Goal: Task Accomplishment & Management: Manage account settings

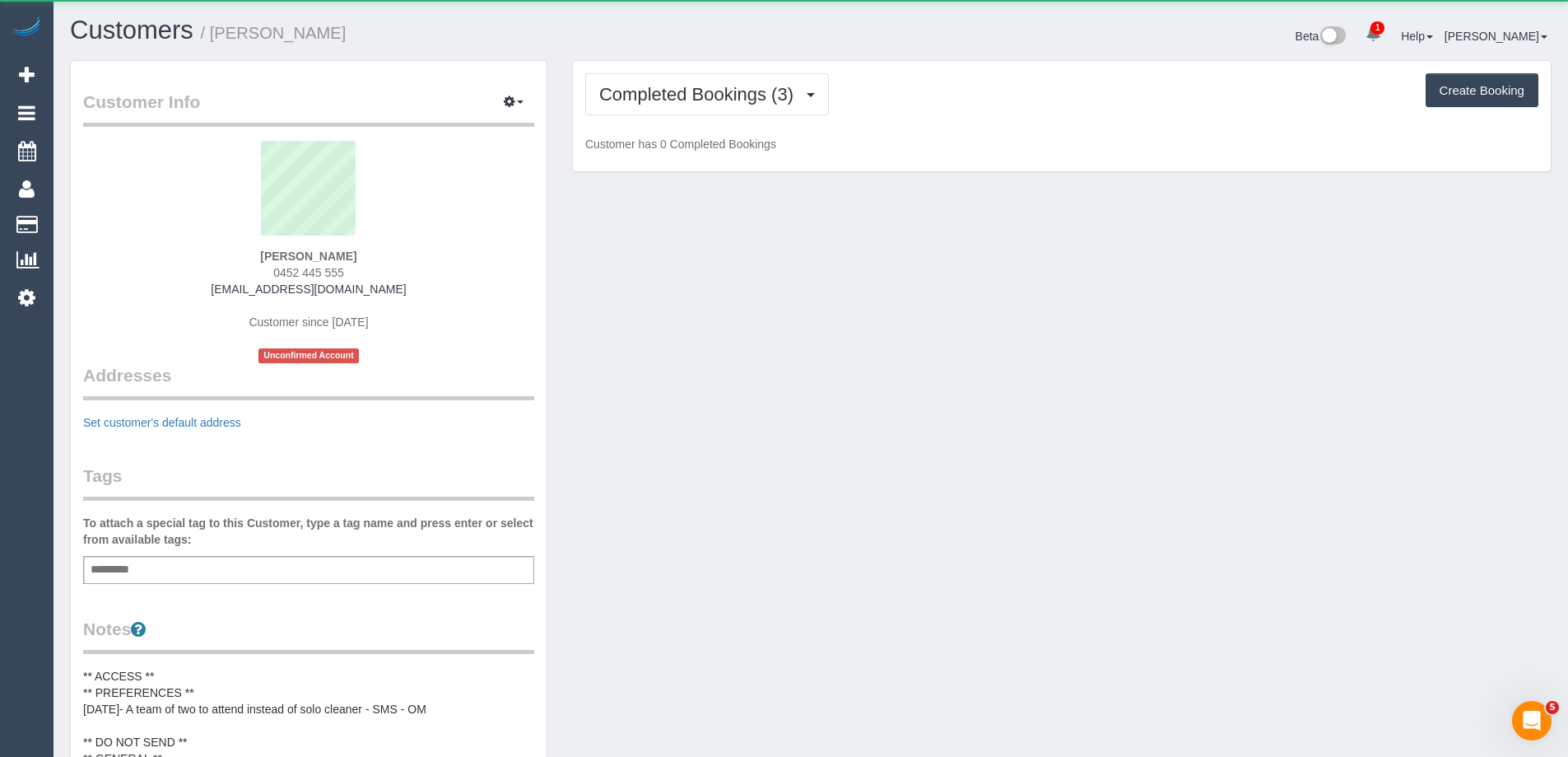
scroll to position [1336, 1568]
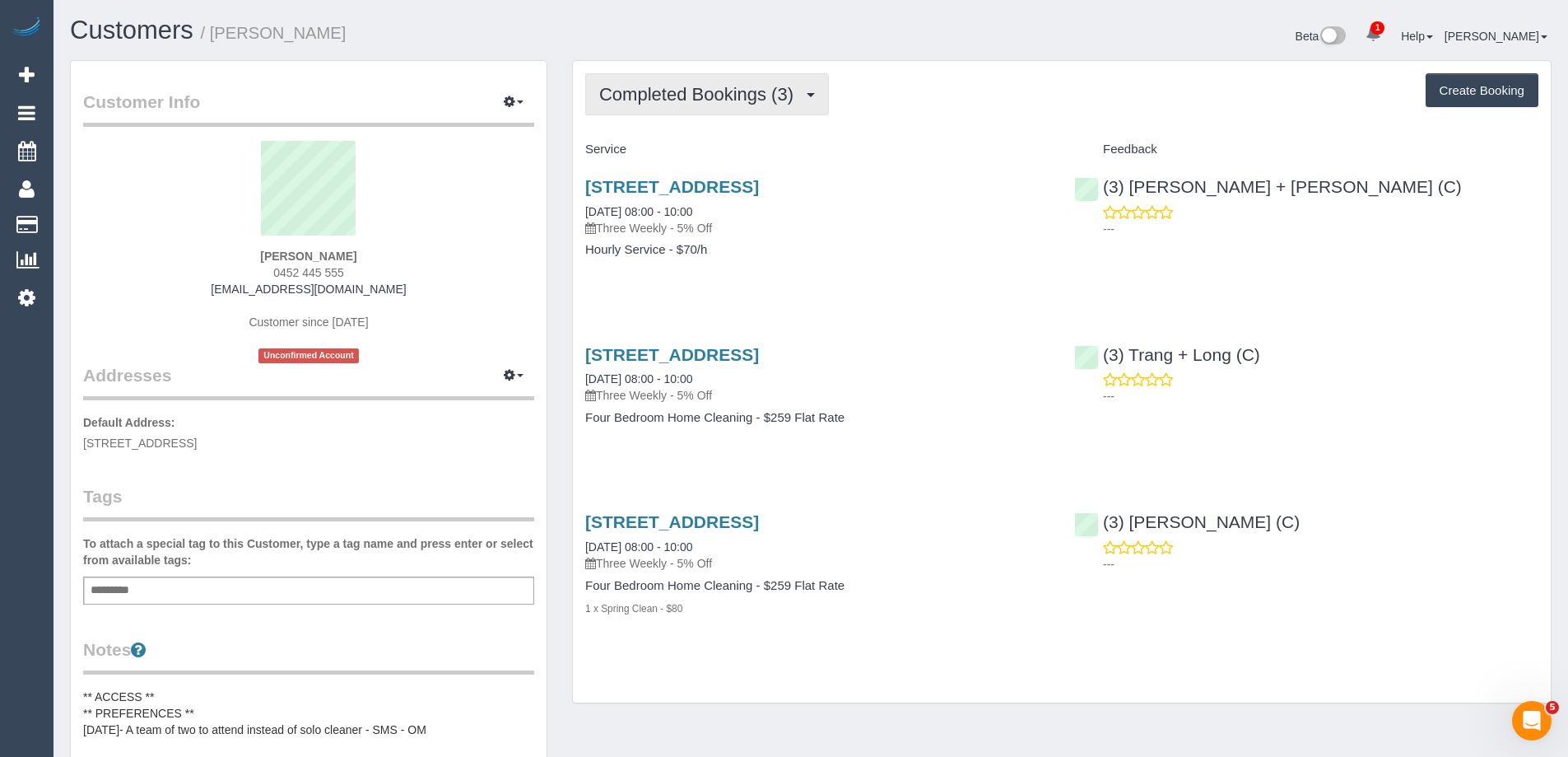
click at [695, 99] on span "Completed Bookings (3)" at bounding box center [699, 94] width 202 height 21
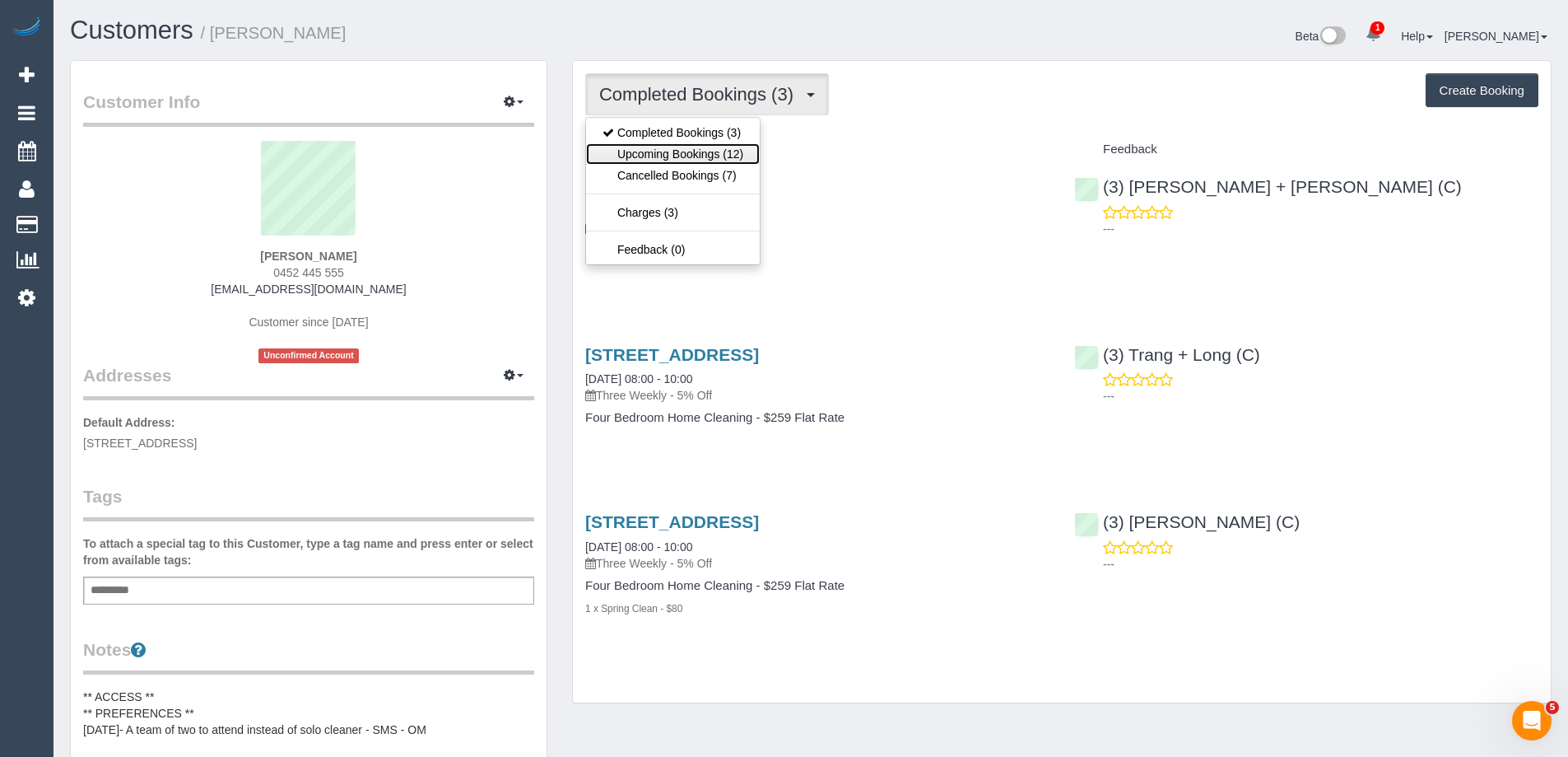
click at [703, 156] on link "Upcoming Bookings (12)" at bounding box center [672, 153] width 174 height 22
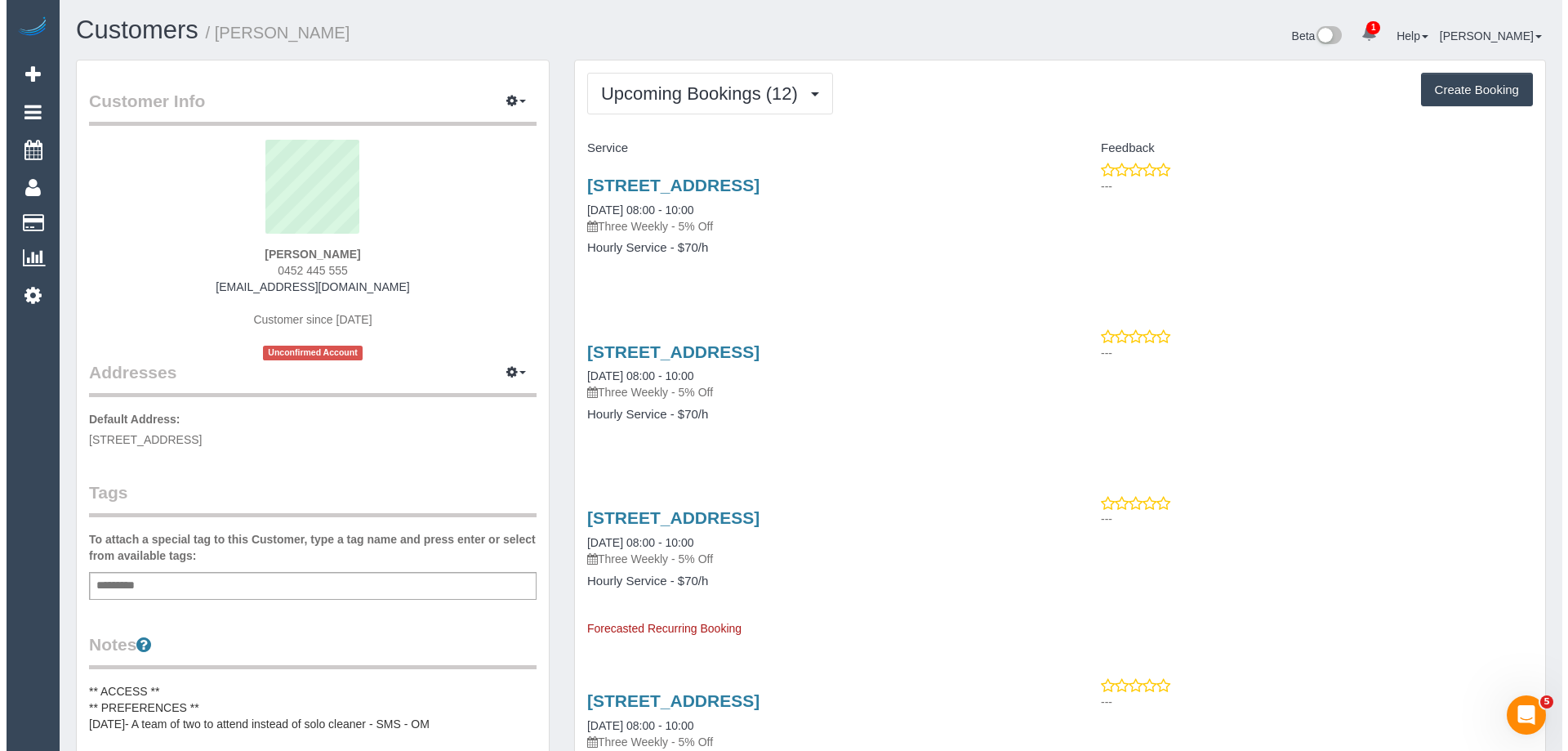
scroll to position [2408, 1556]
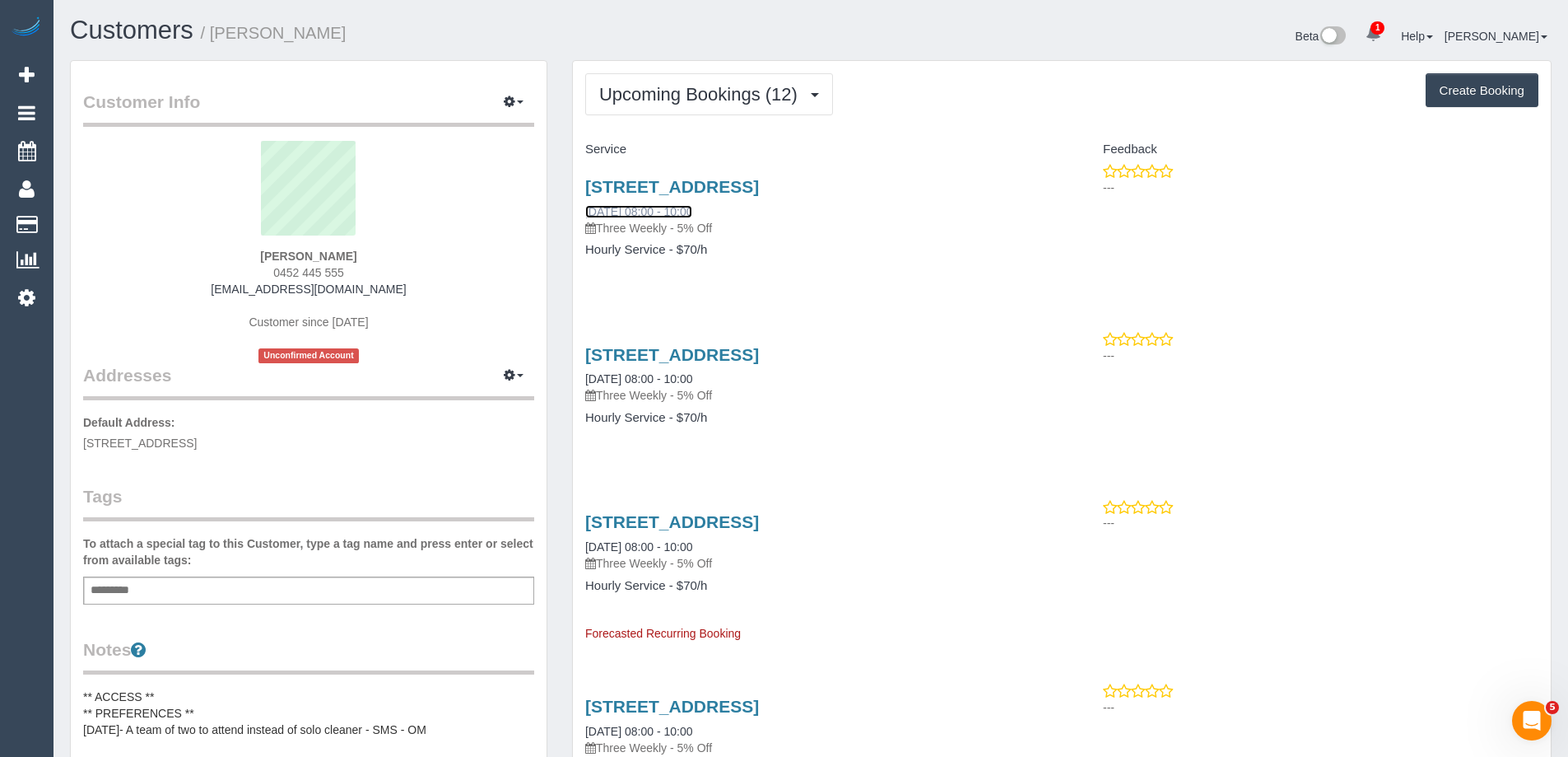
click at [658, 208] on link "03/10/2025 08:00 - 10:00" at bounding box center [638, 212] width 107 height 13
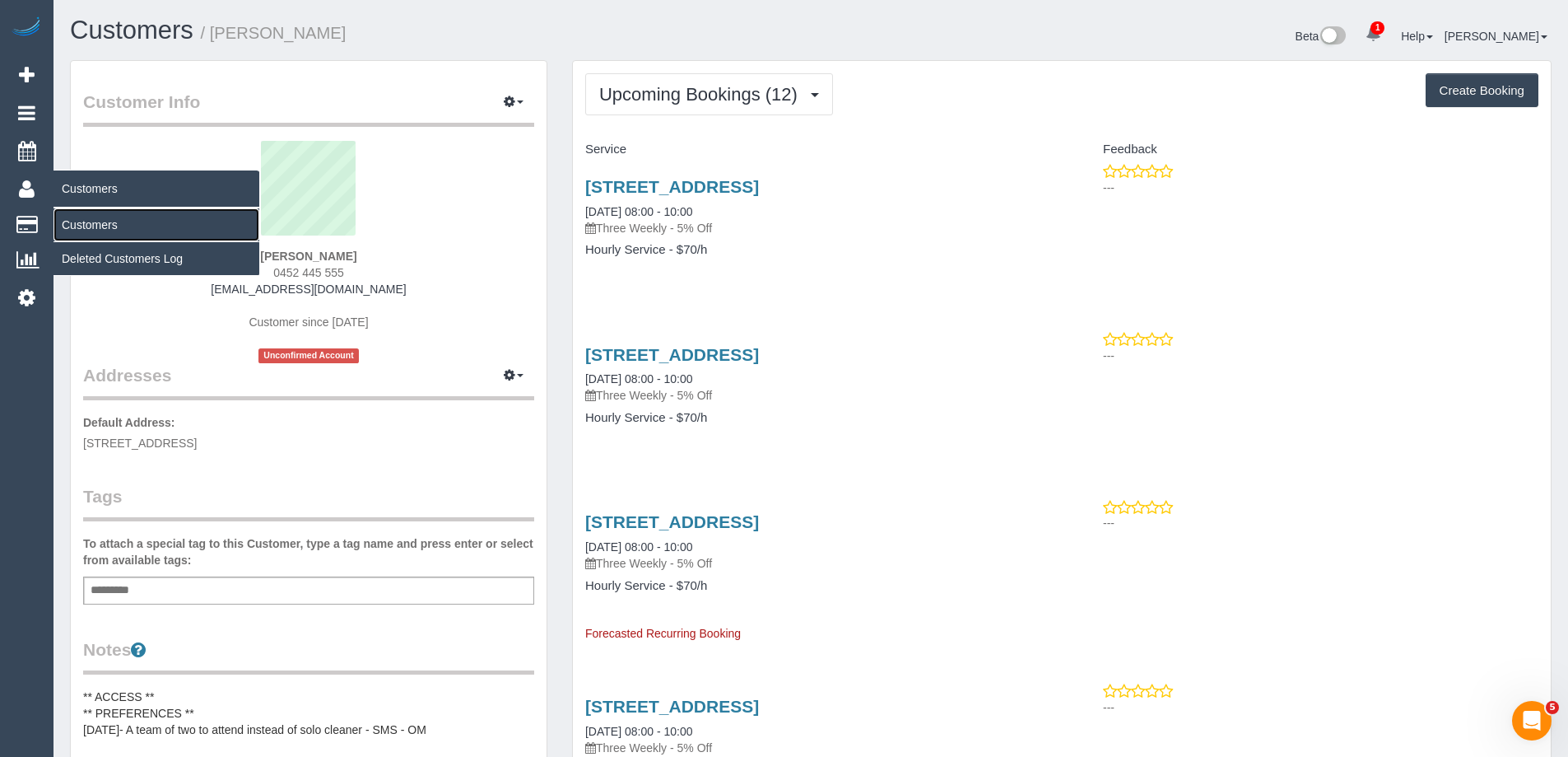
click at [103, 223] on link "Customers" at bounding box center [156, 224] width 206 height 33
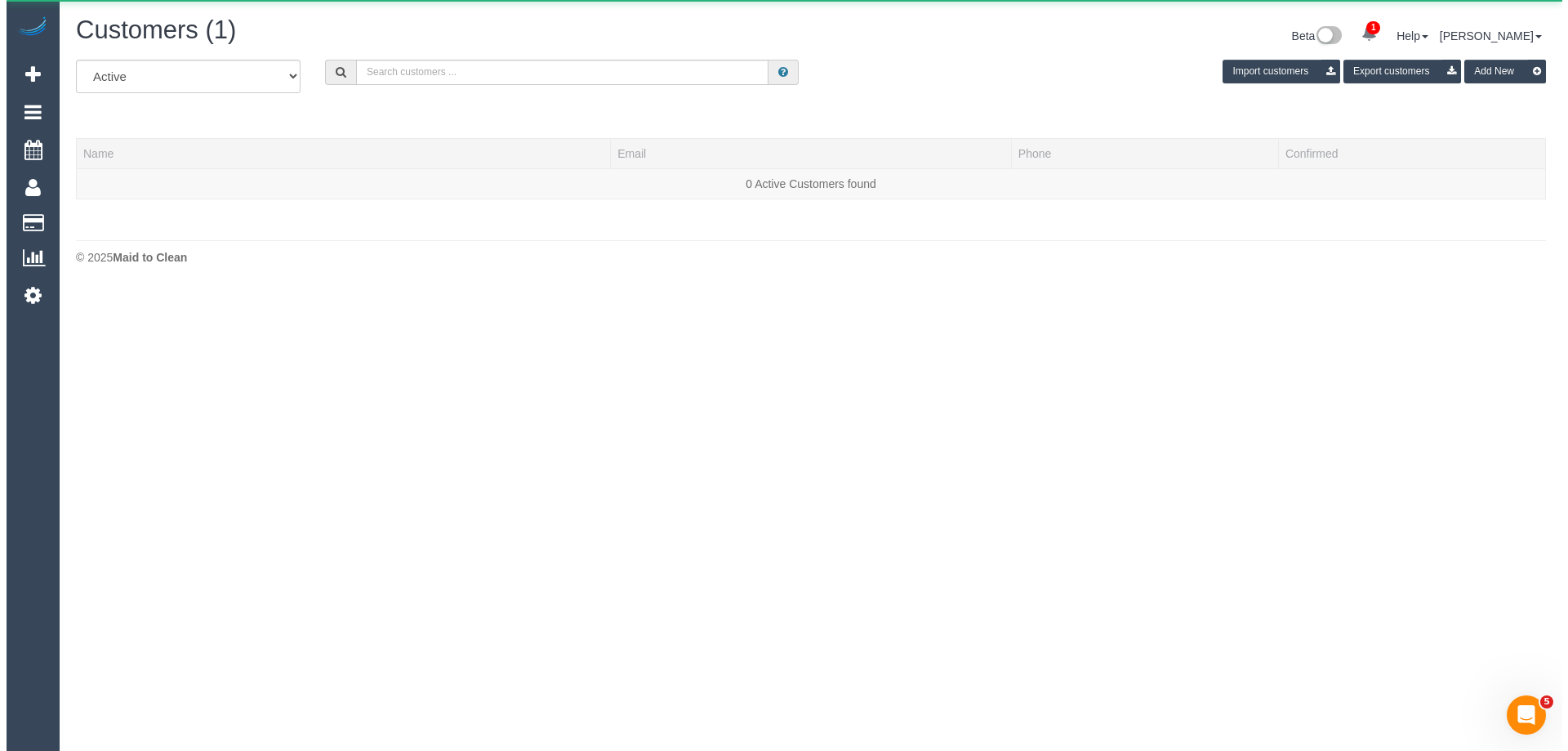
scroll to position [288, 1568]
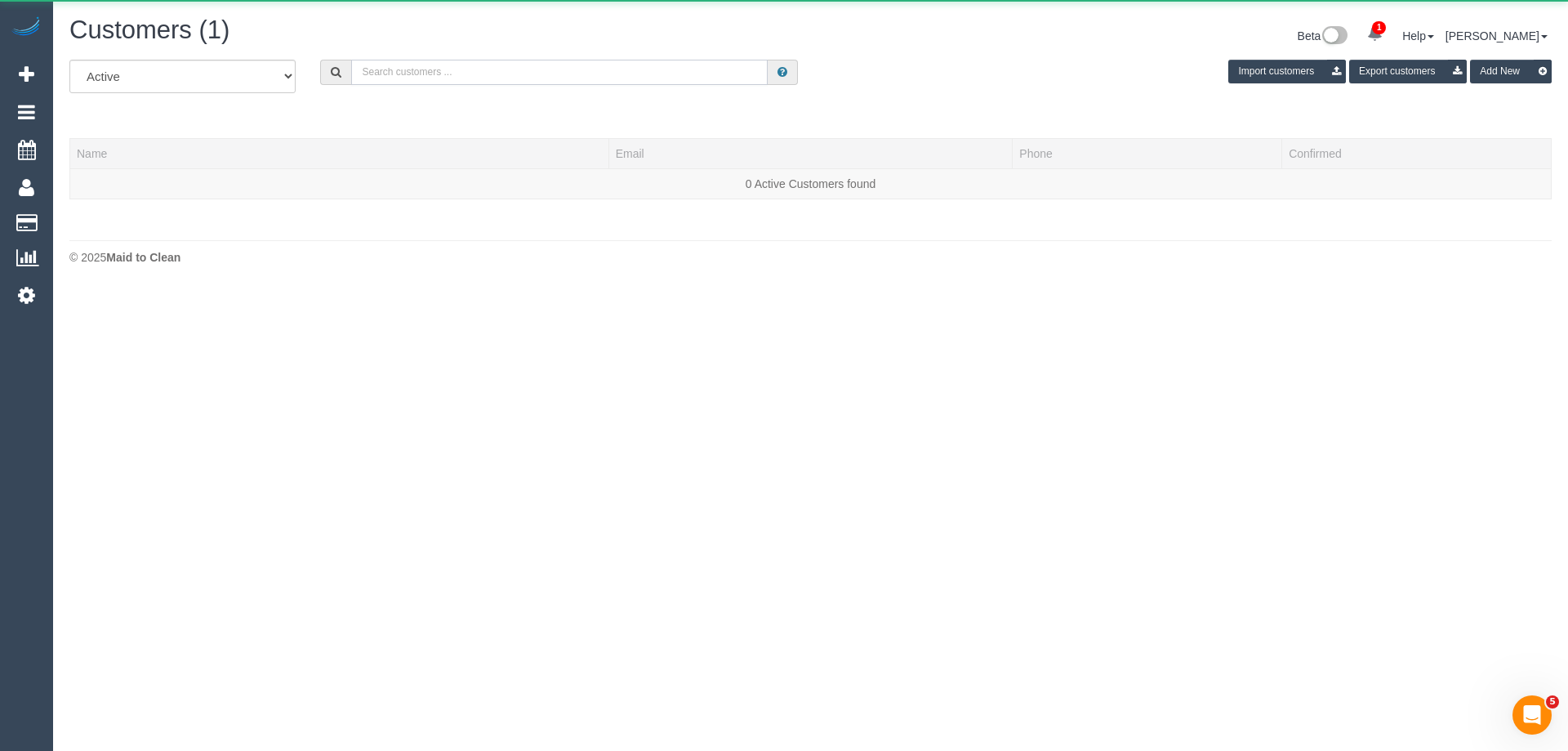
click at [500, 72] on input "text" at bounding box center [559, 72] width 416 height 25
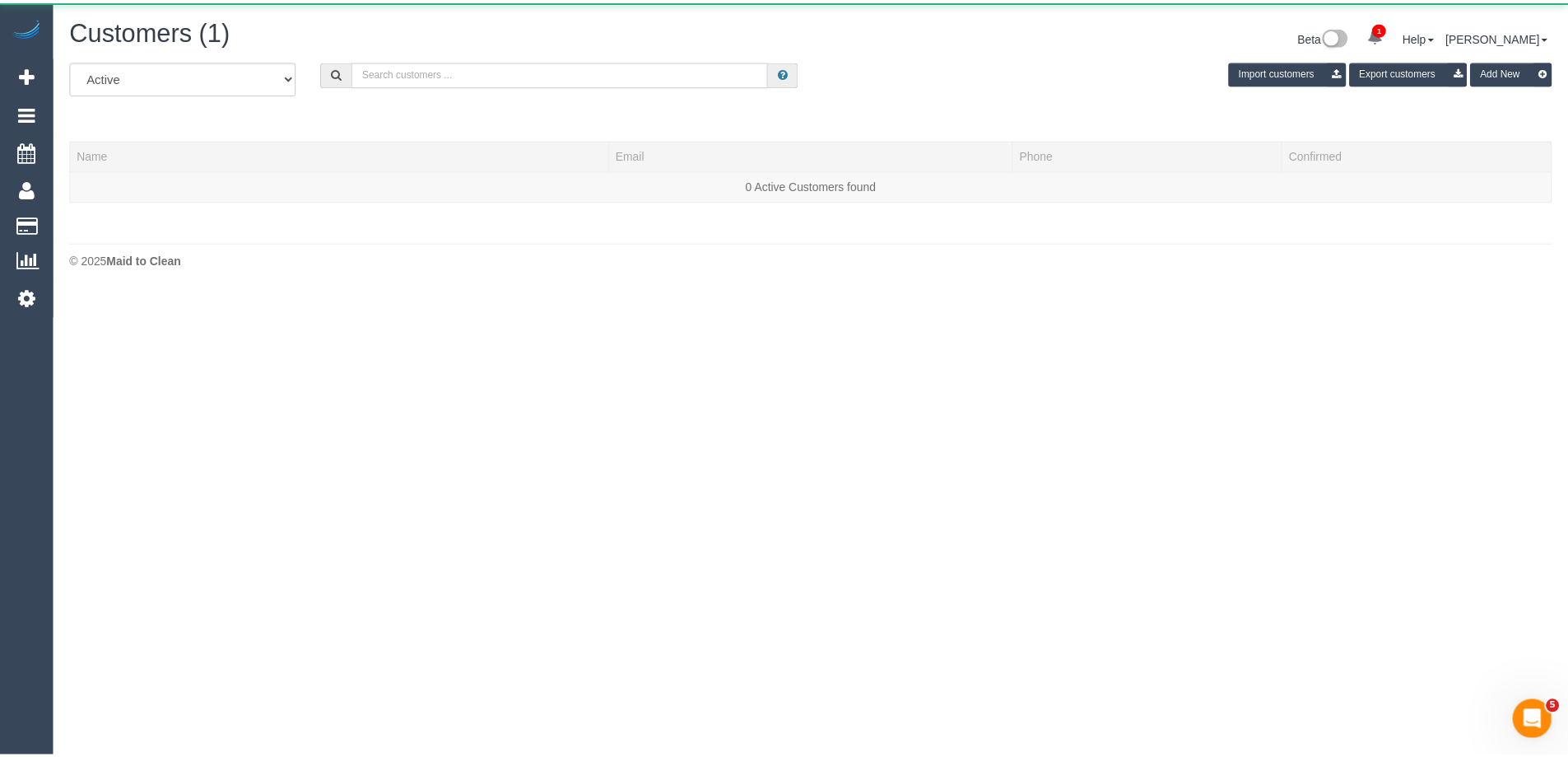
scroll to position [347, 1580]
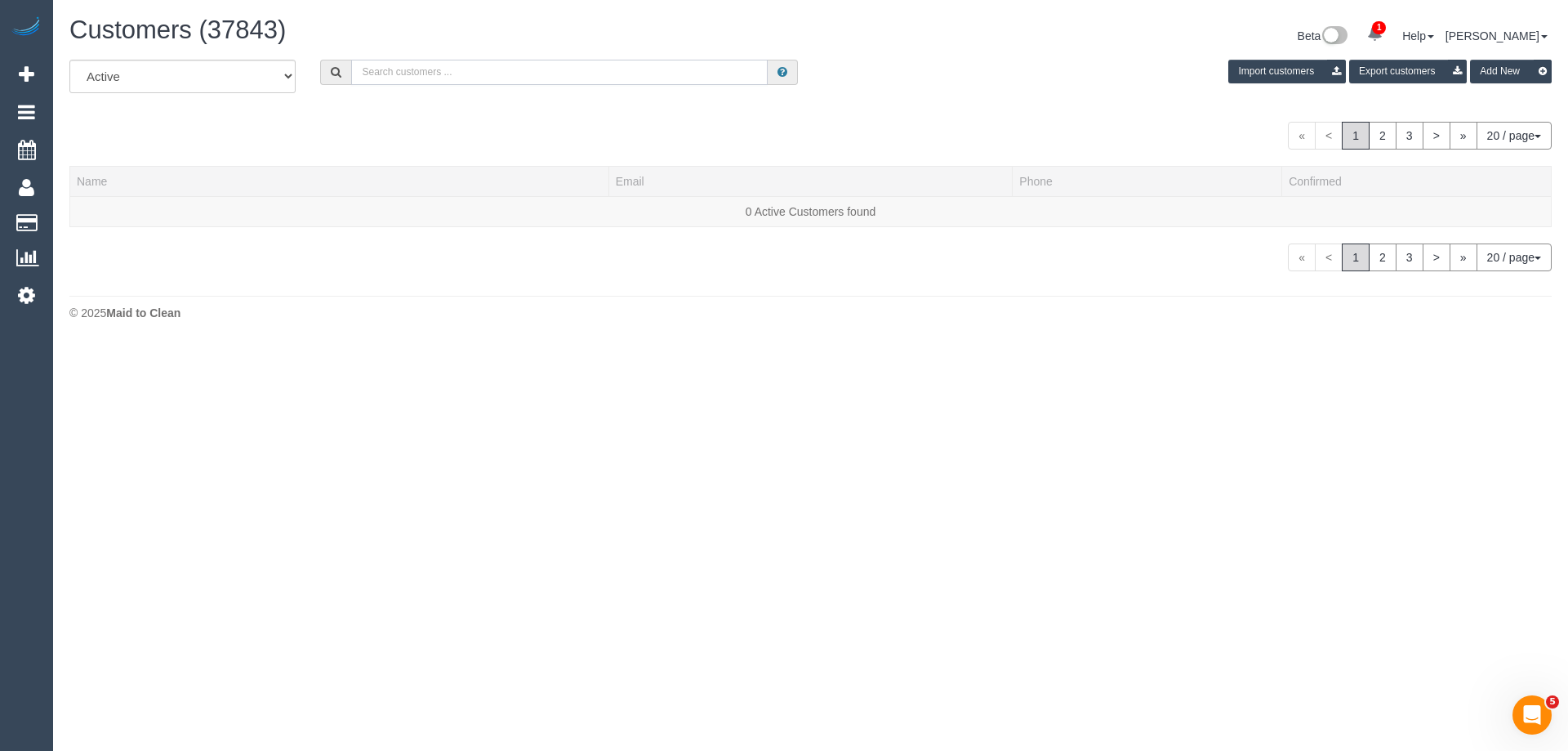
paste input "[PERSON_NAME][EMAIL_ADDRESS][PERSON_NAME][DOMAIN_NAME]"
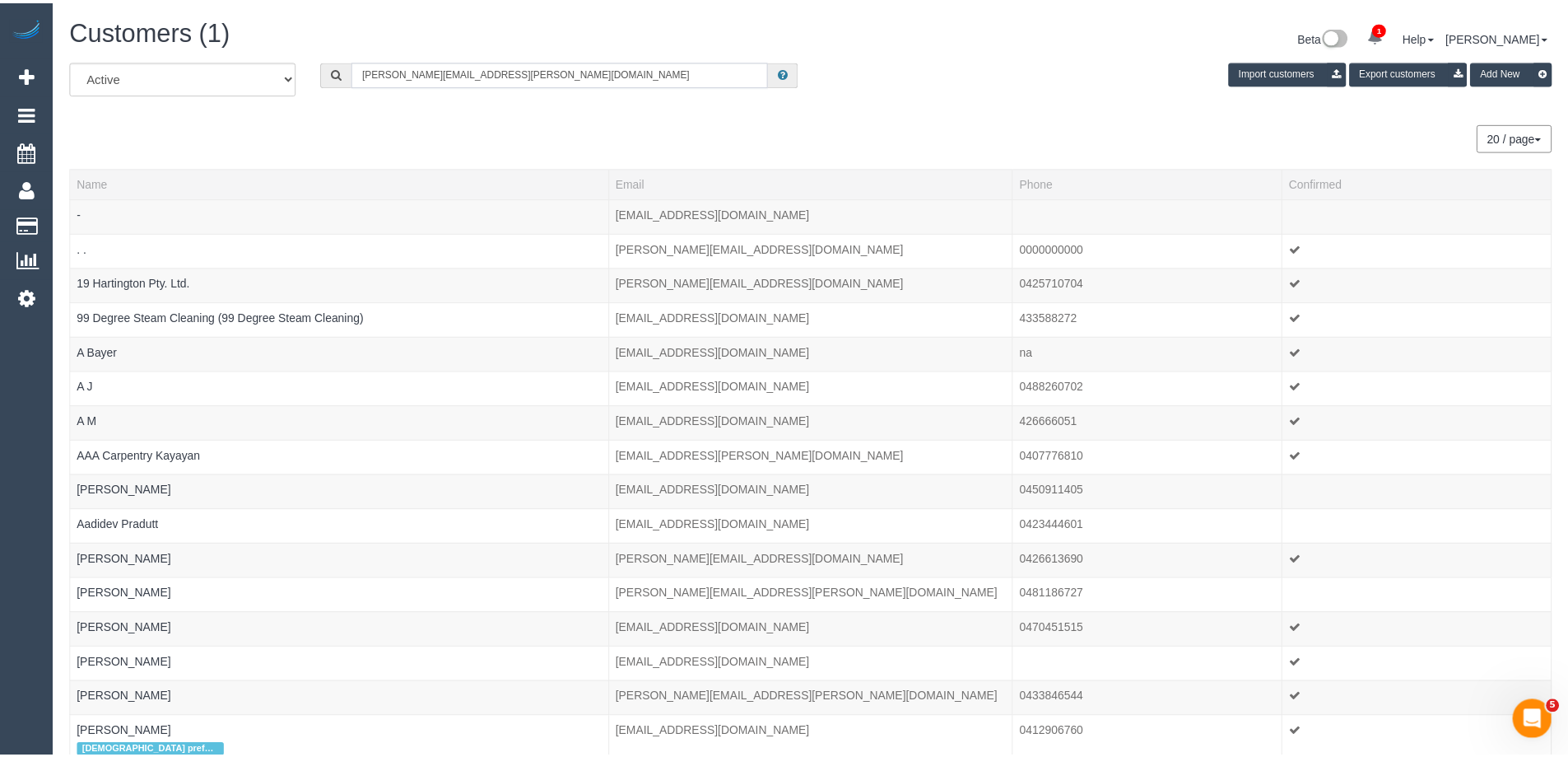
scroll to position [81971, 80714]
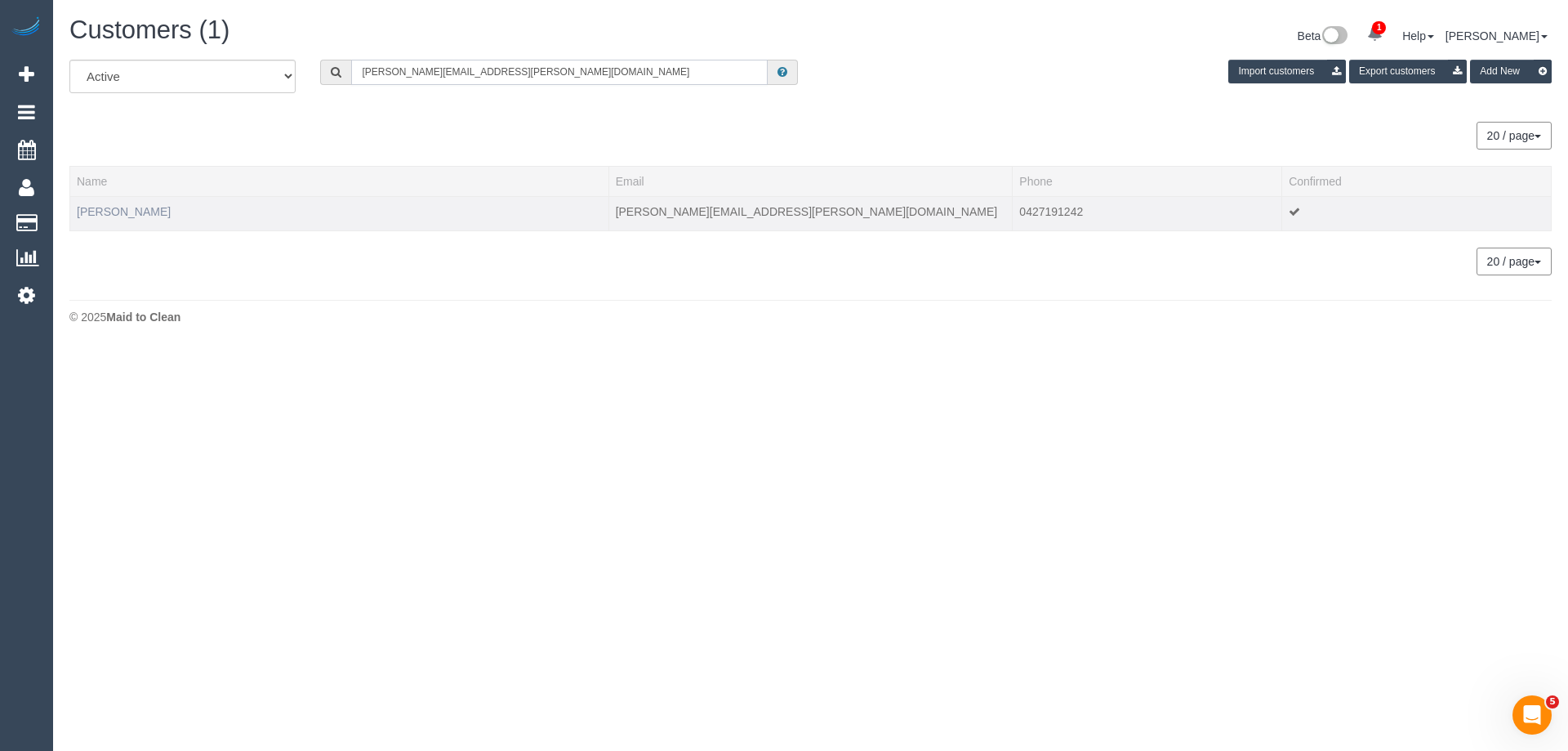
type input "[PERSON_NAME][EMAIL_ADDRESS][PERSON_NAME][DOMAIN_NAME]"
click at [95, 210] on link "Lindy Hayter" at bounding box center [123, 212] width 94 height 13
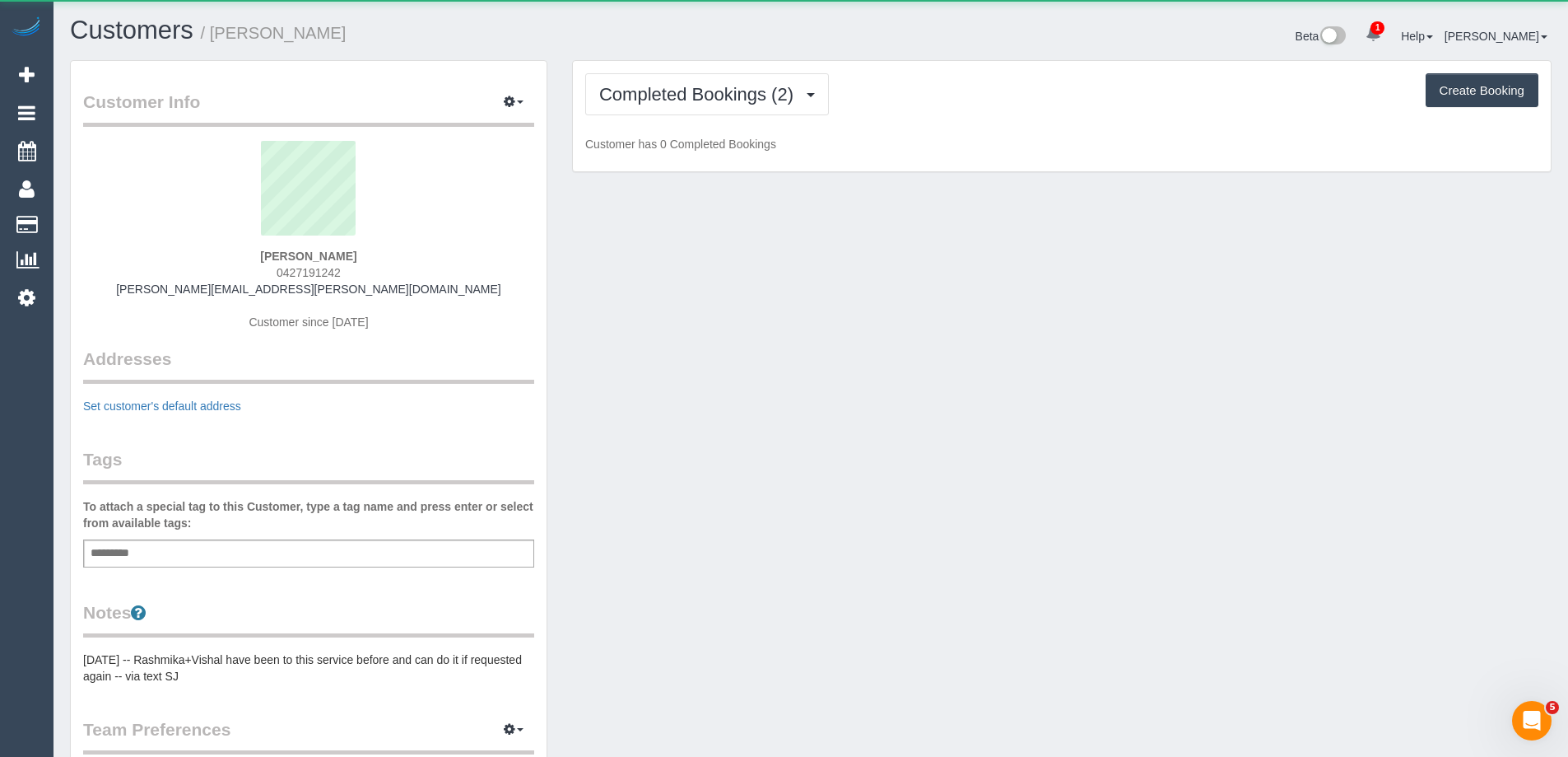
scroll to position [1238, 1568]
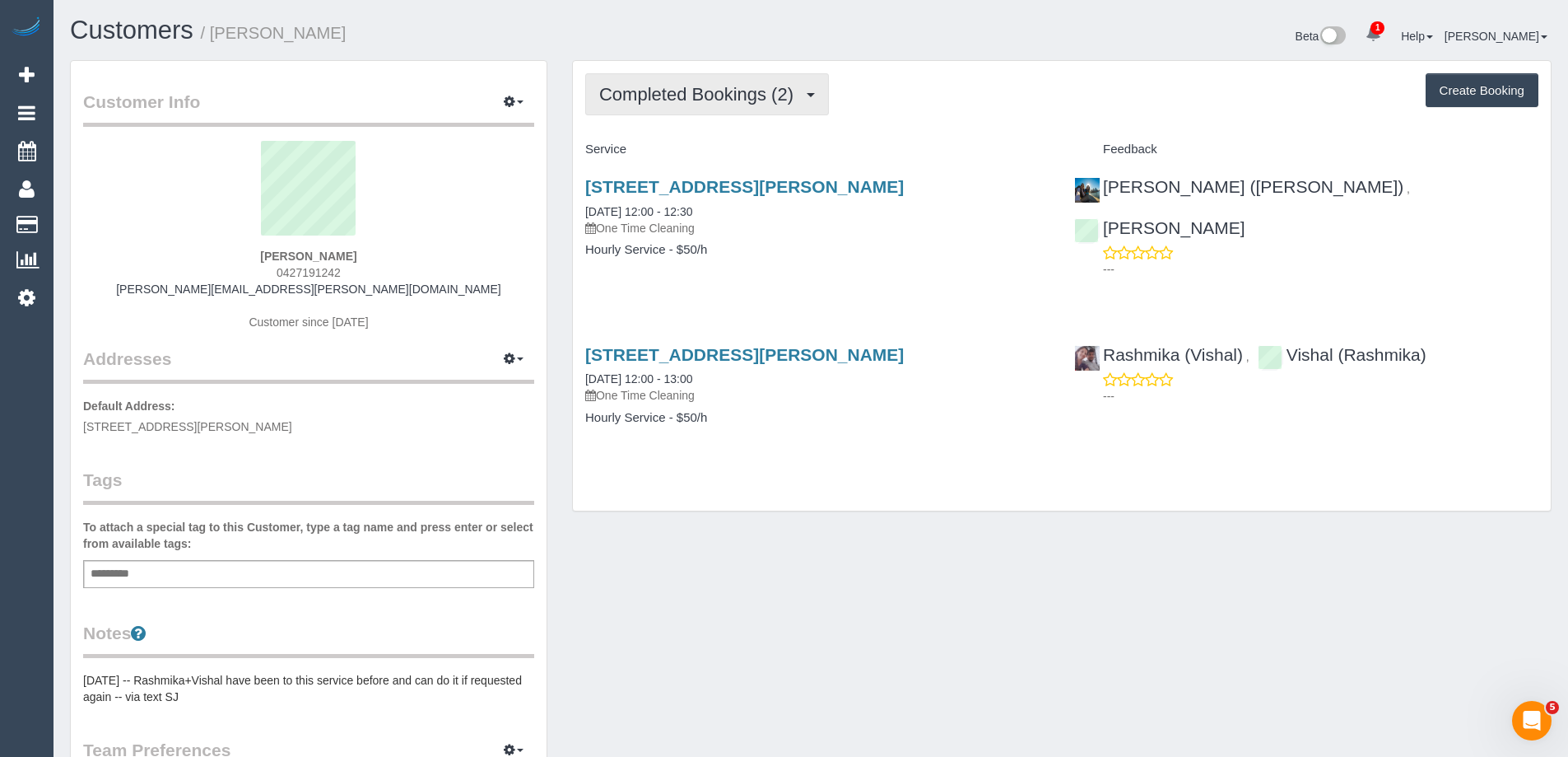
click at [776, 103] on span "Completed Bookings (2)" at bounding box center [699, 94] width 202 height 21
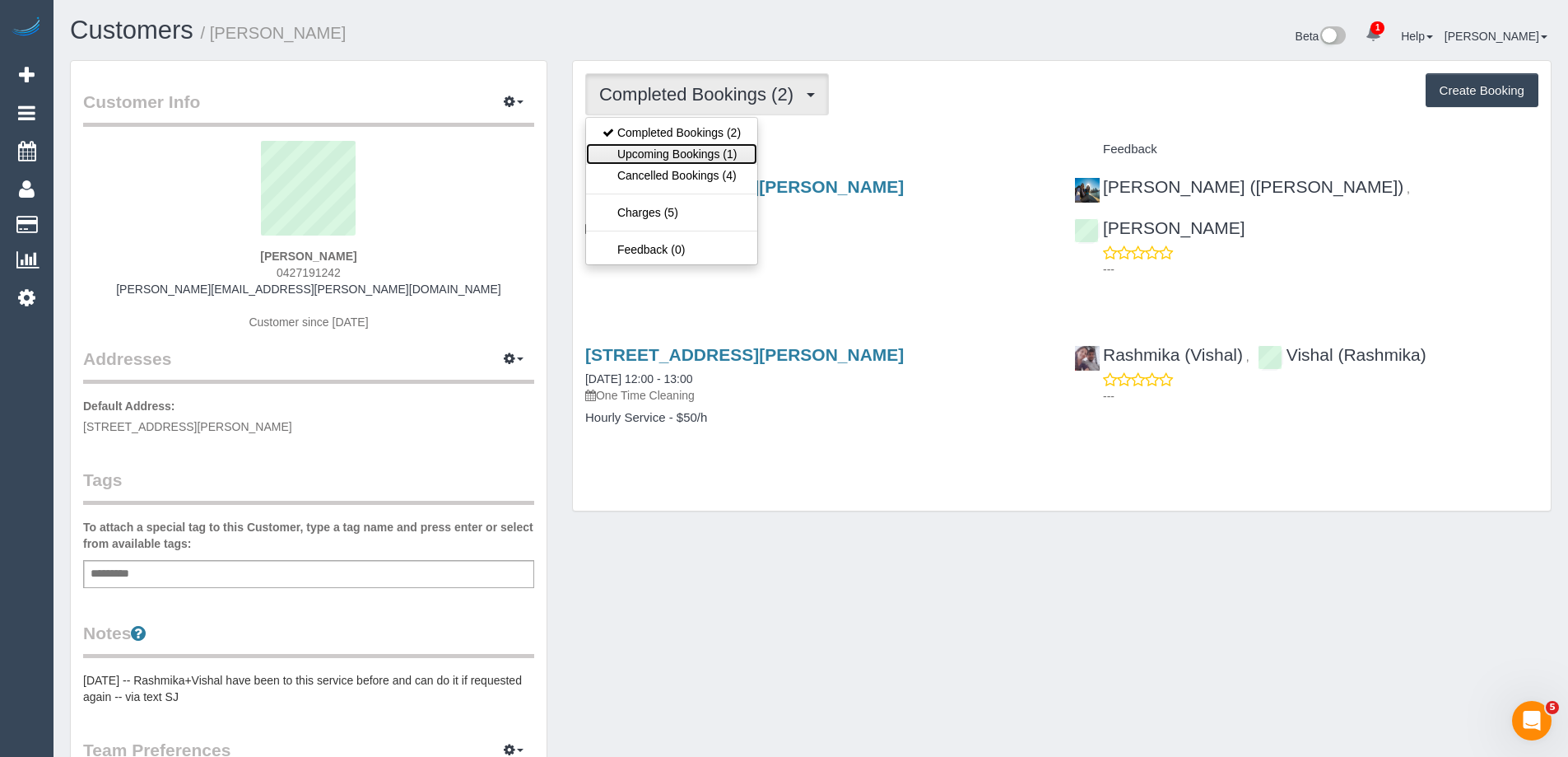
click at [739, 149] on link "Upcoming Bookings (1)" at bounding box center [671, 153] width 171 height 22
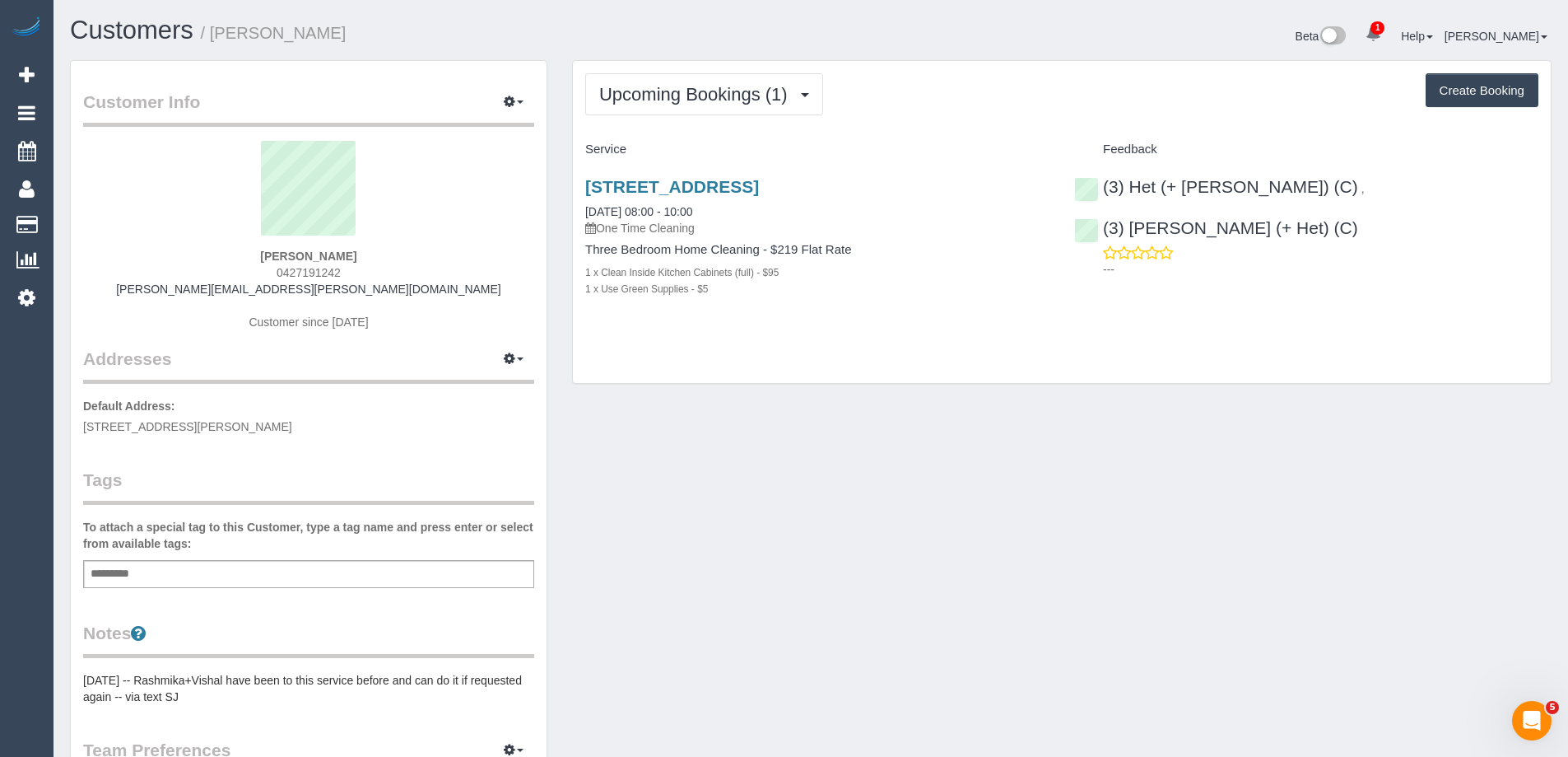
drag, startPoint x: 356, startPoint y: 273, endPoint x: 254, endPoint y: 267, distance: 102.2
click at [254, 267] on div "Lindy Hayter 0427191242 lindy.hayter@gmail.com Customer since 2020" at bounding box center [308, 244] width 451 height 206
copy span "0427191242"
click at [981, 229] on p "One Time Cleaning" at bounding box center [817, 229] width 464 height 17
drag, startPoint x: 418, startPoint y: 252, endPoint x: 96, endPoint y: 248, distance: 322.0
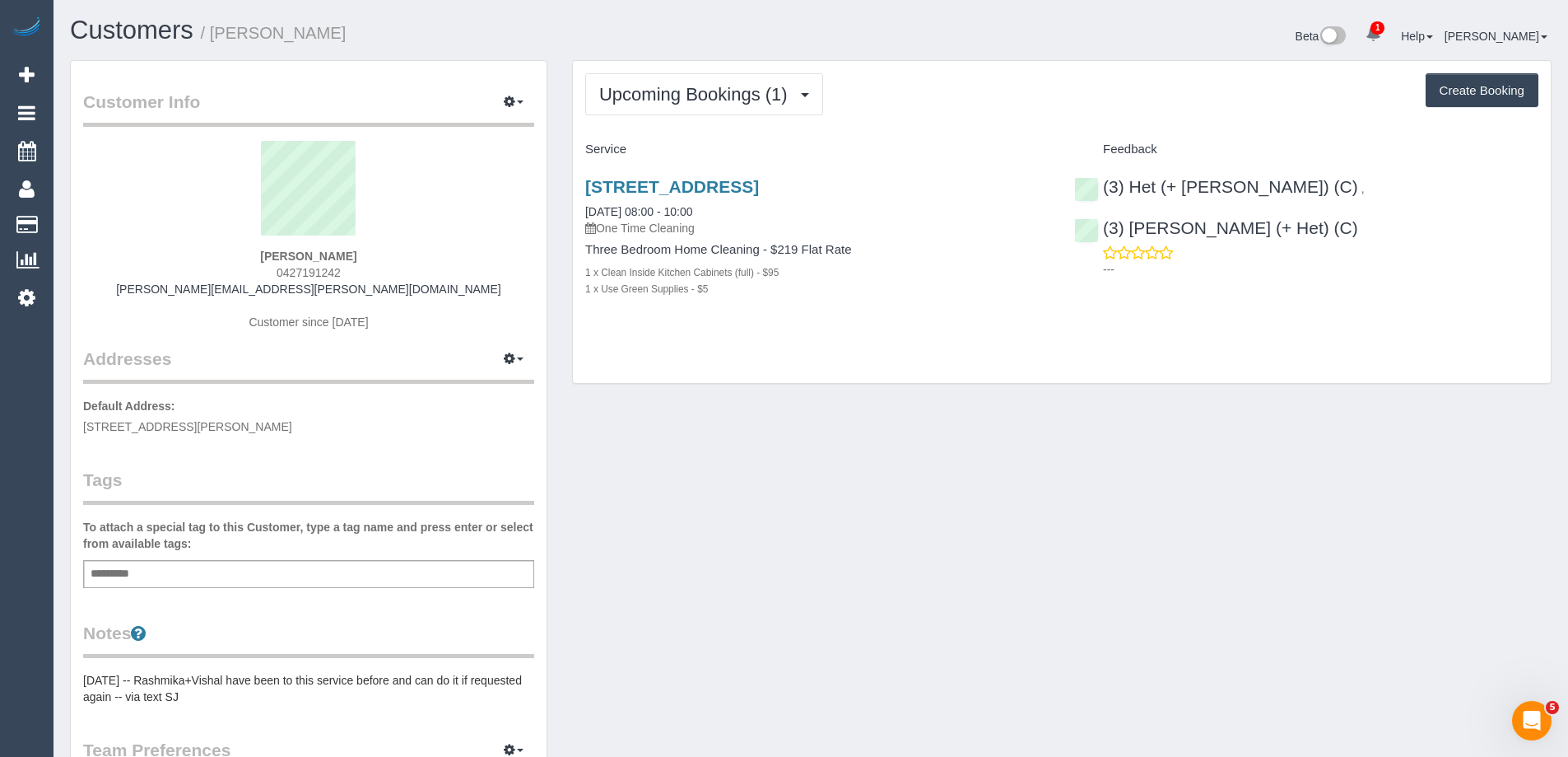
click at [96, 248] on div "Lindy Hayter 0427191242 lindy.hayter@gmail.com Customer since 2020" at bounding box center [308, 244] width 451 height 206
copy strong "Lindy Hayter"
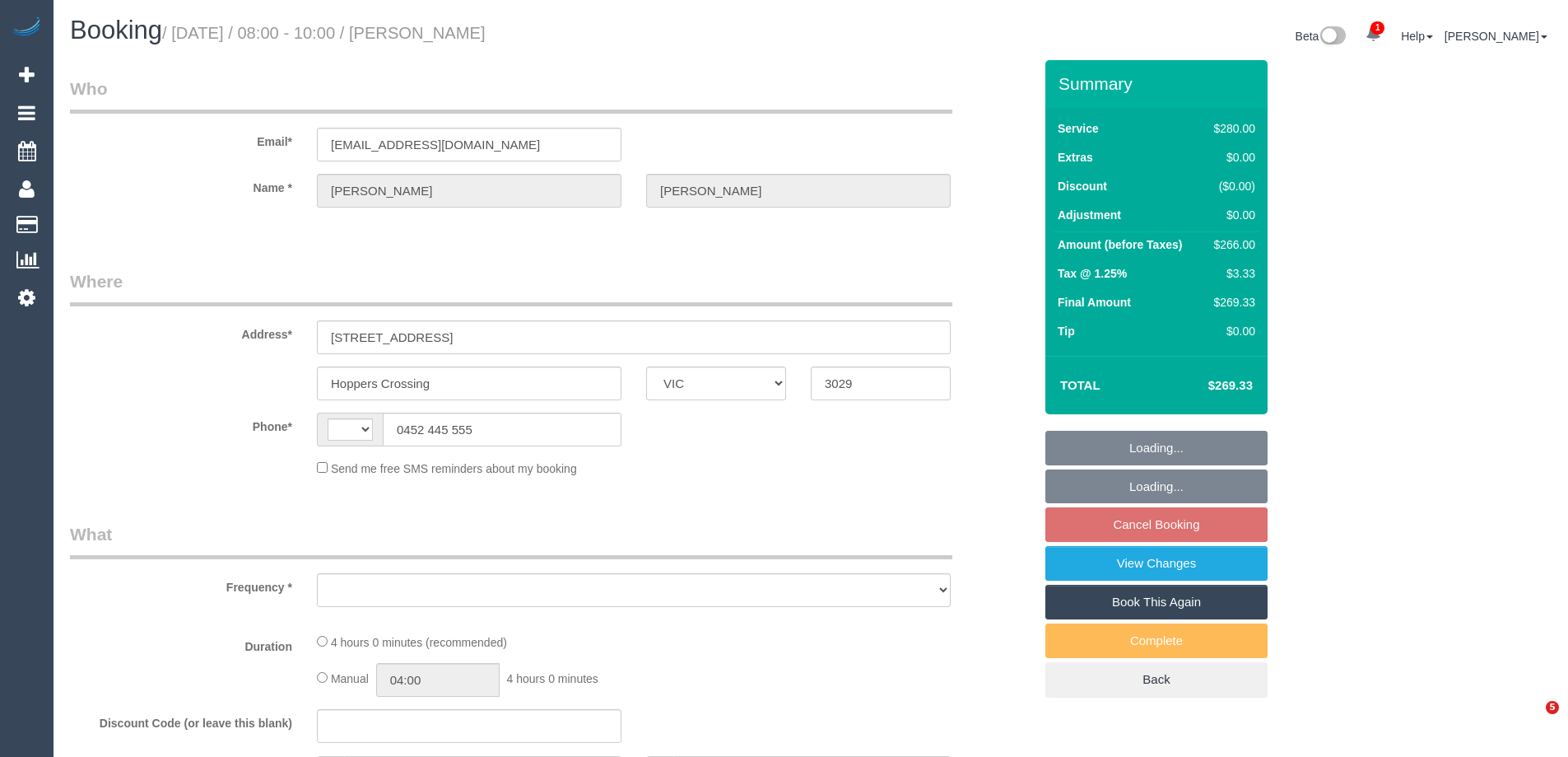
select select "VIC"
select select "string:AU"
select select "string:stripe-pm_1QohT92GScqysDRVd2RZSIai"
select select "number:28"
select select "number:14"
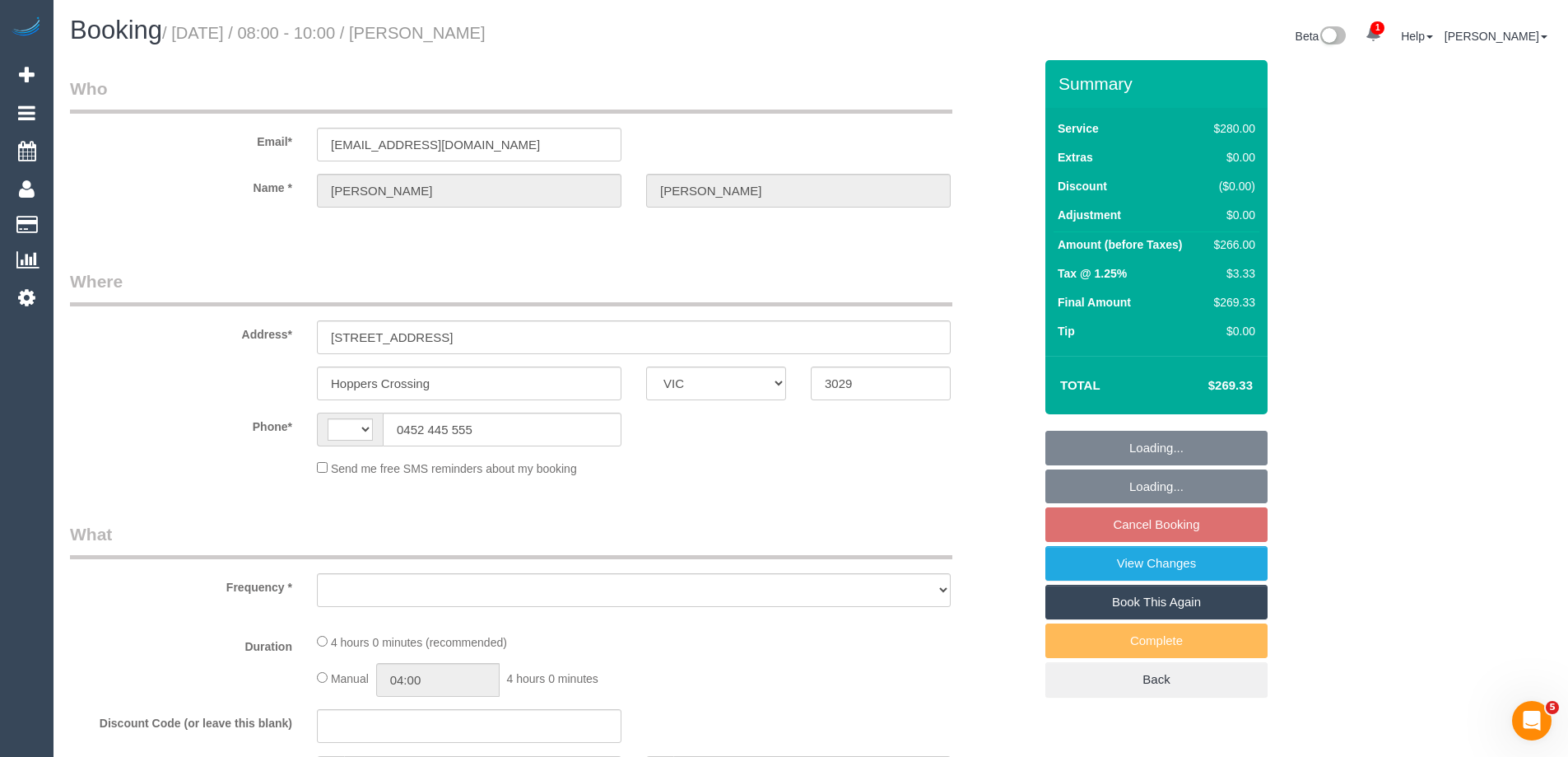
select select "number:18"
select select "number:22"
select select "number:33"
select select "number:13"
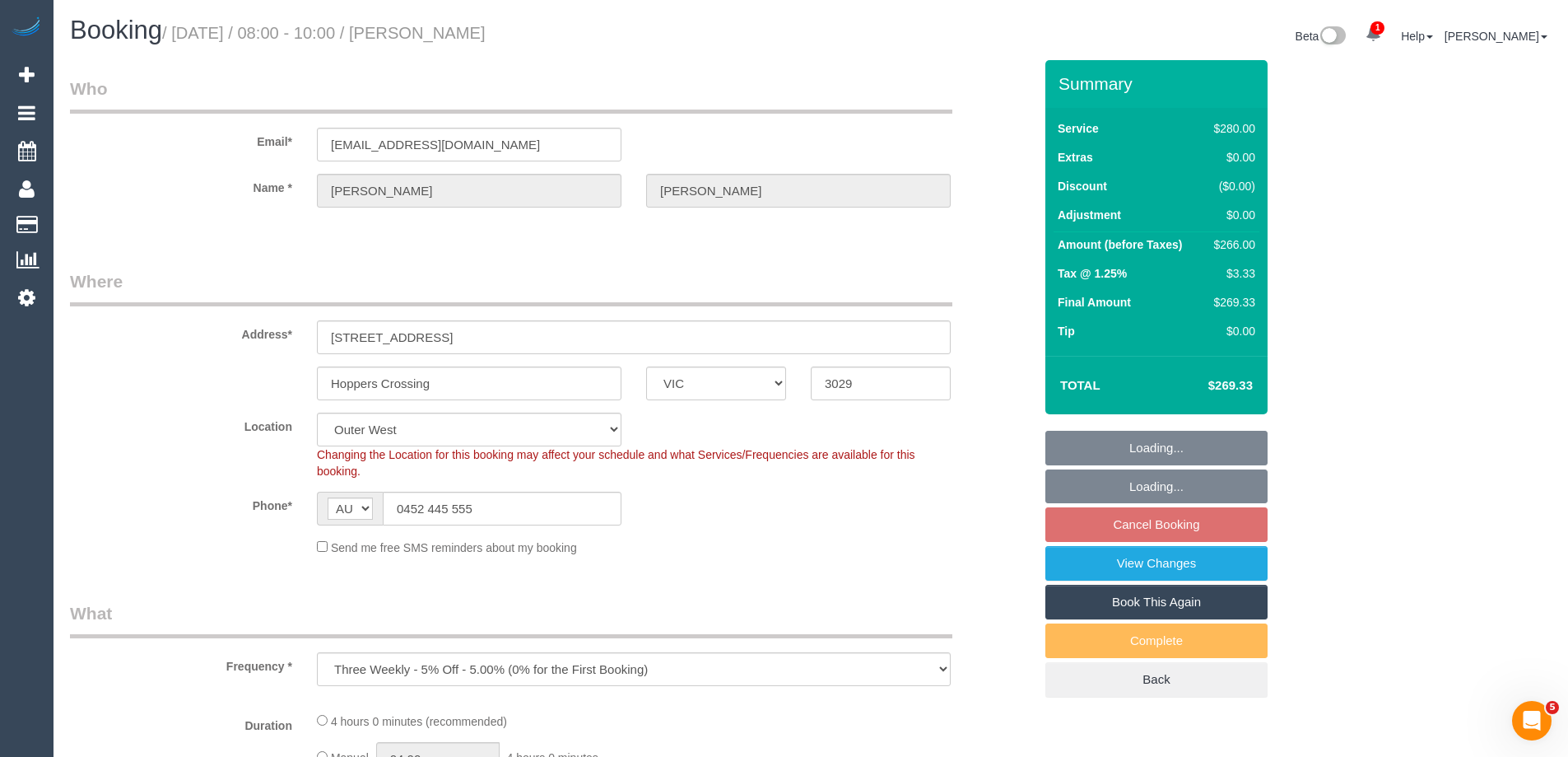
select select "object:886"
select select "240"
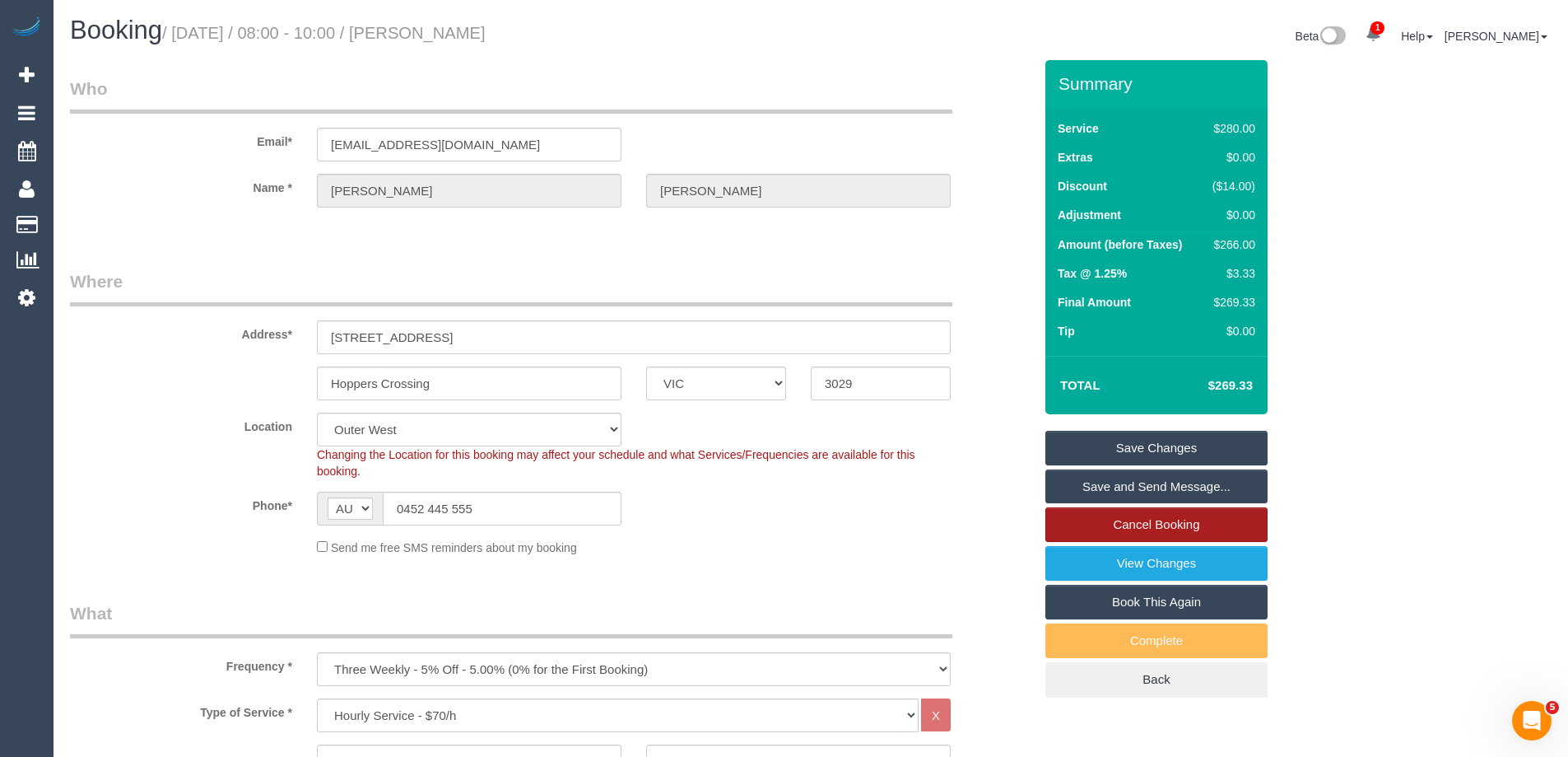
click at [1154, 515] on link "Cancel Booking" at bounding box center [1156, 524] width 222 height 35
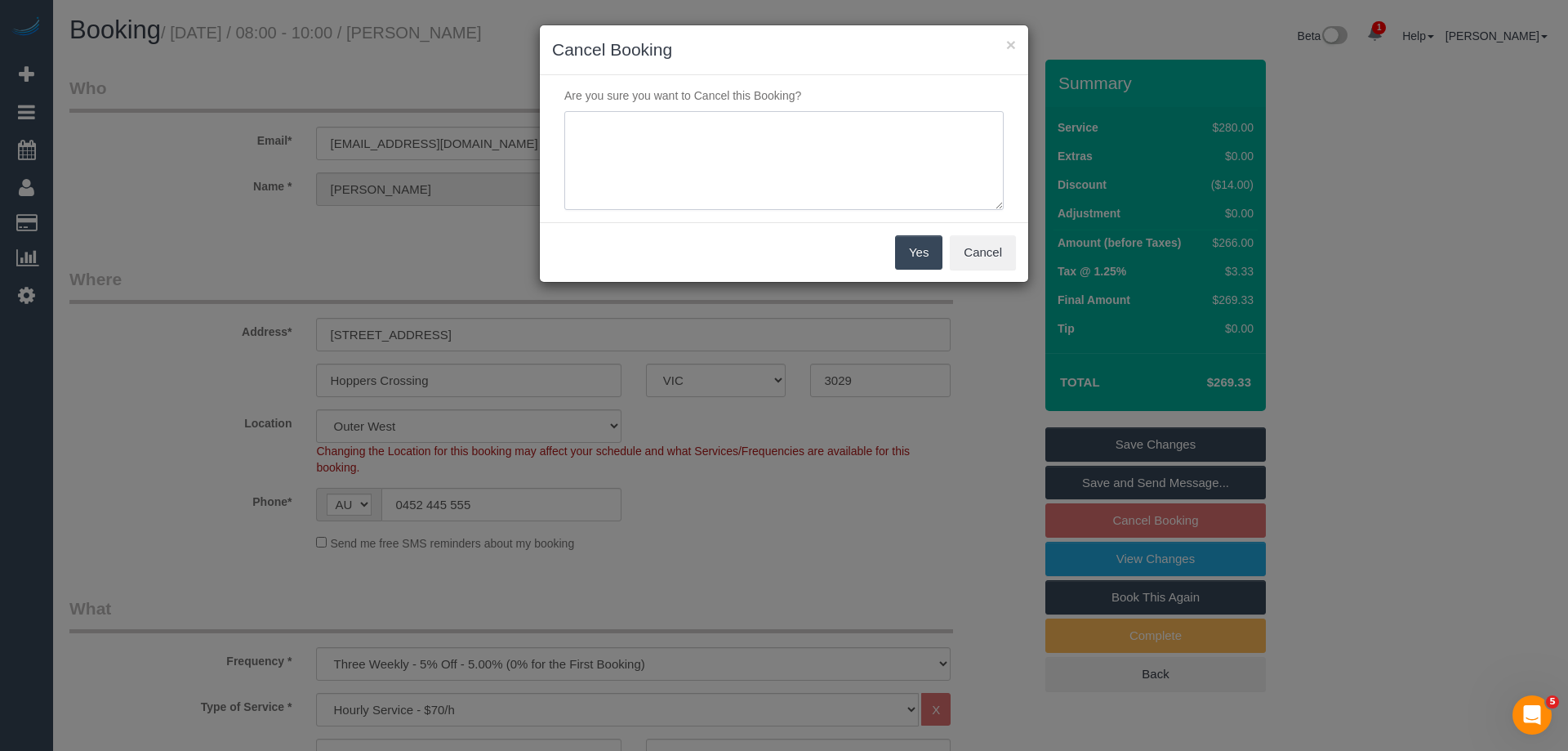
click at [842, 185] on textarea at bounding box center [784, 160] width 439 height 100
click at [828, 154] on textarea at bounding box center [784, 160] width 439 height 100
type textarea "wont be home - via text CE"
click at [927, 246] on button "Yes" at bounding box center [918, 252] width 48 height 35
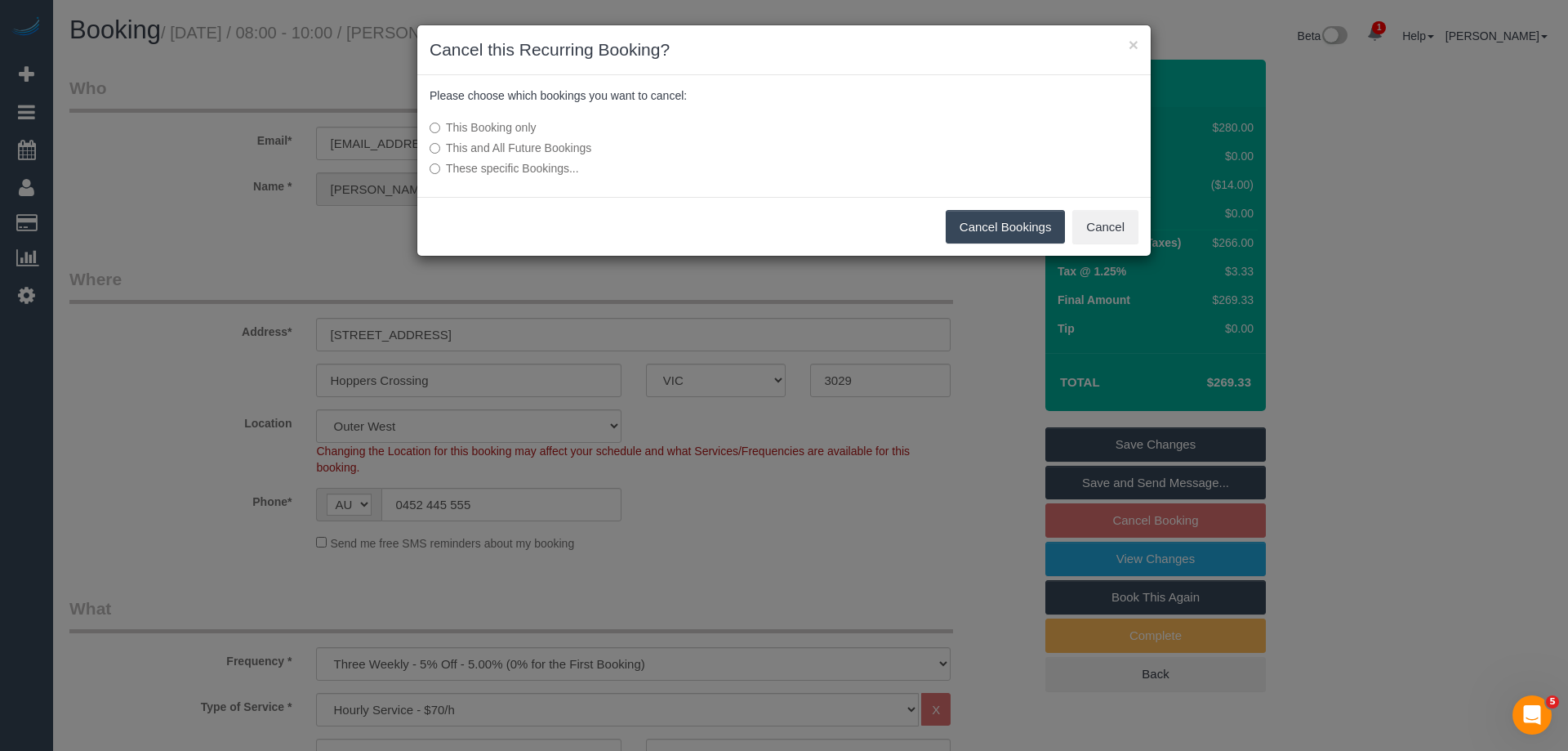
click at [985, 228] on button "Cancel Bookings" at bounding box center [1006, 227] width 120 height 35
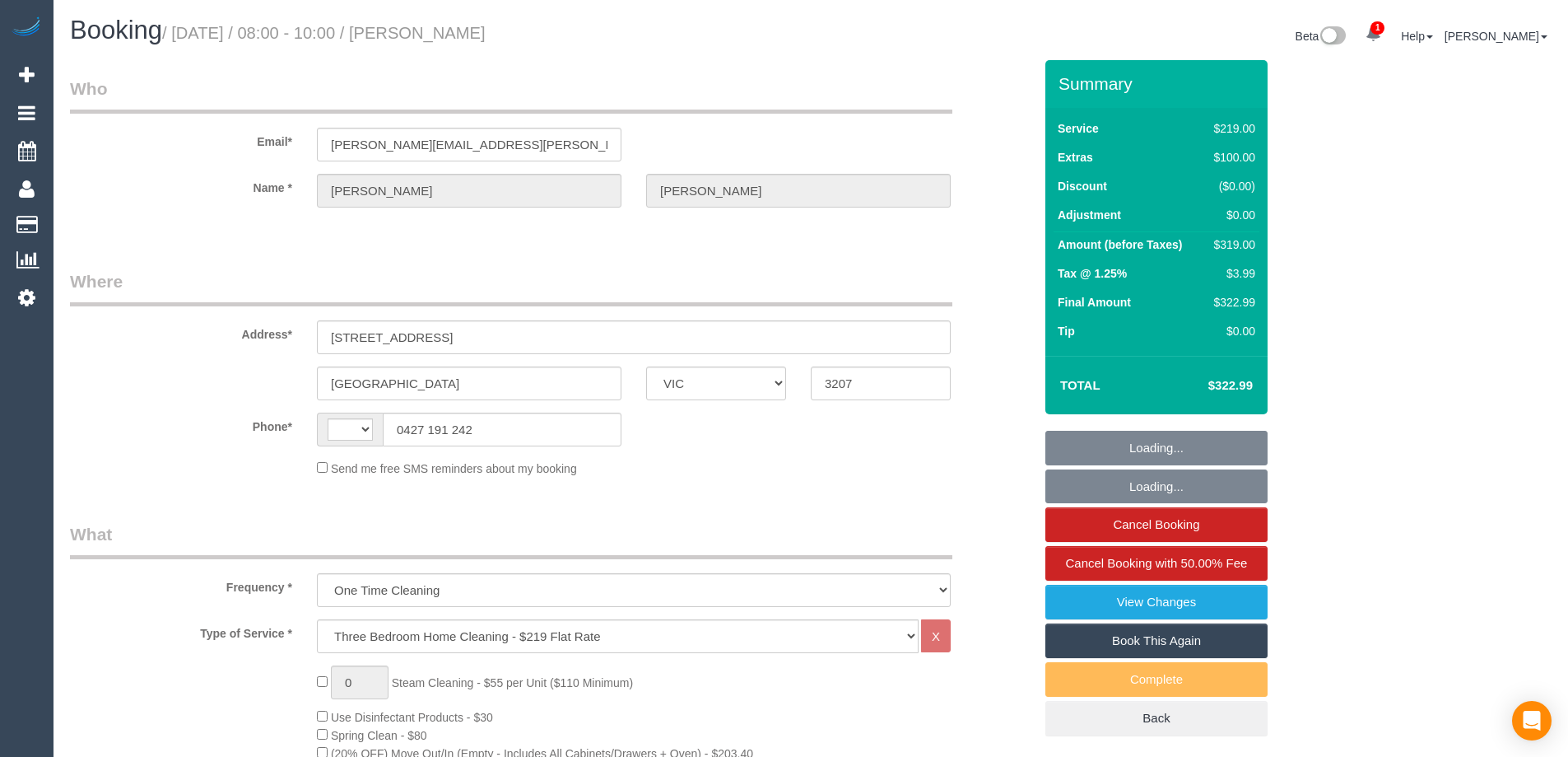
select select "VIC"
select select "string:AU"
select select "number:29"
select select "number:14"
select select "number:18"
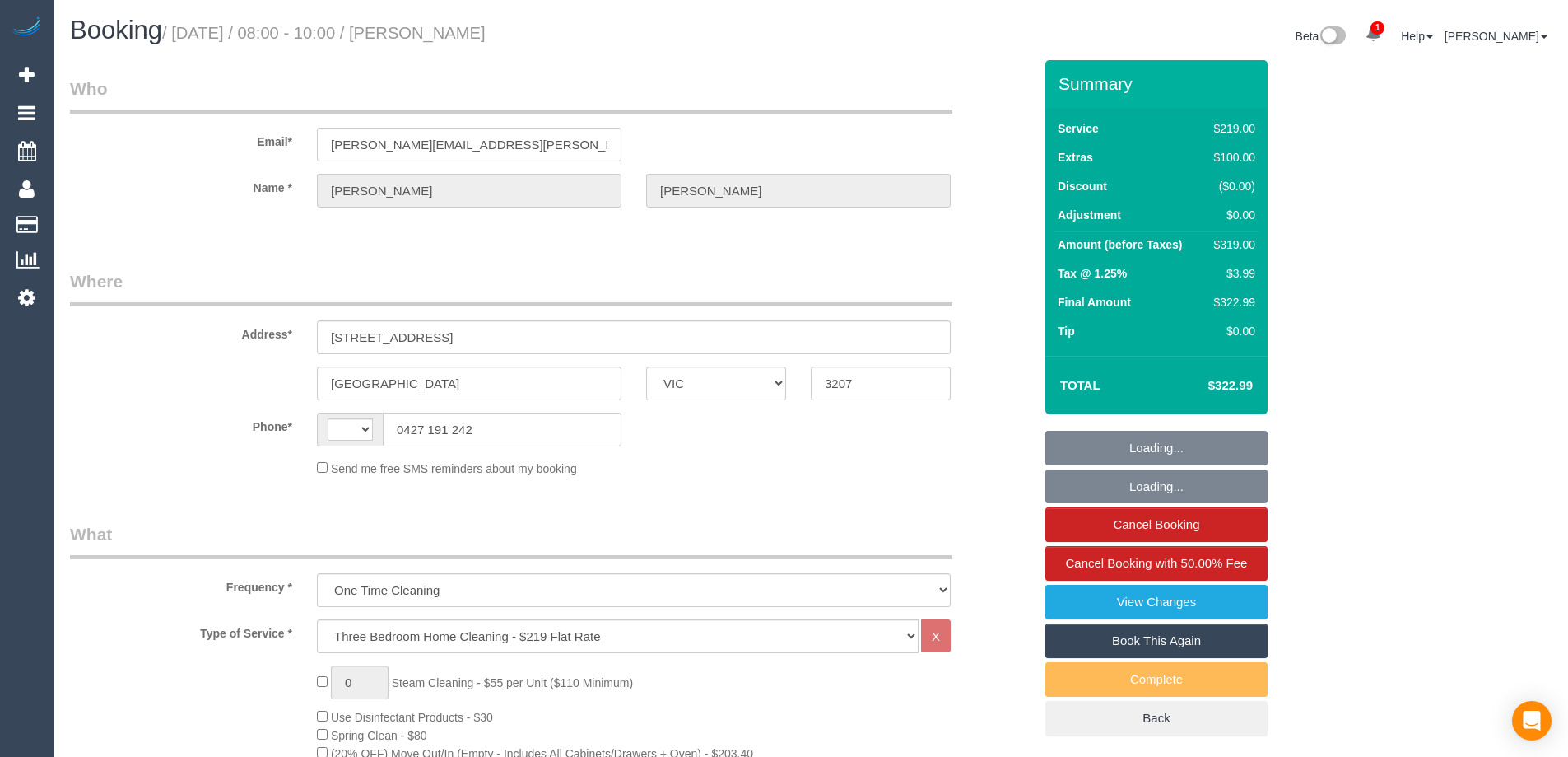
select select "number:24"
select select "number:13"
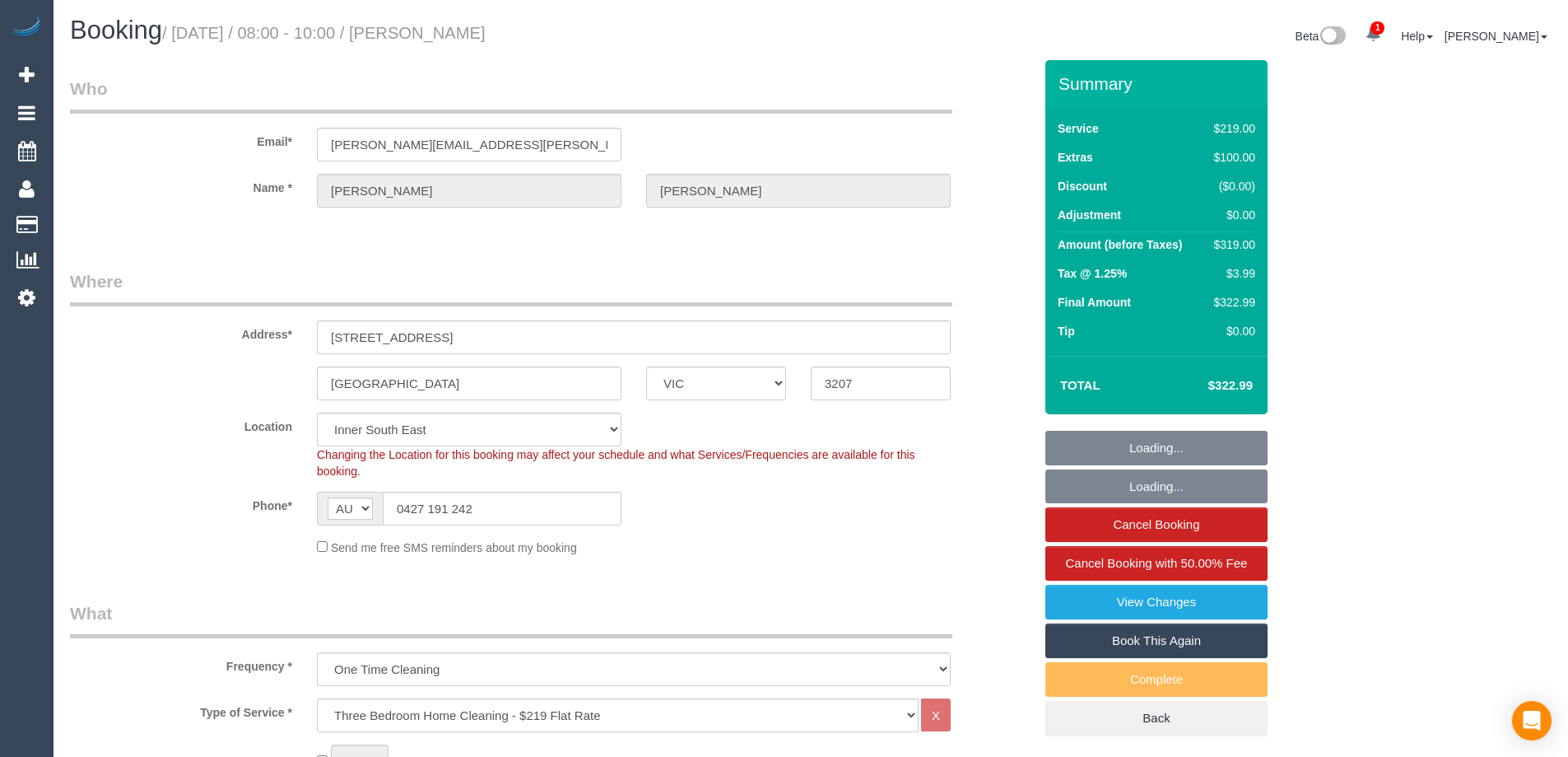
select select "object:961"
select select "string:stripe-pm_1S7TFl2GScqysDRVumSjWoCy"
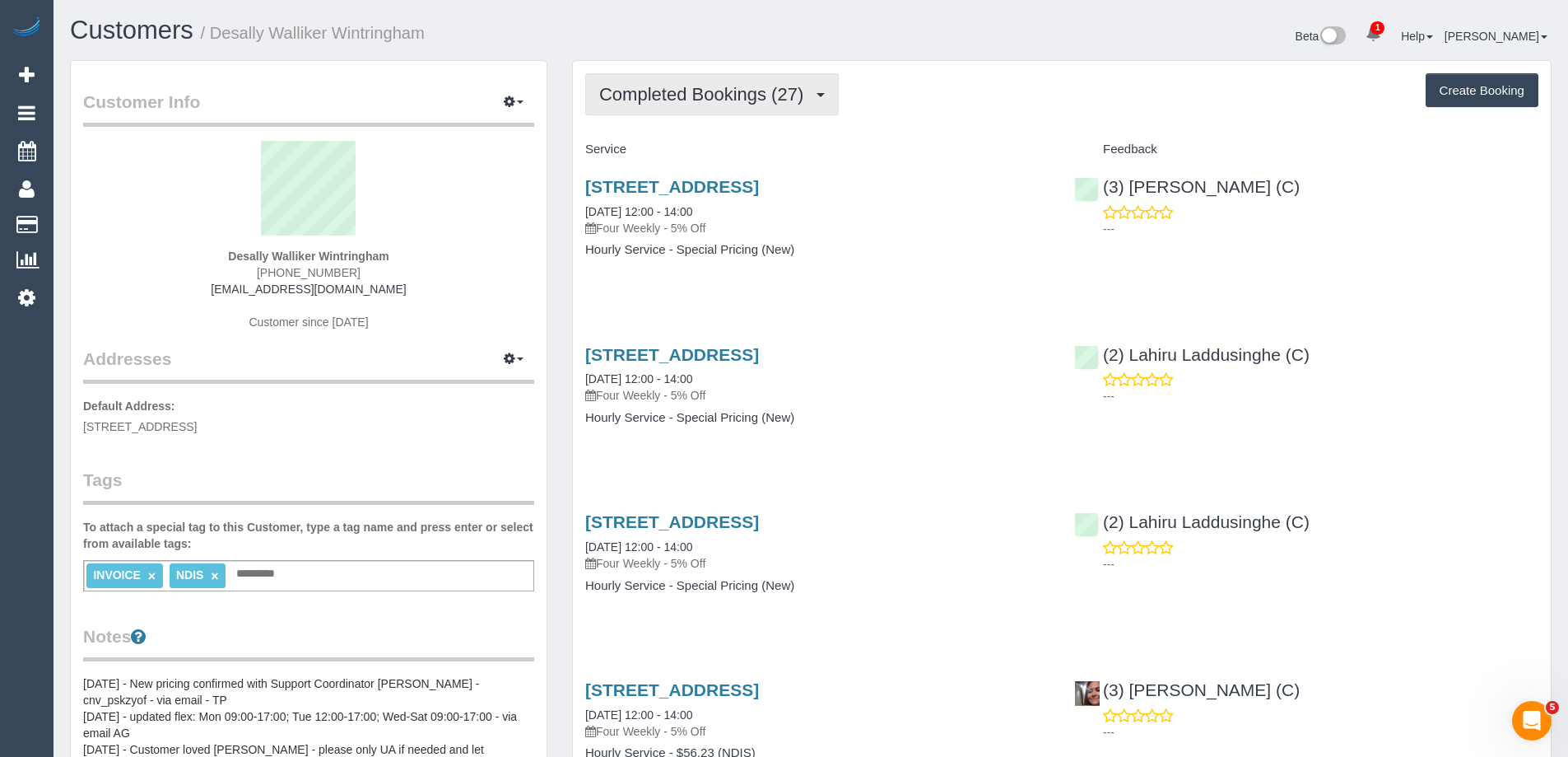
click at [641, 98] on span "Completed Bookings (27)" at bounding box center [705, 94] width 212 height 21
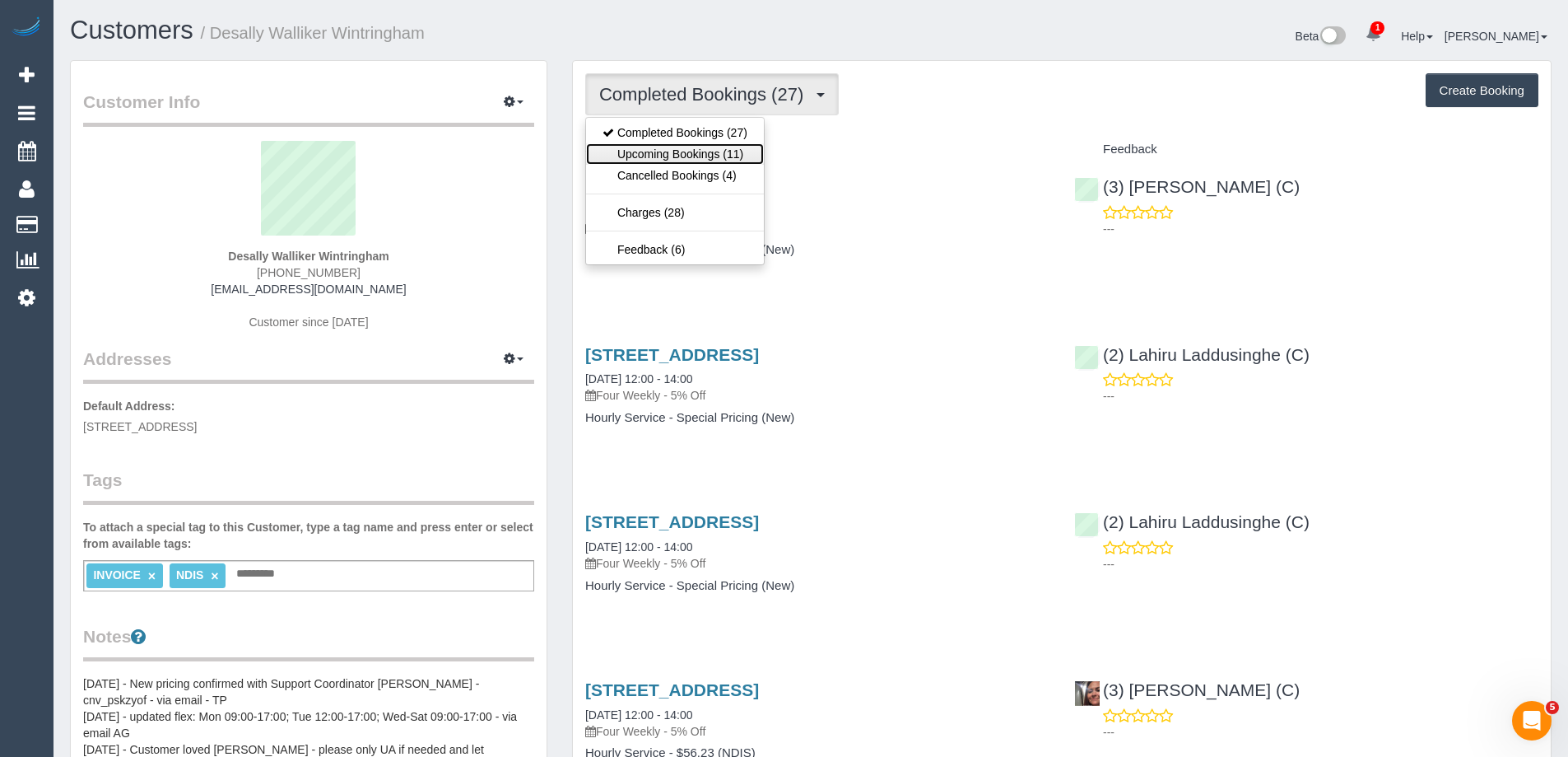
click at [652, 150] on link "Upcoming Bookings (11)" at bounding box center [674, 153] width 178 height 22
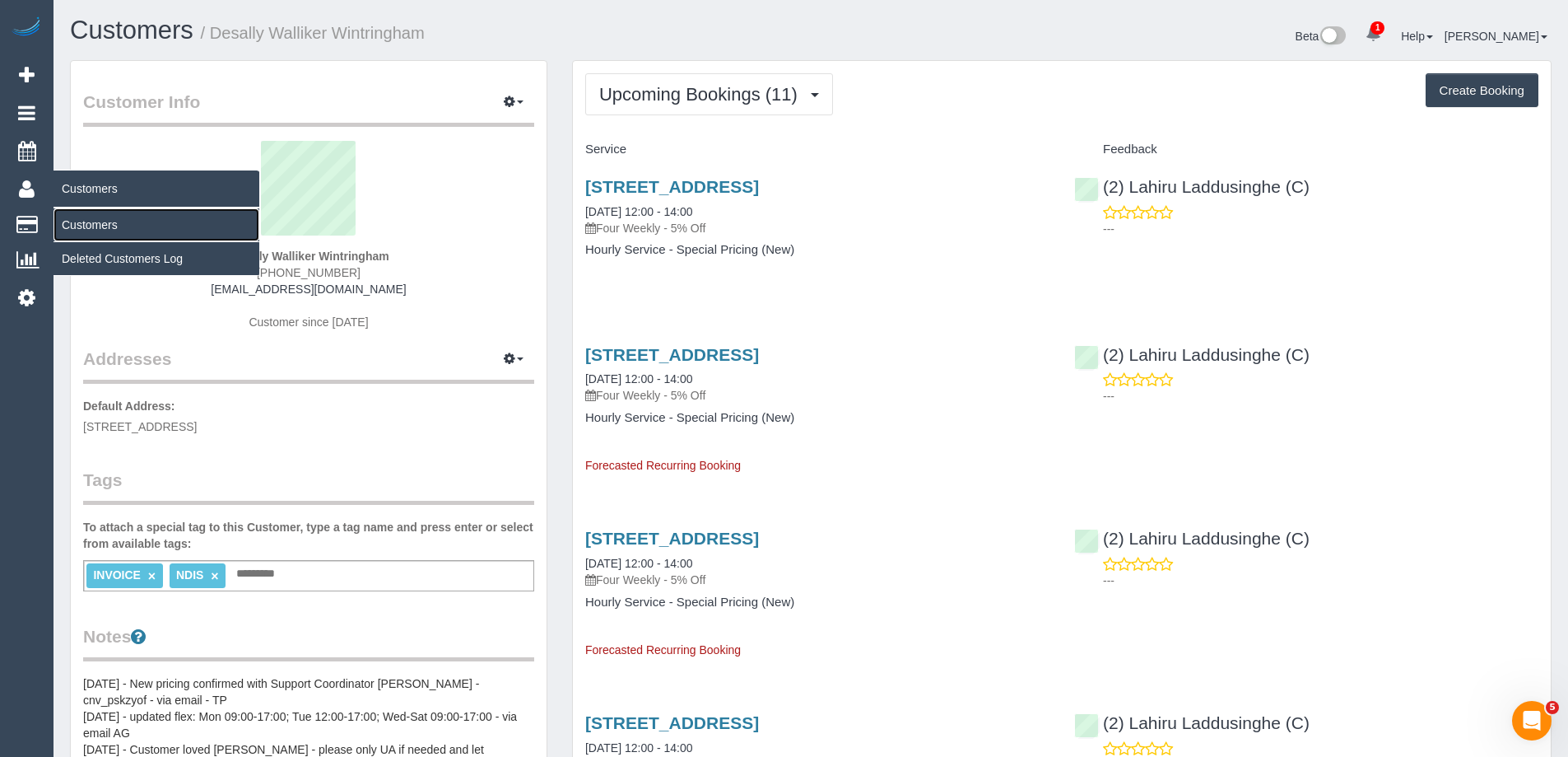
click at [93, 219] on link "Customers" at bounding box center [156, 224] width 206 height 33
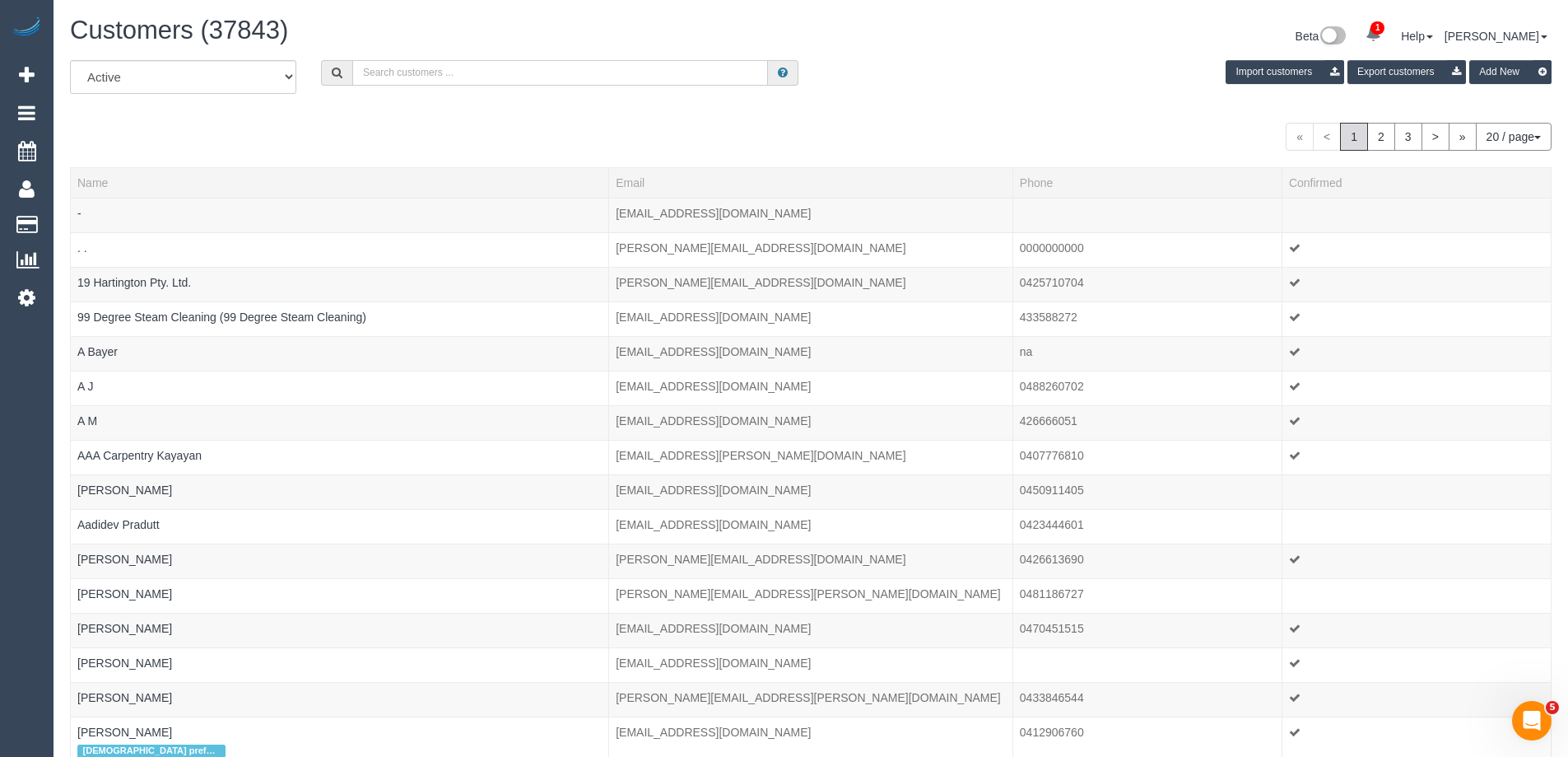
click at [663, 78] on input "text" at bounding box center [560, 72] width 416 height 25
paste input "shell.wendt@gmail.com"
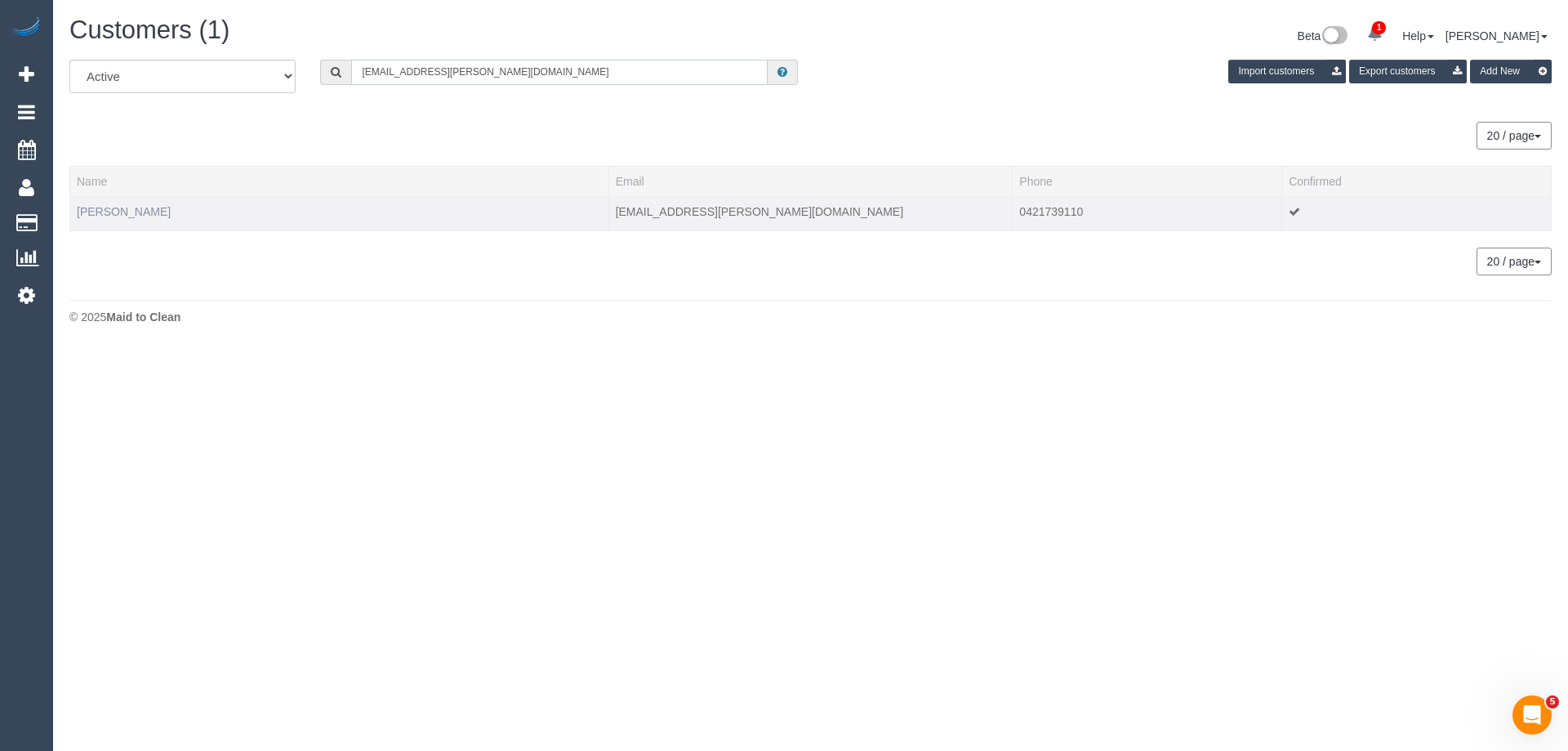
type input "shell.wendt@gmail.com"
click at [147, 206] on link "Michelle Wendt" at bounding box center [123, 212] width 94 height 13
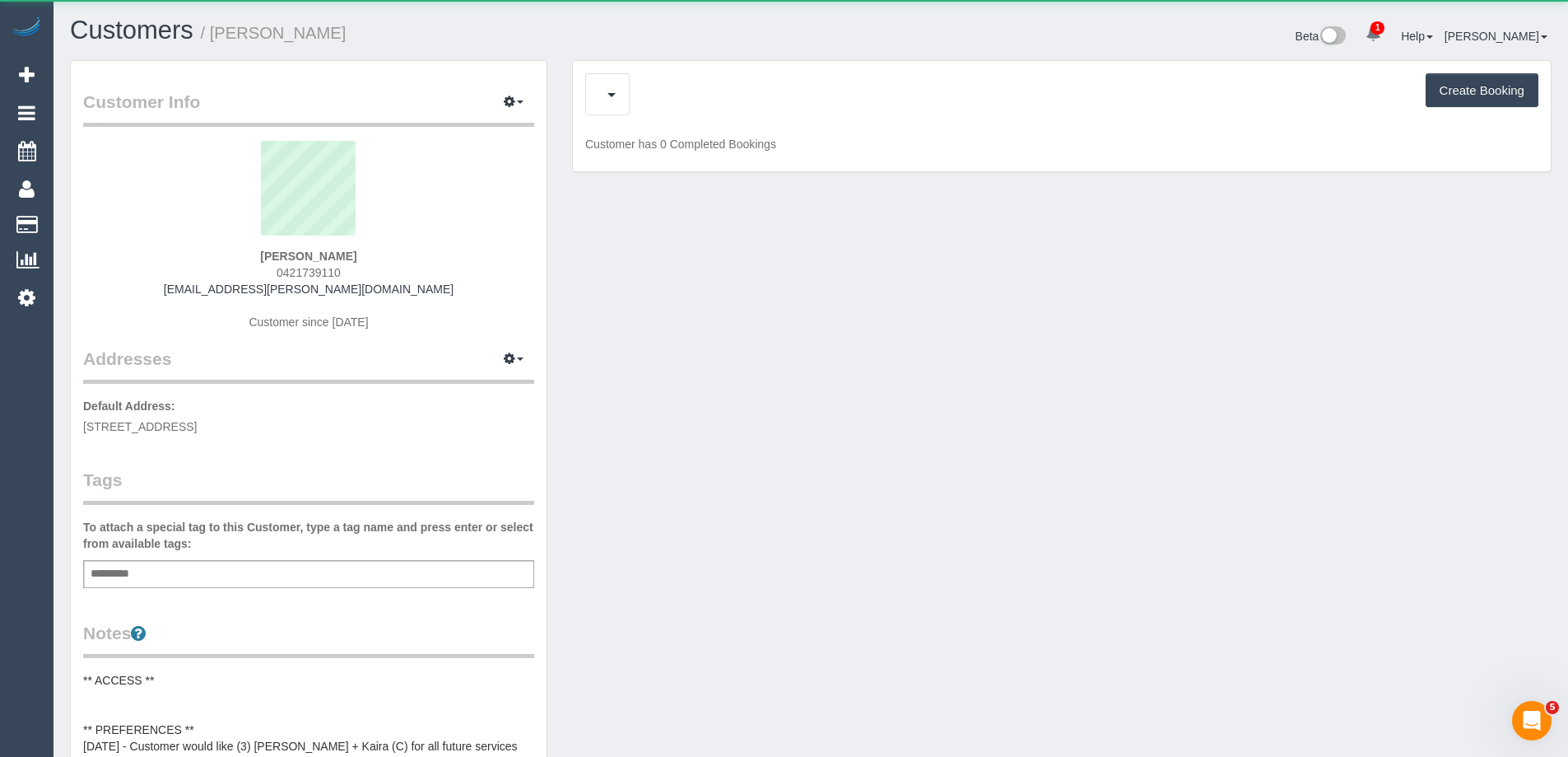
click at [666, 76] on div "Upcoming Bookings (11) Charges (40) Create Booking" at bounding box center [1061, 94] width 953 height 42
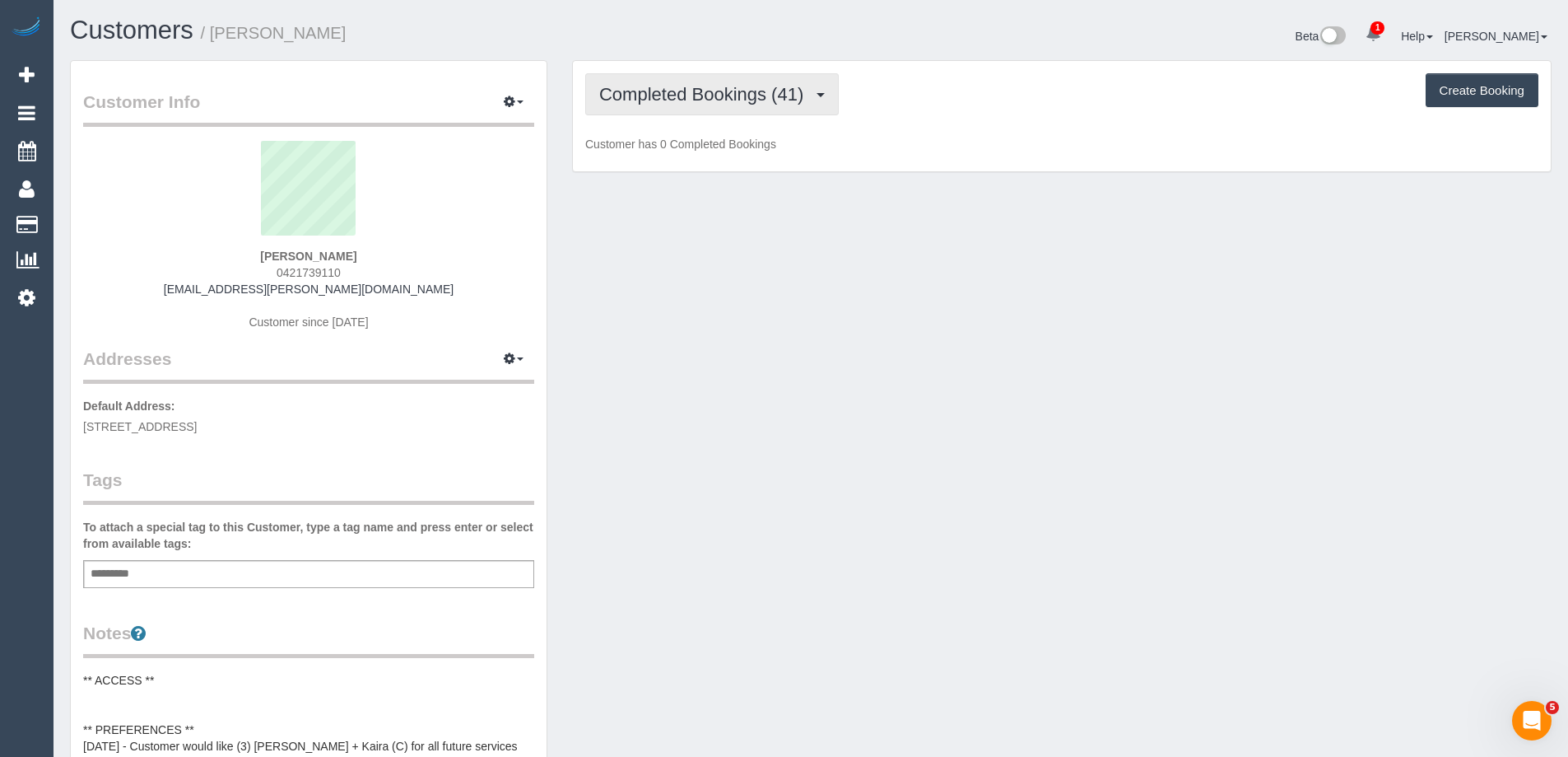
click at [661, 87] on span "Completed Bookings (41)" at bounding box center [705, 94] width 212 height 21
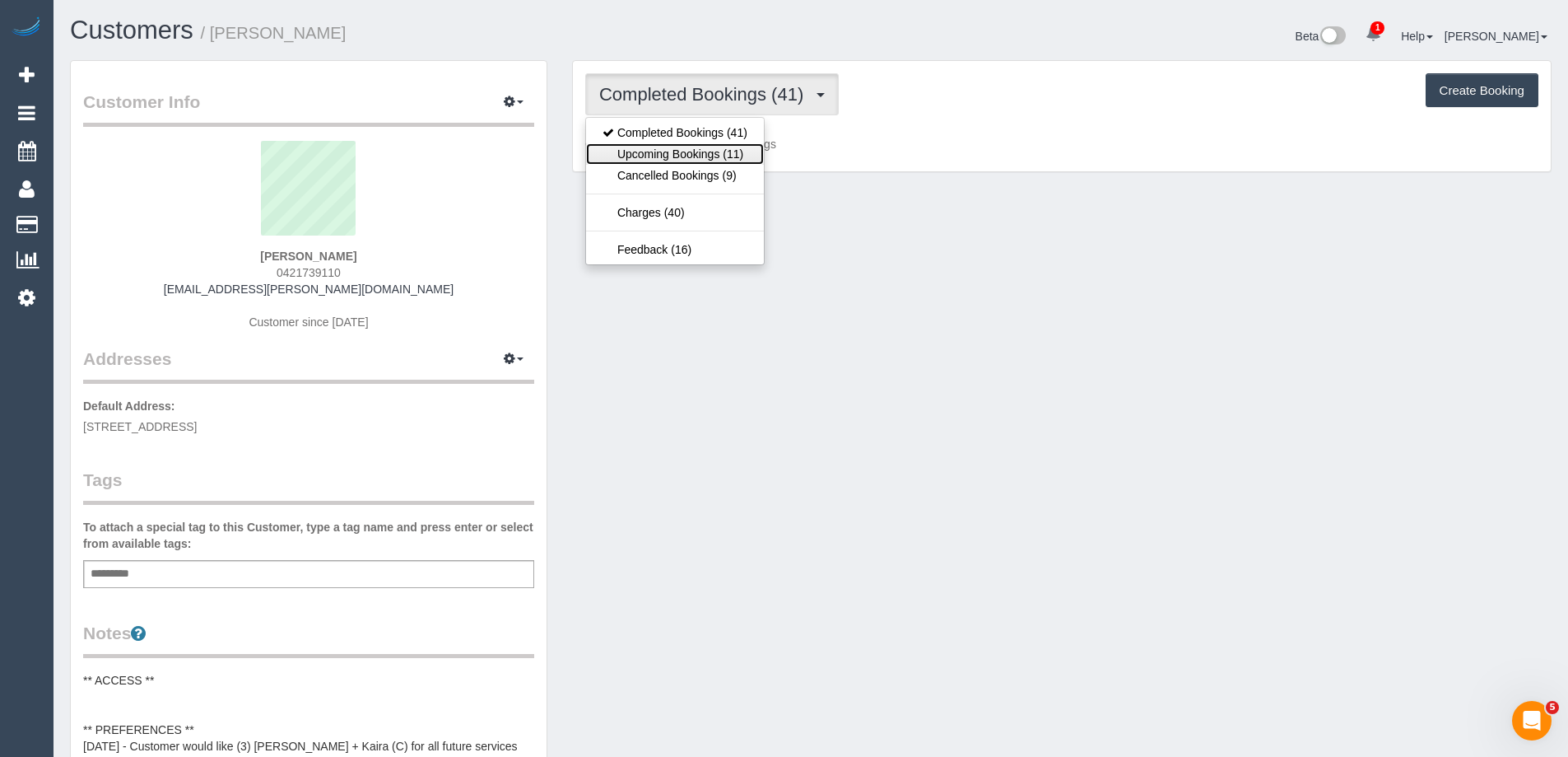
click at [669, 151] on link "Upcoming Bookings (11)" at bounding box center [674, 153] width 178 height 22
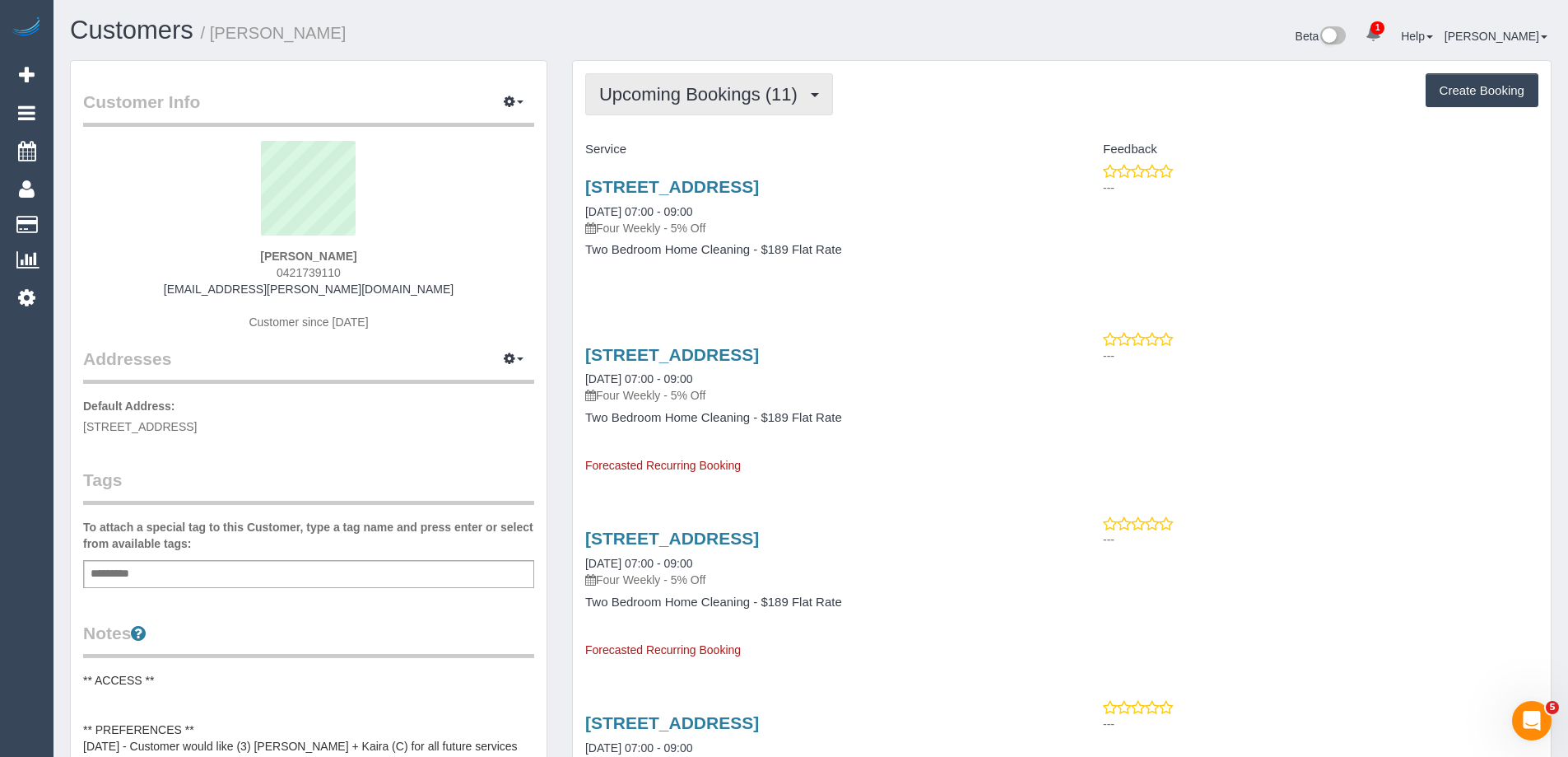
click at [657, 76] on button "Upcoming Bookings (11)" at bounding box center [709, 94] width 248 height 42
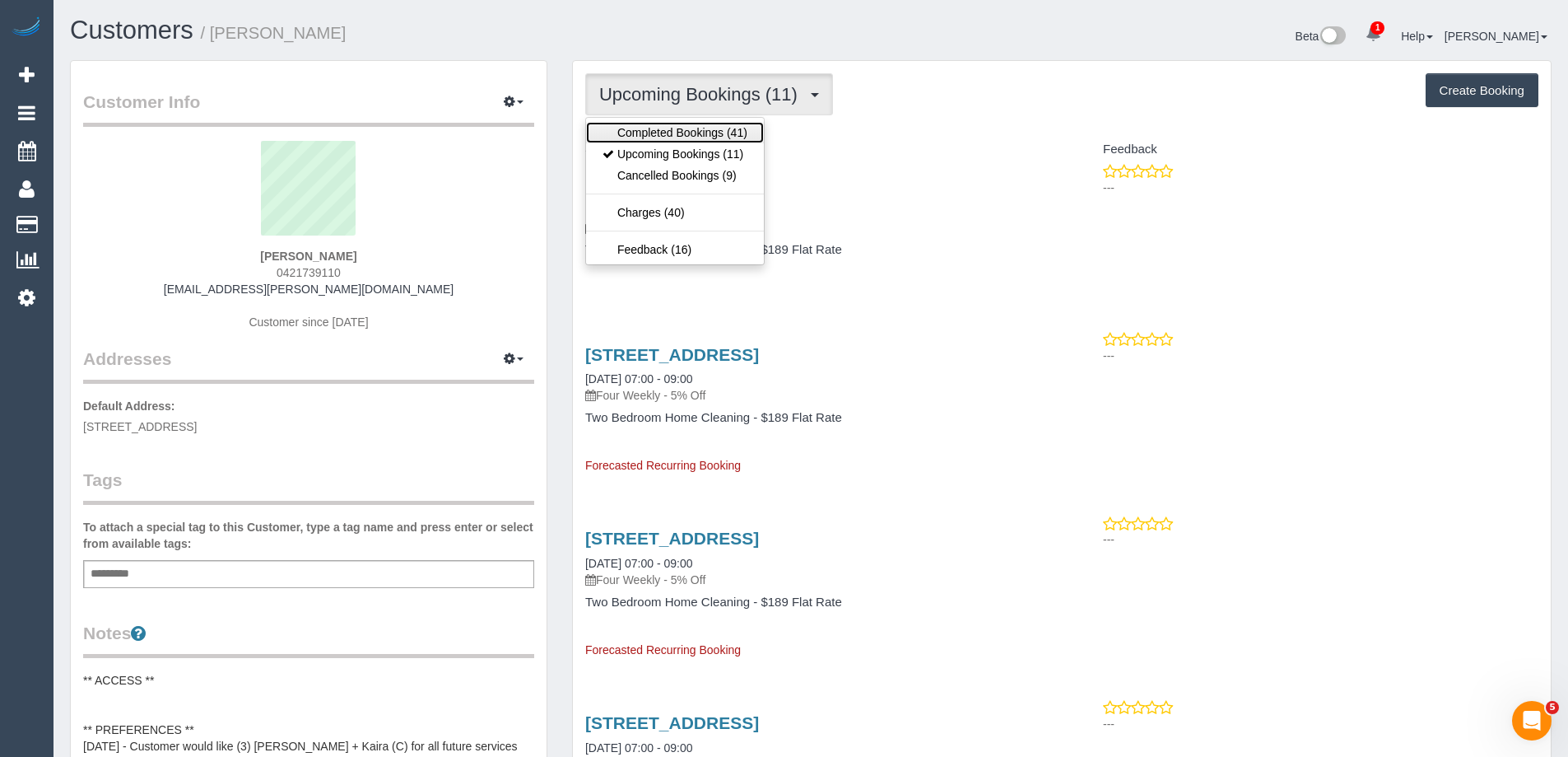
click at [670, 136] on link "Completed Bookings (41)" at bounding box center [674, 133] width 178 height 22
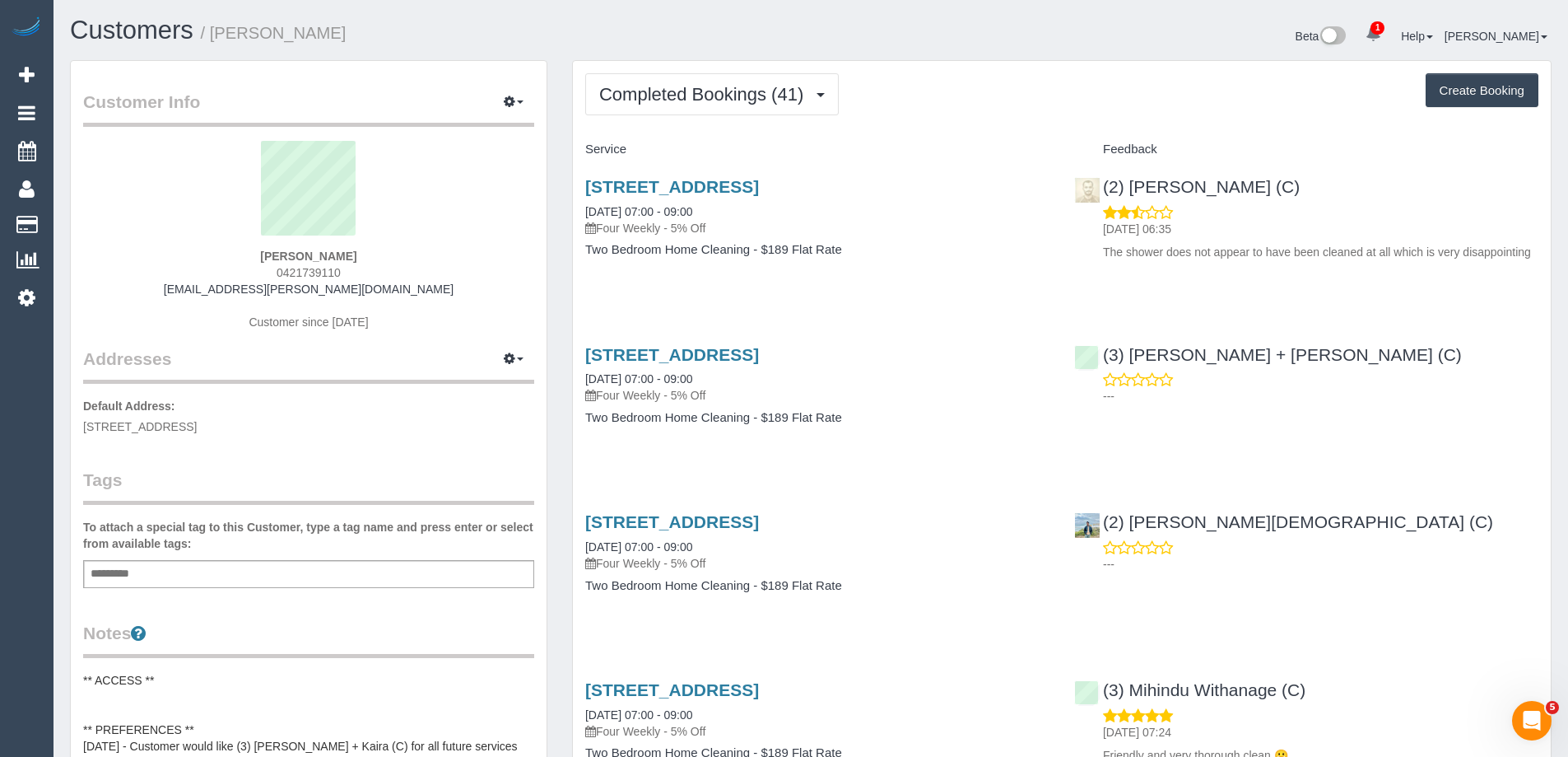
drag, startPoint x: 356, startPoint y: 260, endPoint x: 156, endPoint y: 246, distance: 200.5
click at [156, 246] on div "Michelle Wendt 0421739110 shell.wendt@gmail.com Customer since 2021" at bounding box center [308, 244] width 451 height 206
copy div "Michelle Wendt"
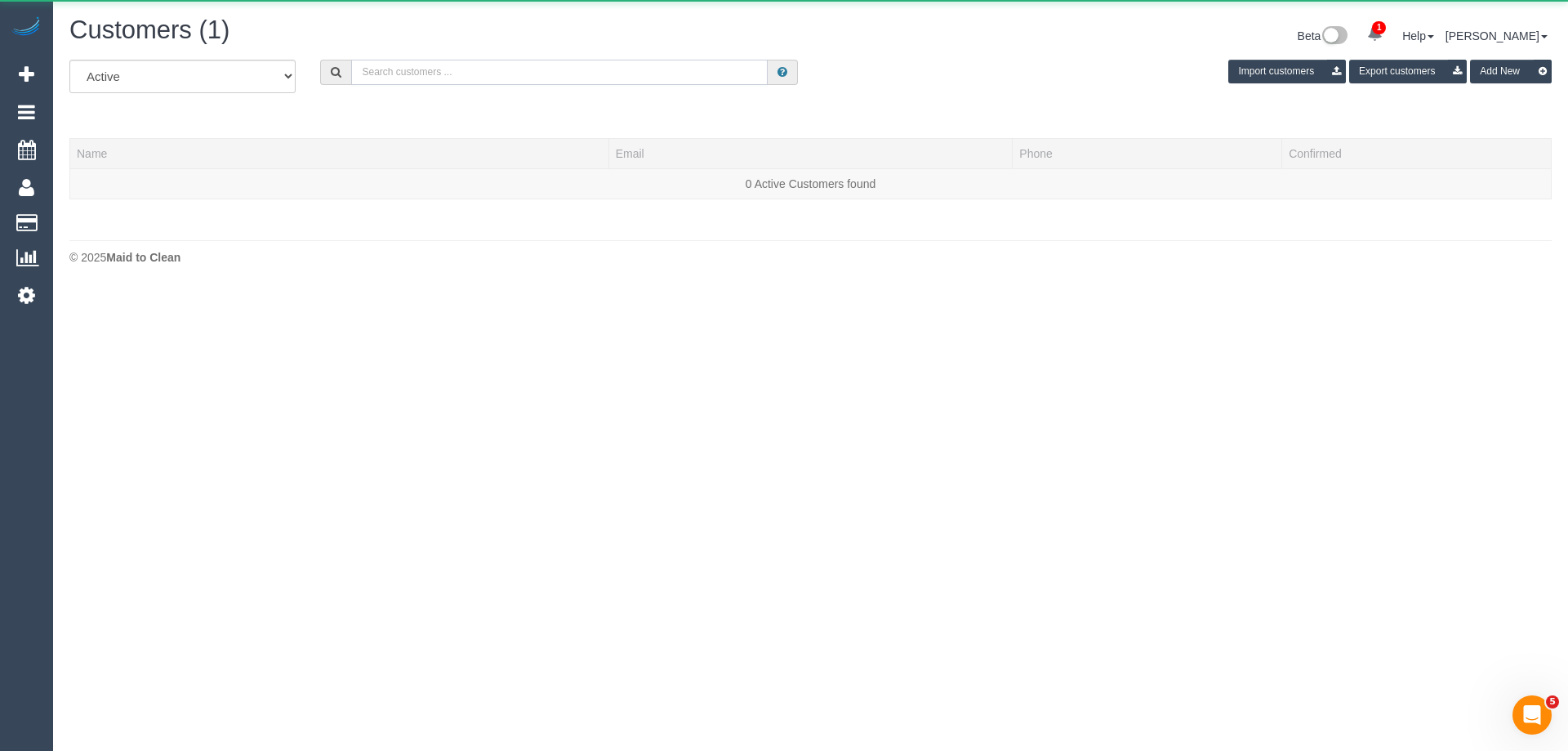
click at [548, 74] on input "text" at bounding box center [559, 72] width 416 height 25
paste input "Michelle Wendt"
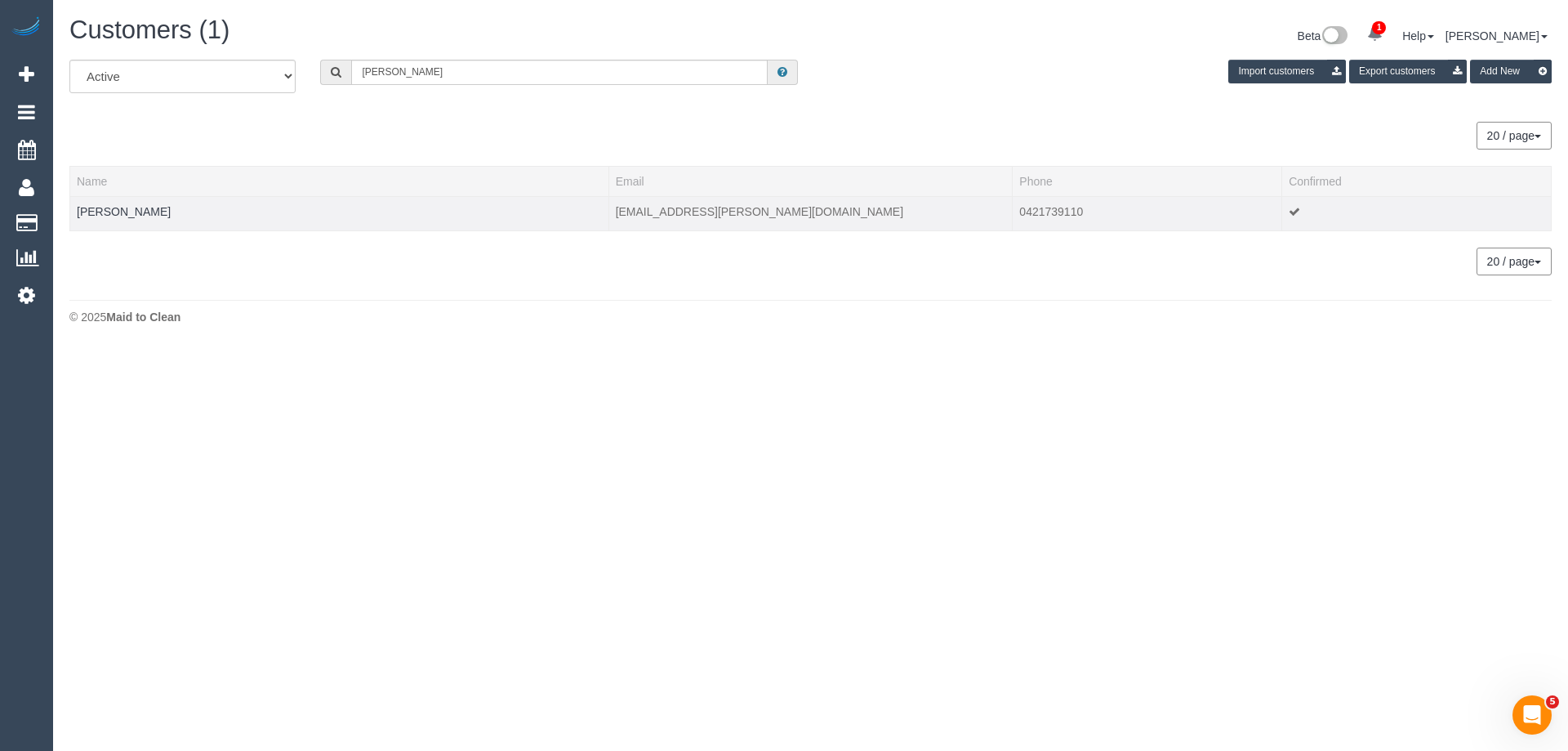
drag, startPoint x: 170, startPoint y: 217, endPoint x: 75, endPoint y: 213, distance: 95.1
click at [75, 213] on td "Michelle Wendt" at bounding box center [340, 213] width 539 height 35
copy link "Michelle Wendt"
click at [574, 68] on input "Michelle Wendt" at bounding box center [559, 72] width 416 height 25
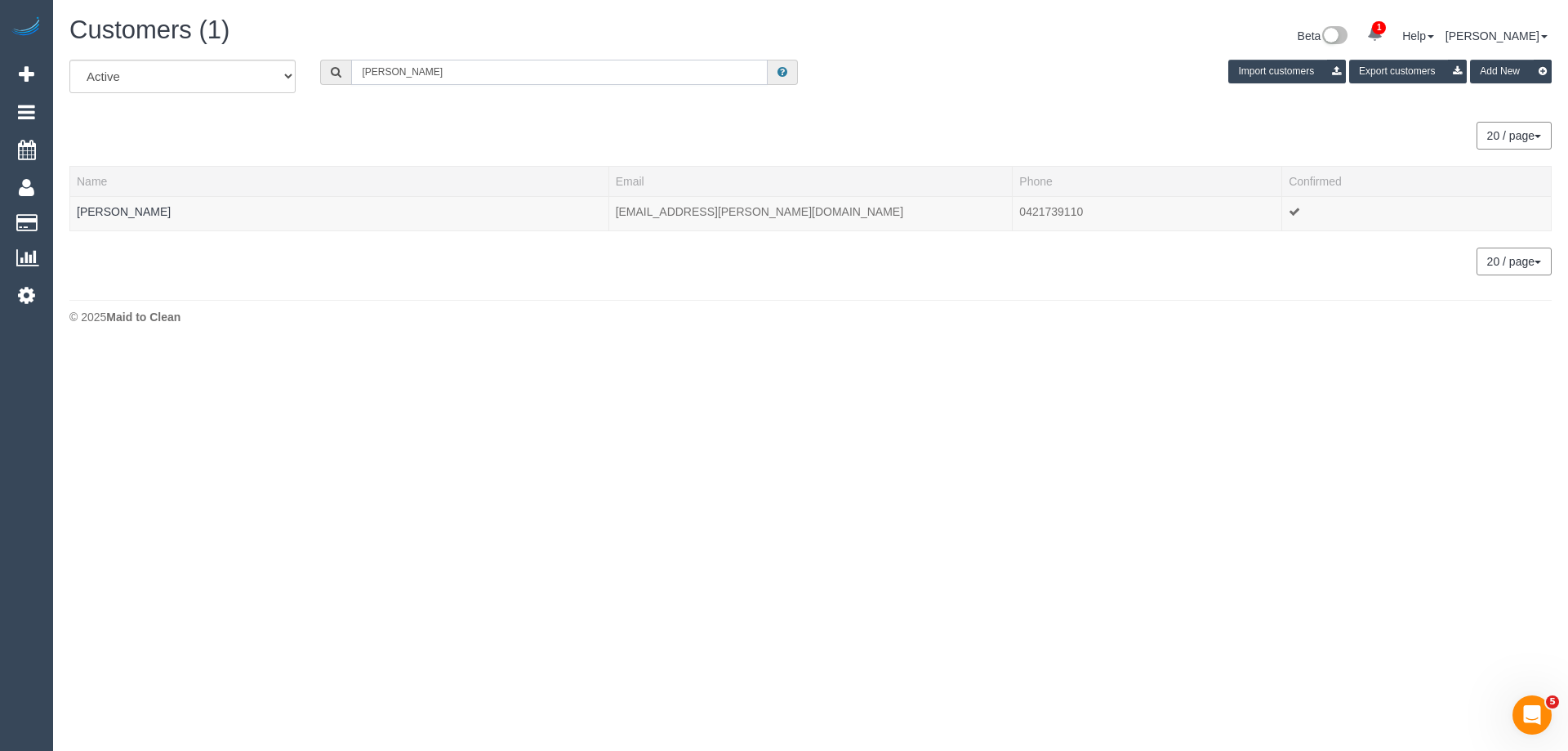
click at [574, 68] on input "Michelle Wendt" at bounding box center [559, 72] width 416 height 25
paste input "61419390556"
drag, startPoint x: 373, startPoint y: 74, endPoint x: 249, endPoint y: 74, distance: 124.0
click at [253, 74] on div "All Active Archived 61419390556 Import customers Export customers Add New" at bounding box center [810, 82] width 1506 height 46
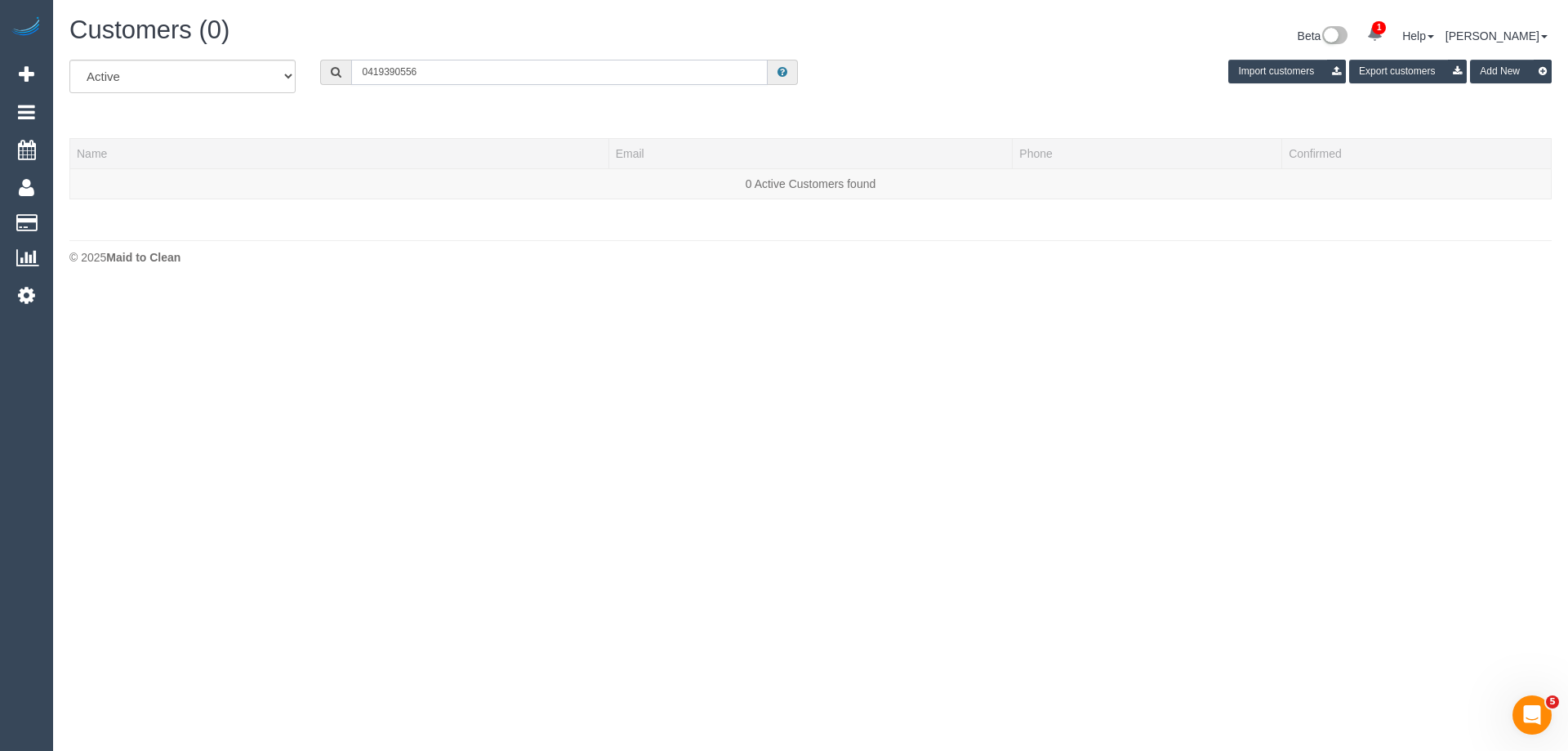
click at [385, 74] on input "0419390556" at bounding box center [559, 72] width 416 height 25
click at [403, 70] on input "0419 390556" at bounding box center [559, 72] width 416 height 25
click at [436, 73] on input "0419 390 556" at bounding box center [559, 72] width 416 height 25
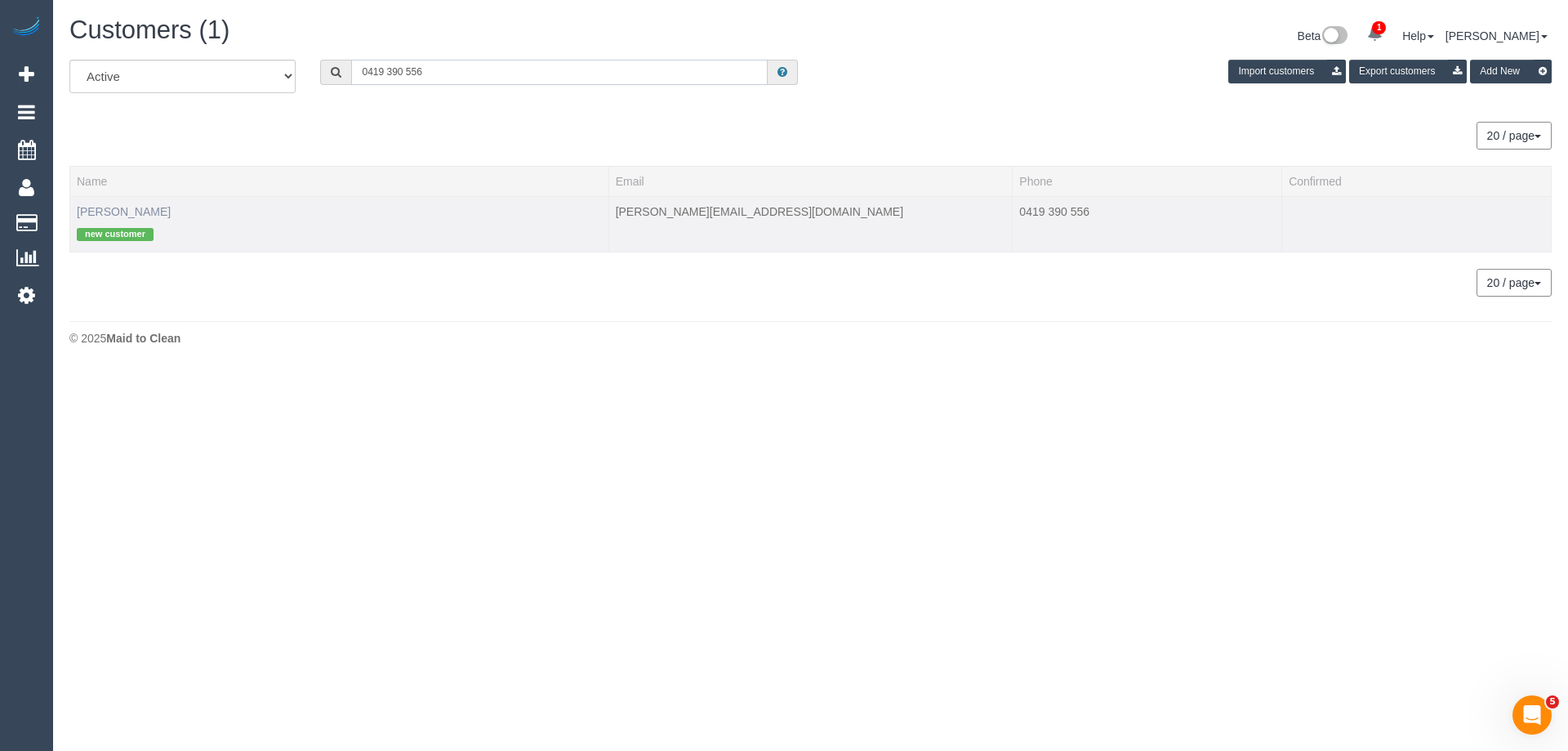
type input "0419 390 556"
click at [147, 213] on link "Ross Coverdale" at bounding box center [123, 212] width 94 height 13
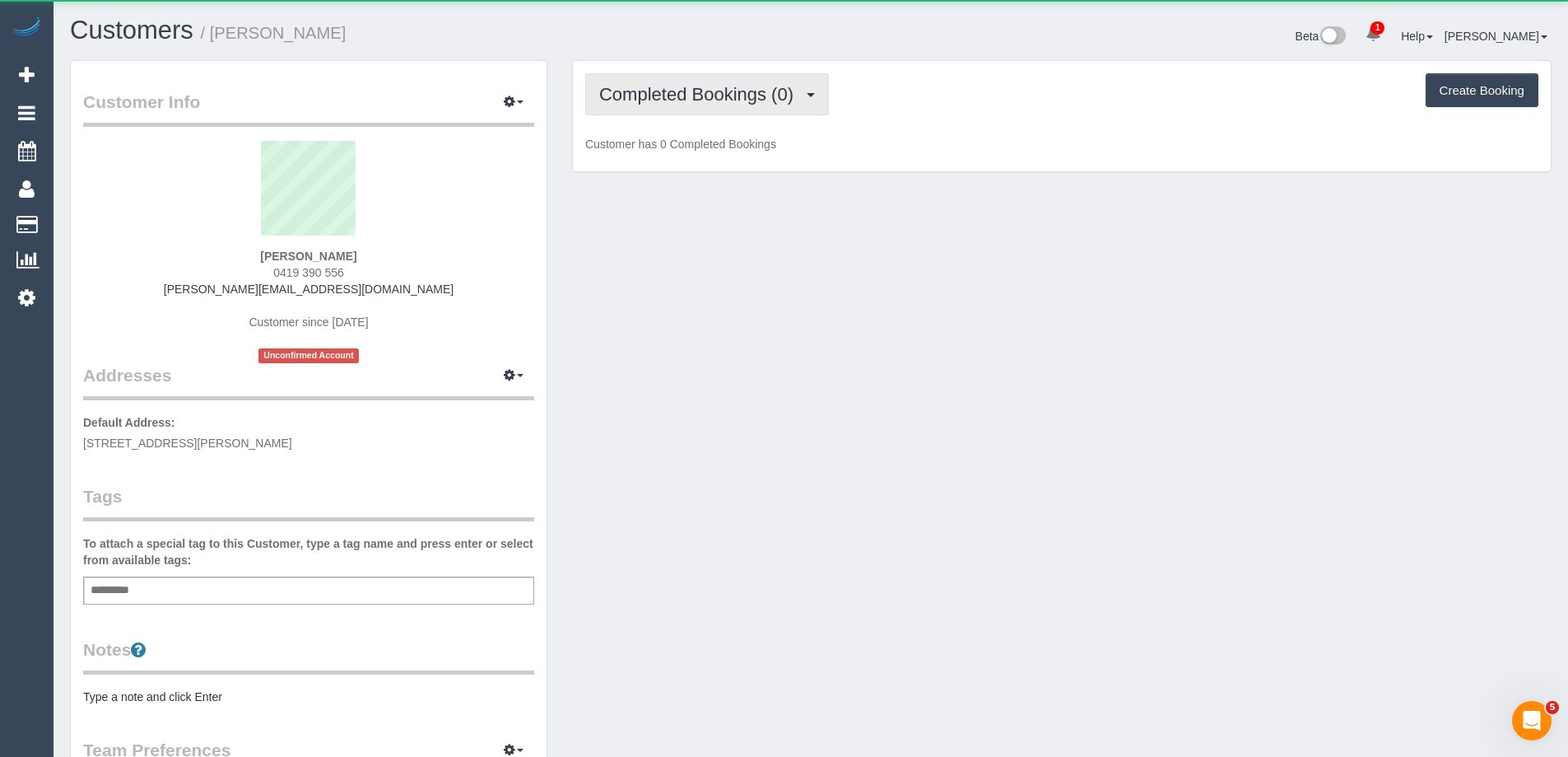
click at [663, 98] on span "Completed Bookings (0)" at bounding box center [699, 94] width 202 height 21
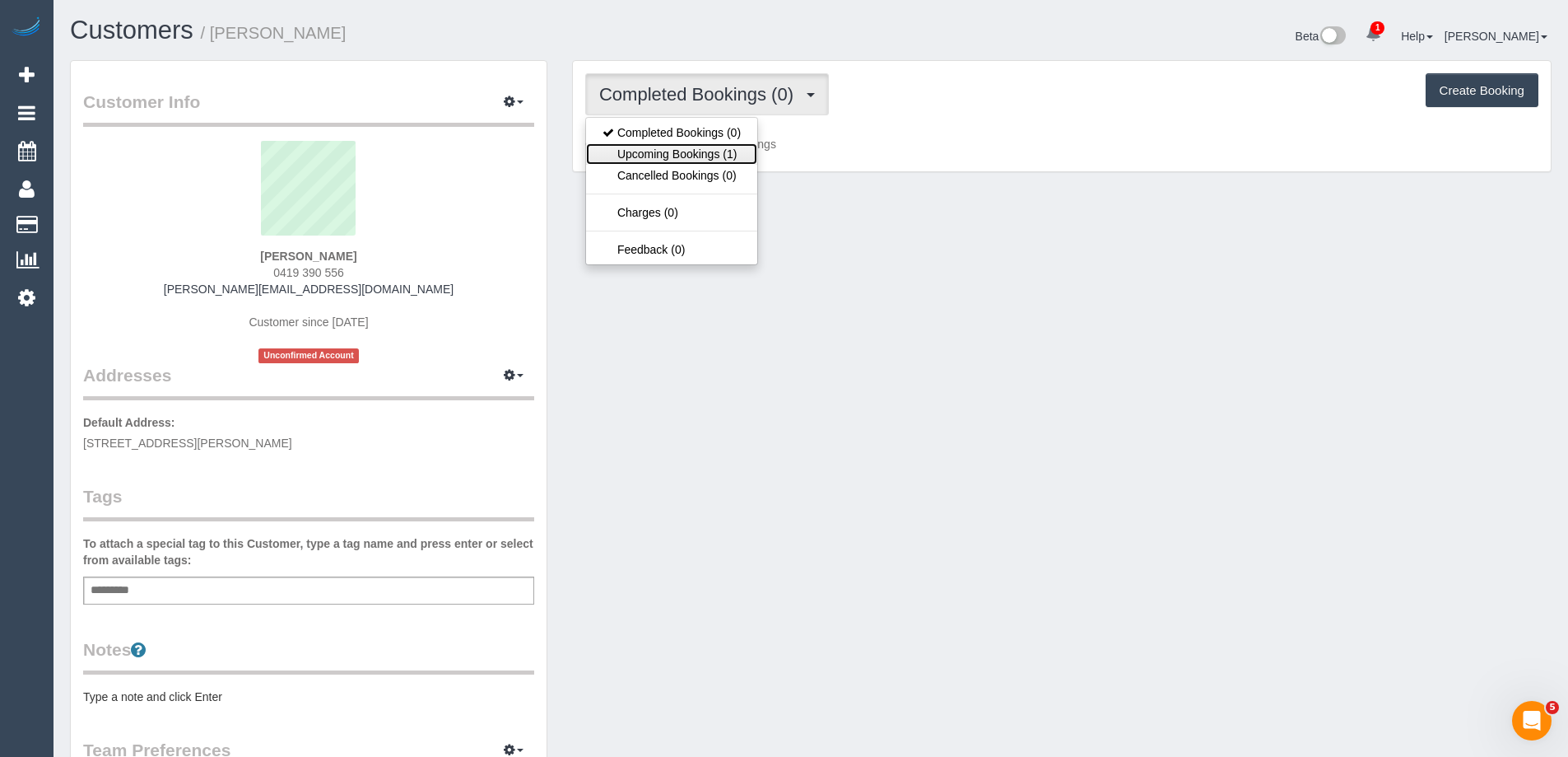
click at [666, 149] on link "Upcoming Bookings (1)" at bounding box center [671, 153] width 171 height 22
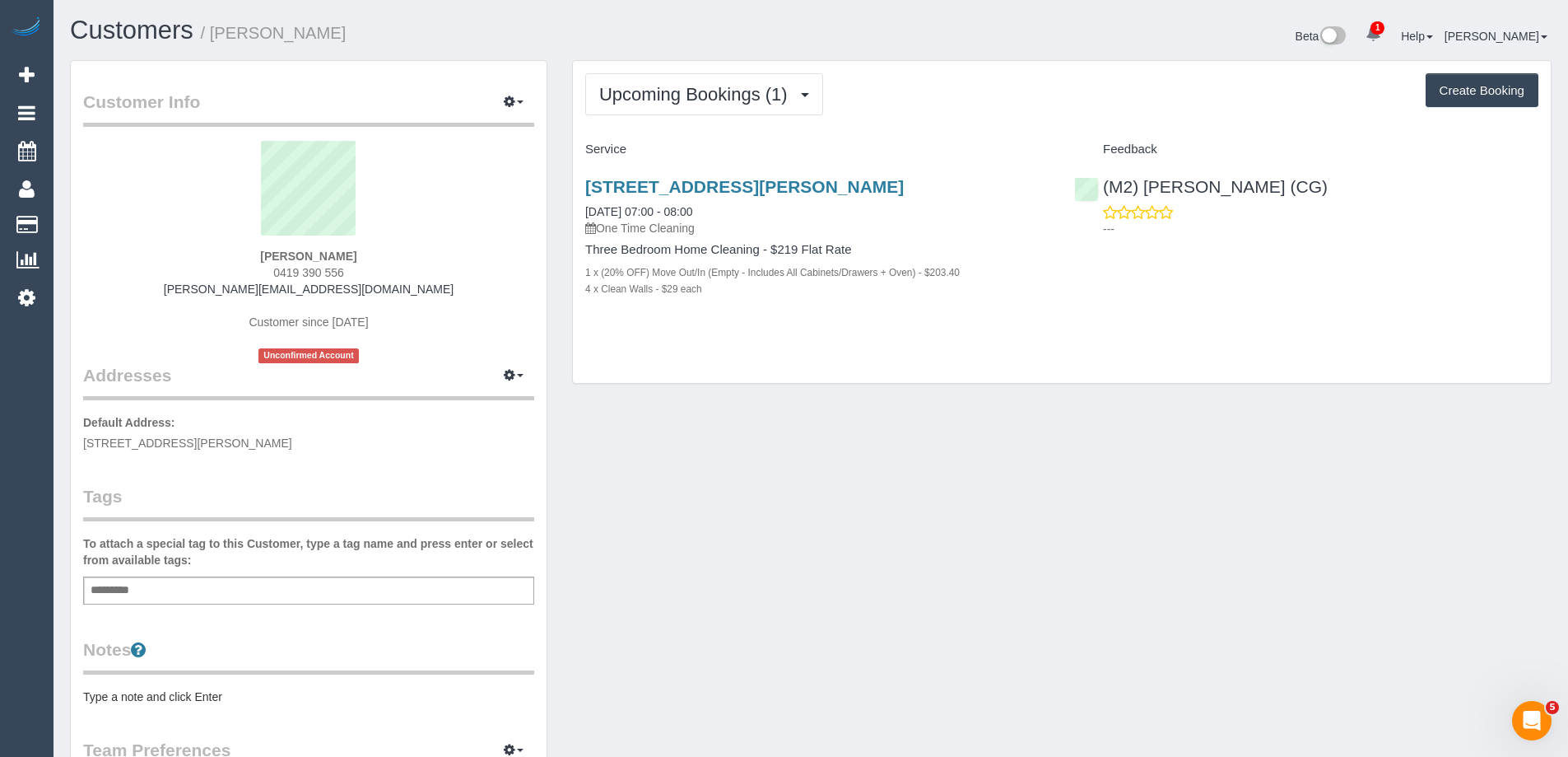
drag, startPoint x: 235, startPoint y: 254, endPoint x: 463, endPoint y: 259, distance: 228.1
click at [463, 259] on div "Ross Coverdale 0419 390 556 ross.cov@outlook.com Customer since 2025 Unconfirme…" at bounding box center [308, 252] width 451 height 222
click at [483, 218] on sui-profile-pic at bounding box center [308, 195] width 426 height 107
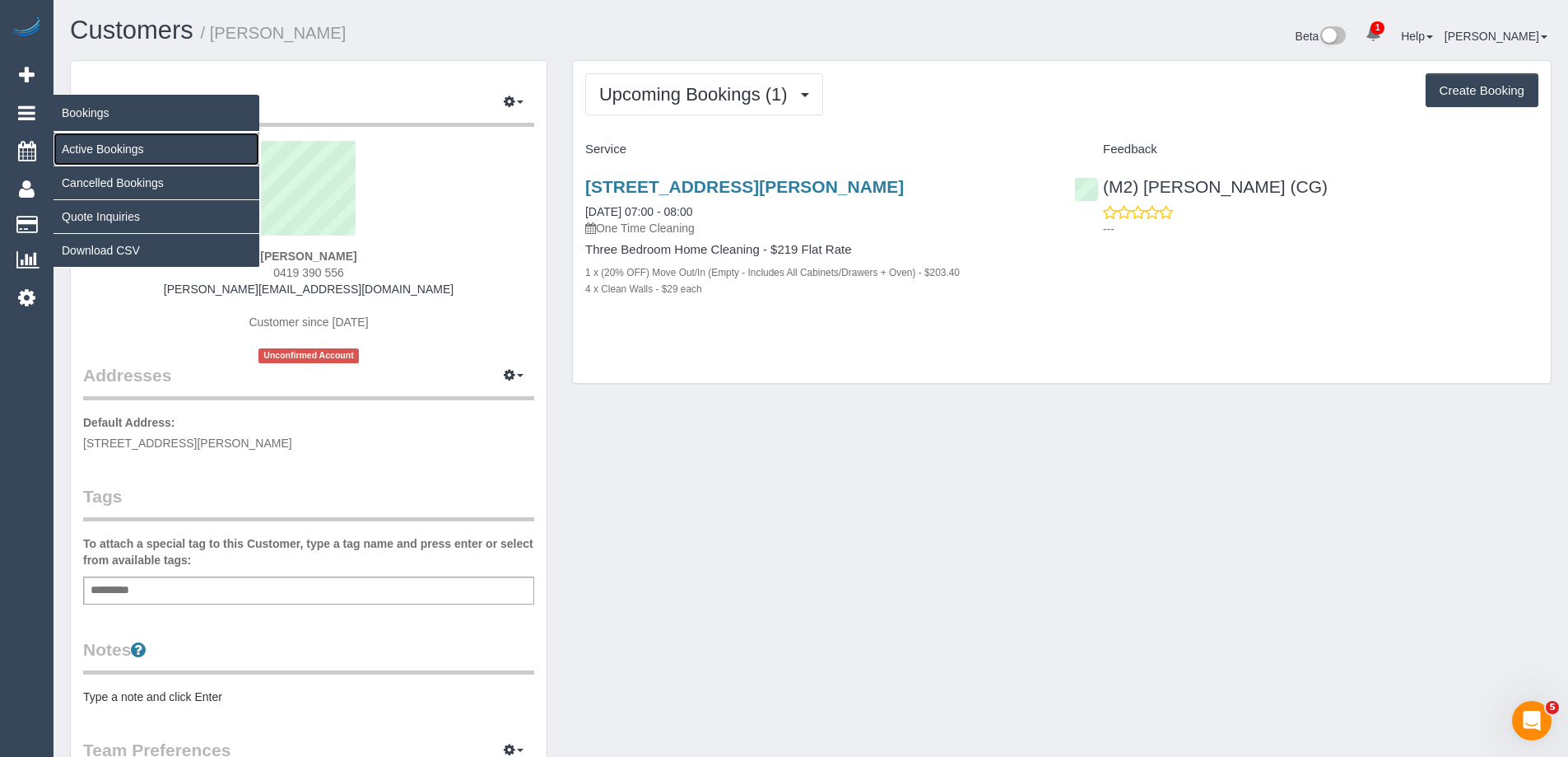
click at [95, 152] on link "Active Bookings" at bounding box center [156, 149] width 206 height 33
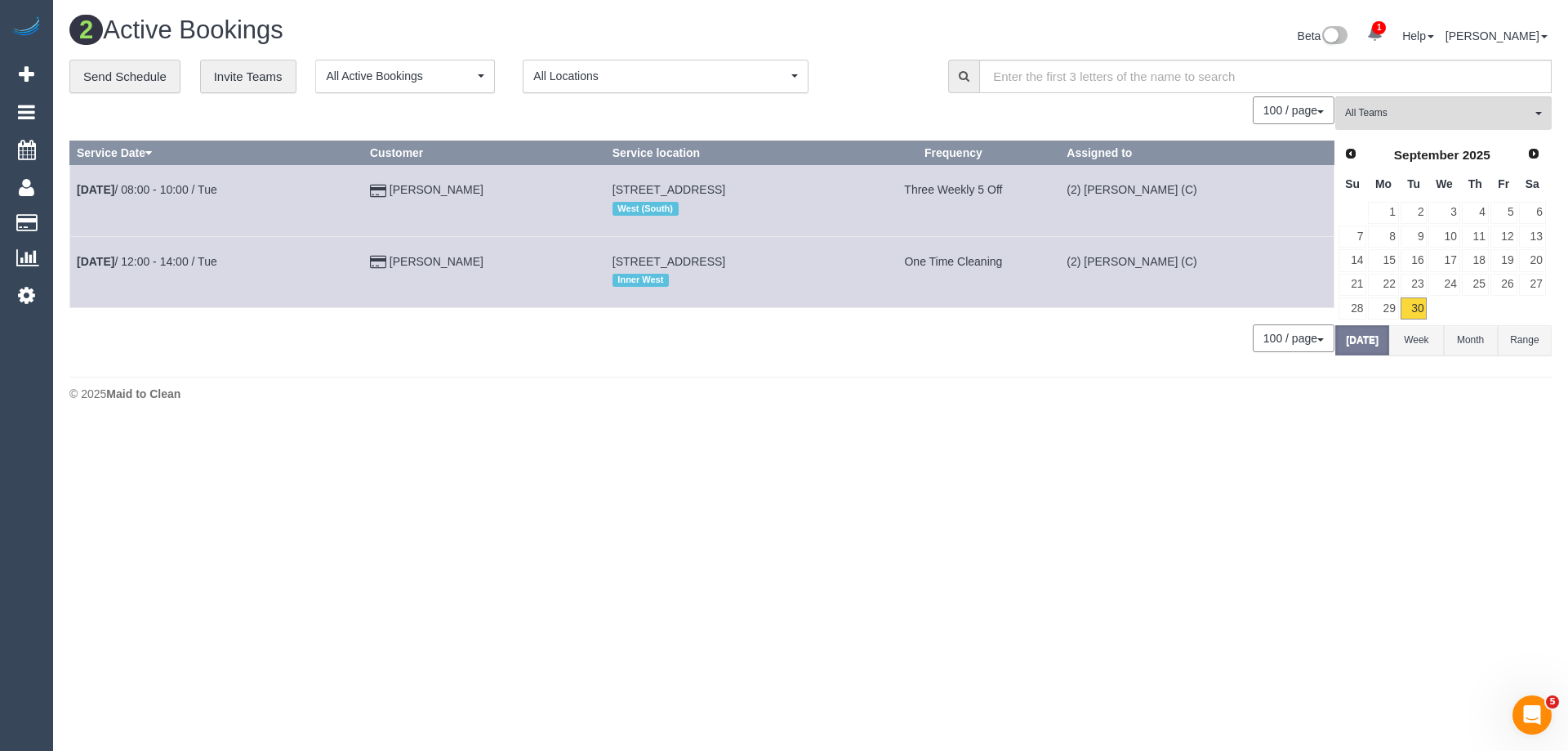
scroll to position [102, 0]
click at [1422, 117] on span "(2) [PERSON_NAME] (C)" at bounding box center [1438, 113] width 187 height 14
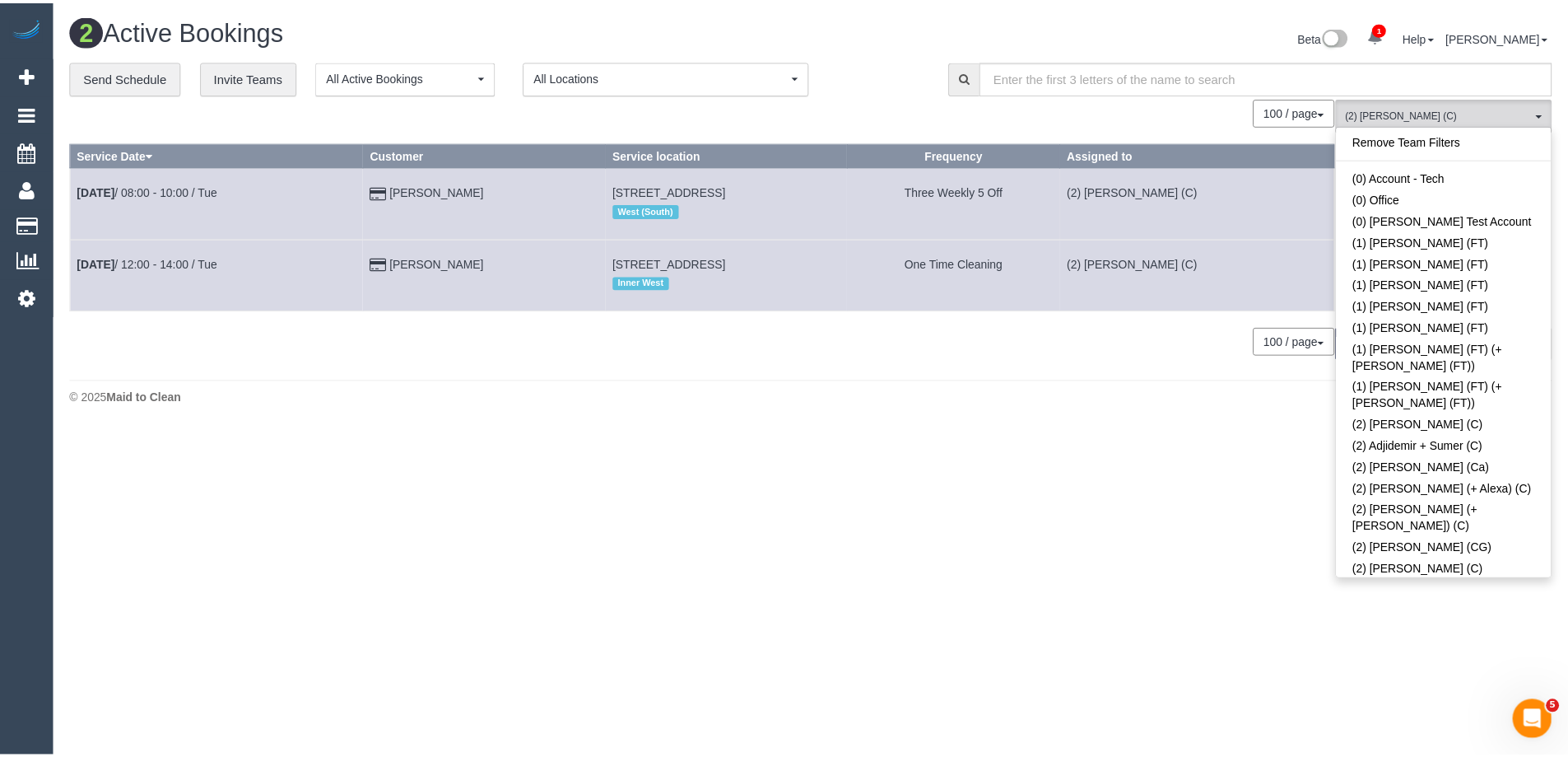
scroll to position [895, 0]
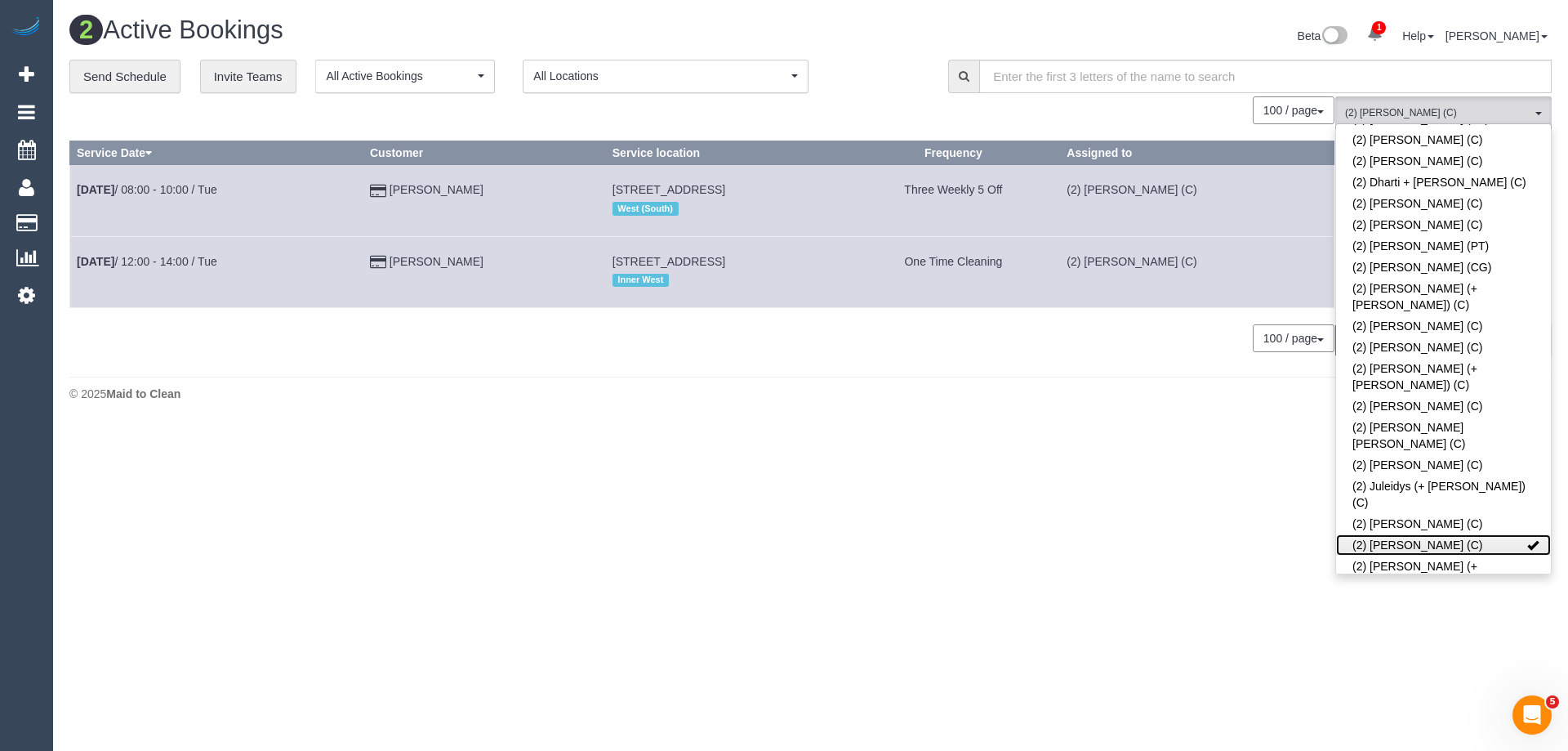
click at [1436, 535] on link "(2) [PERSON_NAME] (C)" at bounding box center [1443, 545] width 215 height 21
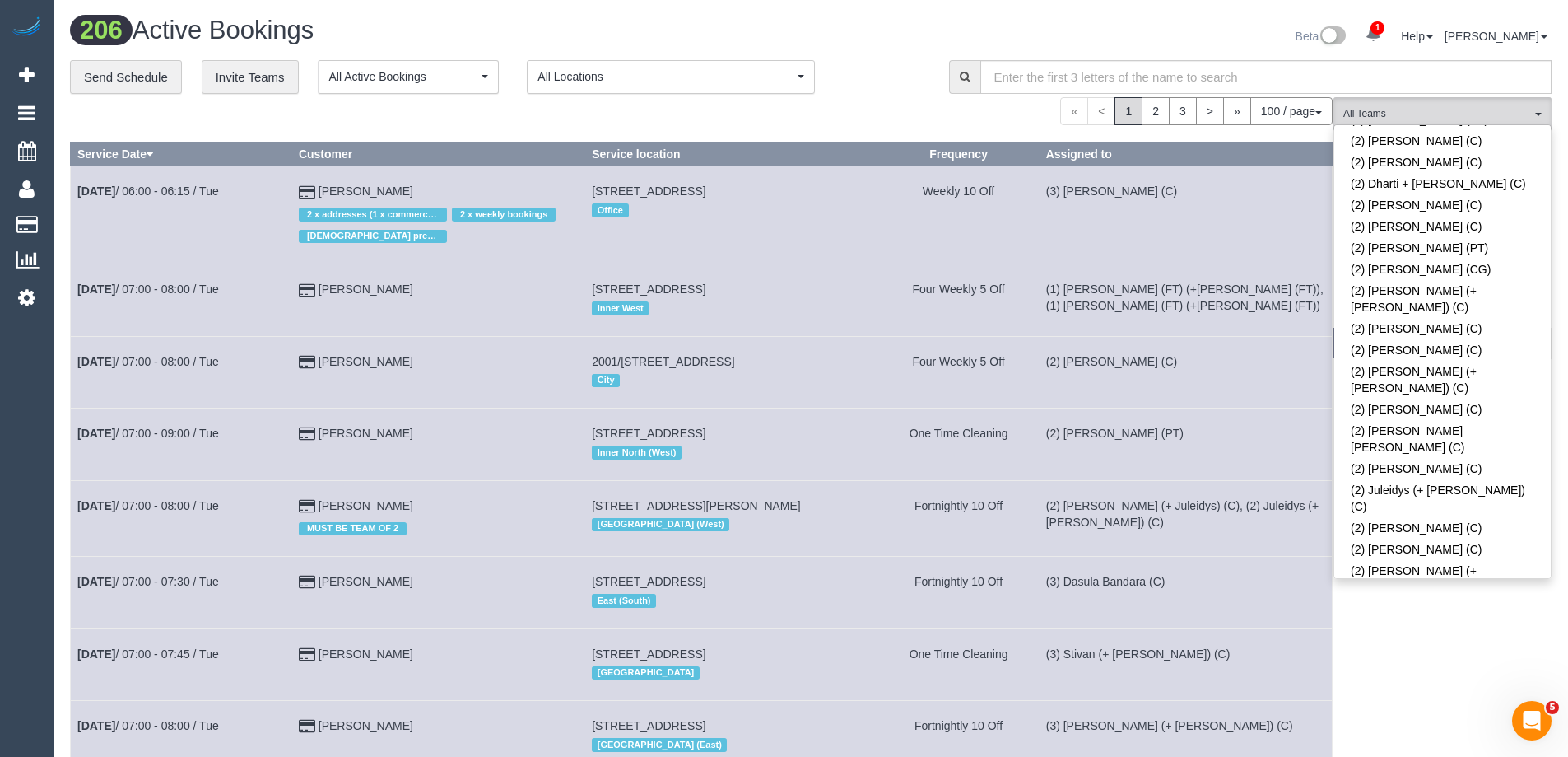
scroll to position [4256, 0]
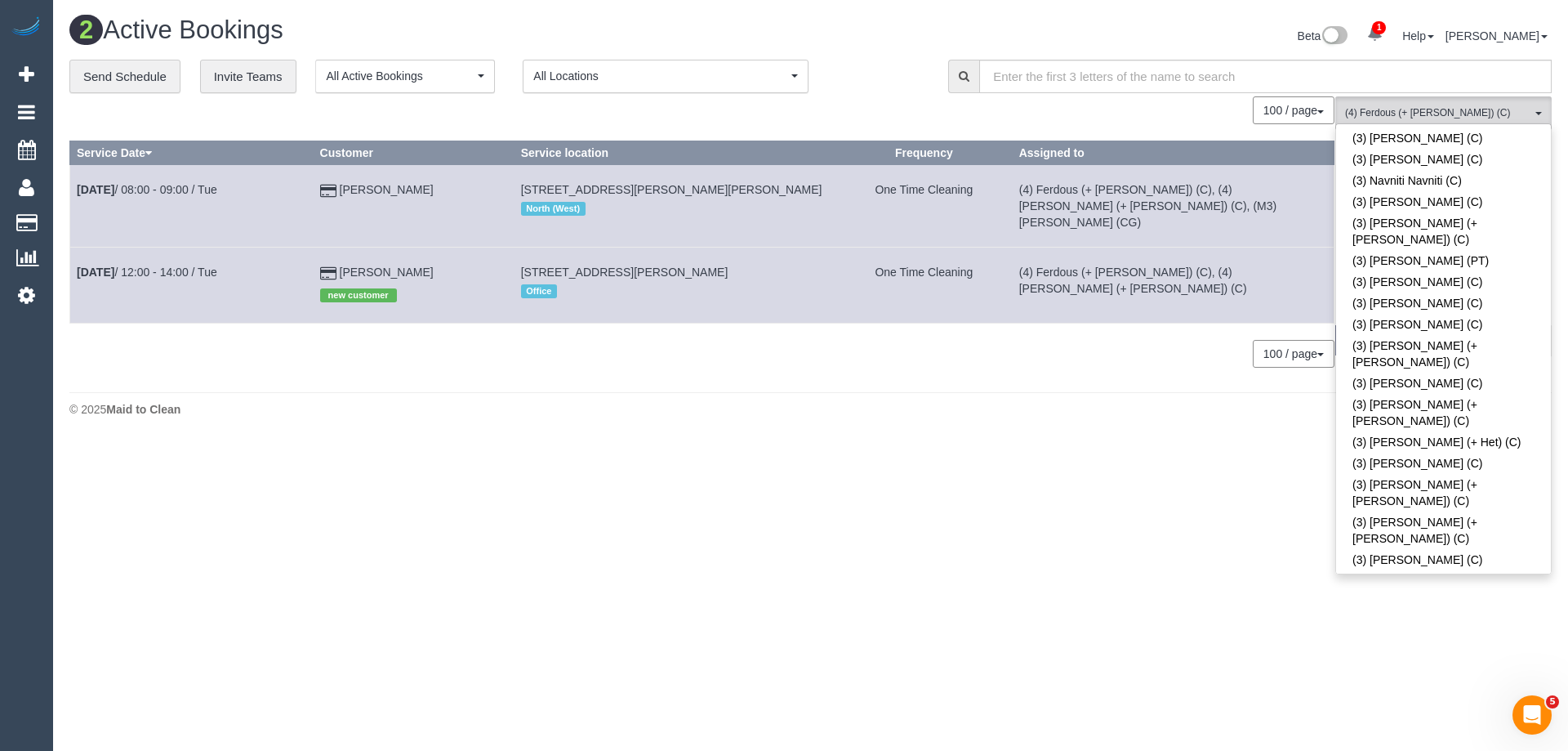
drag, startPoint x: 1009, startPoint y: 266, endPoint x: 1159, endPoint y: 261, distance: 150.1
click at [1159, 261] on tr "Sep 30th / 12:00 - 14:00 / Tue Harry Askew new customer 13 Solander Court, Roxb…" at bounding box center [701, 285] width 1264 height 76
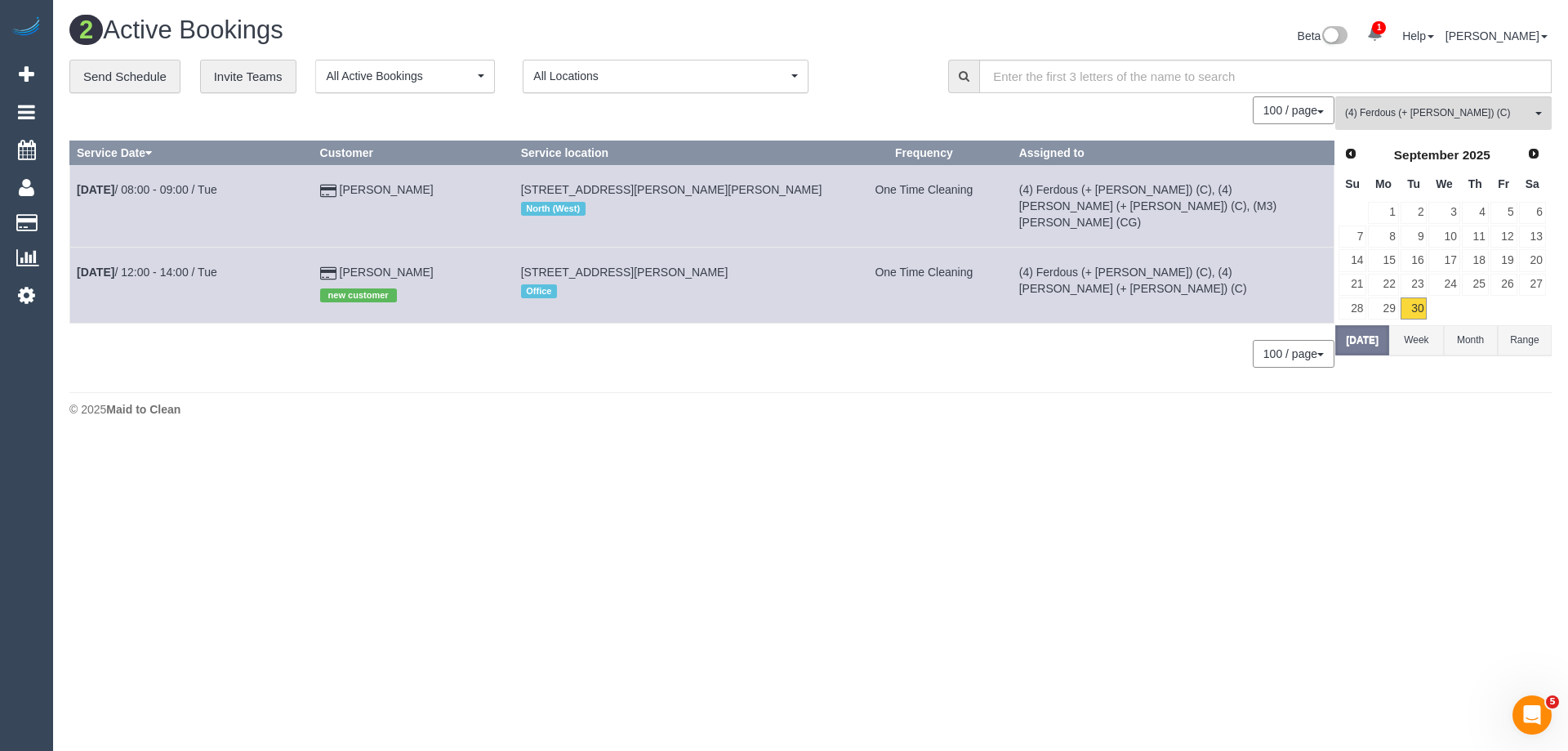
copy tr "(4) Ferdous (+ [PERSON_NAME]) (C)"
click at [1433, 101] on button "(4) Ferdous (+ Forkan) (C) All Teams" at bounding box center [1443, 113] width 216 height 34
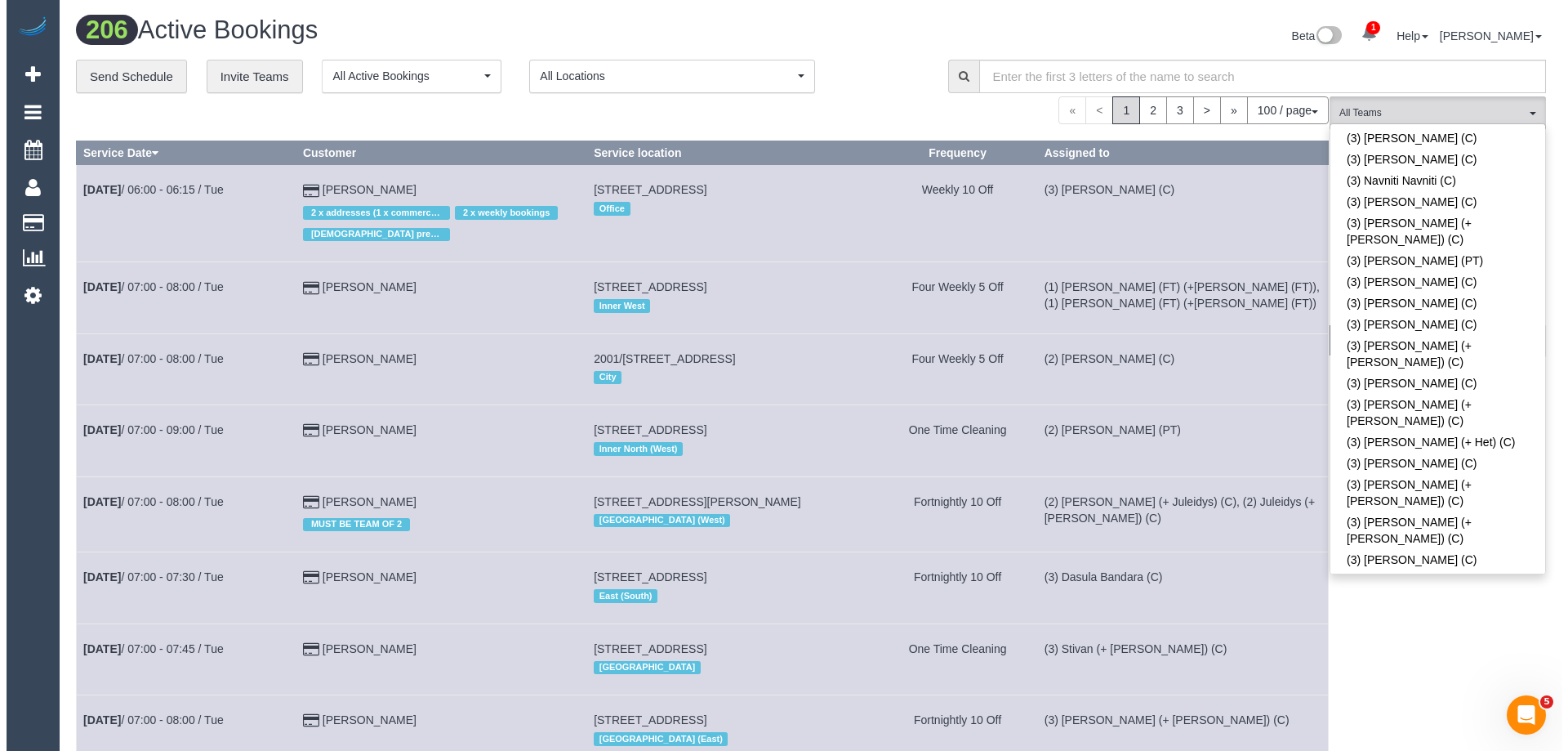
scroll to position [4923, 0]
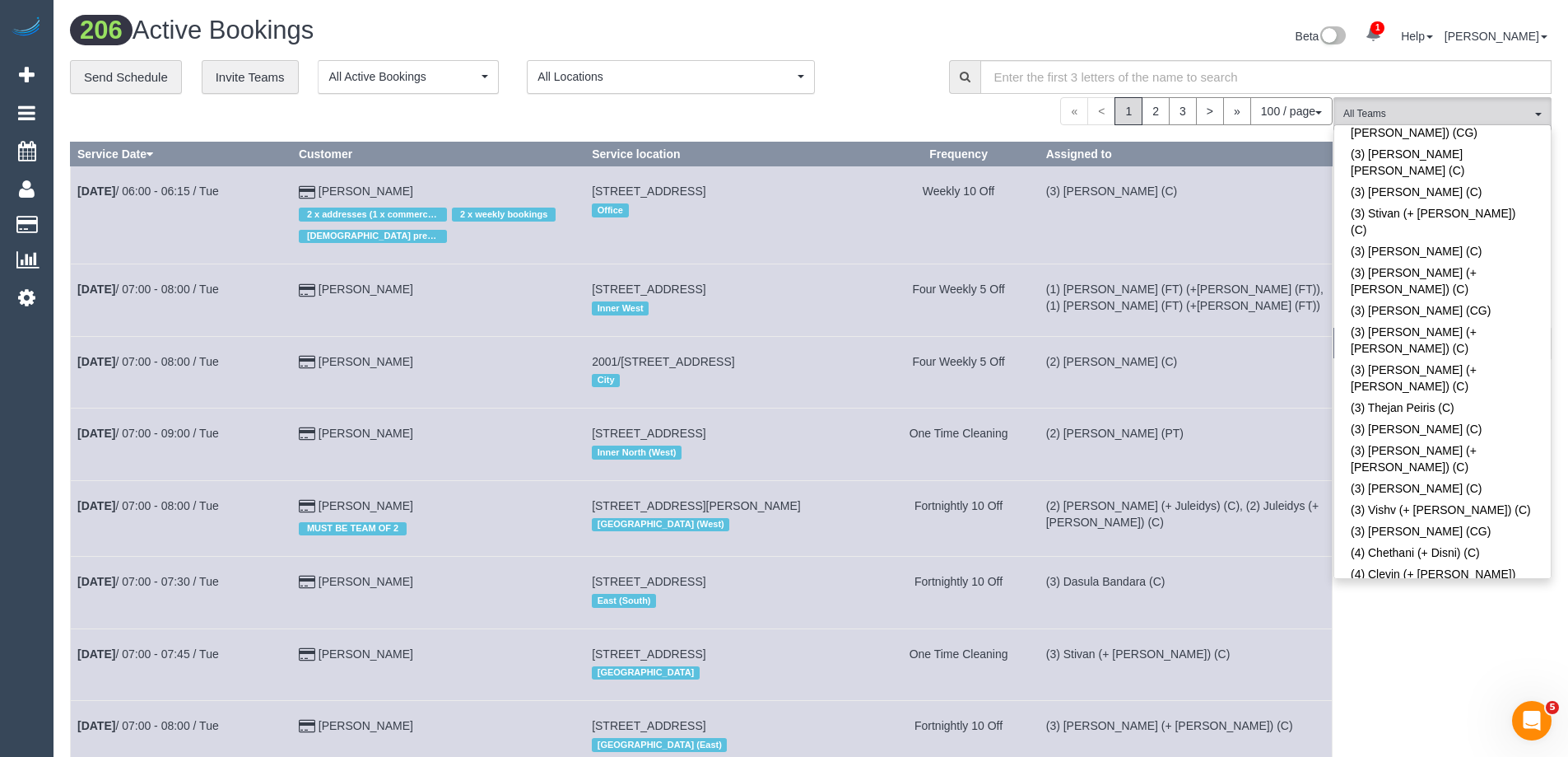
click at [1435, 115] on span "(M2) [PERSON_NAME] (C)" at bounding box center [1437, 114] width 188 height 14
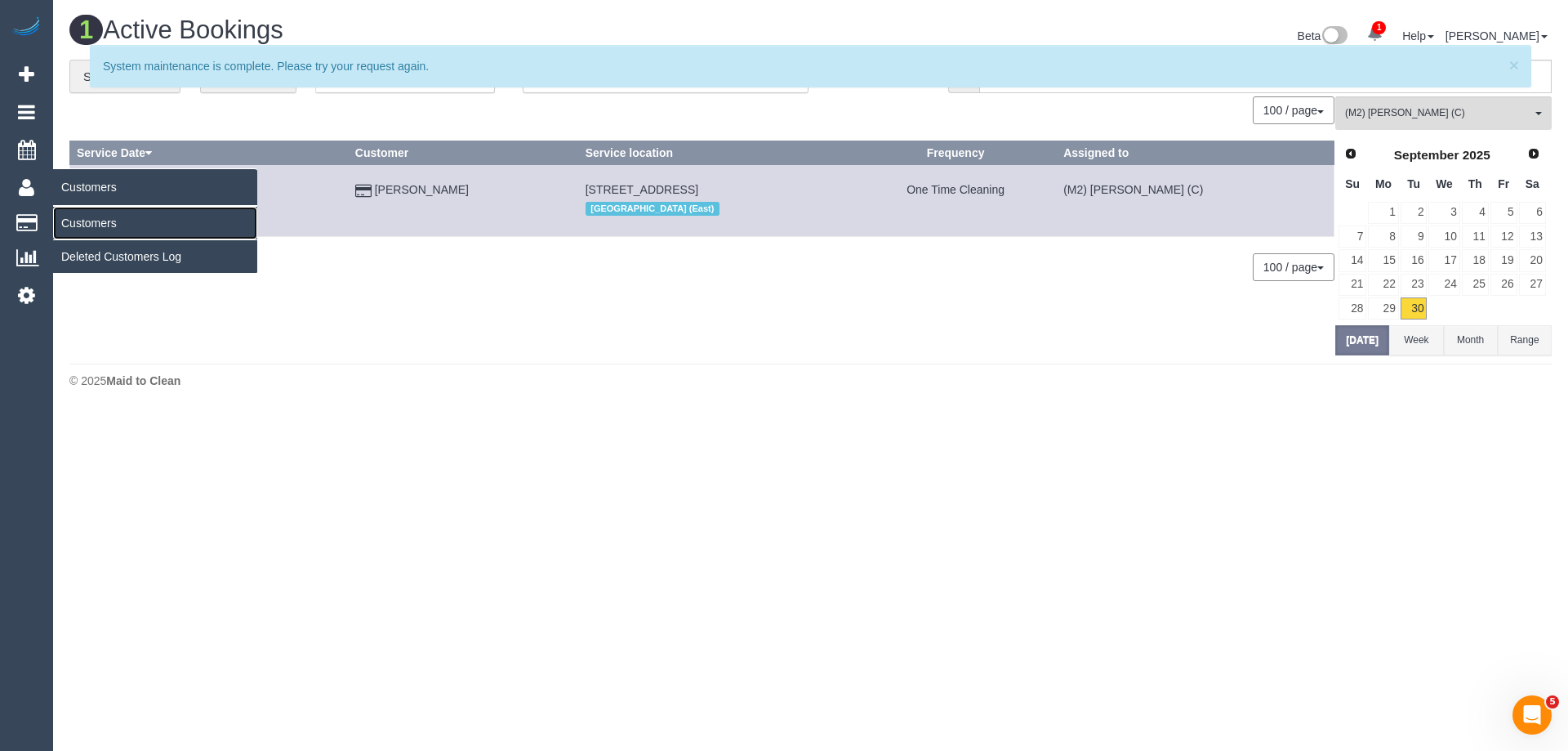
click at [112, 221] on link "Customers" at bounding box center [155, 222] width 204 height 33
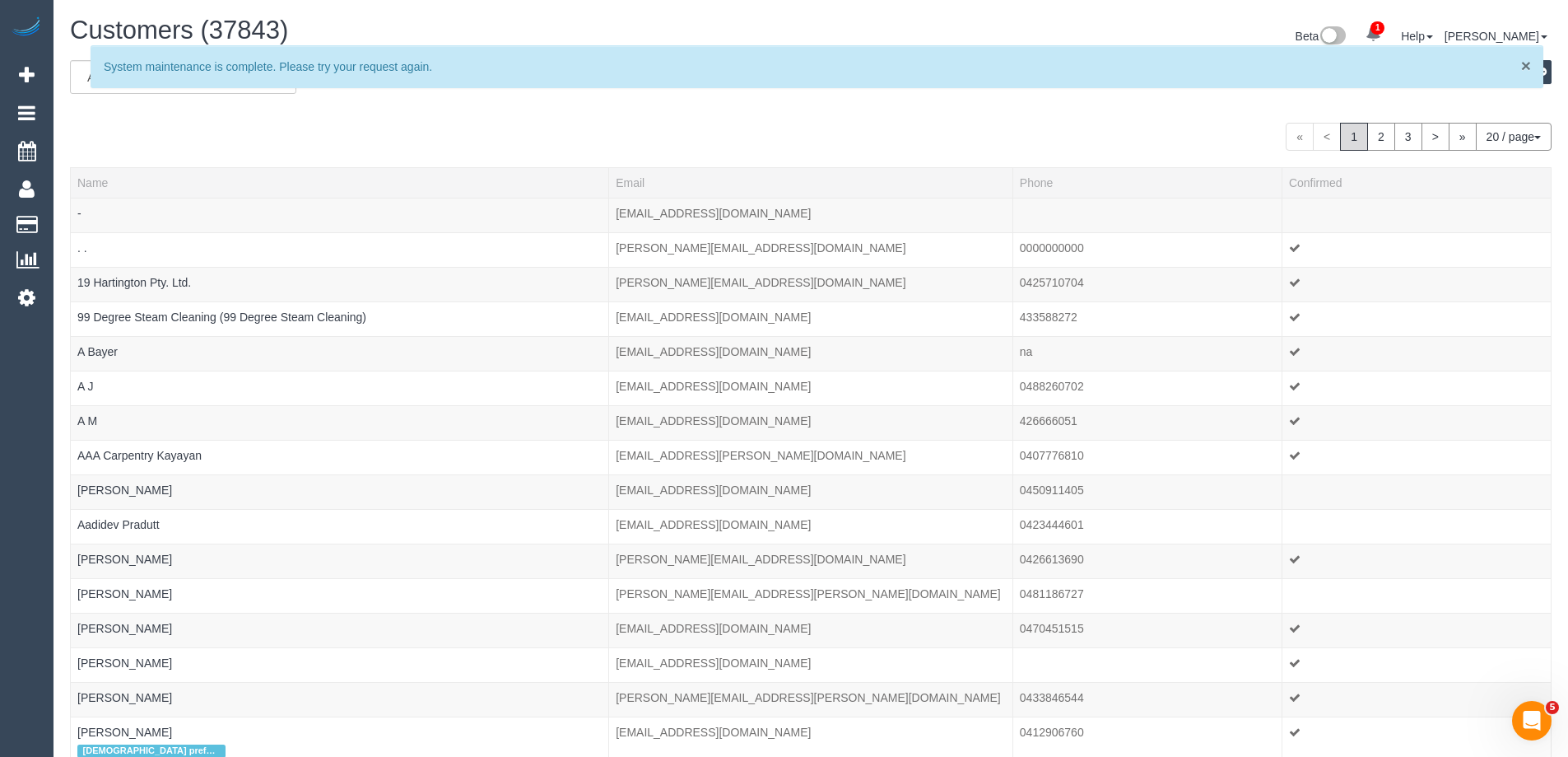
click at [1523, 64] on span "×" at bounding box center [1526, 66] width 10 height 19
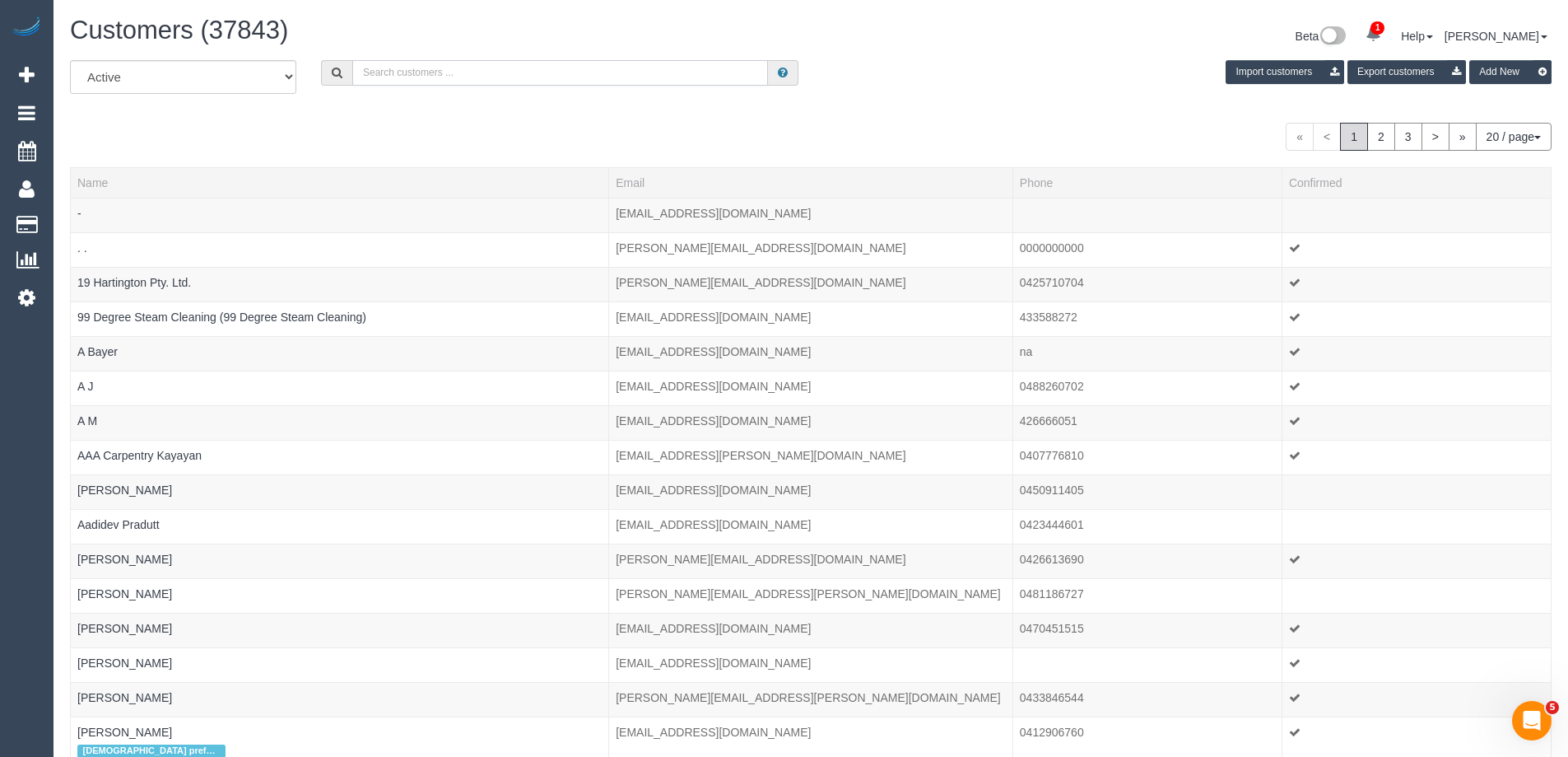
click at [446, 77] on input "text" at bounding box center [560, 72] width 416 height 25
paste input "61418599234"
drag, startPoint x: 374, startPoint y: 76, endPoint x: 306, endPoint y: 70, distance: 68.3
click at [308, 71] on div "61418599234" at bounding box center [559, 72] width 502 height 25
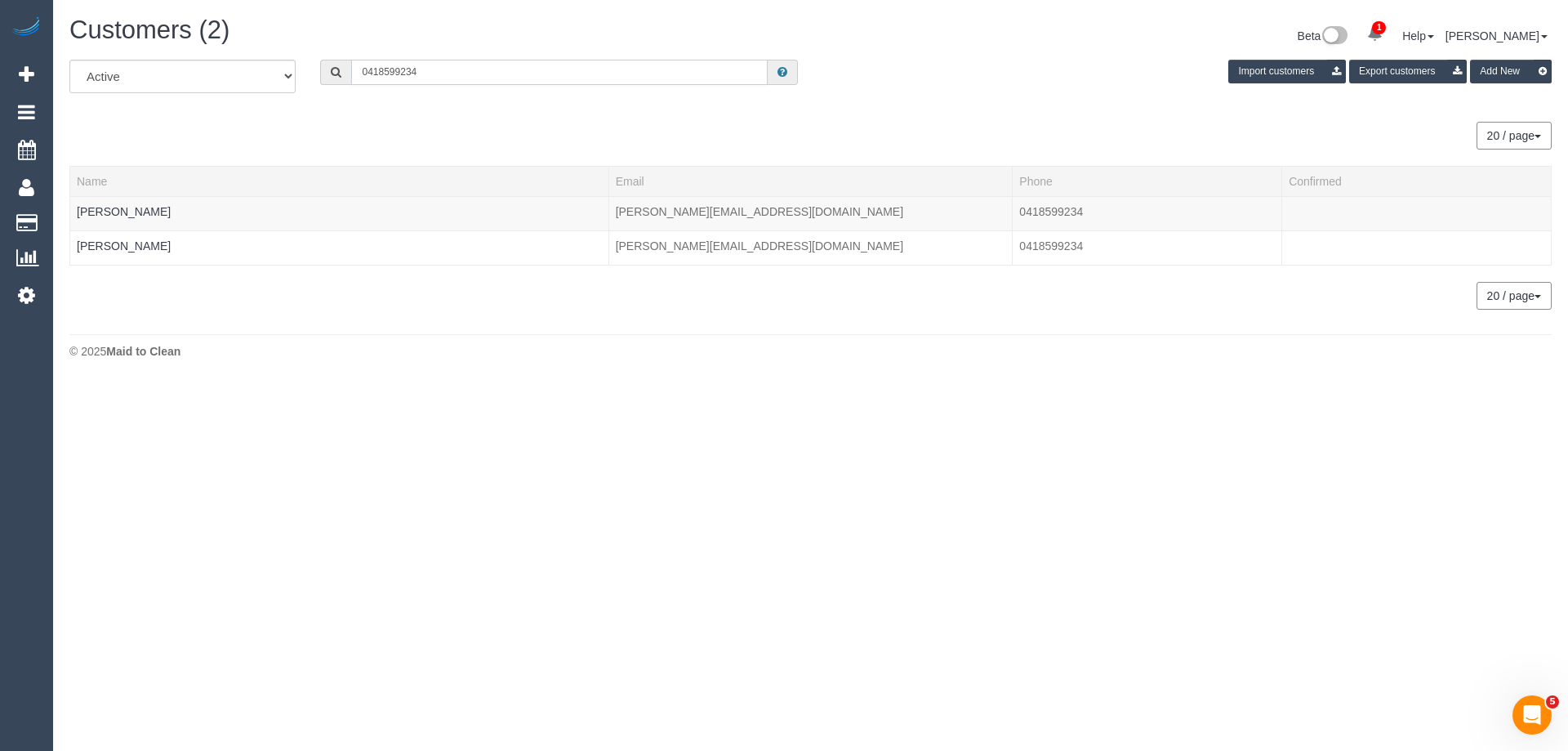
click at [534, 77] on input "0418599234" at bounding box center [559, 72] width 416 height 25
paste input "Desally WALLIKER"
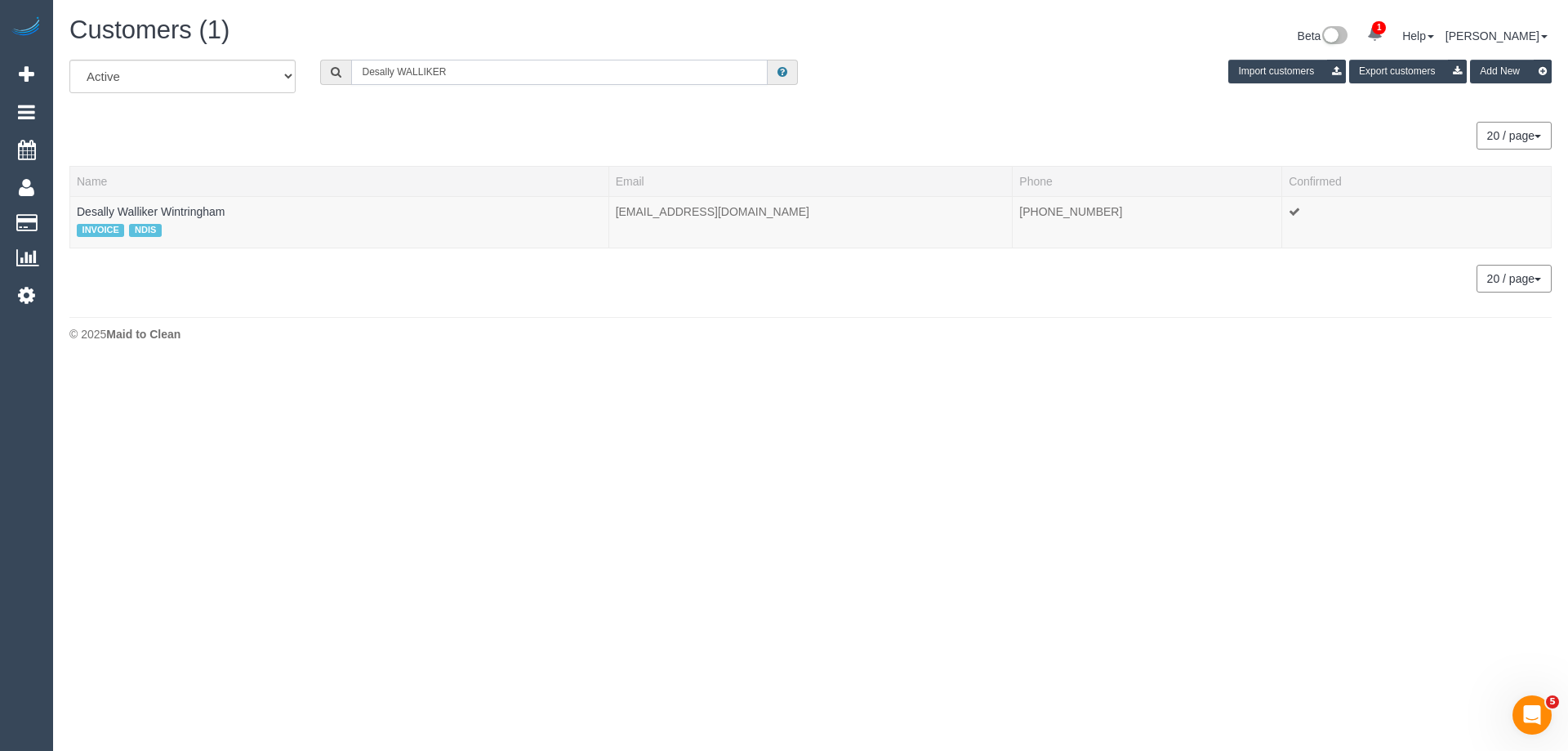
click at [471, 71] on input "Desally WALLIKER" at bounding box center [559, 72] width 416 height 25
paste input "61409282116"
drag, startPoint x: 375, startPoint y: 75, endPoint x: 325, endPoint y: 75, distance: 50.0
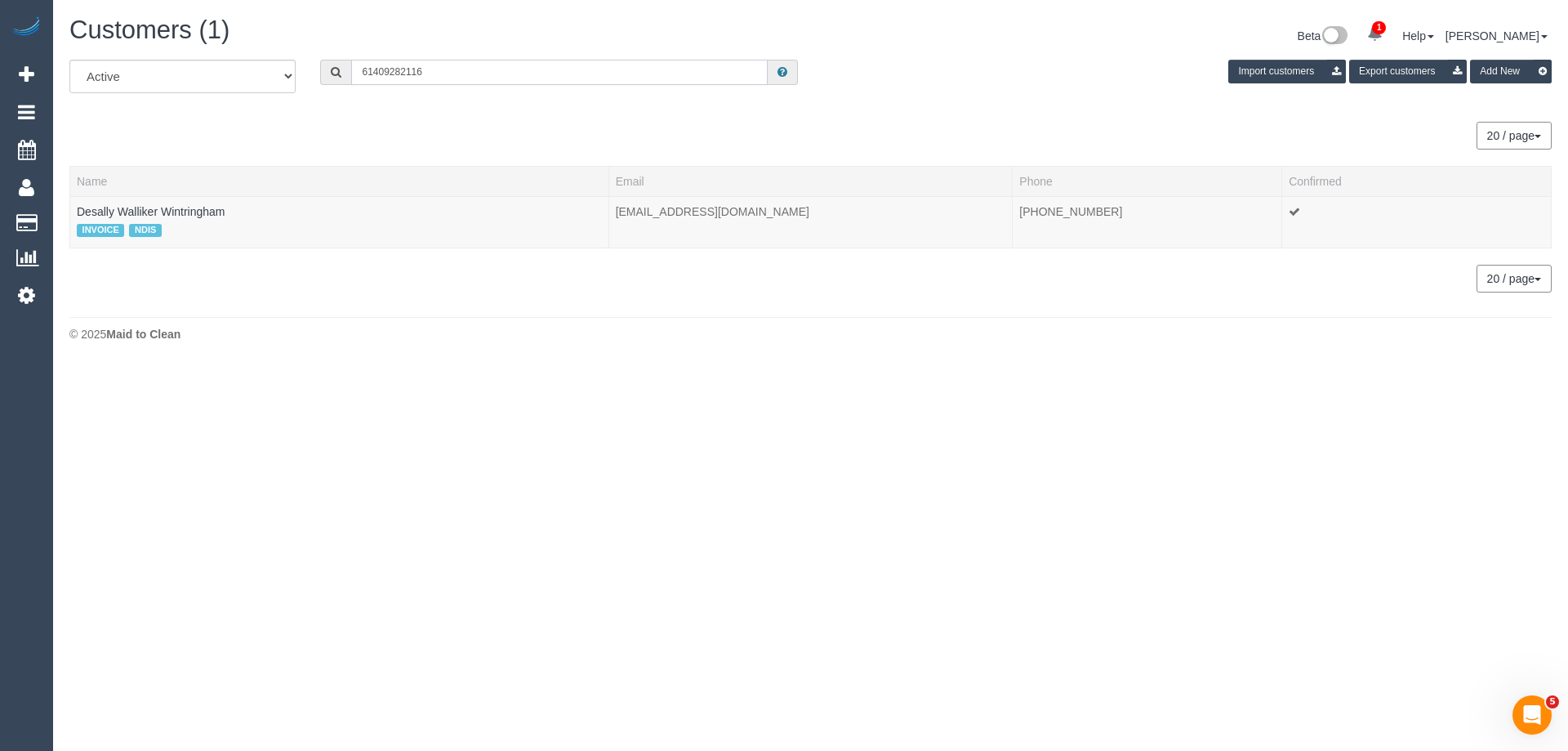
click at [325, 75] on div "61409282116" at bounding box center [559, 72] width 478 height 25
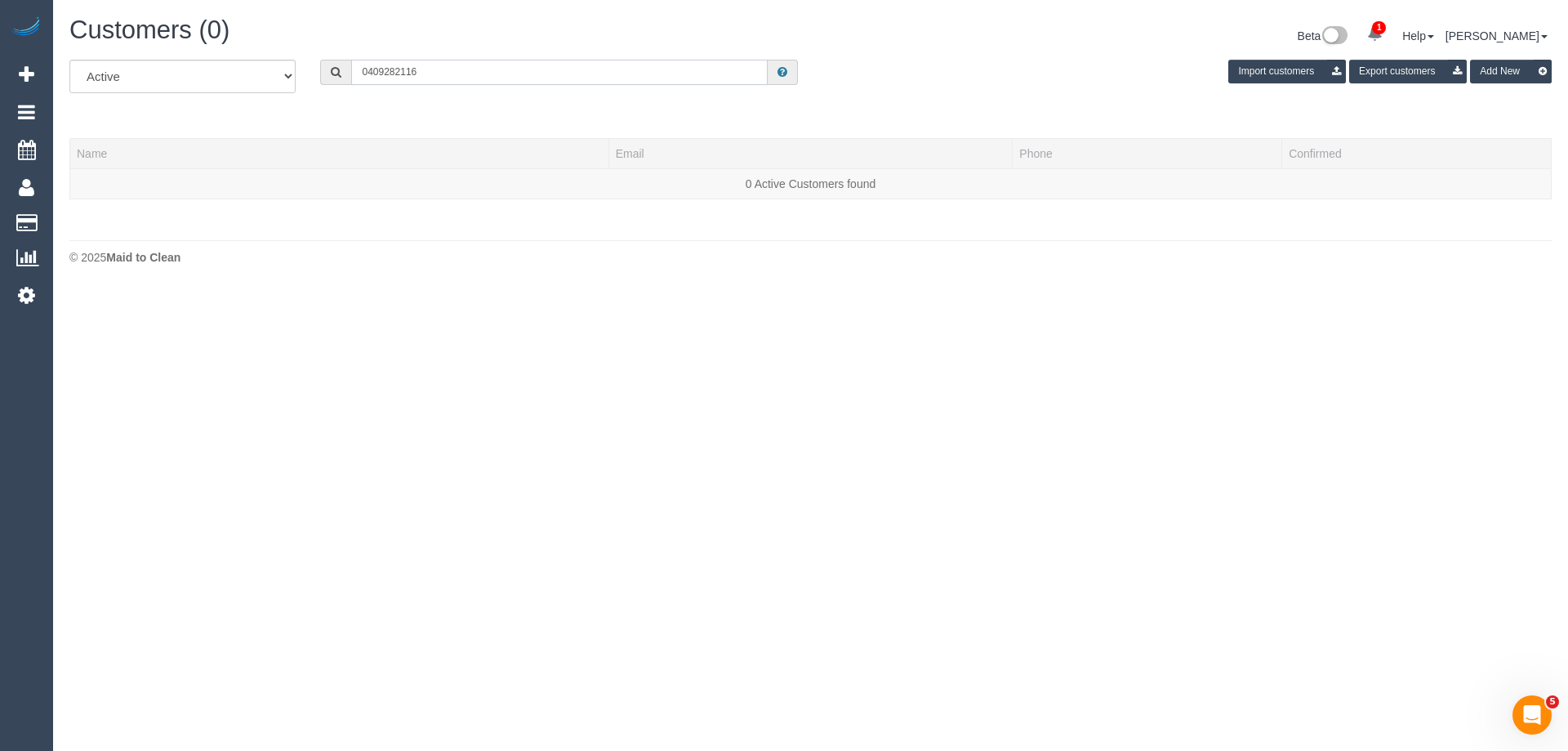
click at [383, 74] on input "0409282116" at bounding box center [559, 72] width 416 height 25
click at [400, 74] on input "0409 282116" at bounding box center [559, 72] width 416 height 25
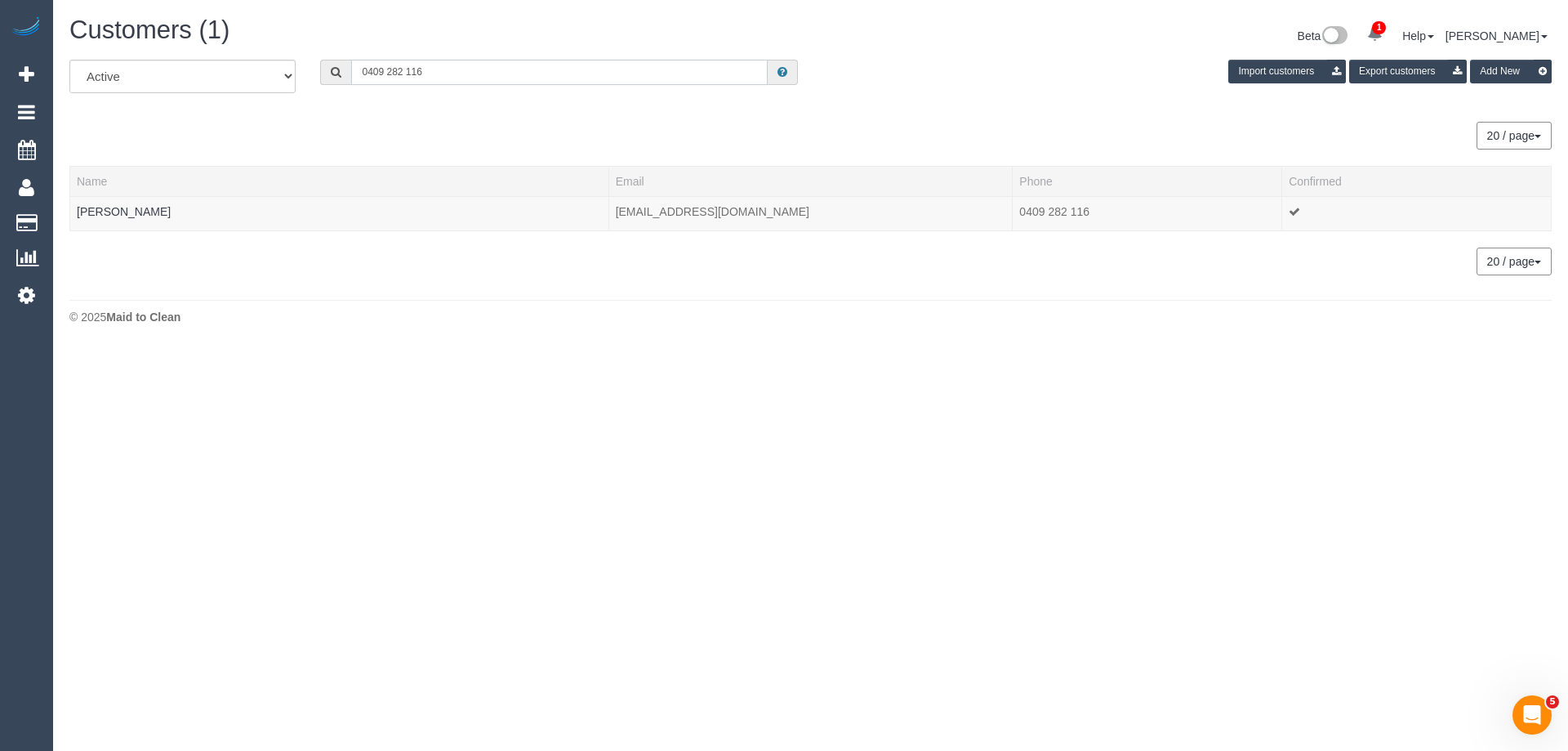
click at [436, 61] on input "0409 282 116" at bounding box center [559, 72] width 416 height 25
paste input "61480782237"
drag, startPoint x: 370, startPoint y: 79, endPoint x: 326, endPoint y: 79, distance: 44.0
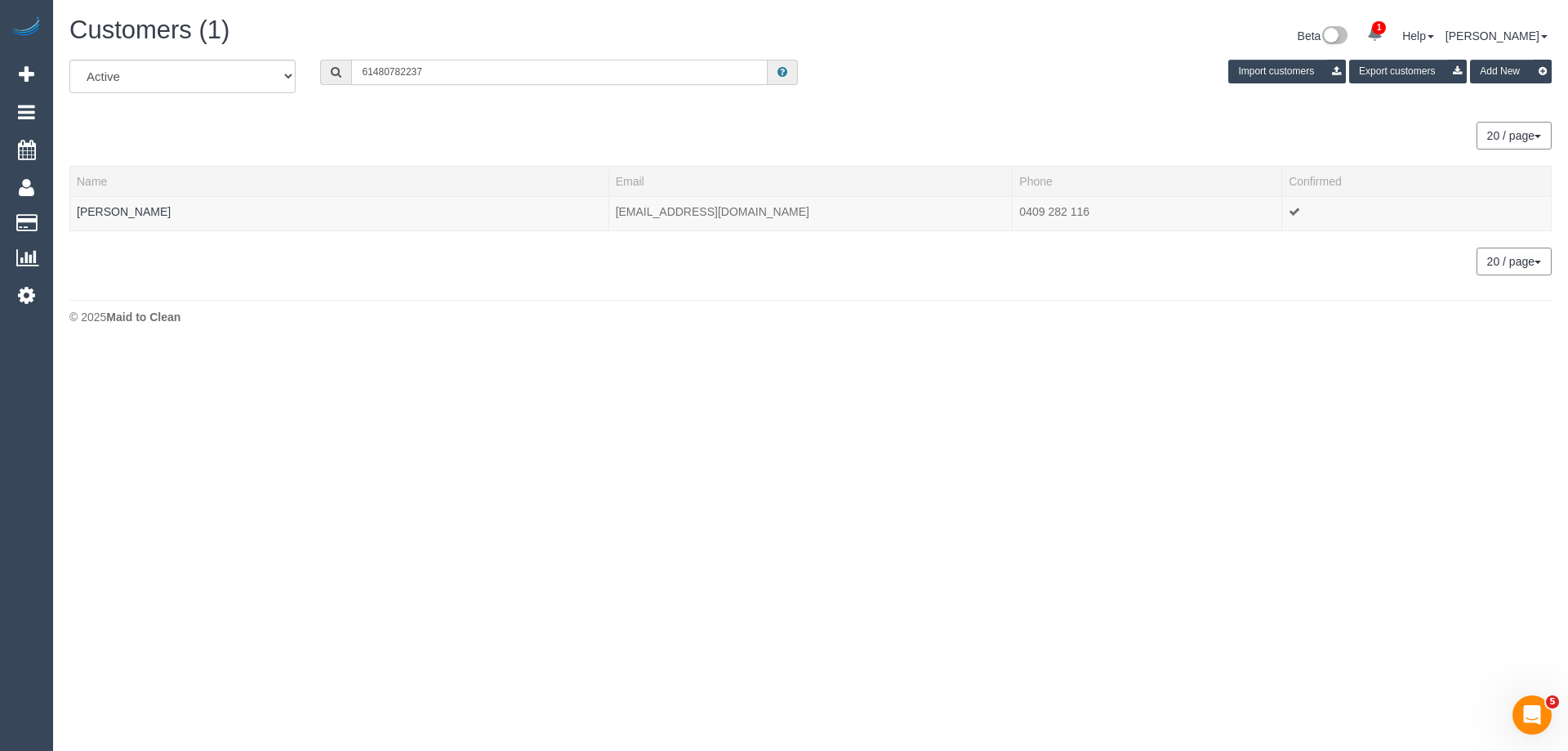
click at [326, 79] on div "61480782237" at bounding box center [559, 72] width 478 height 25
click at [428, 74] on input "0480782237" at bounding box center [559, 72] width 416 height 25
paste input "Michelle Wendt"
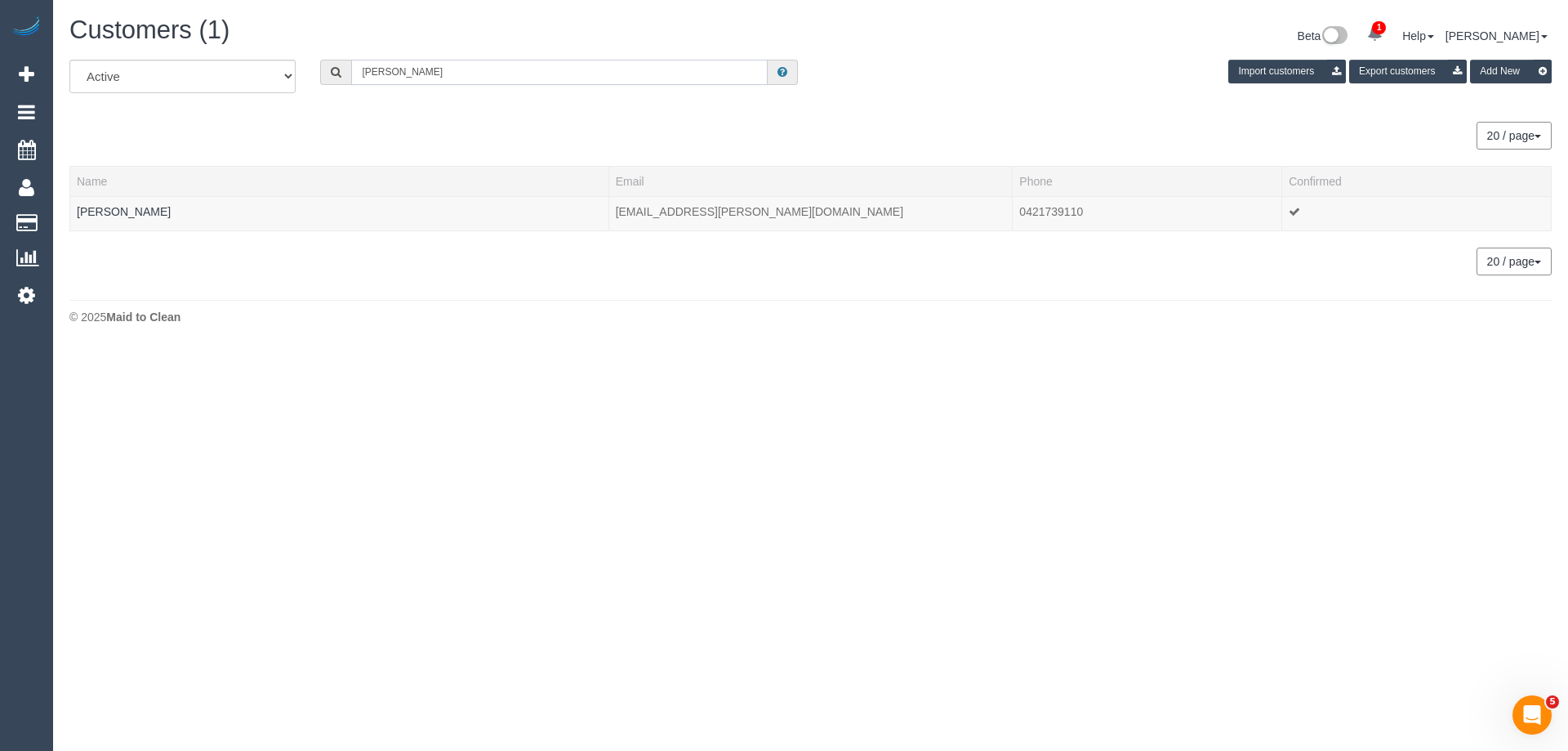
click at [461, 68] on input "Michelle Wendt" at bounding box center [559, 72] width 416 height 25
paste input "61401816453"
drag, startPoint x: 494, startPoint y: 67, endPoint x: 206, endPoint y: 63, distance: 288.0
click at [206, 63] on div "All Active Archived Michelle 61401816453 Import customers Export customers Add …" at bounding box center [810, 82] width 1506 height 46
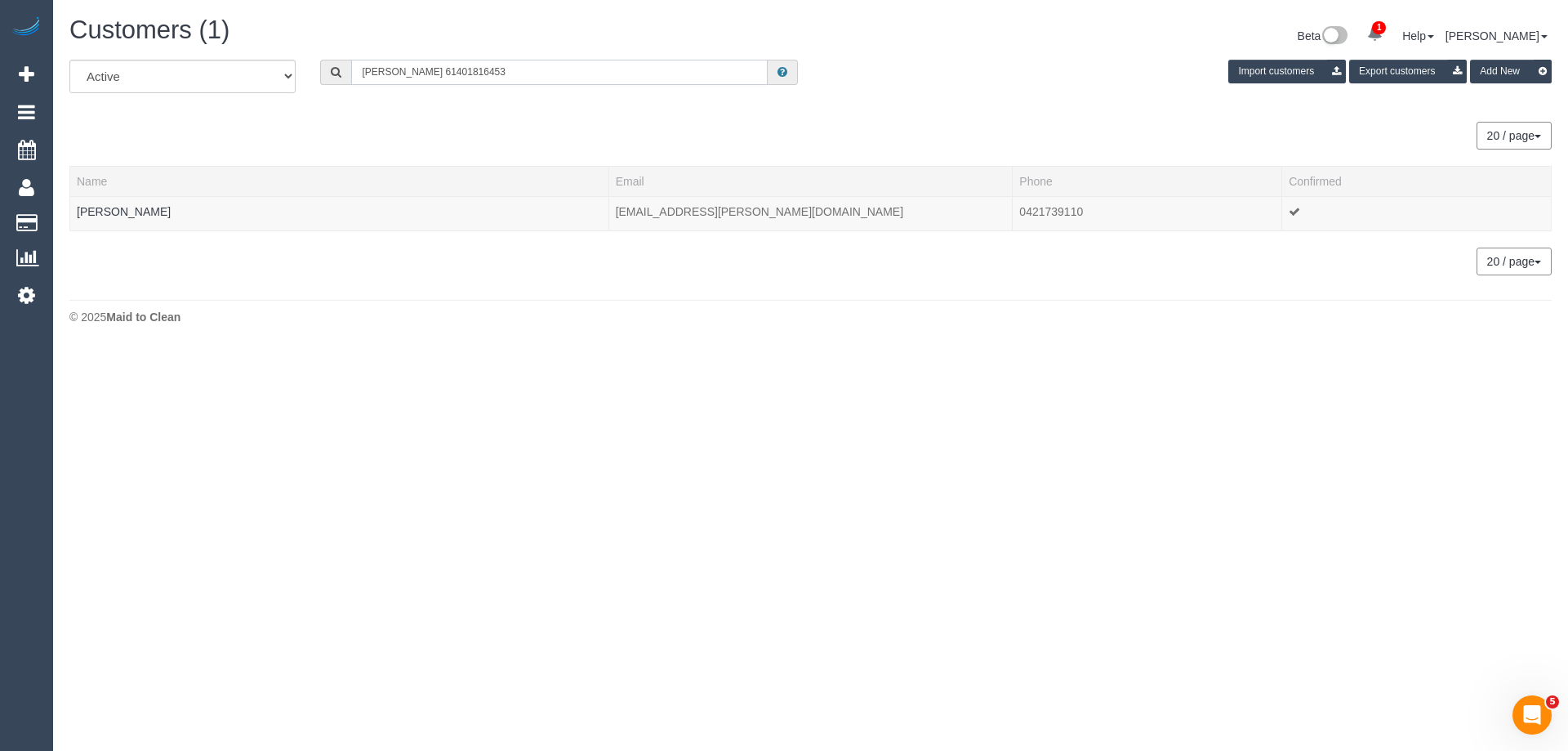
paste input "text"
drag, startPoint x: 373, startPoint y: 70, endPoint x: 257, endPoint y: 70, distance: 116.0
click at [257, 70] on div "All Active Archived 61401816453 Import customers Export customers Add New" at bounding box center [810, 82] width 1506 height 46
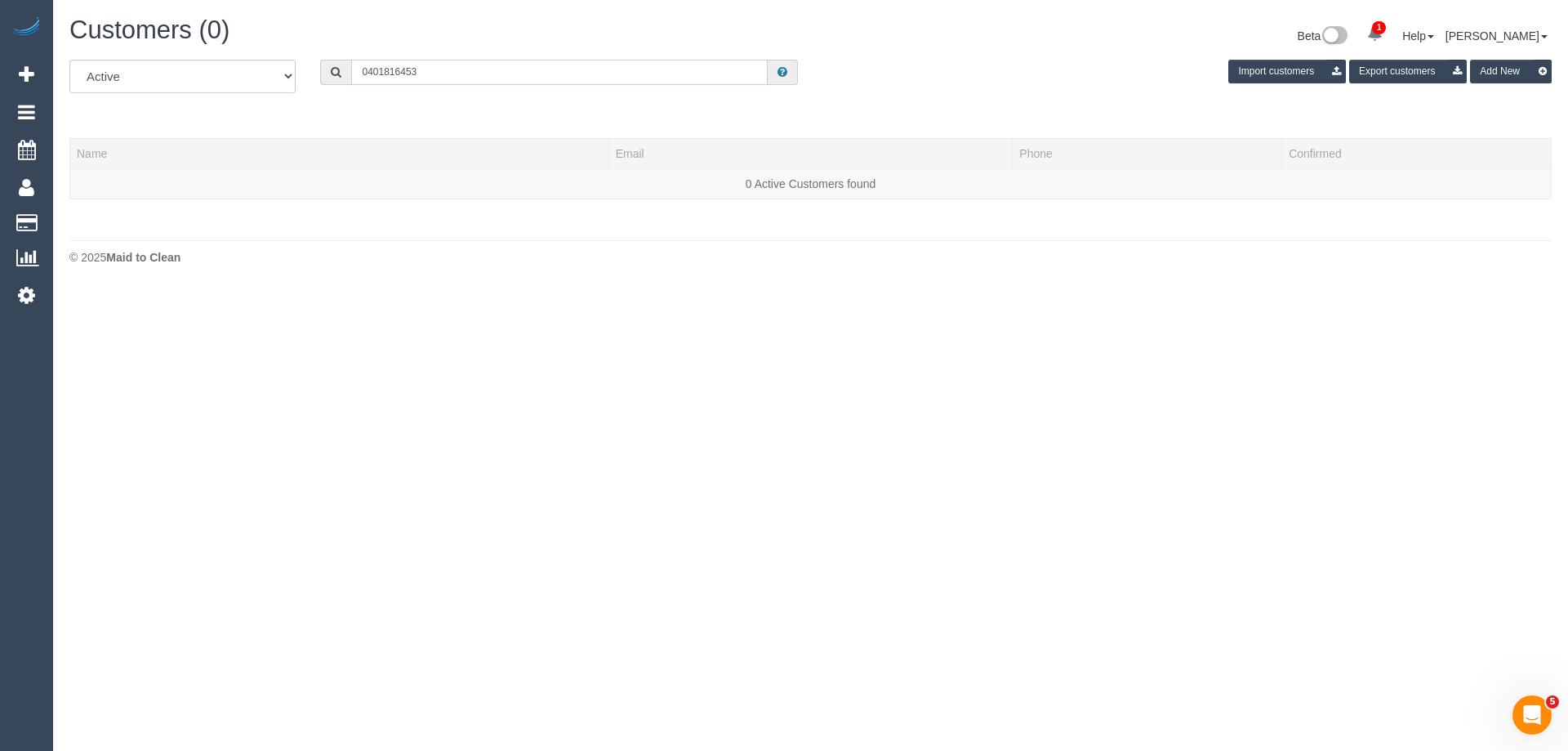
click at [382, 69] on input "0401816453" at bounding box center [559, 72] width 416 height 25
click at [403, 71] on input "0401 816453" at bounding box center [559, 72] width 416 height 25
click at [431, 73] on input "0401 816 453" at bounding box center [559, 72] width 416 height 25
type input "0401 816 453"
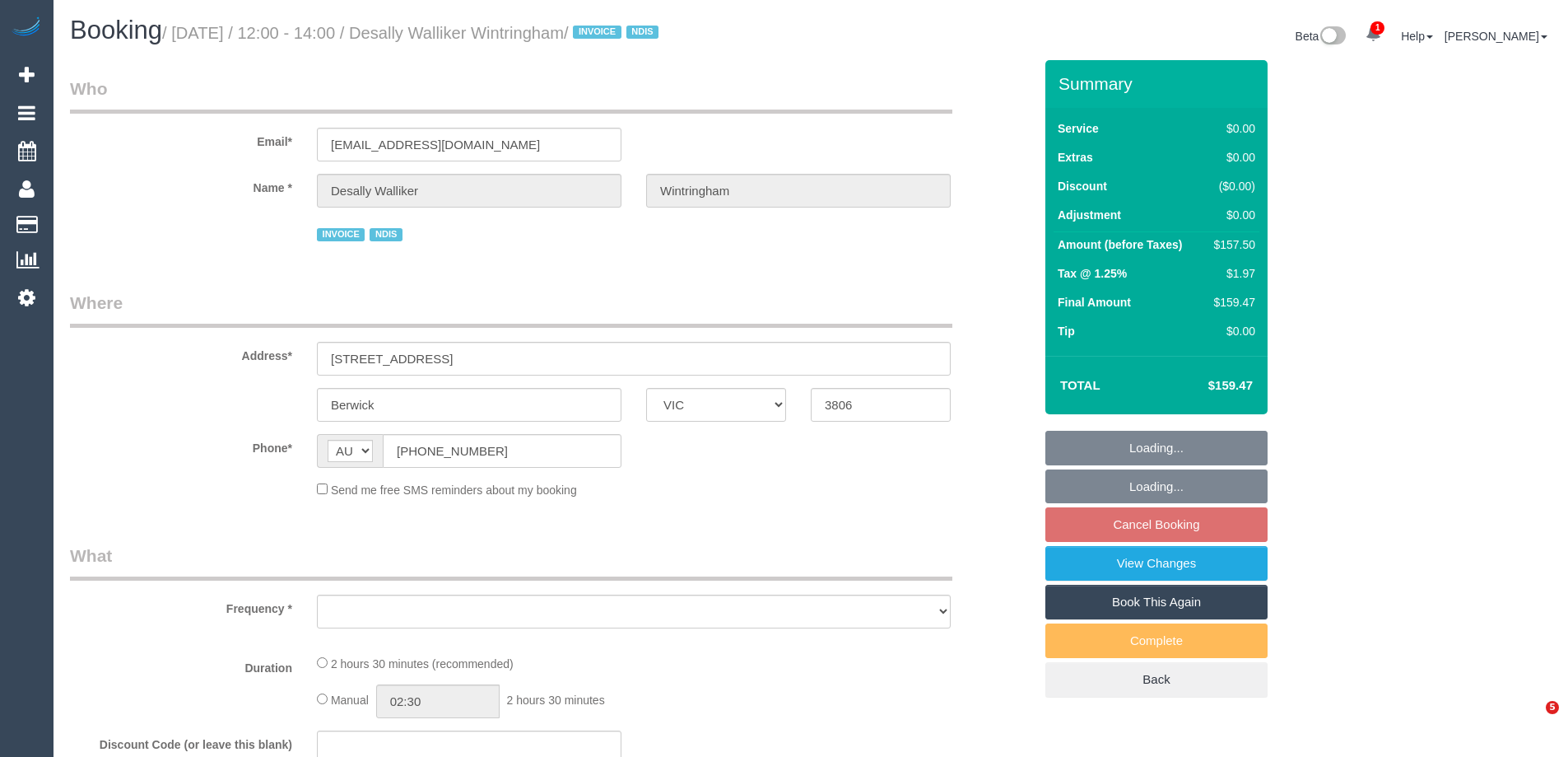
select select "VIC"
select select "number:27"
select select "number:14"
select select "number:19"
select select "number:24"
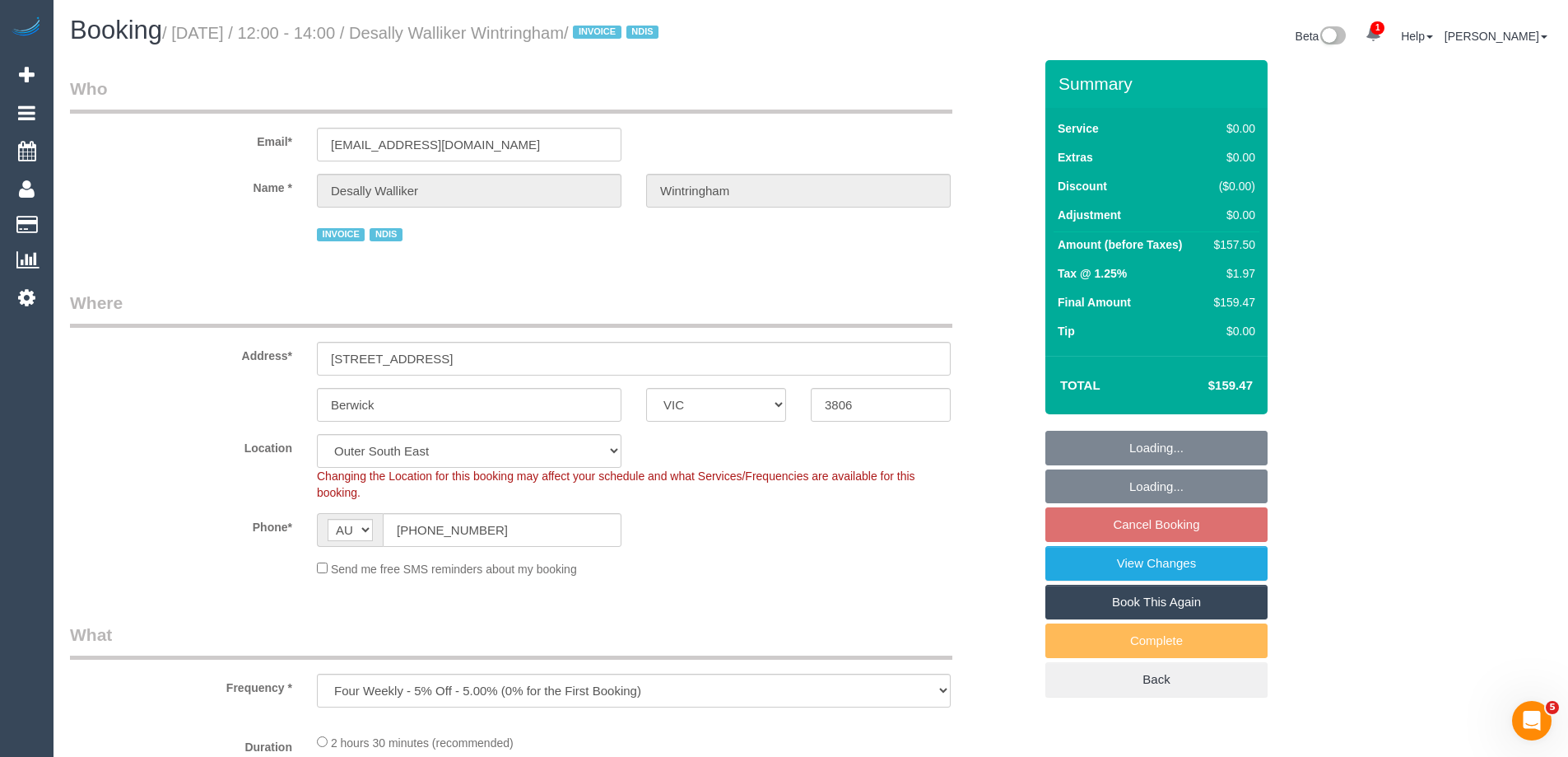
select select "object:990"
select select "spot4"
select select "150"
select select "object:1119"
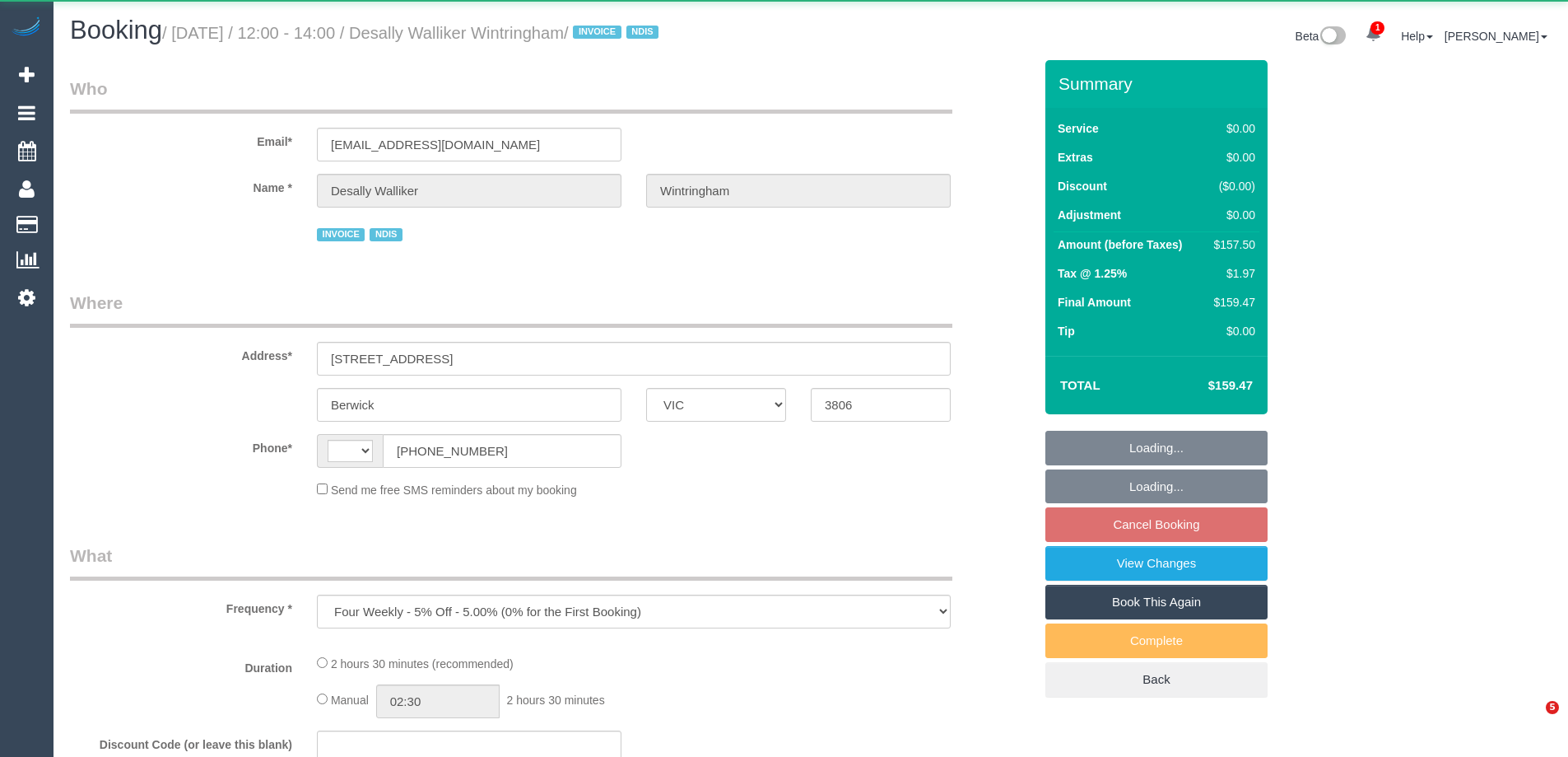
select select "VIC"
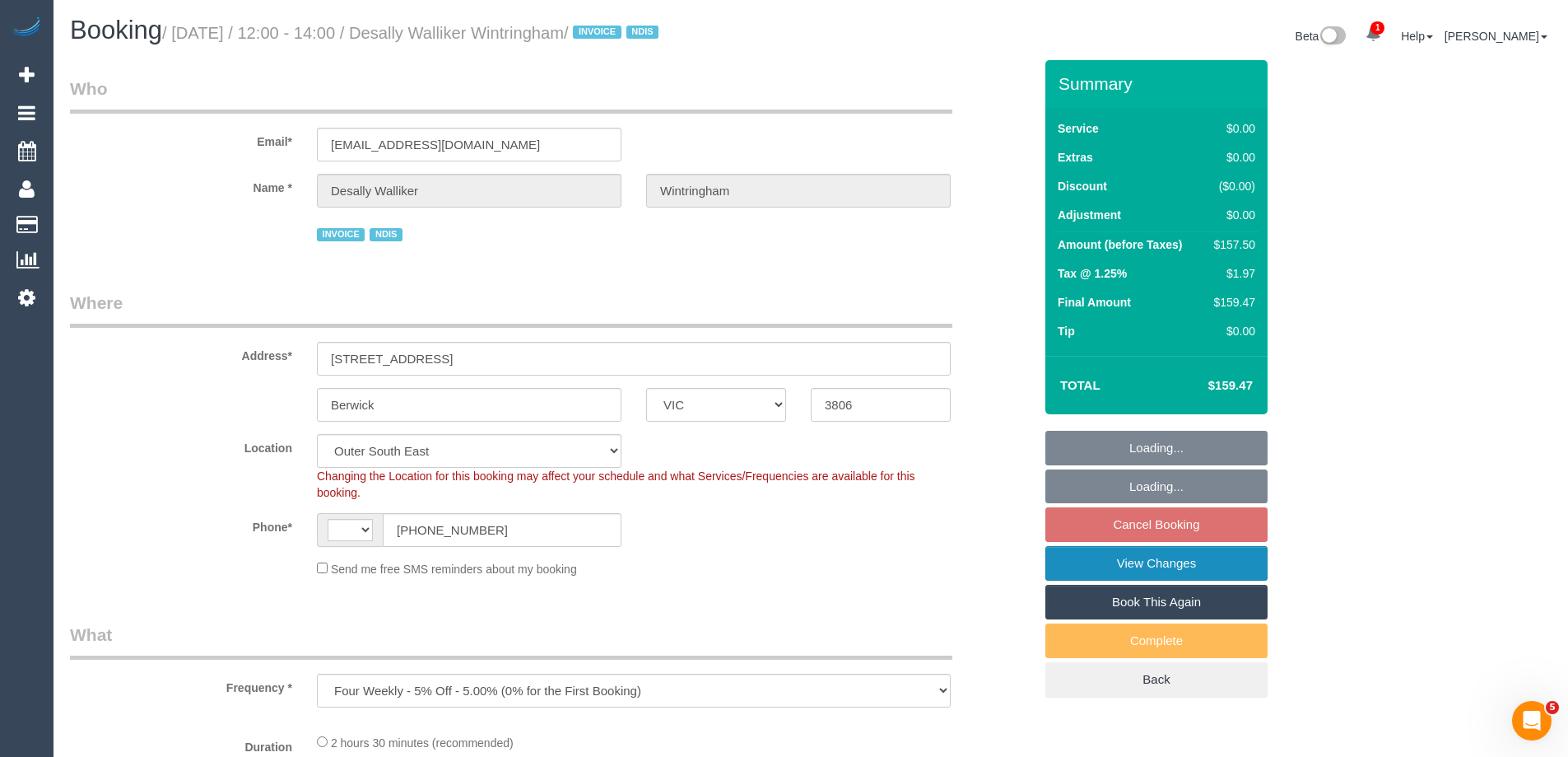
select select "object:687"
select select "string:AU"
select select "number:27"
select select "number:14"
select select "number:19"
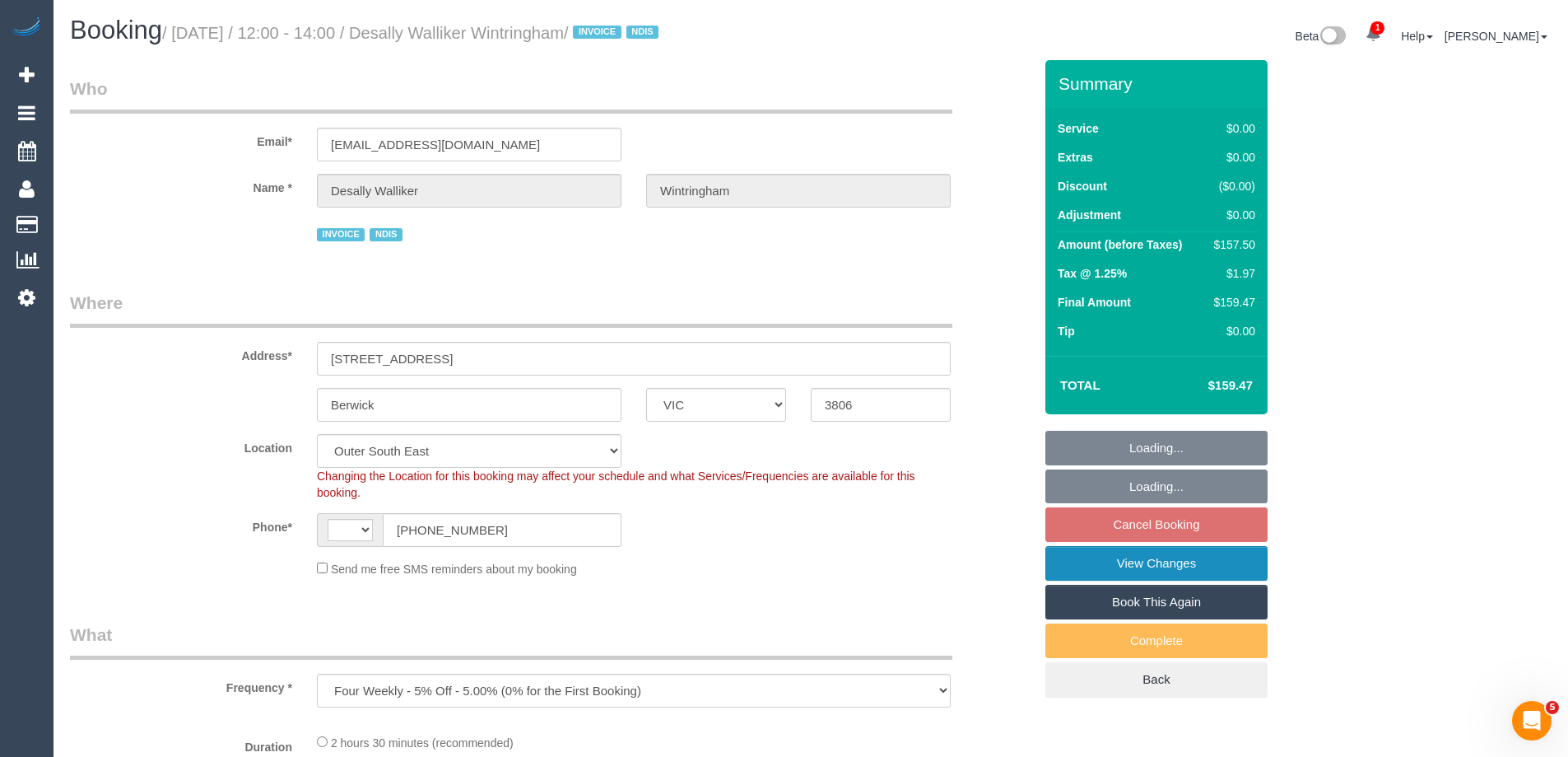
select select "number:24"
select select "150"
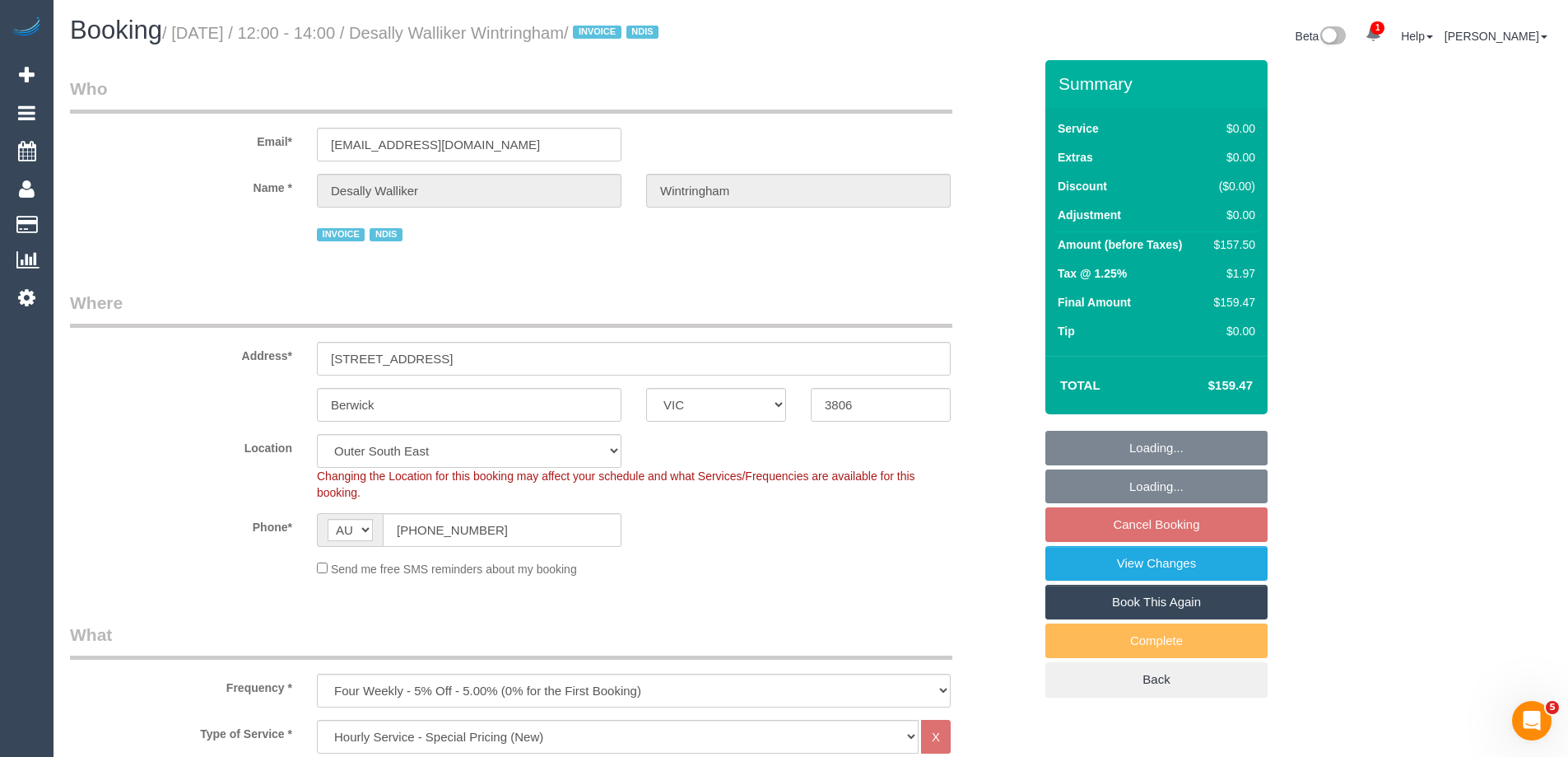
select select "spot4"
click at [1161, 596] on link "Book This Again" at bounding box center [1156, 602] width 222 height 35
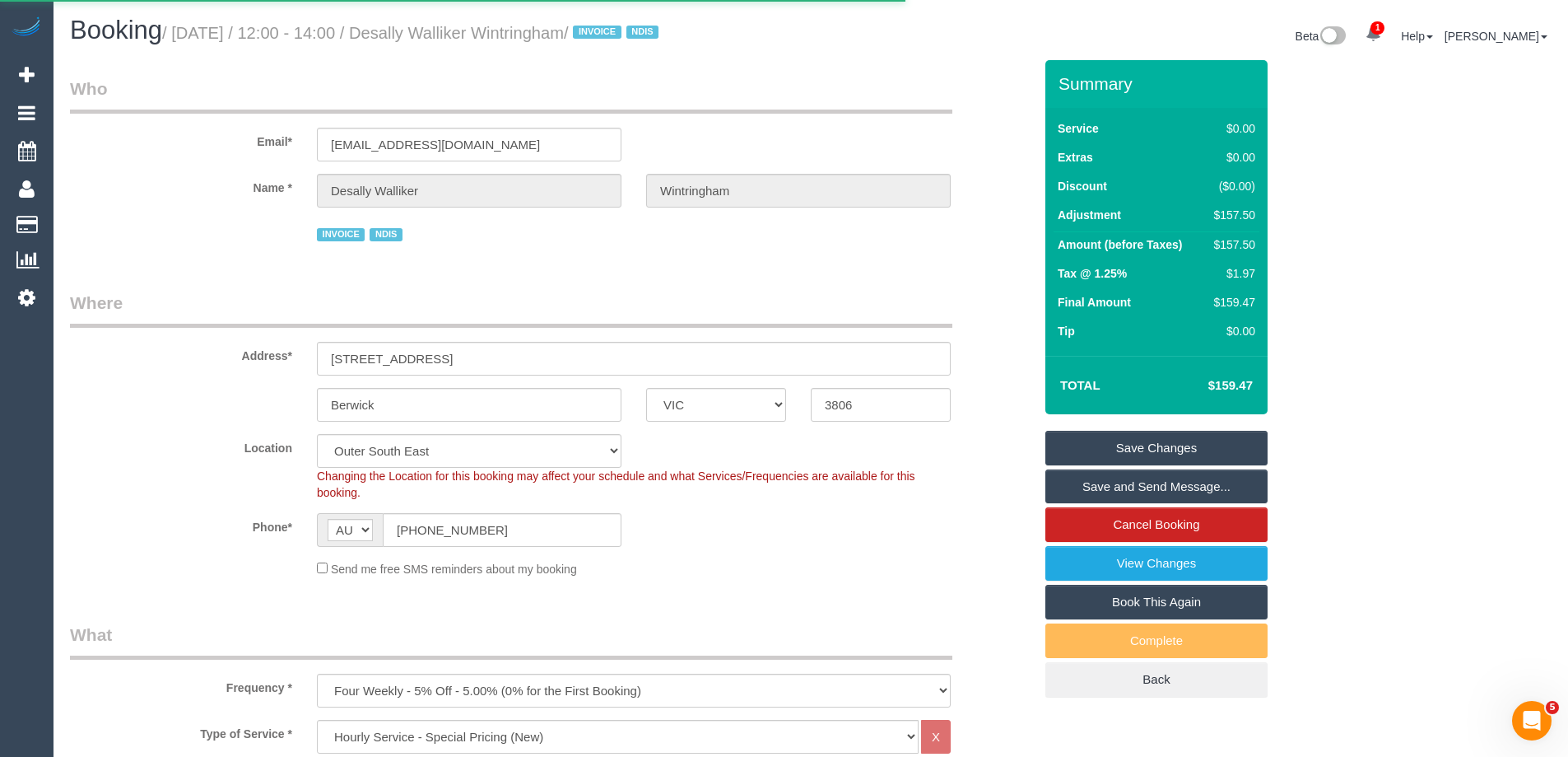
select select "VIC"
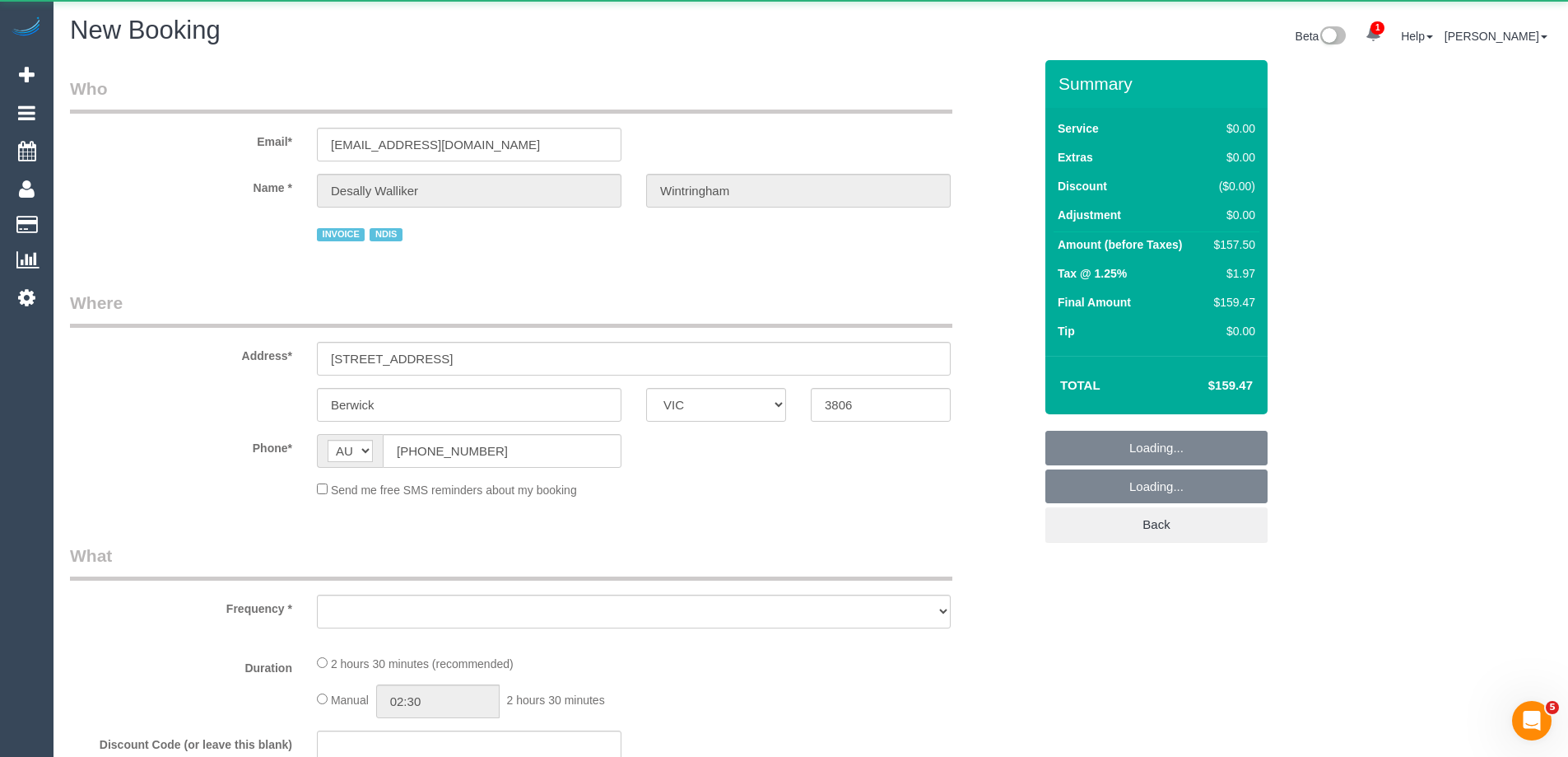
select select "string:stripe"
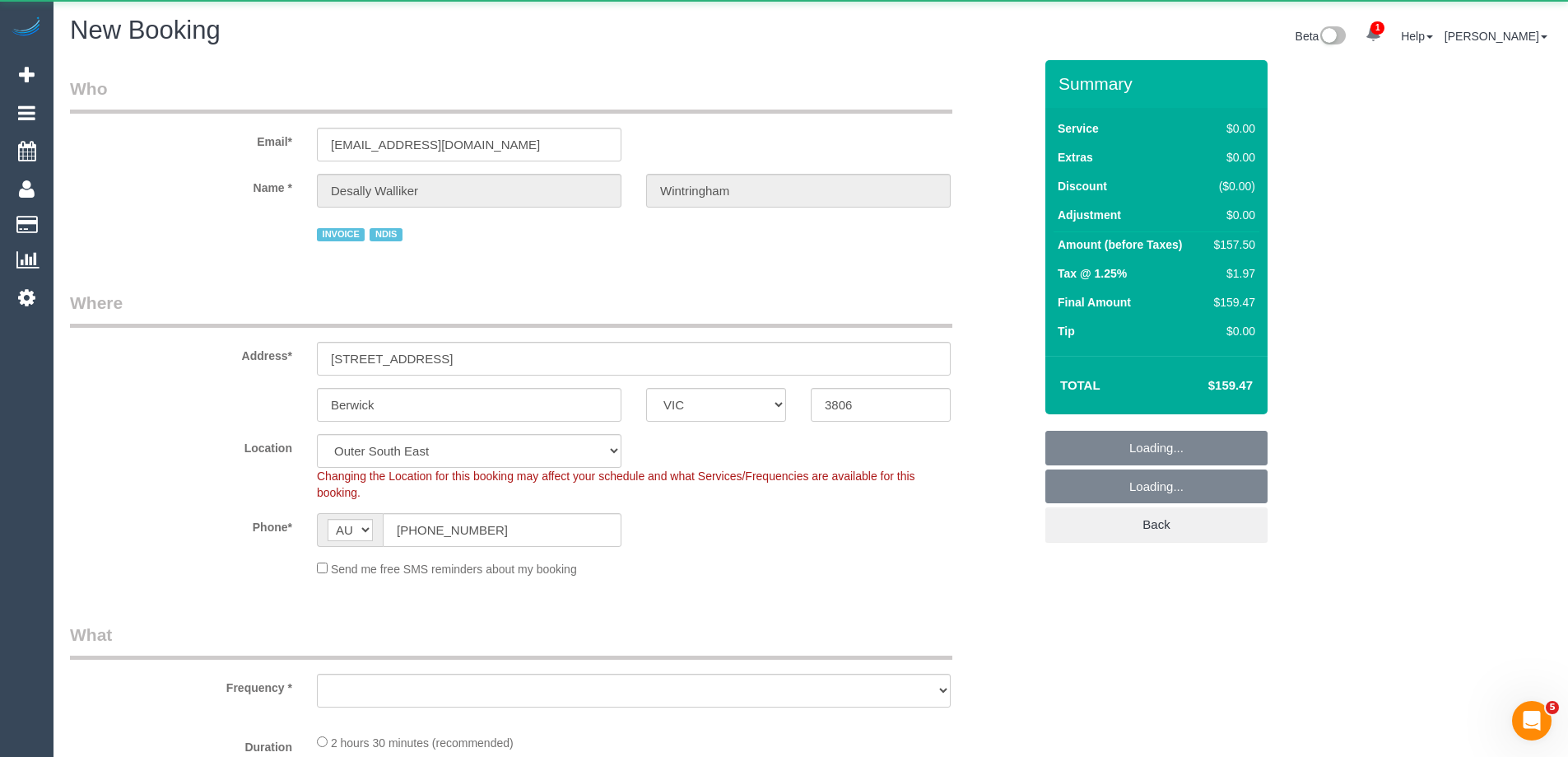
select select "object:2052"
select select "number:27"
select select "number:14"
select select "number:19"
select select "number:24"
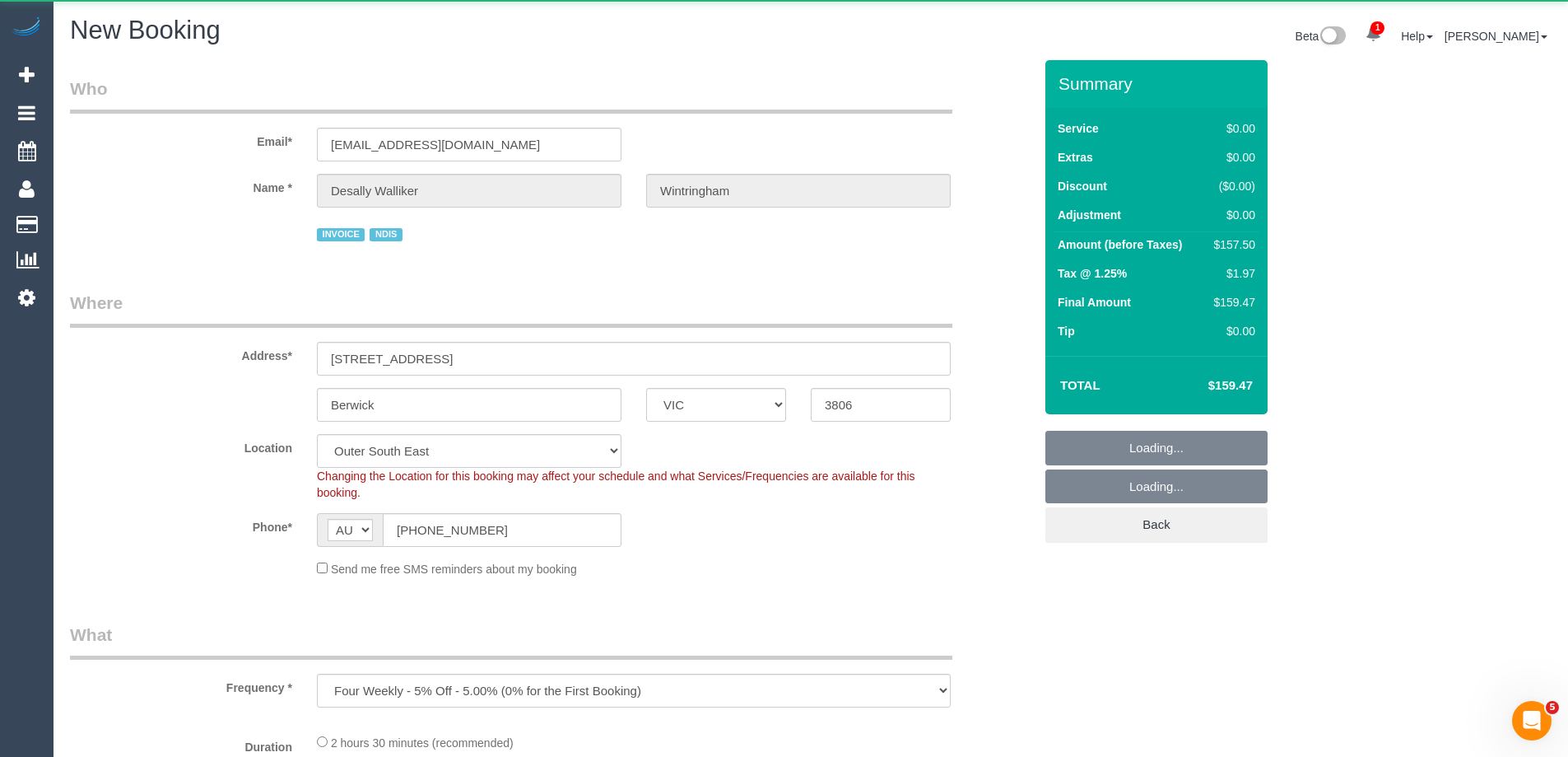
select select "object:2176"
select select "150"
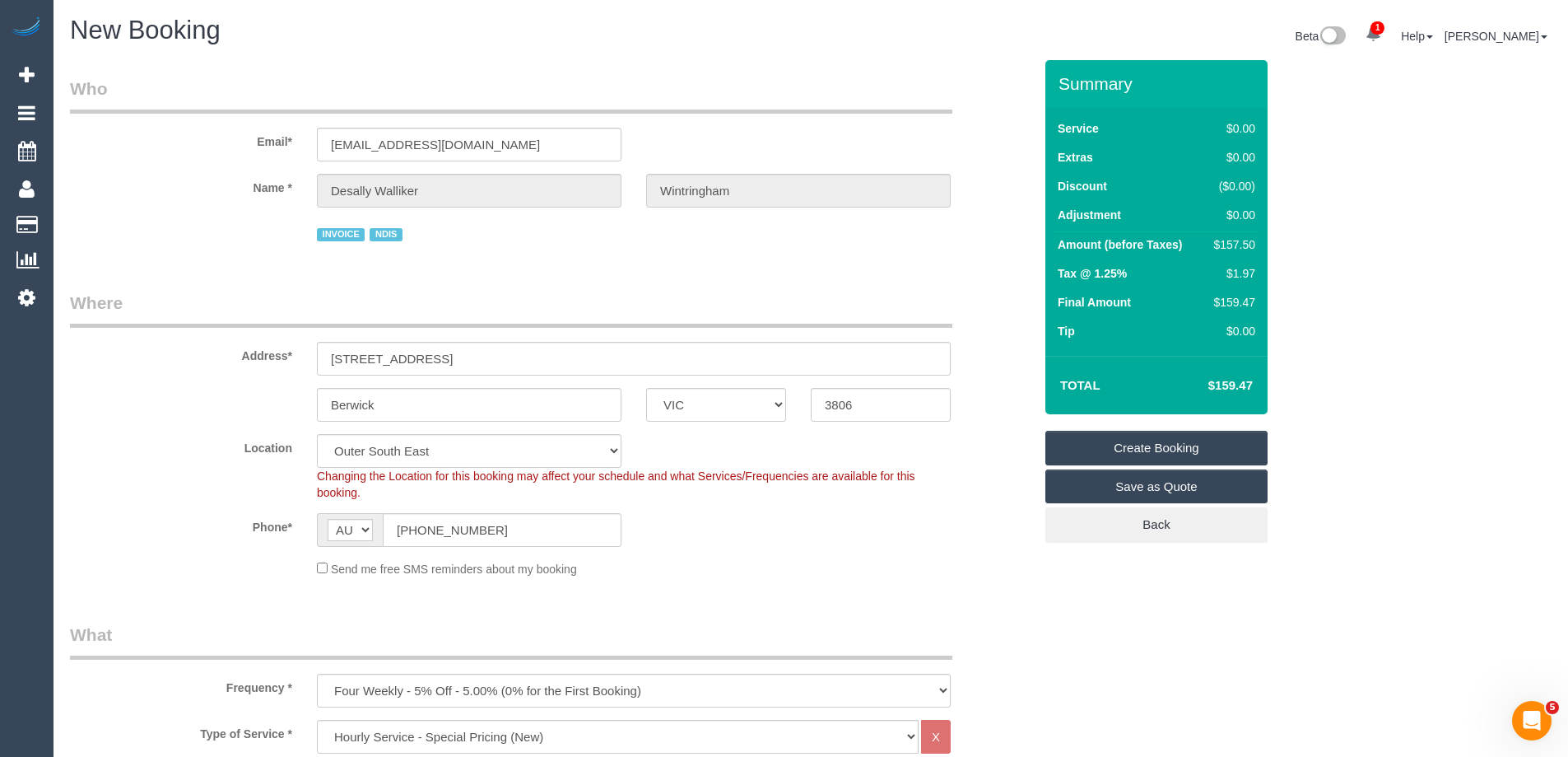
select select "object:2181"
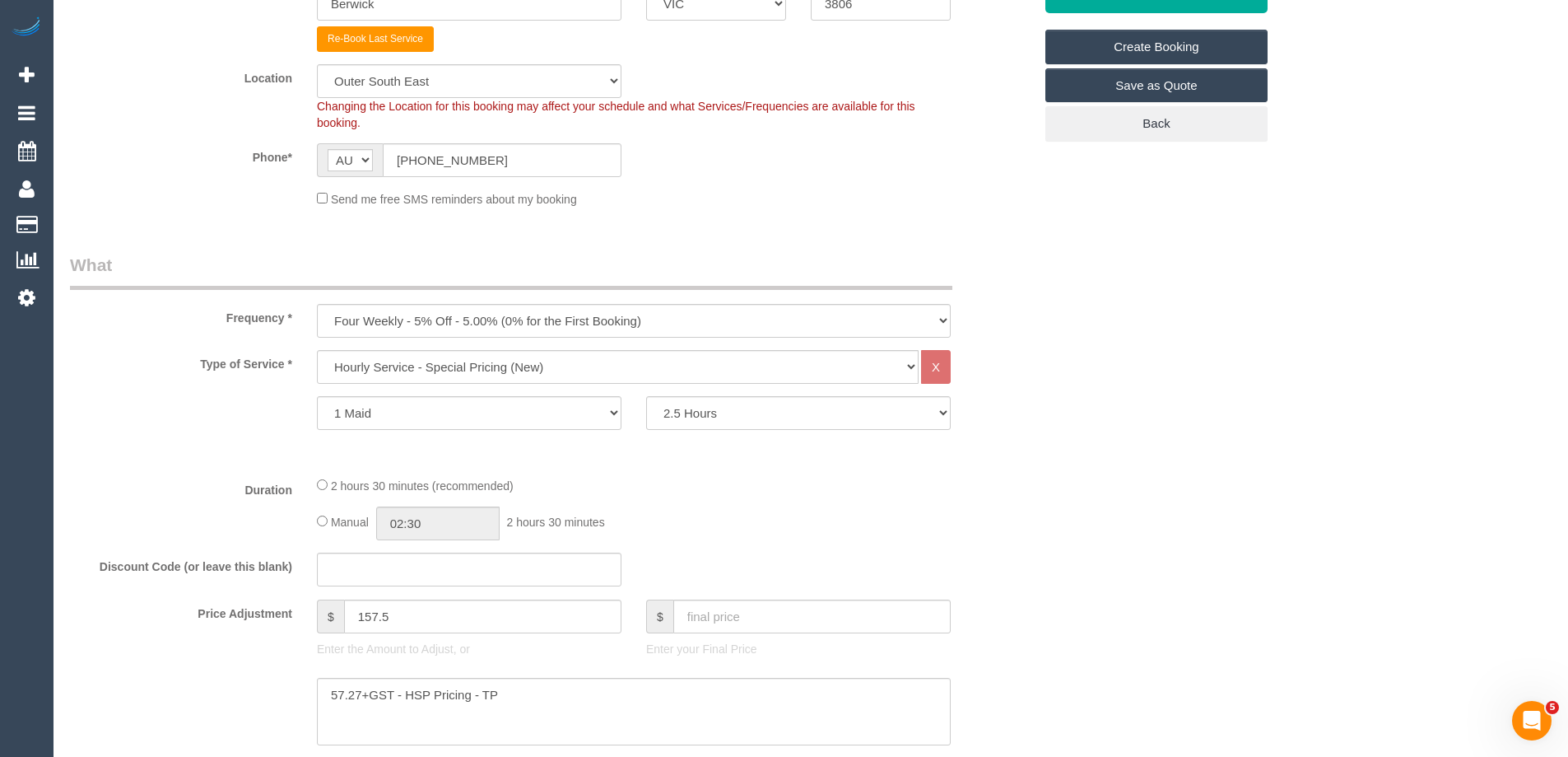
scroll to position [494, 0]
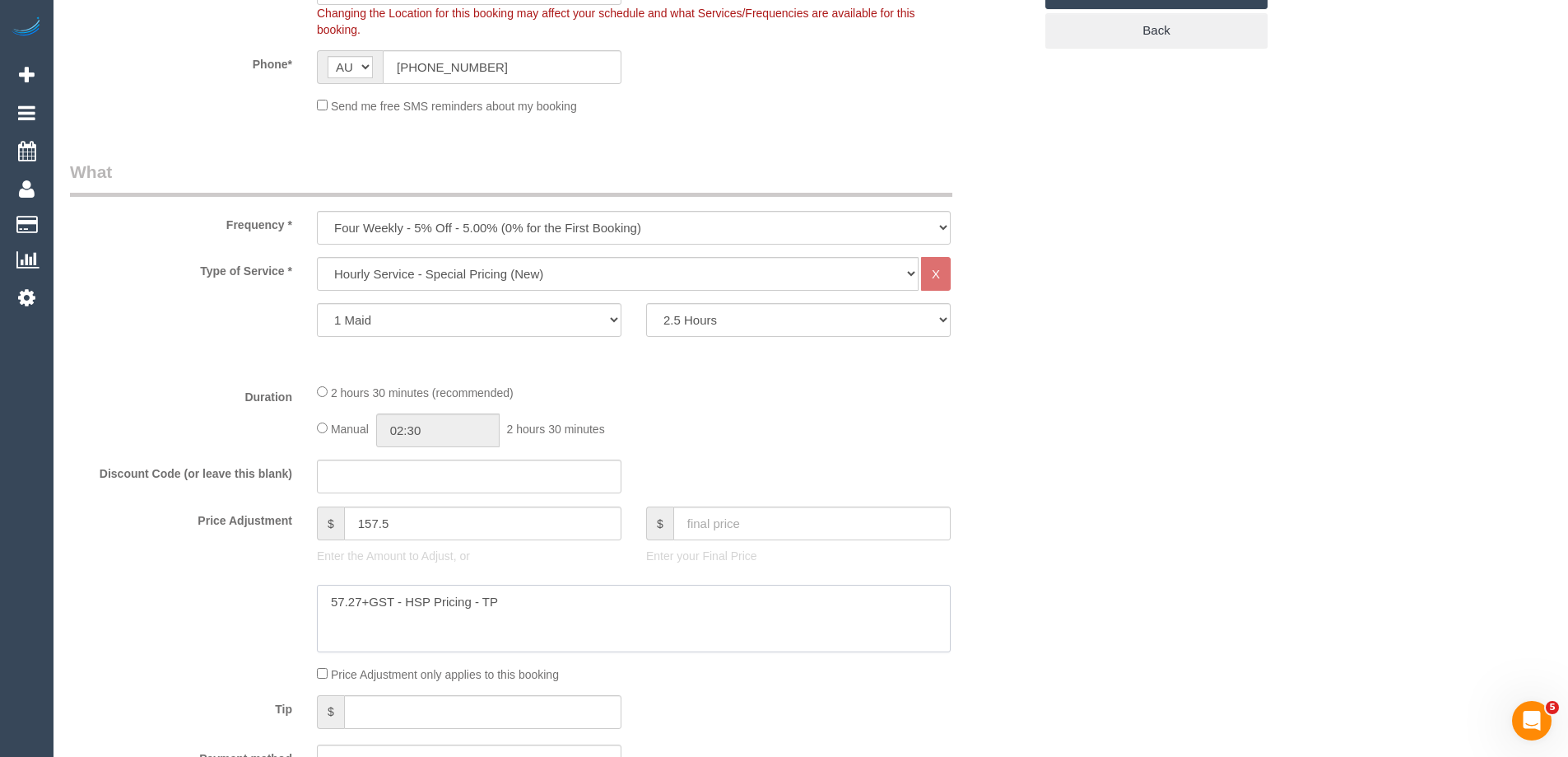
drag, startPoint x: 330, startPoint y: 607, endPoint x: 583, endPoint y: 612, distance: 253.0
click at [583, 612] on textarea at bounding box center [634, 619] width 634 height 68
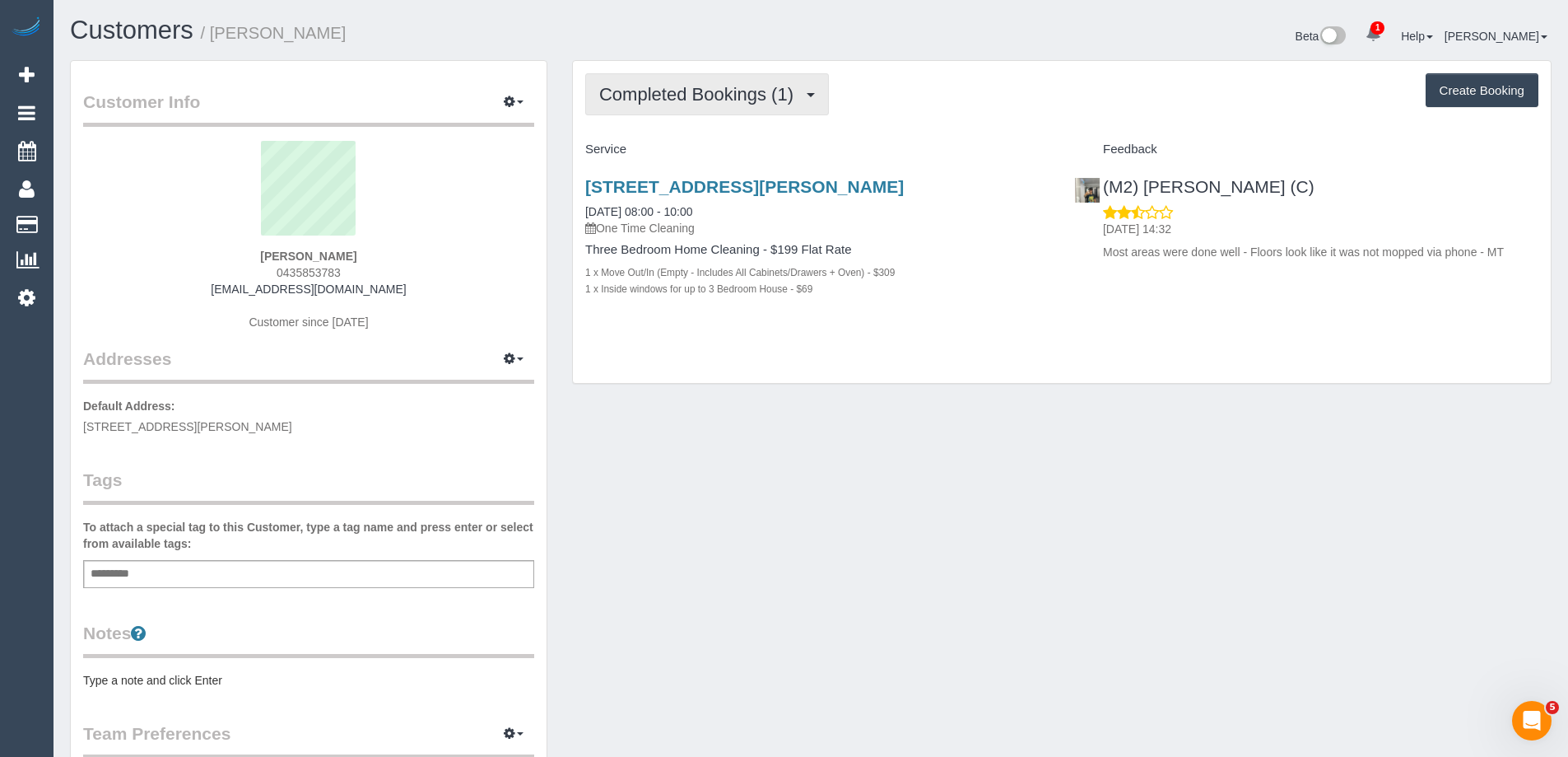
click at [709, 84] on span "Completed Bookings (1)" at bounding box center [699, 94] width 202 height 21
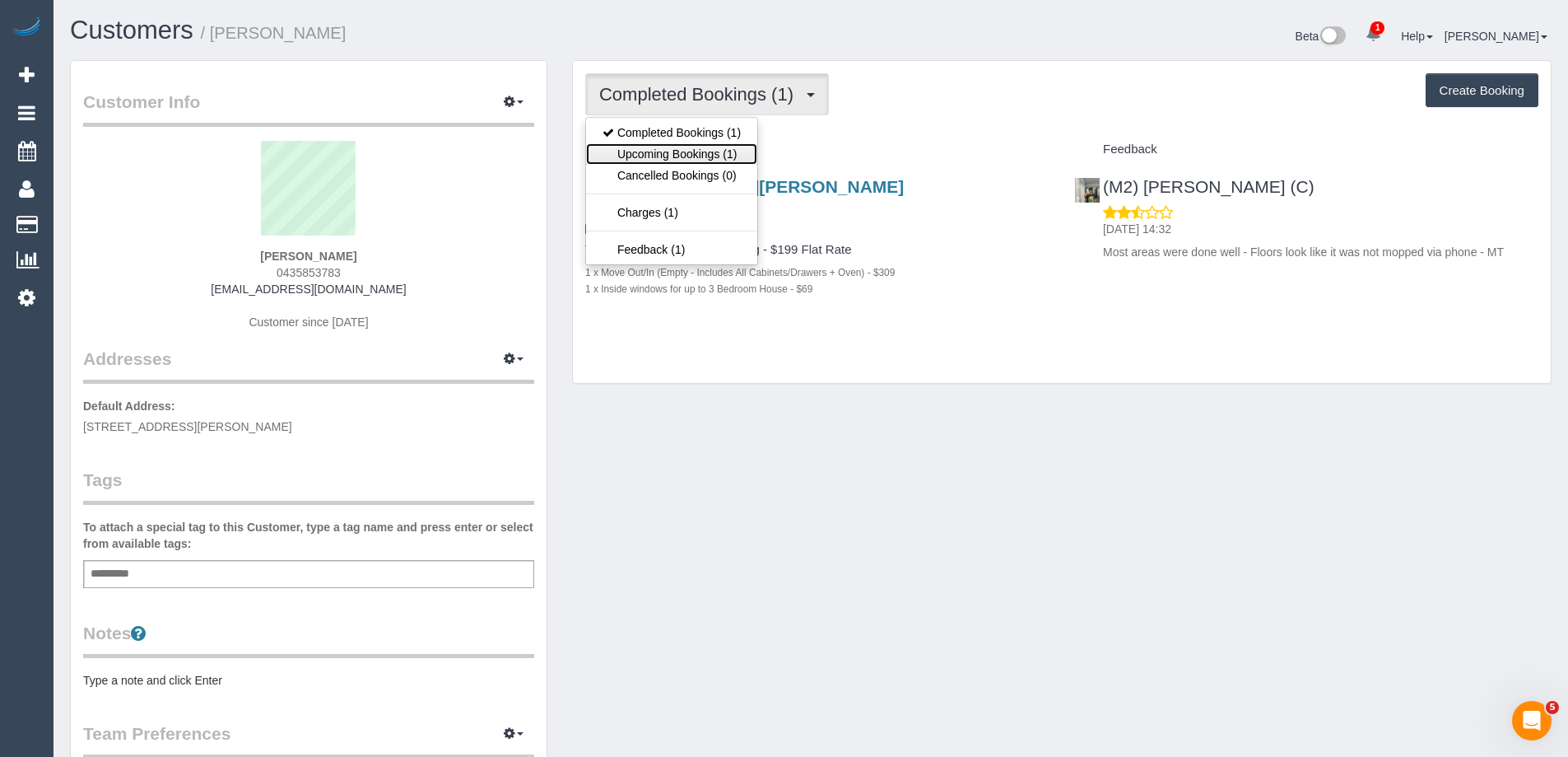
click at [703, 155] on link "Upcoming Bookings (1)" at bounding box center [671, 153] width 171 height 22
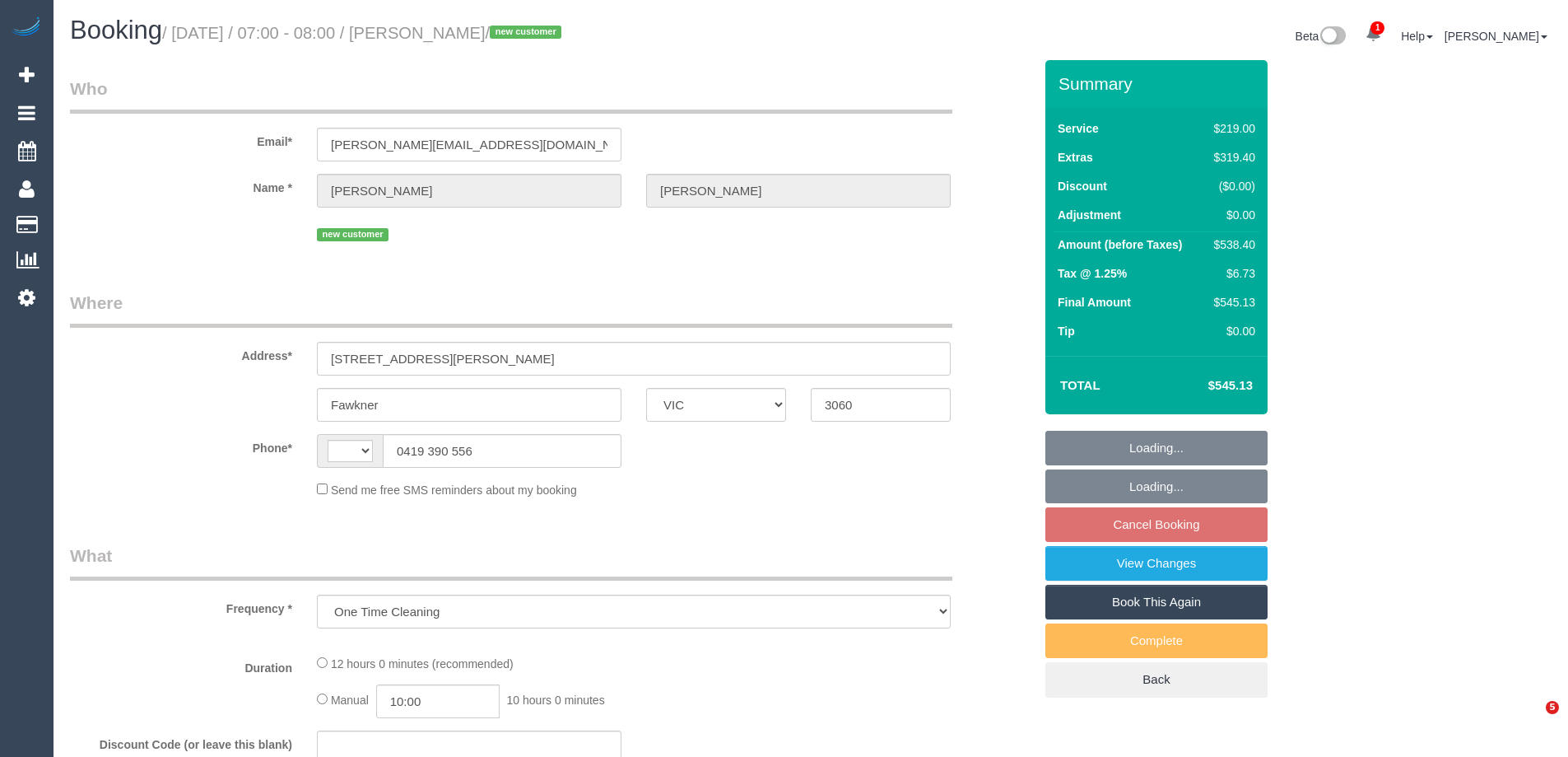
select select "VIC"
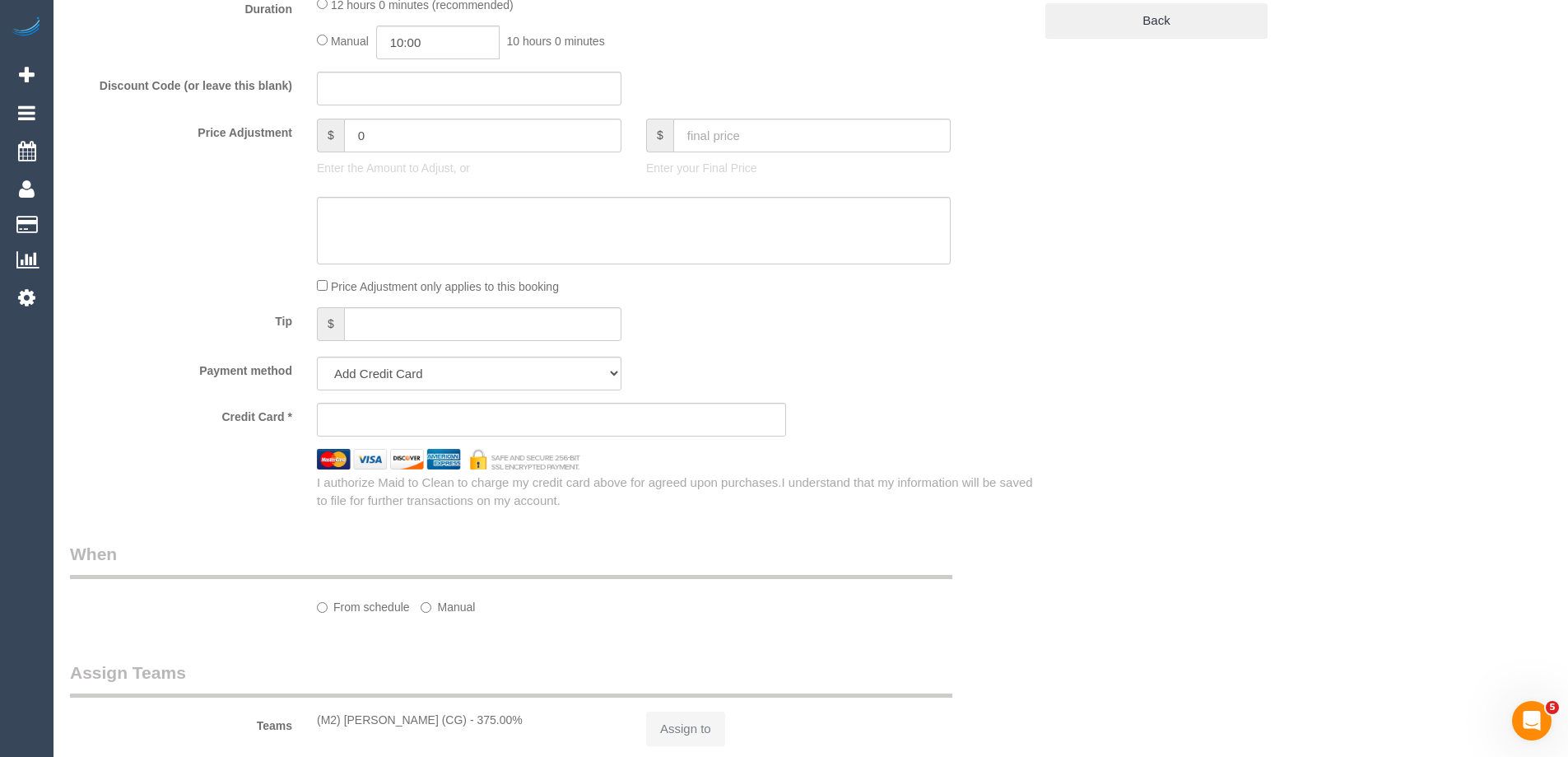
select select "string:AU"
select select "string:stripe-pm_1SB8Ff2GScqysDRVFdnal2N8"
select select "number:28"
select select "number:15"
select select "number:18"
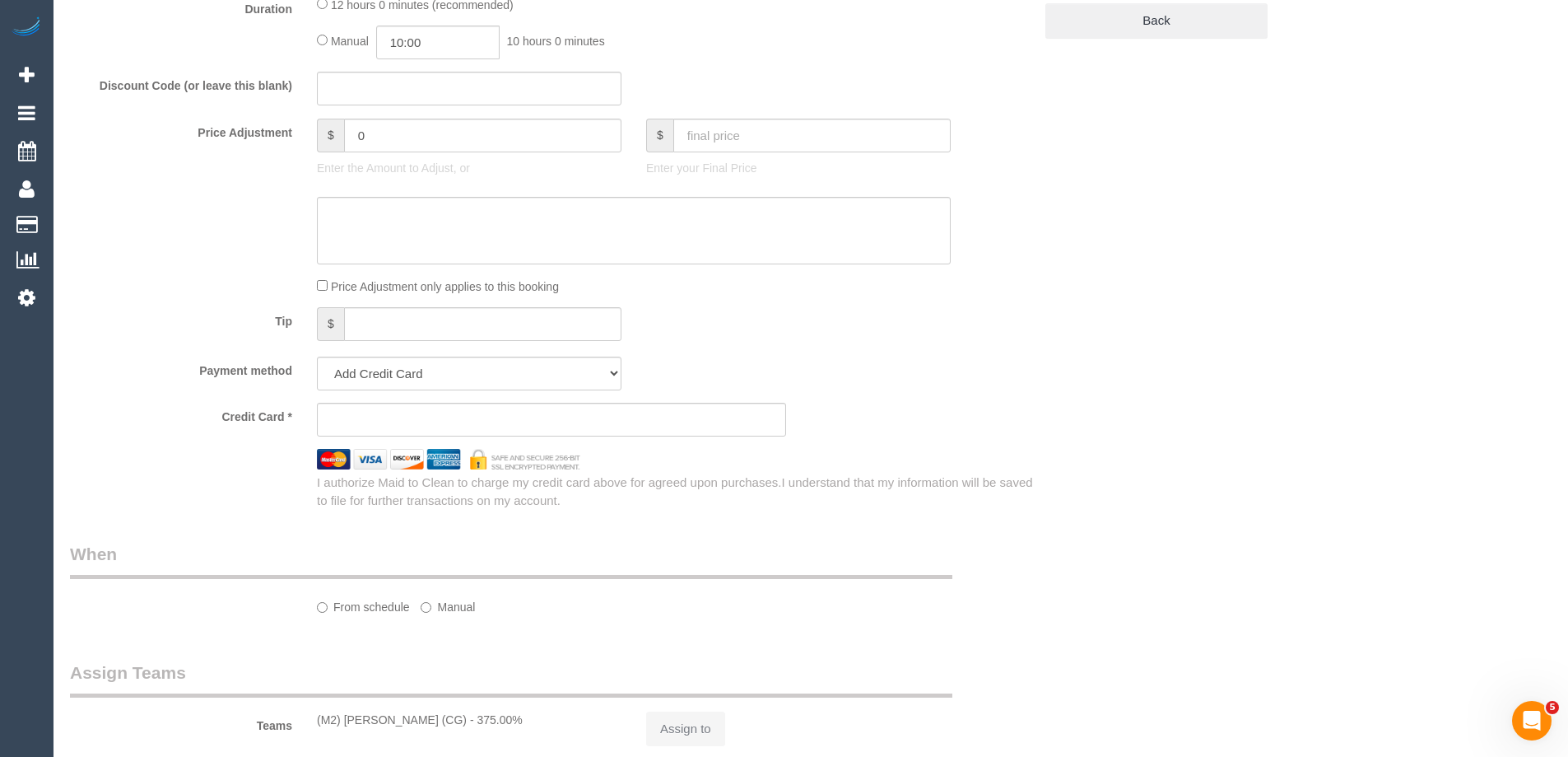
select select "number:25"
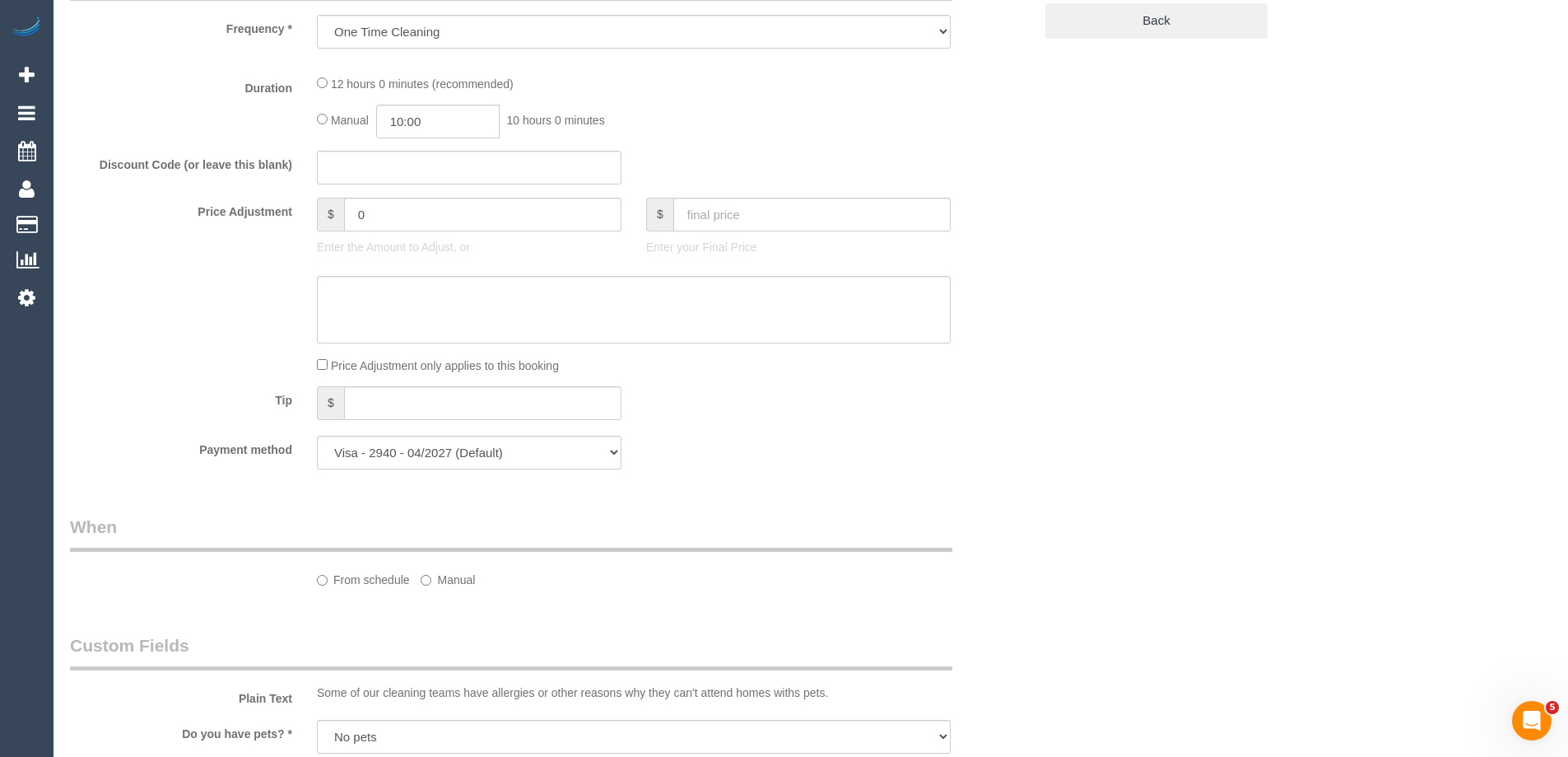
select select "object:741"
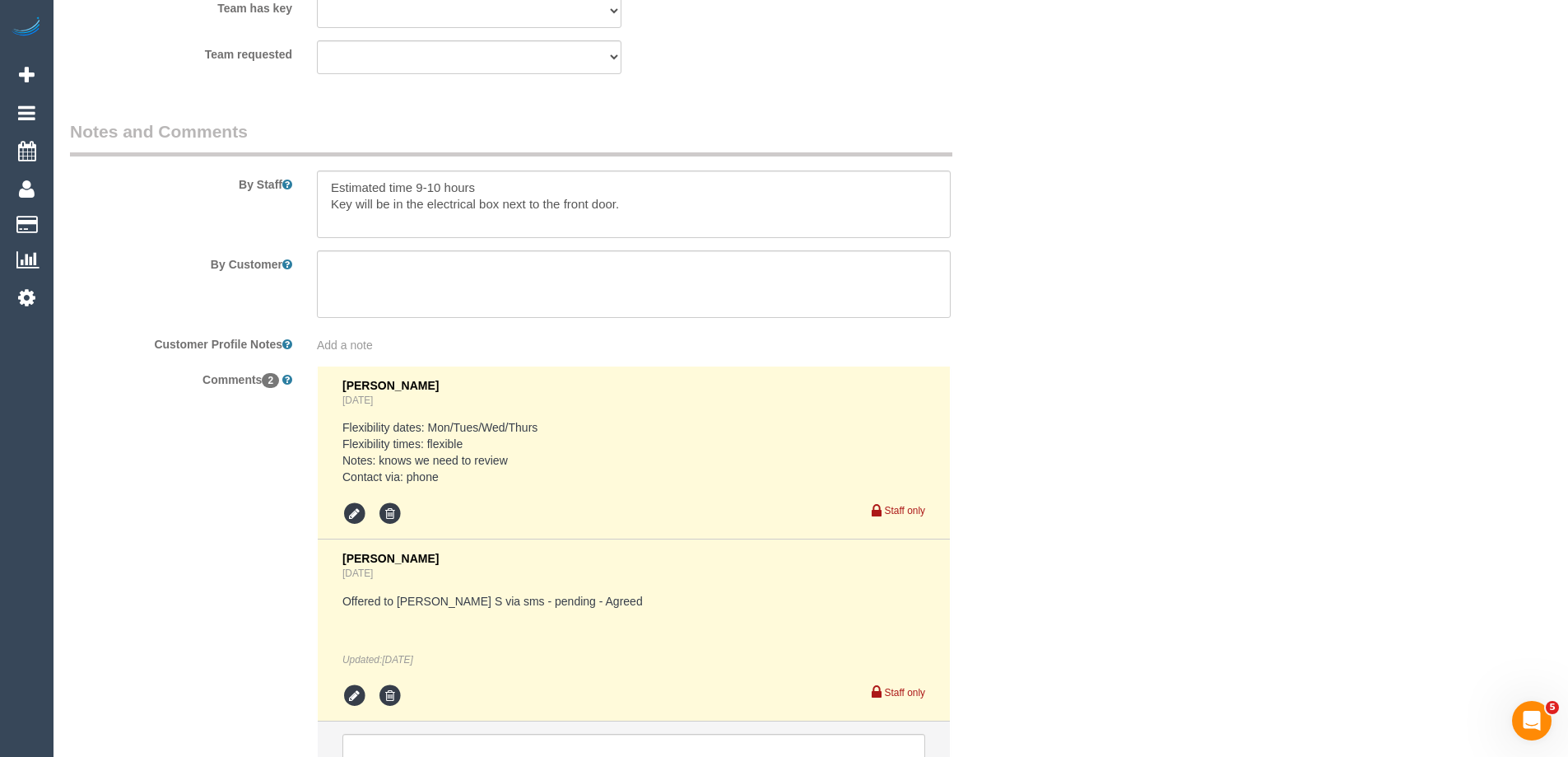
scroll to position [2626, 0]
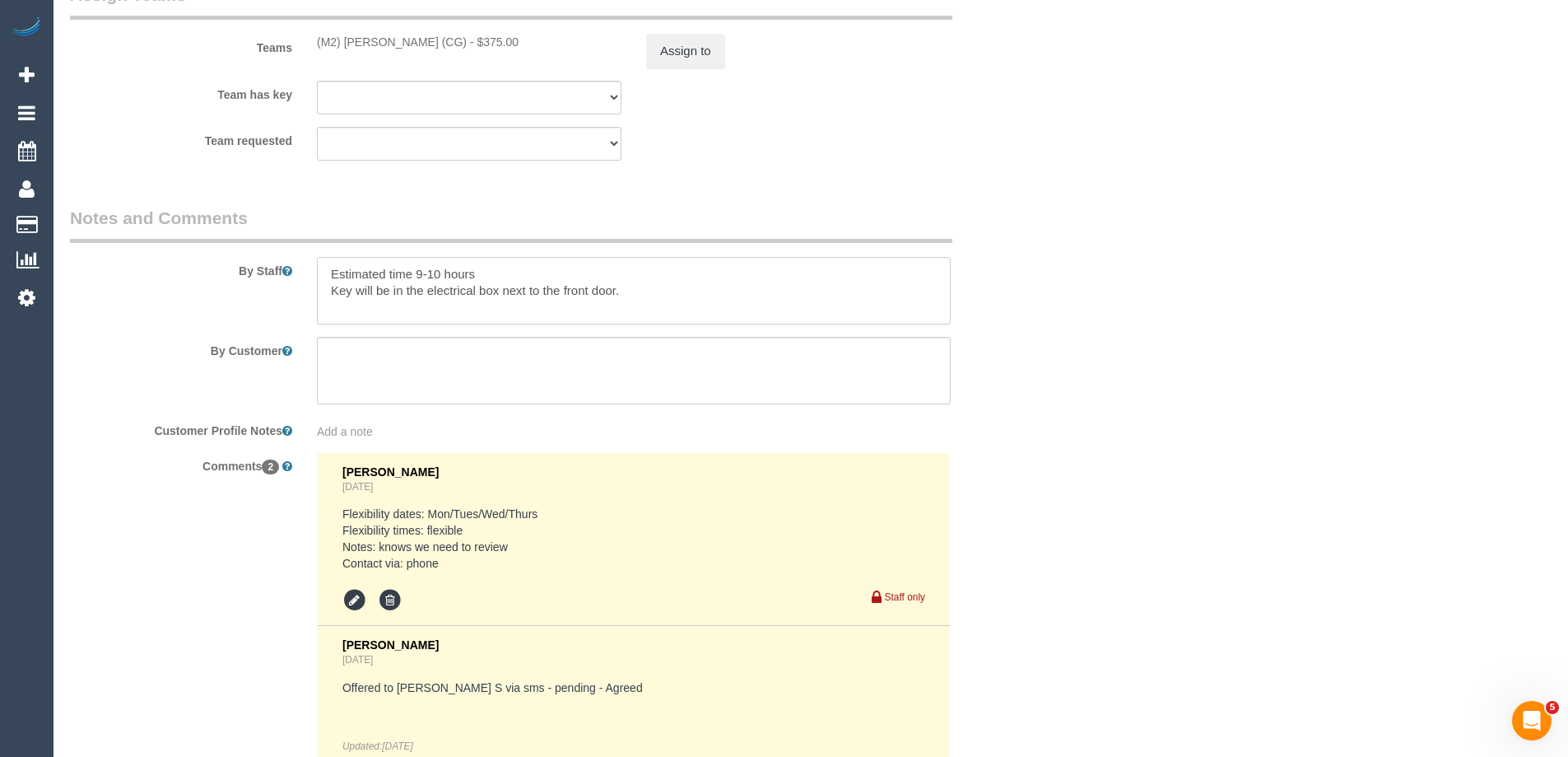
drag, startPoint x: 349, startPoint y: 297, endPoint x: 682, endPoint y: 294, distance: 333.0
click at [682, 294] on textarea at bounding box center [634, 291] width 634 height 68
click at [649, 293] on textarea at bounding box center [634, 291] width 634 height 68
click at [579, 296] on textarea at bounding box center [634, 291] width 634 height 68
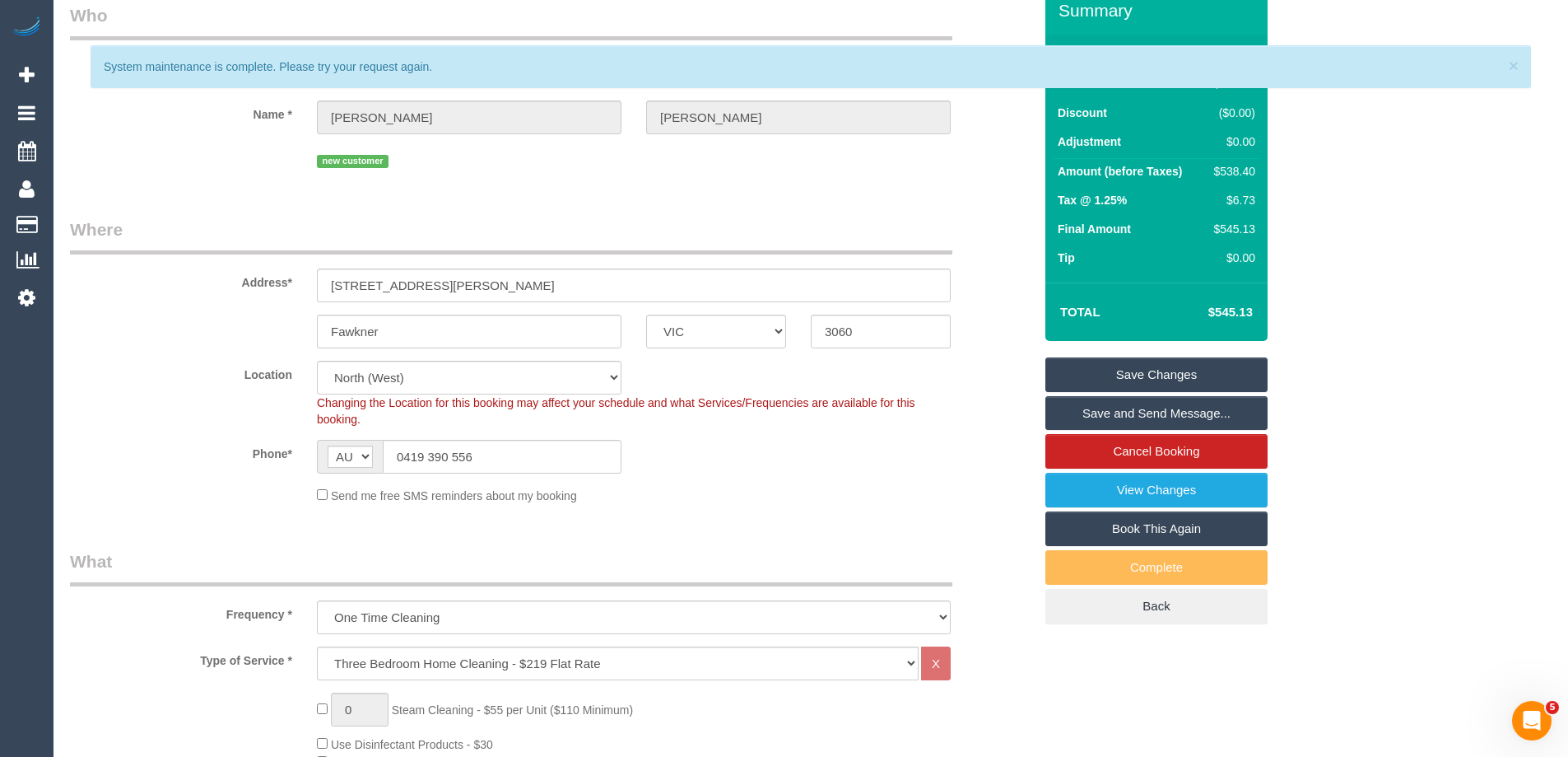
scroll to position [0, 0]
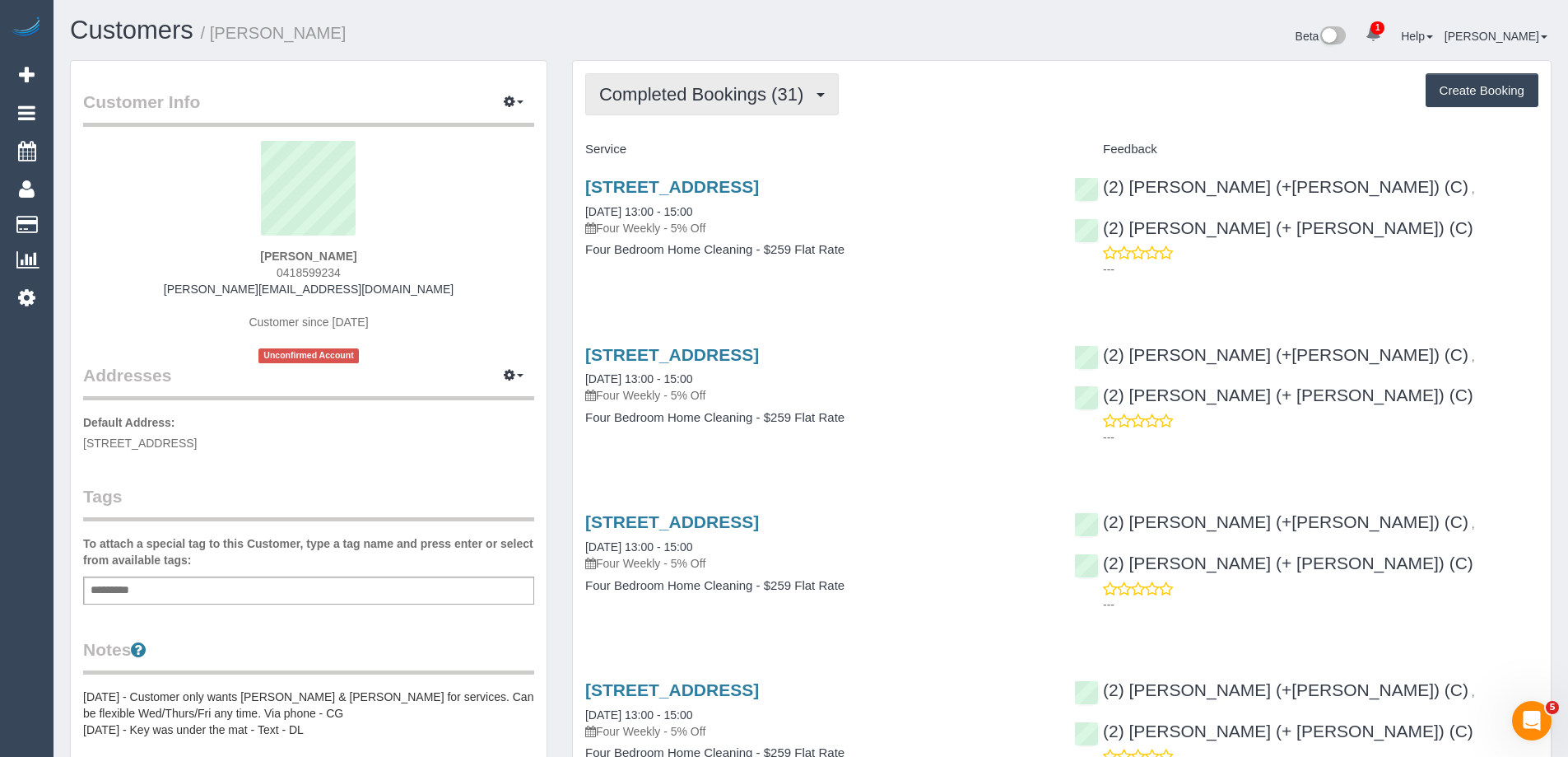
click at [714, 96] on span "Completed Bookings (31)" at bounding box center [705, 94] width 212 height 21
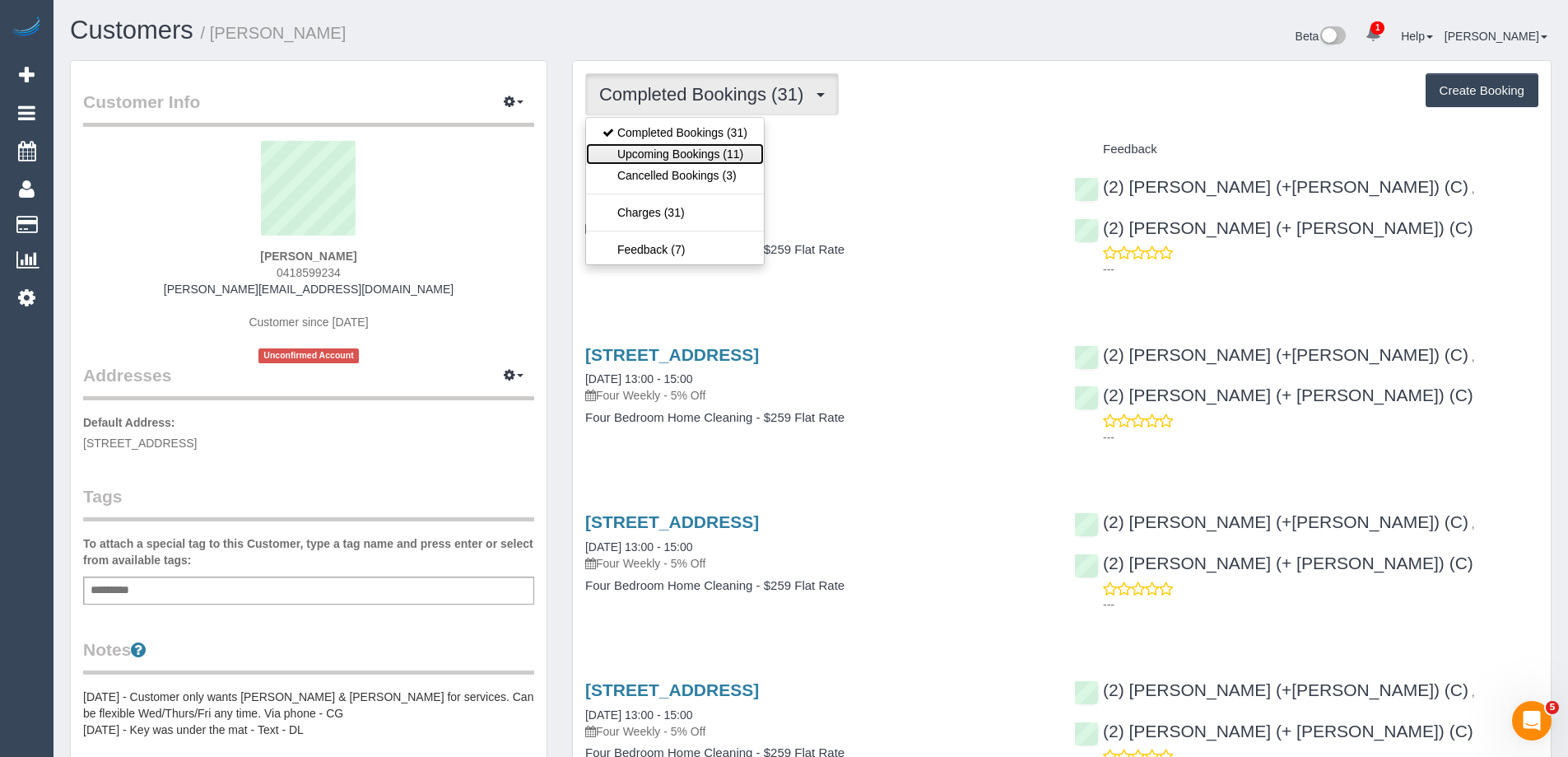
click at [742, 150] on link "Upcoming Bookings (11)" at bounding box center [674, 153] width 178 height 22
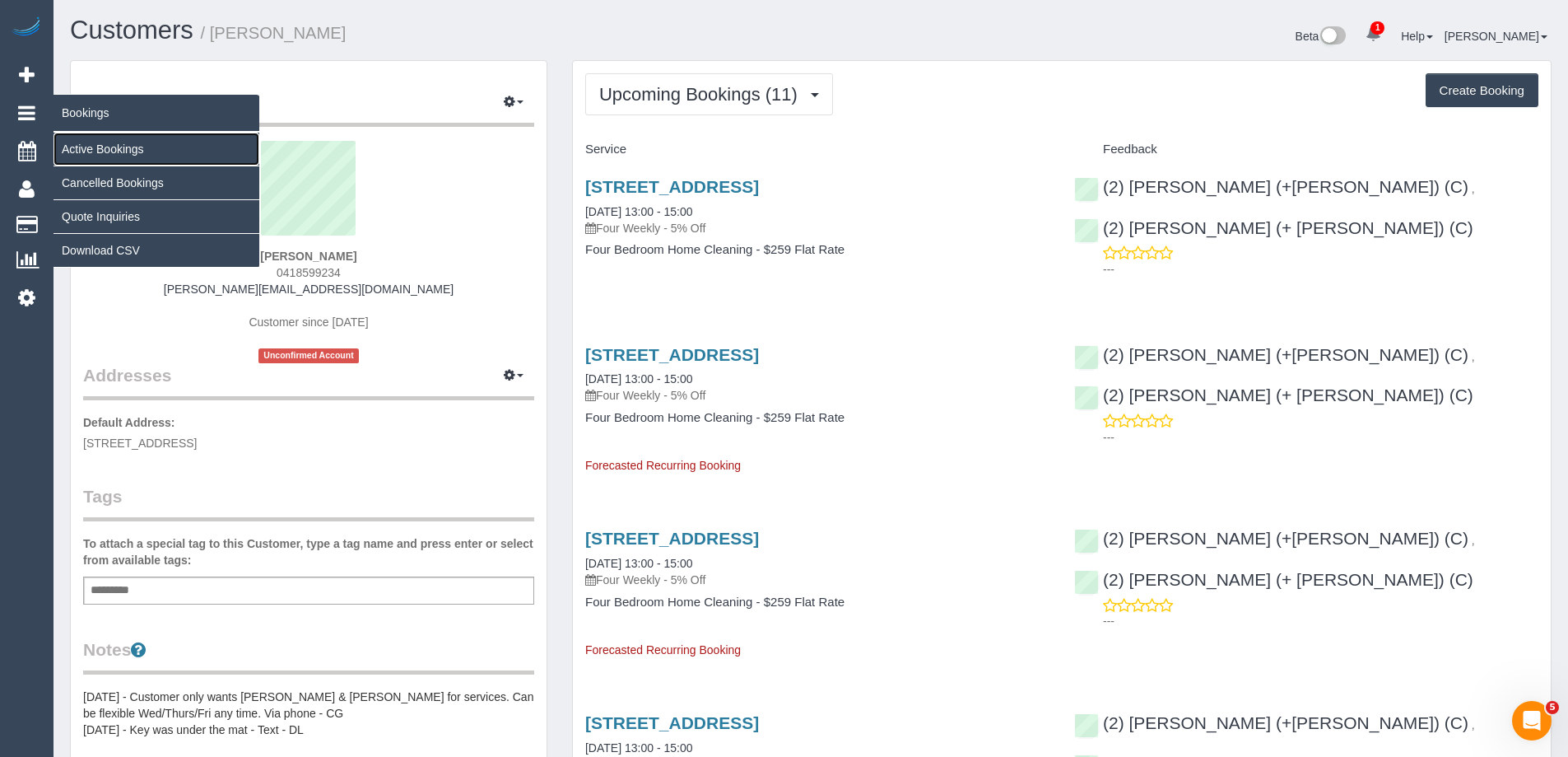
click at [127, 142] on link "Active Bookings" at bounding box center [156, 149] width 206 height 33
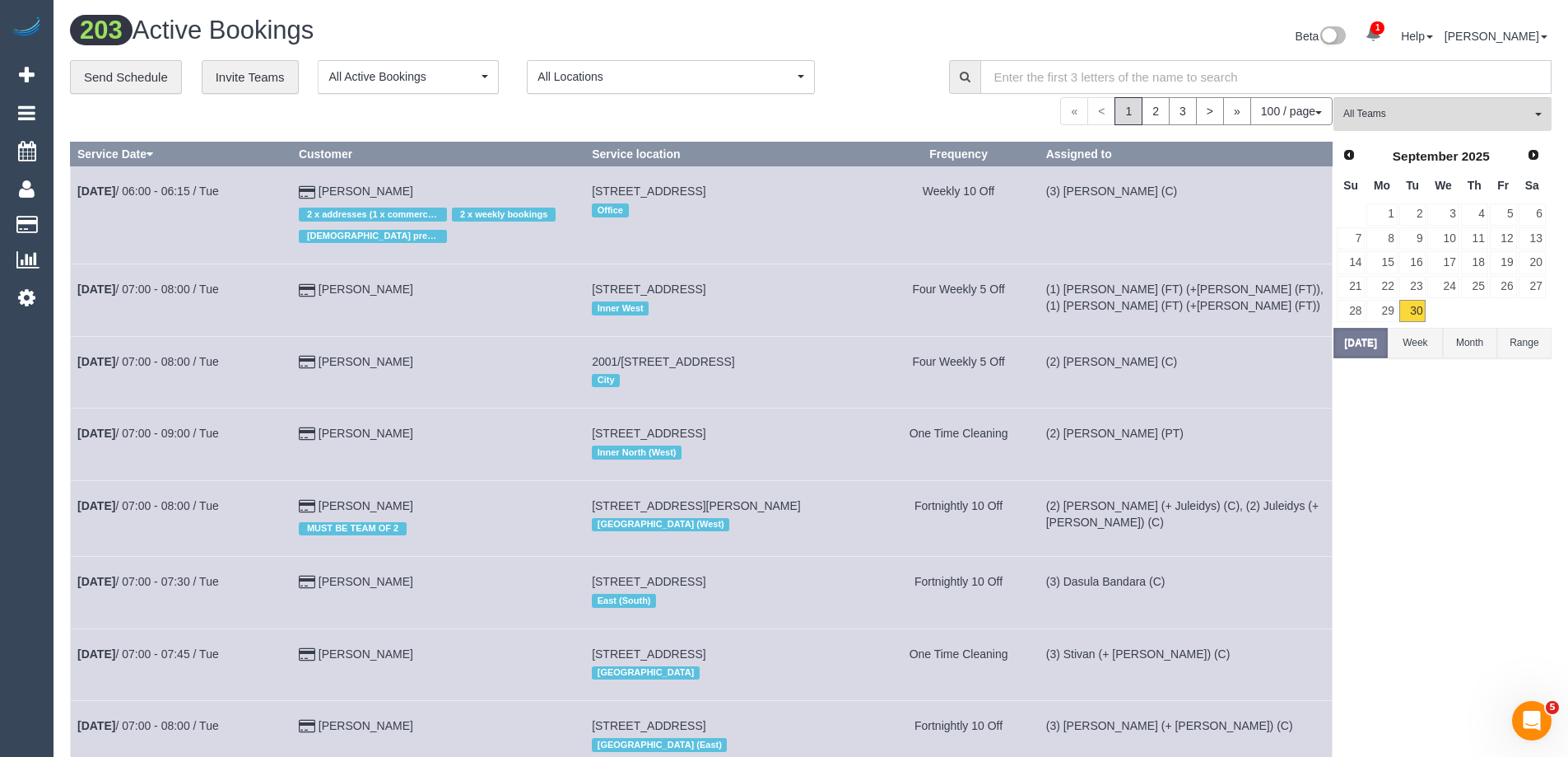
click at [1419, 79] on input "text" at bounding box center [1266, 77] width 572 height 34
click at [1385, 129] on button "All Teams" at bounding box center [1442, 114] width 218 height 34
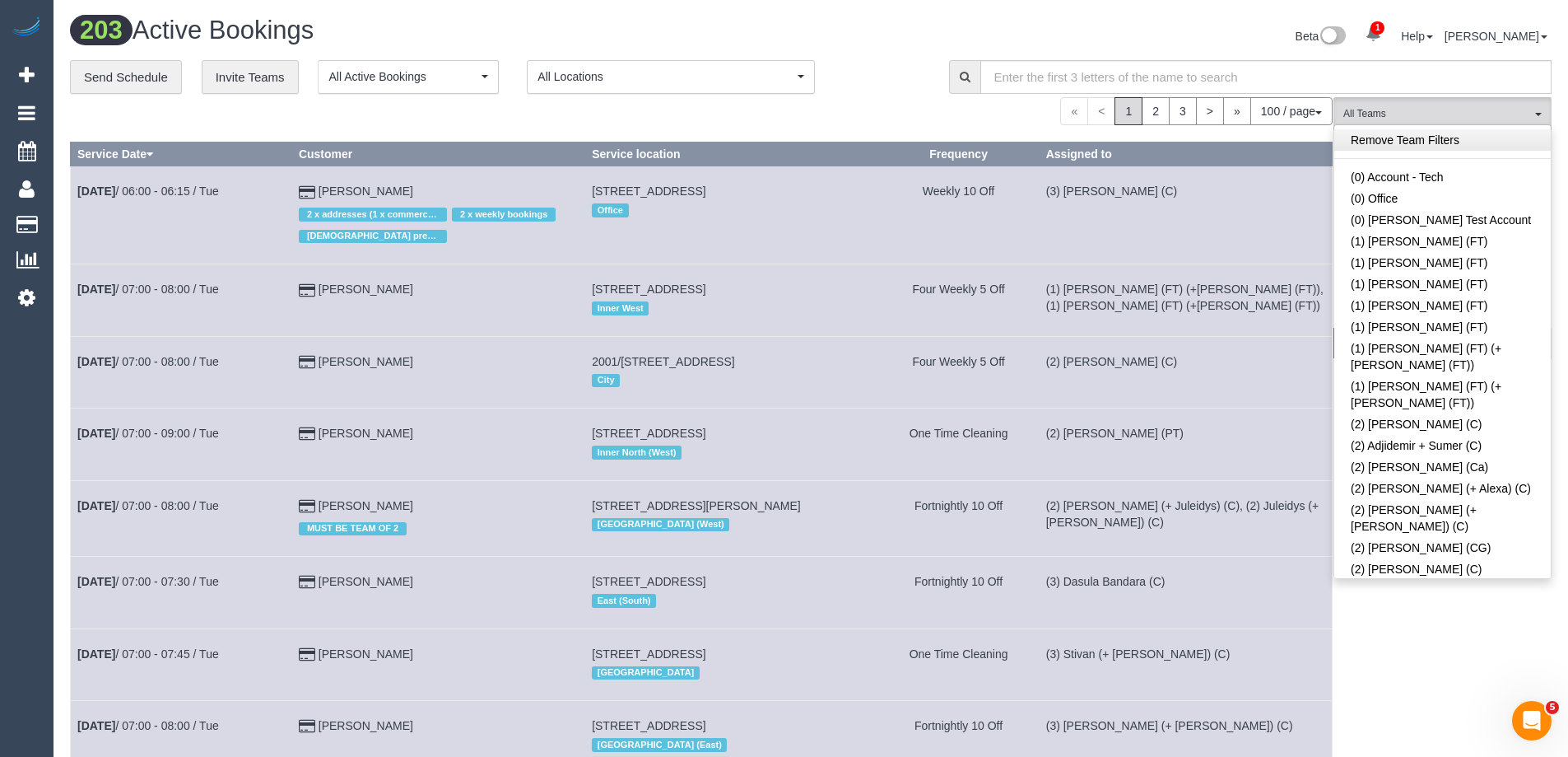
click at [1413, 129] on link "Remove Team Filters" at bounding box center [1442, 139] width 216 height 22
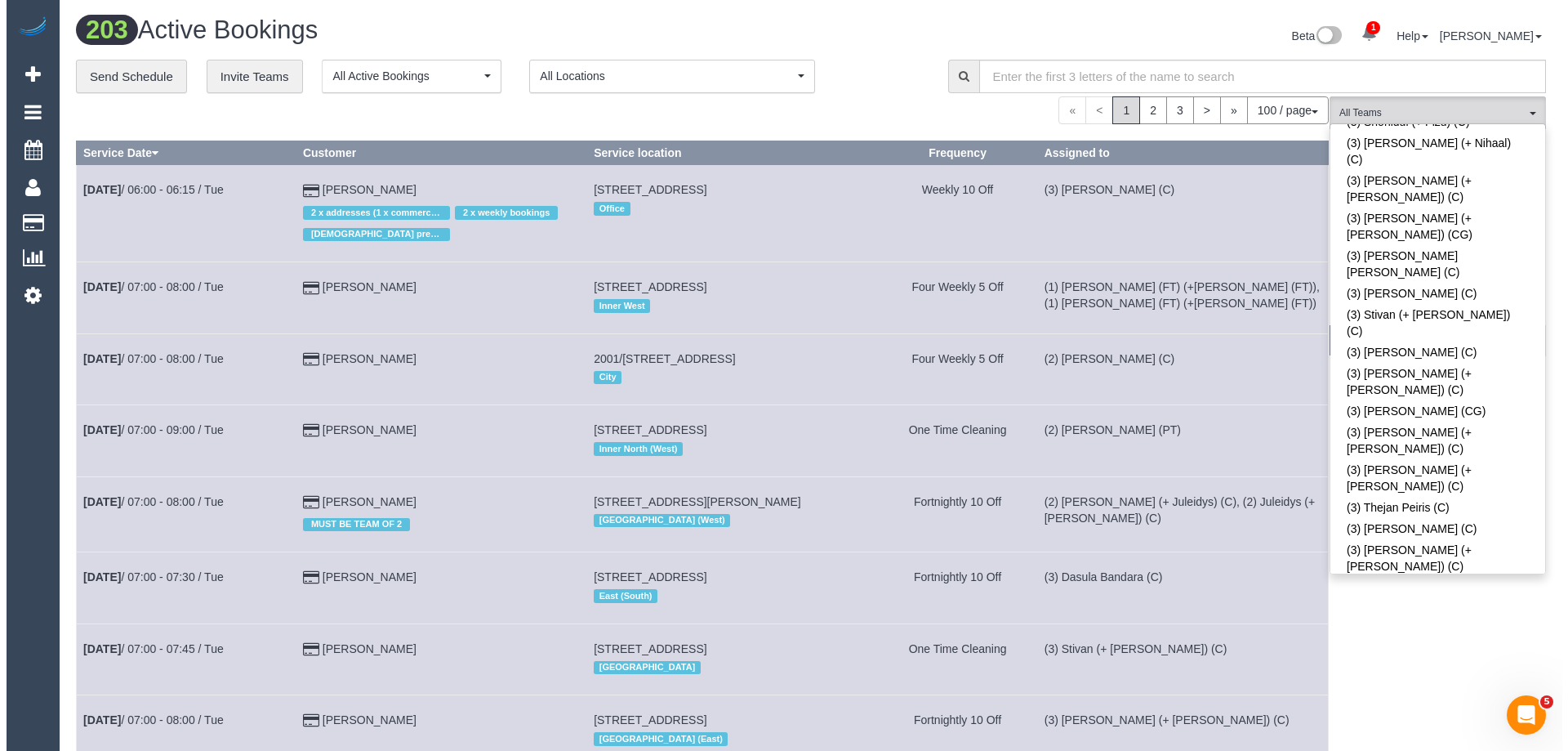
scroll to position [5097, 0]
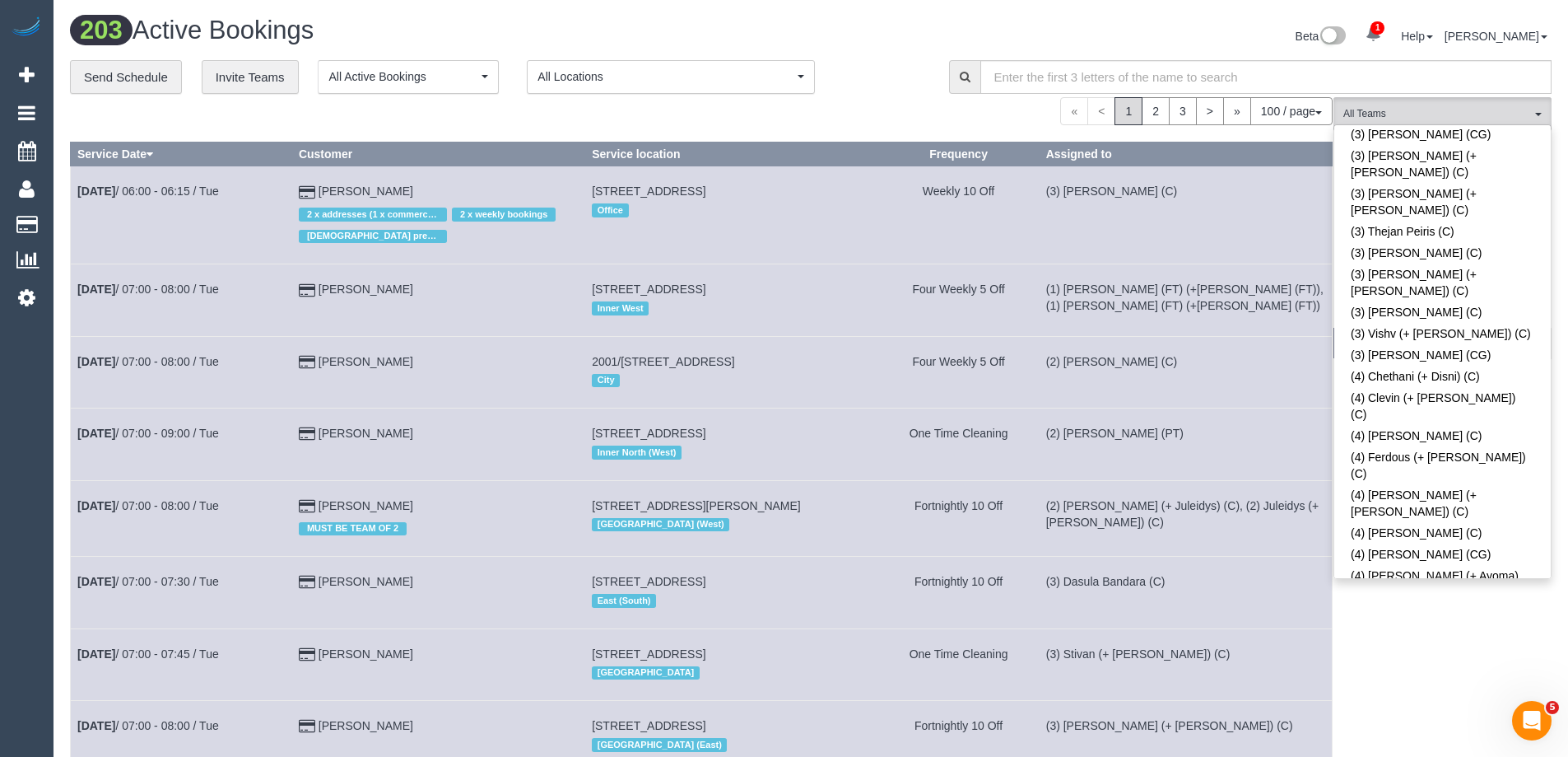
click at [1413, 109] on span "(M2) [PERSON_NAME] (C)" at bounding box center [1437, 114] width 188 height 14
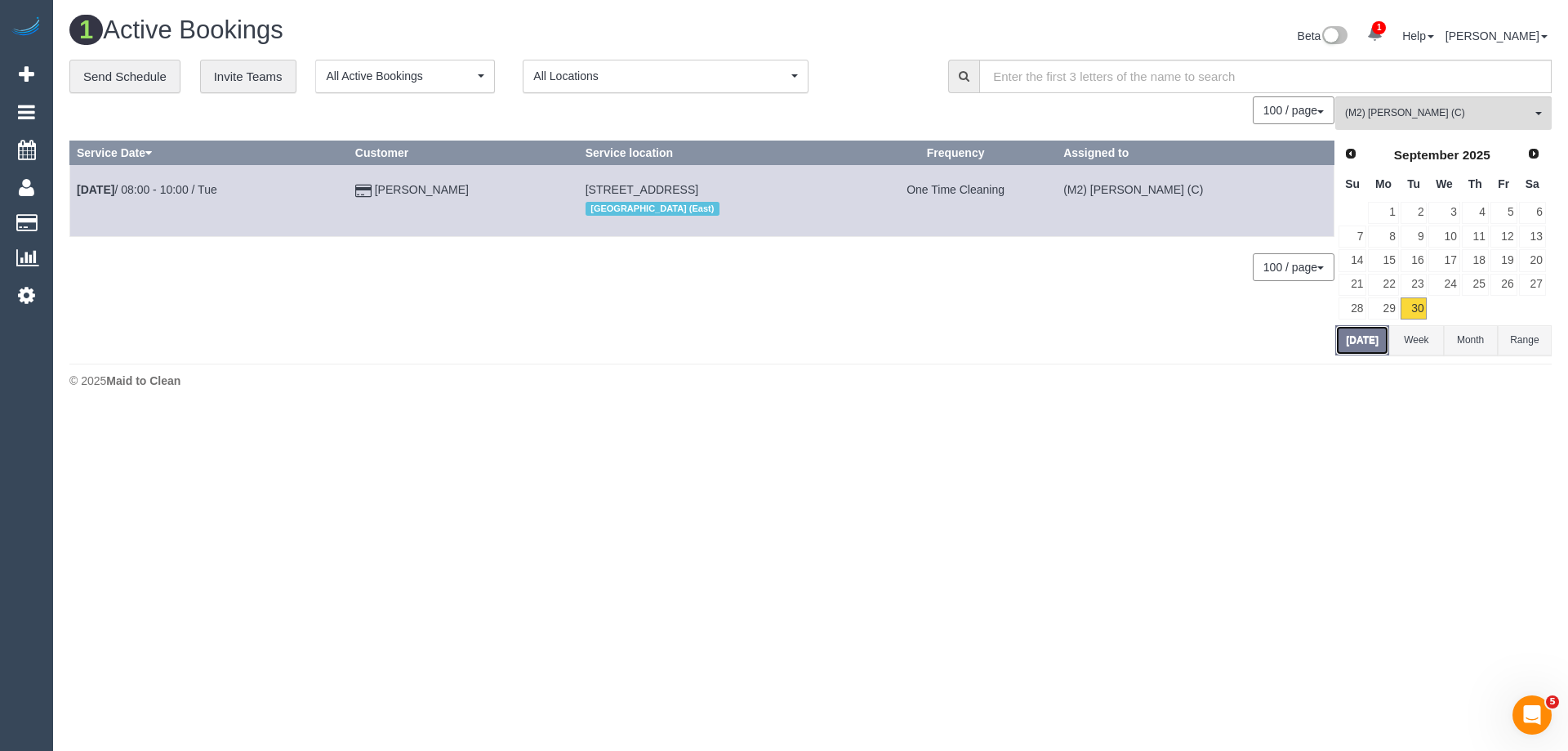
click at [1369, 341] on button "[DATE]" at bounding box center [1362, 340] width 54 height 30
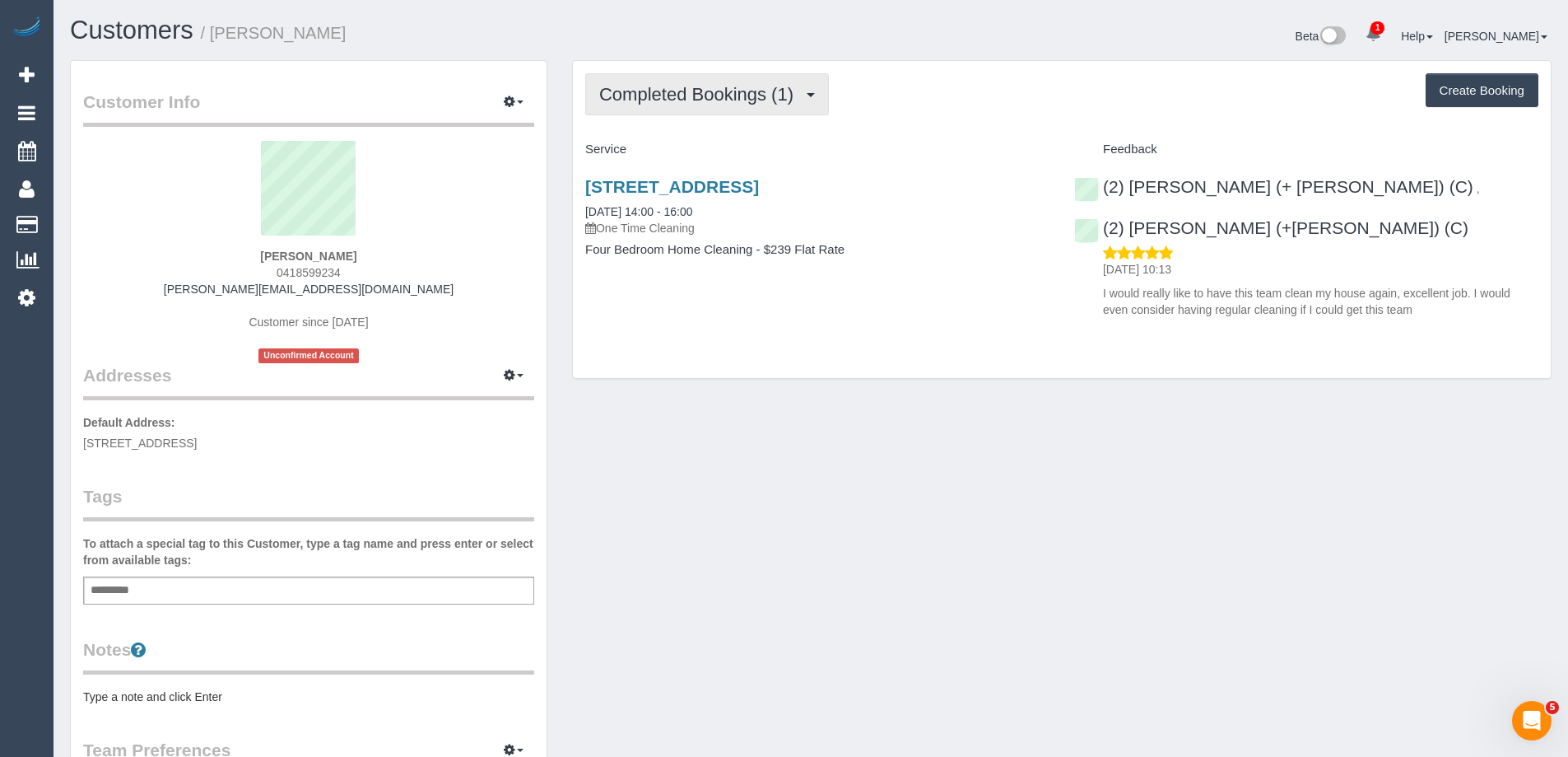
click at [696, 99] on span "Completed Bookings (1)" at bounding box center [699, 94] width 202 height 21
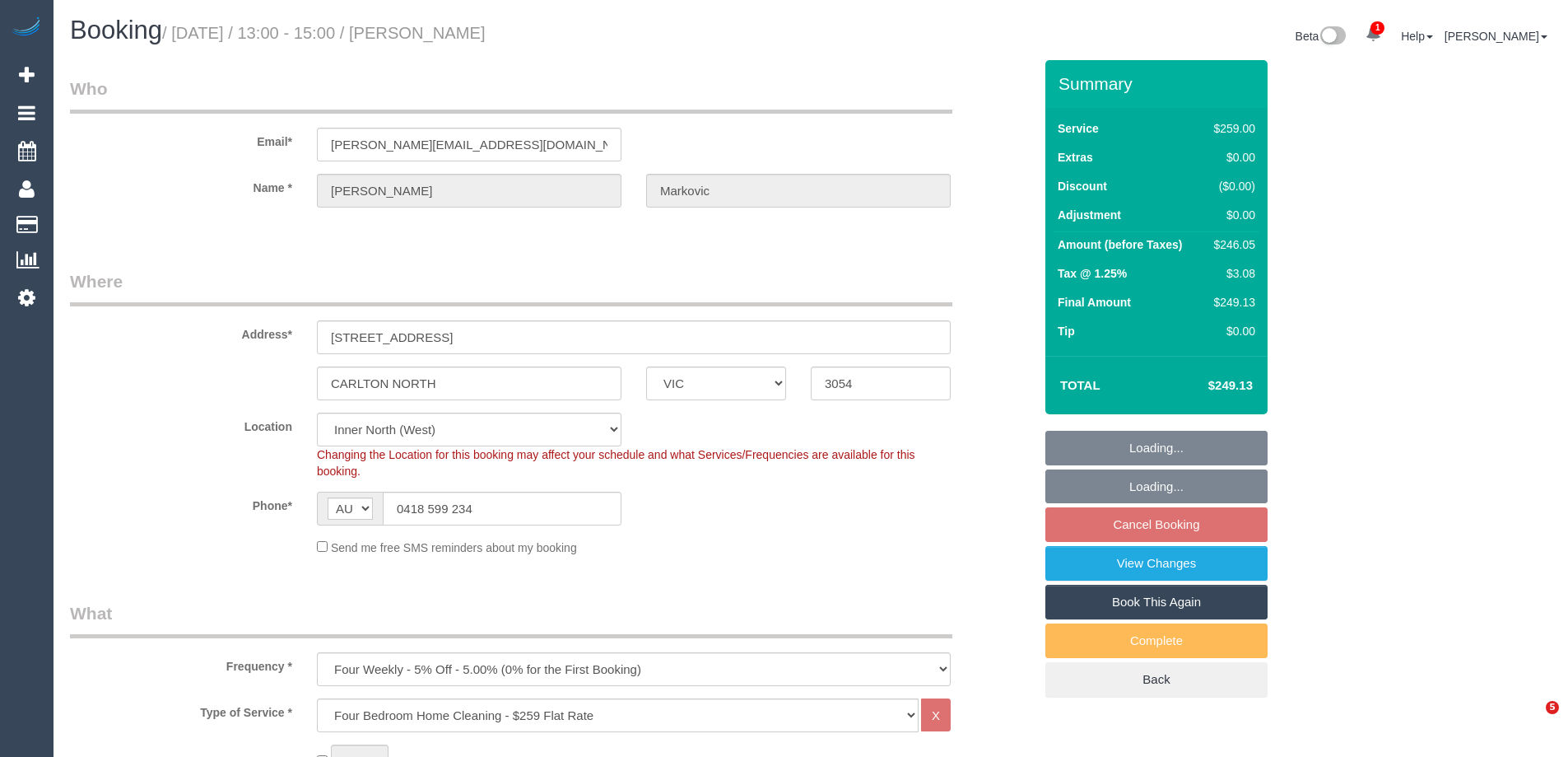
select select "VIC"
select select "string:stripe-pm_1PJ4b72GScqysDRVHrg6wv8R"
select select "number:27"
select select "number:14"
select select "number:19"
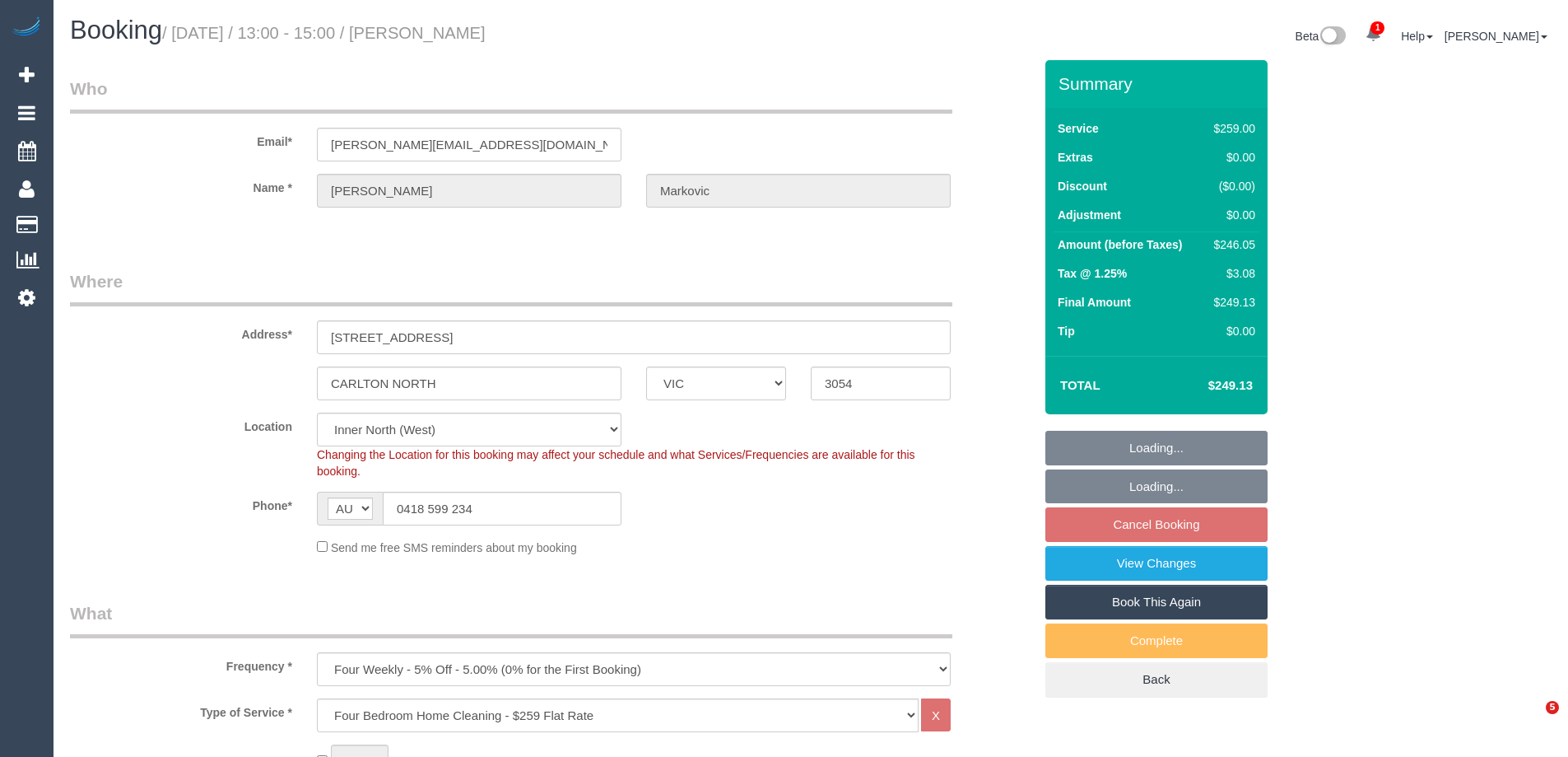
select select "number:24"
select select "number:33"
select select "number:12"
select select "spot7"
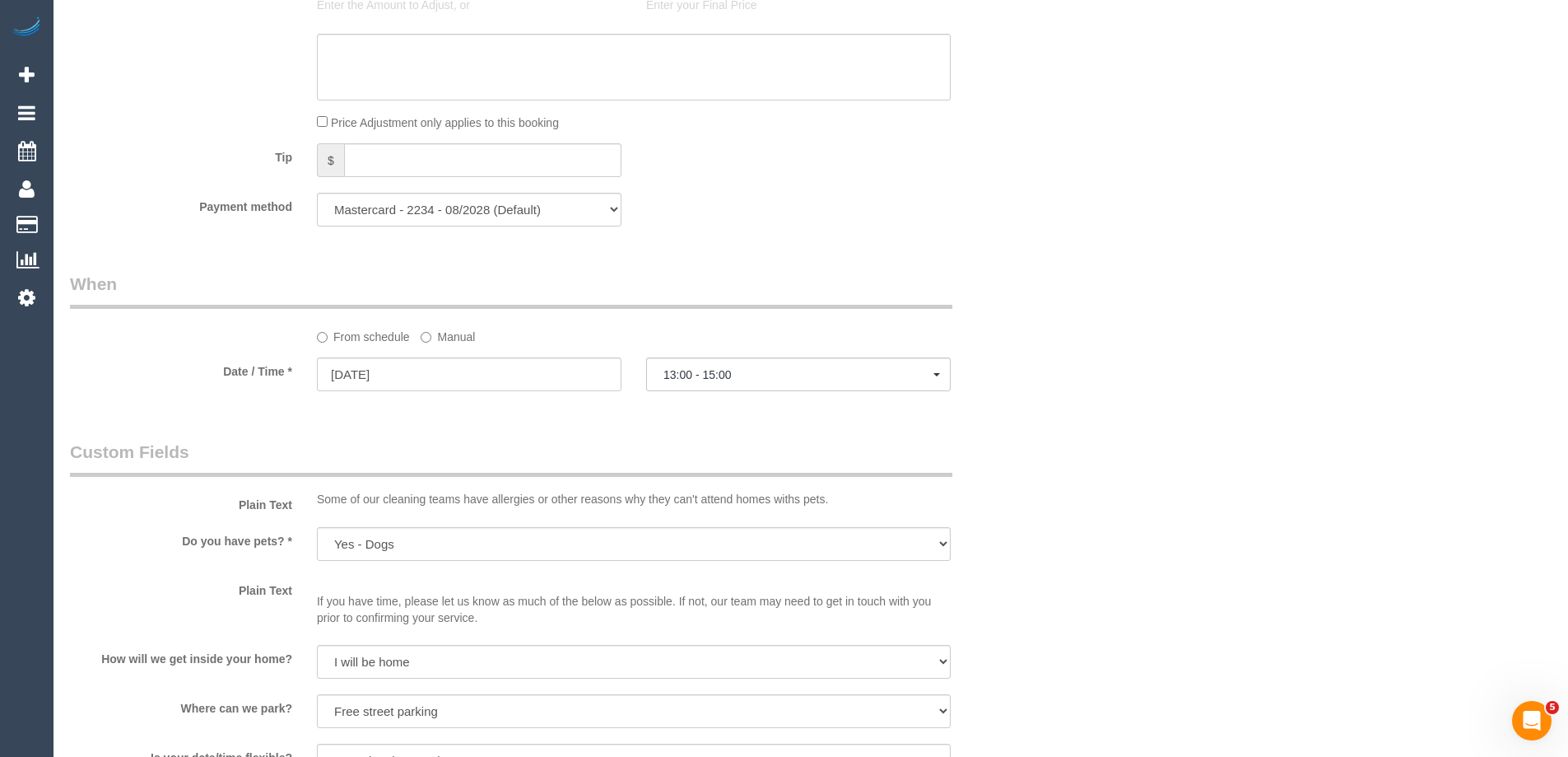
scroll to position [1564, 0]
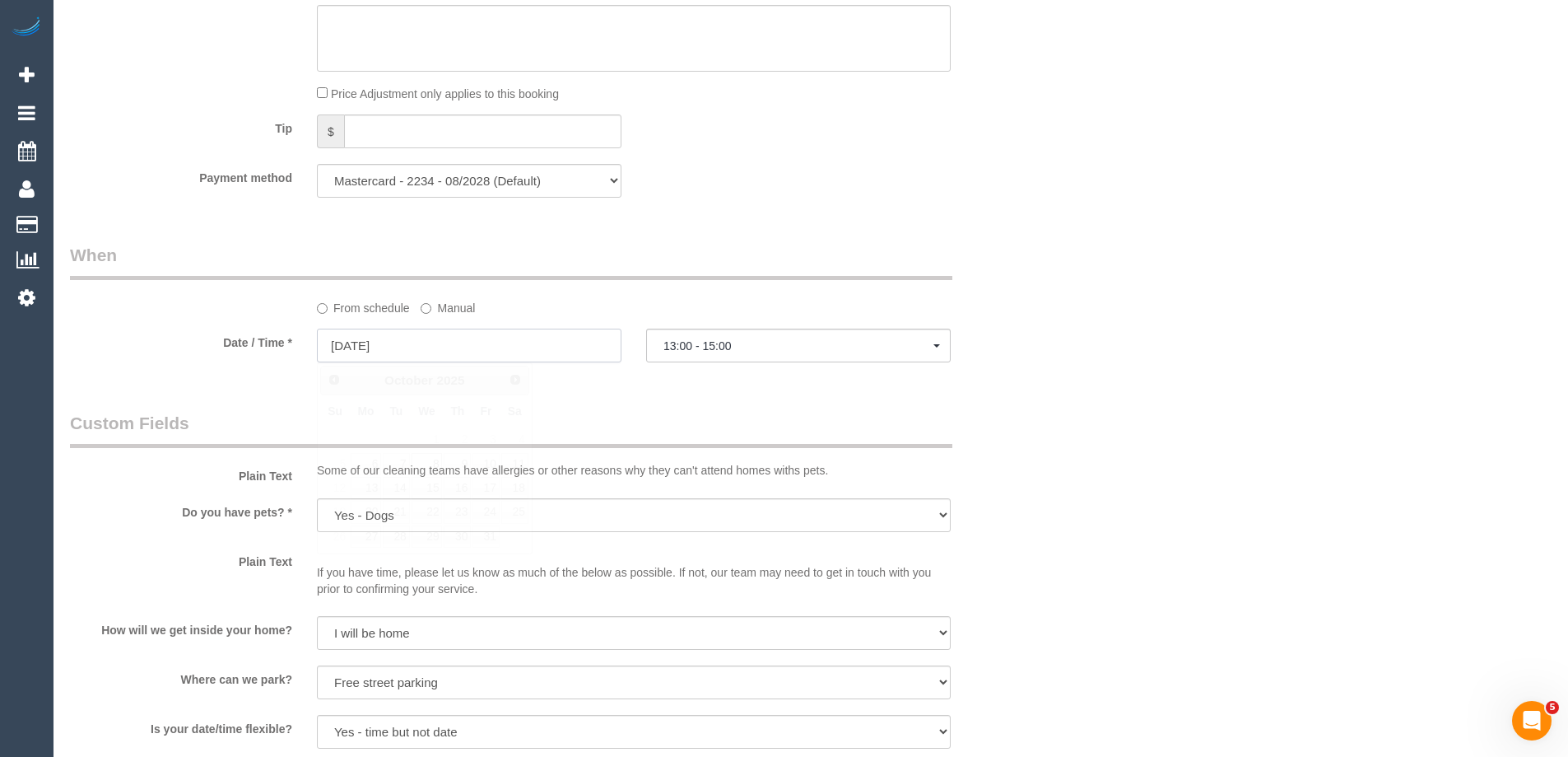
click at [396, 335] on input "08/10/2025" at bounding box center [469, 345] width 305 height 34
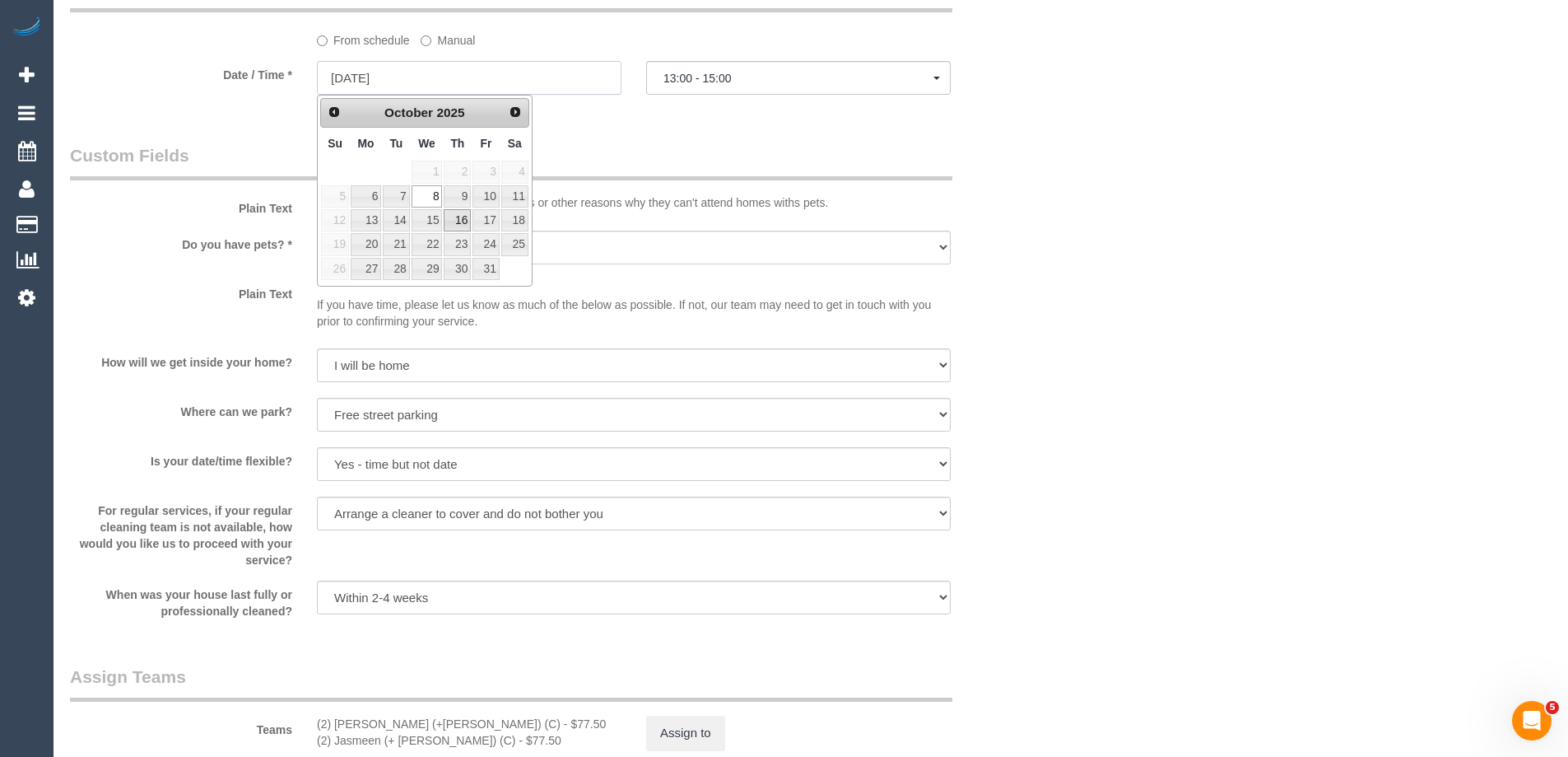
scroll to position [1728, 0]
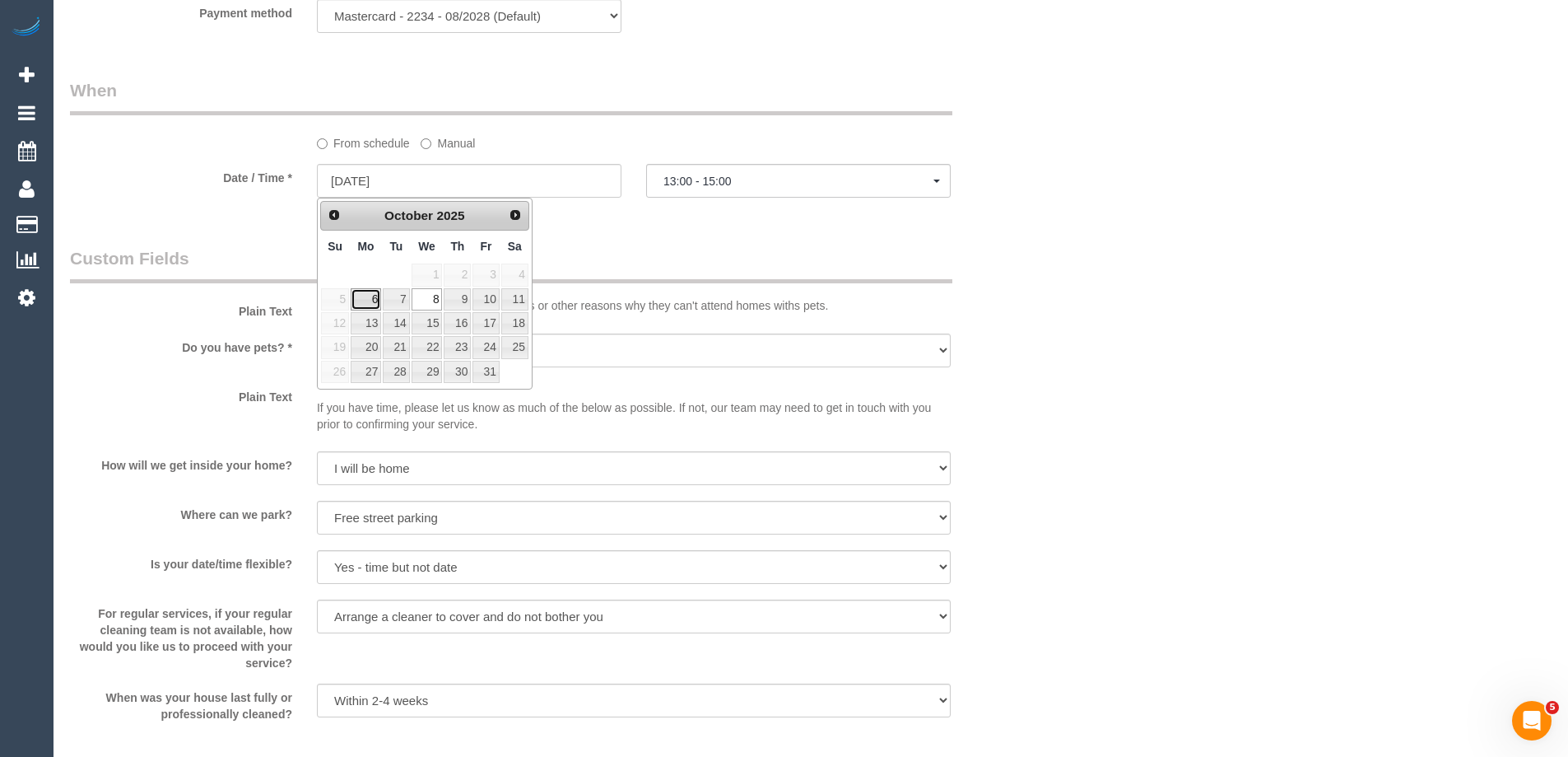
click at [370, 304] on link "6" at bounding box center [366, 299] width 30 height 23
type input "06/10/2025"
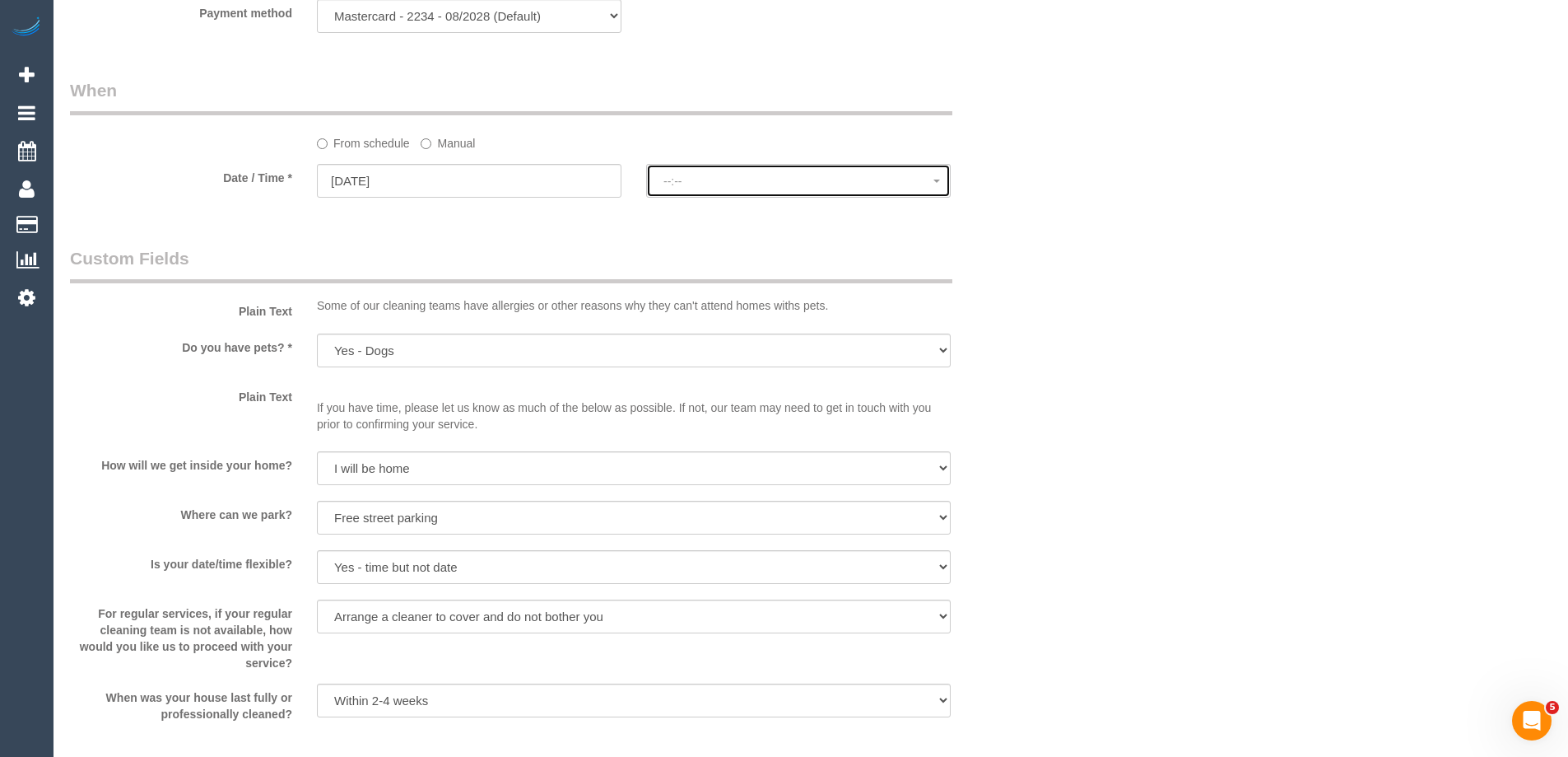
click at [727, 179] on span "--:--" at bounding box center [798, 181] width 270 height 13
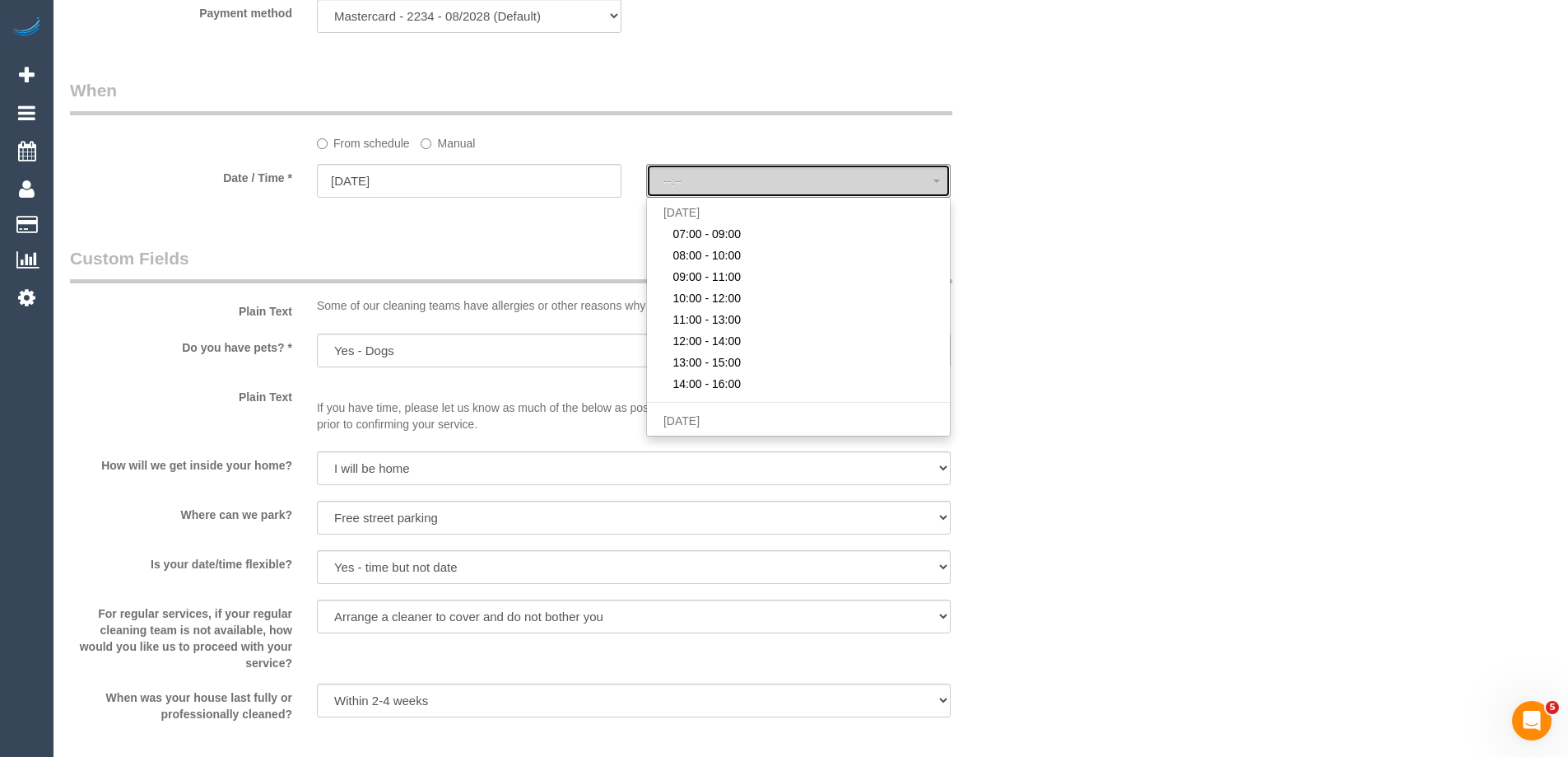
select select "spot34"
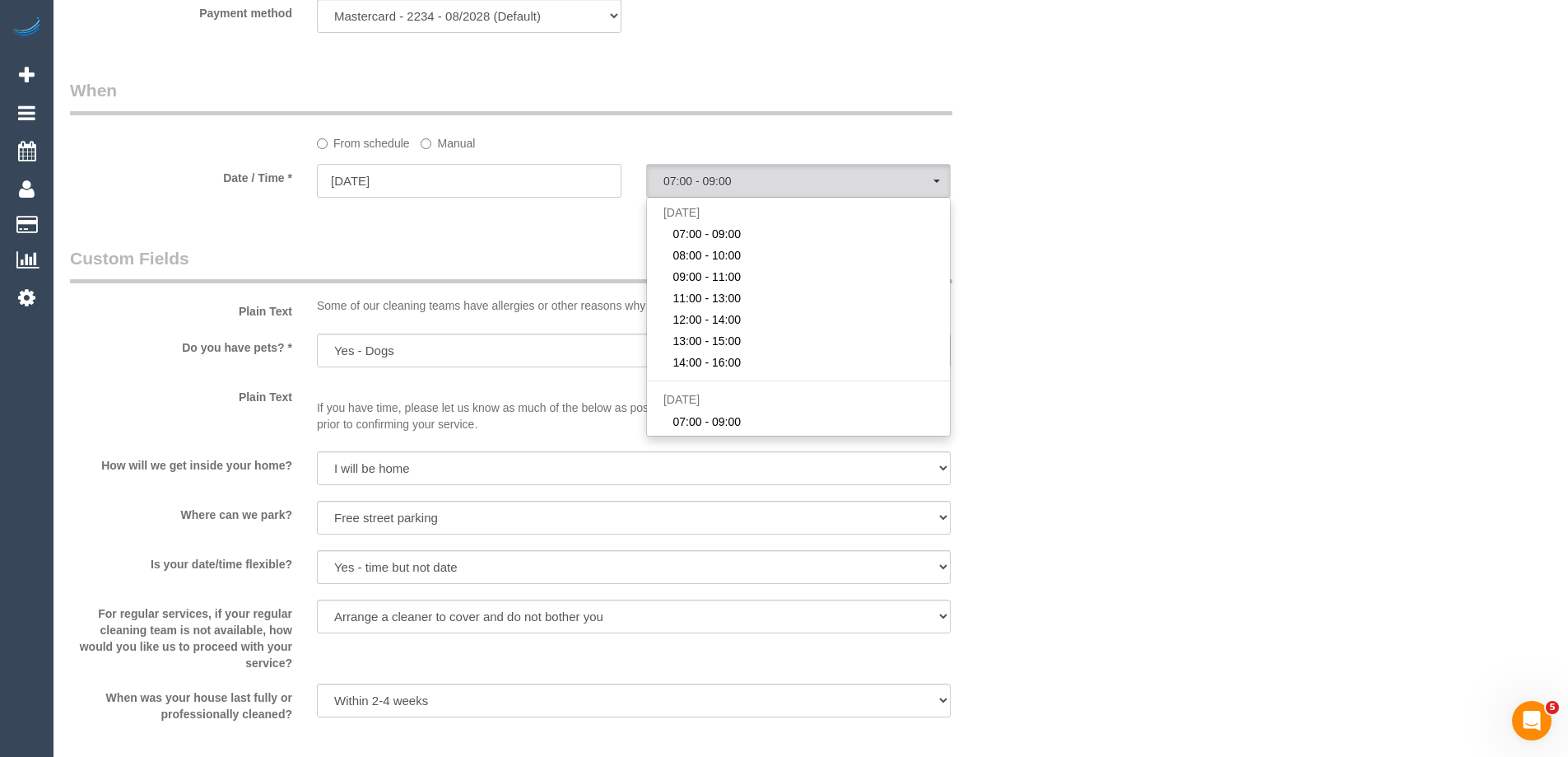
click at [330, 181] on input "06/10/2025" at bounding box center [469, 181] width 305 height 34
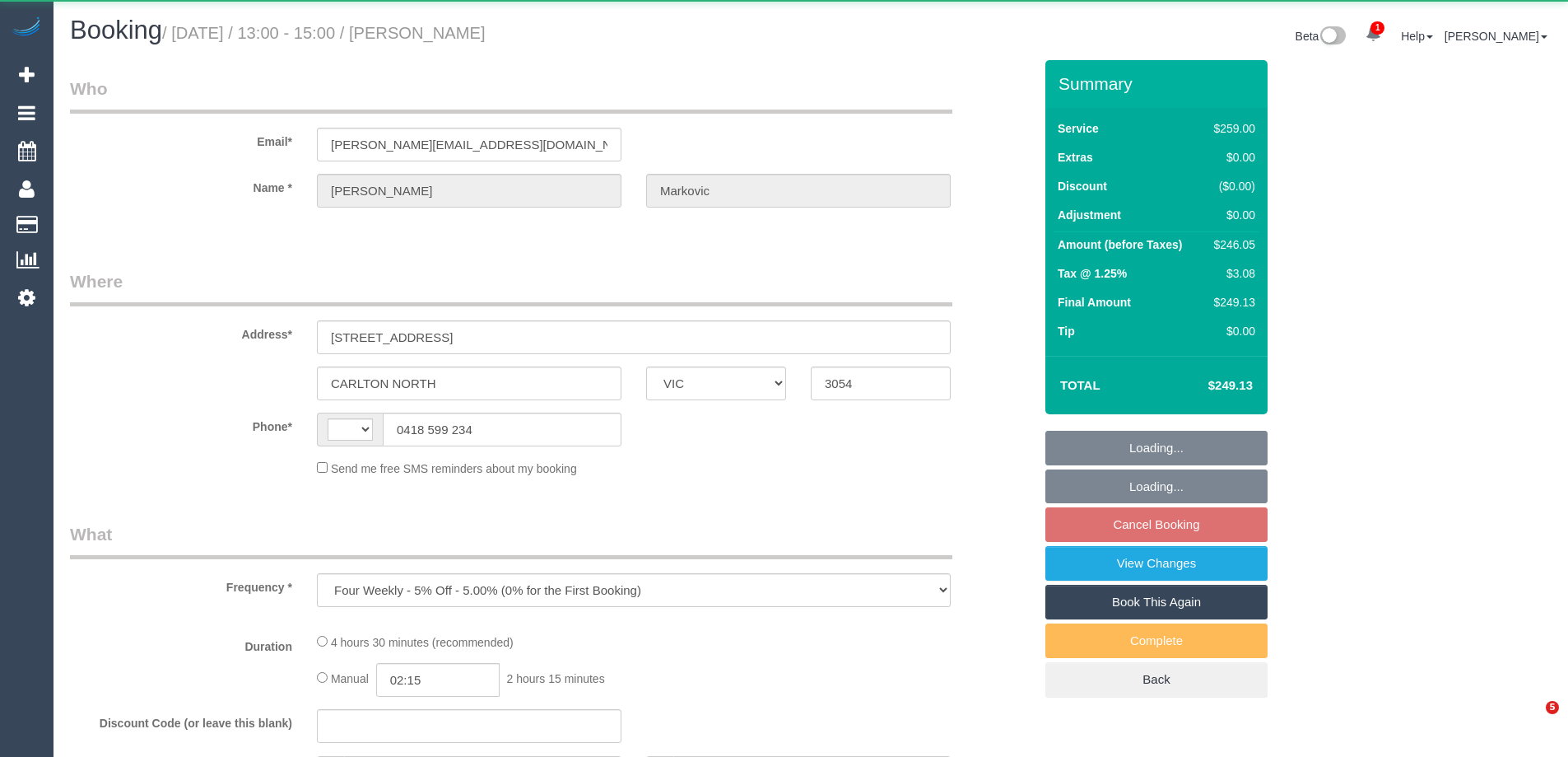
select select "VIC"
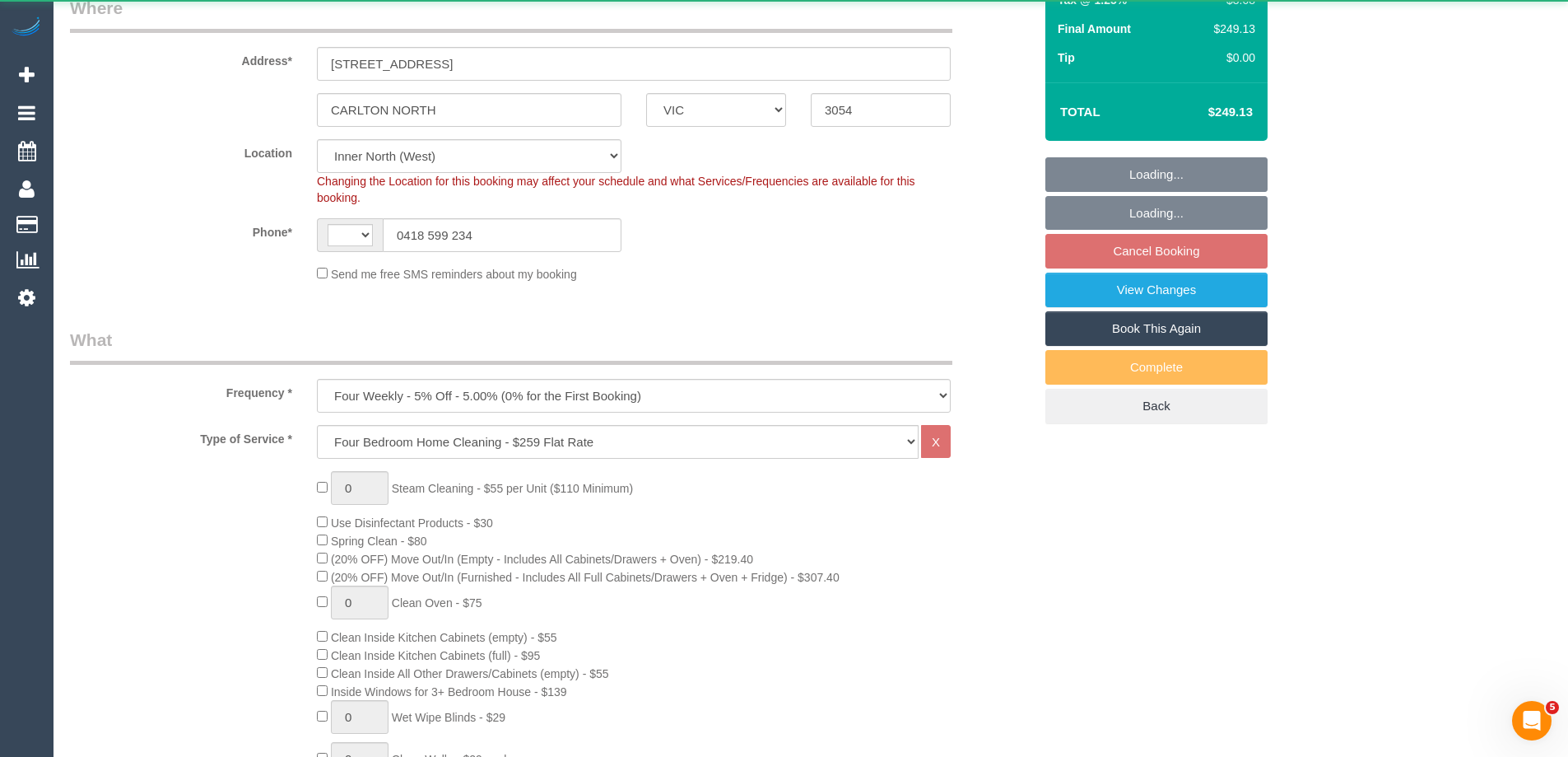
select select "number:27"
select select "number:14"
select select "number:19"
select select "number:24"
select select "number:33"
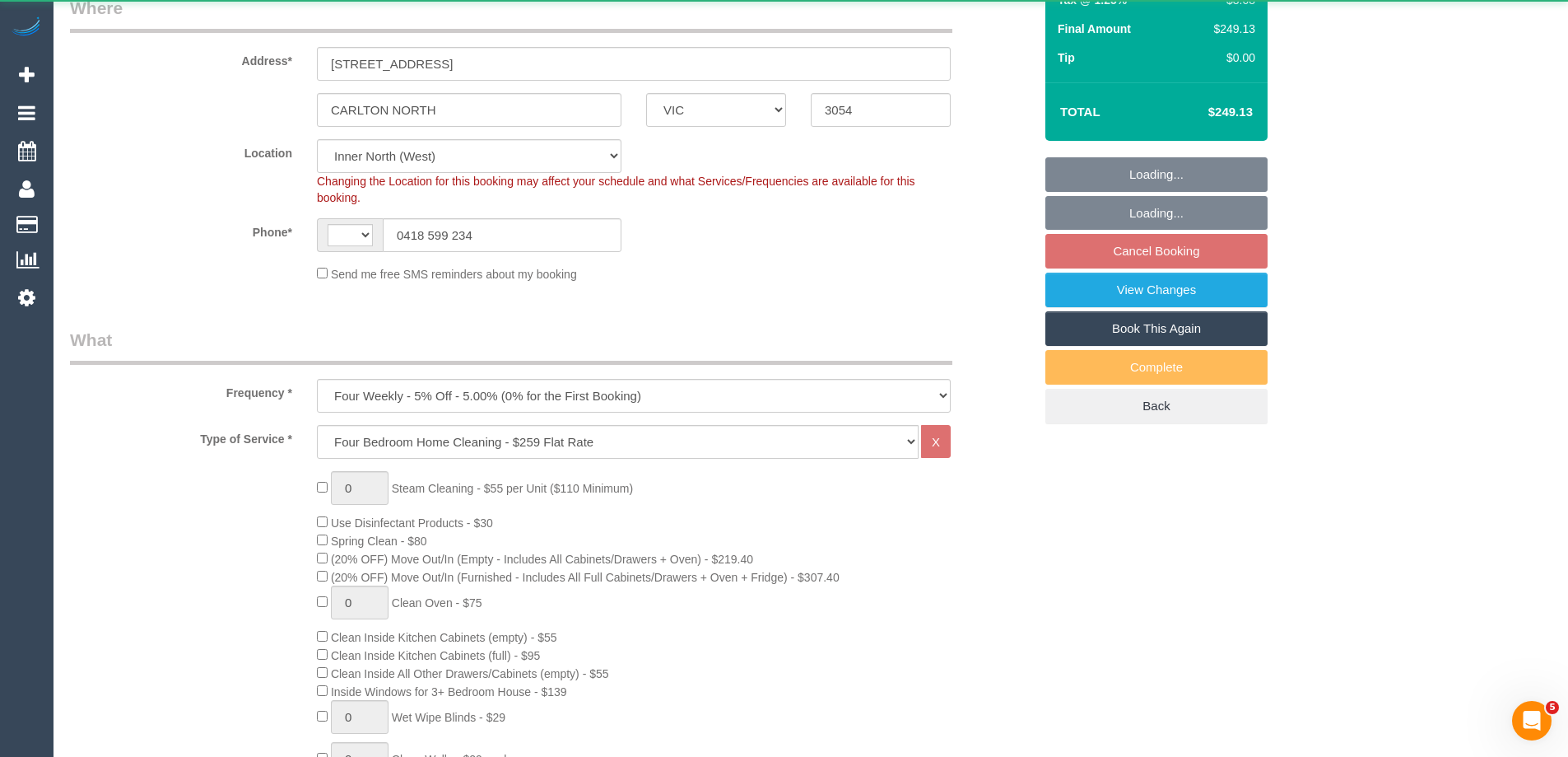
select select "number:12"
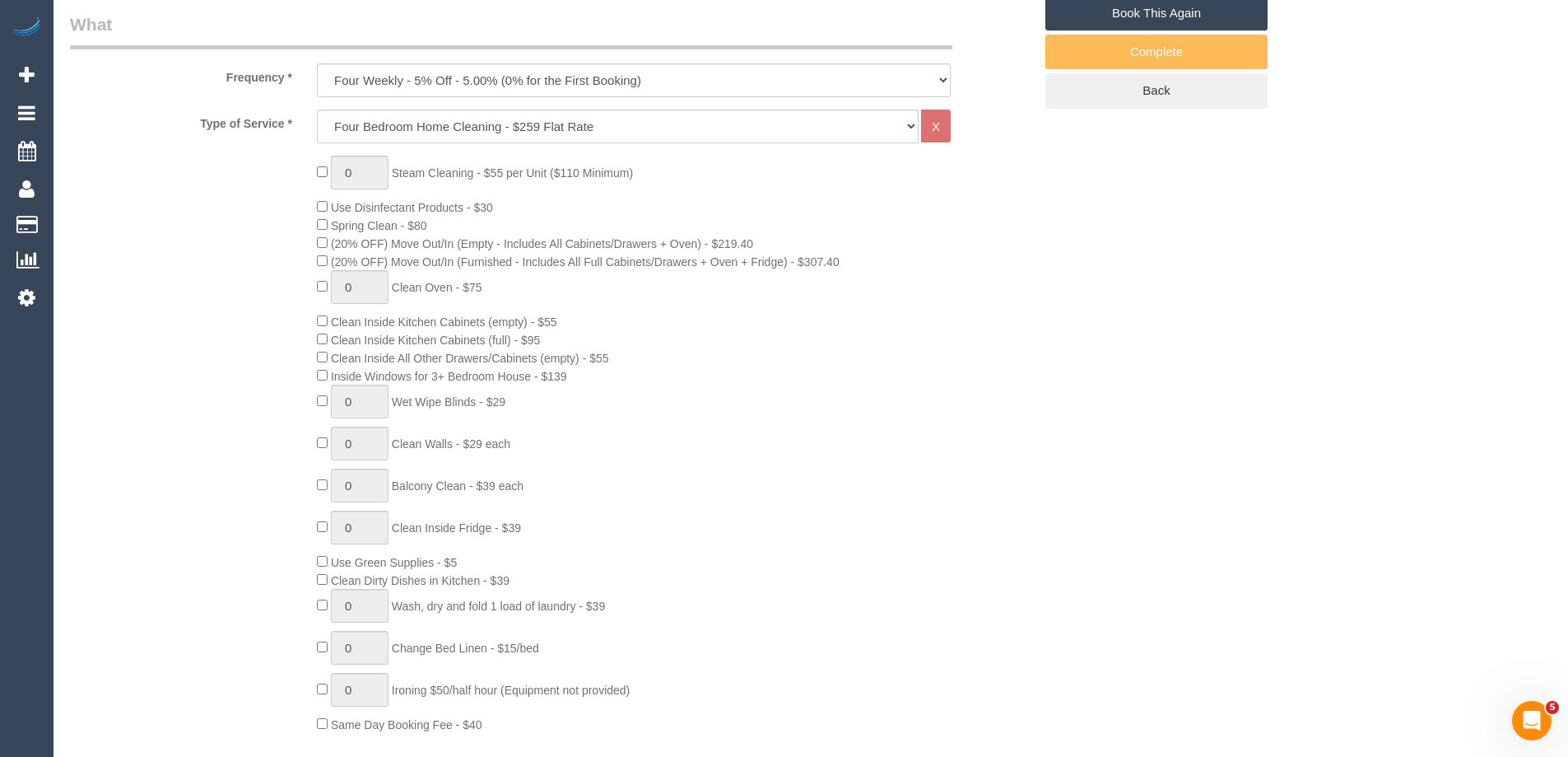
select select "string:AU"
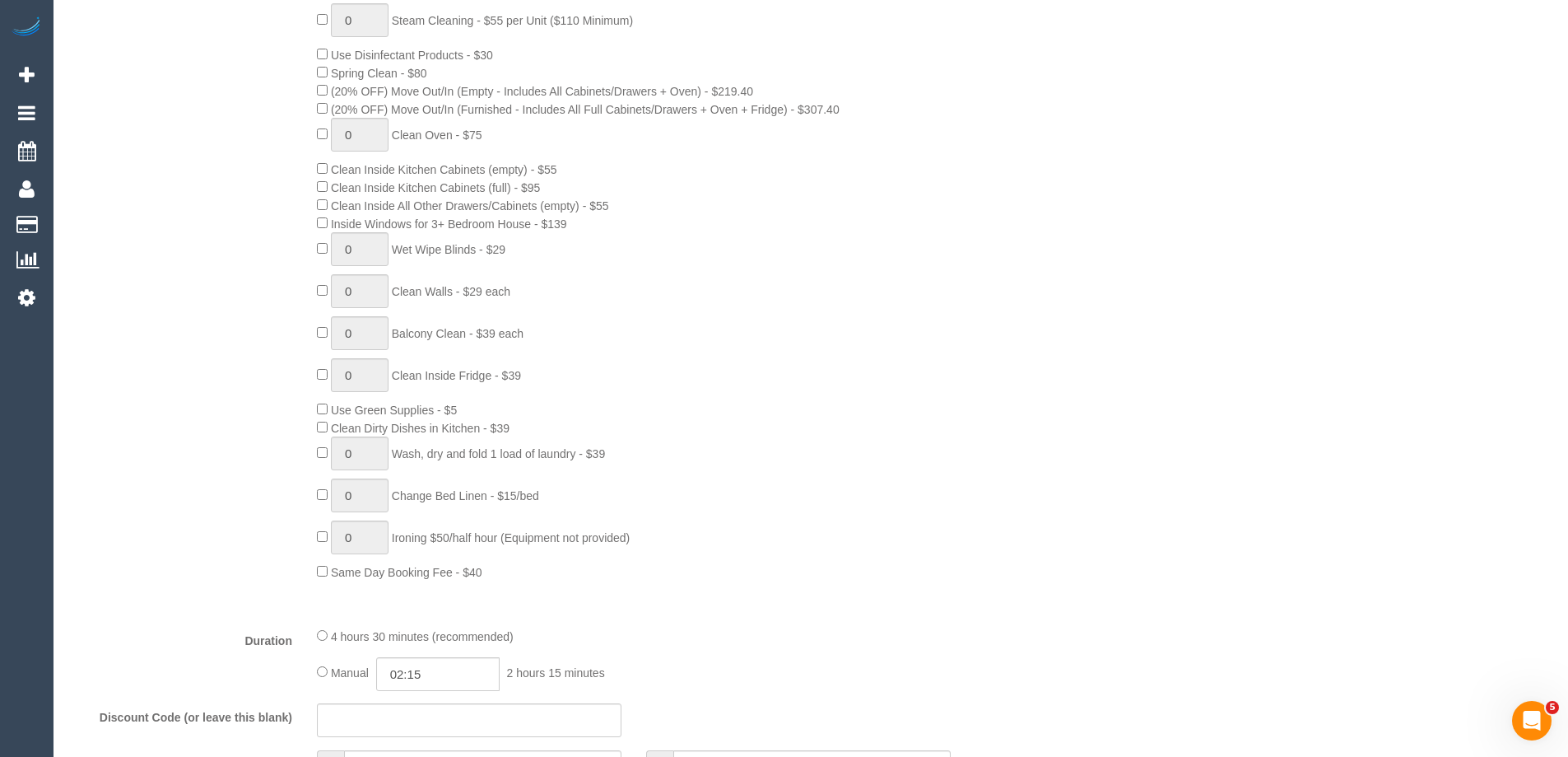
select select "object:790"
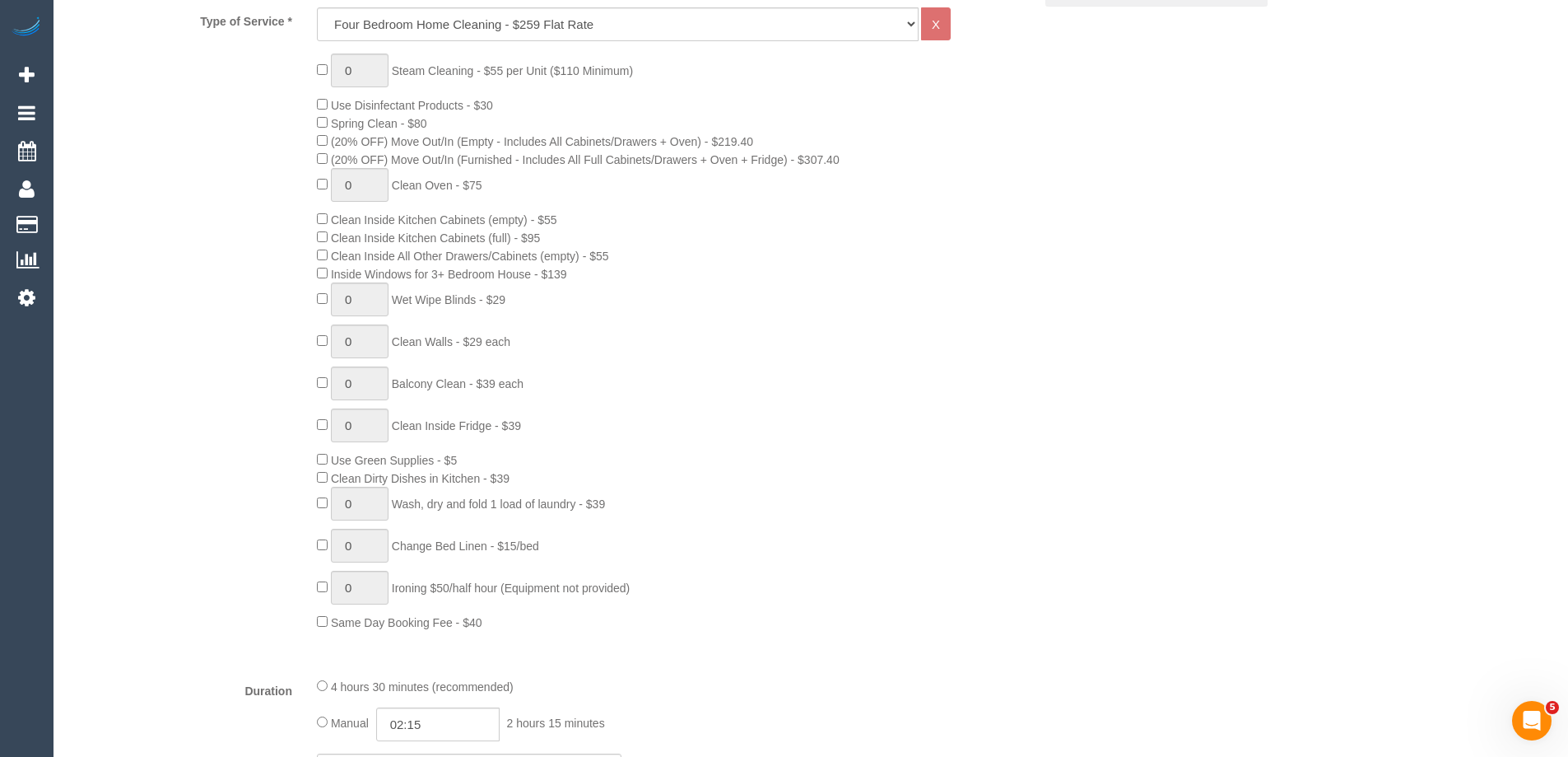
scroll to position [576, 0]
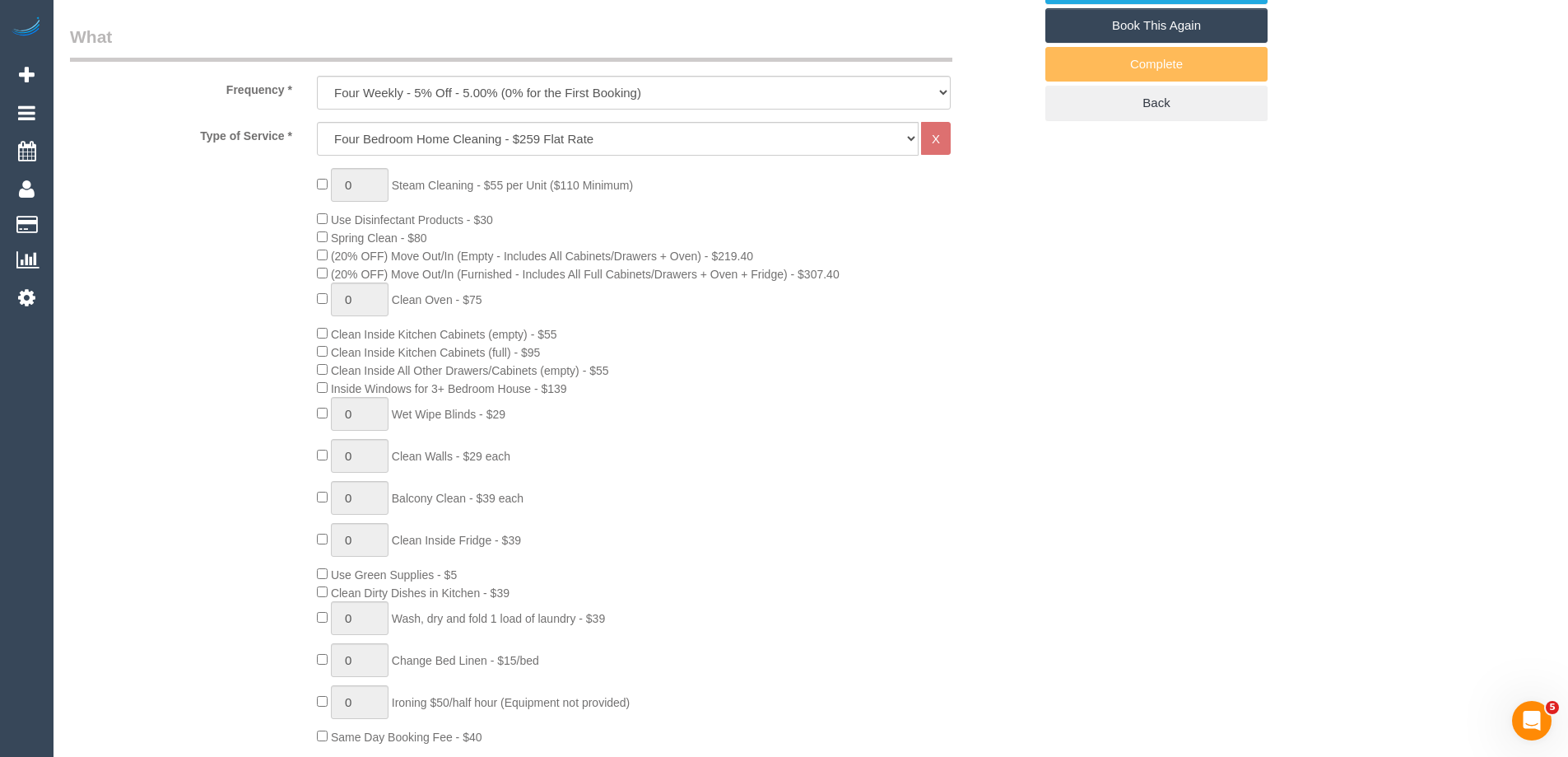
select select "string:stripe-pm_1PJ4b72GScqysDRVHrg6wv8R"
select select "spot7"
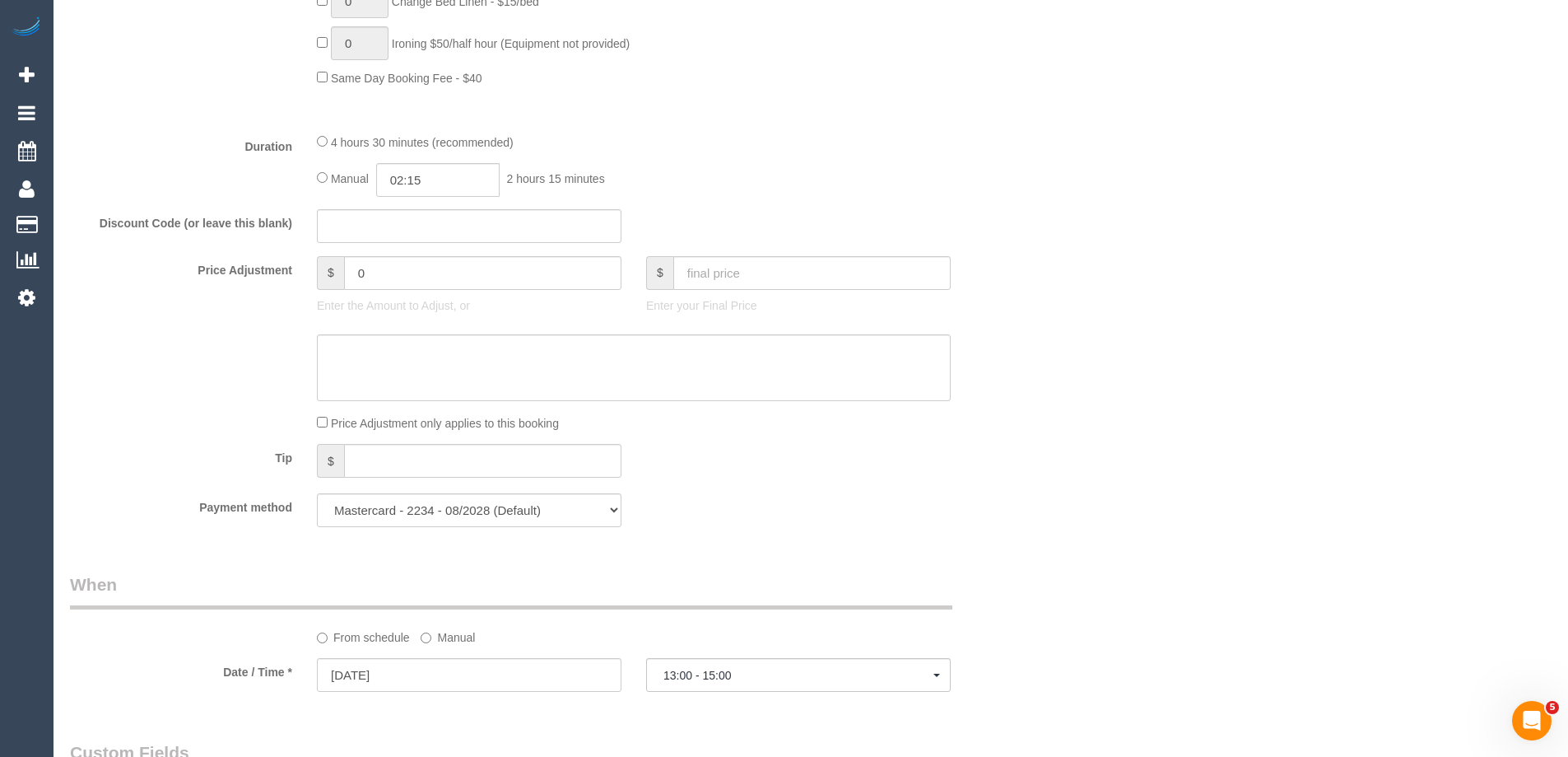
scroll to position [2305, 0]
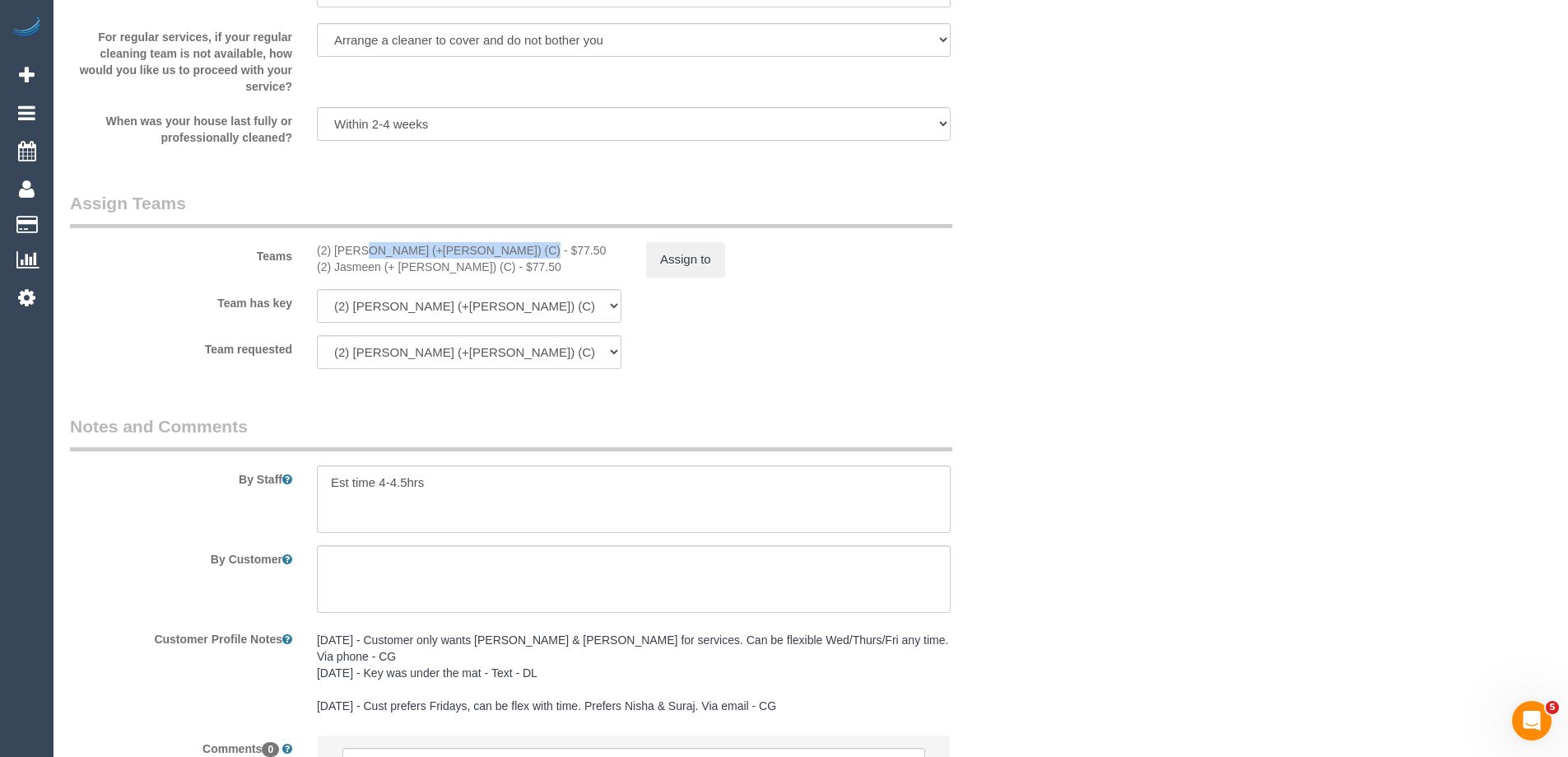
drag, startPoint x: 468, startPoint y: 249, endPoint x: 307, endPoint y: 253, distance: 161.0
click at [307, 253] on div "(2) [PERSON_NAME] (+[PERSON_NAME]) (C) - $77.50 (2) Jasmeen (+ [PERSON_NAME]) (…" at bounding box center [469, 258] width 329 height 33
click at [683, 255] on button "Assign to" at bounding box center [685, 259] width 79 height 35
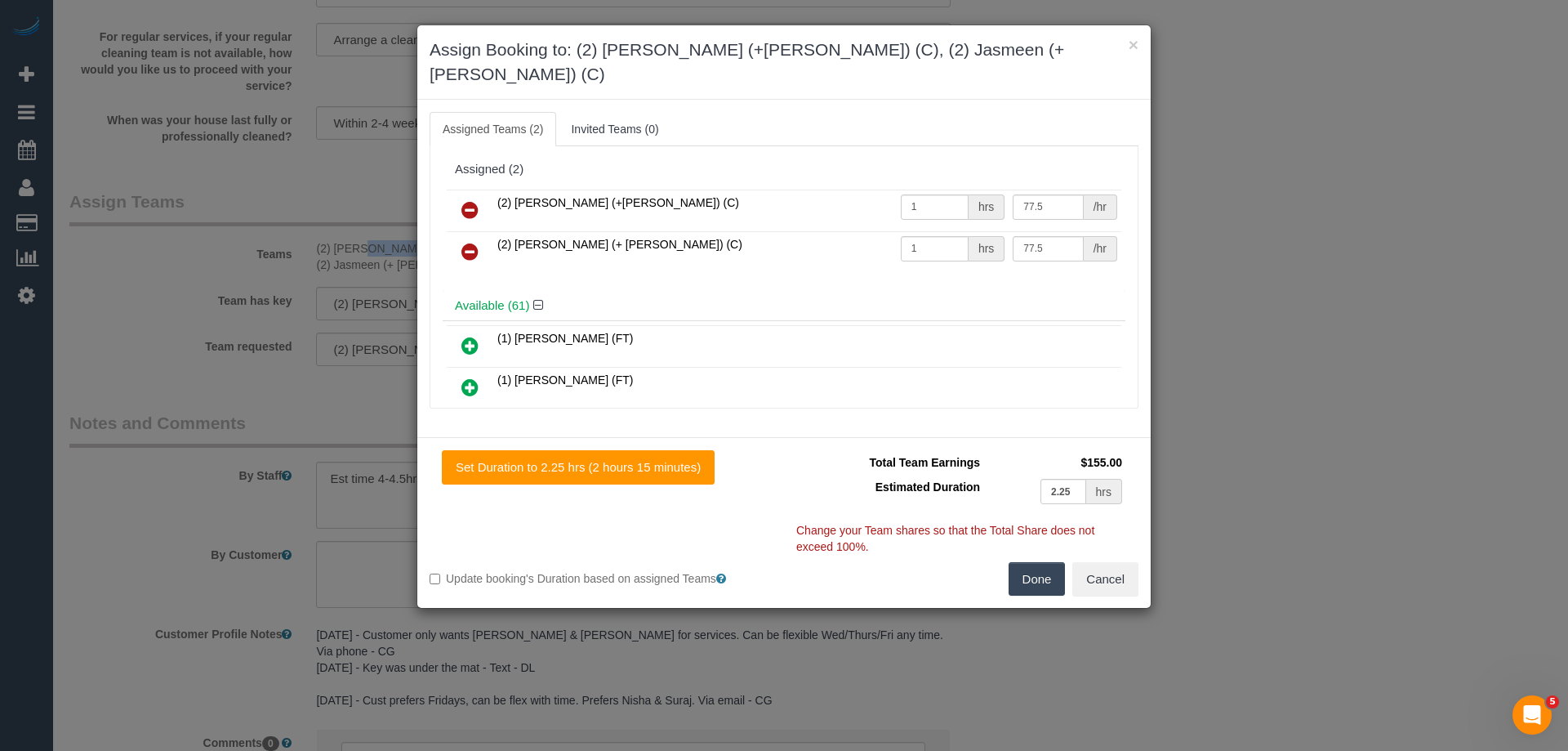
click at [471, 200] on icon at bounding box center [470, 209] width 17 height 20
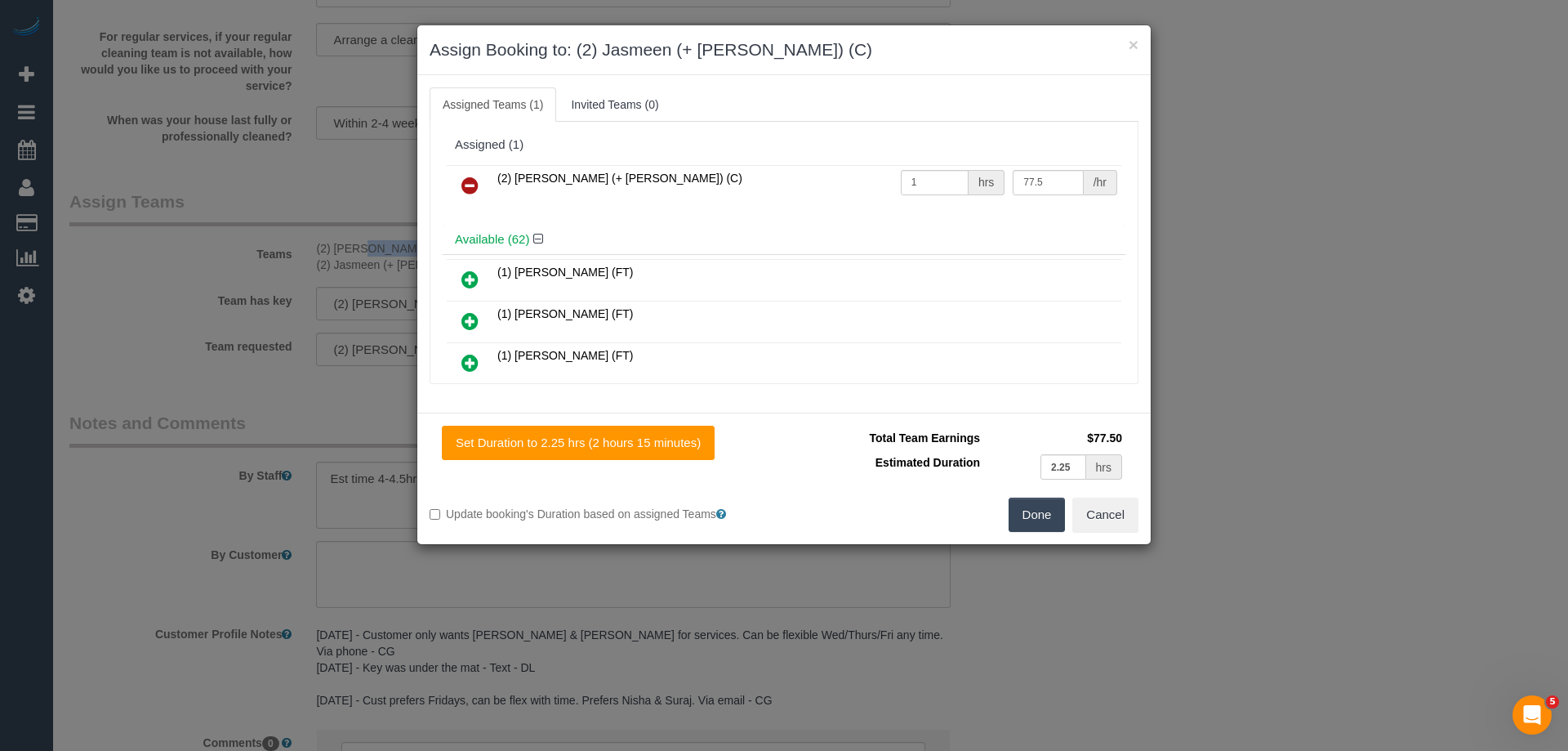
click at [471, 186] on icon at bounding box center [470, 185] width 17 height 20
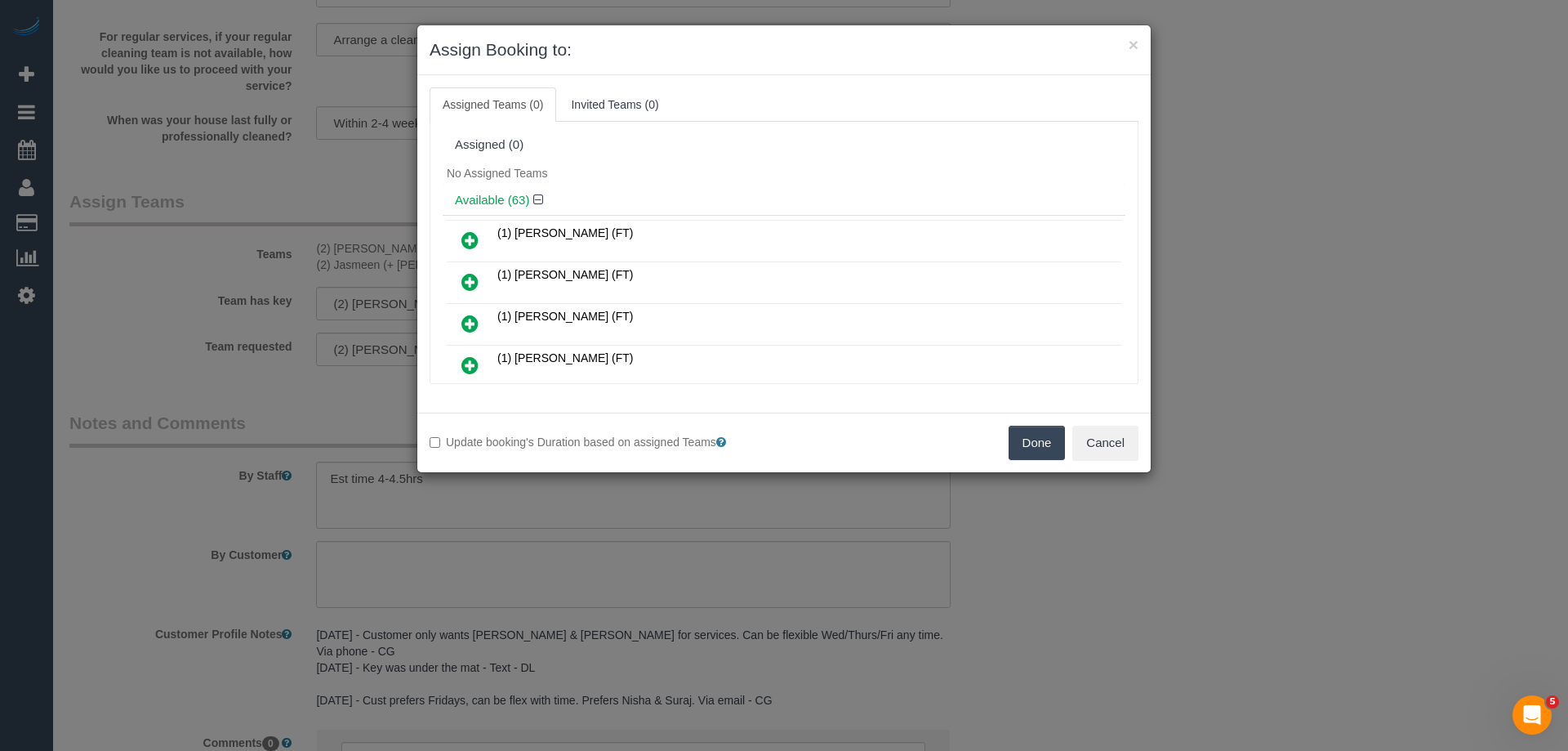
click at [1092, 37] on h3 "Assign Booking to:" at bounding box center [784, 49] width 709 height 24
click at [1026, 452] on button "Done" at bounding box center [1036, 442] width 57 height 35
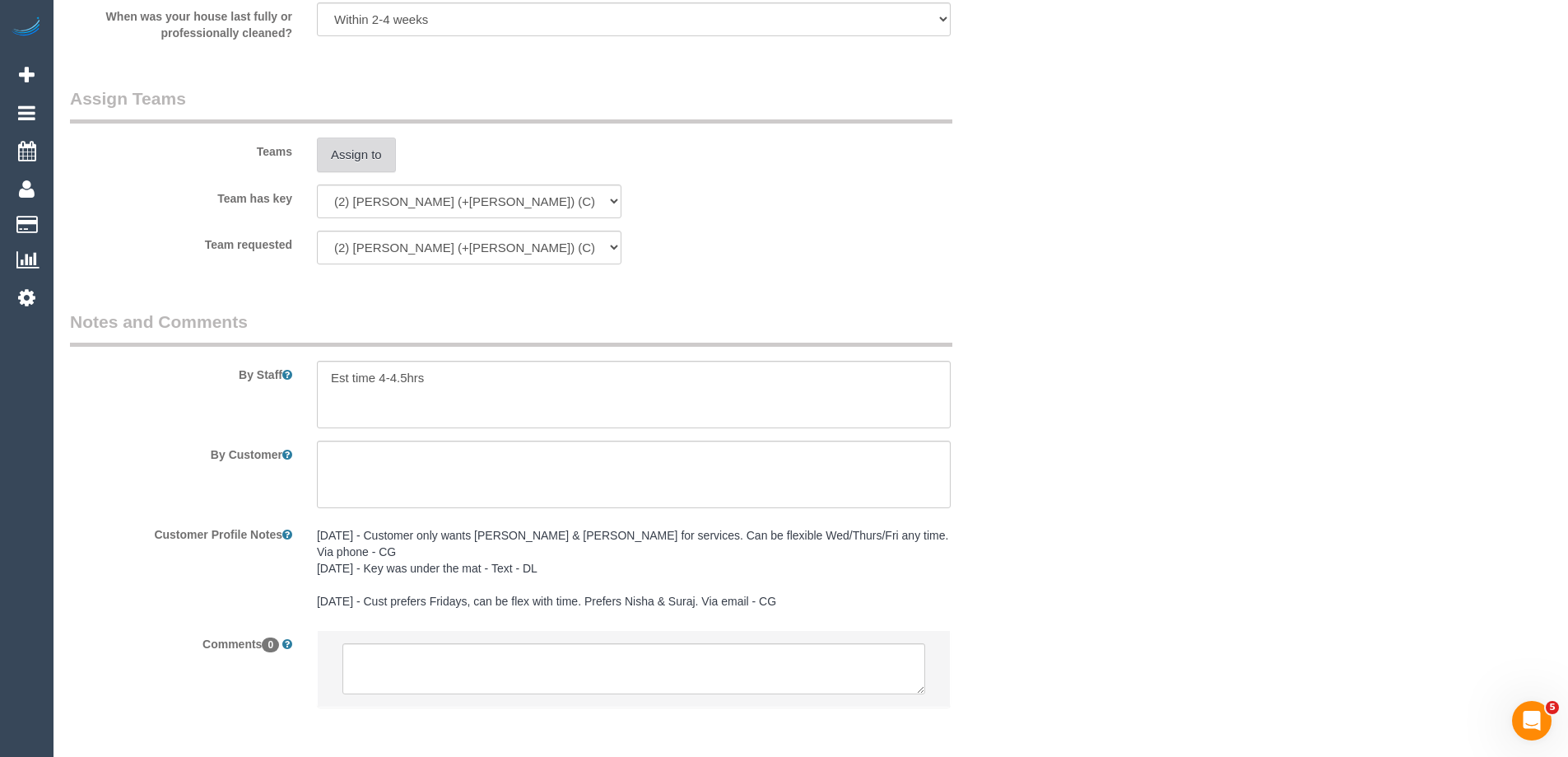
scroll to position [2463, 0]
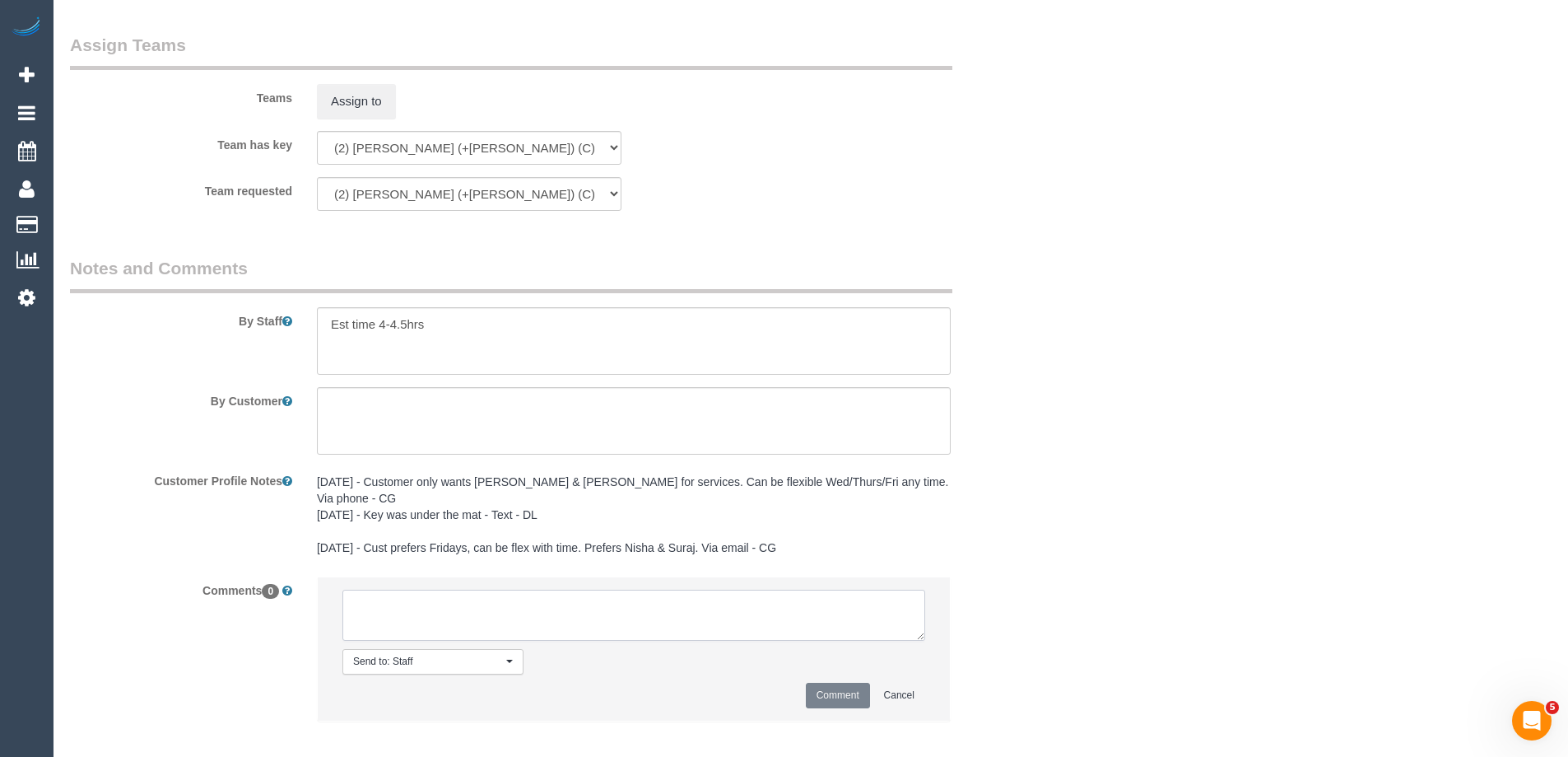
click at [491, 616] on textarea at bounding box center [634, 615] width 583 height 51
type textarea "/"
paste textarea "Cleaner(s) Unassigned: Reason Unassigned: One Off/Ongoing: Flexibility: Close a…"
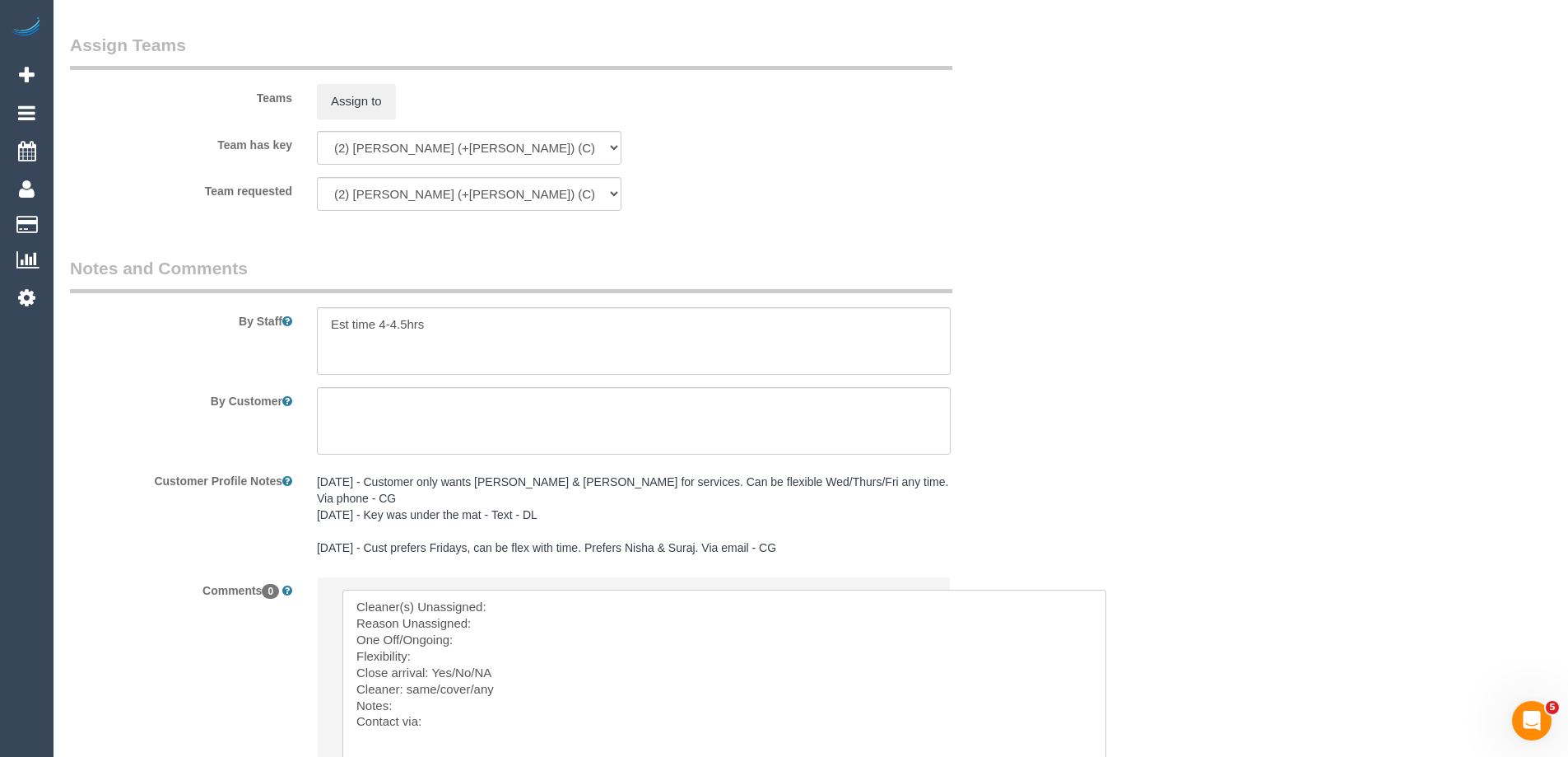
drag, startPoint x: 922, startPoint y: 612, endPoint x: 1104, endPoint y: 789, distance: 253.9
click at [560, 590] on textarea at bounding box center [724, 703] width 763 height 228
paste textarea "(2) [PERSON_NAME] (+[PERSON_NAME]) (C) -"
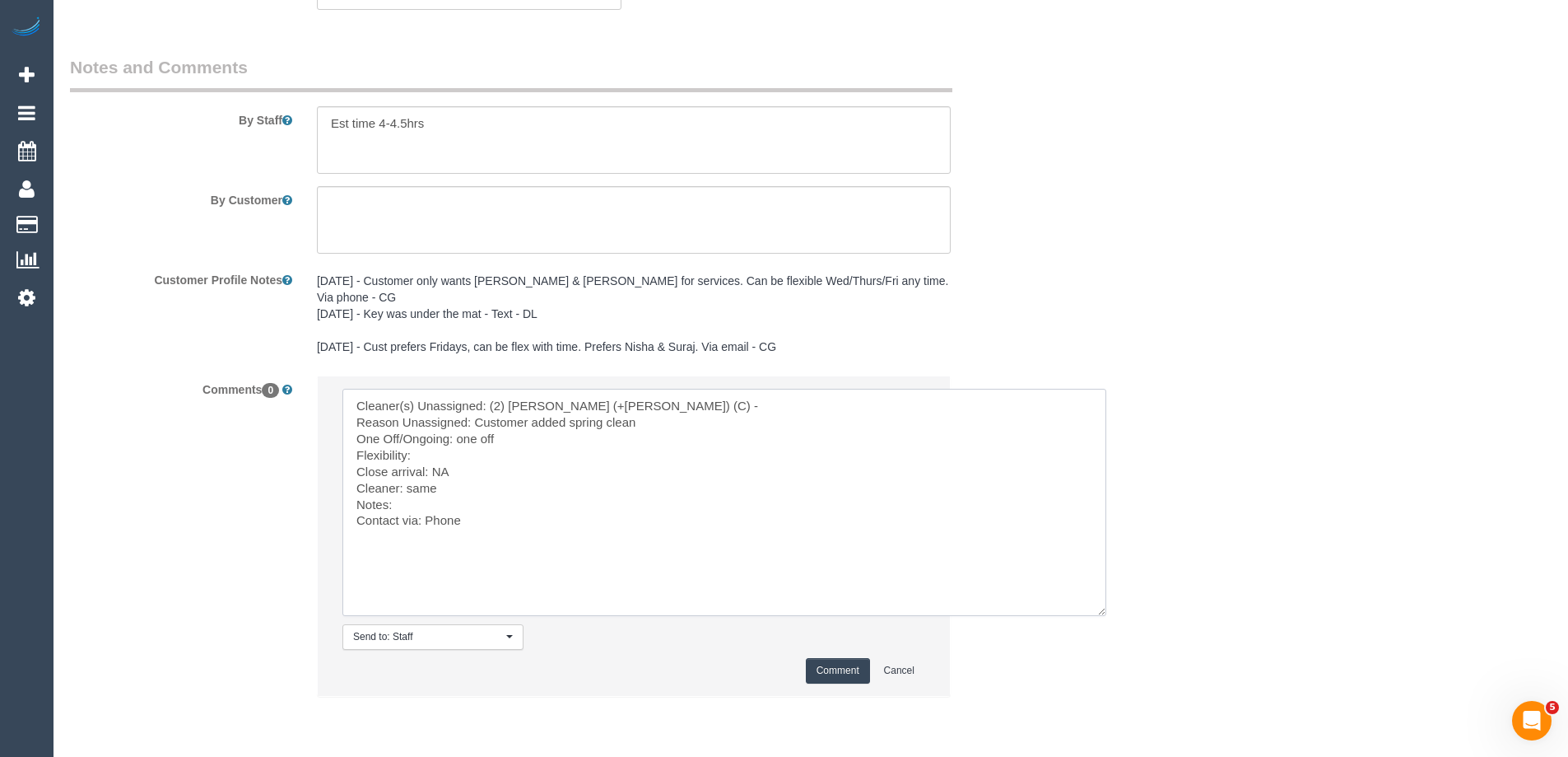
scroll to position [2706, 0]
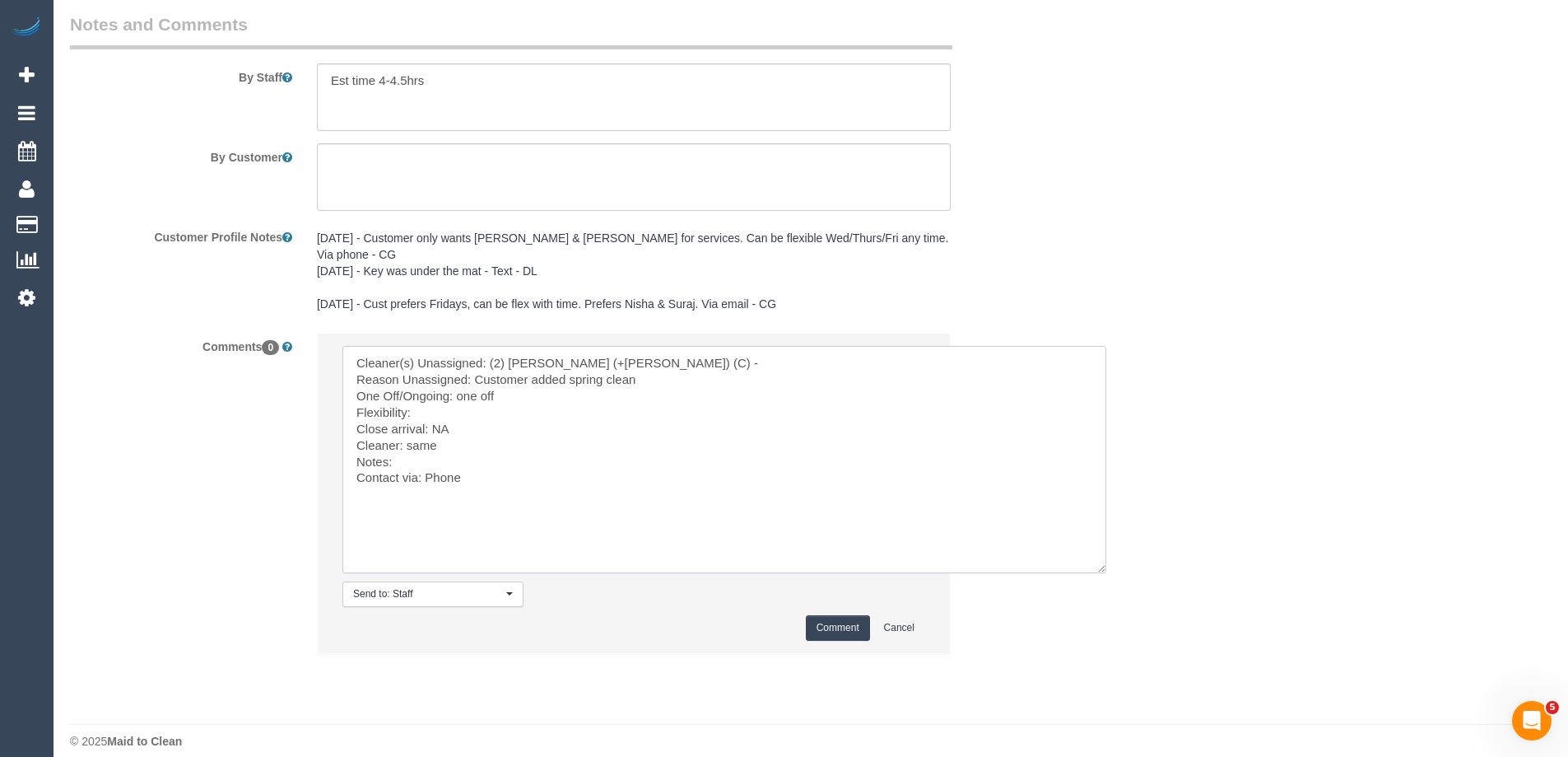
type textarea "Cleaner(s) Unassigned: (2) [PERSON_NAME] (+[PERSON_NAME]) (C) - Reason Unassign…"
click at [849, 618] on button "Comment" at bounding box center [838, 627] width 64 height 25
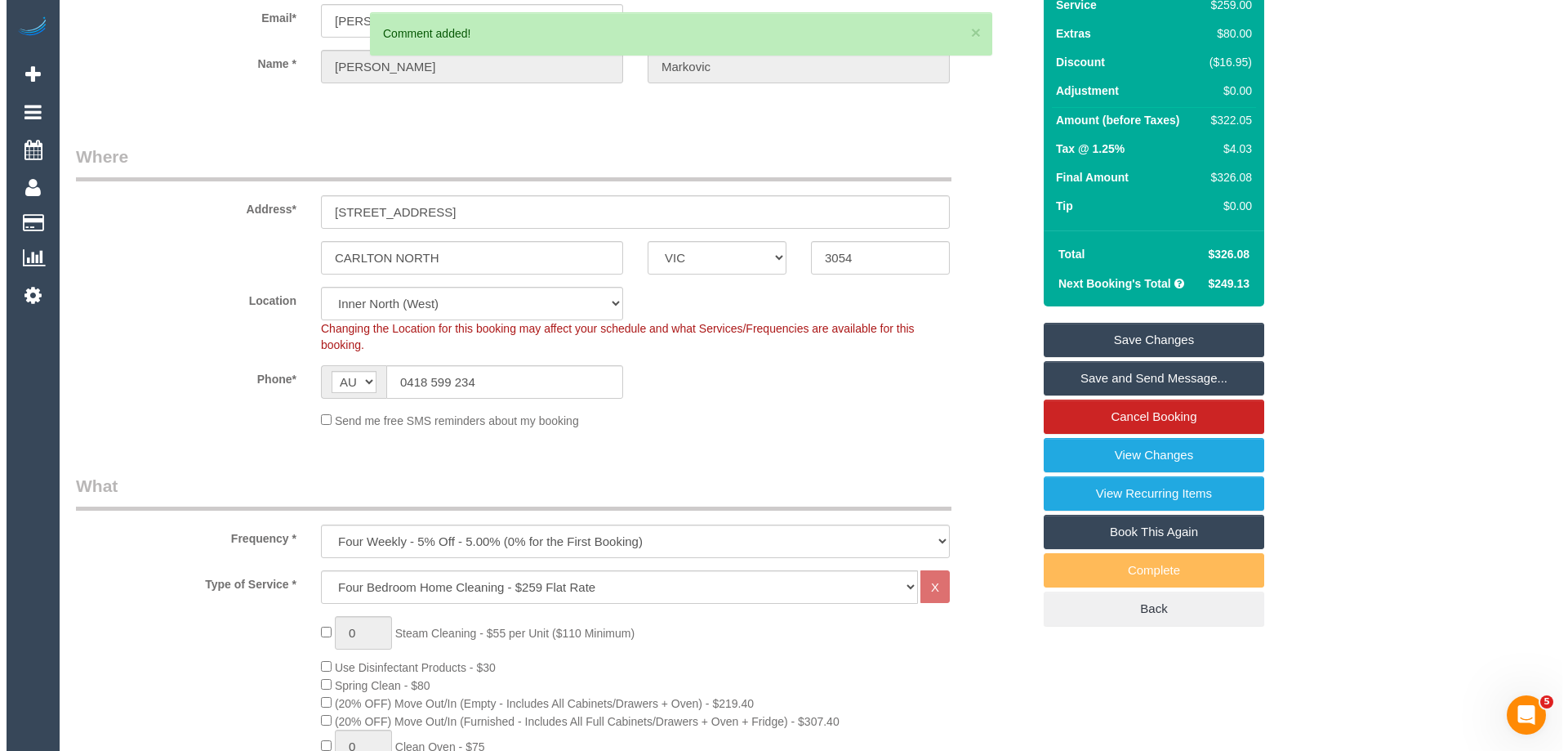
scroll to position [0, 0]
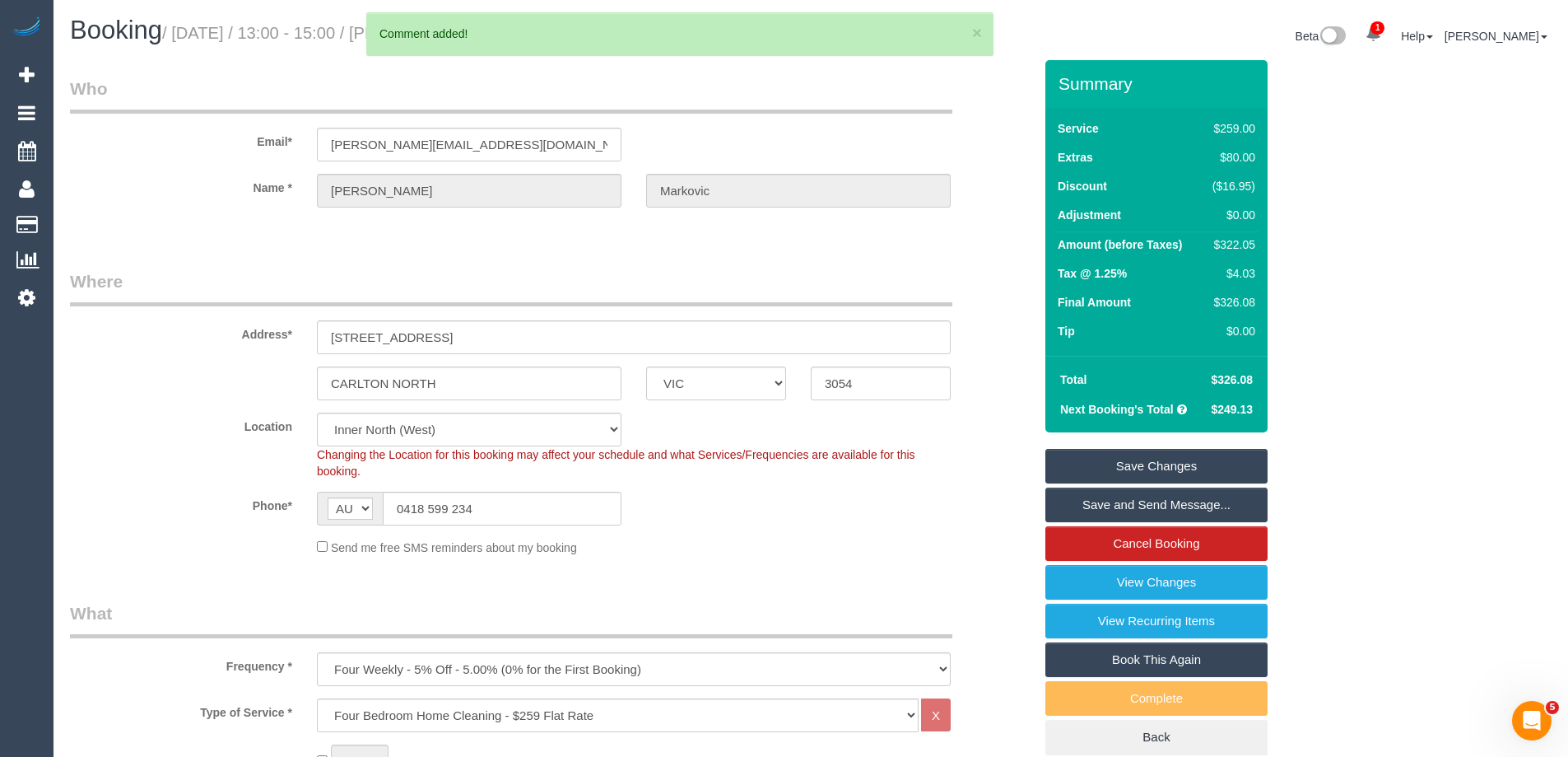
click at [1087, 461] on link "Save Changes" at bounding box center [1156, 465] width 222 height 35
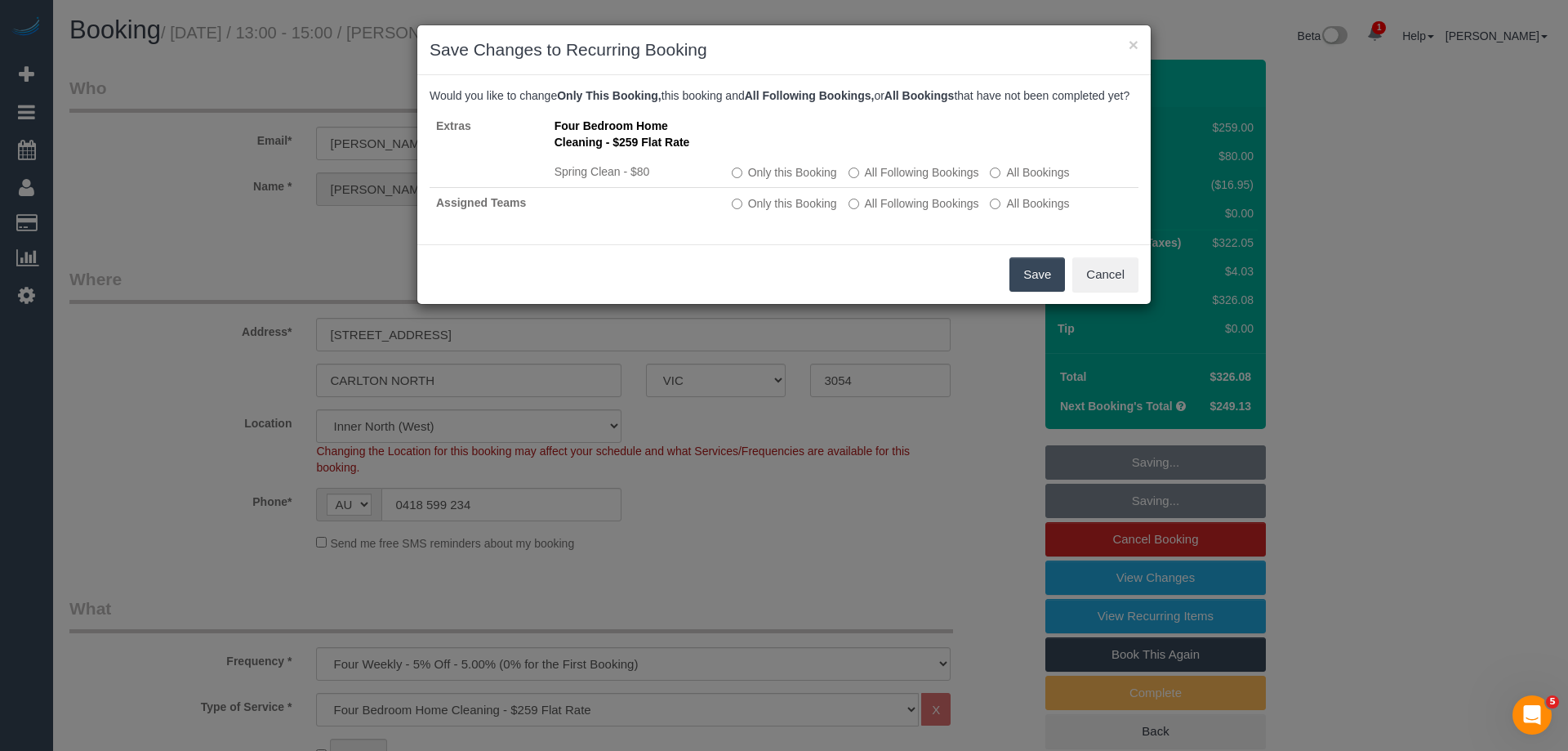
click at [1048, 292] on button "Save" at bounding box center [1037, 274] width 56 height 35
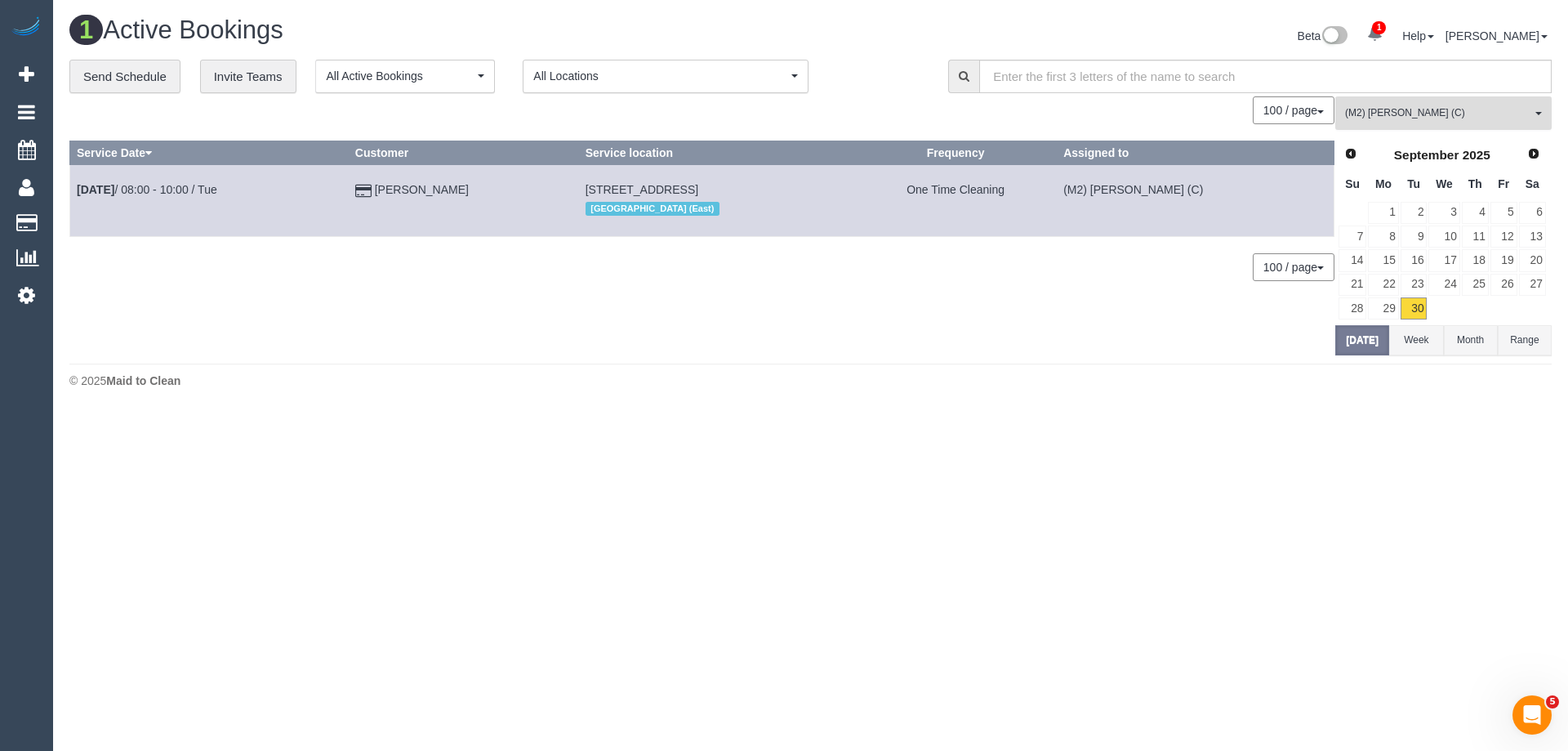
click at [1448, 123] on button "(M2) [PERSON_NAME] (C) All Teams" at bounding box center [1443, 113] width 216 height 34
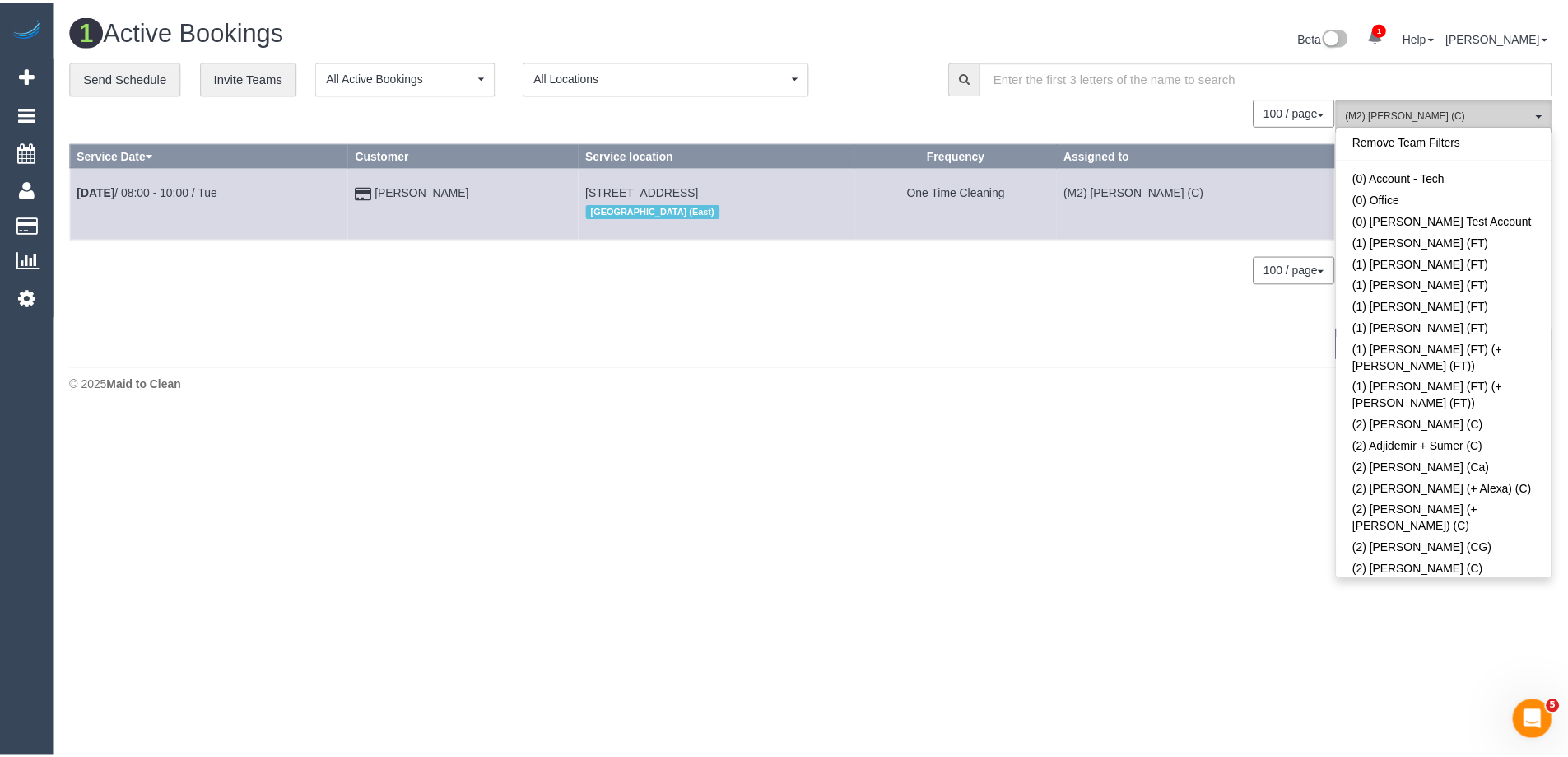
scroll to position [4962, 0]
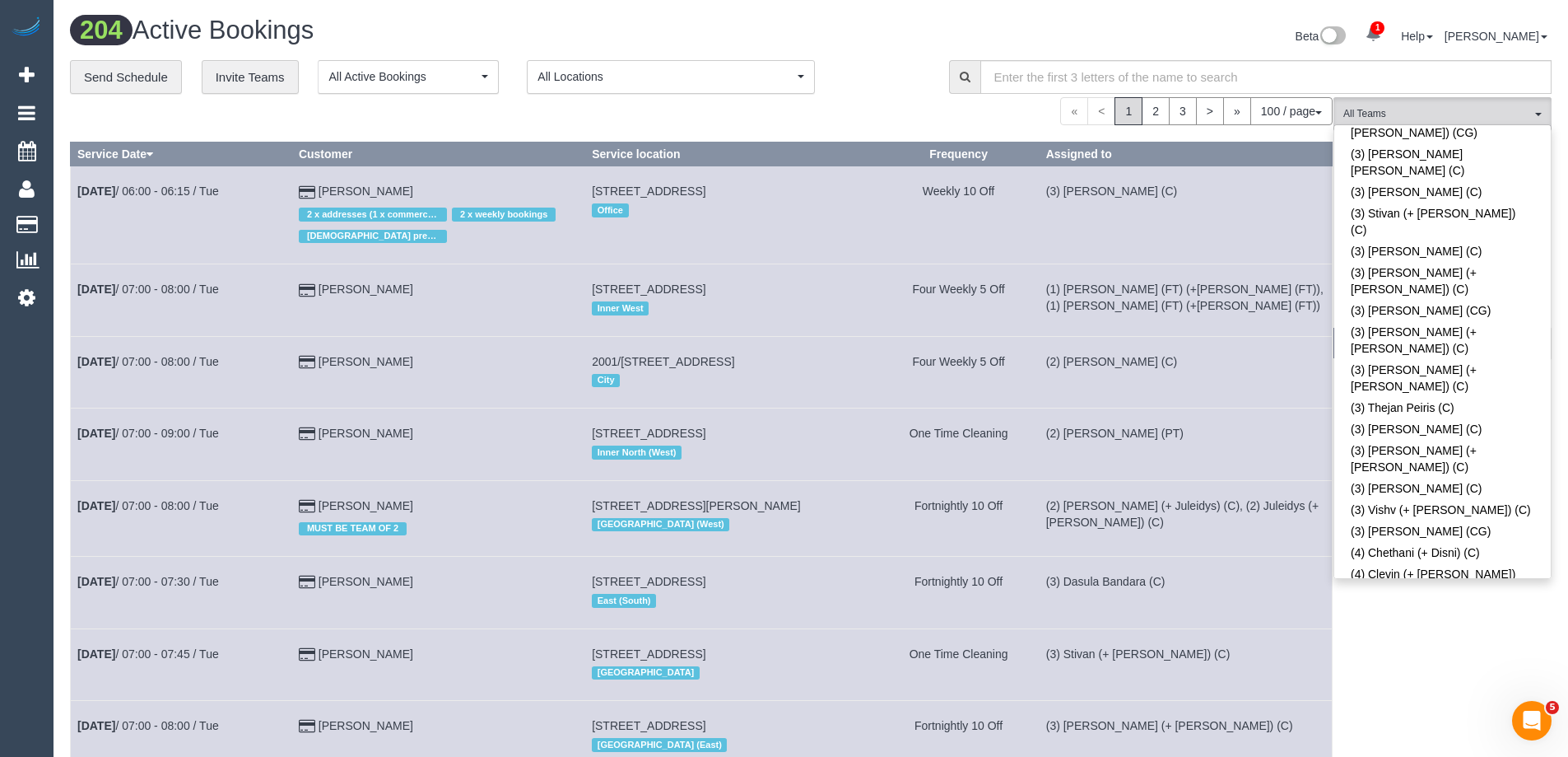
scroll to position [1686, 0]
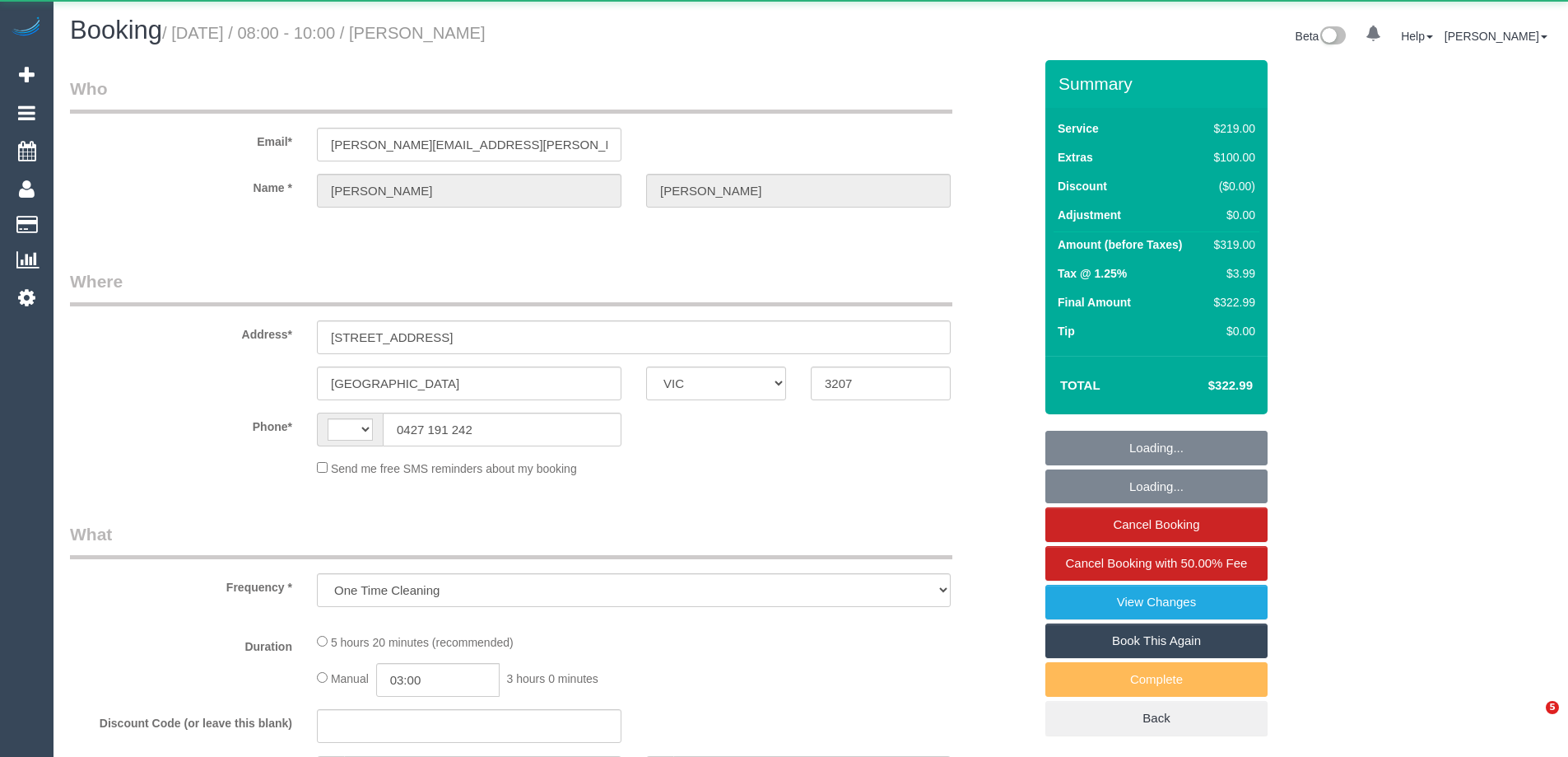
select select "VIC"
select select "string:AU"
select select "string:stripe-pm_1S7TFl2GScqysDRVumSjWoCy"
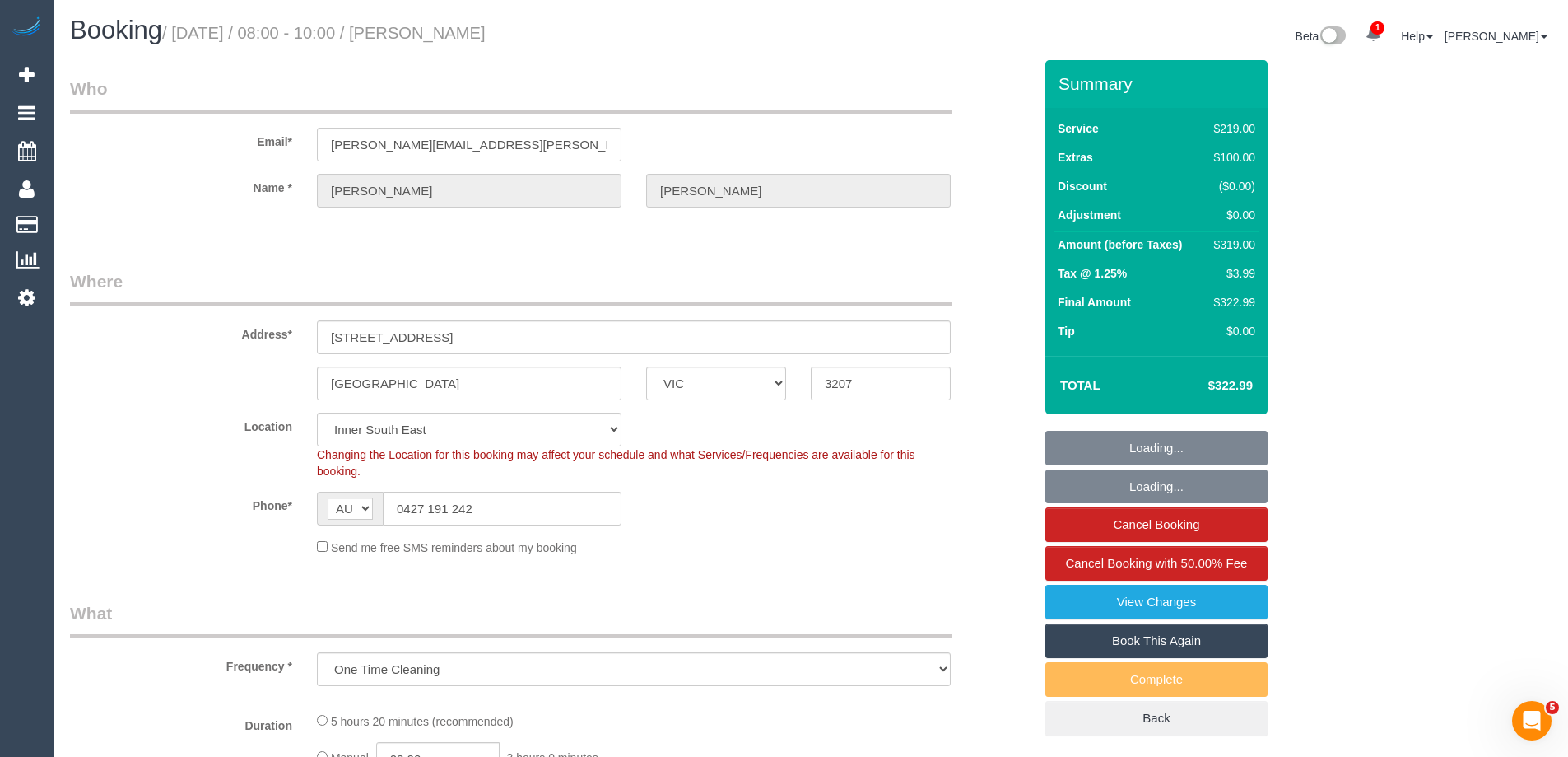
select select "number:29"
select select "number:14"
select select "number:18"
select select "number:24"
select select "number:13"
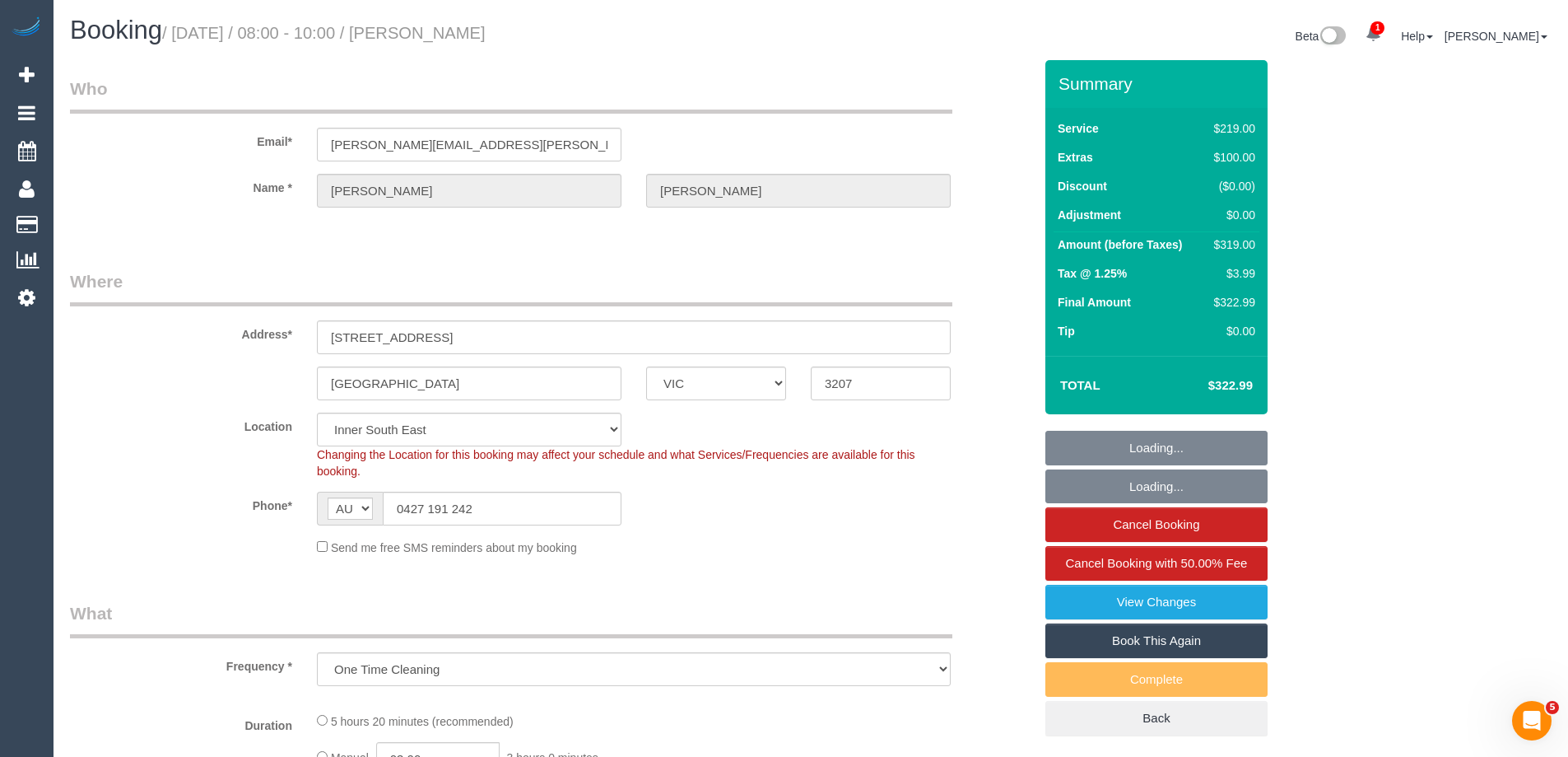
select select "object:1475"
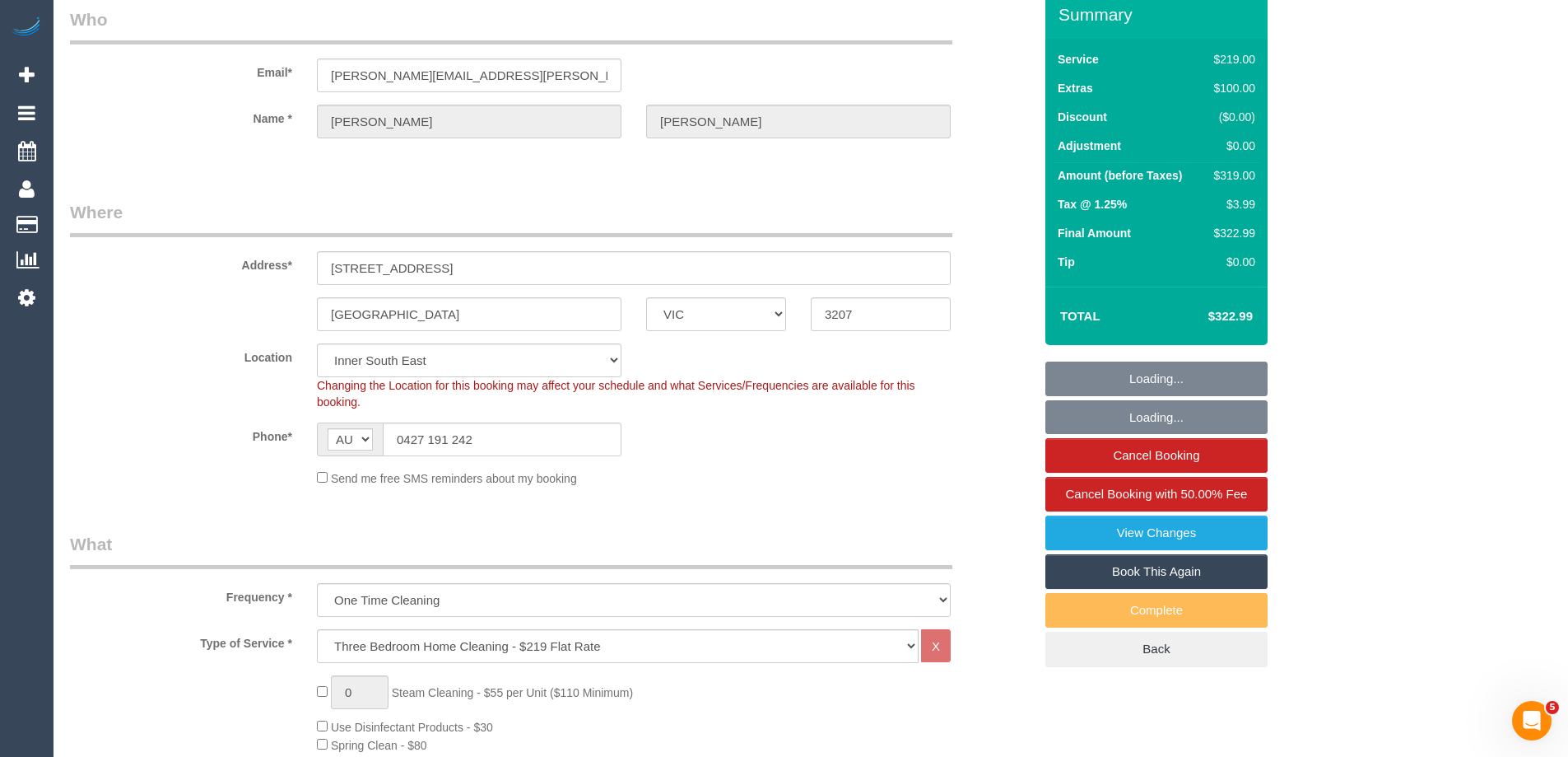
scroll to position [165, 0]
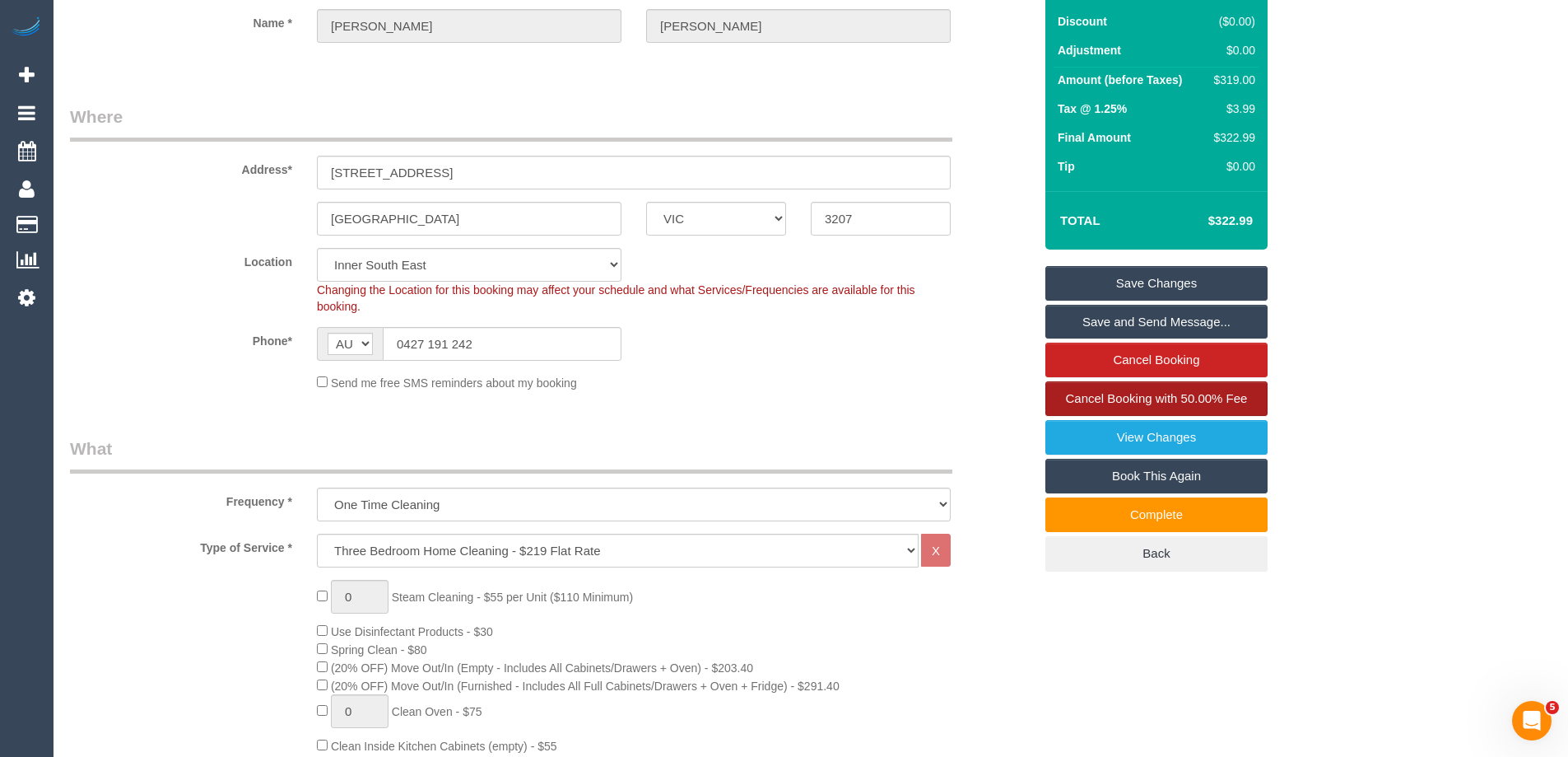
click at [1130, 395] on span "Cancel Booking with 50.00% Fee" at bounding box center [1156, 398] width 181 height 14
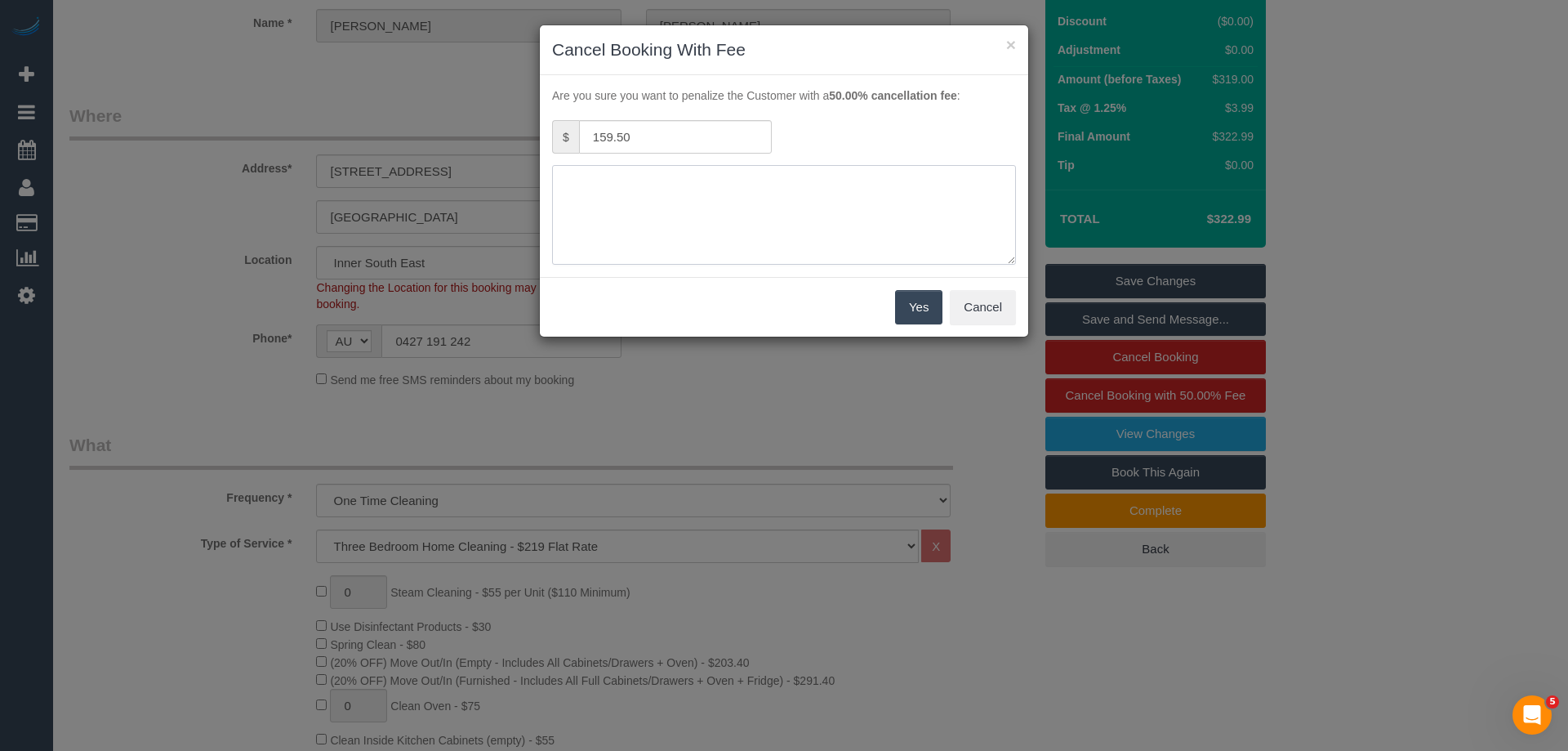
click at [748, 218] on textarea at bounding box center [784, 215] width 464 height 100
type textarea "Customer emailed advising they needed to cancel - CE"
click at [914, 299] on button "Yes" at bounding box center [918, 307] width 48 height 35
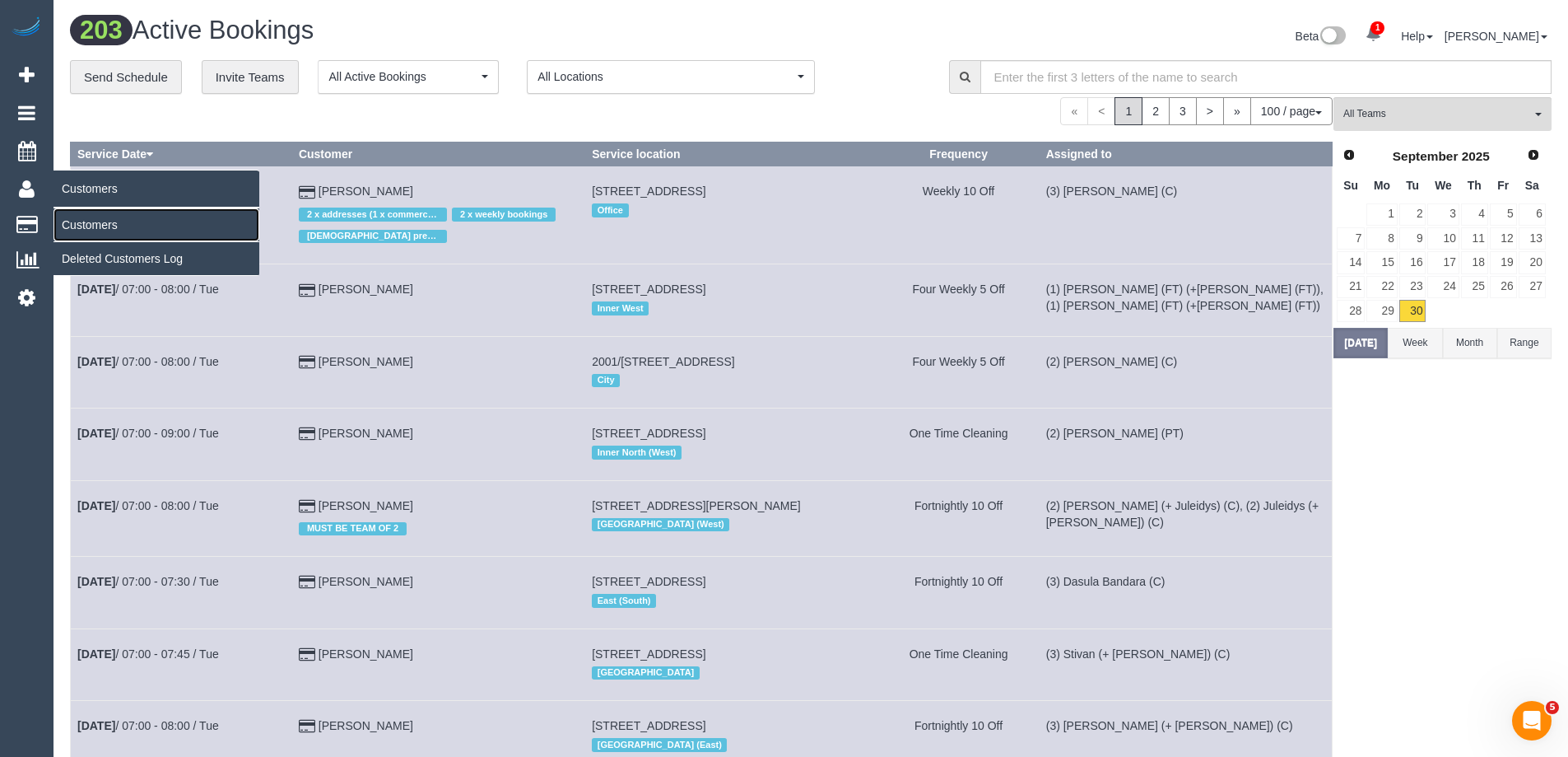
click at [82, 228] on link "Customers" at bounding box center [156, 224] width 206 height 33
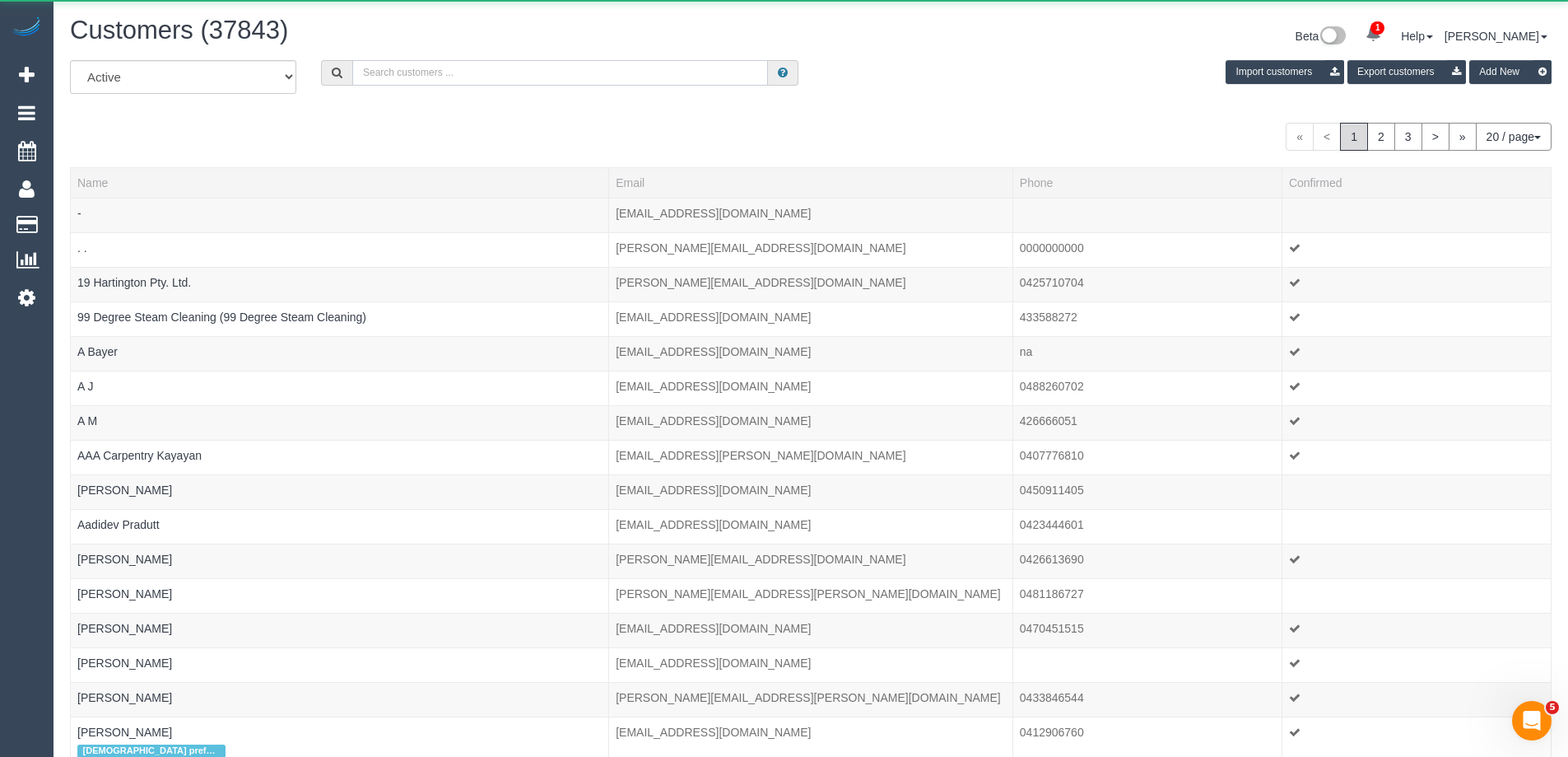
click at [712, 71] on input "text" at bounding box center [560, 72] width 416 height 25
paste input "61413403803"
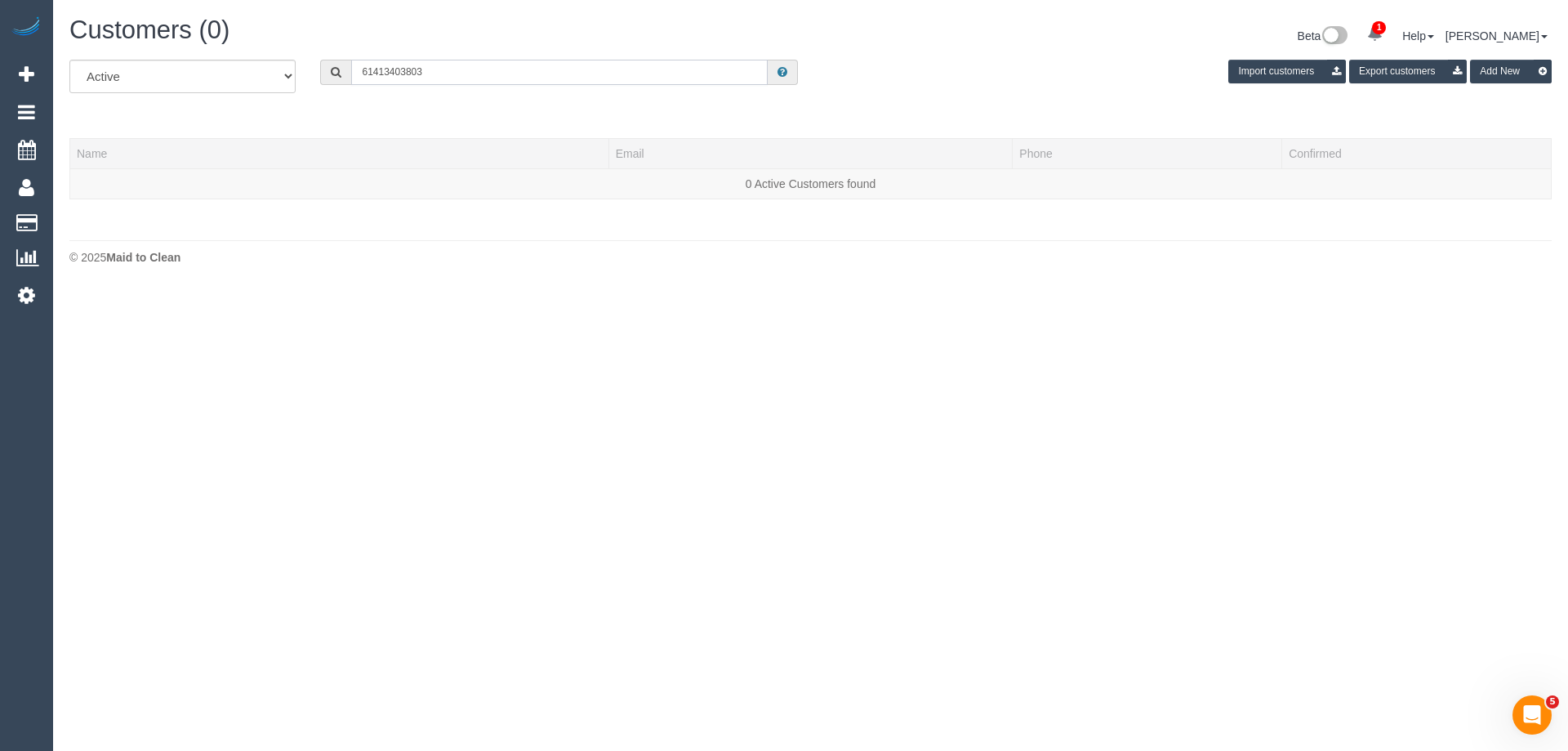
drag, startPoint x: 370, startPoint y: 74, endPoint x: 274, endPoint y: 60, distance: 97.0
click at [274, 60] on div "All Active Archived 61413403803 Import customers Export customers Add New" at bounding box center [810, 82] width 1506 height 46
click at [382, 69] on input "0413403803" at bounding box center [559, 72] width 416 height 25
click at [403, 69] on input "0413 403803" at bounding box center [559, 72] width 416 height 25
click at [439, 74] on input "0413 403 803" at bounding box center [559, 72] width 416 height 25
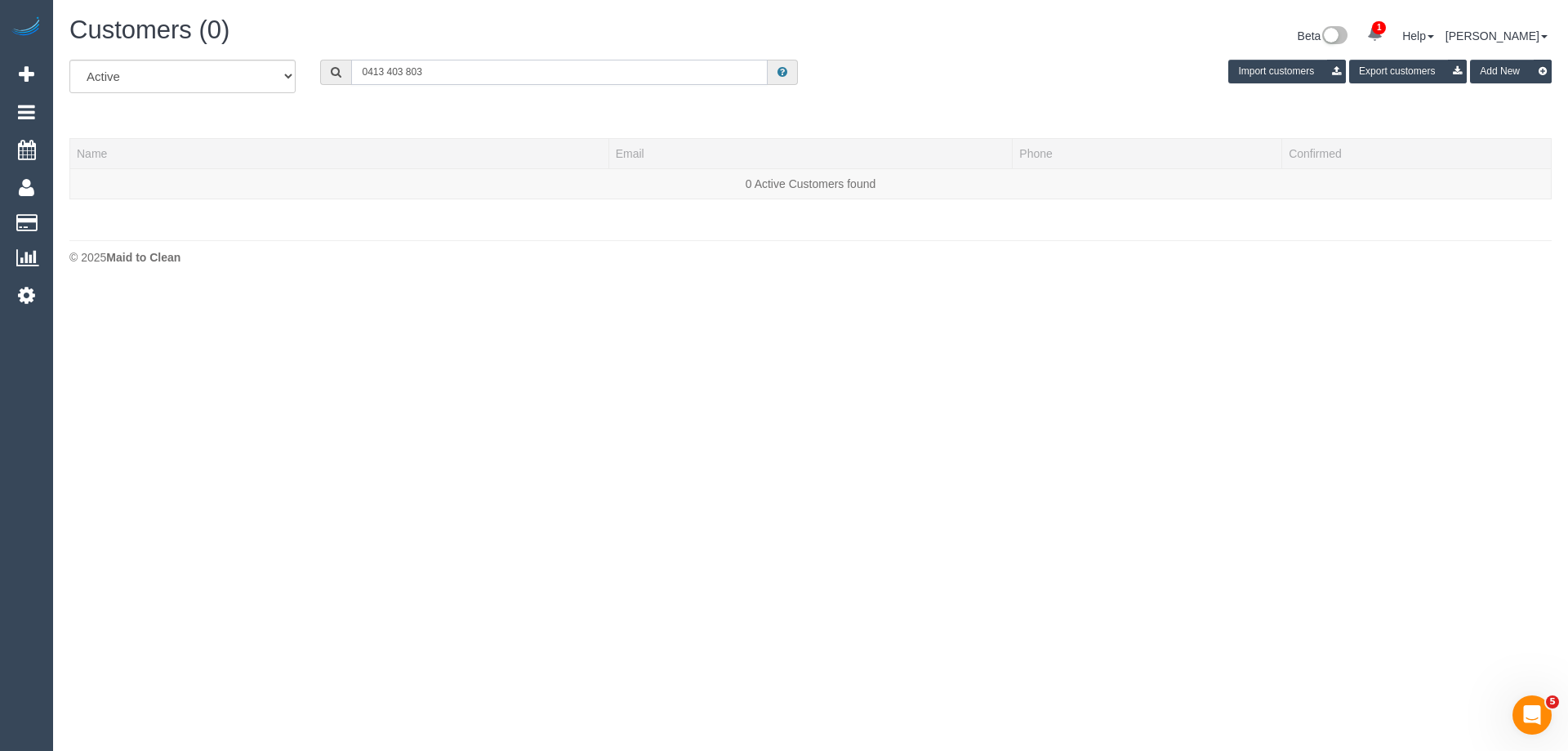
click at [407, 75] on input "0413 403 803" at bounding box center [559, 72] width 416 height 25
click at [420, 69] on input "413403803" at bounding box center [559, 72] width 416 height 25
click at [590, 74] on input "413403803" at bounding box center [559, 72] width 416 height 25
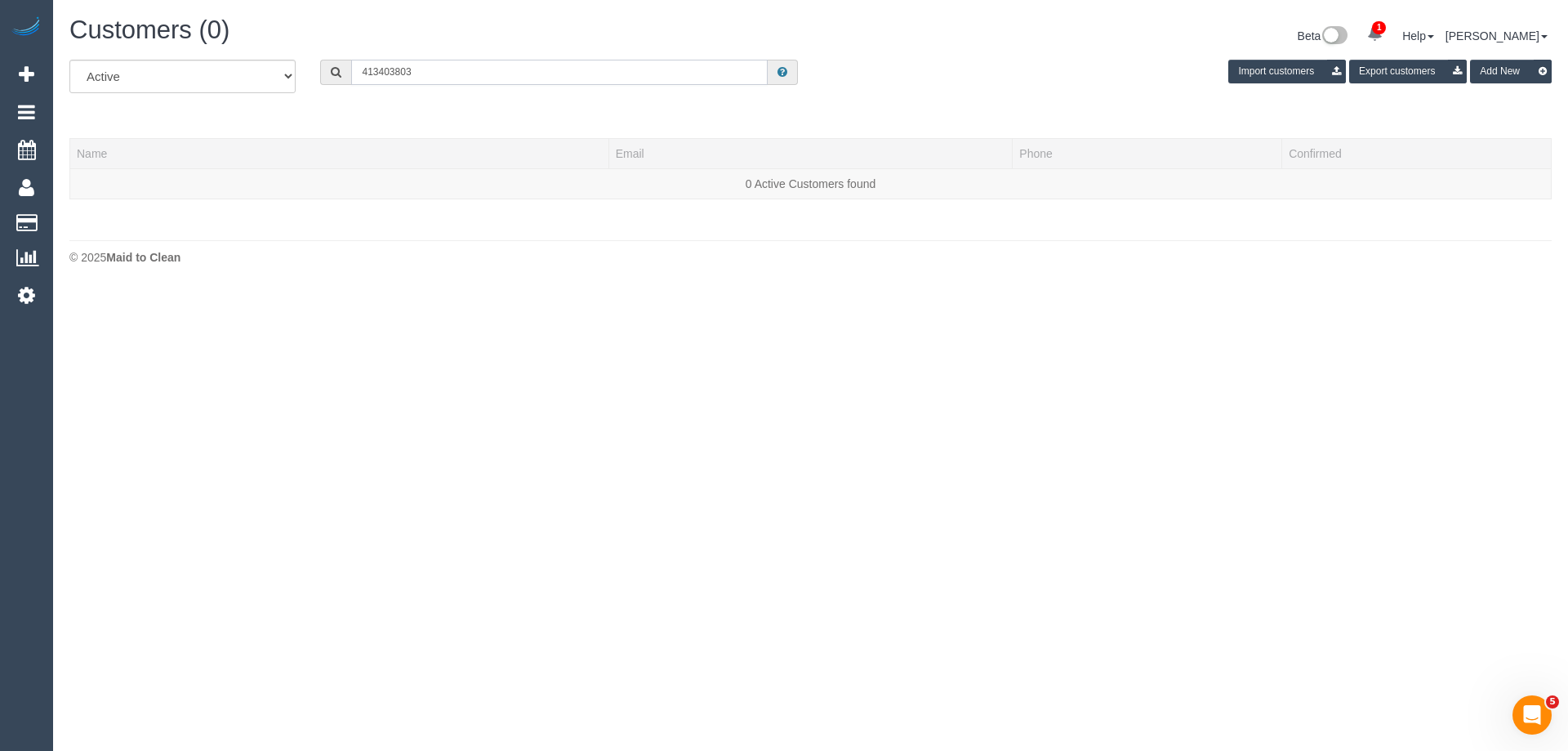
click at [590, 74] on input "413403803" at bounding box center [559, 72] width 416 height 25
paste input "[PERSON_NAME]"
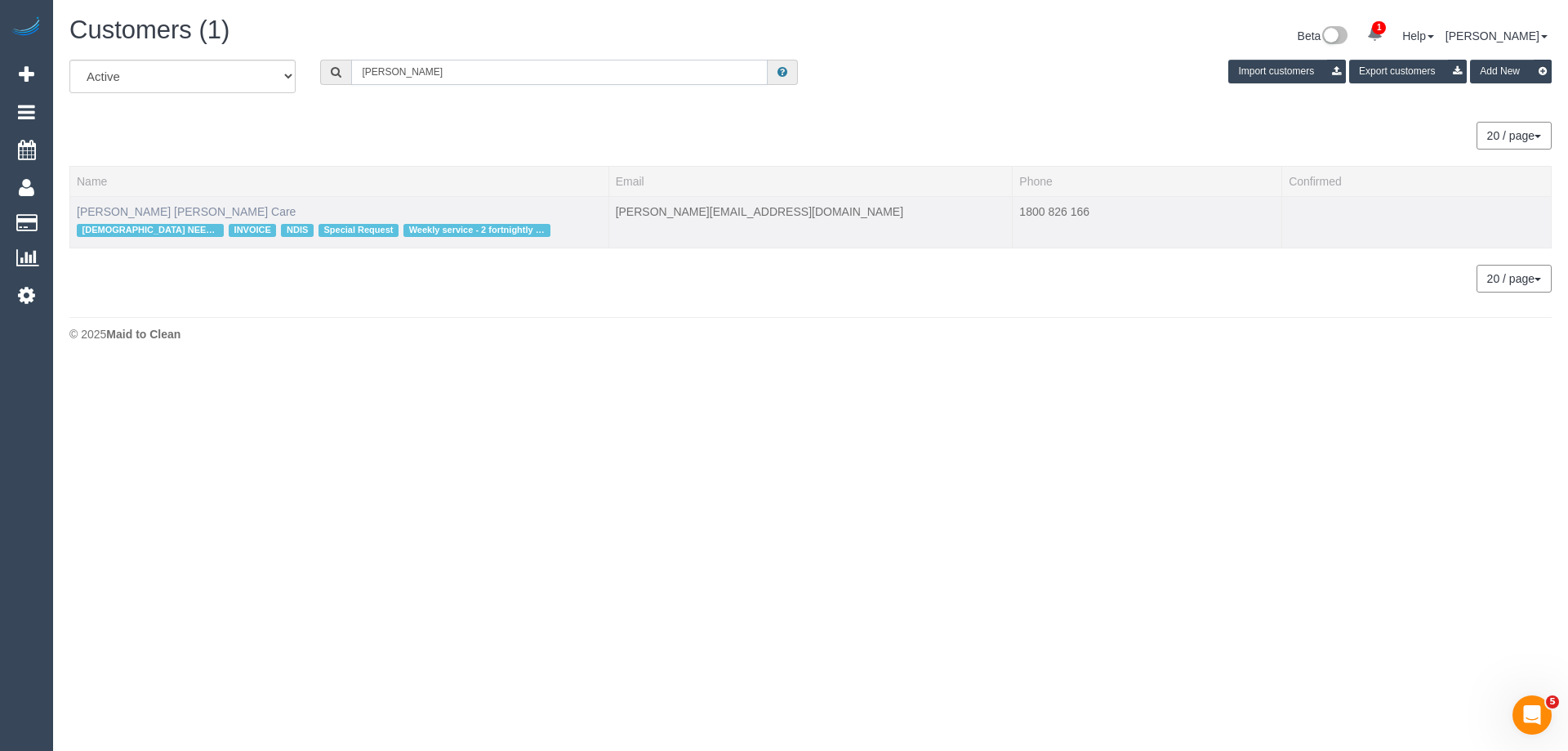
type input "[PERSON_NAME]"
click at [188, 209] on link "Caterina Patamisi Hammond Care" at bounding box center [186, 212] width 219 height 13
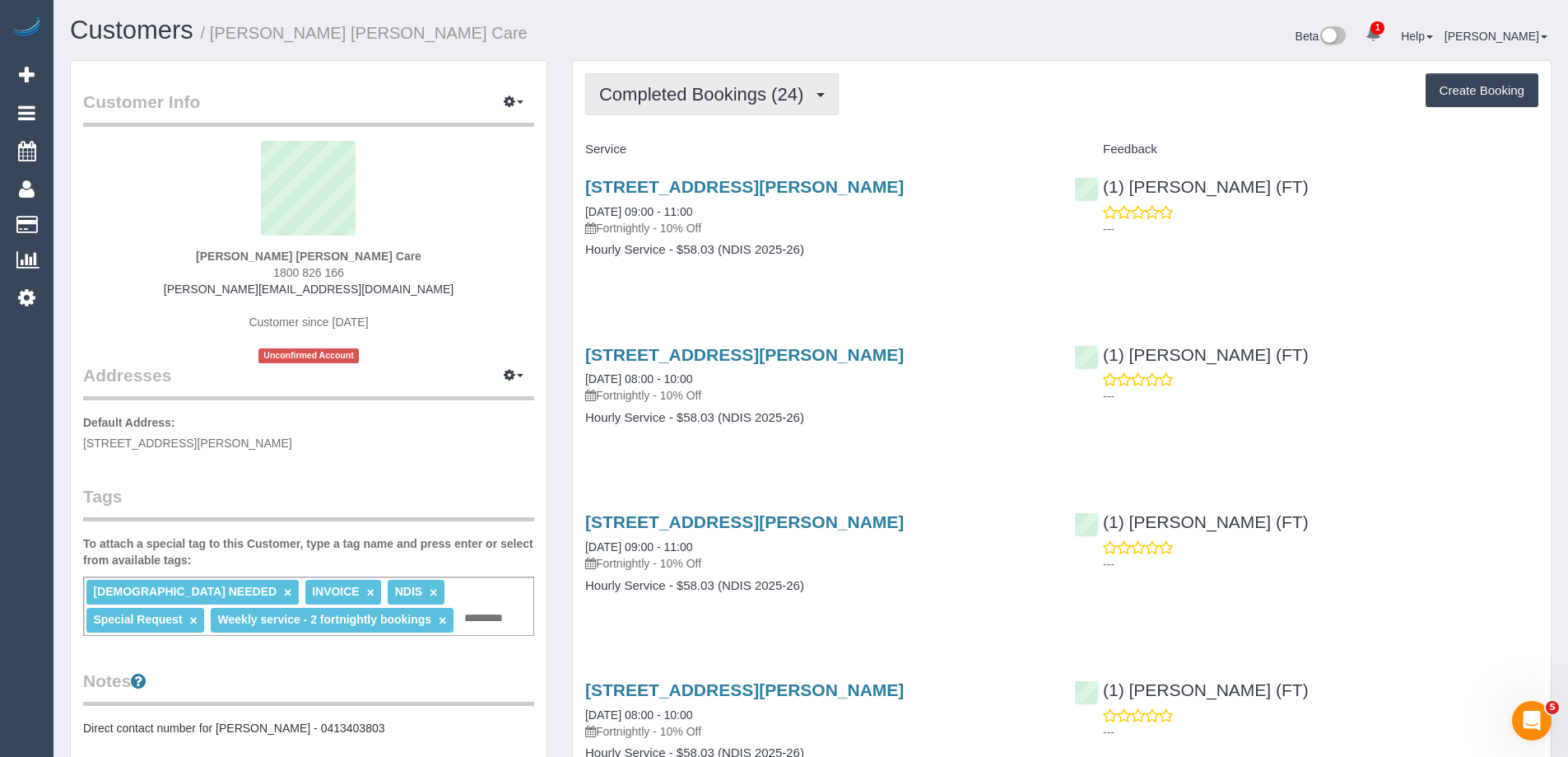
click at [704, 104] on button "Completed Bookings (24)" at bounding box center [712, 94] width 254 height 42
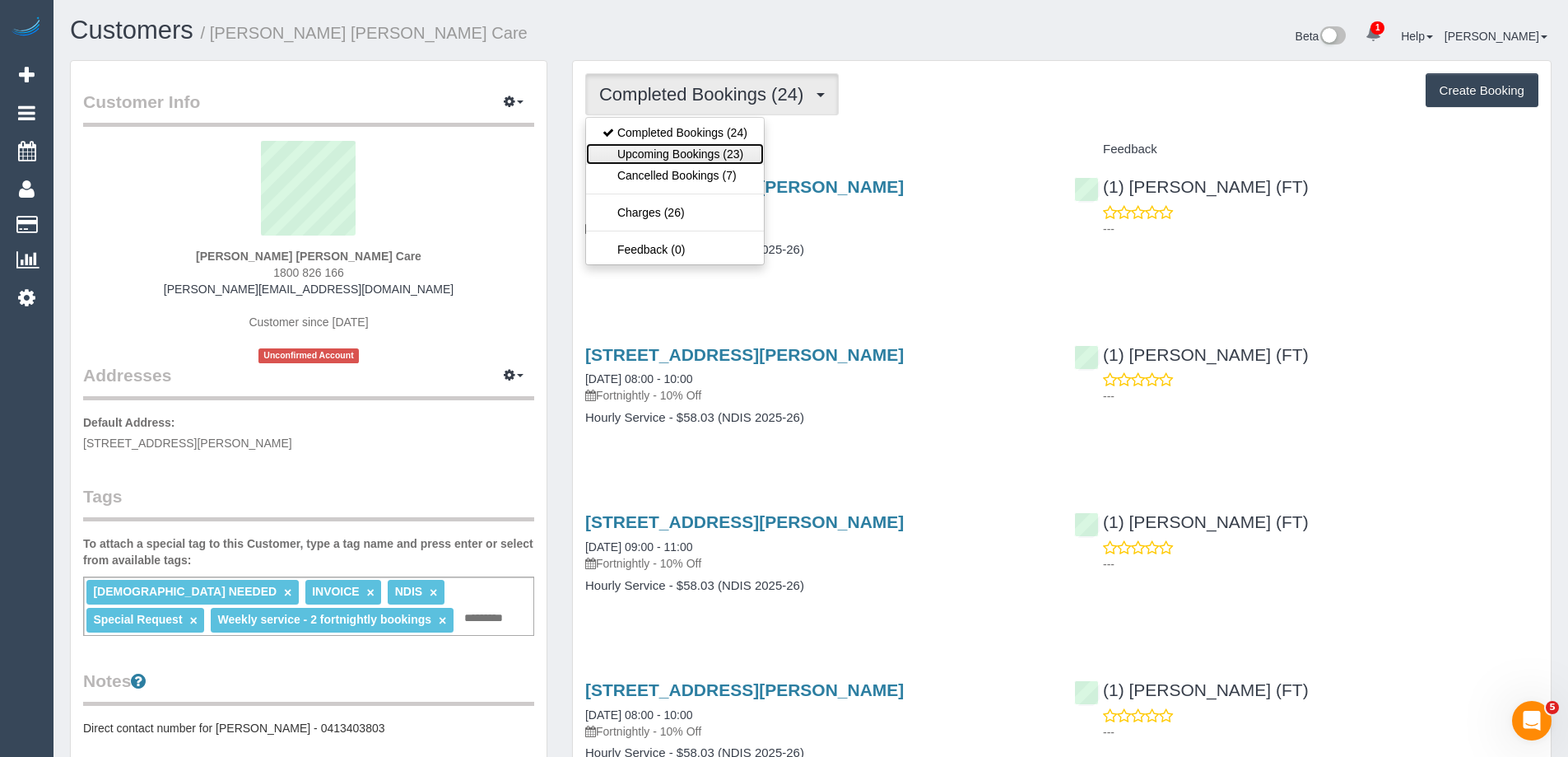
click at [702, 150] on link "Upcoming Bookings (23)" at bounding box center [674, 153] width 178 height 22
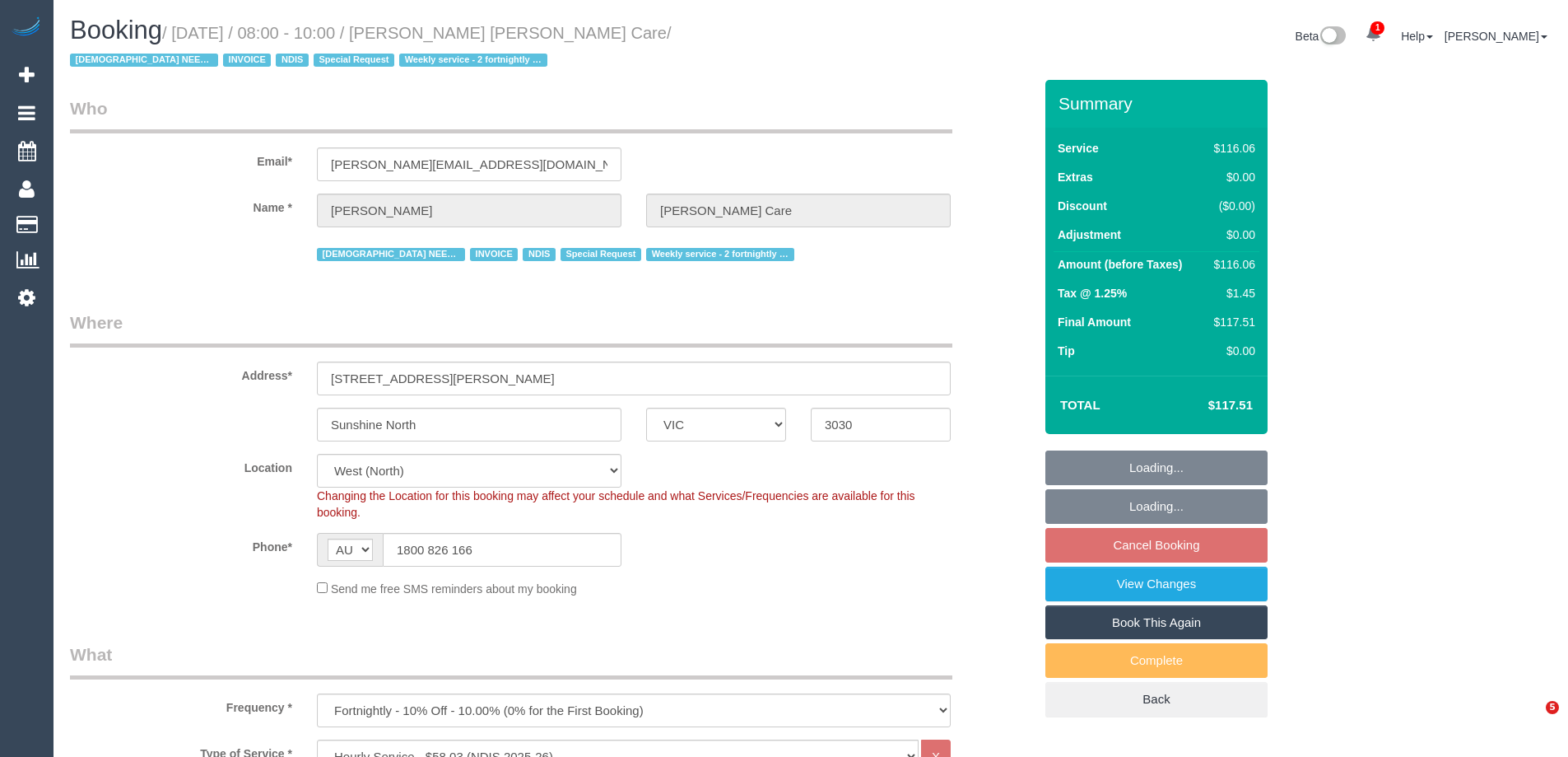
select select "VIC"
select select "number:28"
select select "number:14"
select select "number:19"
select select "number:24"
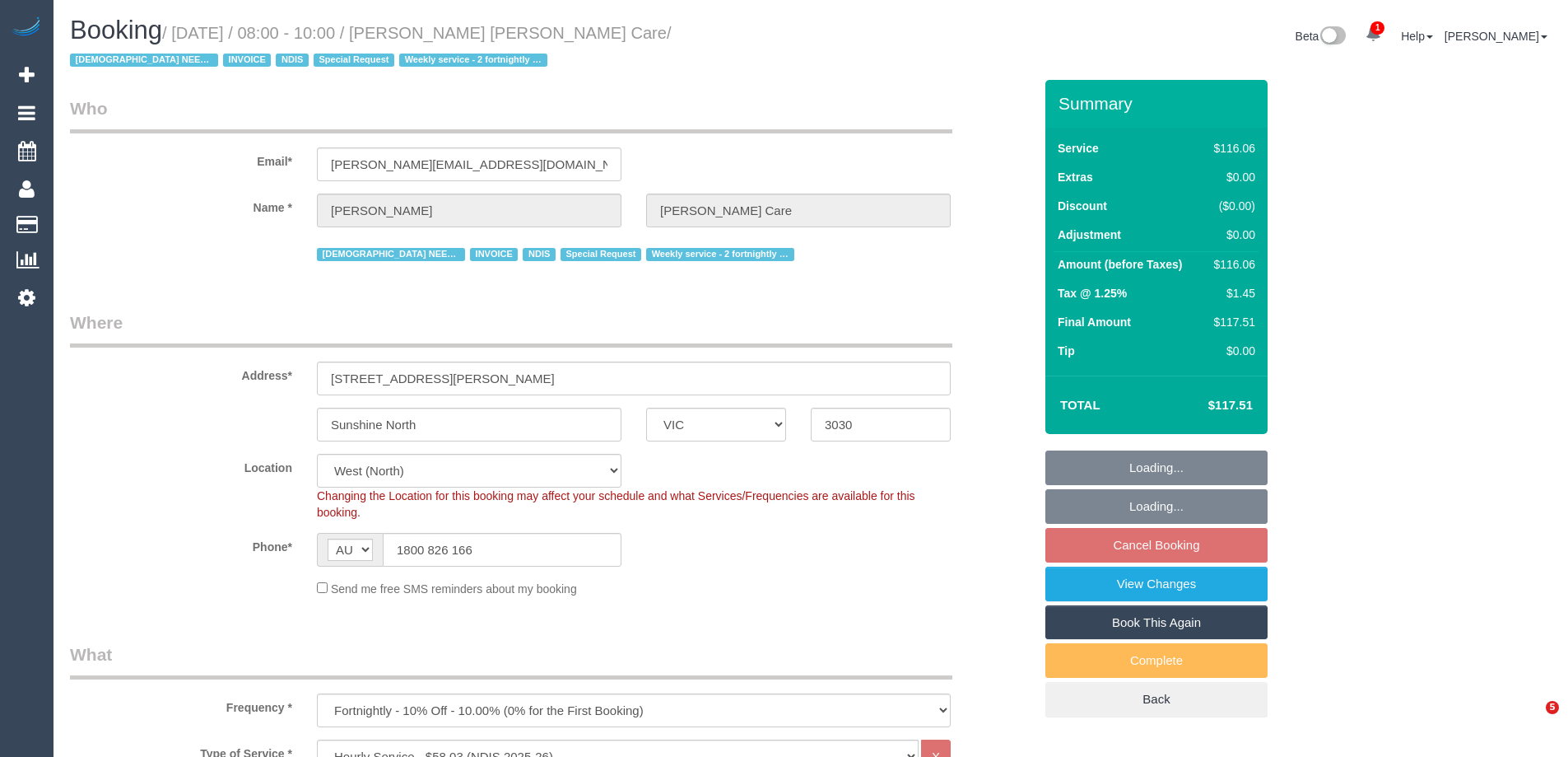
select select "number:35"
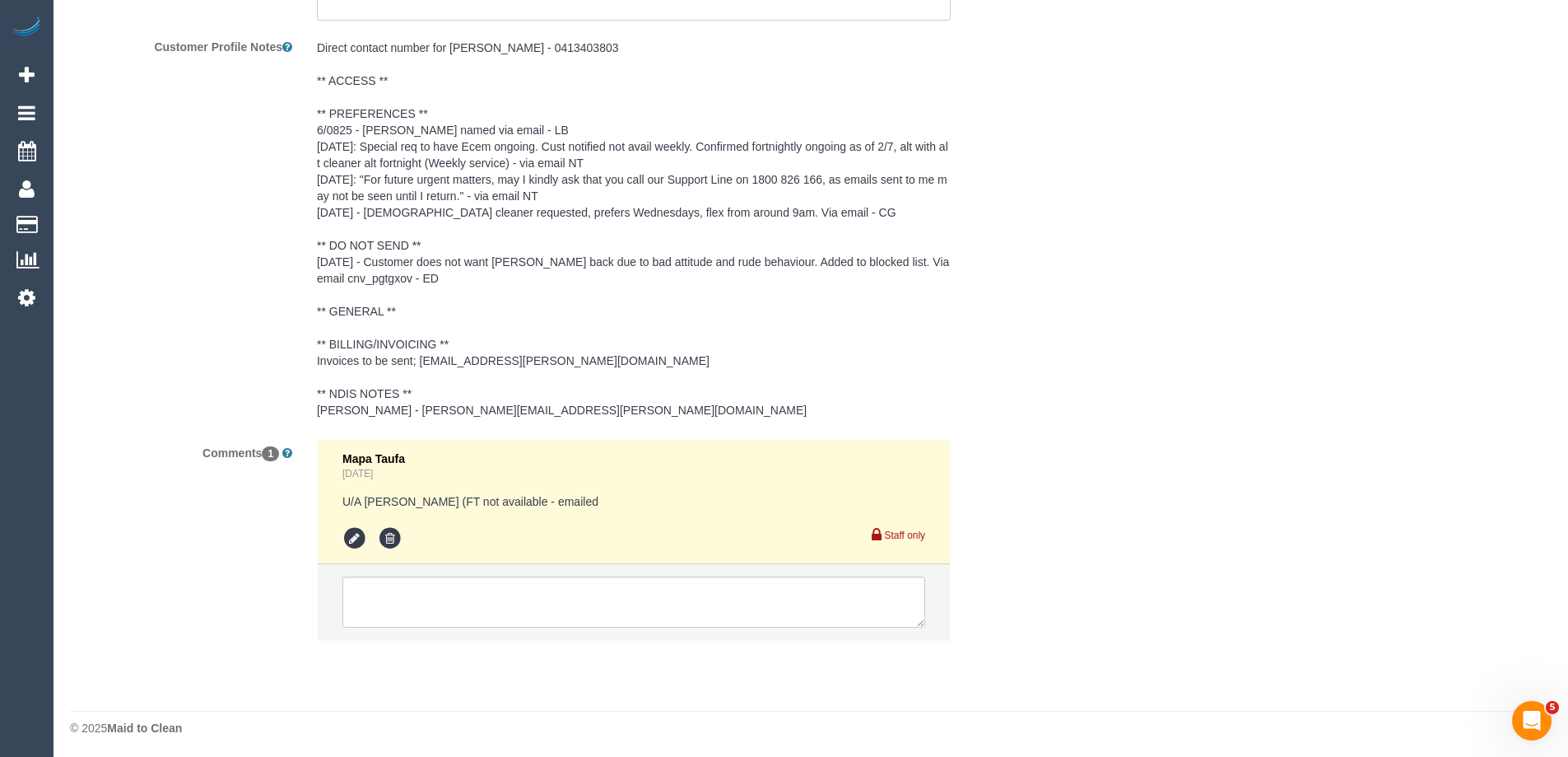
scroll to position [2531, 0]
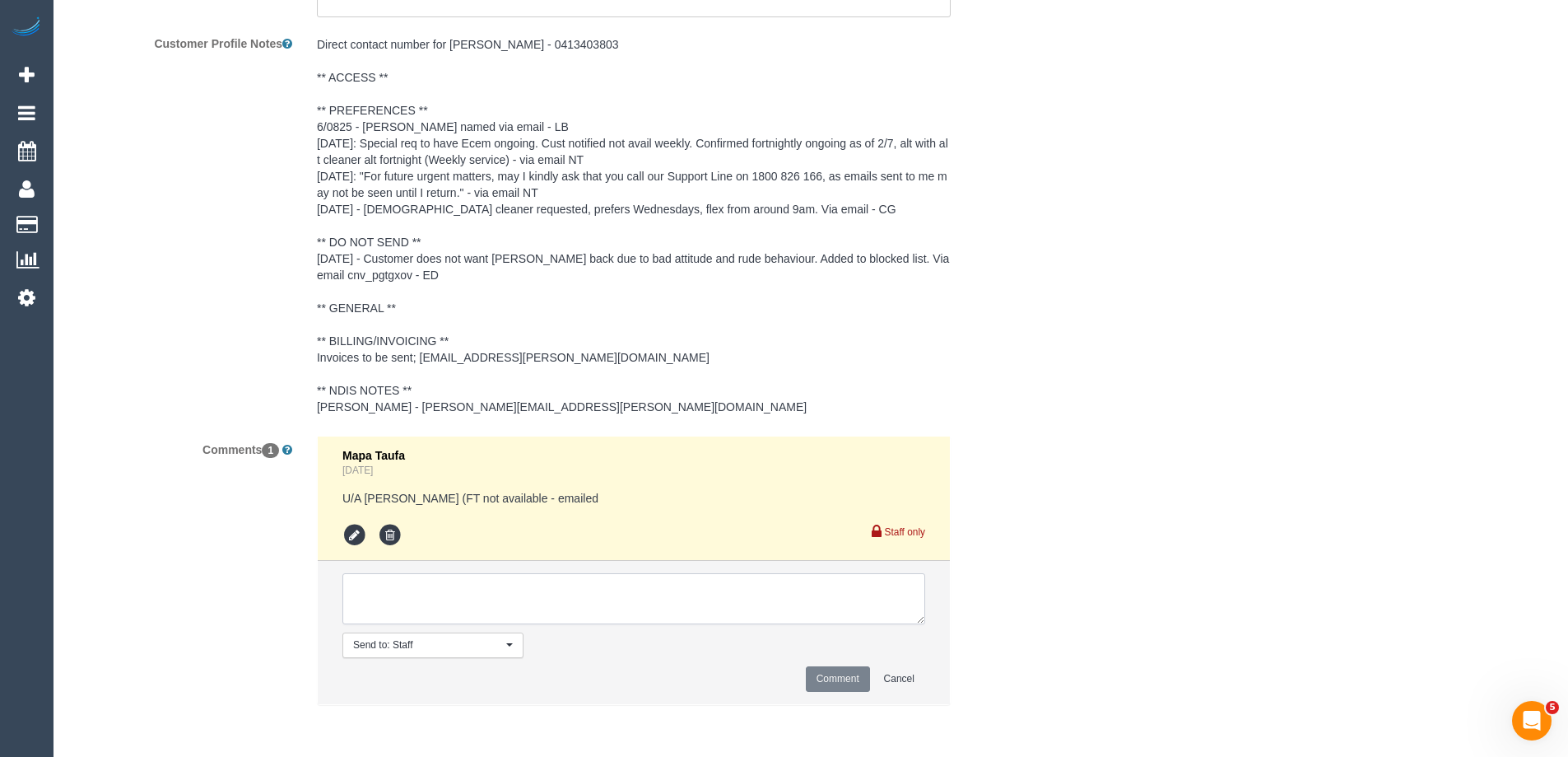
click at [447, 598] on textarea at bounding box center [634, 598] width 583 height 51
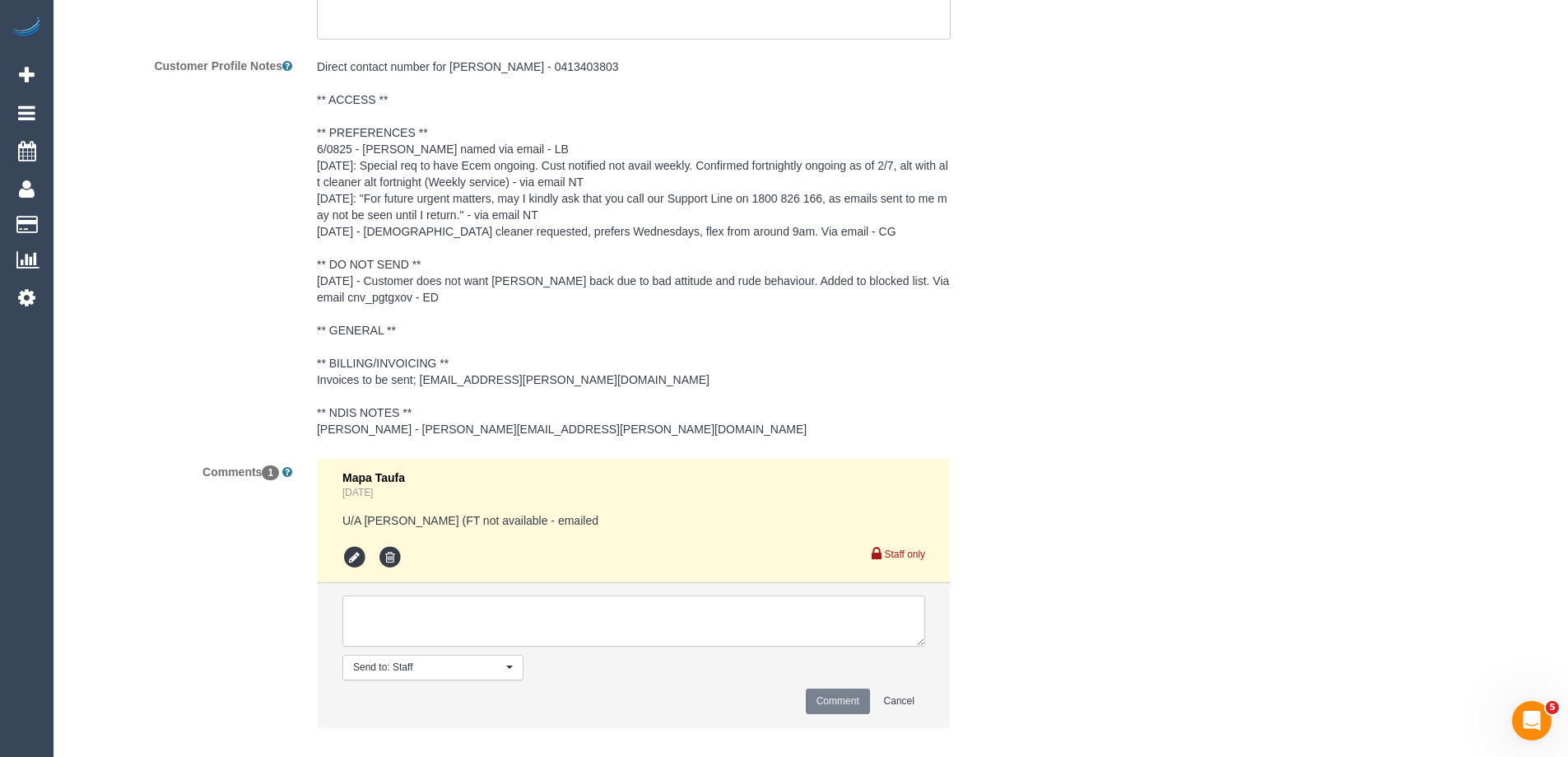
scroll to position [2598, 0]
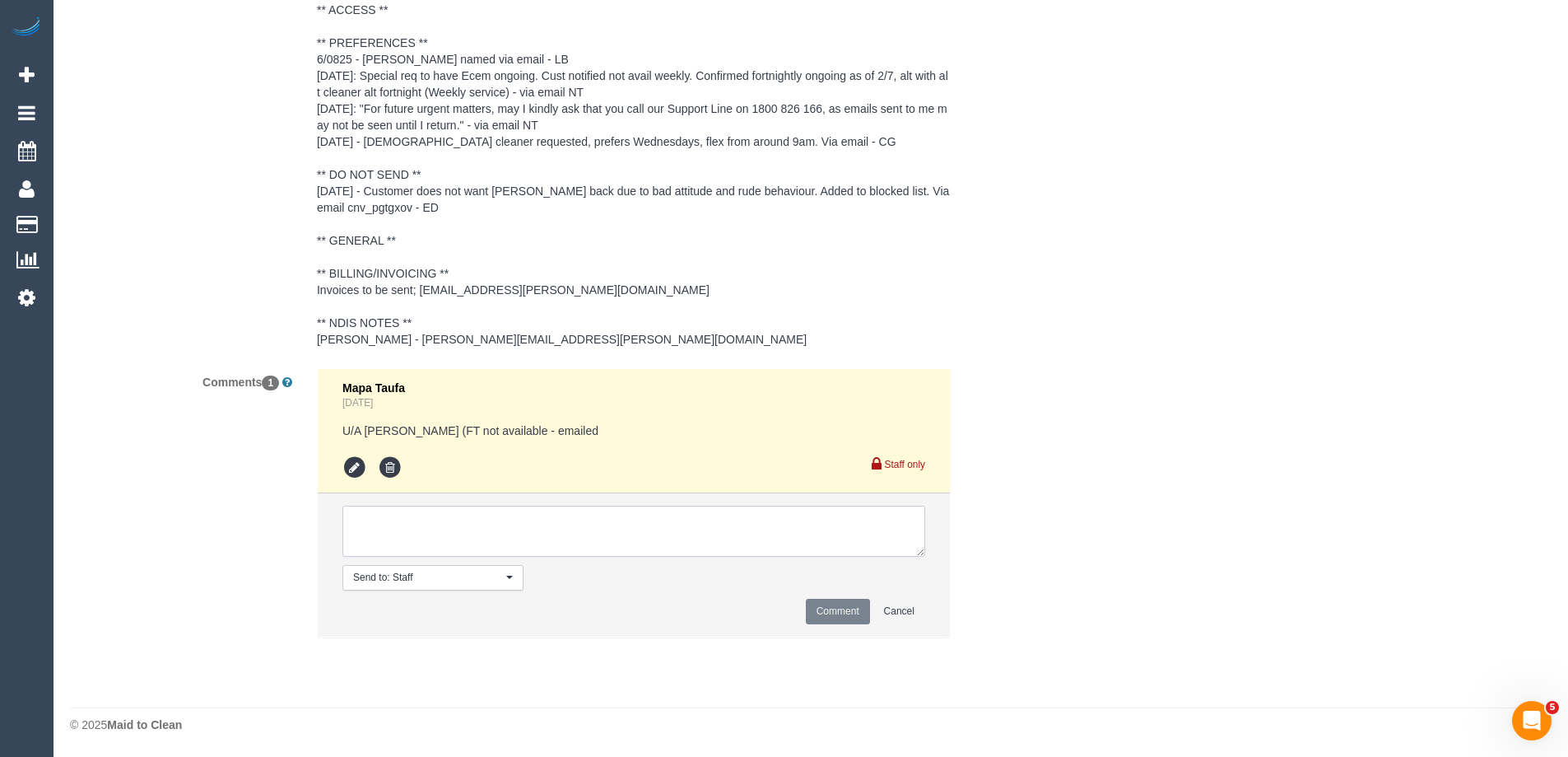
click at [523, 528] on textarea at bounding box center [634, 531] width 583 height 51
click at [677, 526] on textarea at bounding box center [634, 531] width 583 height 51
type textarea "Flex - [DATE] after 8am and must be done by 1pm."
click at [817, 611] on button "Comment" at bounding box center [838, 610] width 64 height 25
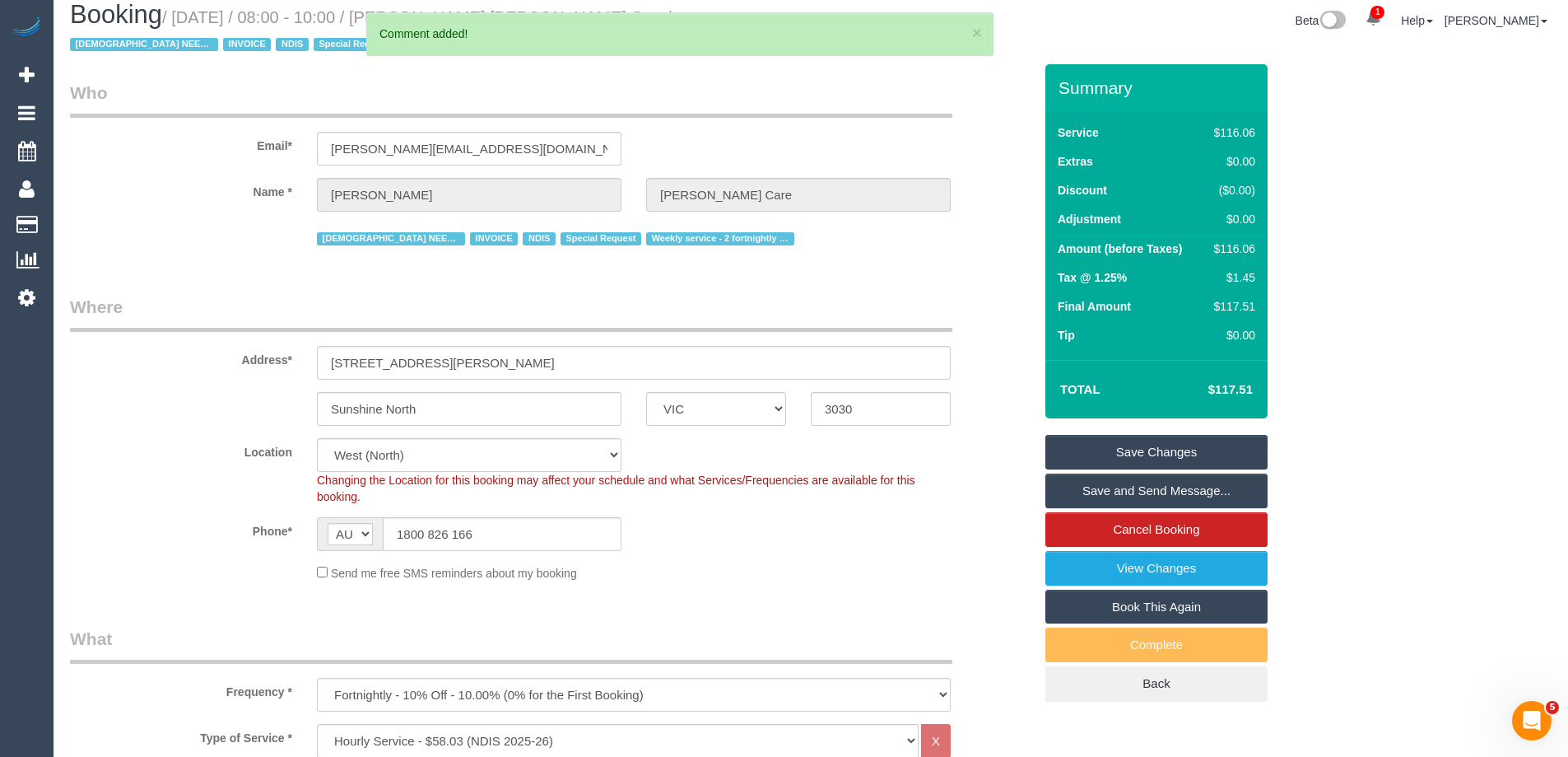
scroll to position [0, 0]
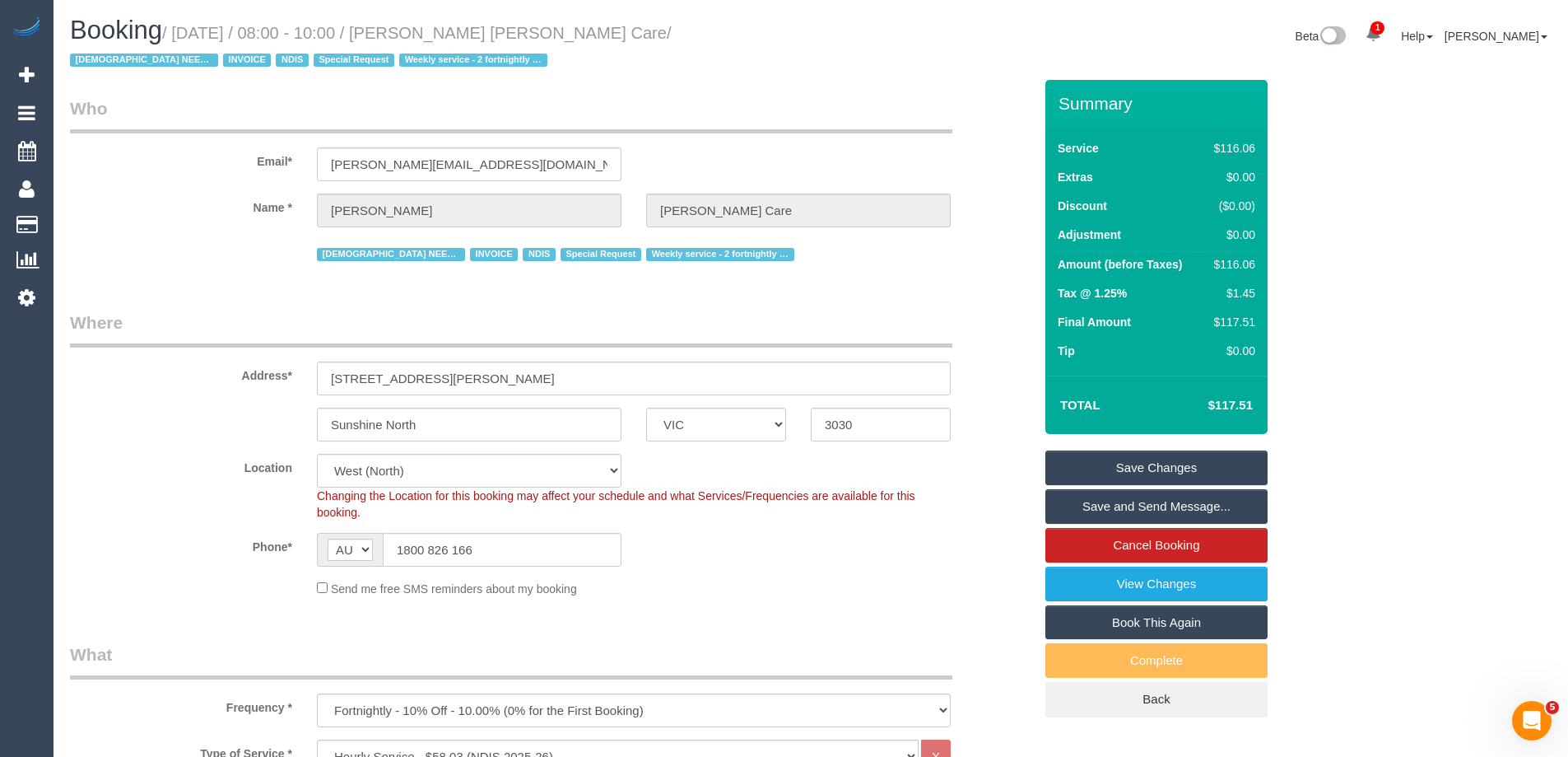
click at [1150, 470] on link "Save Changes" at bounding box center [1156, 467] width 222 height 35
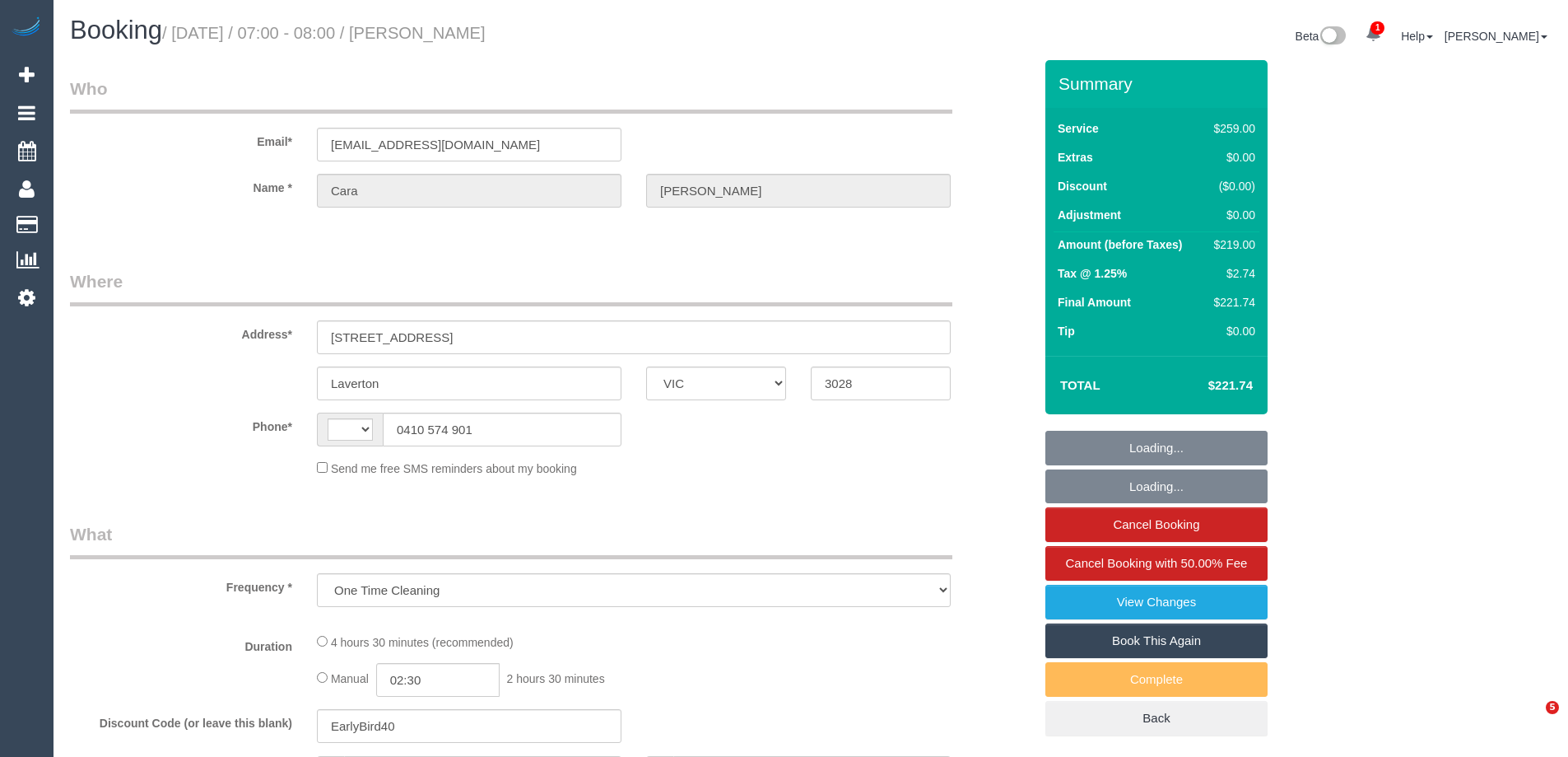
select select "VIC"
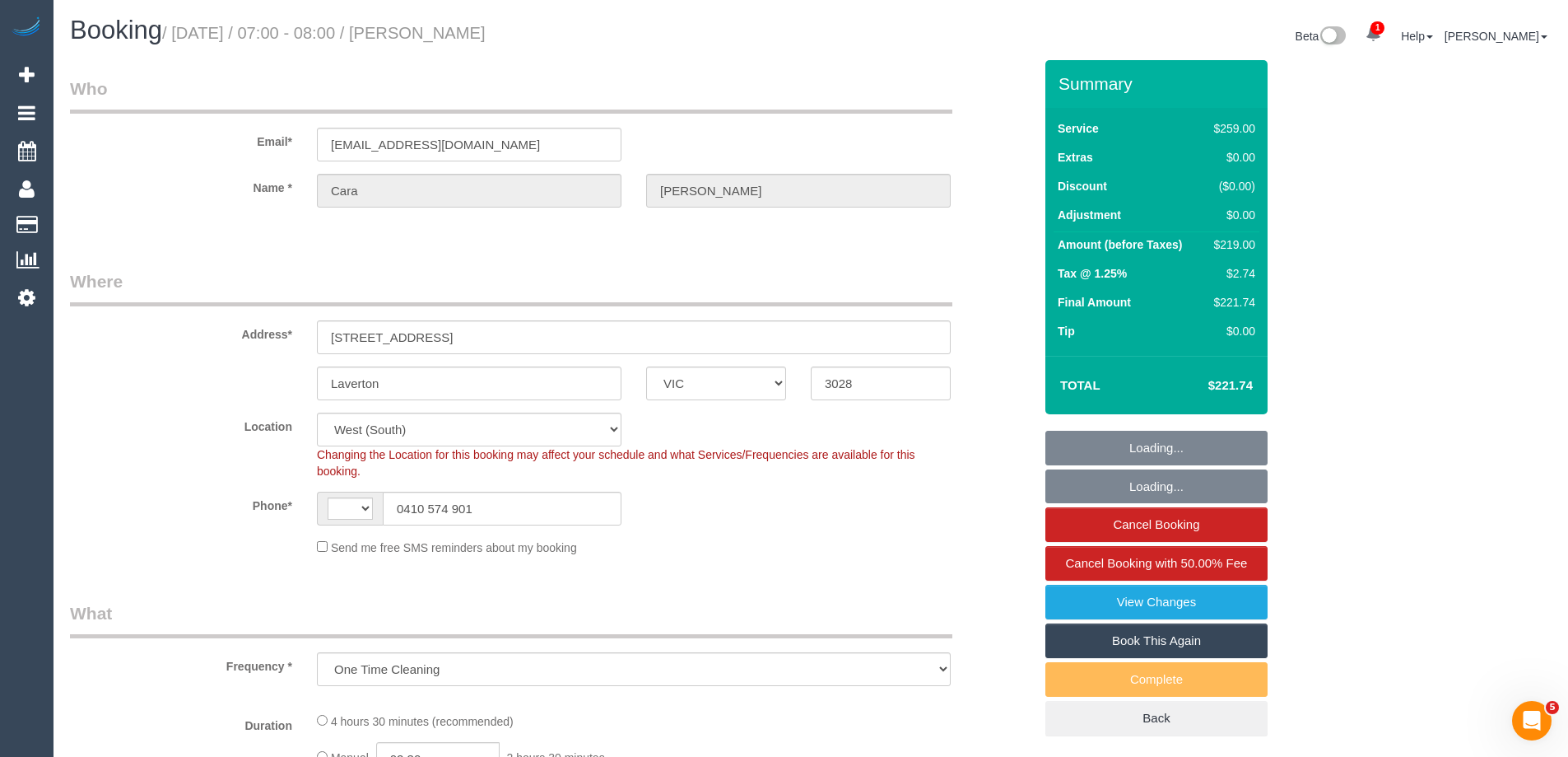
select select "object:722"
select select "string:AU"
select select "number:29"
select select "number:16"
select select "number:19"
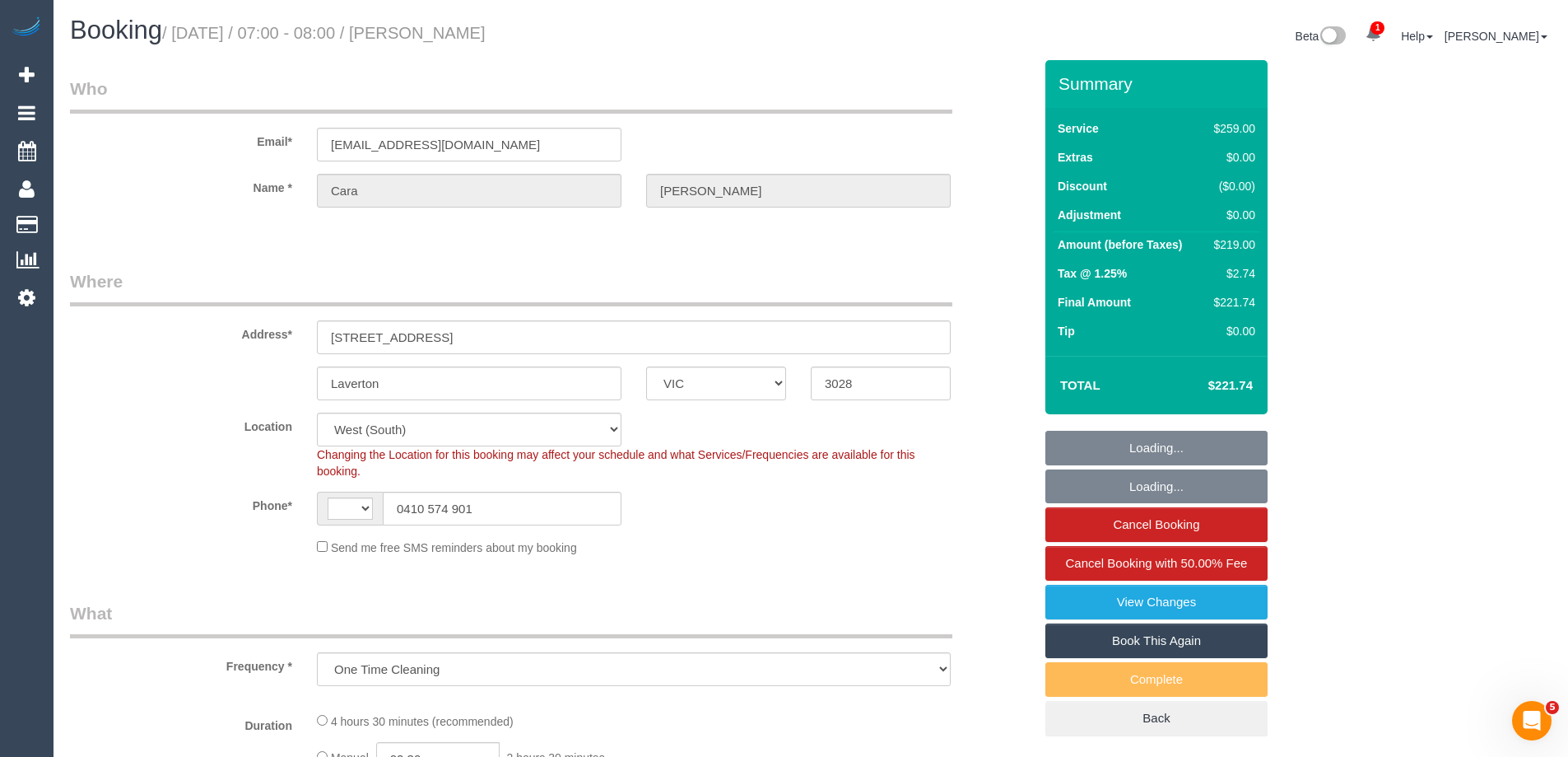
select select "number:22"
select select "number:26"
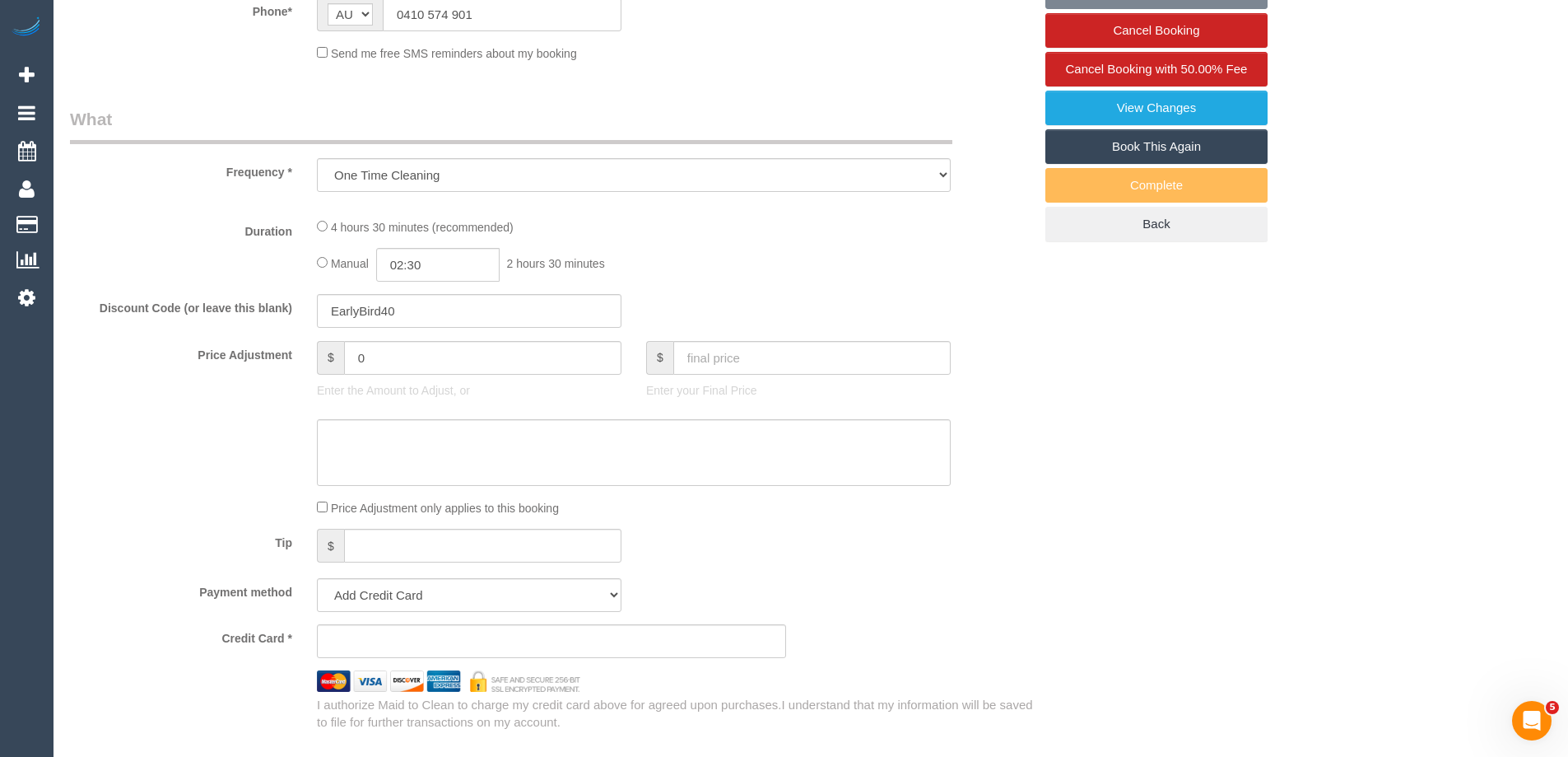
select select "string:stripe-pm_1Qp4hp2GScqysDRVeh6P1Gmr"
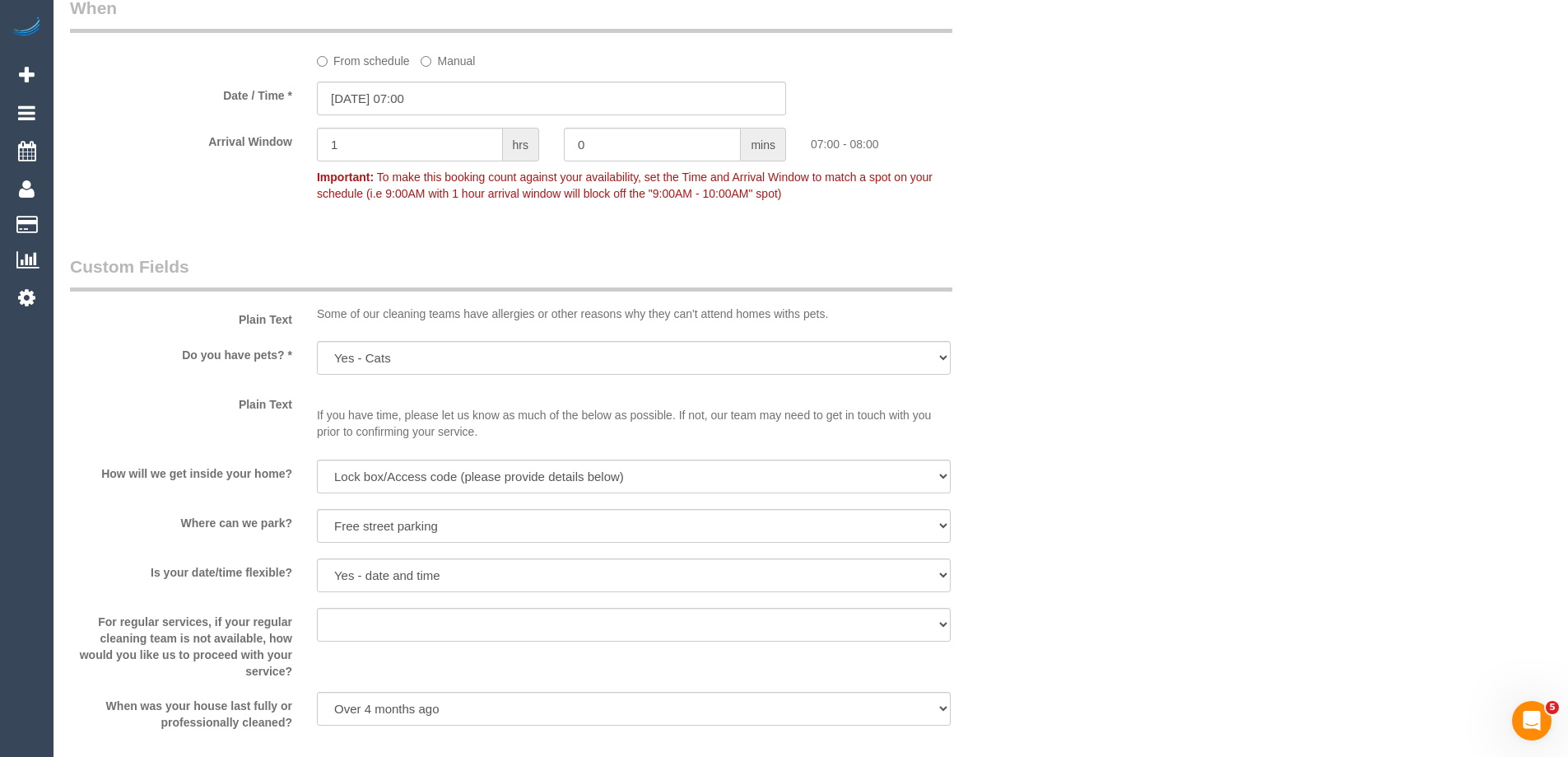
scroll to position [2305, 0]
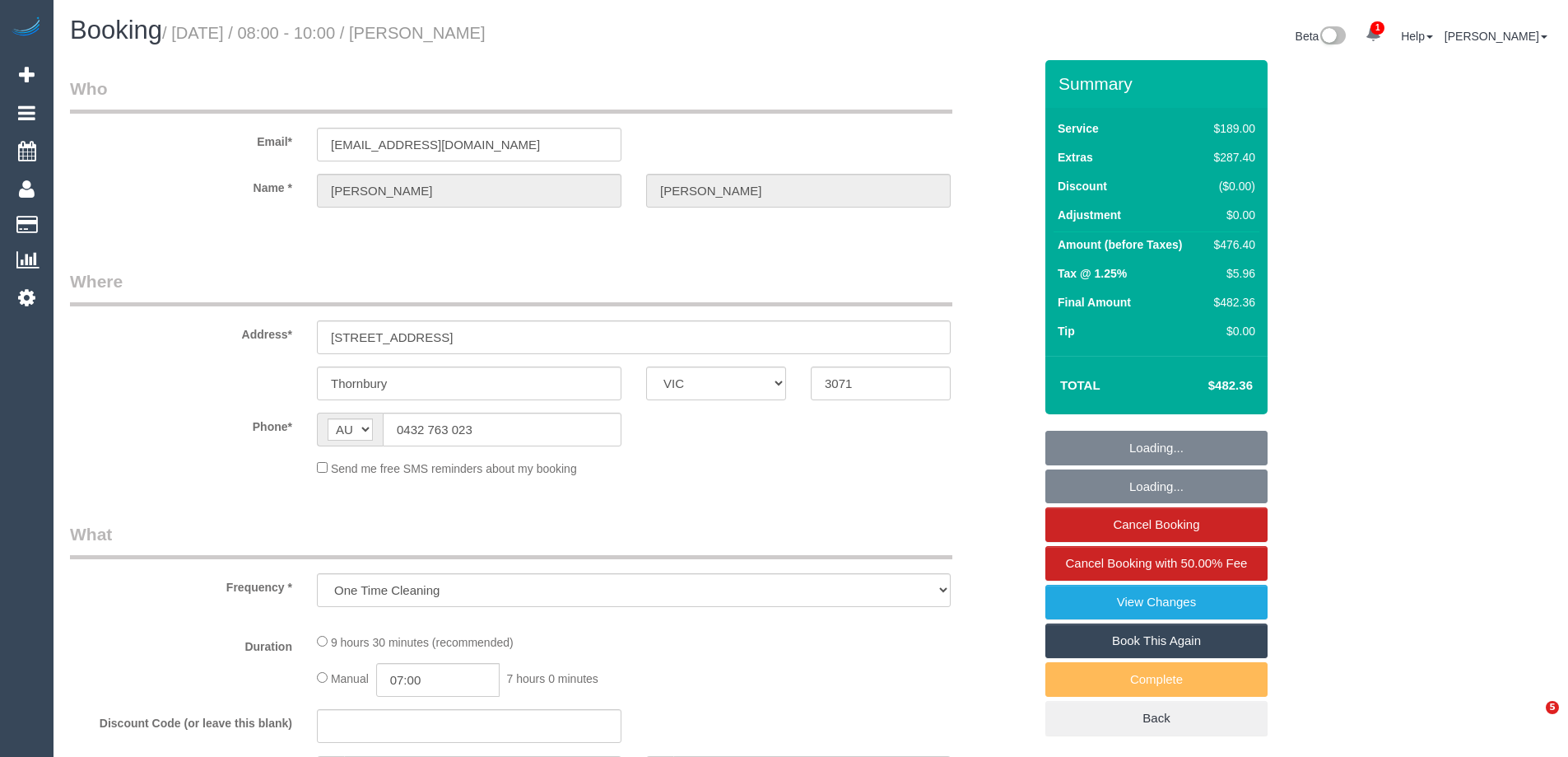
select select "VIC"
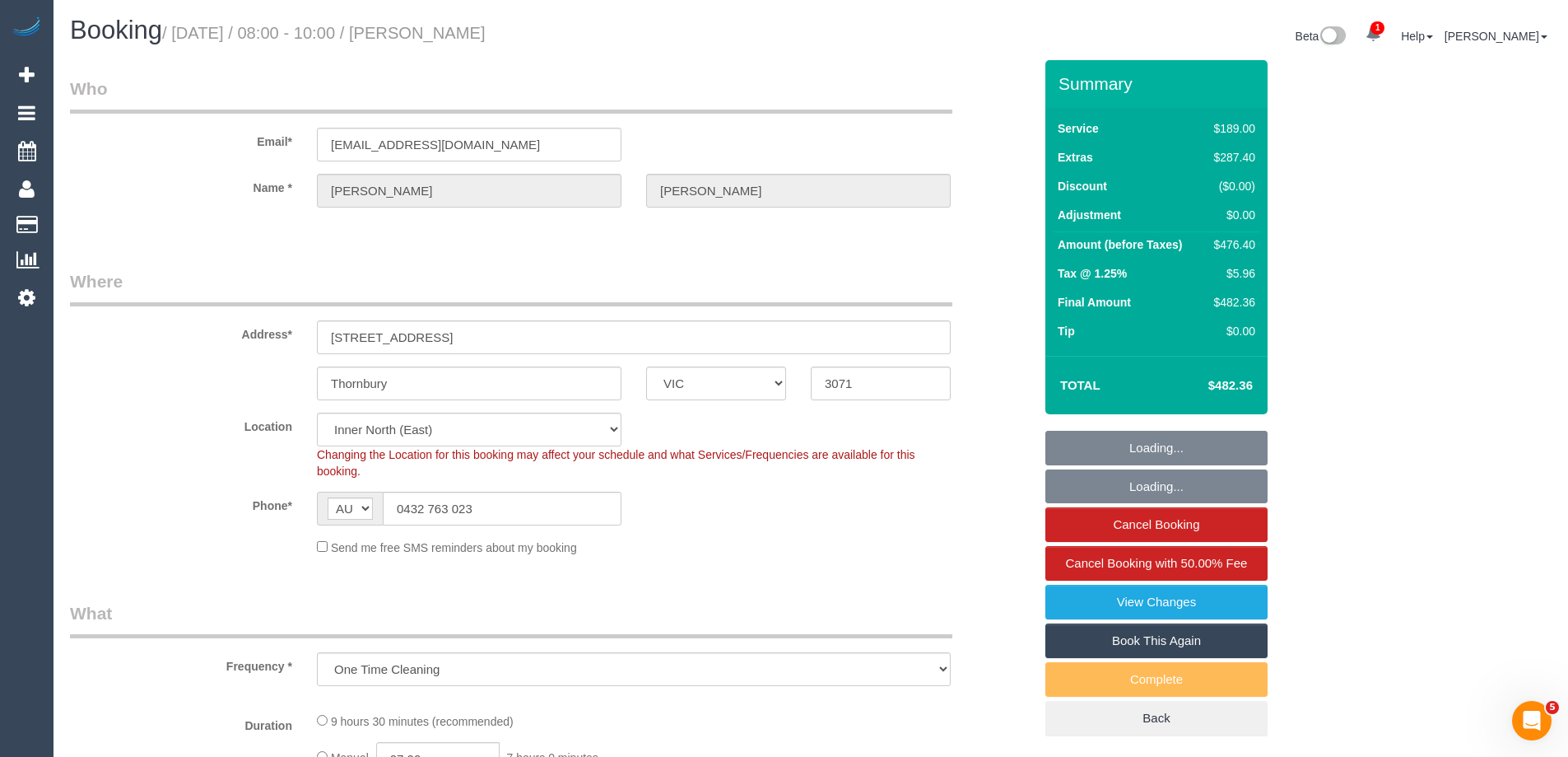
select select "object:590"
select select "string:stripe-pm_1S8XEy2GScqysDRVccLl2nMb"
select select "number:29"
select select "number:14"
select select "number:18"
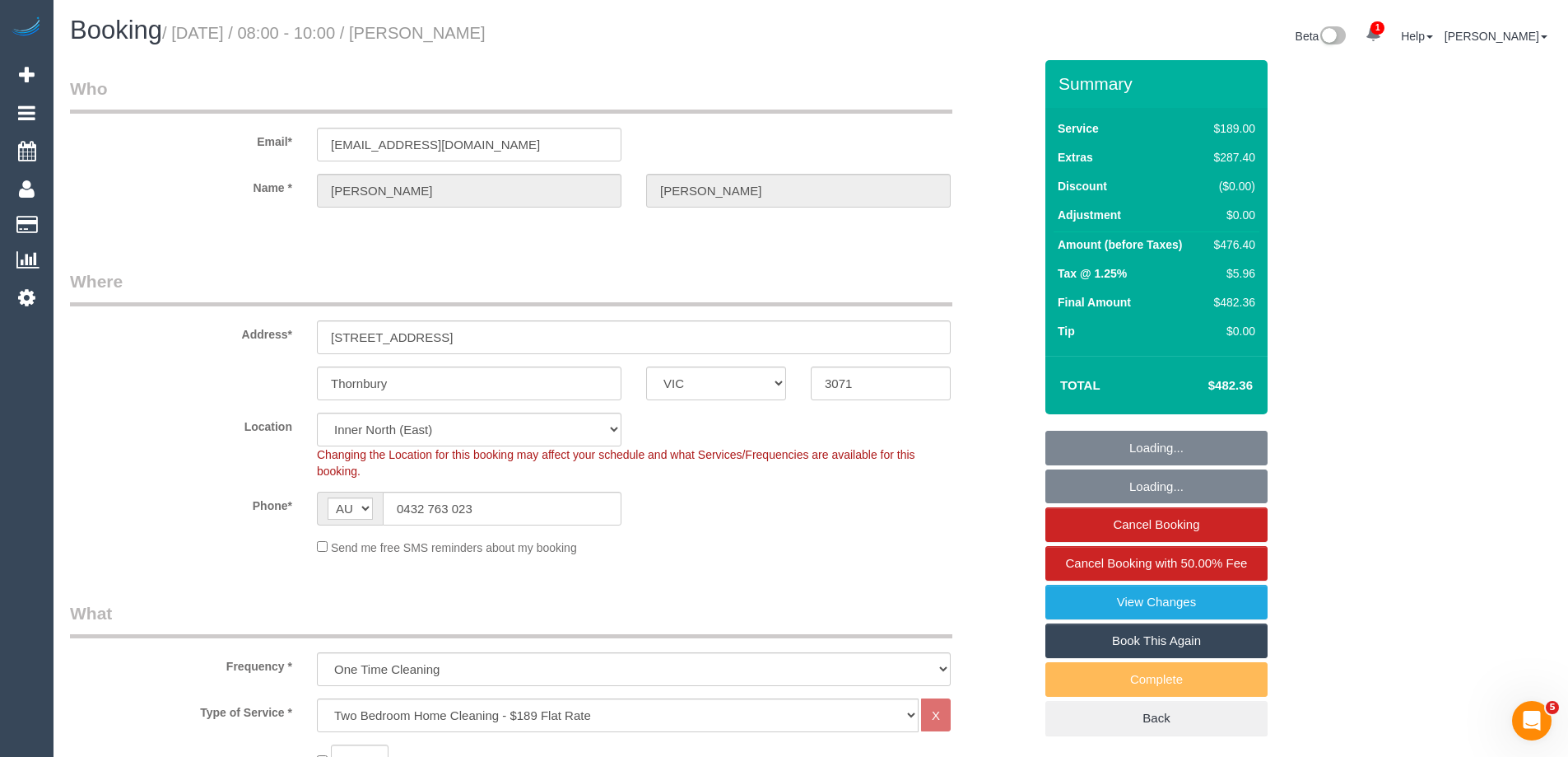
select select "number:36"
select select "number:13"
drag, startPoint x: 512, startPoint y: 507, endPoint x: 103, endPoint y: 468, distance: 410.9
click at [125, 476] on sui-booking-location "Location Office City East (North) East (South) Inner East Inner North (East) In…" at bounding box center [551, 484] width 963 height 143
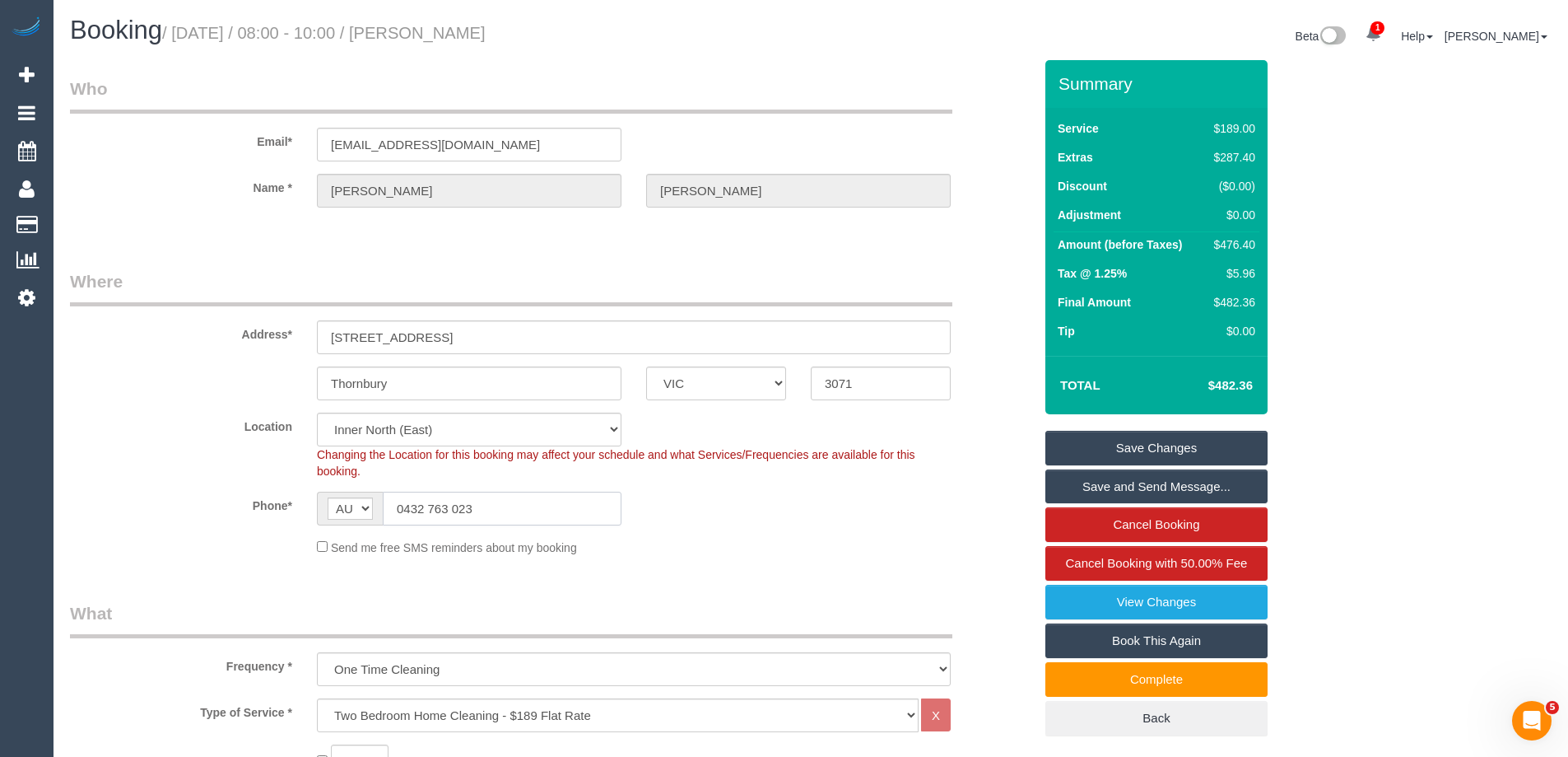
click at [472, 514] on input "0432 763 023" at bounding box center [502, 509] width 239 height 34
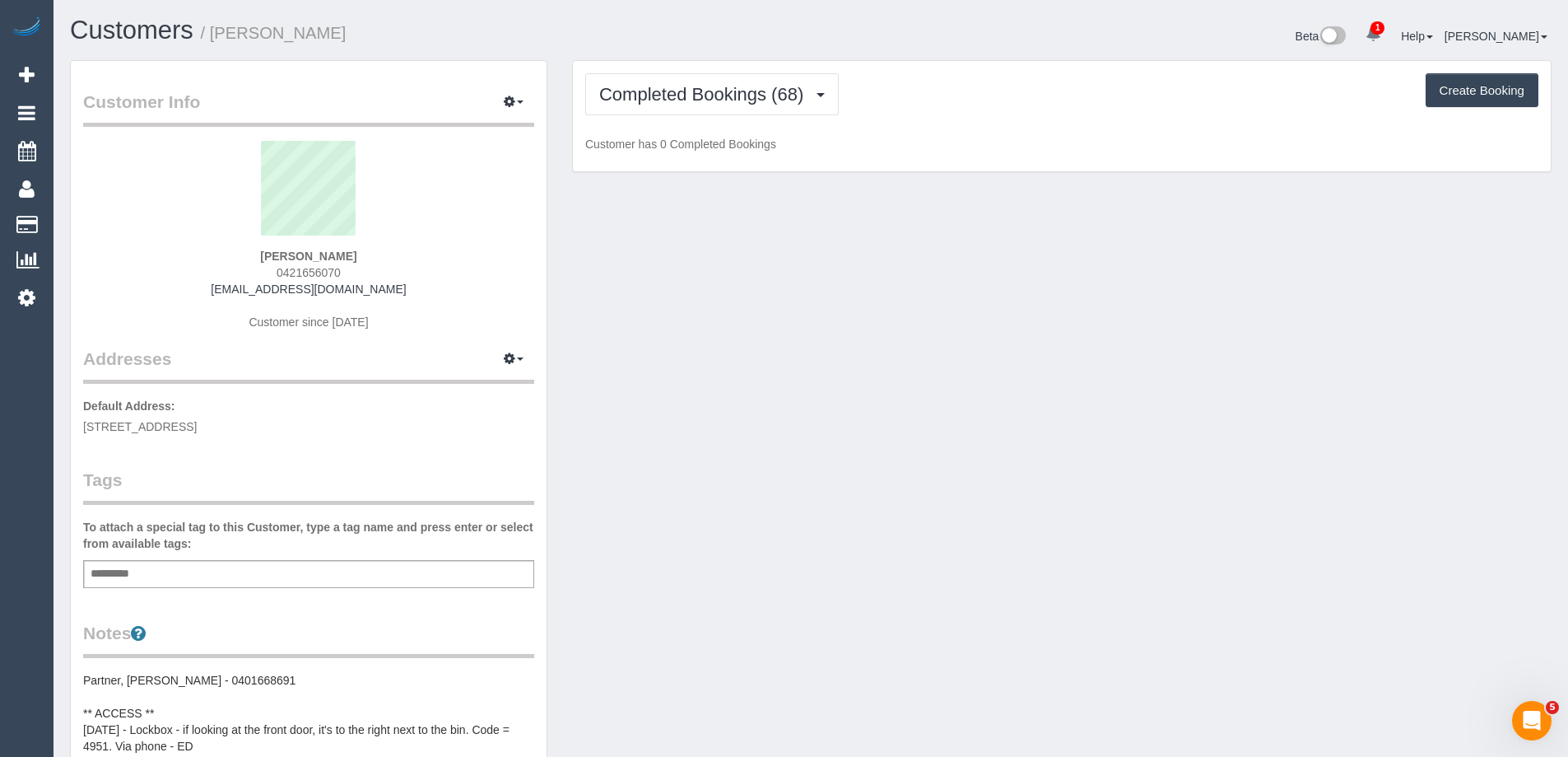
click at [748, 66] on div "Completed Bookings (68) Completed Bookings (68) Upcoming Bookings (1) Cancelled…" at bounding box center [1061, 117] width 978 height 111
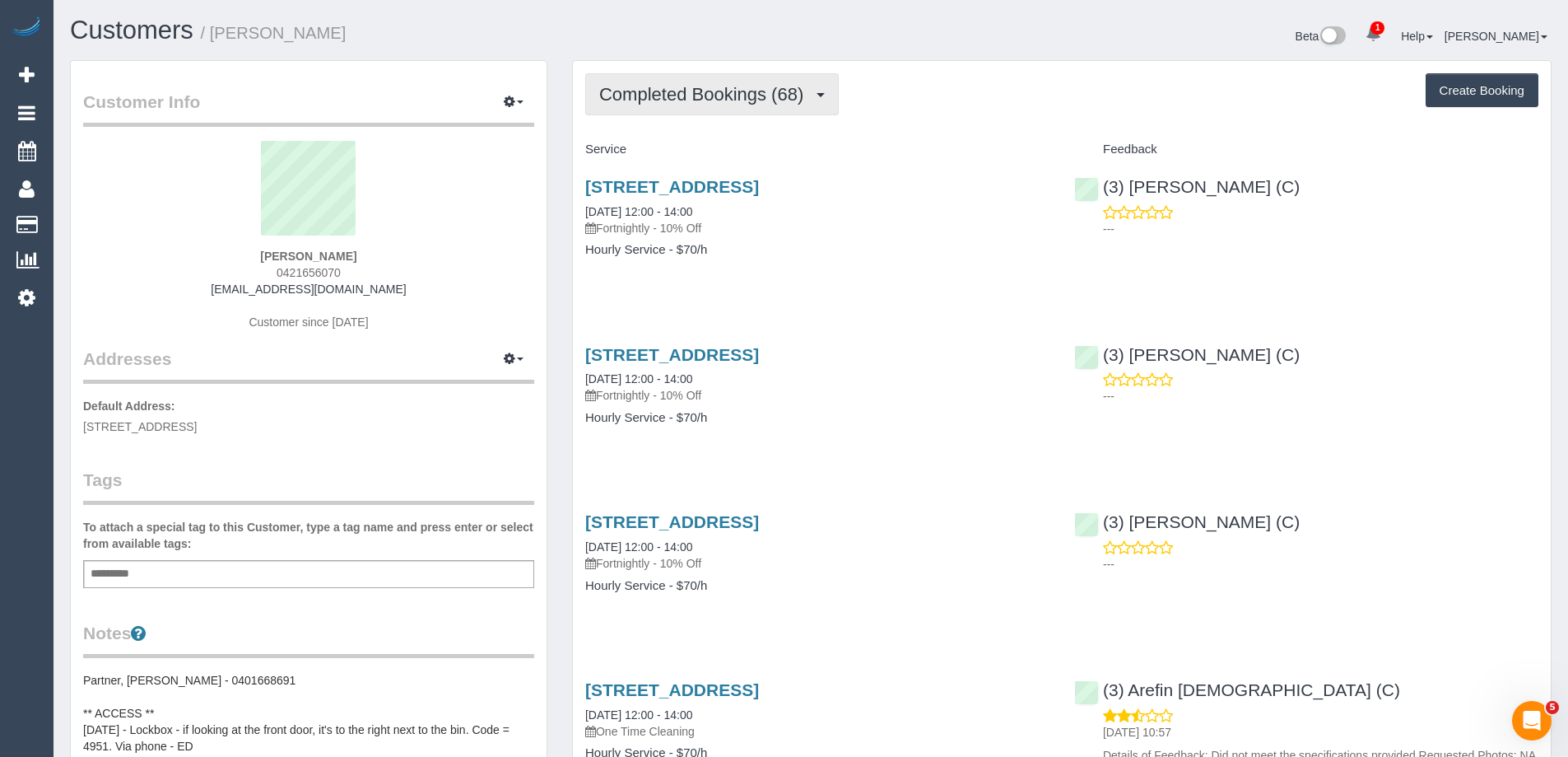
click at [748, 85] on span "Completed Bookings (68)" at bounding box center [705, 94] width 212 height 21
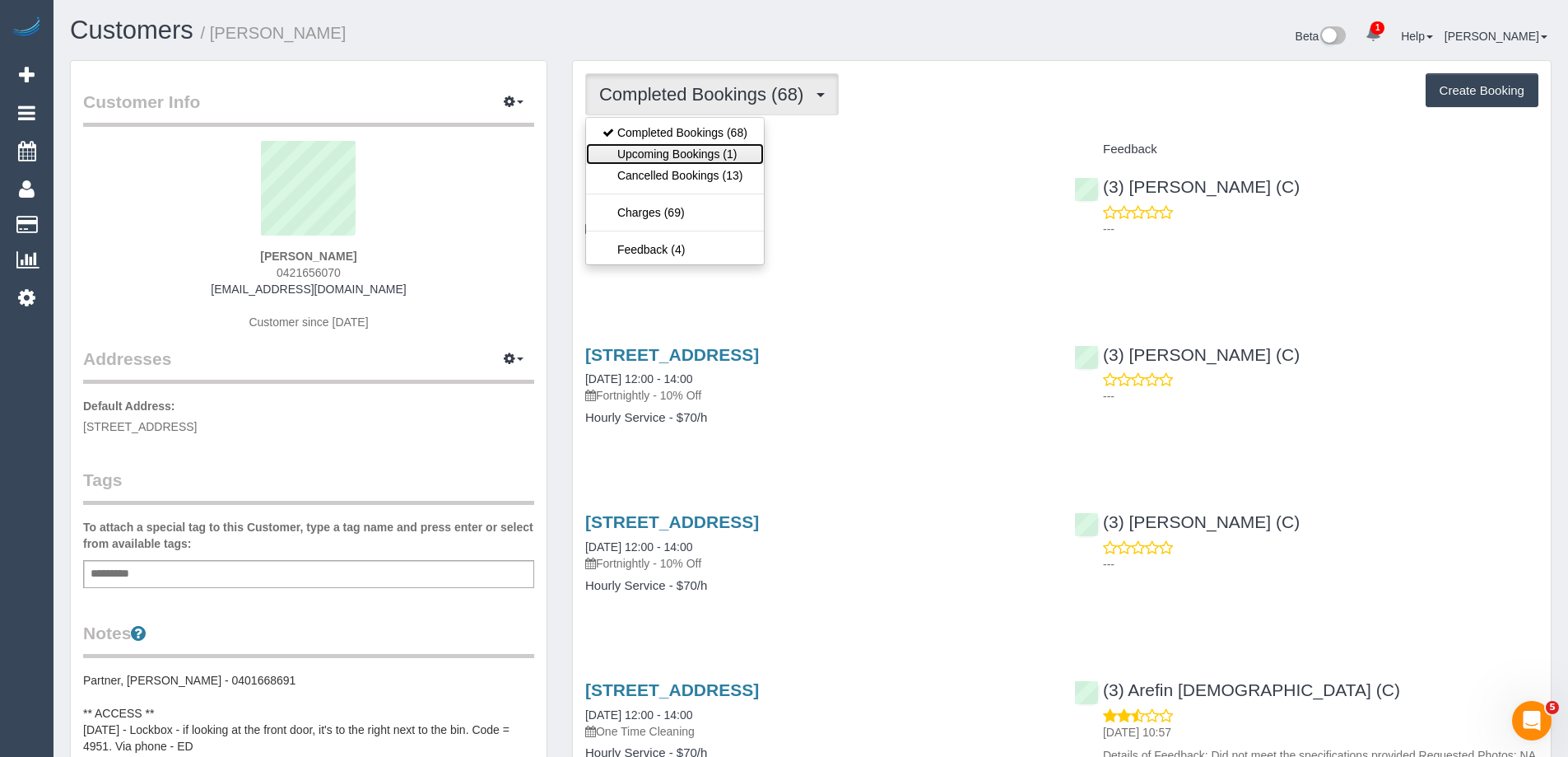
click at [717, 155] on link "Upcoming Bookings (1)" at bounding box center [674, 153] width 178 height 22
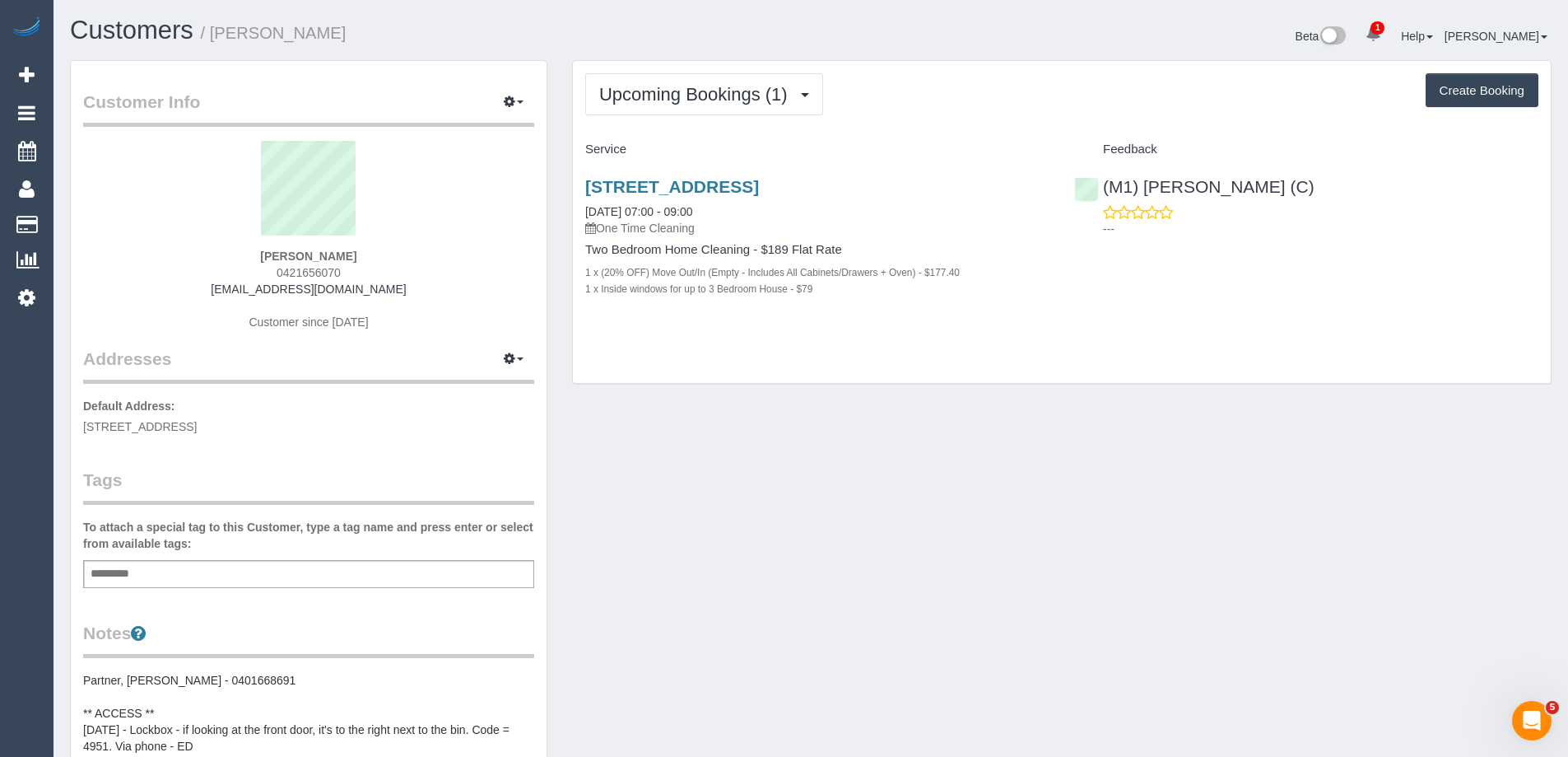
click at [342, 270] on div "Patrick Roberts 0421656070 patrickgeorgeroberts@gmail.com Customer since 2022" at bounding box center [308, 244] width 451 height 206
drag, startPoint x: 346, startPoint y: 272, endPoint x: 150, endPoint y: 281, distance: 196.2
click at [150, 281] on div "Patrick Roberts 0421656070 patrickgeorgeroberts@gmail.com Customer since 2022" at bounding box center [308, 244] width 451 height 206
click at [225, 272] on div "Patrick Roberts 0421656070 patrickgeorgeroberts@gmail.com Customer since 2022" at bounding box center [308, 244] width 451 height 206
drag, startPoint x: 246, startPoint y: 270, endPoint x: 397, endPoint y: 269, distance: 151.0
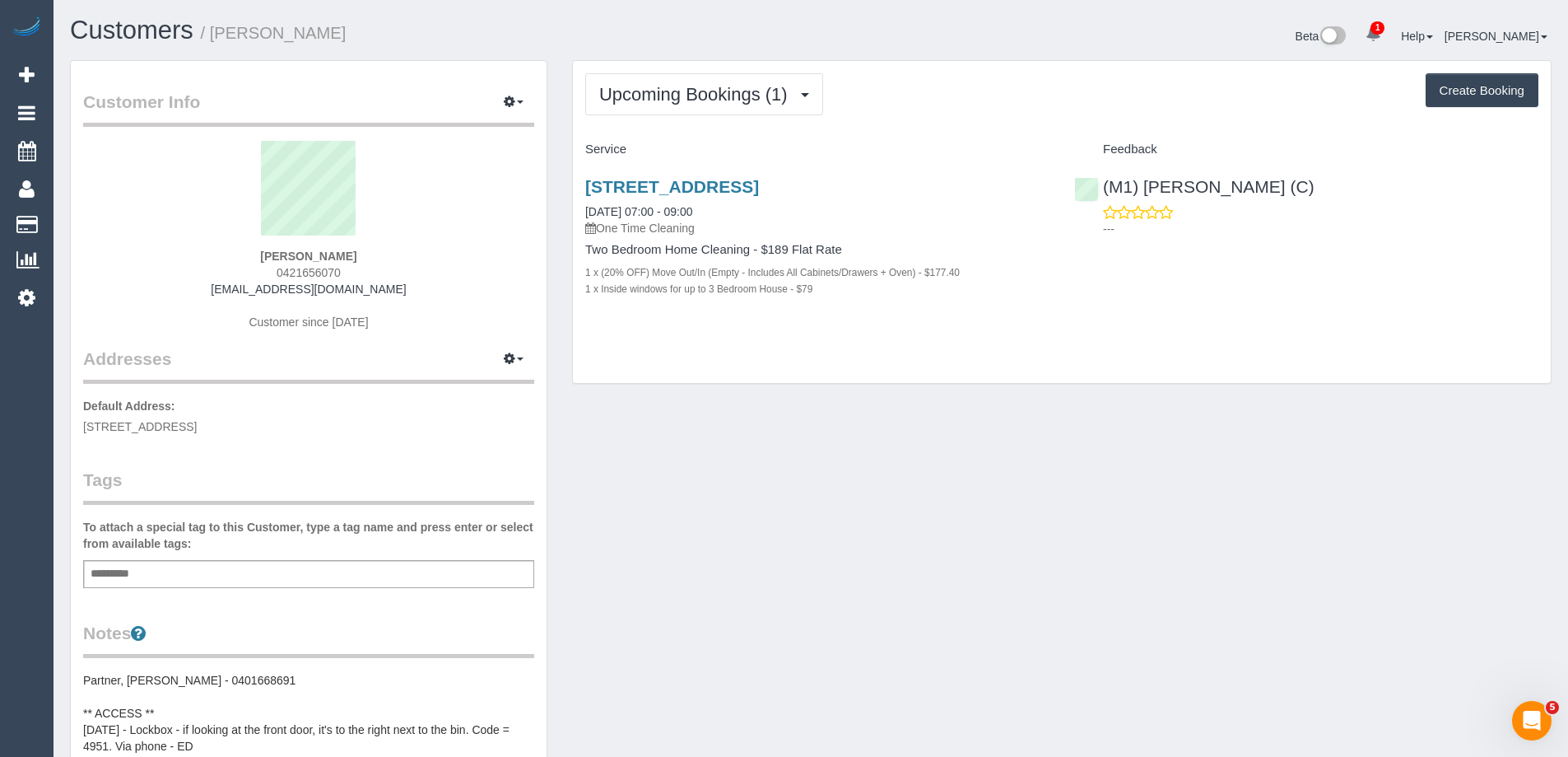
click at [397, 269] on div "Patrick Roberts 0421656070 patrickgeorgeroberts@gmail.com Customer since 2022" at bounding box center [308, 244] width 451 height 206
copy span "0421656070"
click at [1457, 624] on div "Customer Info Edit Contact Info Send Message Email Preferences Special Sales Ta…" at bounding box center [810, 764] width 1506 height 1408
click at [353, 272] on div "Patrick Roberts 0421656070 patrickgeorgeroberts@gmail.com Customer since 2022" at bounding box center [308, 244] width 451 height 206
drag, startPoint x: 345, startPoint y: 274, endPoint x: 201, endPoint y: 260, distance: 144.7
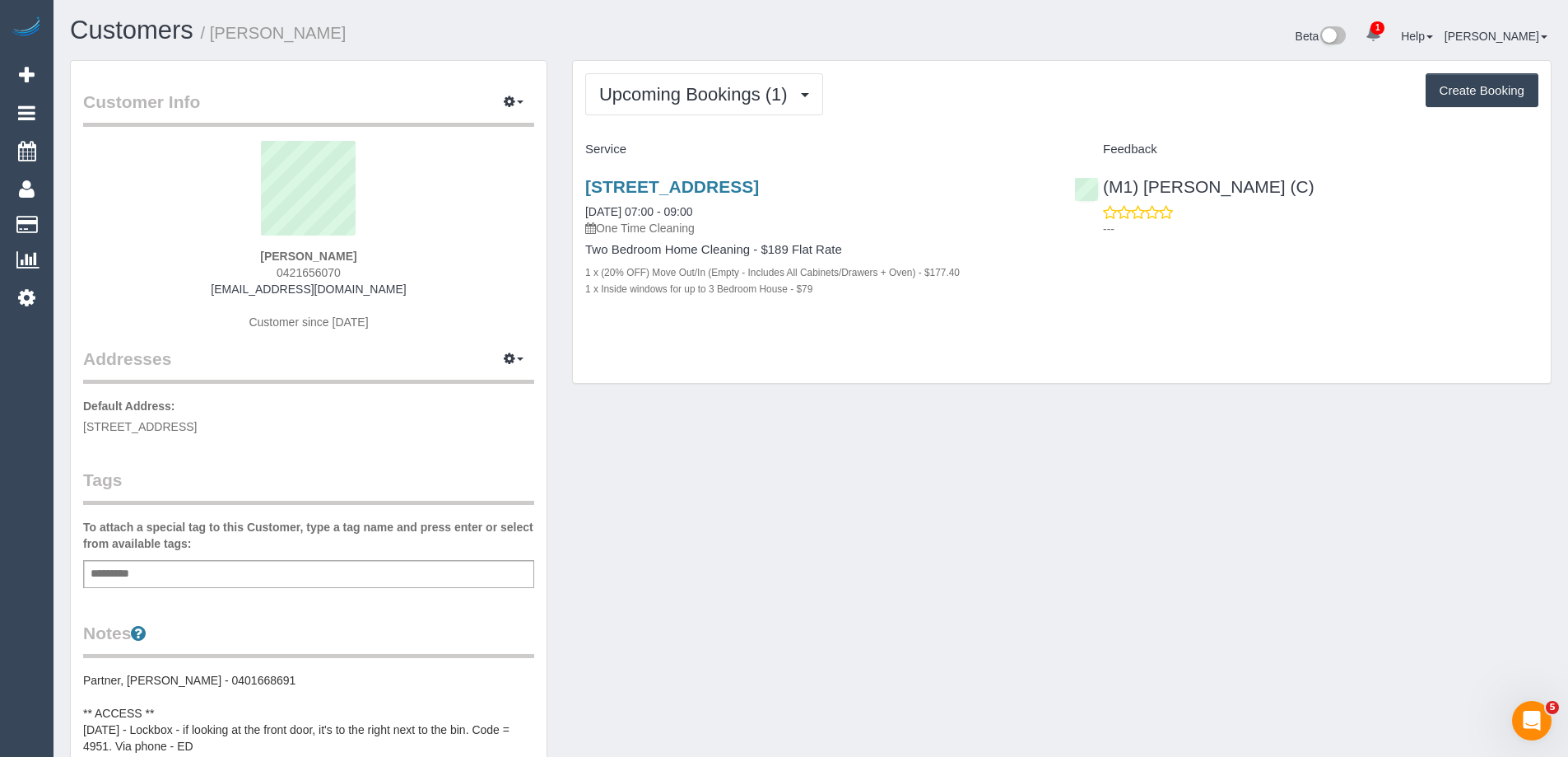
click at [201, 260] on div "Patrick Roberts 0421656070 patrickgeorgeroberts@gmail.com Customer since 2022" at bounding box center [308, 244] width 451 height 206
click at [246, 275] on div "Patrick Roberts 0421656070 patrickgeorgeroberts@gmail.com Customer since 2022" at bounding box center [308, 244] width 451 height 206
drag, startPoint x: 252, startPoint y: 274, endPoint x: 392, endPoint y: 278, distance: 140.1
click at [390, 278] on div "Patrick Roberts 0421656070 patrickgeorgeroberts@gmail.com Customer since 2022" at bounding box center [308, 244] width 451 height 206
copy span "0421656070"
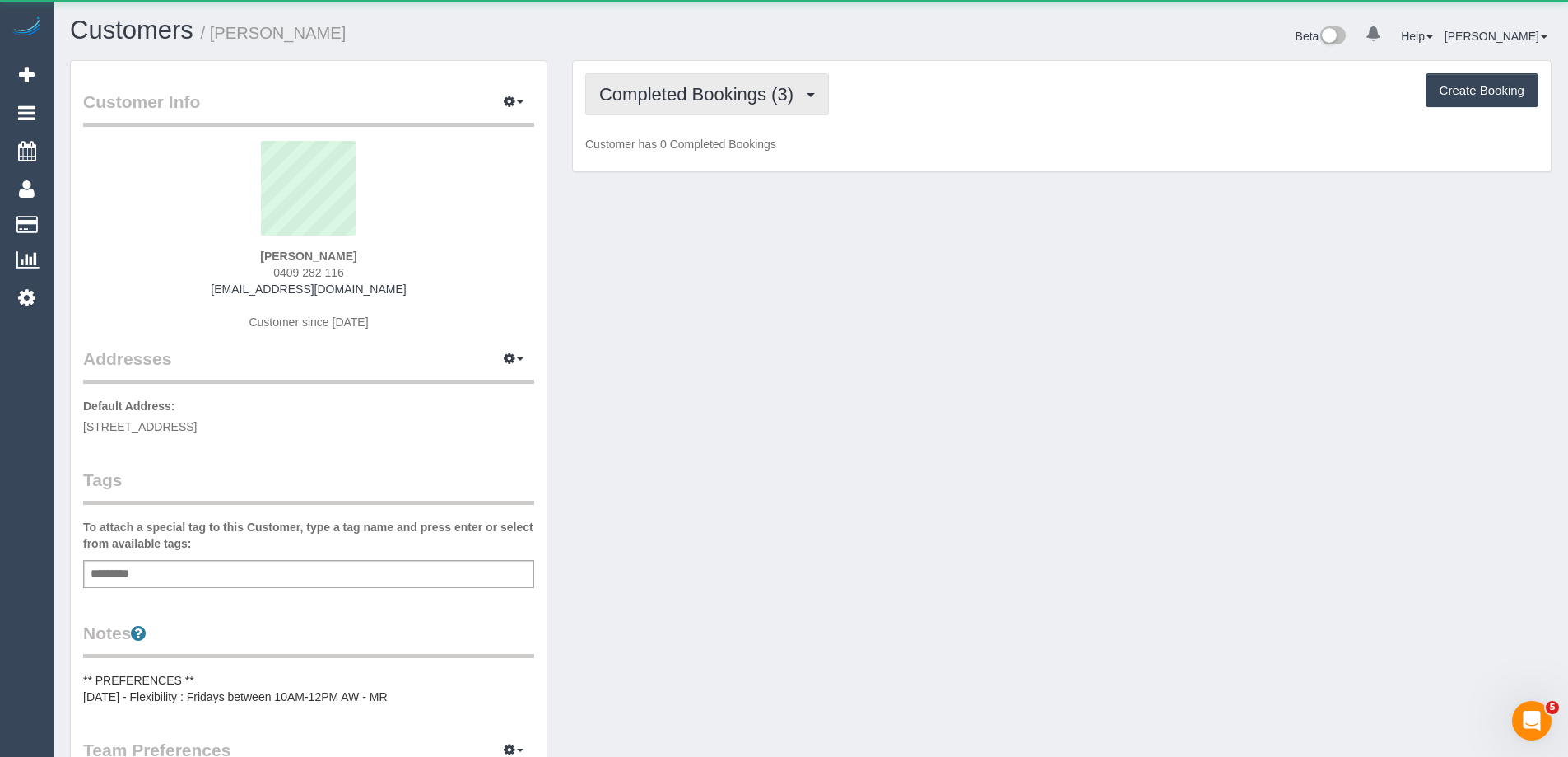
drag, startPoint x: 659, startPoint y: 88, endPoint x: 659, endPoint y: 146, distance: 58.0
click at [663, 89] on span "Completed Bookings (3)" at bounding box center [699, 94] width 202 height 21
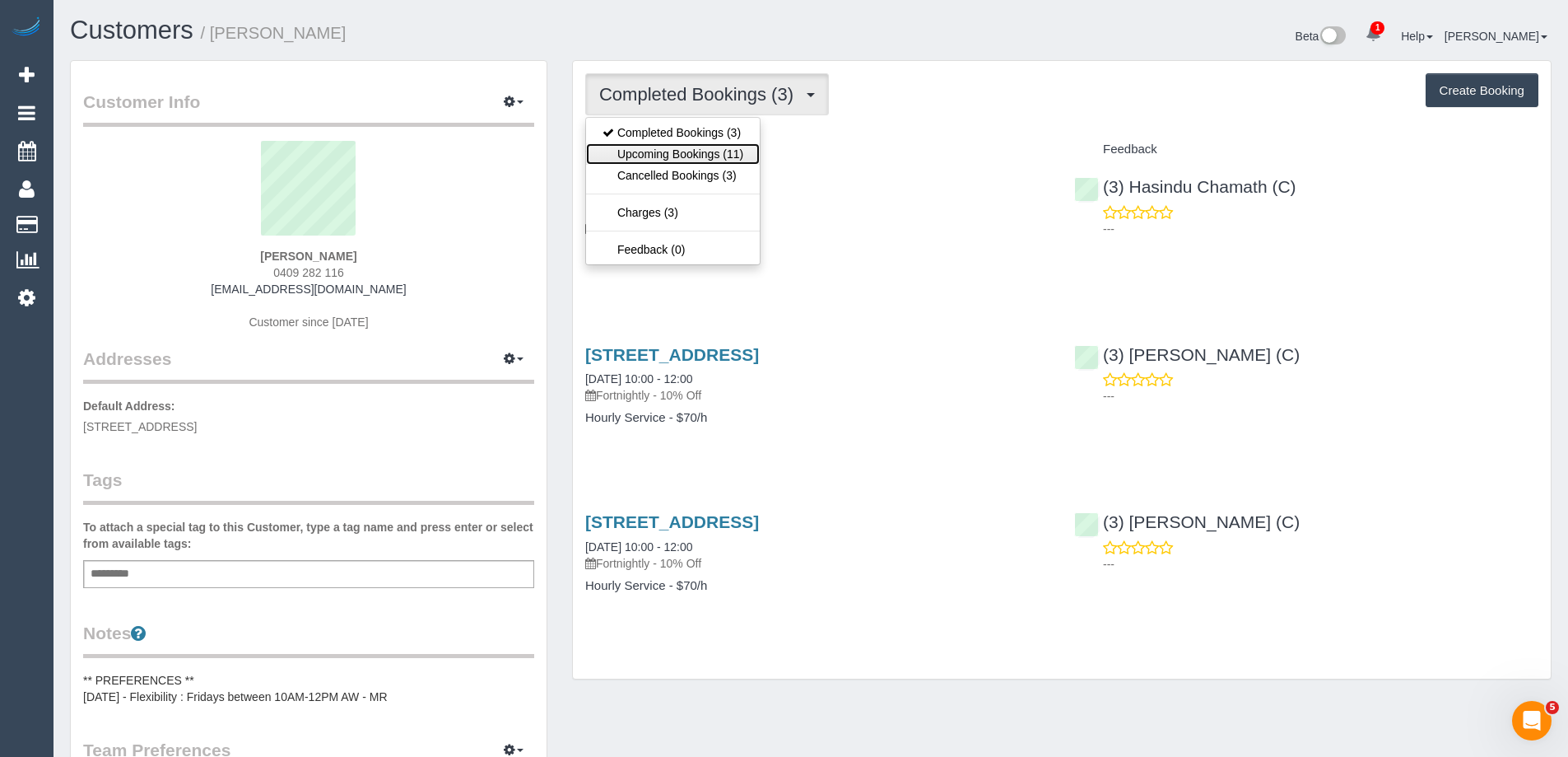
click at [660, 162] on link "Upcoming Bookings (11)" at bounding box center [672, 153] width 174 height 22
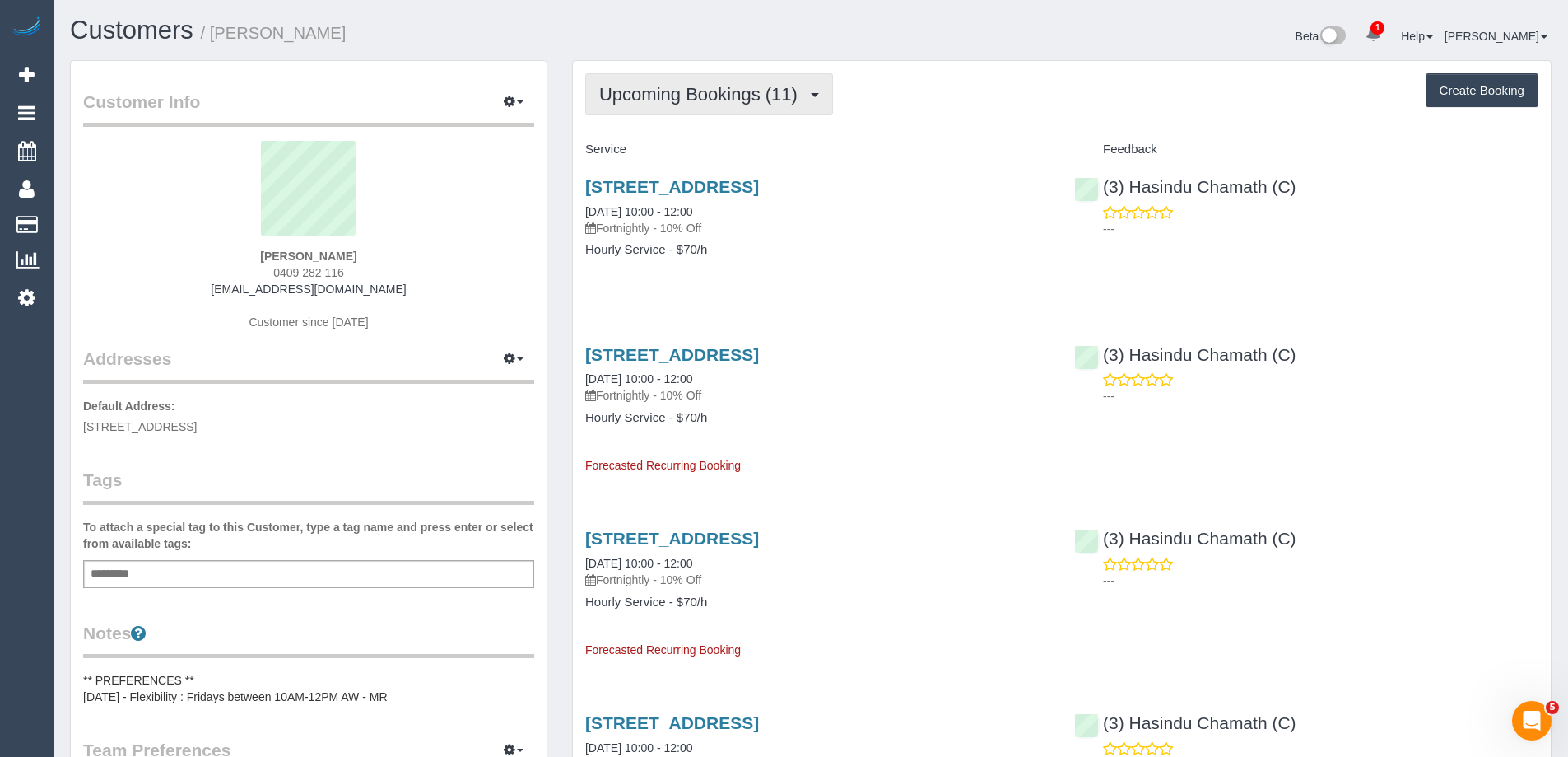
click at [728, 97] on span "Upcoming Bookings (11)" at bounding box center [702, 94] width 207 height 21
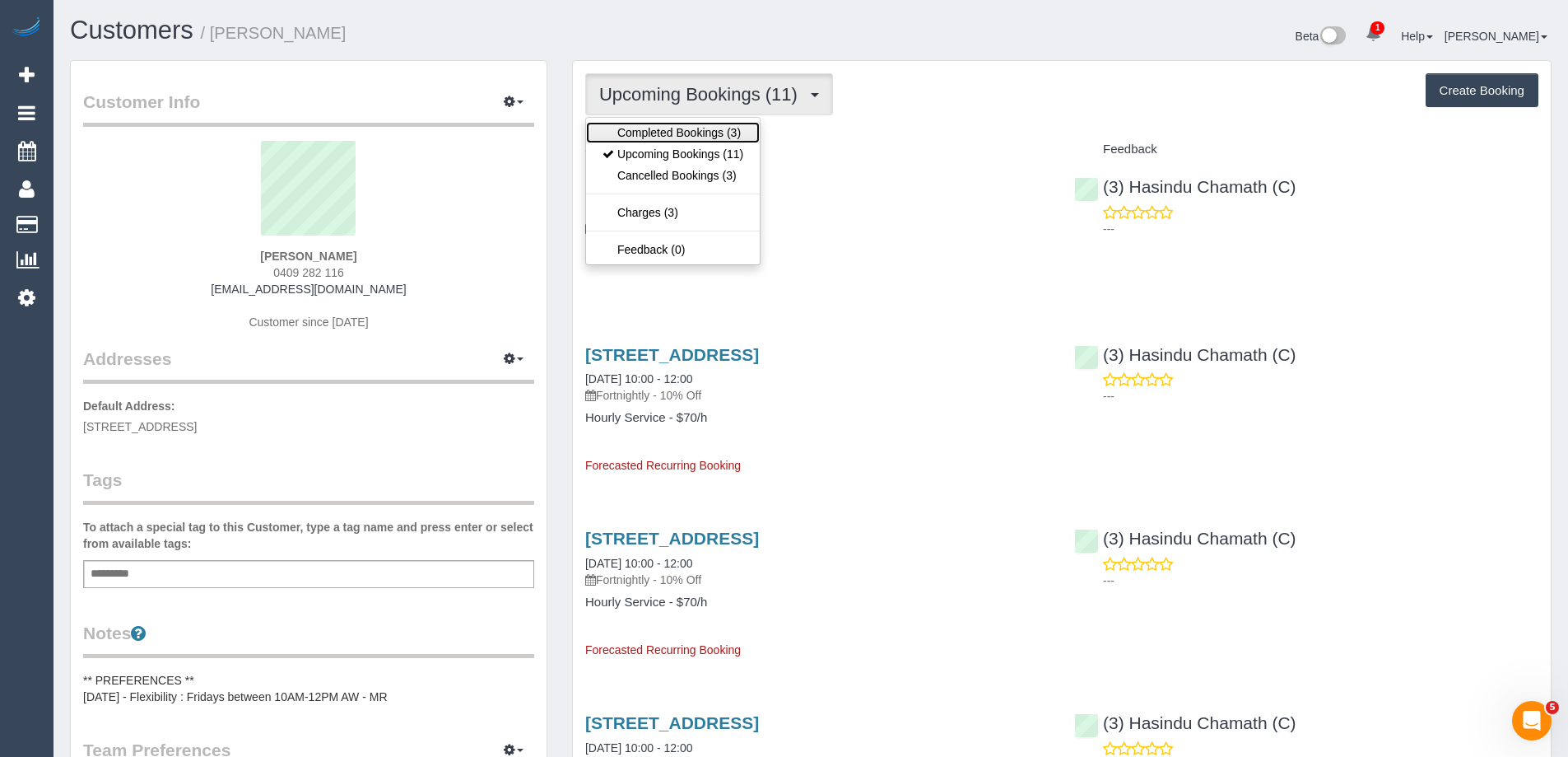
click at [730, 131] on link "Completed Bookings (3)" at bounding box center [672, 133] width 174 height 22
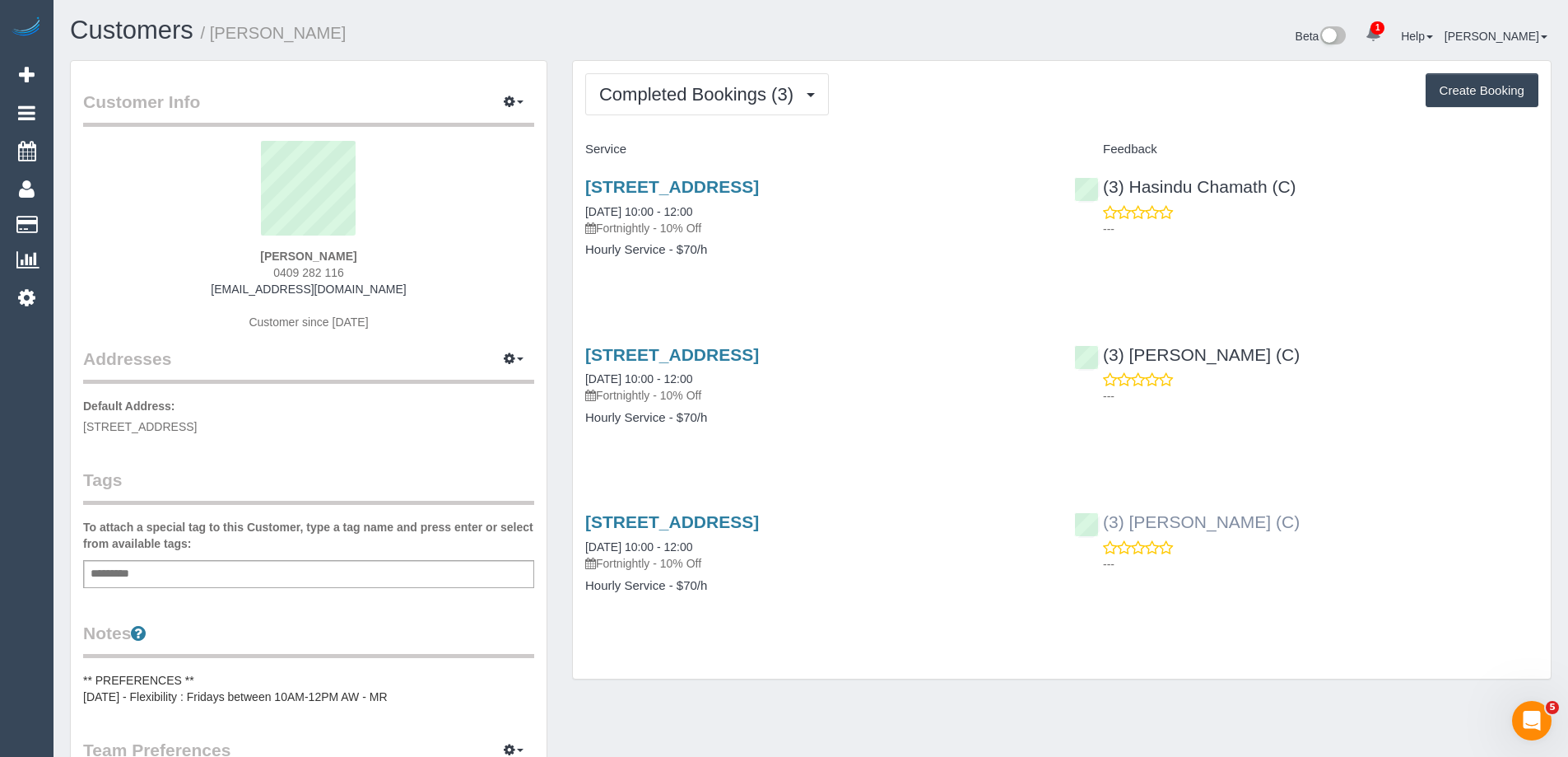
drag, startPoint x: 1323, startPoint y: 523, endPoint x: 1105, endPoint y: 529, distance: 218.1
click at [1105, 529] on div "(3) Barun Chand (C) ---" at bounding box center [1306, 539] width 489 height 81
copy link "(3) [PERSON_NAME] (C)"
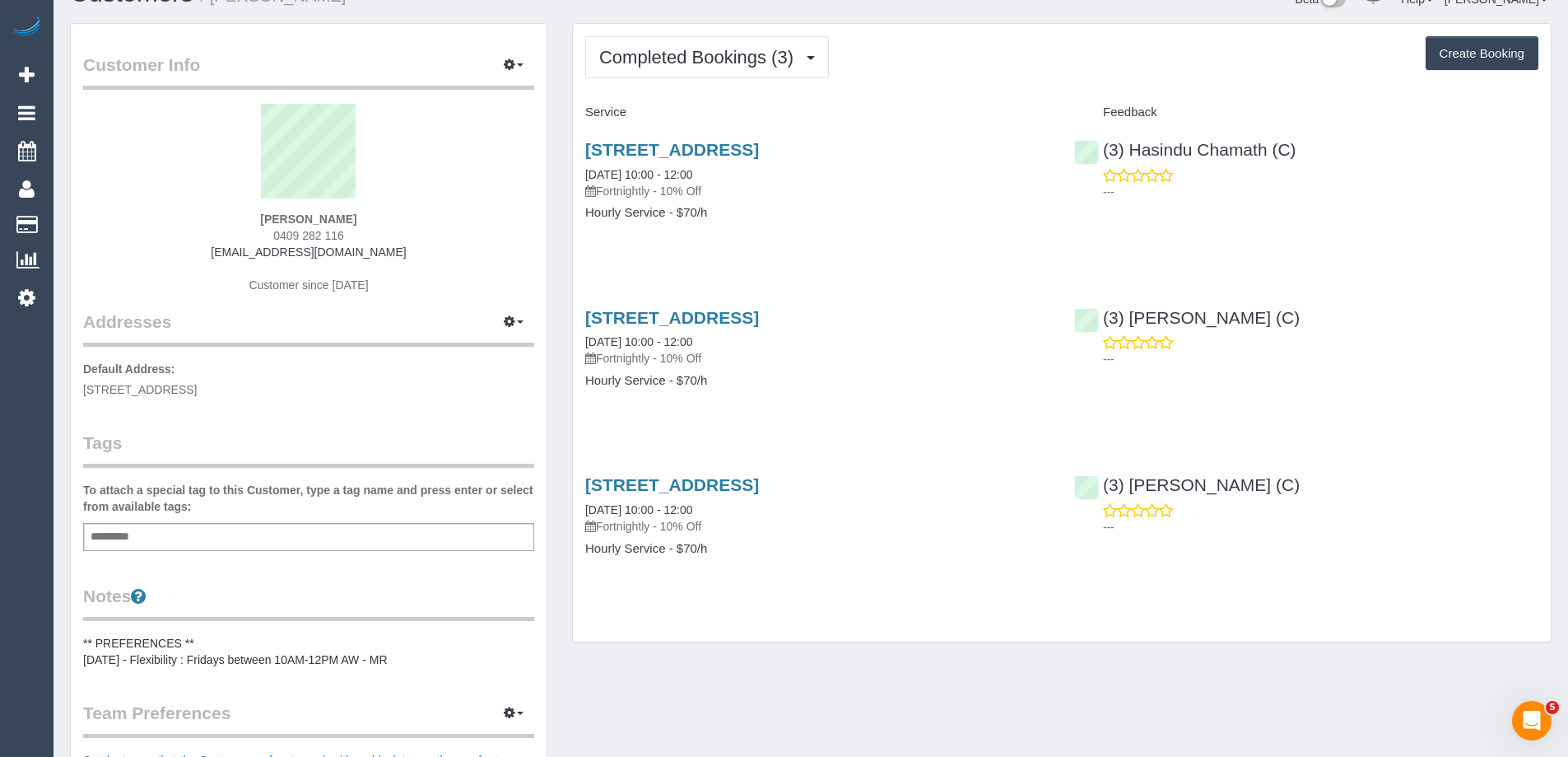
scroll to position [412, 0]
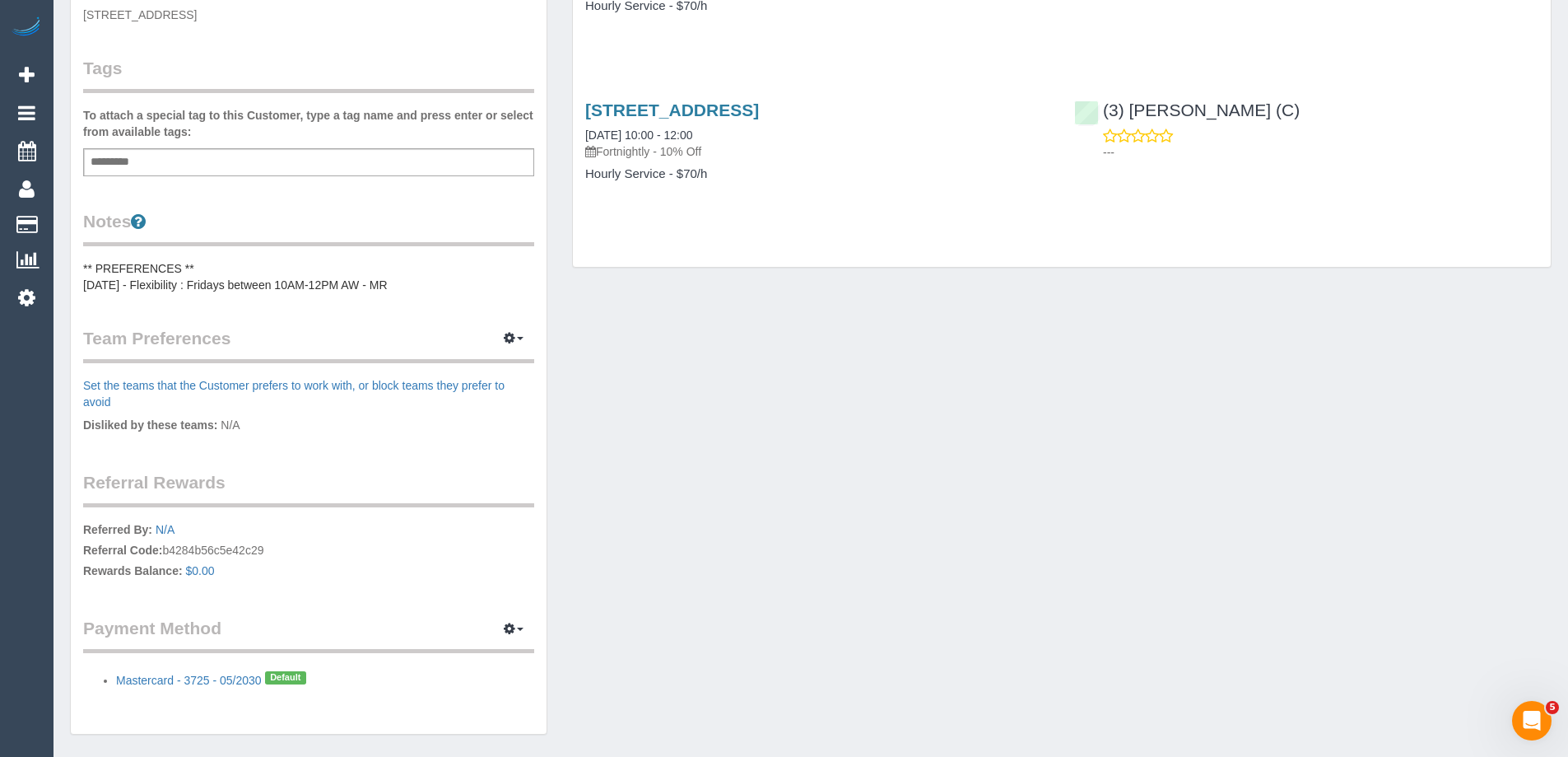
click at [245, 296] on div "Customer Info Edit Contact Info Send Message Email Preferences Special Sales Ta…" at bounding box center [308, 192] width 476 height 1085
click at [235, 284] on pre "** PREFERENCES ** 03/07/2025 - Flexibility : Fridays between 10AM-12PM AW - MR" at bounding box center [308, 276] width 451 height 33
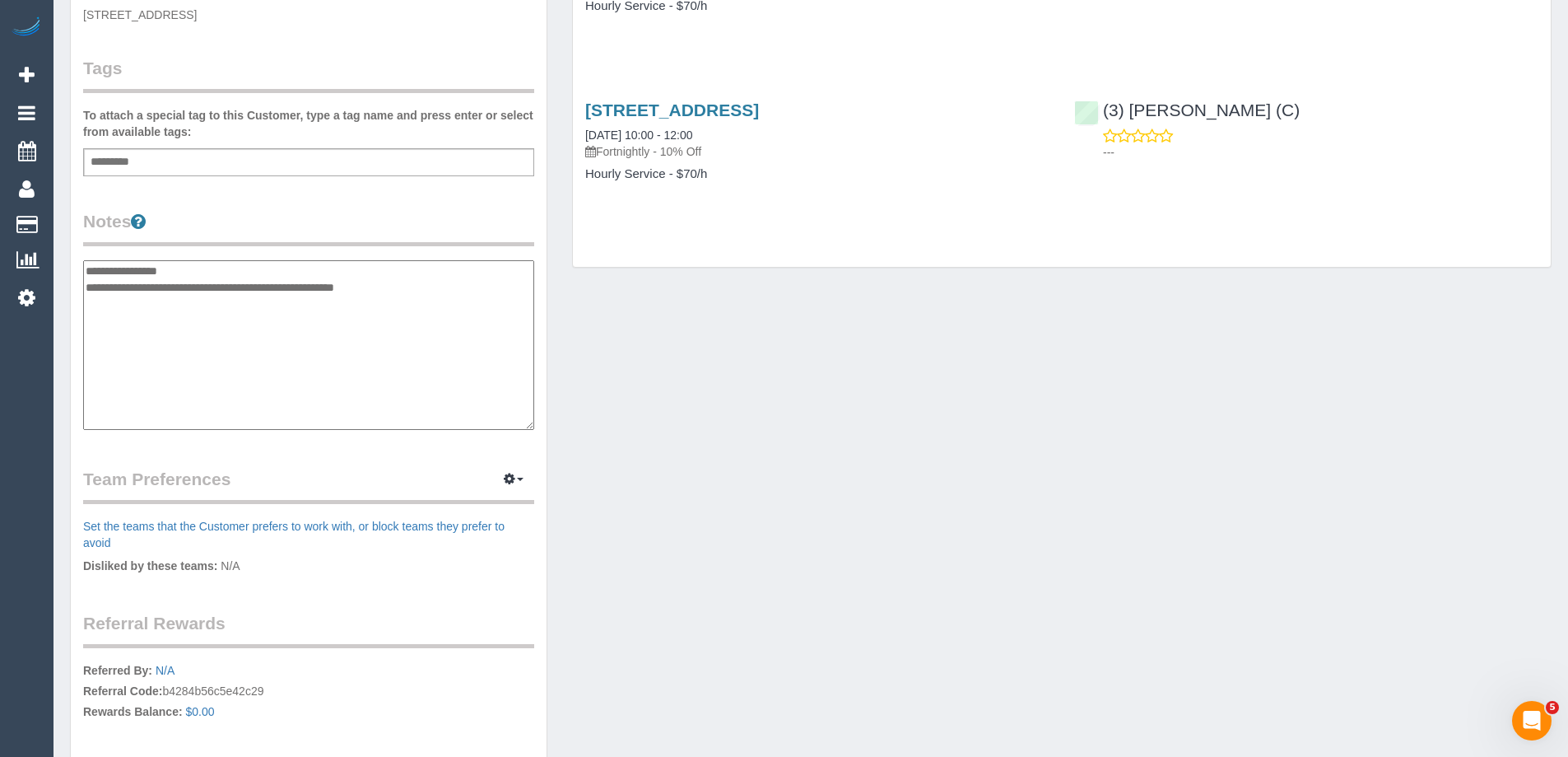
click at [85, 273] on textarea "**********" at bounding box center [308, 345] width 451 height 169
click at [452, 291] on textarea "**********" at bounding box center [308, 345] width 451 height 169
click at [82, 274] on div "Customer Info Edit Contact Info Send Message Email Preferences Special Sales Ta…" at bounding box center [308, 262] width 476 height 1226
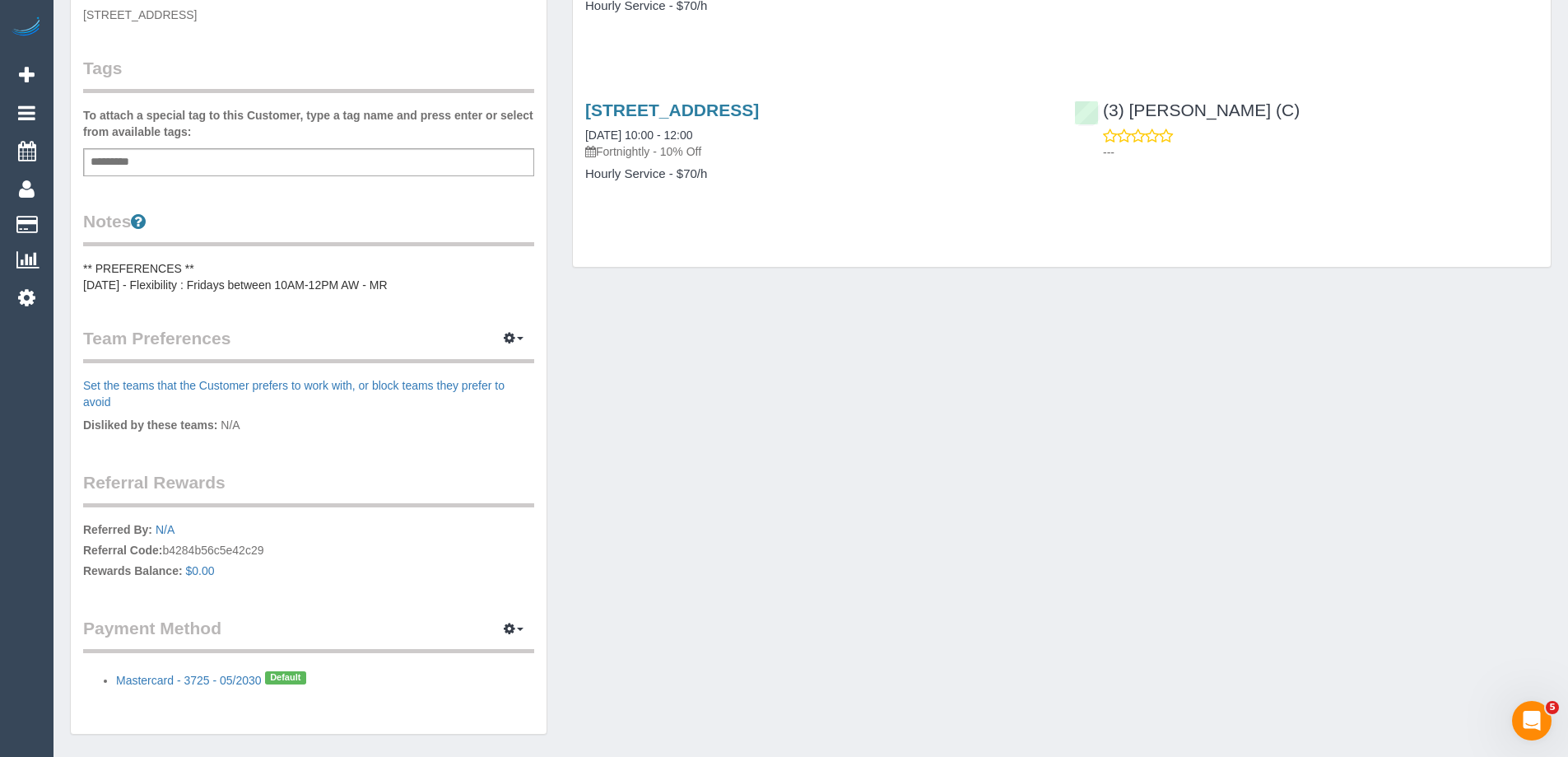
click at [86, 271] on pre "** PREFERENCES ** 03/07/2025 - Flexibility : Fridays between 10AM-12PM AW - MR" at bounding box center [308, 276] width 451 height 33
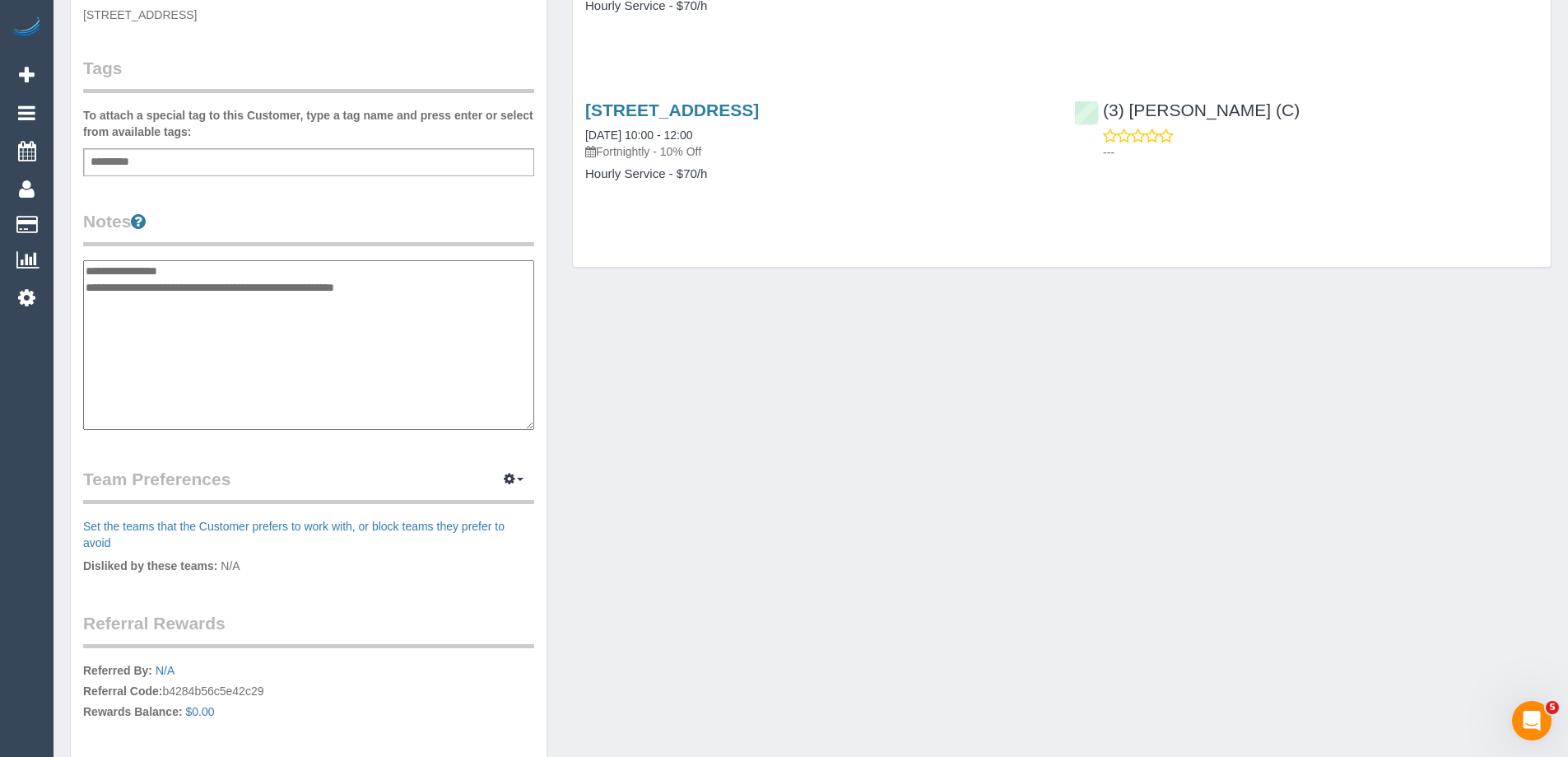
click at [84, 268] on textarea "**********" at bounding box center [308, 345] width 451 height 169
click at [197, 308] on textarea "**********" at bounding box center [308, 345] width 451 height 169
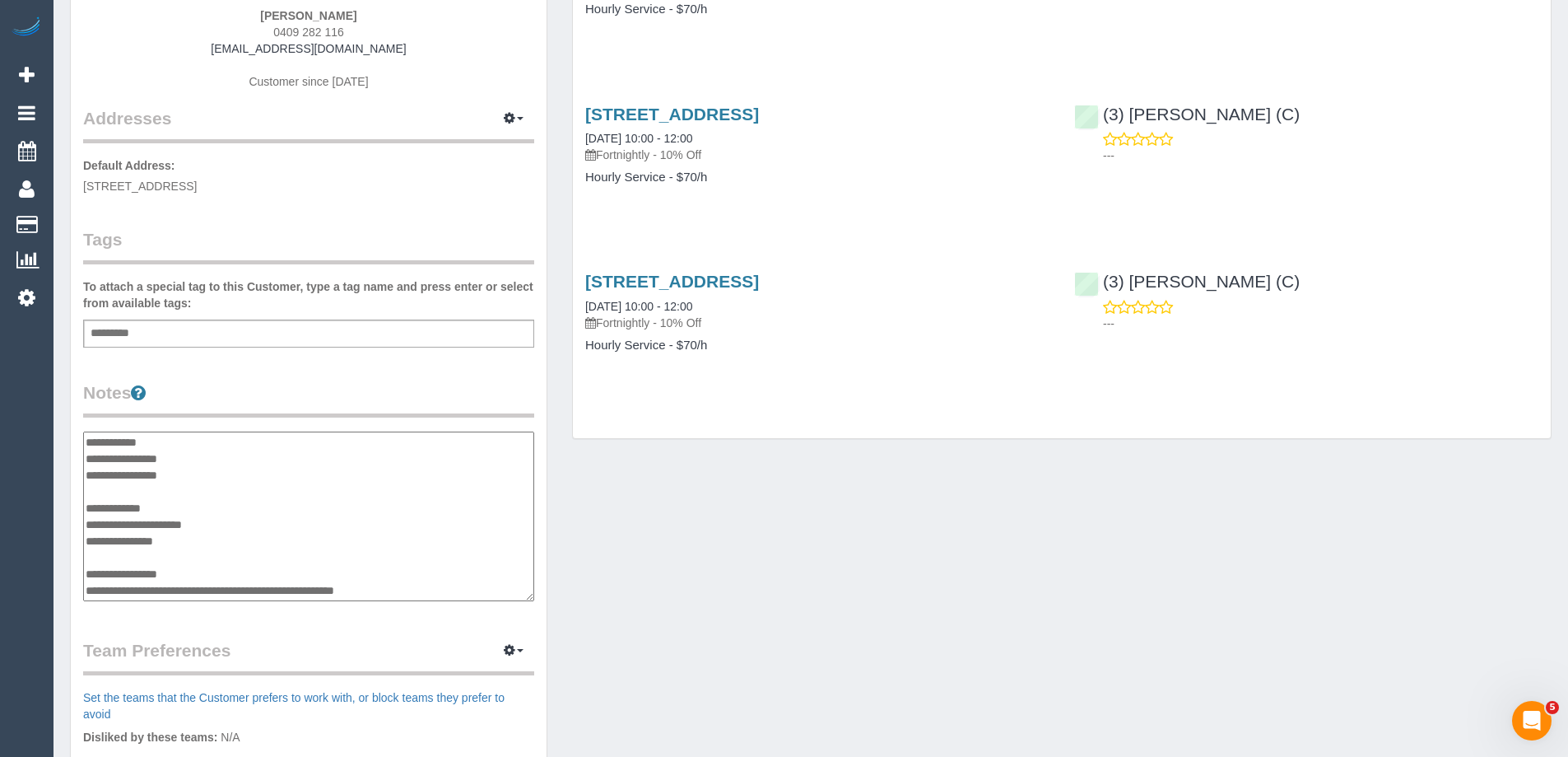
scroll to position [0, 0]
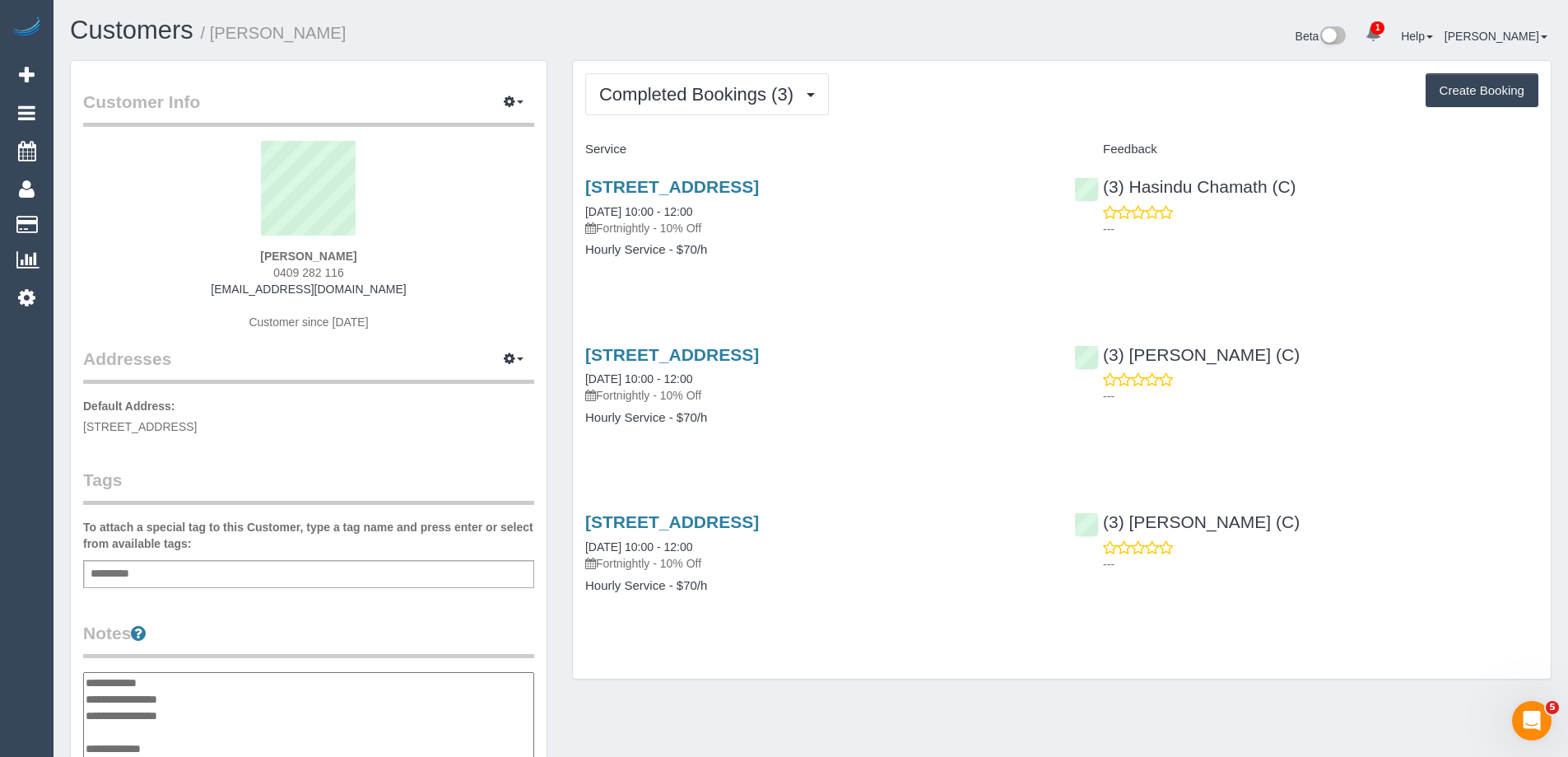
type textarea "**********"
click at [1095, 185] on div "(3) Hasindu Chamath (C) ---" at bounding box center [1306, 203] width 489 height 81
copy link "(3) Hasindu Chamath (C)"
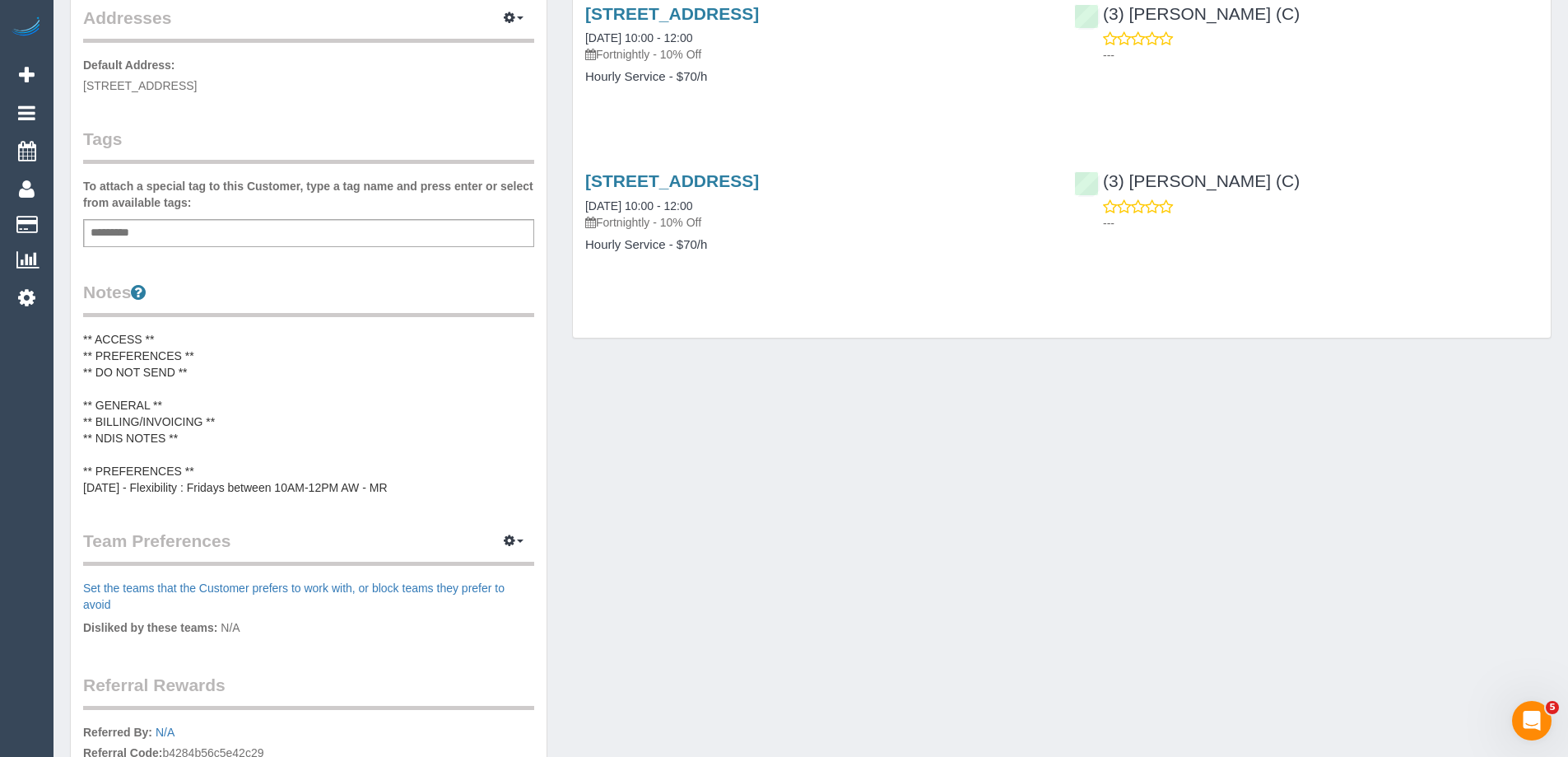
scroll to position [412, 0]
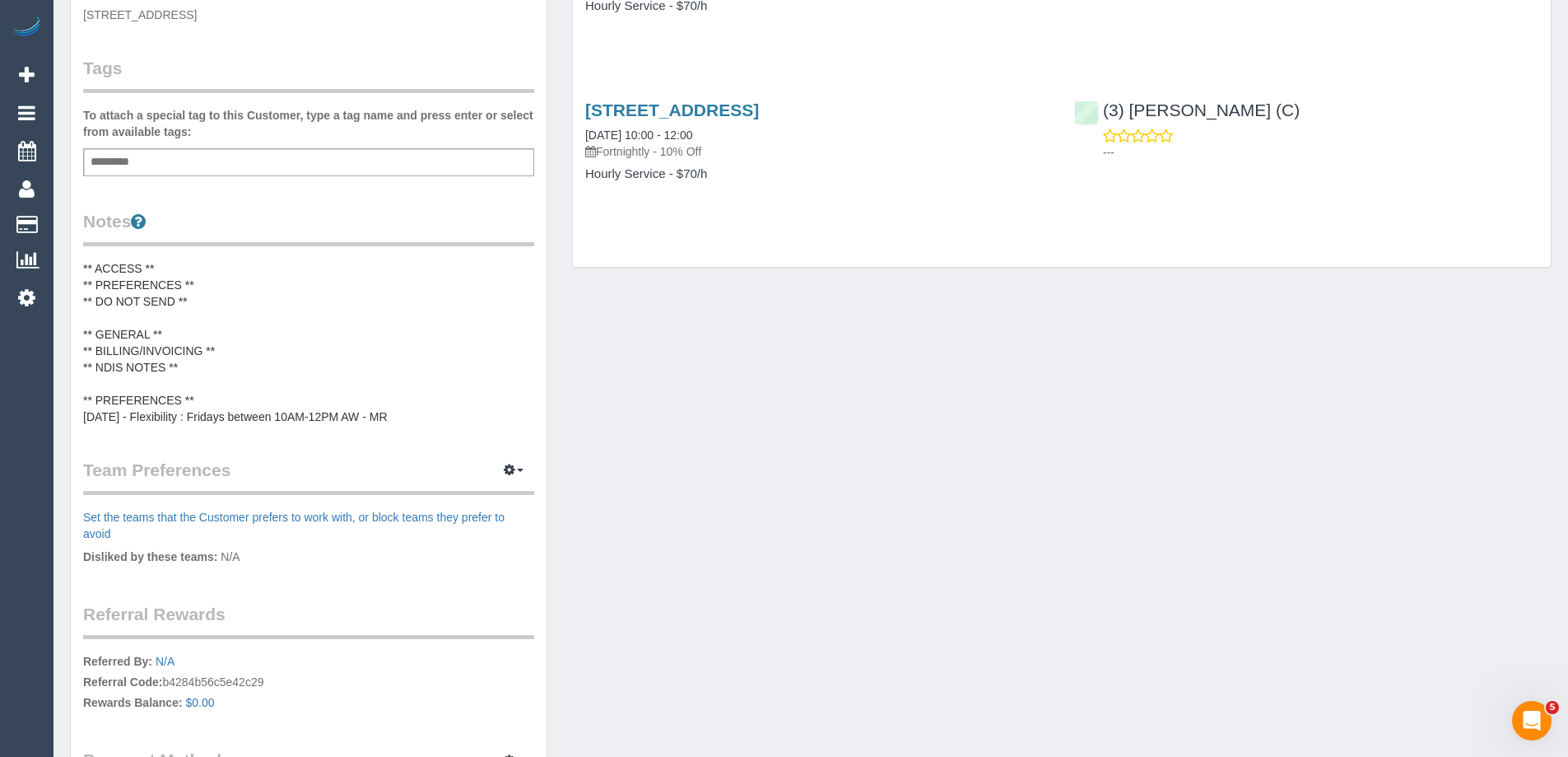
click at [130, 313] on pre "** ACCESS ** ** PREFERENCES ** ** DO NOT SEND ** ** GENERAL ** ** BILLING/INVOI…" at bounding box center [308, 342] width 451 height 165
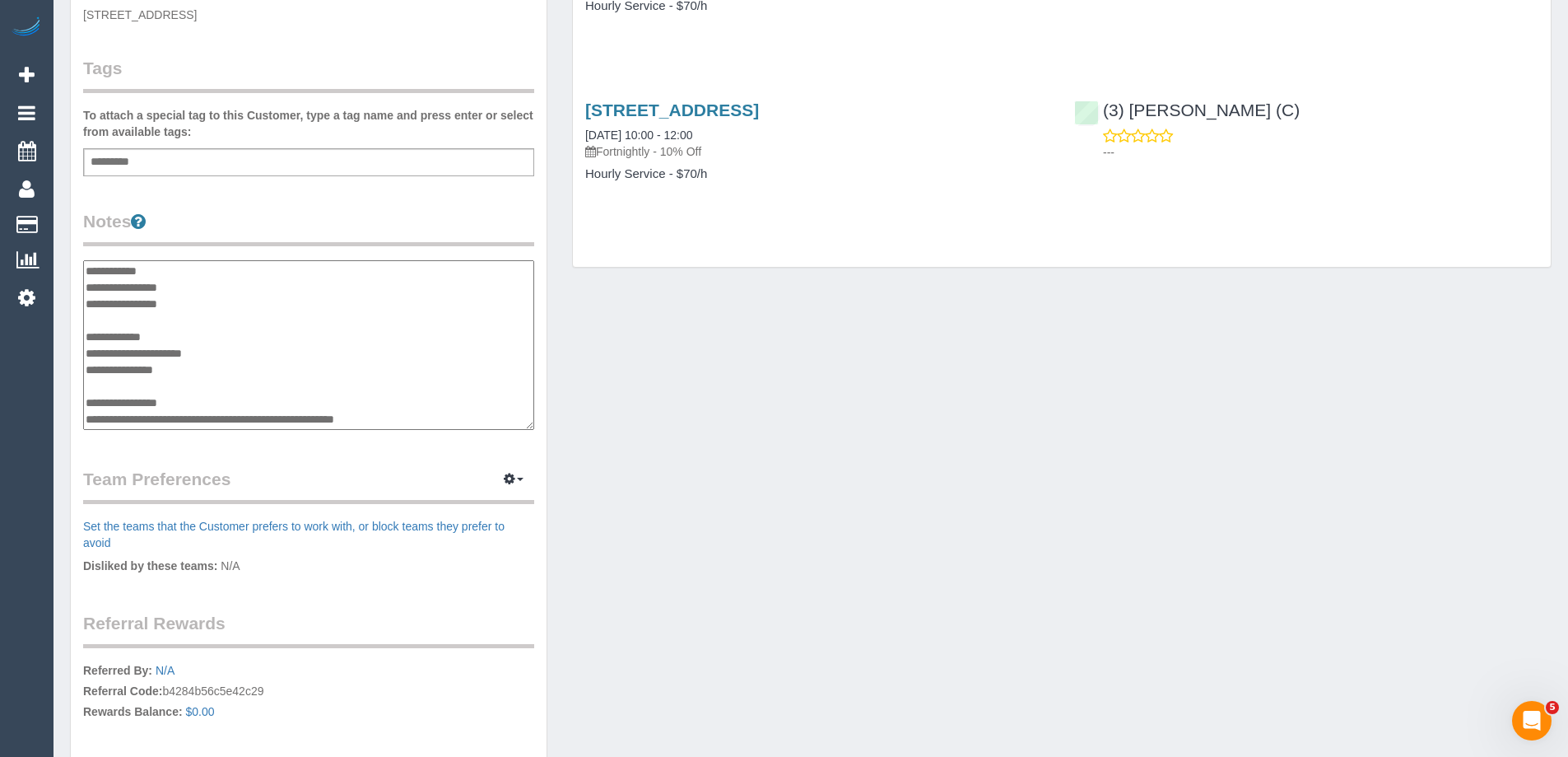
click at [122, 316] on textarea "**********" at bounding box center [308, 345] width 451 height 169
click at [153, 321] on textarea "**********" at bounding box center [308, 345] width 451 height 169
click at [140, 321] on textarea "**********" at bounding box center [308, 345] width 451 height 169
click at [188, 324] on textarea "**********" at bounding box center [308, 345] width 451 height 169
click at [432, 319] on textarea "**********" at bounding box center [308, 345] width 451 height 169
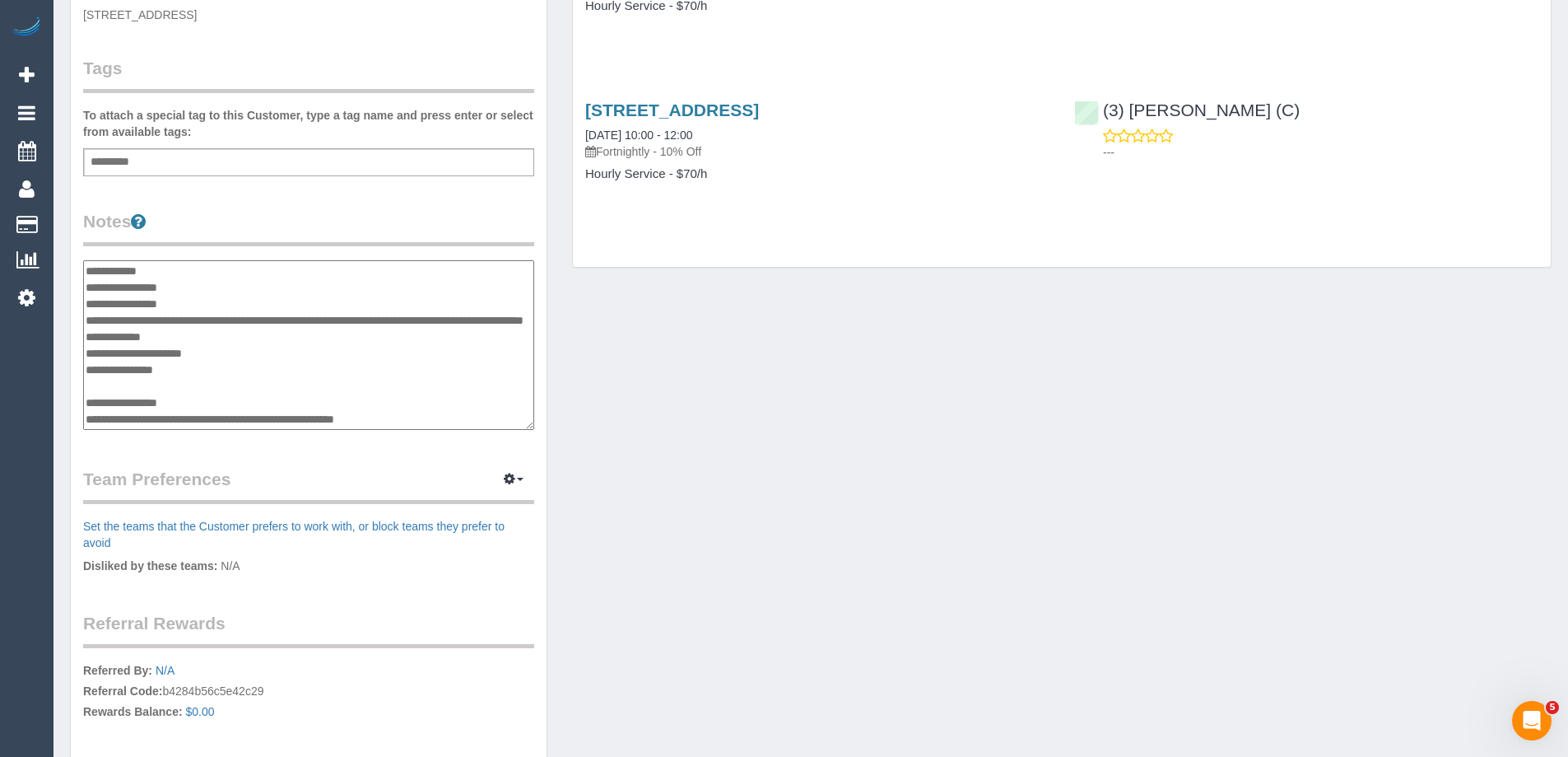
click at [240, 340] on textarea "**********" at bounding box center [308, 345] width 451 height 169
click at [253, 337] on textarea "**********" at bounding box center [308, 345] width 451 height 169
type textarea "**********"
click at [515, 484] on button "button" at bounding box center [513, 479] width 41 height 25
click at [501, 502] on link "Manage Preferences" at bounding box center [463, 510] width 140 height 22
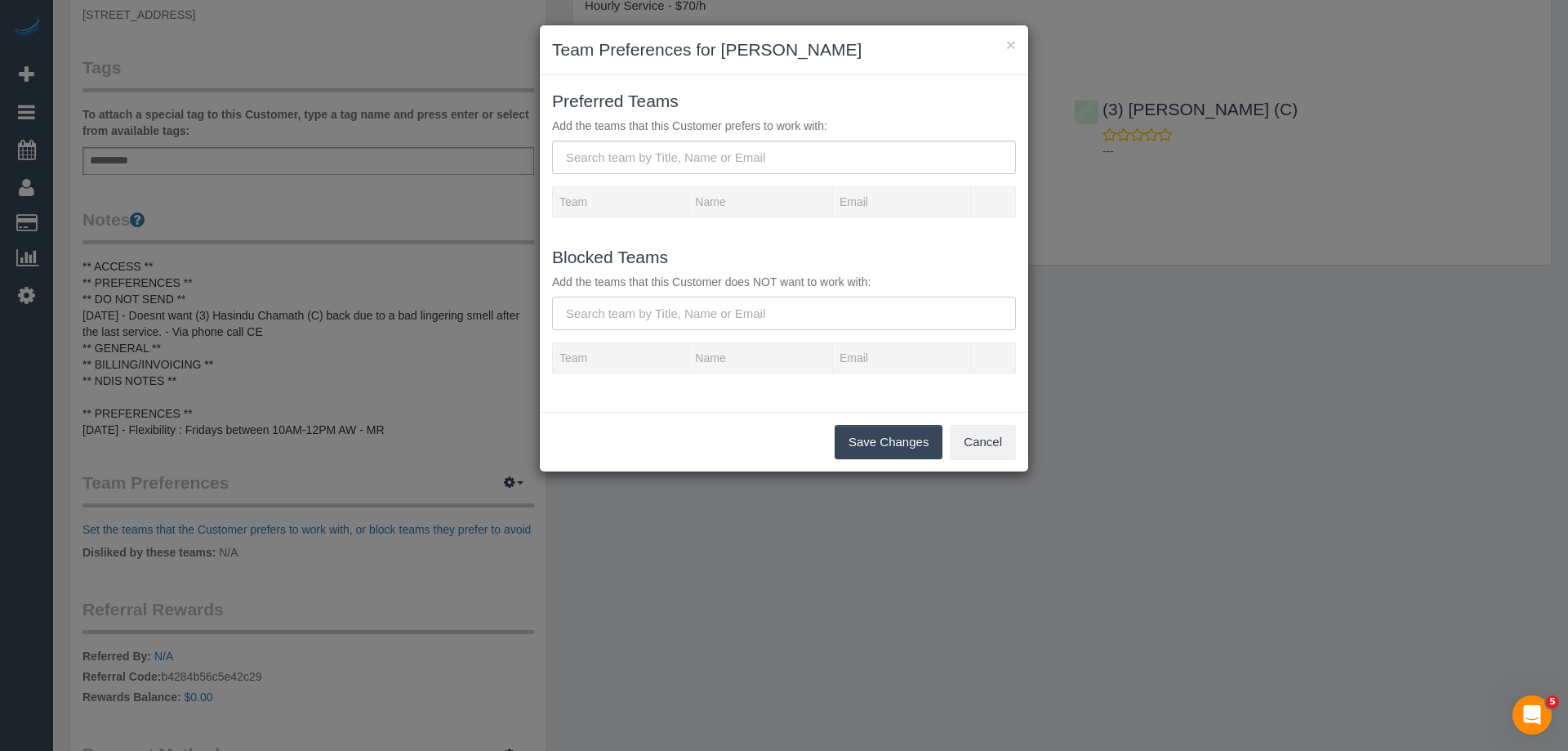
click at [619, 310] on input "text" at bounding box center [784, 313] width 464 height 34
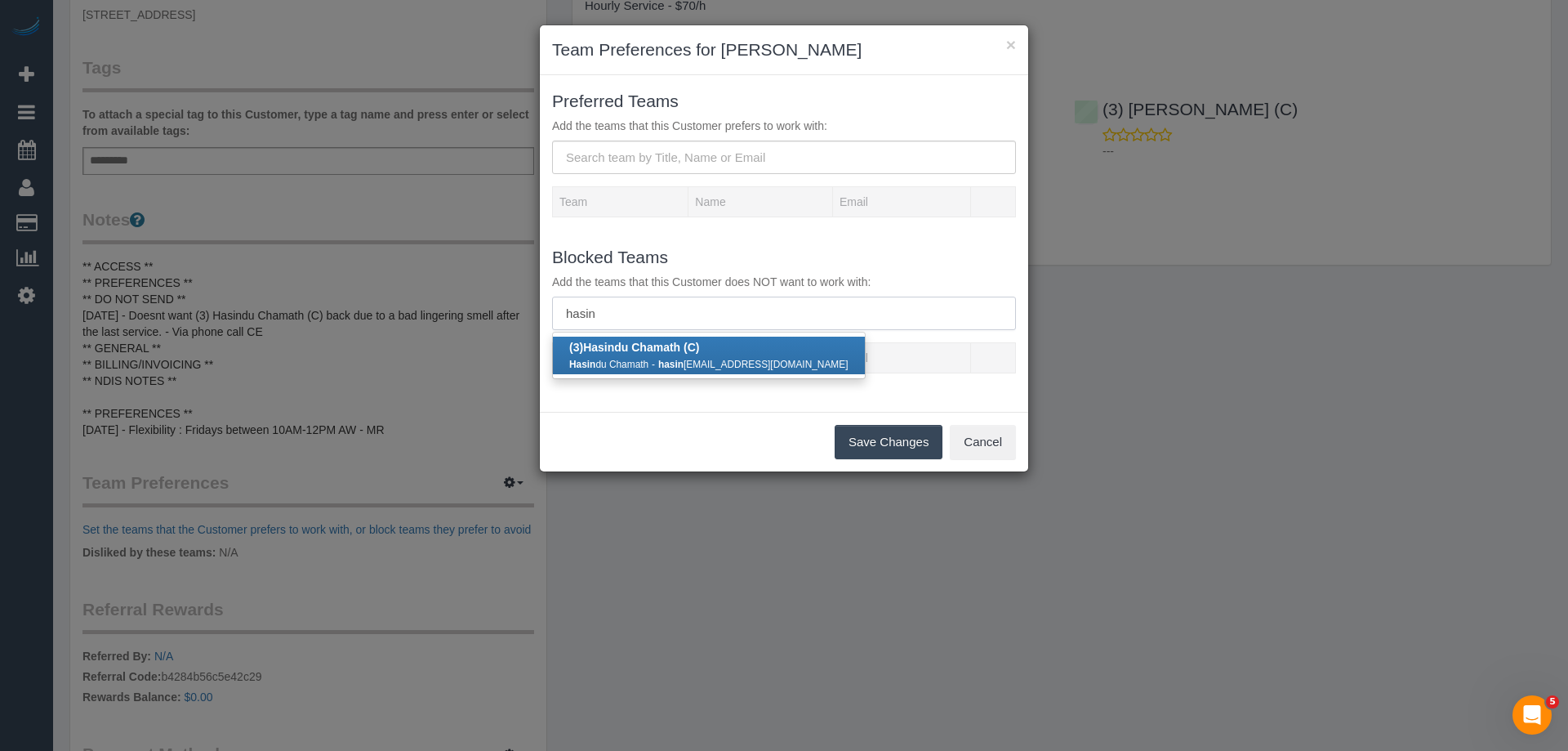
type input "hasin"
click at [620, 357] on div "Hasin du Chamath - hasin duchamath8@gmail.com" at bounding box center [708, 364] width 279 height 17
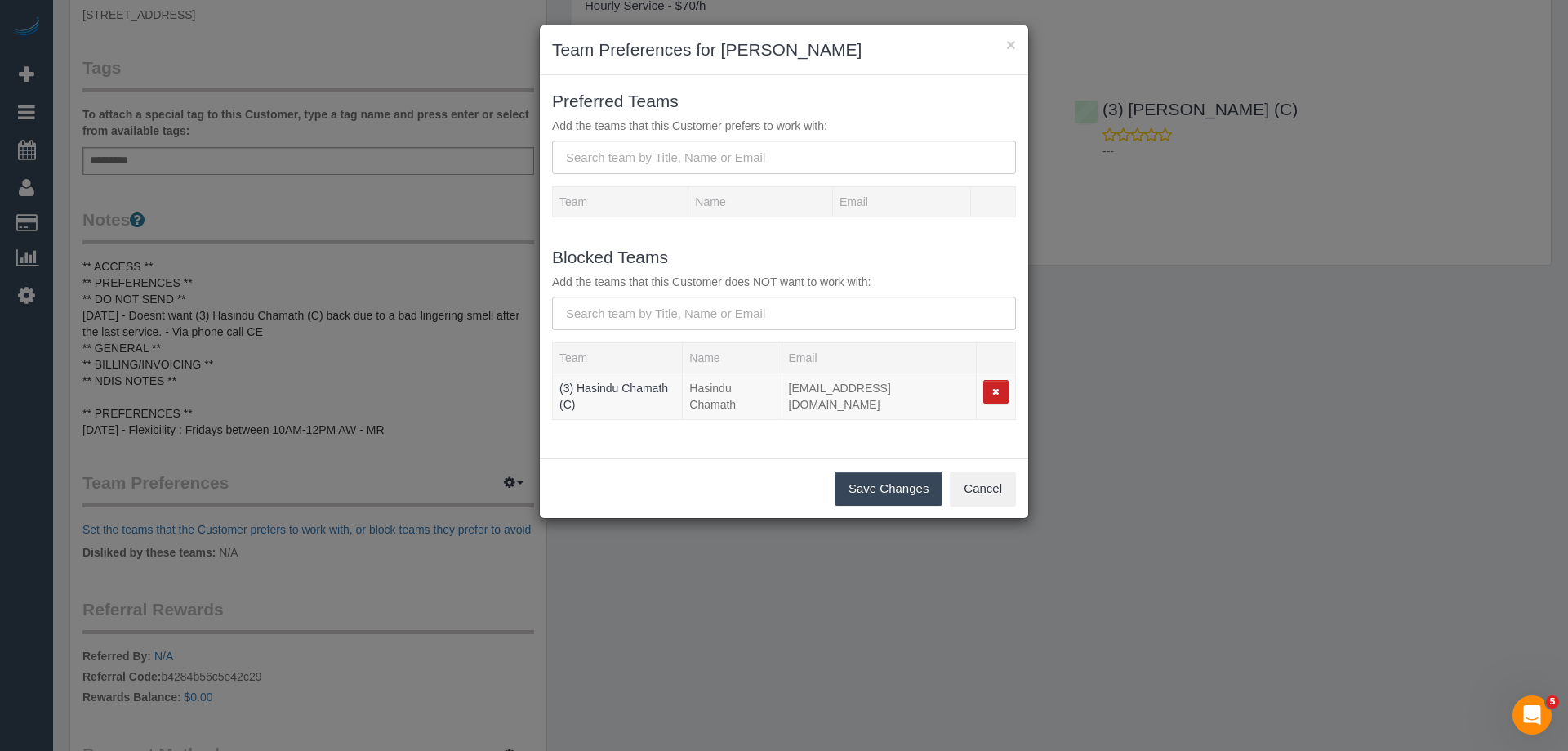
click at [885, 471] on button "Save Changes" at bounding box center [889, 488] width 108 height 35
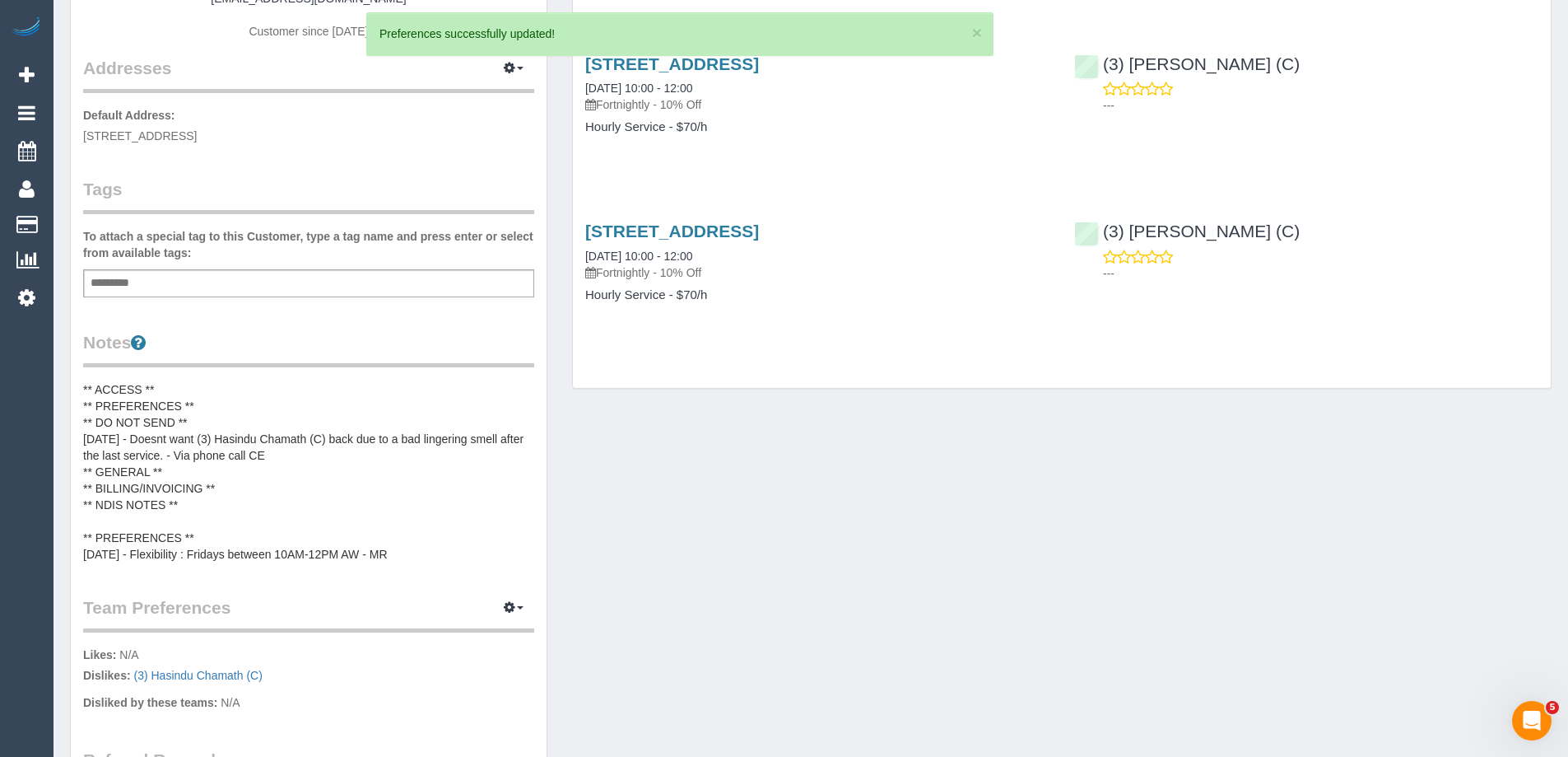
scroll to position [0, 0]
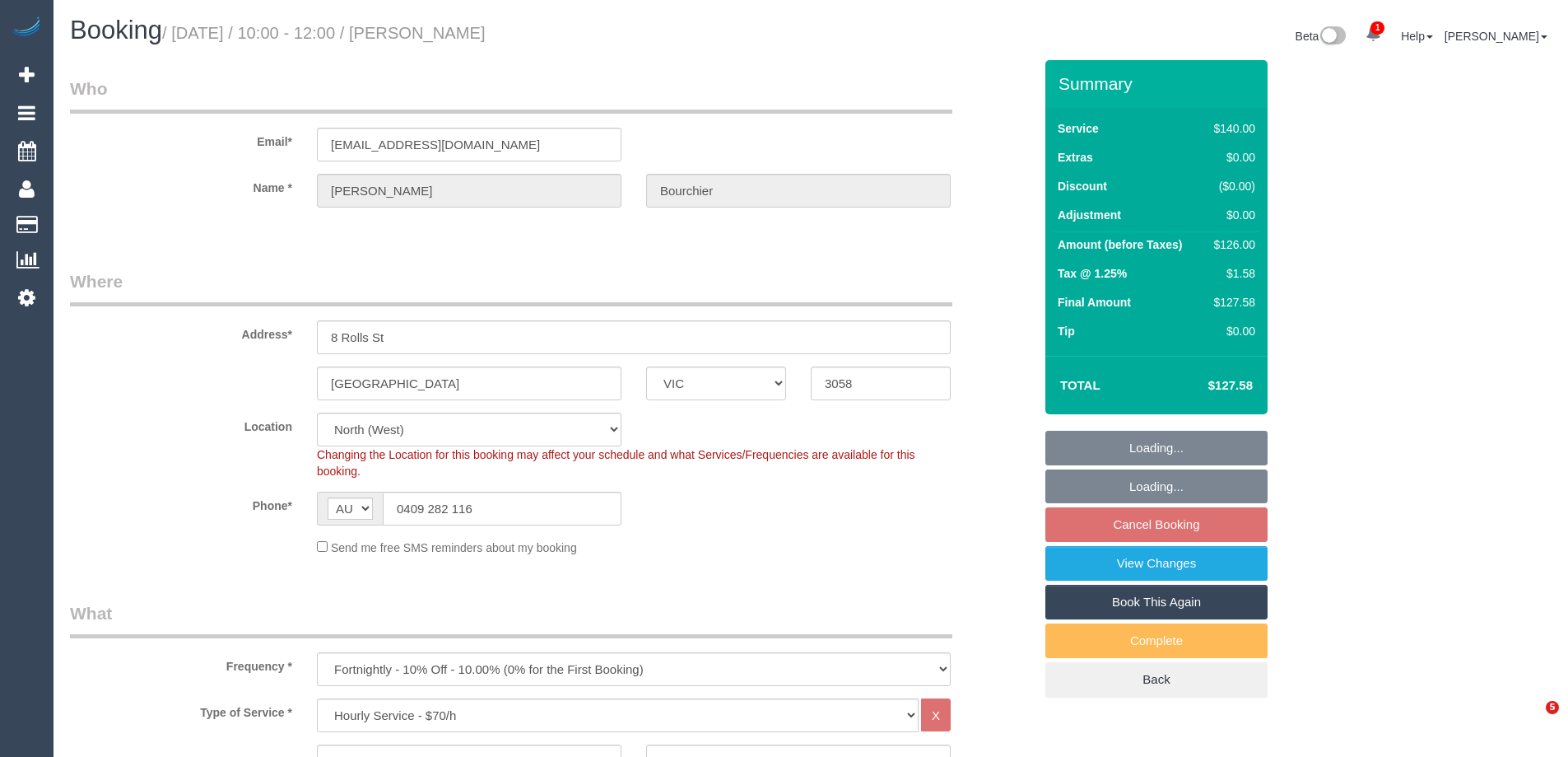
select select "VIC"
select select "number:27"
select select "number:14"
select select "number:19"
select select "number:25"
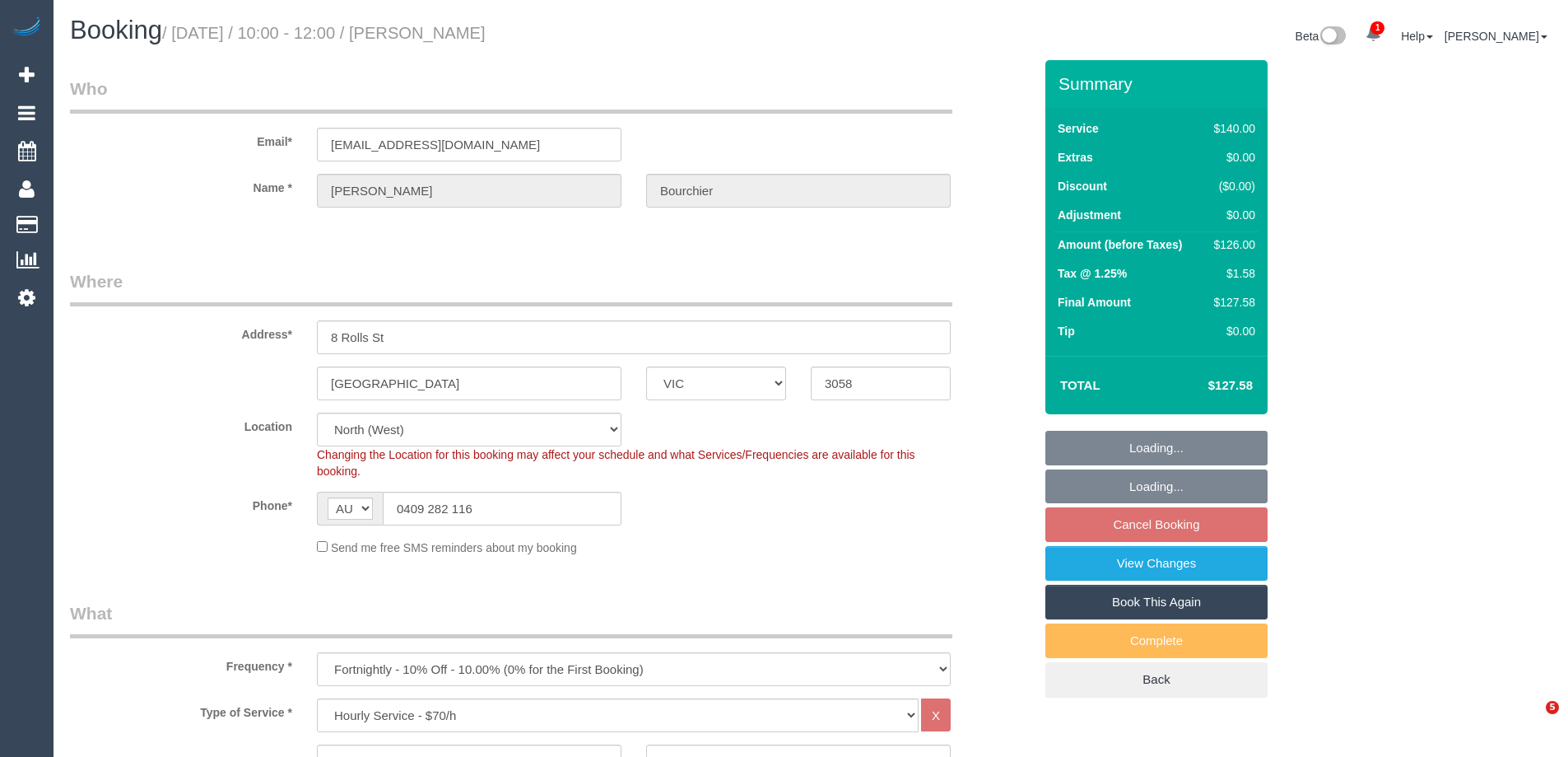
select select "number:33"
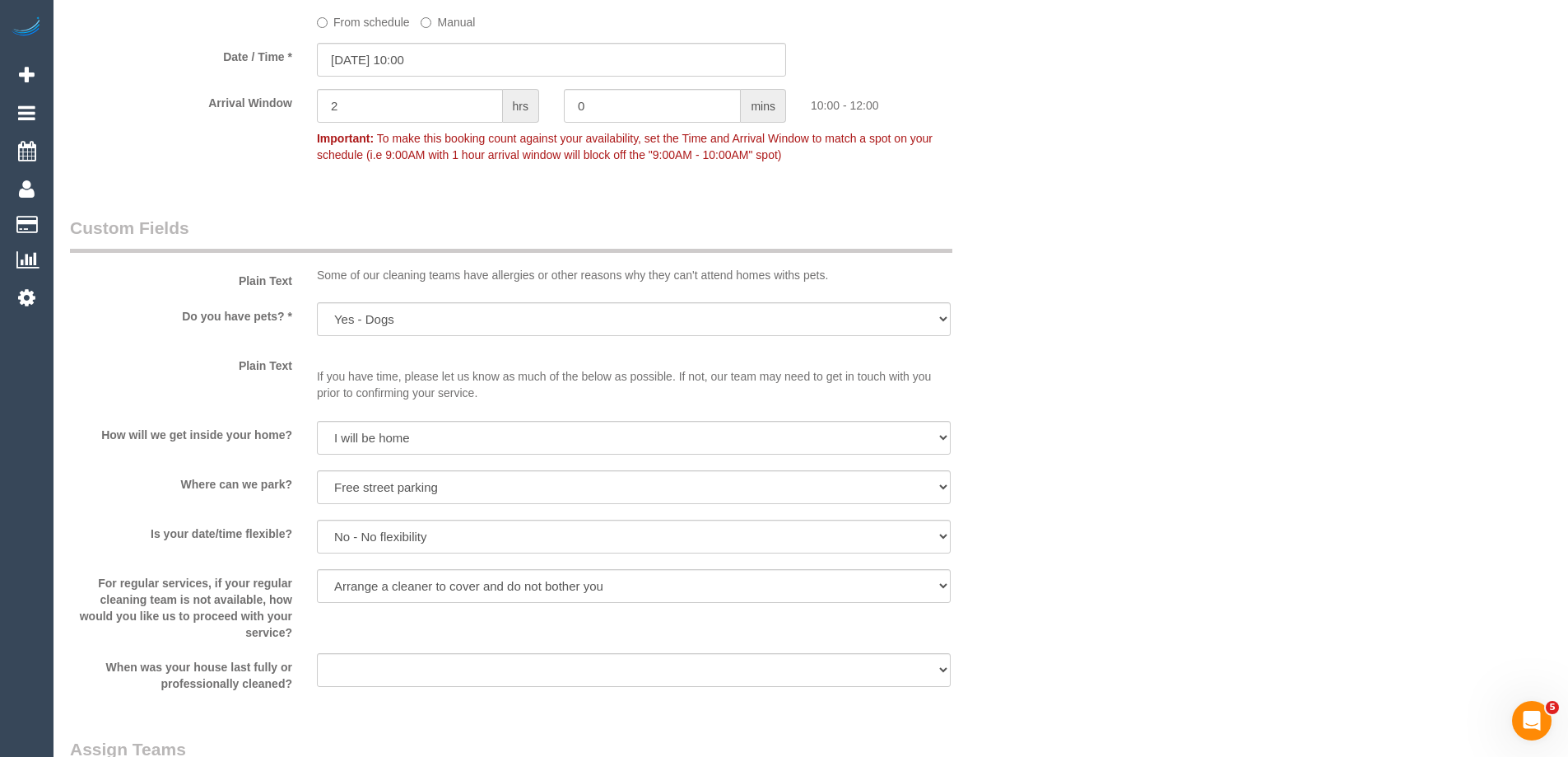
scroll to position [2140, 0]
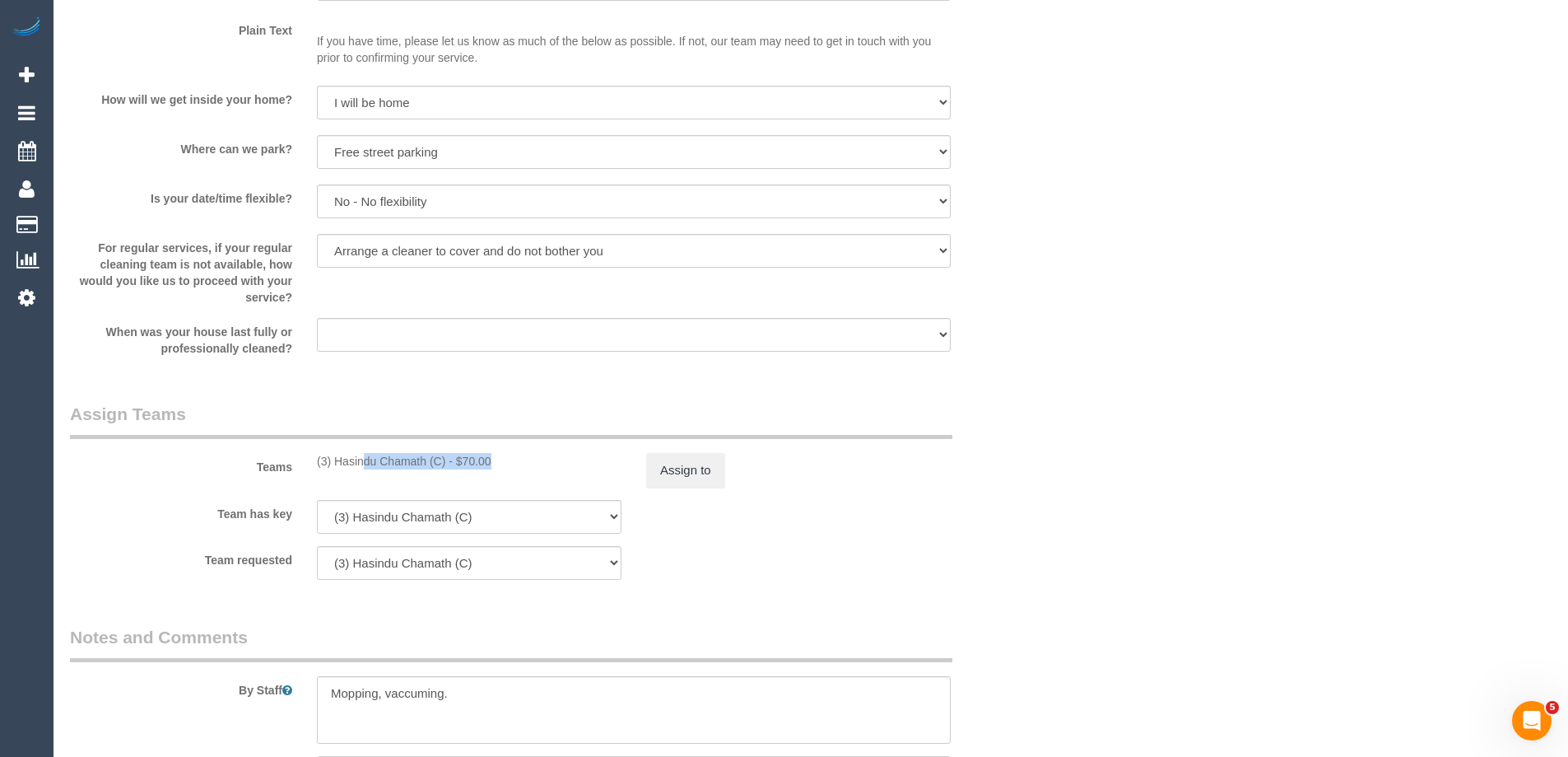
drag, startPoint x: 446, startPoint y: 468, endPoint x: 311, endPoint y: 466, distance: 135.0
click at [311, 466] on div "(3) Hasindu Chamath (C) - $70.00" at bounding box center [469, 461] width 329 height 17
copy div "(3) Hasindu Chamath (C)"
click at [666, 487] on sui-booking-teams "Teams (3) Hasindu Chamath (C) - $70.00 Assign to Team has key (3) Hasindu Chama…" at bounding box center [551, 490] width 963 height 178
click at [666, 465] on button "Assign to" at bounding box center [685, 469] width 79 height 35
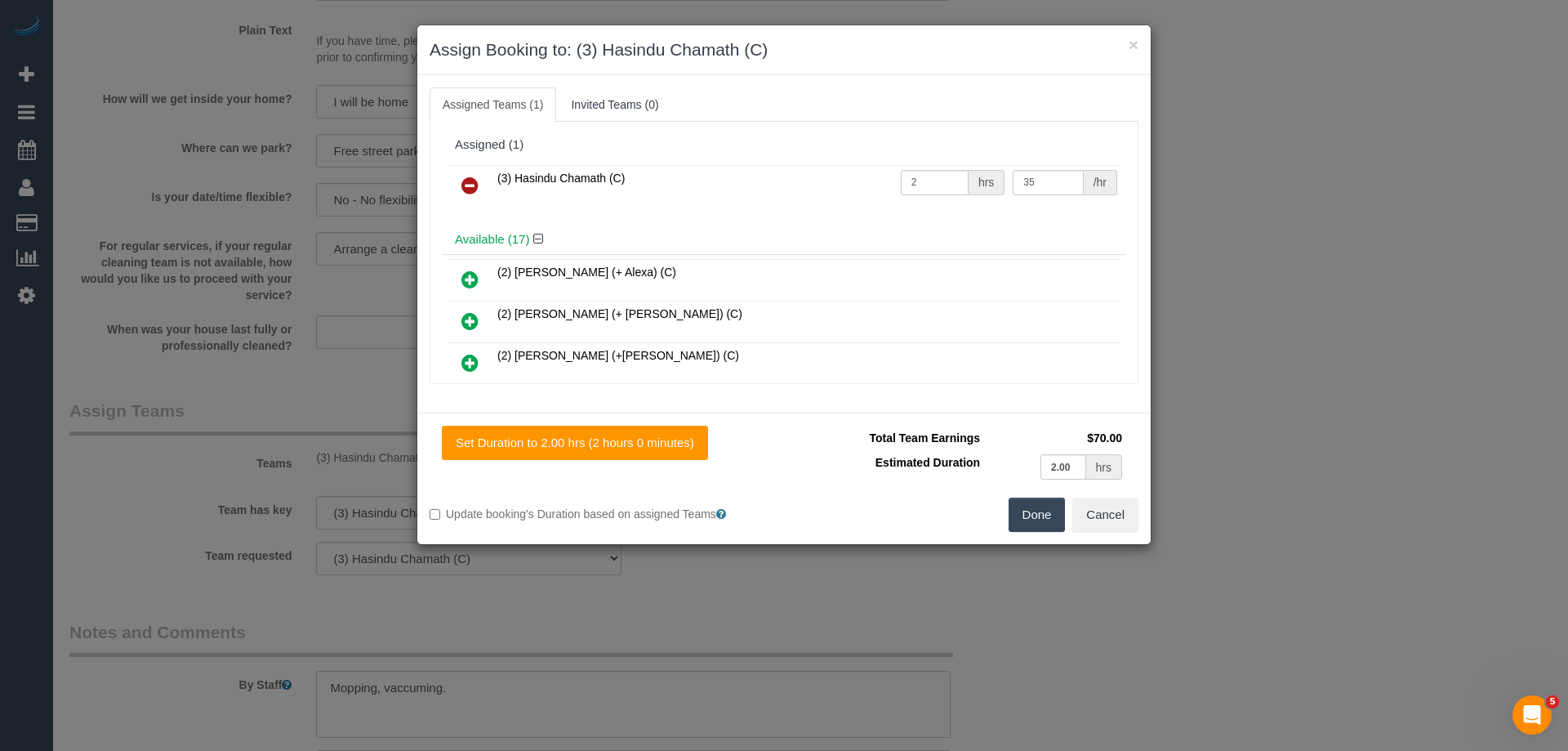
click at [469, 186] on icon at bounding box center [470, 185] width 17 height 20
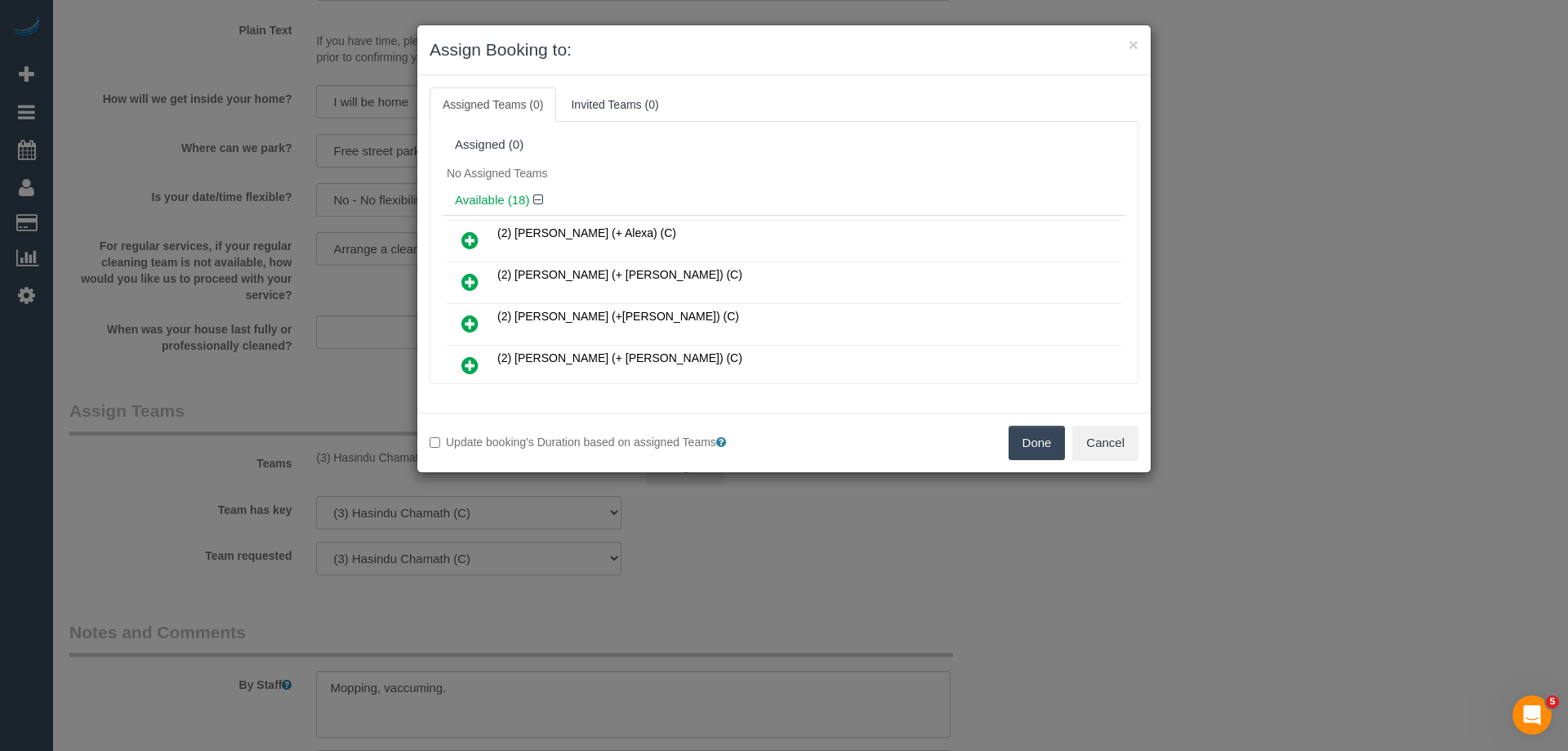
click at [1039, 438] on button "Done" at bounding box center [1036, 442] width 57 height 35
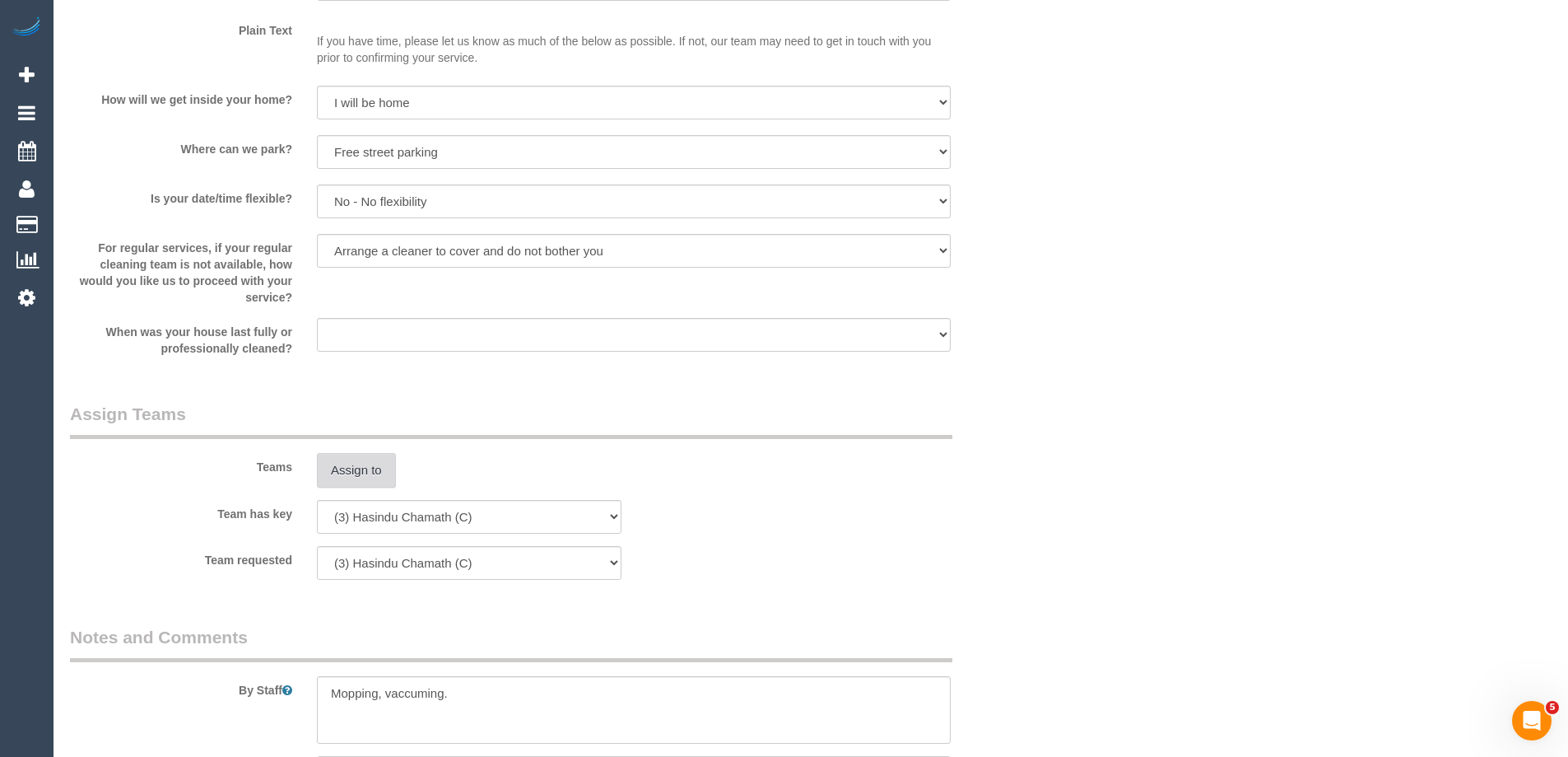
scroll to position [2475, 0]
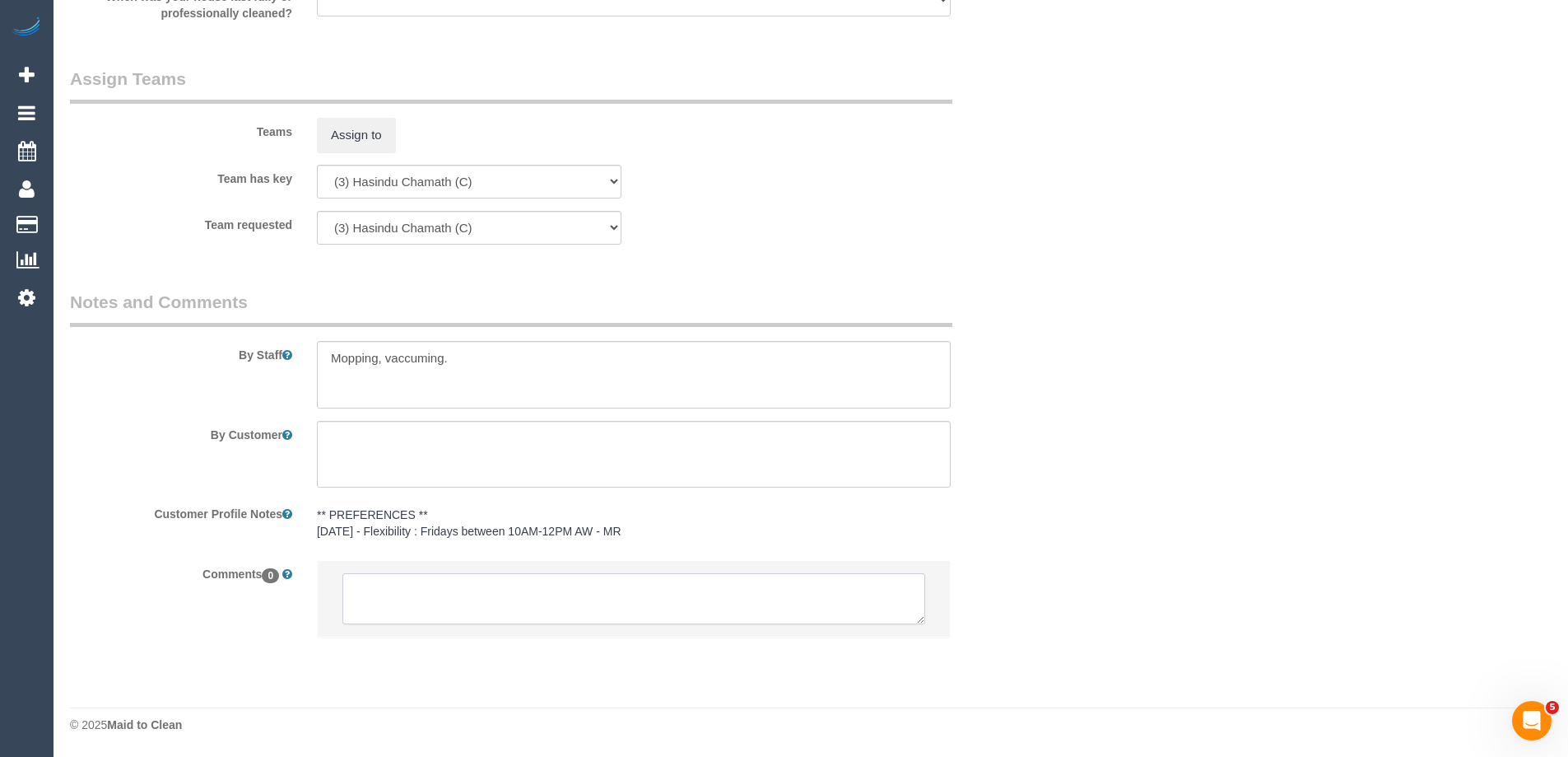
click at [432, 600] on textarea at bounding box center [634, 598] width 583 height 51
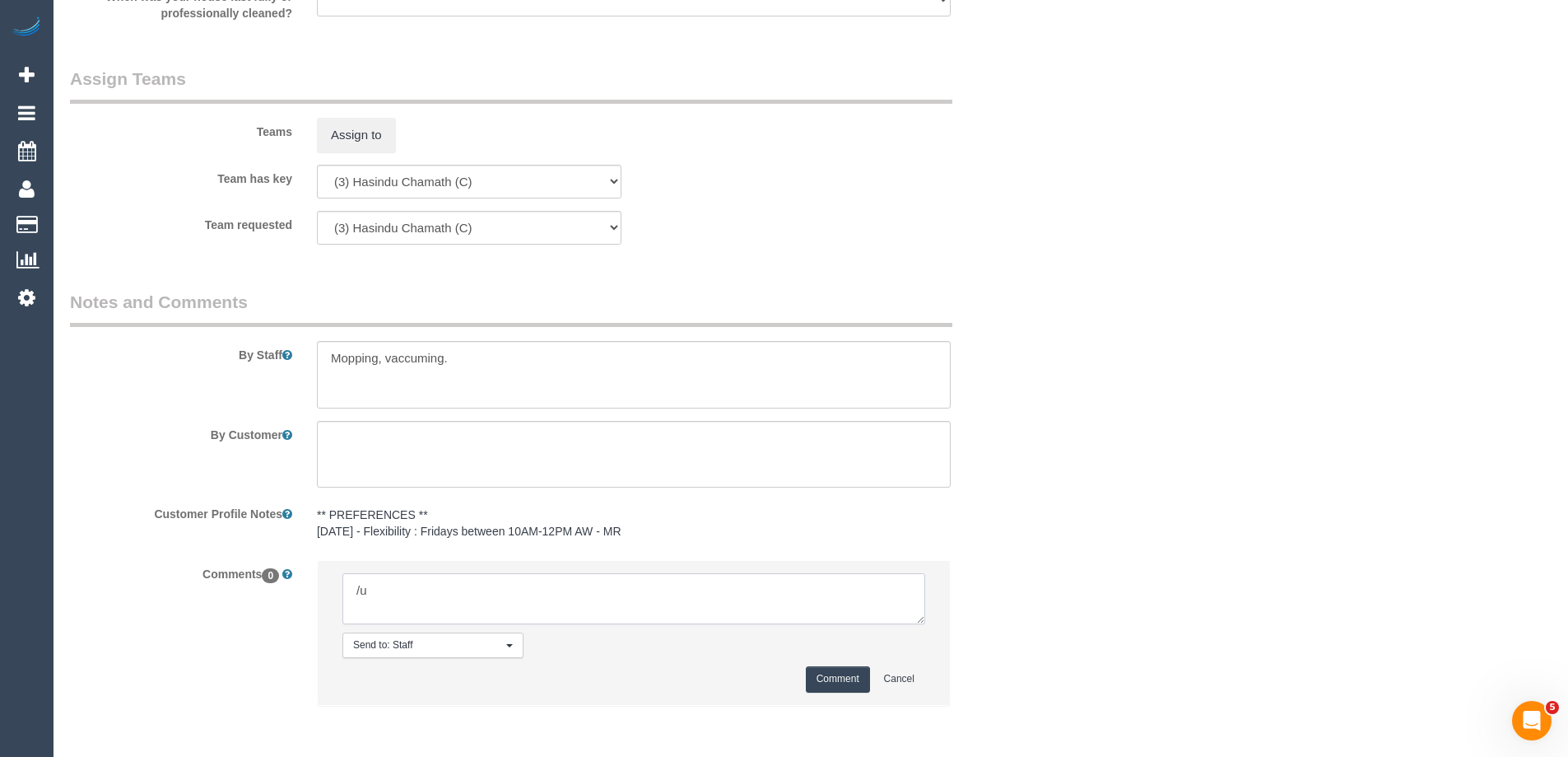
type textarea "/"
paste textarea "Cleaner(s) Unassigned: Reason Unassigned: One Off/Ongoing: Flexibility: Close a…"
drag, startPoint x: 919, startPoint y: 618, endPoint x: 1161, endPoint y: 789, distance: 296.3
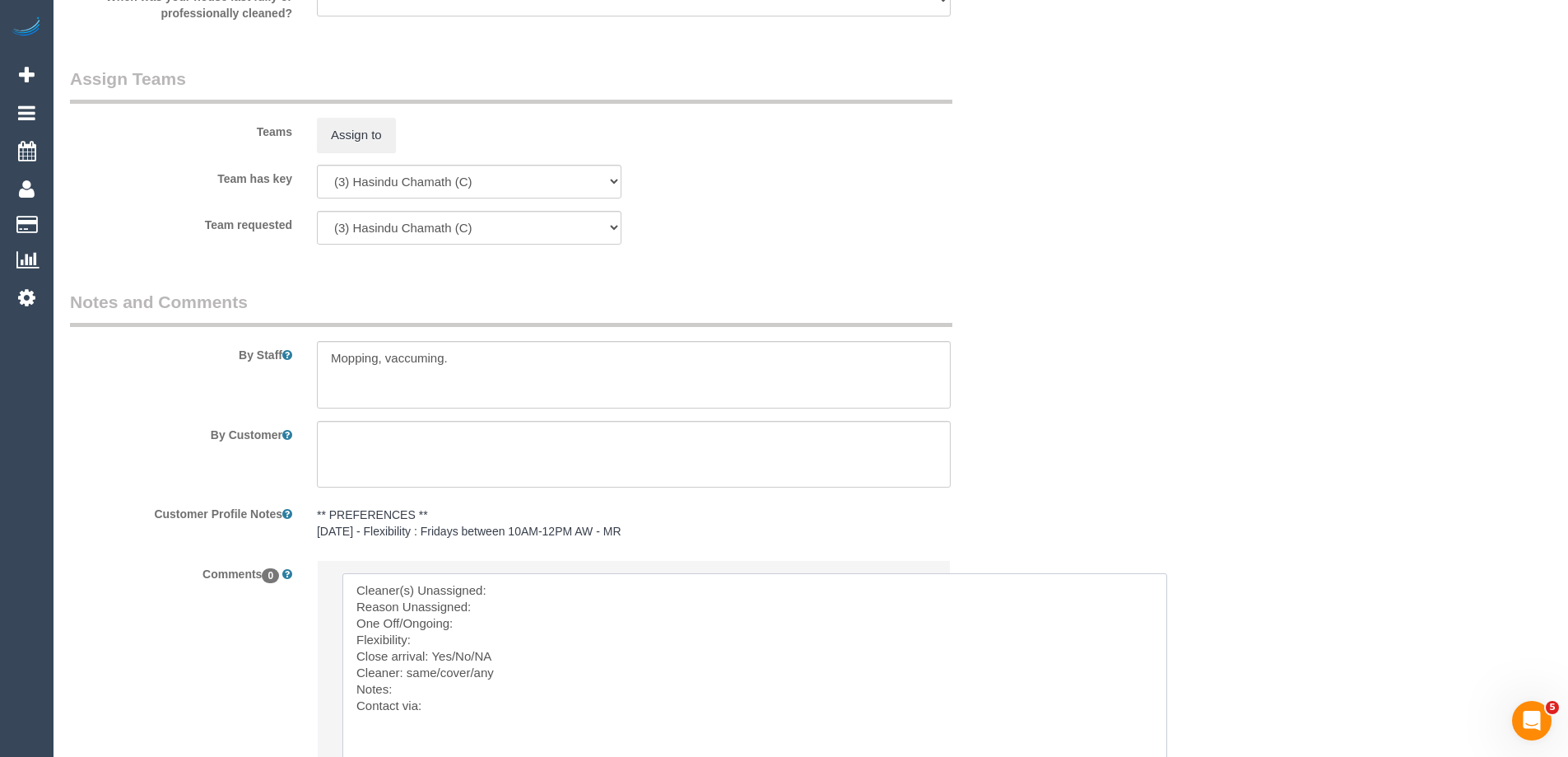
click at [573, 585] on textarea at bounding box center [754, 683] width 824 height 221
paste textarea "(3) Hasindu Chamath (C)"
drag, startPoint x: 488, startPoint y: 607, endPoint x: 837, endPoint y: 618, distance: 349.2
click at [837, 618] on textarea at bounding box center [754, 683] width 824 height 221
click at [479, 618] on textarea at bounding box center [754, 683] width 824 height 221
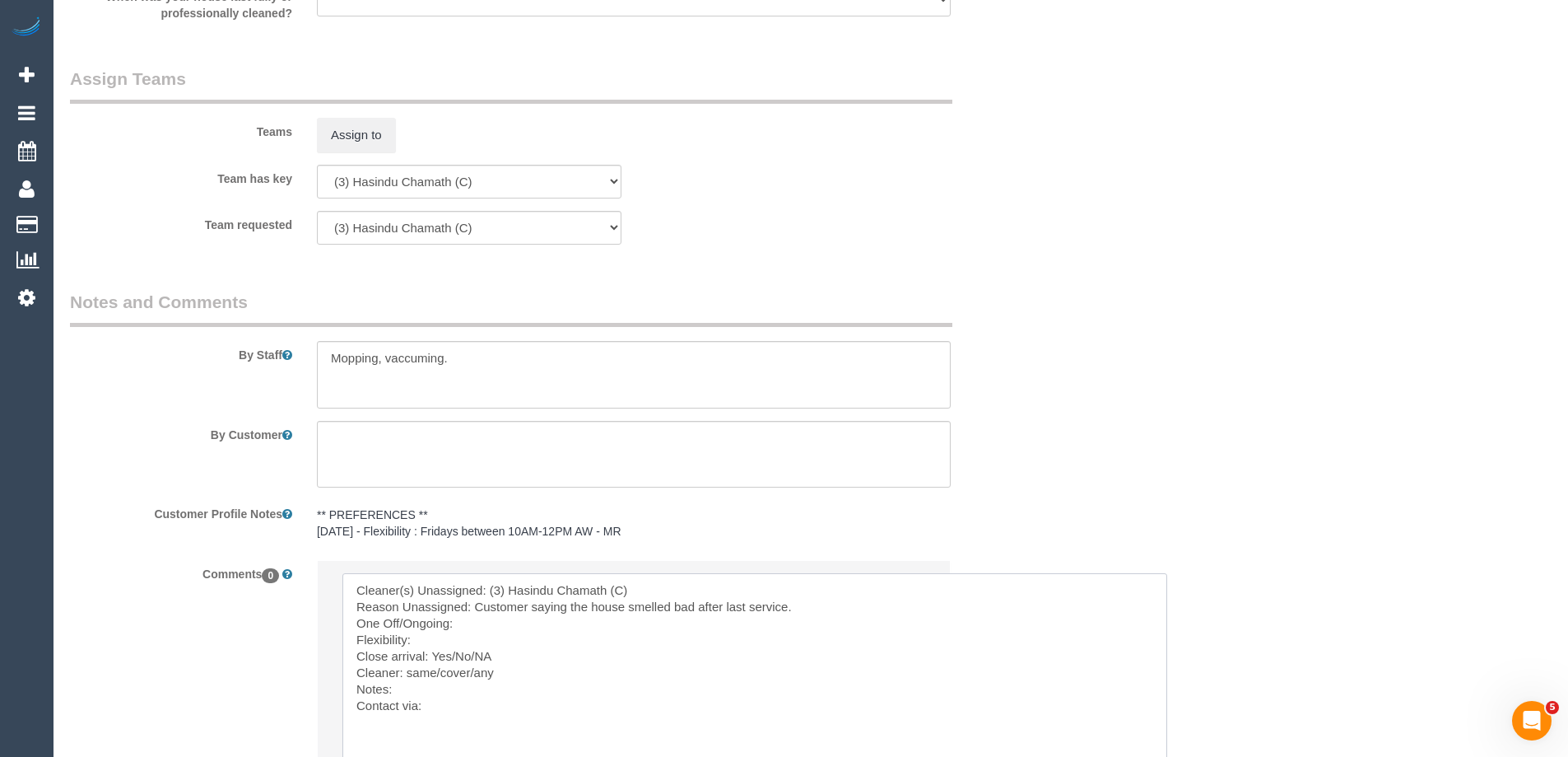
drag, startPoint x: 476, startPoint y: 609, endPoint x: 899, endPoint y: 611, distance: 423.0
click at [899, 611] on textarea at bounding box center [754, 683] width 824 height 221
click at [486, 622] on textarea at bounding box center [754, 683] width 824 height 221
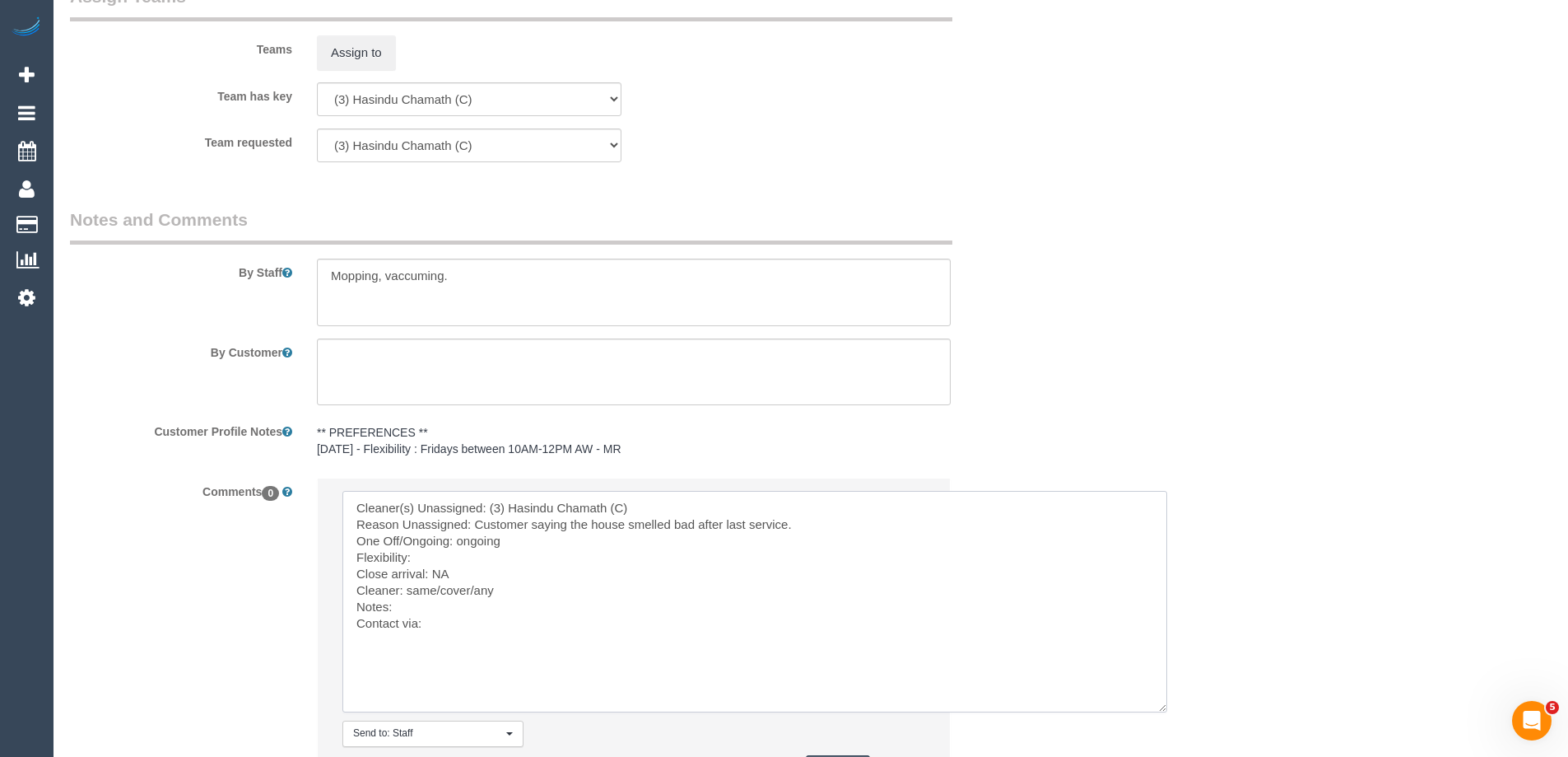
click at [494, 601] on textarea at bounding box center [754, 601] width 824 height 221
click at [470, 594] on textarea at bounding box center [754, 601] width 824 height 221
drag, startPoint x: 473, startPoint y: 598, endPoint x: 407, endPoint y: 595, distance: 66.1
click at [407, 595] on textarea at bounding box center [754, 601] width 824 height 221
click at [514, 591] on textarea at bounding box center [754, 601] width 824 height 221
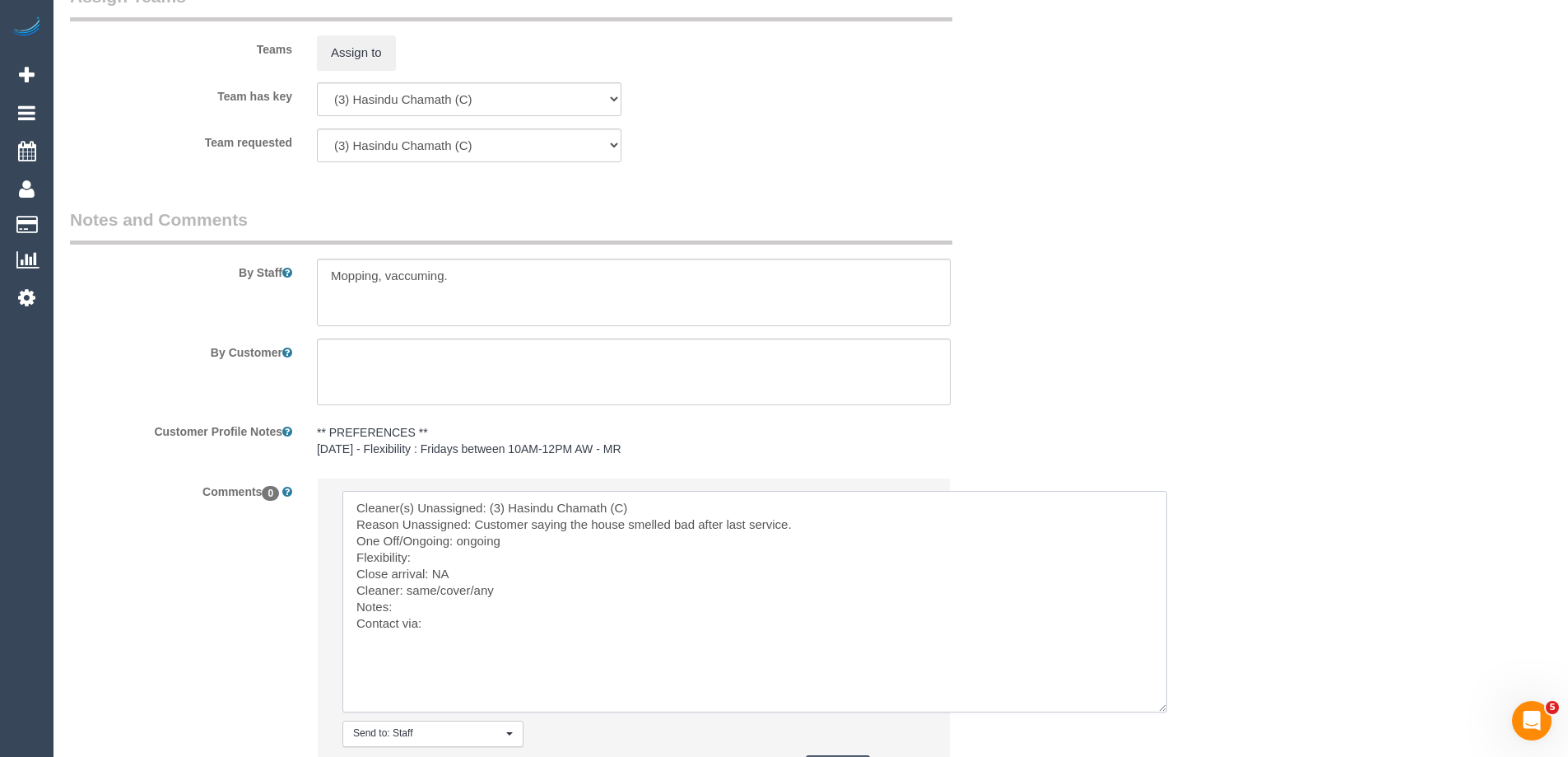
drag, startPoint x: 498, startPoint y: 589, endPoint x: 406, endPoint y: 598, distance: 92.4
click at [406, 598] on textarea at bounding box center [754, 601] width 824 height 221
paste textarea "(3) [PERSON_NAME] (C)"
click at [429, 626] on textarea at bounding box center [754, 601] width 824 height 221
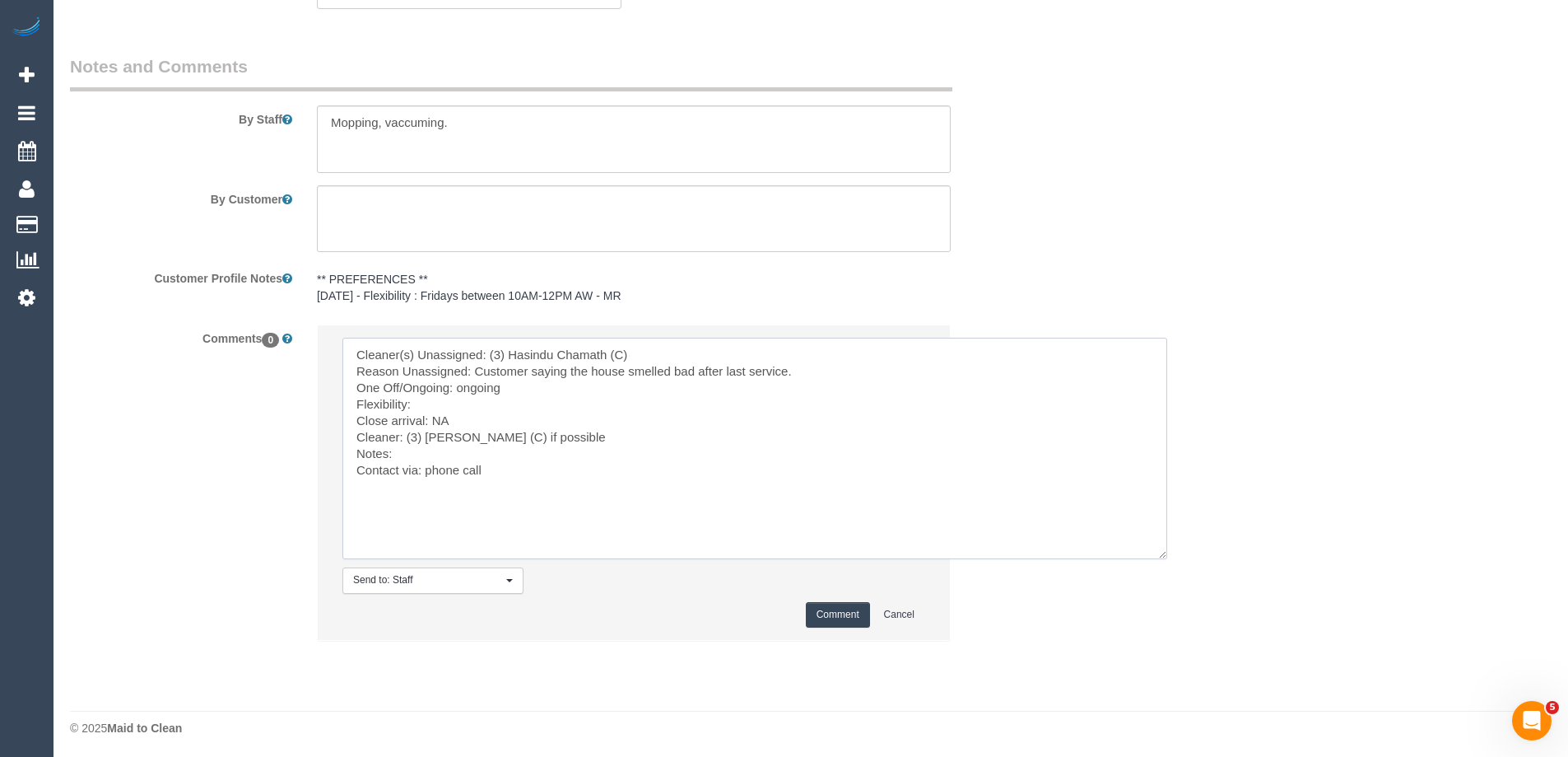
scroll to position [2714, 0]
type textarea "Cleaner(s) Unassigned: (3) Hasindu Chamath (C) Reason Unassigned: Customer sayi…"
click at [829, 609] on button "Comment" at bounding box center [838, 610] width 64 height 25
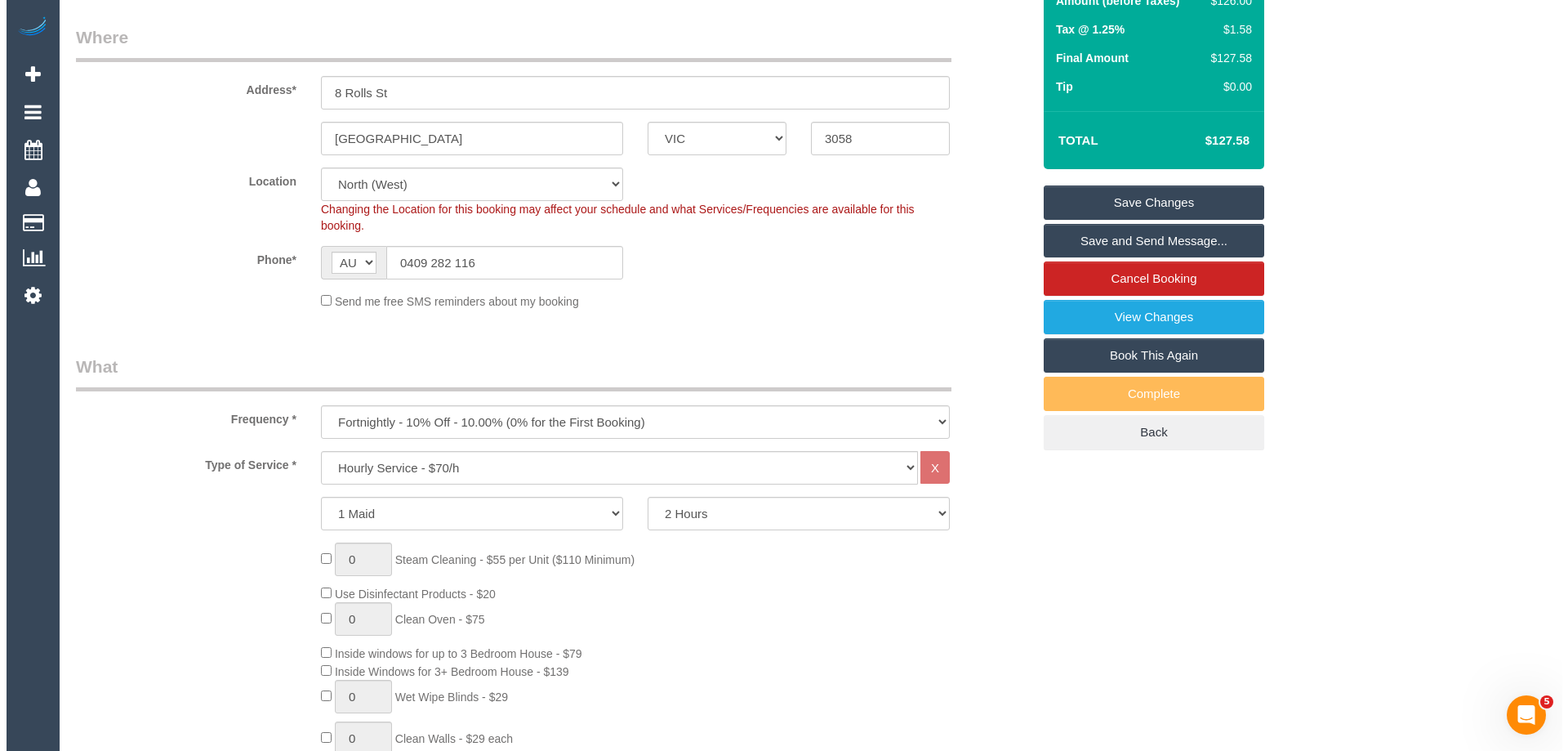
scroll to position [0, 0]
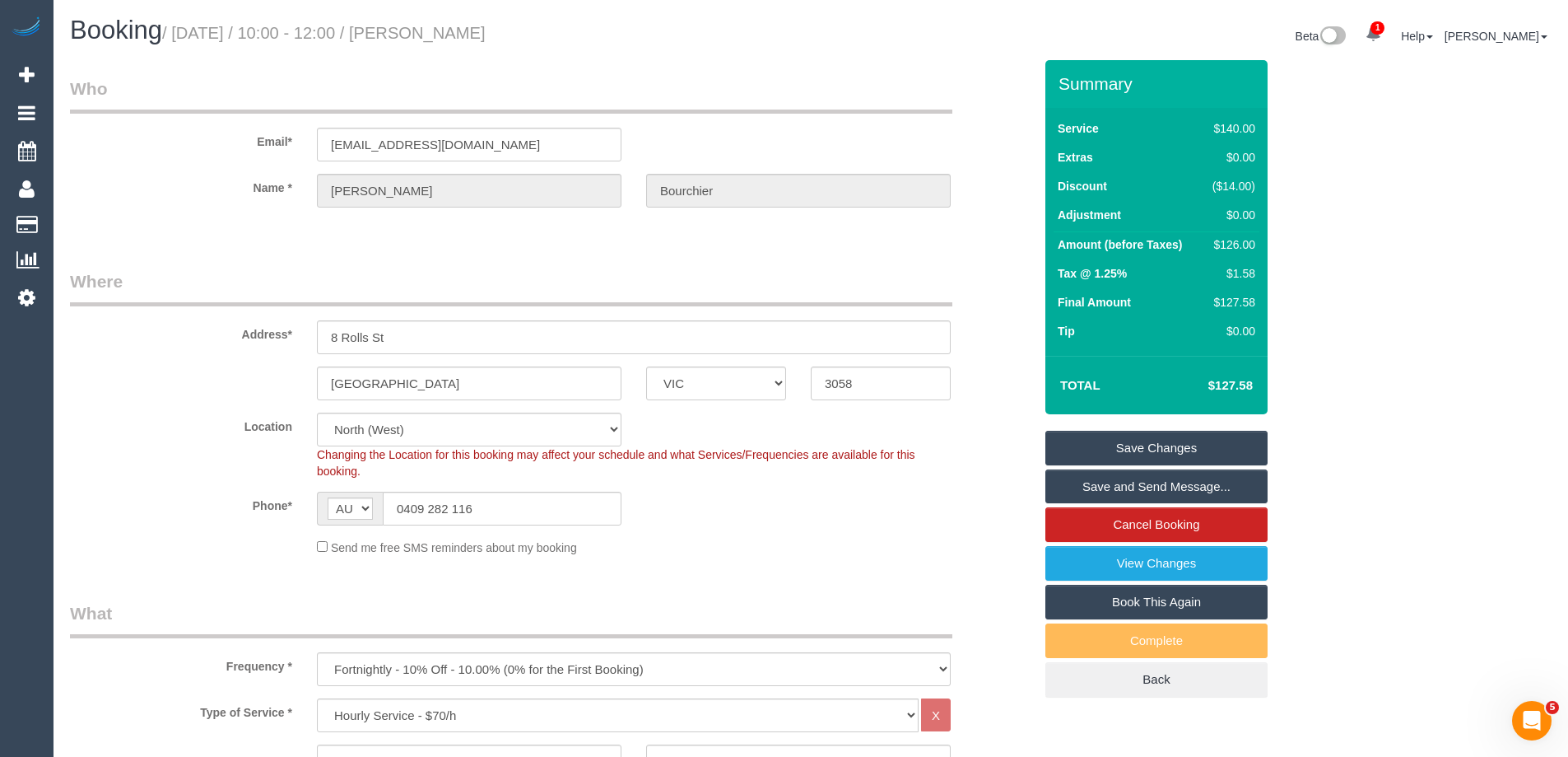
click at [1133, 447] on link "Save Changes" at bounding box center [1156, 448] width 222 height 35
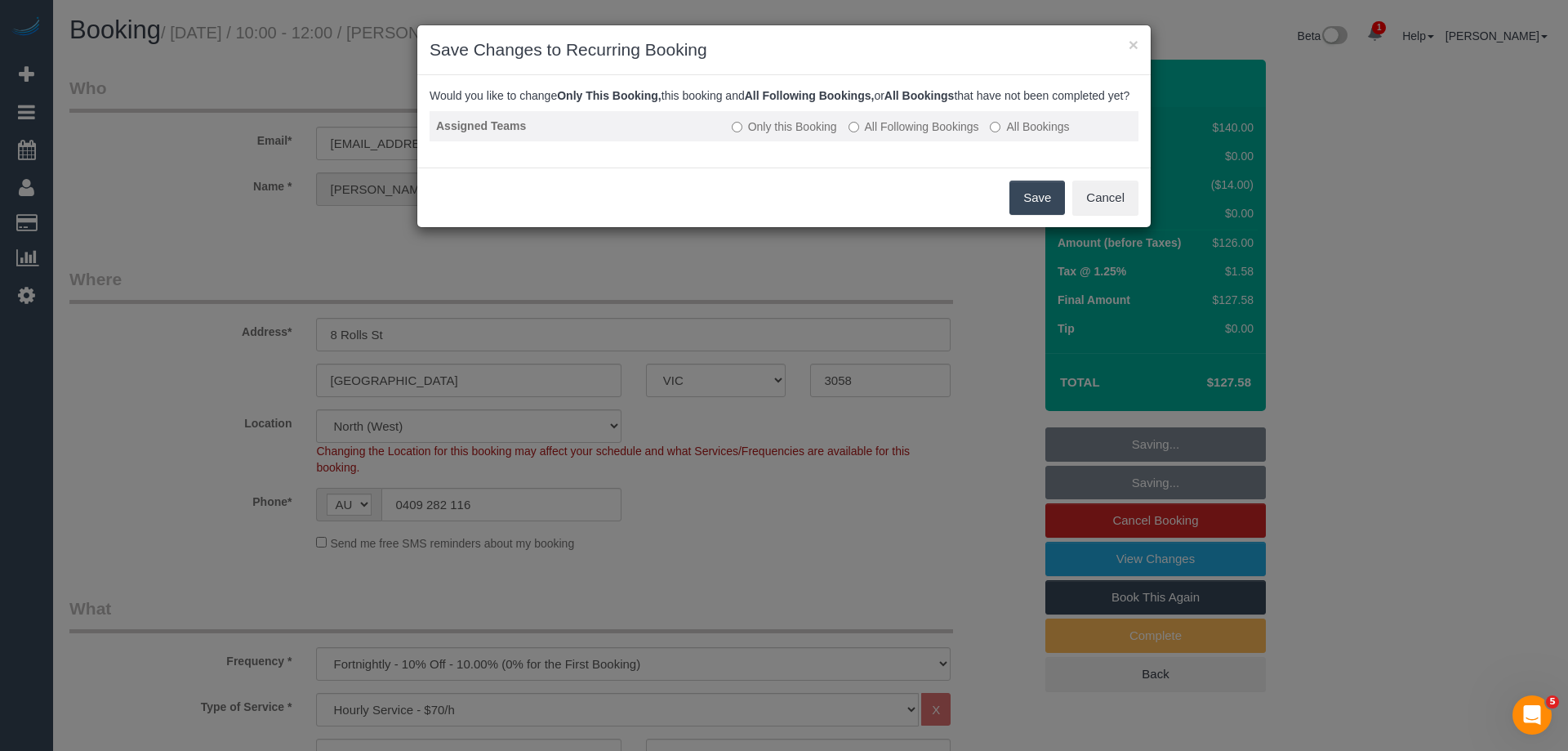
click at [873, 134] on label "All Following Bookings" at bounding box center [914, 127] width 131 height 17
click at [1037, 213] on button "Save" at bounding box center [1037, 197] width 56 height 35
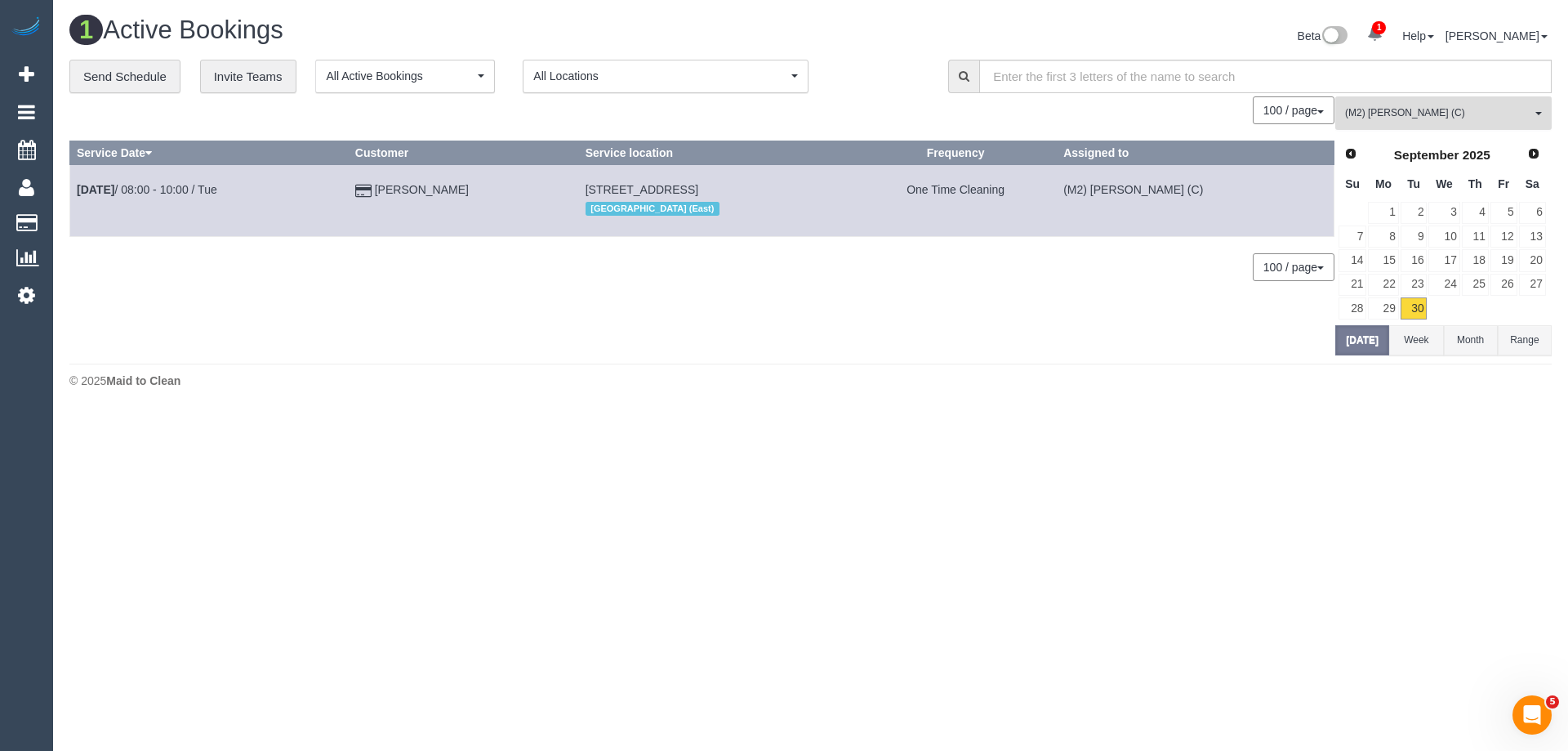
click at [1409, 103] on button "(M2) Joseph Tshibangu (C) All Teams" at bounding box center [1443, 113] width 216 height 34
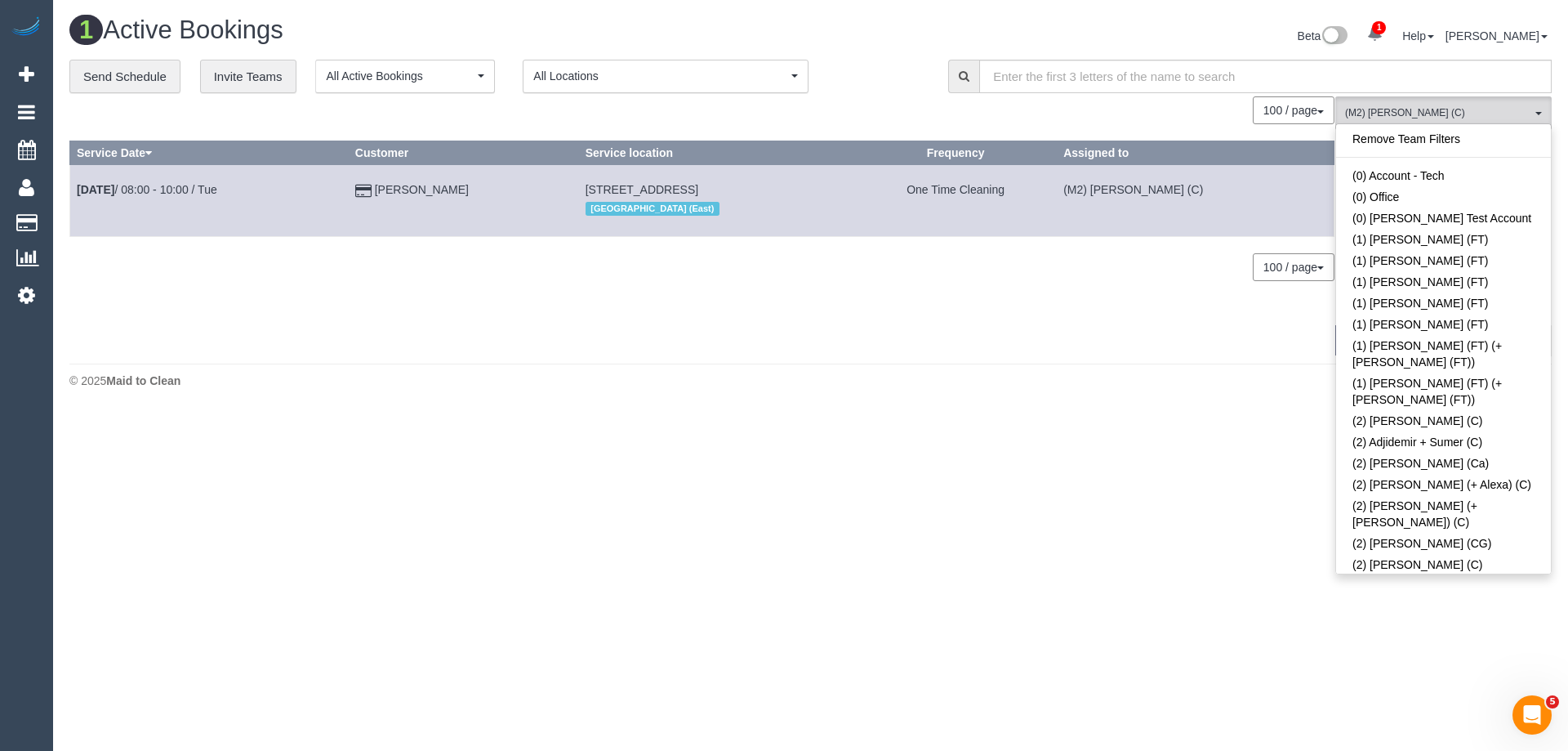
scroll to position [4923, 0]
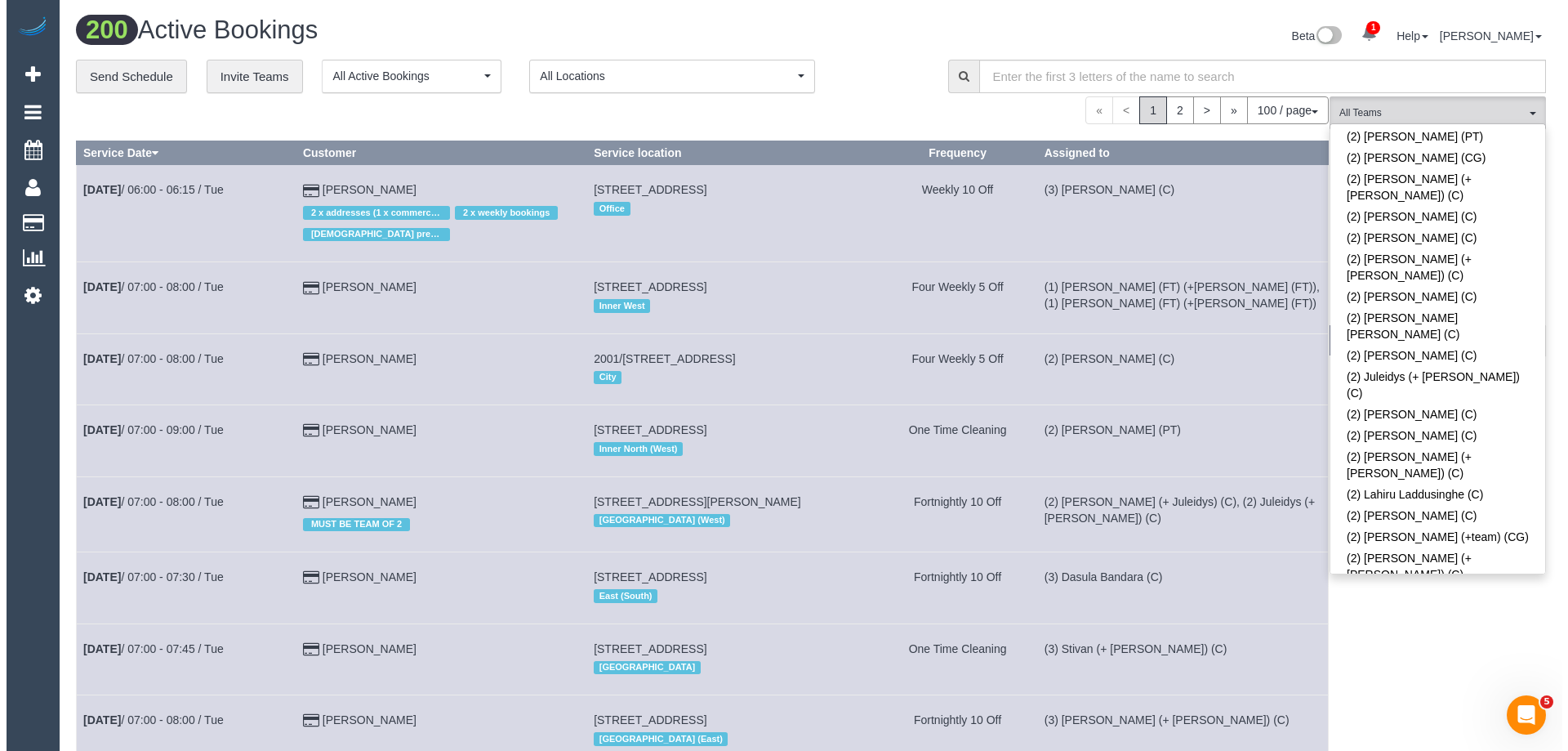
scroll to position [1003, 0]
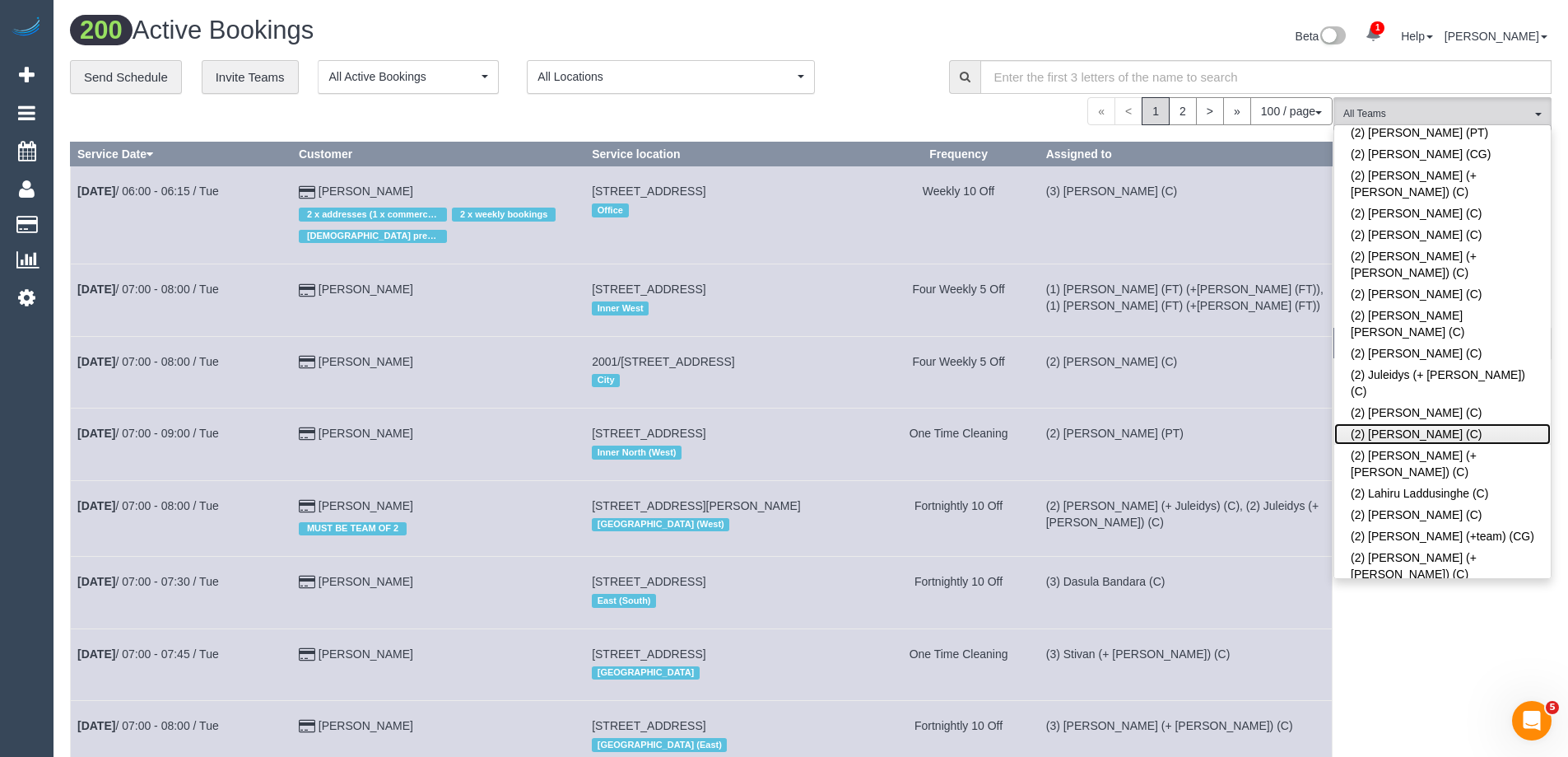
click at [1419, 423] on link "(2) [PERSON_NAME] (C)" at bounding box center [1442, 434] width 216 height 22
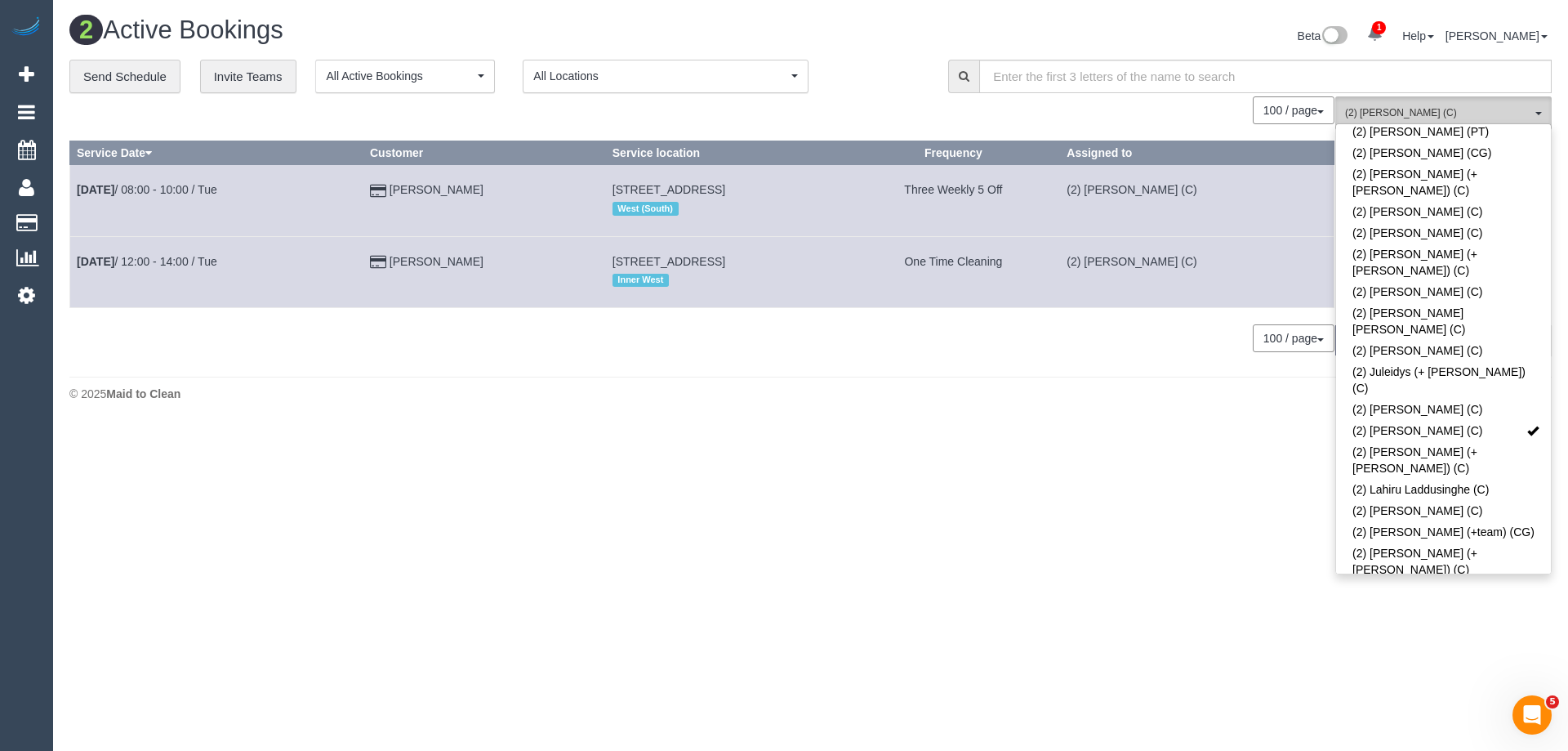
click at [1392, 110] on span "(2) [PERSON_NAME] (C)" at bounding box center [1438, 113] width 187 height 14
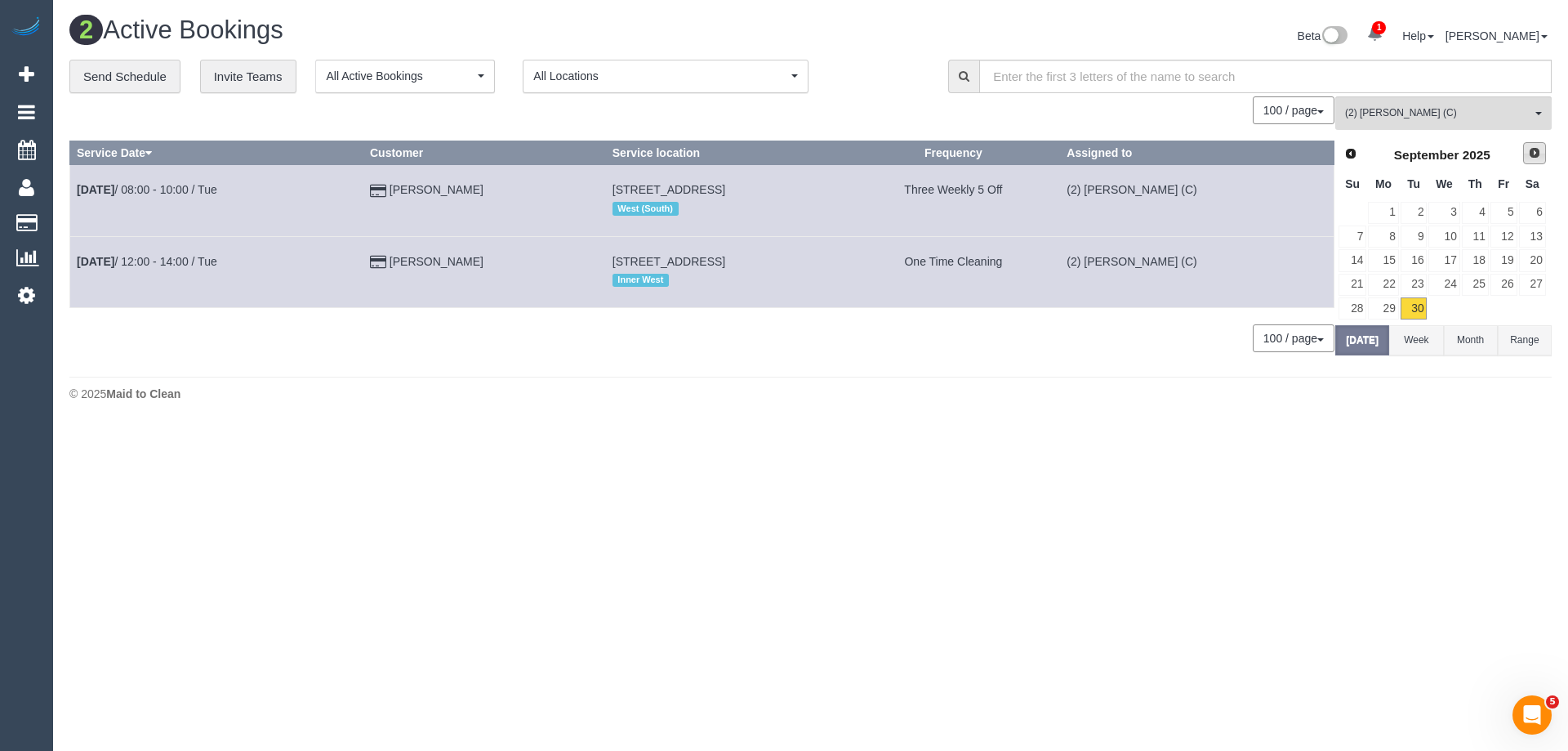
click at [1536, 147] on span "Next" at bounding box center [1534, 153] width 13 height 13
click at [1475, 215] on link "2" at bounding box center [1475, 213] width 27 height 22
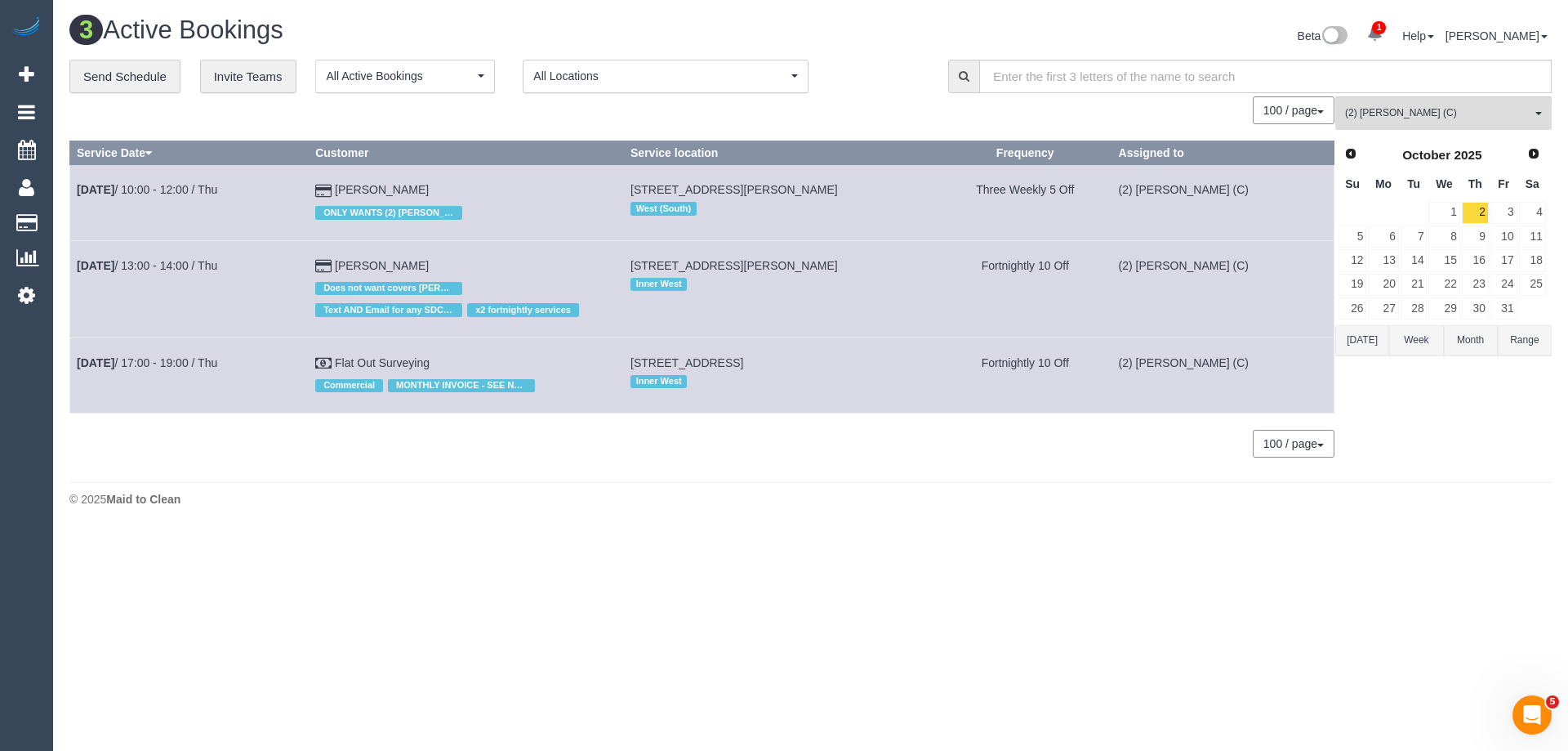
drag, startPoint x: 457, startPoint y: 185, endPoint x: 71, endPoint y: 190, distance: 386.0
click at [71, 190] on tr "Oct 2nd / 10:00 - 12:00 / Thu Alina Molnar ONLY WANTS (2) Angelica Ramos (C) or…" at bounding box center [701, 202] width 1264 height 76
copy tr "Oct 2nd / 10:00 - 12:00 / Thu Alina Molnar"
drag, startPoint x: 441, startPoint y: 265, endPoint x: 68, endPoint y: 271, distance: 373.0
click at [68, 271] on div "**********" at bounding box center [810, 267] width 1506 height 415
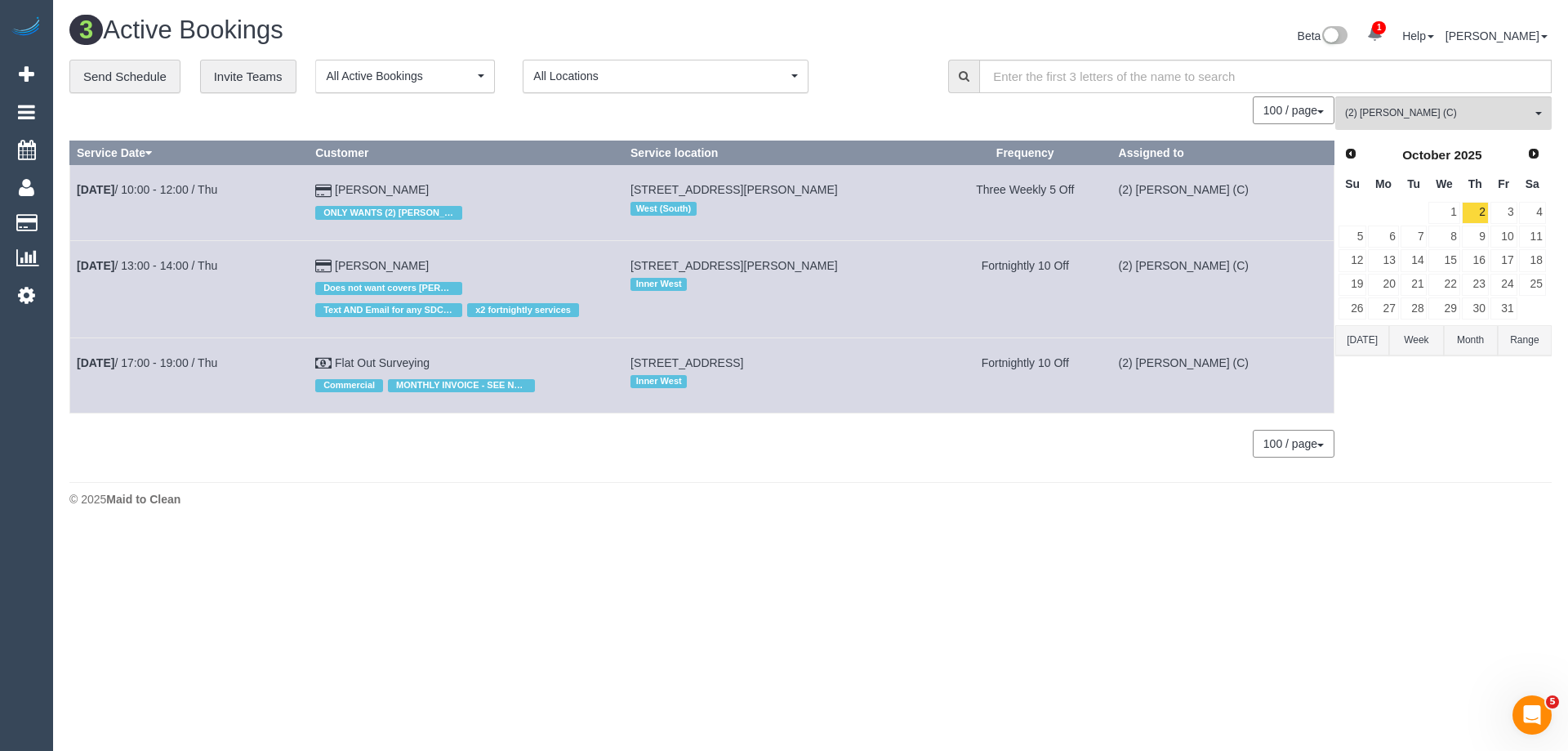
click at [417, 263] on td "Sue Vivian Does not want covers Joanne and Kerry ONLY Text AND Email for any SD…" at bounding box center [466, 288] width 315 height 97
drag, startPoint x: 427, startPoint y: 264, endPoint x: 77, endPoint y: 264, distance: 350.0
click at [77, 264] on tr "Oct 2nd / 13:00 - 14:00 / Thu Sue Vivian Does not want covers Joanne and Kerry …" at bounding box center [701, 288] width 1264 height 97
copy tr "Oct 2nd / 13:00 - 14:00 / Thu Sue Vivian"
drag, startPoint x: 465, startPoint y: 360, endPoint x: 75, endPoint y: 353, distance: 390.1
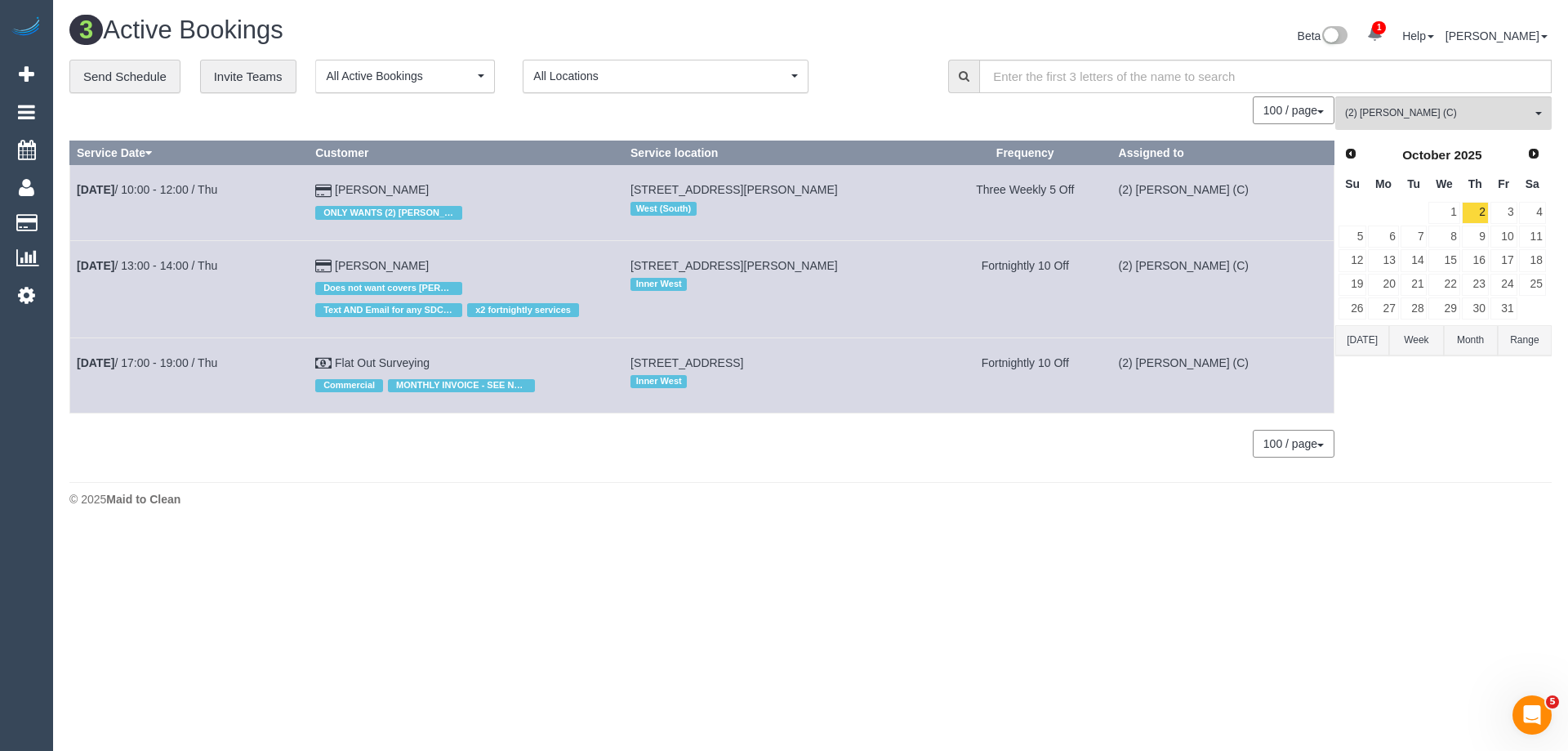
click at [75, 353] on tr "Oct 2nd / 17:00 - 19:00 / Thu Flat Out Surveying Commercial MONTHLY INVOICE - S…" at bounding box center [701, 375] width 1264 height 76
copy tr "Oct 2nd / 17:00 - 19:00 / Thu Flat Out Surveying"
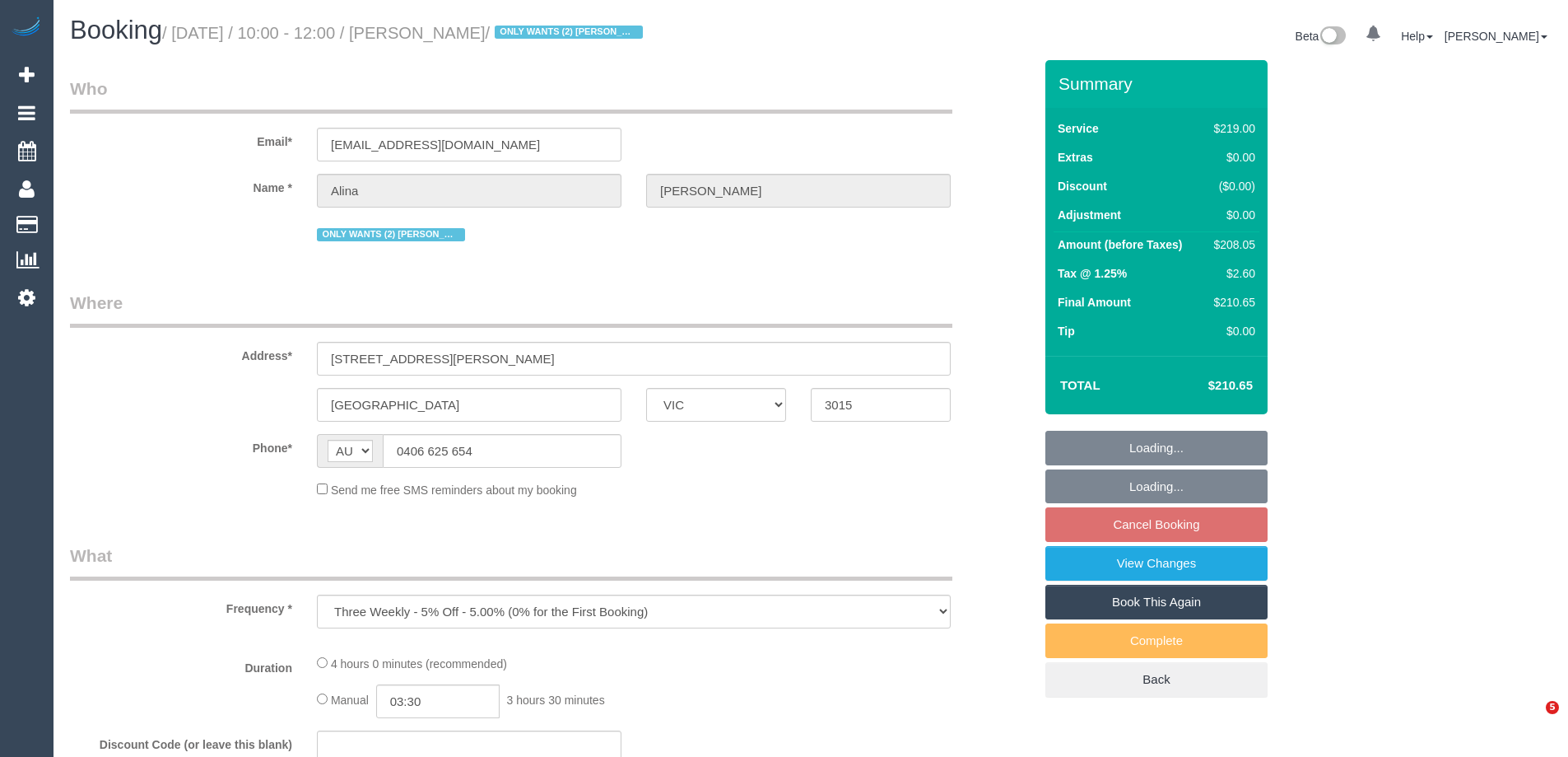
select select "VIC"
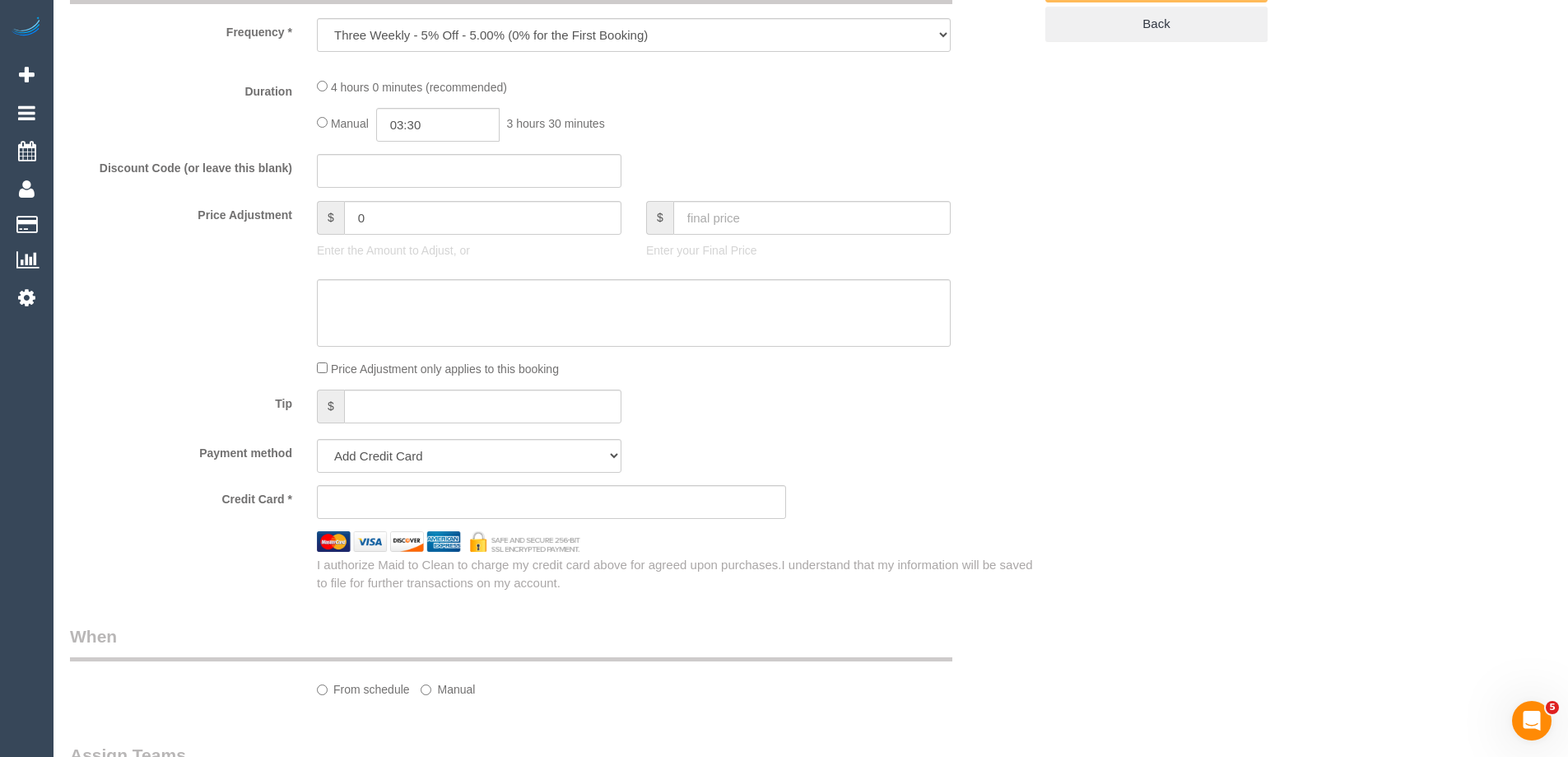
select select "object:780"
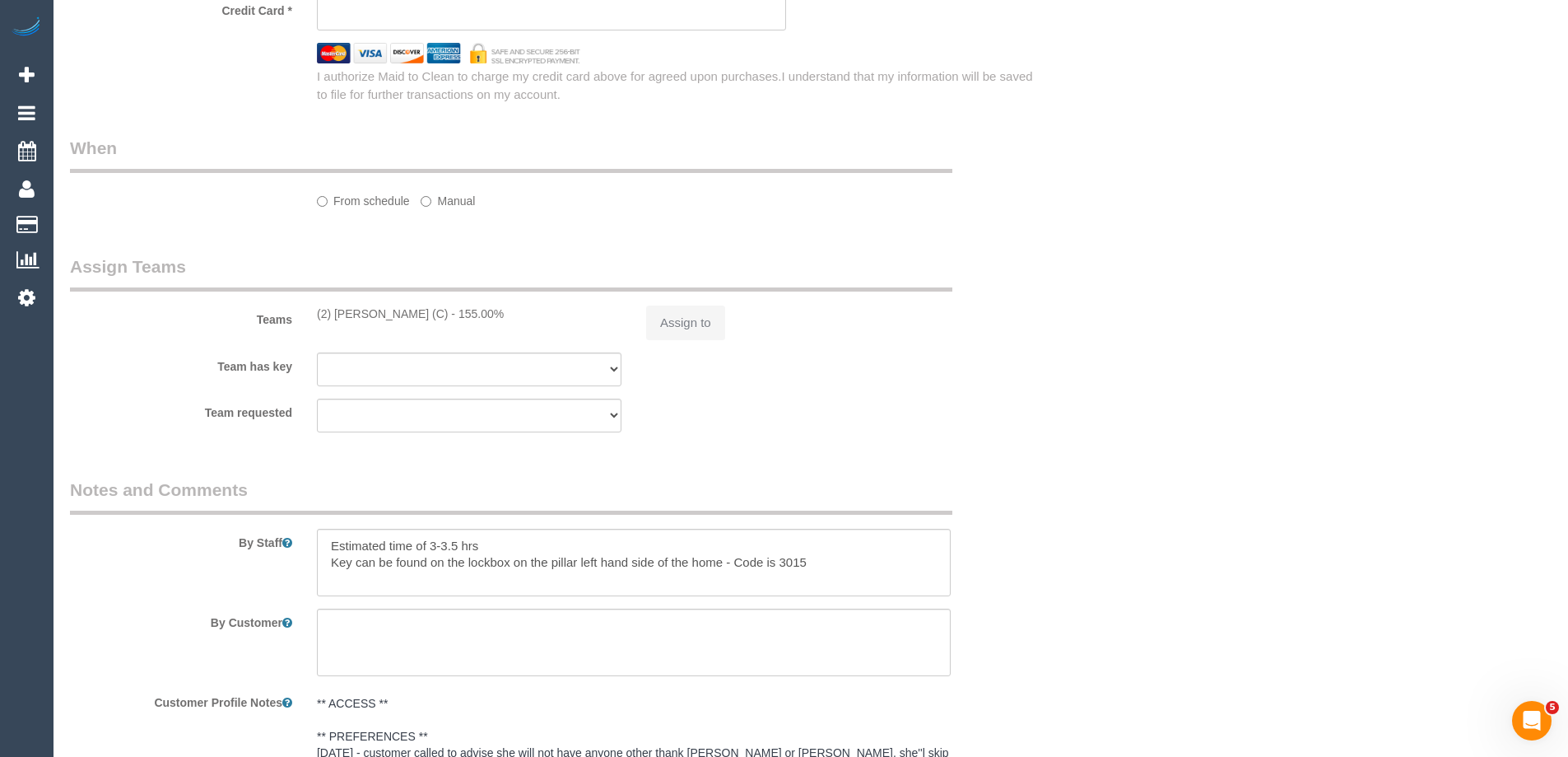
select select "number:28"
select select "number:16"
select select "number:19"
select select "number:24"
select select "number:34"
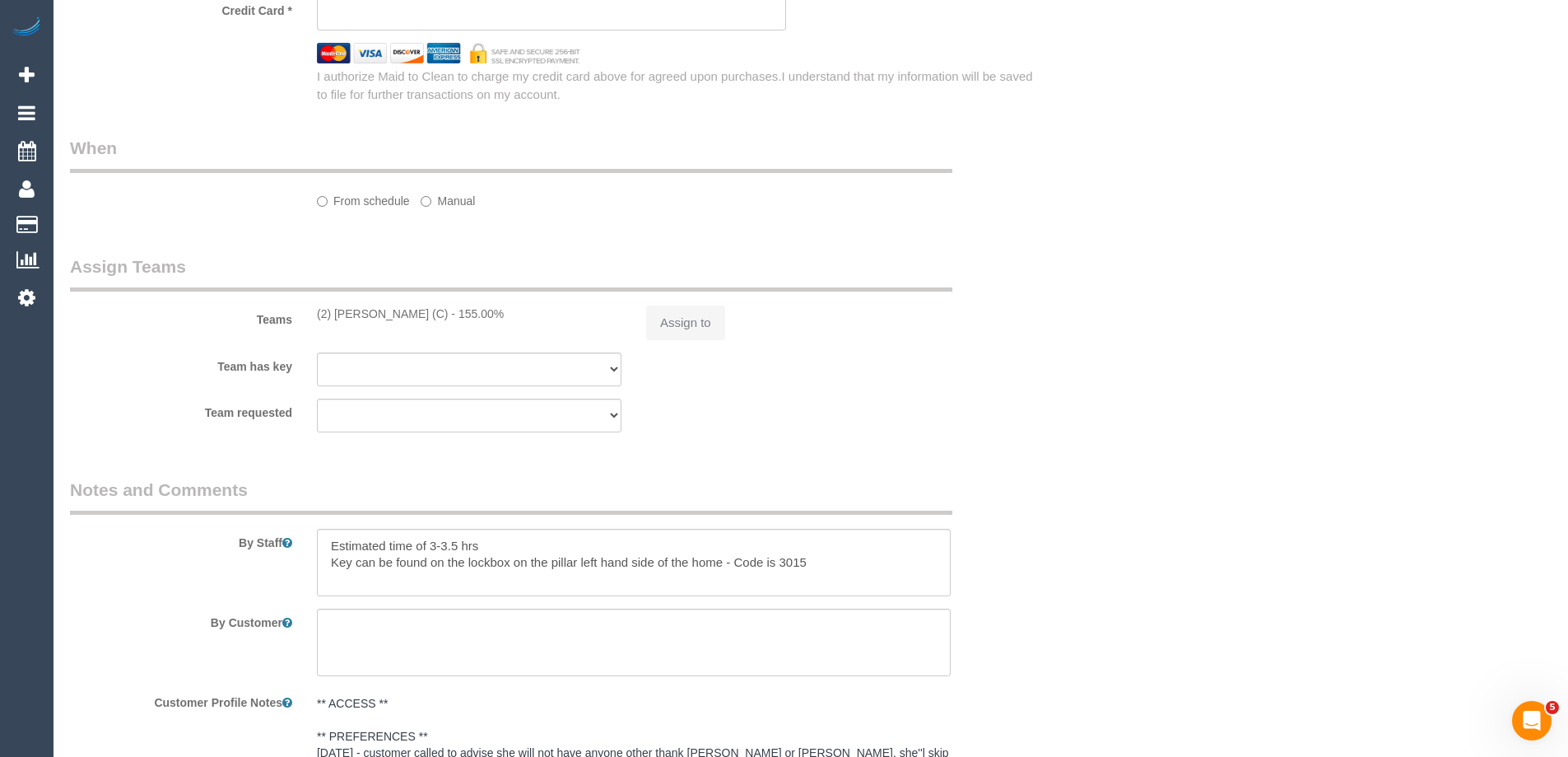
select select "number:12"
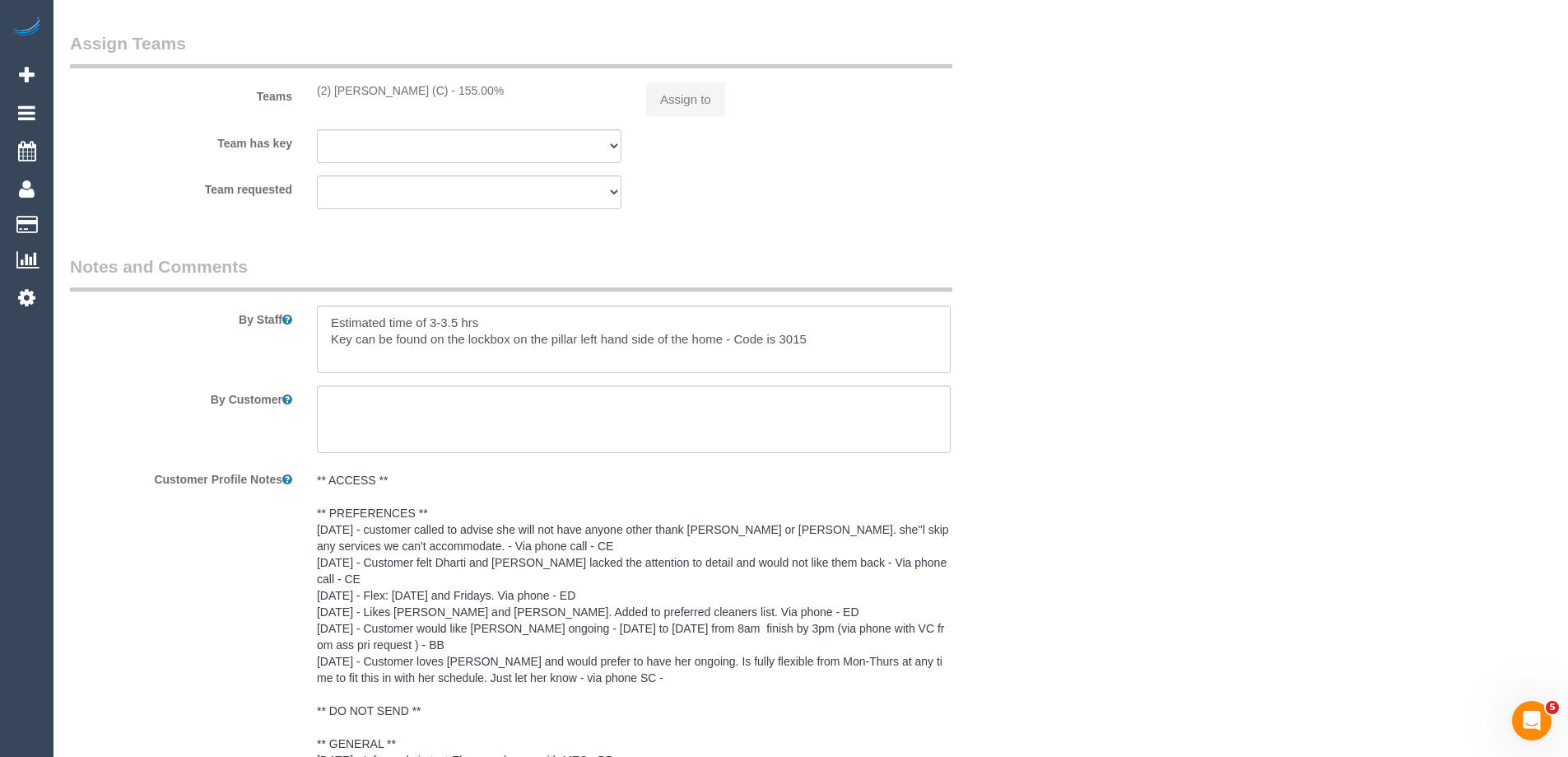
select select "string:stripe-pm_1Lt3fV2GScqysDRVUtw67tKB"
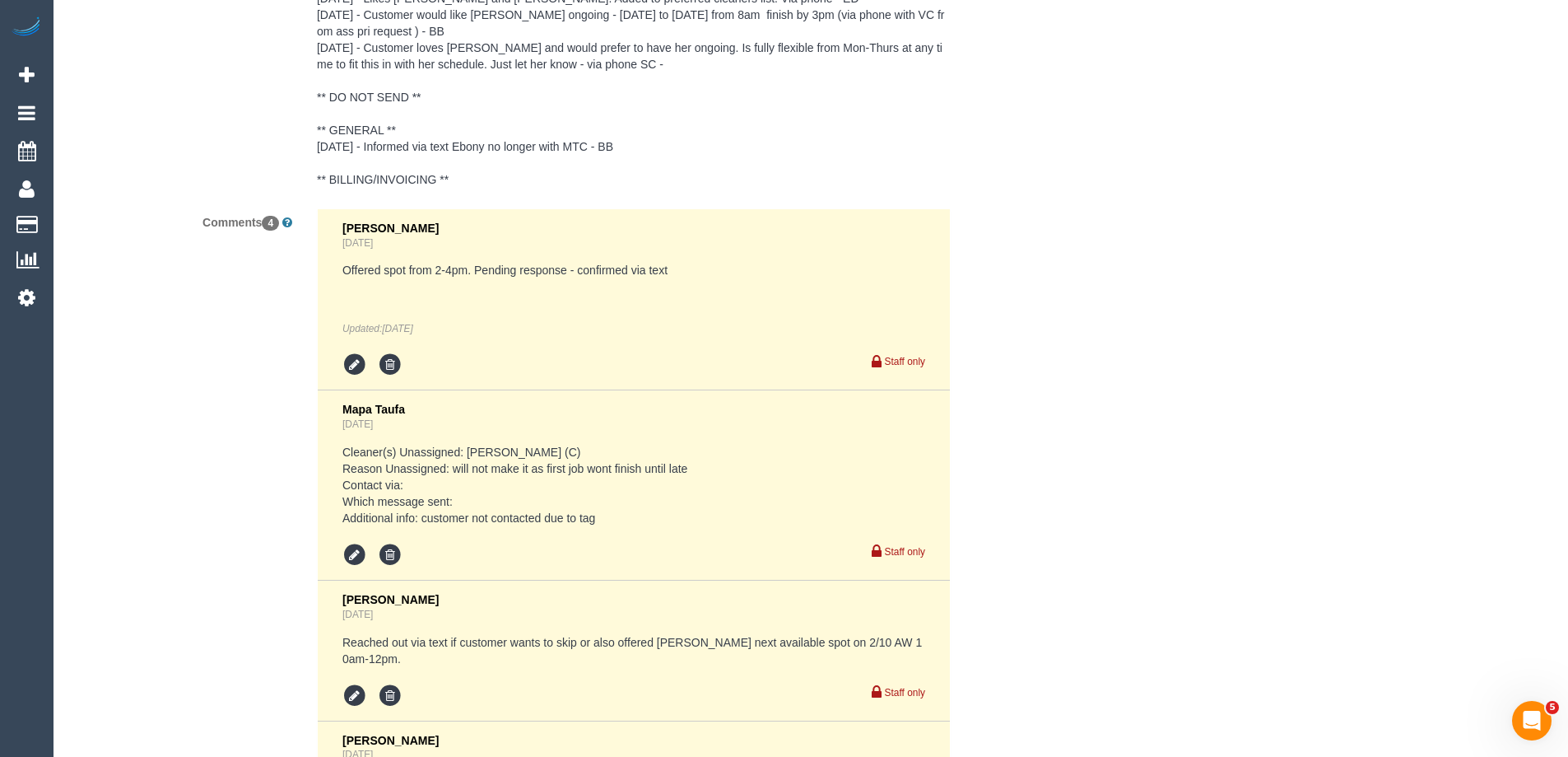
scroll to position [3534, 0]
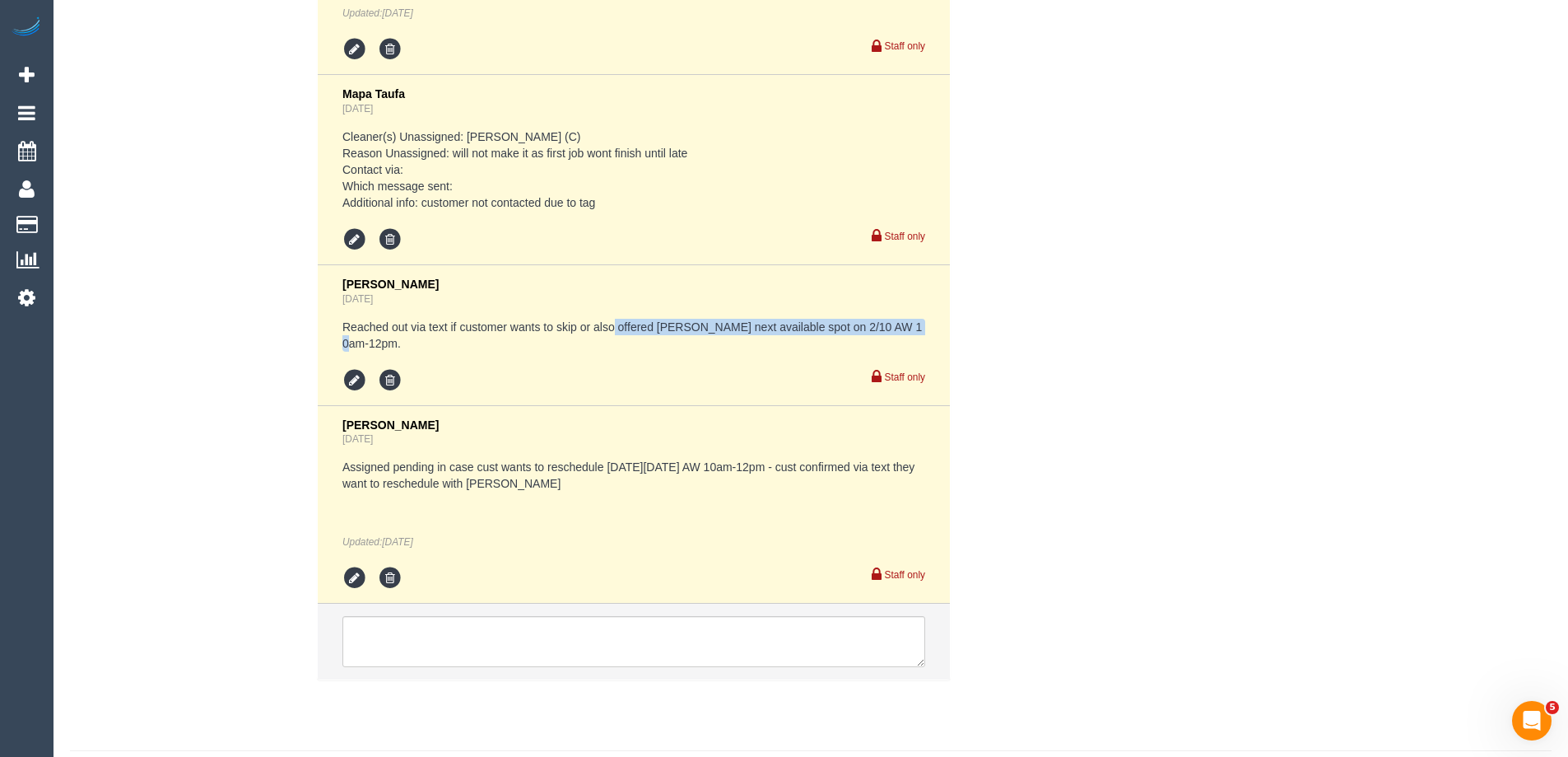
drag, startPoint x: 613, startPoint y: 327, endPoint x: 925, endPoint y: 320, distance: 312.1
click at [916, 320] on pre "Reached out via text if customer wants to skip or also offered Kerry's next ava…" at bounding box center [634, 335] width 583 height 33
click at [384, 463] on pre "Assigned pending in case cust wants to reschedule on Thursday, 02/10 AW 10am-12…" at bounding box center [634, 475] width 583 height 33
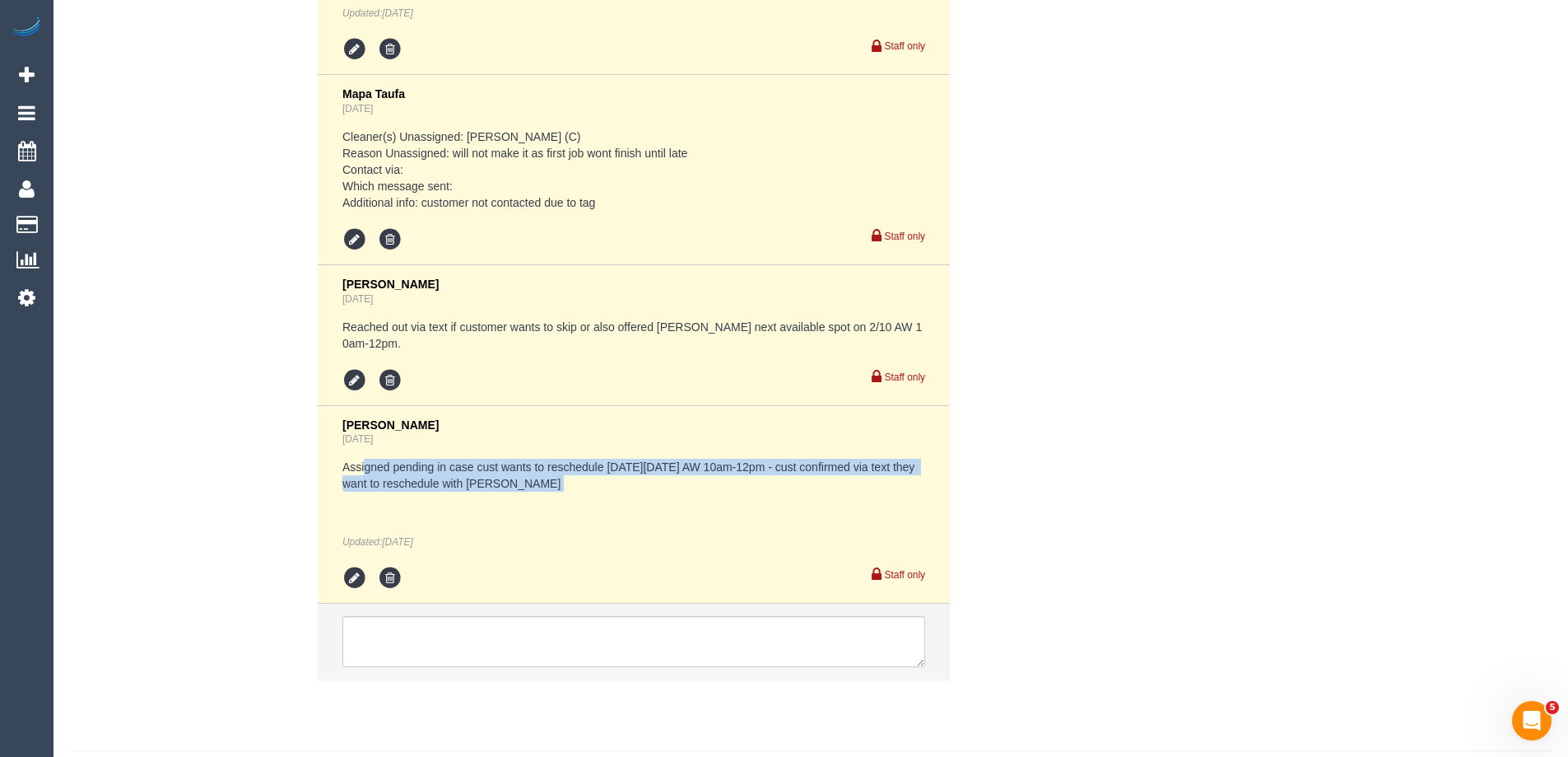
drag, startPoint x: 363, startPoint y: 453, endPoint x: 604, endPoint y: 483, distance: 242.9
click at [604, 483] on div "Assigned pending in case cust wants to reschedule on Thursday, 02/10 AW 10am-12…" at bounding box center [634, 504] width 583 height 90
click at [604, 482] on div "Assigned pending in case cust wants to reschedule on Thursday, 02/10 AW 10am-12…" at bounding box center [634, 504] width 583 height 90
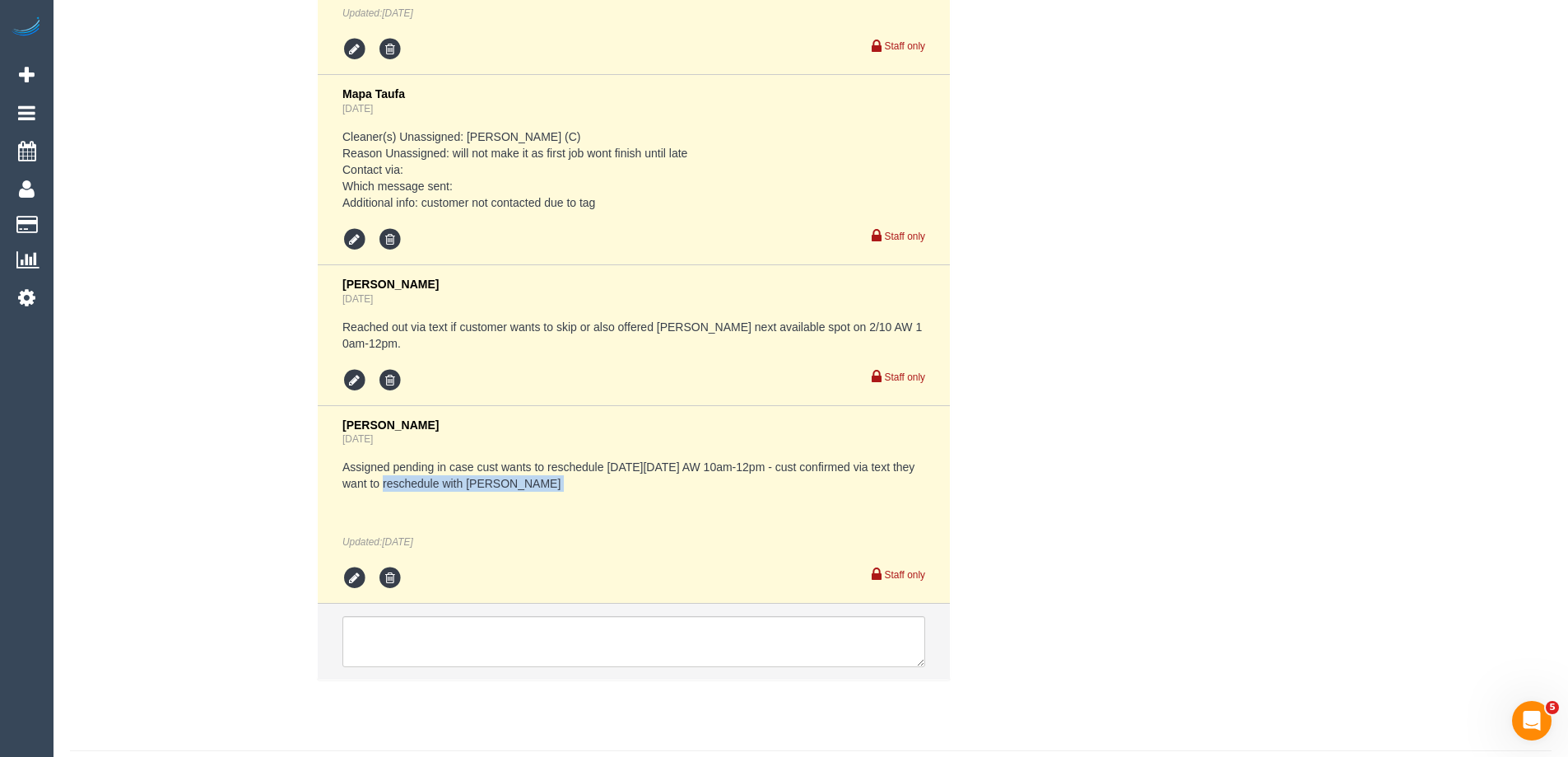
drag, startPoint x: 377, startPoint y: 471, endPoint x: 606, endPoint y: 477, distance: 229.1
click at [552, 477] on div "Assigned pending in case cust wants to reschedule on Thursday, 02/10 AW 10am-12…" at bounding box center [634, 504] width 583 height 90
click at [624, 478] on div "Assigned pending in case cust wants to reschedule on Thursday, 02/10 AW 10am-12…" at bounding box center [634, 504] width 583 height 90
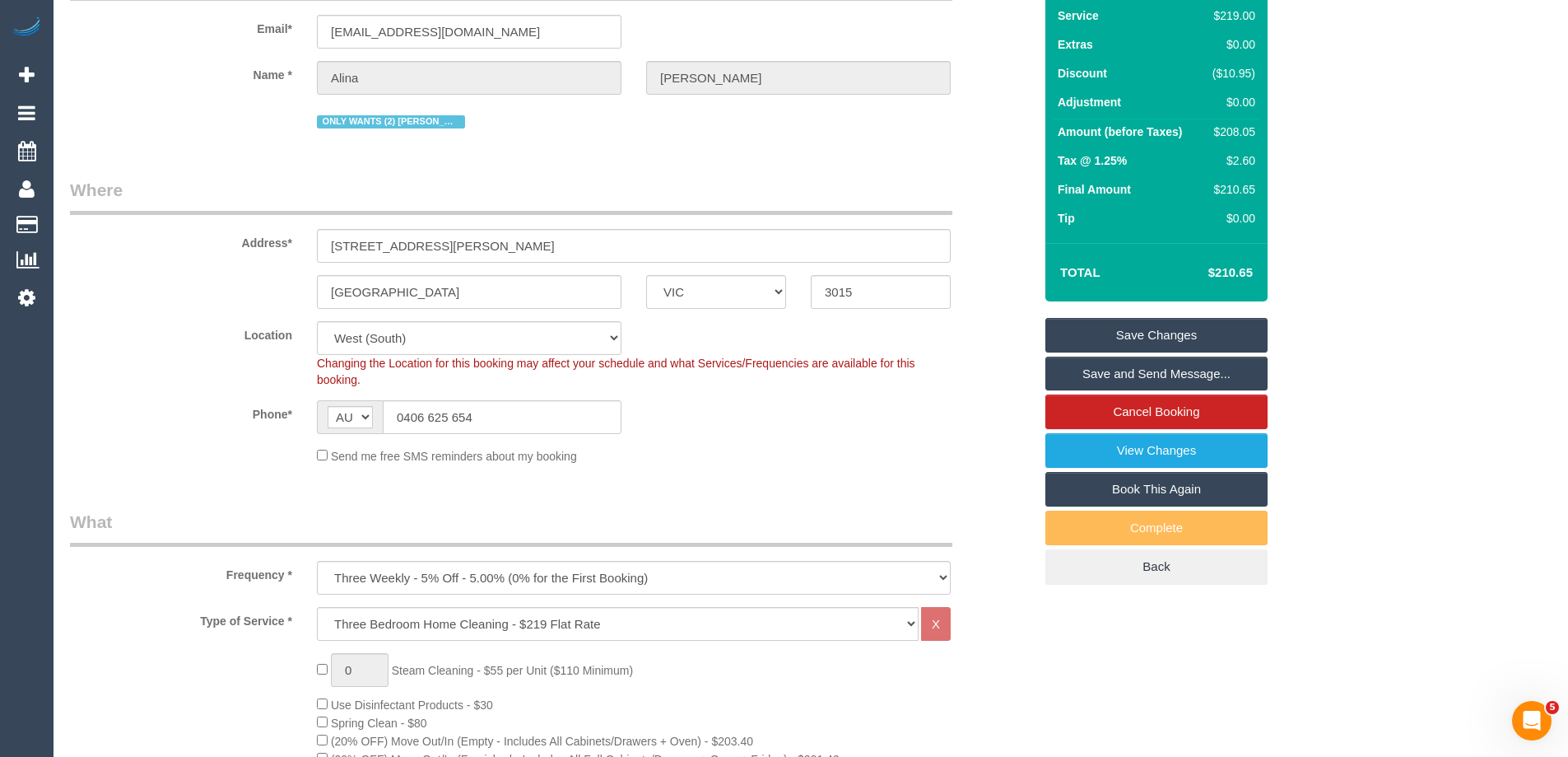
scroll to position [0, 0]
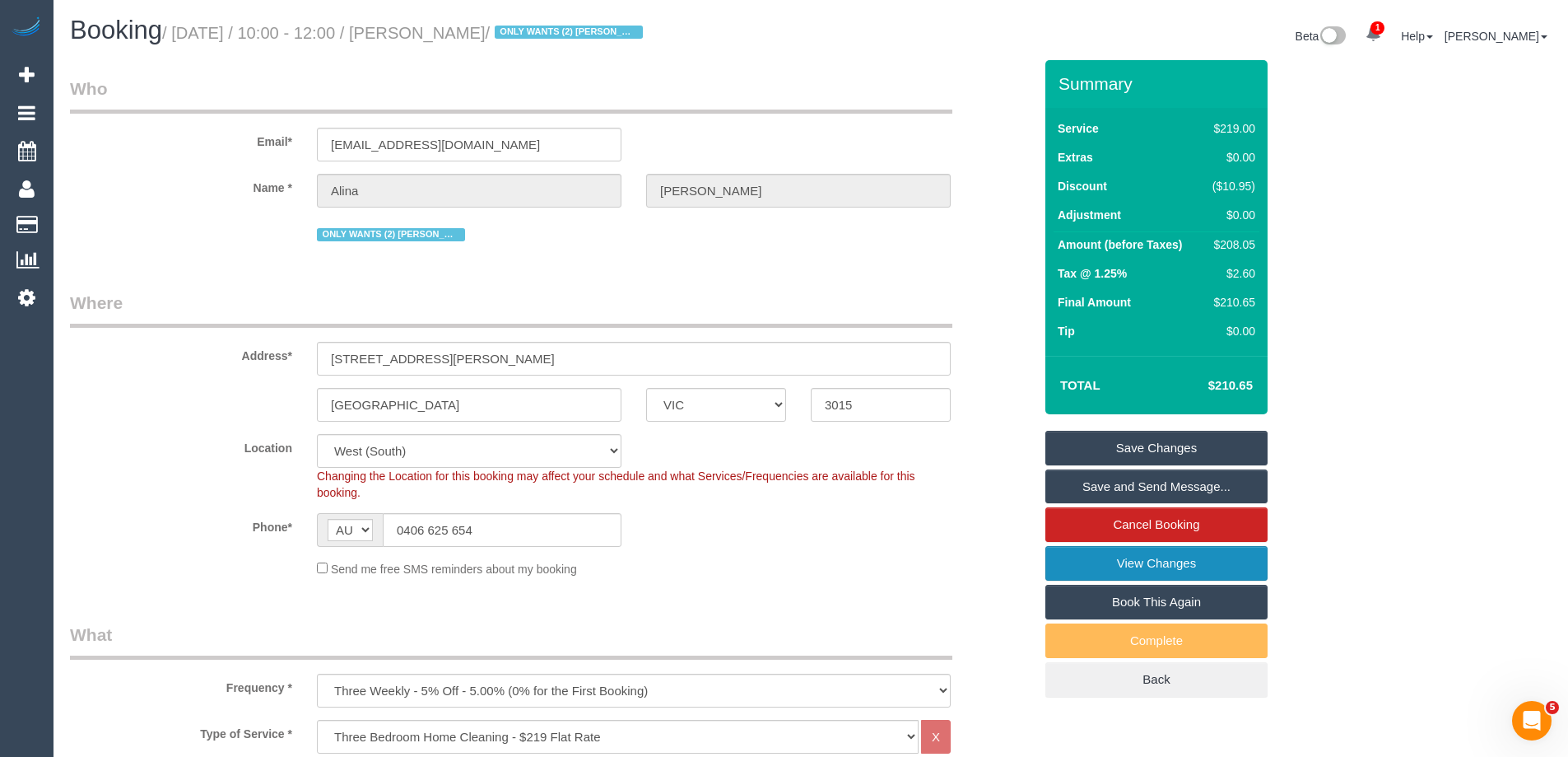
click at [1129, 562] on link "View Changes" at bounding box center [1156, 562] width 222 height 35
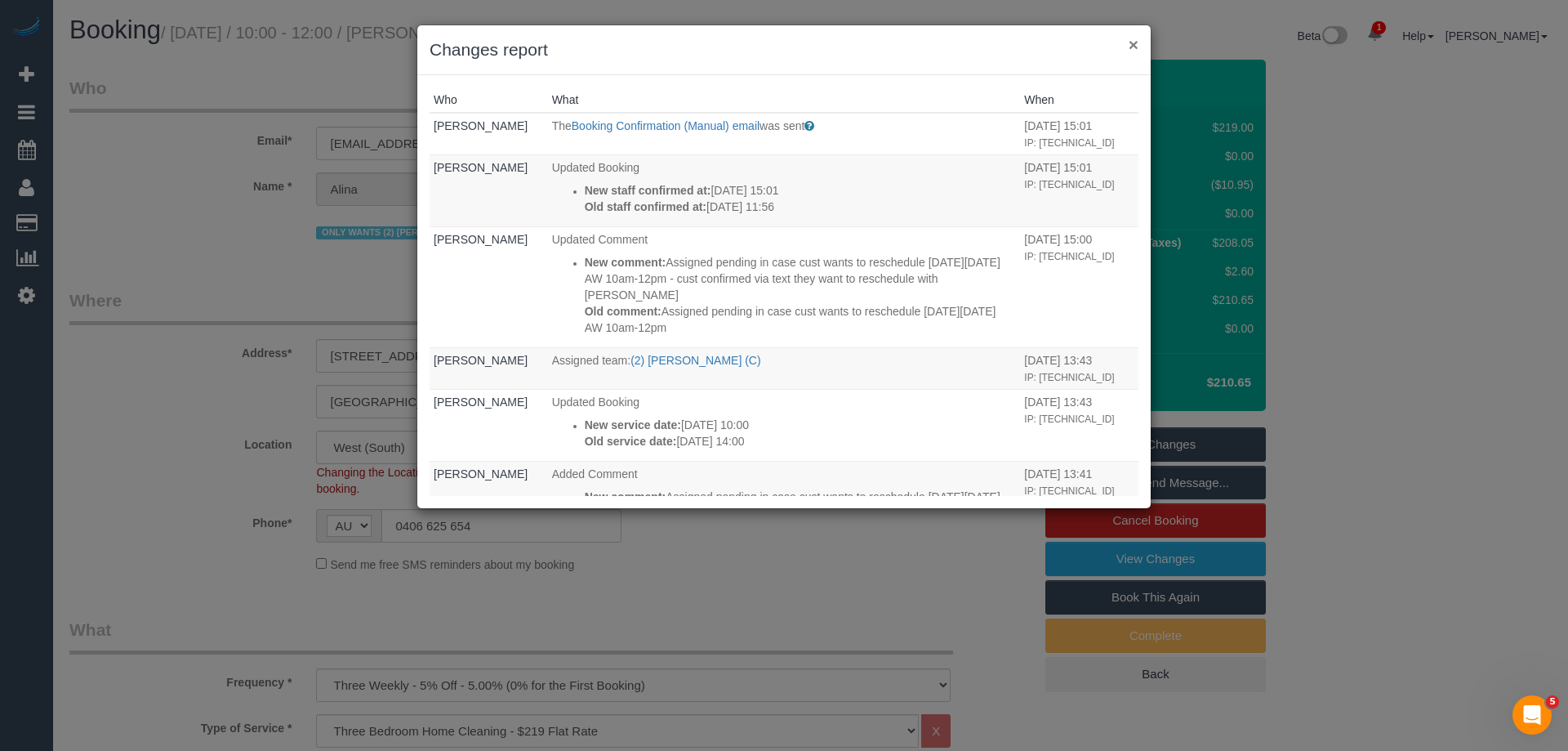
click at [1131, 41] on button "×" at bounding box center [1133, 45] width 10 height 17
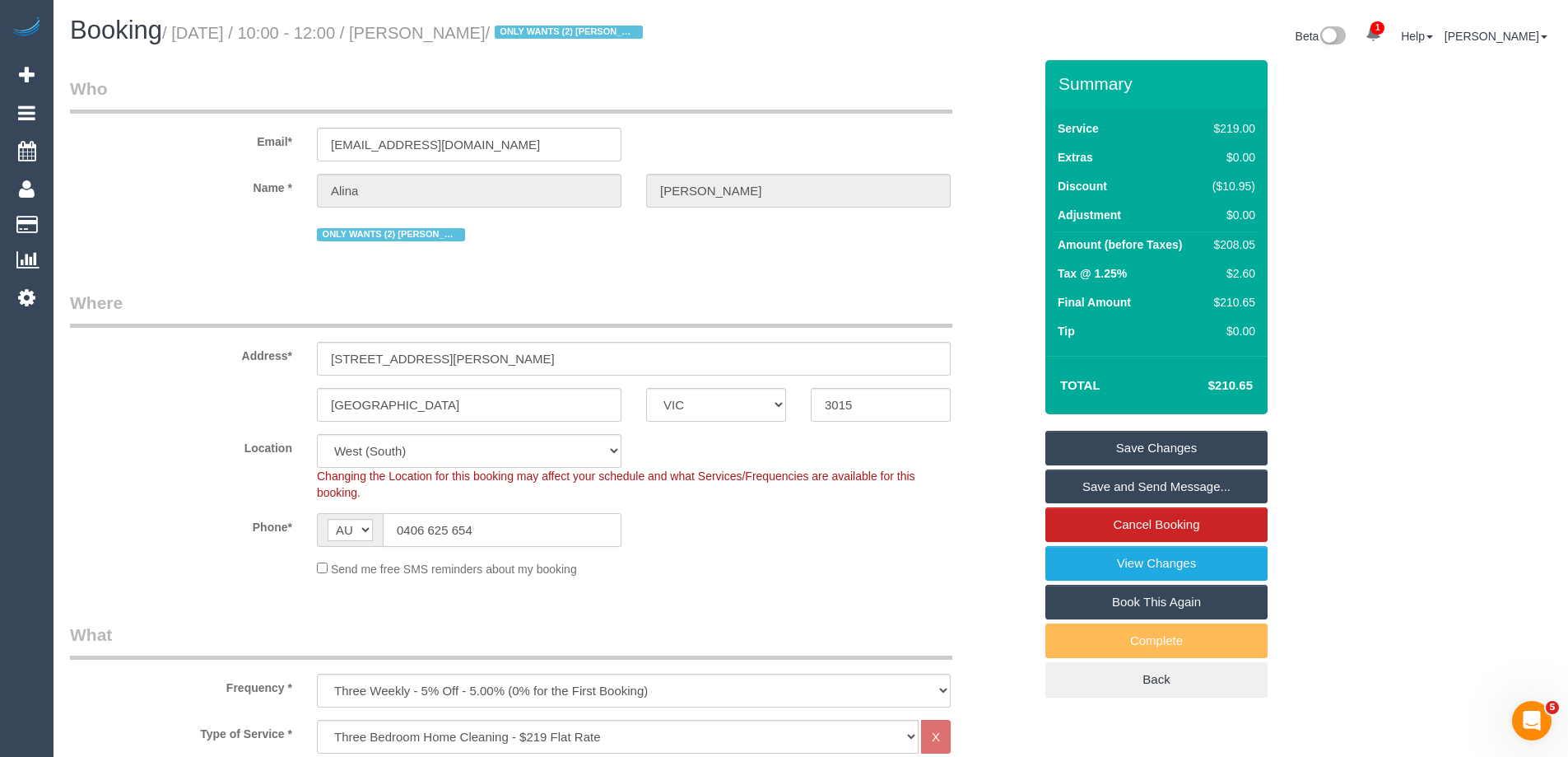
drag, startPoint x: 501, startPoint y: 515, endPoint x: 219, endPoint y: 540, distance: 283.1
click at [201, 541] on div "Phone* AF AL DZ AD AO AI AQ AG AR AM AW AU AT AZ BS BH BD BB BY BE BZ BJ BM BT …" at bounding box center [551, 529] width 988 height 34
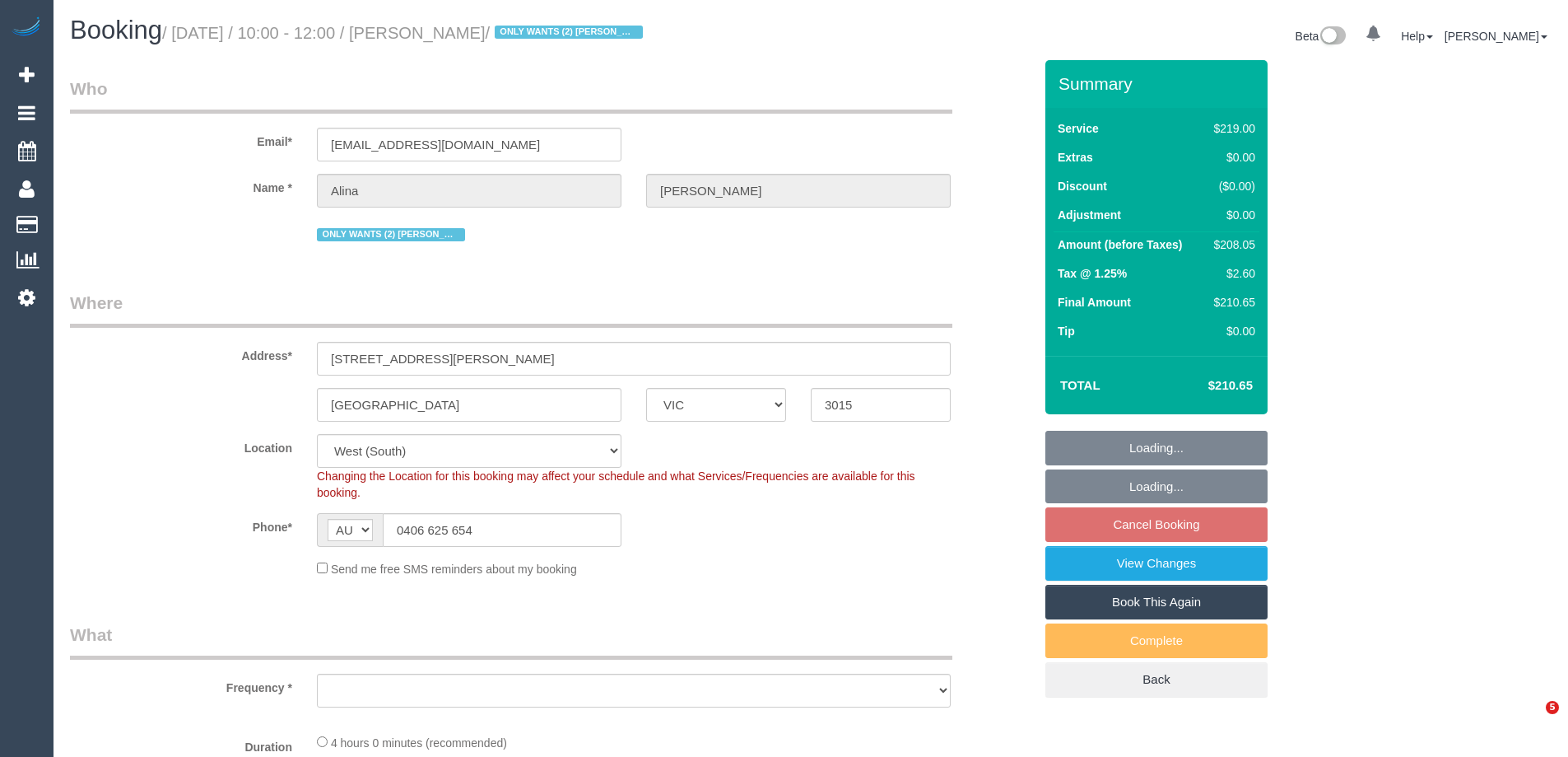
select select "VIC"
select select "string:stripe-pm_1Lt3fV2GScqysDRVUtw67tKB"
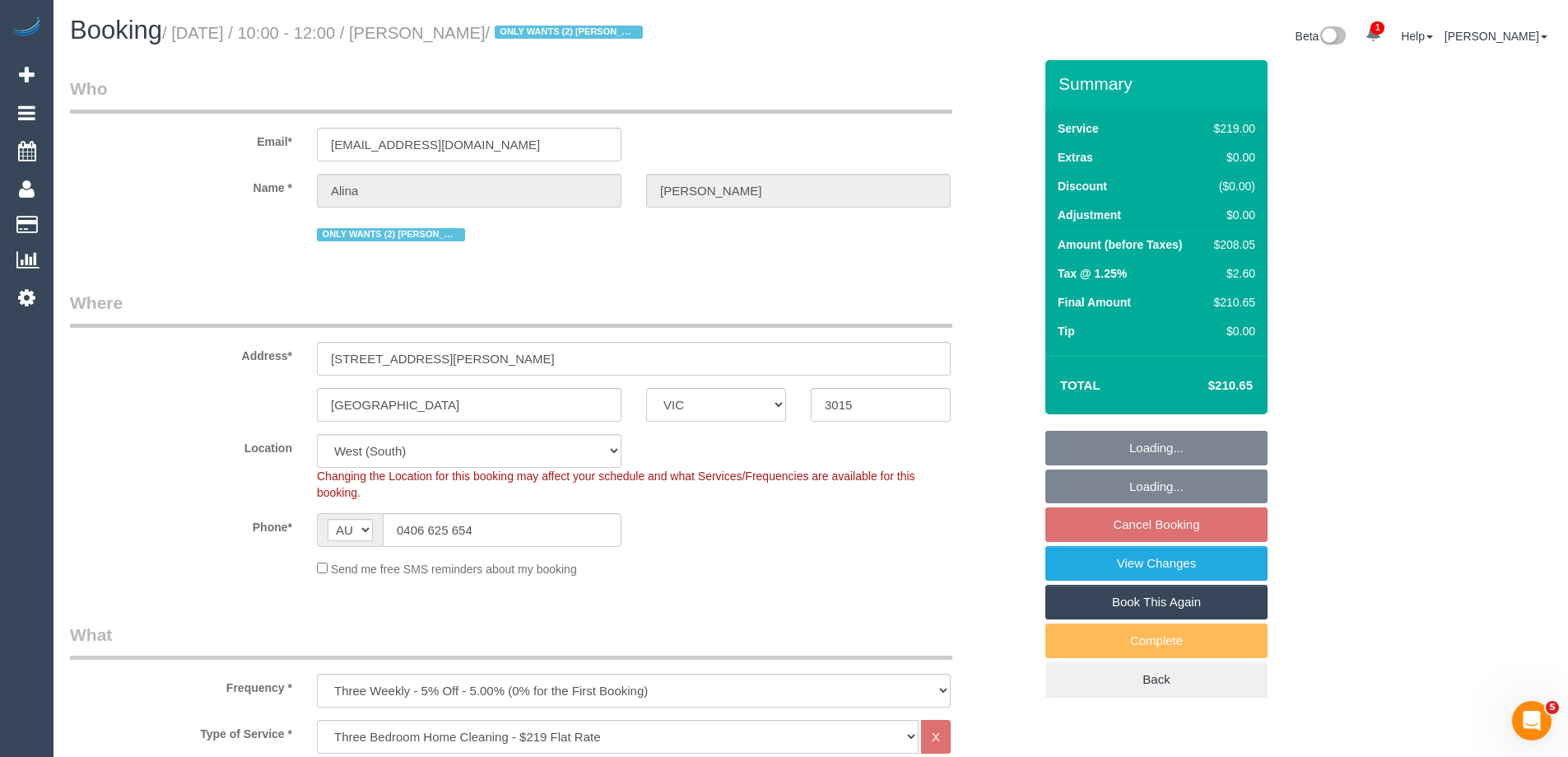
select select "object:1217"
select select "number:28"
select select "number:16"
select select "number:19"
select select "number:24"
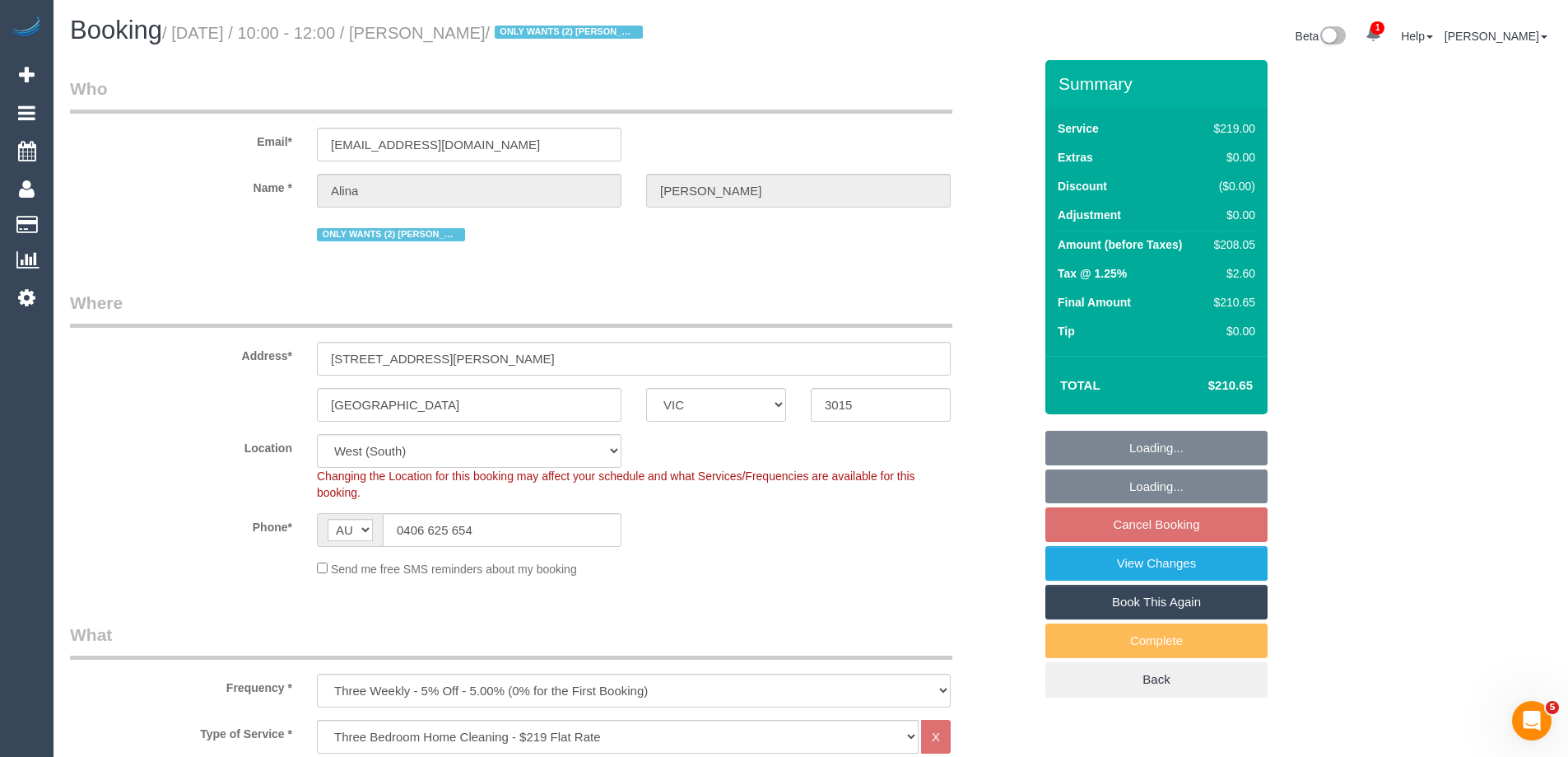
select select "number:34"
select select "number:12"
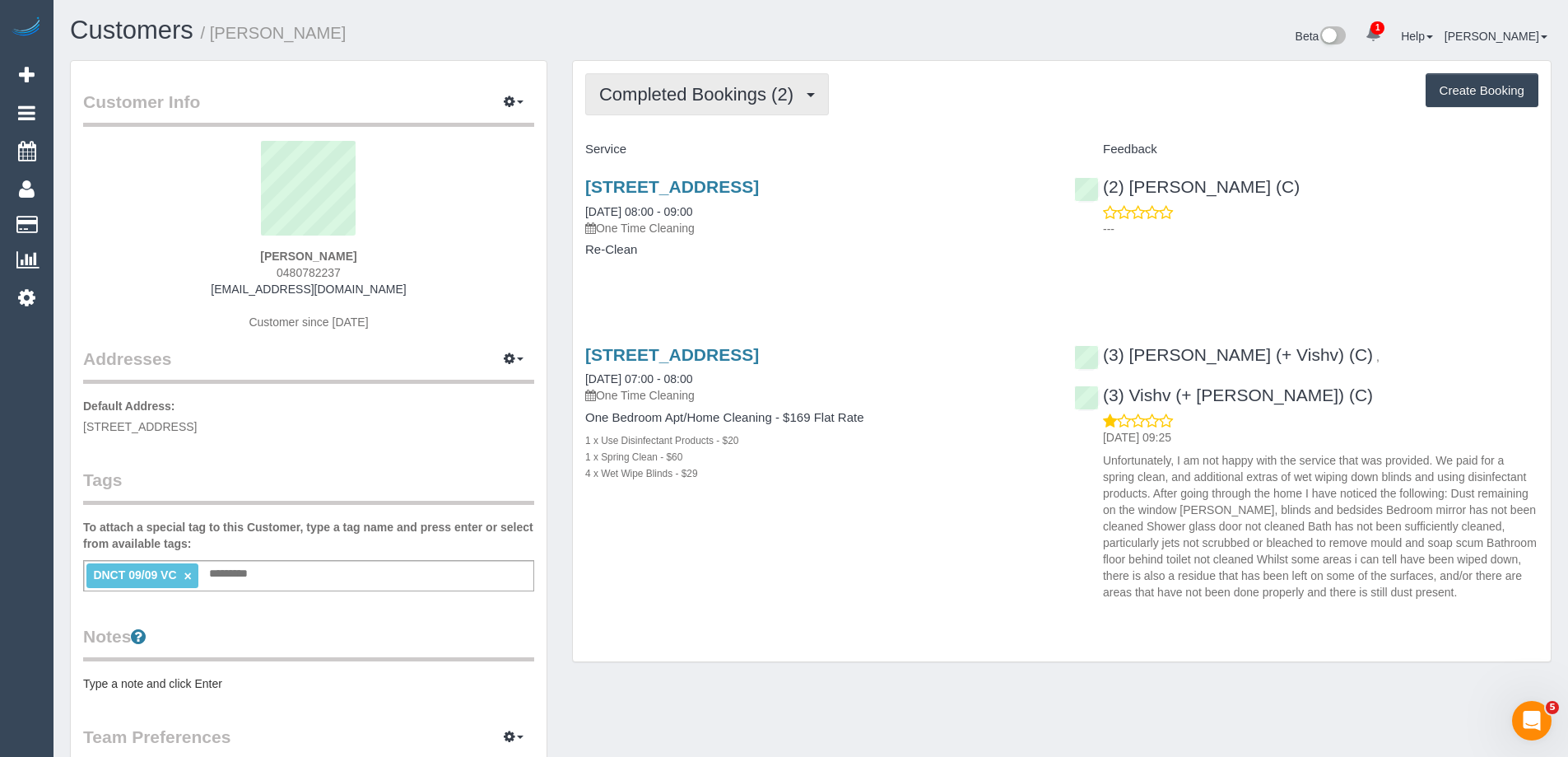
click at [722, 109] on button "Completed Bookings (2)" at bounding box center [706, 94] width 243 height 42
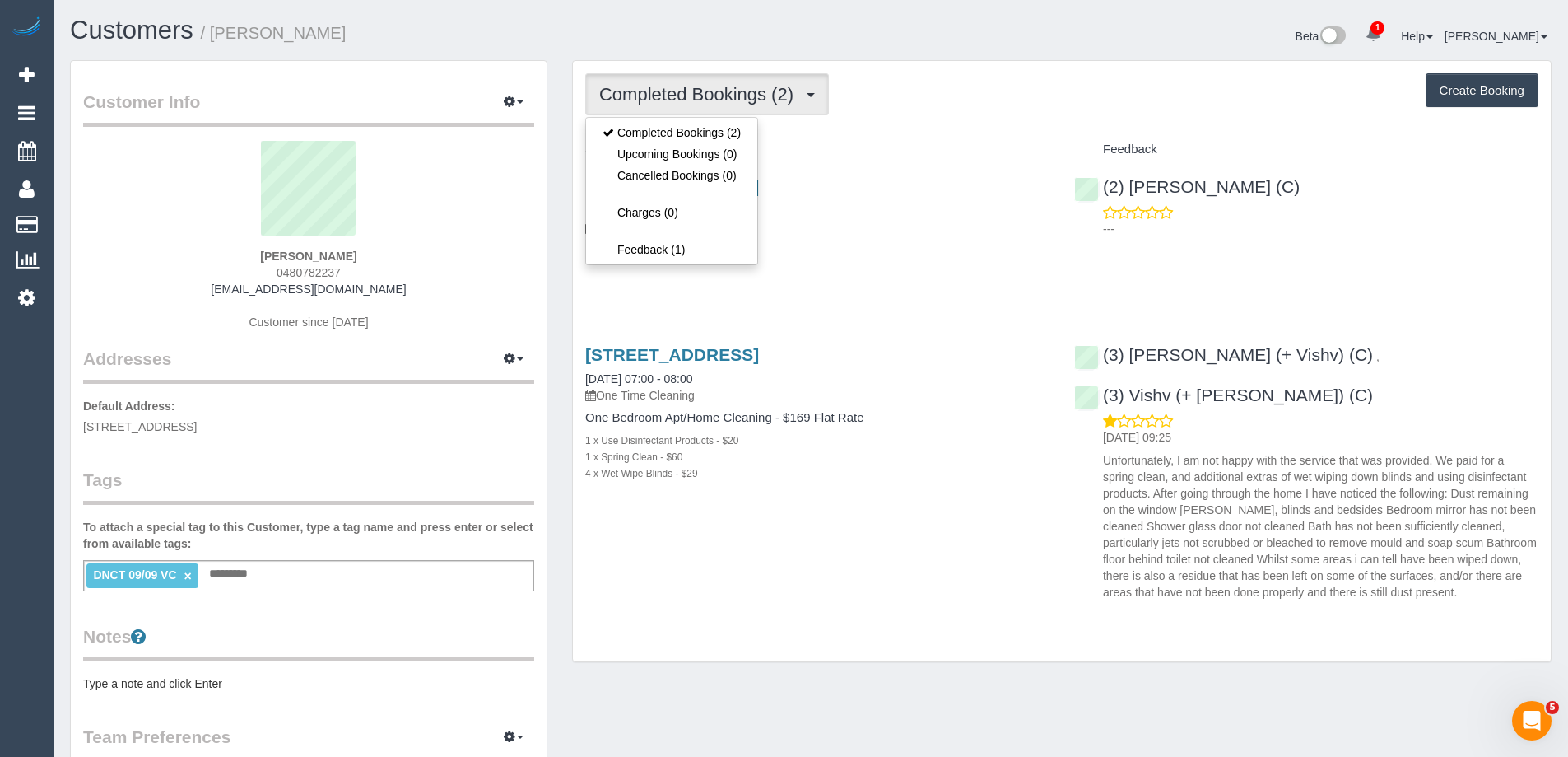
click at [975, 130] on div "Completed Bookings (2) Completed Bookings (2) Upcoming Bookings (0) Cancelled B…" at bounding box center [1061, 361] width 978 height 600
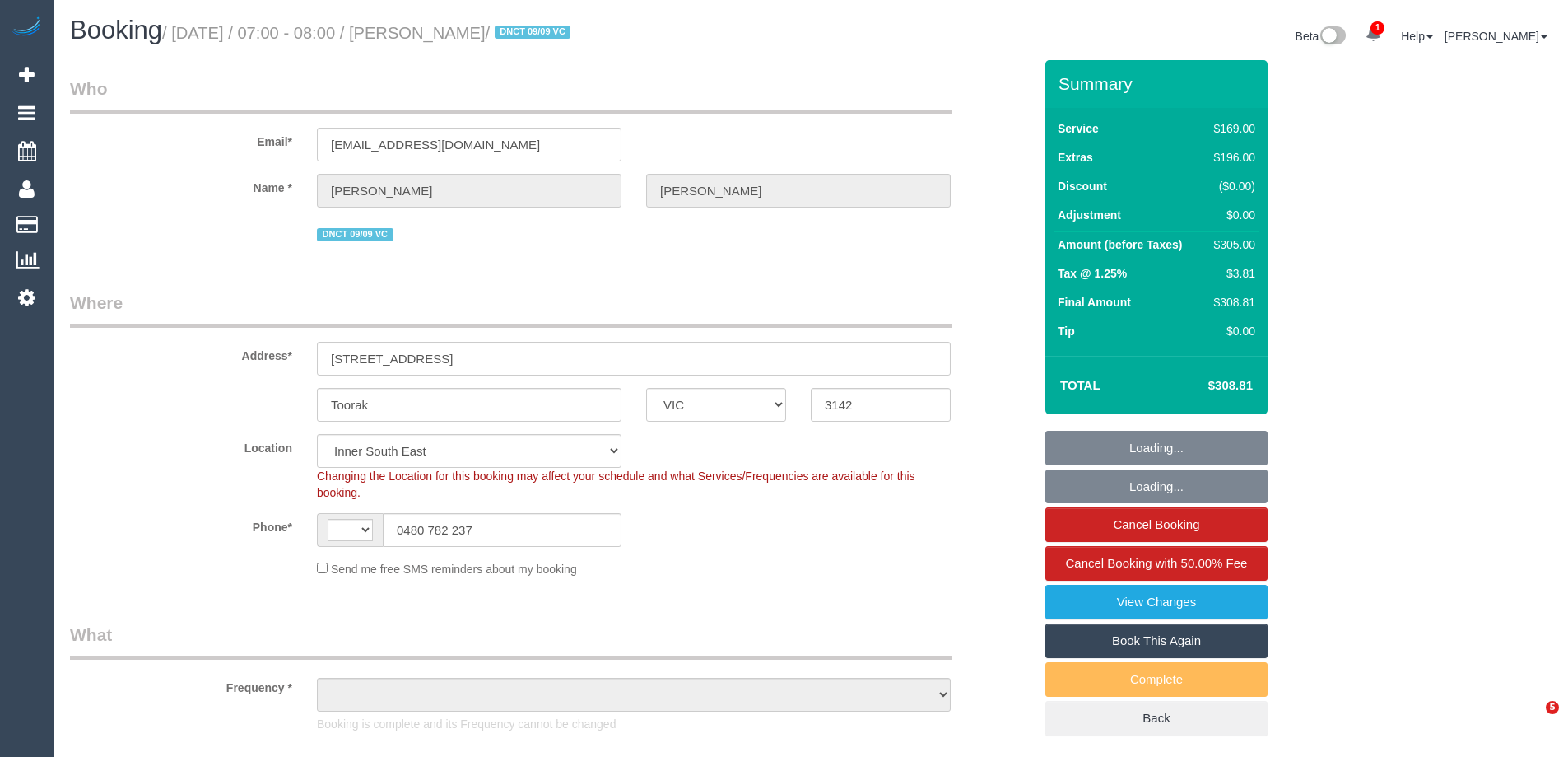
select select "VIC"
select select "string:stripe-pm_1S4bjc2GScqysDRVTse6BE4y"
select select "number:28"
select select "number:14"
select select "number:18"
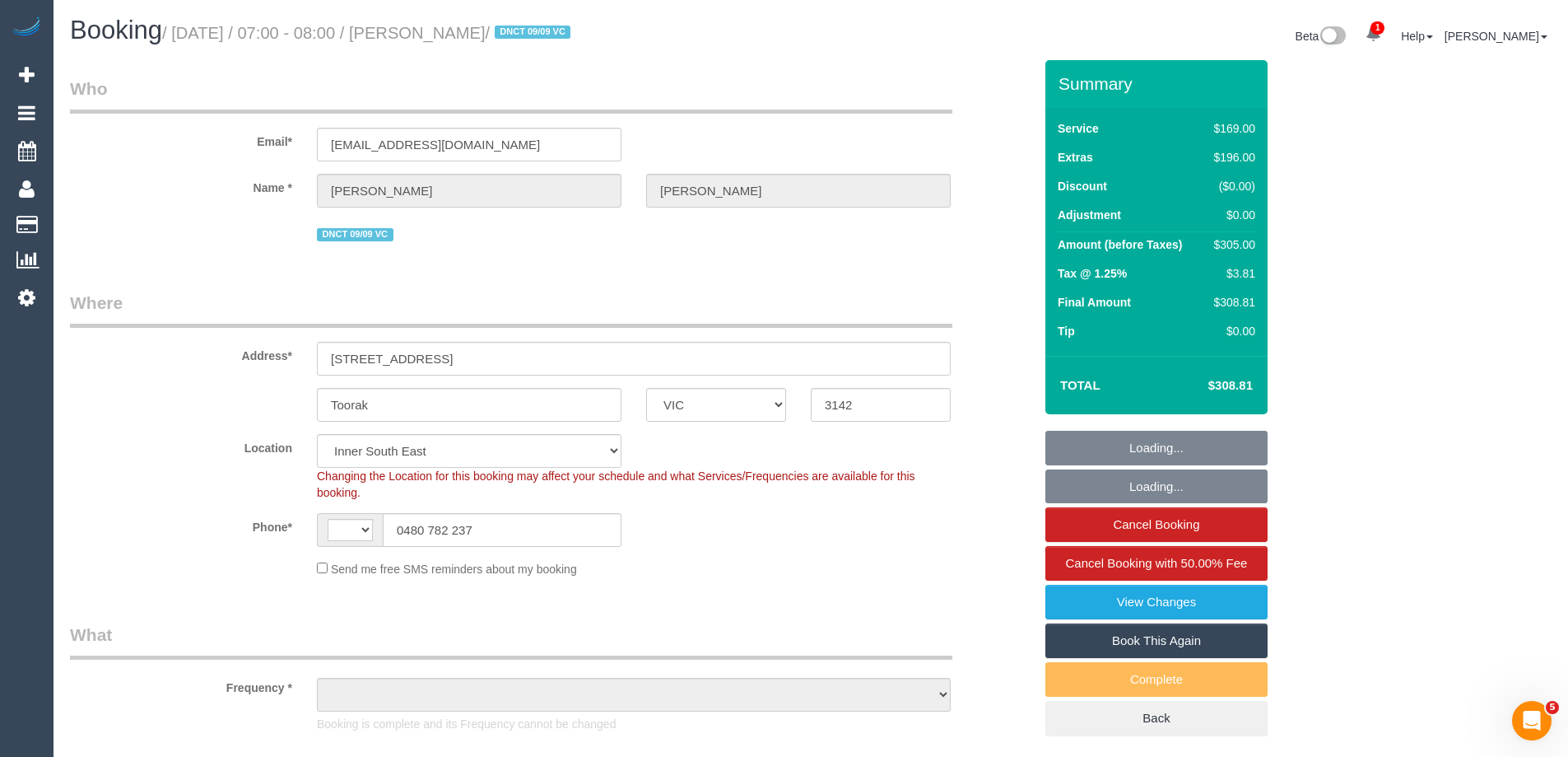
select select "number:24"
select select "number:33"
select select "string:AU"
click at [701, 108] on legend "Who" at bounding box center [510, 94] width 882 height 37
select select "object:1439"
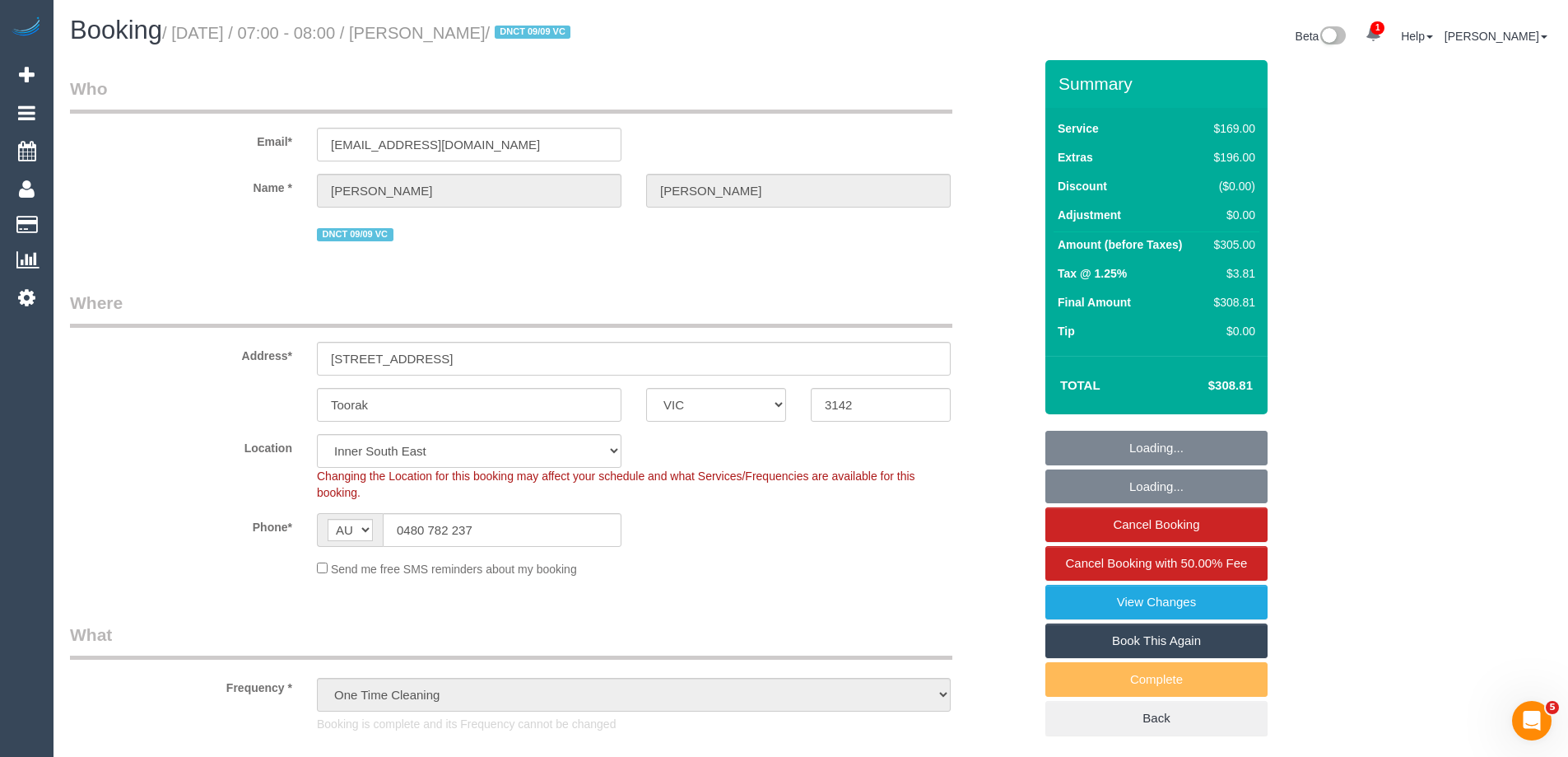
select select "spot1"
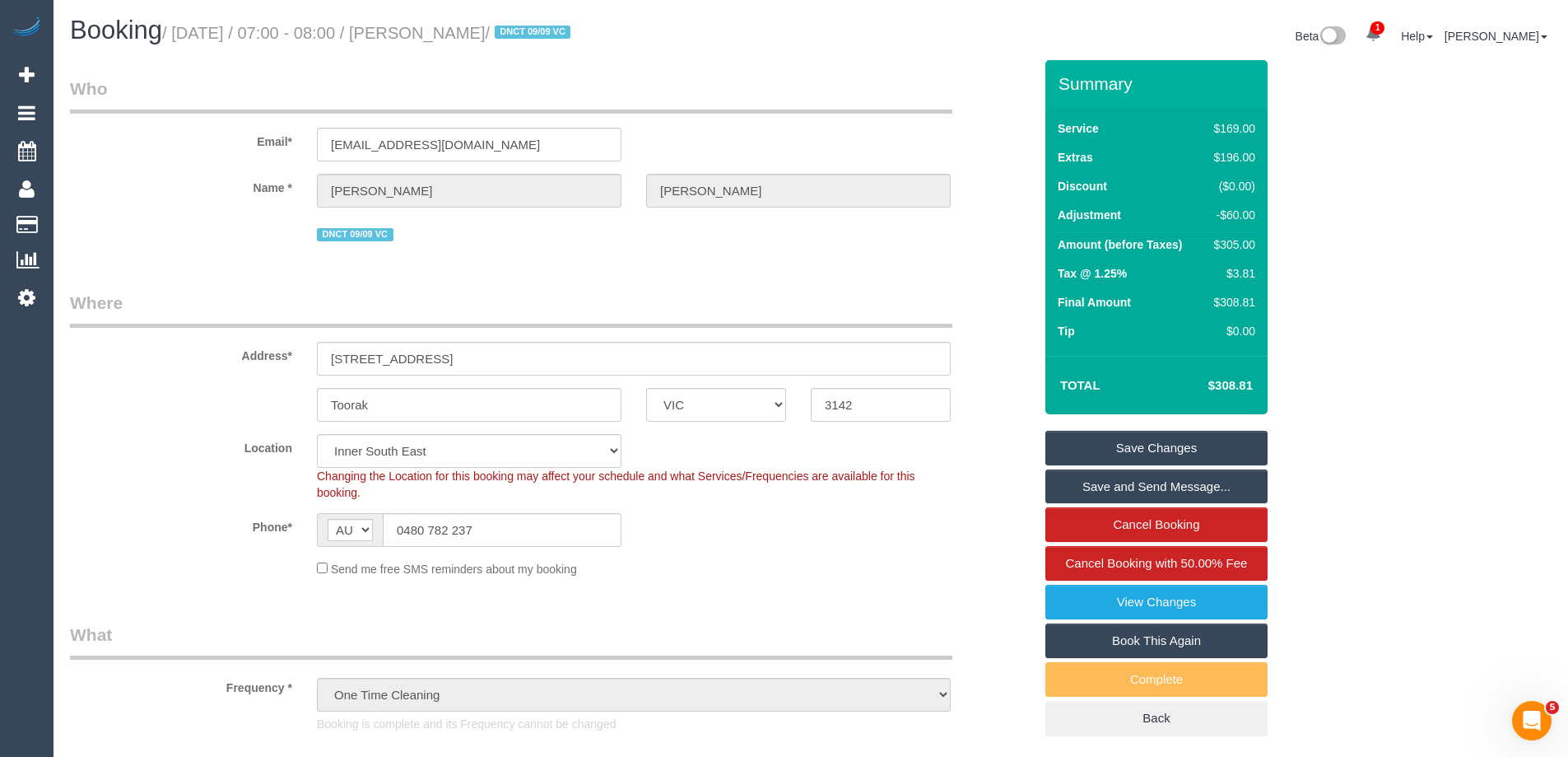
drag, startPoint x: 1219, startPoint y: 382, endPoint x: 1262, endPoint y: 380, distance: 43.0
click at [1262, 380] on div "Total $308.81" at bounding box center [1156, 385] width 222 height 58
click at [1257, 380] on td "$308.81" at bounding box center [1206, 386] width 107 height 41
drag, startPoint x: 538, startPoint y: 32, endPoint x: 456, endPoint y: 36, distance: 82.1
click at [456, 36] on small "/ [DATE] / 07:00 - 08:00 / [PERSON_NAME] / DNCT 09/09 VC" at bounding box center [368, 32] width 413 height 18
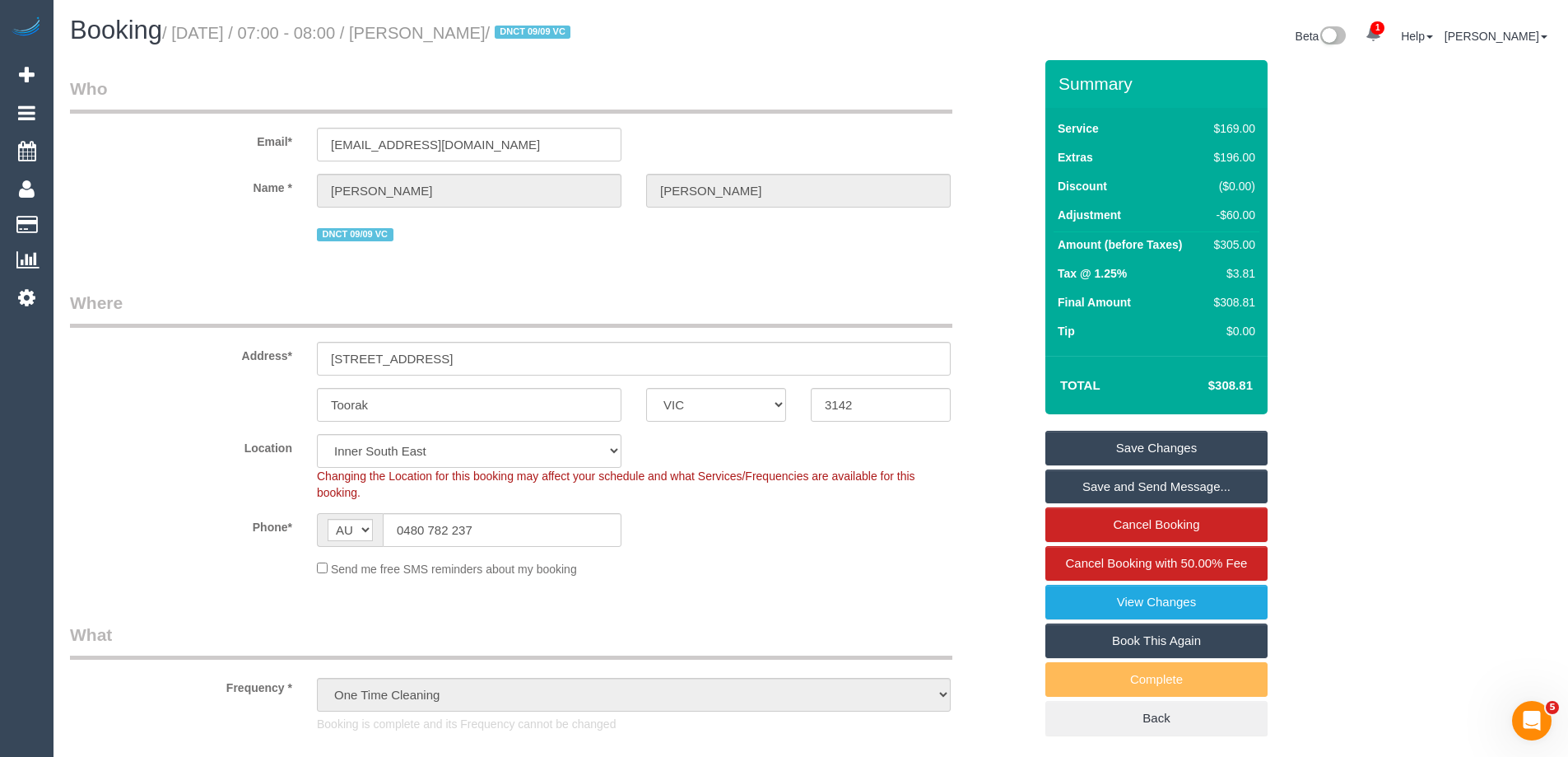
copy small "[PERSON_NAME]"
drag, startPoint x: 522, startPoint y: 147, endPoint x: 140, endPoint y: 134, distance: 382.2
click at [140, 134] on div "Email* leeturner2145@gmail.com" at bounding box center [551, 118] width 988 height 85
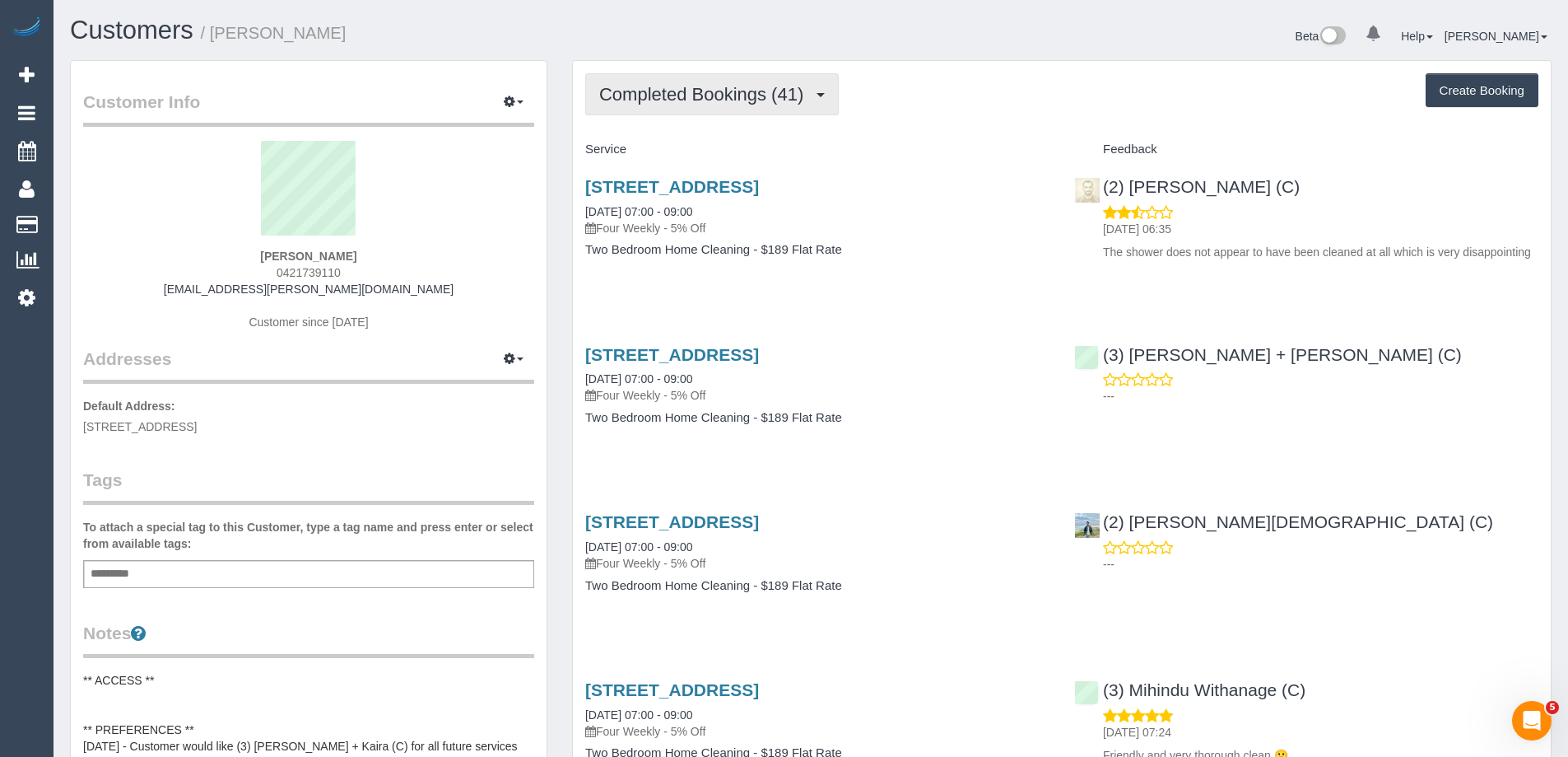
click at [681, 83] on button "Completed Bookings (41)" at bounding box center [712, 94] width 254 height 42
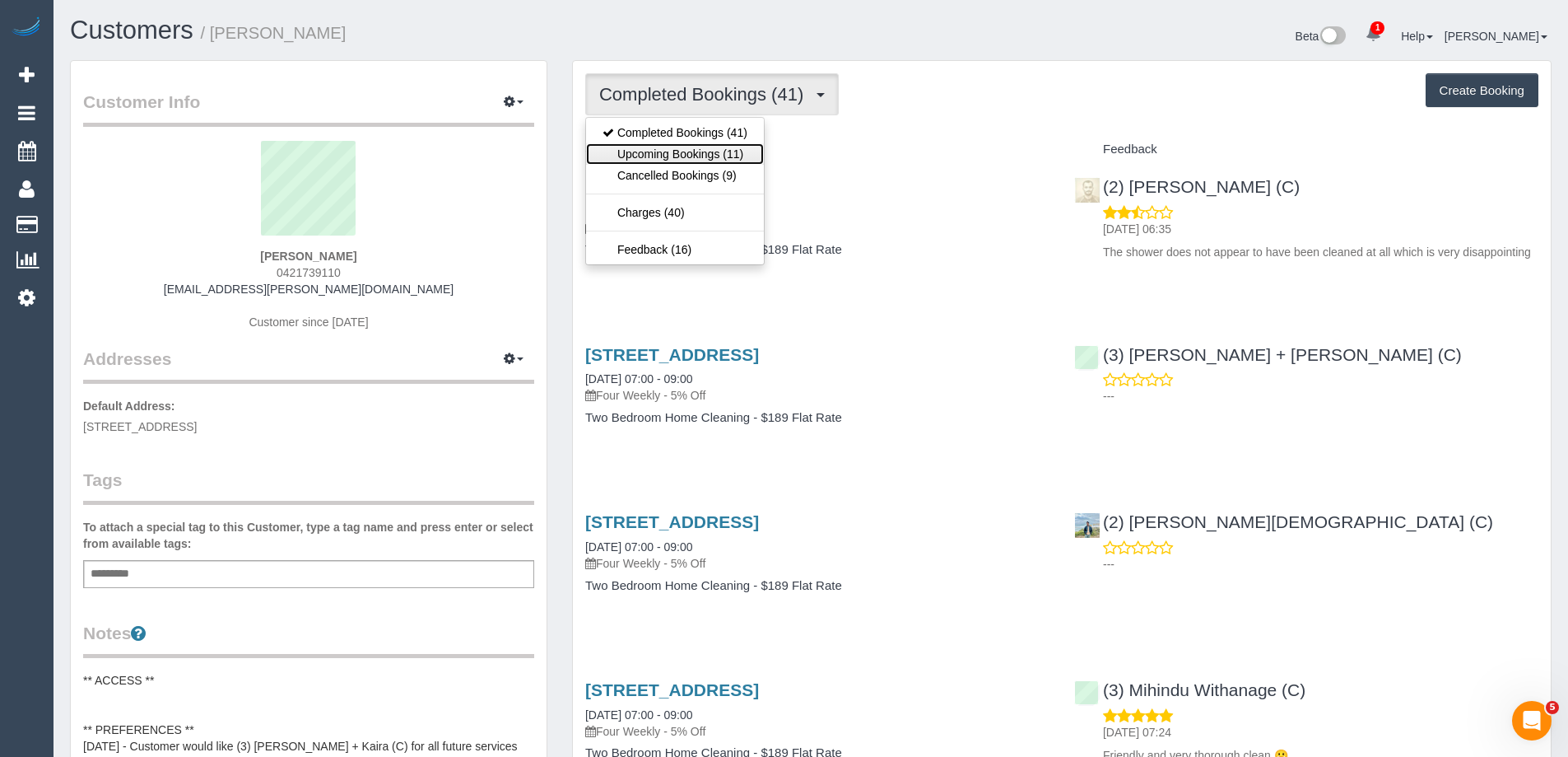
click at [688, 151] on link "Upcoming Bookings (11)" at bounding box center [674, 153] width 178 height 22
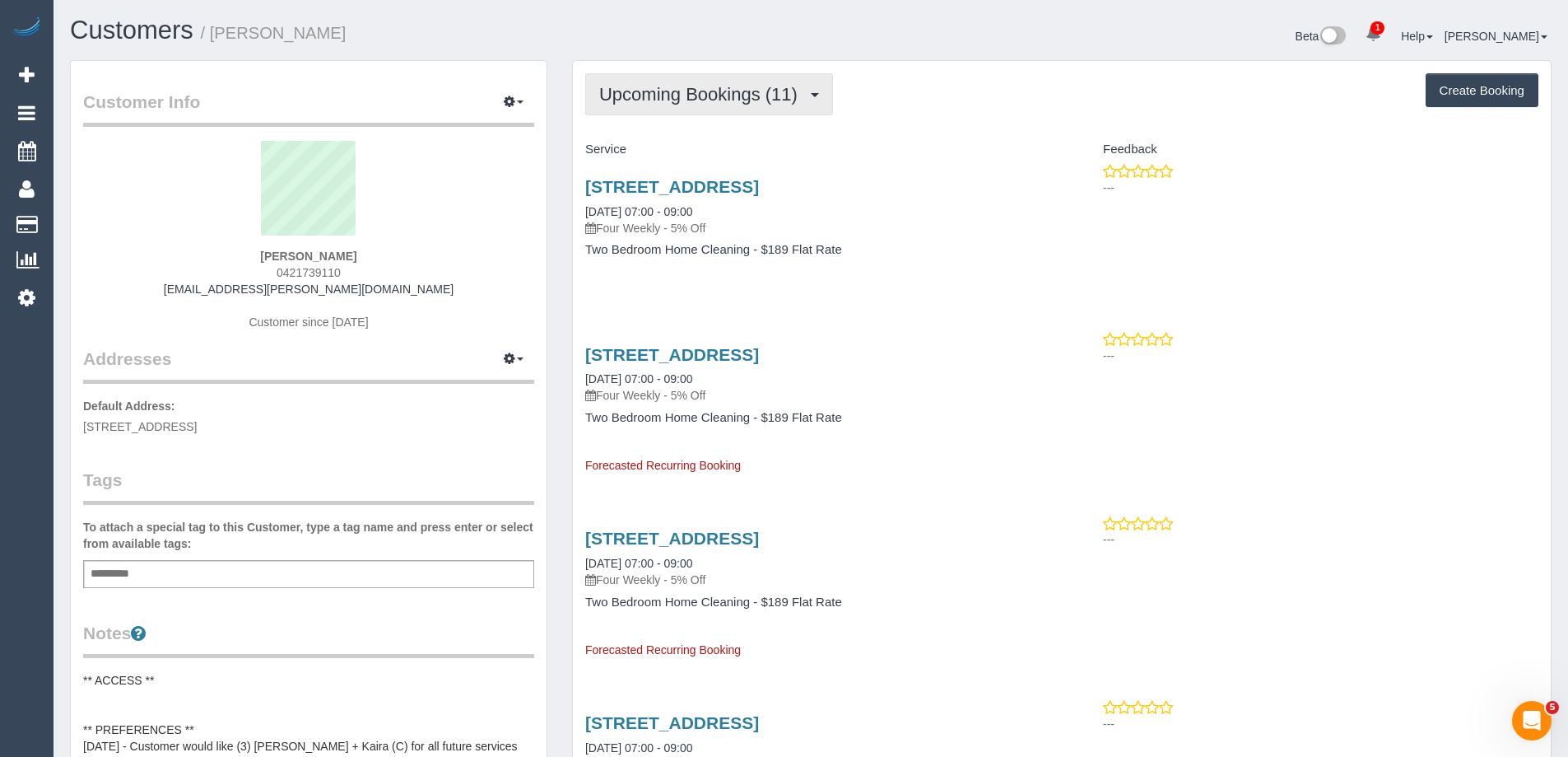
click at [641, 111] on button "Upcoming Bookings (11)" at bounding box center [709, 94] width 248 height 42
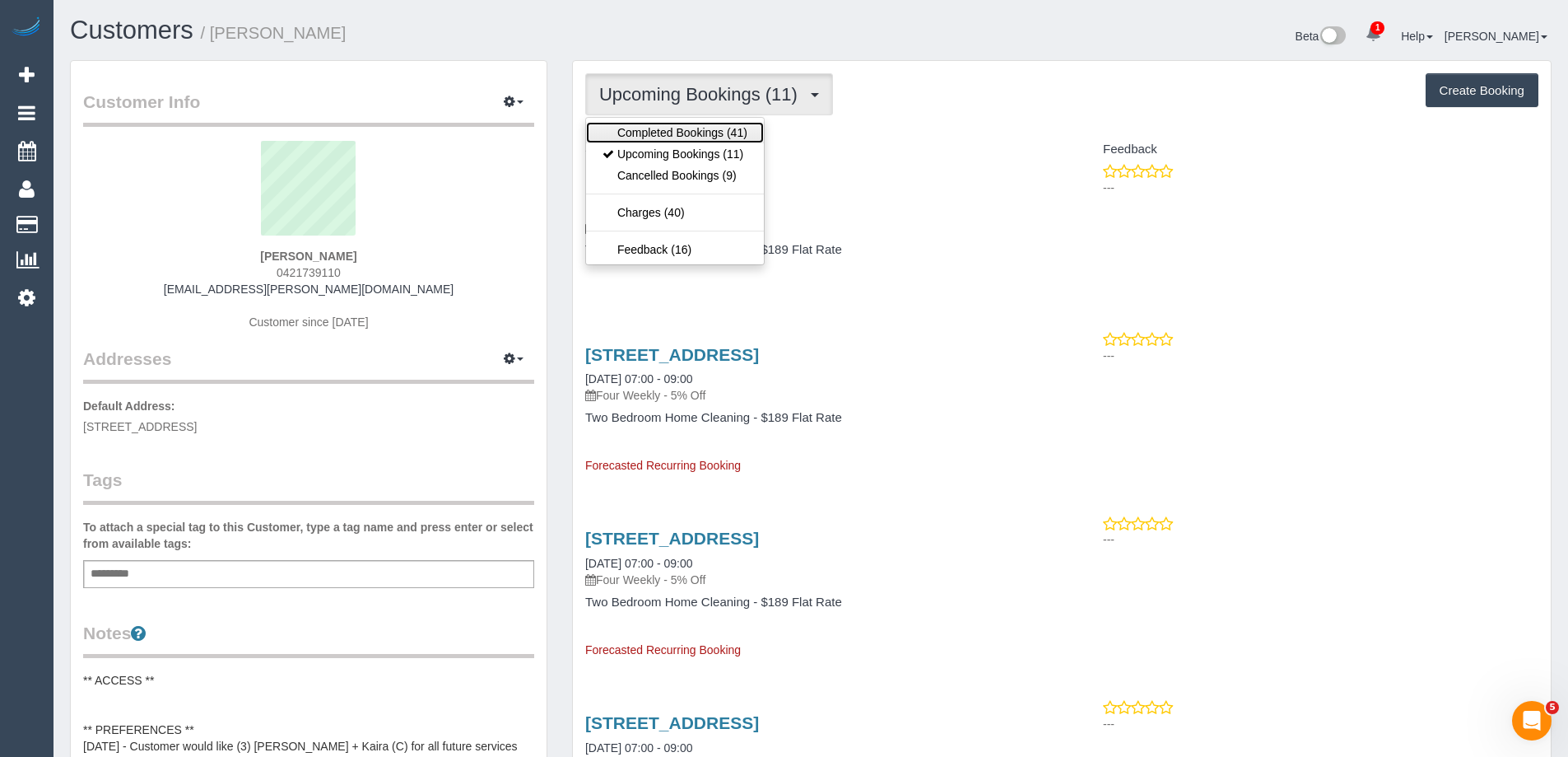
click at [647, 134] on link "Completed Bookings (41)" at bounding box center [674, 133] width 178 height 22
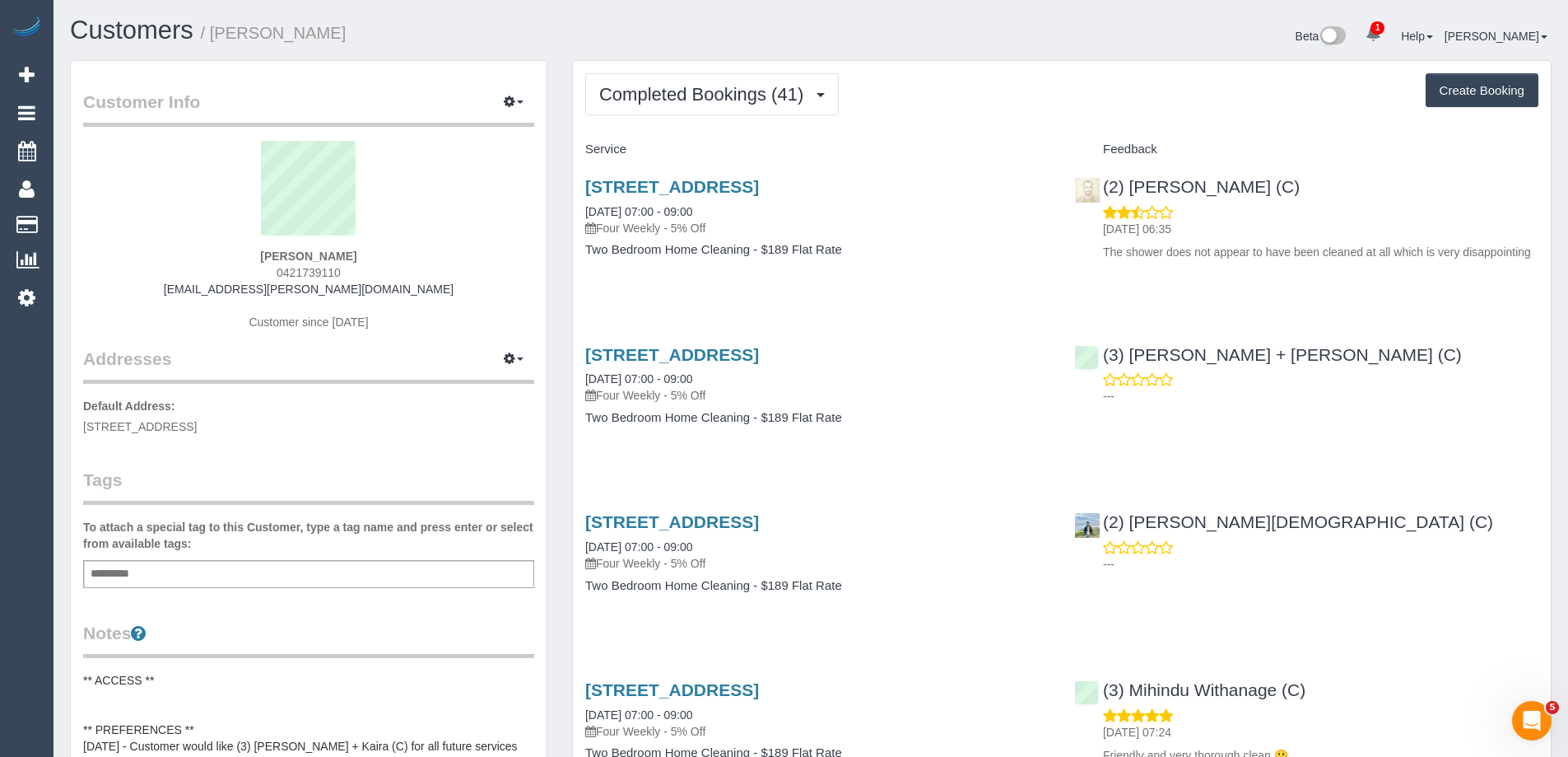
drag, startPoint x: 572, startPoint y: 206, endPoint x: 900, endPoint y: 260, distance: 332.4
click at [900, 260] on div "460 Victoria Street, A204, Brunswick, VIC 3056 29/09/2025 07:00 - 09:00 Four We…" at bounding box center [817, 226] width 489 height 127
copy div "29/09/2025 07:00 - 09:00 Four Weekly - 5% Off Two Bedroom Home Cleaning - $189 …"
click at [181, 576] on div "Add a tag" at bounding box center [308, 574] width 451 height 28
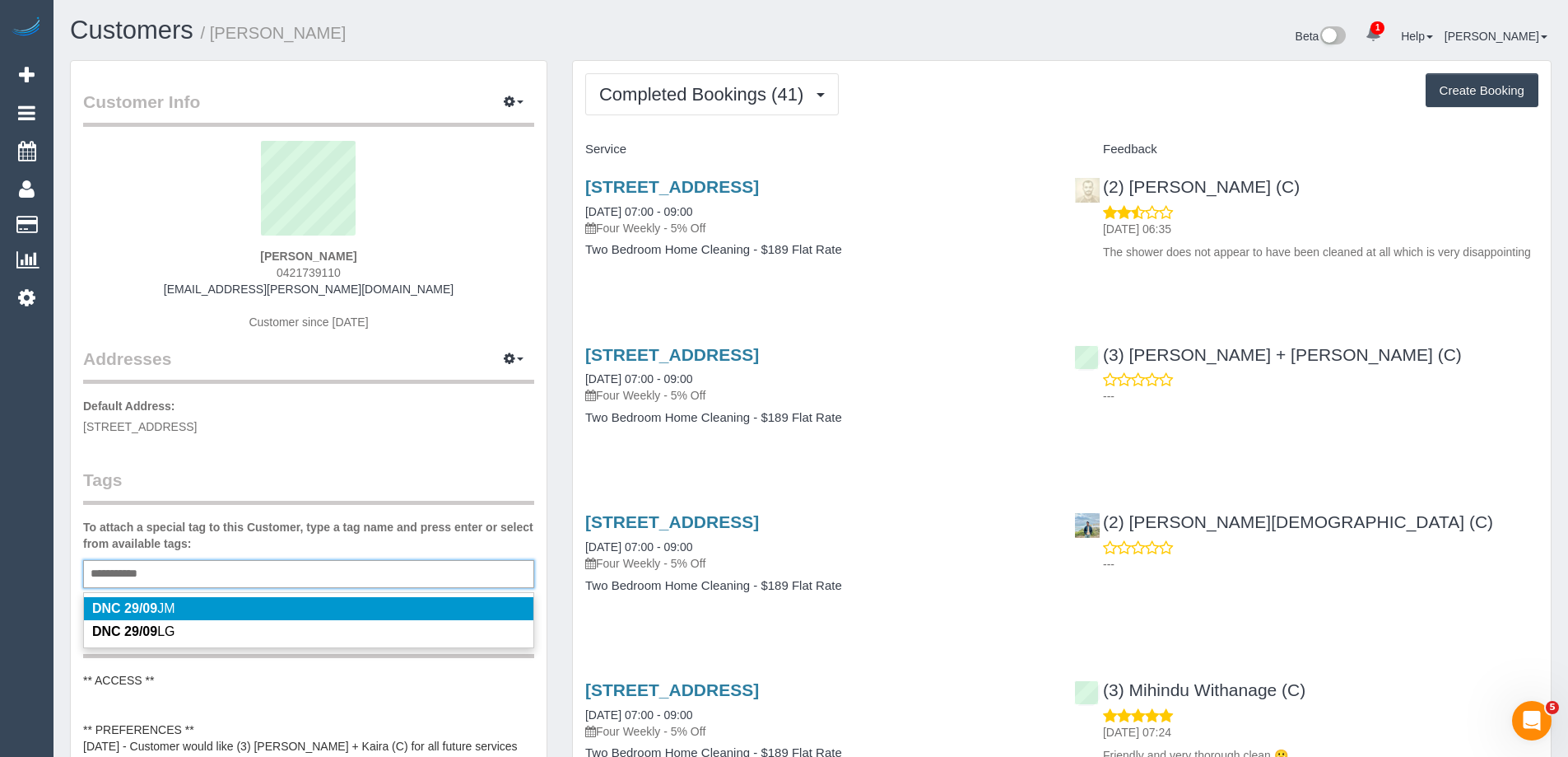
type input "**********"
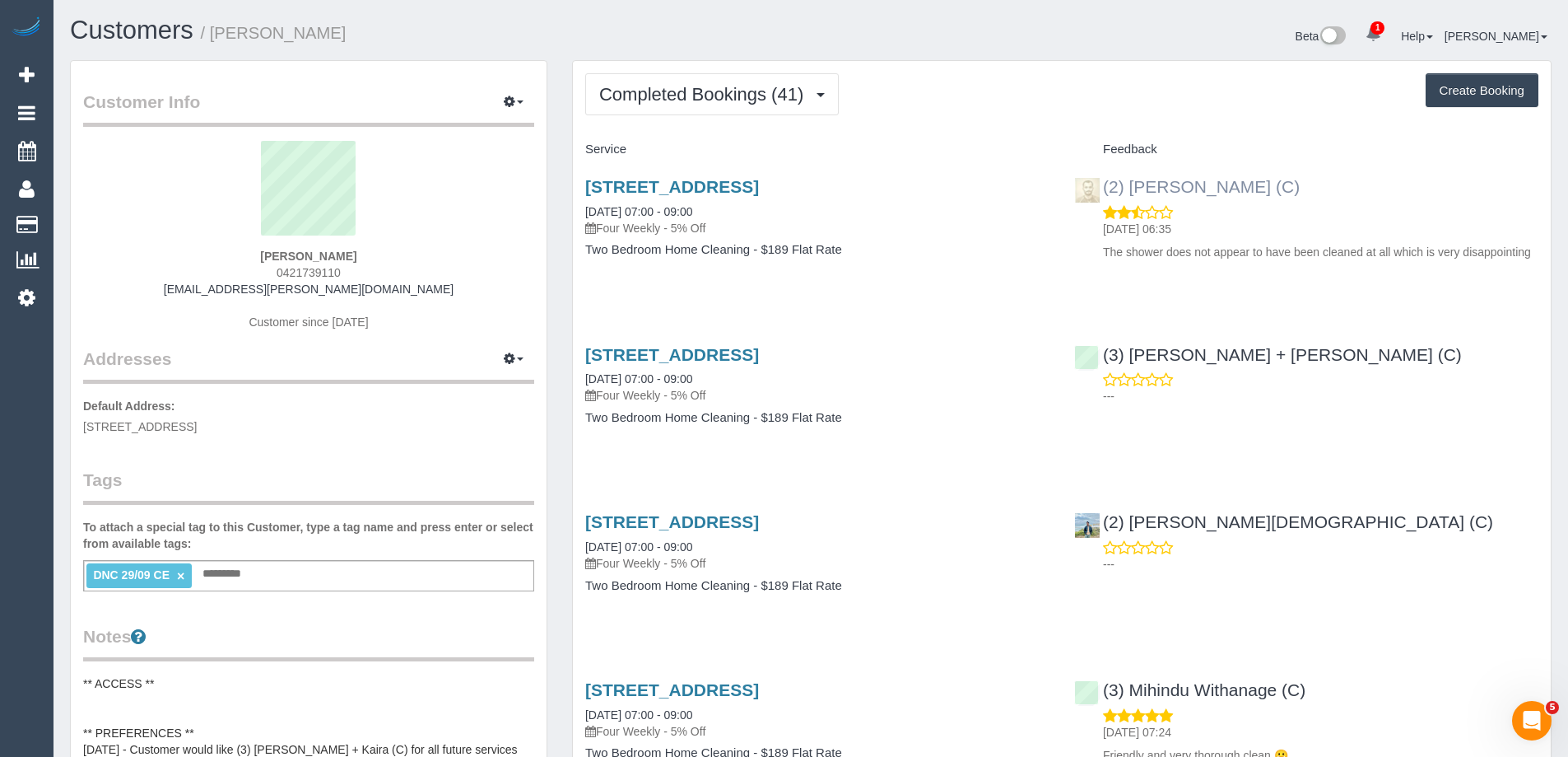
drag, startPoint x: 1310, startPoint y: 180, endPoint x: 1102, endPoint y: 186, distance: 208.1
click at [1102, 186] on div "(2) Uzair Saleem (C) 30/09/2025 06:35 The shower does not appear to have been c…" at bounding box center [1306, 214] width 489 height 104
copy link "(2) Uzair Saleem (C)"
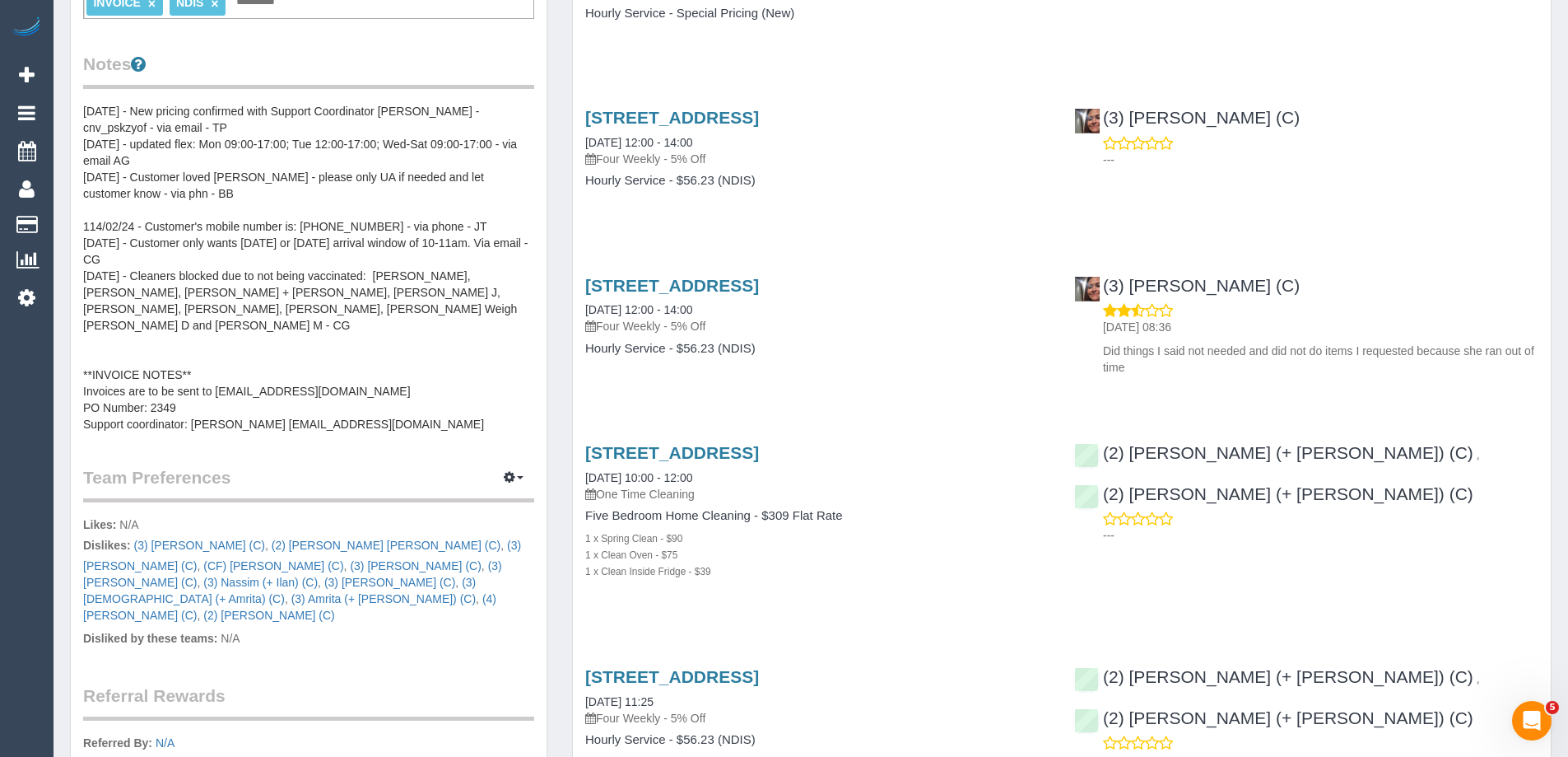
scroll to position [576, 0]
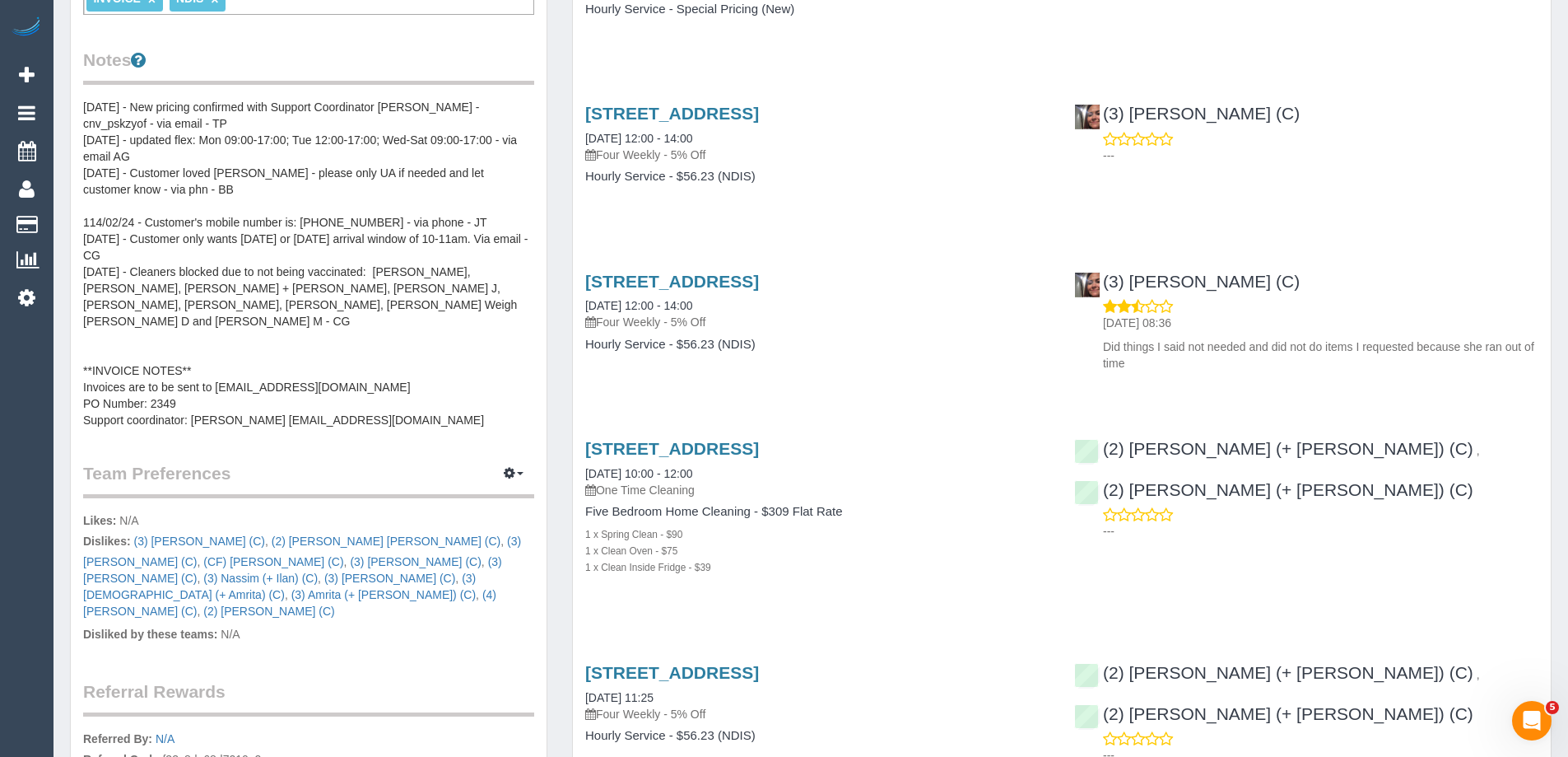
click at [156, 393] on pre "30/06/25 - New pricing confirmed with Support Coordinator Tamara - cnv_pskzyof …" at bounding box center [308, 263] width 451 height 329
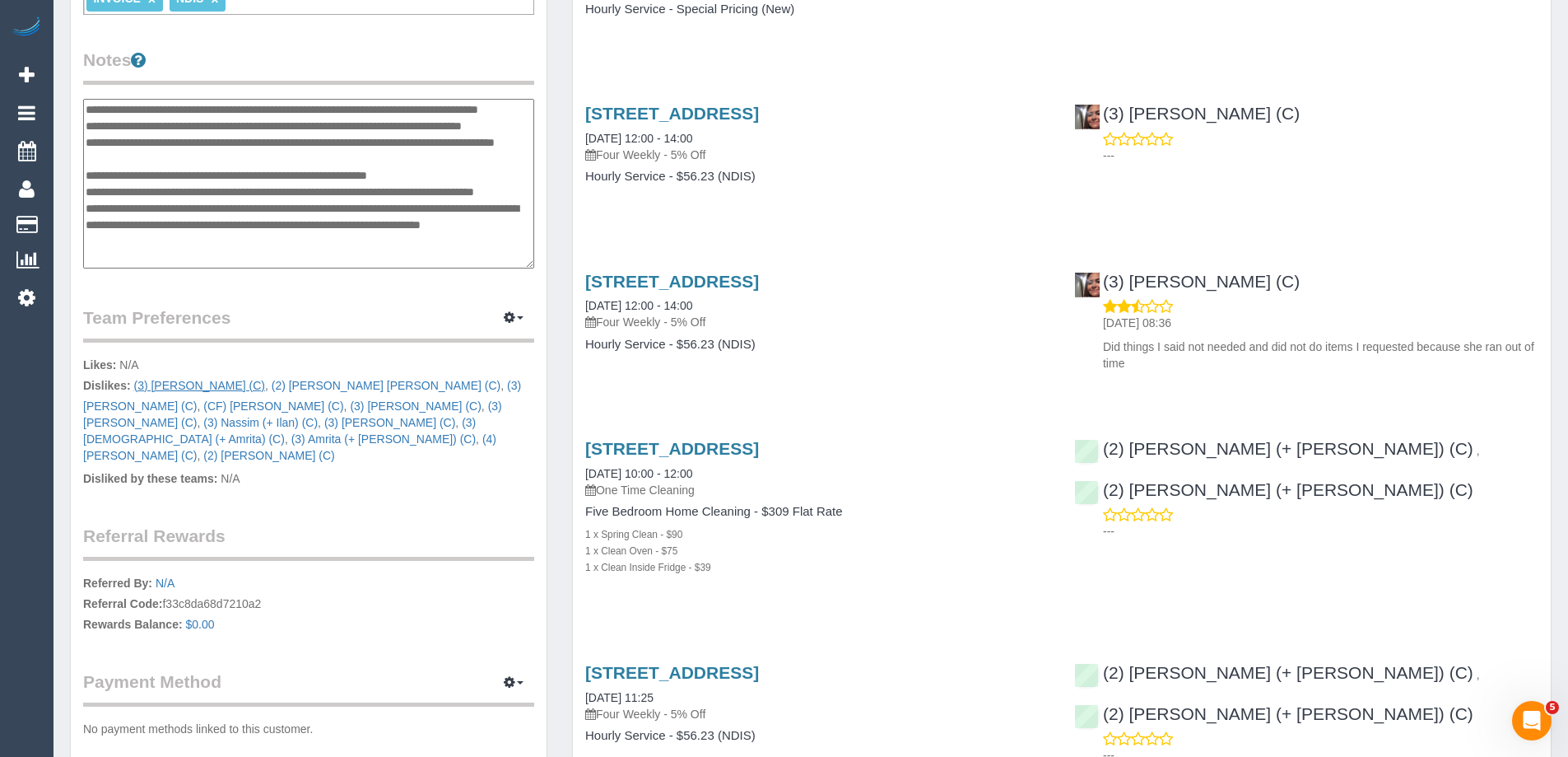
scroll to position [149, 0]
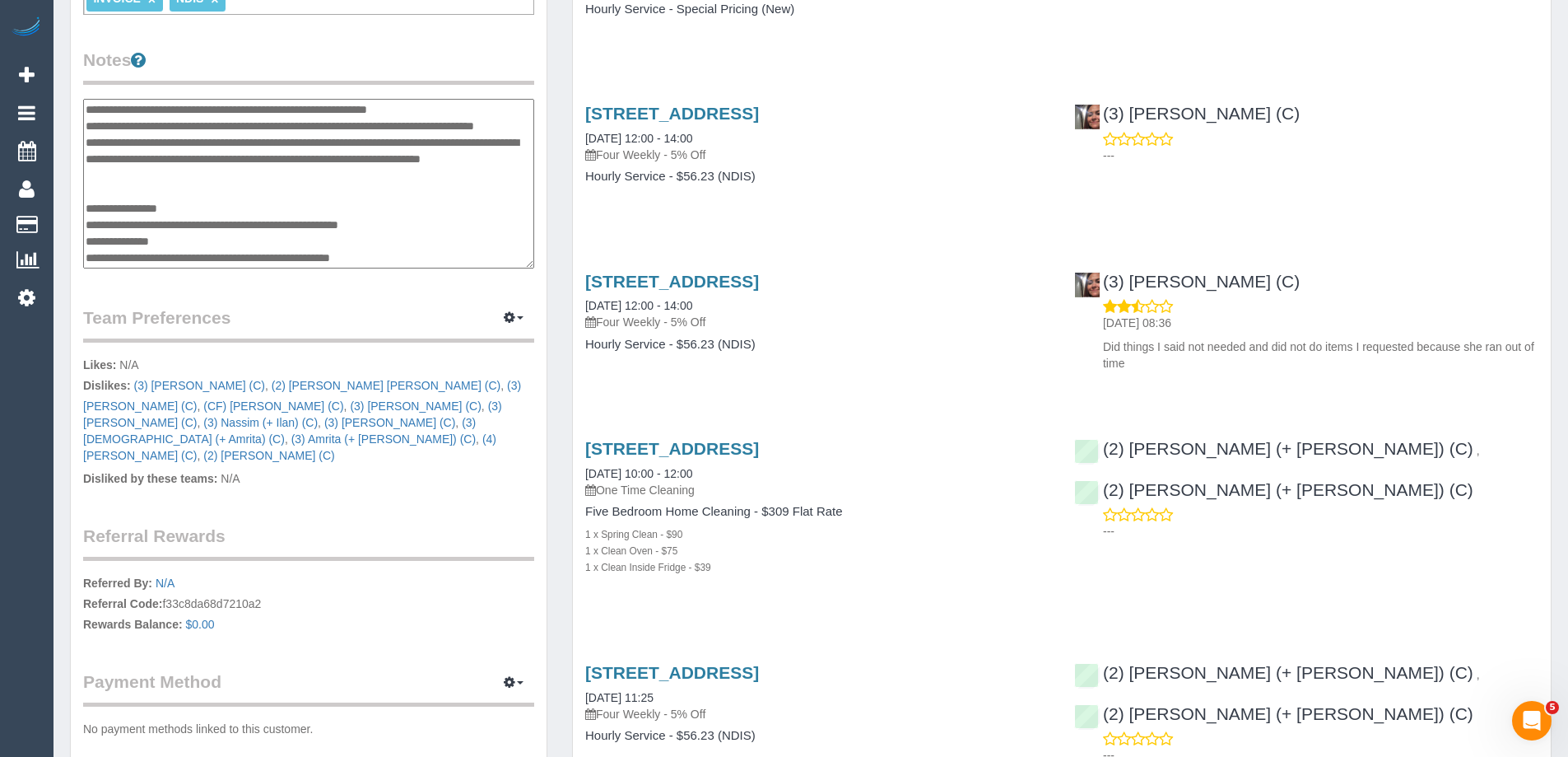
drag, startPoint x: 269, startPoint y: 258, endPoint x: 436, endPoint y: 256, distance: 167.0
click at [436, 256] on textarea "**********" at bounding box center [308, 183] width 451 height 169
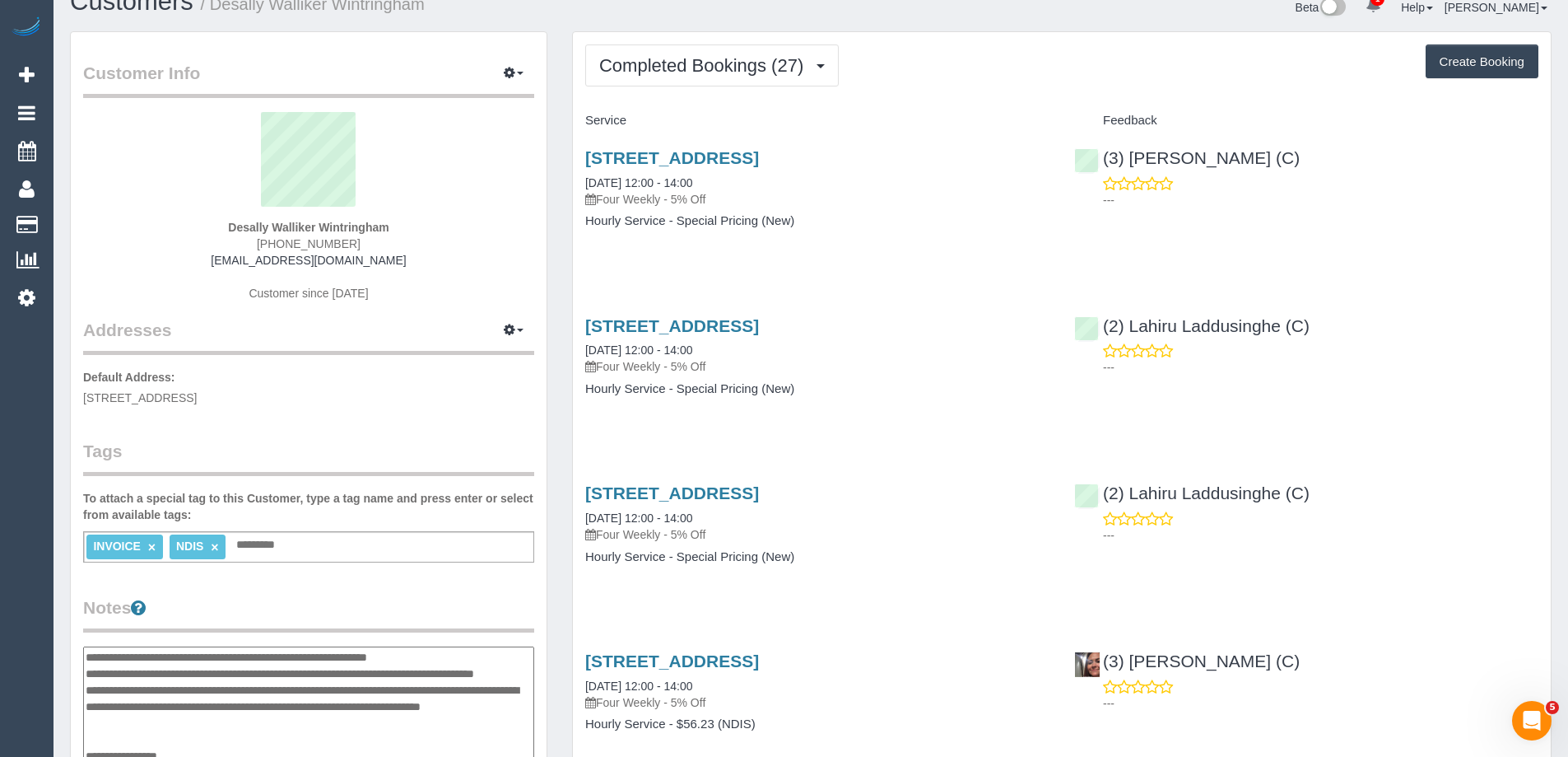
scroll to position [0, 0]
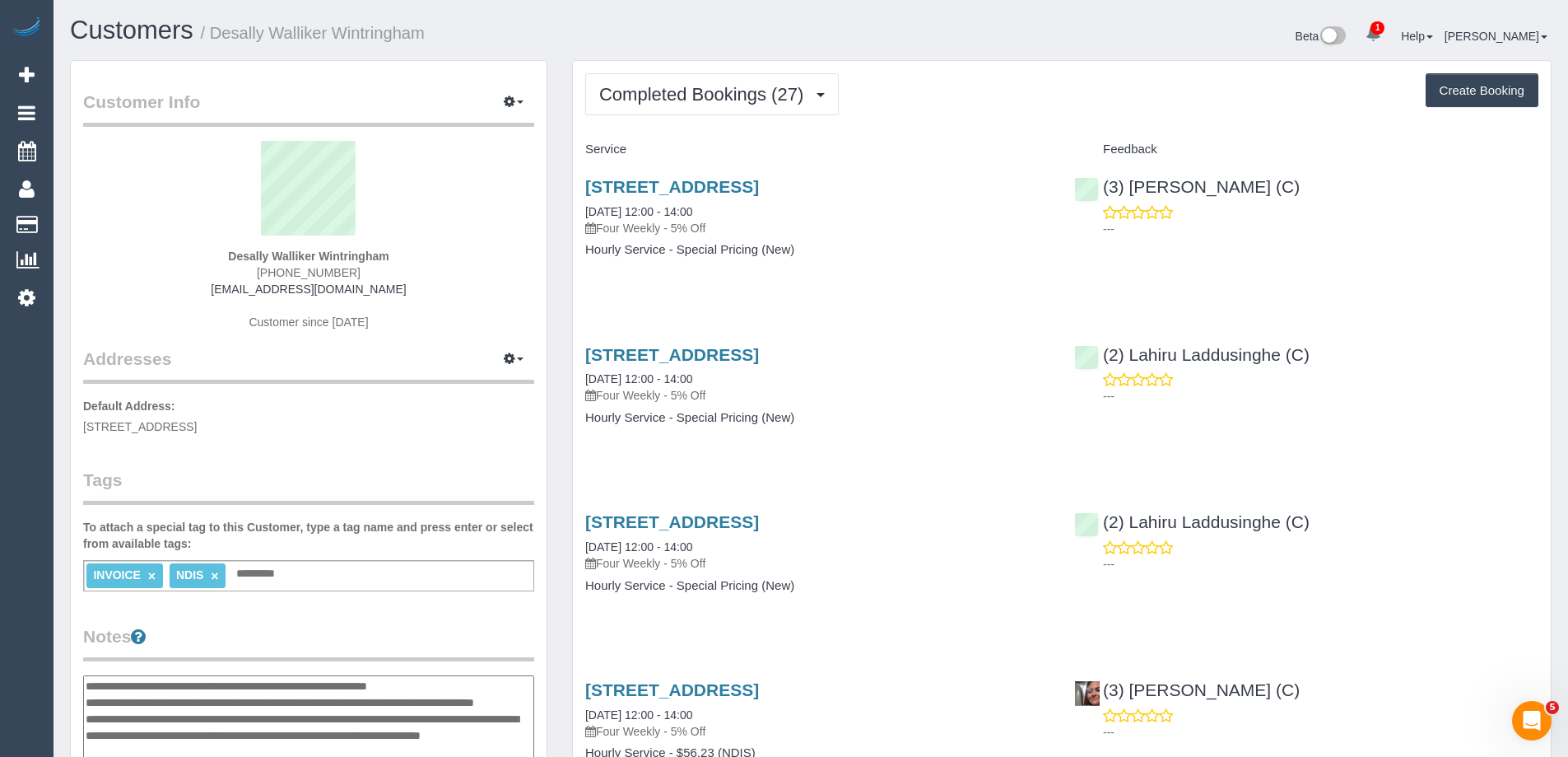
drag, startPoint x: 207, startPoint y: 252, endPoint x: 491, endPoint y: 251, distance: 284.0
click at [489, 249] on div "Desally Walliker Wintringham (03) 9769 0202 desally.w@gmail.com Customer since …" at bounding box center [308, 244] width 451 height 206
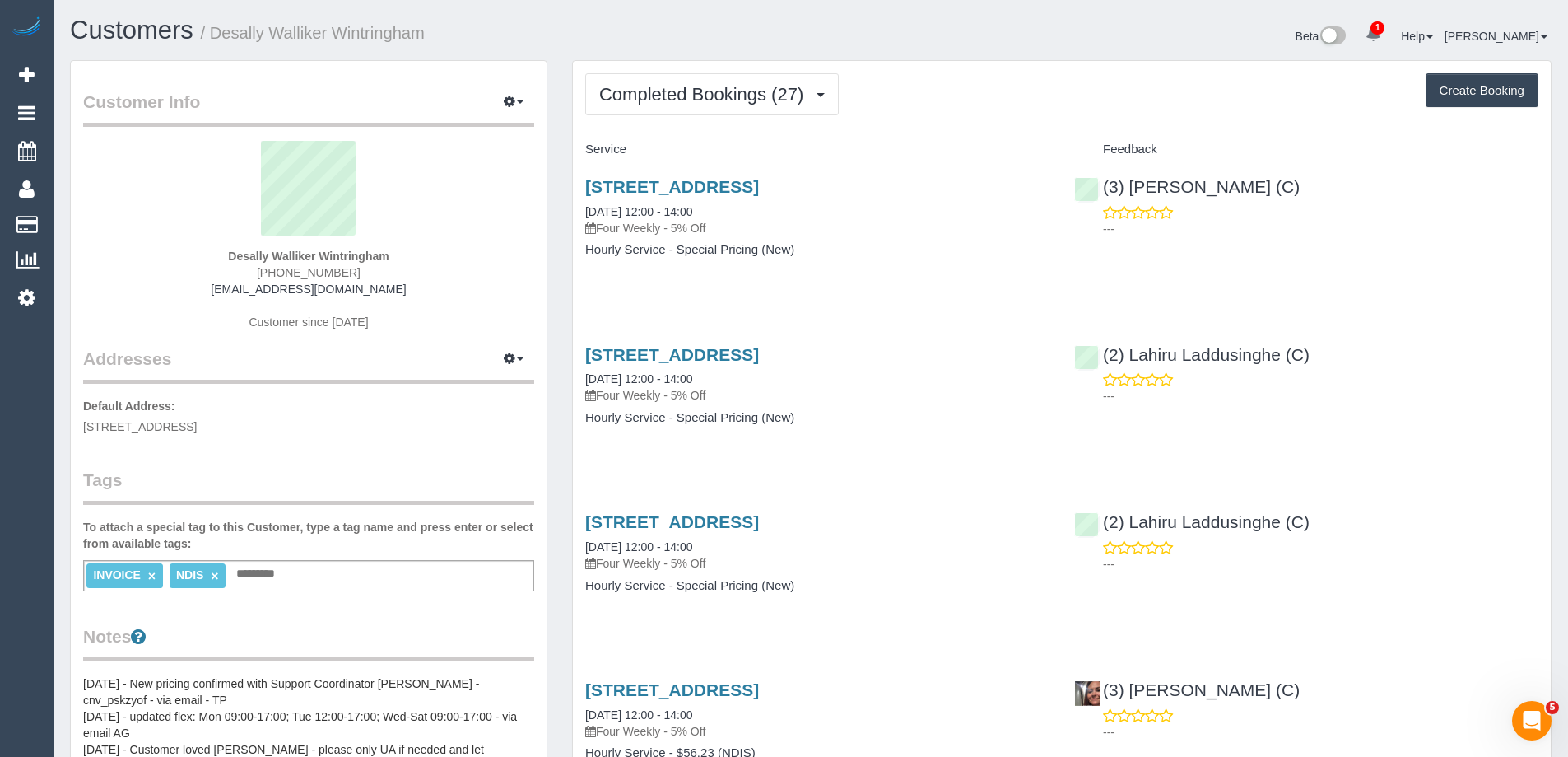
copy strong "Desally Walliker Wintringham"
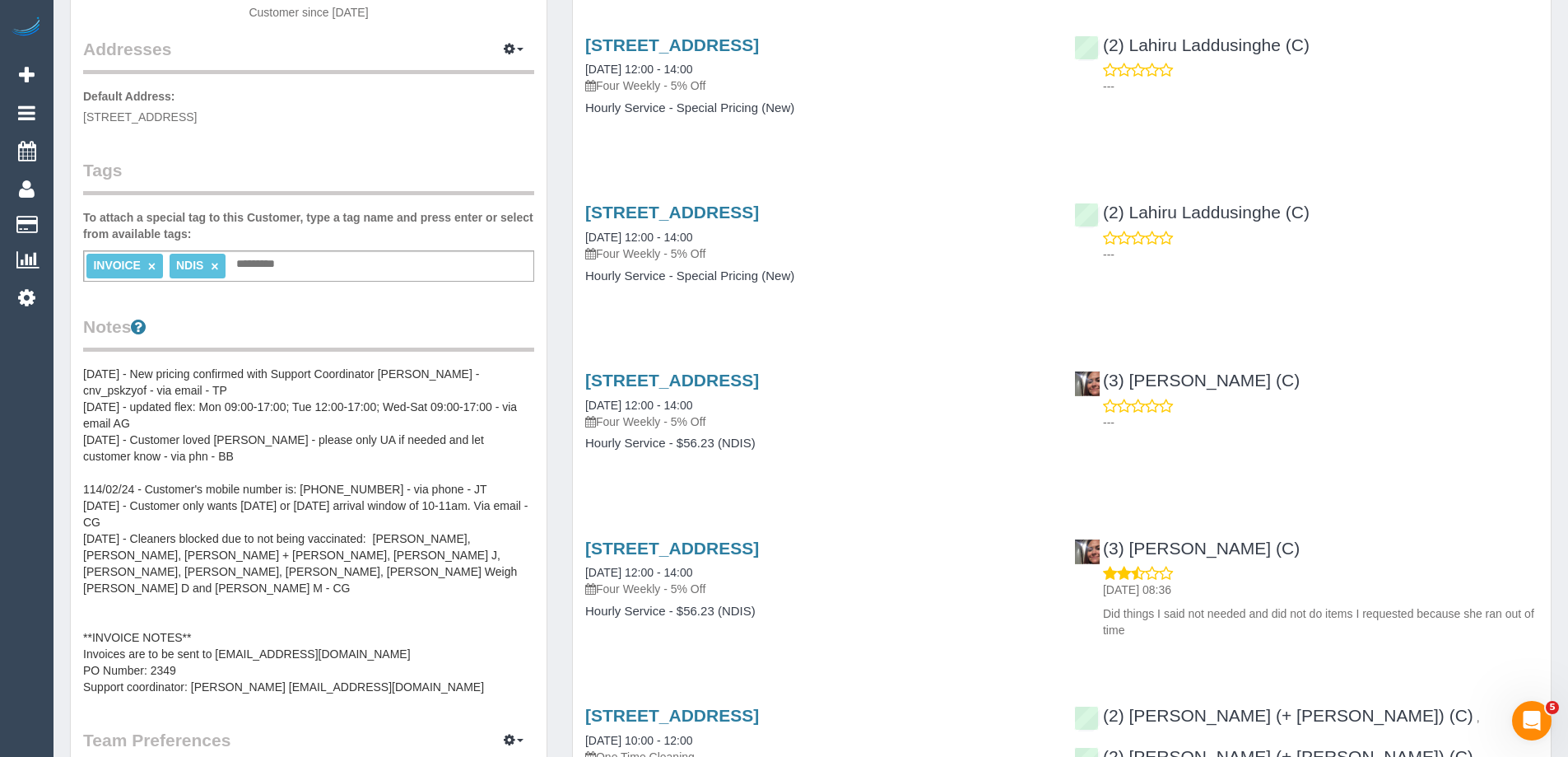
scroll to position [329, 0]
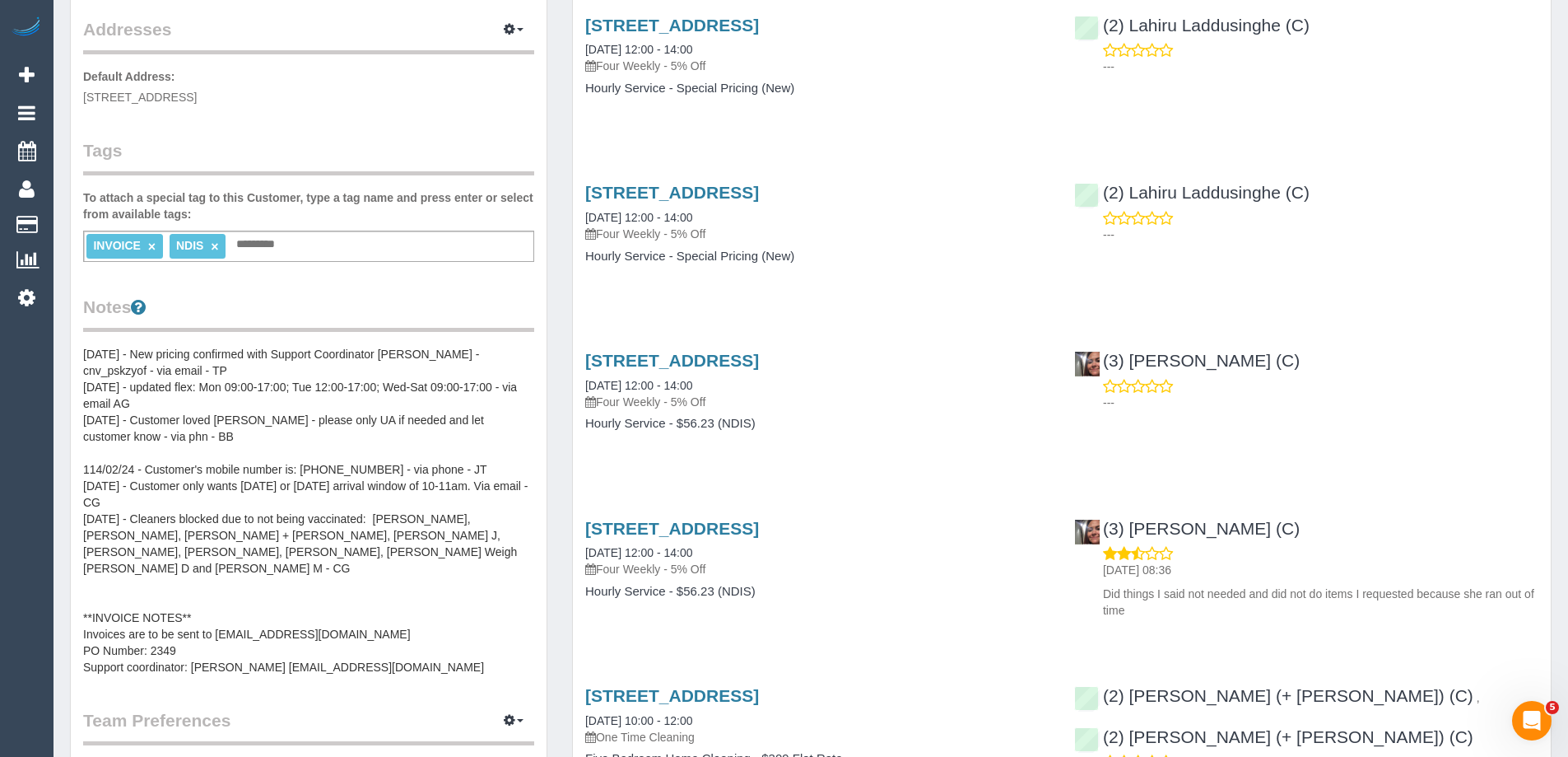
click at [196, 97] on span "11 Riverglen Road, Berwick, VIC 3806" at bounding box center [139, 97] width 114 height 13
copy span "Berwick"
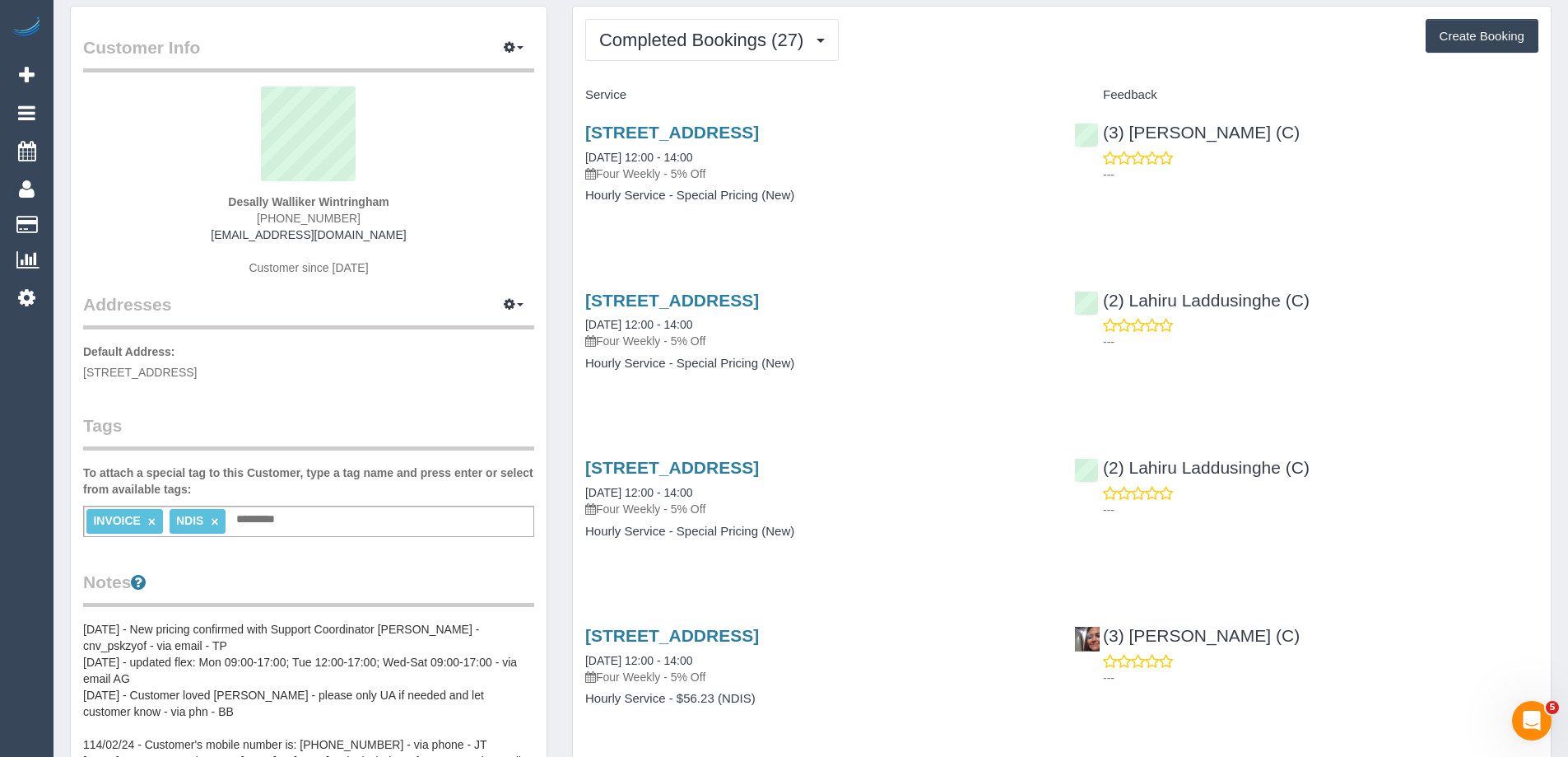
scroll to position [83, 0]
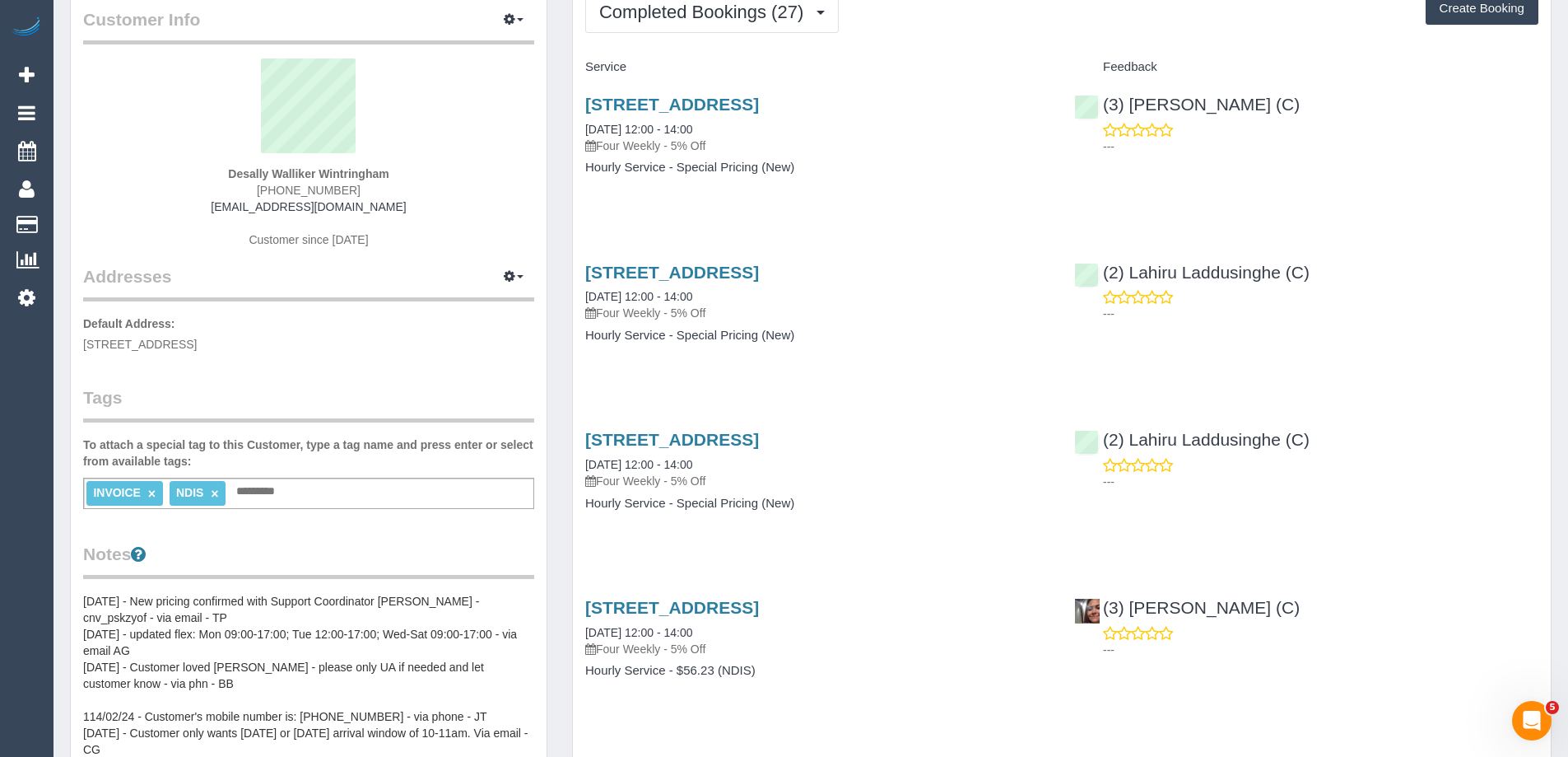
click at [102, 214] on div "Desally Walliker Wintringham (03) 9769 0202 desally.w@gmail.com Customer since …" at bounding box center [308, 161] width 451 height 206
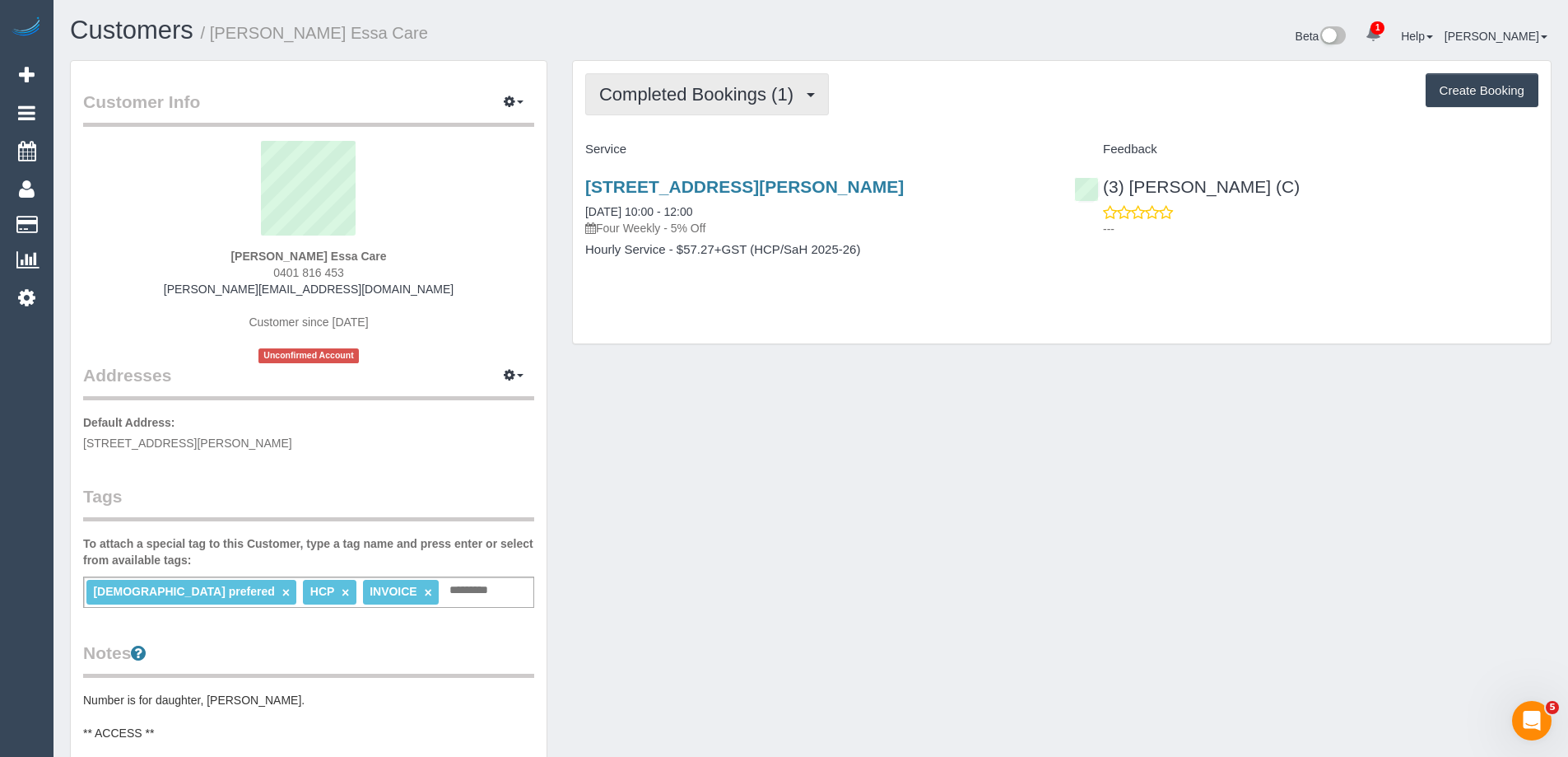
click at [683, 85] on span "Completed Bookings (1)" at bounding box center [699, 94] width 202 height 21
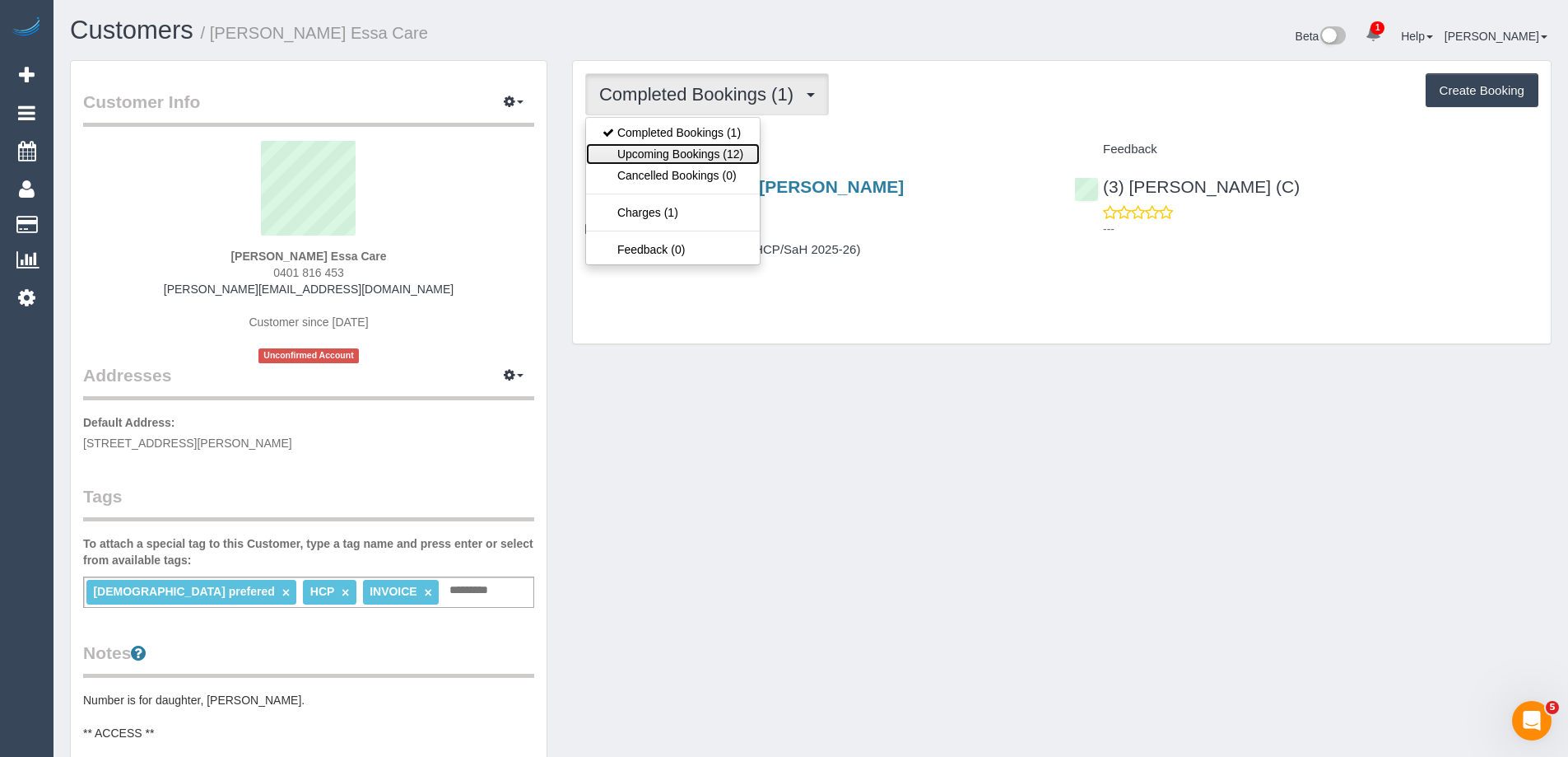
click at [707, 149] on link "Upcoming Bookings (12)" at bounding box center [672, 153] width 174 height 22
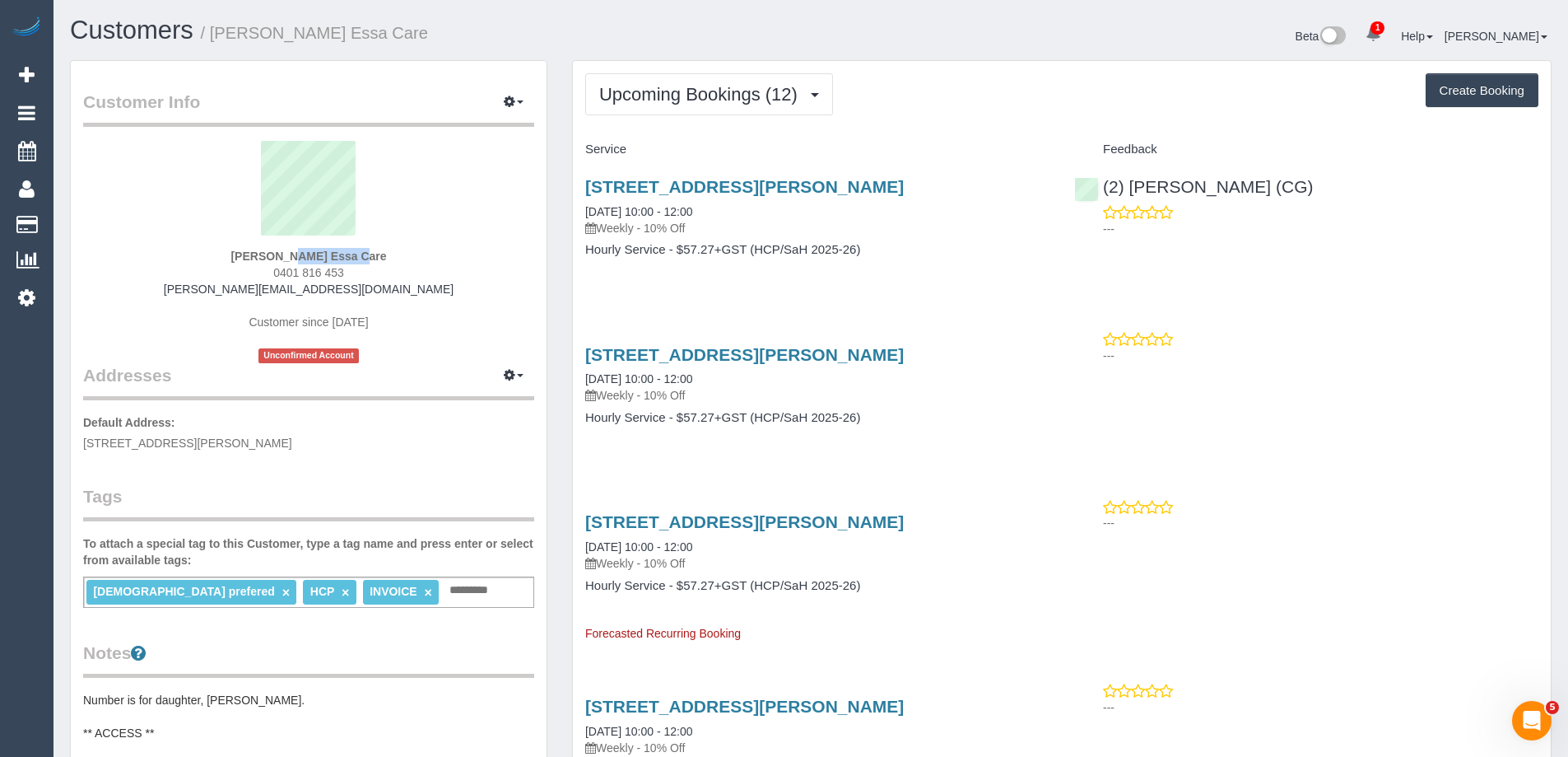
drag, startPoint x: 210, startPoint y: 249, endPoint x: 311, endPoint y: 255, distance: 101.2
click at [311, 255] on div "[PERSON_NAME] Essa Care 0401 816 453 [PERSON_NAME][EMAIL_ADDRESS][DOMAIN_NAME] …" at bounding box center [308, 252] width 451 height 222
copy strong "[PERSON_NAME]"
click at [261, 252] on strong "[PERSON_NAME] Essa Care" at bounding box center [307, 256] width 155 height 13
drag, startPoint x: 251, startPoint y: 256, endPoint x: 386, endPoint y: 275, distance: 136.3
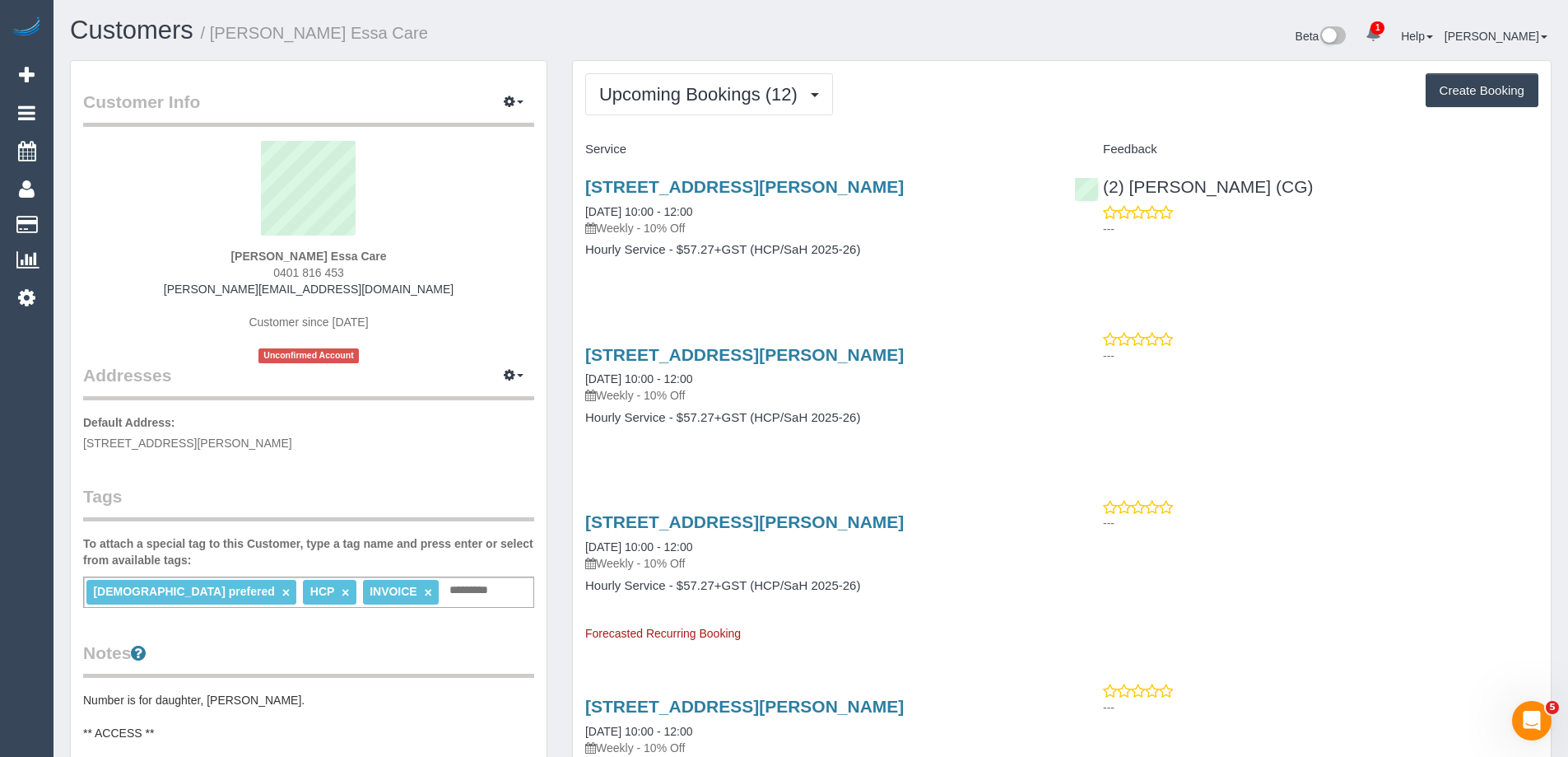
click at [386, 275] on div "[PERSON_NAME] Essa Care 0401 816 453 [PERSON_NAME][EMAIL_ADDRESS][DOMAIN_NAME] …" at bounding box center [308, 252] width 451 height 222
copy div "[PERSON_NAME] Essa Care 0401 816 453"
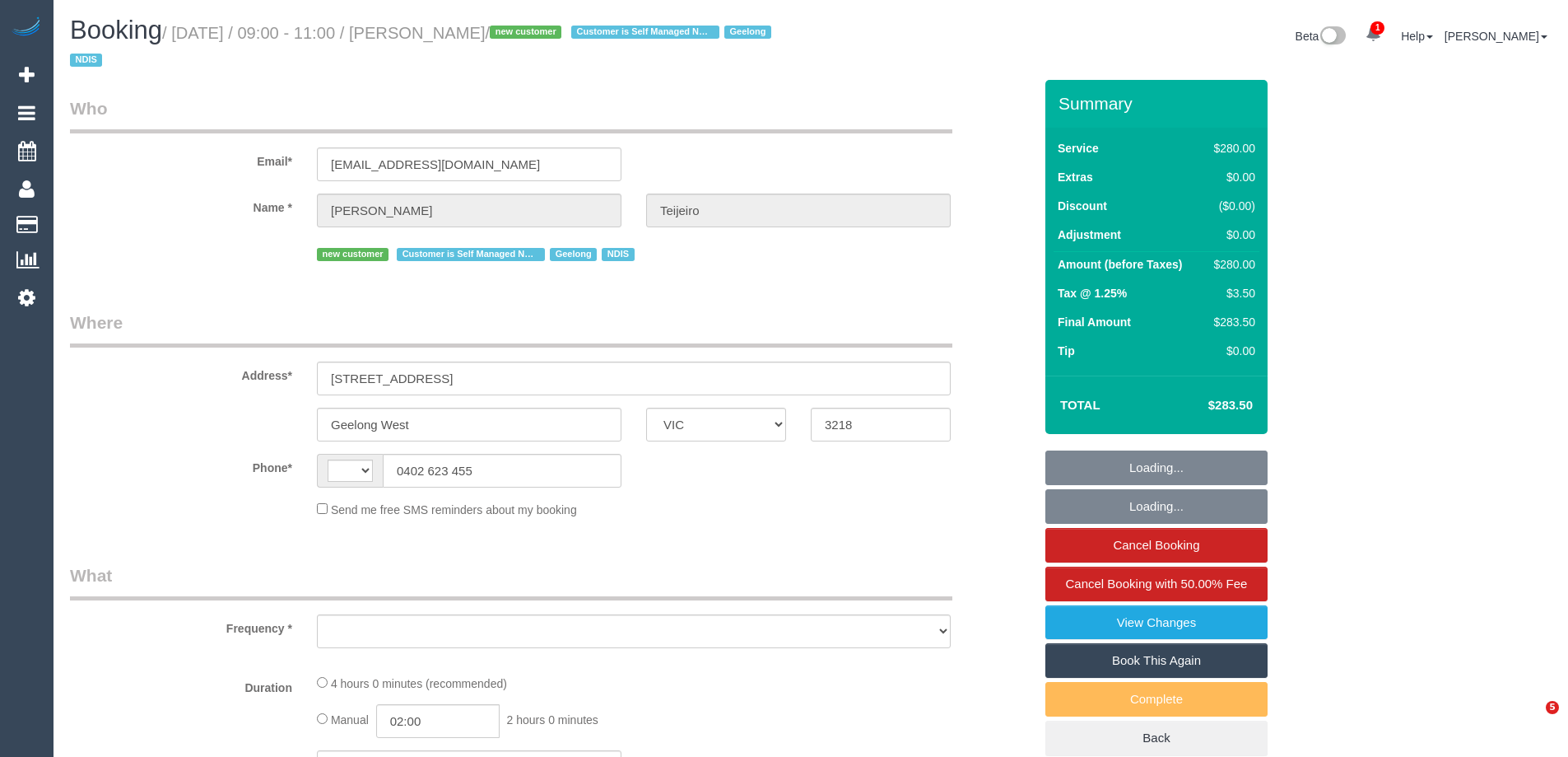
select select "VIC"
select select "string:stripe-pm_1S9yVx2GScqysDRVAgbshclh"
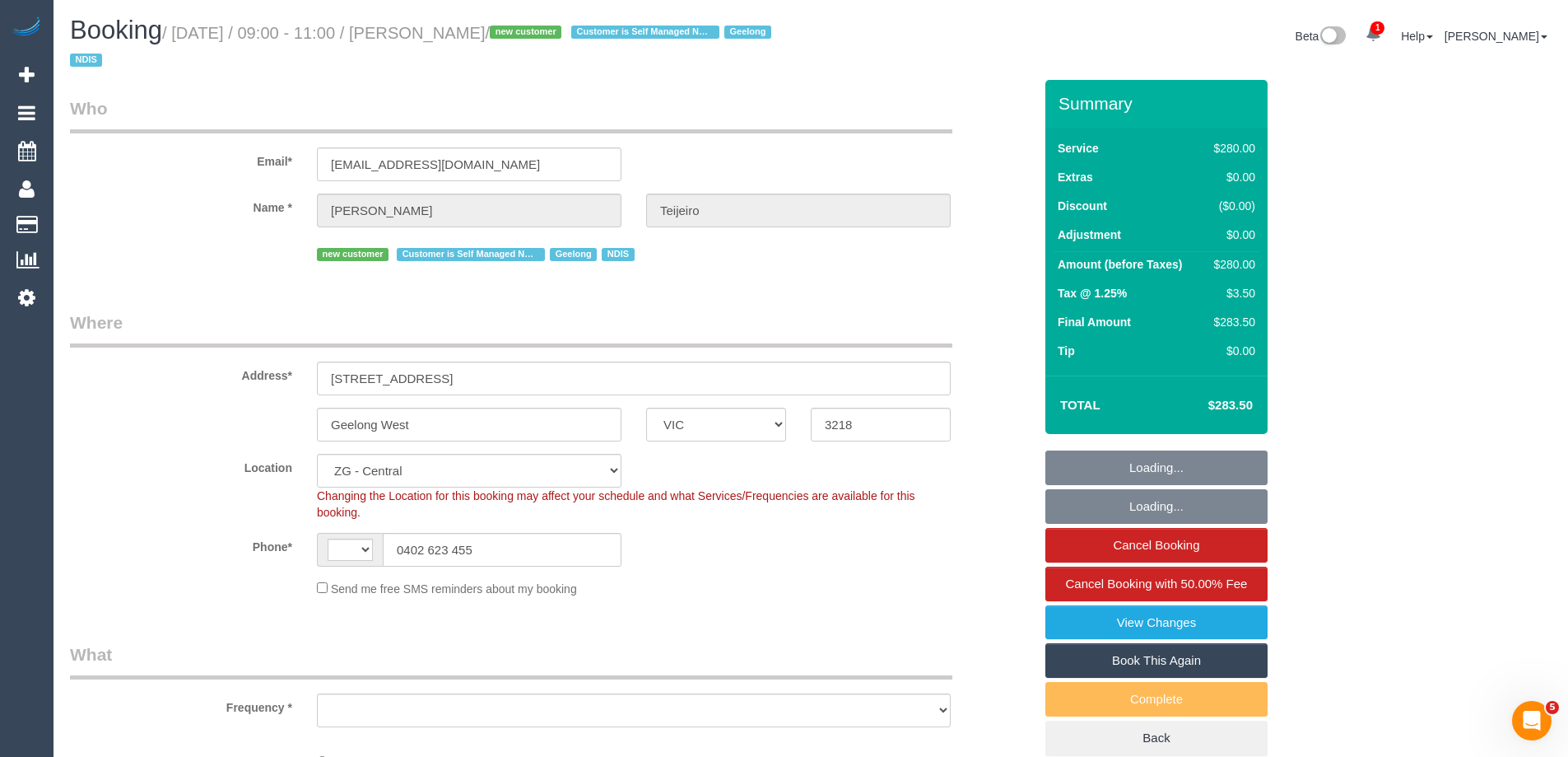
select select "string:AU"
select select "object:753"
select select "number:27"
select select "number:14"
select select "number:19"
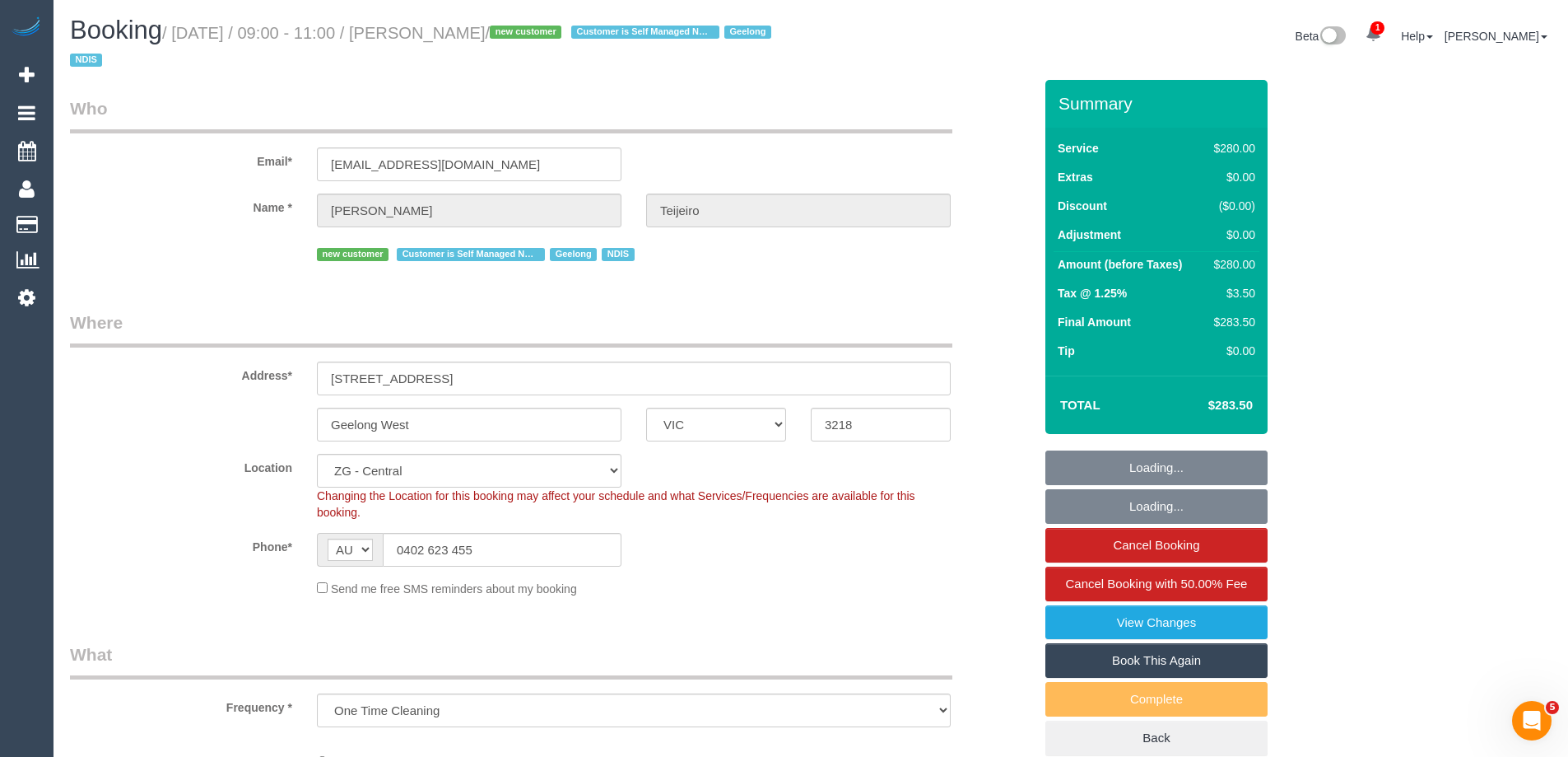
select select "240"
select select "object:1011"
drag, startPoint x: 499, startPoint y: 544, endPoint x: 144, endPoint y: 506, distance: 357.0
click at [144, 507] on sui-booking-location "Location [GEOGRAPHIC_DATA] (North) East (South) [GEOGRAPHIC_DATA] (East) [GEOGR…" at bounding box center [551, 525] width 963 height 143
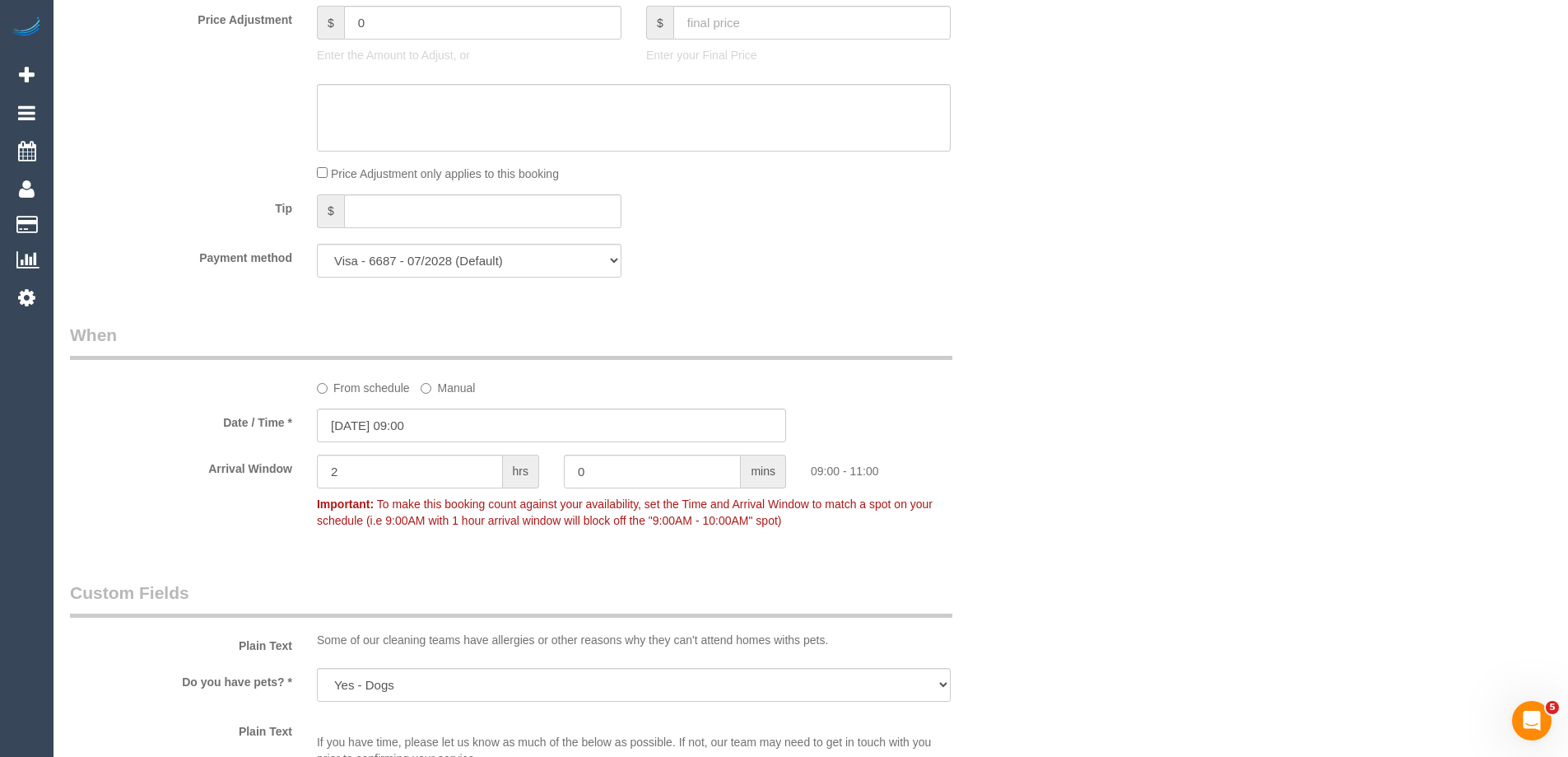
scroll to position [1811, 0]
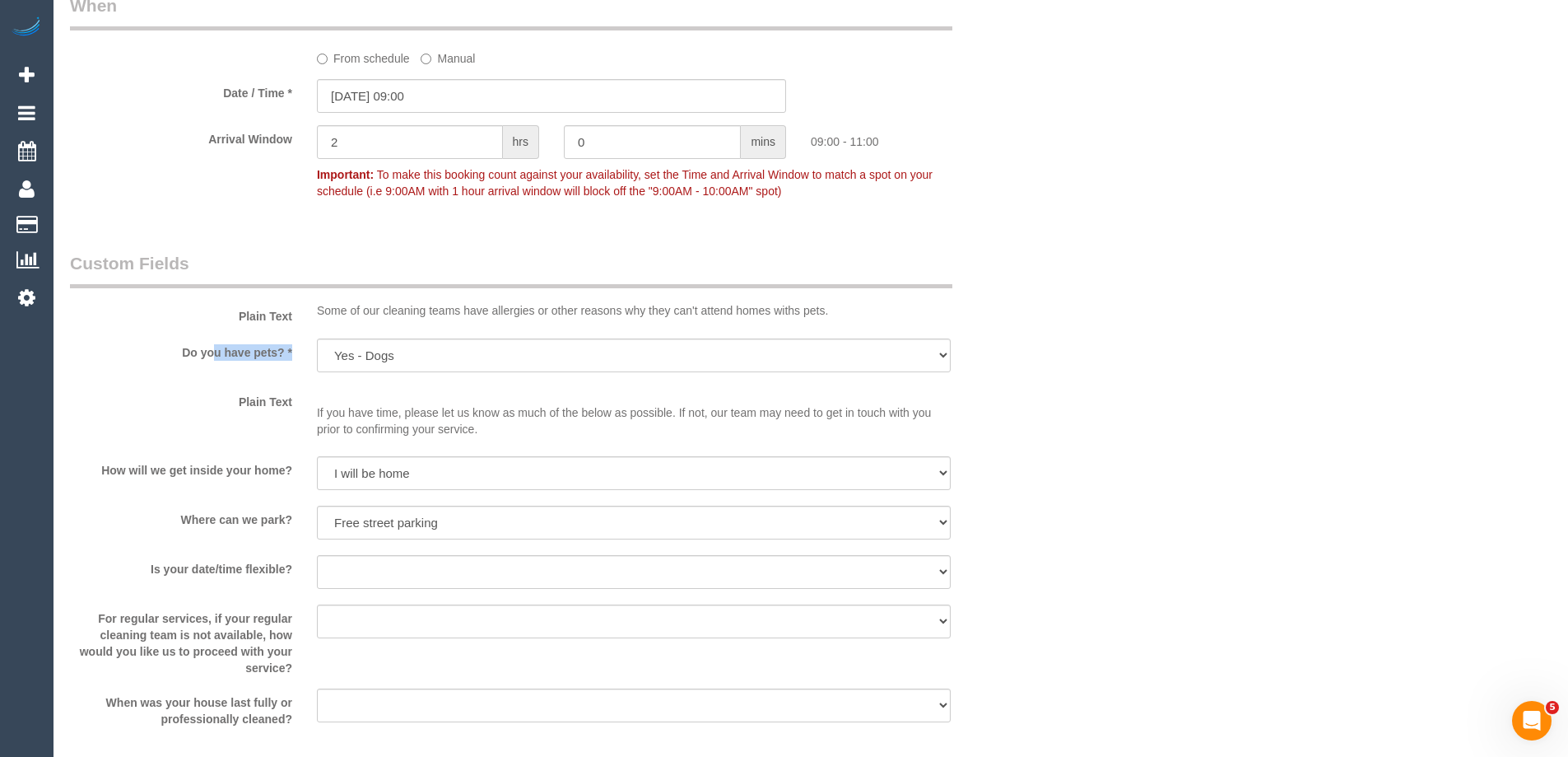
drag, startPoint x: 160, startPoint y: 350, endPoint x: 874, endPoint y: 374, distance: 714.4
click at [831, 371] on div "Do you have pets? * Yes - Cats Yes - Dogs No pets Yes - Dogs and Cats Yes - Oth…" at bounding box center [551, 356] width 988 height 37
click at [1001, 365] on div "Do you have pets? * Yes - Cats Yes - Dogs No pets Yes - Dogs and Cats Yes - Oth…" at bounding box center [551, 356] width 988 height 37
click at [239, 342] on label "Do you have pets? *" at bounding box center [180, 350] width 247 height 23
drag, startPoint x: 183, startPoint y: 347, endPoint x: 297, endPoint y: 359, distance: 114.6
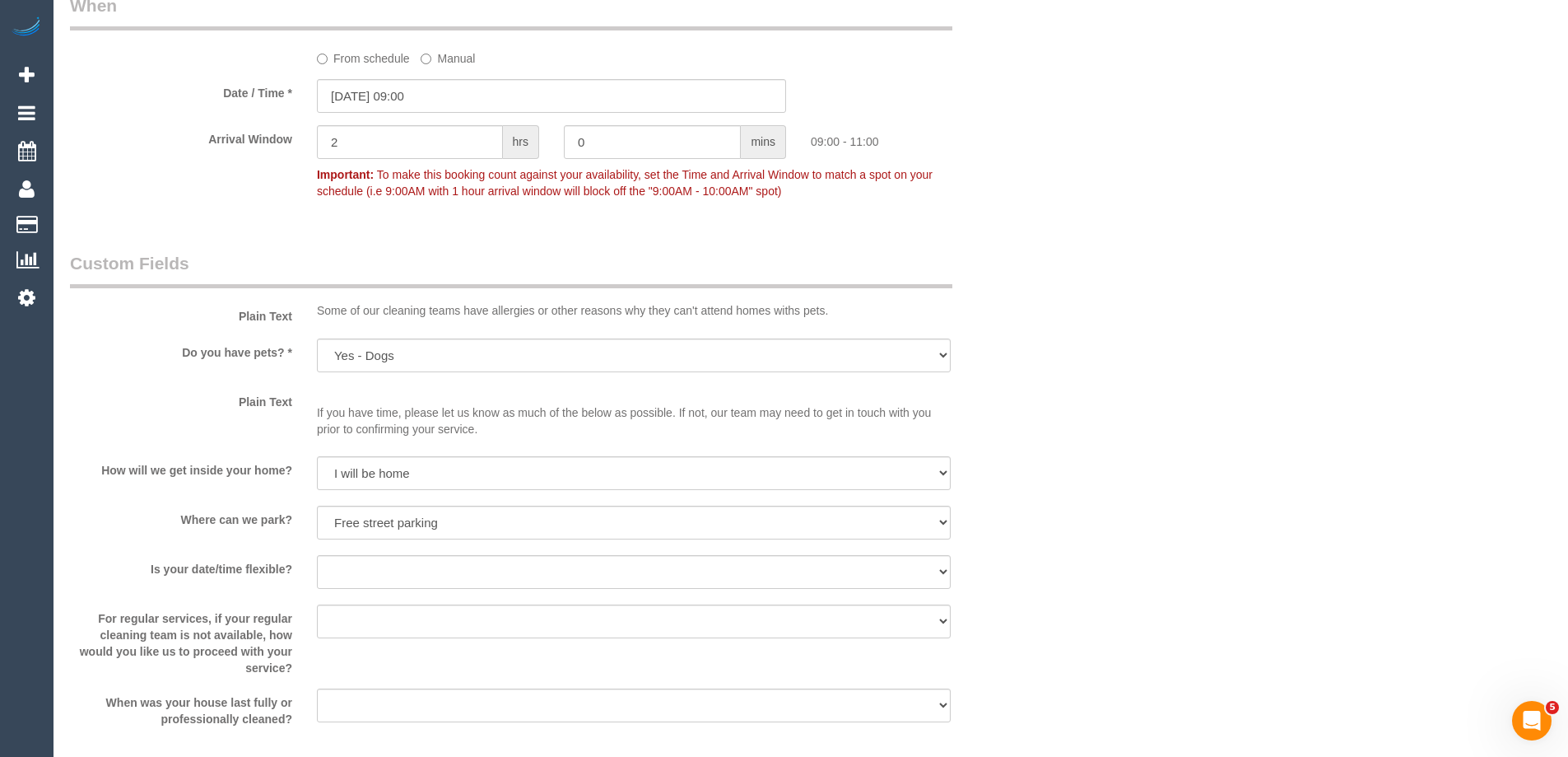
click at [297, 359] on label "Do you have pets? *" at bounding box center [180, 350] width 247 height 23
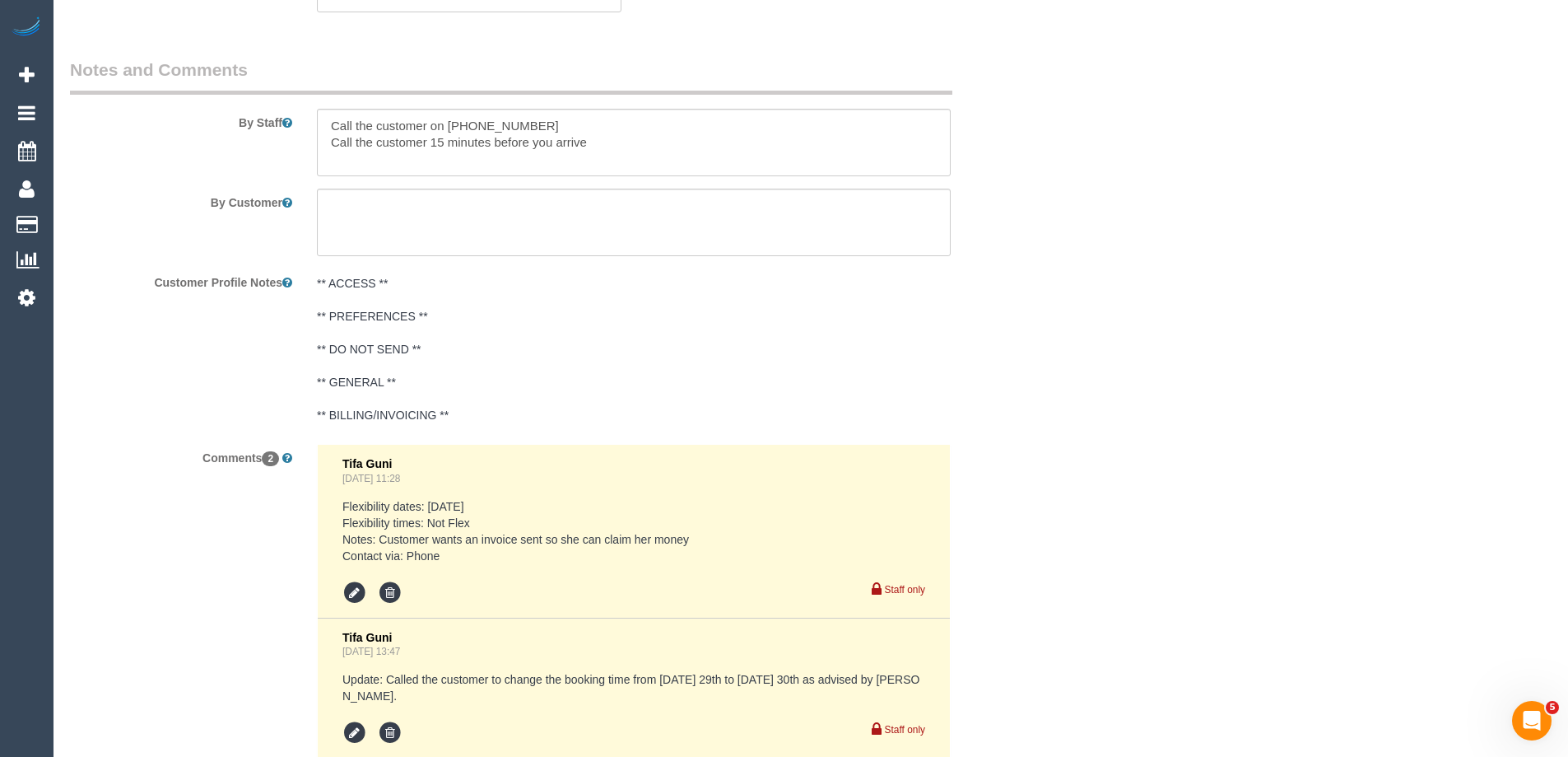
scroll to position [2930, 0]
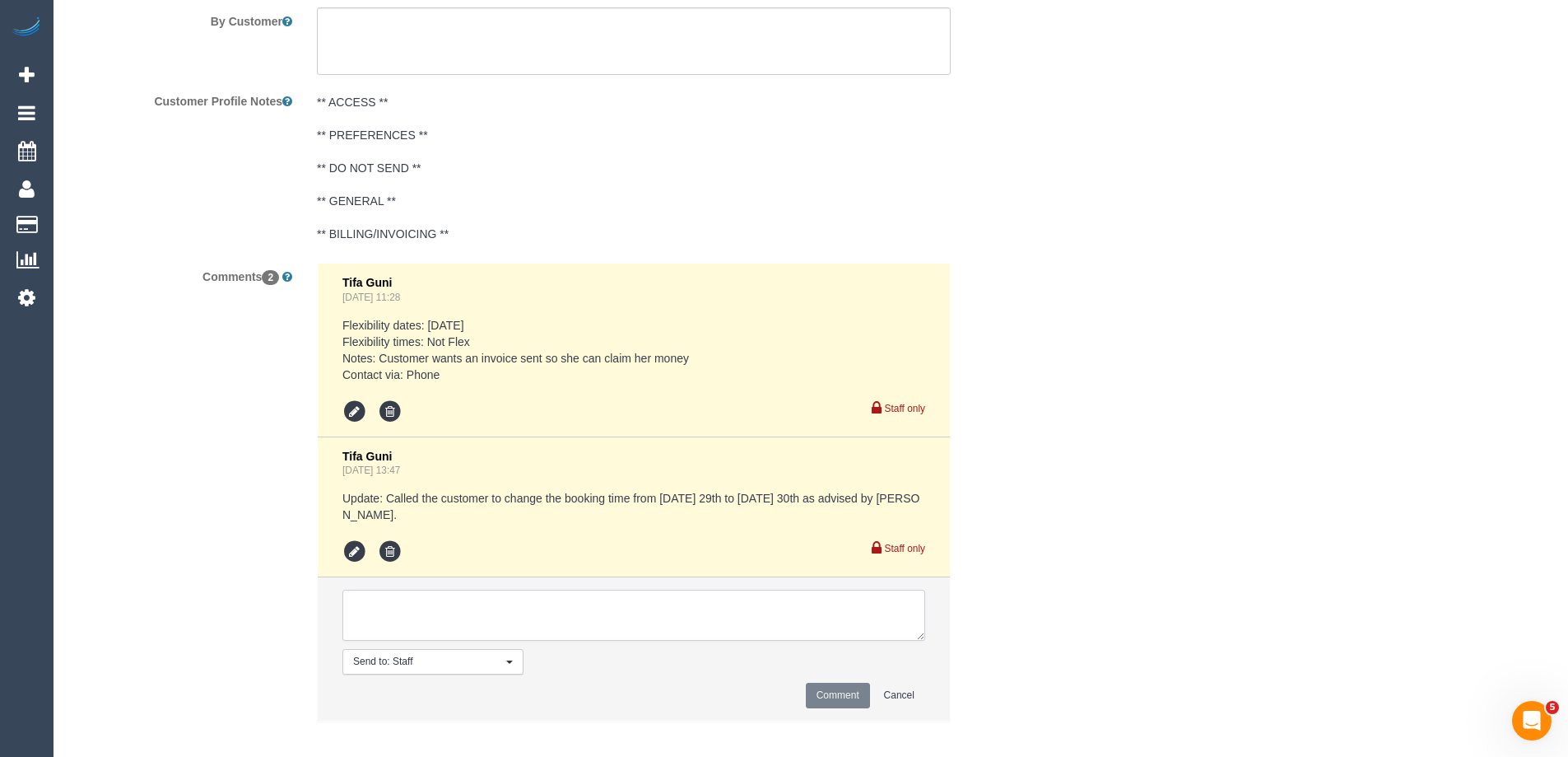
click at [459, 592] on textarea at bounding box center [634, 615] width 583 height 51
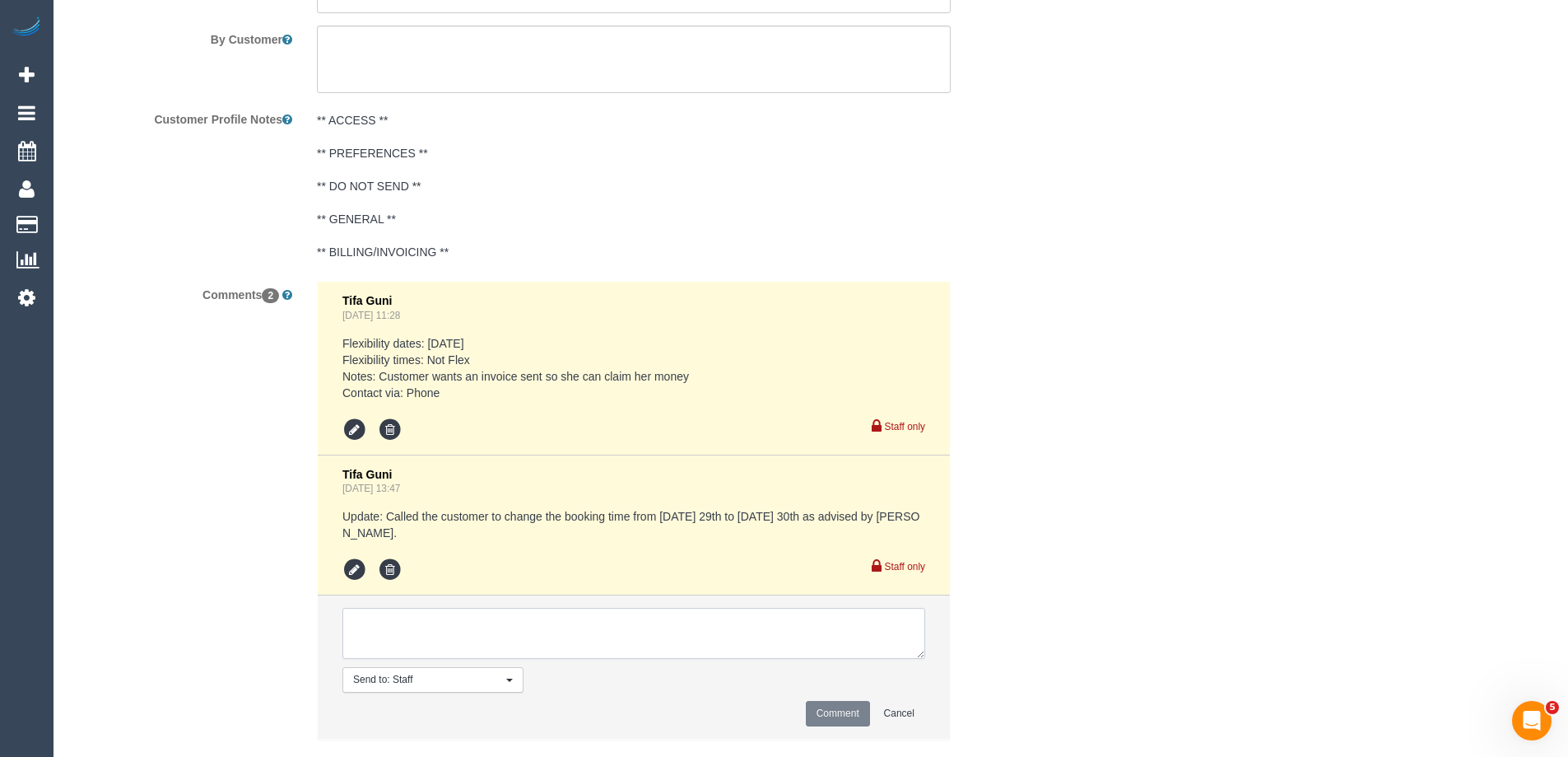
scroll to position [2997, 0]
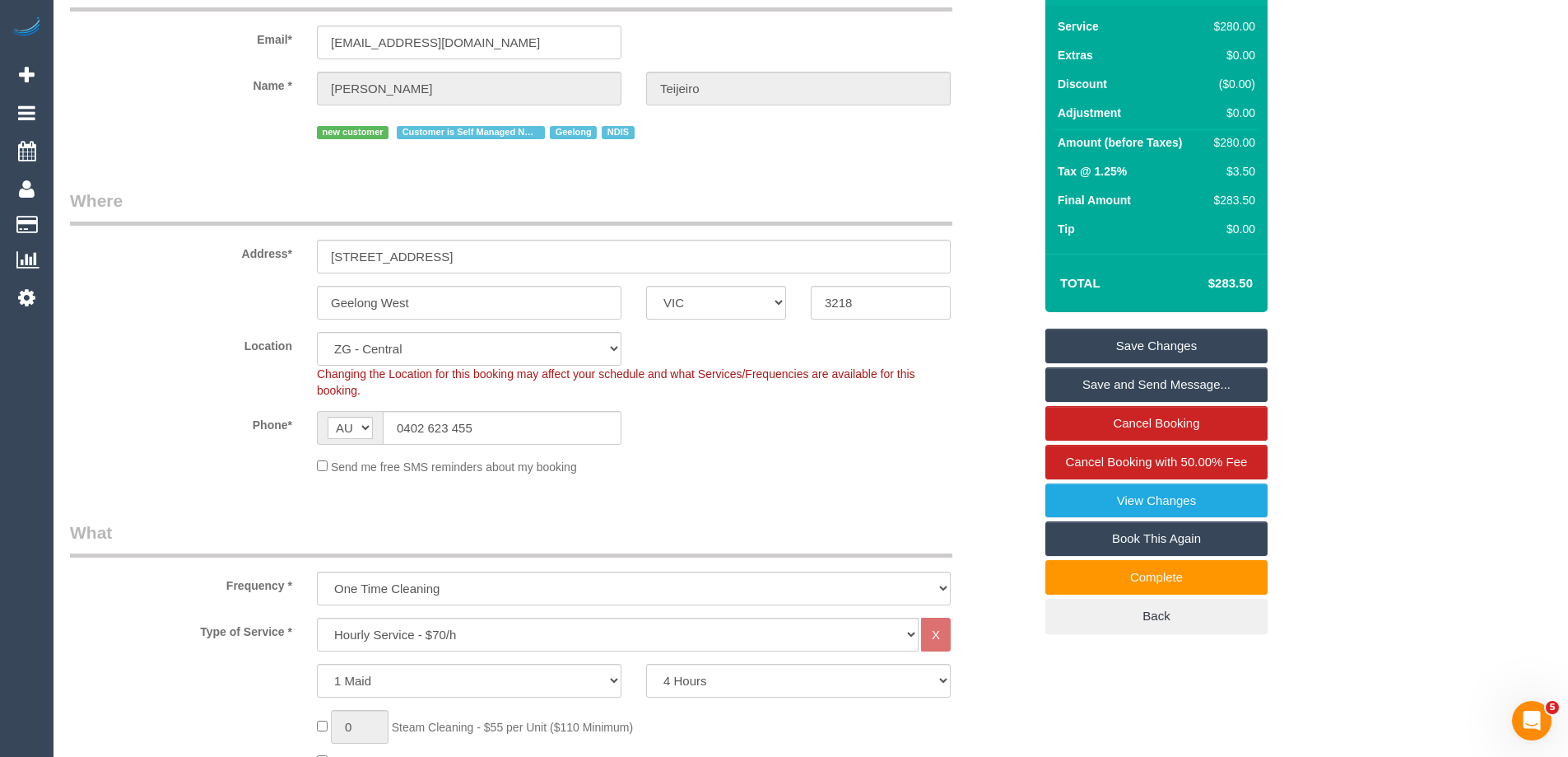
scroll to position [116, 0]
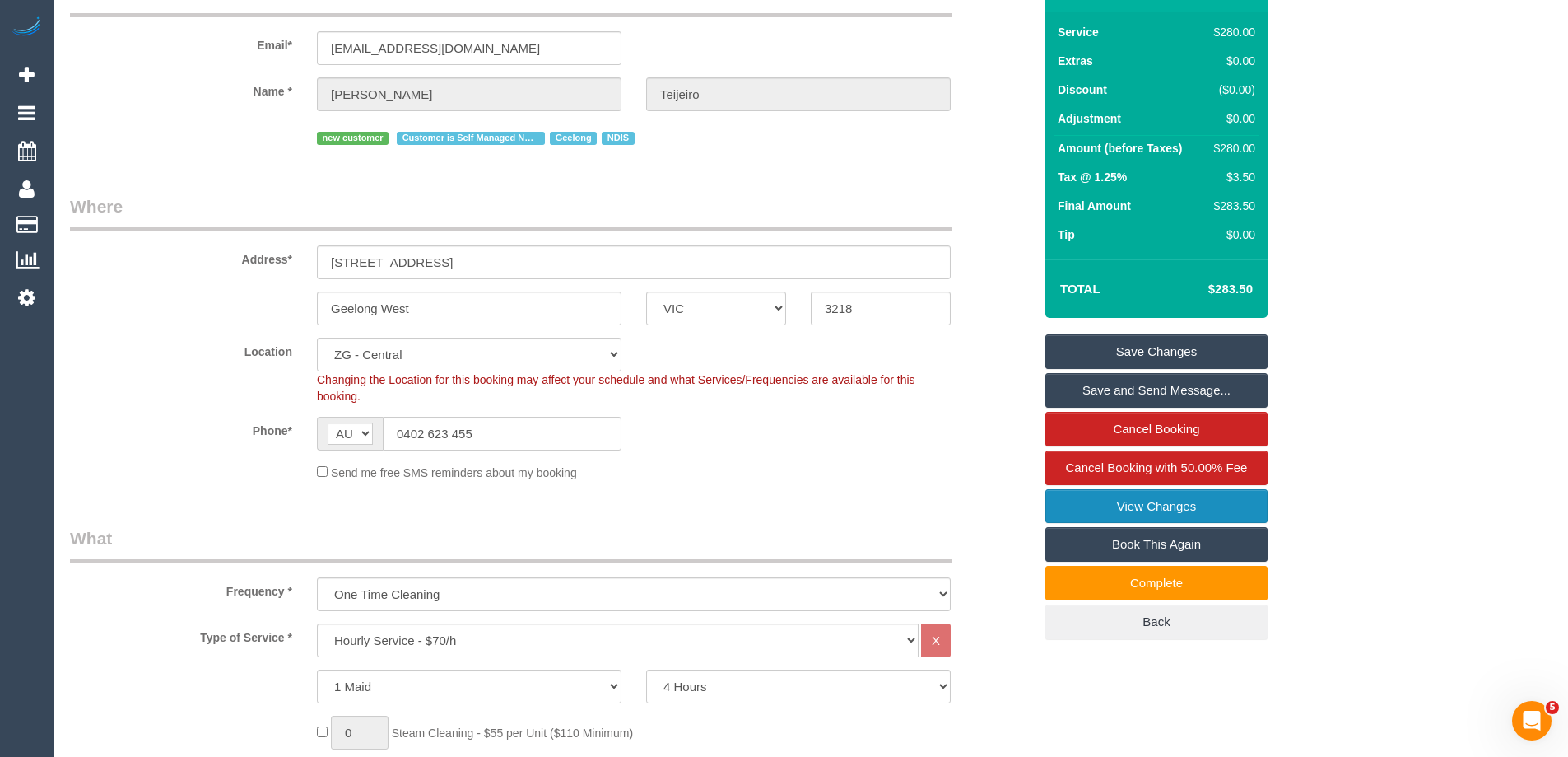
click at [1168, 503] on link "View Changes" at bounding box center [1156, 506] width 222 height 35
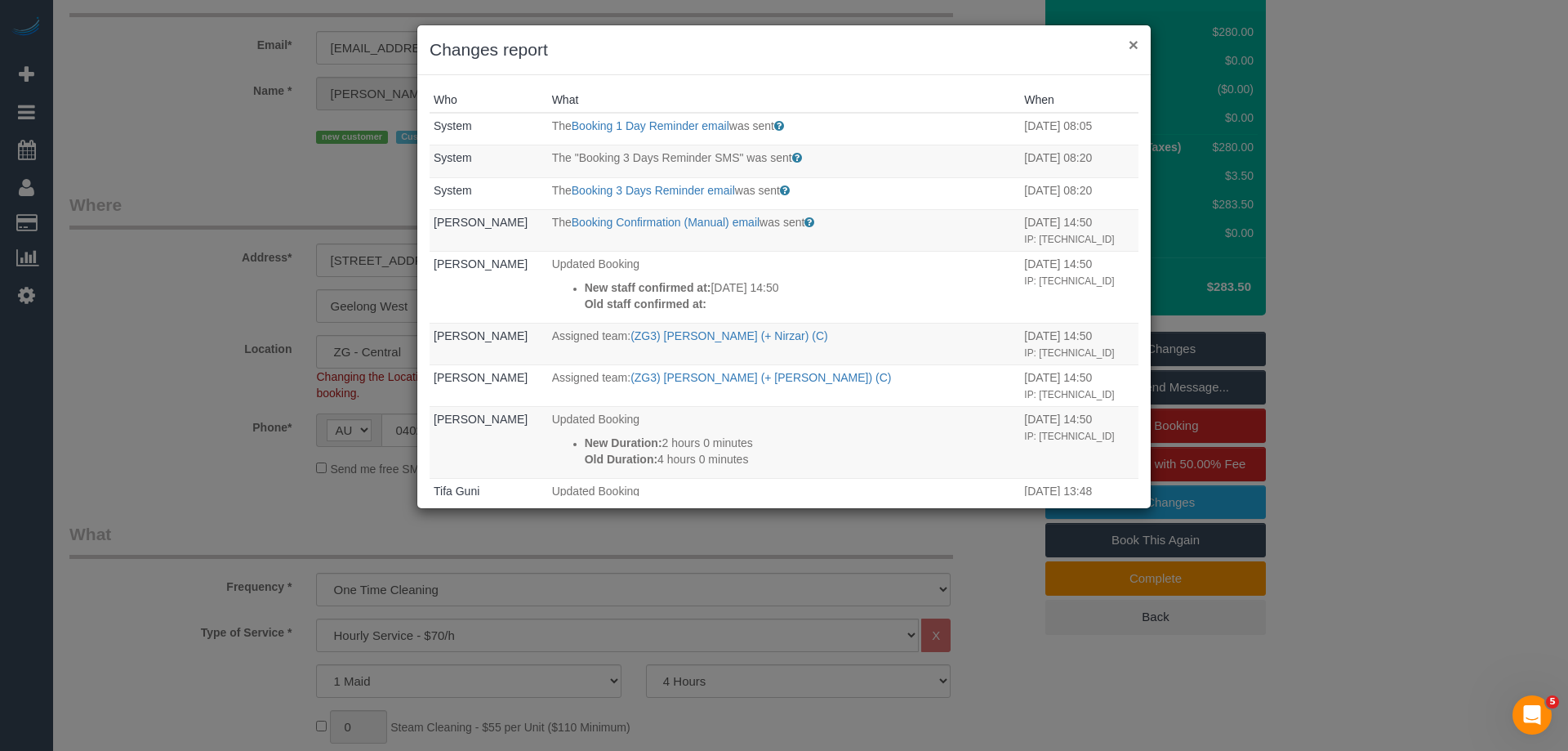
click at [1134, 43] on button "×" at bounding box center [1133, 45] width 10 height 17
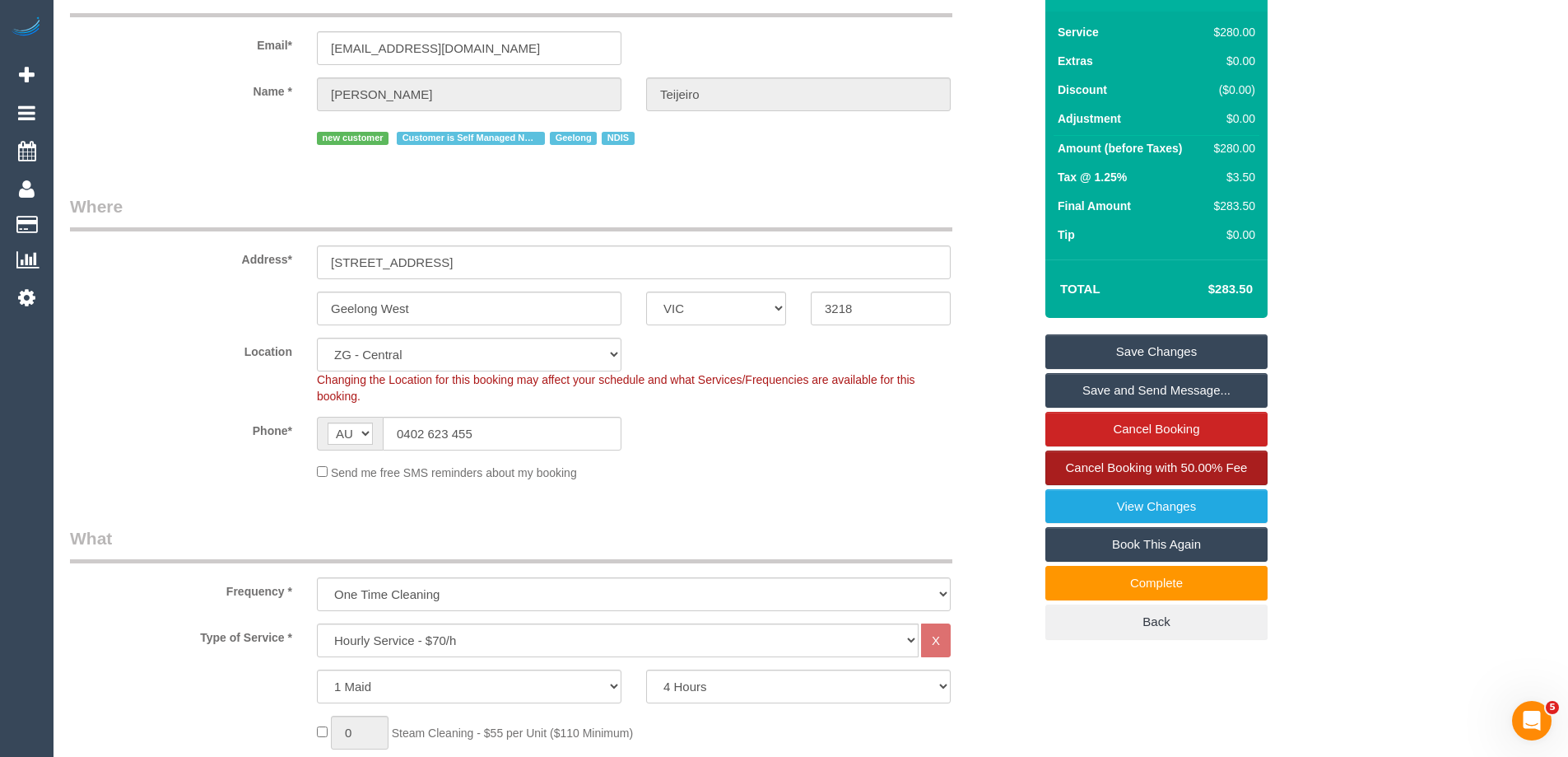
click at [1117, 465] on span "Cancel Booking with 50.00% Fee" at bounding box center [1156, 466] width 181 height 14
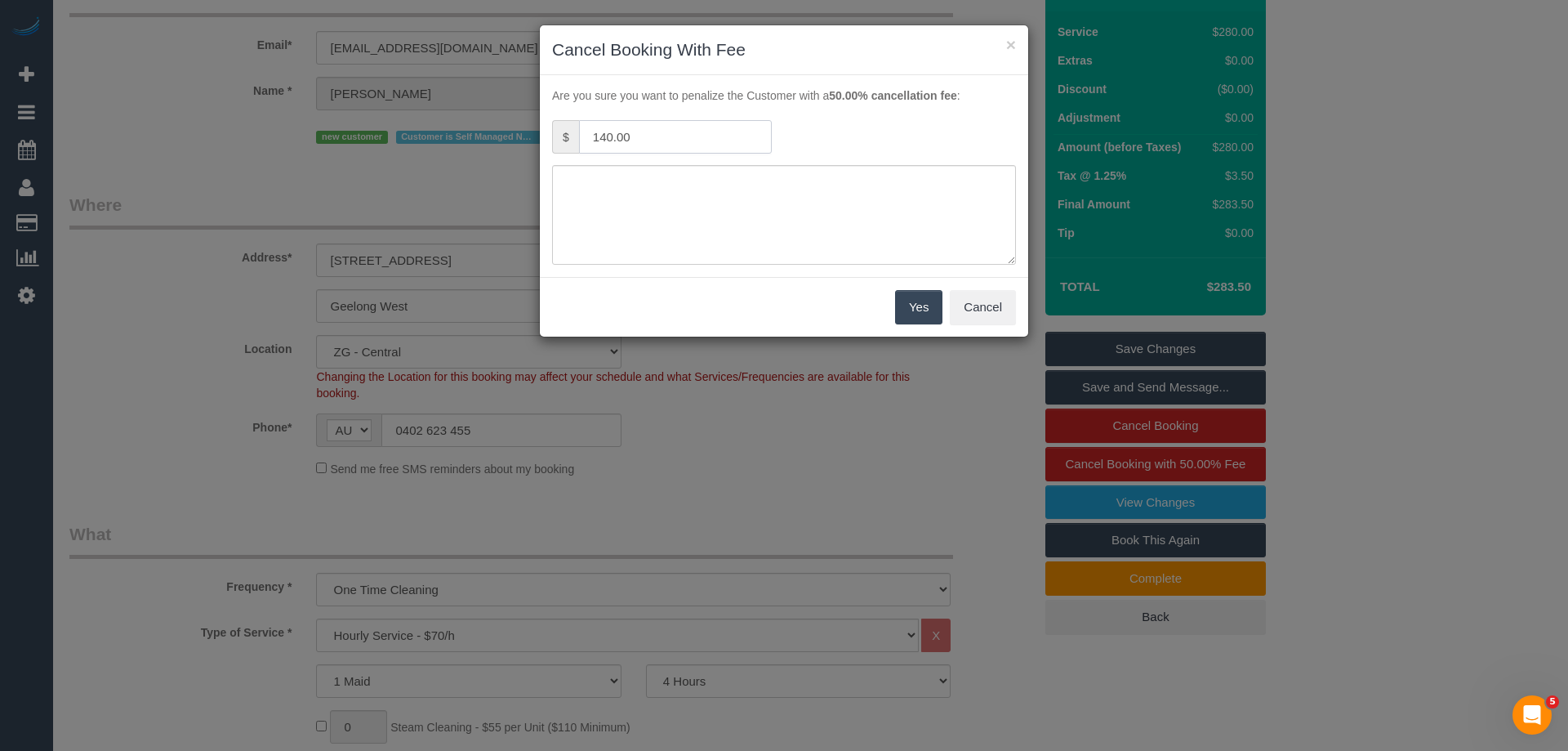
drag, startPoint x: 695, startPoint y: 136, endPoint x: 454, endPoint y: 128, distance: 241.1
click at [475, 132] on div "× Cancel Booking With Fee Are you sure you want to penalize the Customer with a…" at bounding box center [784, 375] width 1568 height 751
click at [1007, 42] on button "×" at bounding box center [1011, 45] width 10 height 17
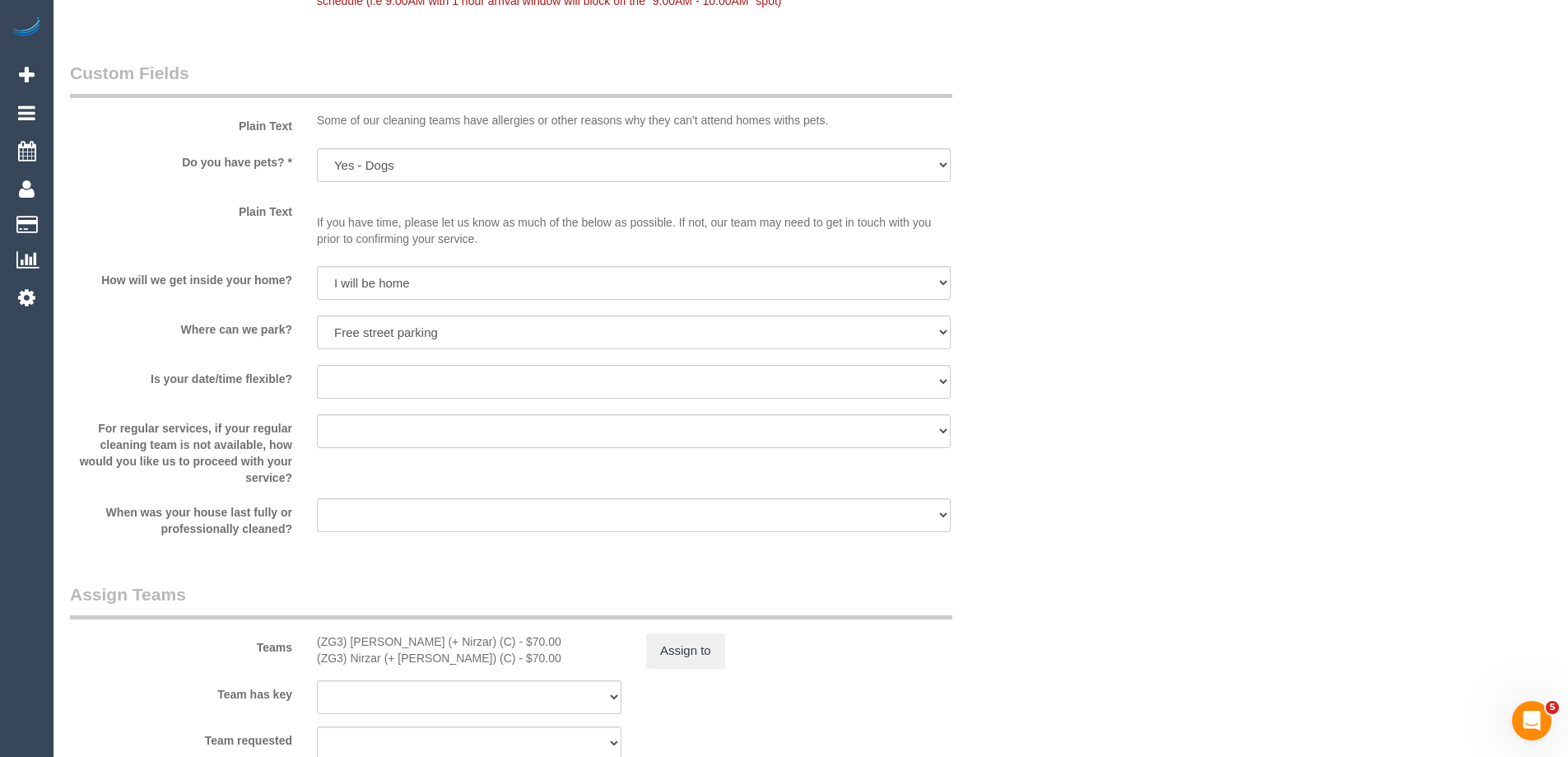
scroll to position [2339, 0]
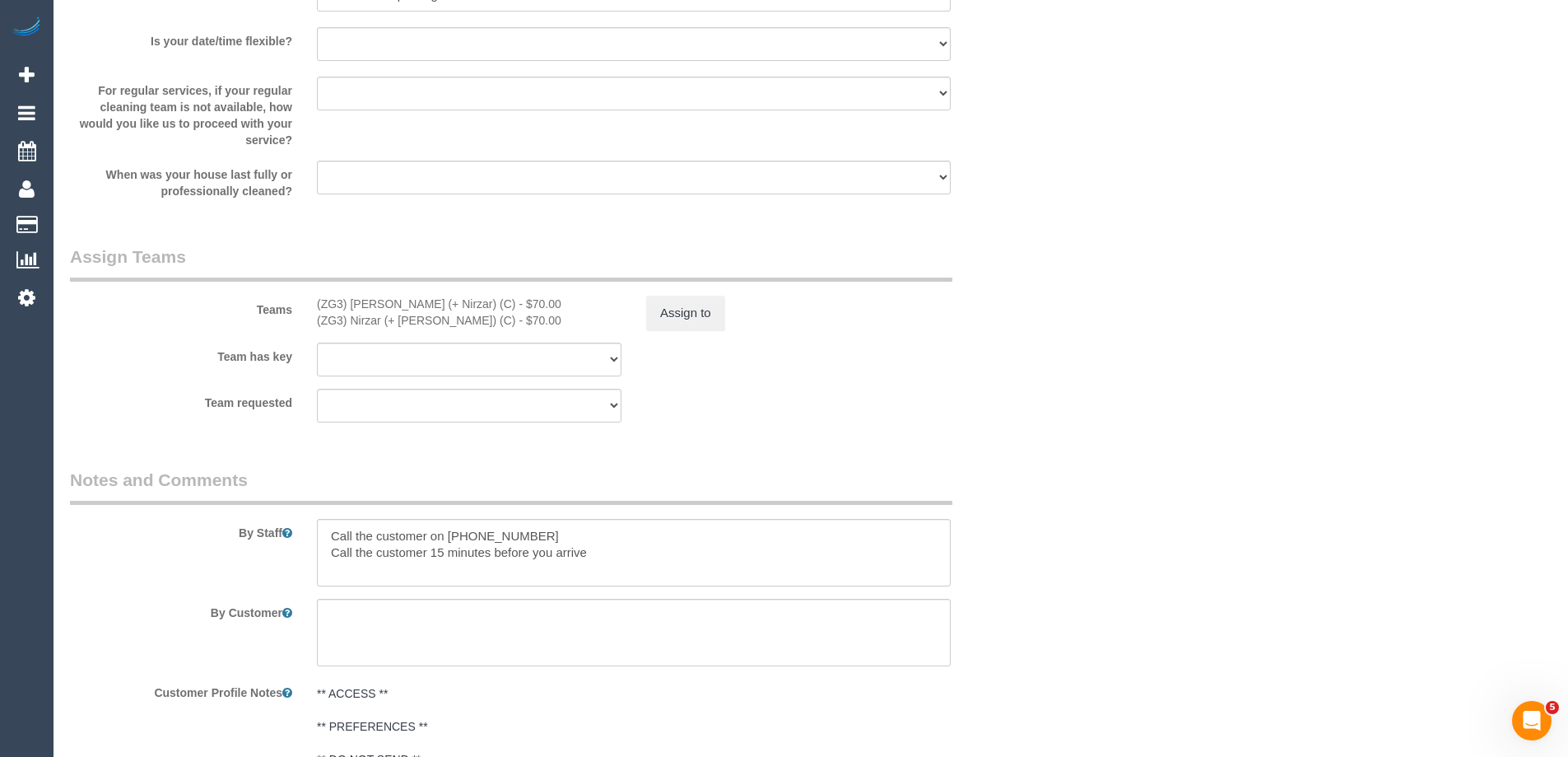
drag, startPoint x: 452, startPoint y: 305, endPoint x: 302, endPoint y: 306, distance: 150.0
click at [302, 306] on div "Teams (ZG3) Mansi (+ Nirzar) (C) - $70.00 (ZG3) Nirzar (+ Mansi) (C) - $70.00 A…" at bounding box center [551, 287] width 988 height 86
copy div "(ZG3) [PERSON_NAME] (+ Nirzar) (C)"
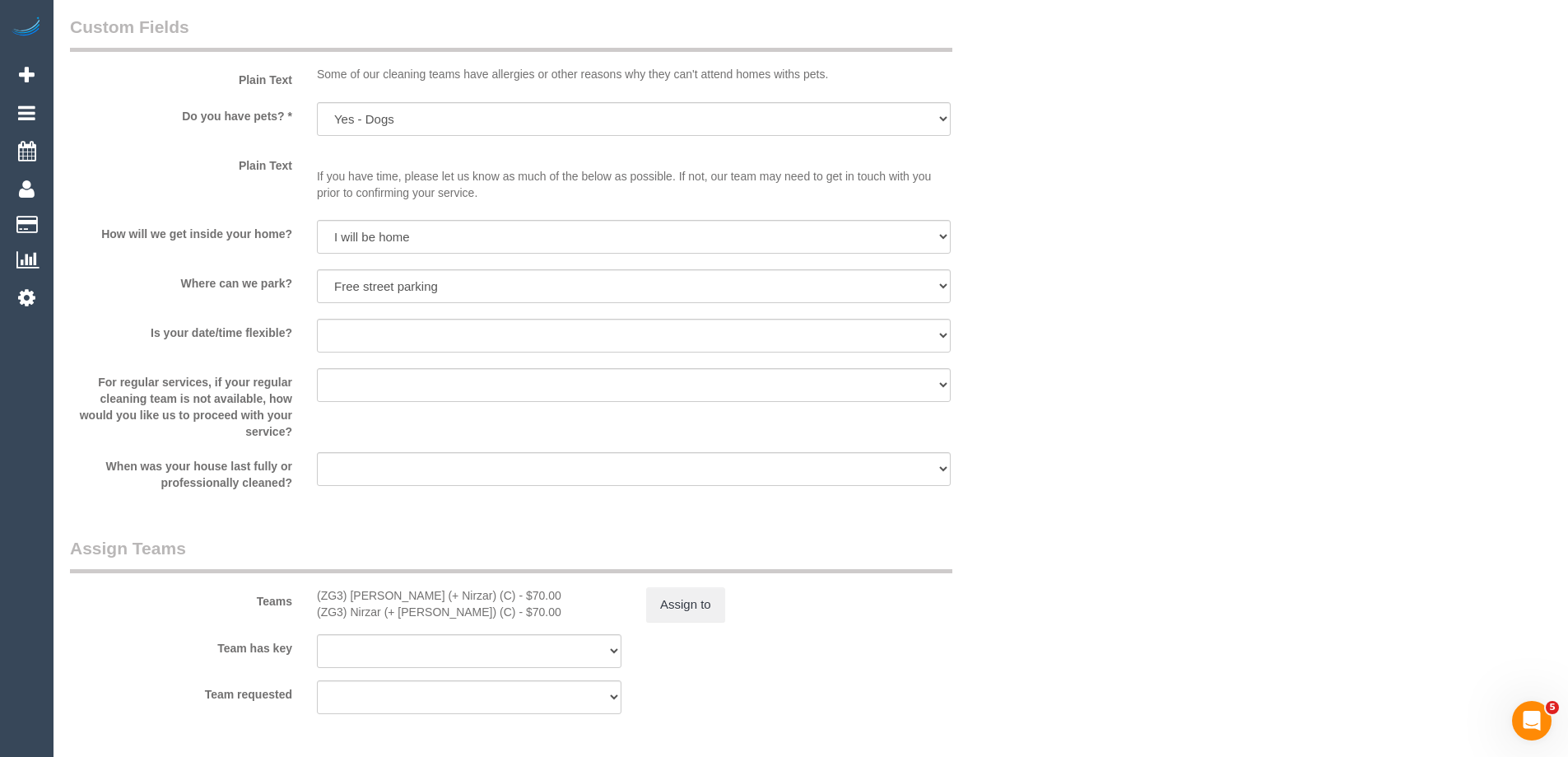
scroll to position [2305, 0]
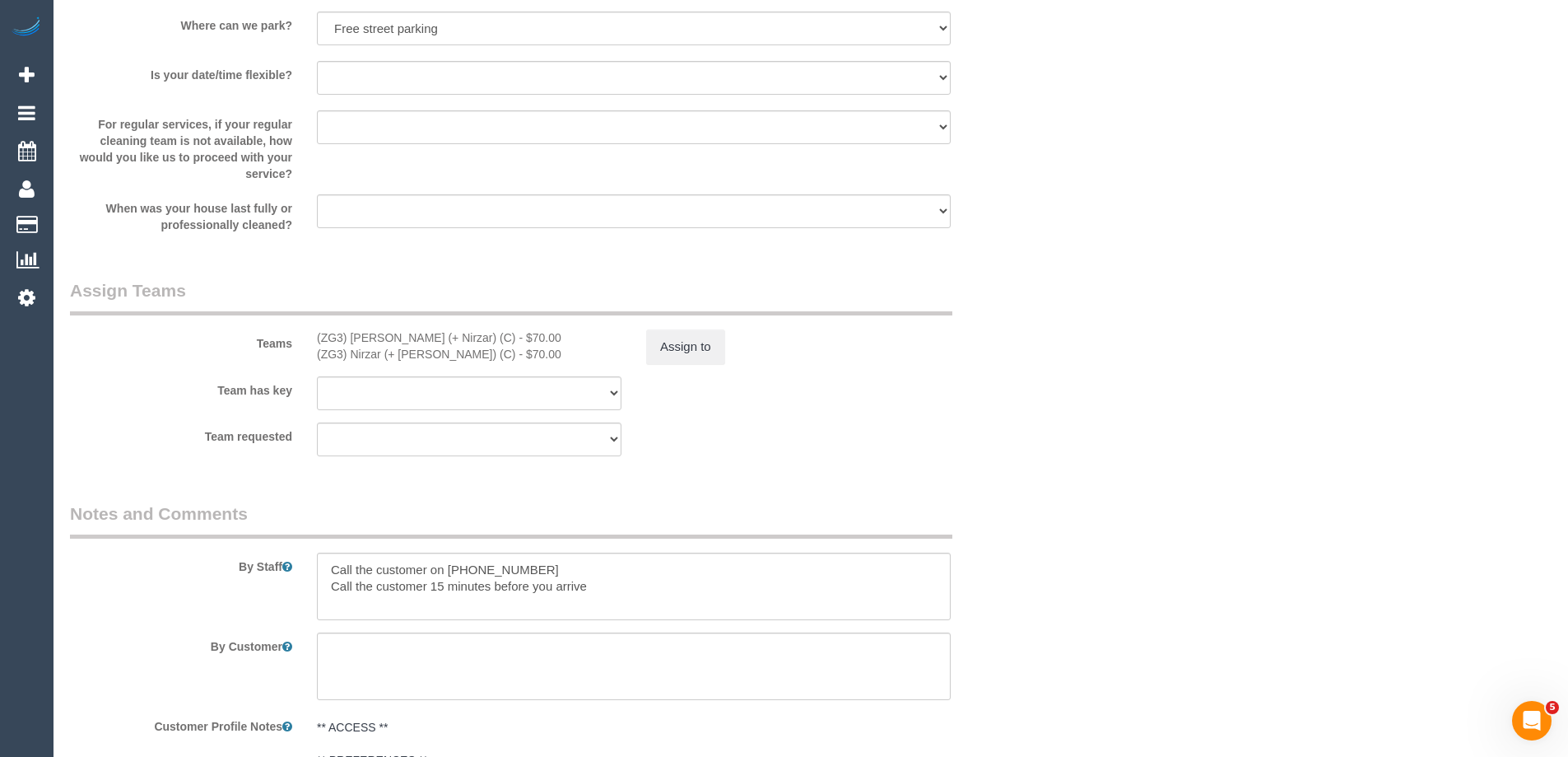
click at [451, 340] on div "(ZG3) [PERSON_NAME] (+ Nirzar) (C) - $70.00" at bounding box center [469, 338] width 305 height 17
drag, startPoint x: 451, startPoint y: 340, endPoint x: 304, endPoint y: 339, distance: 147.0
click at [305, 339] on div "(ZG3) Mansi (+ Nirzar) (C) - $70.00 (ZG3) Nirzar (+ Mansi) (C) - $70.00" at bounding box center [469, 345] width 329 height 33
click at [687, 354] on button "Assign to" at bounding box center [685, 346] width 79 height 35
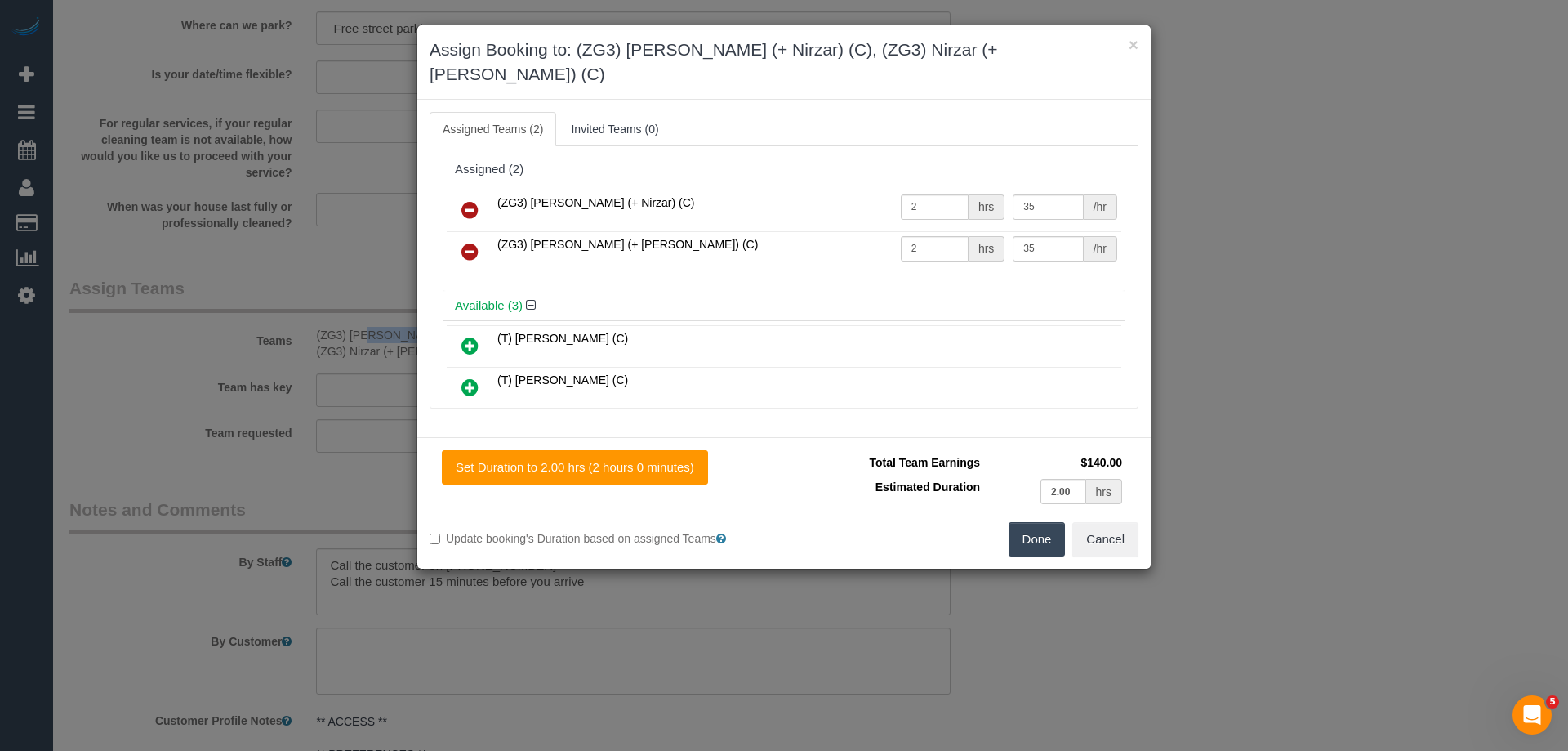
click at [468, 200] on icon at bounding box center [470, 209] width 17 height 20
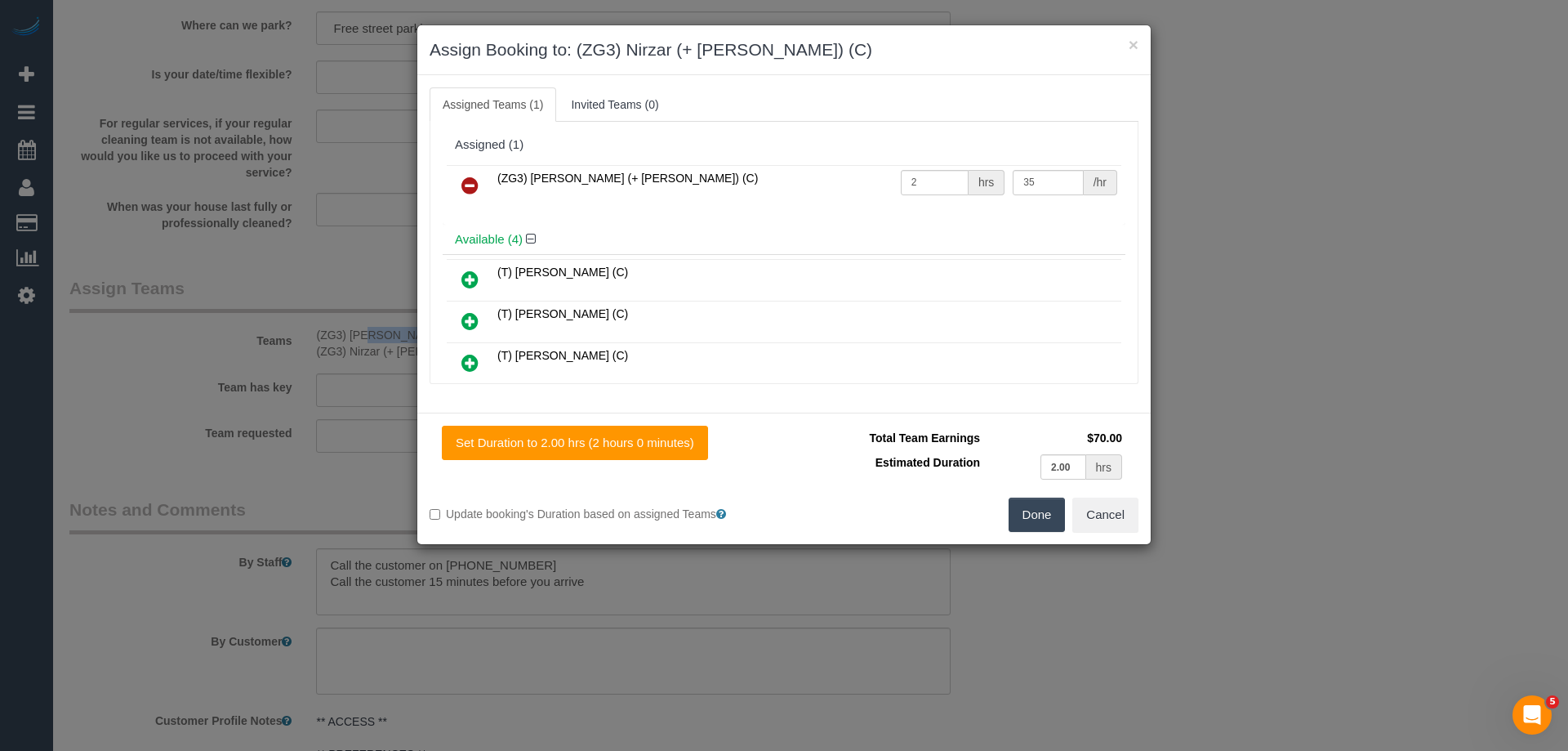
click at [468, 194] on icon at bounding box center [470, 185] width 17 height 20
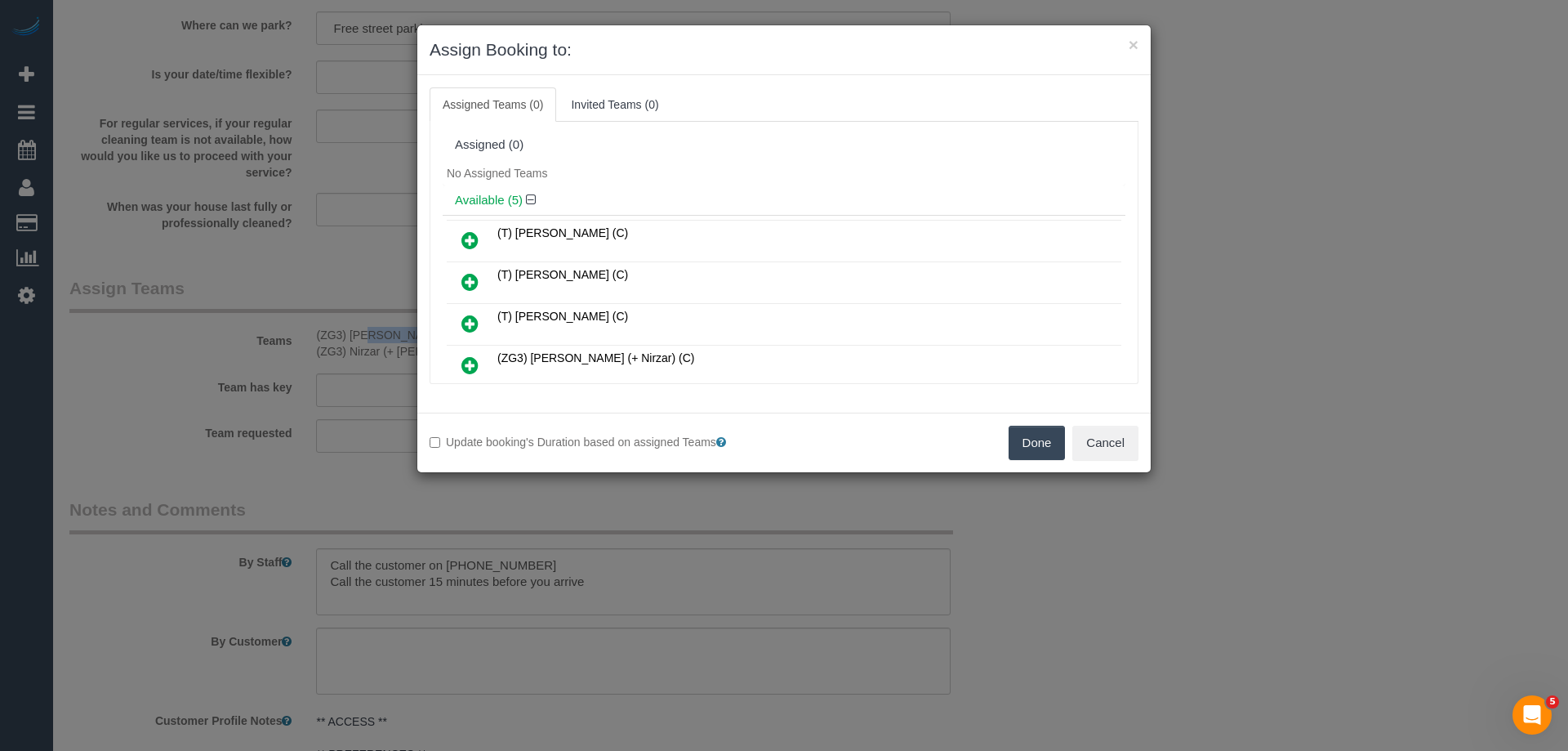
click at [1027, 441] on button "Done" at bounding box center [1036, 442] width 57 height 35
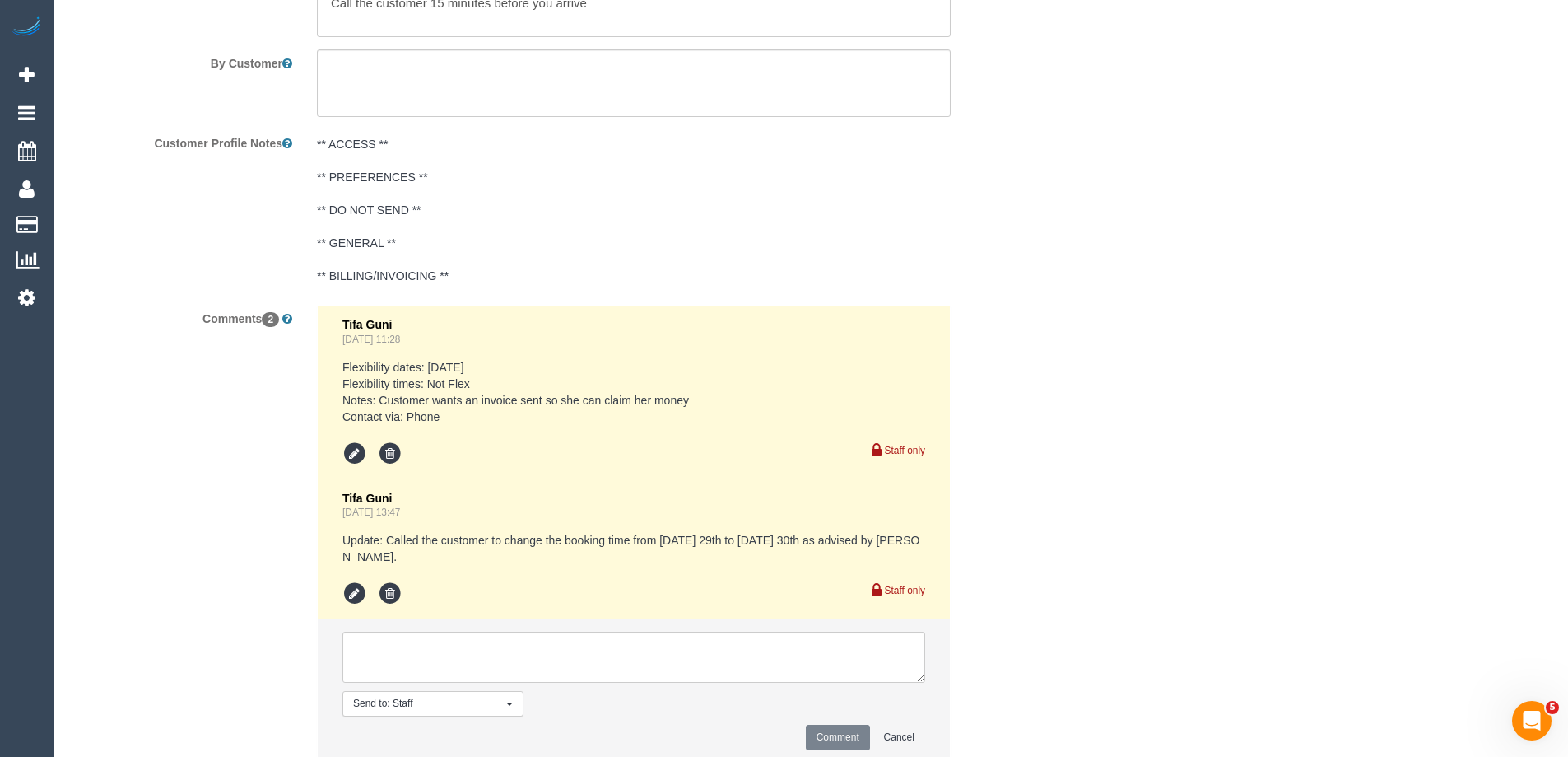
scroll to position [2997, 0]
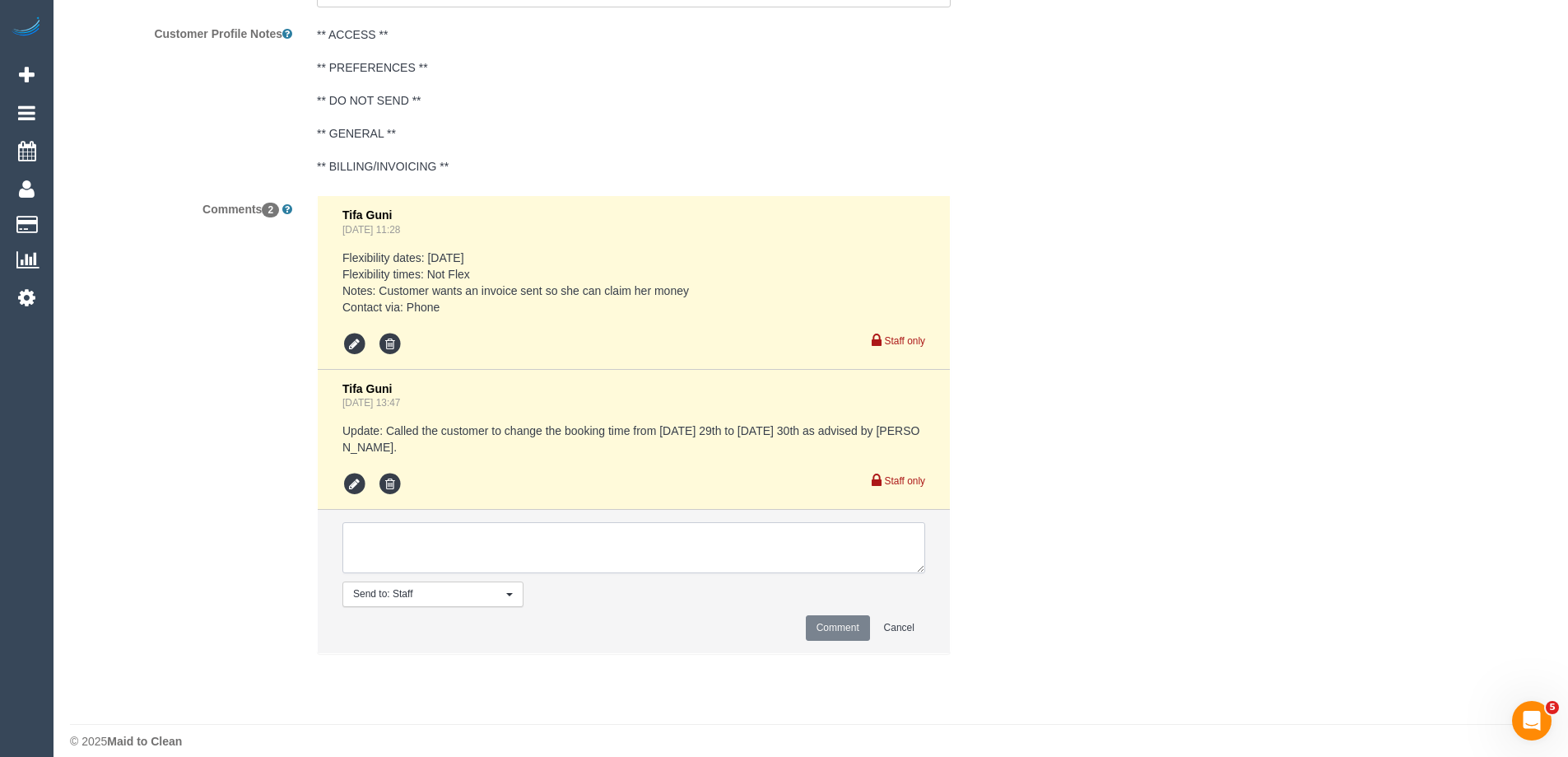
click at [484, 540] on textarea at bounding box center [634, 547] width 583 height 51
click at [453, 532] on textarea at bounding box center [634, 547] width 583 height 51
type textarea "/"
paste textarea "Cleaner(s) Unassigned: Reason Unassigned: Contact via: Which message sent: Addi…"
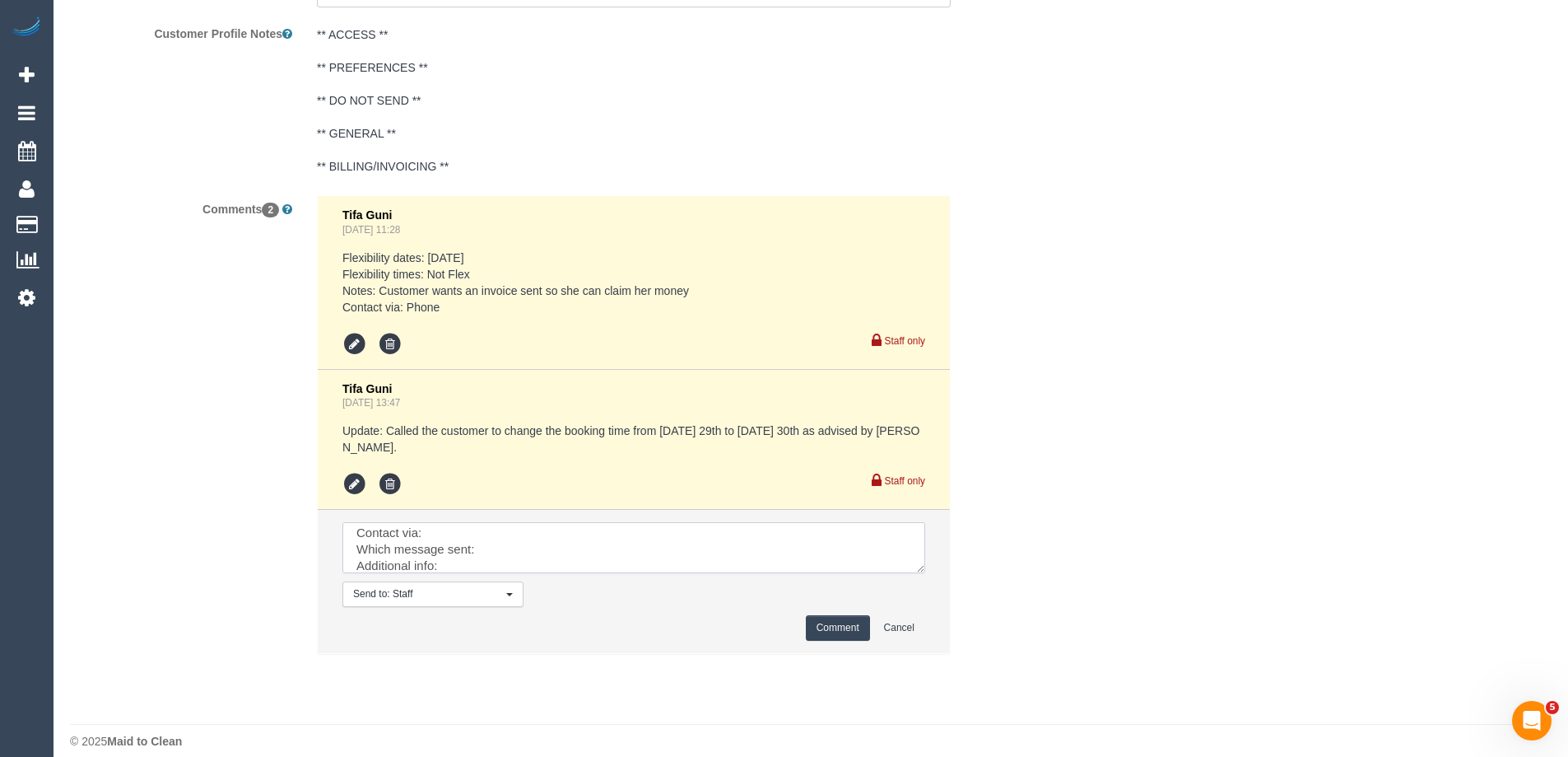
scroll to position [0, 0]
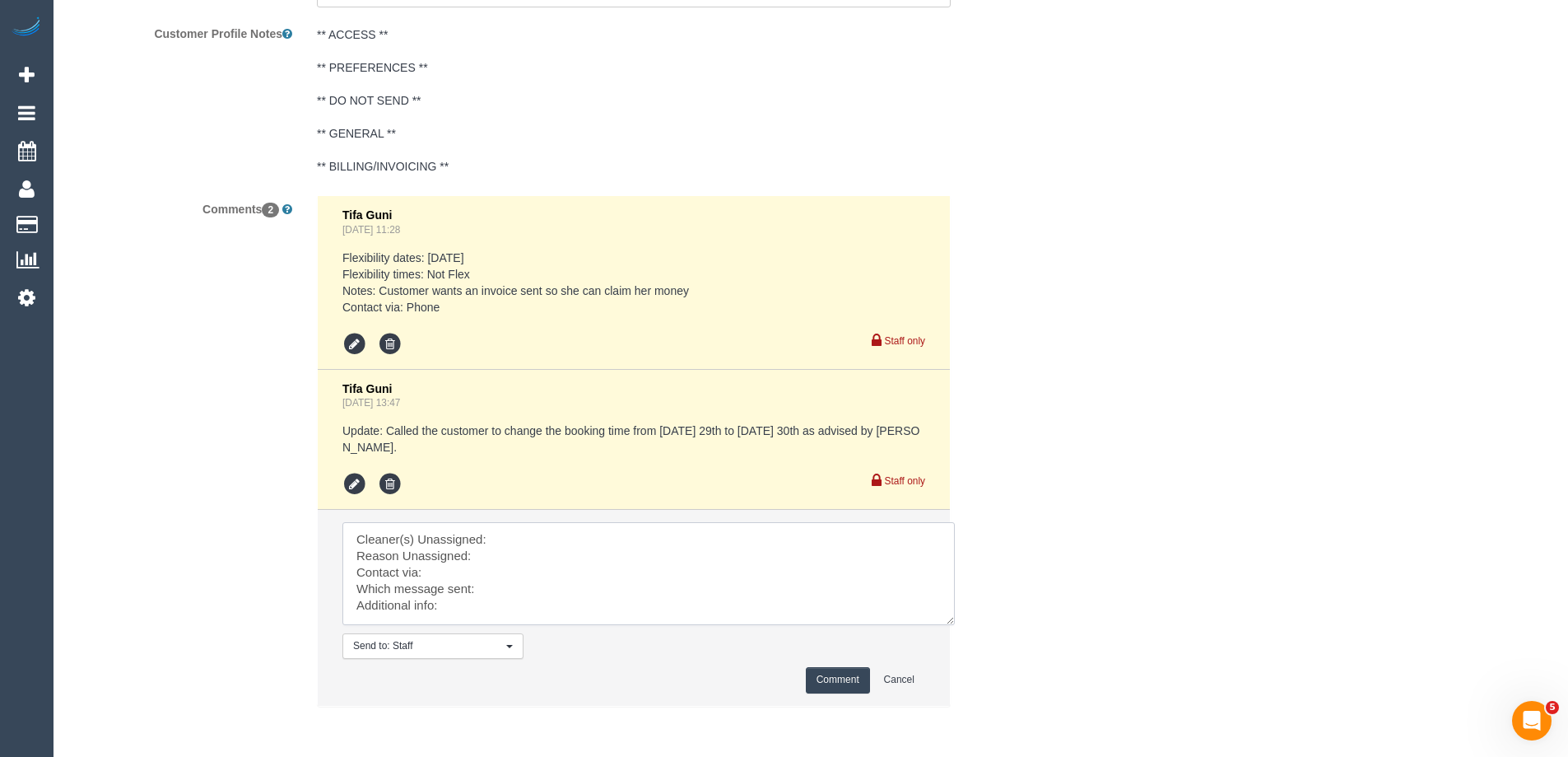
drag, startPoint x: 918, startPoint y: 554, endPoint x: 948, endPoint y: 606, distance: 60.0
click at [948, 606] on textarea at bounding box center [648, 573] width 612 height 103
click at [492, 523] on textarea at bounding box center [648, 573] width 612 height 103
click at [516, 522] on textarea at bounding box center [648, 573] width 612 height 103
paste textarea "(ZG3) [PERSON_NAME] (+ Nirzar) (C)"
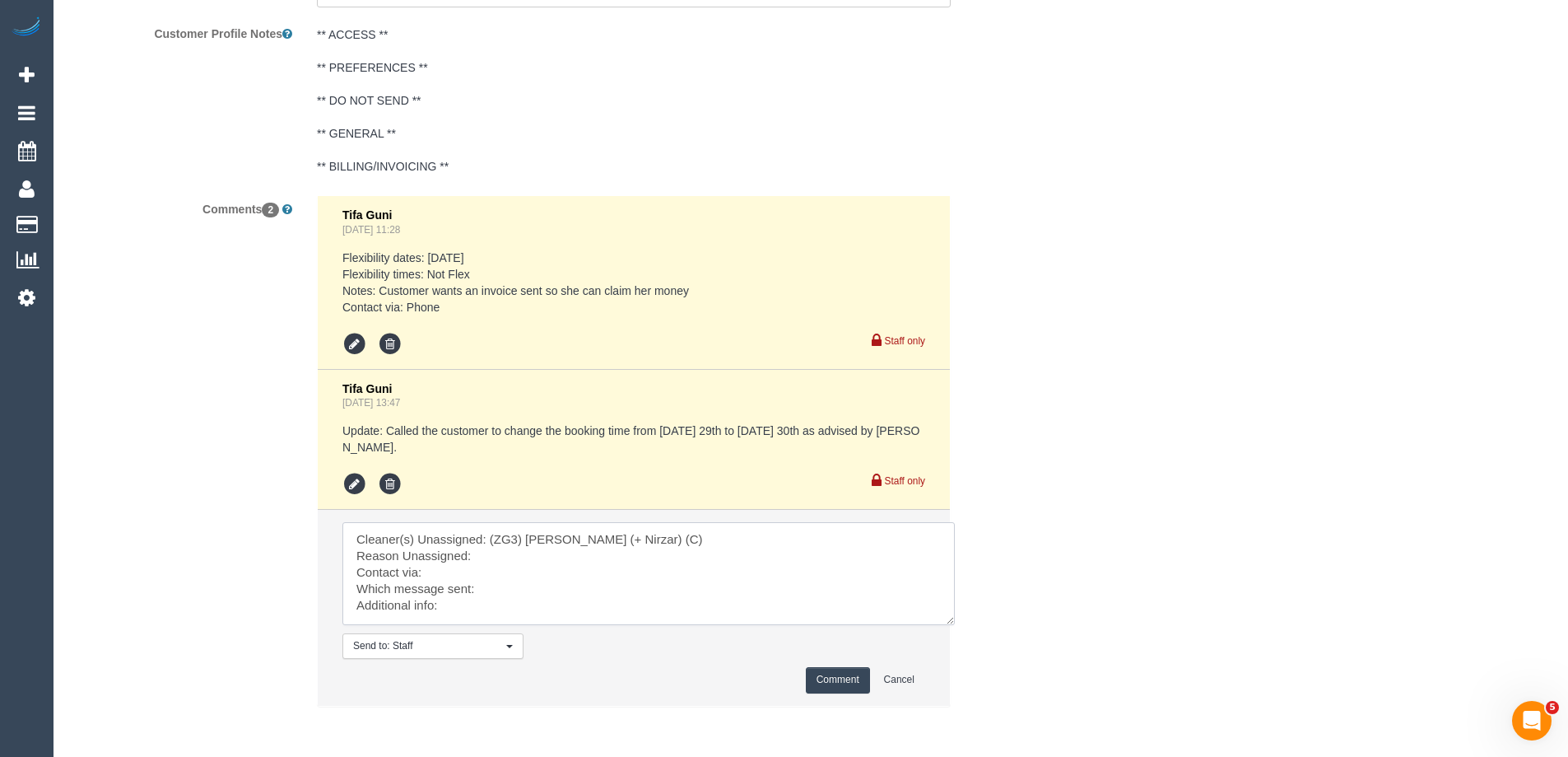
click at [485, 542] on textarea at bounding box center [648, 573] width 612 height 103
click at [463, 558] on textarea at bounding box center [648, 573] width 612 height 103
click at [508, 575] on textarea at bounding box center [648, 573] width 612 height 103
click at [477, 588] on textarea at bounding box center [648, 573] width 612 height 103
paste textarea "Flex Tuesdays, Thursdays, Fridays"
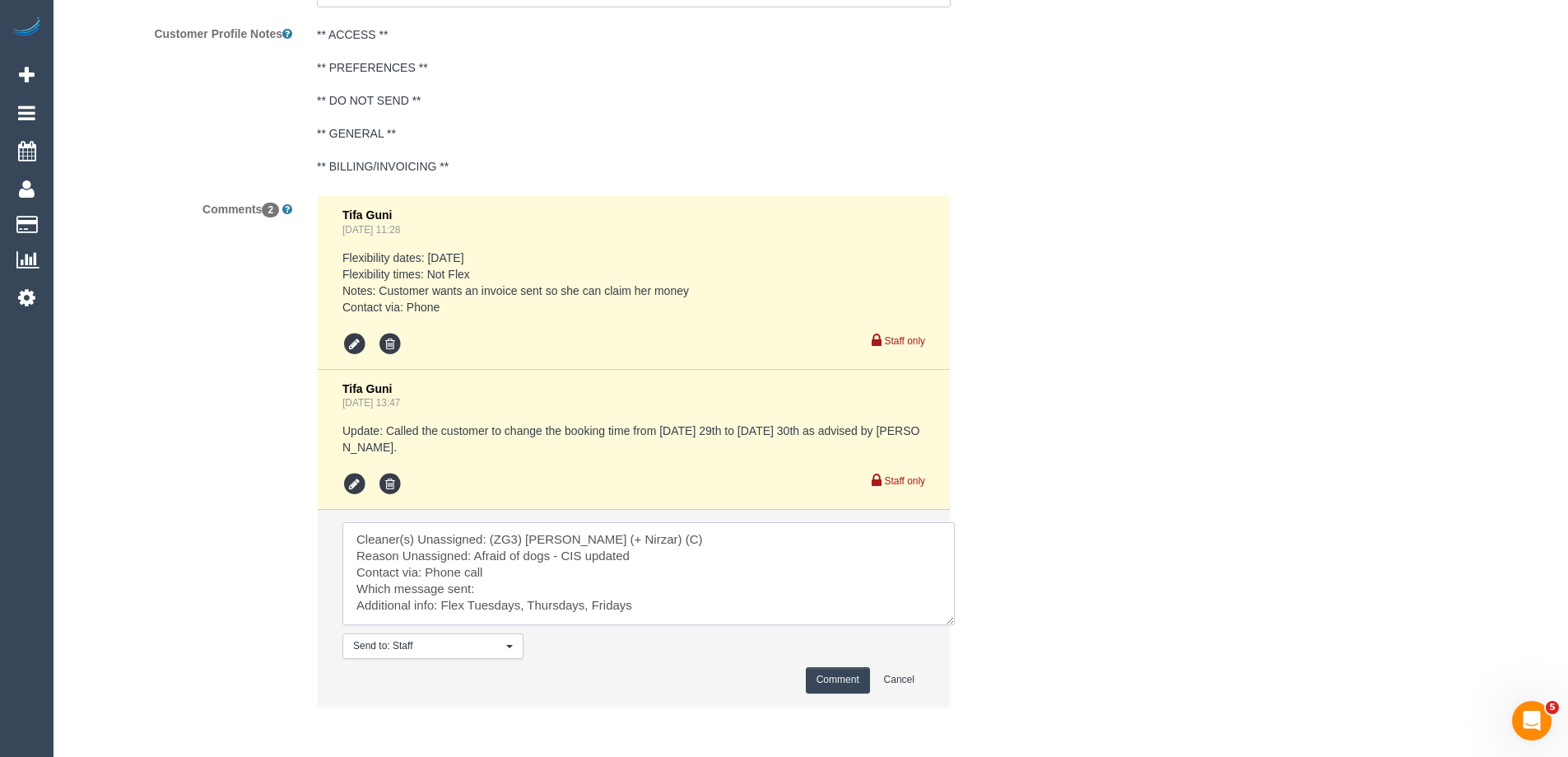
scroll to position [4, 0]
type textarea "Cleaner(s) Unassigned: (ZG3) Mansi (+ Nirzar) (C) Reason Unassigned: Afraid of …"
click at [849, 667] on button "Comment" at bounding box center [838, 679] width 64 height 25
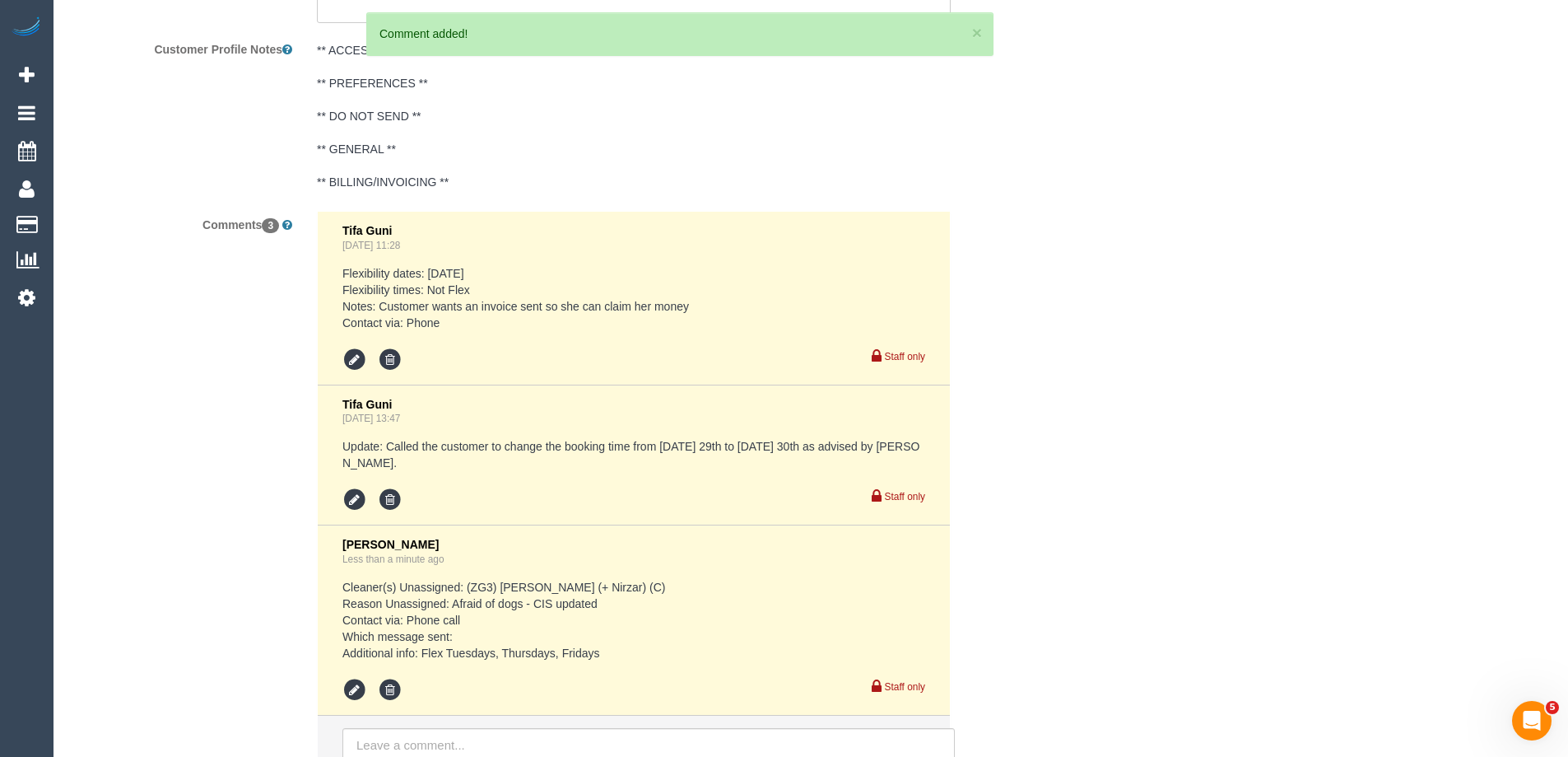
scroll to position [2997, 0]
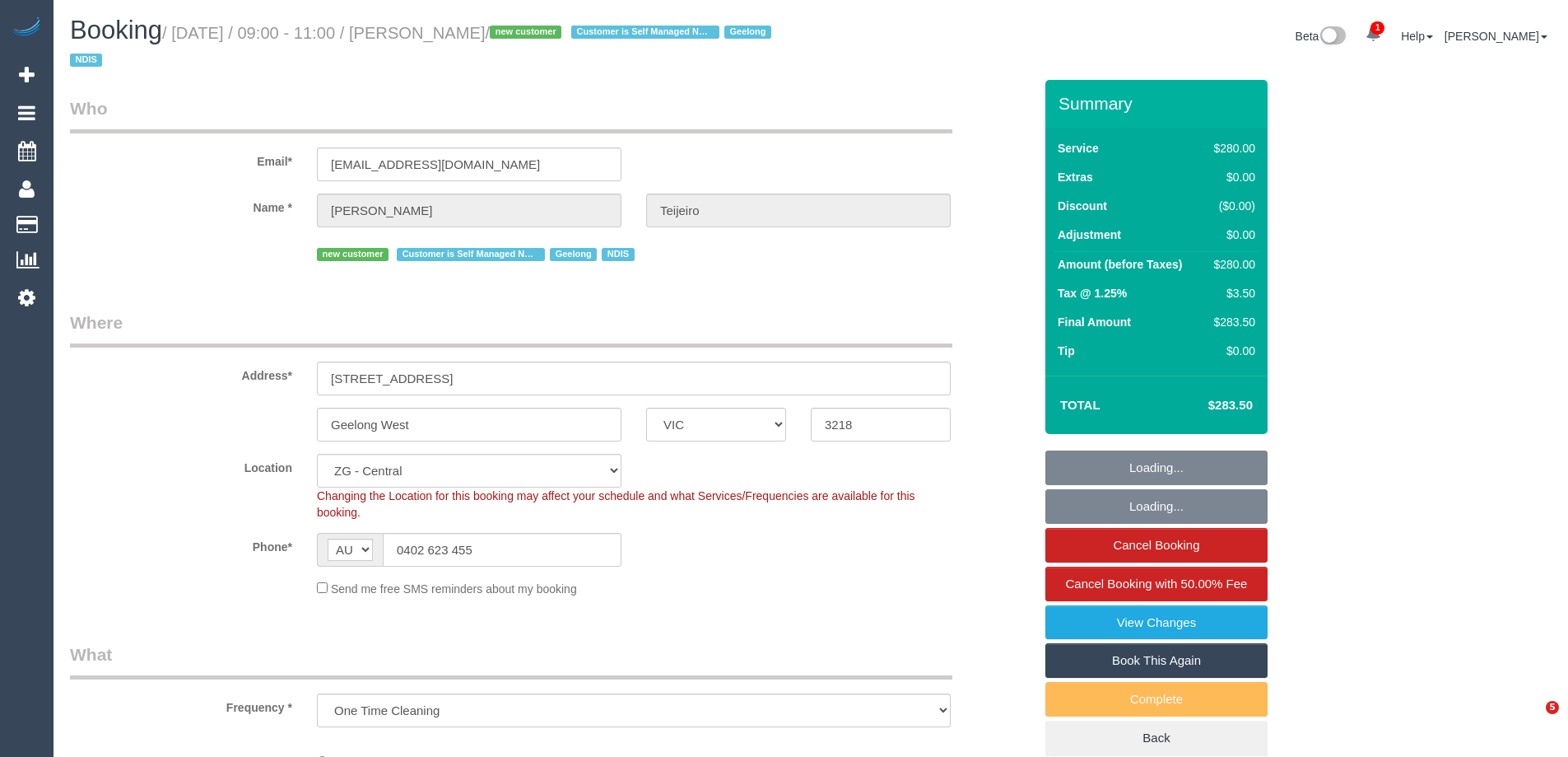
select select "VIC"
select select "object:936"
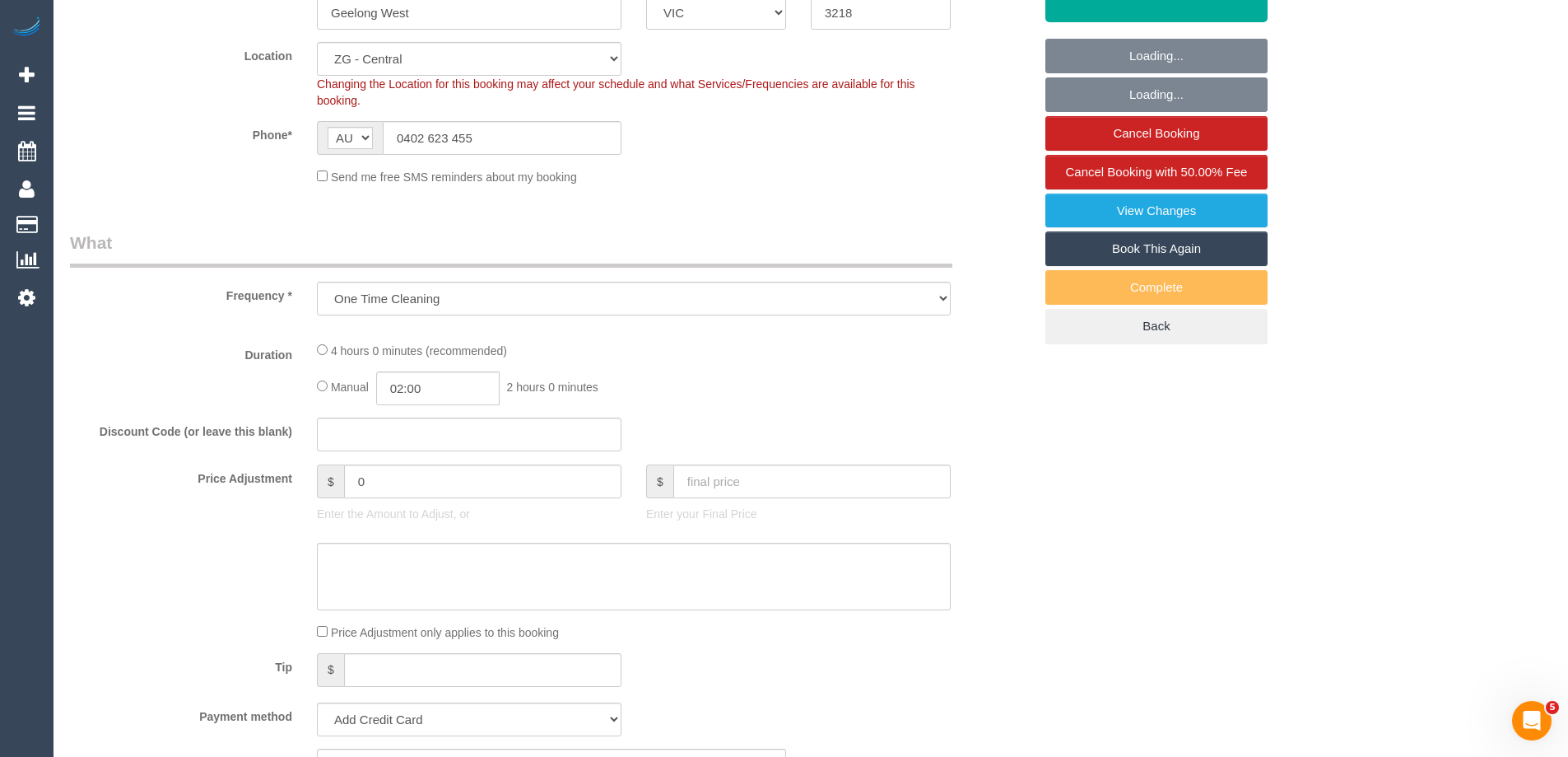
select select "string:stripe-pm_1S9yVx2GScqysDRVAgbshclh"
select select "240"
select select "number:27"
select select "number:14"
select select "number:19"
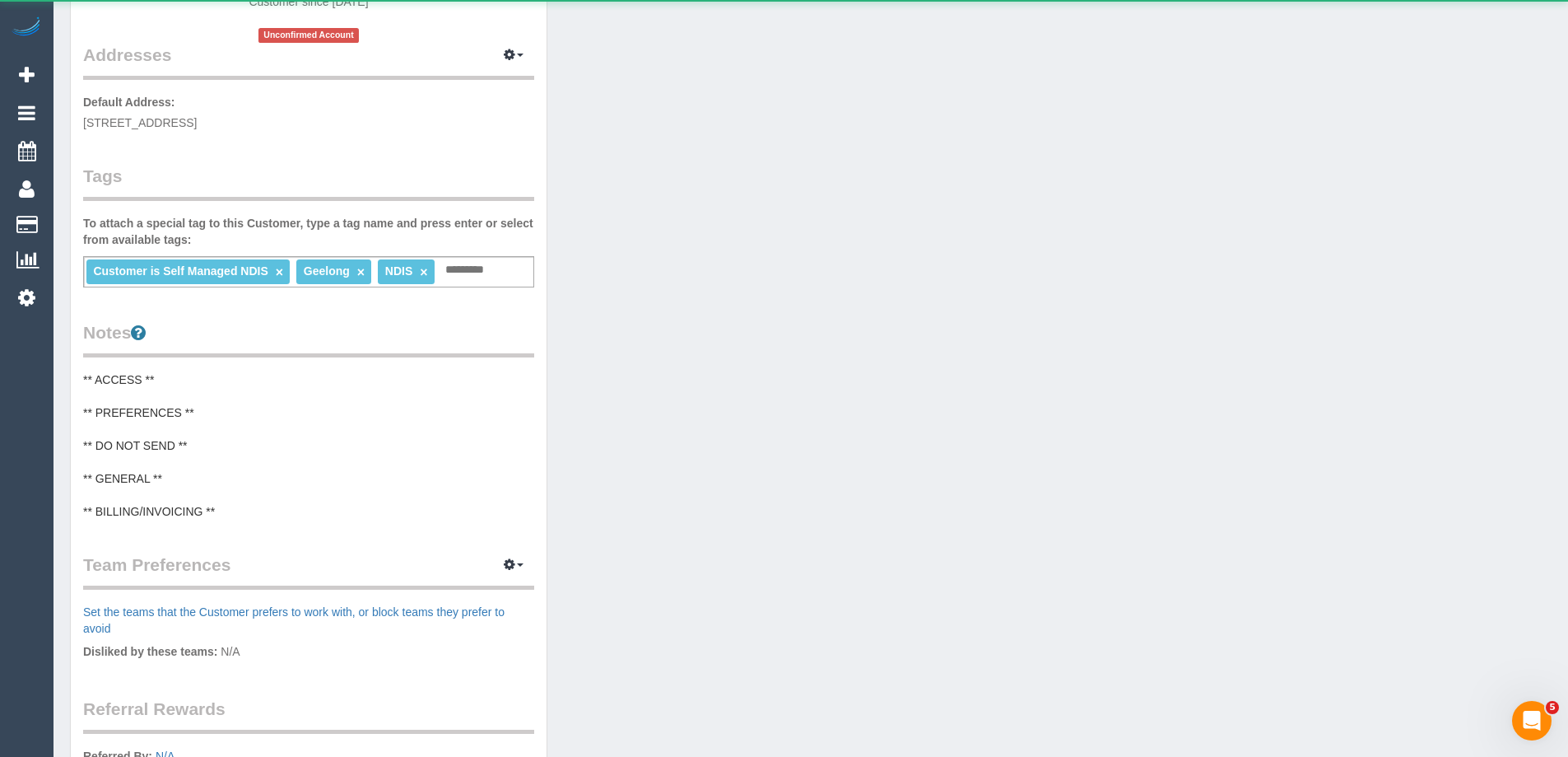
scroll to position [576, 0]
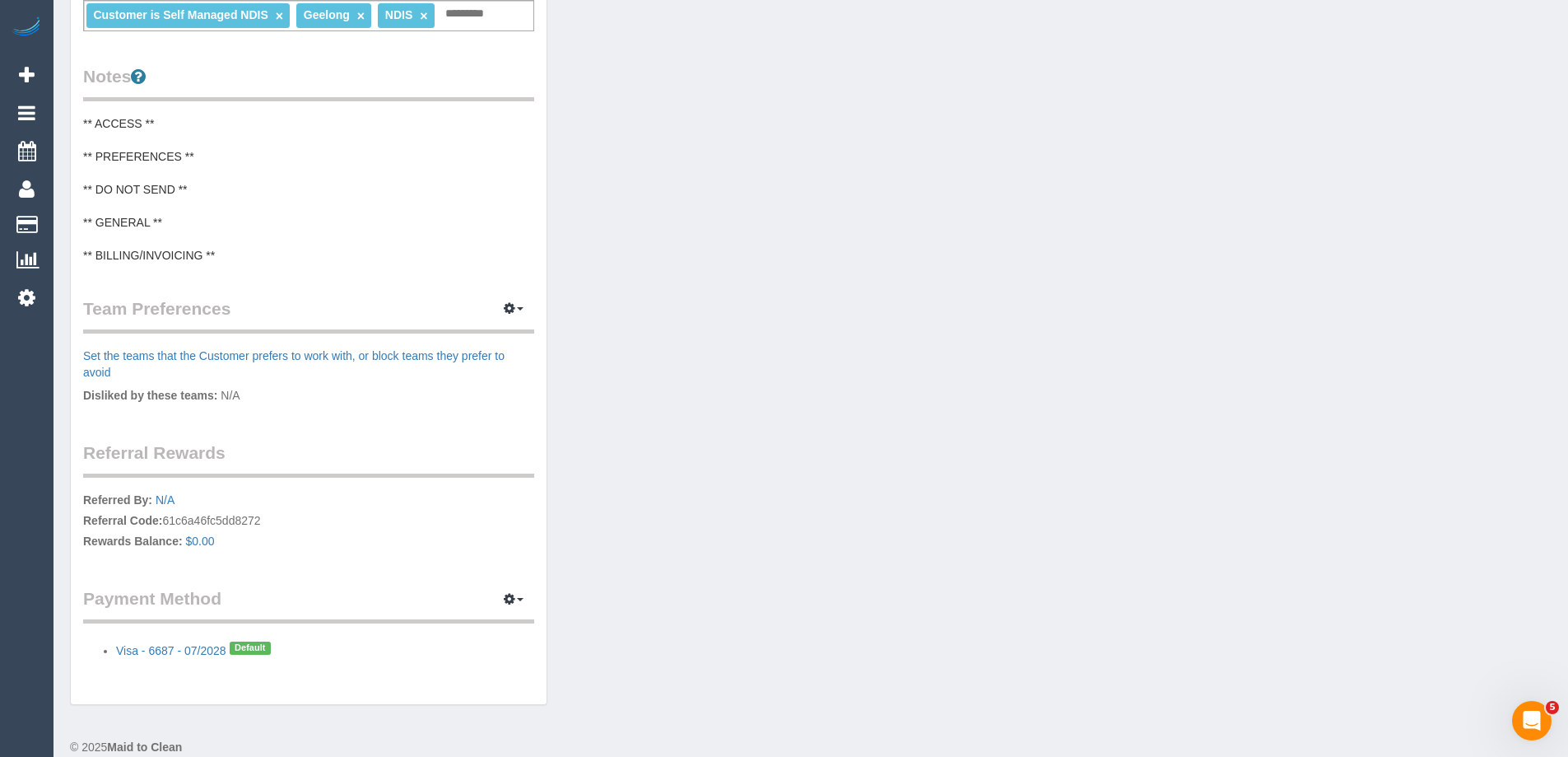
click at [177, 183] on pre "** ACCESS ** ** PREFERENCES ** ** DO NOT SEND ** ** GENERAL ** ** BILLING/INVOI…" at bounding box center [308, 190] width 451 height 149
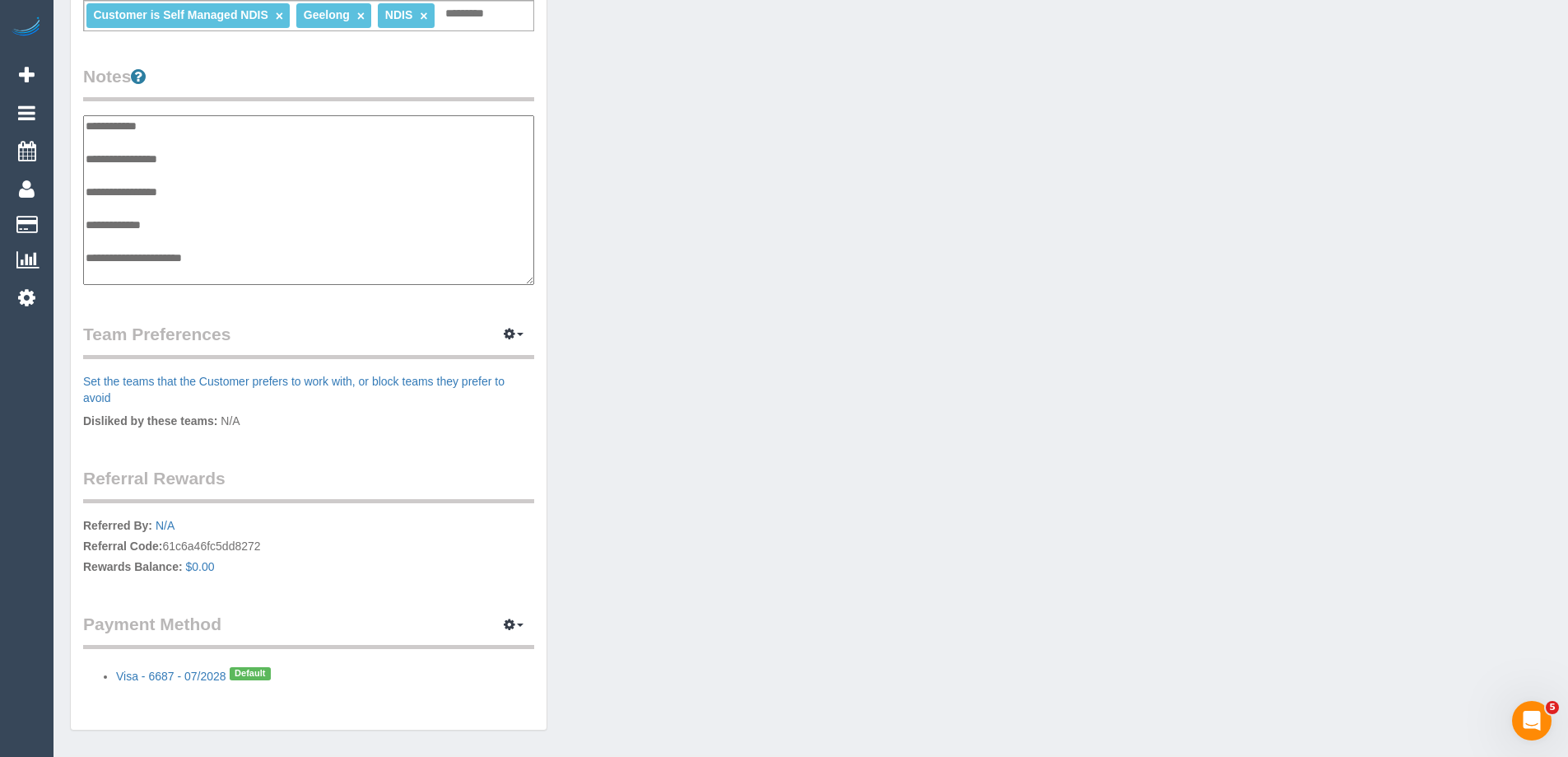
click at [178, 174] on textarea "**********" at bounding box center [308, 200] width 451 height 169
type textarea "**********"
drag, startPoint x: 354, startPoint y: 177, endPoint x: 77, endPoint y: 172, distance: 277.0
click at [77, 172] on div "Customer Info Edit Contact Info Send Message Email Preferences Special Sales Ta…" at bounding box center [308, 107] width 476 height 1246
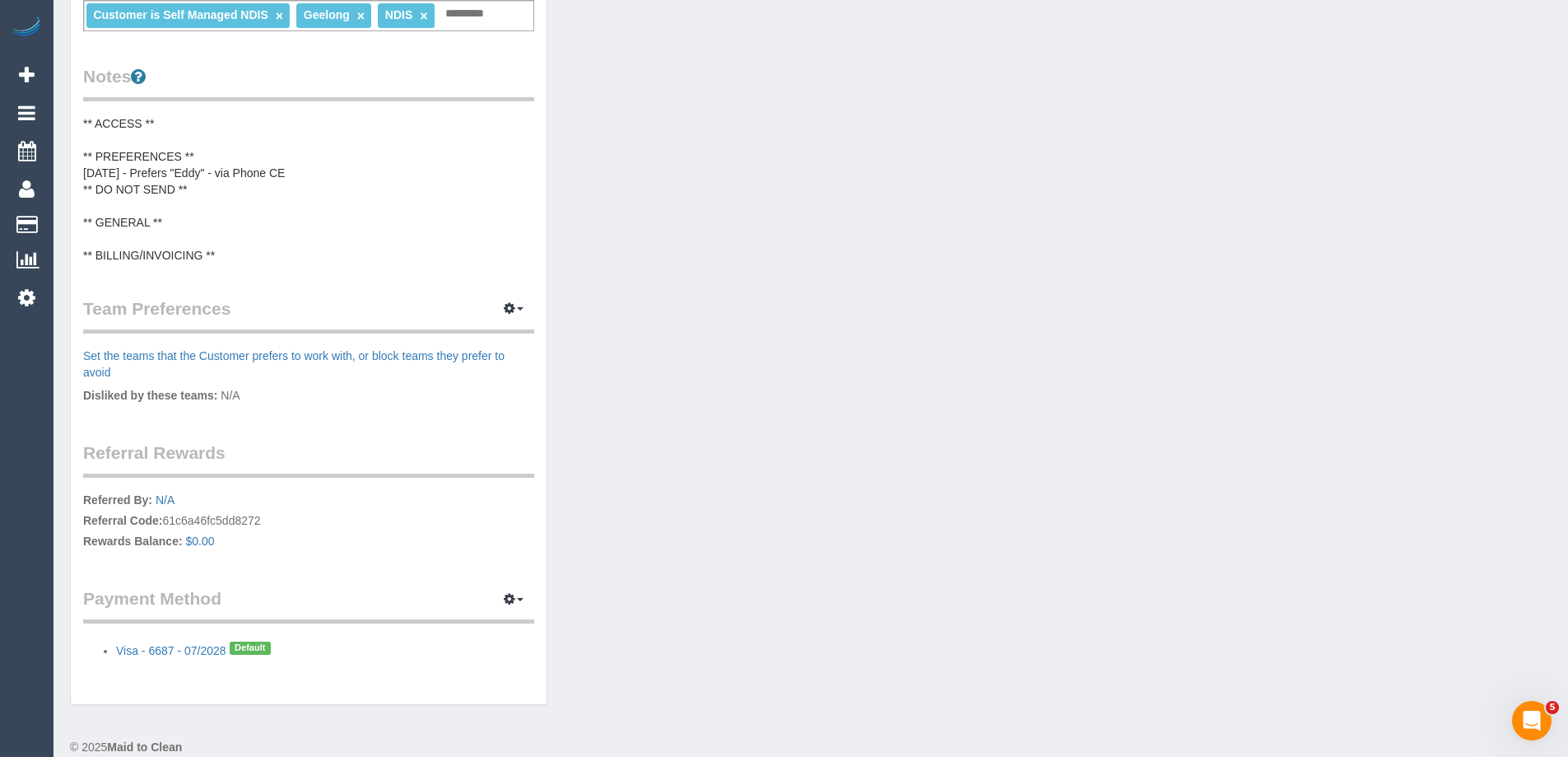
click at [186, 166] on pre "** ACCESS ** ** PREFERENCES ** [DATE] - Prefers "Eddy" - via Phone CE ** DO NOT…" at bounding box center [308, 190] width 451 height 149
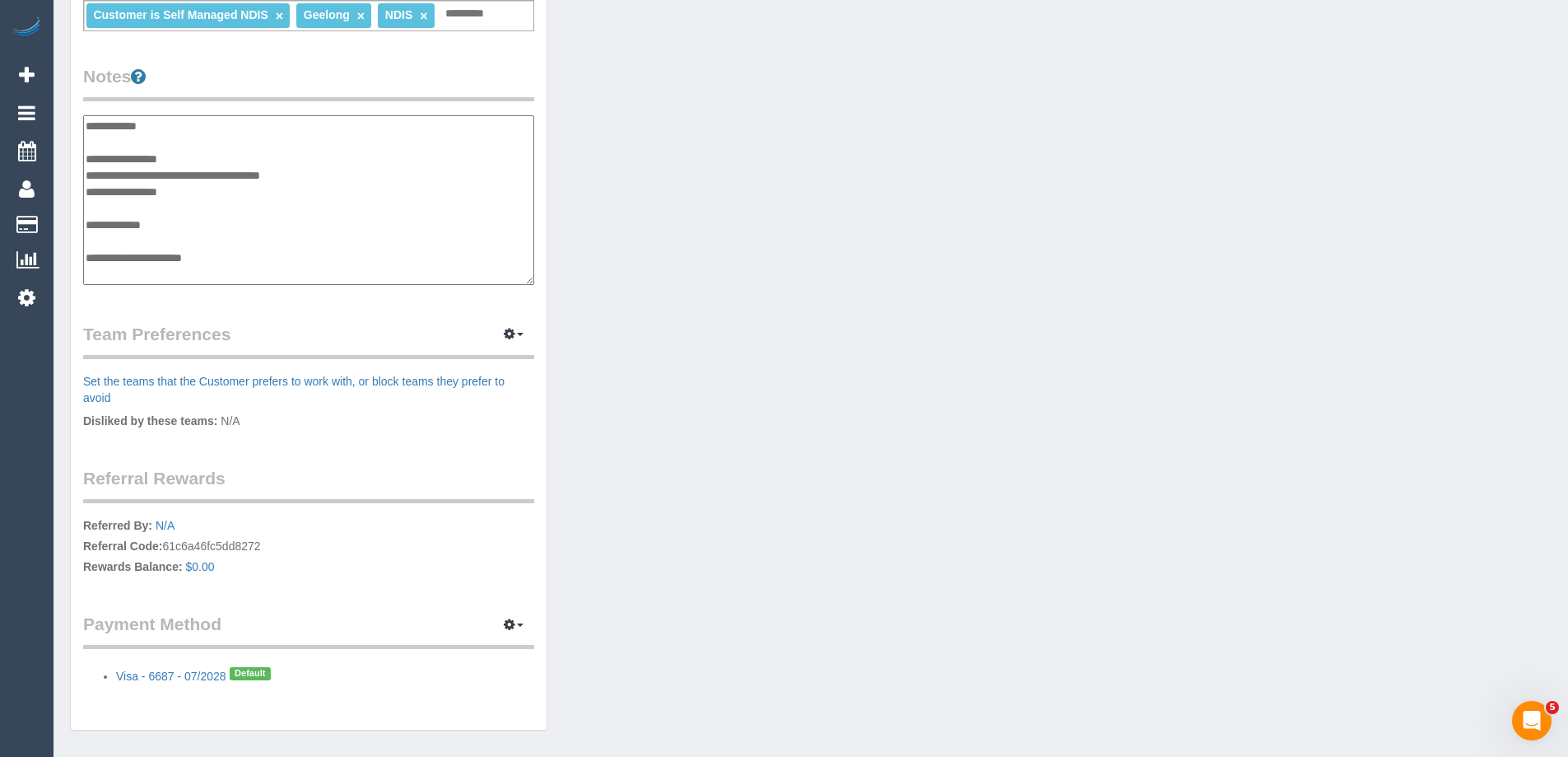
click at [200, 174] on textarea "**********" at bounding box center [308, 200] width 451 height 169
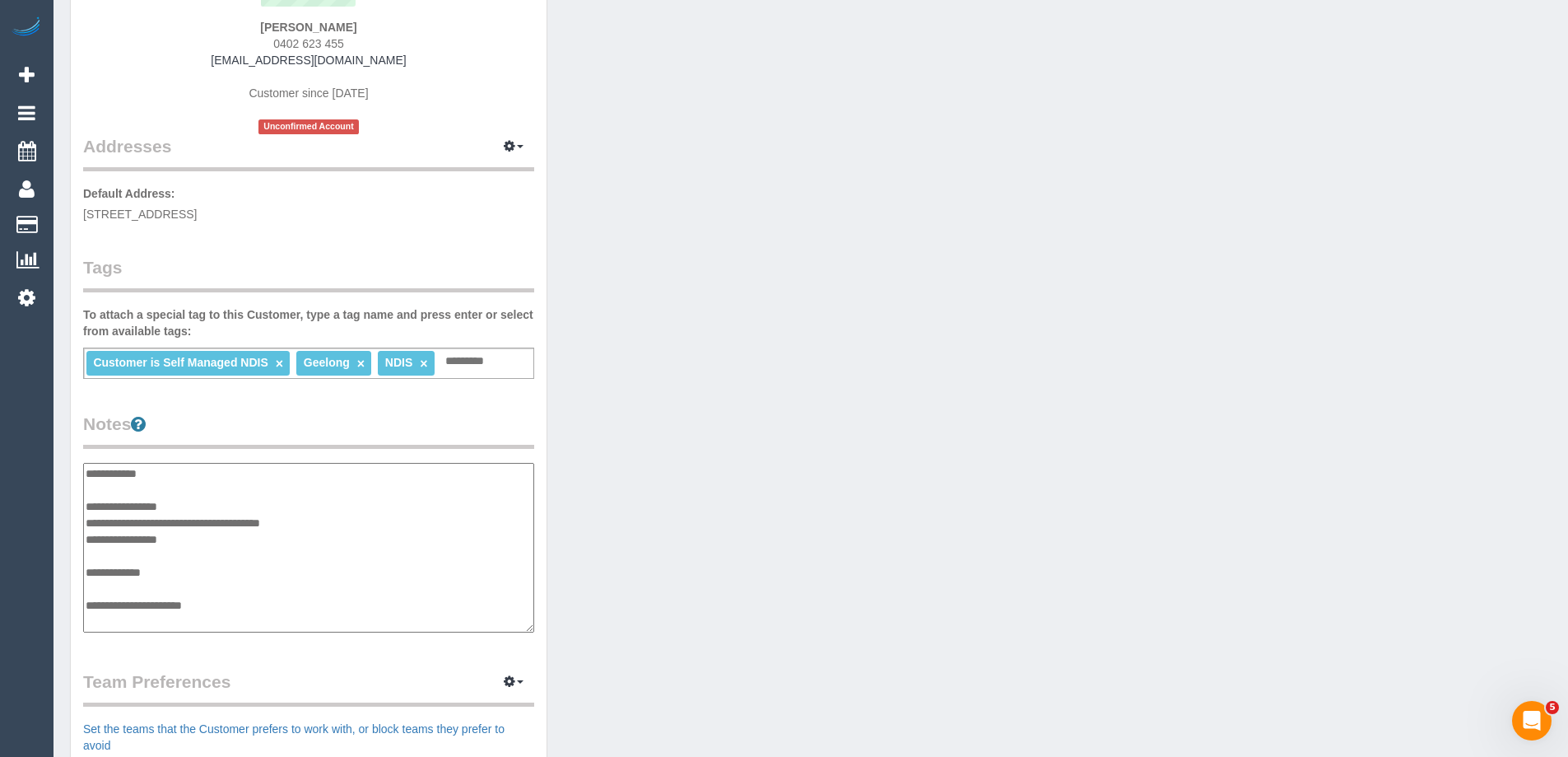
scroll to position [0, 0]
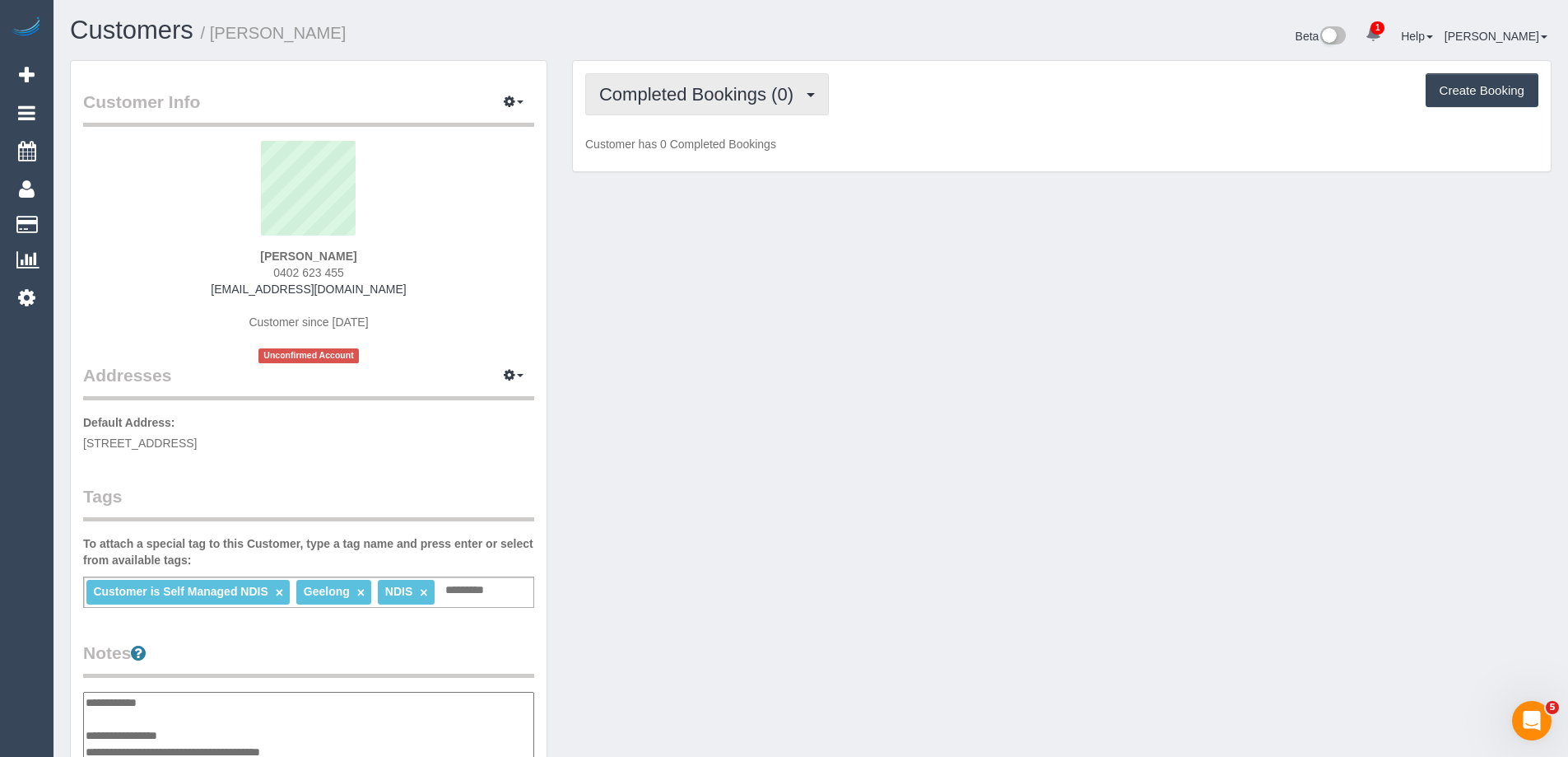
click at [705, 88] on span "Completed Bookings (0)" at bounding box center [699, 94] width 202 height 21
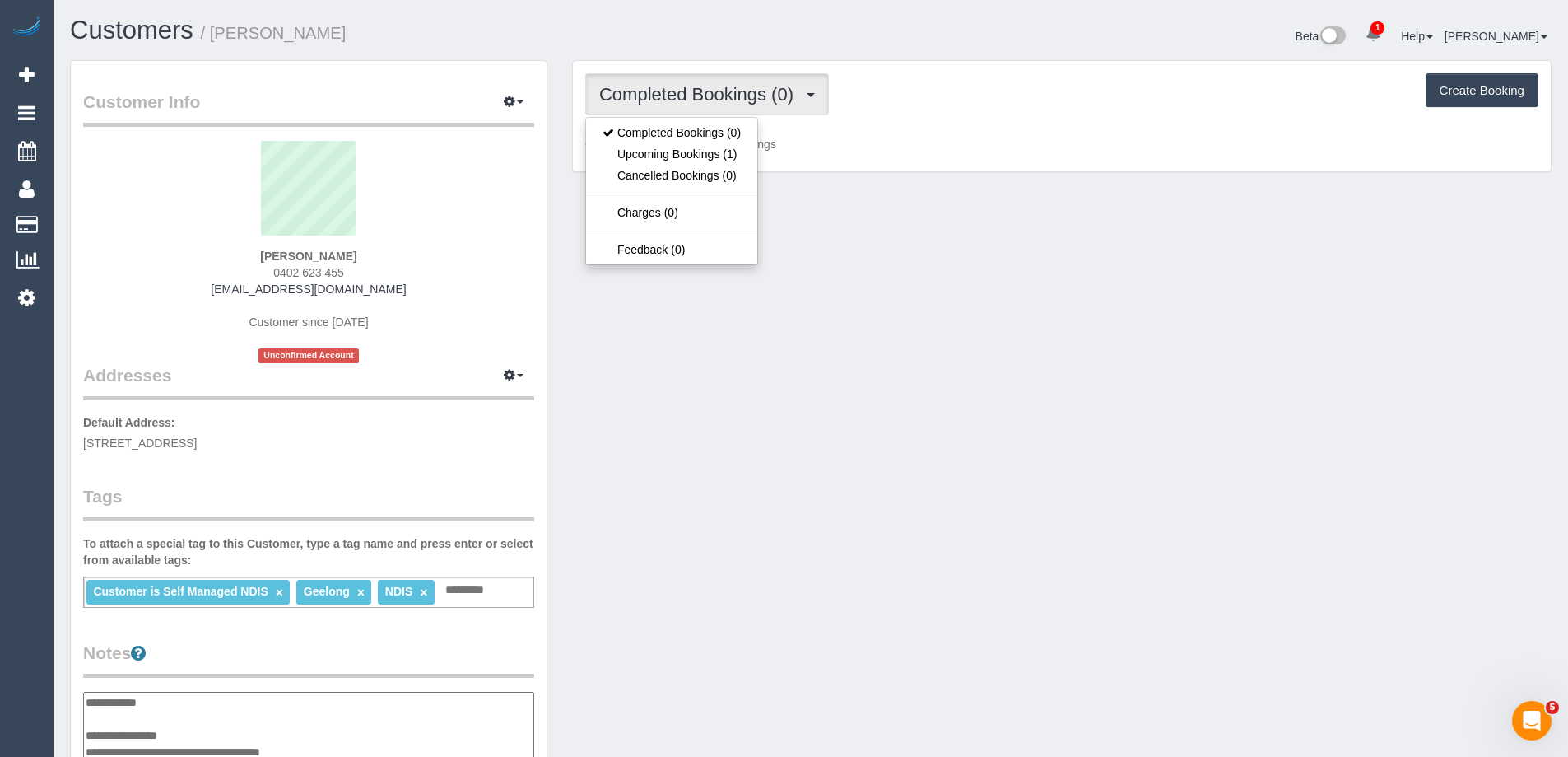
click at [757, 81] on button "Completed Bookings (0)" at bounding box center [706, 94] width 243 height 42
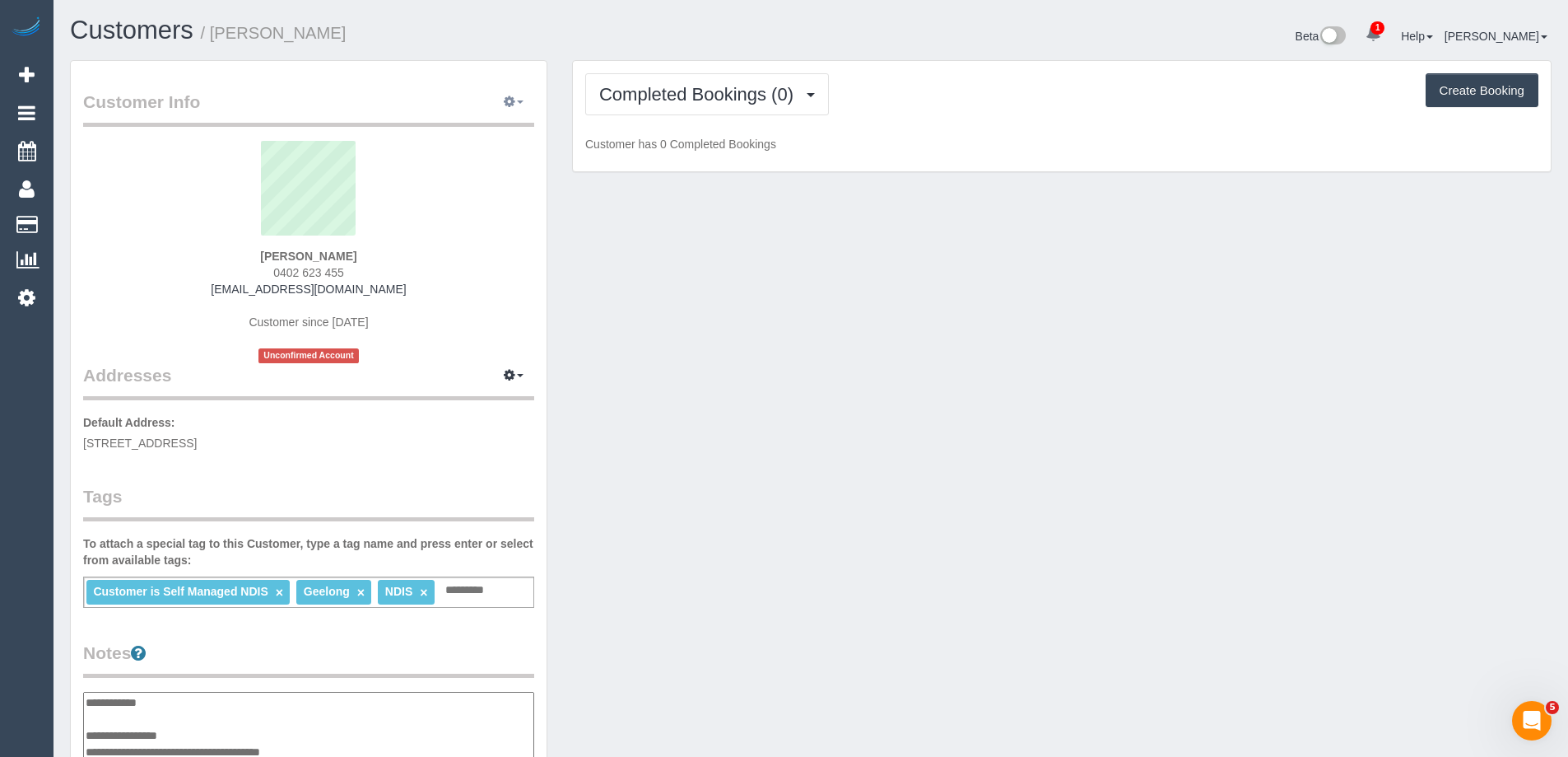
click at [511, 111] on button "button" at bounding box center [513, 102] width 41 height 25
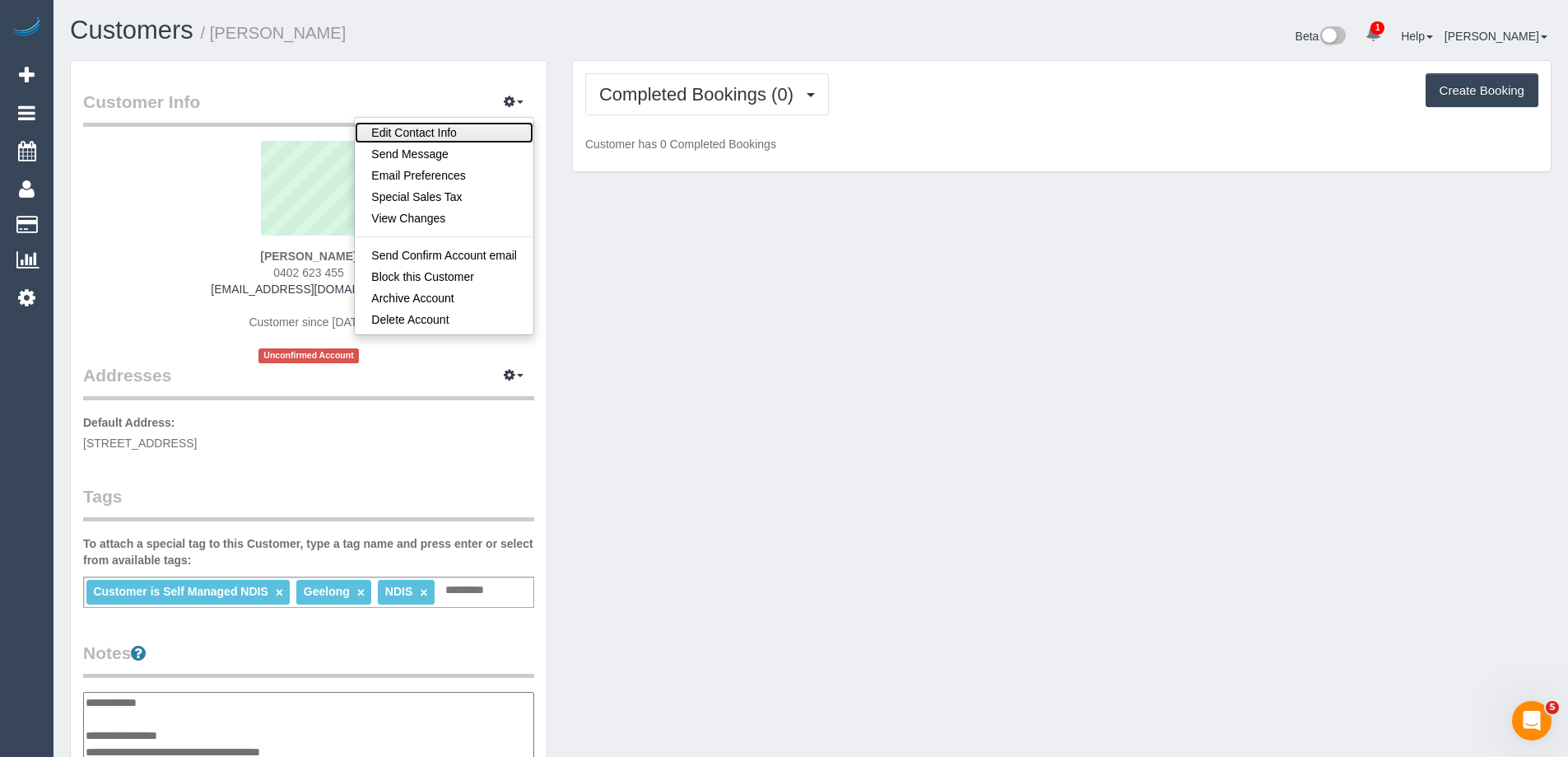
click at [434, 133] on link "Edit Contact Info" at bounding box center [444, 133] width 179 height 22
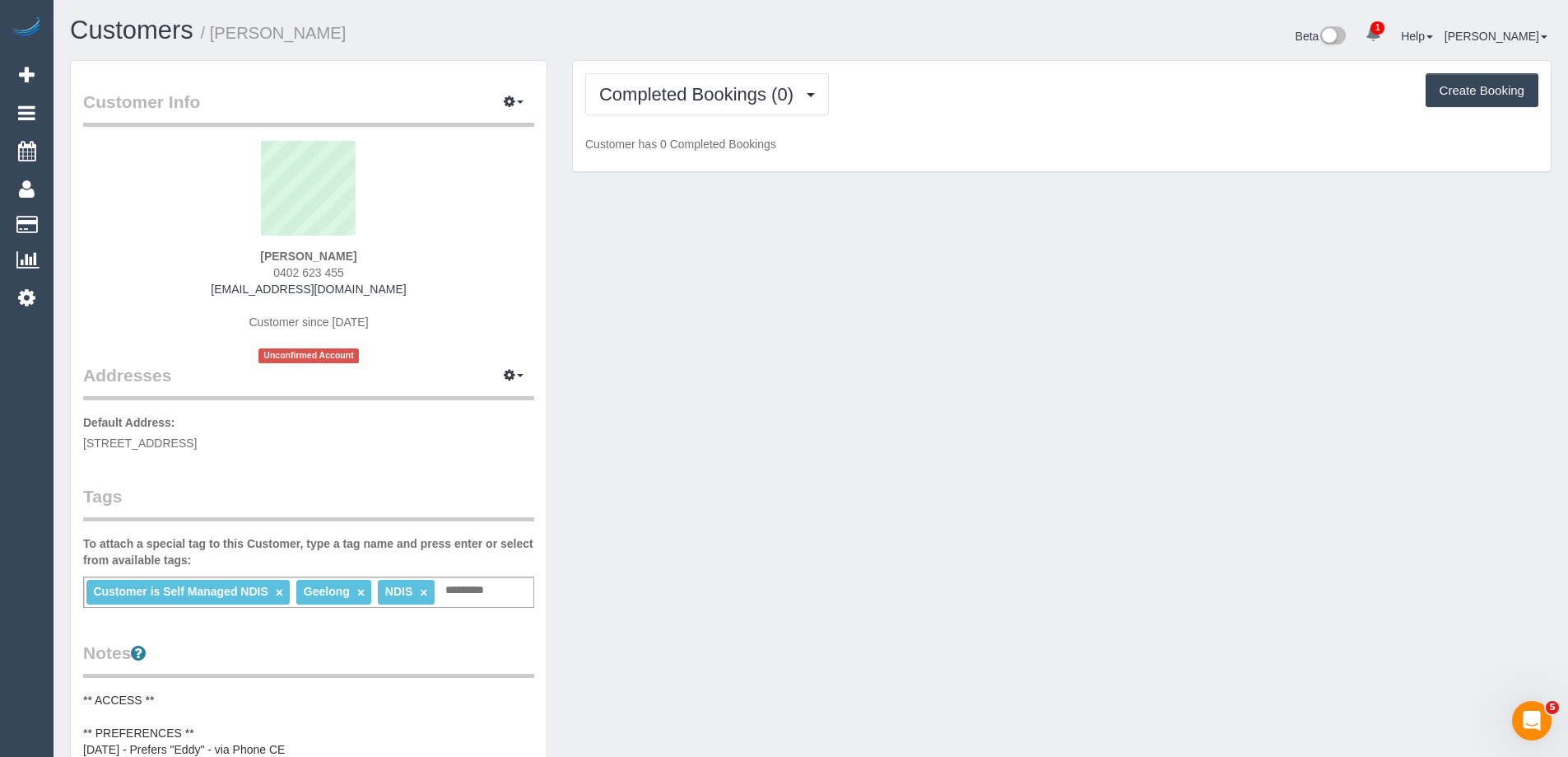
select select "VIC"
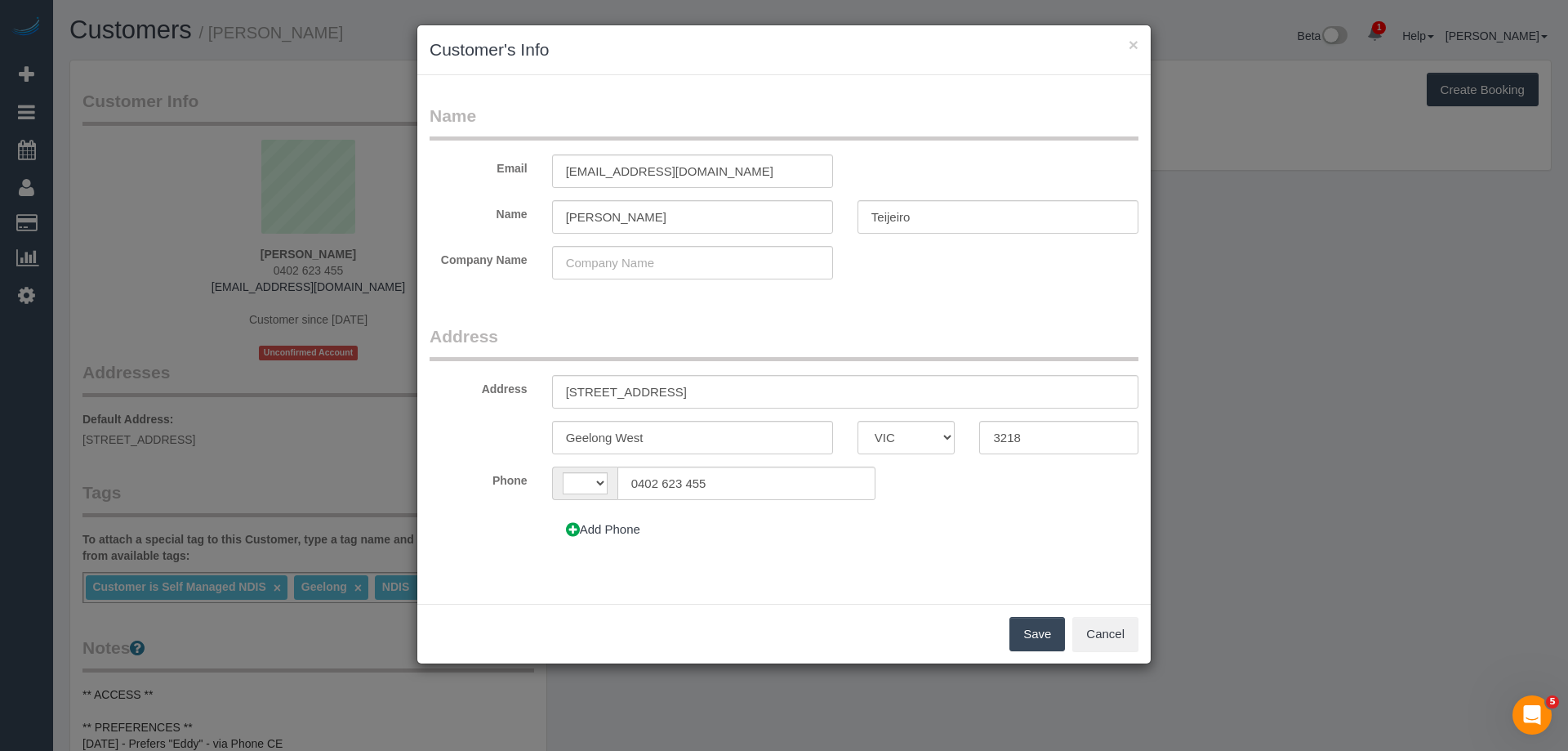
select select "string:AU"
click at [674, 225] on input "Eduardo" at bounding box center [692, 216] width 281 height 34
type input "Eduardo "Eddy""
click at [1033, 636] on button "Save" at bounding box center [1037, 633] width 56 height 35
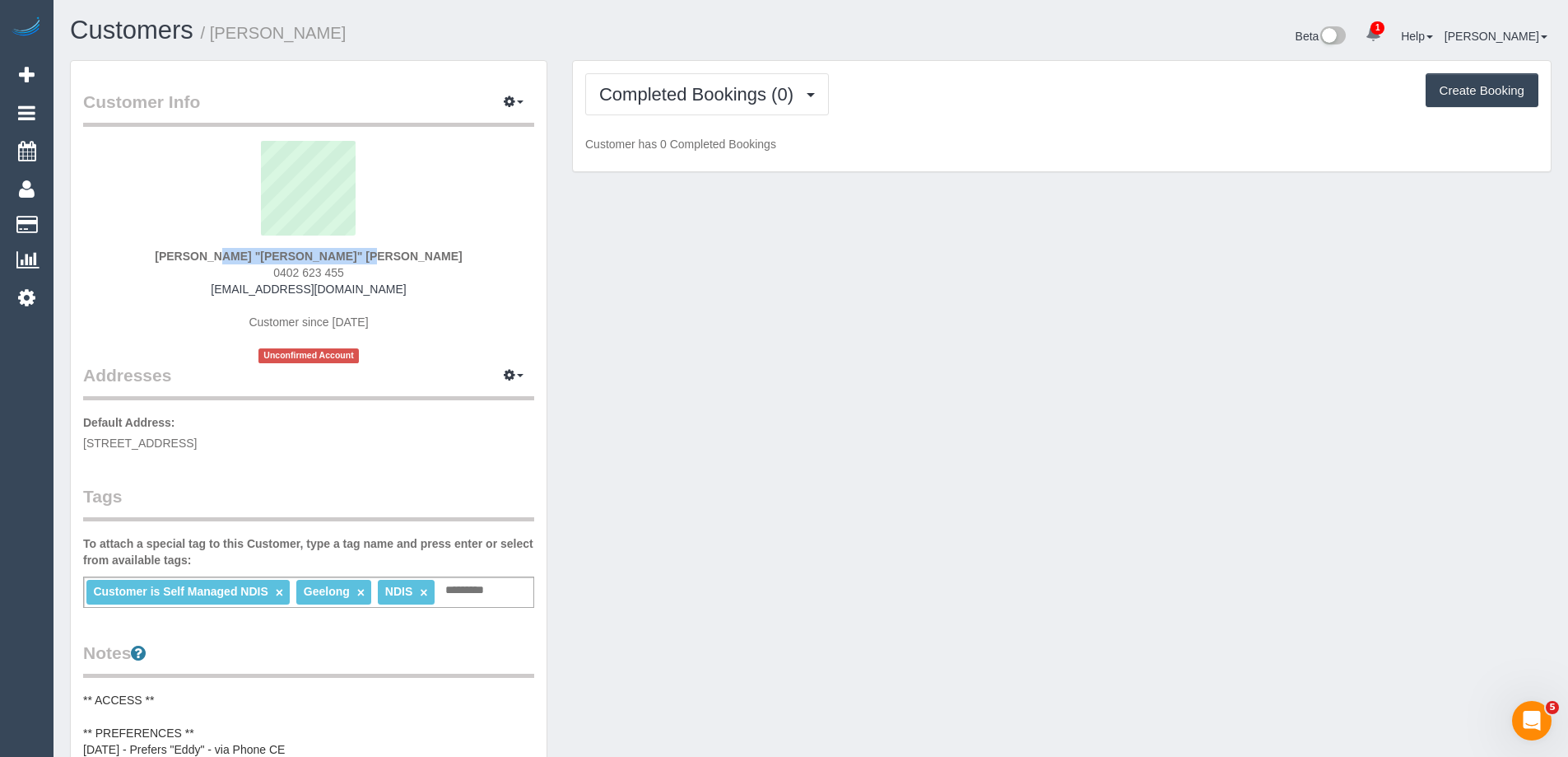
drag, startPoint x: 388, startPoint y: 255, endPoint x: 203, endPoint y: 255, distance: 185.0
click at [203, 255] on div "Eduardo "Eddy" Teijeiro 0402 623 455 eddieteijeiro@hotmail.com Customer since 2…" at bounding box center [308, 252] width 451 height 222
copy strong "Eduardo "Eddy" Teijeiro"
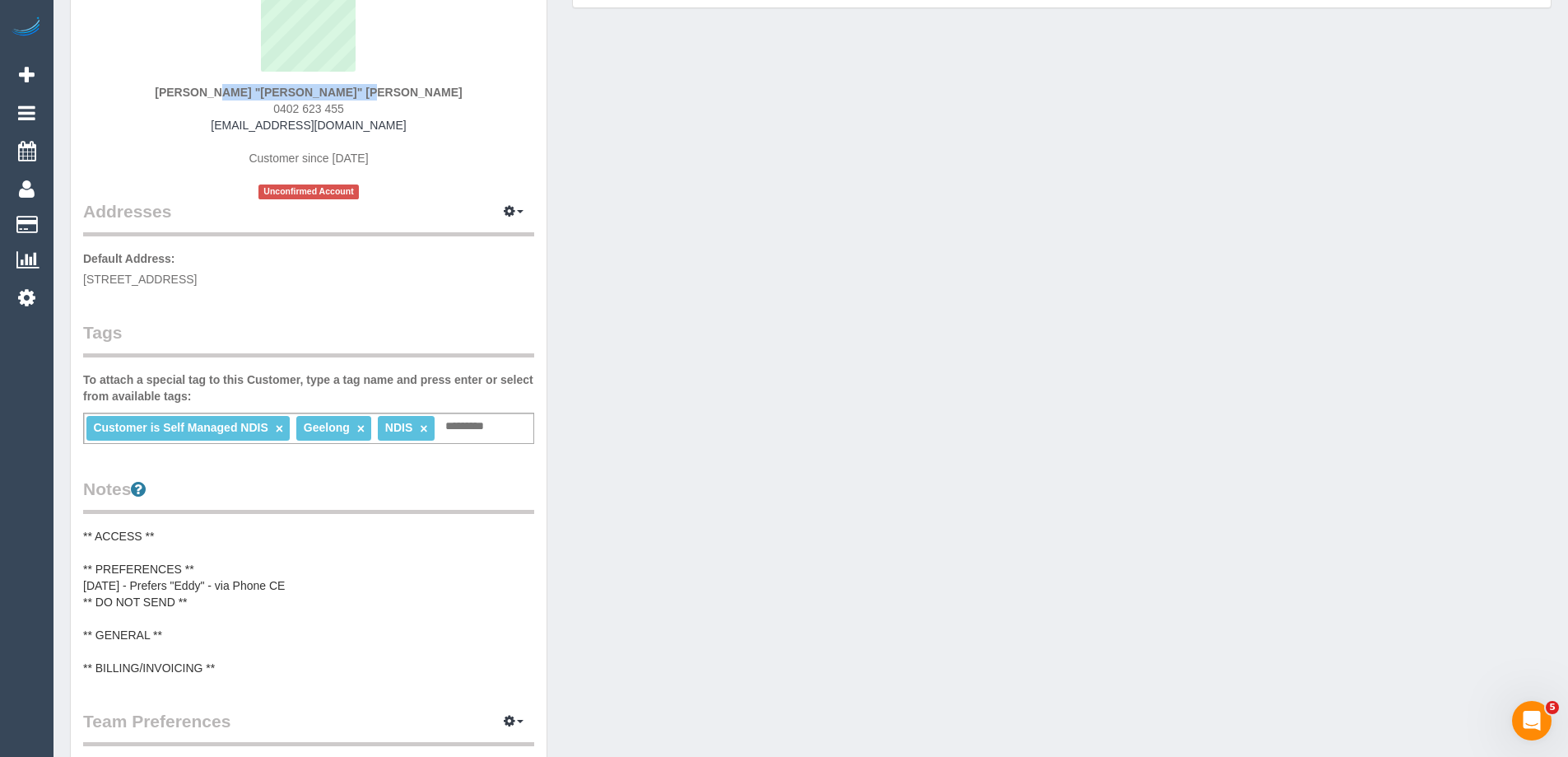
scroll to position [165, 0]
click at [384, 92] on div "Eduardo "Eddy" Teijeiro 0402 623 455 eddieteijeiro@hotmail.com Customer since 2…" at bounding box center [308, 87] width 451 height 222
drag, startPoint x: 396, startPoint y: 90, endPoint x: 215, endPoint y: 71, distance: 182.0
click at [215, 71] on div "Eduardo "Eddy" Teijeiro 0402 623 455 eddieteijeiro@hotmail.com Customer since 2…" at bounding box center [308, 87] width 451 height 222
copy div "Eduardo "Eddy" Teijeiro"
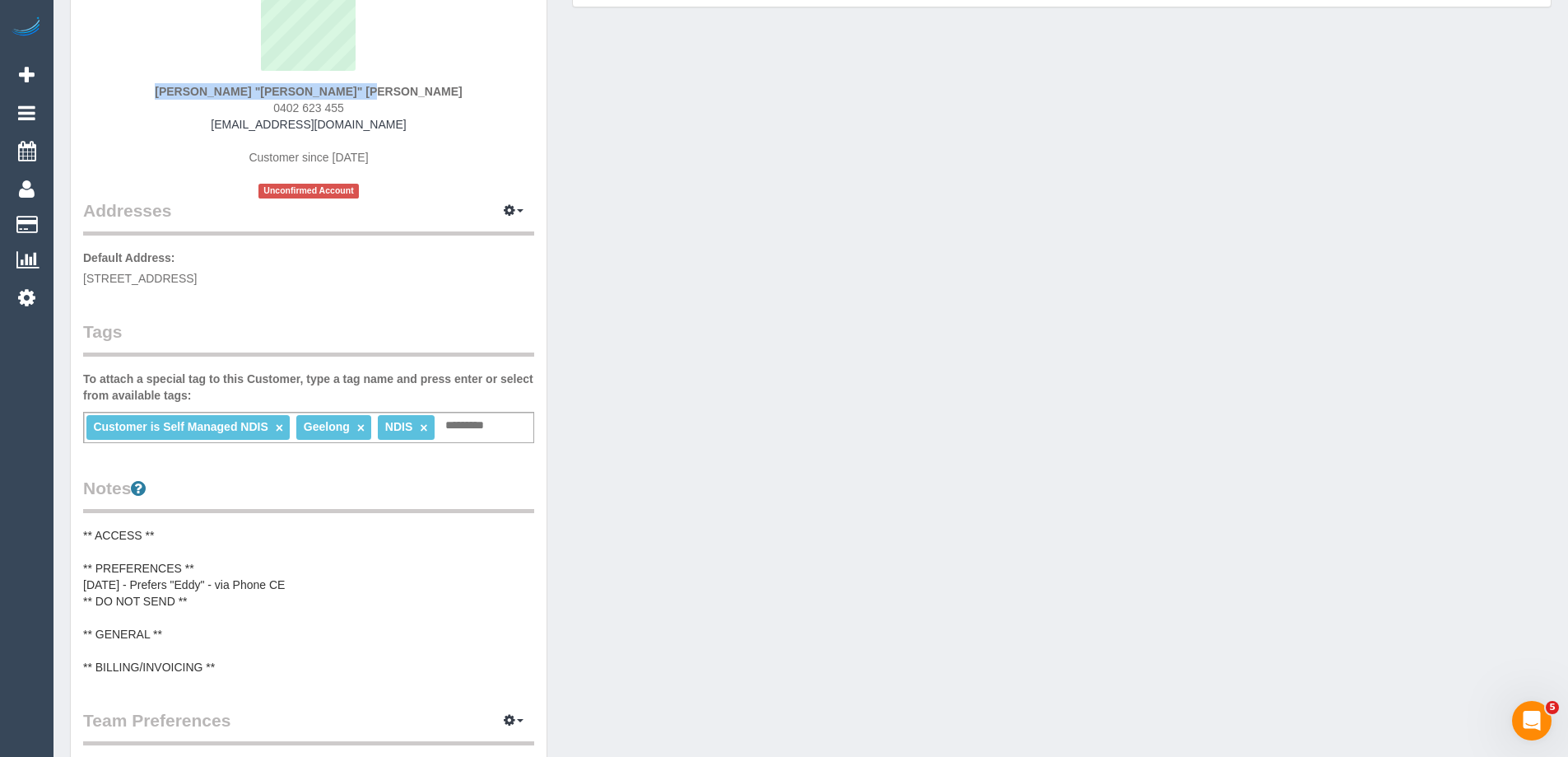
drag, startPoint x: 322, startPoint y: 281, endPoint x: 76, endPoint y: 278, distance: 246.0
click at [76, 278] on div "Customer Info Edit Contact Info Send Message Email Preferences Special Sales Ta…" at bounding box center [308, 506] width 476 height 1220
copy span "97 werrer street, Geelong West, VIC 3218"
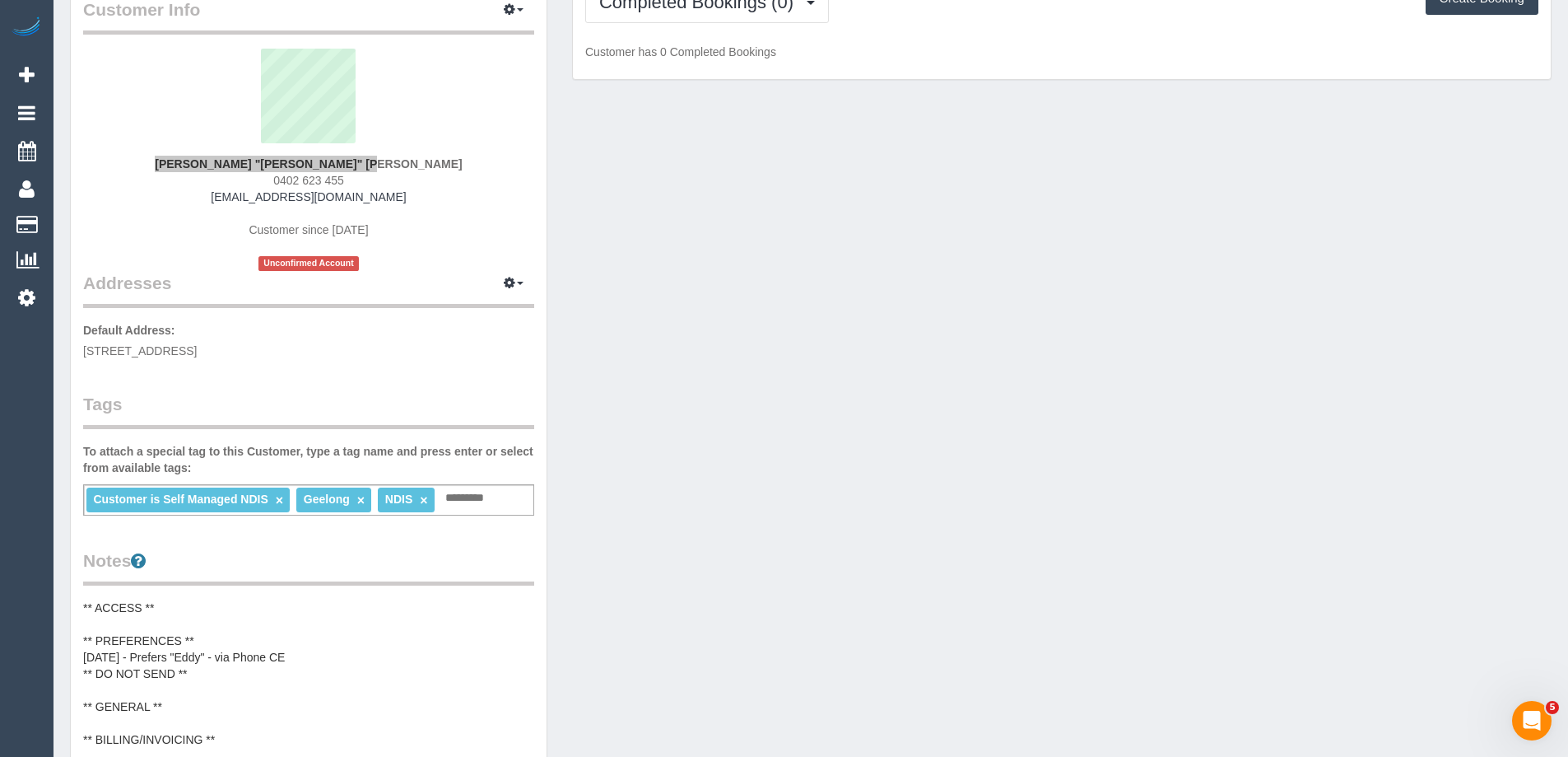
scroll to position [0, 0]
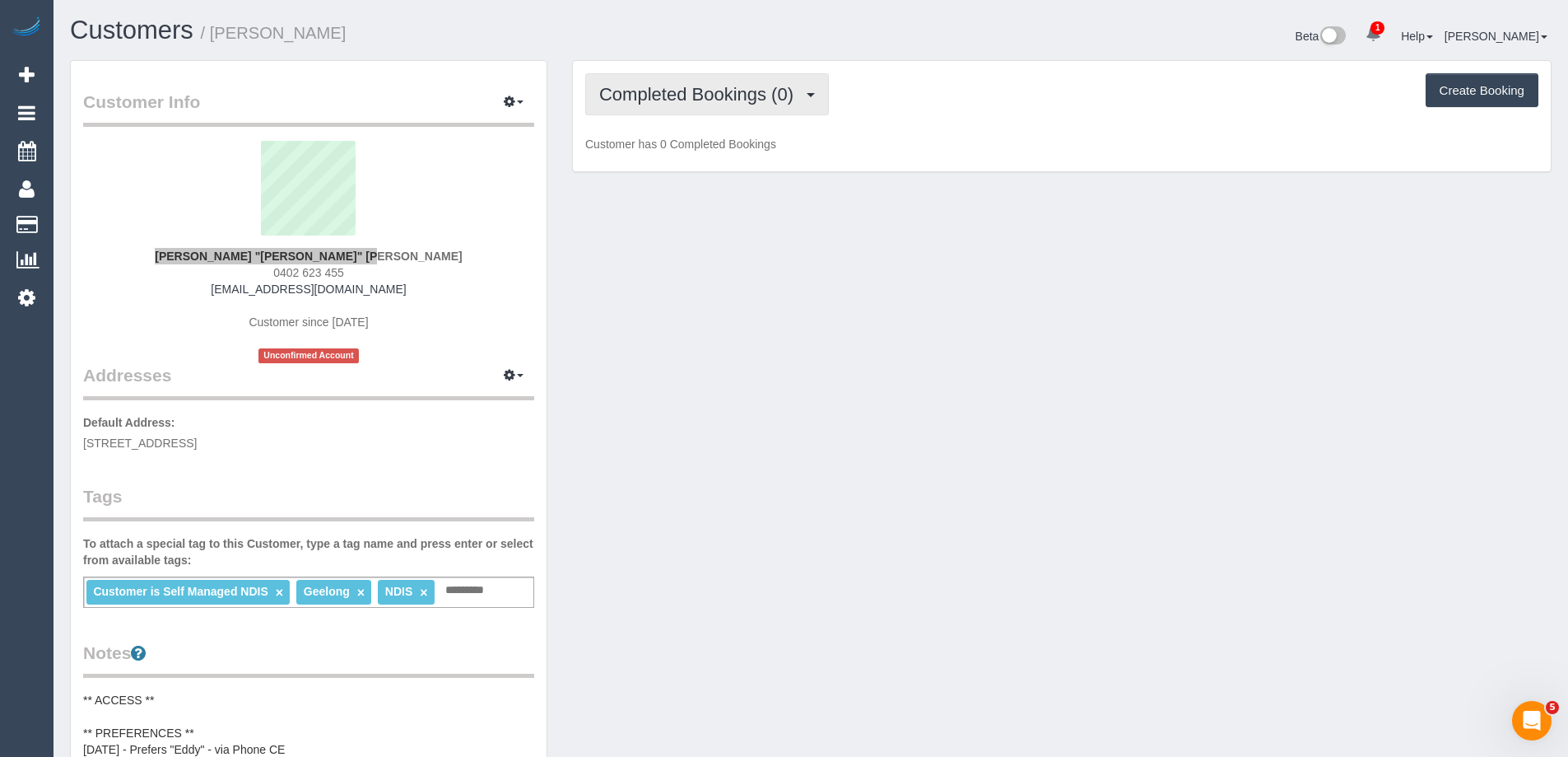
click at [716, 100] on span "Completed Bookings (0)" at bounding box center [699, 94] width 202 height 21
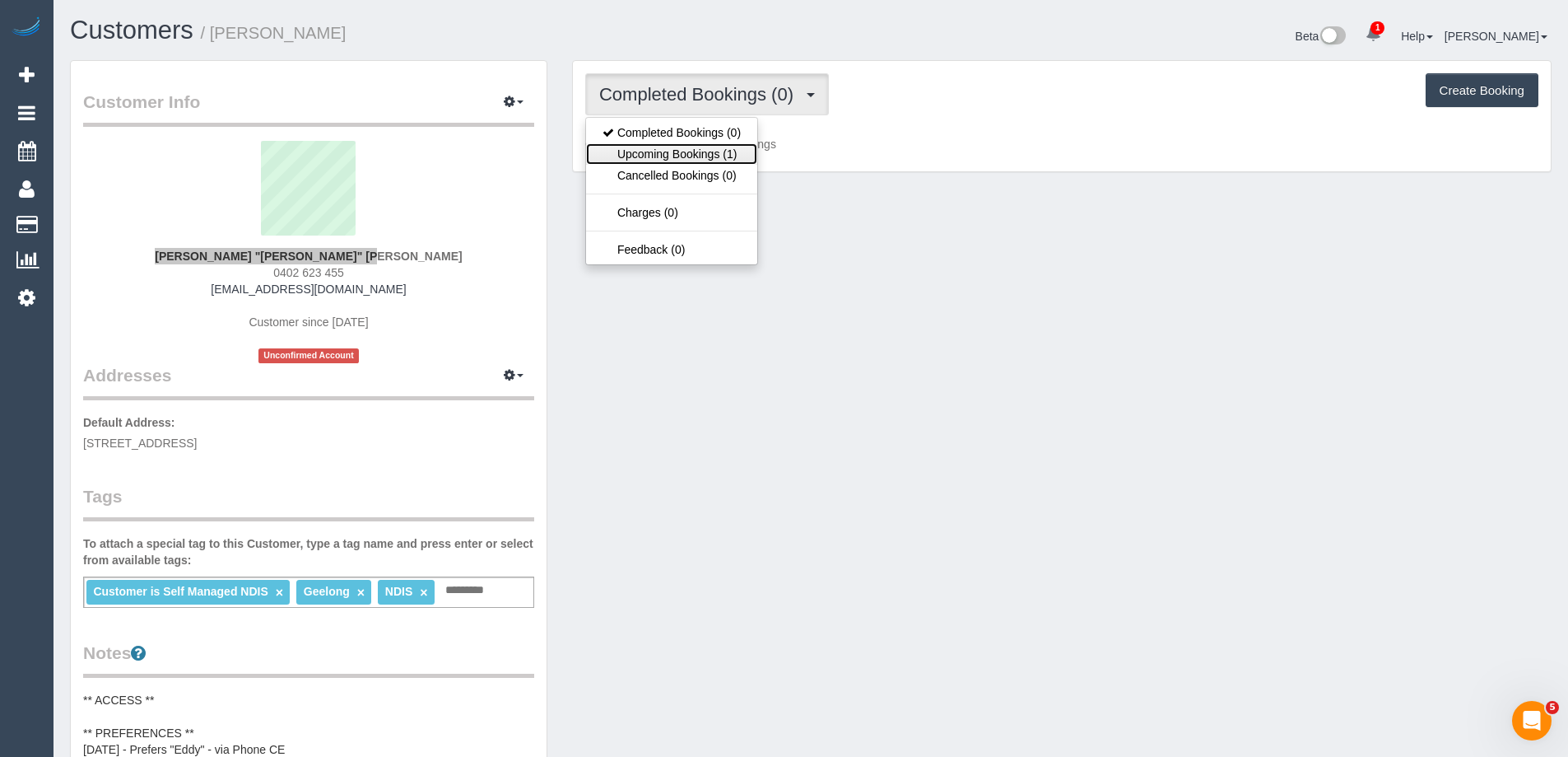
click at [692, 148] on link "Upcoming Bookings (1)" at bounding box center [671, 153] width 171 height 22
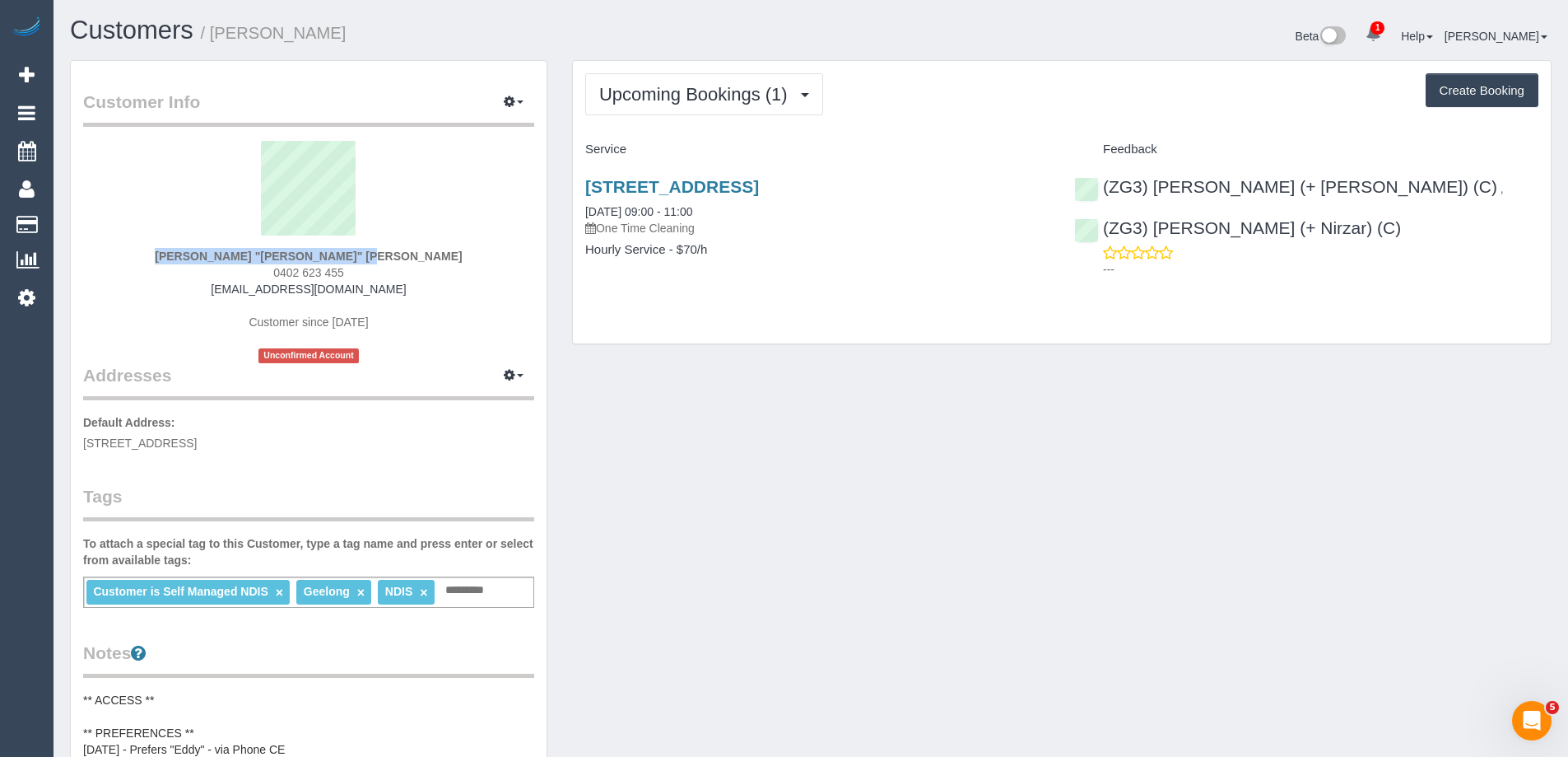
drag, startPoint x: 741, startPoint y: 208, endPoint x: 566, endPoint y: 208, distance: 175.0
click at [568, 208] on div "Upcoming Bookings (1) Completed Bookings (0) Upcoming Bookings (1) Cancelled Bo…" at bounding box center [1061, 211] width 1004 height 301
copy link "30/09/2025 09:00 - 11:00"
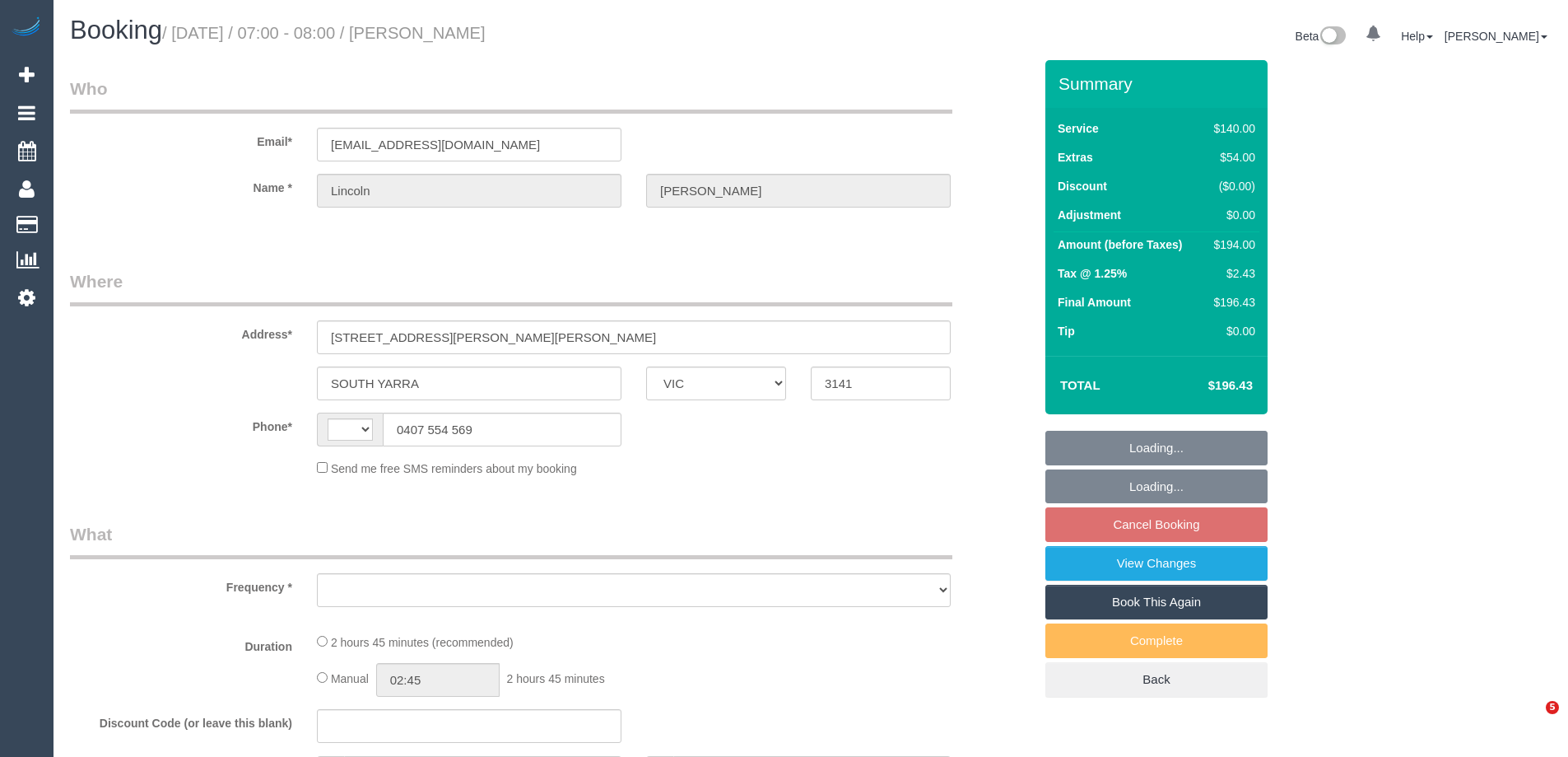
select select "VIC"
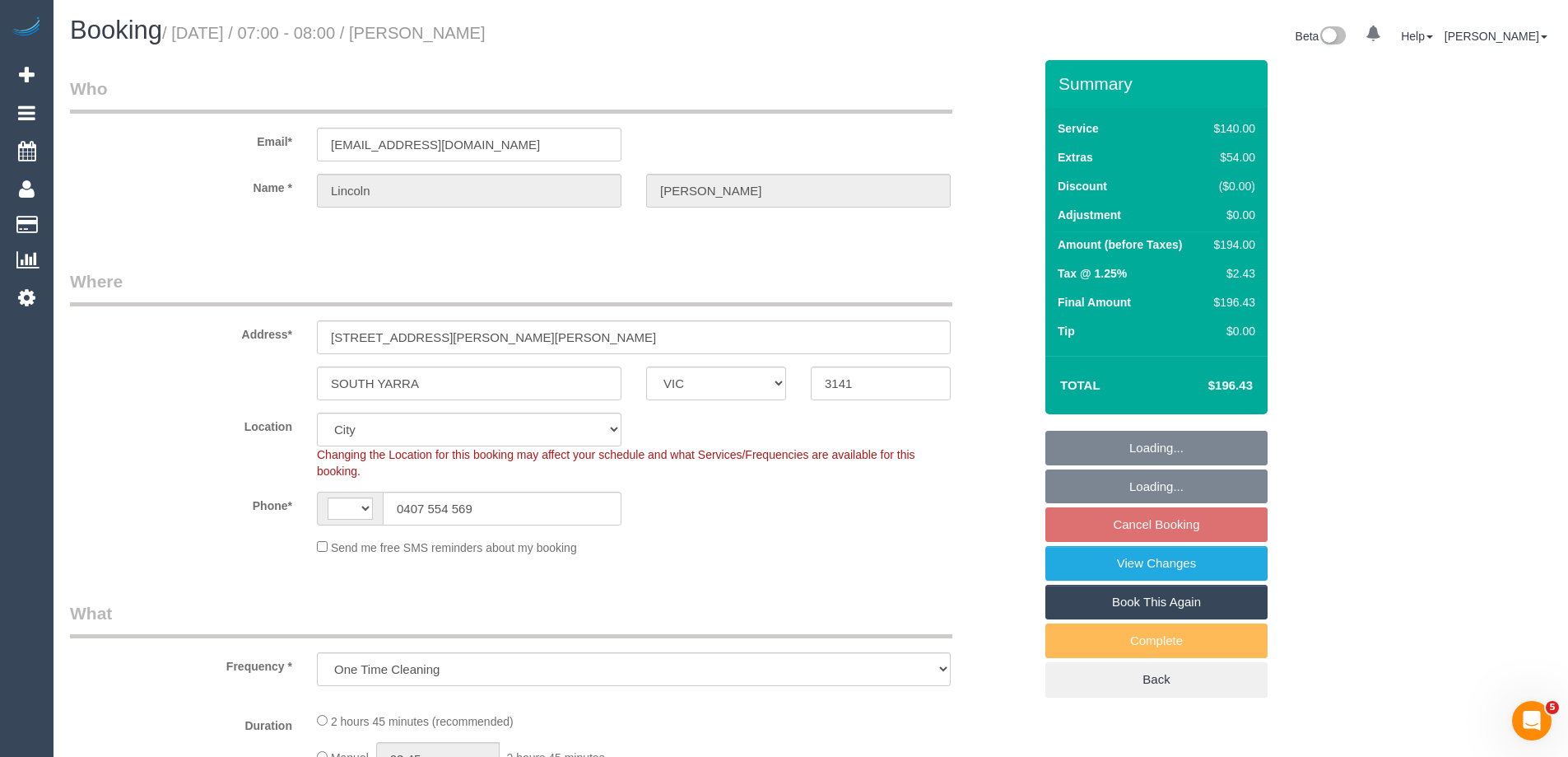
select select "object:535"
select select "string:AU"
select select "number:28"
select select "number:15"
select select "number:18"
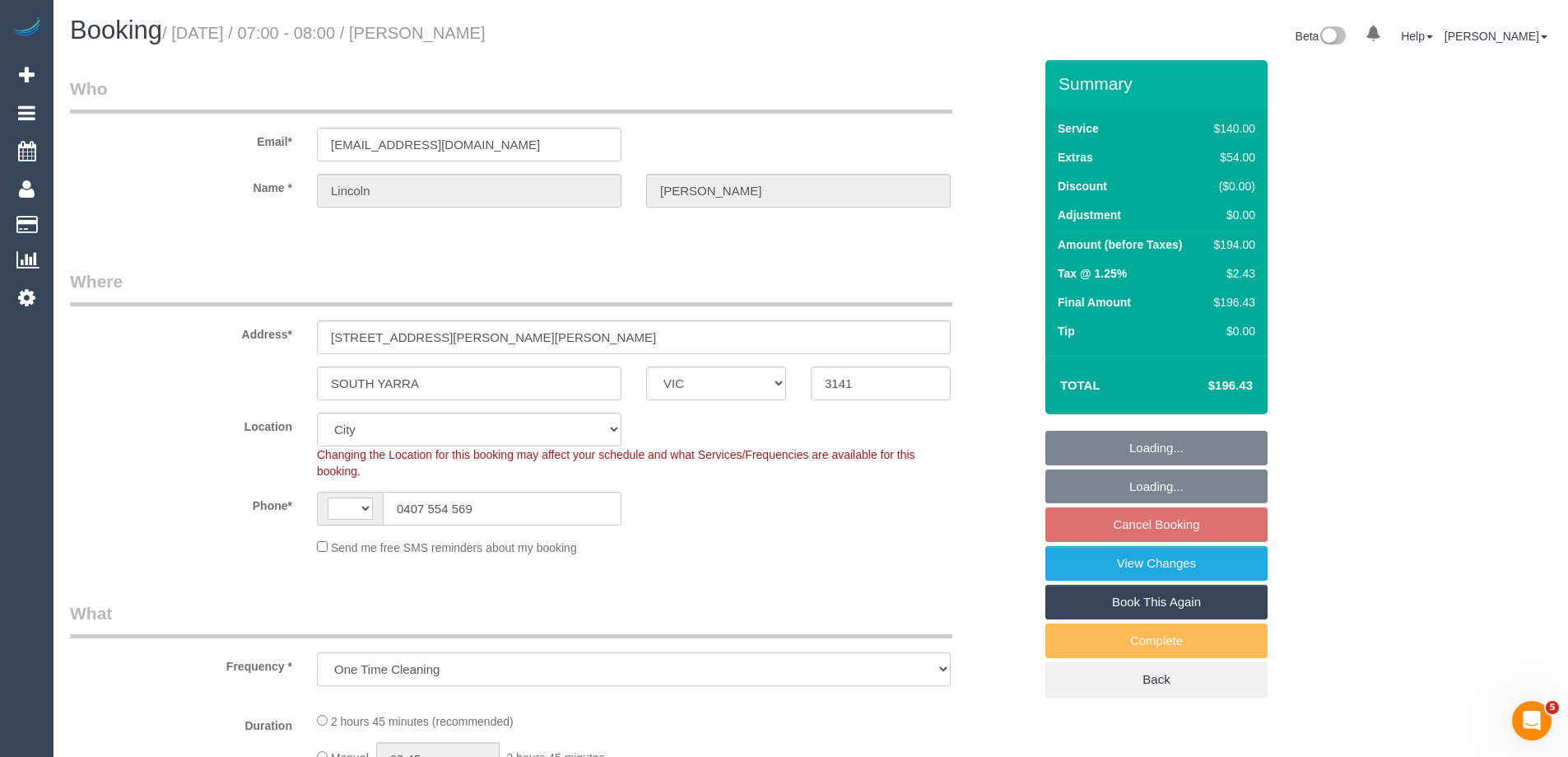
select select "number:25"
select select "number:12"
select select "string:stripe-pm_1SB7n72GScqysDRV4pP55Gkp"
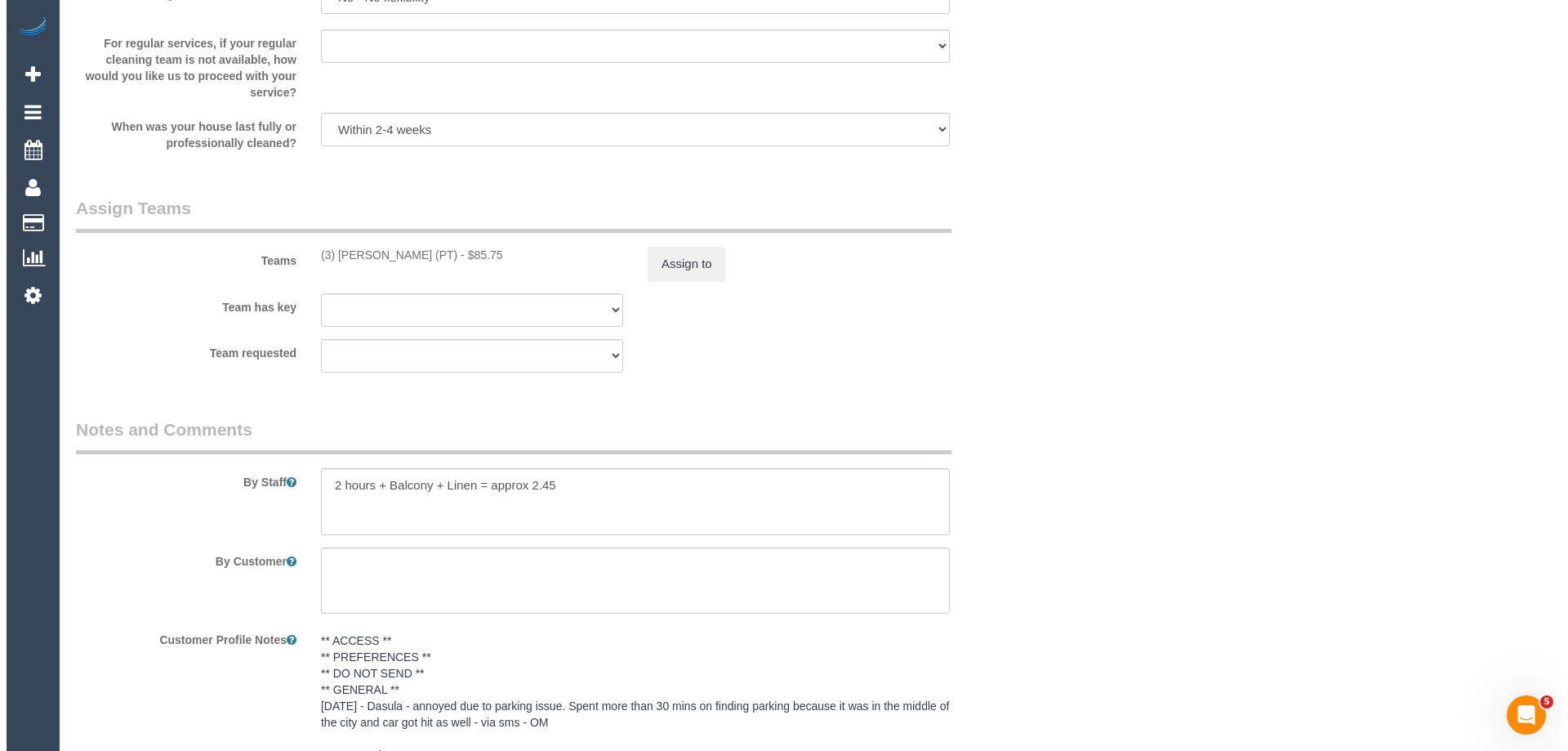
scroll to position [2325, 0]
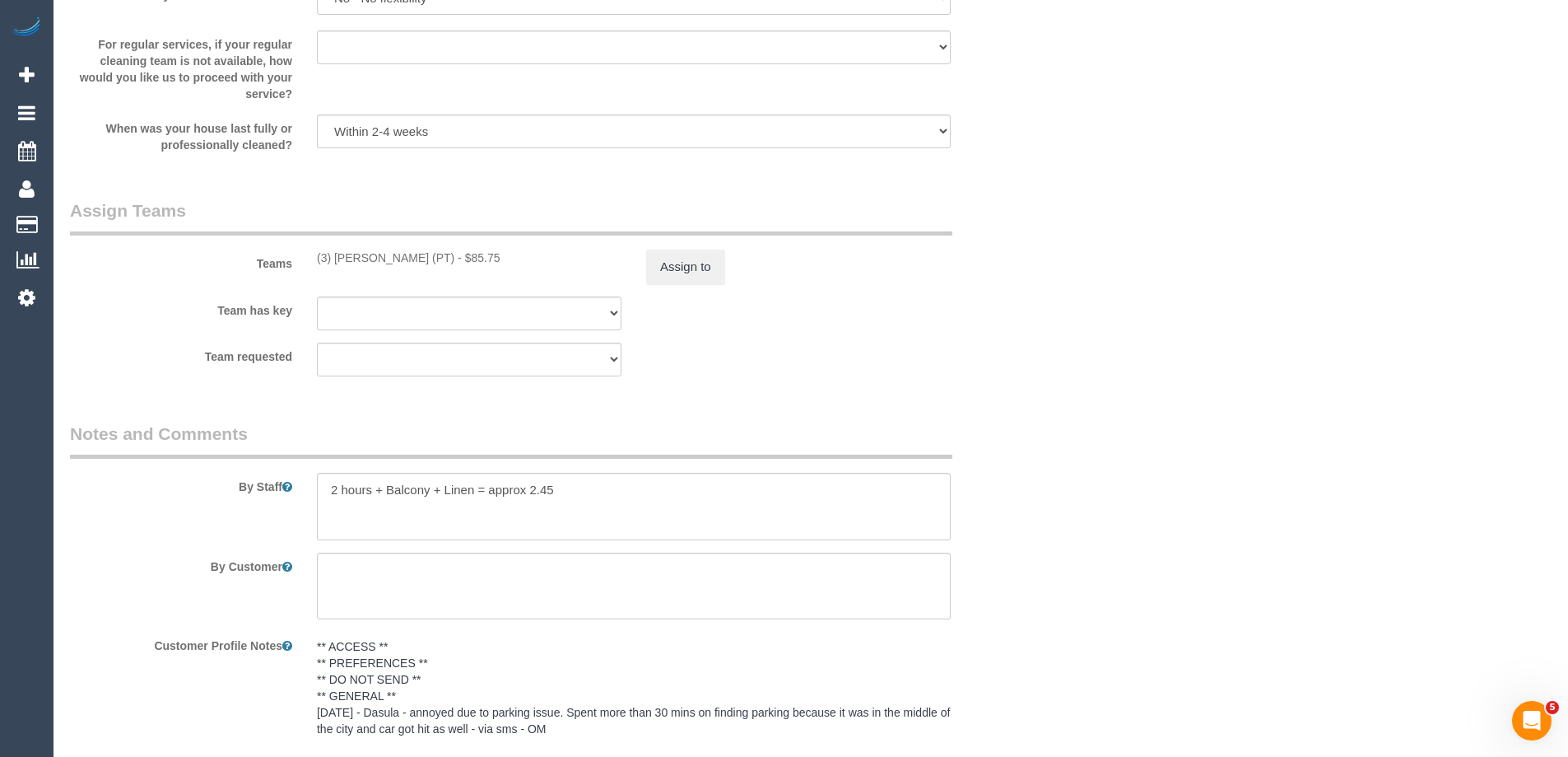
drag, startPoint x: 437, startPoint y: 257, endPoint x: 293, endPoint y: 257, distance: 144.0
click at [293, 257] on div "Teams (3) Passang Tamang (PT) - $85.75 Assign to" at bounding box center [551, 241] width 988 height 86
copy div "(3) [PERSON_NAME] (PT)"
click at [681, 255] on button "Assign to" at bounding box center [685, 266] width 79 height 35
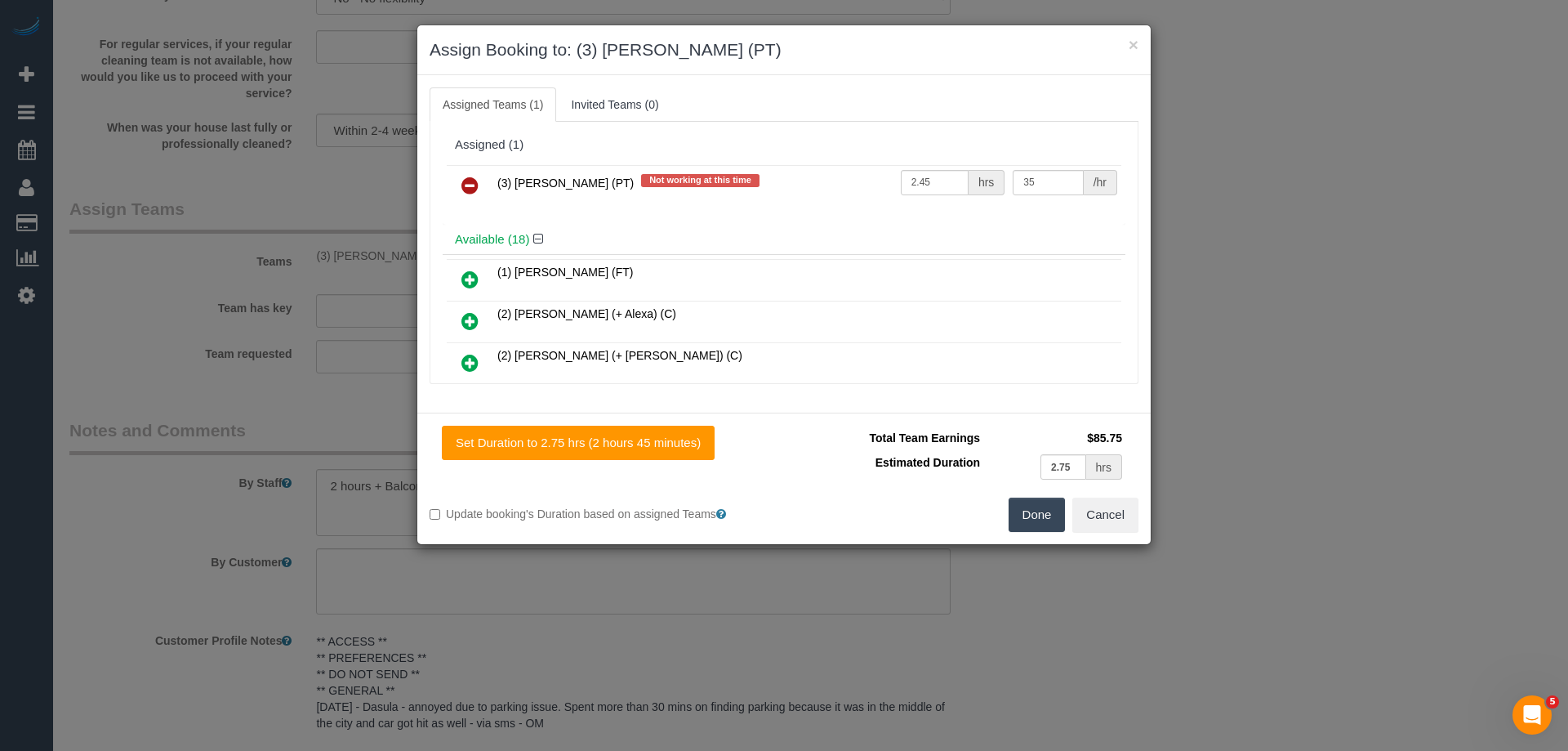
click at [464, 178] on icon at bounding box center [470, 185] width 17 height 20
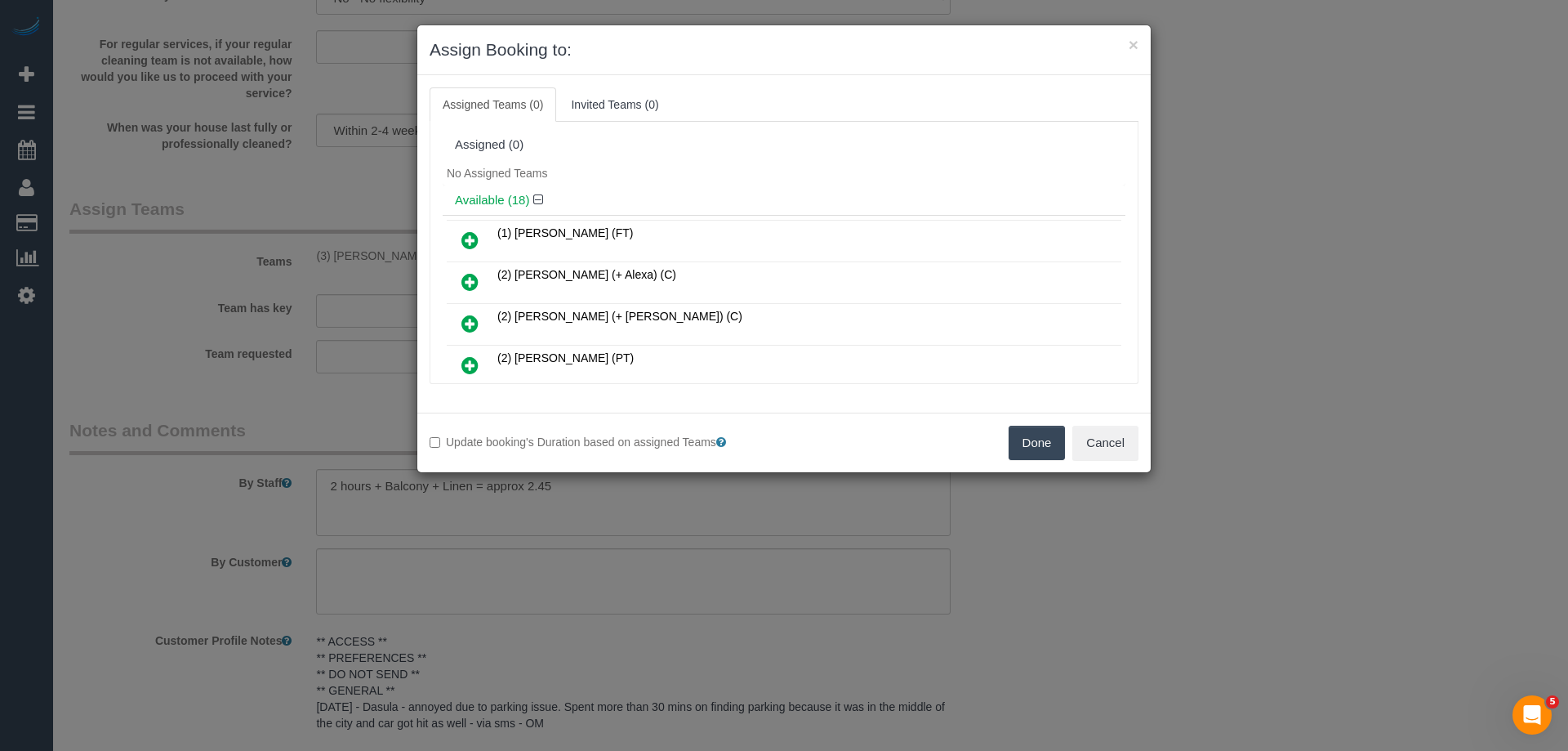
click at [1035, 442] on button "Done" at bounding box center [1036, 442] width 57 height 35
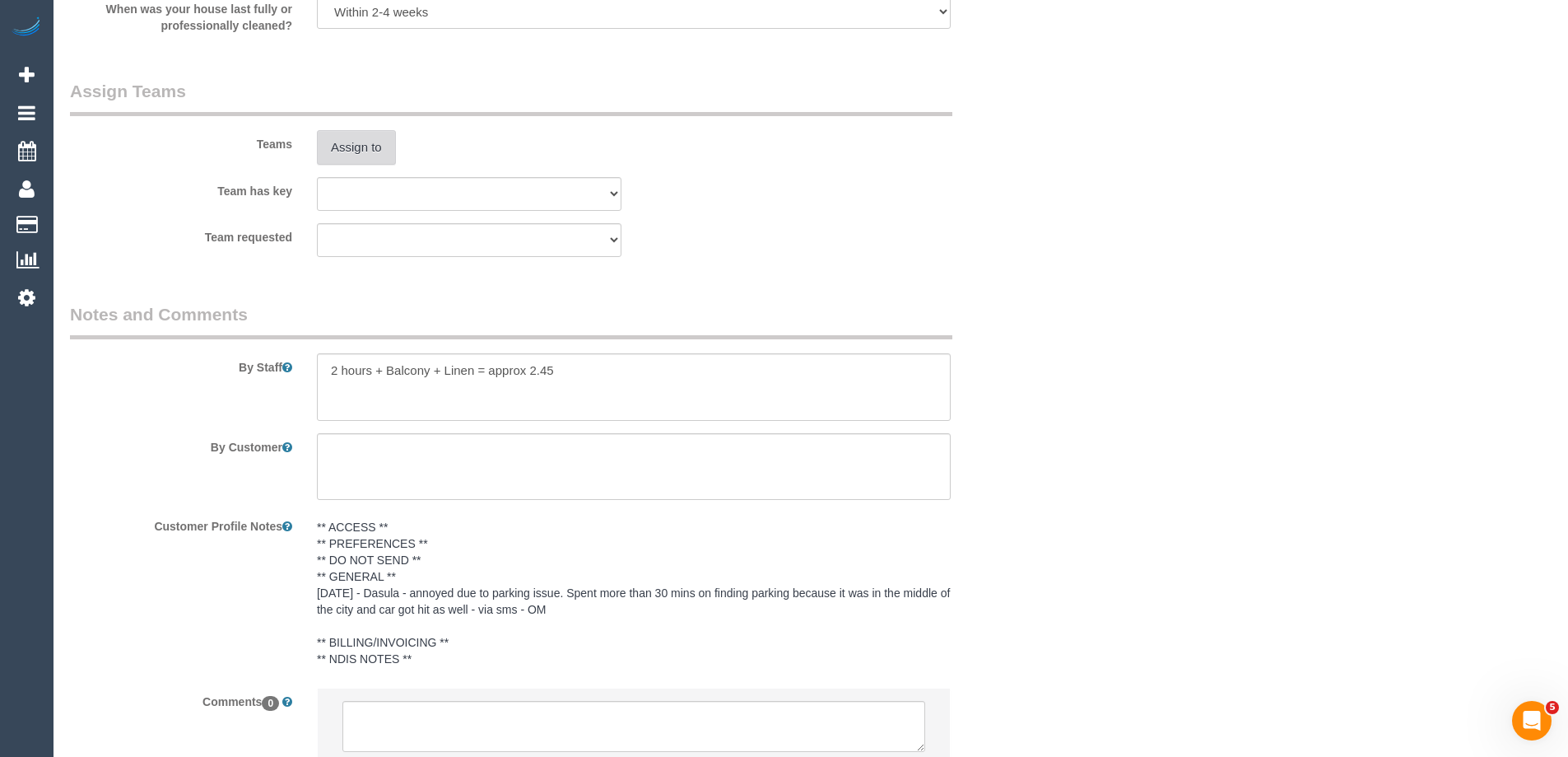
scroll to position [2591, 0]
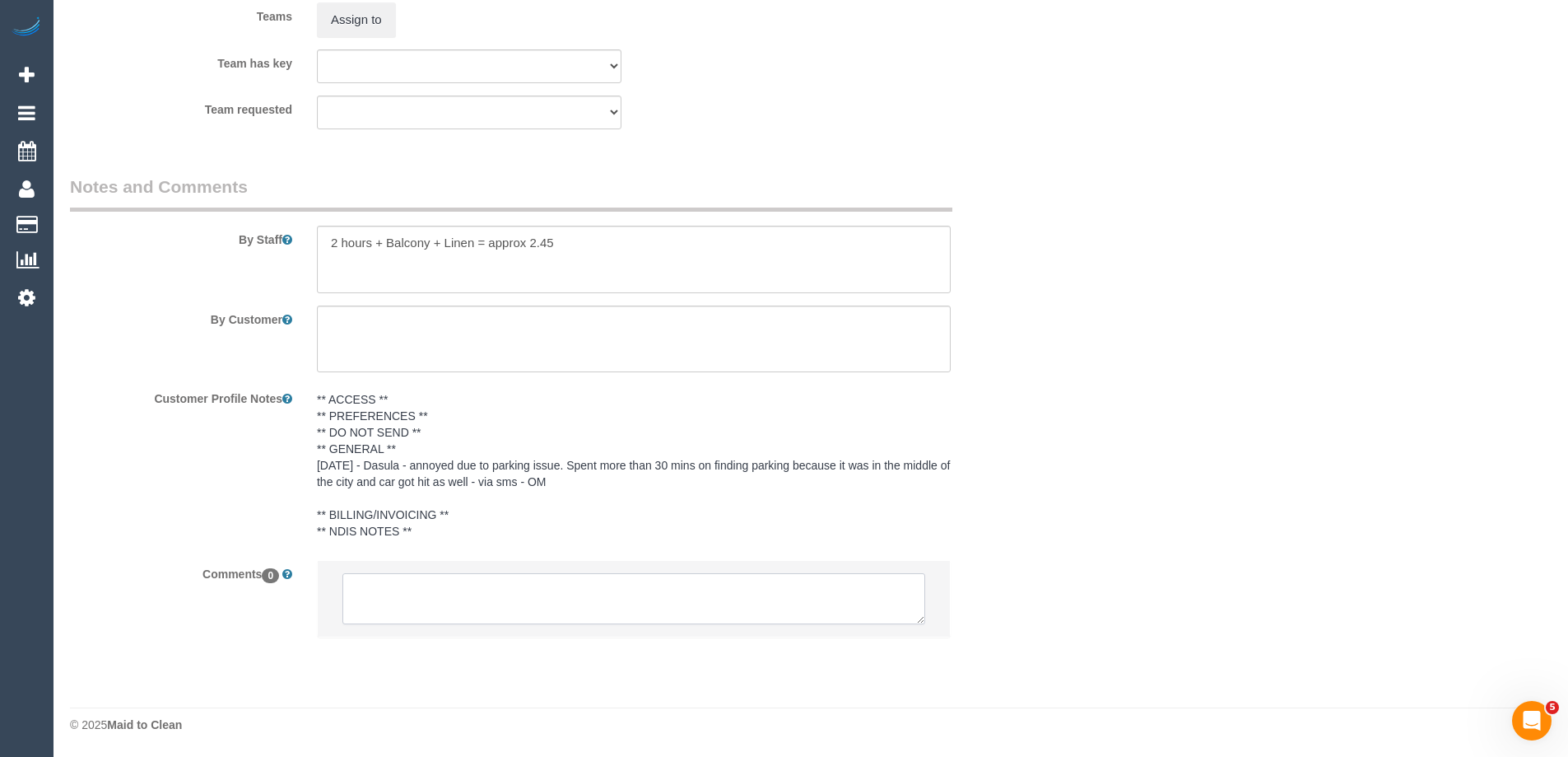
click at [456, 592] on textarea at bounding box center [634, 598] width 583 height 51
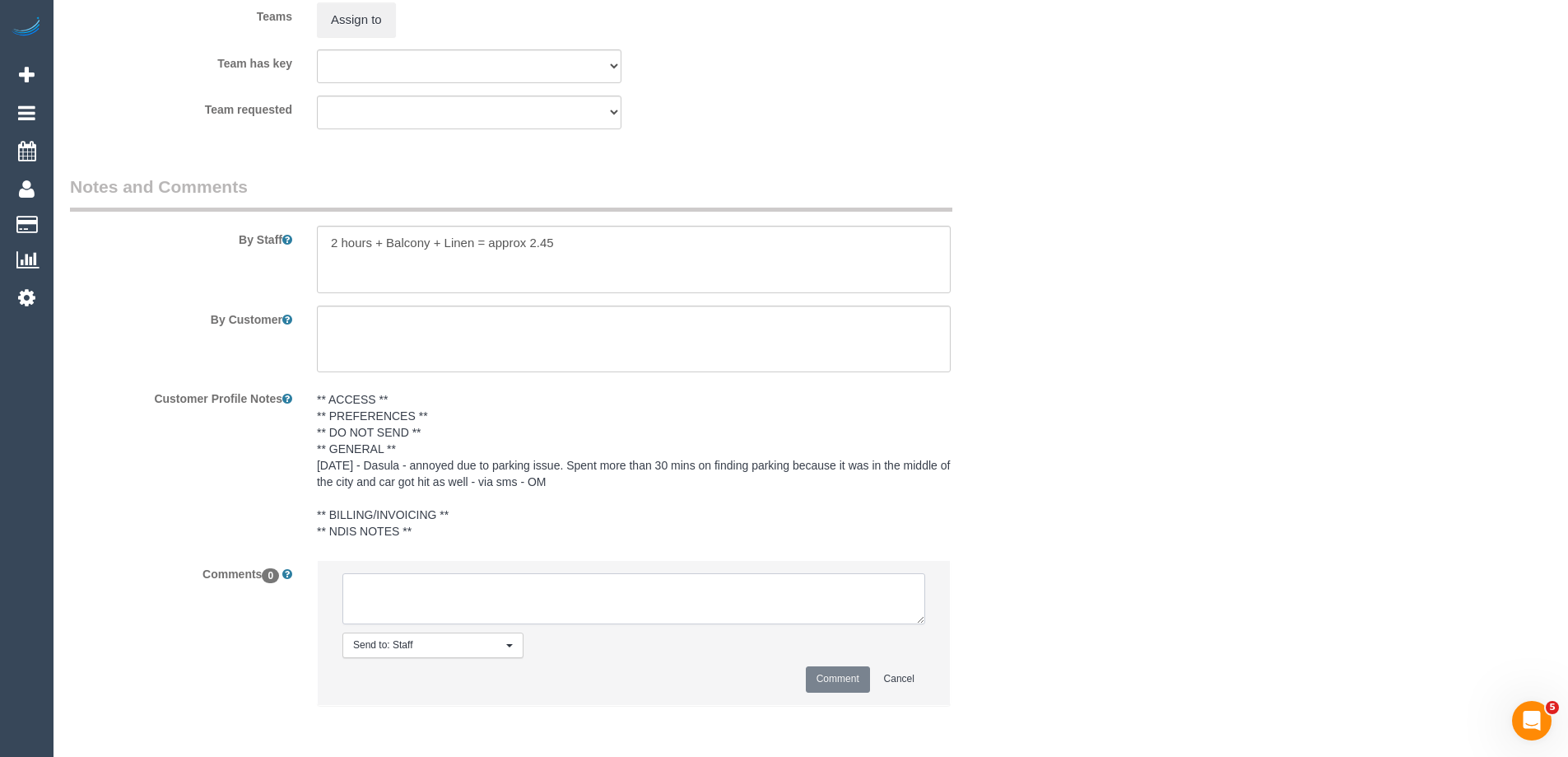
paste textarea "(3) [PERSON_NAME] (PT)"
drag, startPoint x: 590, startPoint y: 615, endPoint x: 0, endPoint y: 457, distance: 610.8
click at [377, 586] on textarea at bounding box center [634, 598] width 583 height 51
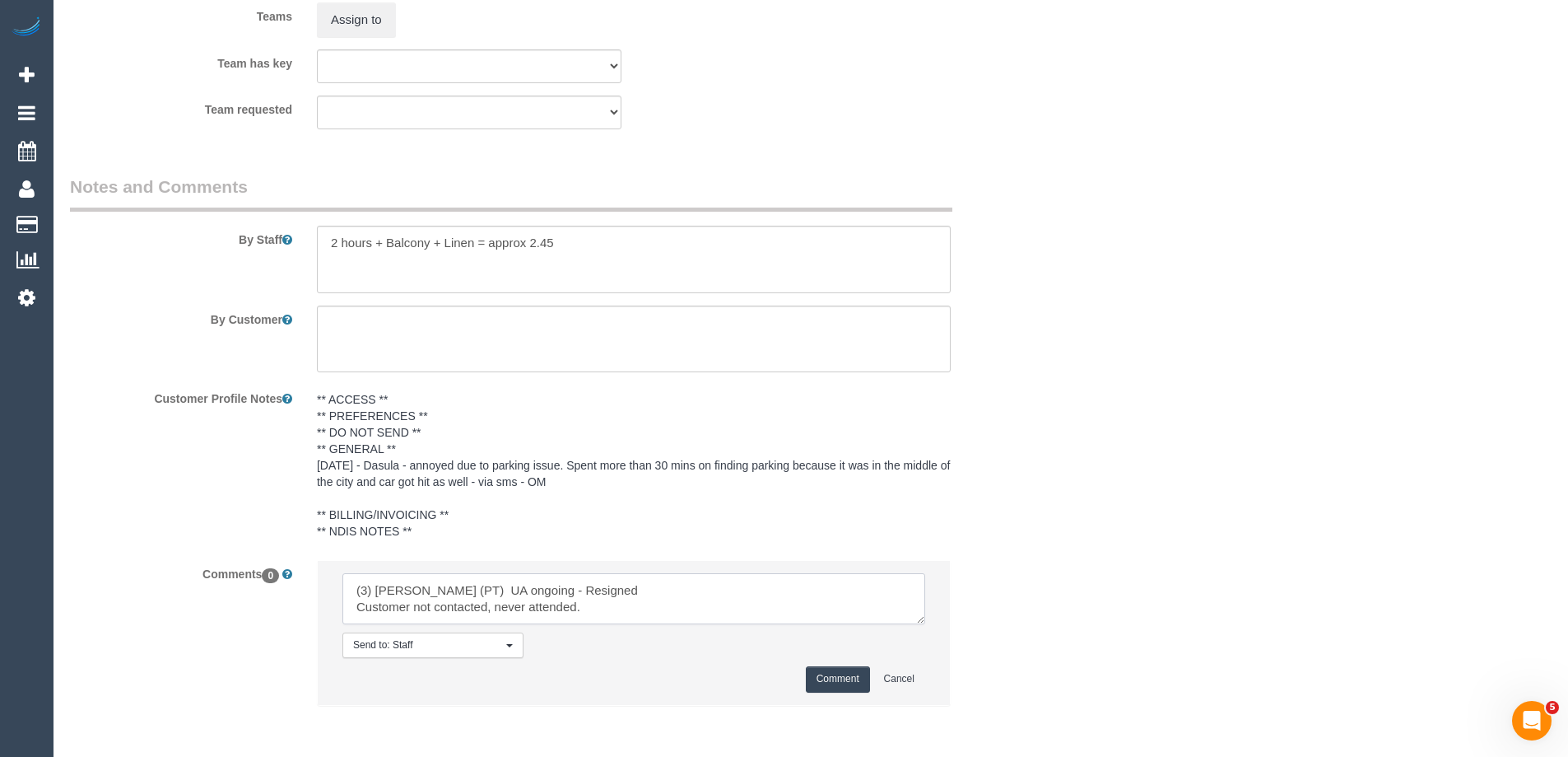
drag, startPoint x: 356, startPoint y: 591, endPoint x: 629, endPoint y: 622, distance: 274.8
click at [629, 622] on textarea at bounding box center [634, 598] width 583 height 51
type textarea "(3) [PERSON_NAME] (PT) UA ongoing - Resigned Customer not contacted, never atte…"
click at [837, 680] on button "Comment" at bounding box center [838, 678] width 64 height 25
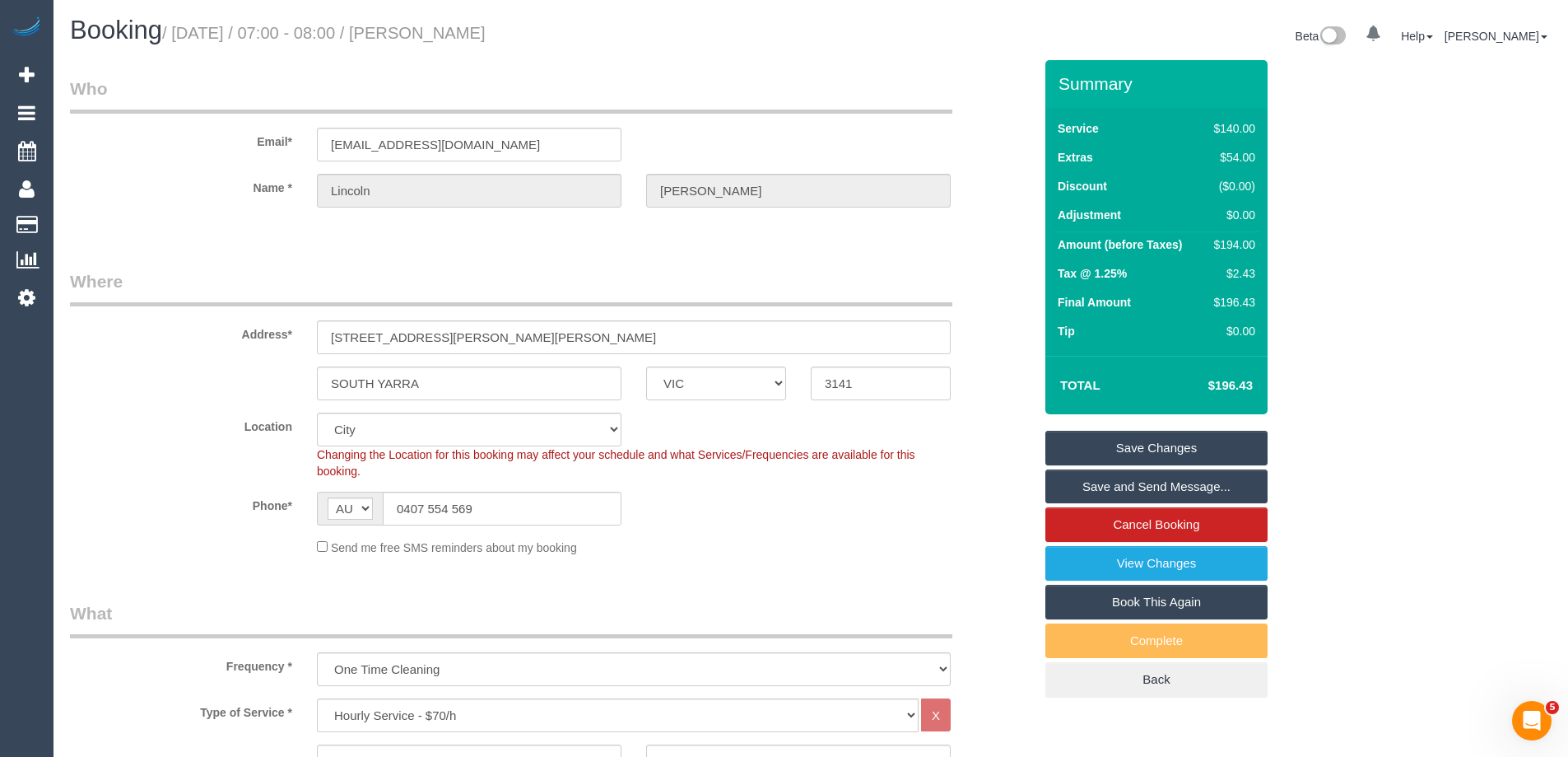
click at [1137, 440] on link "Save Changes" at bounding box center [1156, 448] width 222 height 35
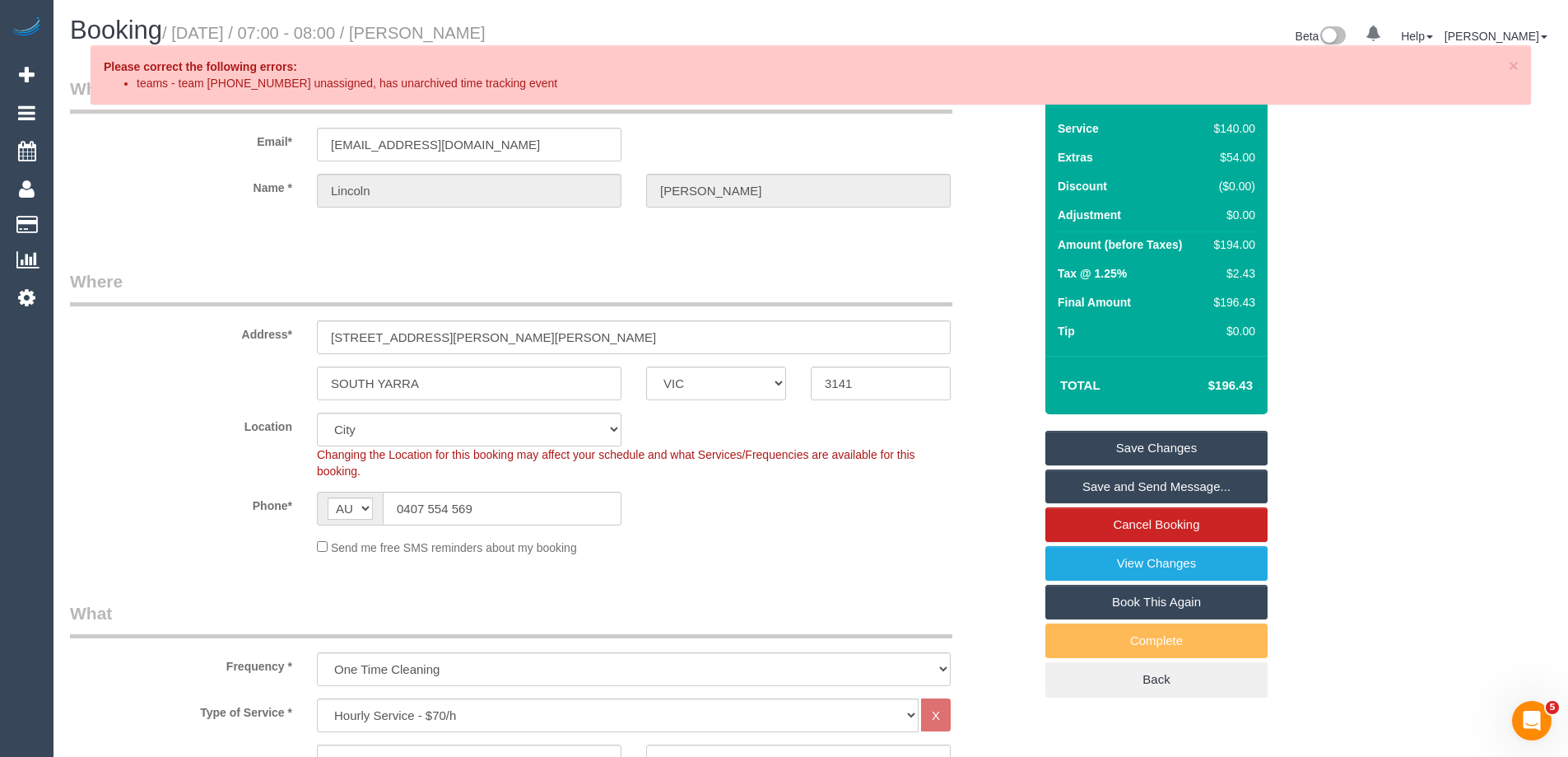
click at [1166, 445] on link "Save Changes" at bounding box center [1156, 448] width 222 height 35
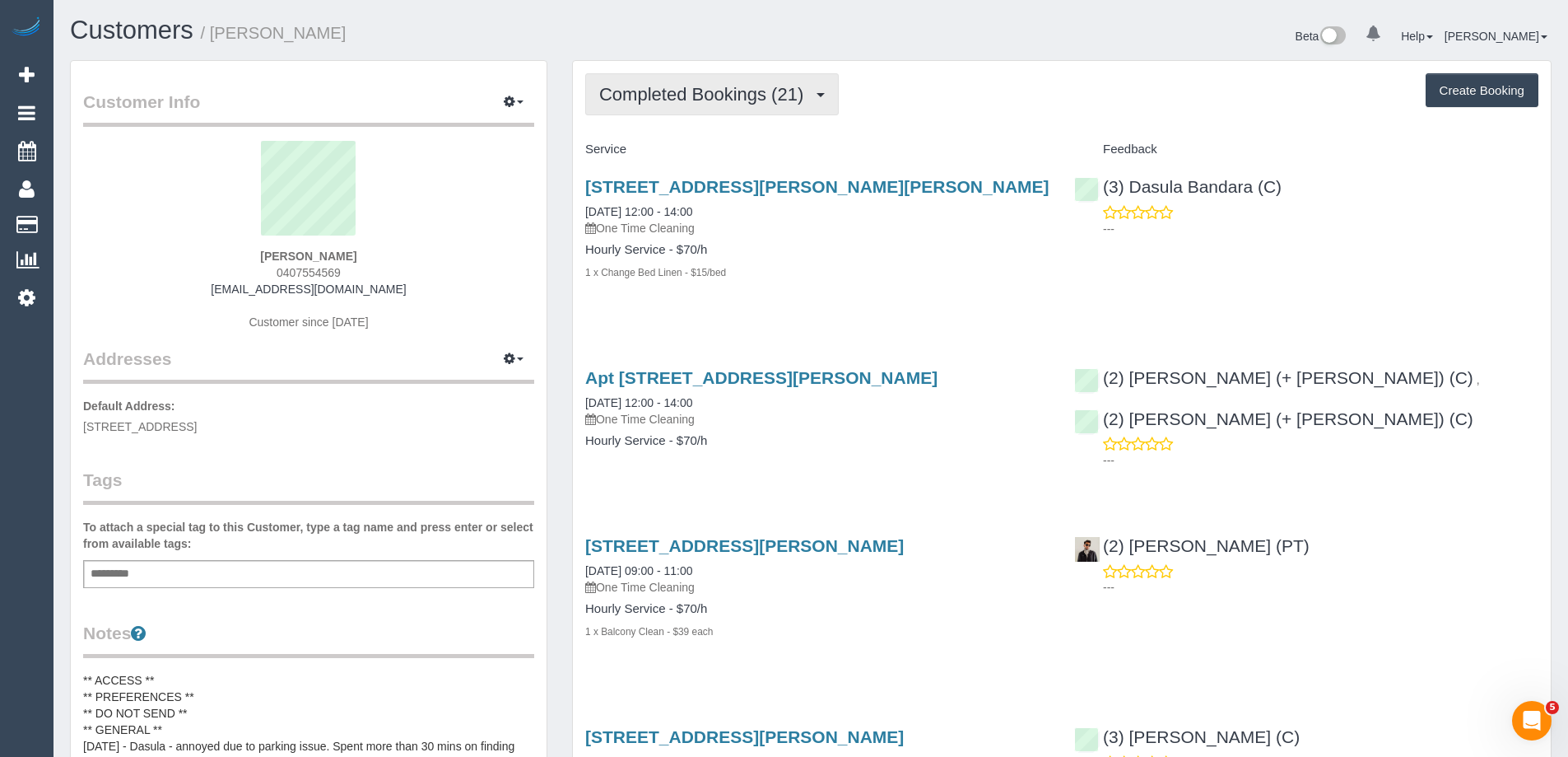
click at [661, 93] on span "Completed Bookings (21)" at bounding box center [705, 94] width 212 height 21
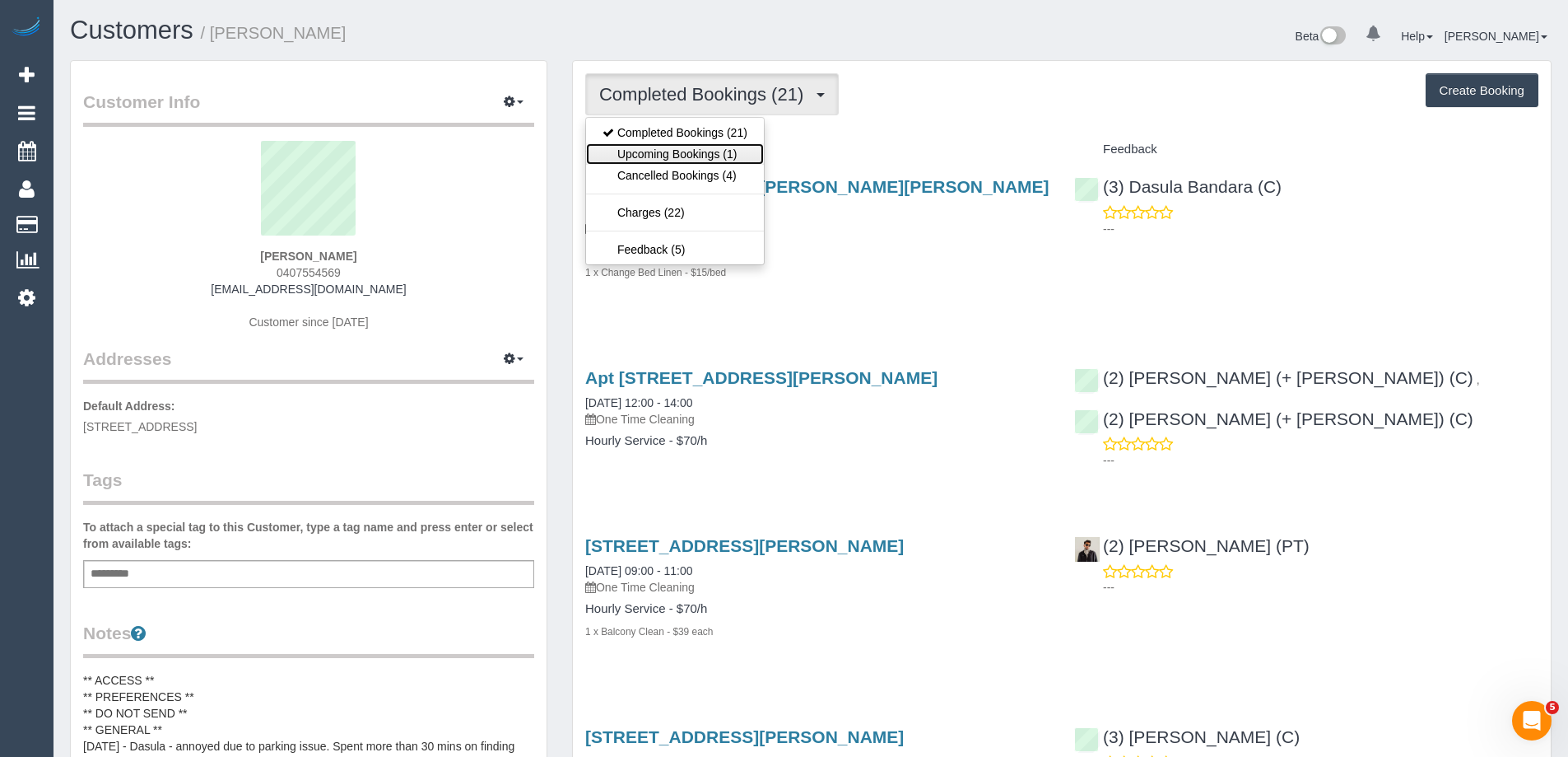
click at [668, 152] on link "Upcoming Bookings (1)" at bounding box center [674, 153] width 178 height 22
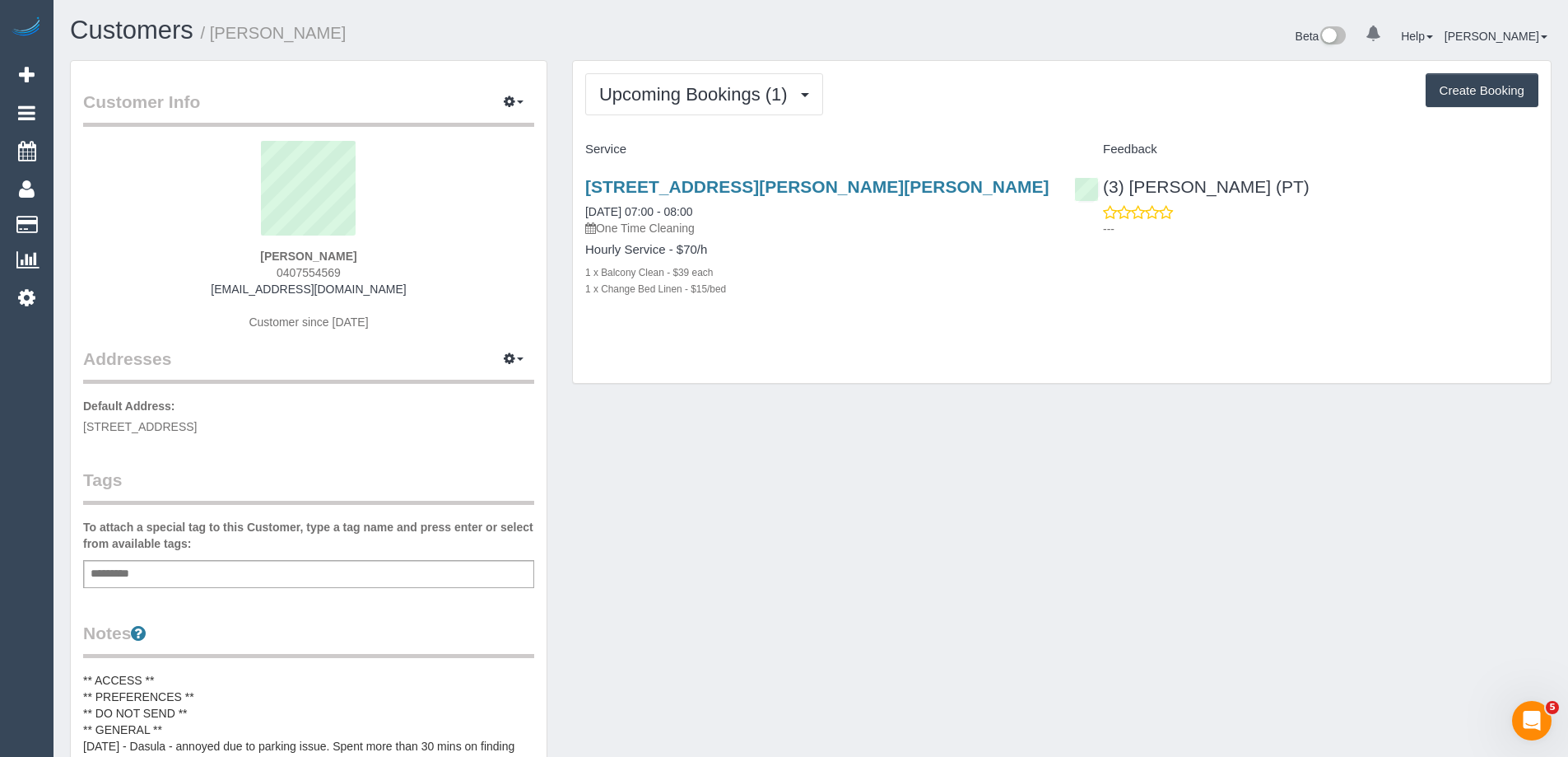
drag, startPoint x: 378, startPoint y: 254, endPoint x: 138, endPoint y: 245, distance: 240.2
click at [138, 245] on div "[PERSON_NAME] 0407554569 [EMAIL_ADDRESS][DOMAIN_NAME] Customer since [DATE]" at bounding box center [308, 244] width 451 height 206
copy div "[PERSON_NAME]"
click at [739, 107] on button "Upcoming Bookings (1)" at bounding box center [703, 94] width 238 height 42
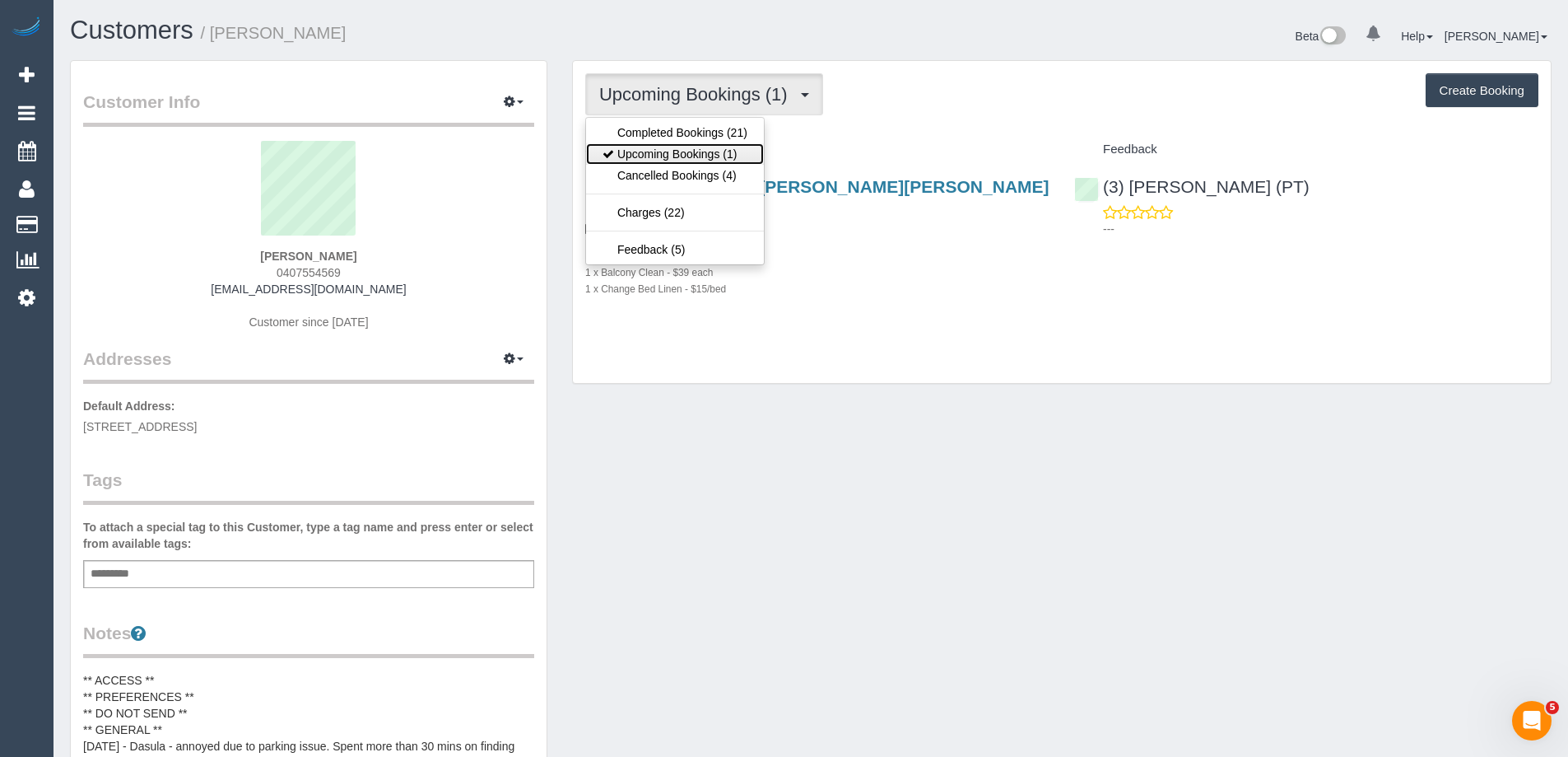
click at [676, 163] on link "Upcoming Bookings (1)" at bounding box center [674, 153] width 178 height 22
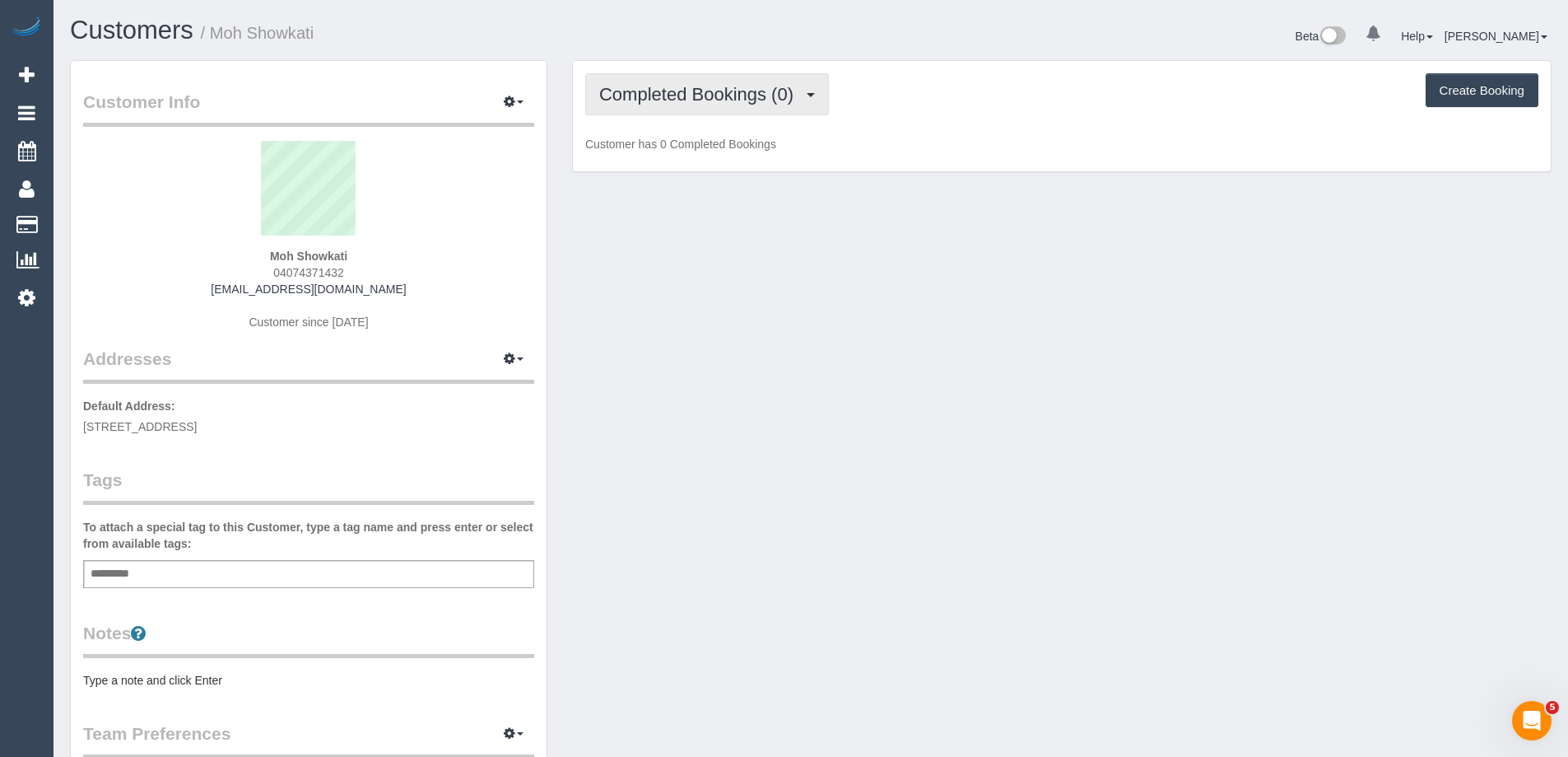
click at [655, 87] on span "Completed Bookings (0)" at bounding box center [699, 94] width 202 height 21
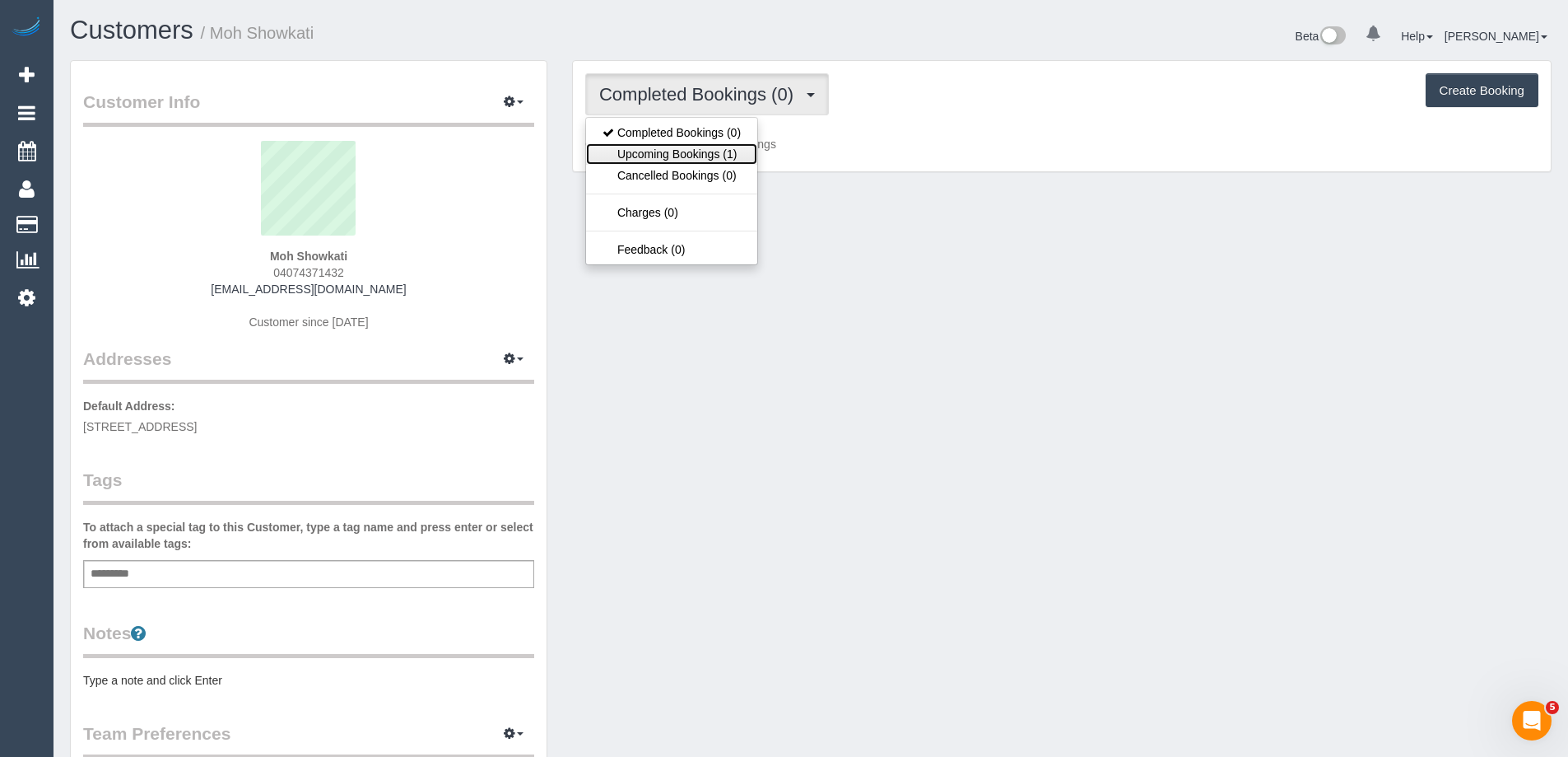
click at [650, 156] on link "Upcoming Bookings (1)" at bounding box center [671, 153] width 171 height 22
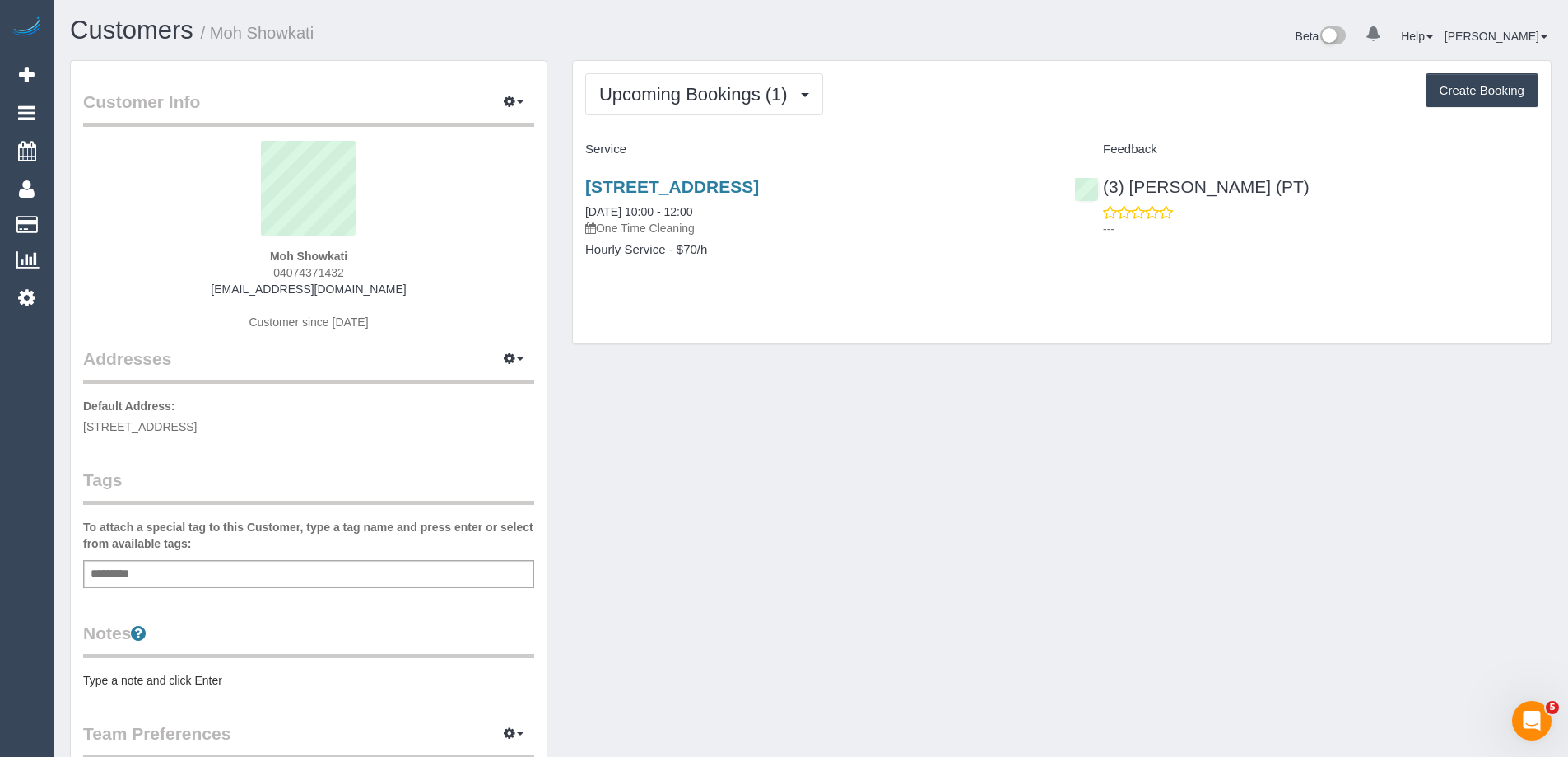
click at [736, 119] on div "Upcoming Bookings (1) Completed Bookings (0) Upcoming Bookings (1) Cancelled Bo…" at bounding box center [1061, 202] width 978 height 282
click at [725, 109] on button "Upcoming Bookings (1)" at bounding box center [703, 94] width 238 height 42
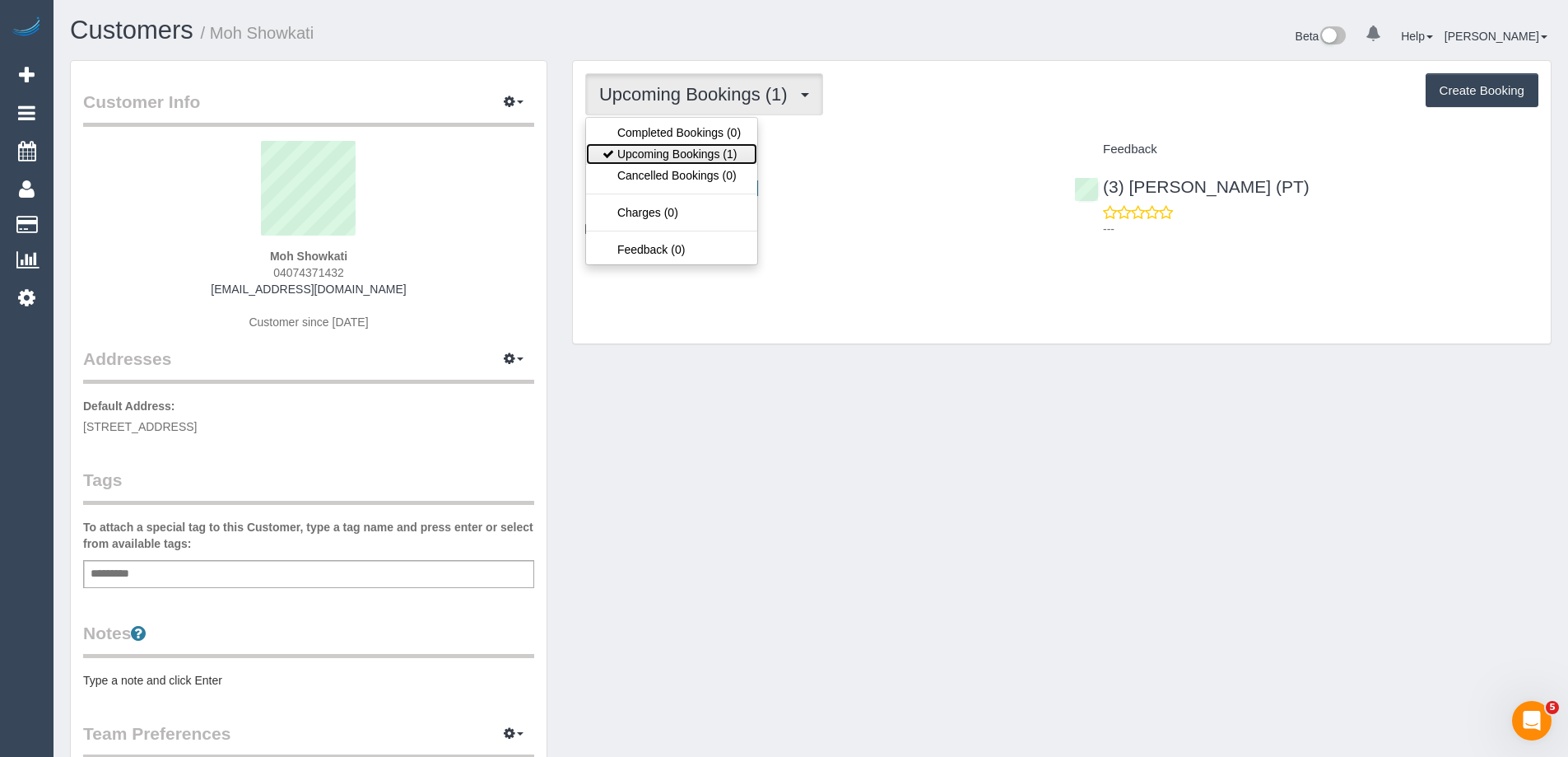
click at [721, 151] on link "Upcoming Bookings (1)" at bounding box center [671, 153] width 171 height 22
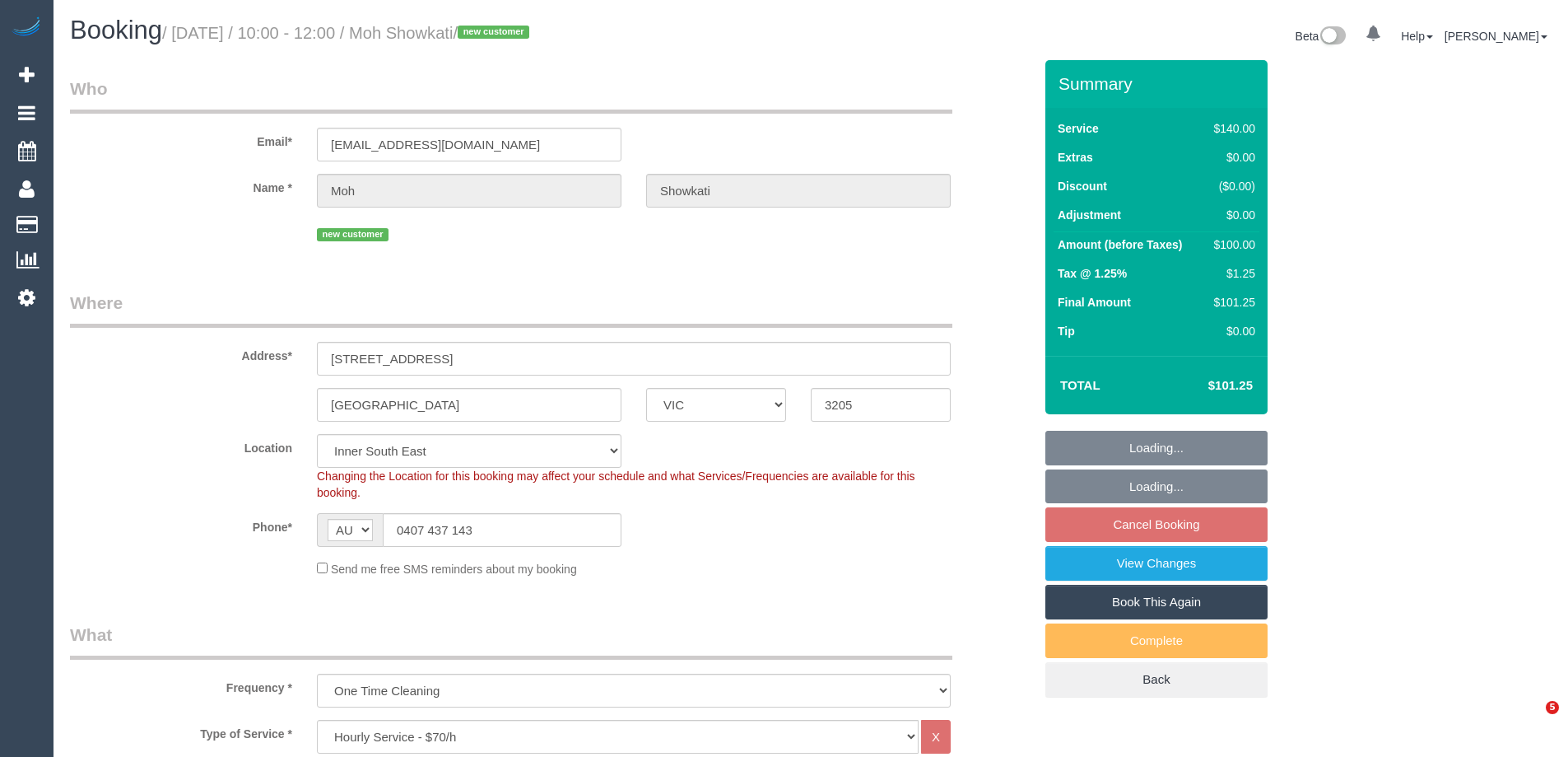
select select "VIC"
select select "string:stripe-pm_1SB85g2GScqysDRV1xU7965T"
select select "number:28"
select select "number:14"
select select "number:20"
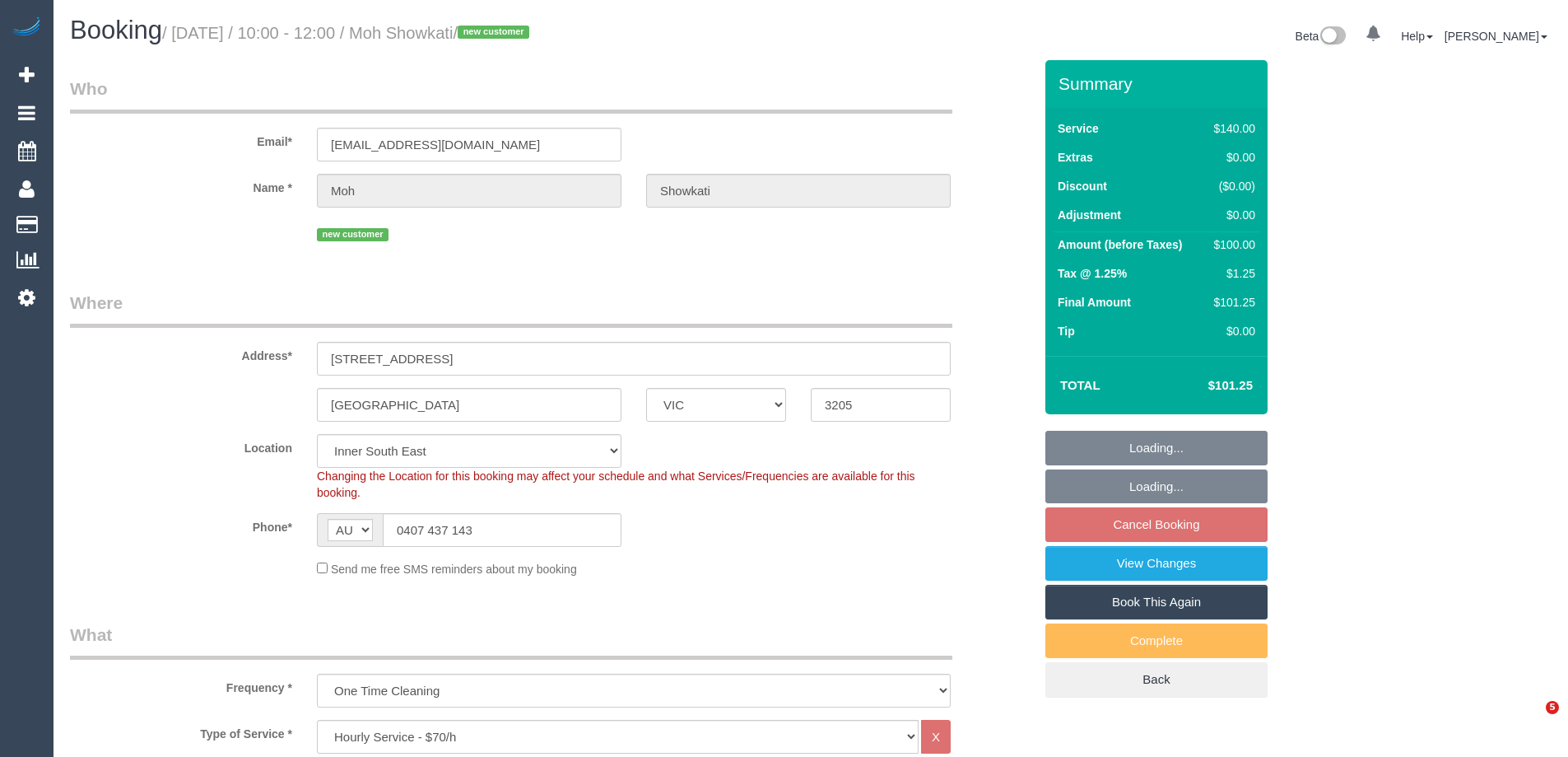
select select "number:22"
select select "number:26"
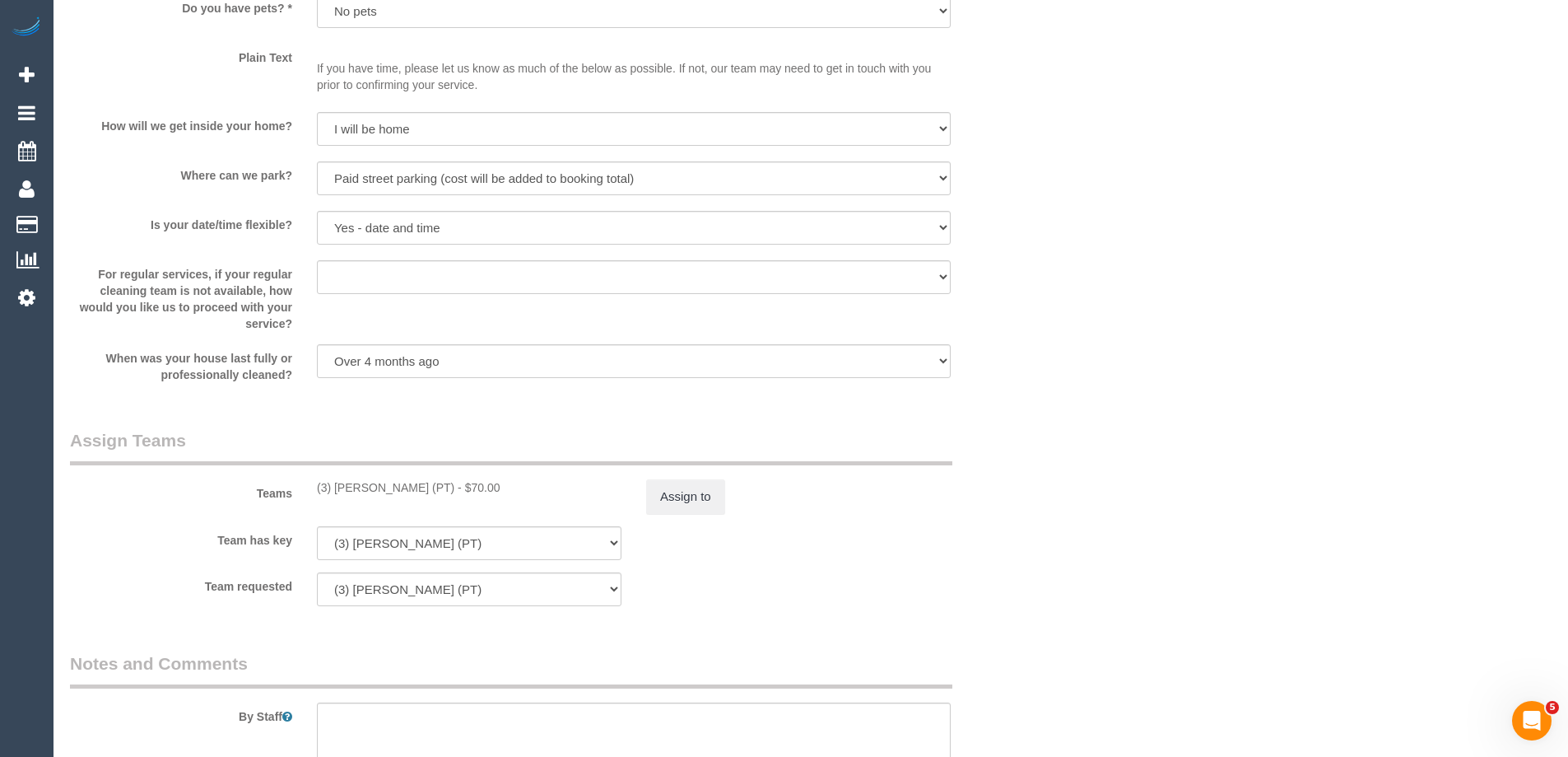
scroll to position [2223, 0]
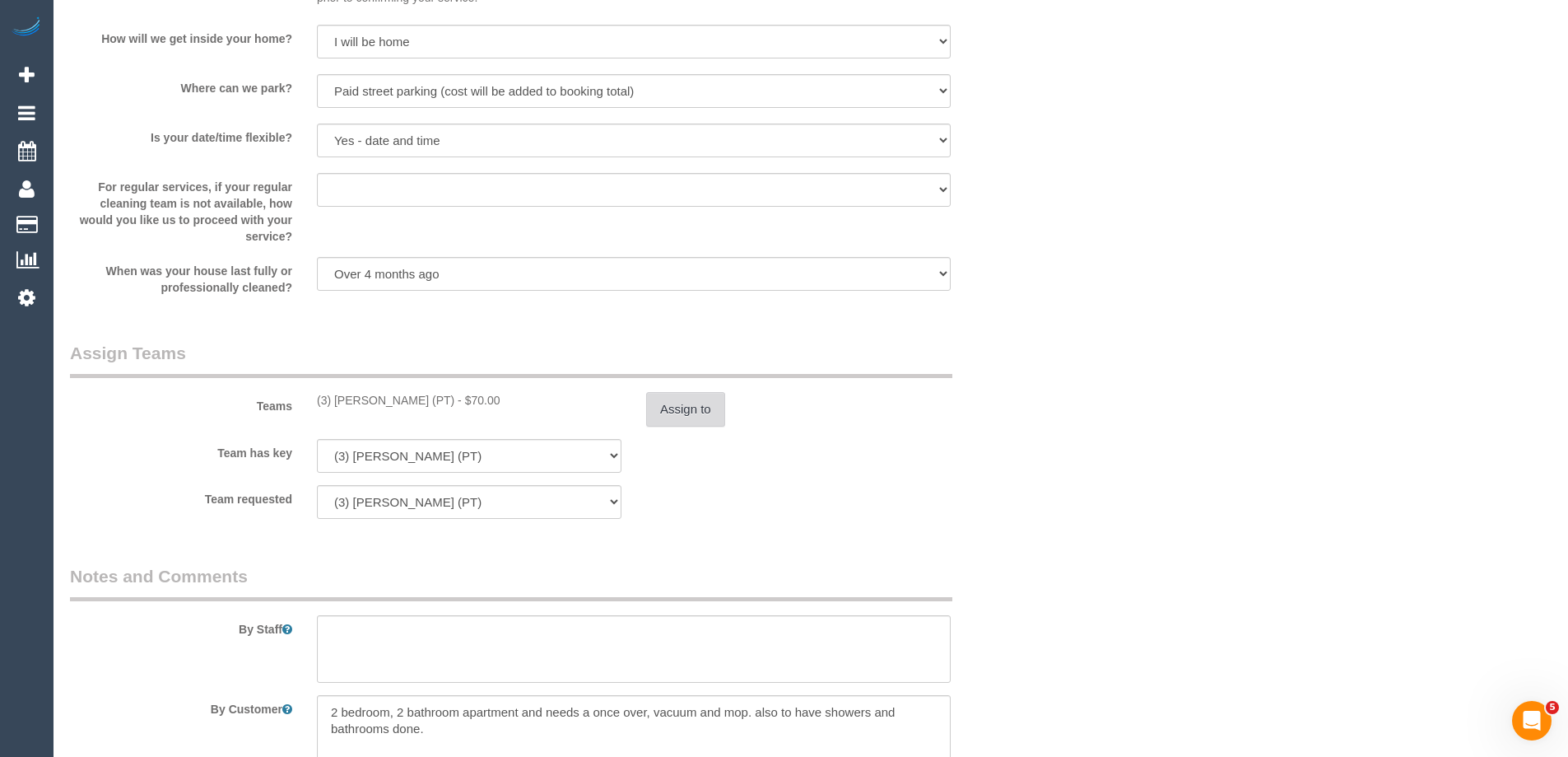
click at [682, 393] on button "Assign to" at bounding box center [685, 409] width 79 height 35
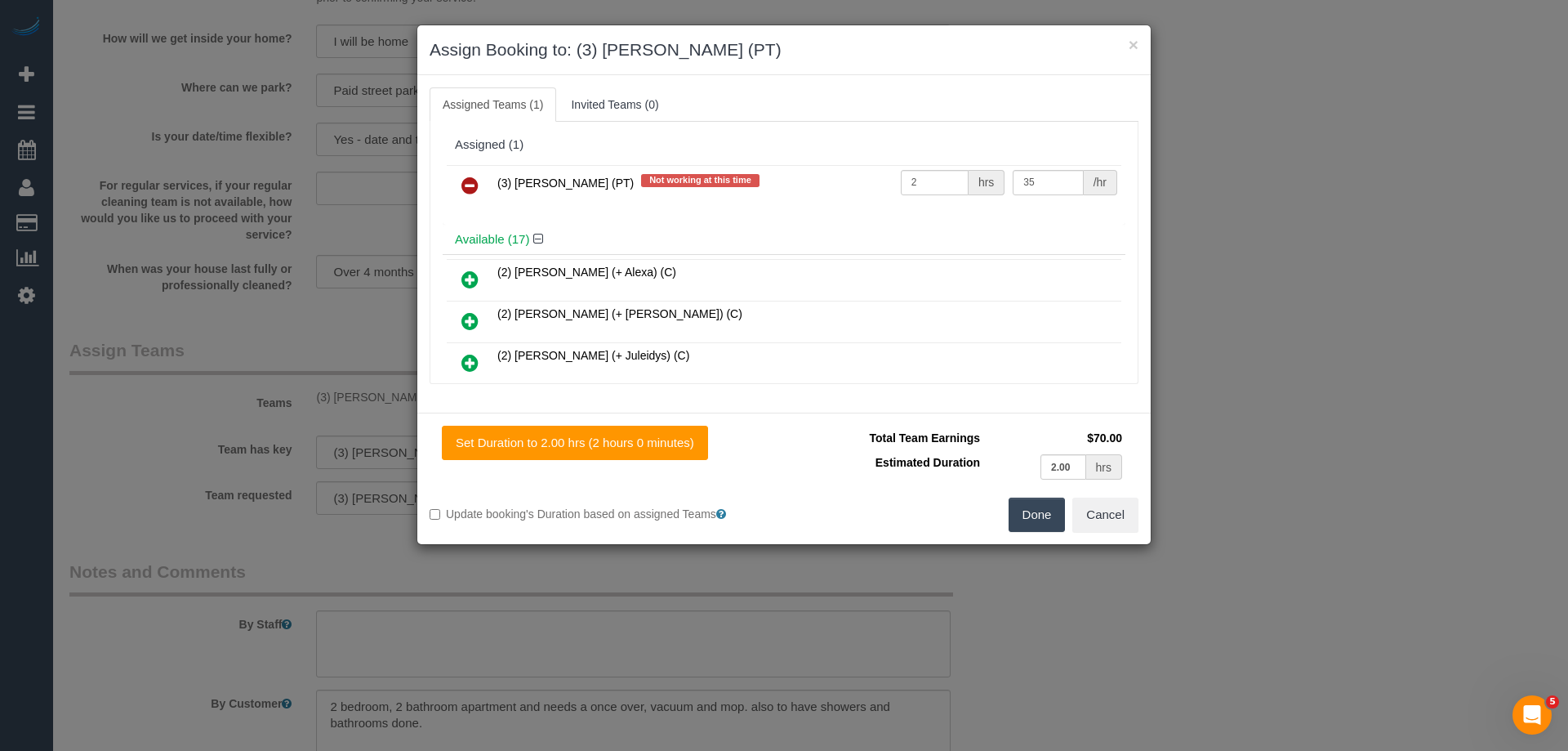
click at [467, 185] on icon at bounding box center [470, 185] width 17 height 20
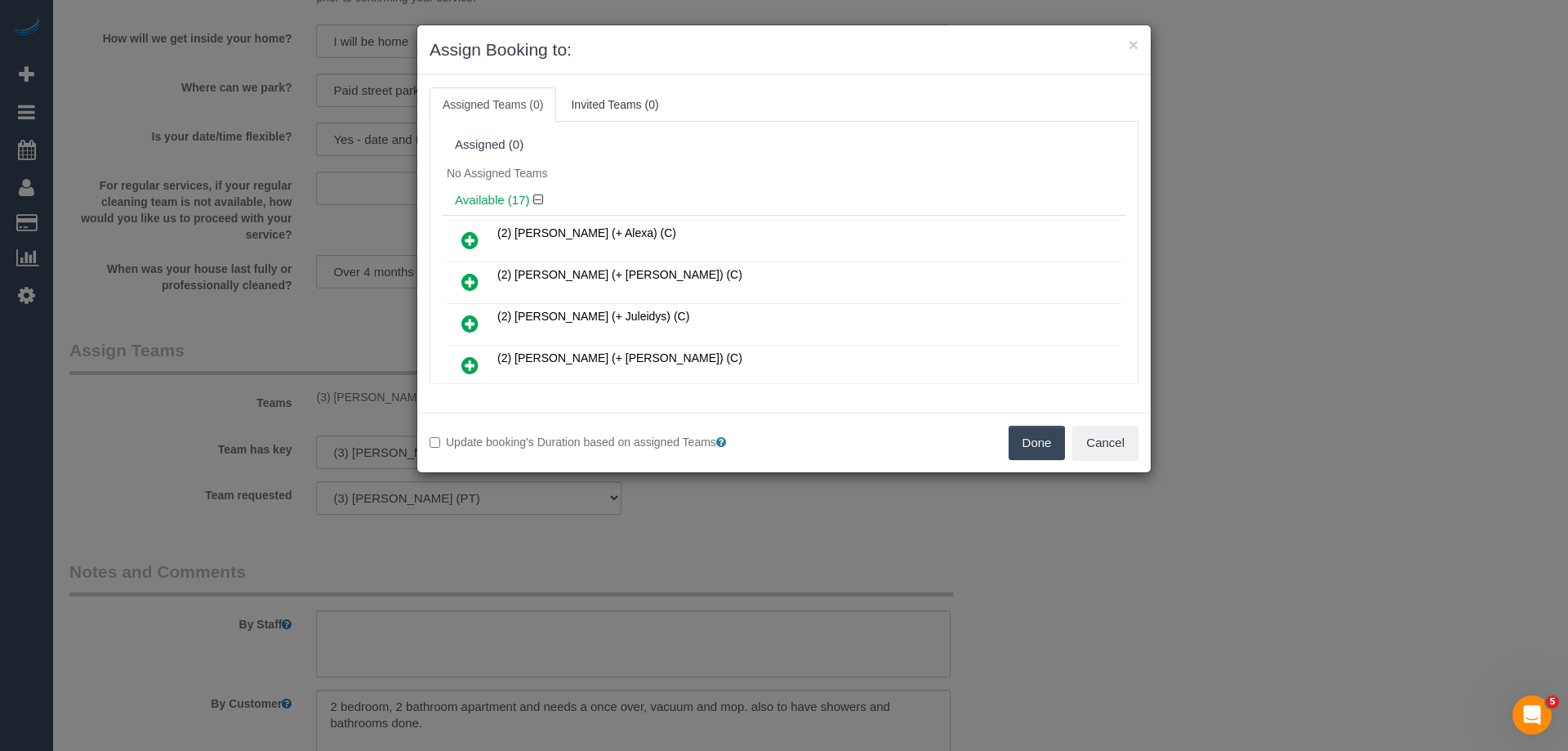
click at [1044, 443] on button "Done" at bounding box center [1036, 442] width 57 height 35
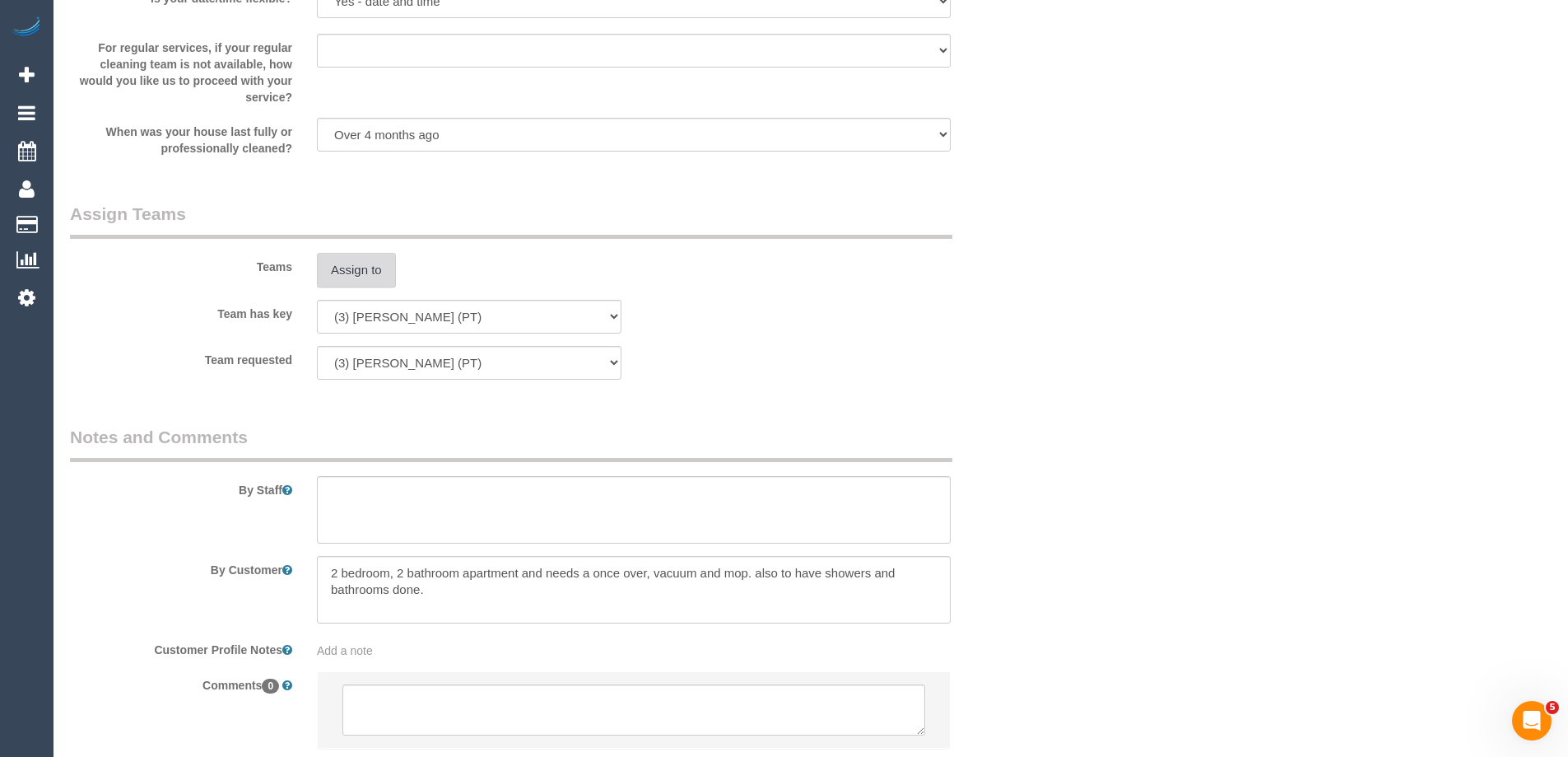
scroll to position [2473, 0]
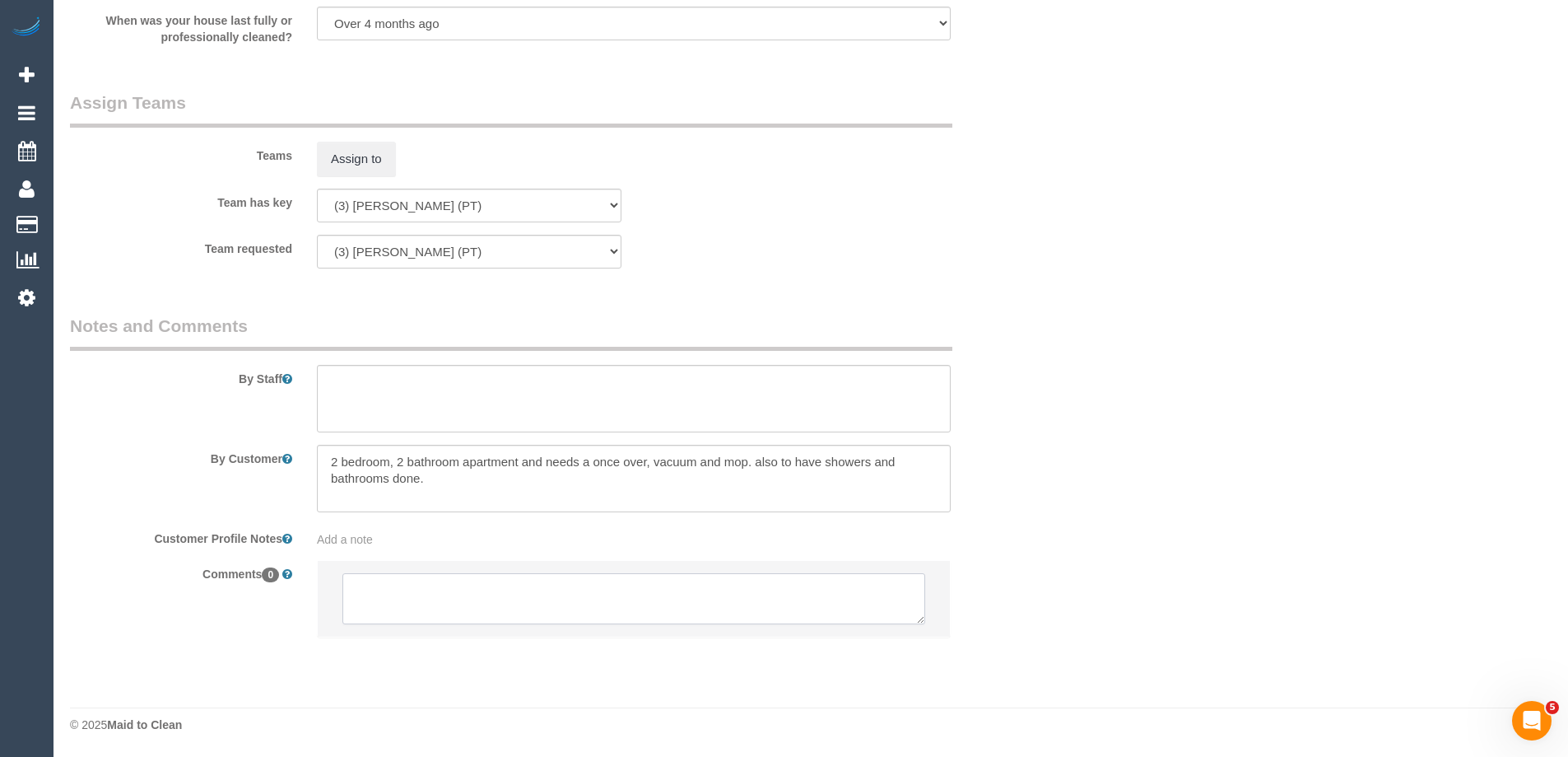
click at [468, 592] on textarea at bounding box center [634, 598] width 583 height 51
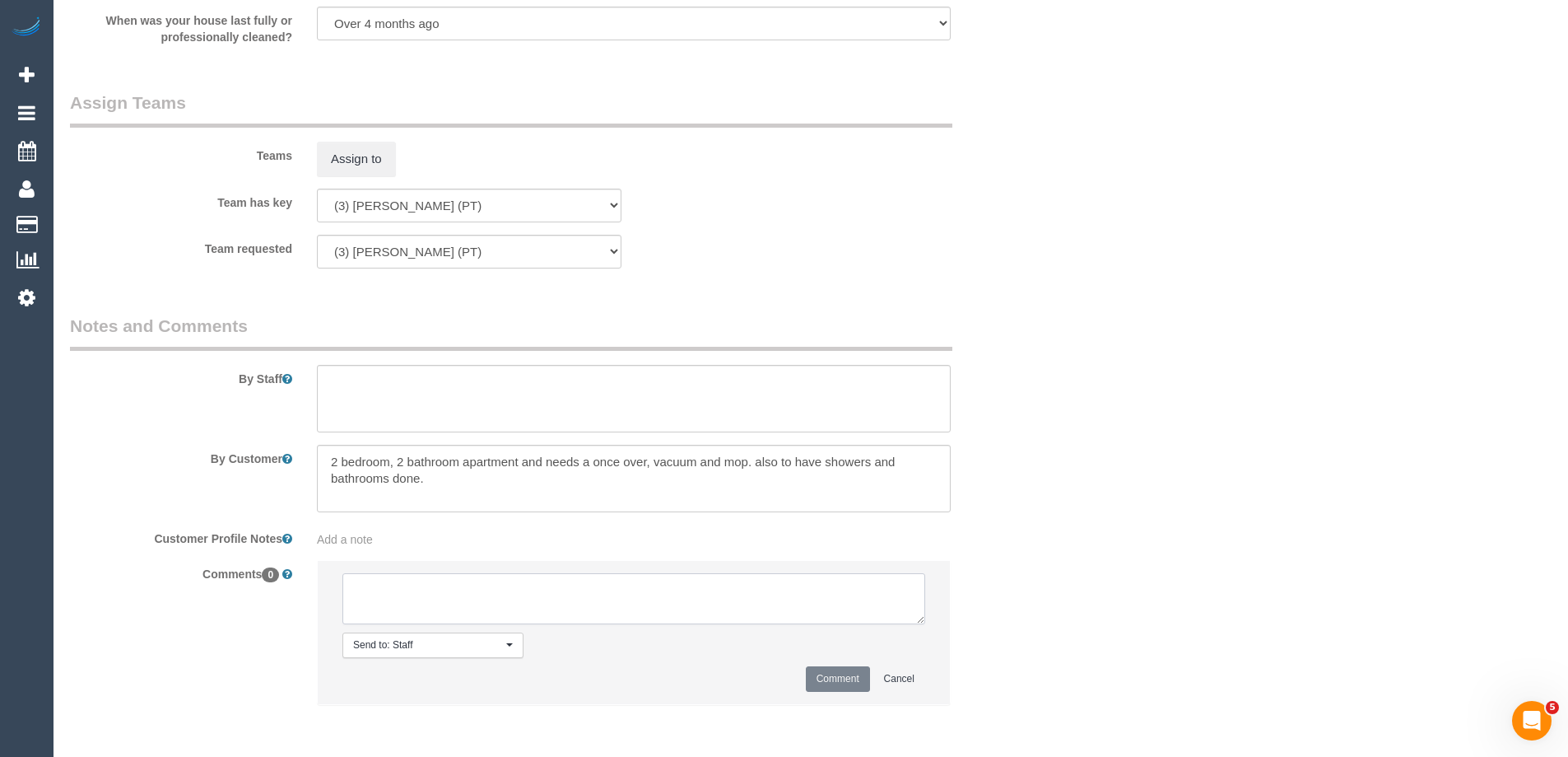
paste textarea "(3) Passang Tamang (PT) UA ongoing - Resigned Customer not contacted, never att…"
type textarea "(3) Passang Tamang (PT) UA ongoing - Resigned Customer not contacted, never att…"
click at [838, 670] on button "Comment" at bounding box center [838, 678] width 64 height 25
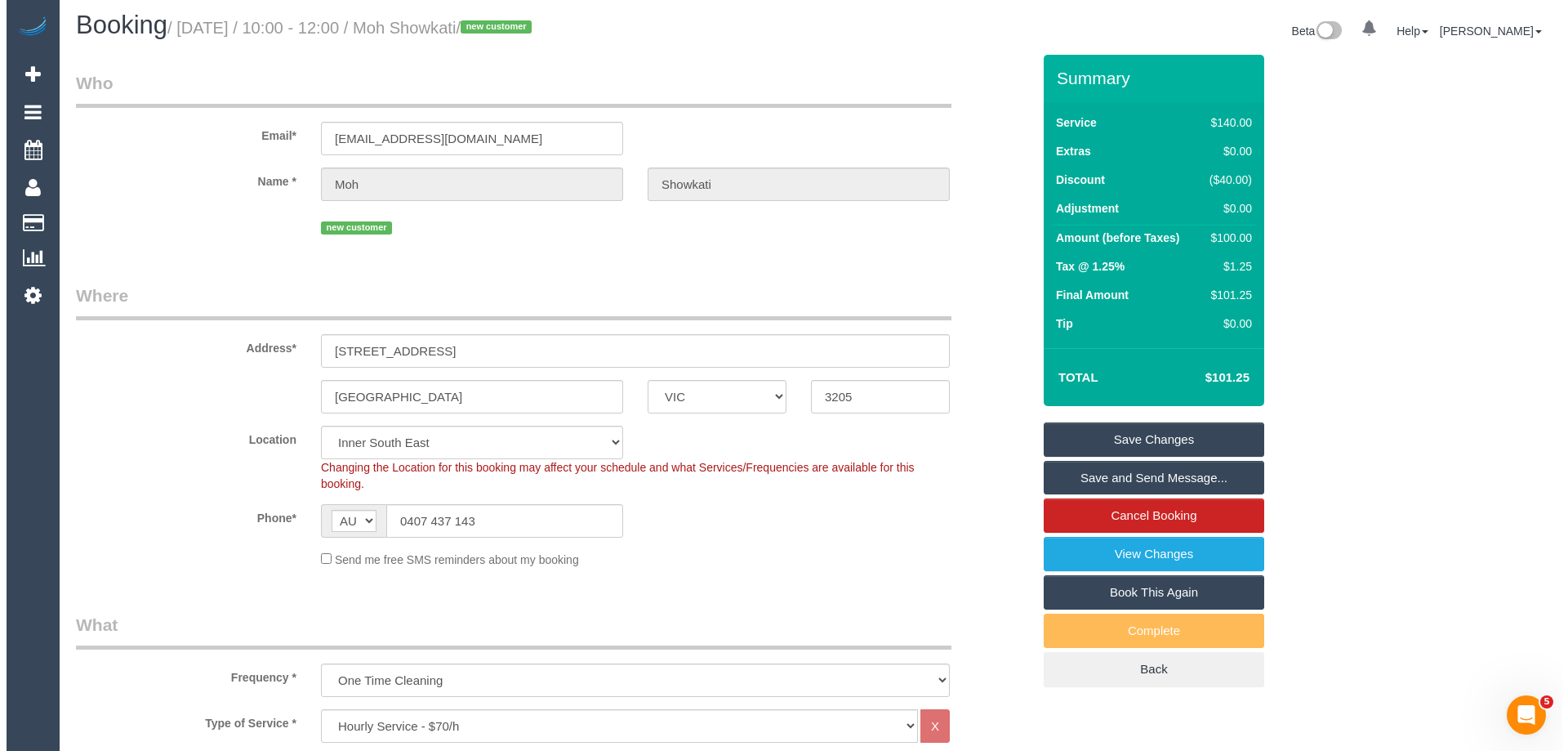
scroll to position [0, 0]
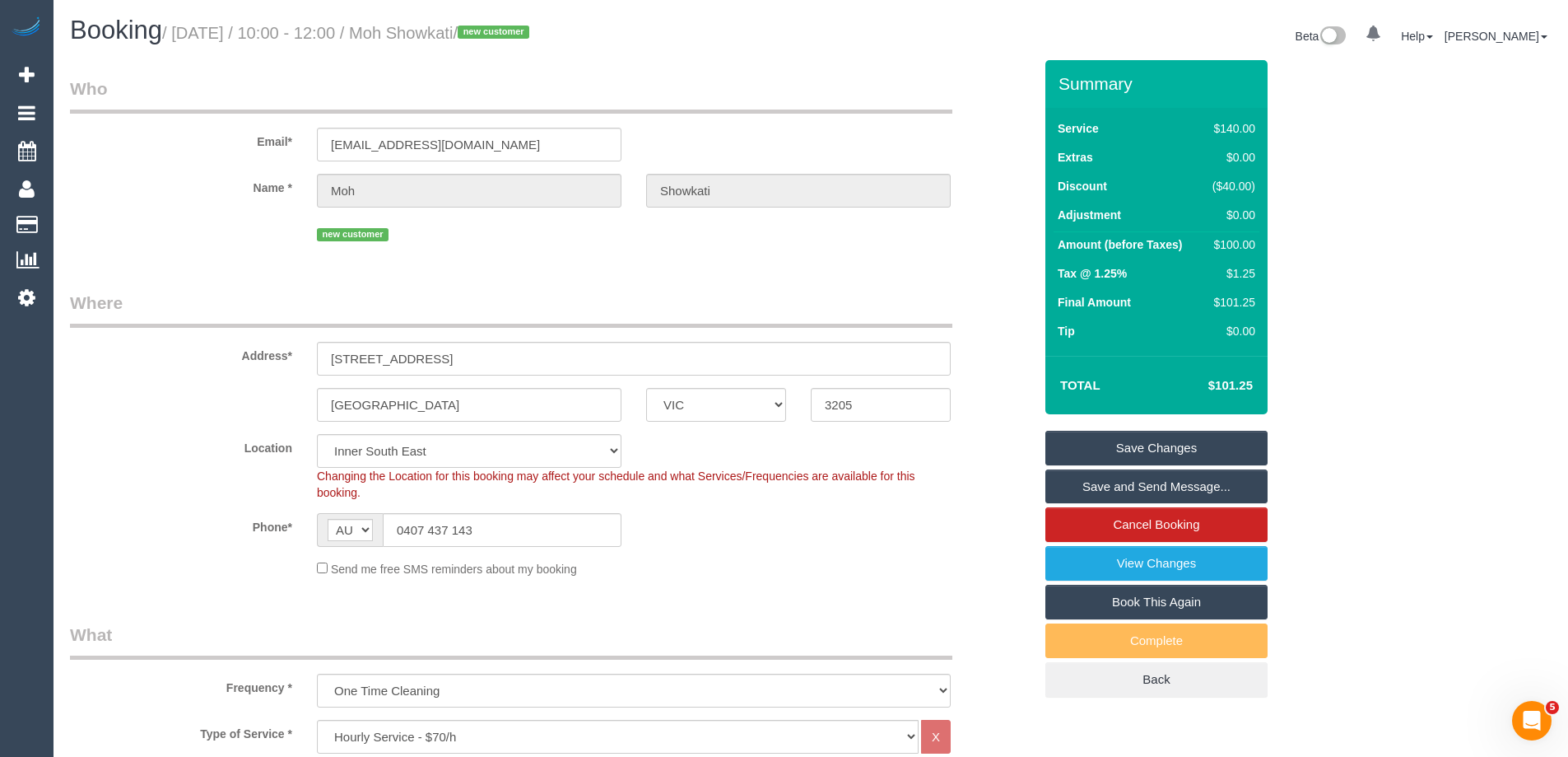
click at [1066, 454] on link "Save Changes" at bounding box center [1156, 448] width 222 height 35
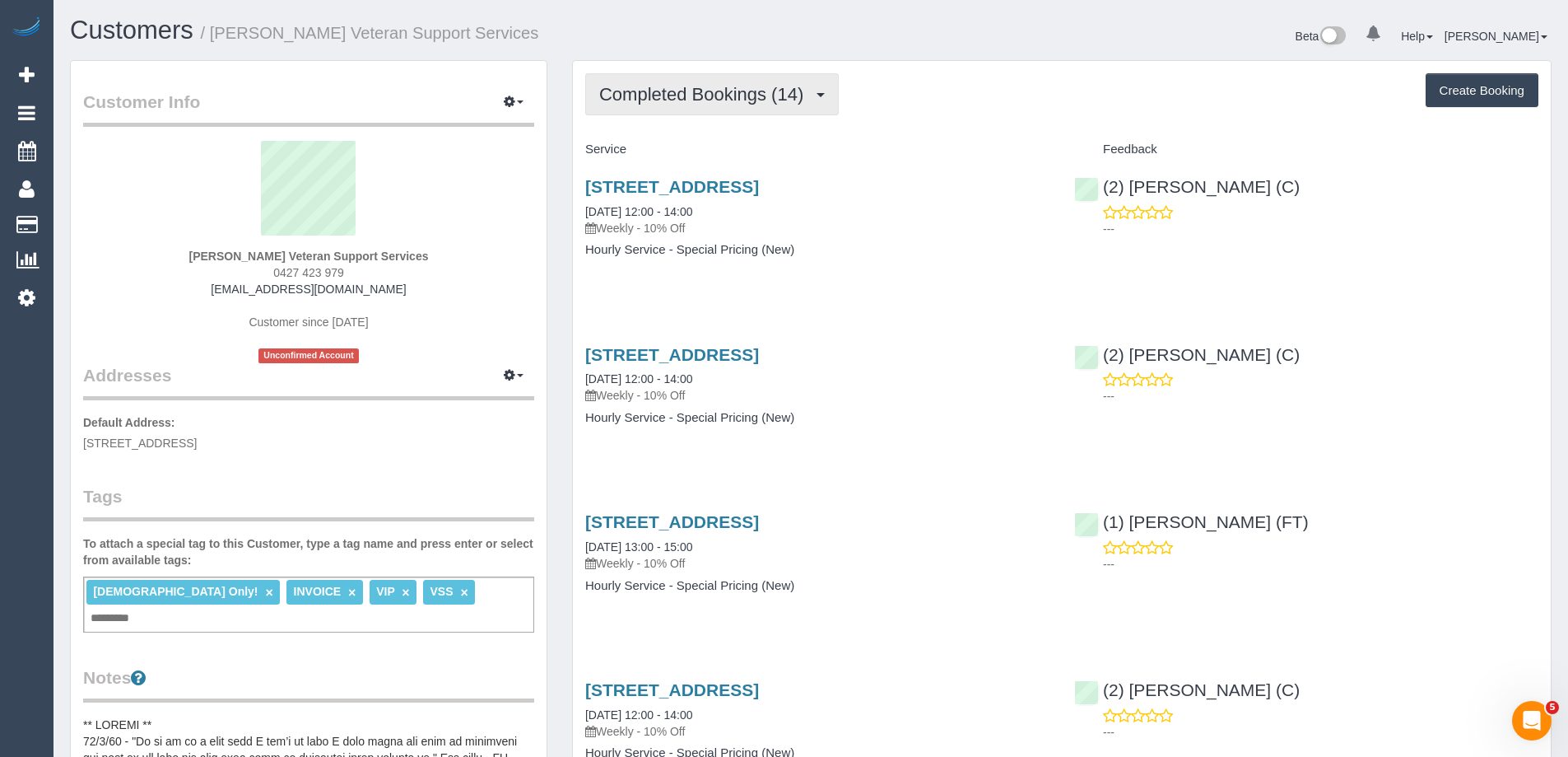
click at [729, 76] on button "Completed Bookings (14)" at bounding box center [712, 94] width 254 height 42
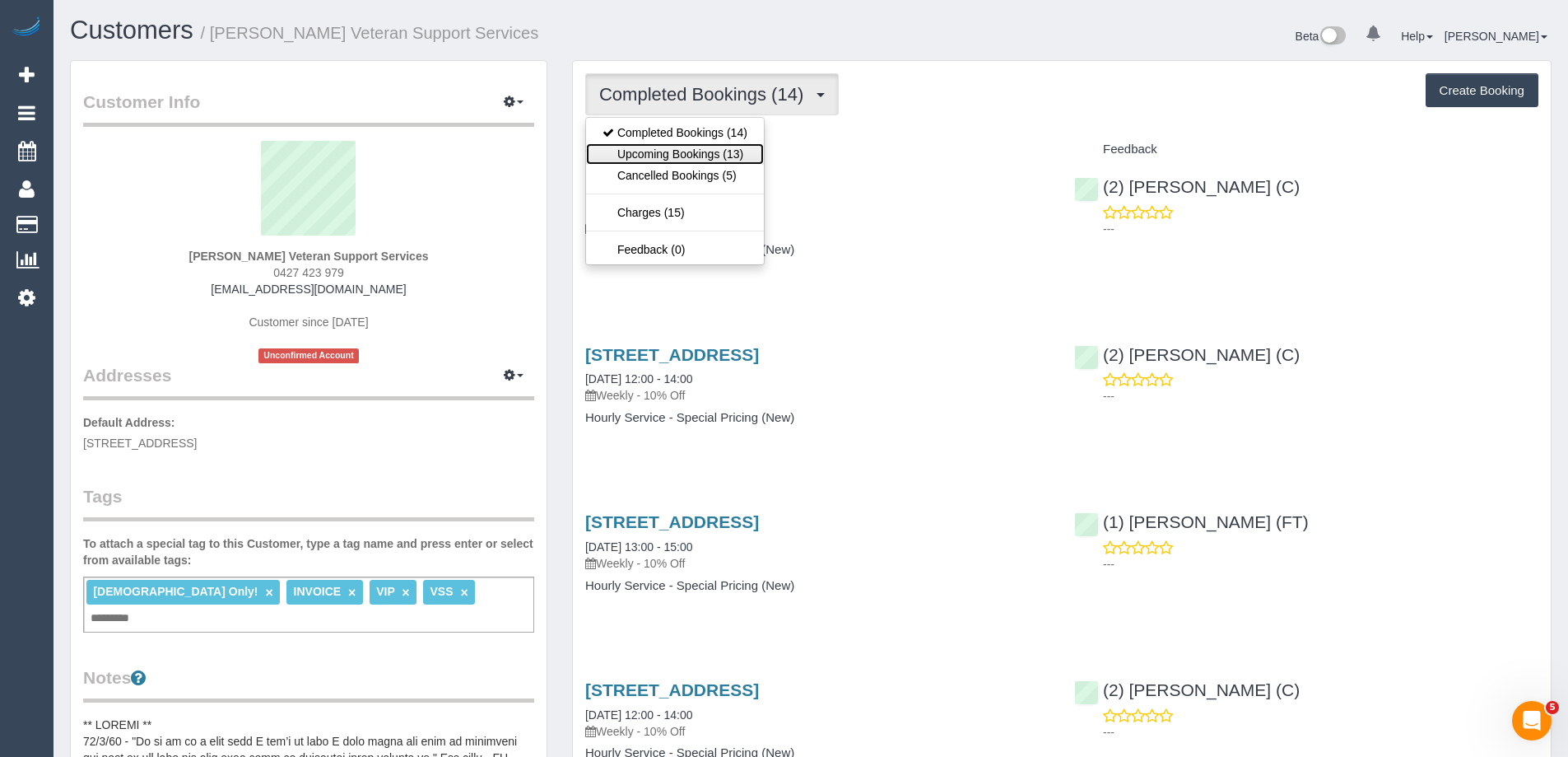
click at [709, 152] on link "Upcoming Bookings (13)" at bounding box center [674, 153] width 178 height 22
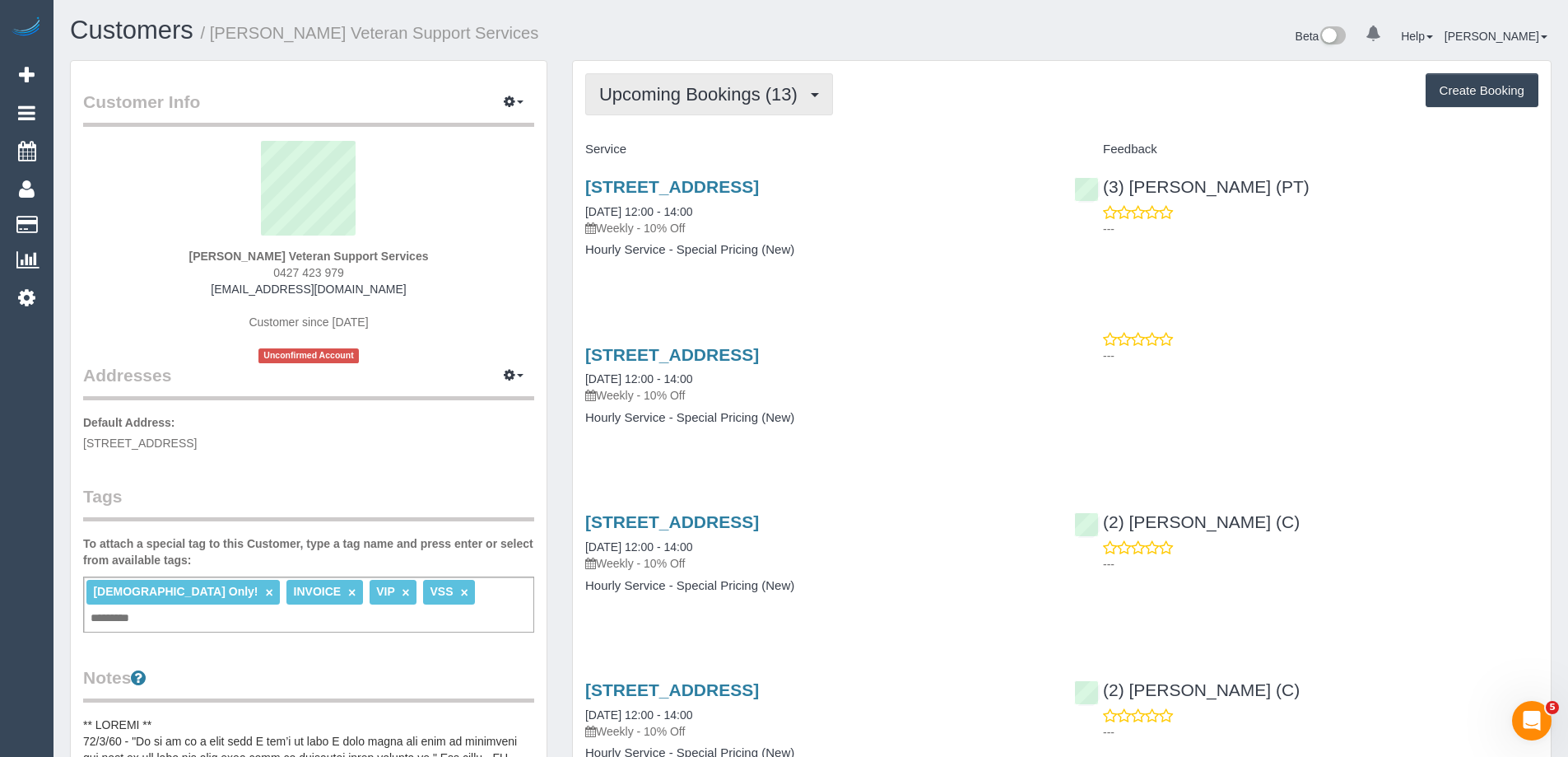
click at [758, 87] on span "Upcoming Bookings (13)" at bounding box center [702, 94] width 207 height 21
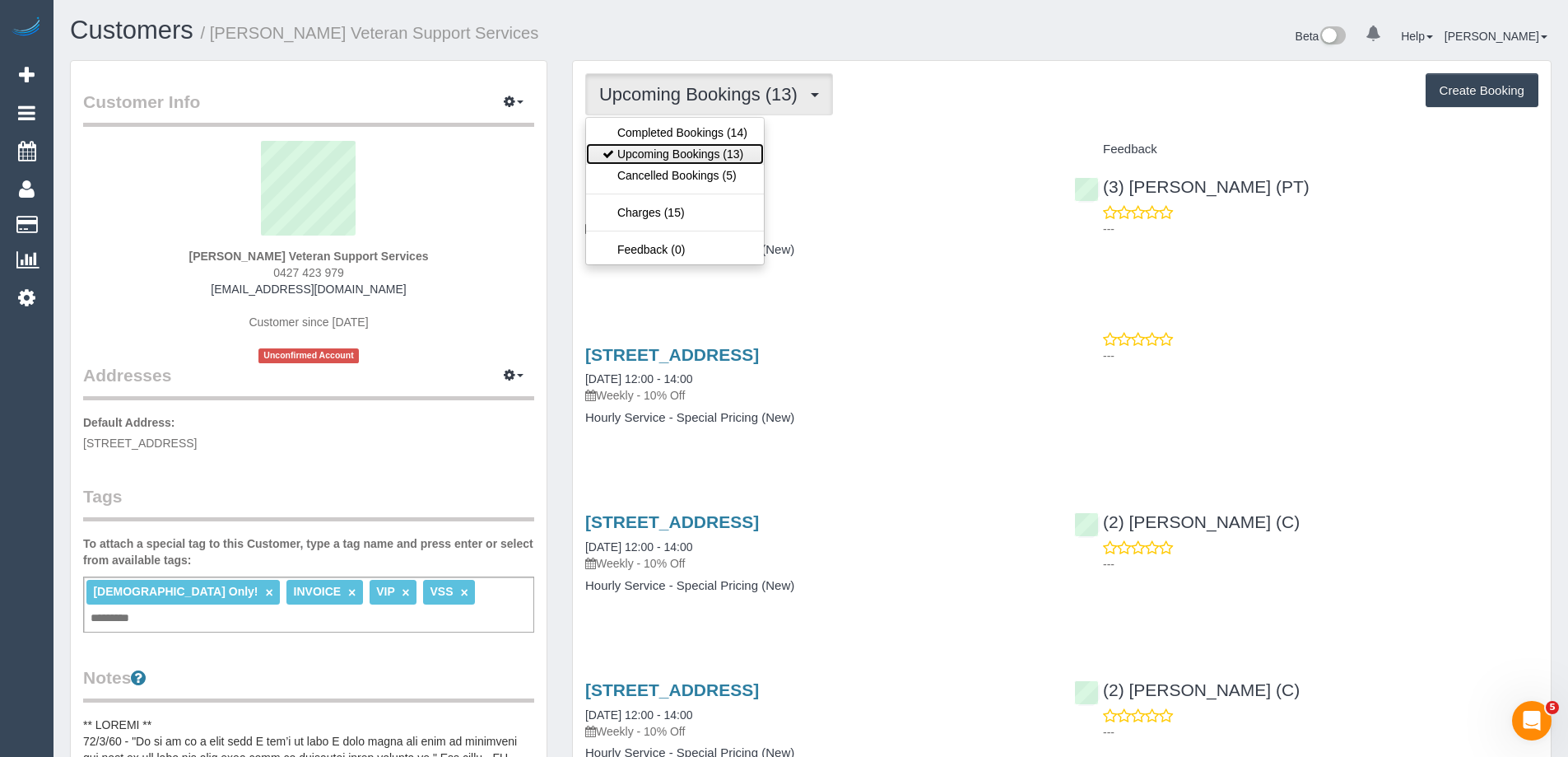
click at [748, 157] on link "Upcoming Bookings (13)" at bounding box center [674, 153] width 178 height 22
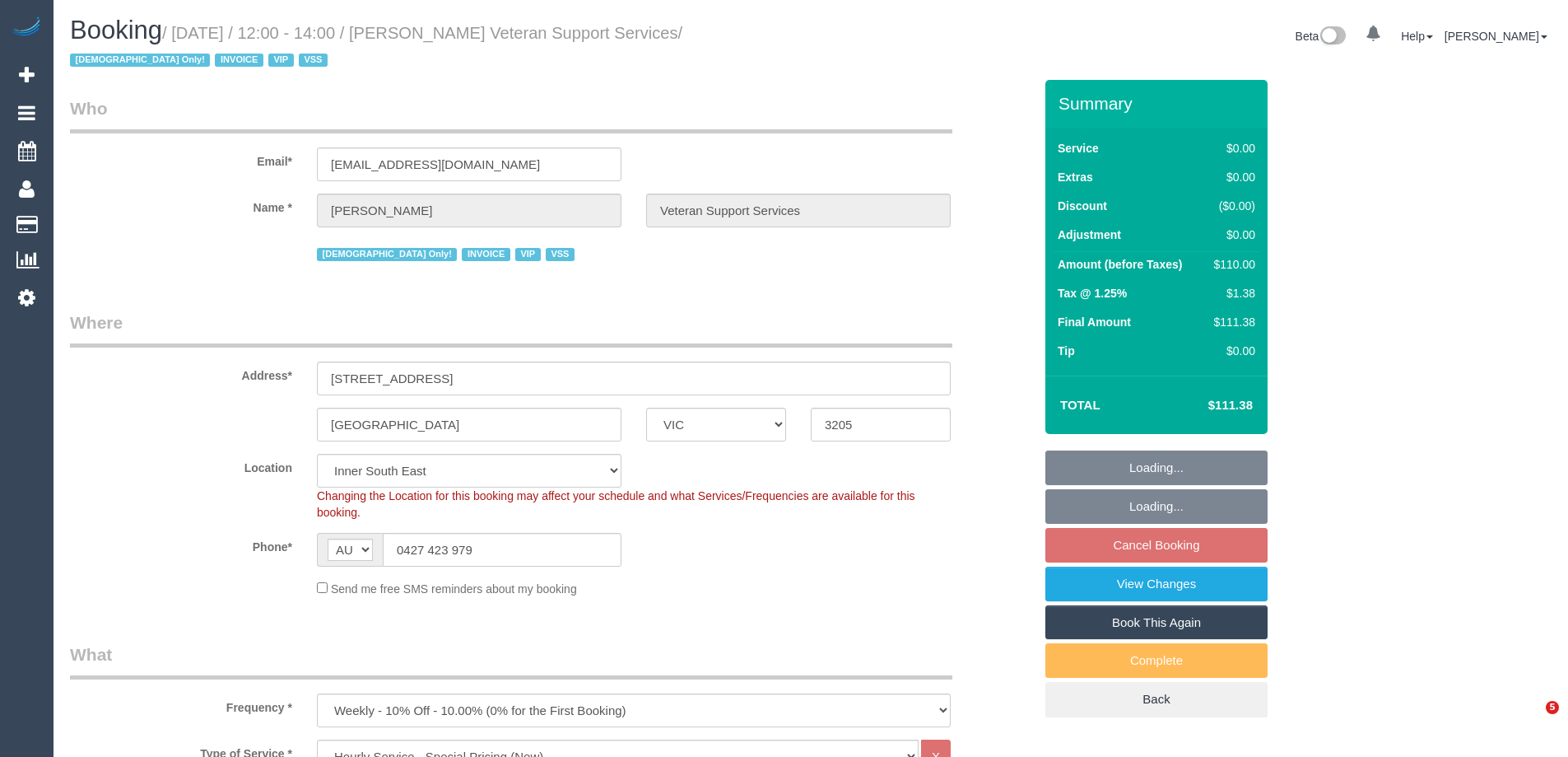
select select "VIC"
select select "120"
select select "number:27"
select select "number:14"
select select "number:19"
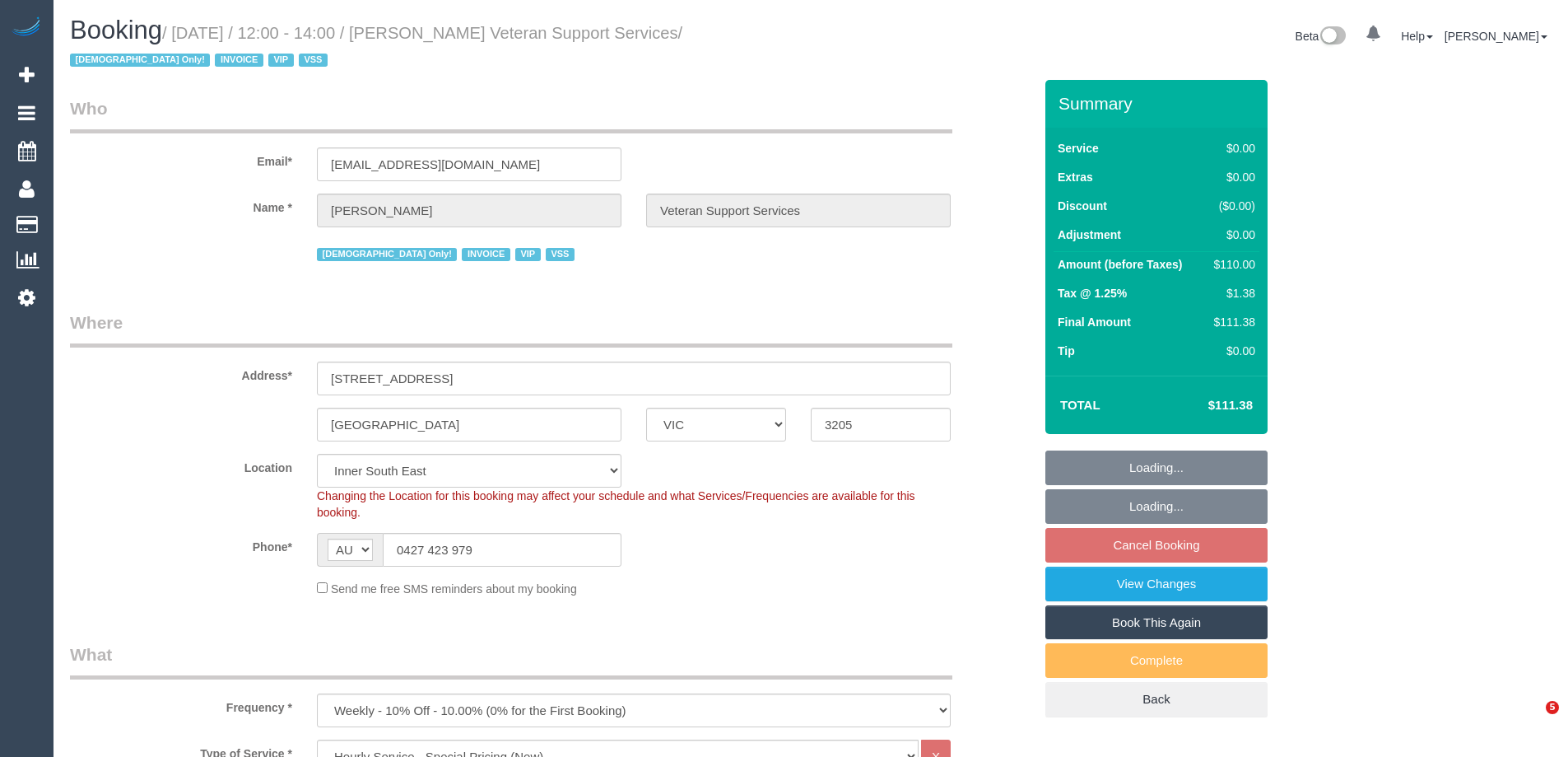
select select "number:36"
select select "number:34"
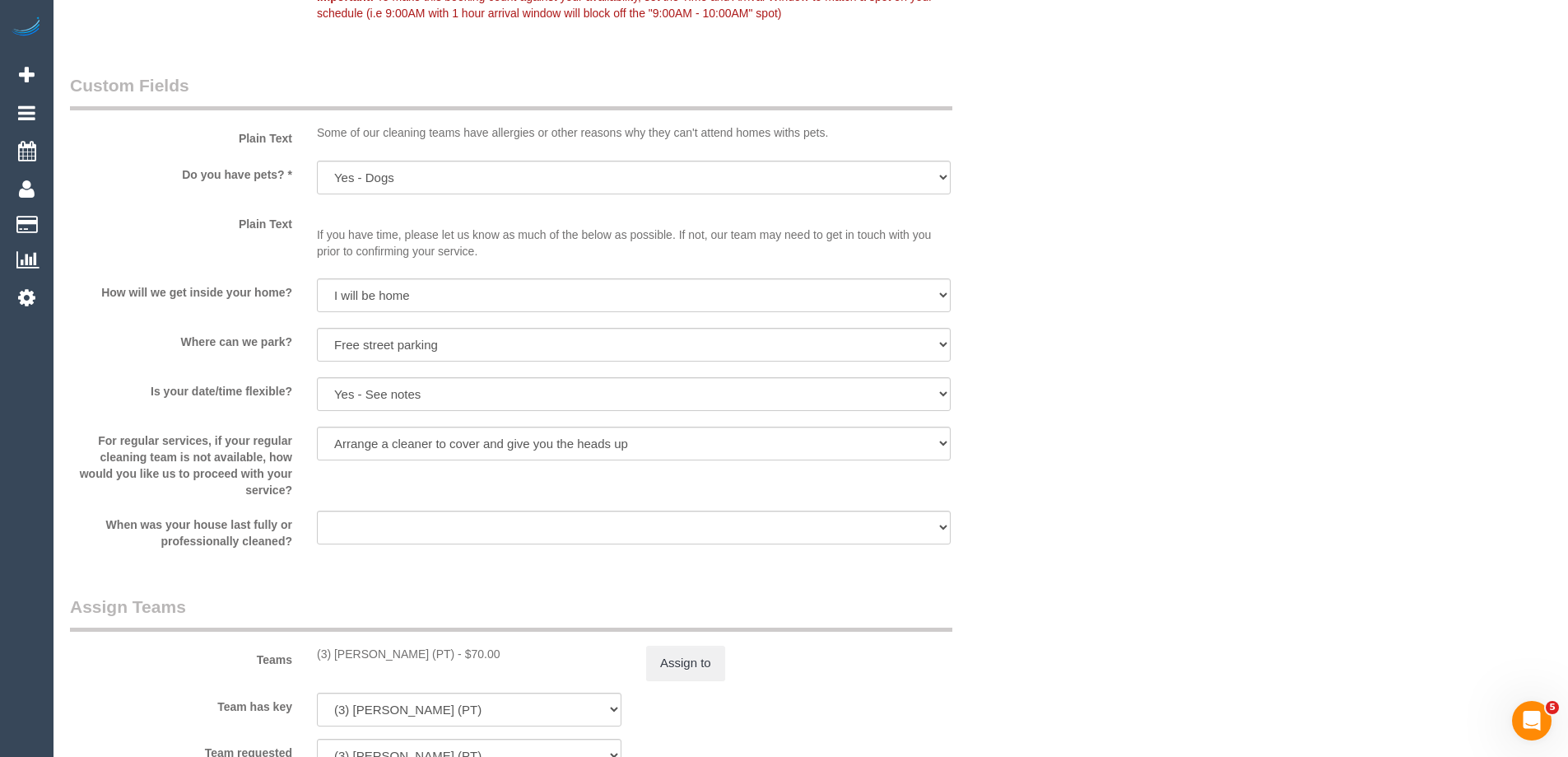
scroll to position [1893, 0]
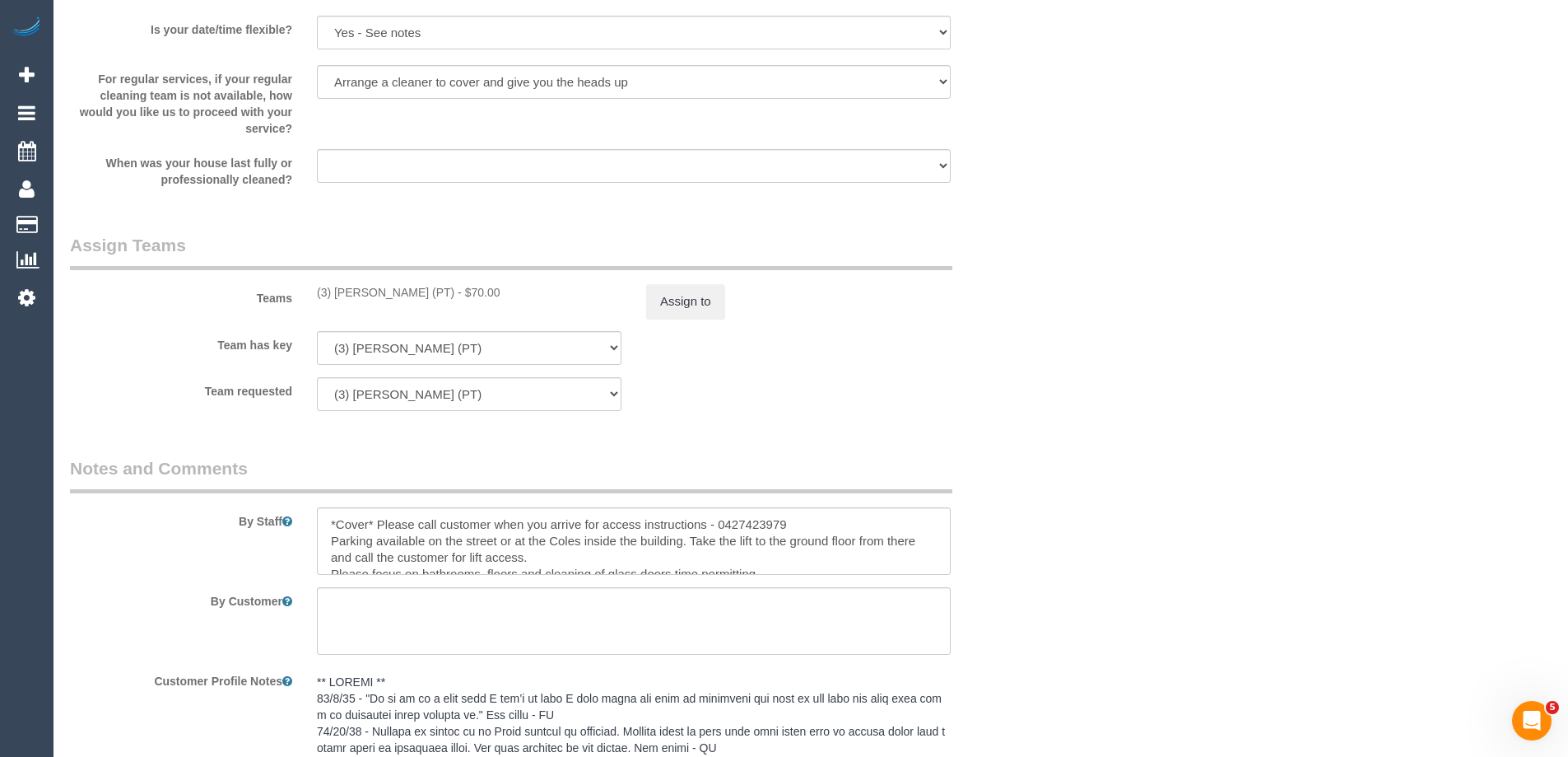
click at [750, 307] on div "Assign to" at bounding box center [798, 301] width 329 height 35
click at [715, 308] on button "Assign to" at bounding box center [685, 301] width 79 height 35
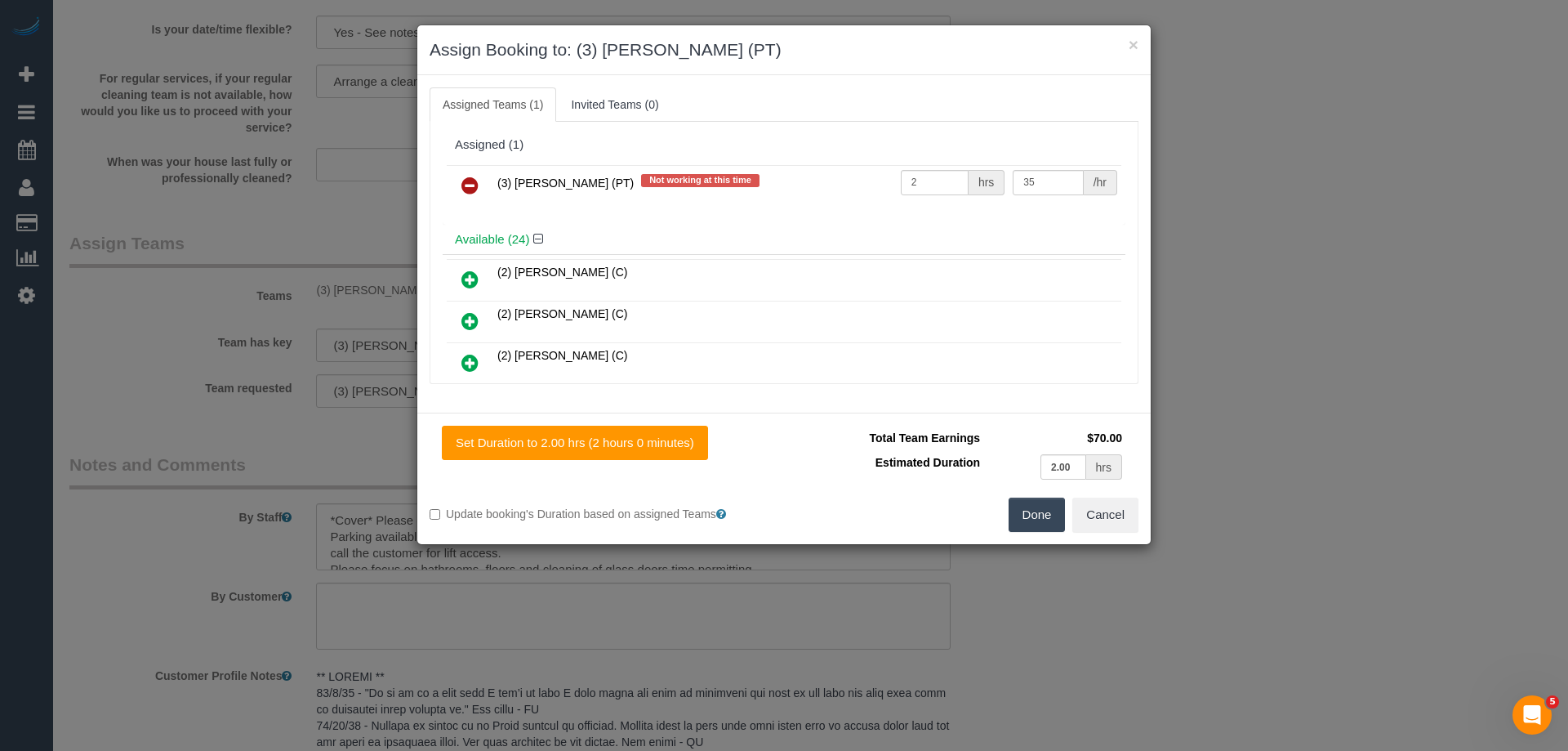
click at [470, 185] on icon at bounding box center [470, 185] width 17 height 20
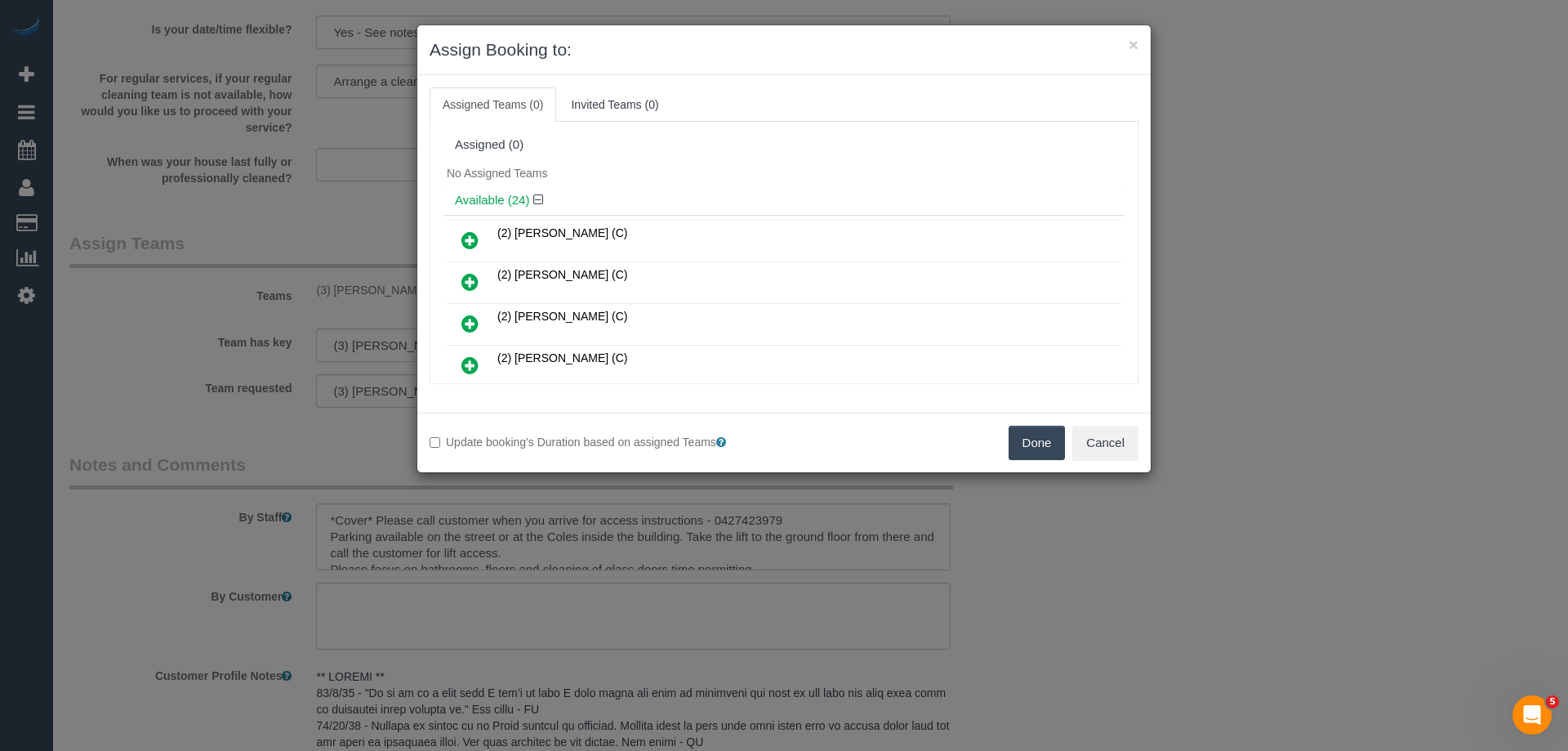
click at [1032, 438] on button "Done" at bounding box center [1036, 442] width 57 height 35
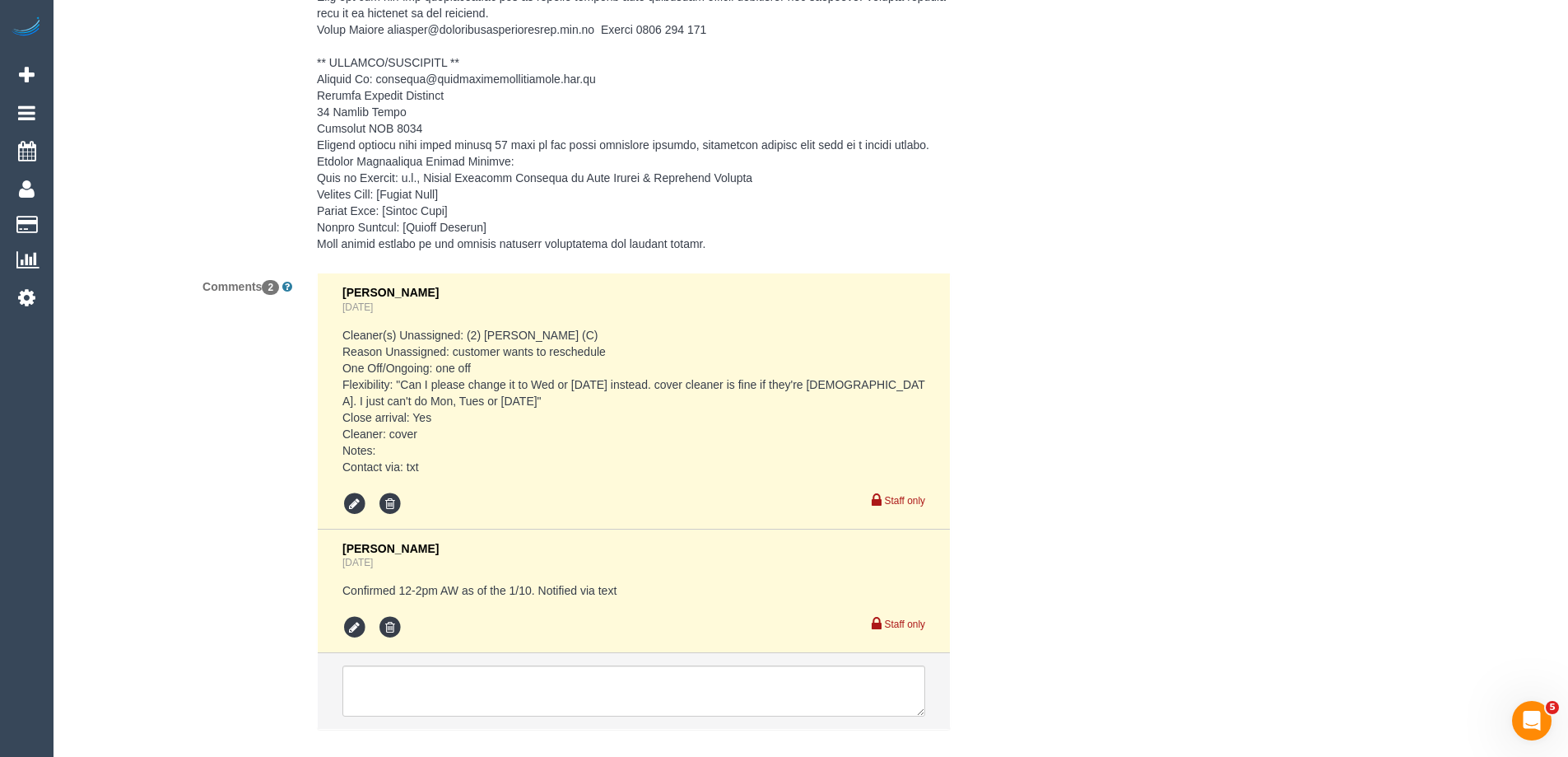
scroll to position [2868, 0]
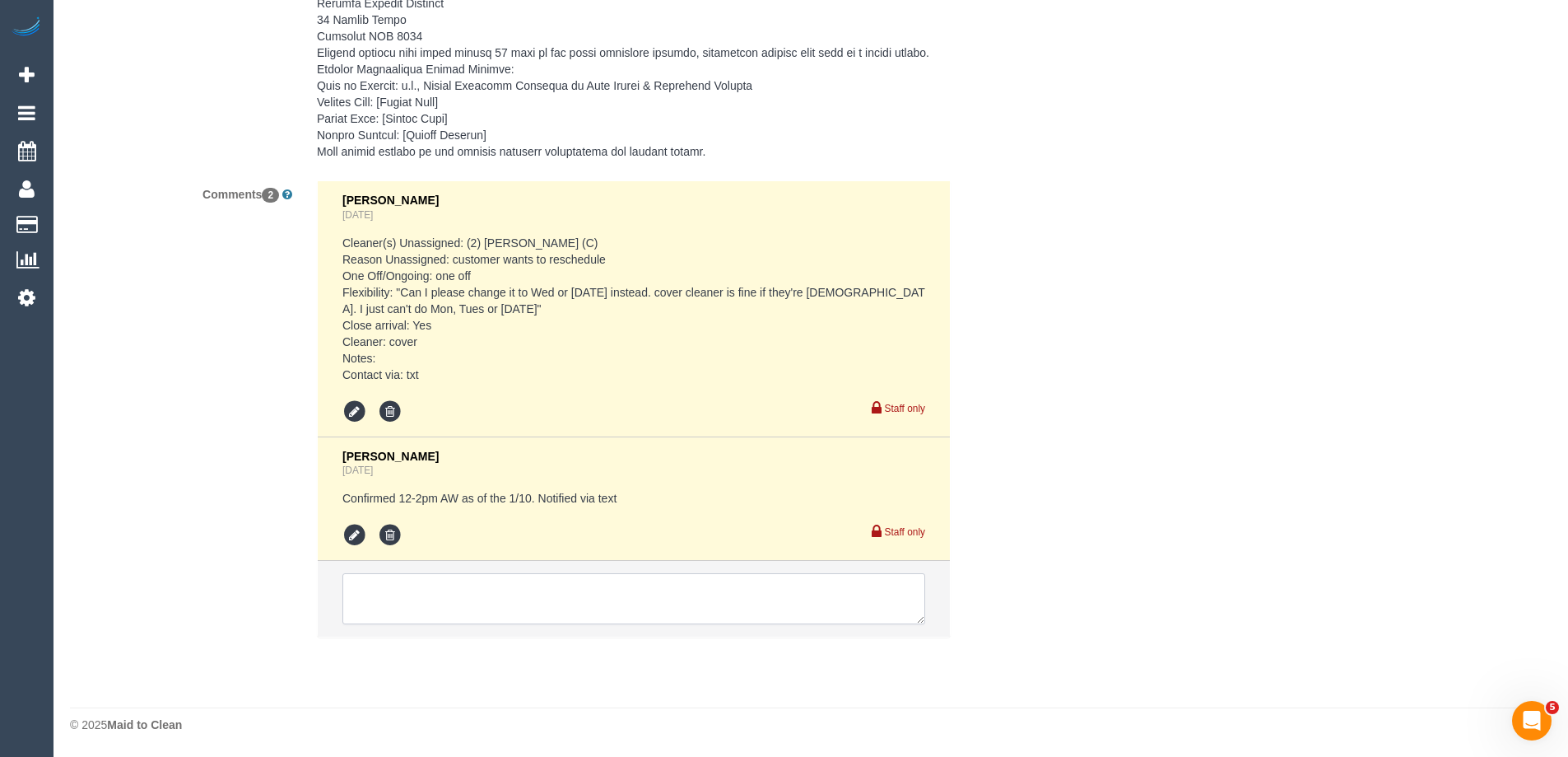
click at [466, 581] on textarea at bounding box center [634, 598] width 583 height 51
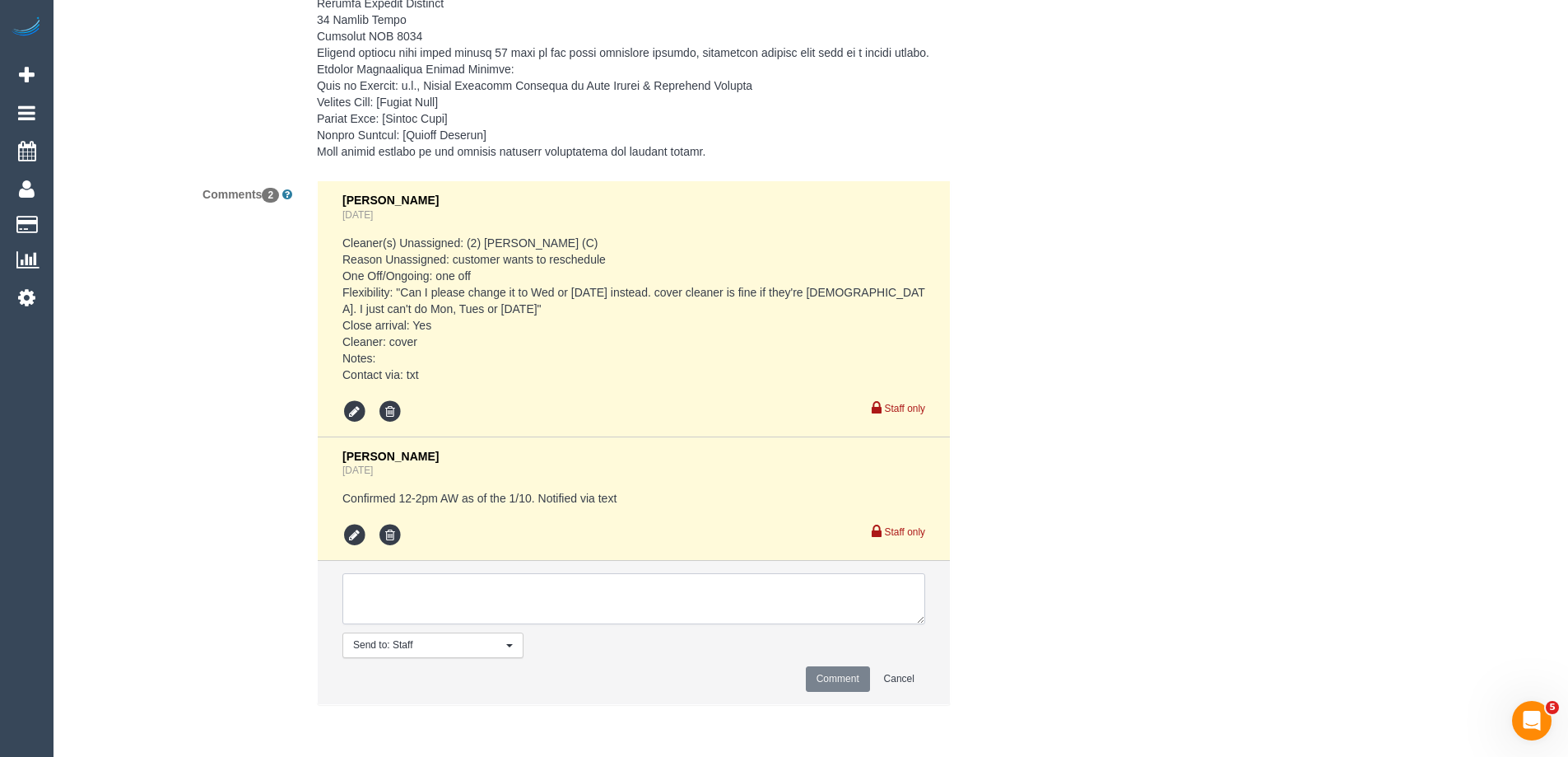
paste textarea "(3) Passang Tamang (PT) UA ongoing - Resigned Customer not contacted, never att…"
type textarea "(3) Passang Tamang (PT) UA ongoing - Resigned Customer not contacted, never att…"
click at [829, 683] on button "Comment" at bounding box center [838, 678] width 64 height 25
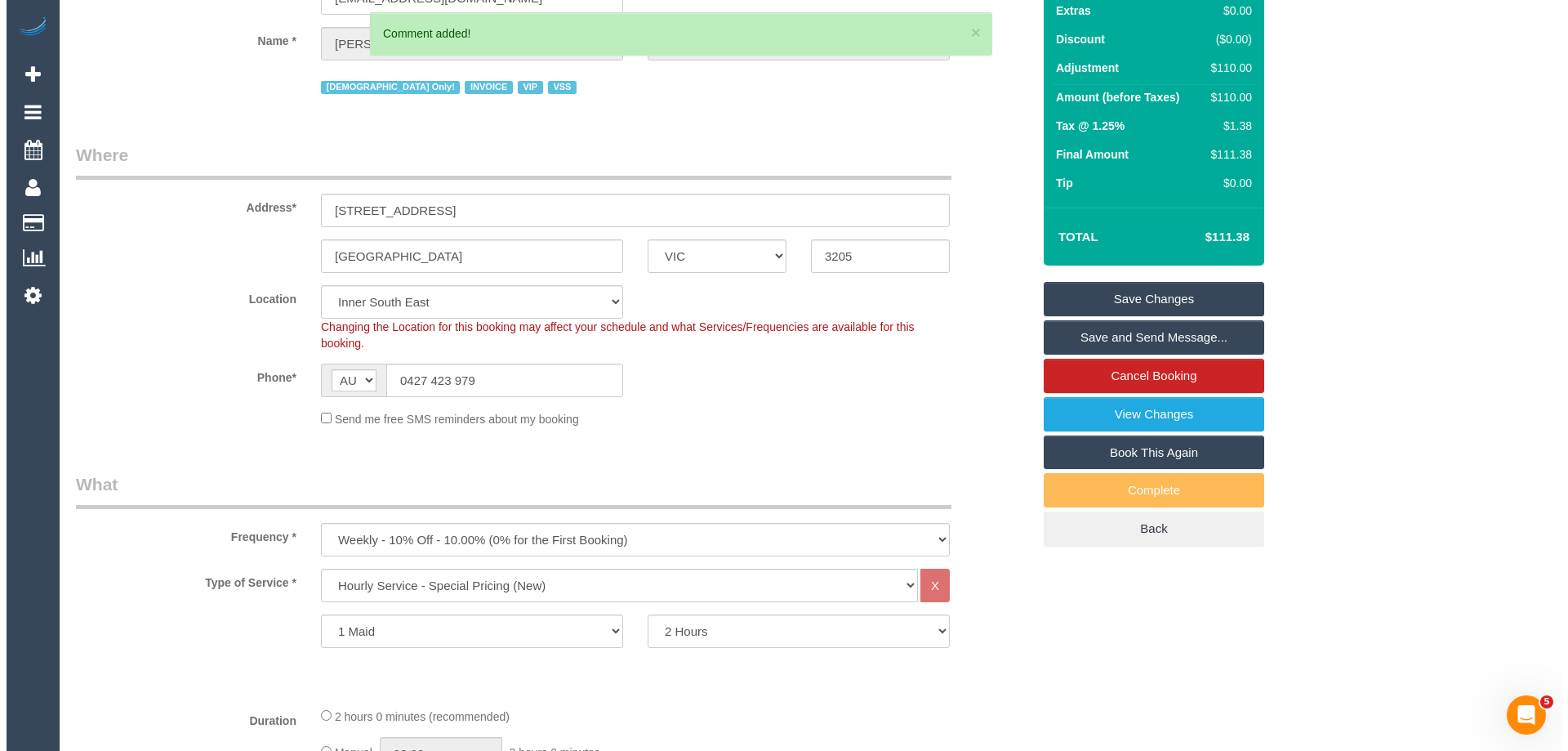
scroll to position [0, 0]
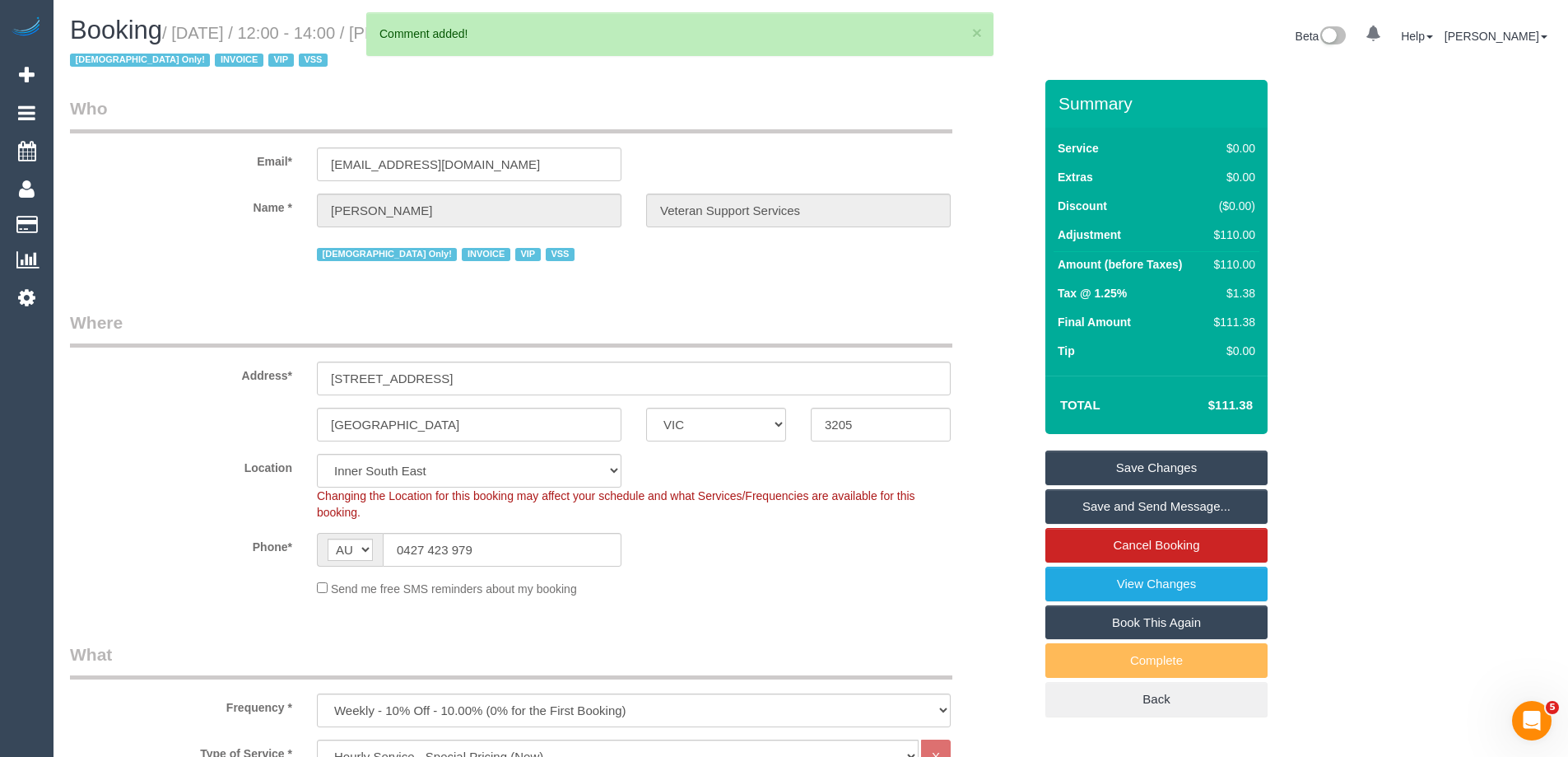
click at [1101, 463] on link "Save Changes" at bounding box center [1156, 467] width 222 height 35
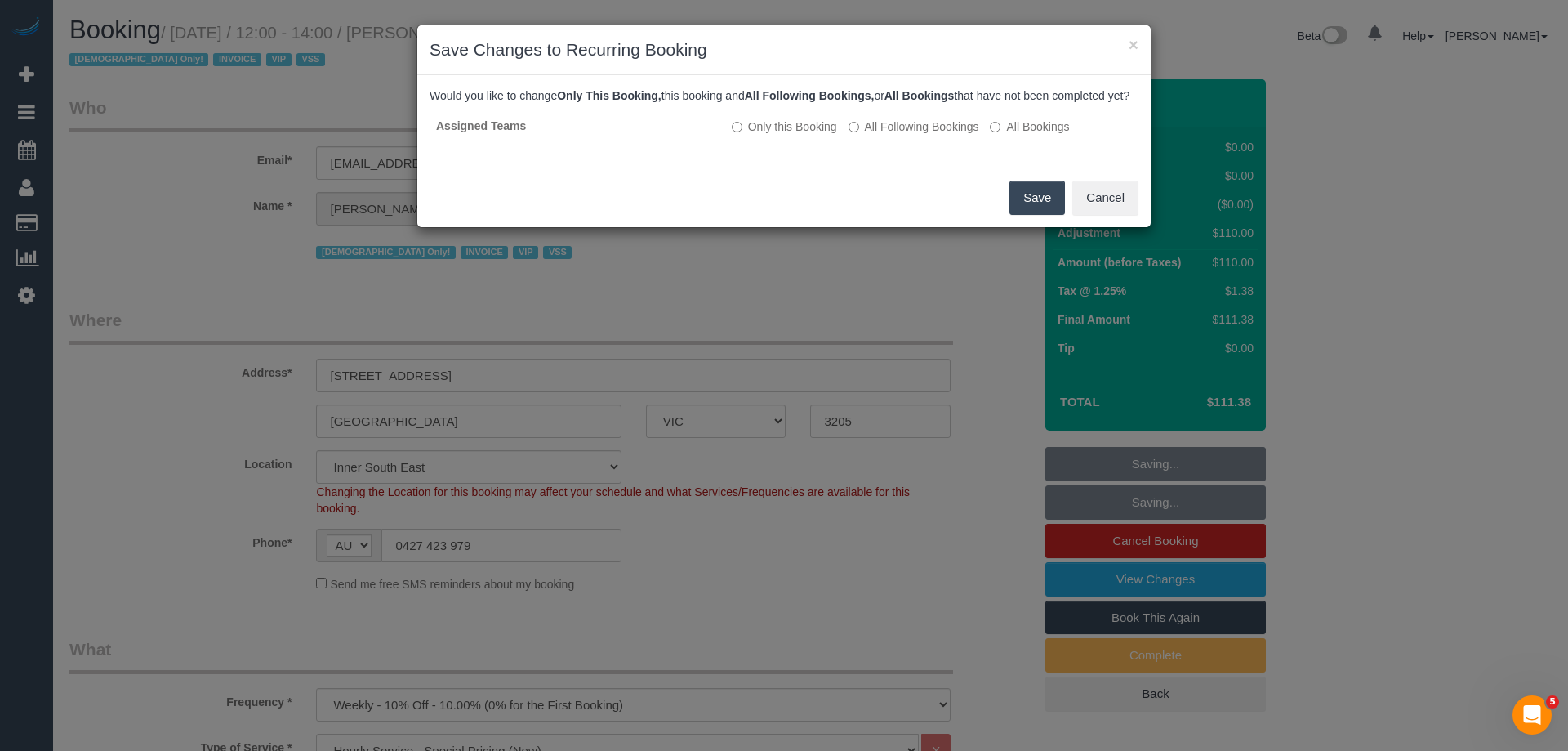
click at [1039, 215] on button "Save" at bounding box center [1037, 197] width 56 height 35
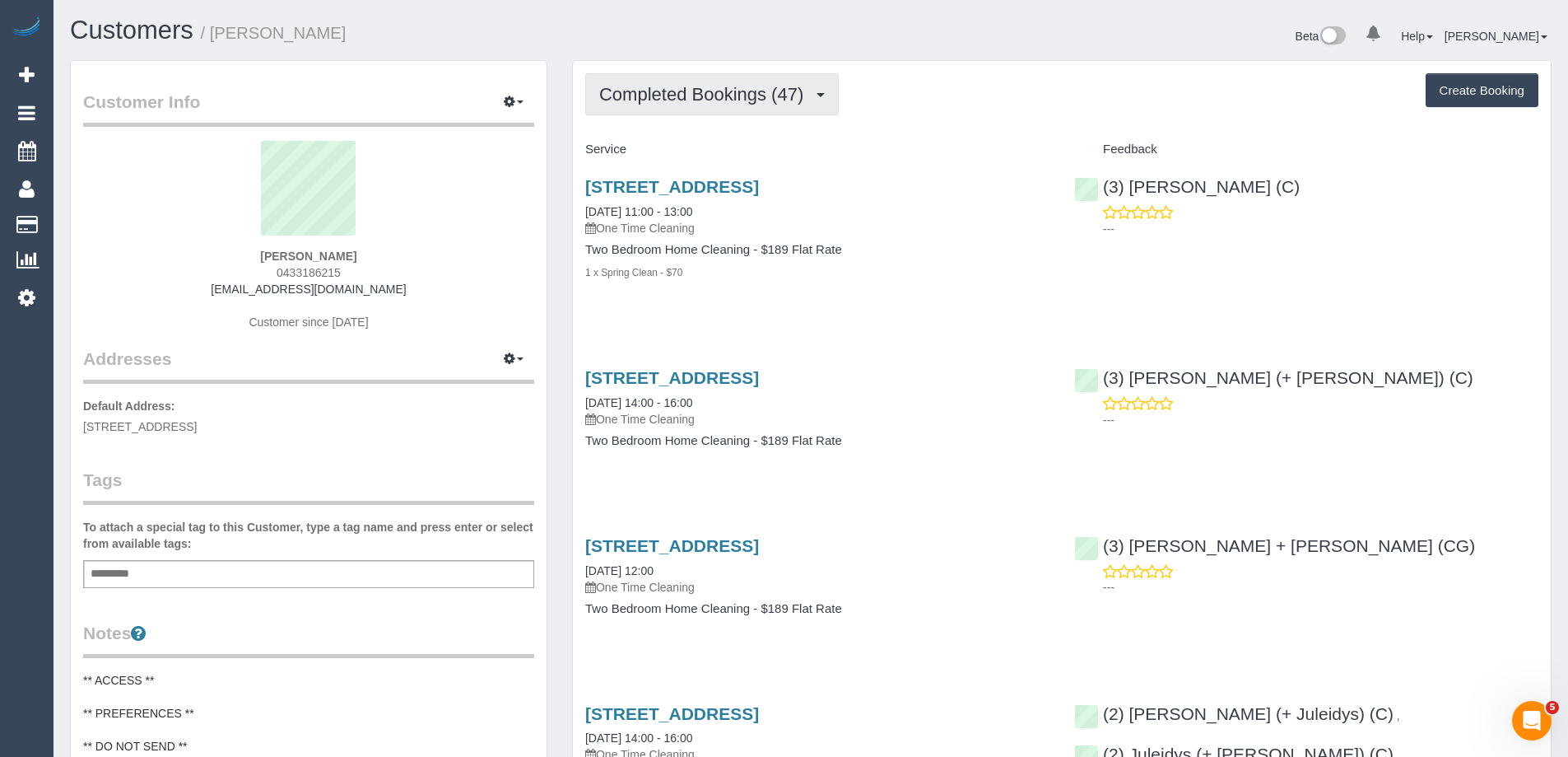
click at [642, 98] on span "Completed Bookings (47)" at bounding box center [705, 94] width 212 height 21
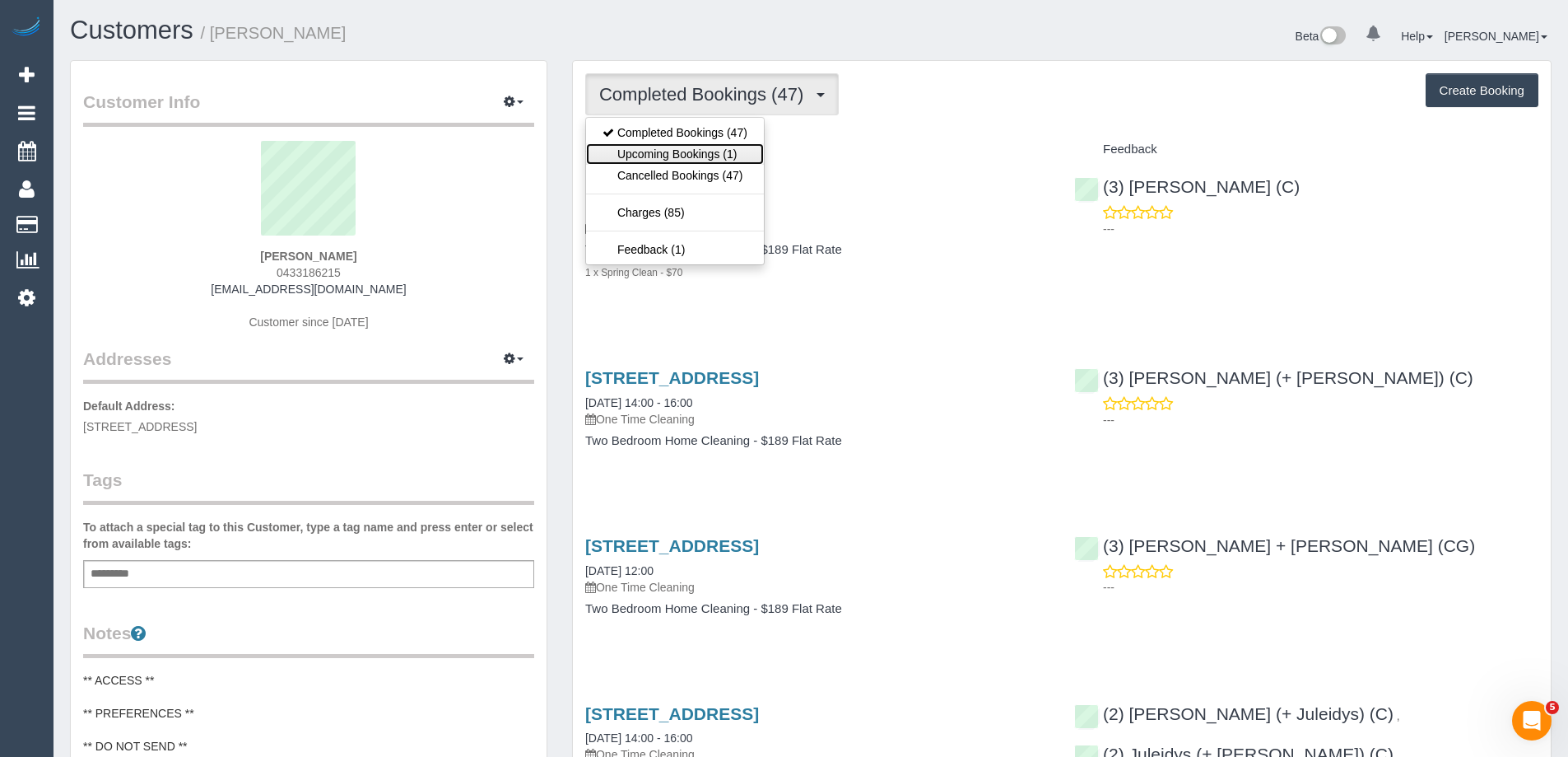
click at [647, 162] on link "Upcoming Bookings (1)" at bounding box center [674, 153] width 178 height 22
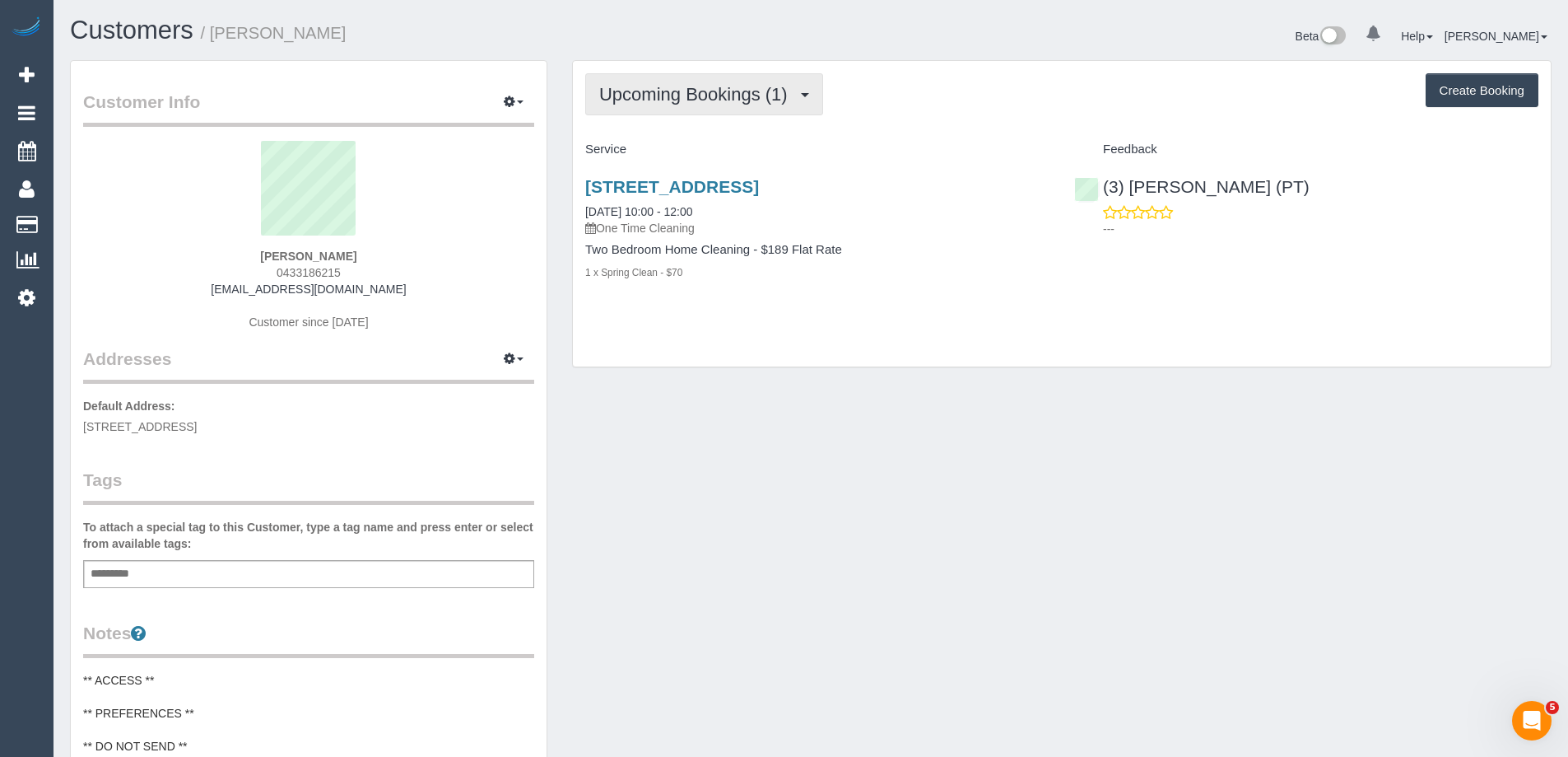
click at [653, 77] on button "Upcoming Bookings (1)" at bounding box center [703, 94] width 238 height 42
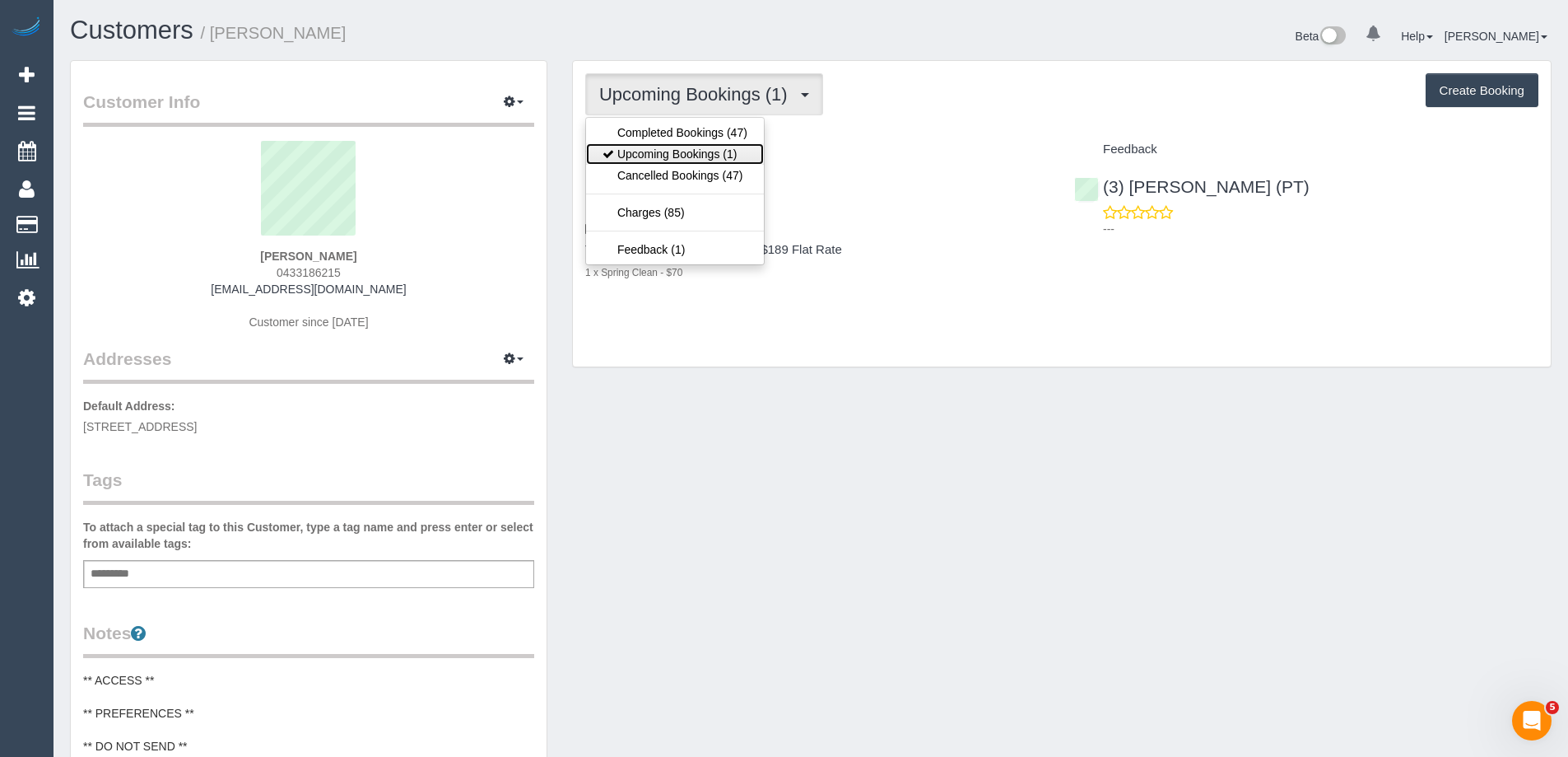
click at [655, 155] on link "Upcoming Bookings (1)" at bounding box center [674, 153] width 178 height 22
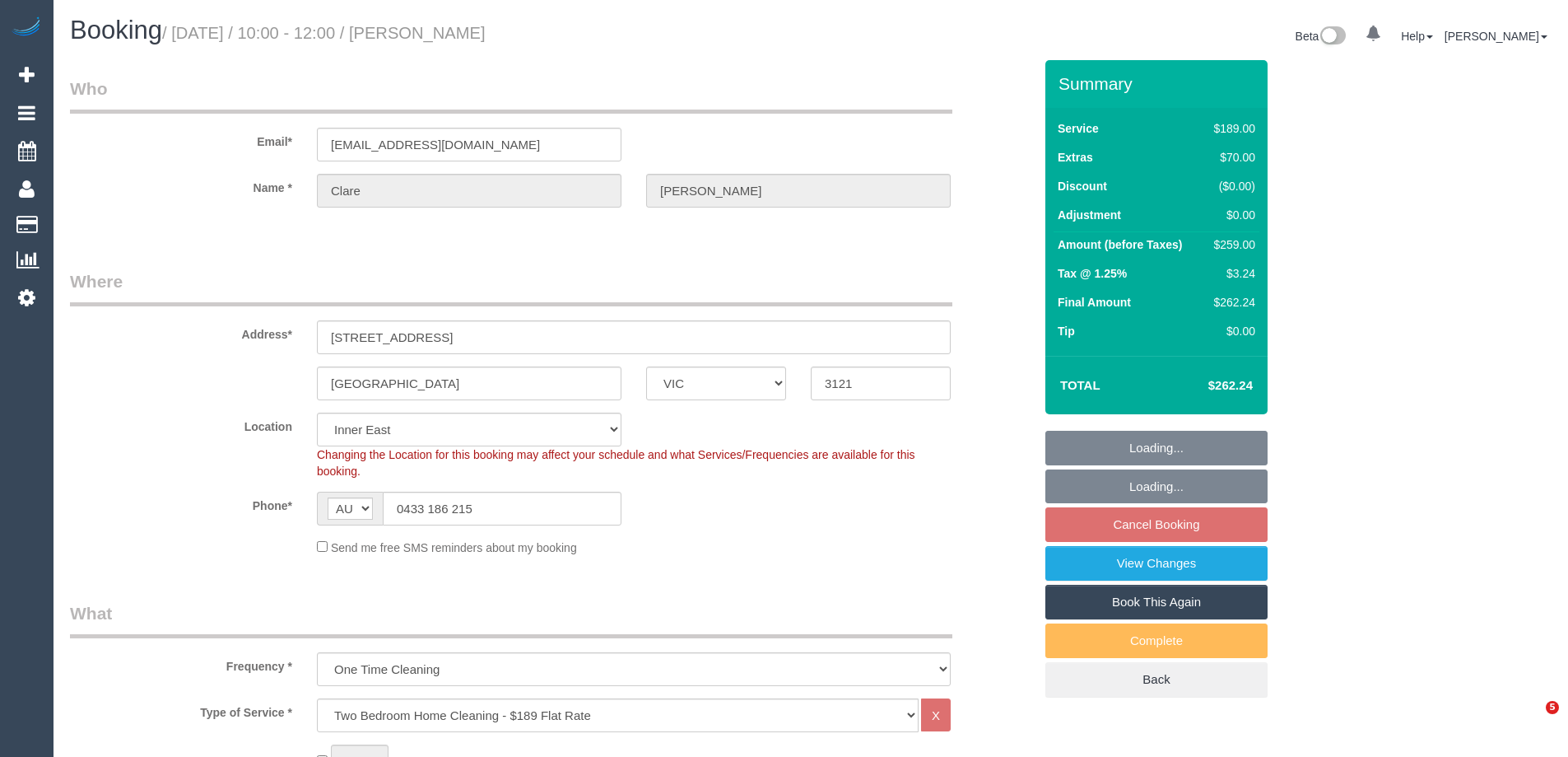
select select "VIC"
select select "string:stripe-pm_1SCVCK2GScqysDRVn9Pm1mvY"
select select "number:29"
select select "number:14"
select select "number:19"
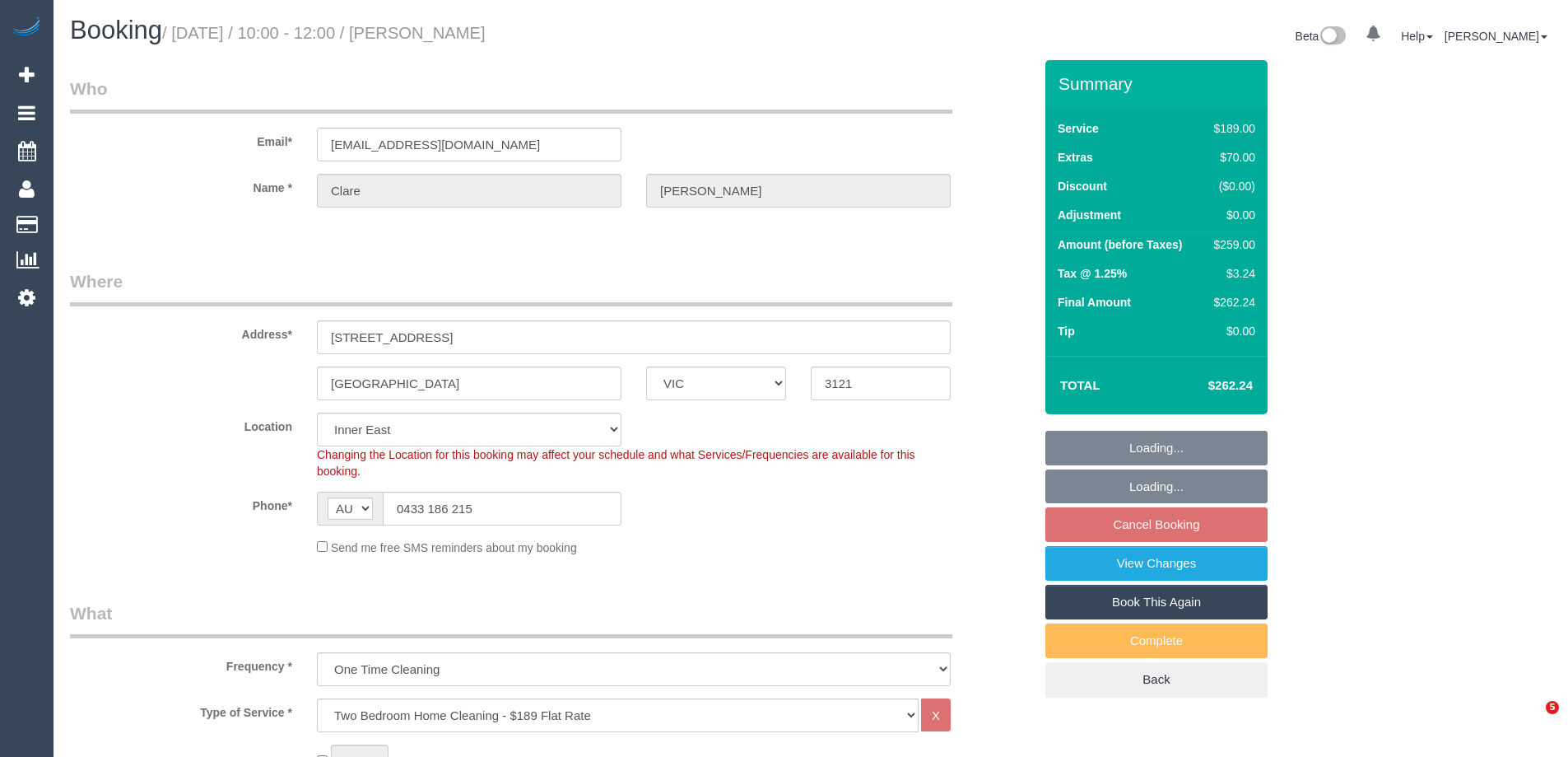
select select "number:22"
select select "number:13"
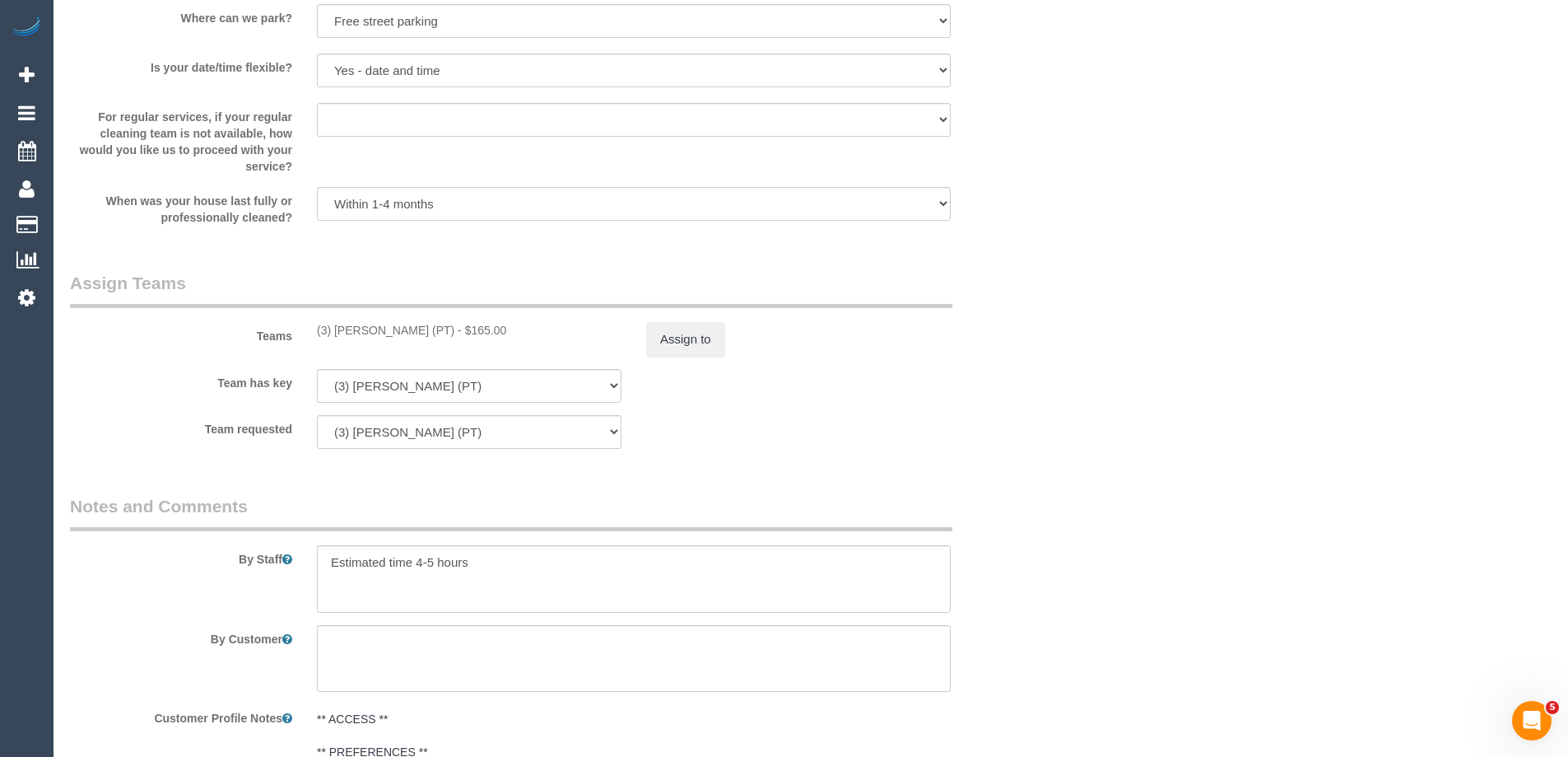
scroll to position [2552, 0]
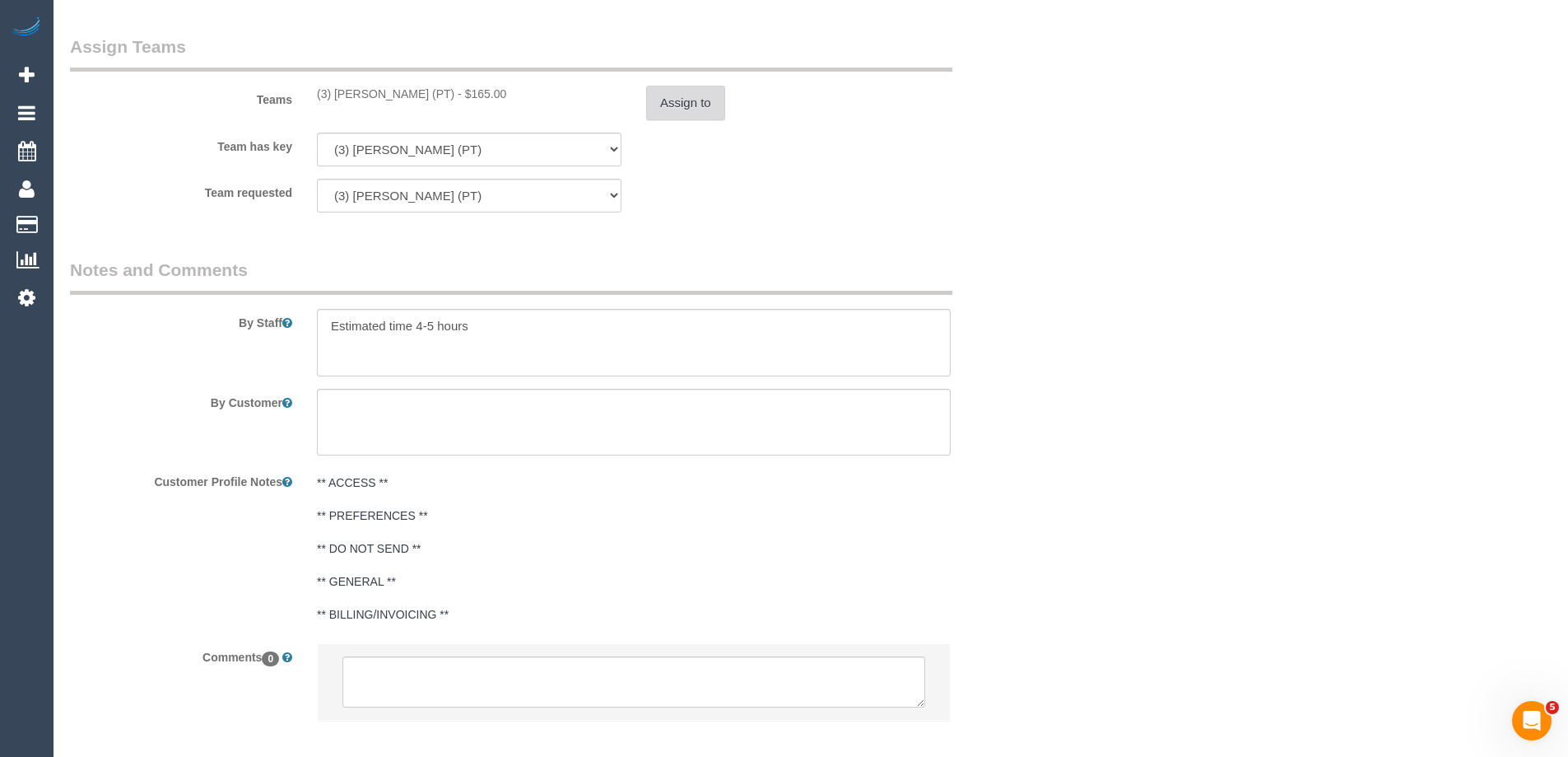
click at [680, 106] on button "Assign to" at bounding box center [685, 103] width 79 height 35
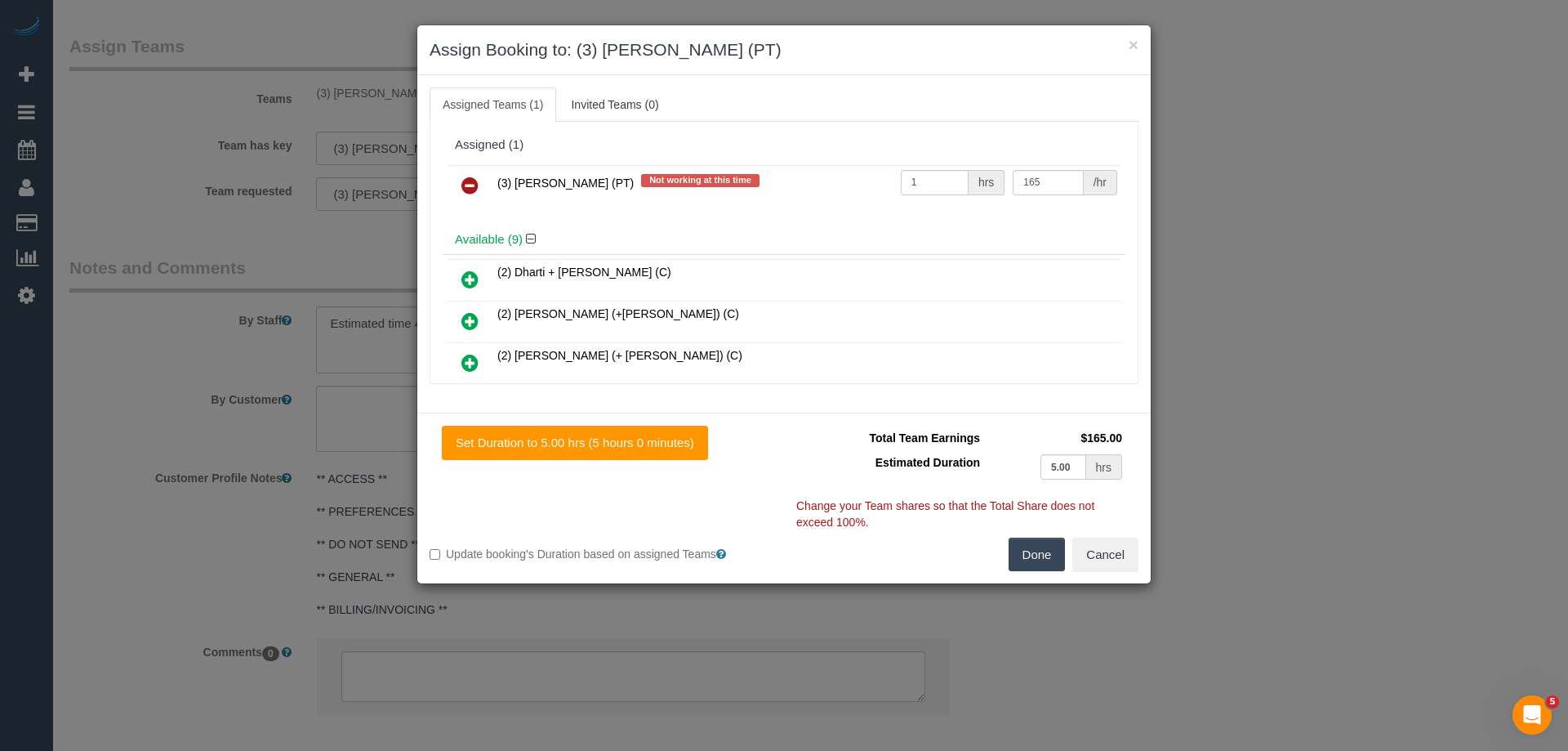
click at [465, 181] on icon at bounding box center [470, 185] width 17 height 20
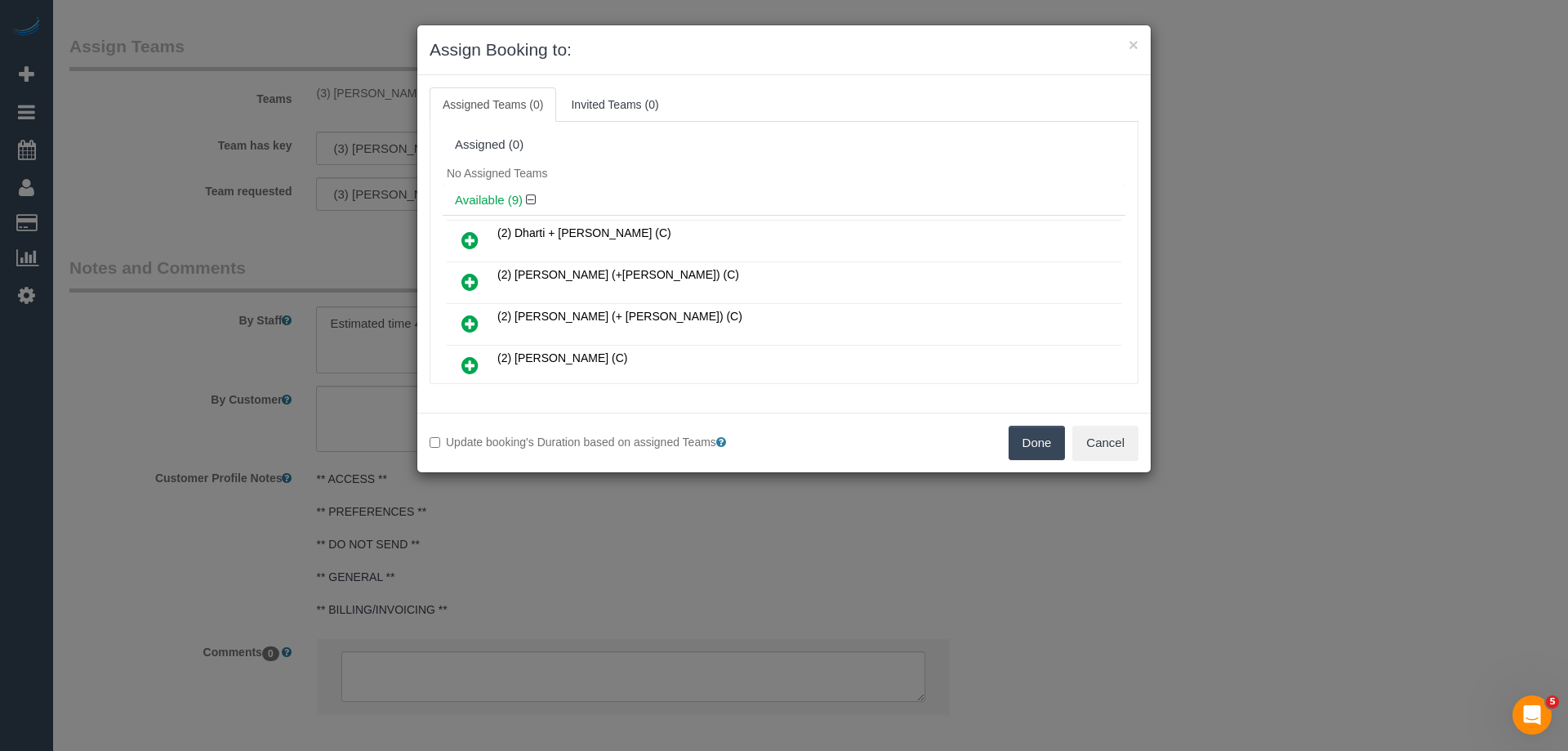
click at [1020, 449] on button "Done" at bounding box center [1036, 442] width 57 height 35
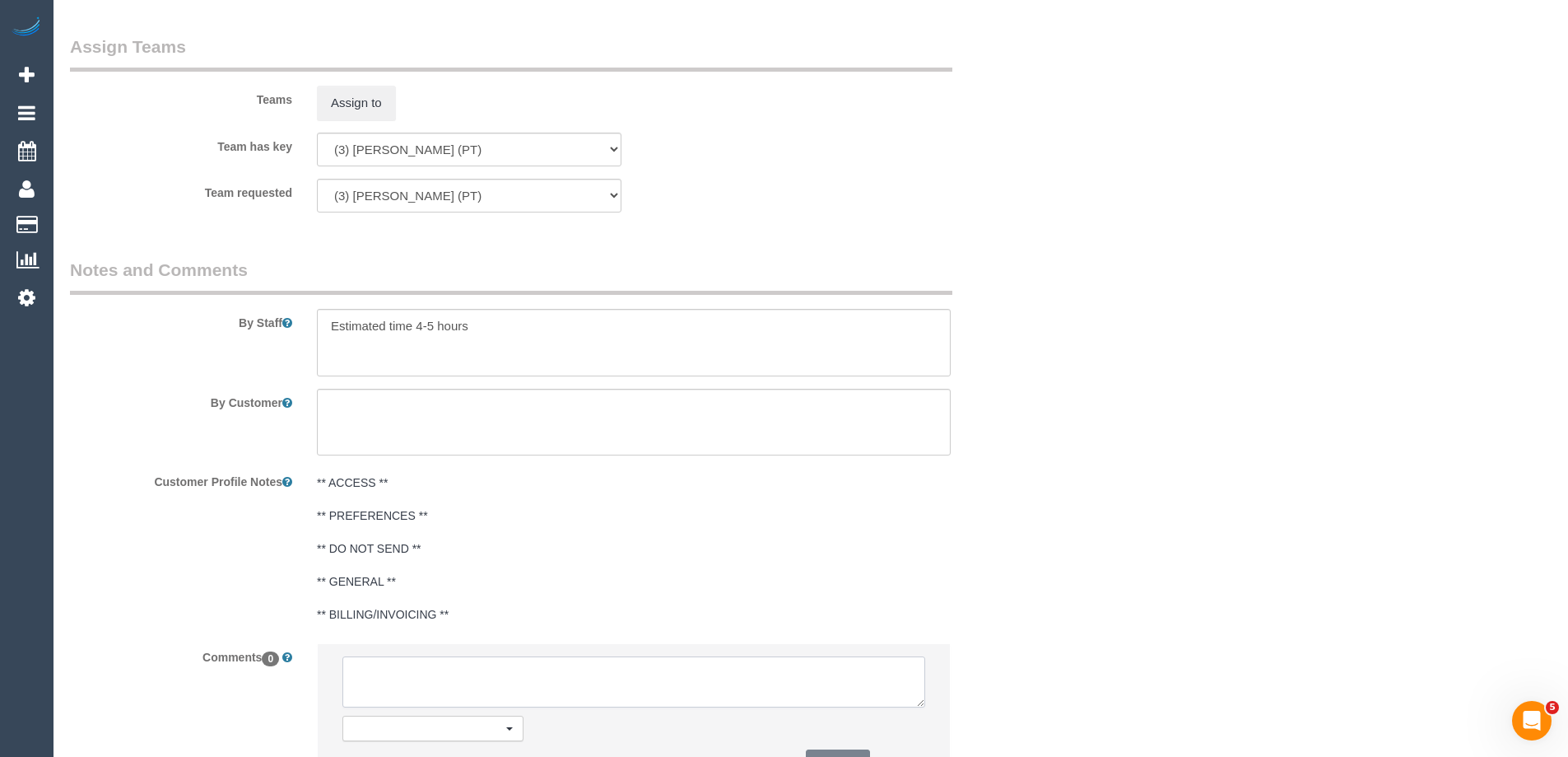
click at [522, 689] on textarea at bounding box center [634, 682] width 583 height 51
paste textarea "(3) Passang Tamang (PT) UA ongoing - Resigned Customer not contacted, never att…"
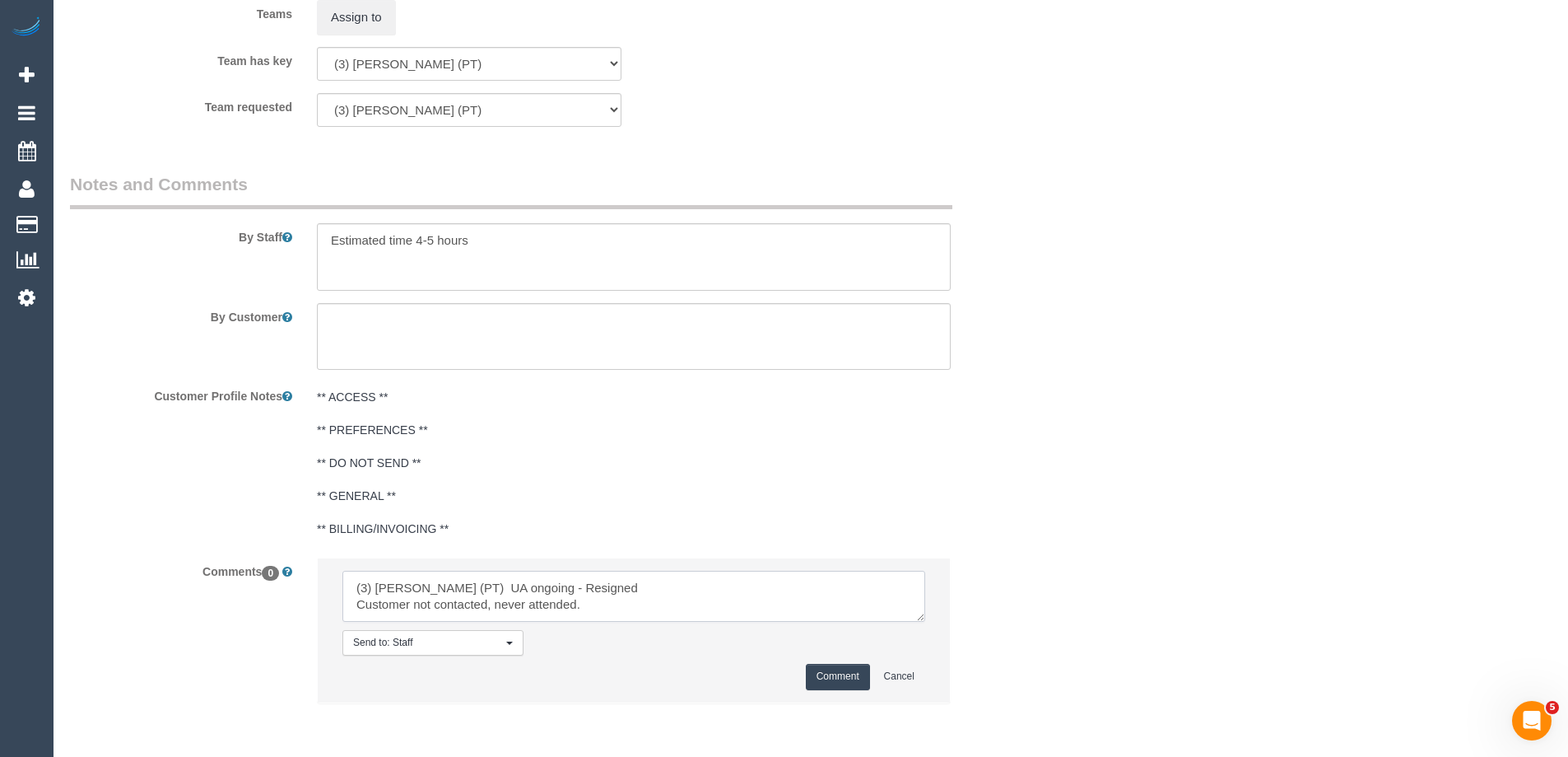
scroll to position [2704, 0]
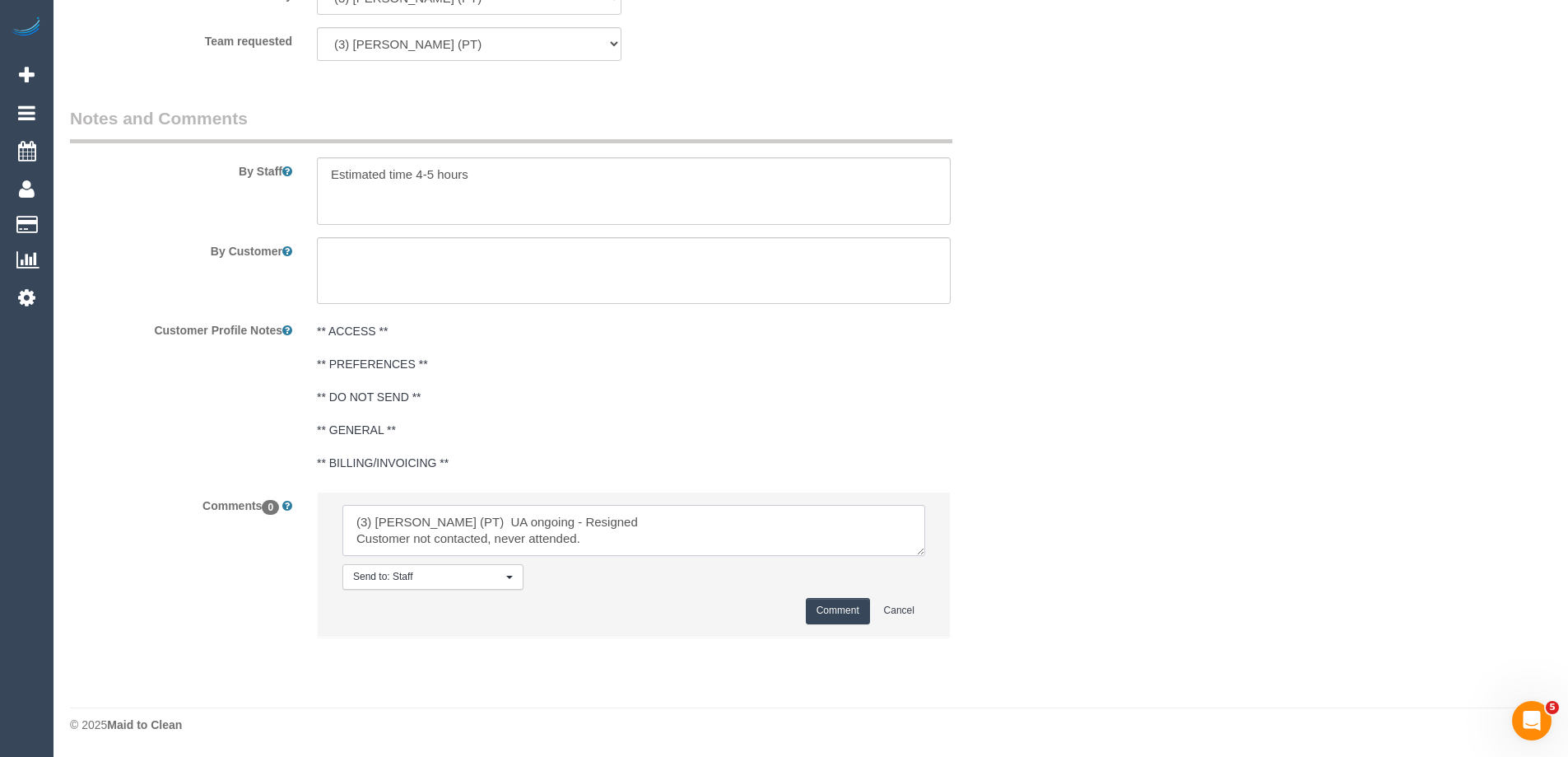
type textarea "(3) Passang Tamang (PT) UA ongoing - Resigned Customer not contacted, never att…"
click at [843, 617] on button "Comment" at bounding box center [838, 610] width 64 height 25
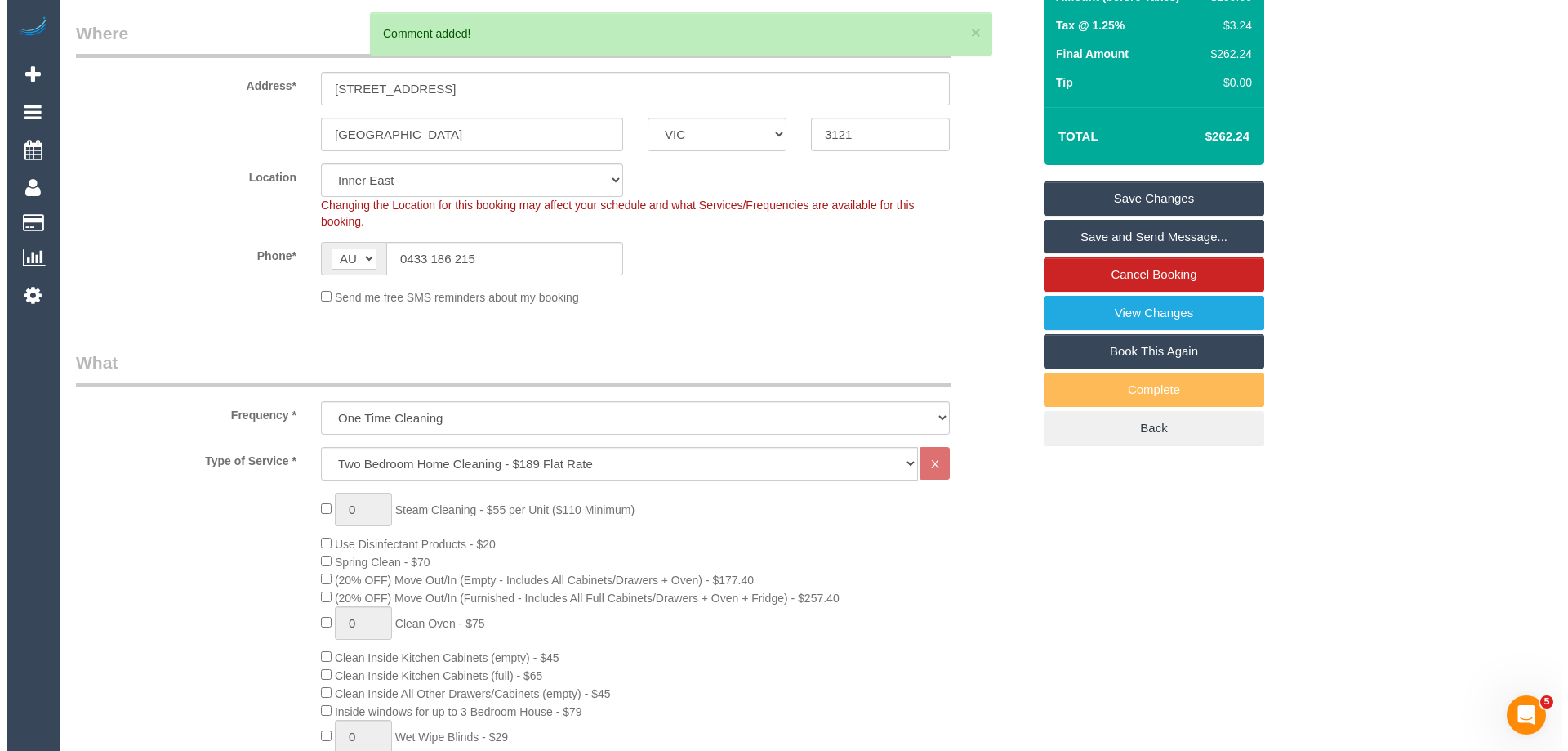
scroll to position [0, 0]
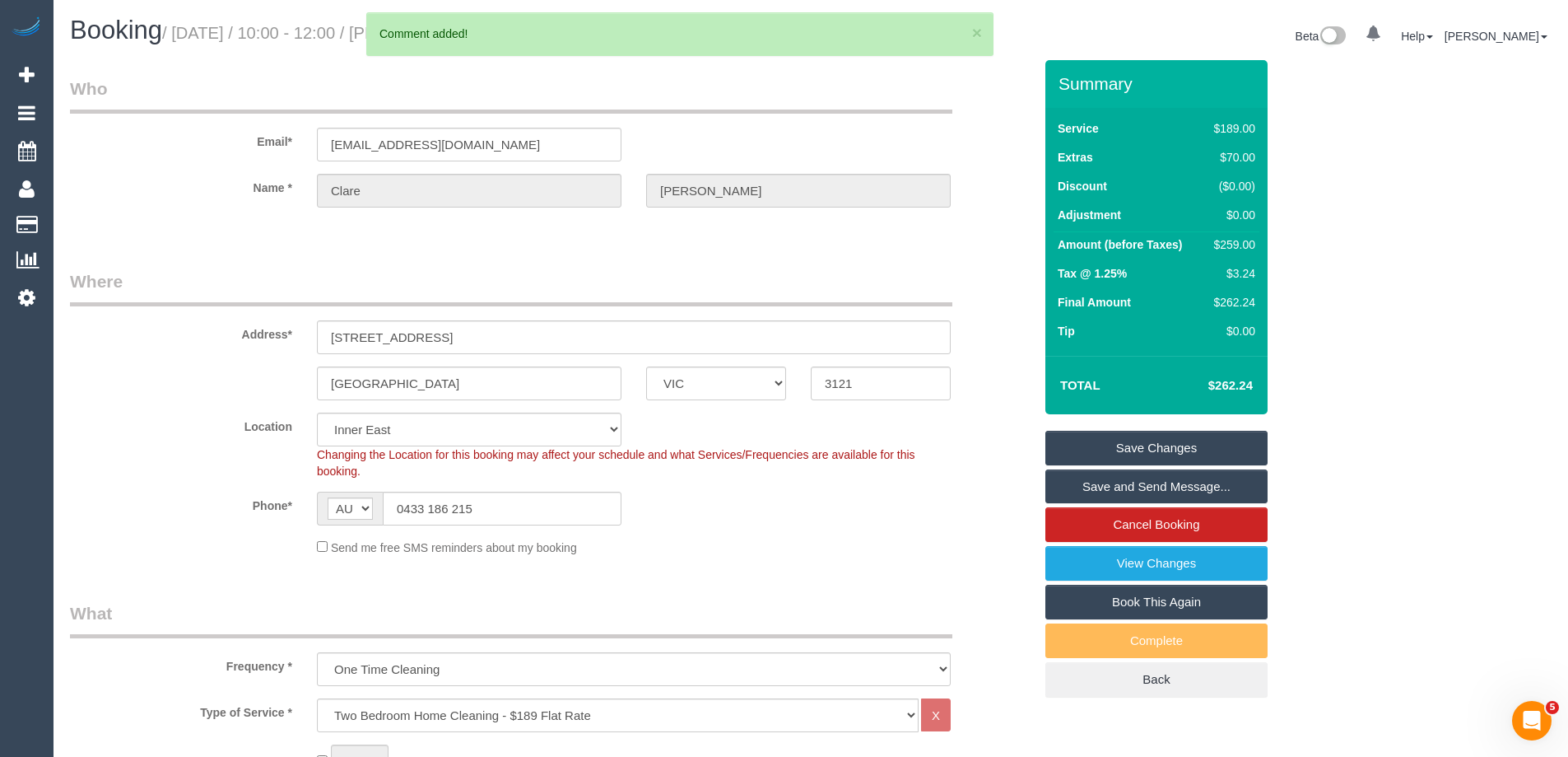
click at [1090, 452] on link "Save Changes" at bounding box center [1156, 448] width 222 height 35
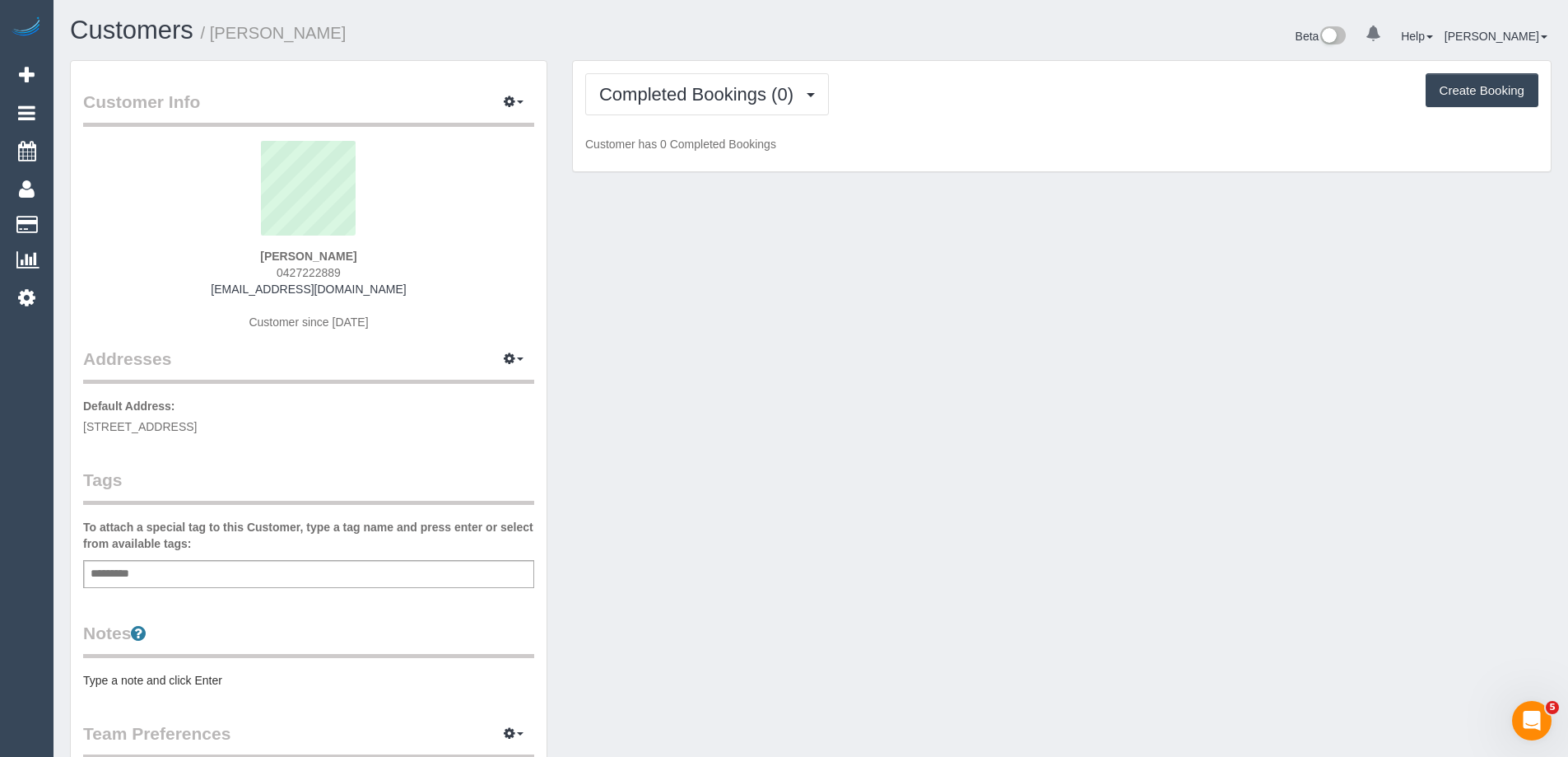
click at [731, 118] on div "Completed Bookings (0) Completed Bookings (0) Upcoming Bookings (11) Cancelled …" at bounding box center [1061, 117] width 978 height 111
click at [728, 100] on span "Completed Bookings (0)" at bounding box center [699, 94] width 202 height 21
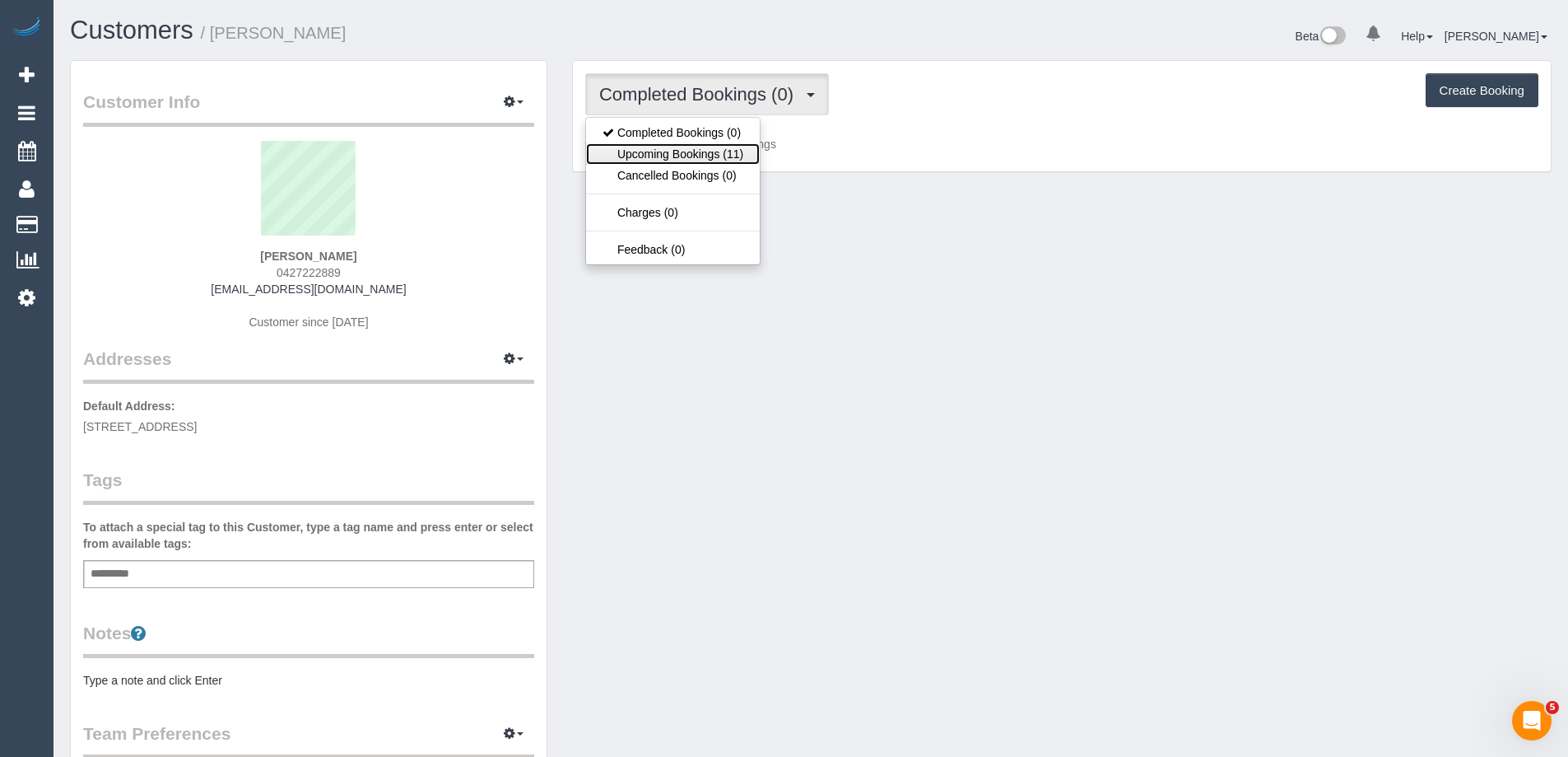
click at [729, 149] on link "Upcoming Bookings (11)" at bounding box center [672, 153] width 174 height 22
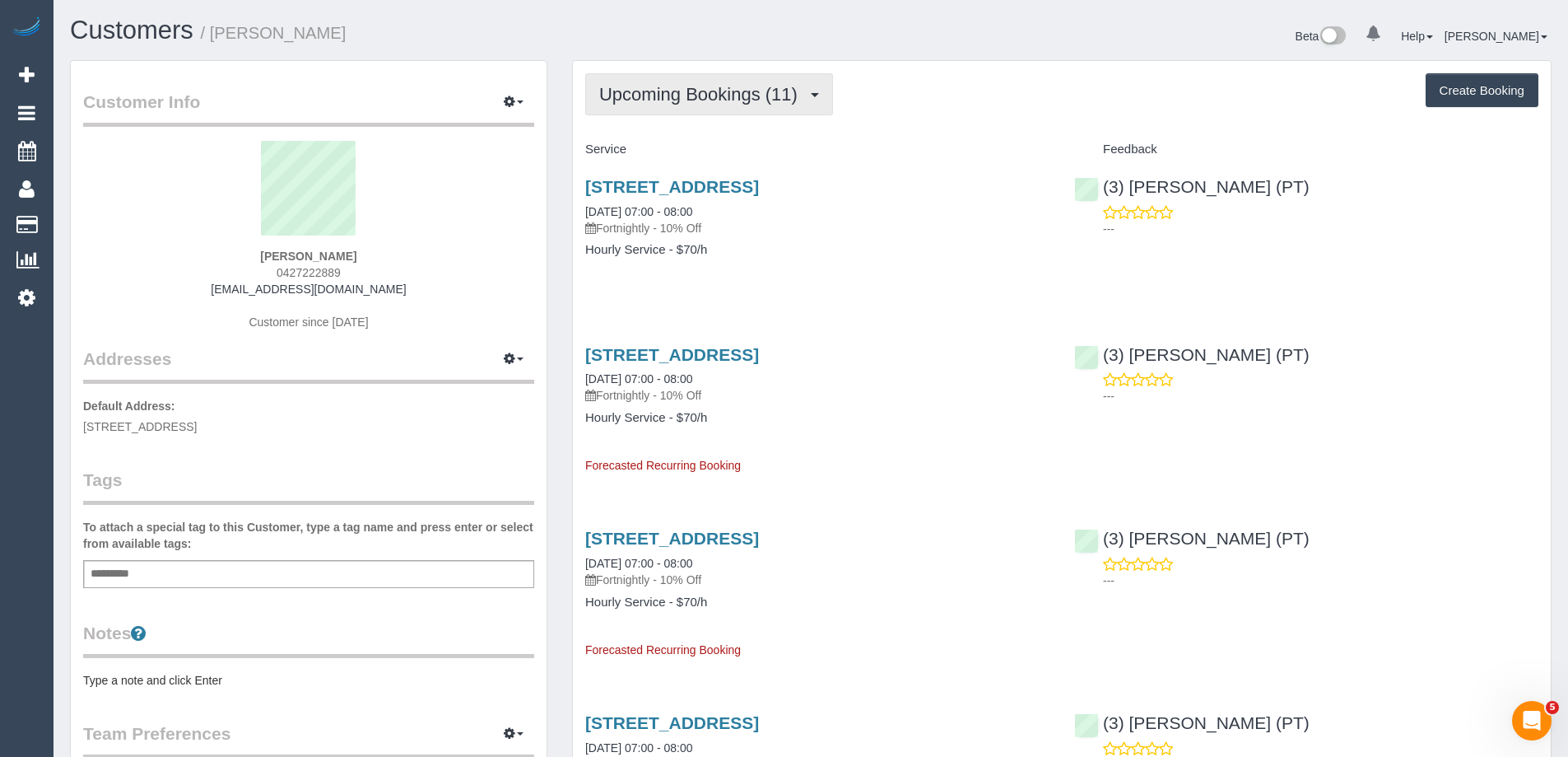
click at [715, 103] on span "Upcoming Bookings (11)" at bounding box center [702, 94] width 207 height 21
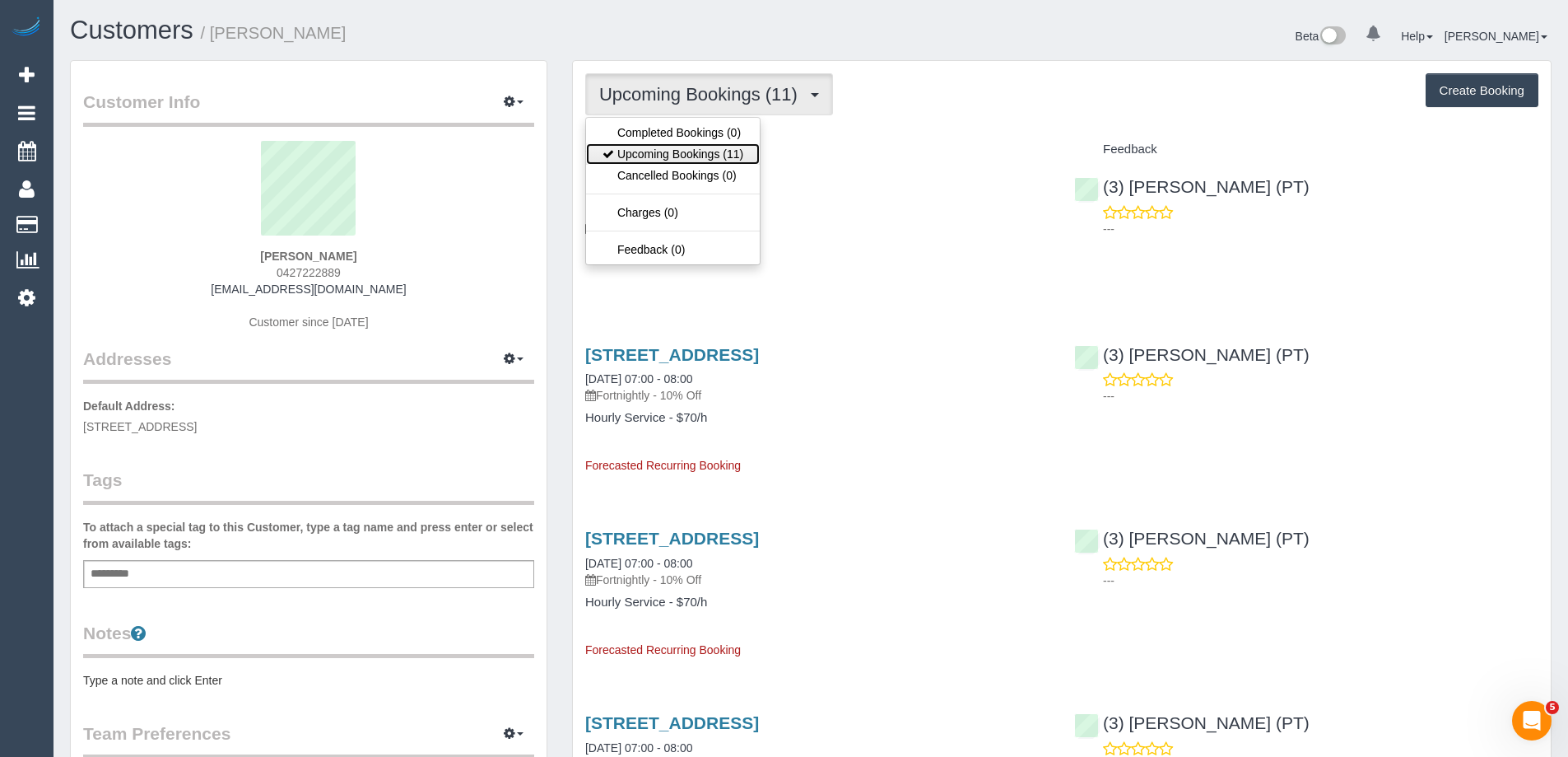
click at [704, 148] on link "Upcoming Bookings (11)" at bounding box center [672, 153] width 174 height 22
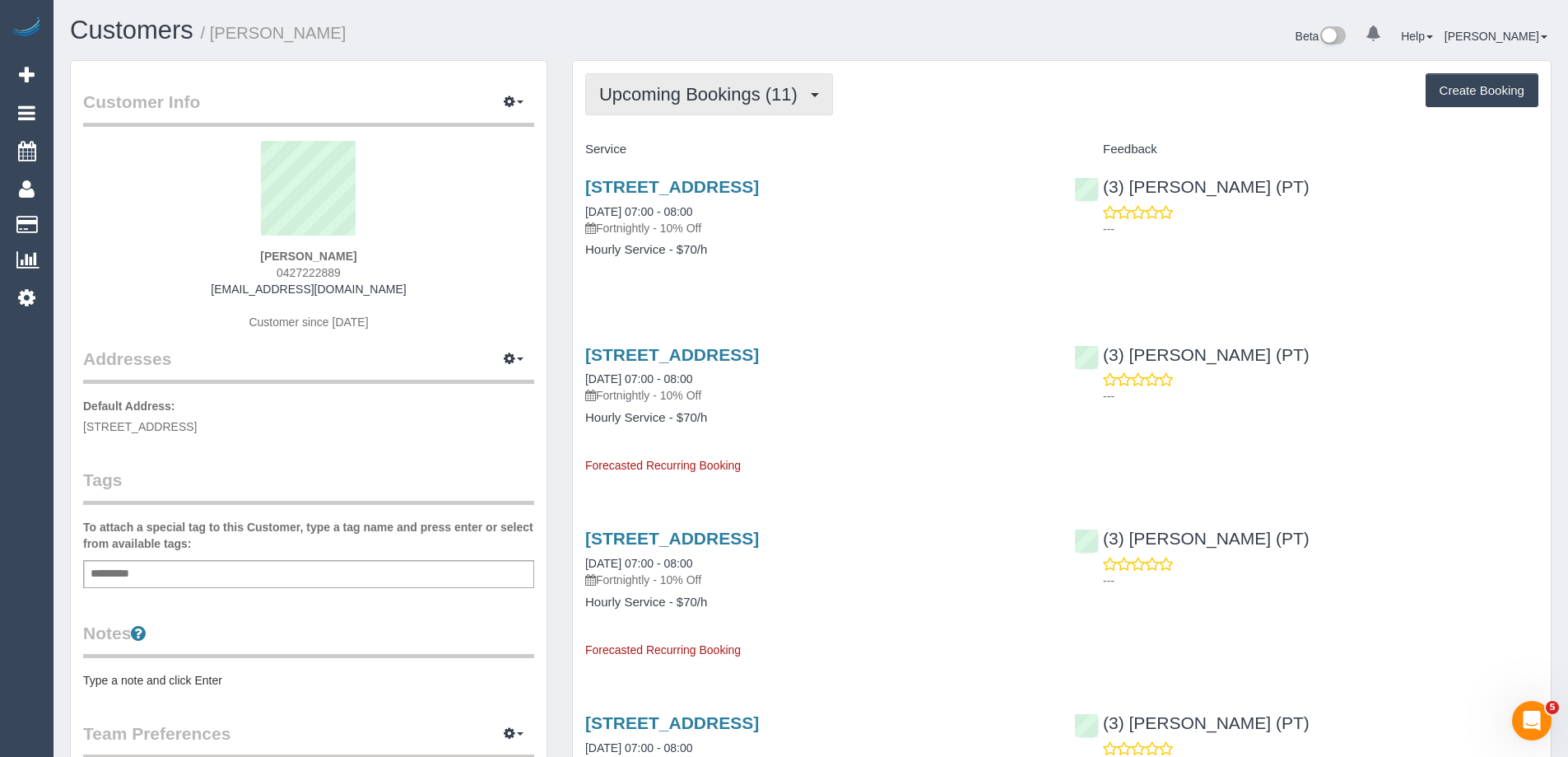
drag, startPoint x: 698, startPoint y: 95, endPoint x: 699, endPoint y: 114, distance: 19.0
click at [697, 95] on span "Upcoming Bookings (11)" at bounding box center [702, 94] width 207 height 21
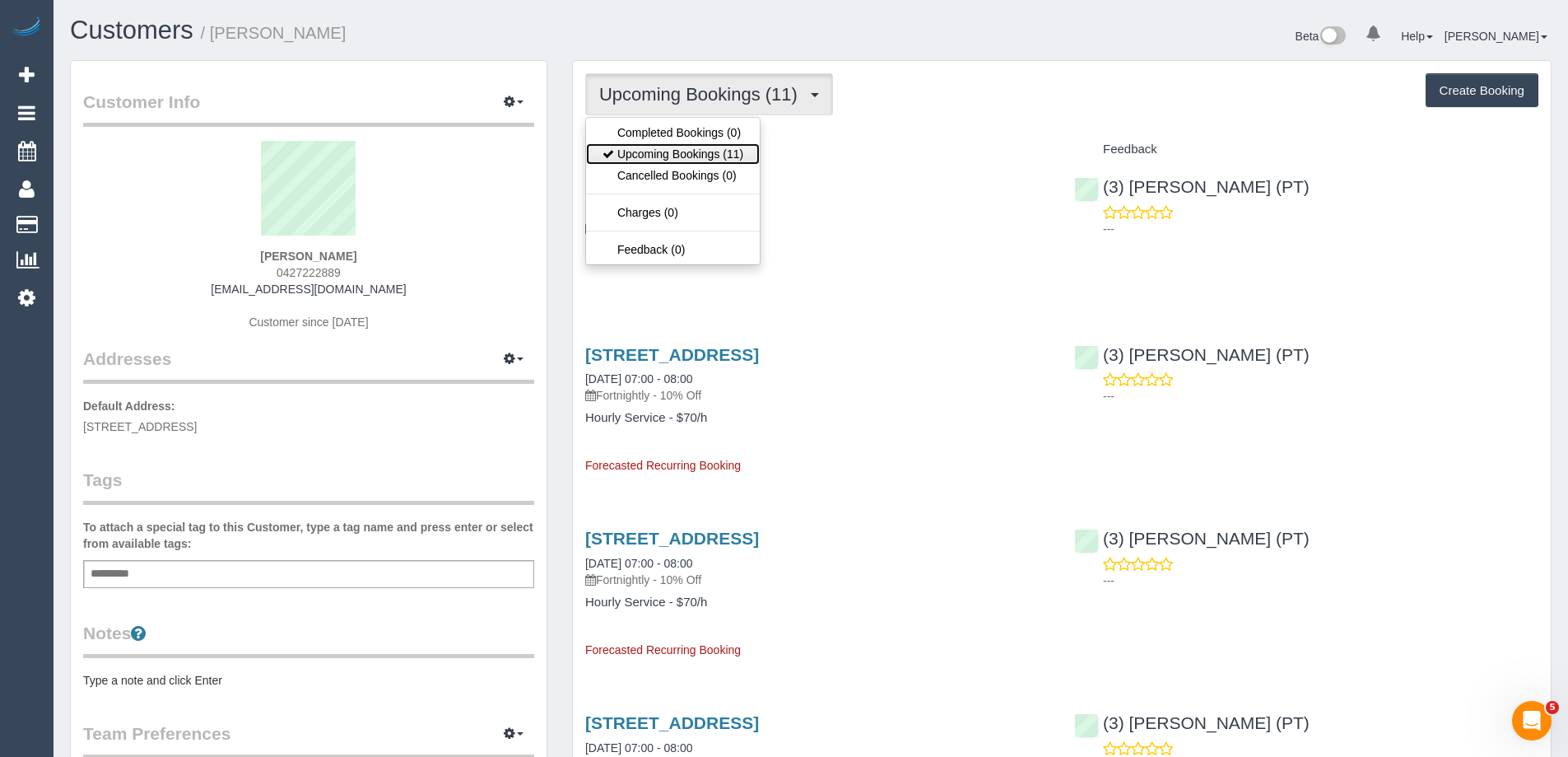
click at [697, 163] on link "Upcoming Bookings (11)" at bounding box center [672, 153] width 174 height 22
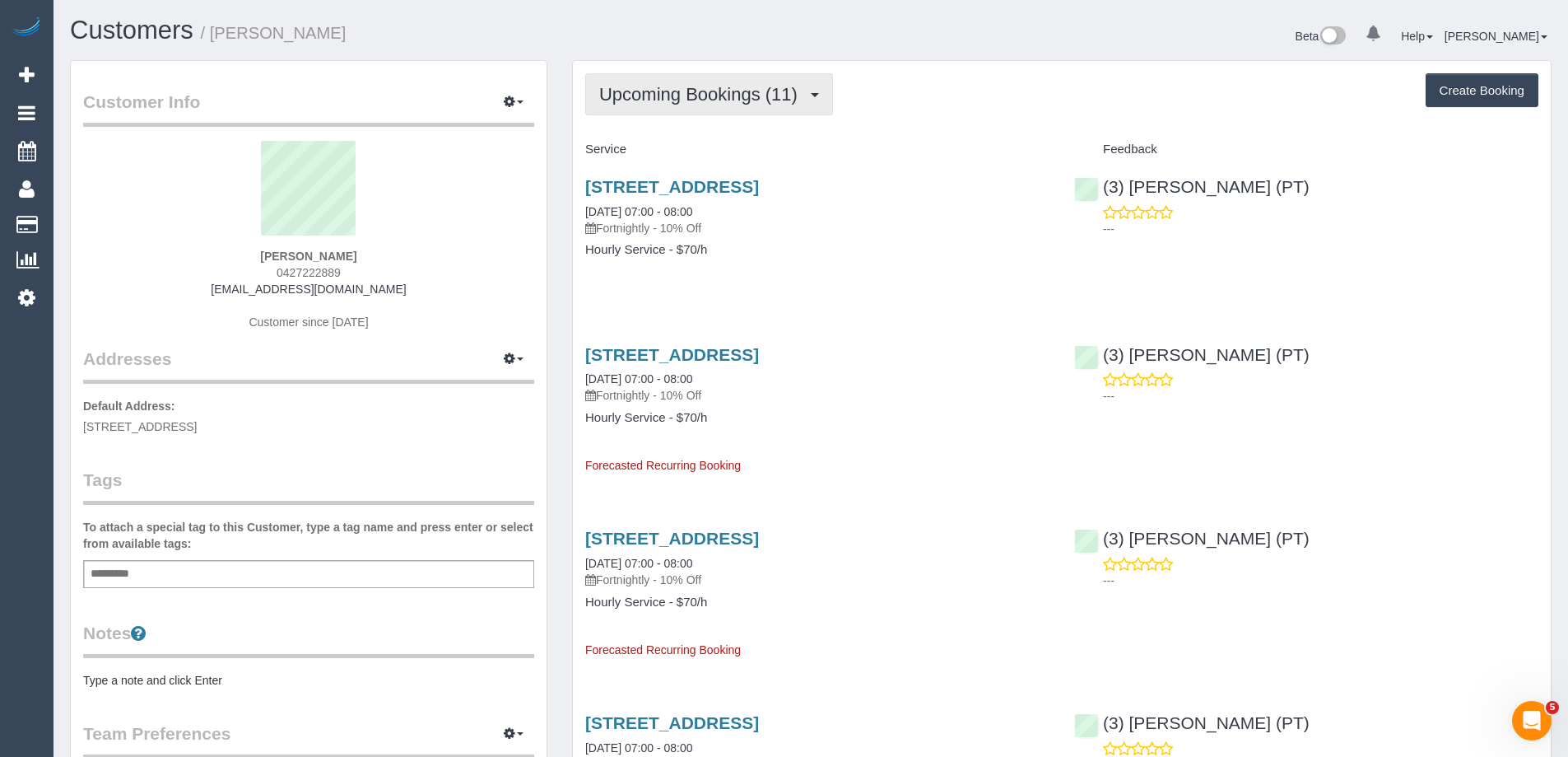
click at [654, 107] on button "Upcoming Bookings (11)" at bounding box center [709, 94] width 248 height 42
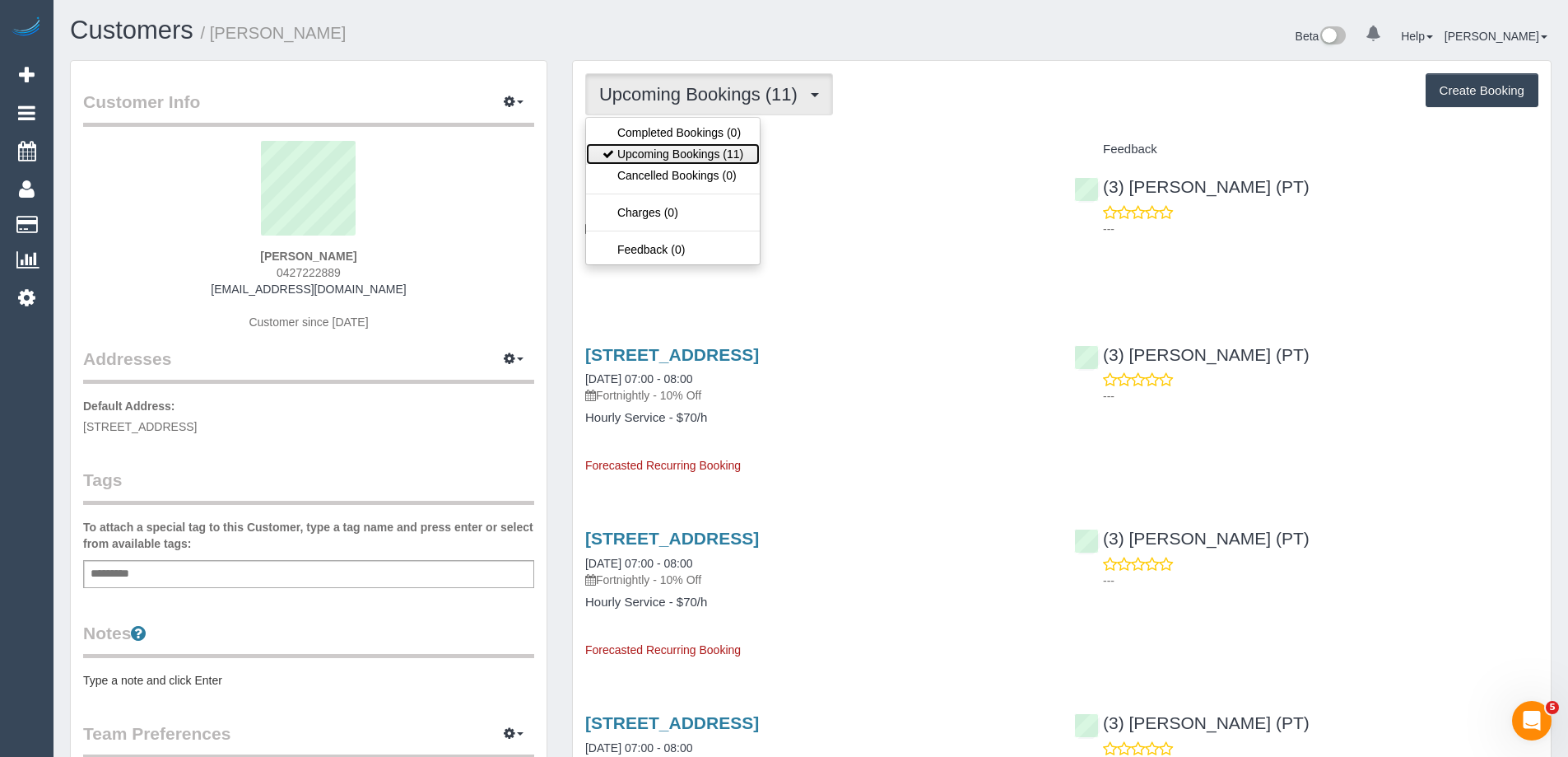
click at [681, 152] on link "Upcoming Bookings (11)" at bounding box center [672, 153] width 174 height 22
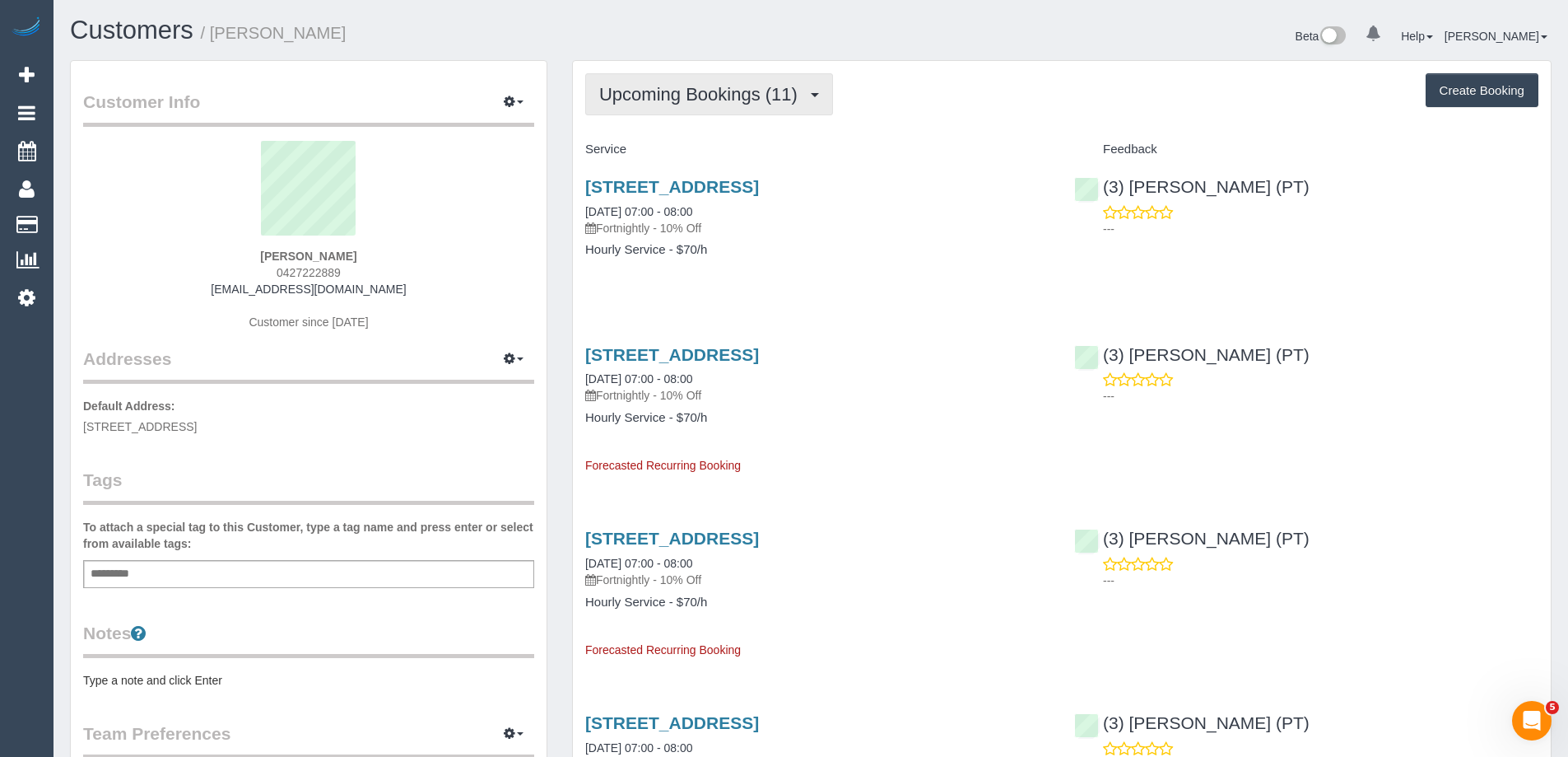
click at [677, 109] on button "Upcoming Bookings (11)" at bounding box center [709, 94] width 248 height 42
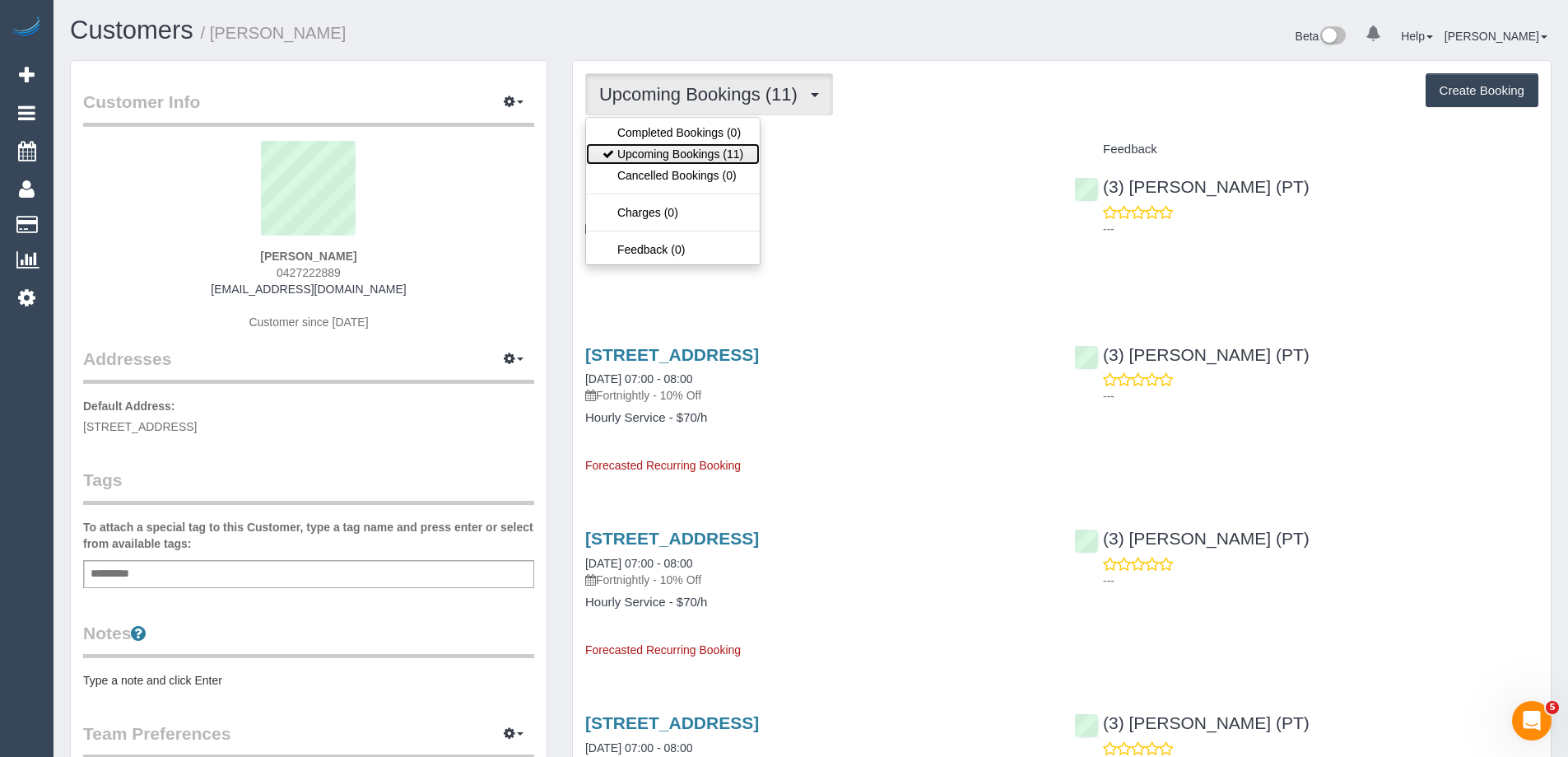
click at [687, 144] on link "Upcoming Bookings (11)" at bounding box center [672, 153] width 174 height 22
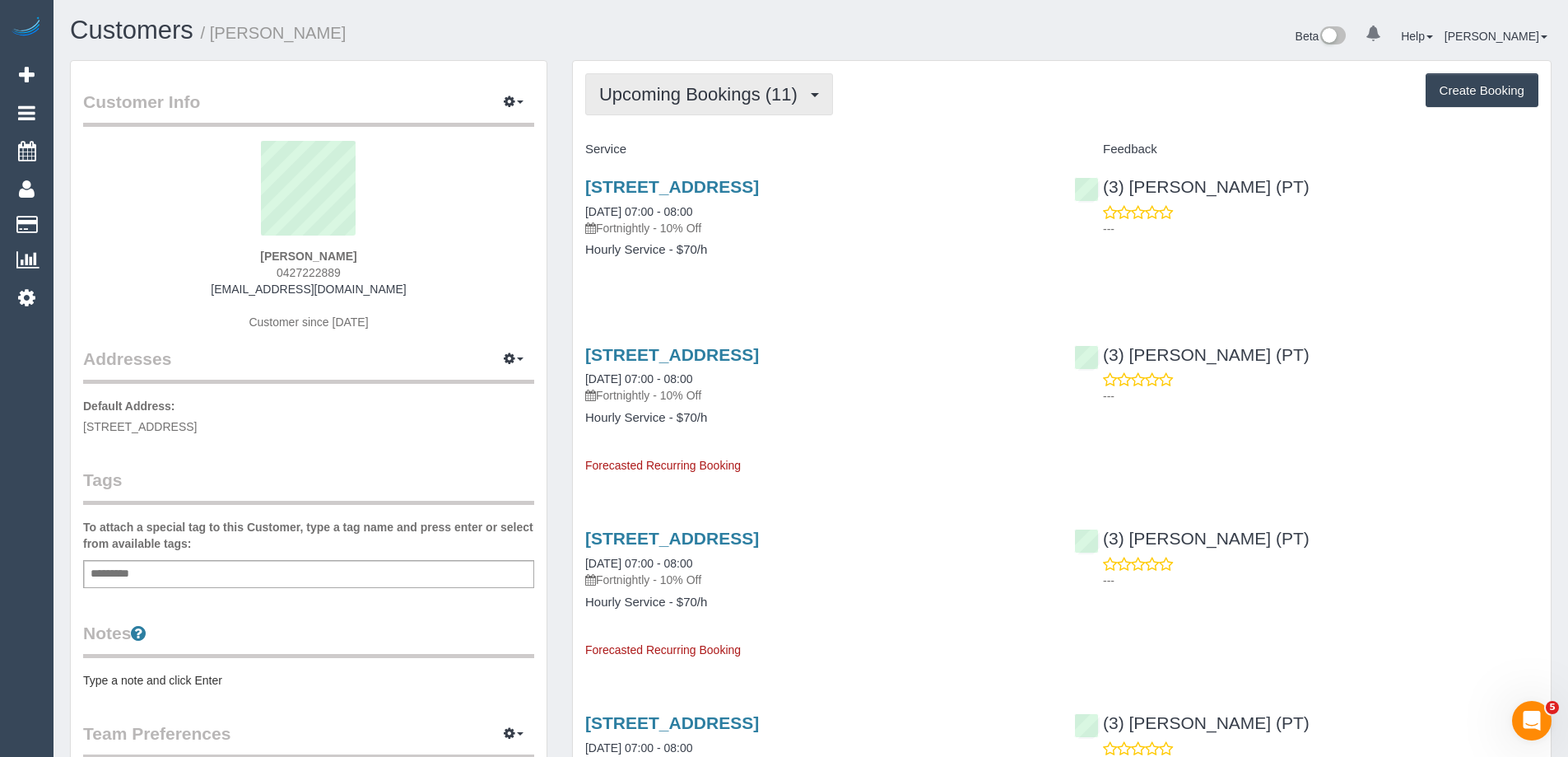
click at [696, 102] on span "Upcoming Bookings (11)" at bounding box center [702, 94] width 207 height 21
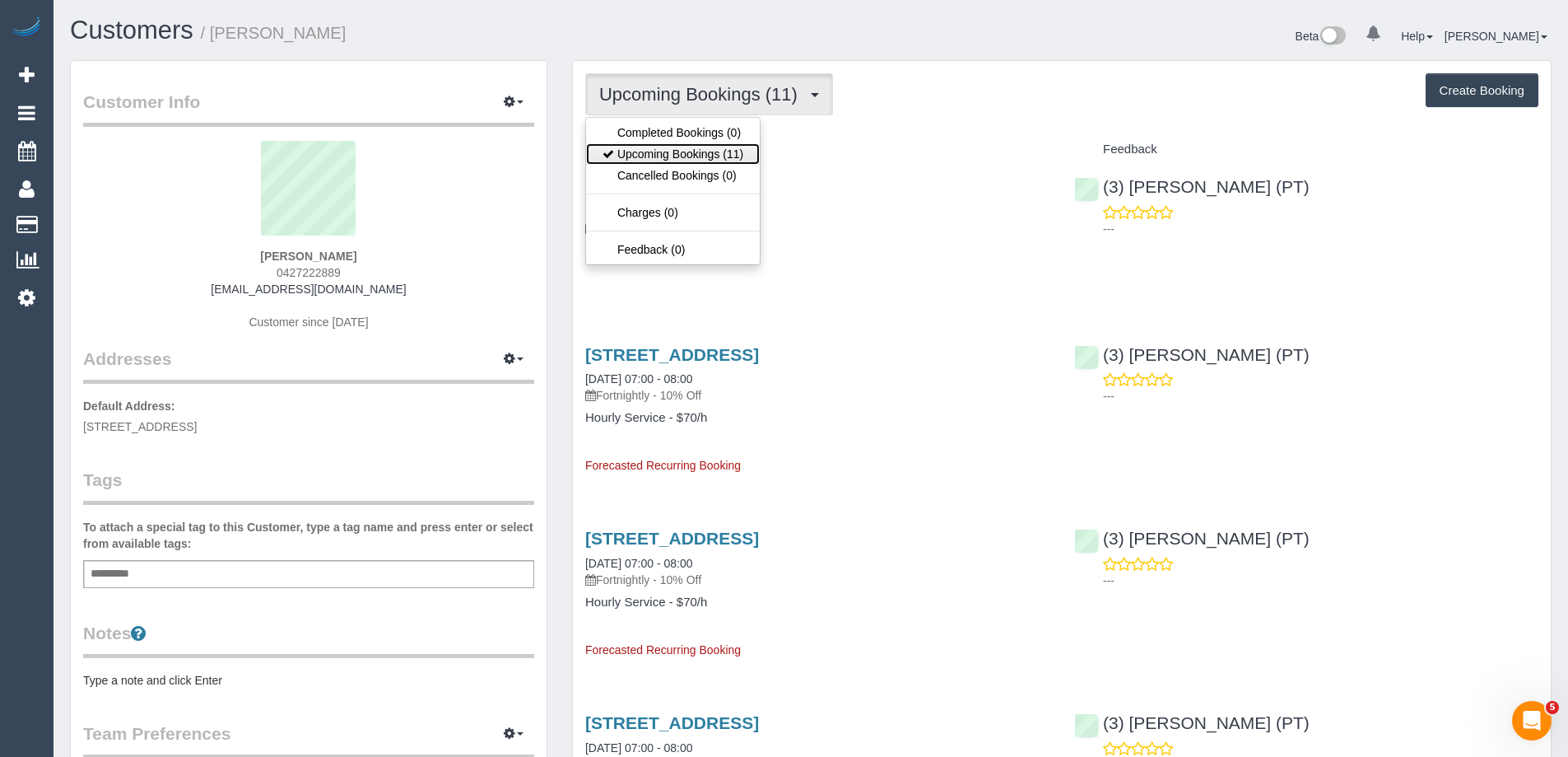
click at [701, 154] on link "Upcoming Bookings (11)" at bounding box center [672, 153] width 174 height 22
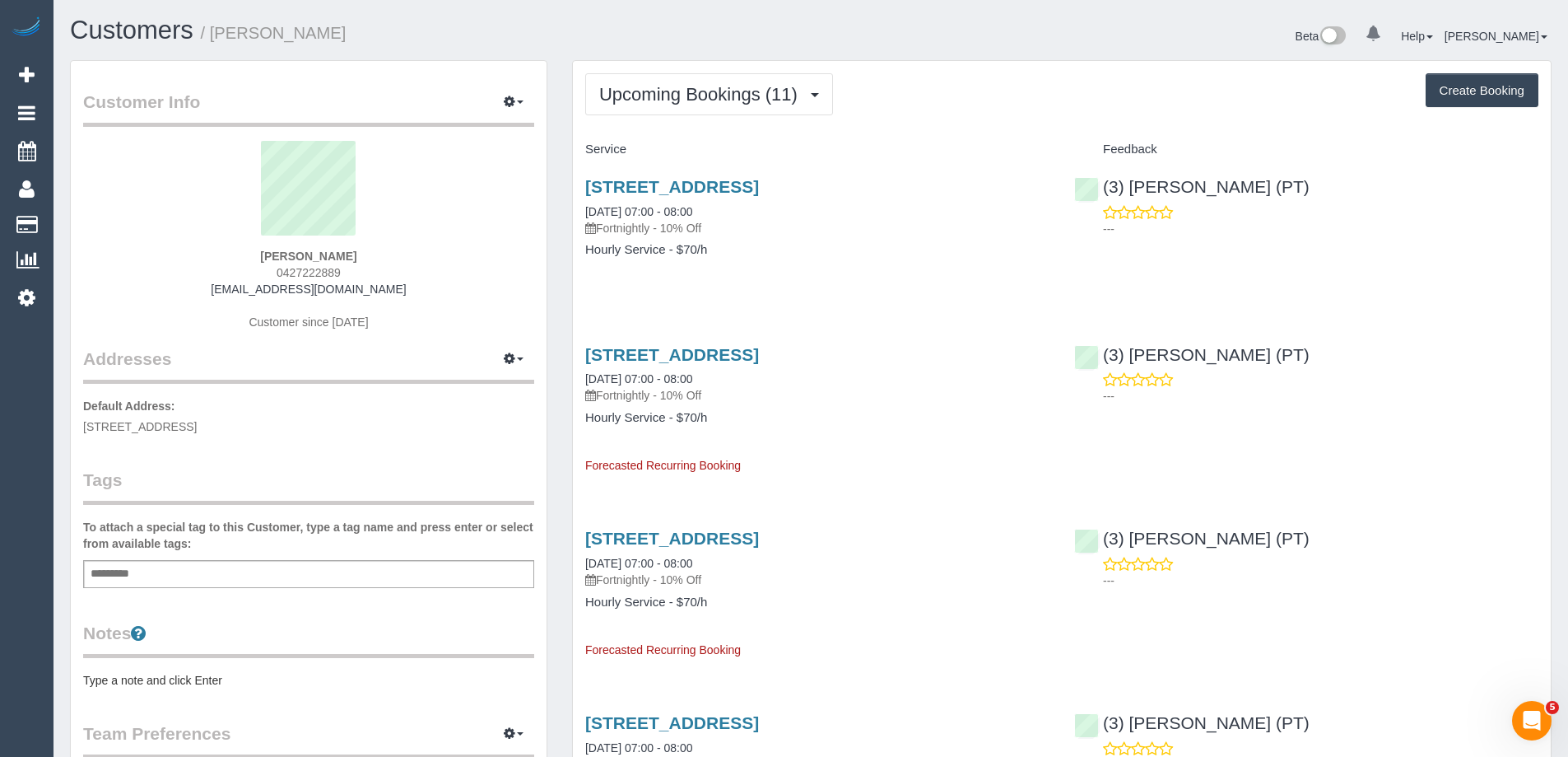
drag, startPoint x: 747, startPoint y: 89, endPoint x: 753, endPoint y: 109, distance: 20.9
click at [749, 92] on span "Upcoming Bookings (11)" at bounding box center [702, 94] width 207 height 21
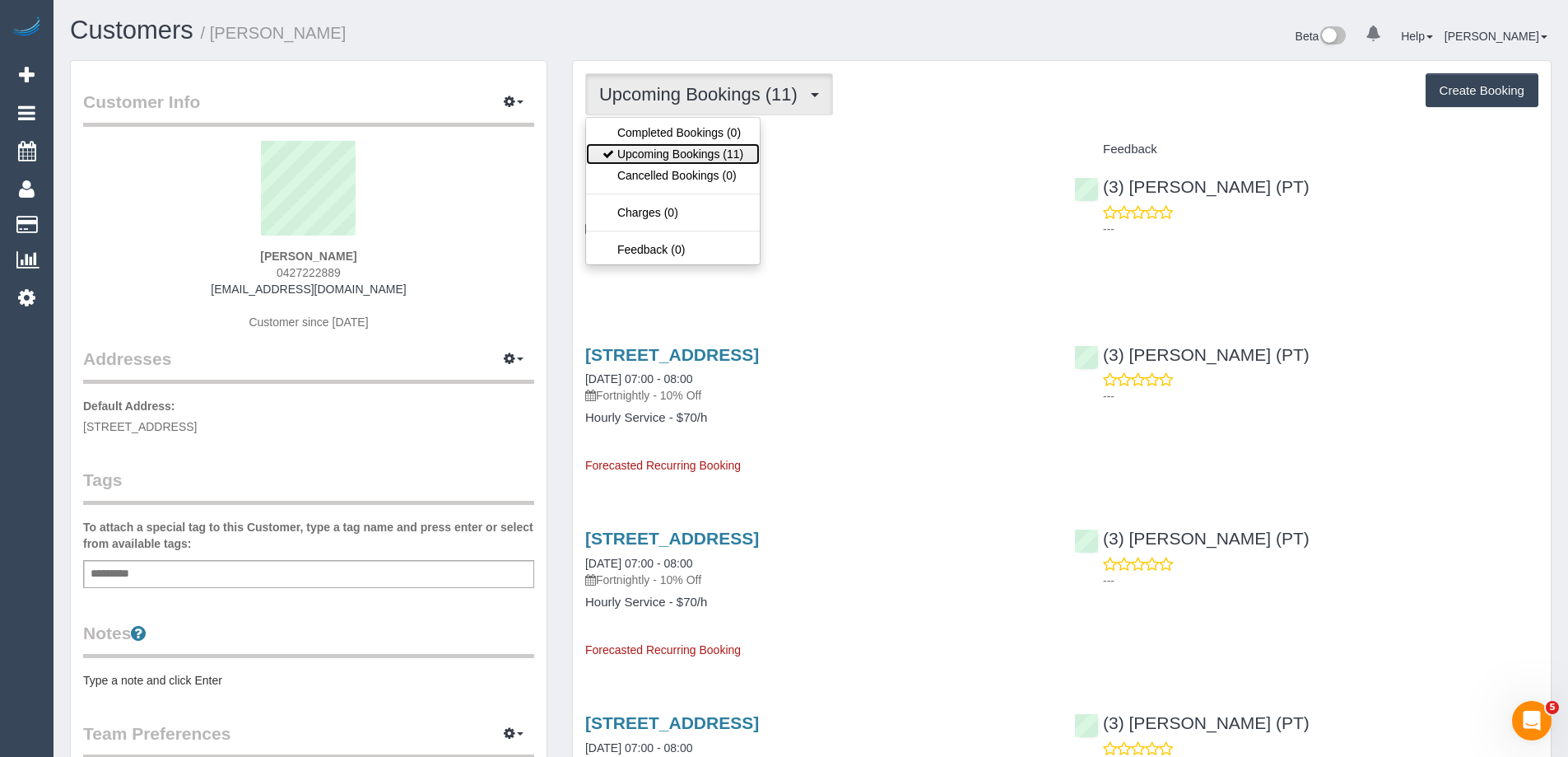
click at [723, 149] on link "Upcoming Bookings (11)" at bounding box center [672, 153] width 174 height 22
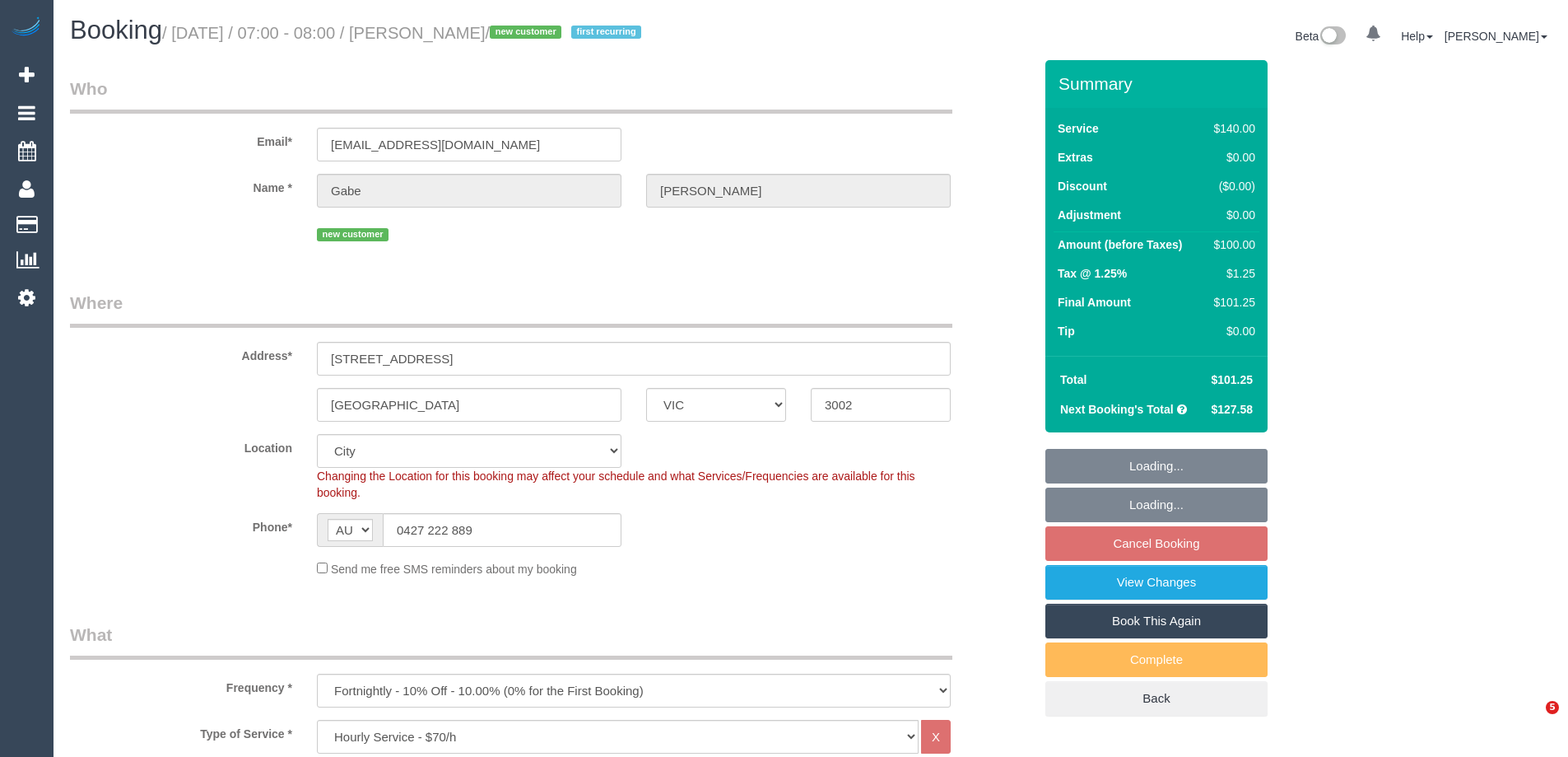
select select "VIC"
select select "number:27"
select select "number:14"
select select "number:19"
select select "number:36"
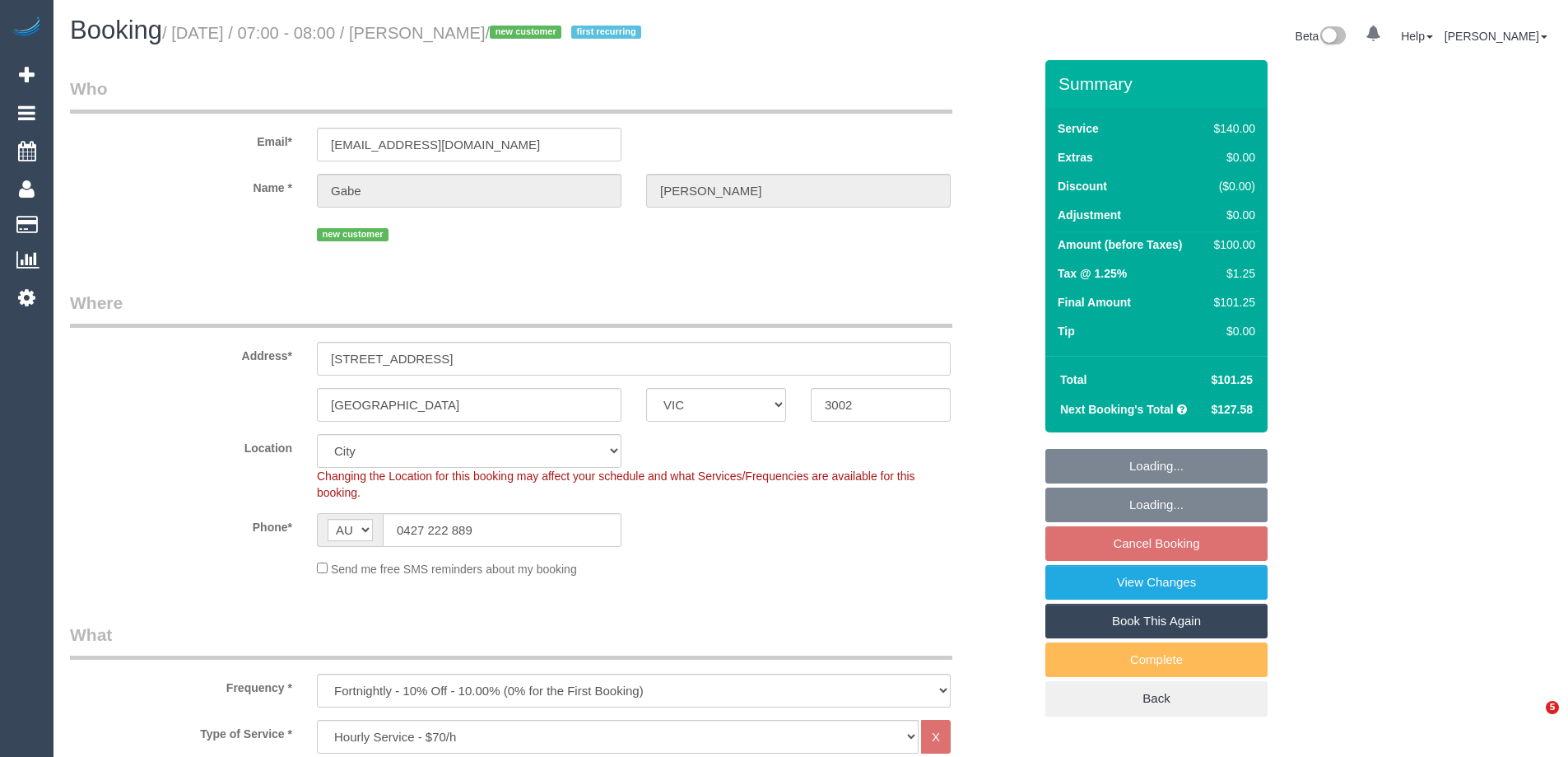
select select "number:35"
select select "number:13"
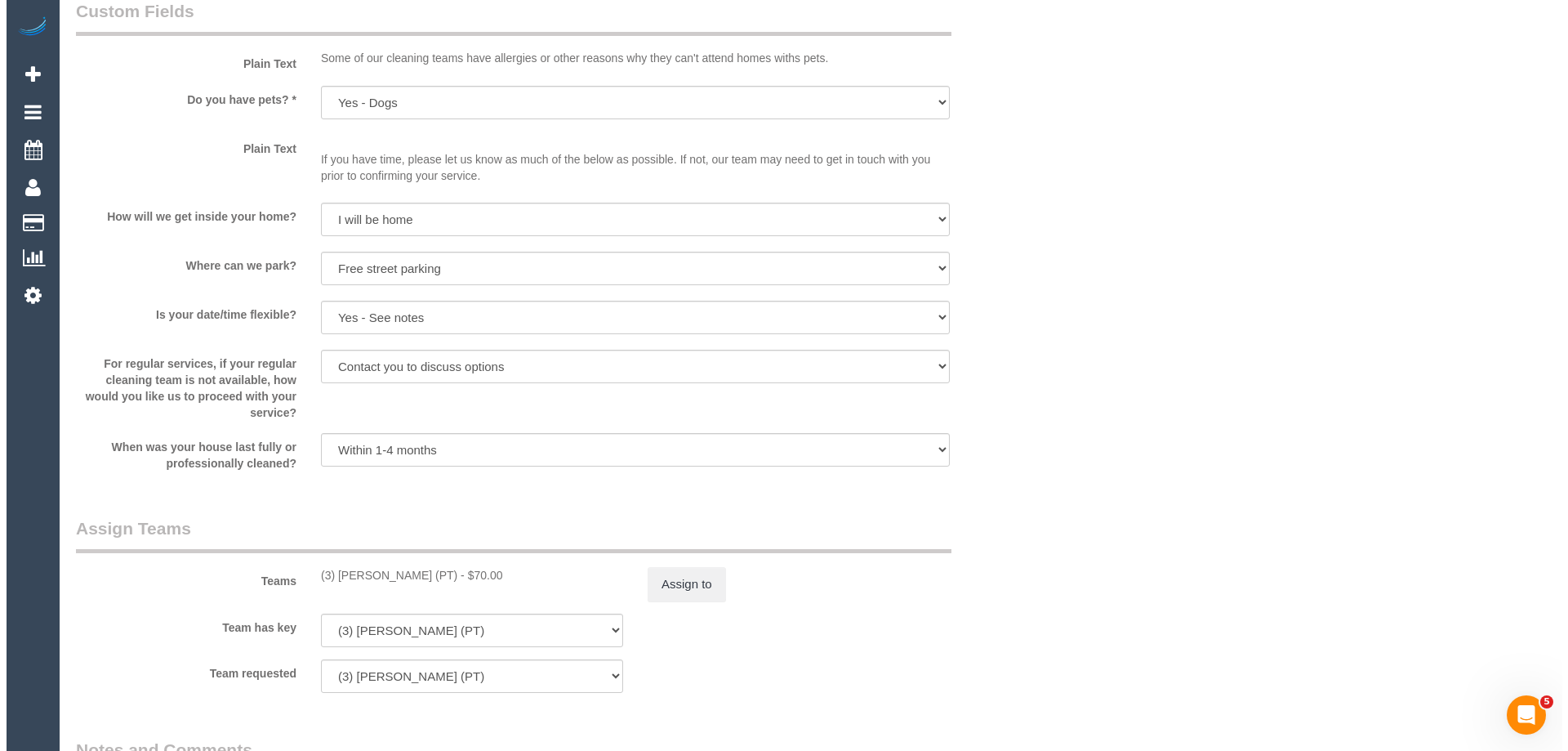
scroll to position [2287, 0]
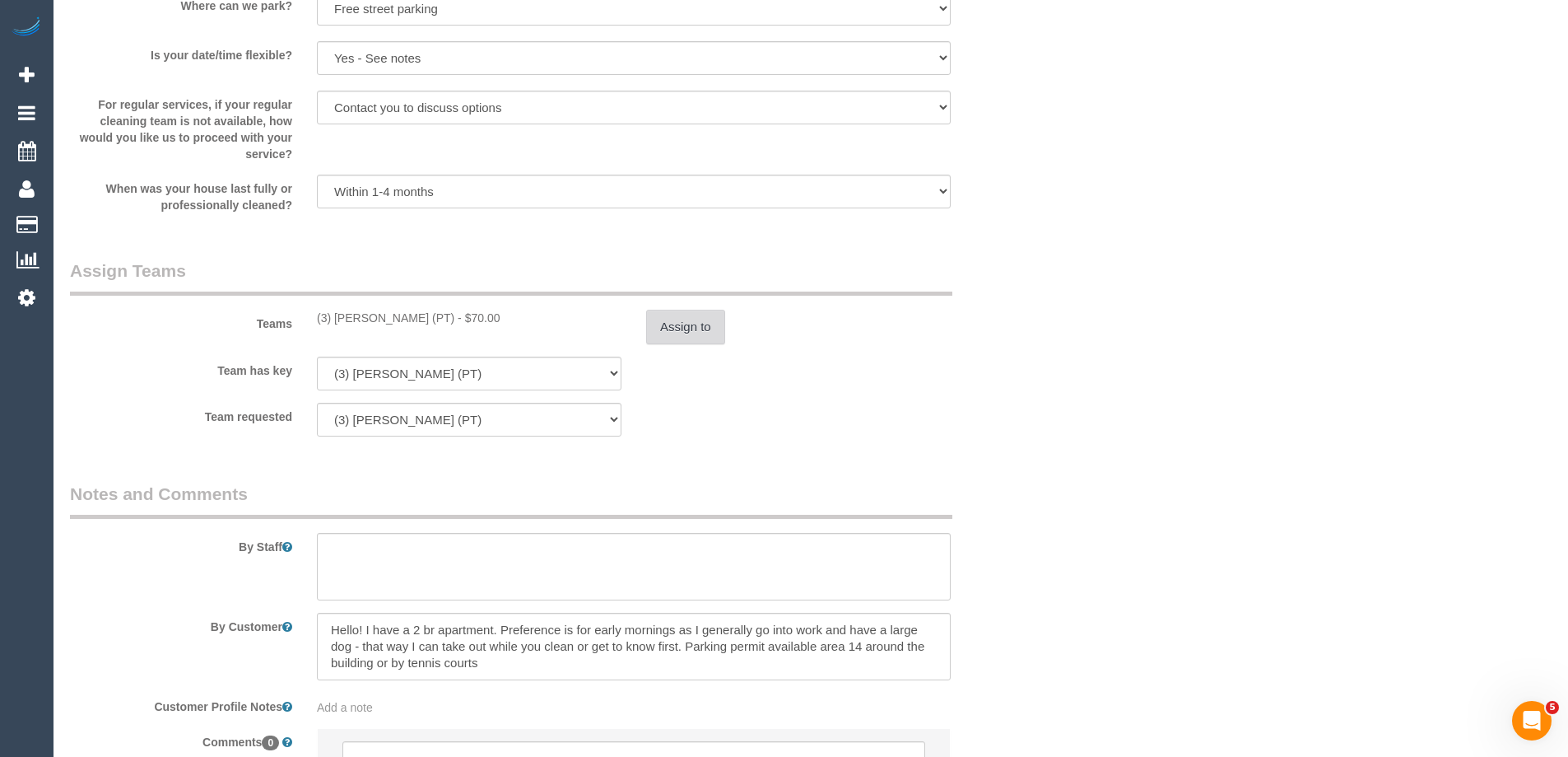
click at [658, 315] on button "Assign to" at bounding box center [685, 326] width 79 height 35
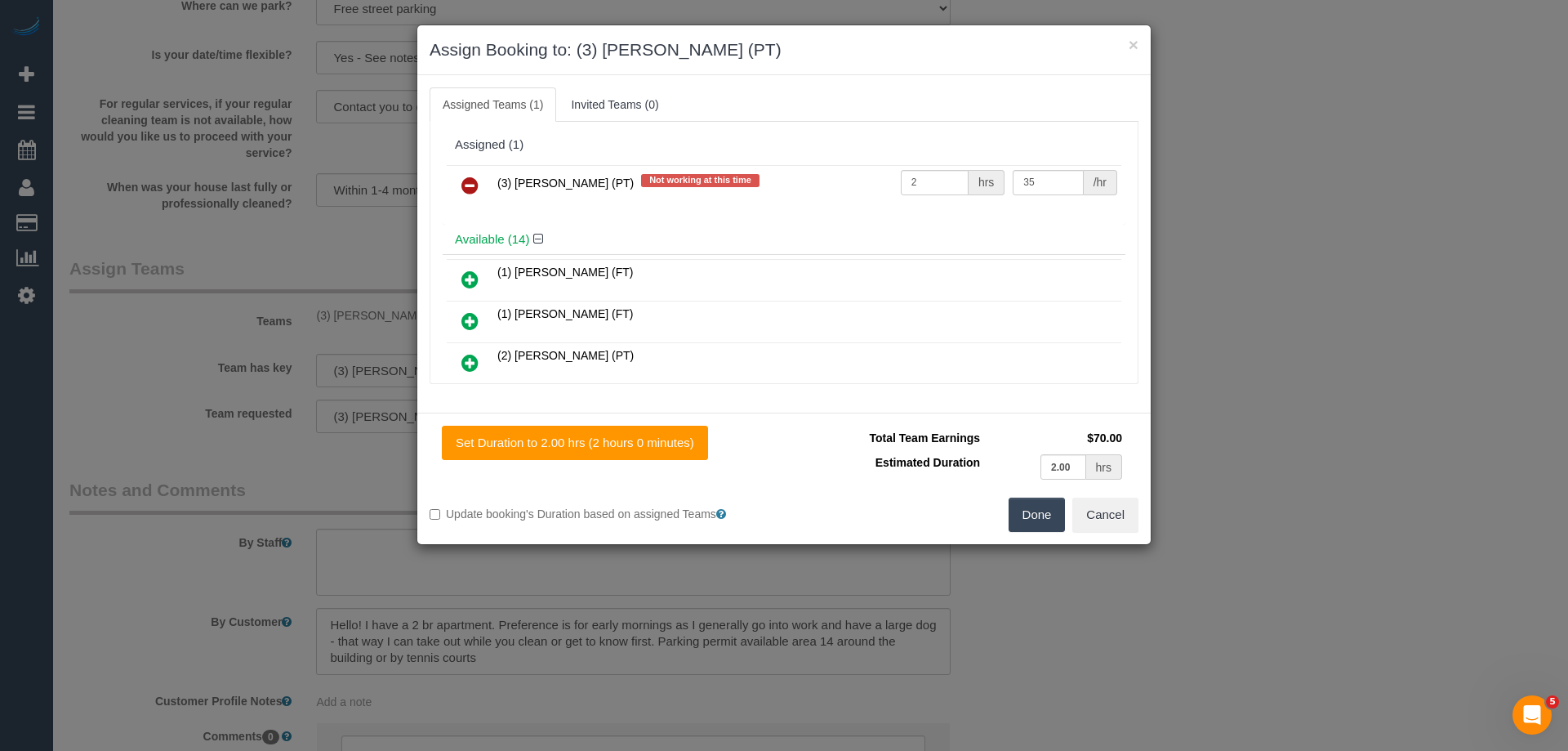
click at [476, 183] on icon at bounding box center [470, 185] width 17 height 20
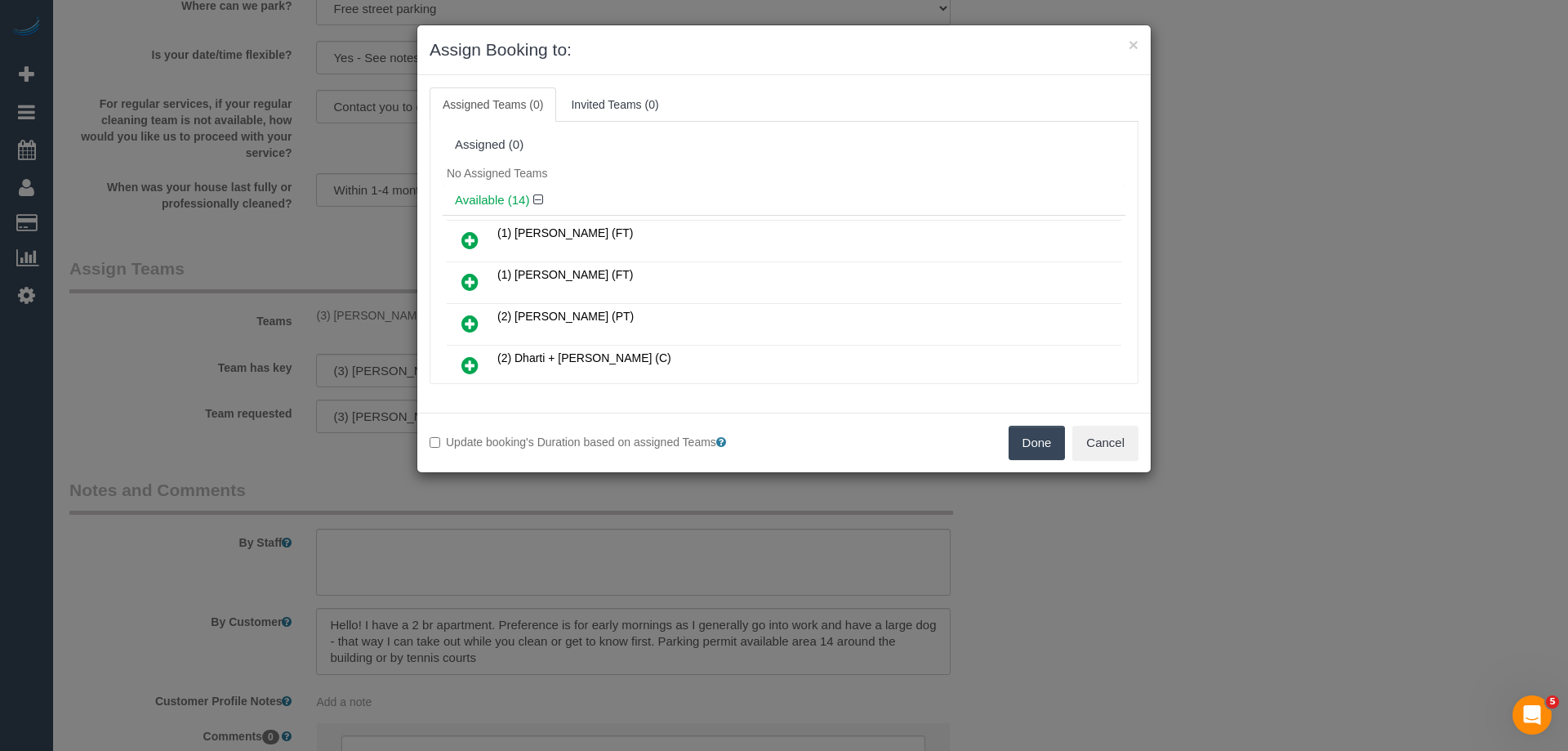
click at [1036, 449] on button "Done" at bounding box center [1036, 442] width 57 height 35
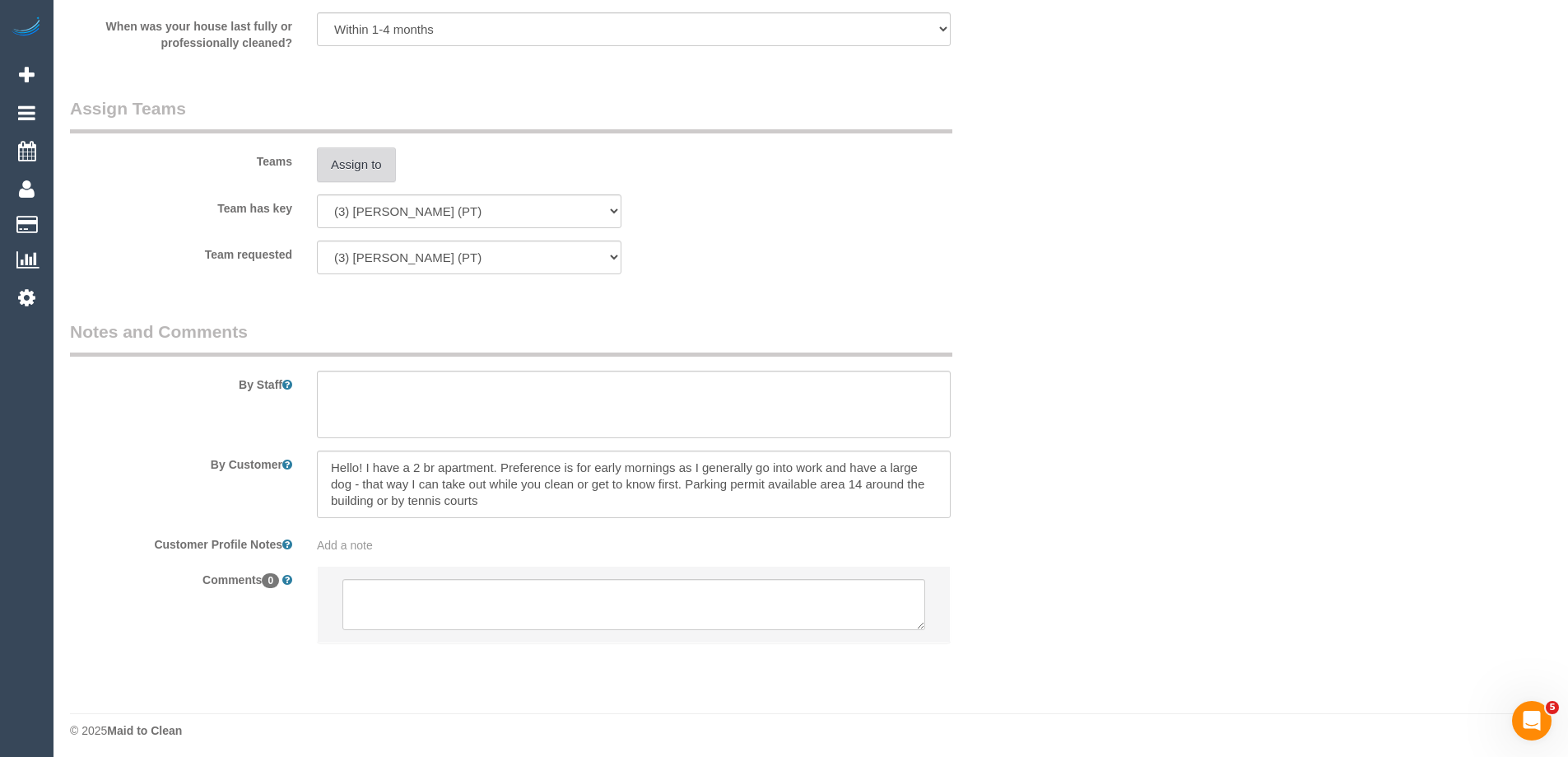
scroll to position [2473, 0]
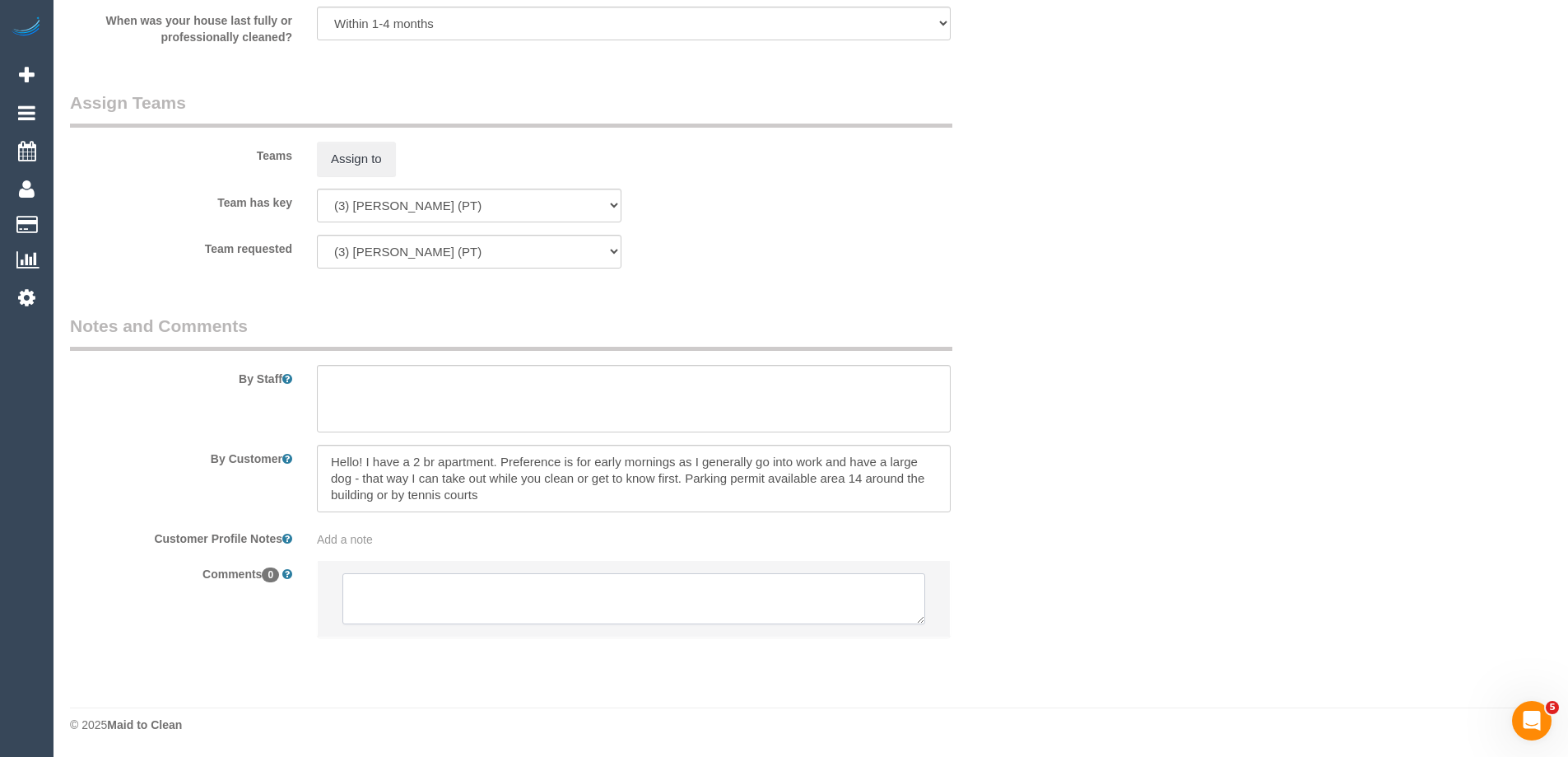
click at [481, 603] on textarea at bounding box center [634, 598] width 583 height 51
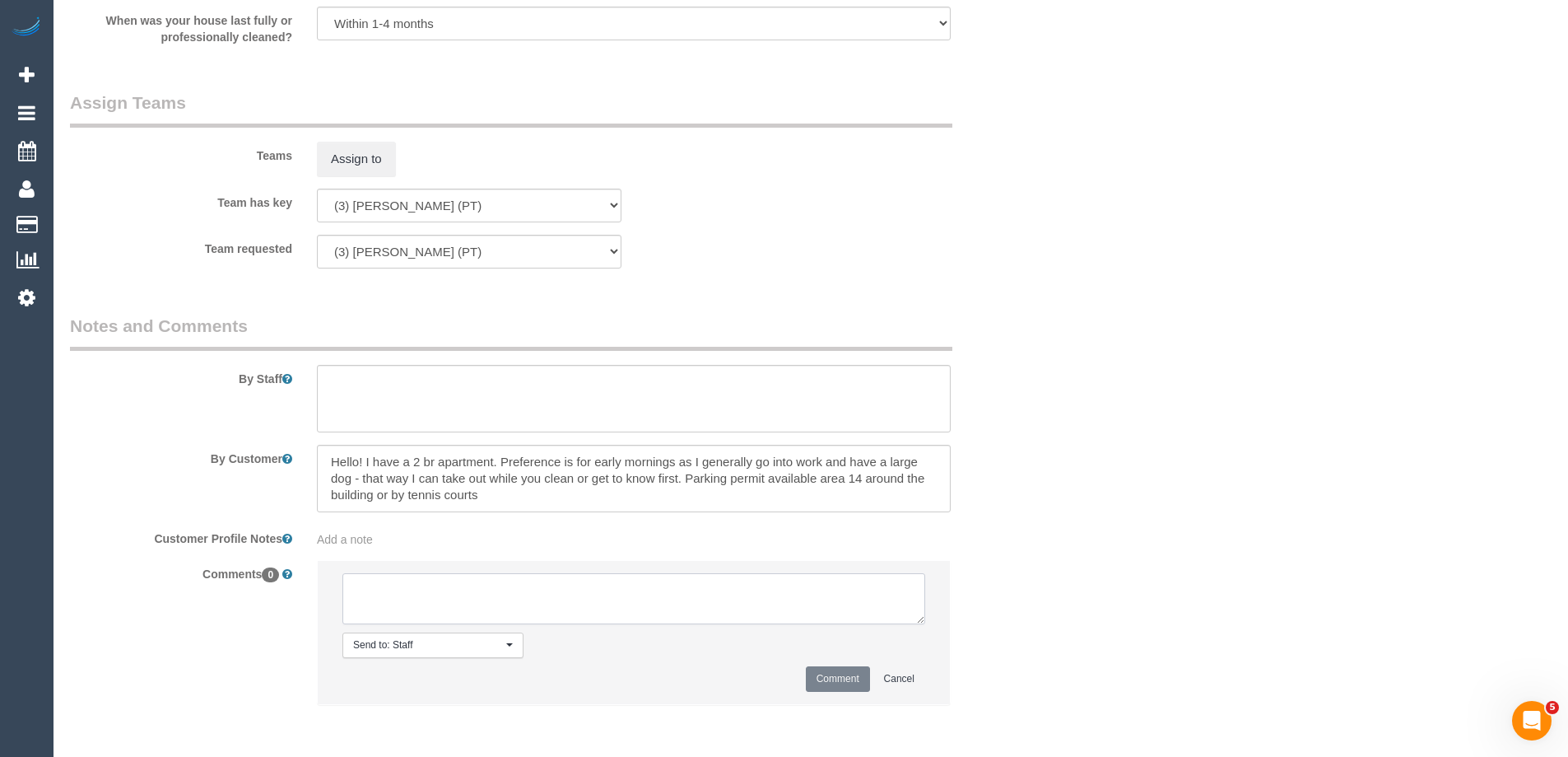
paste textarea "(3) [PERSON_NAME] (PT) UA ongoing - Resigned Customer not contacted, never atte…"
type textarea "(3) [PERSON_NAME] (PT) UA ongoing - Resigned Customer not contacted, never atte…"
click at [830, 666] on button "Comment" at bounding box center [838, 678] width 64 height 25
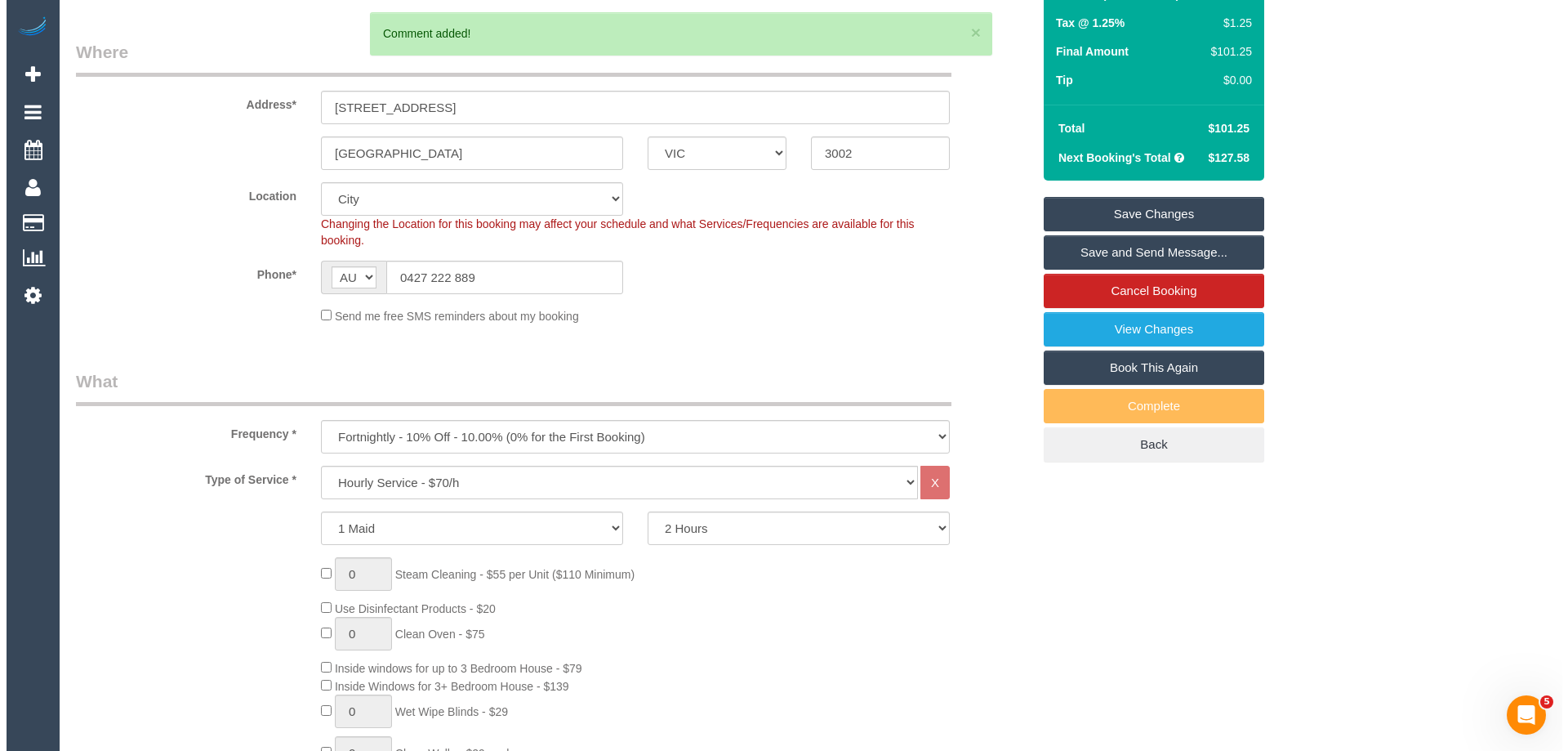
scroll to position [0, 0]
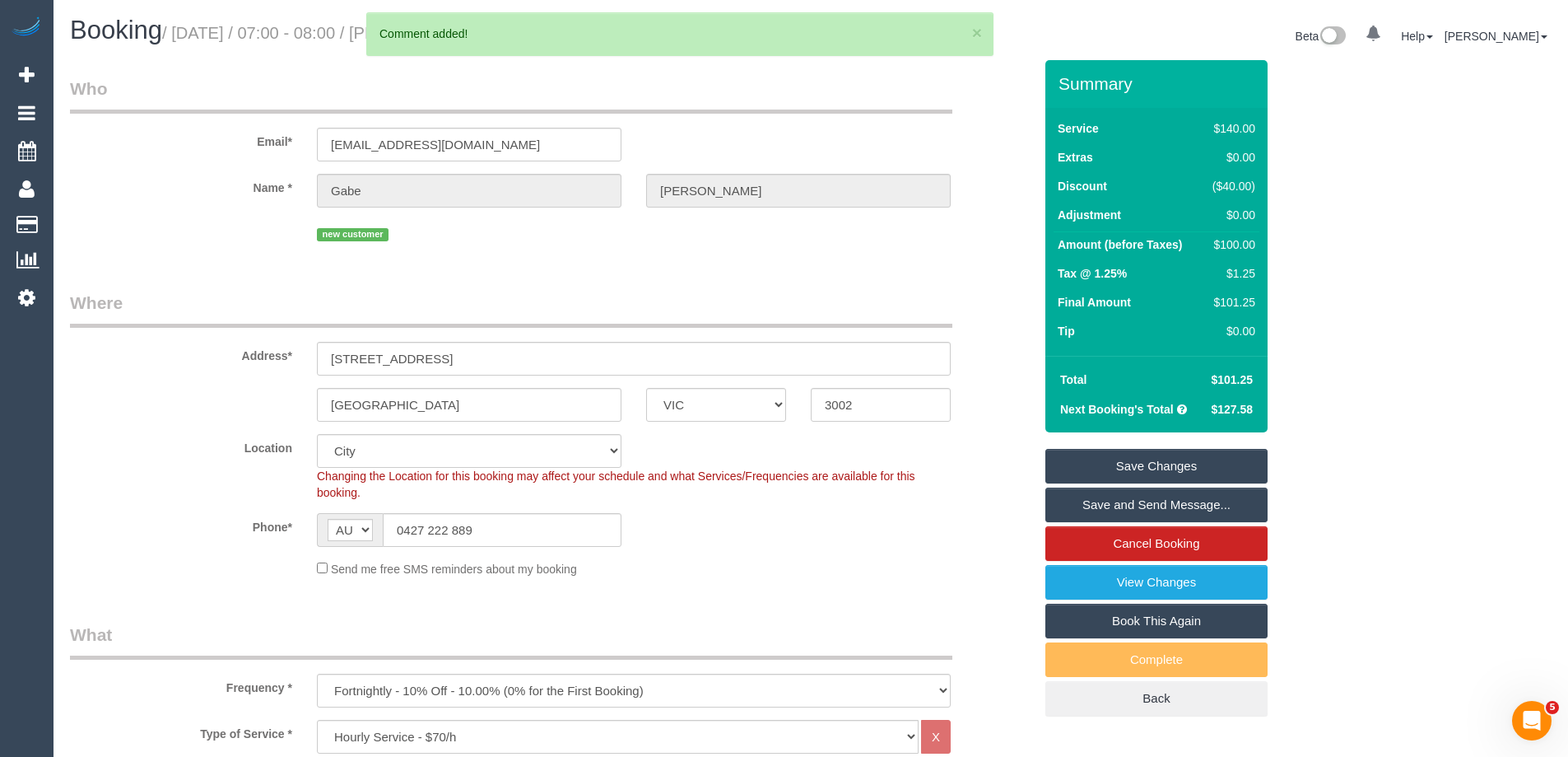
click at [1133, 471] on link "Save Changes" at bounding box center [1156, 465] width 222 height 35
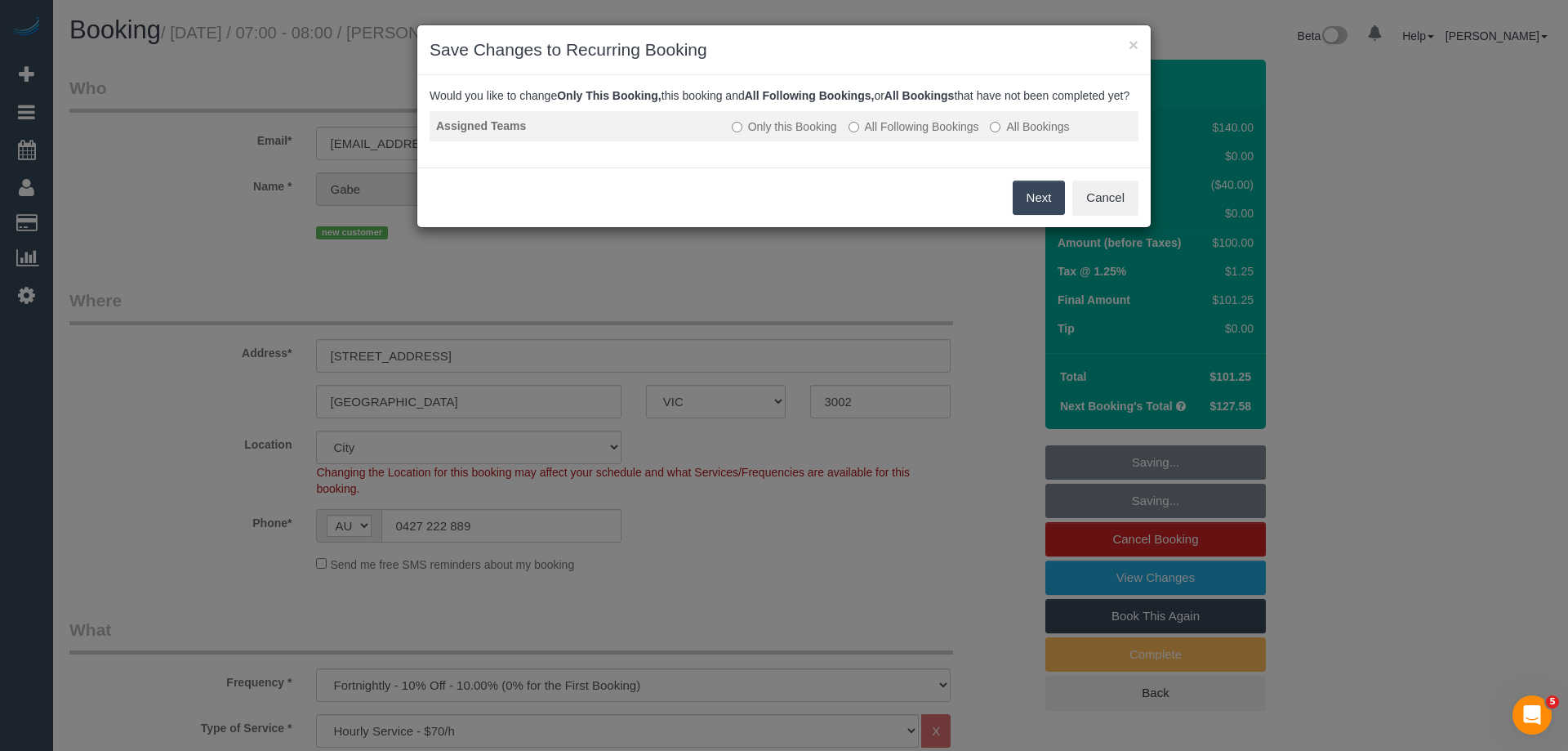
click at [891, 132] on td "Only this Booking All Following Bookings All Bookings" at bounding box center [931, 126] width 413 height 30
click at [899, 134] on label "All Following Bookings" at bounding box center [914, 127] width 131 height 17
click at [1020, 215] on button "Save" at bounding box center [1037, 197] width 56 height 35
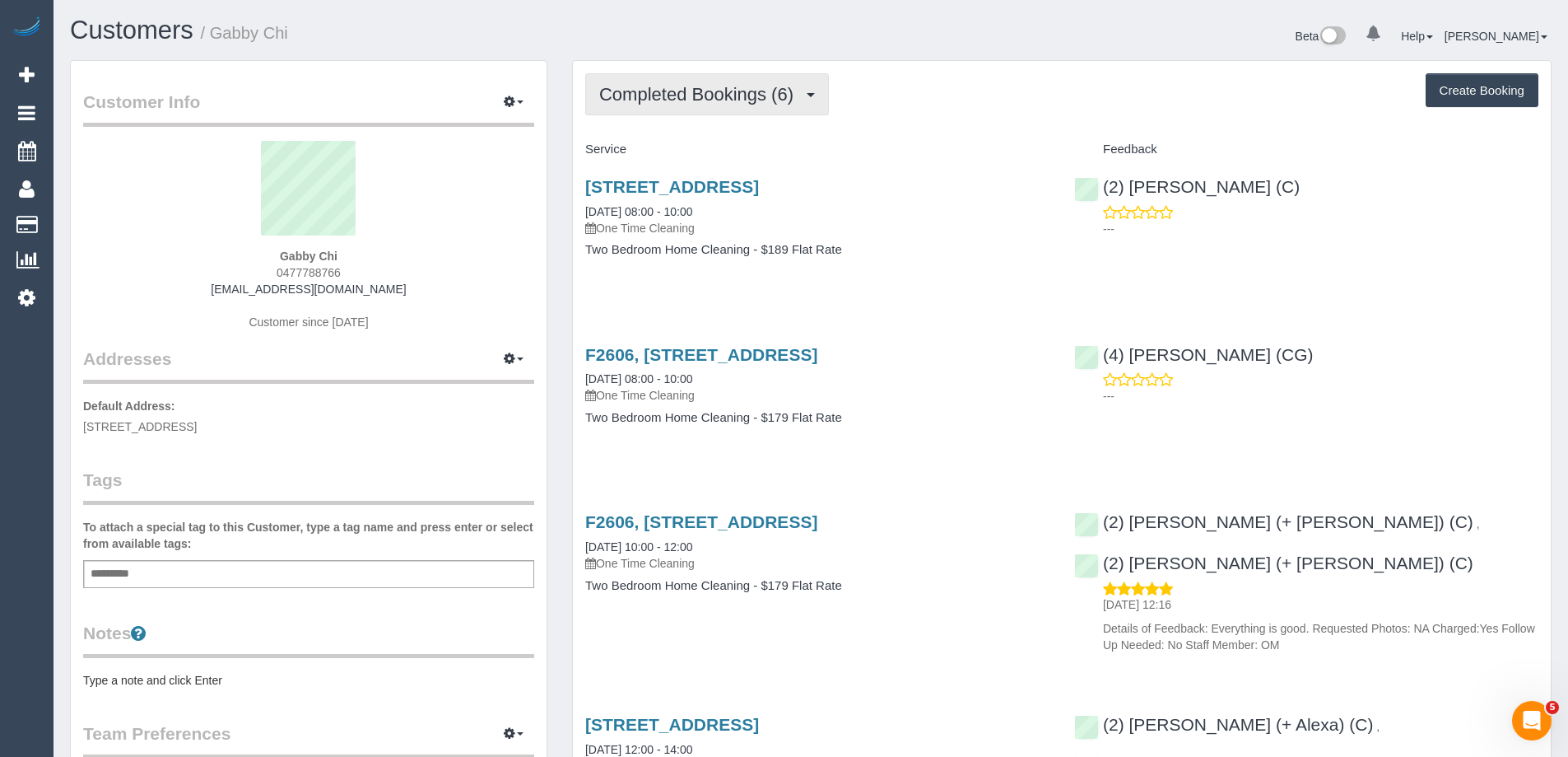
click at [702, 91] on span "Completed Bookings (6)" at bounding box center [699, 94] width 202 height 21
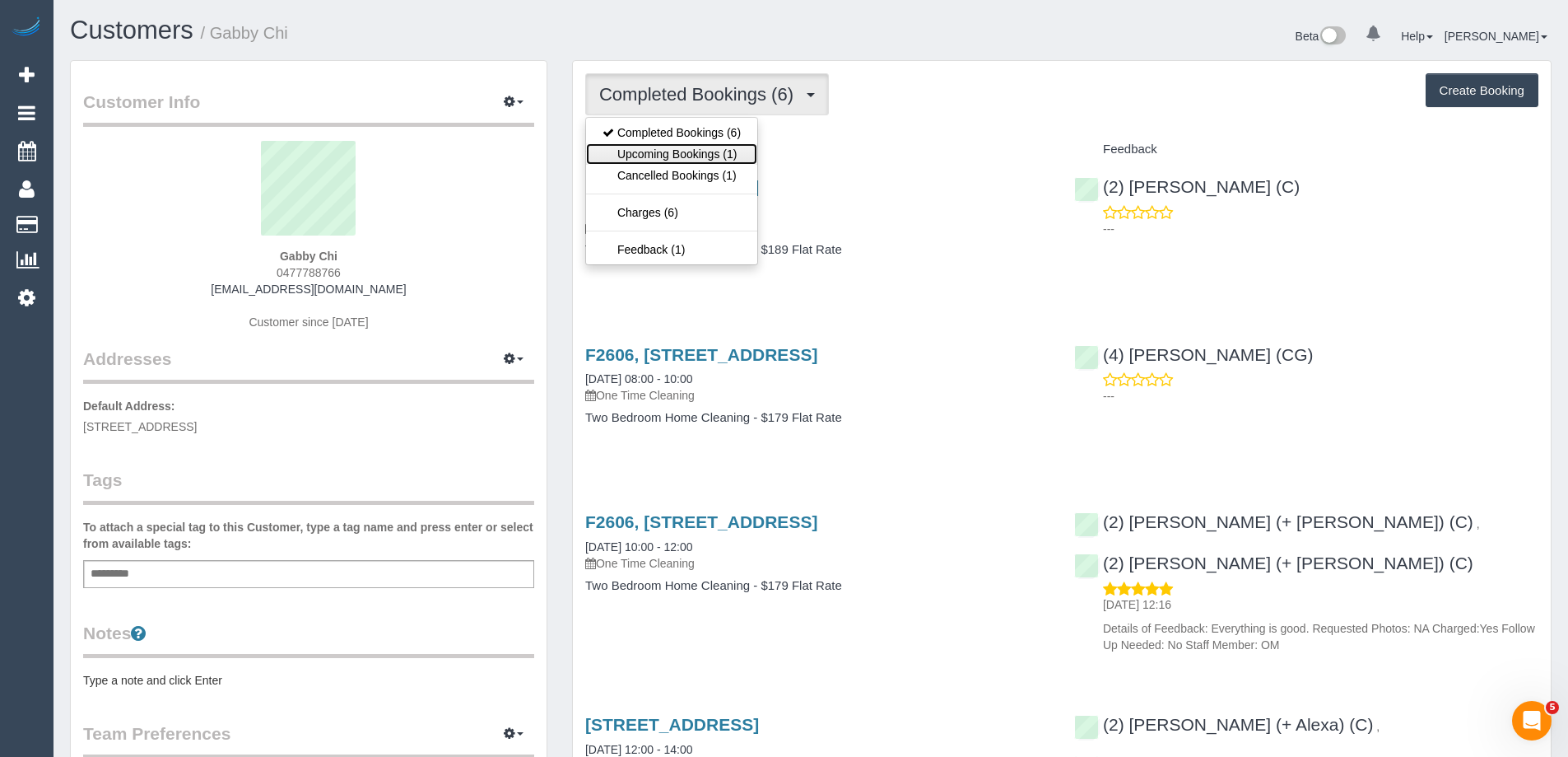
click at [687, 155] on link "Upcoming Bookings (1)" at bounding box center [671, 153] width 171 height 22
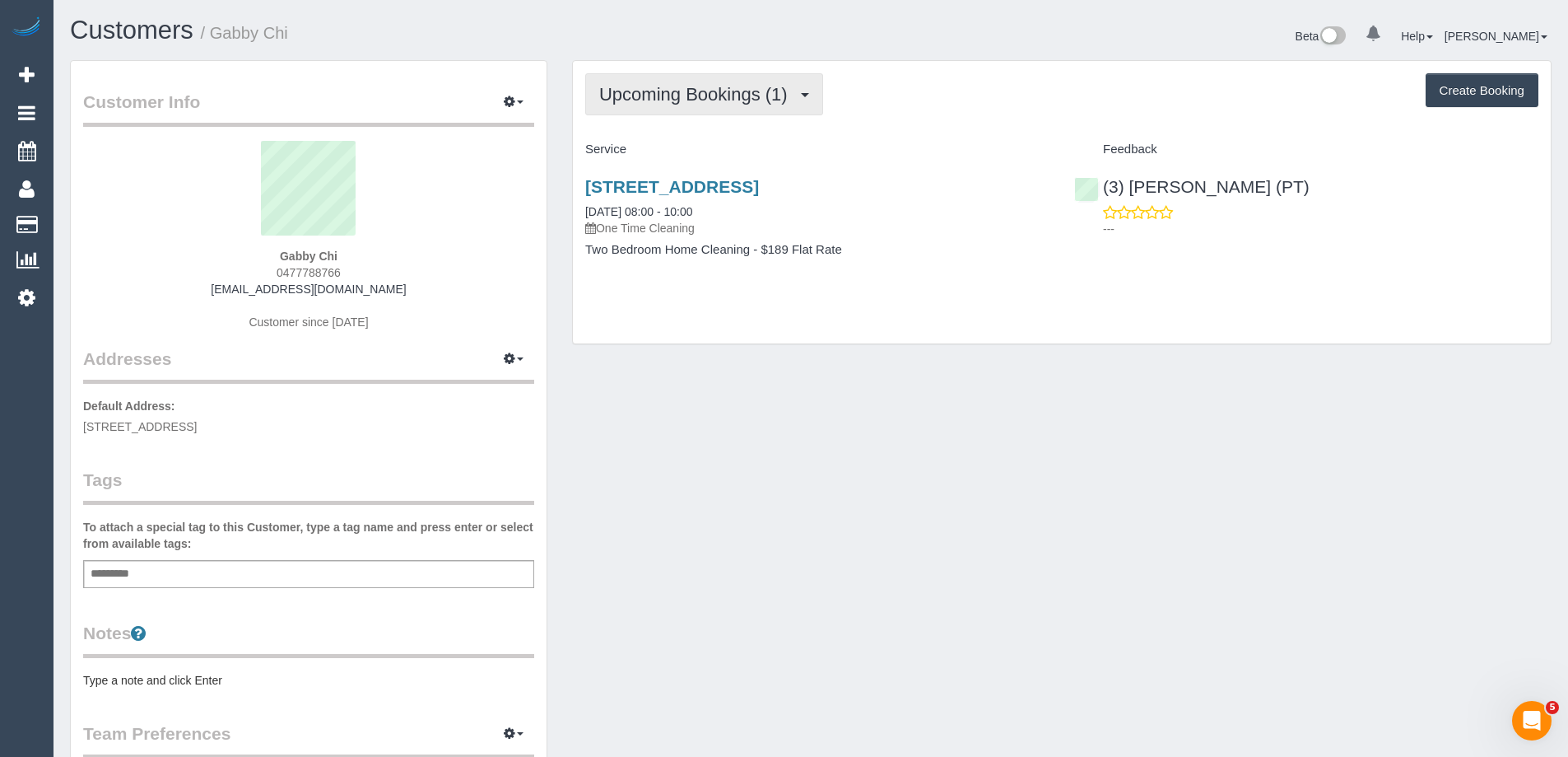
click at [682, 104] on button "Upcoming Bookings (1)" at bounding box center [703, 94] width 238 height 42
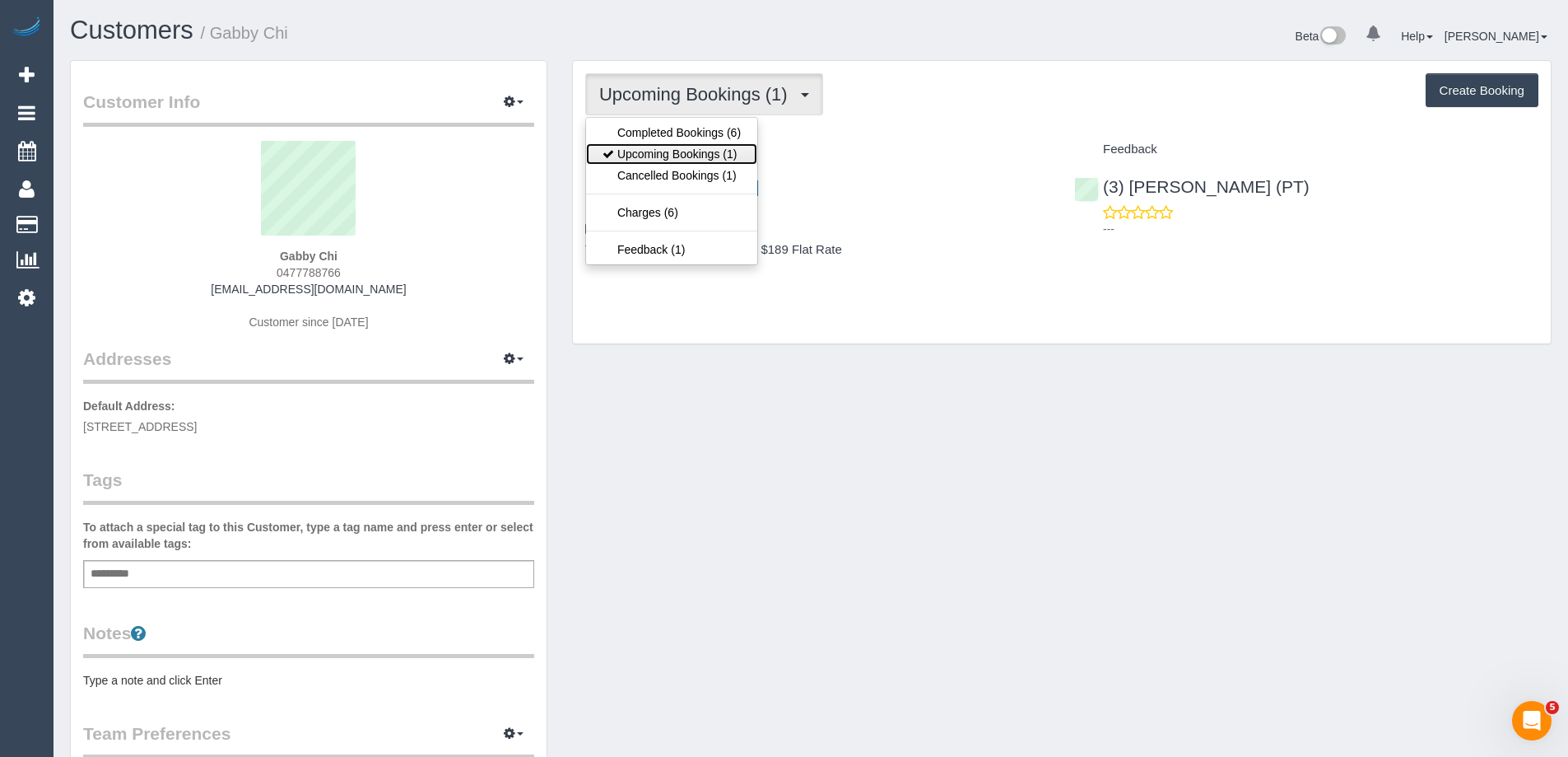
click at [681, 151] on link "Upcoming Bookings (1)" at bounding box center [671, 153] width 171 height 22
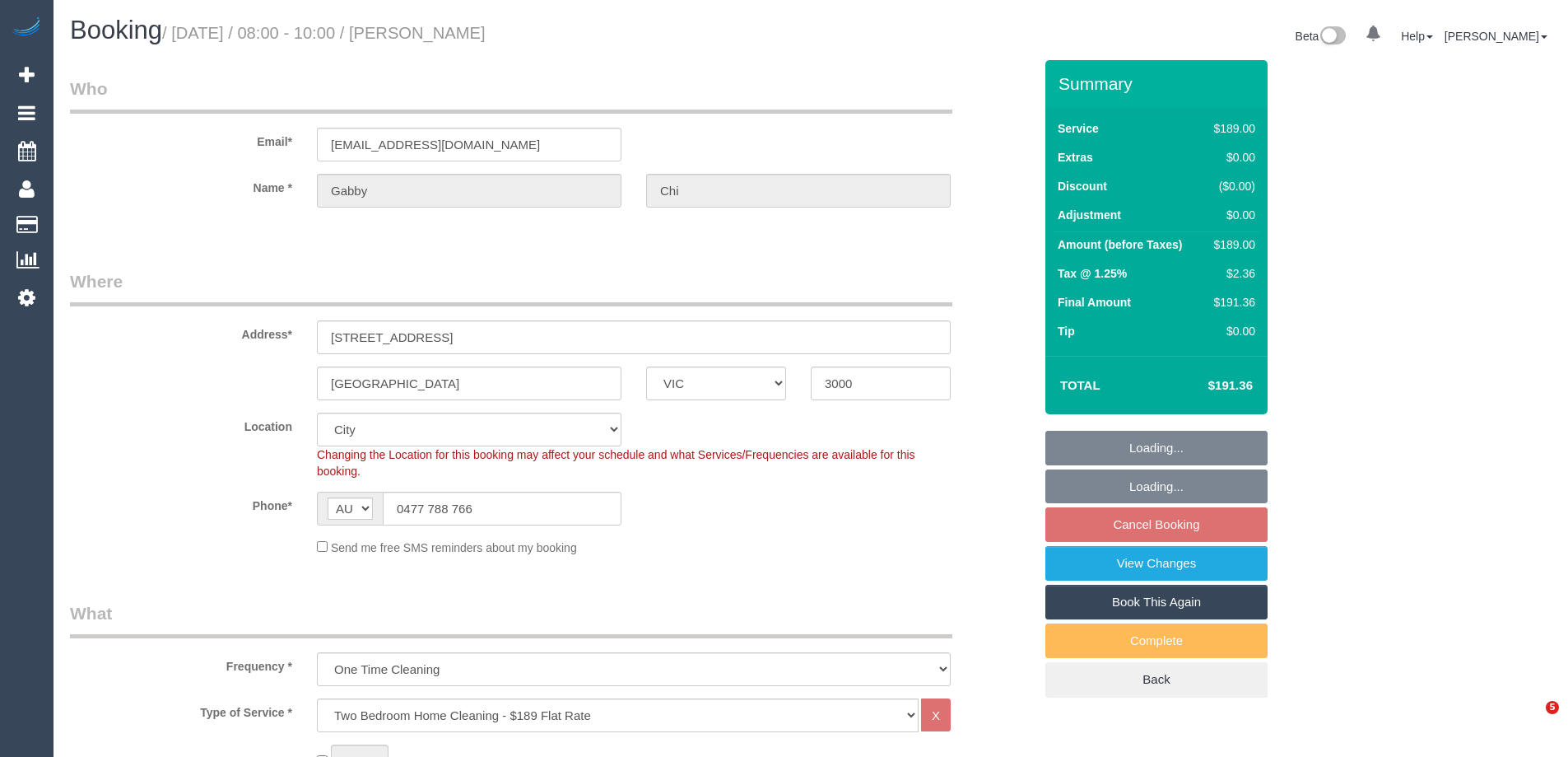
select select "VIC"
select select "string:stripe-pm_1SBB2d2GScqysDRVI4AMUBv3"
select select "number:28"
select select "number:14"
select select "number:20"
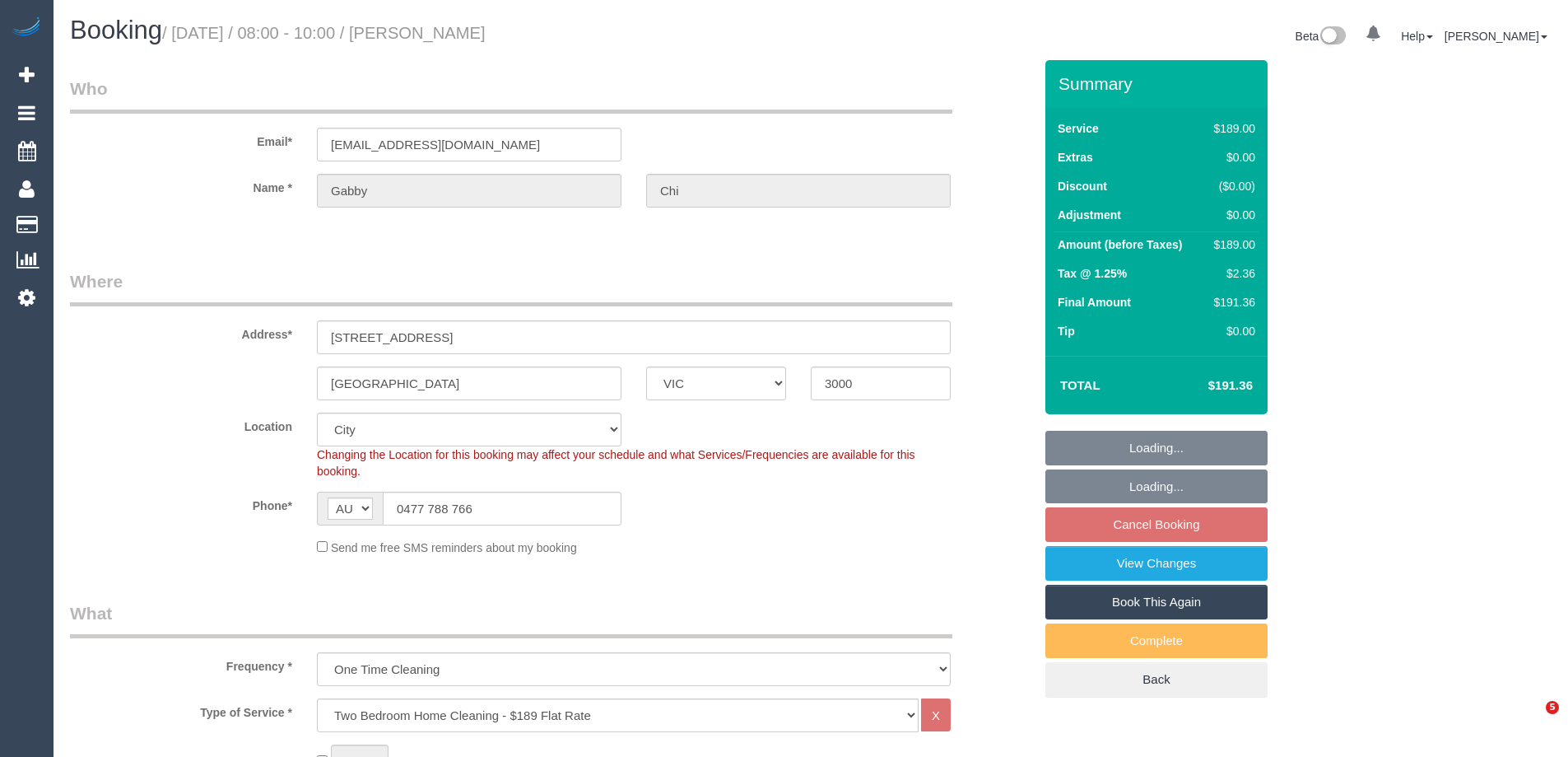
select select "number:24"
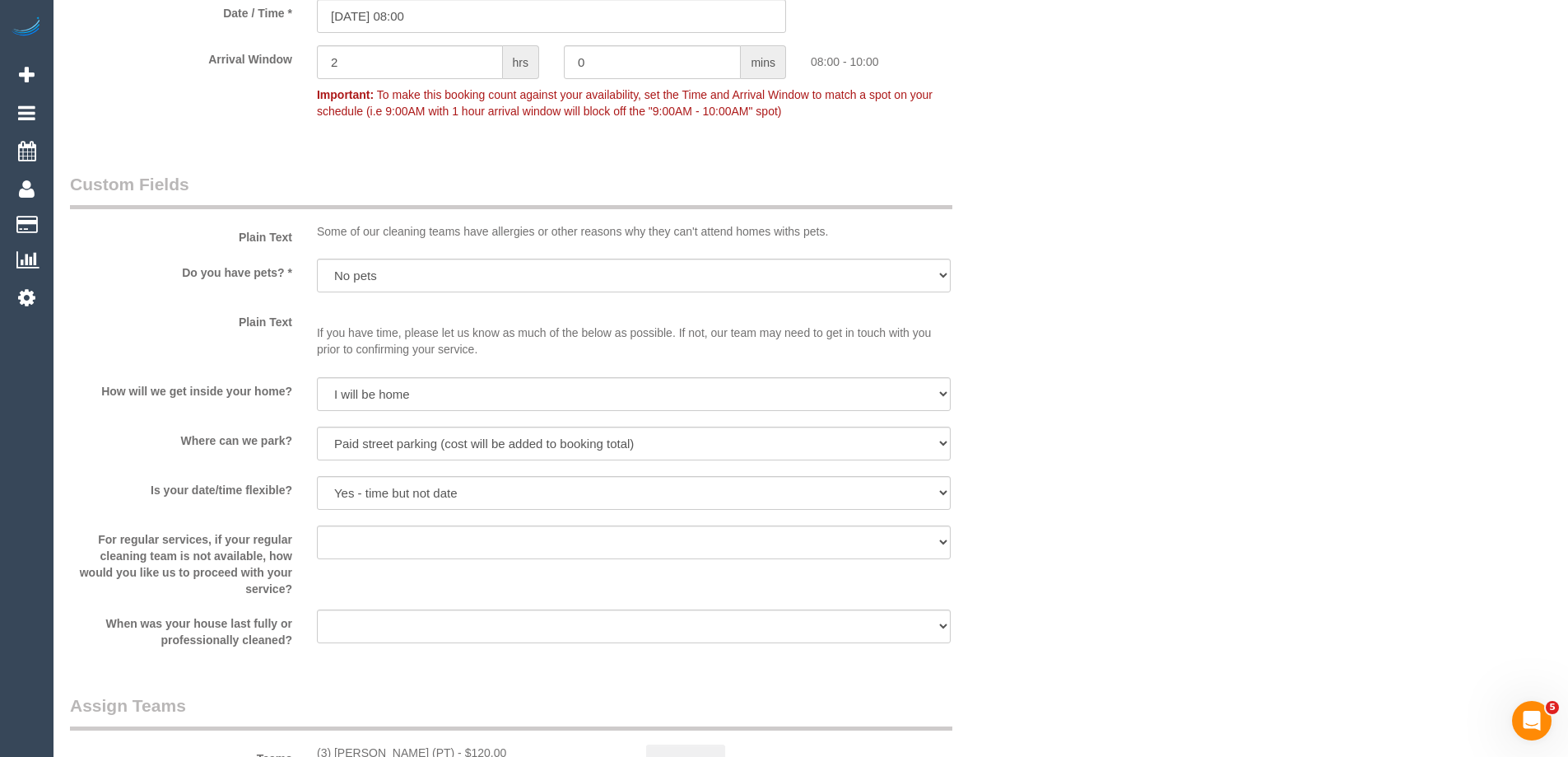
scroll to position [2495, 0]
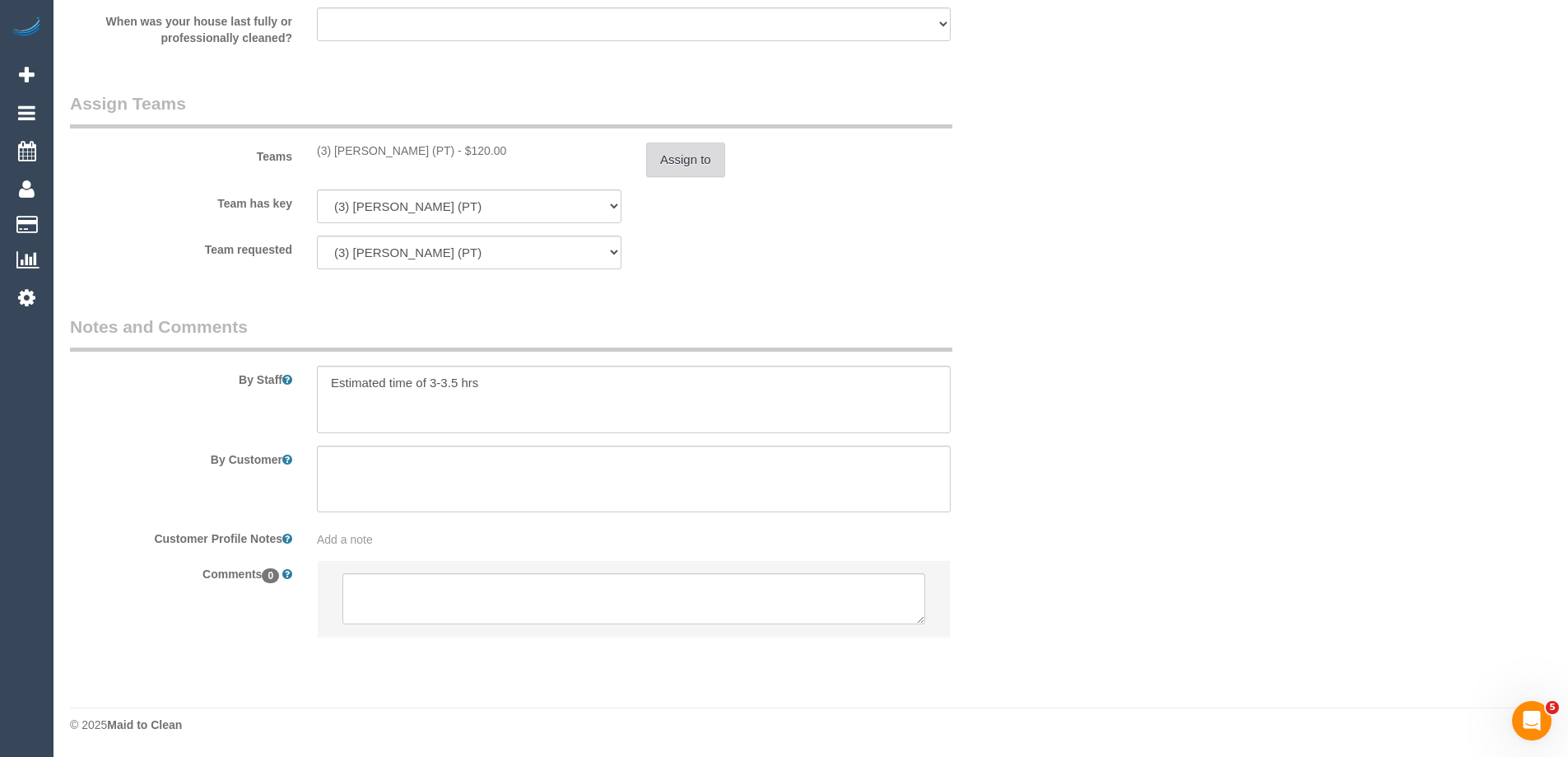
click at [700, 166] on button "Assign to" at bounding box center [685, 159] width 79 height 35
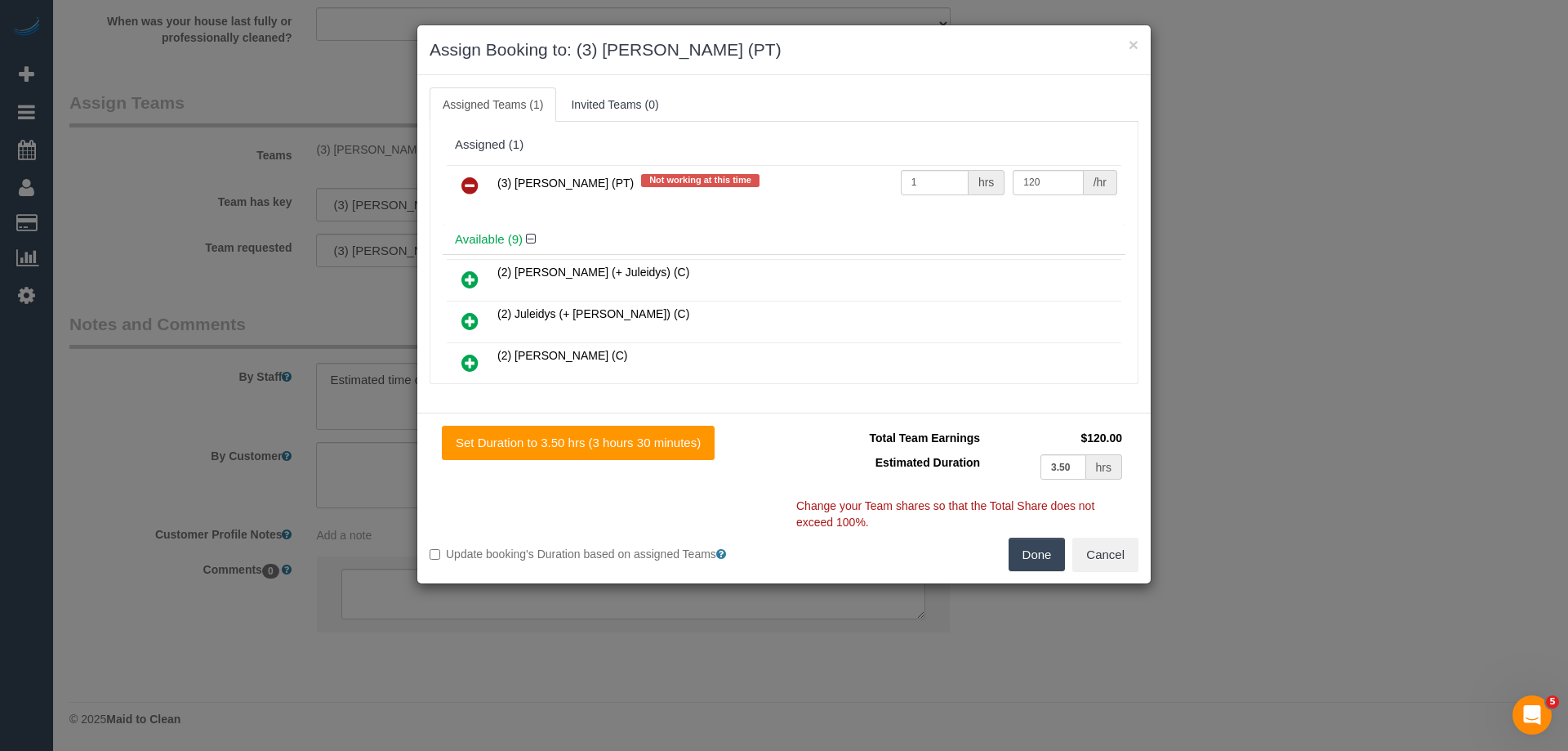
click at [475, 184] on icon at bounding box center [470, 185] width 17 height 20
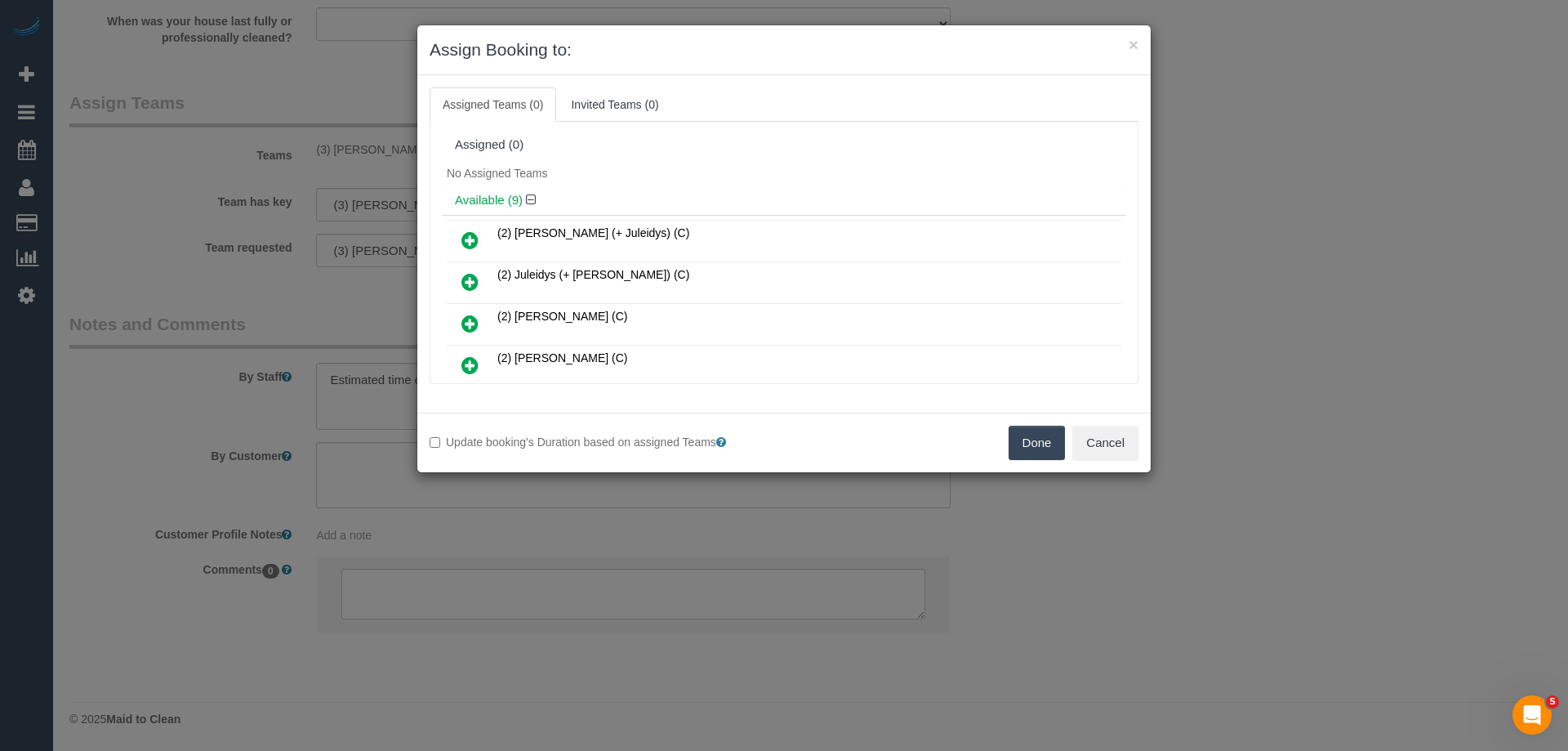
click at [1012, 429] on button "Done" at bounding box center [1036, 442] width 57 height 35
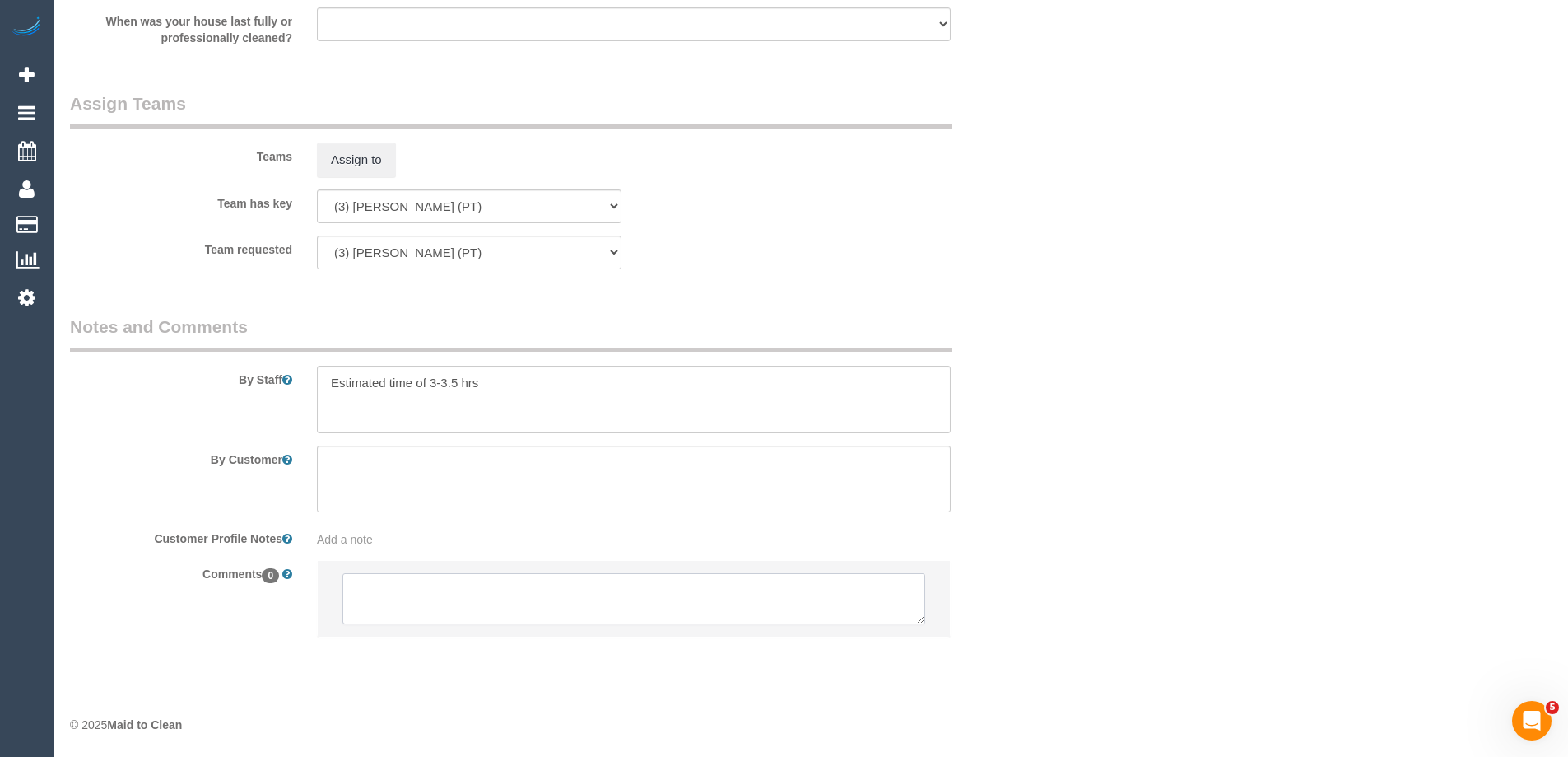
click at [670, 589] on textarea at bounding box center [634, 598] width 583 height 51
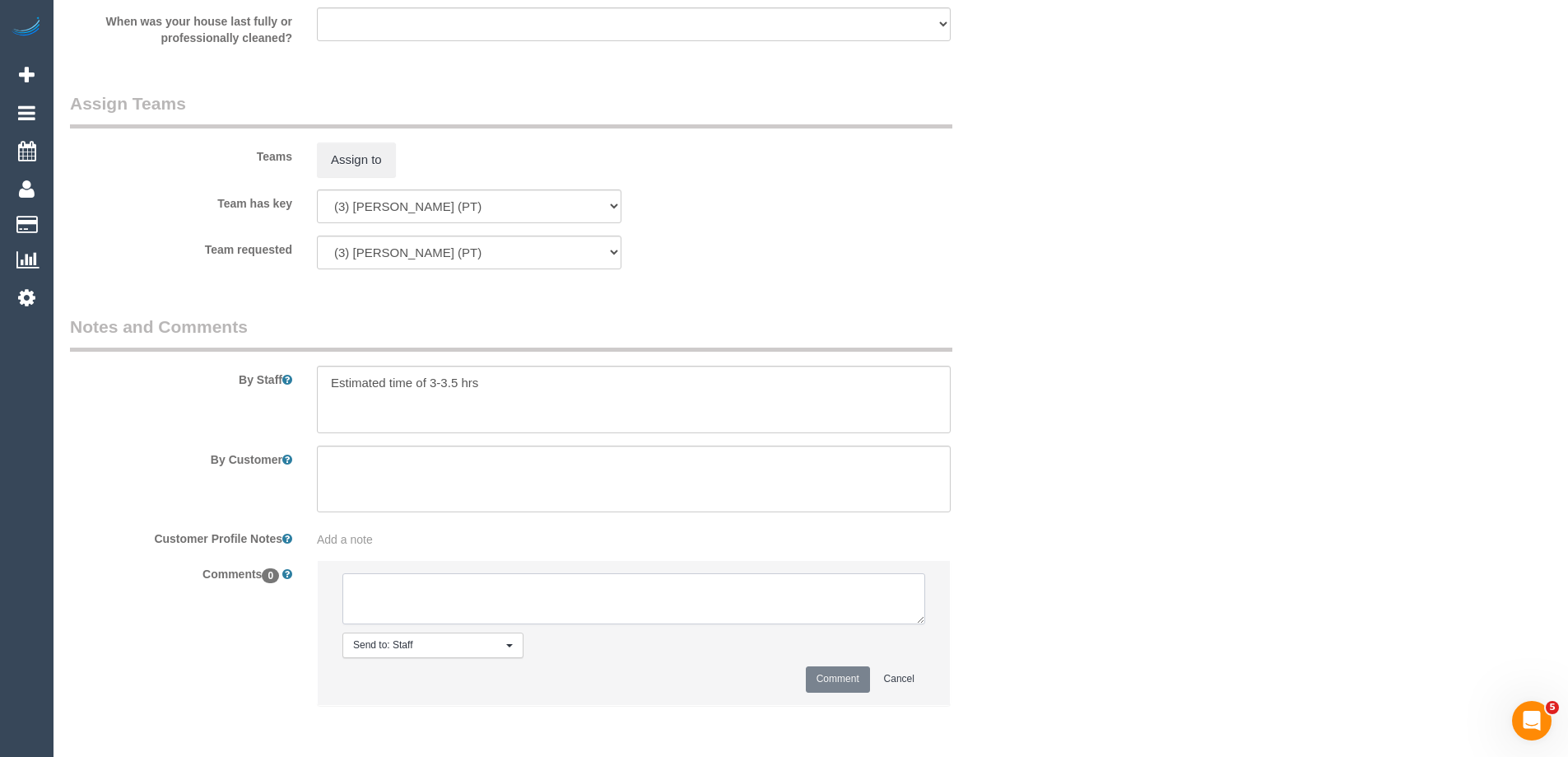
paste textarea "(3) [PERSON_NAME] (PT) UA ongoing - Resigned Customer not contacted, never atte…"
type textarea "(3) [PERSON_NAME] (PT) UA ongoing - Resigned Customer not contacted, never atte…"
click at [842, 685] on button "Comment" at bounding box center [838, 678] width 64 height 25
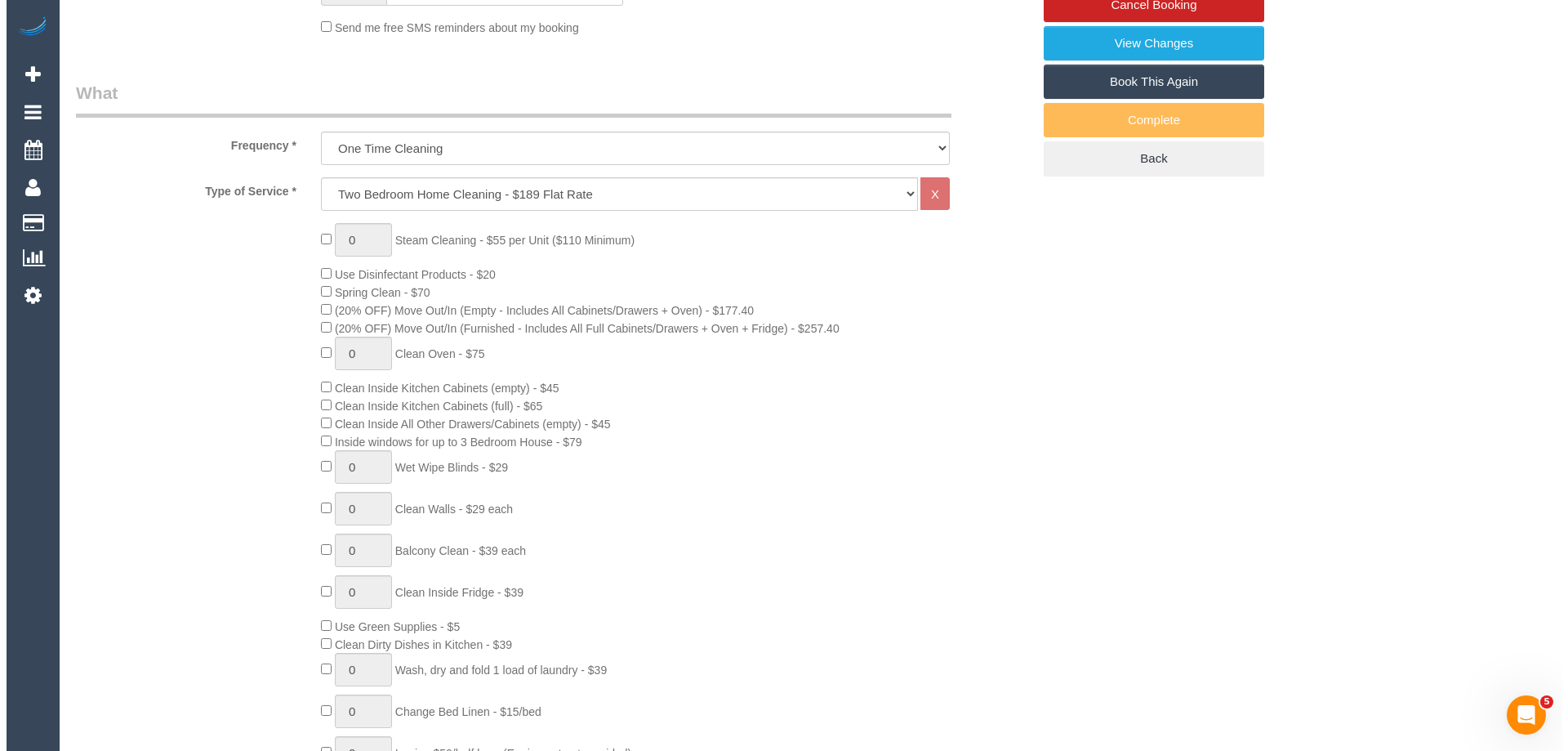
scroll to position [0, 0]
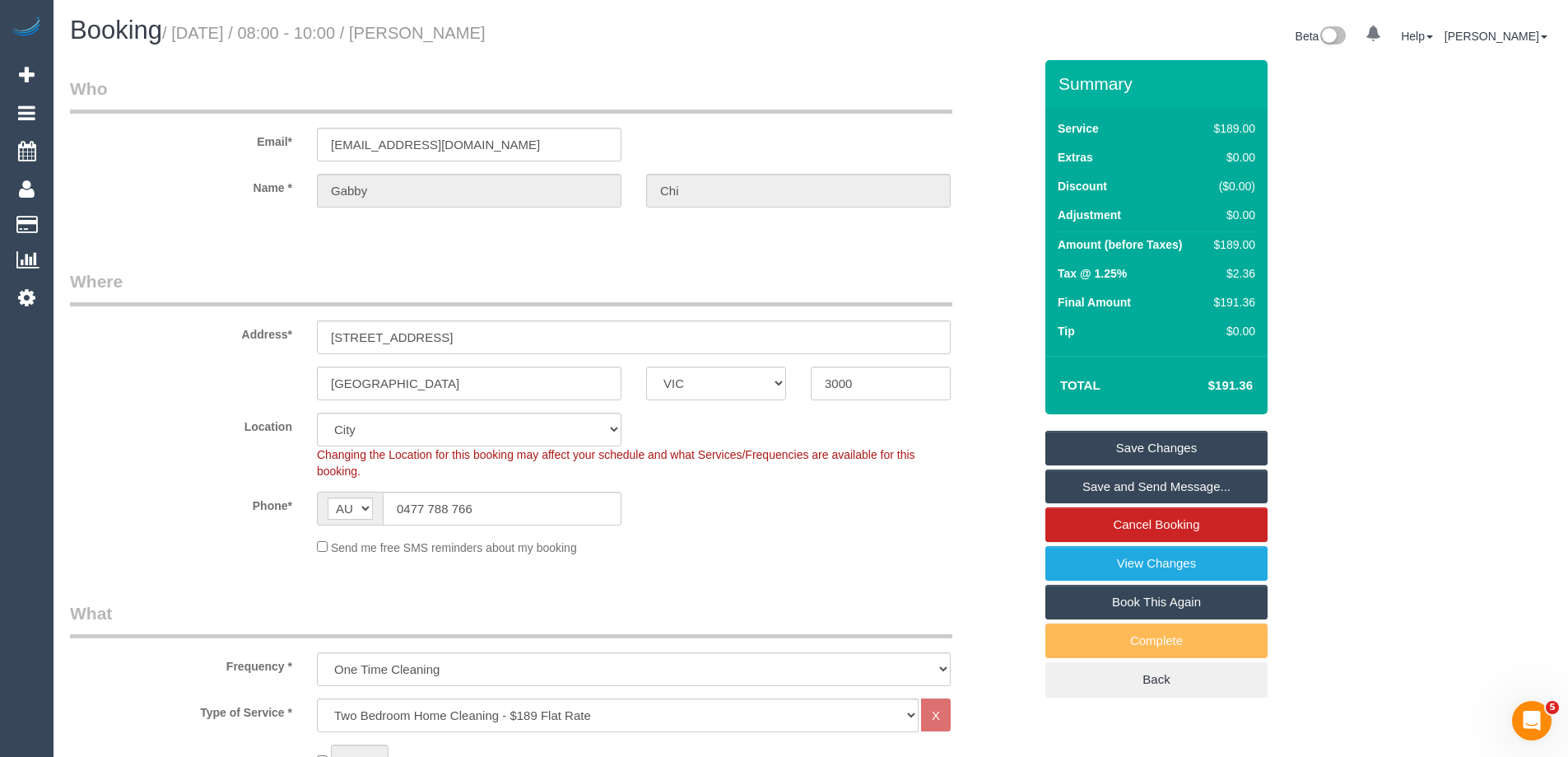
click at [1130, 450] on link "Save Changes" at bounding box center [1156, 448] width 222 height 35
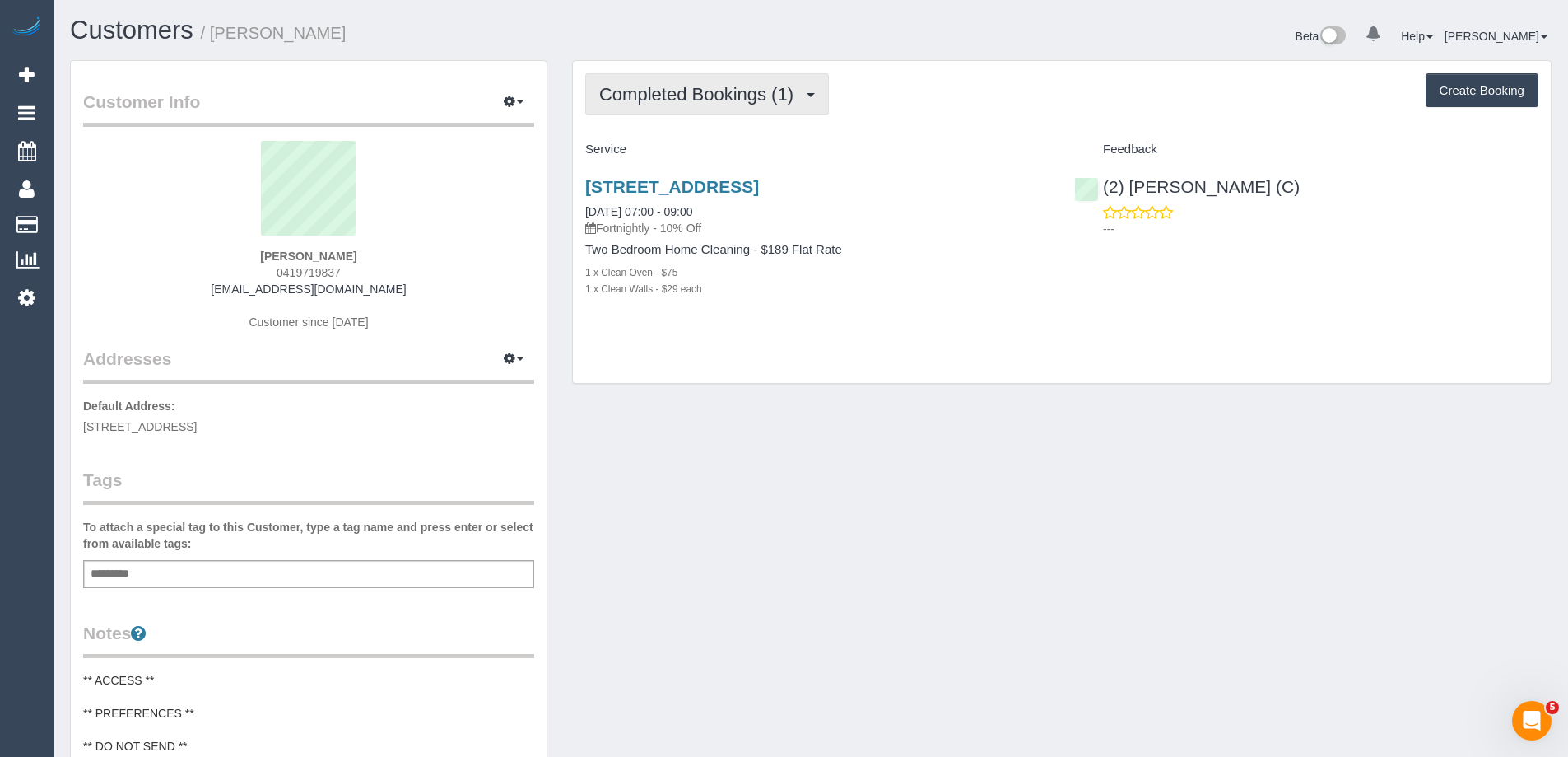
click at [677, 86] on span "Completed Bookings (1)" at bounding box center [699, 94] width 202 height 21
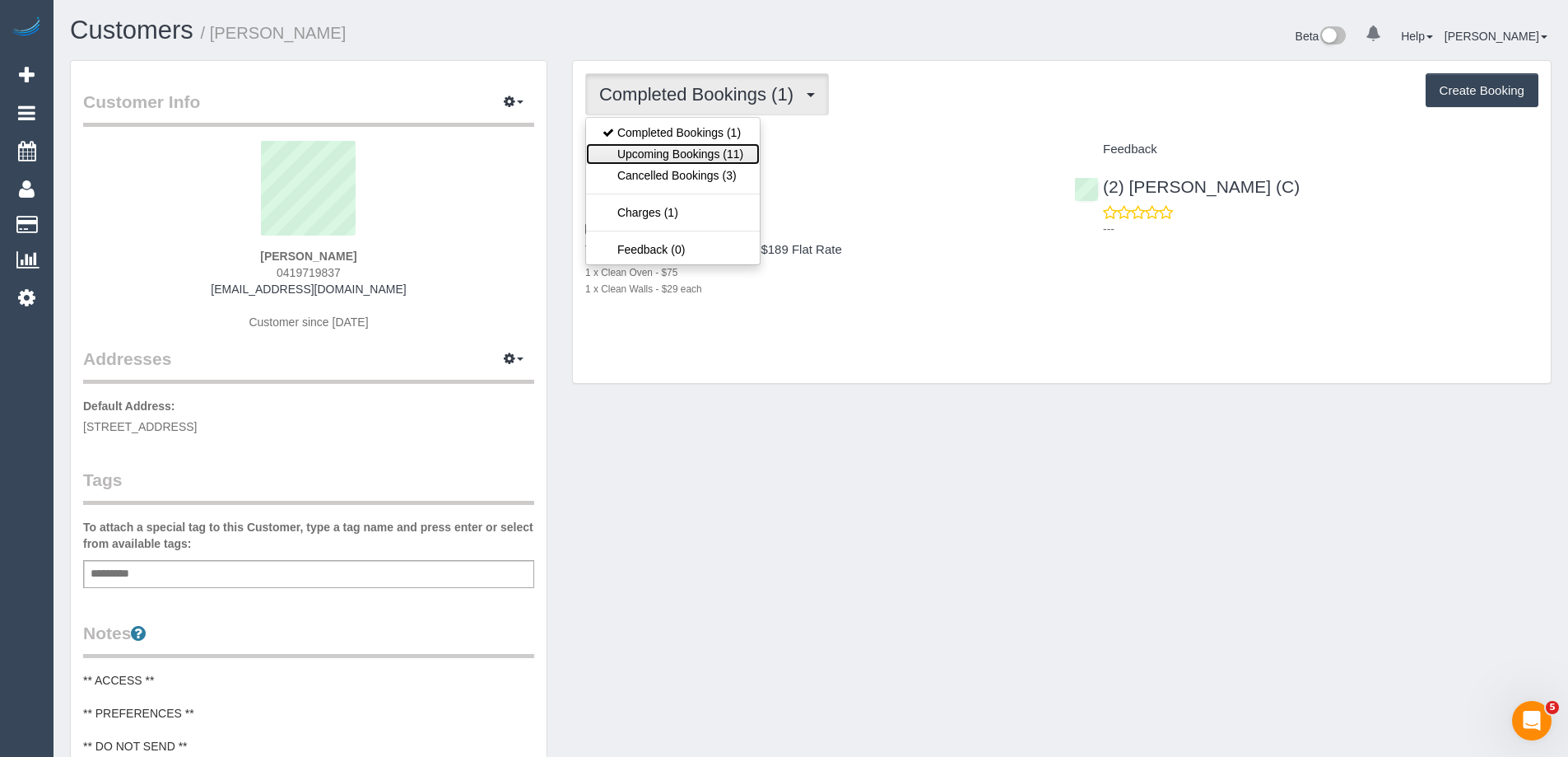
click at [698, 145] on link "Upcoming Bookings (11)" at bounding box center [672, 153] width 174 height 22
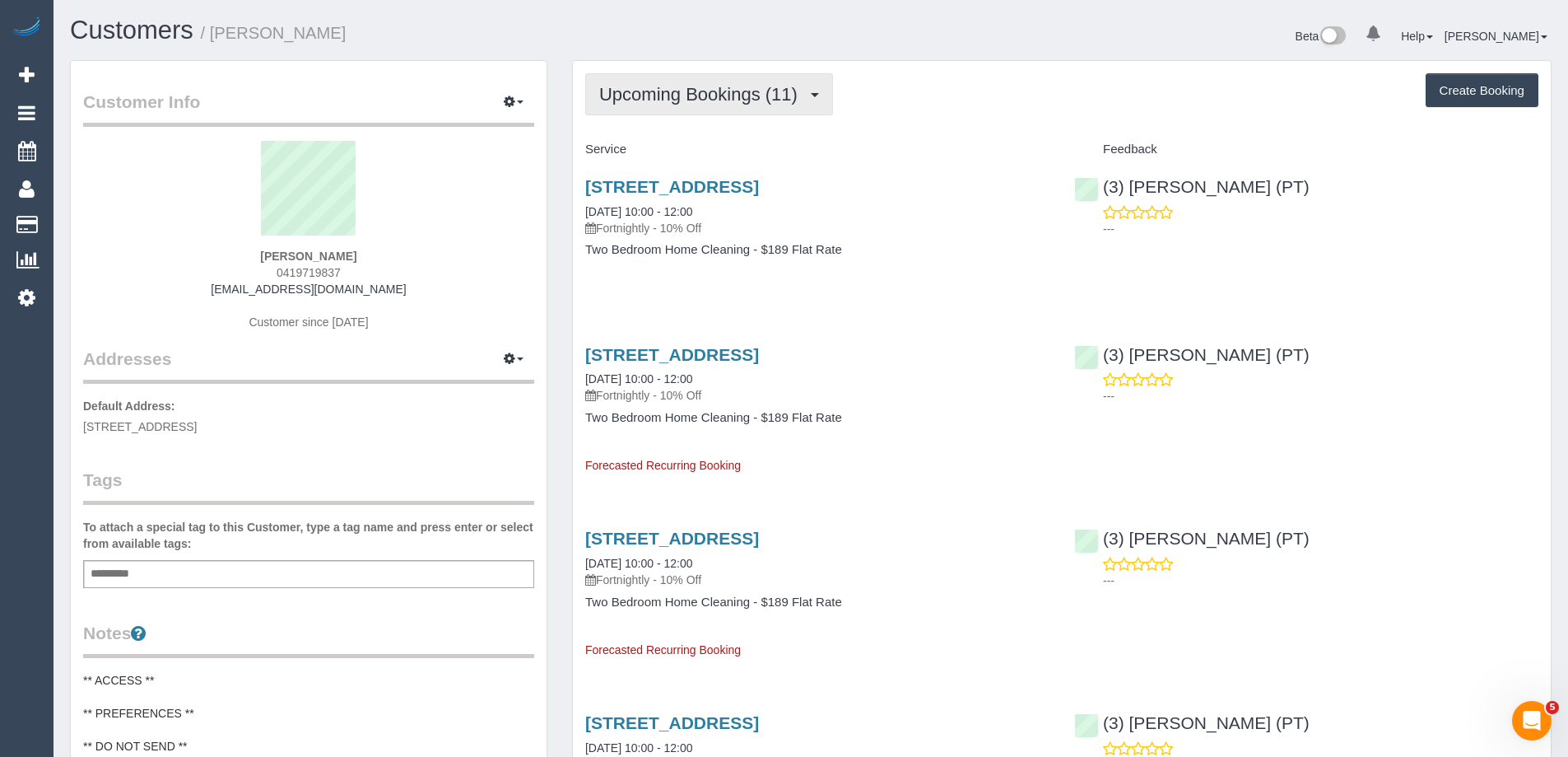
click at [719, 77] on button "Upcoming Bookings (11)" at bounding box center [709, 94] width 248 height 42
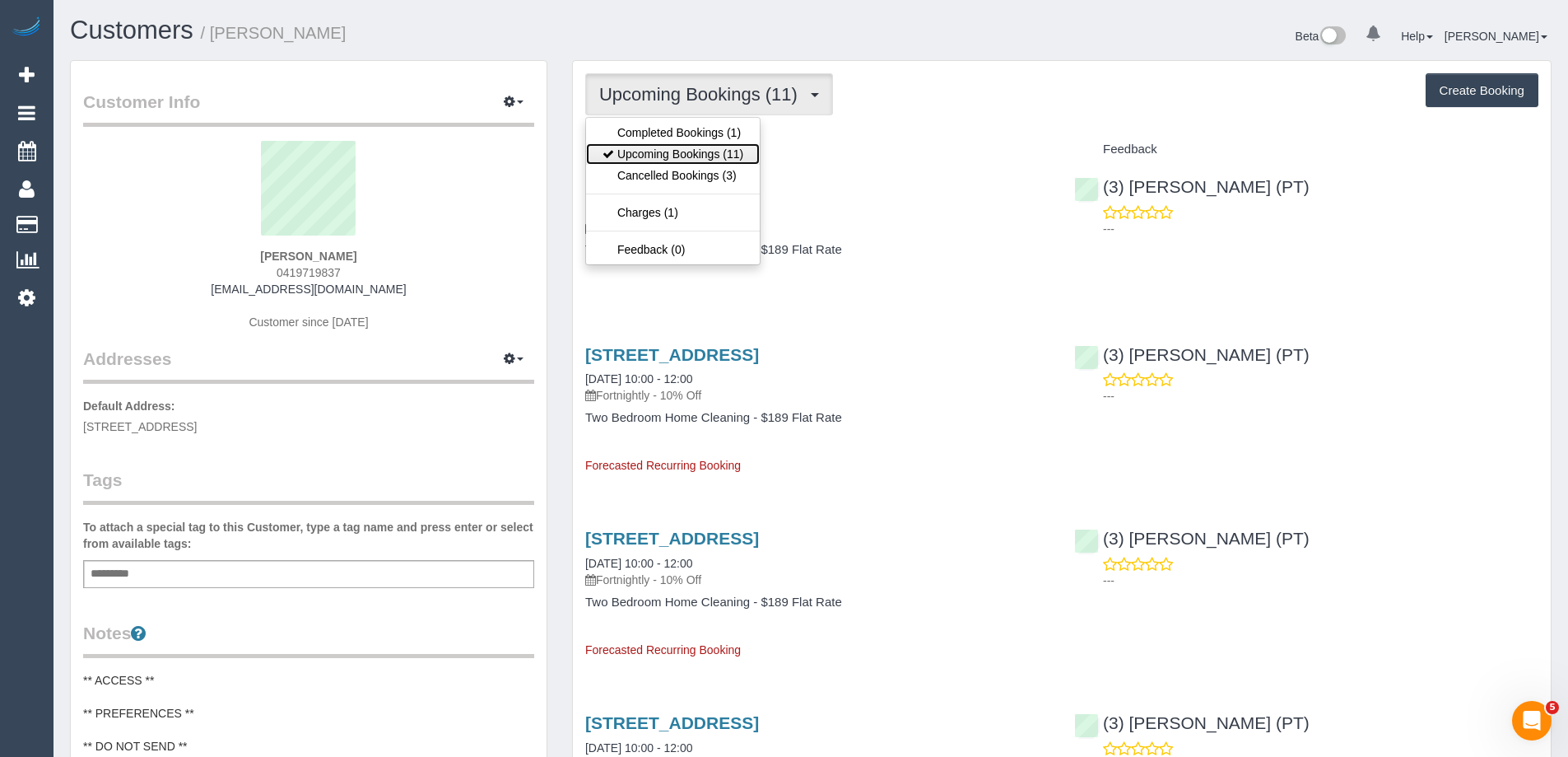
click at [707, 145] on link "Upcoming Bookings (11)" at bounding box center [672, 153] width 174 height 22
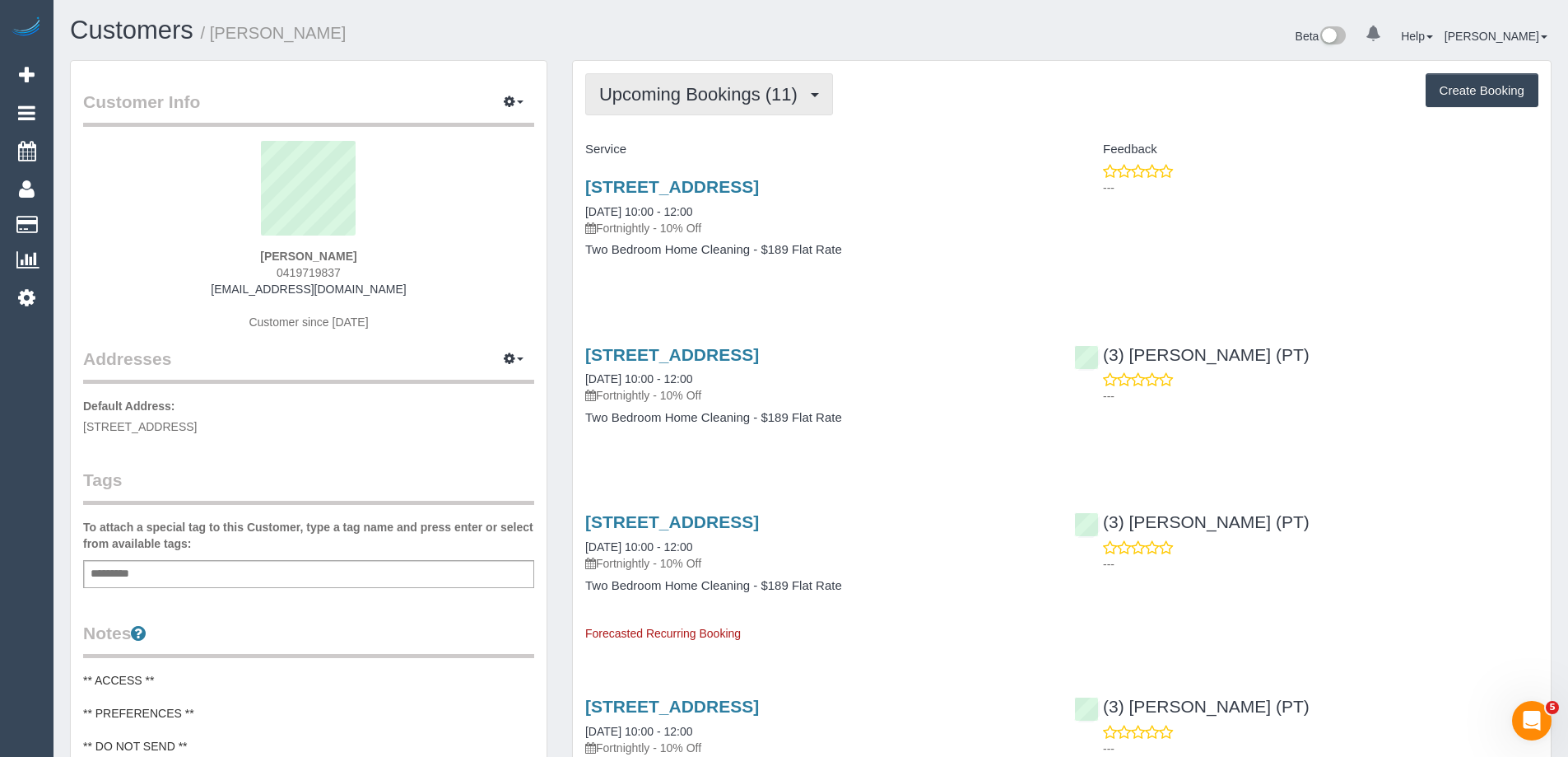
click at [668, 79] on button "Upcoming Bookings (11)" at bounding box center [709, 94] width 248 height 42
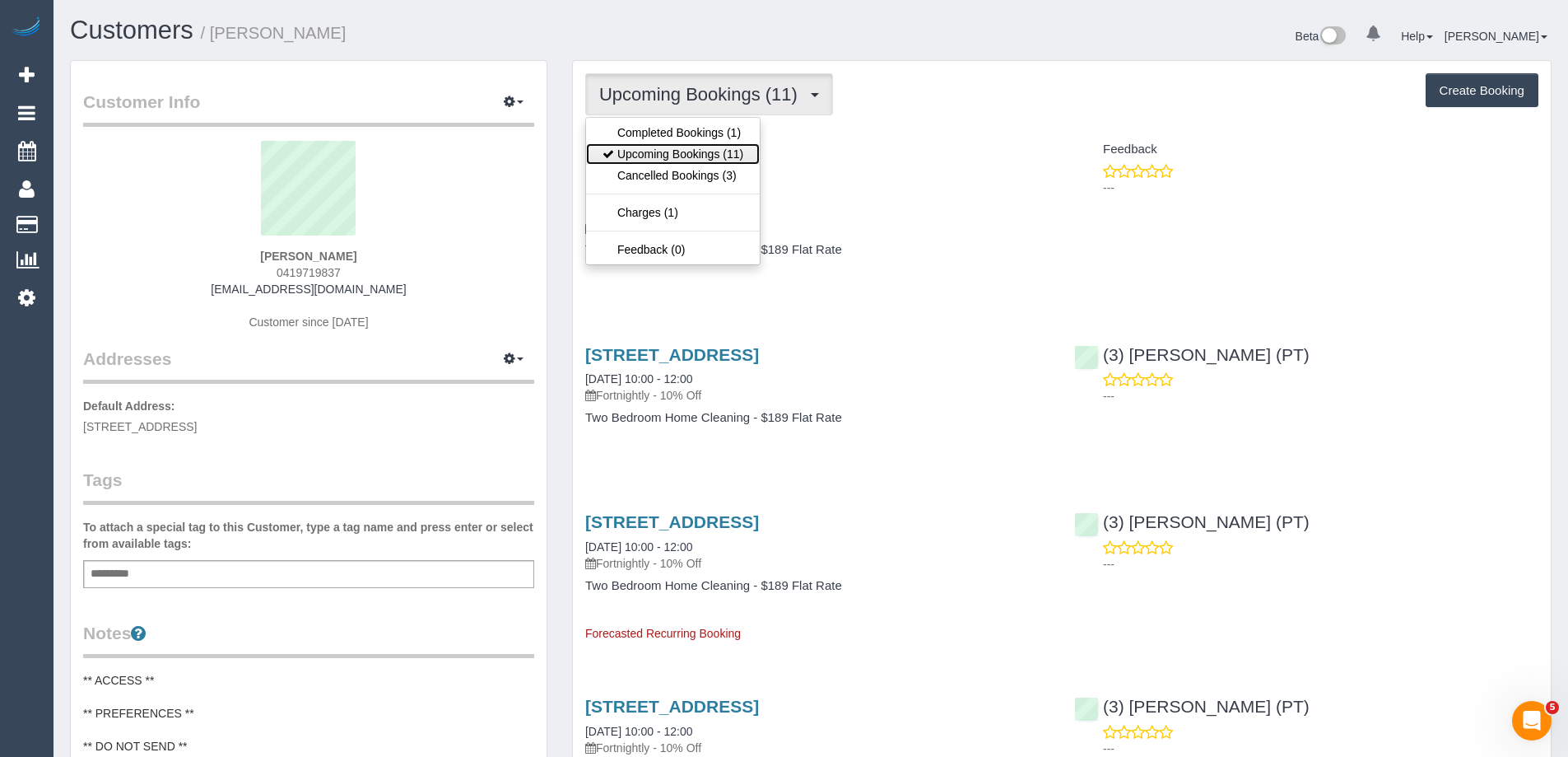
click at [637, 151] on link "Upcoming Bookings (11)" at bounding box center [672, 153] width 174 height 22
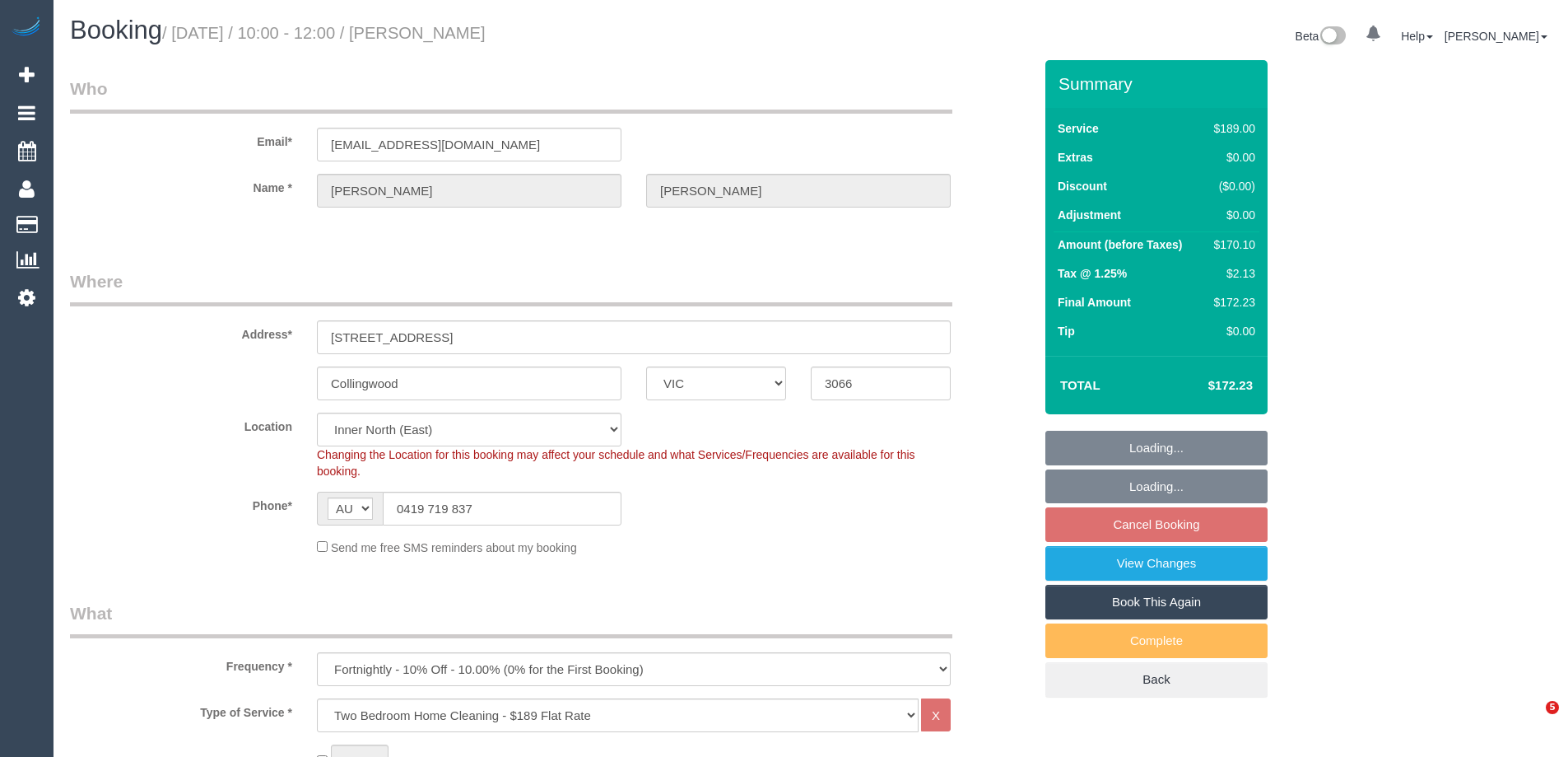
select select "VIC"
select select "number:29"
select select "number:14"
select select "number:20"
select select "number:24"
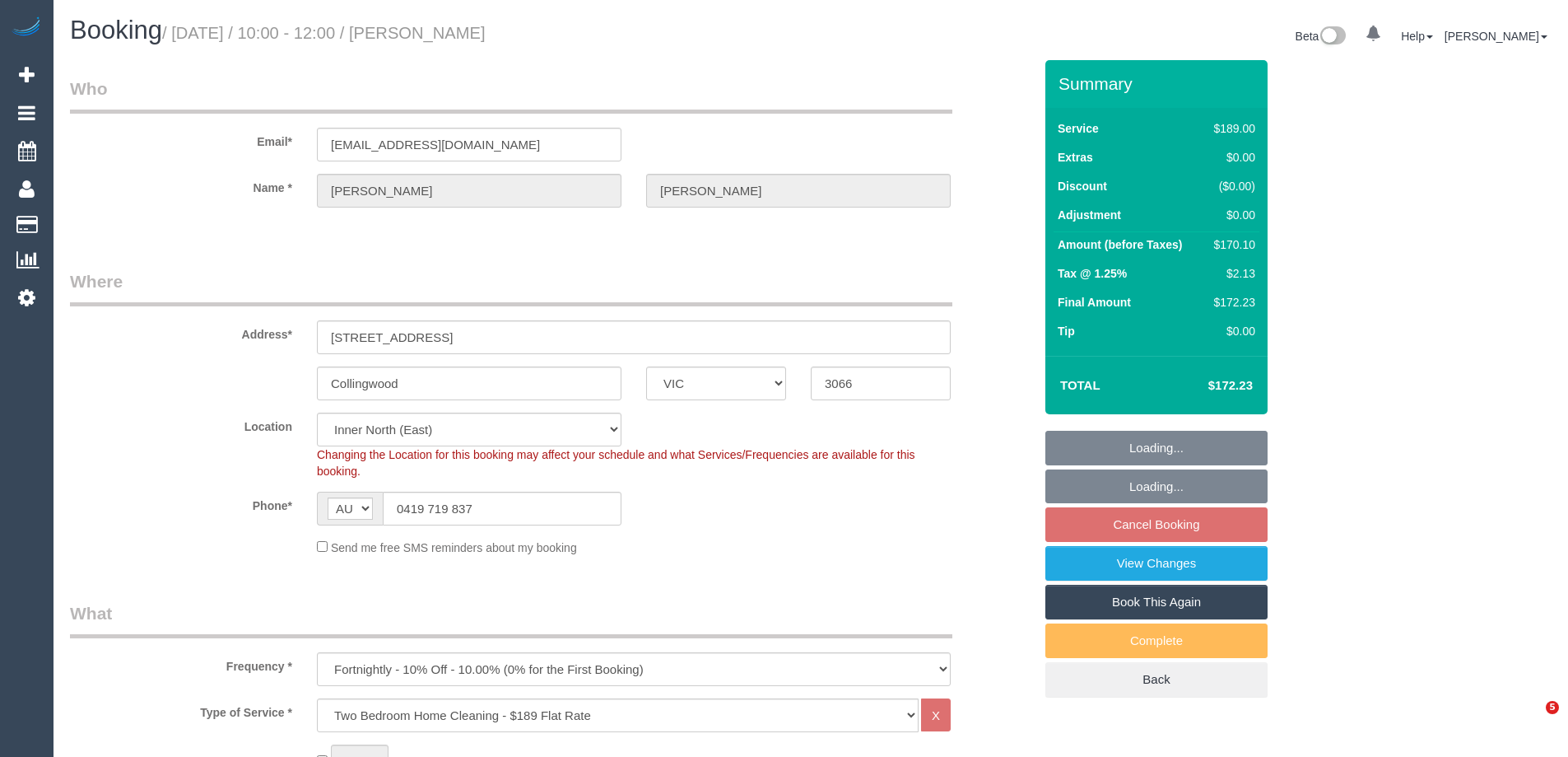
select select "number:35"
select select "number:26"
select select "object:1605"
select select "spot3"
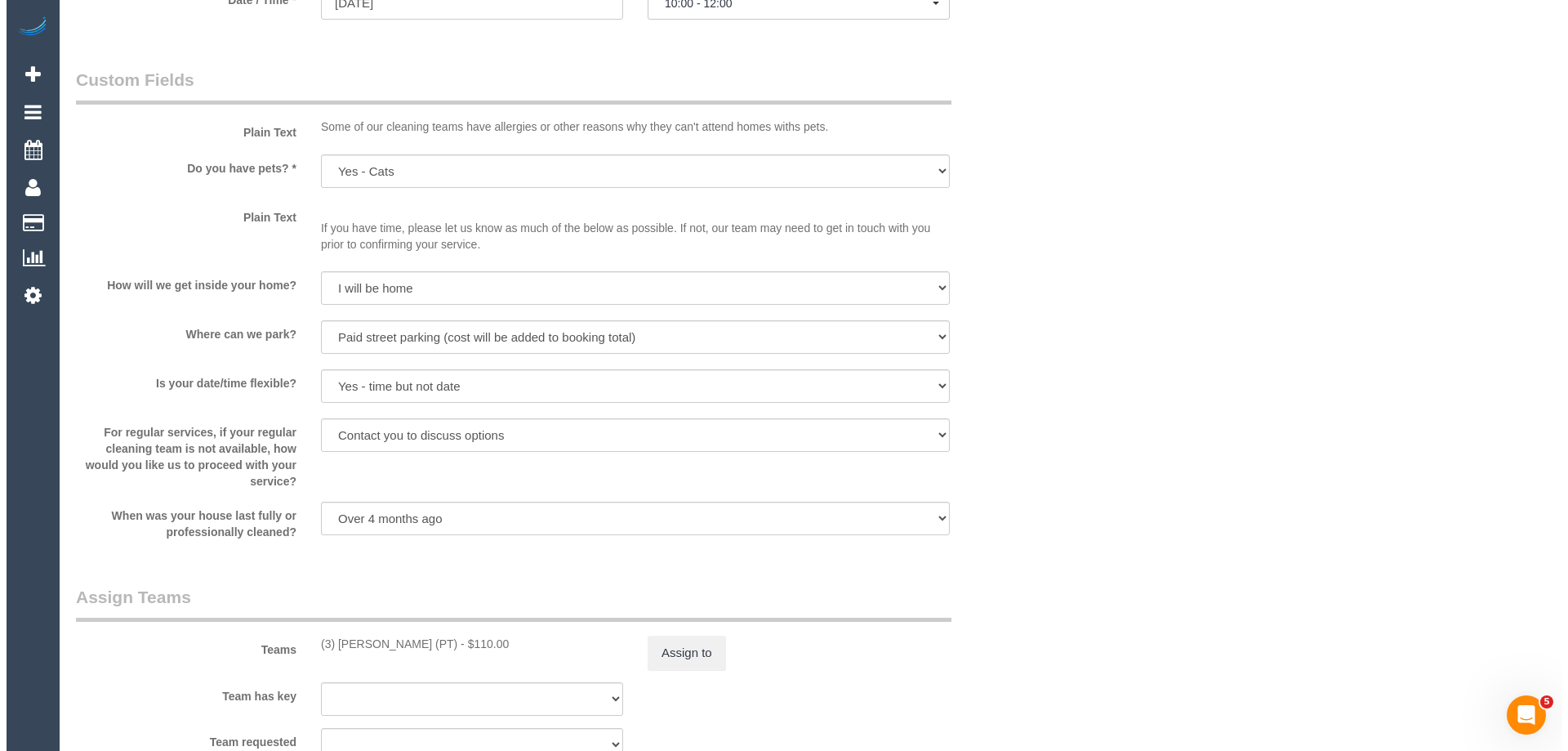
scroll to position [2123, 0]
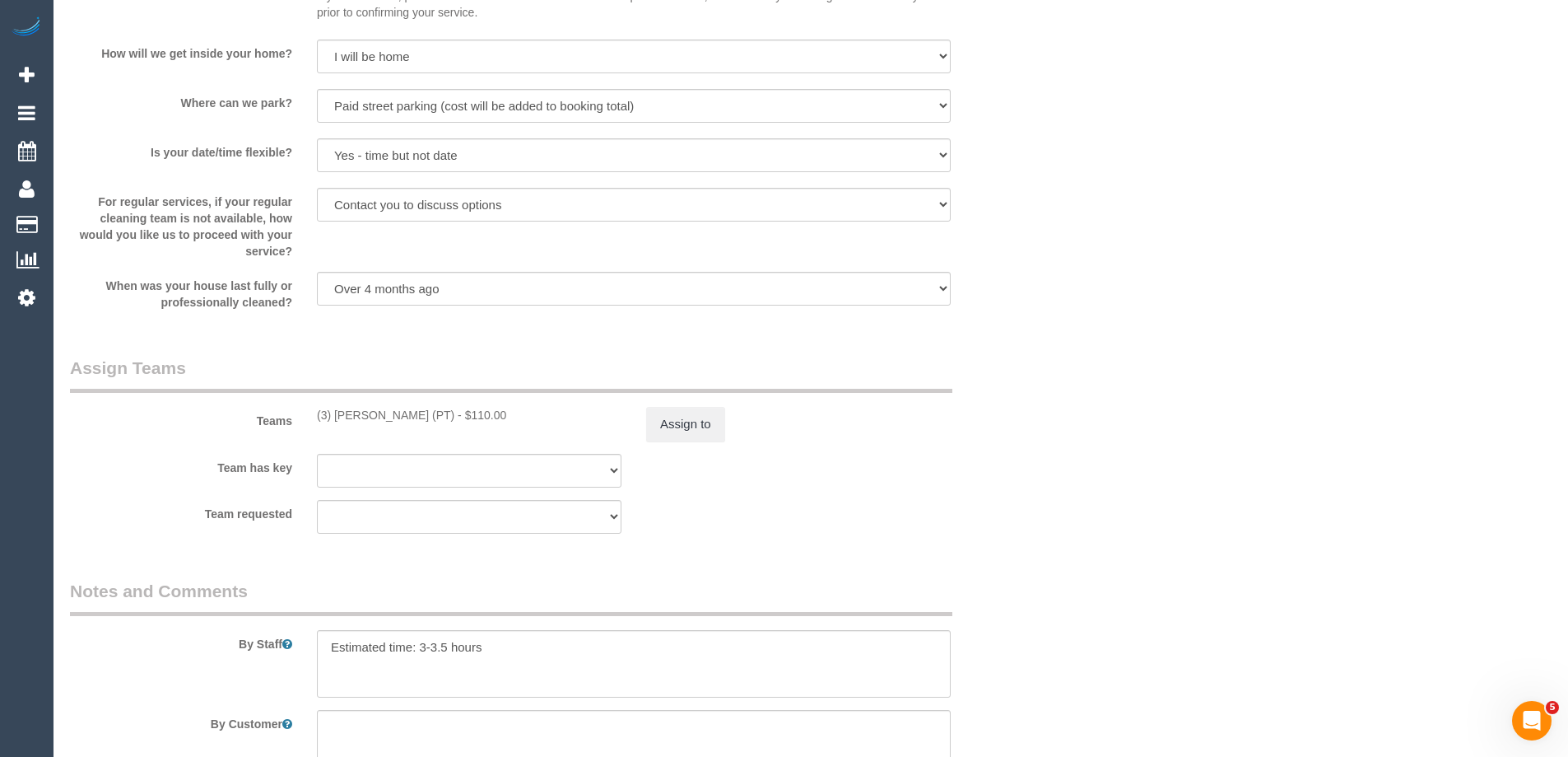
click at [739, 414] on div "Assign to" at bounding box center [798, 423] width 329 height 35
click at [671, 427] on button "Assign to" at bounding box center [685, 423] width 79 height 35
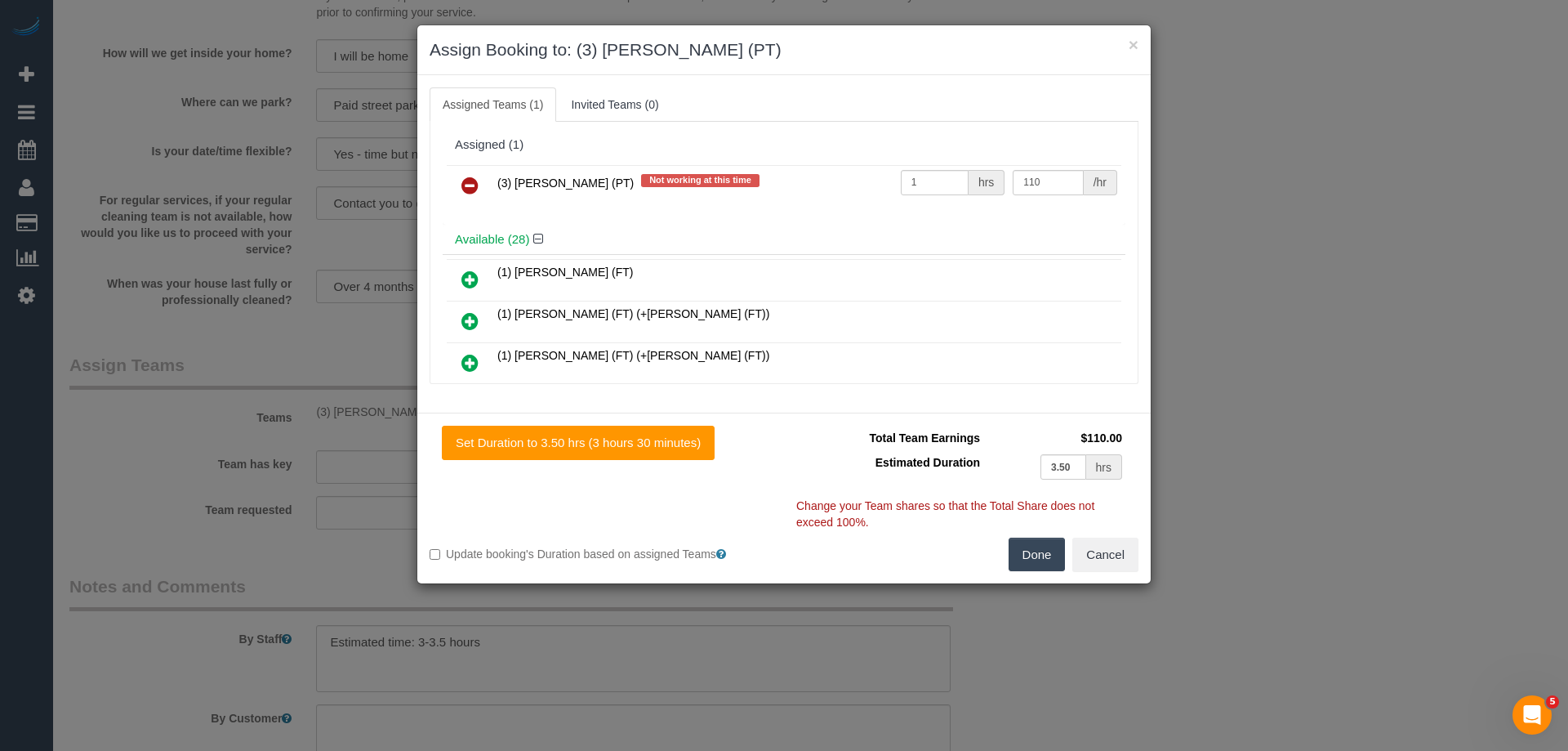
click at [479, 181] on link at bounding box center [469, 186] width 38 height 33
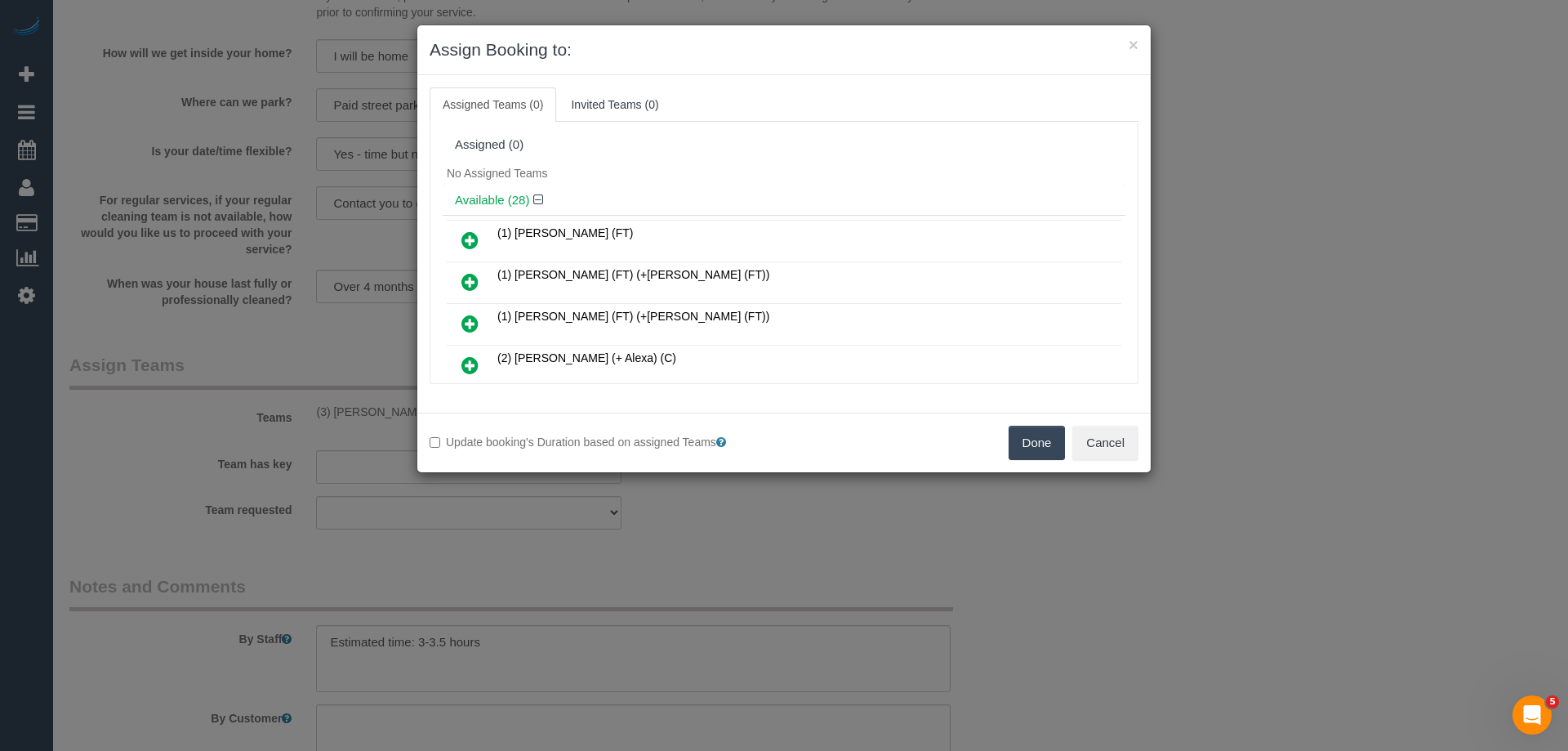
click at [1041, 449] on button "Done" at bounding box center [1036, 442] width 57 height 35
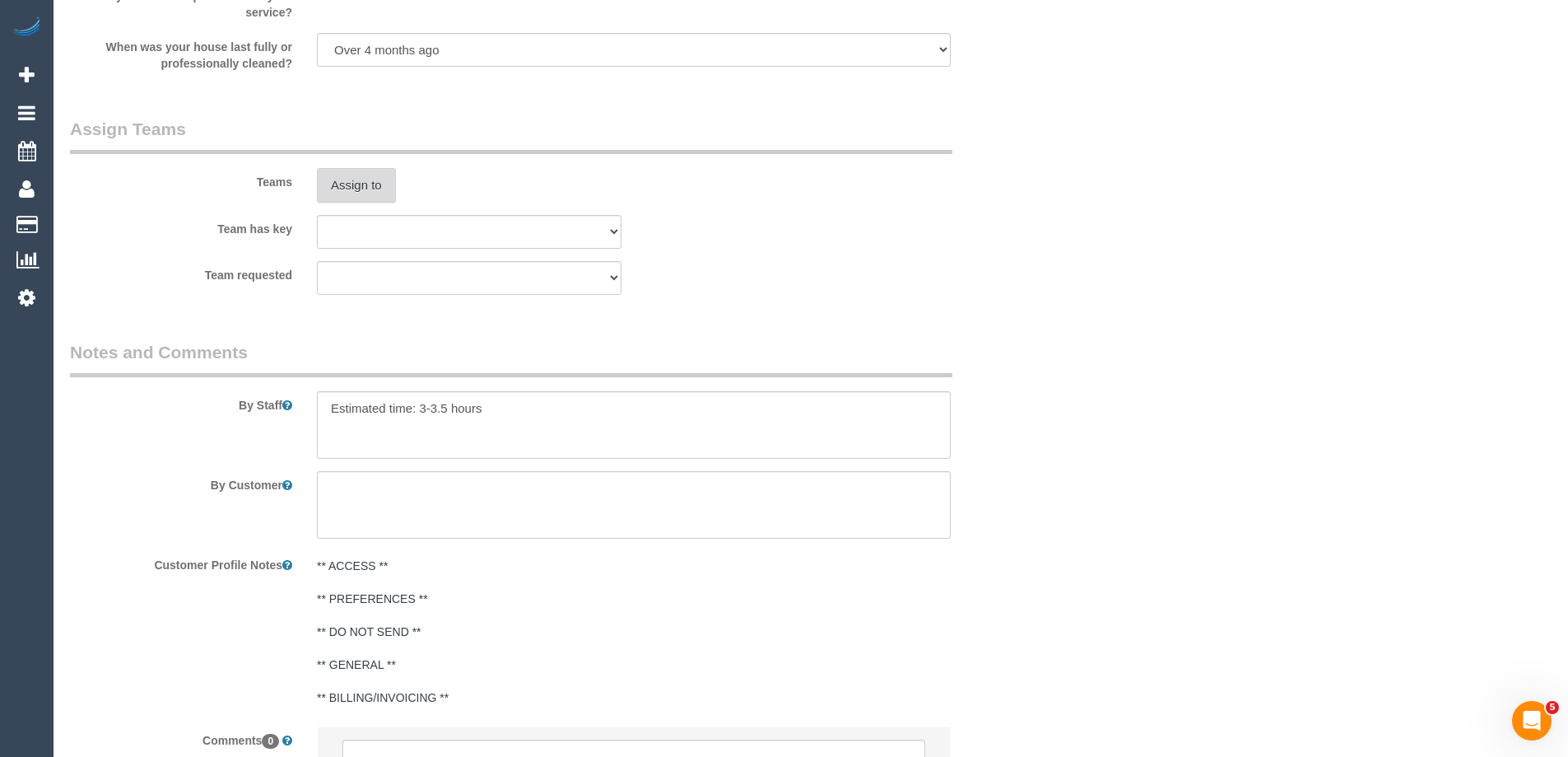
scroll to position [2546, 0]
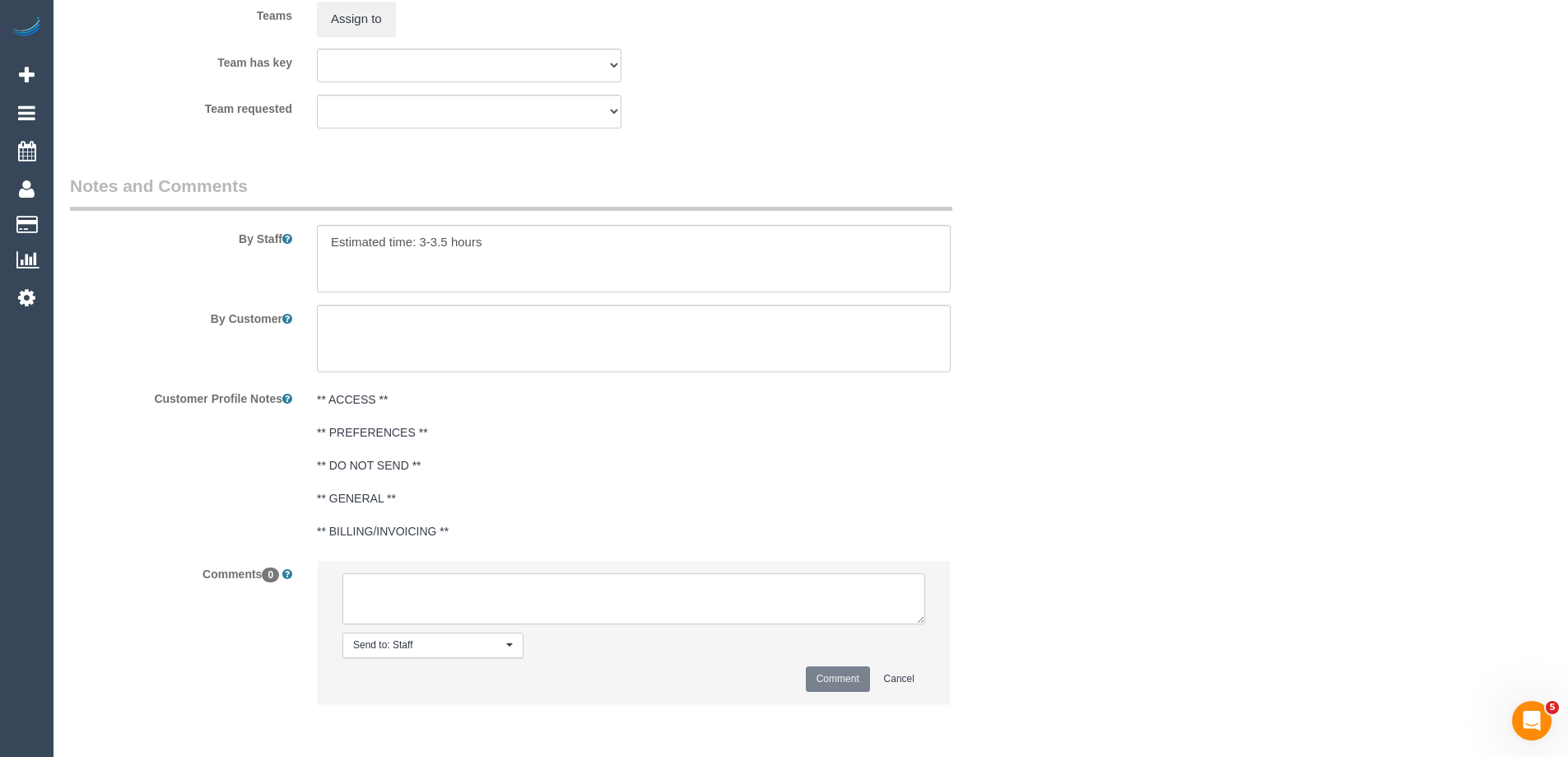
click at [579, 600] on textarea at bounding box center [634, 598] width 583 height 51
paste textarea "(3) Passang Tamang (PT) UA ongoing - Resigned Customer not contacted, never att…"
type textarea "(3) Passang Tamang (PT) UA ongoing - Resigned Customer not contacted, never att…"
click at [852, 685] on button "Comment" at bounding box center [838, 678] width 64 height 25
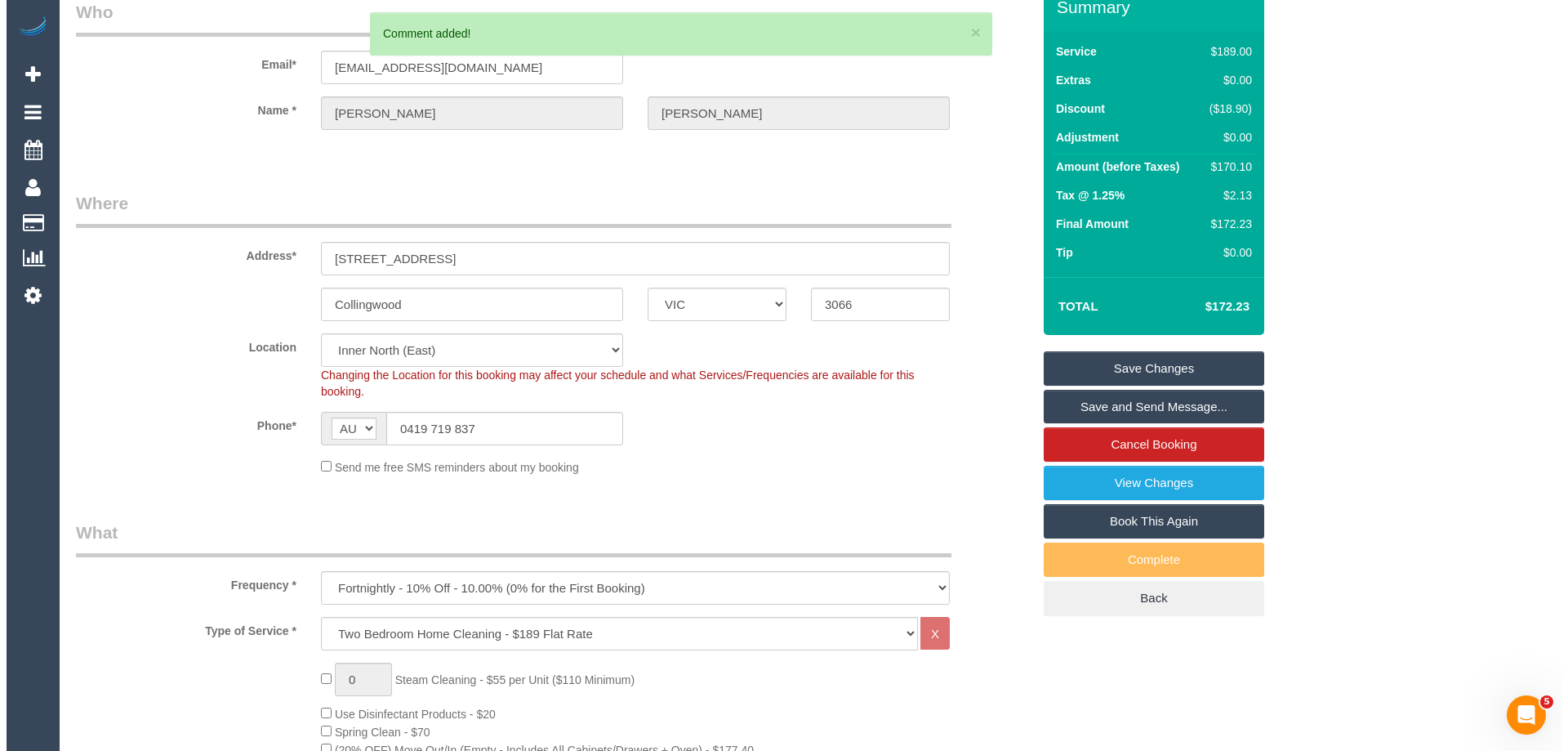
scroll to position [0, 0]
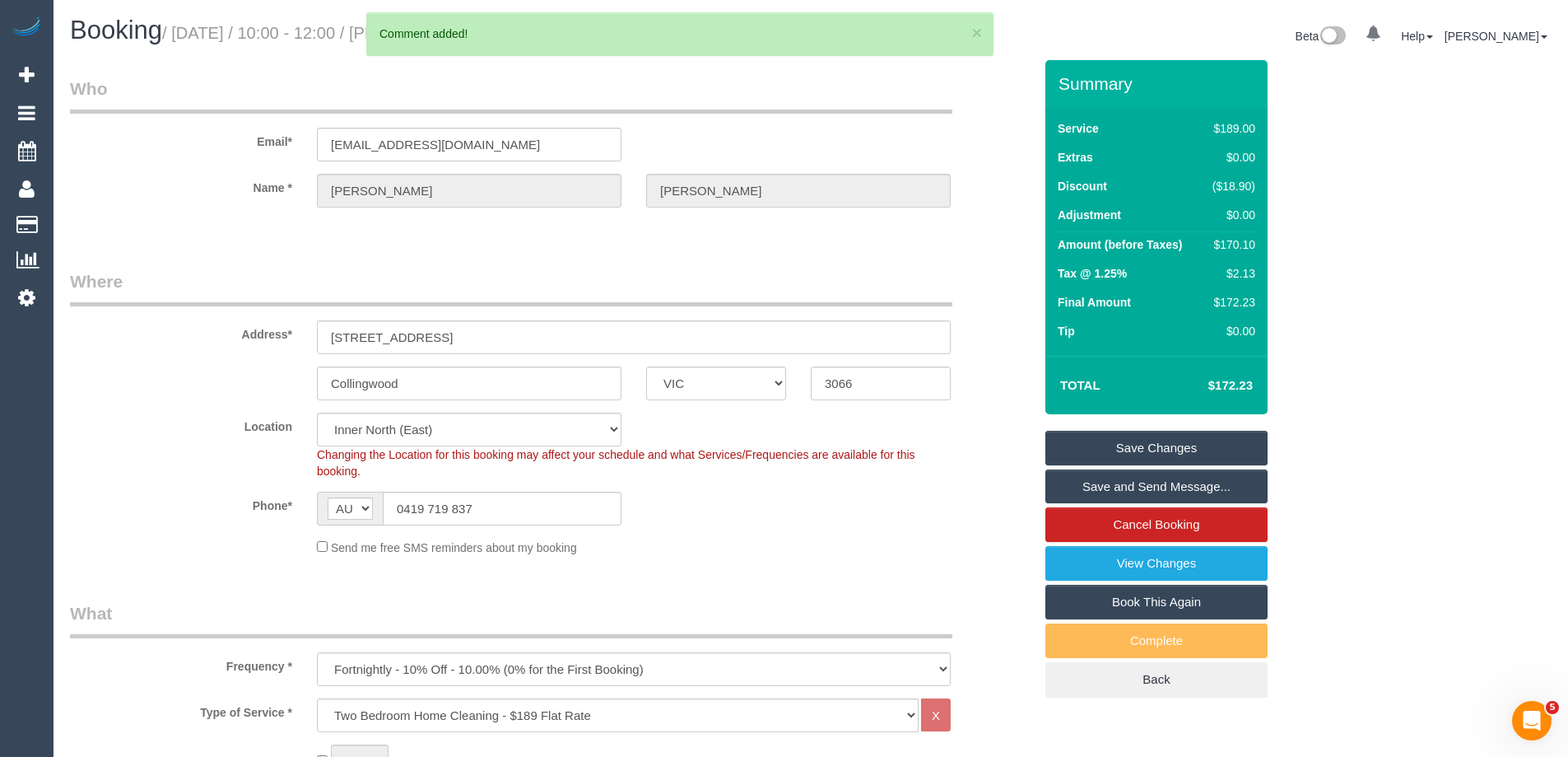
click at [1226, 439] on link "Save Changes" at bounding box center [1156, 448] width 222 height 35
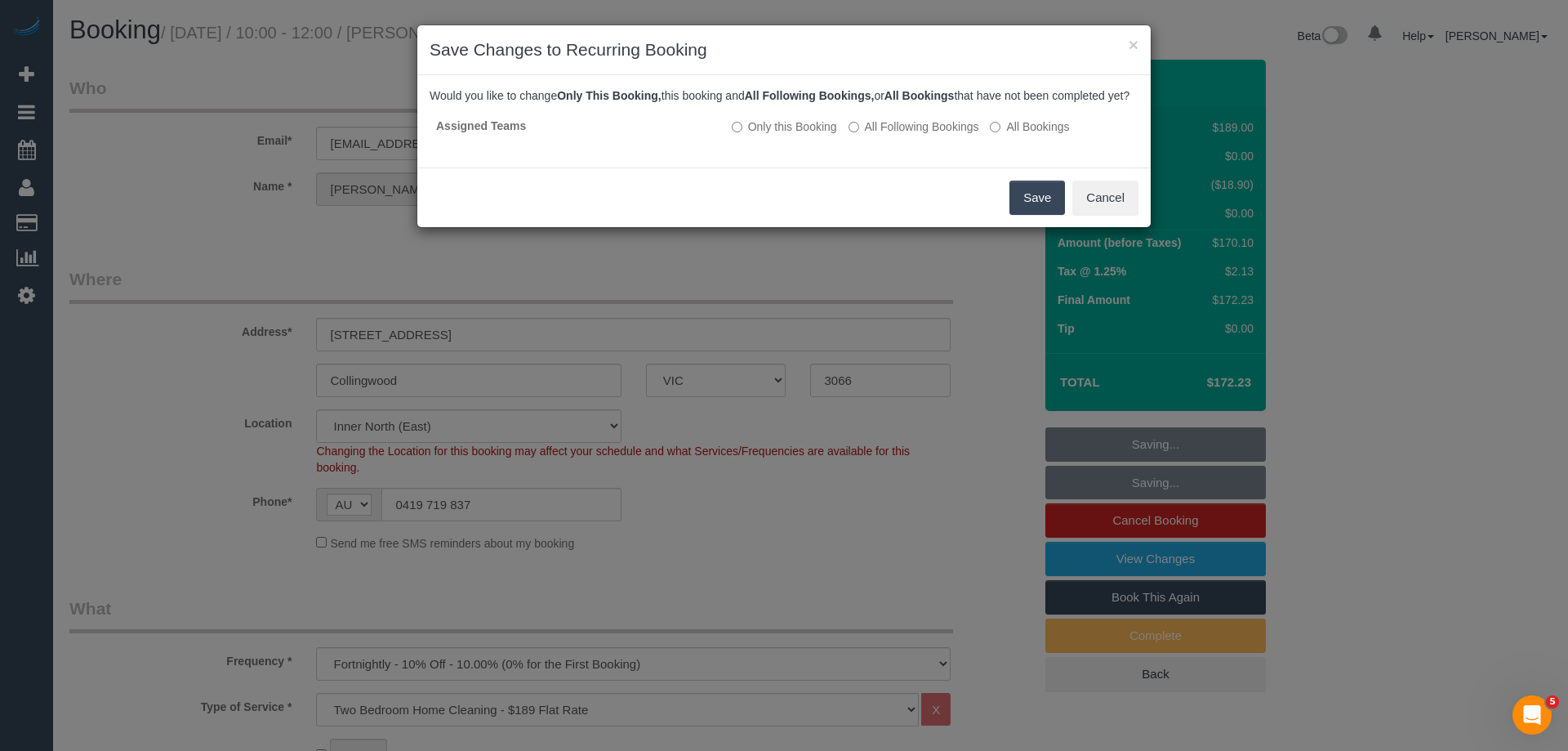
click at [1021, 214] on button "Save" at bounding box center [1037, 197] width 56 height 35
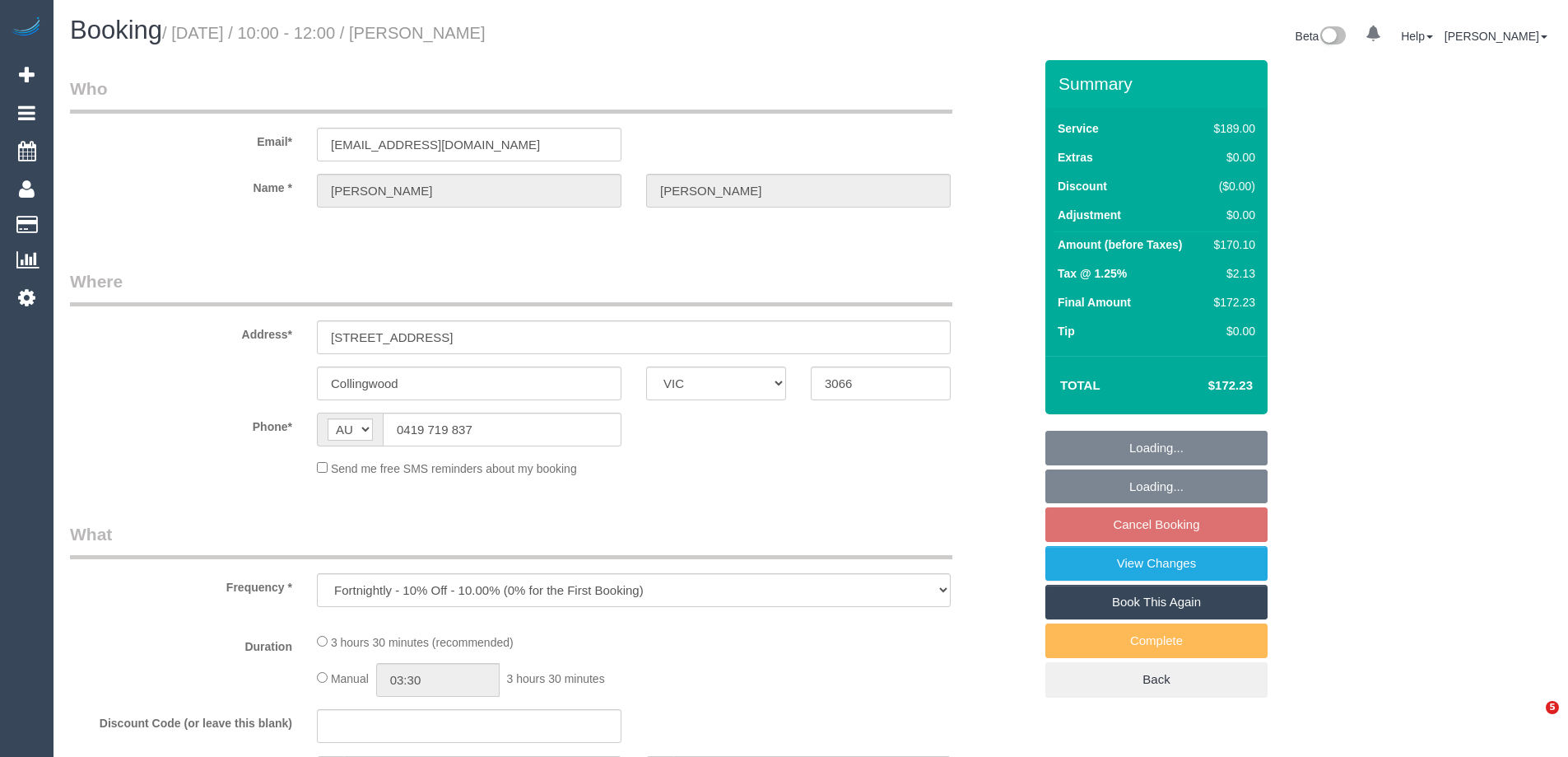
select select "VIC"
select select "string:stripe-pm_1Rj6Tu2GScqysDRVwiI3lQLl"
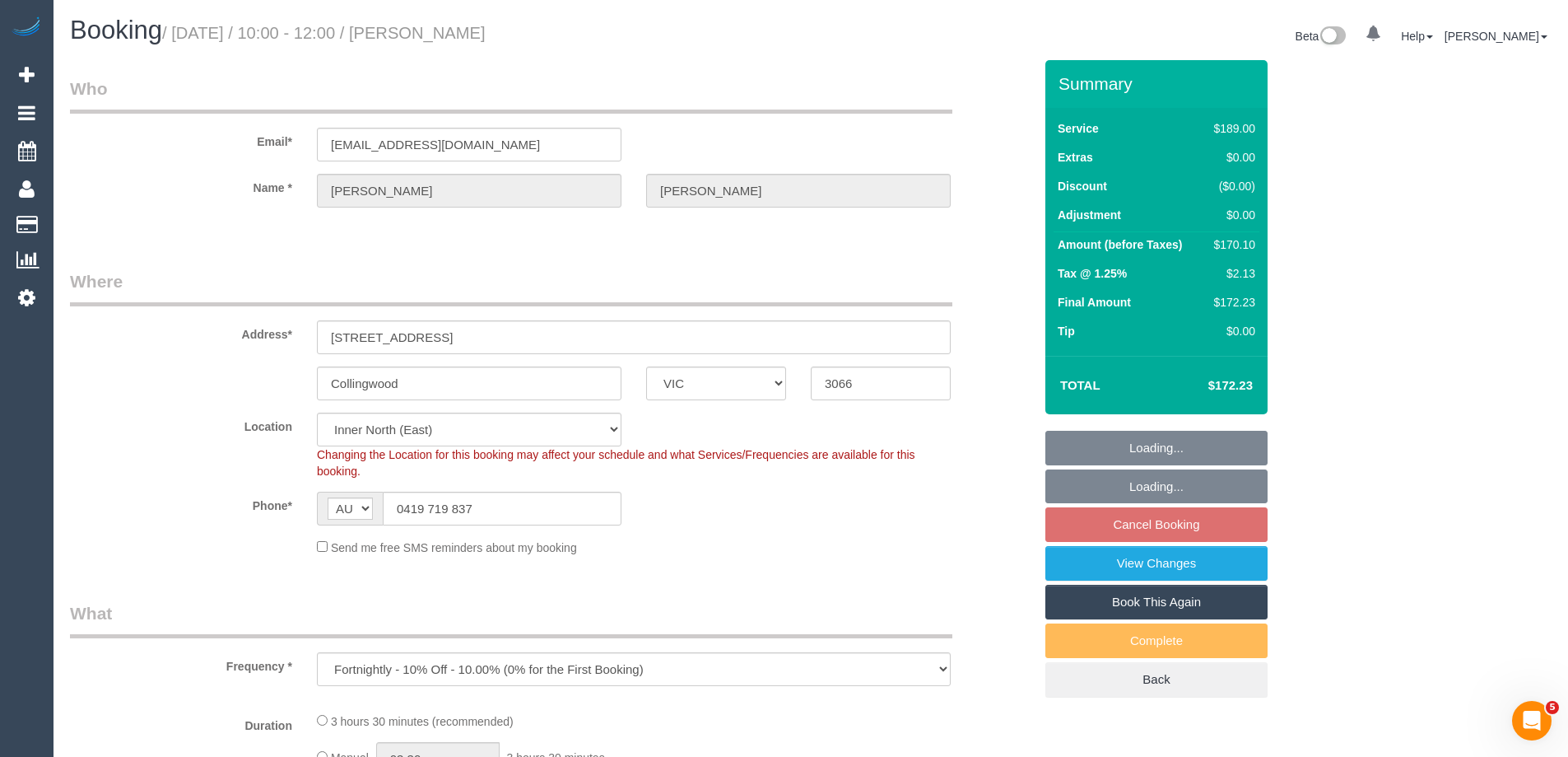
select select "object:535"
select select "number:29"
select select "number:14"
select select "number:20"
select select "number:24"
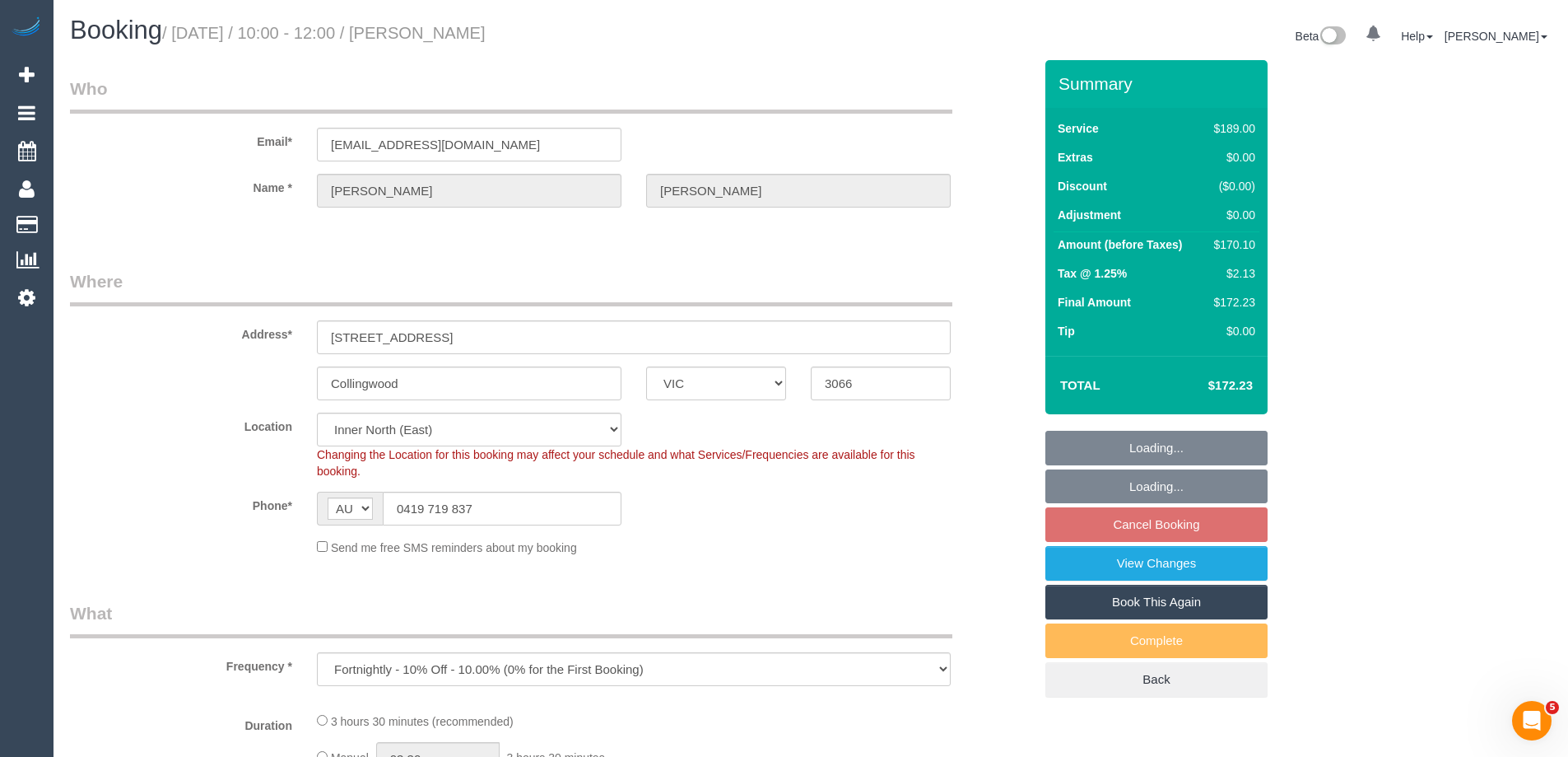
select select "number:35"
select select "number:26"
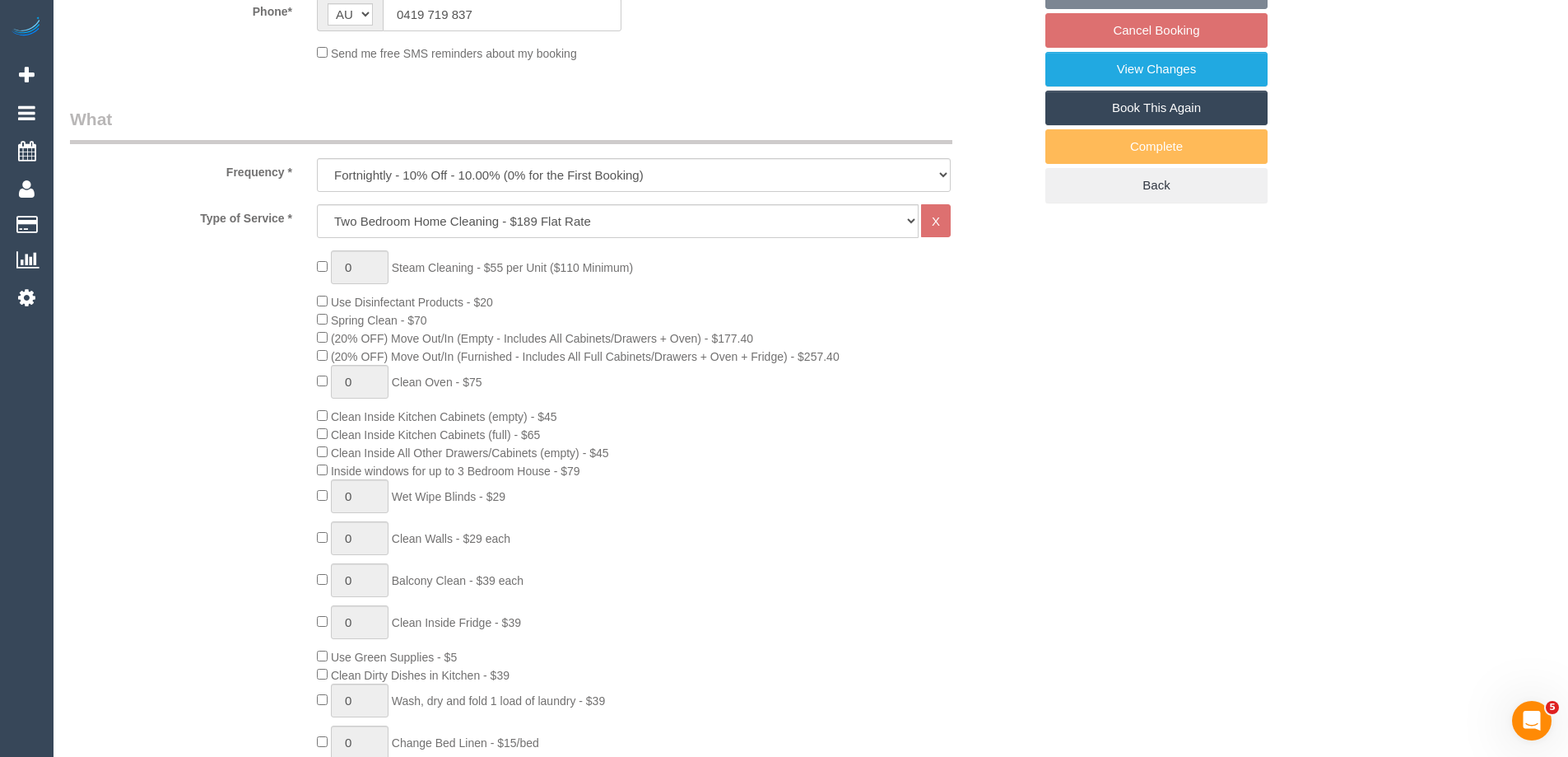
select select "spot3"
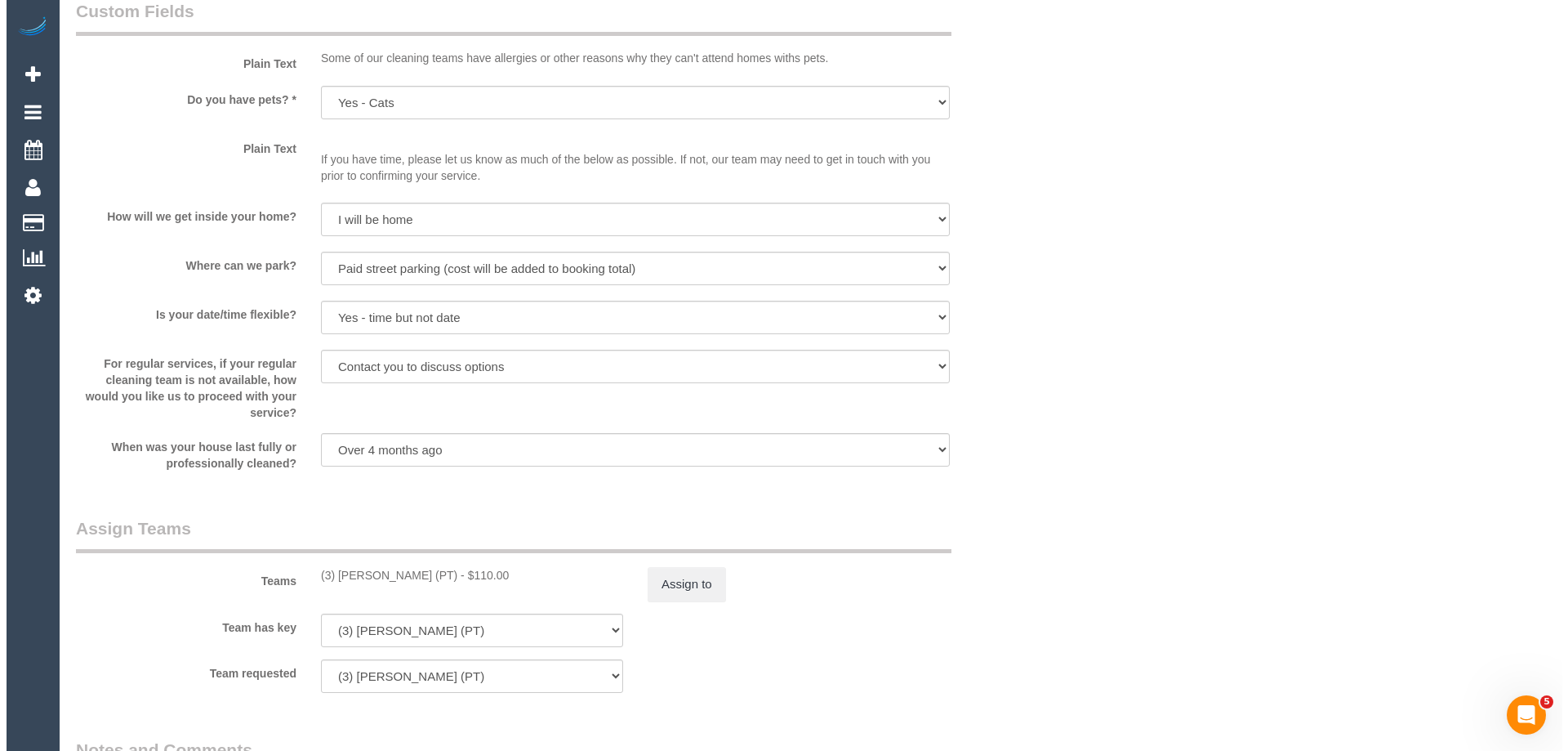
scroll to position [2287, 0]
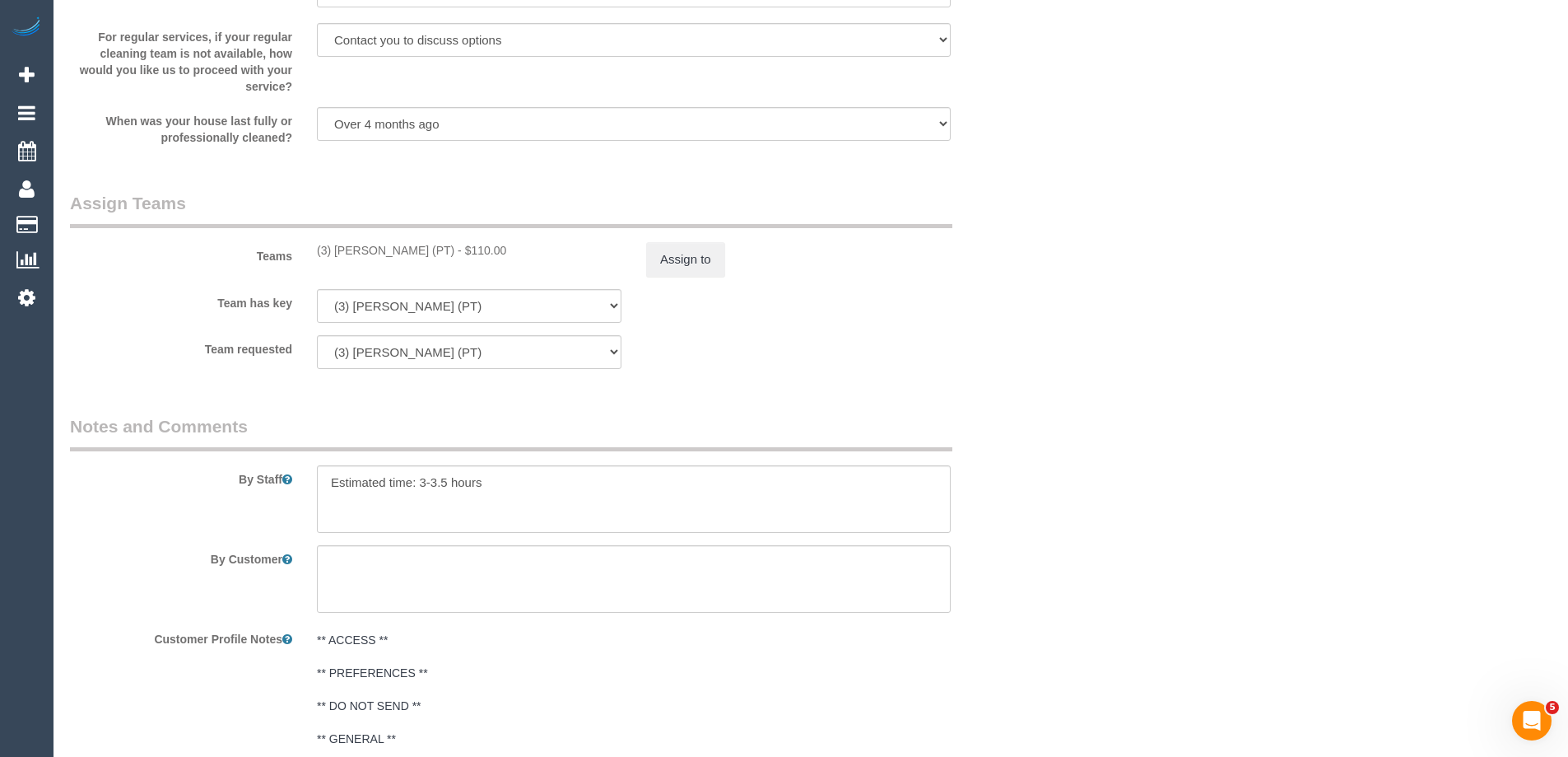
click at [692, 229] on div "Teams (3) Passang Tamang (PT) - $110.00 Assign to" at bounding box center [551, 233] width 988 height 86
click at [697, 255] on button "Assign to" at bounding box center [685, 259] width 79 height 35
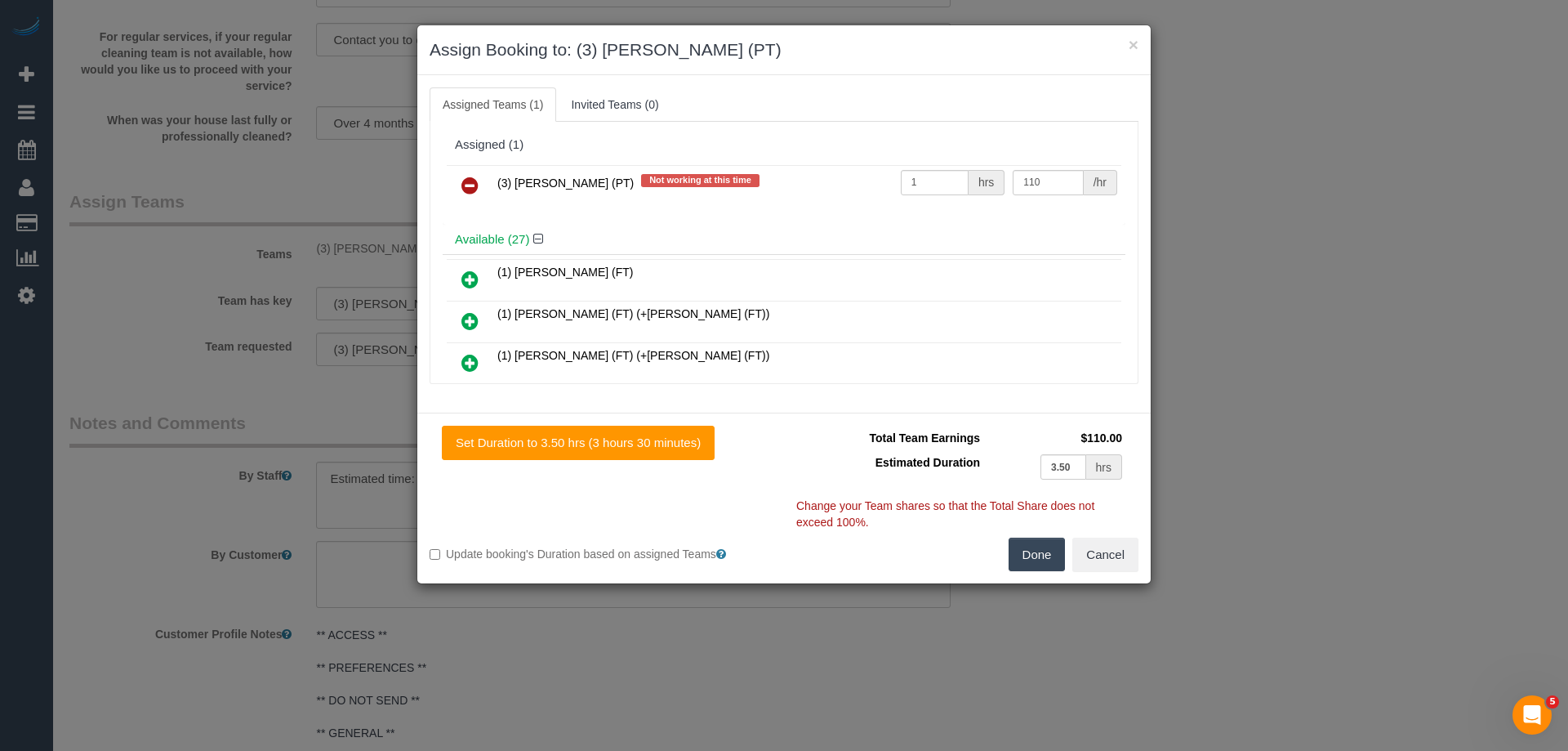
click at [473, 180] on icon at bounding box center [470, 185] width 17 height 20
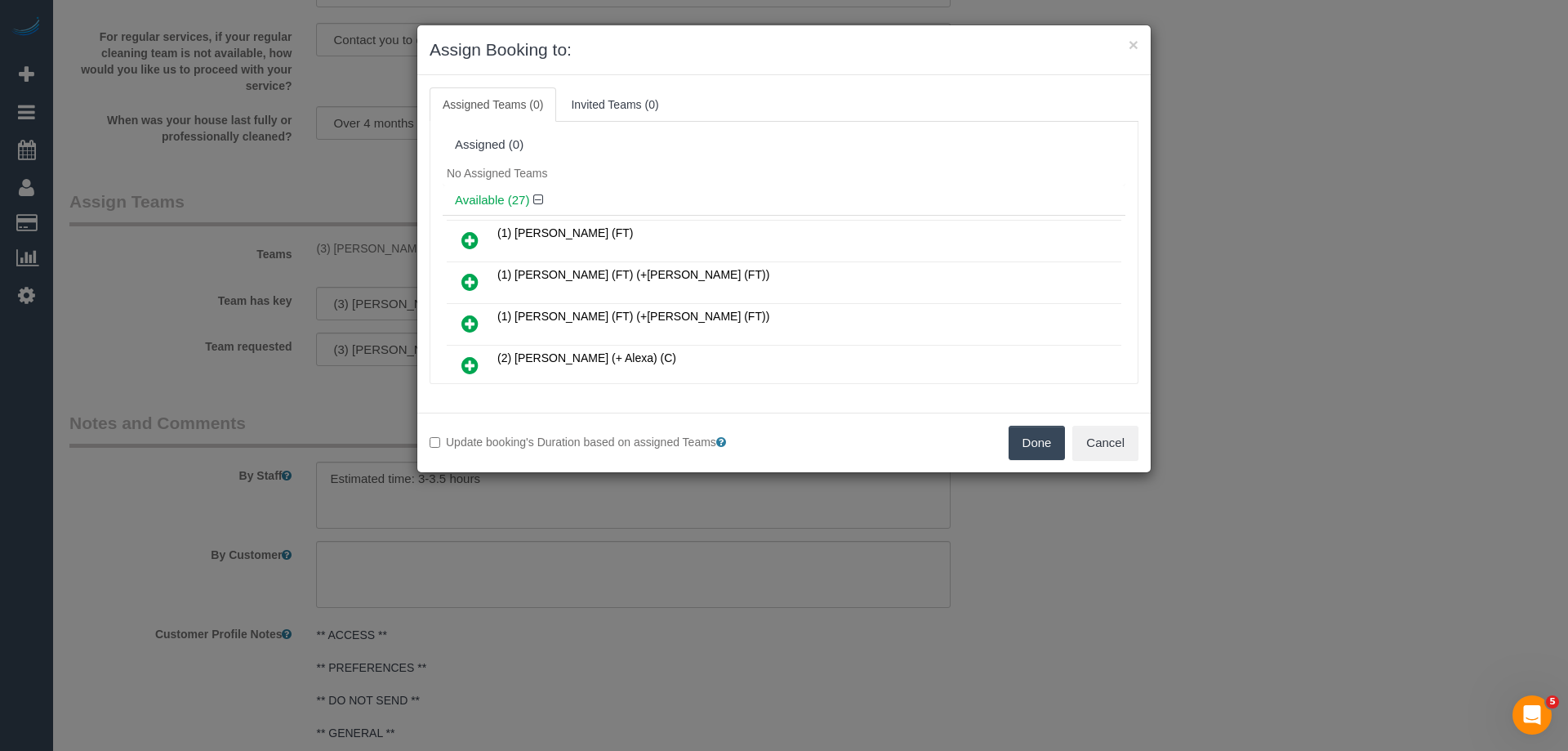
click at [1024, 450] on button "Done" at bounding box center [1036, 442] width 57 height 35
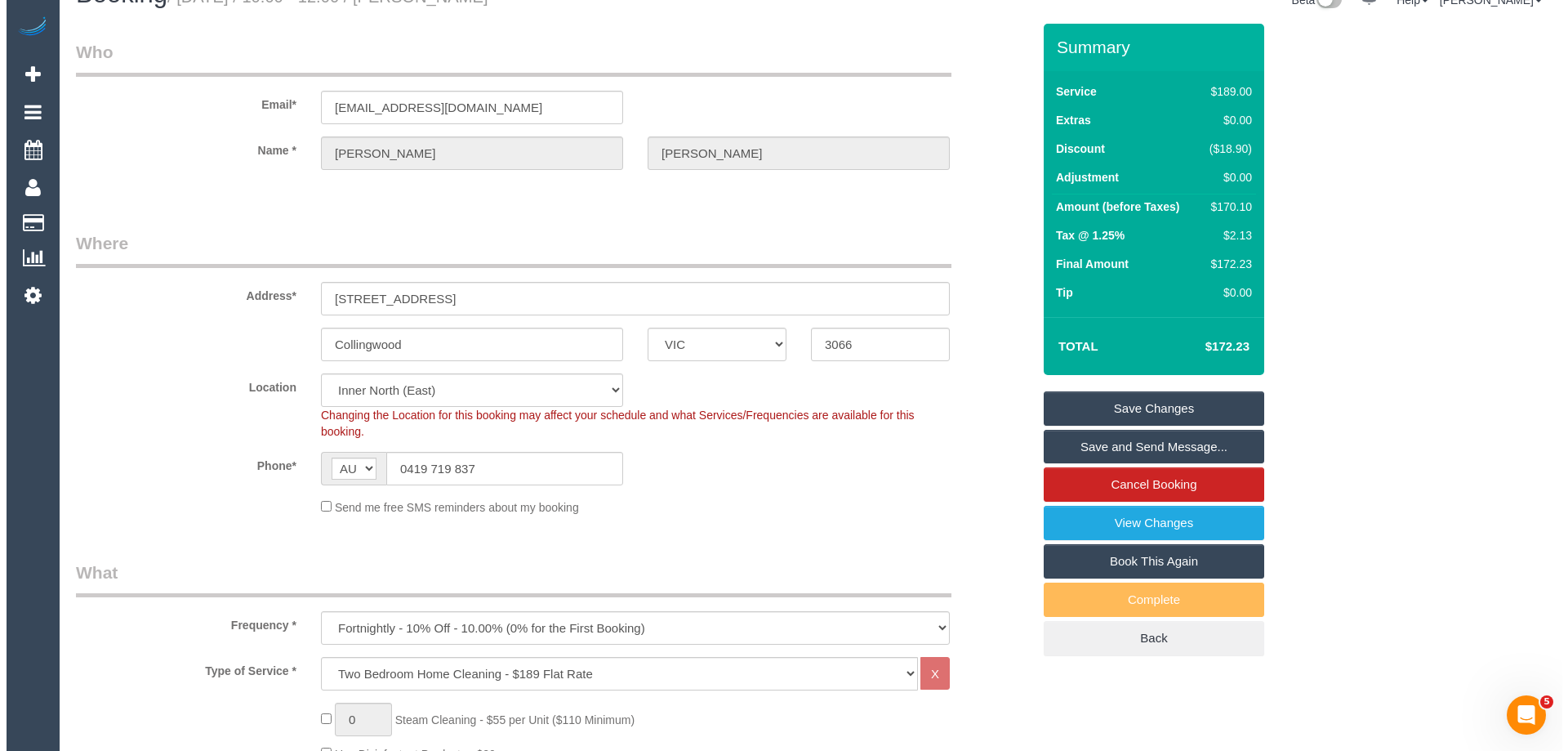
scroll to position [0, 0]
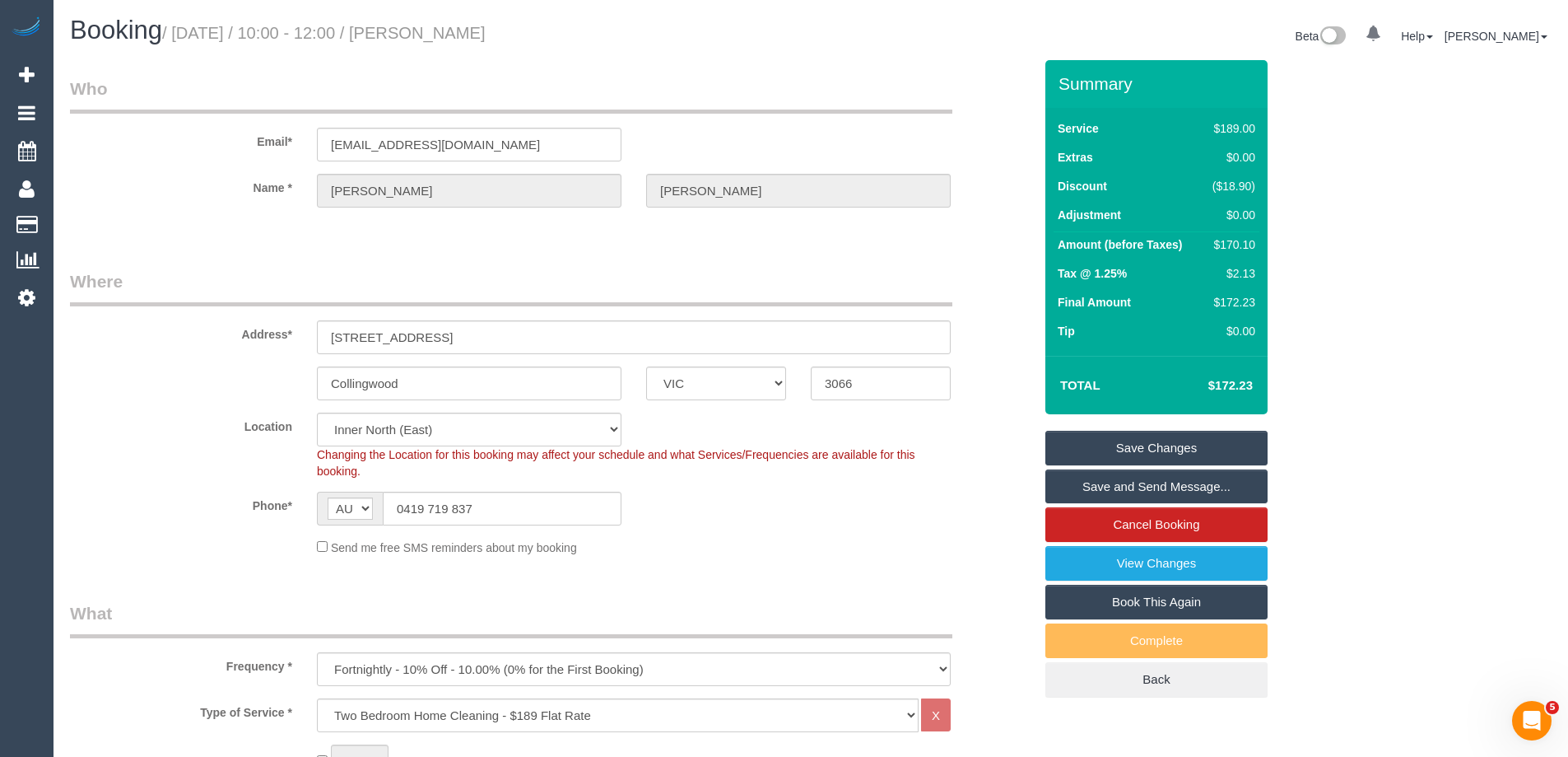
click at [1154, 441] on link "Save Changes" at bounding box center [1156, 448] width 222 height 35
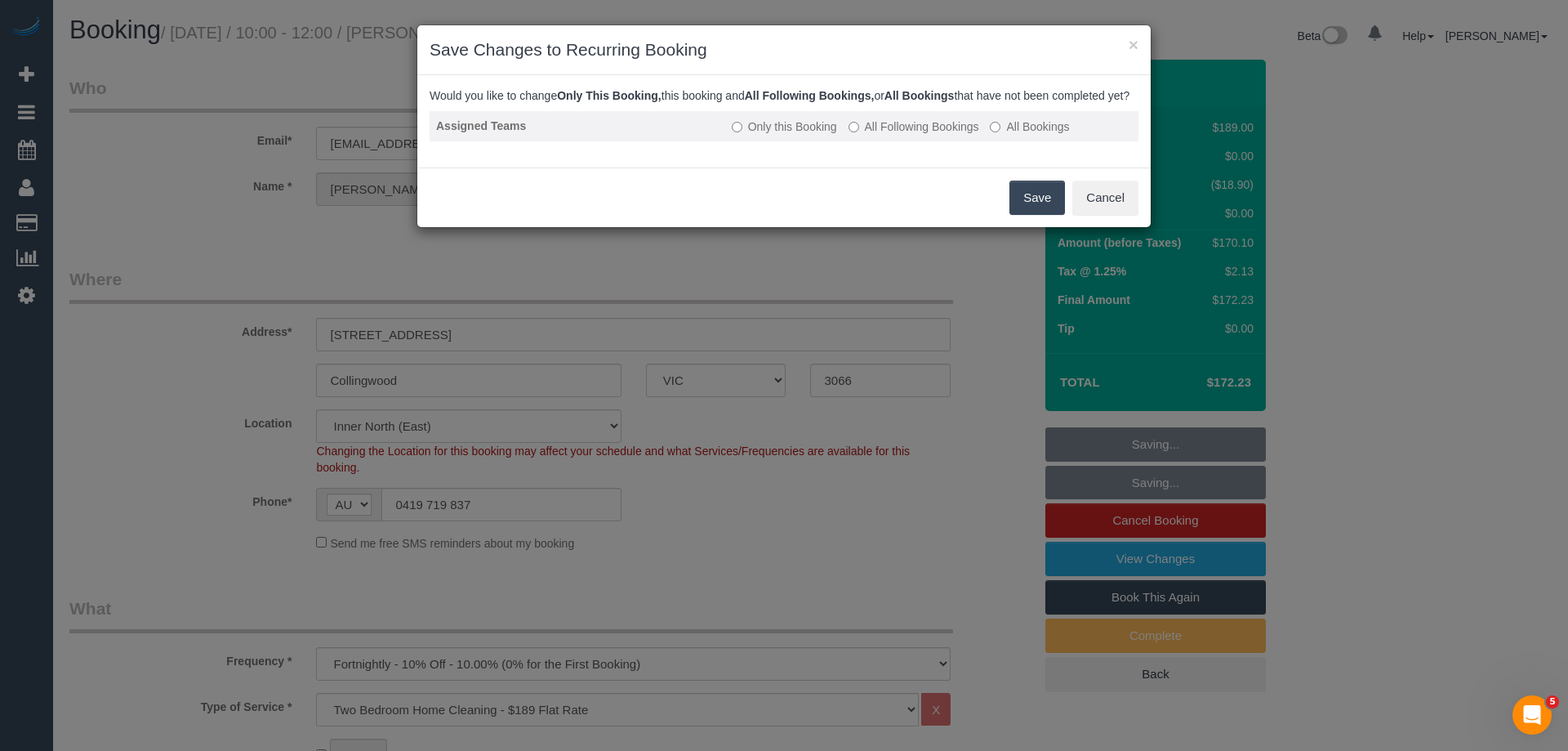
click at [900, 141] on td "Only this Booking All Following Bookings All Bookings" at bounding box center [931, 126] width 413 height 30
click at [898, 134] on label "All Following Bookings" at bounding box center [914, 127] width 131 height 17
click at [1043, 207] on button "Save" at bounding box center [1037, 197] width 56 height 35
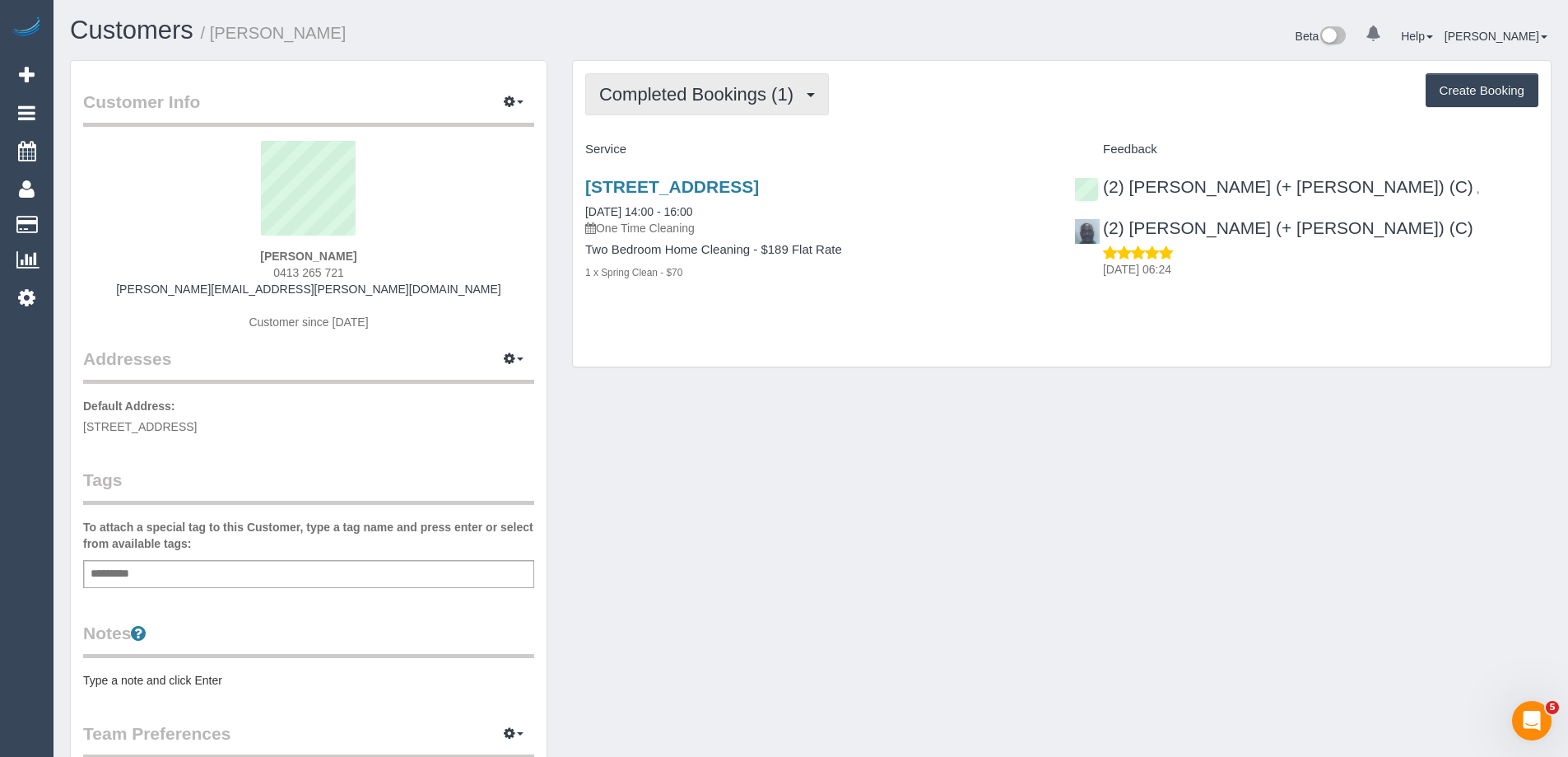
click at [644, 99] on span "Completed Bookings (1)" at bounding box center [699, 94] width 202 height 21
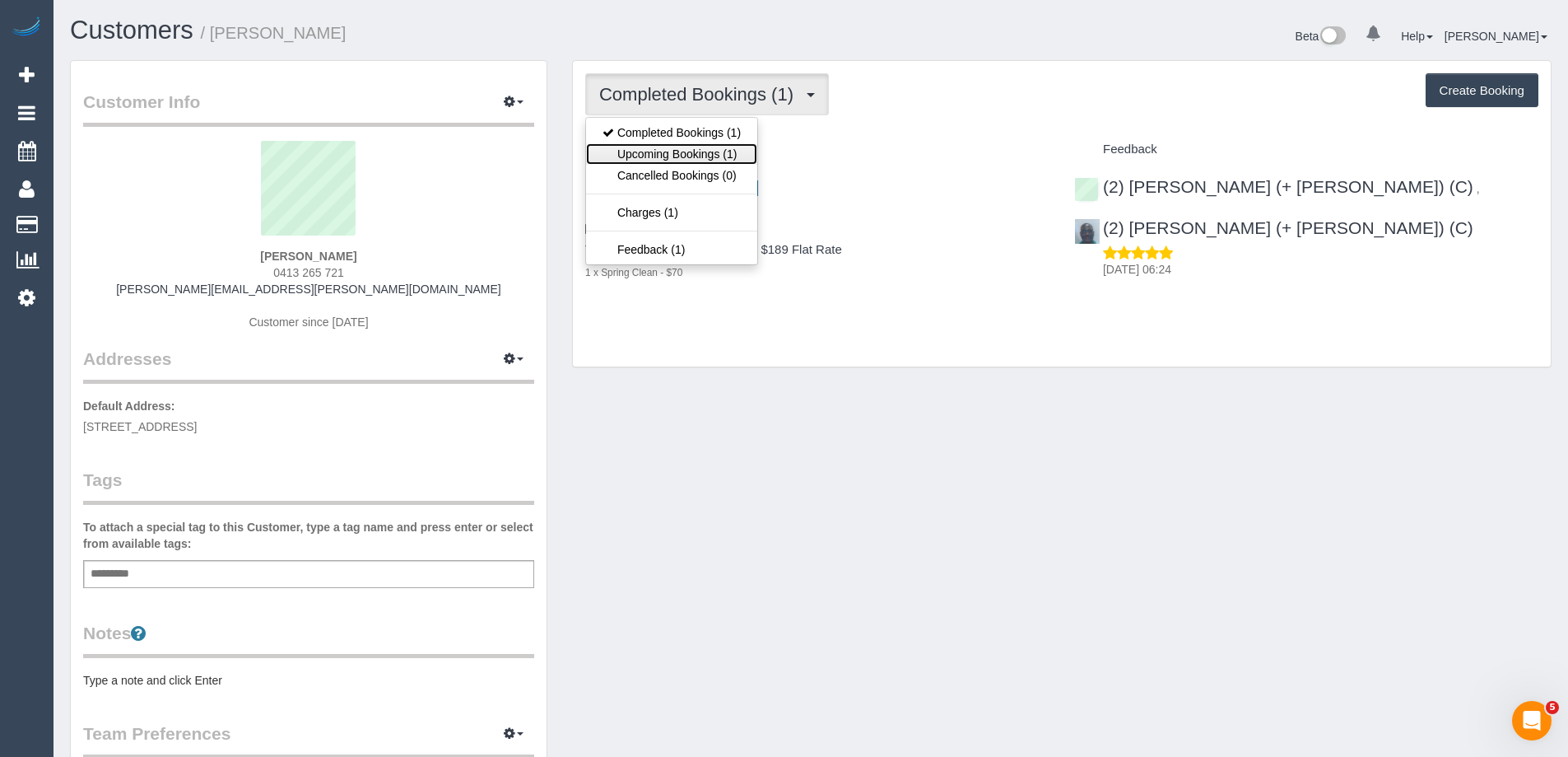
click at [652, 150] on link "Upcoming Bookings (1)" at bounding box center [671, 153] width 171 height 22
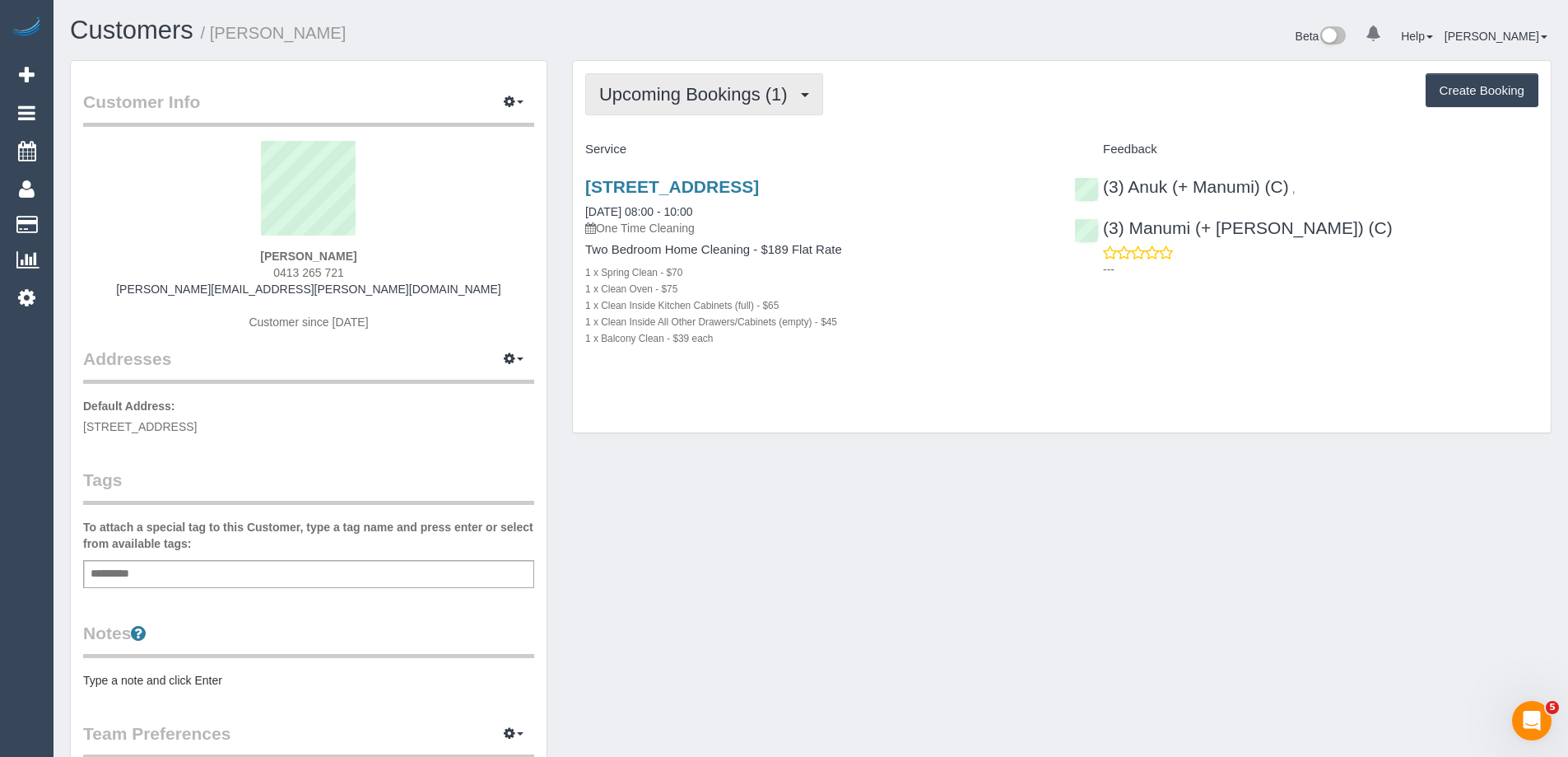
click at [690, 91] on span "Upcoming Bookings (1)" at bounding box center [697, 94] width 196 height 21
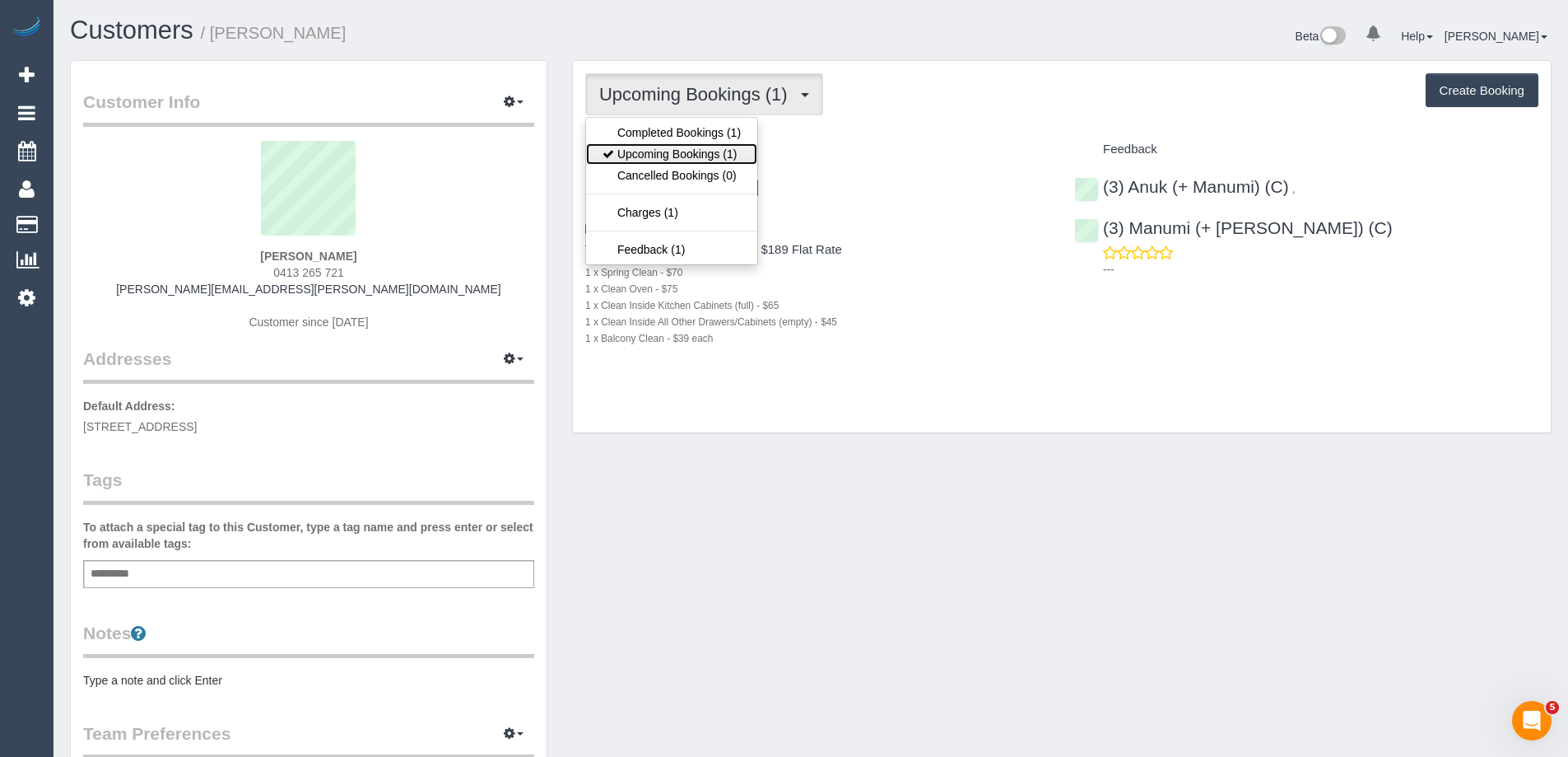
click at [689, 152] on link "Upcoming Bookings (1)" at bounding box center [671, 153] width 171 height 22
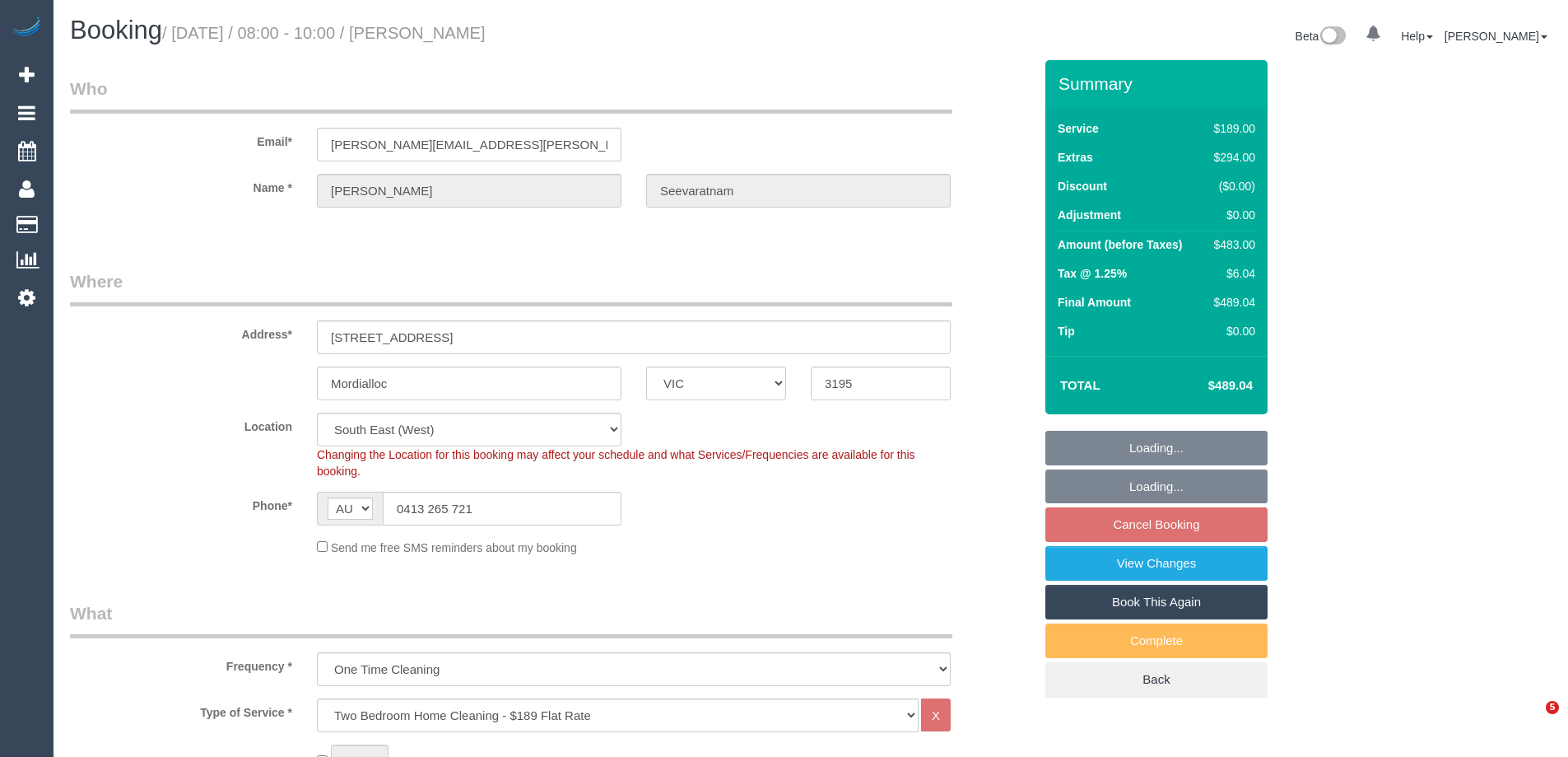
select select "VIC"
select select "string:stripe-pm_1S4d6y2GScqysDRVQSaXrnL5"
select select "number:28"
select select "number:14"
select select "number:21"
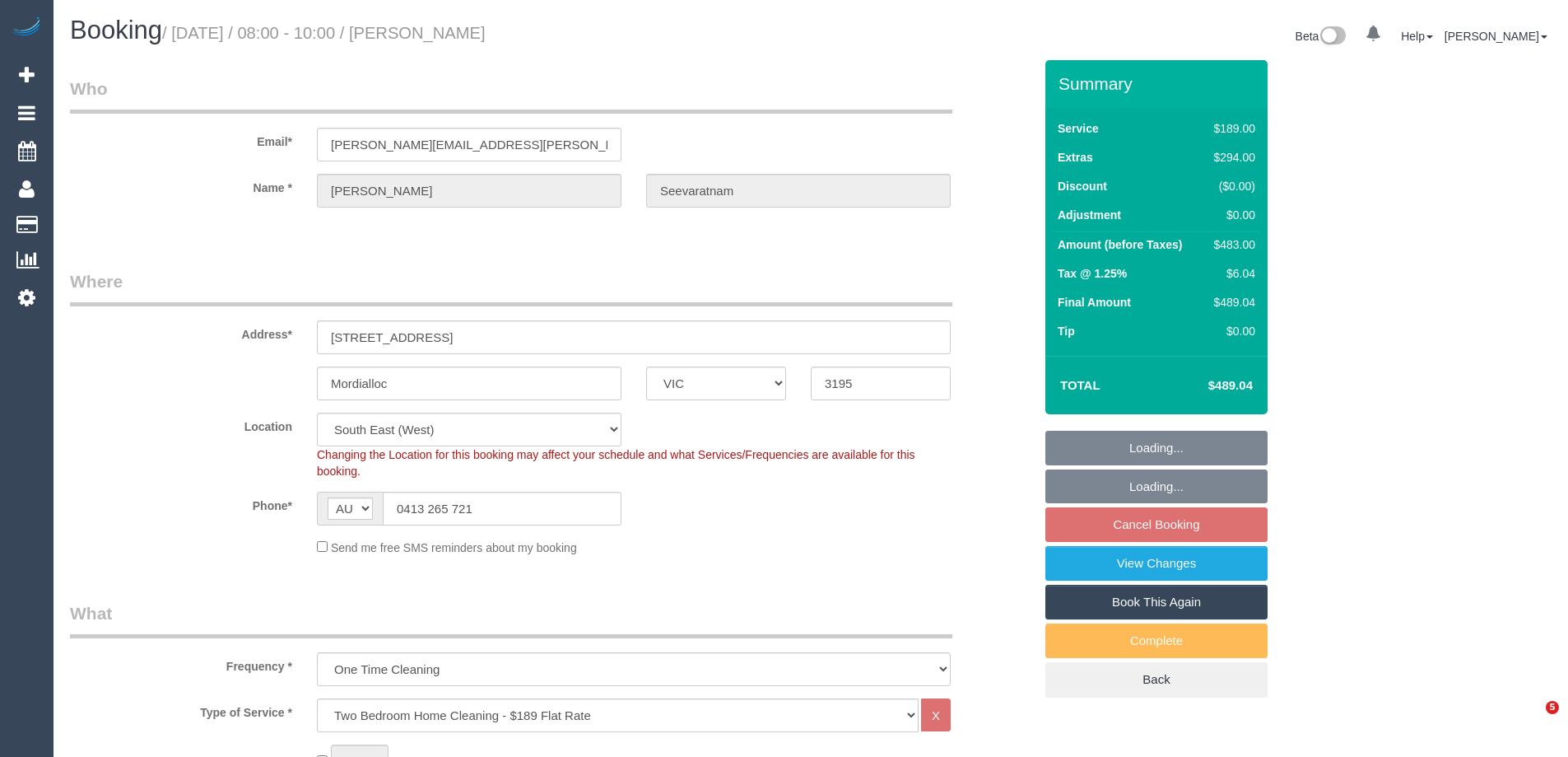
select select "number:25"
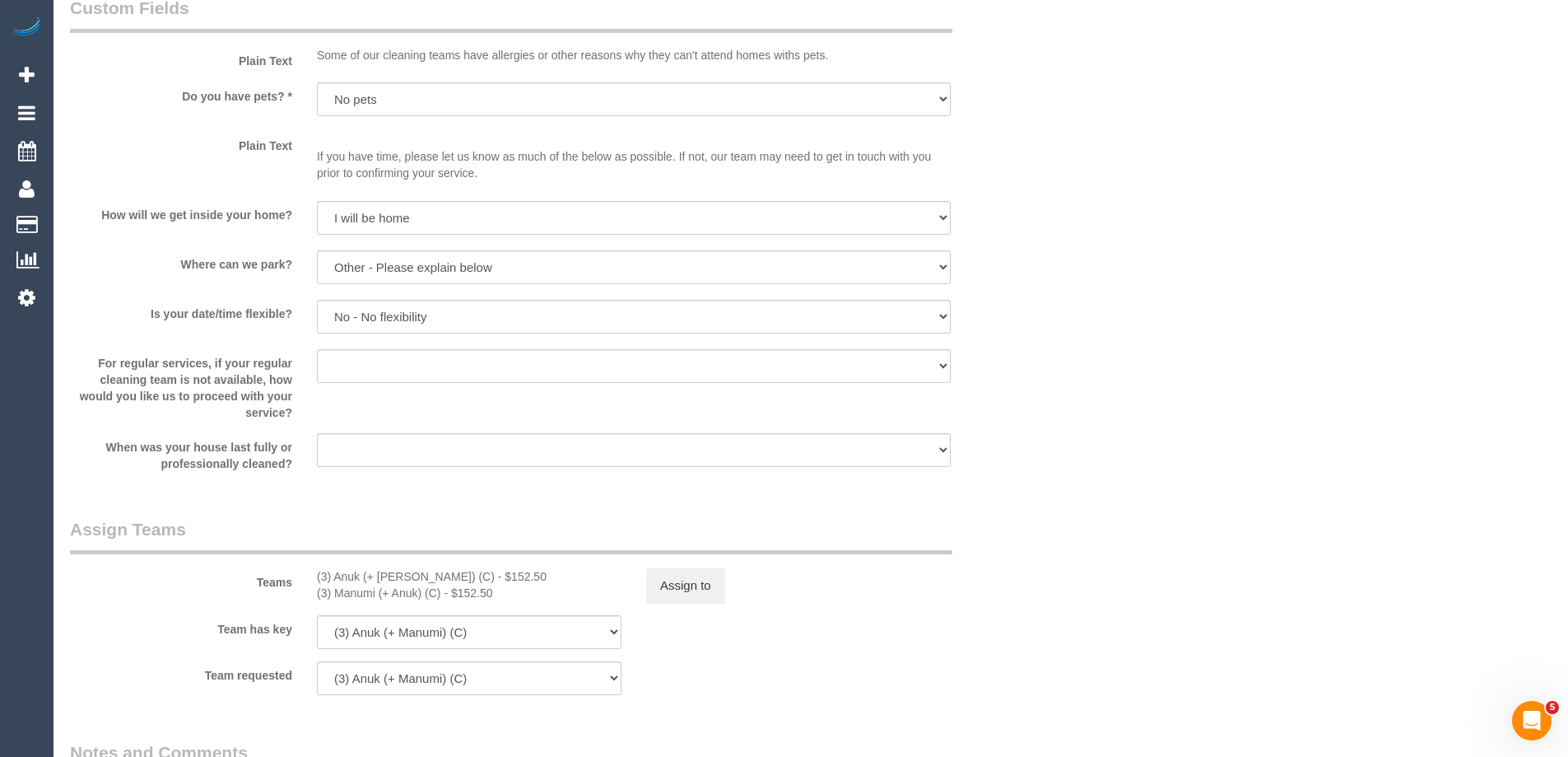
scroll to position [2223, 0]
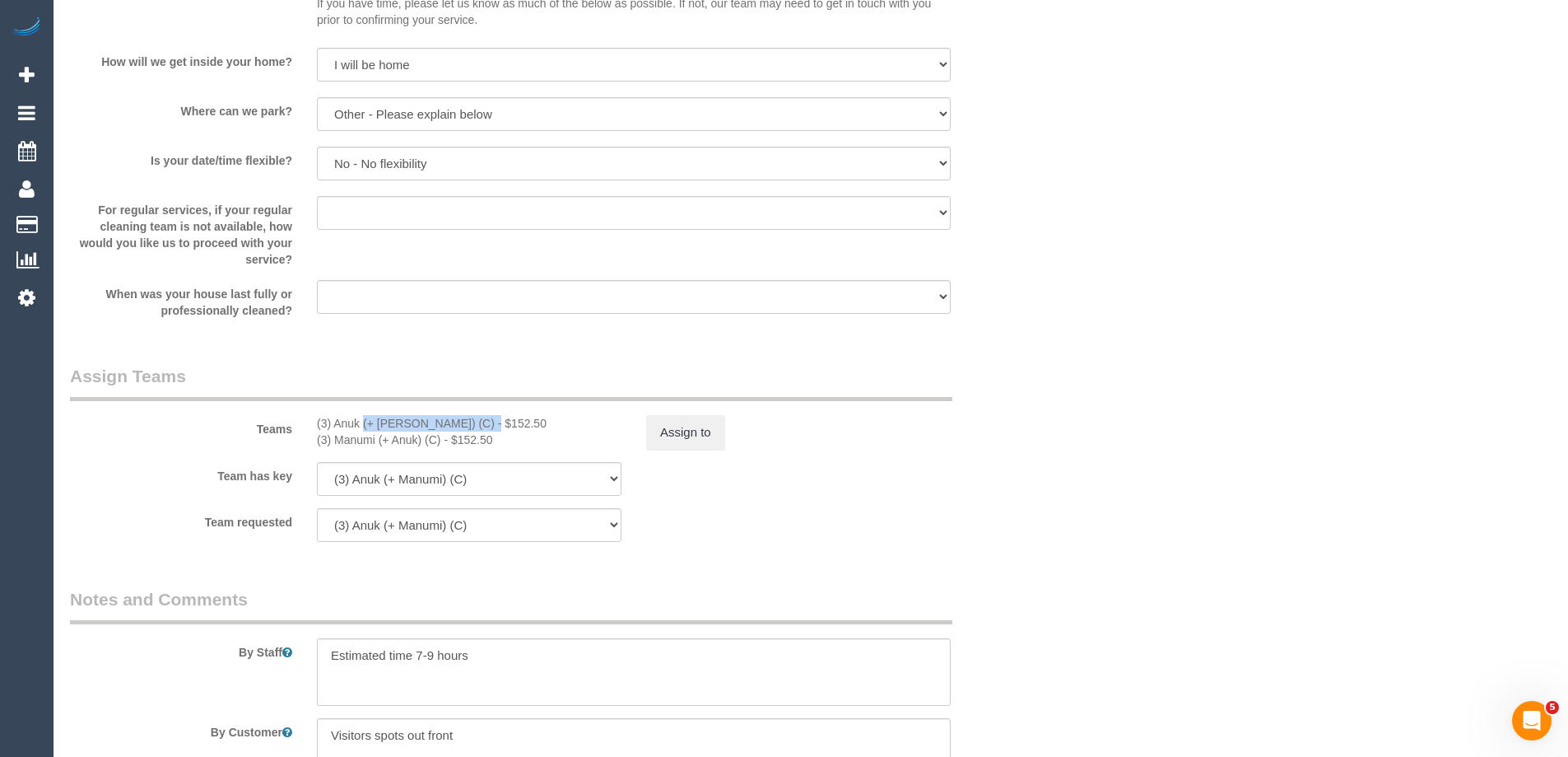
drag, startPoint x: 440, startPoint y: 426, endPoint x: 314, endPoint y: 413, distance: 126.7
click at [314, 413] on div "Teams (3) Anuk (+ Manumi) (C) - $152.50 (3) Manumi (+ Anuk) (C) - $152.50 Assig…" at bounding box center [551, 406] width 988 height 86
copy div "(3) Anuk (+ Manumi) (C)"
click at [674, 415] on button "Assign to" at bounding box center [685, 432] width 79 height 35
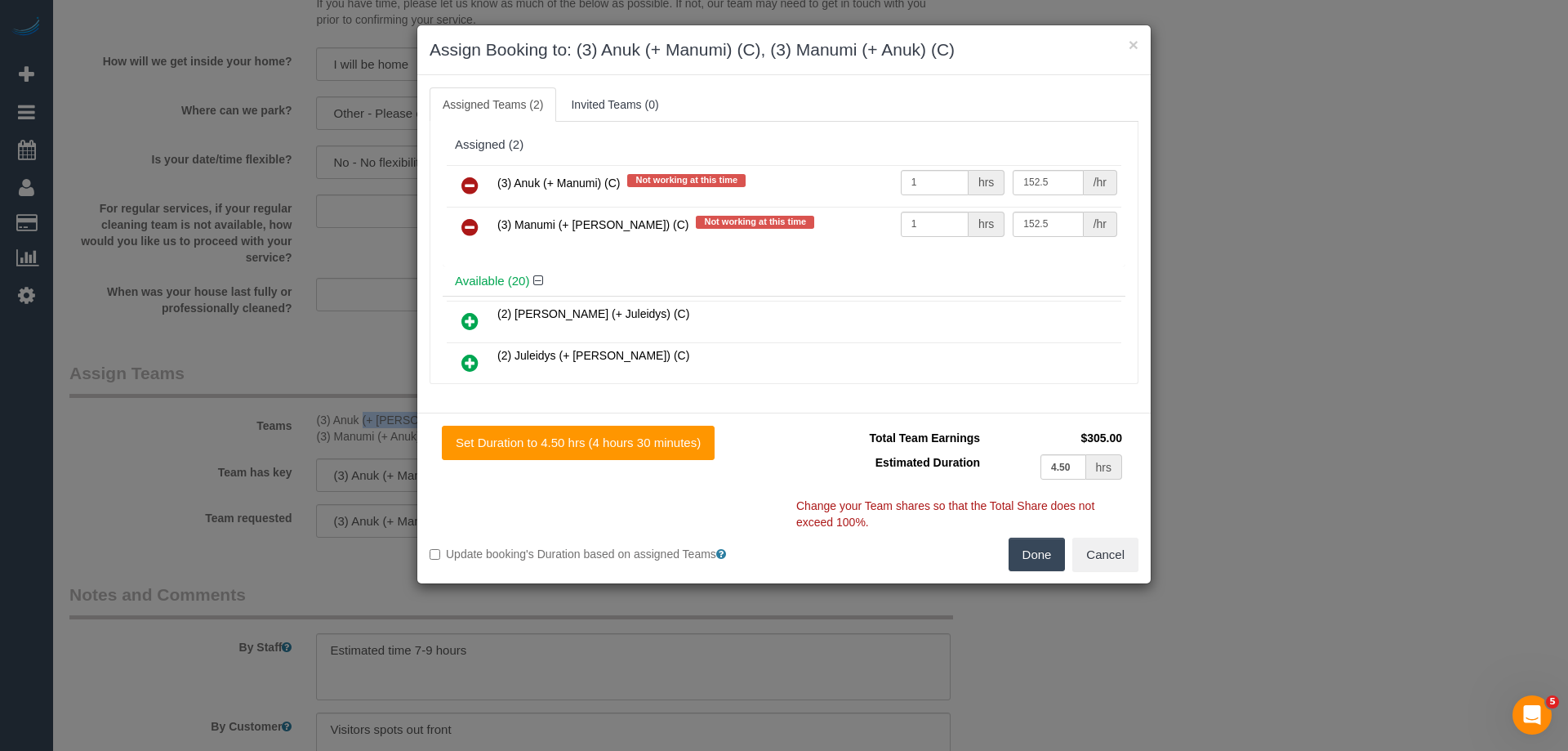
click at [469, 180] on icon at bounding box center [470, 185] width 17 height 20
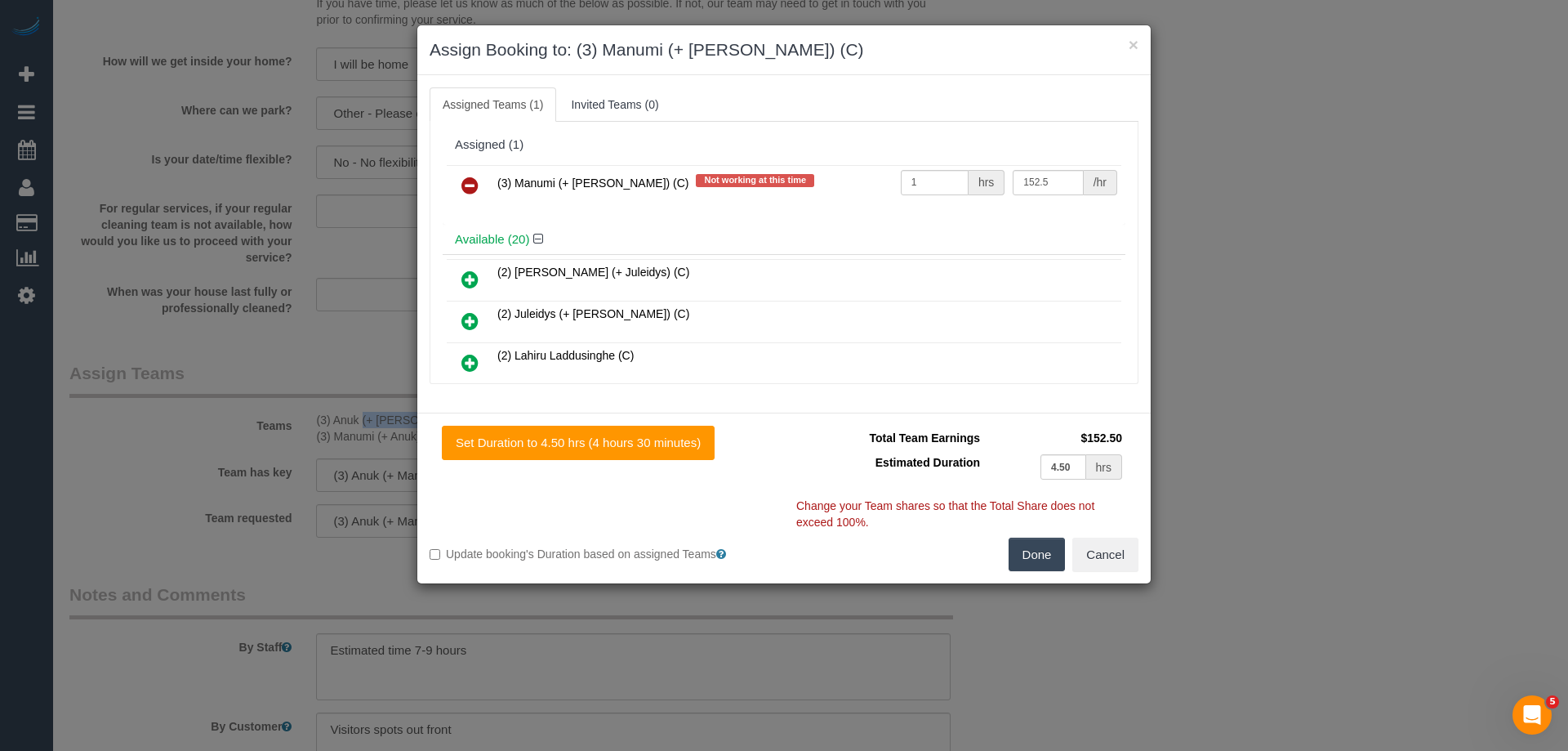
click at [469, 180] on icon at bounding box center [470, 185] width 17 height 20
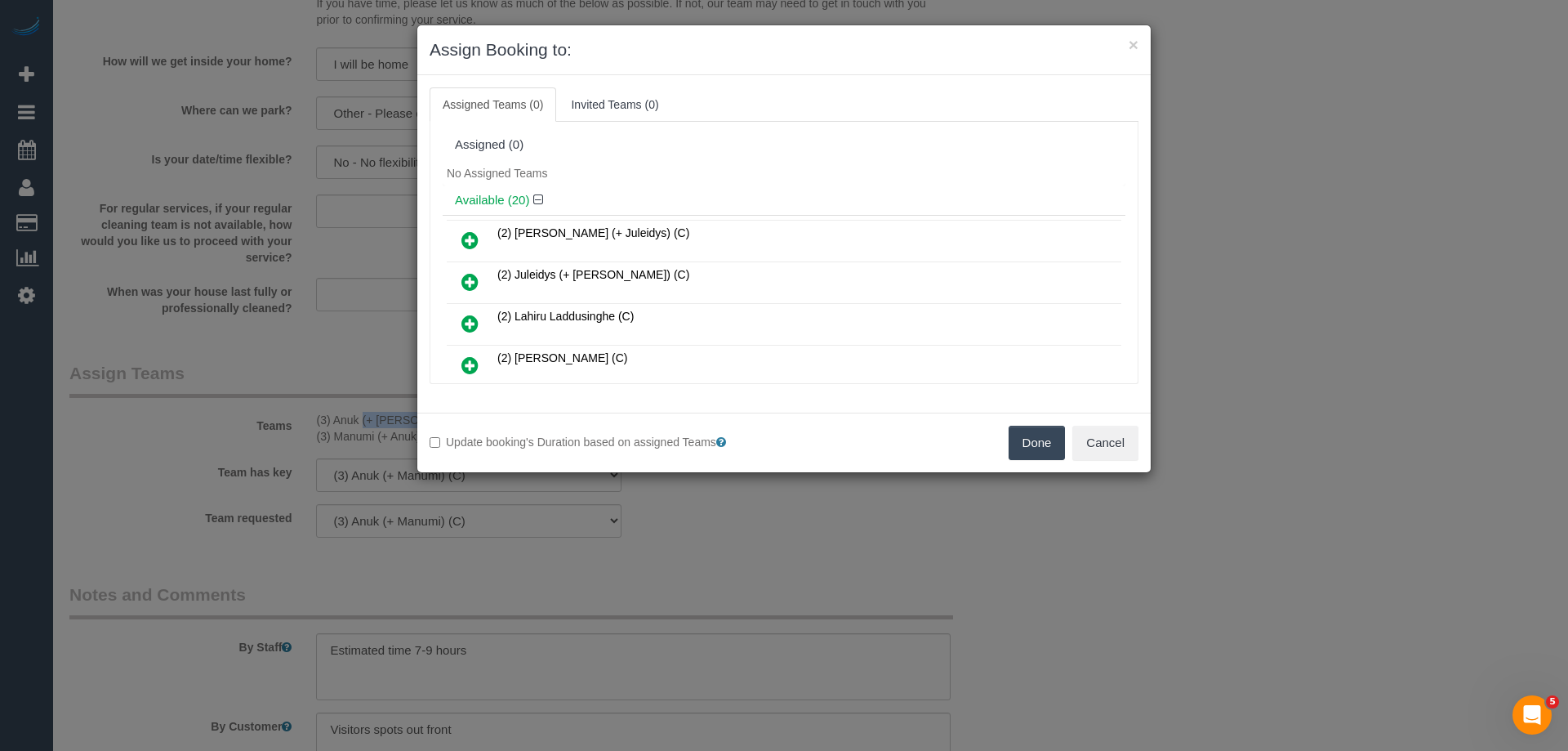
click at [1049, 436] on button "Done" at bounding box center [1036, 442] width 57 height 35
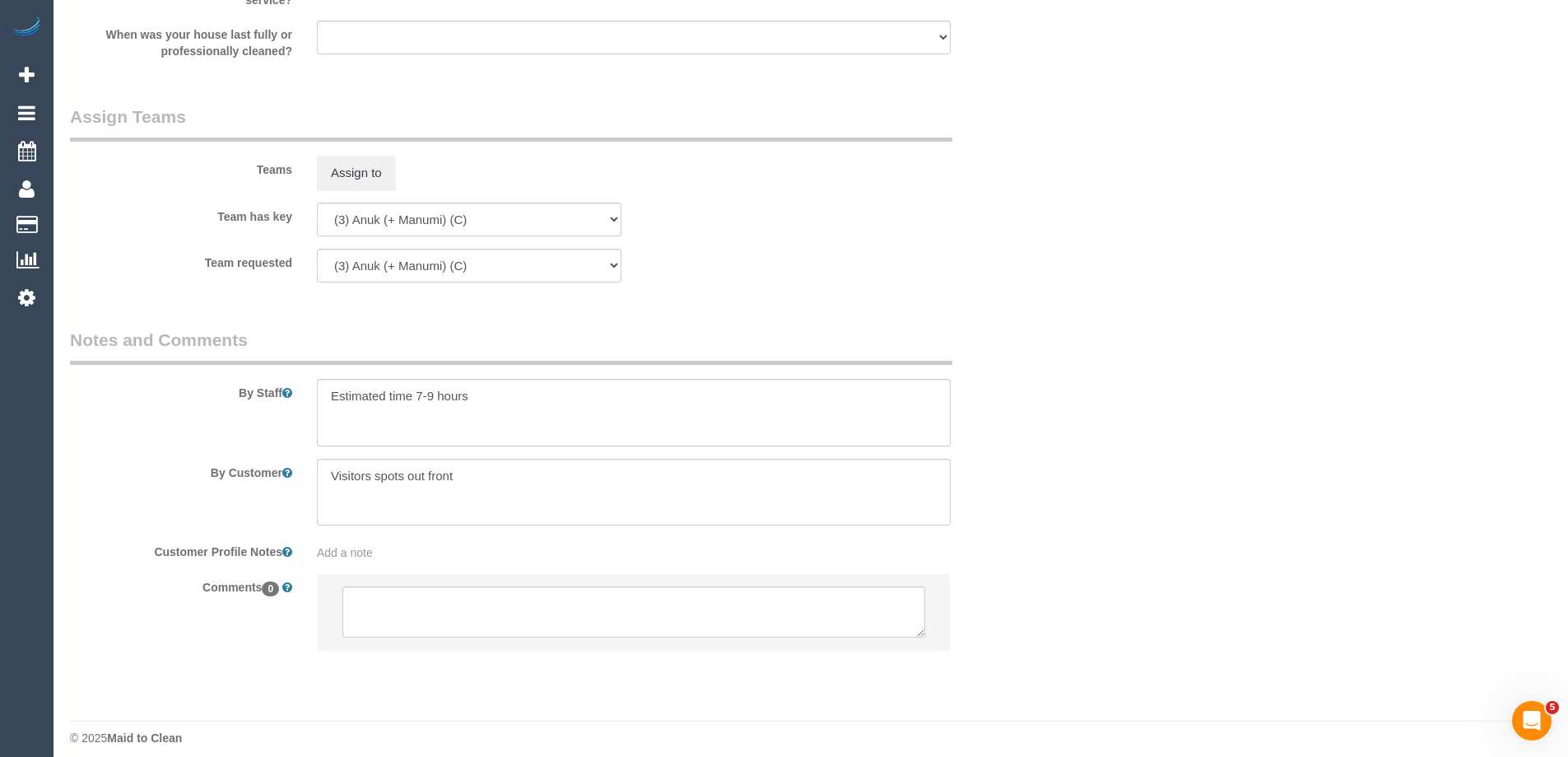
scroll to position [2495, 0]
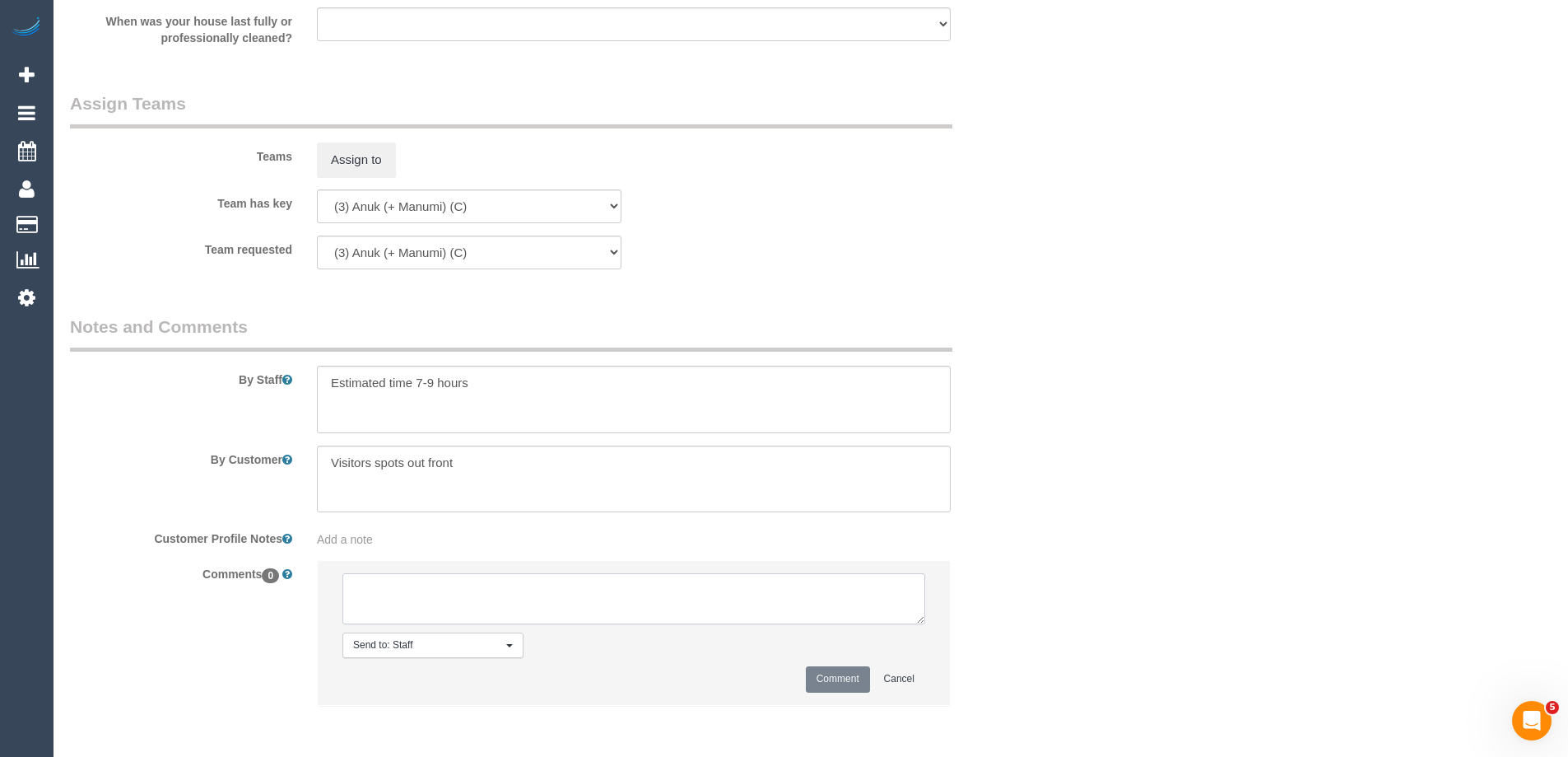
click at [486, 594] on textarea at bounding box center [634, 598] width 583 height 51
paste textarea "(3) Anuk (+ Manumi) (C) UA ongoing - Resigned Customer not contacted, never att…"
type textarea "(3) Anuk (+ Manumi) (C) UA ongoing - Resigned Customer not contacted, never att…"
click at [849, 679] on button "Comment" at bounding box center [838, 678] width 64 height 25
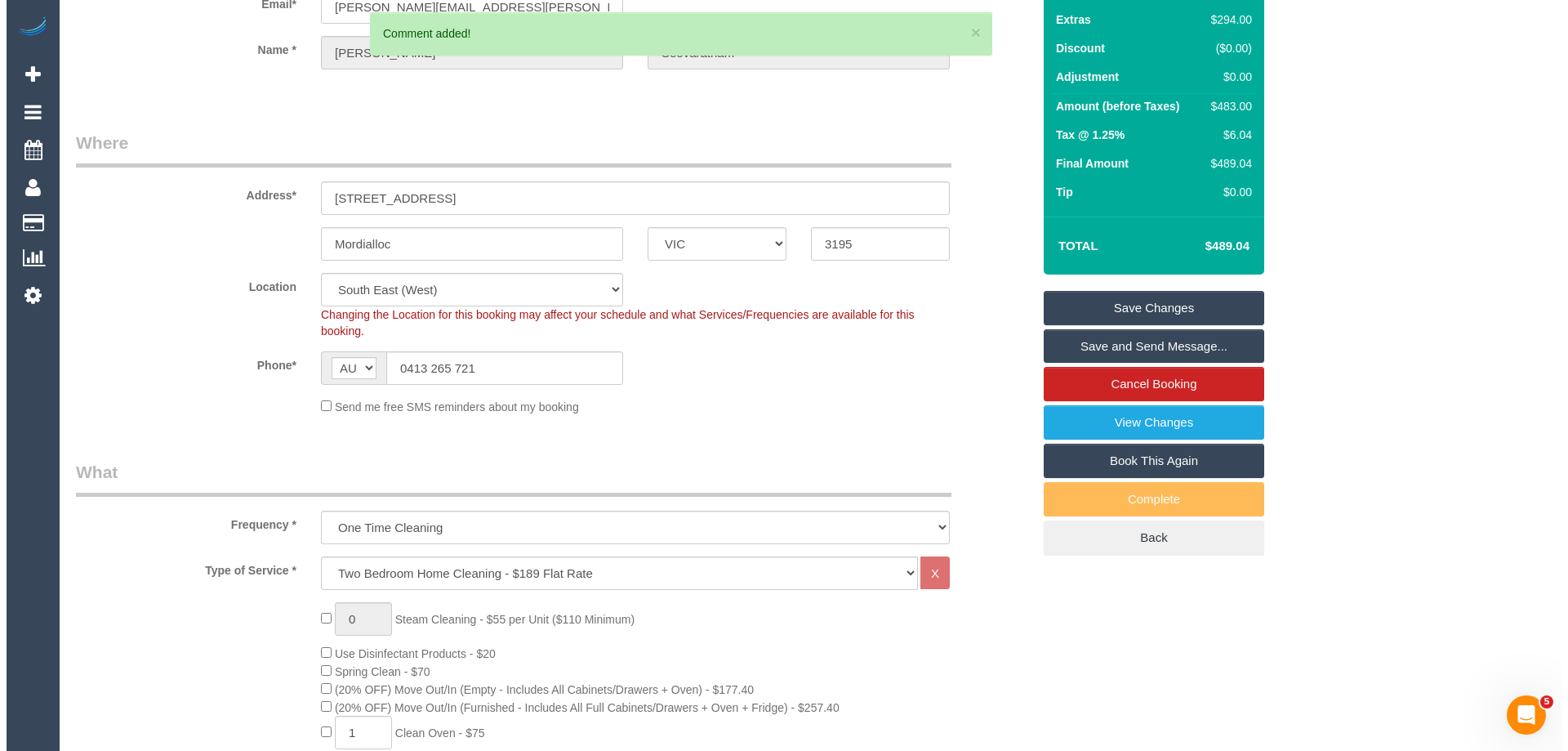
scroll to position [0, 0]
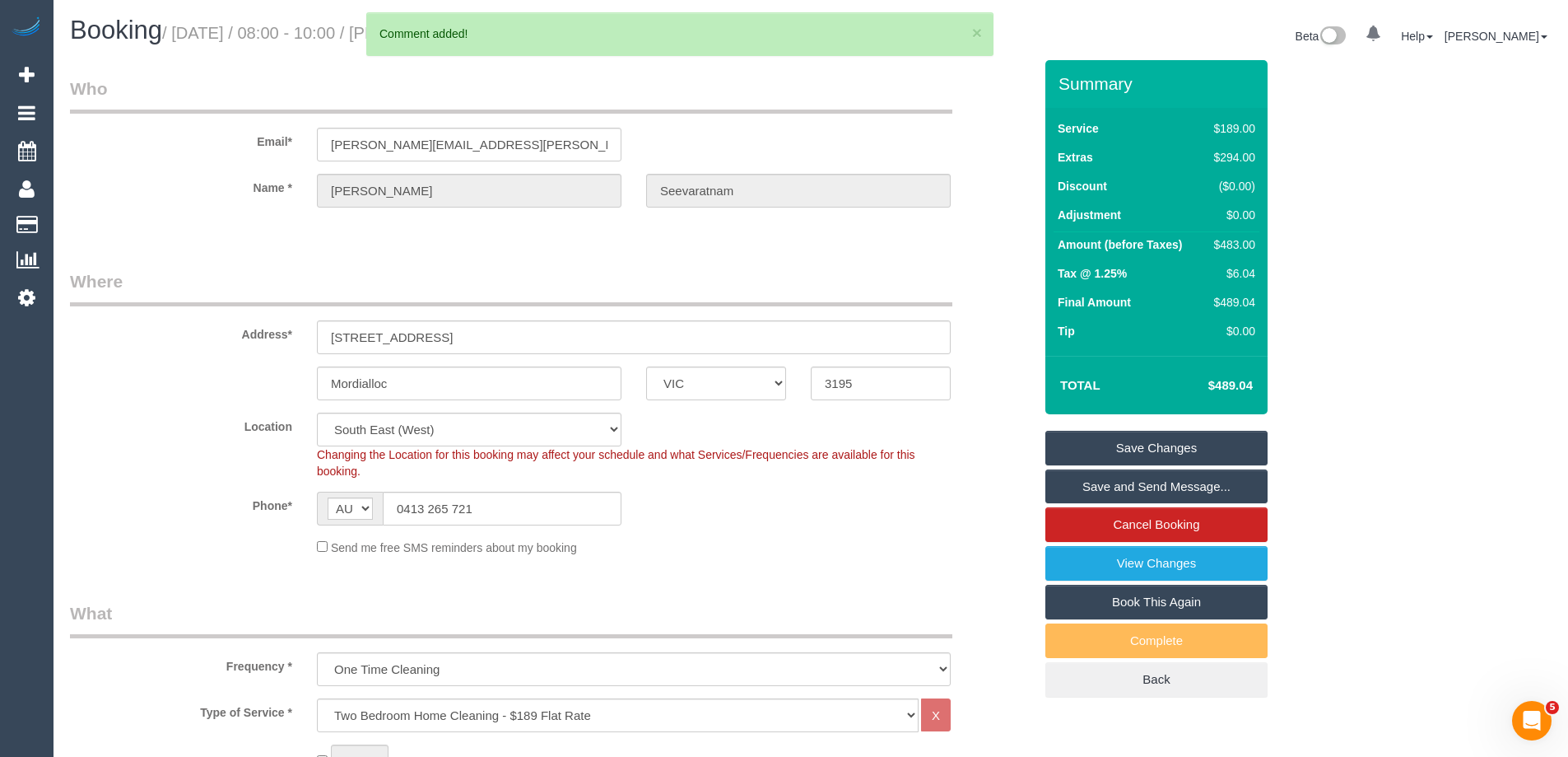
click at [1159, 449] on link "Save Changes" at bounding box center [1156, 448] width 222 height 35
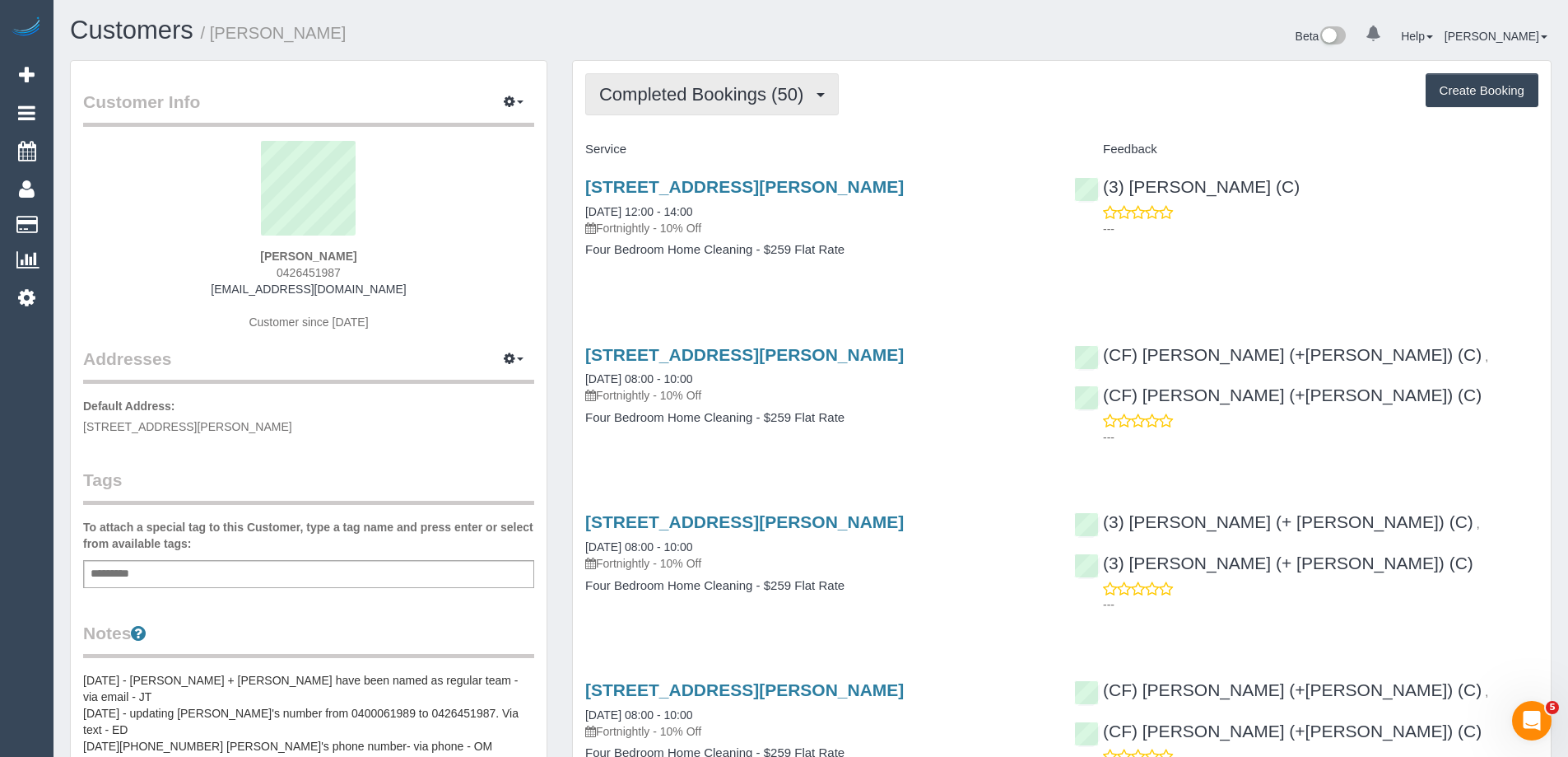
click at [670, 92] on span "Completed Bookings (50)" at bounding box center [705, 94] width 212 height 21
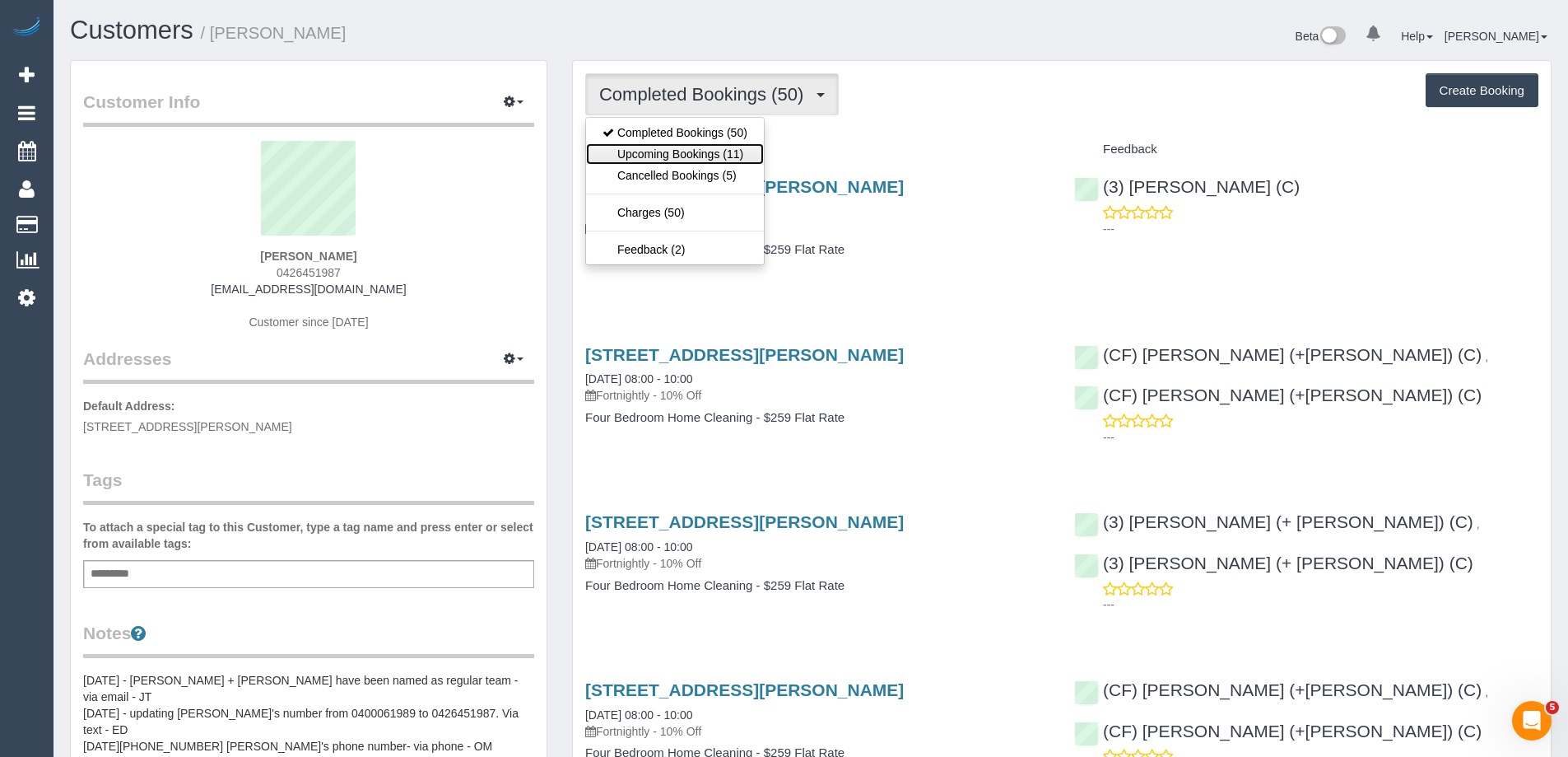
click at [679, 144] on link "Upcoming Bookings (11)" at bounding box center [674, 153] width 178 height 22
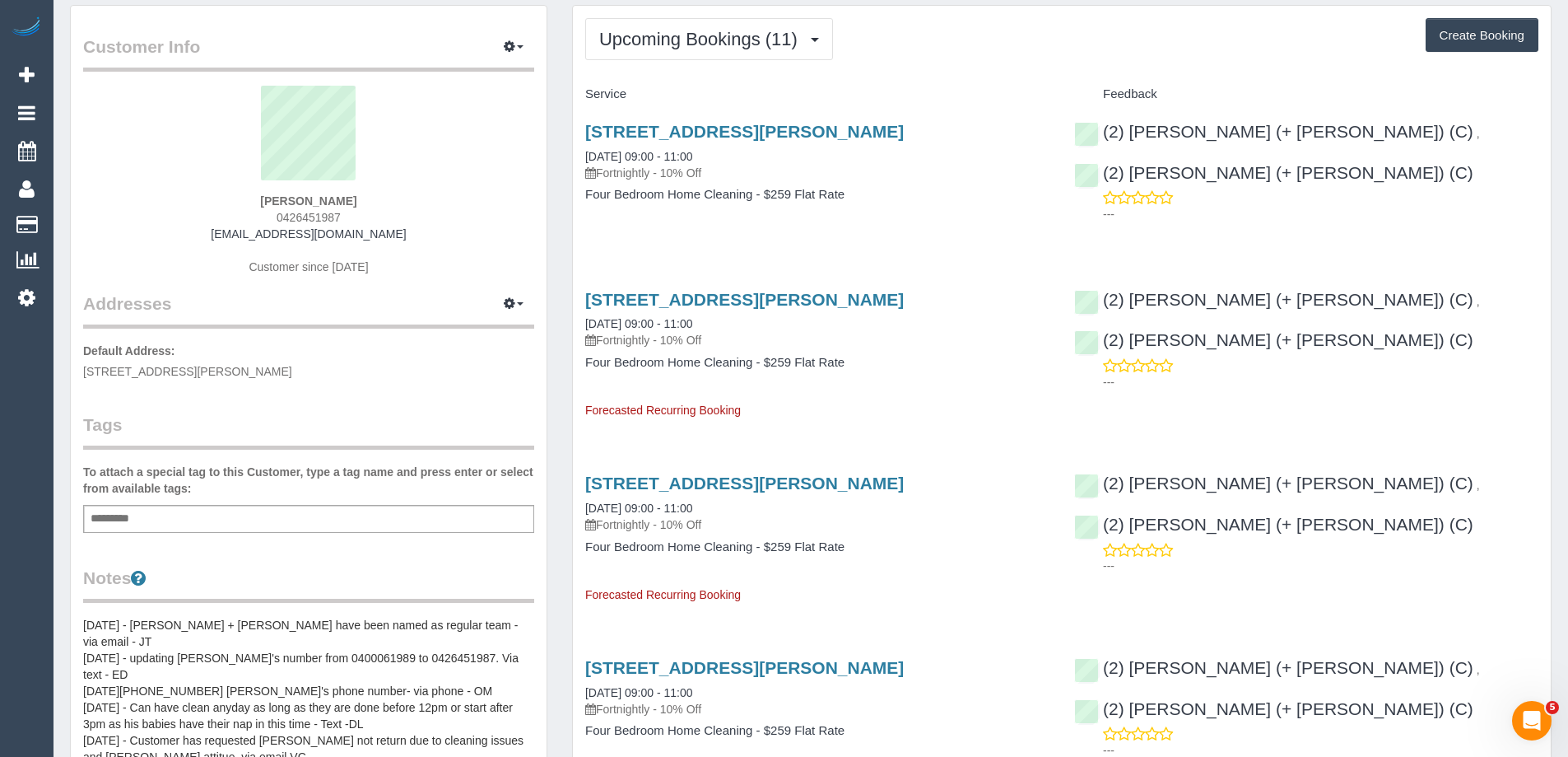
scroll to position [83, 0]
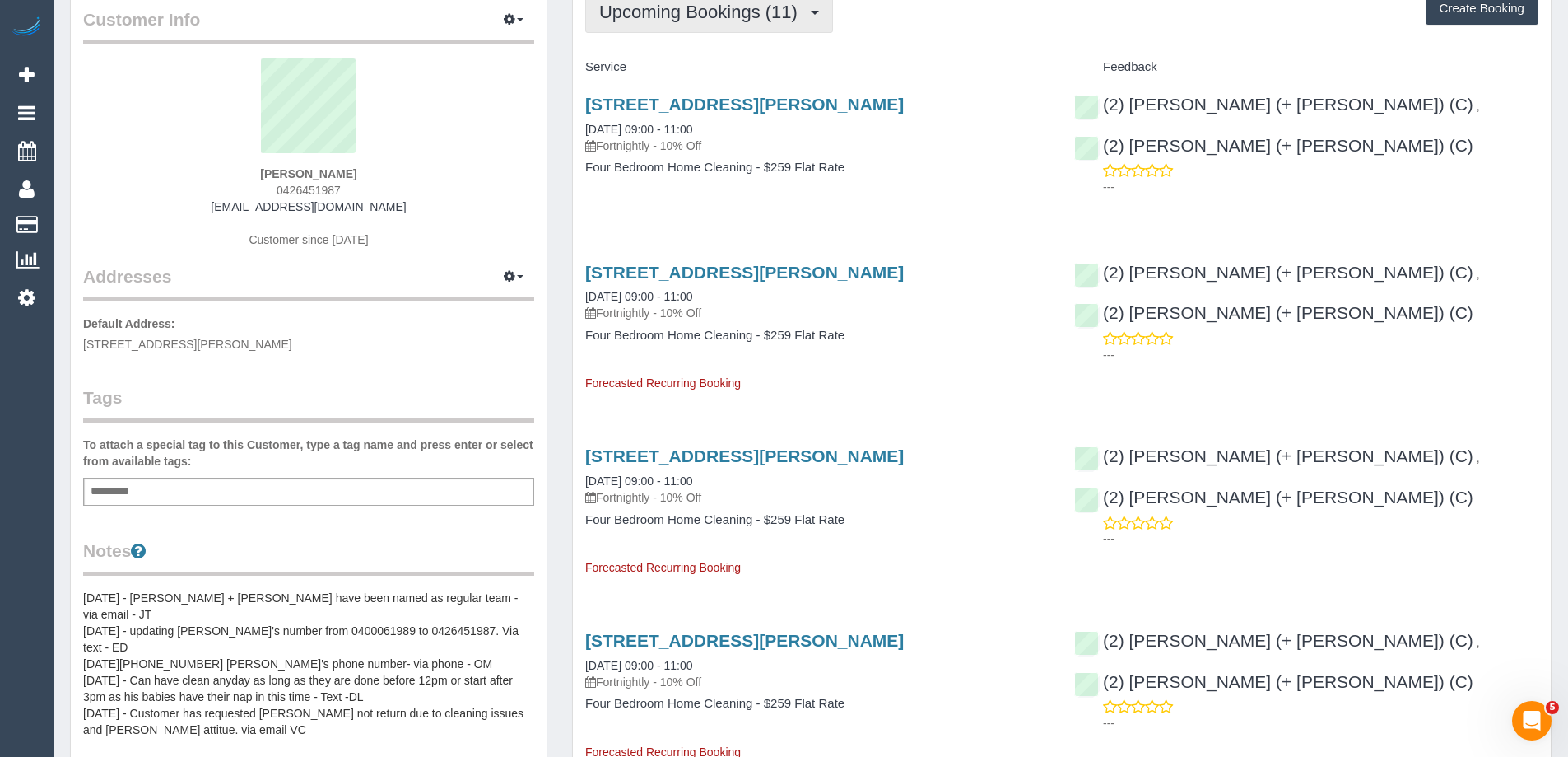
click at [629, 26] on button "Upcoming Bookings (11)" at bounding box center [709, 11] width 248 height 42
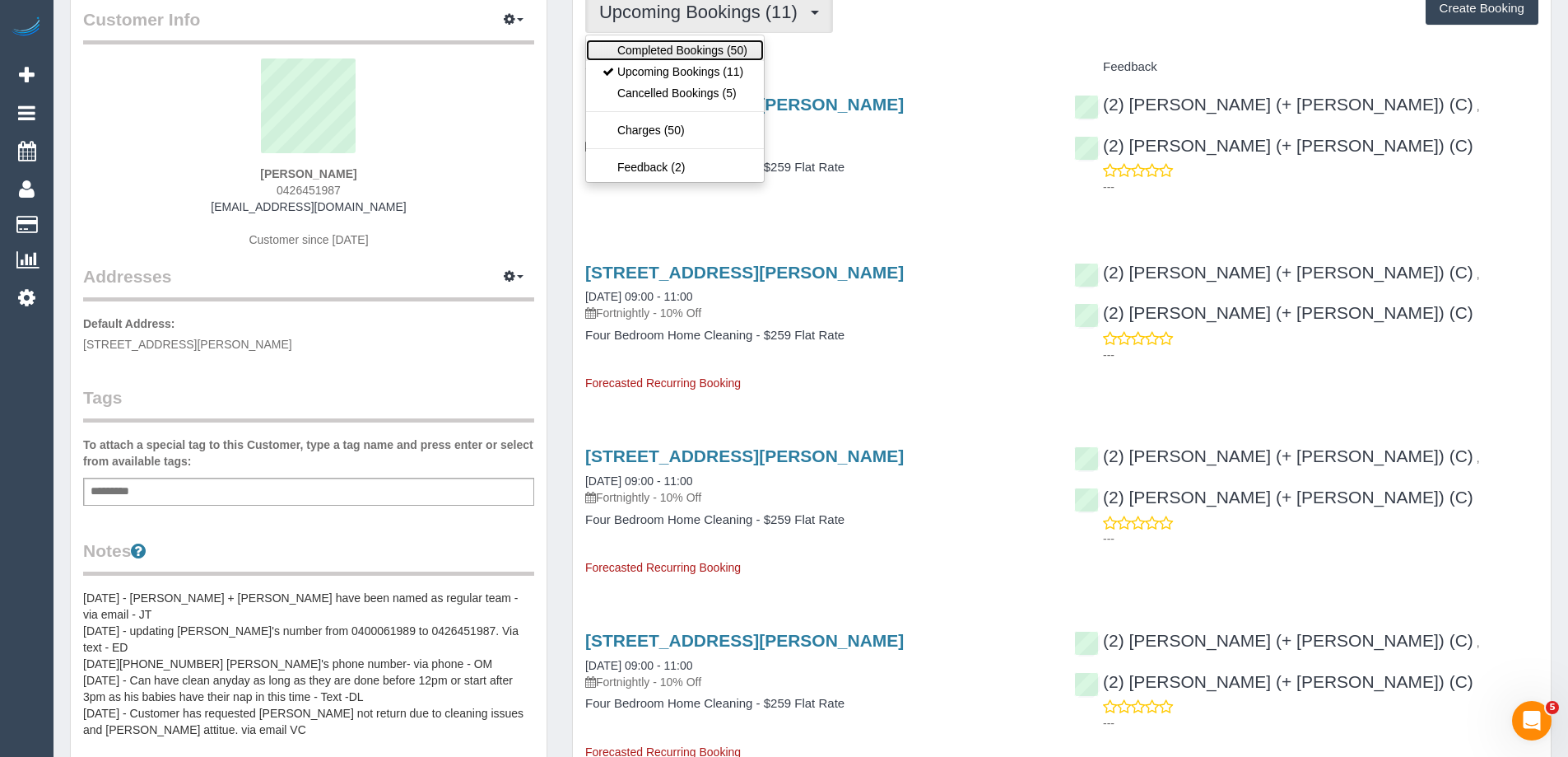
click at [644, 58] on link "Completed Bookings (50)" at bounding box center [674, 50] width 178 height 22
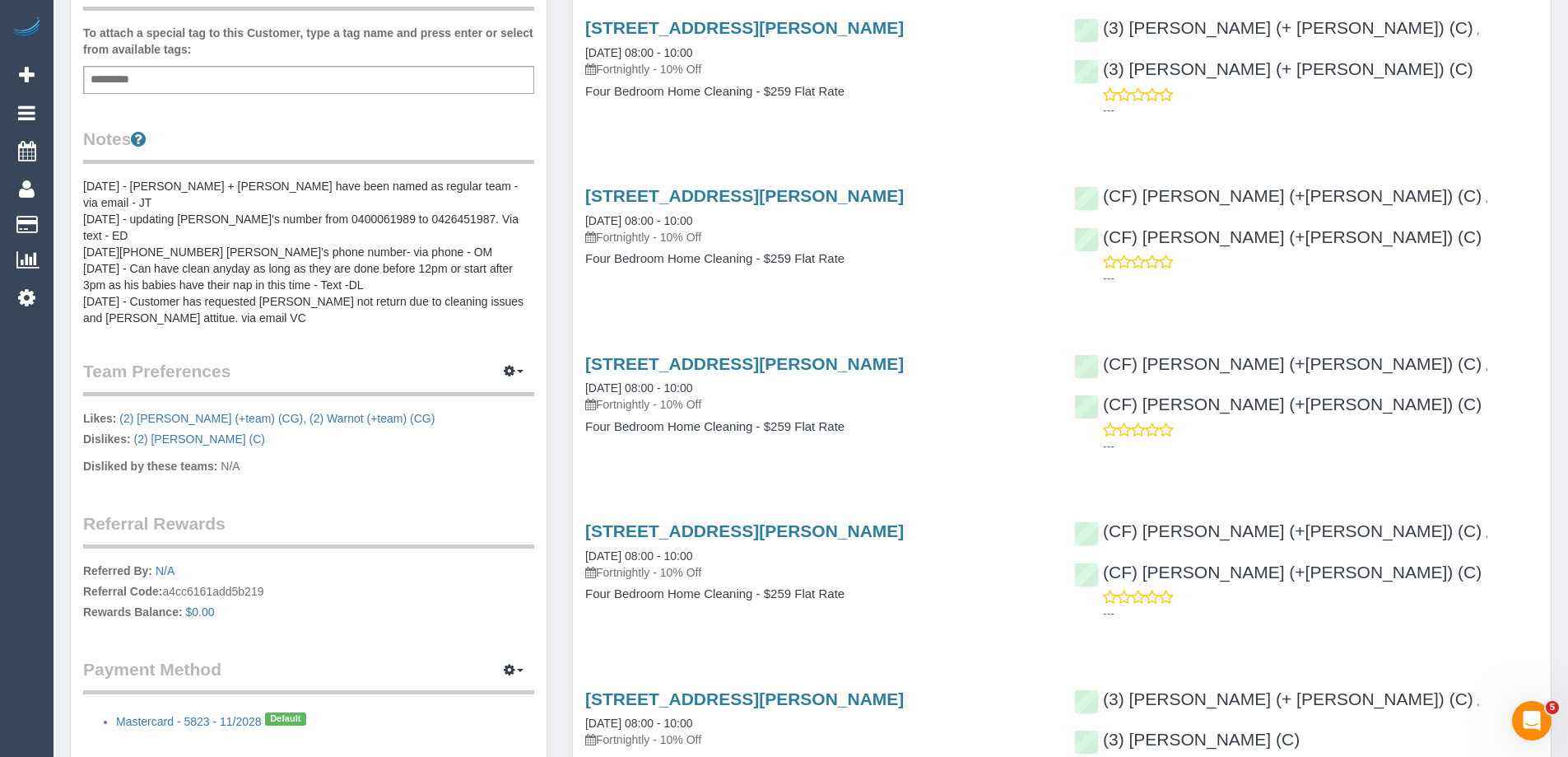
scroll to position [0, 0]
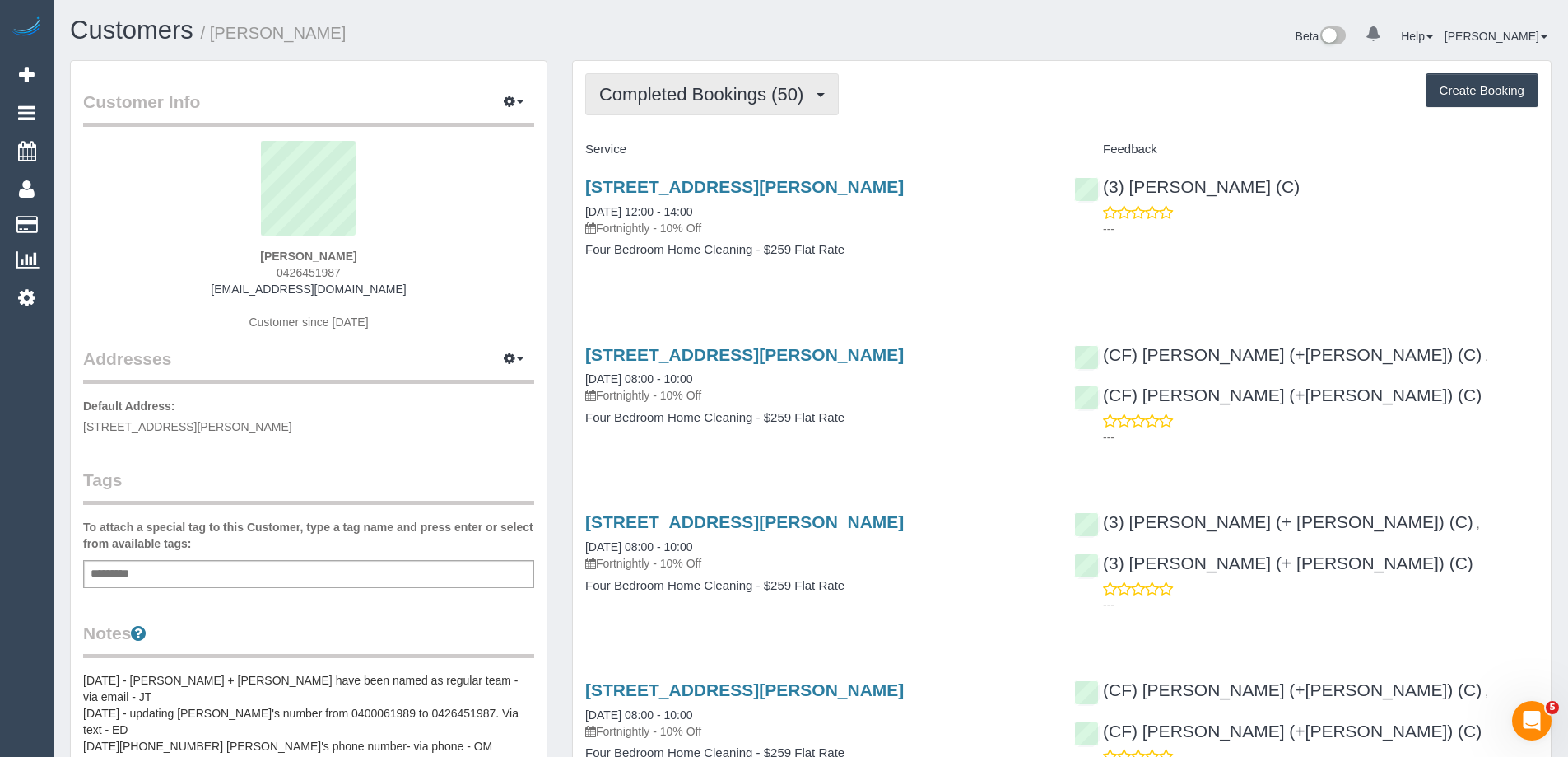
click at [637, 92] on span "Completed Bookings (50)" at bounding box center [705, 94] width 212 height 21
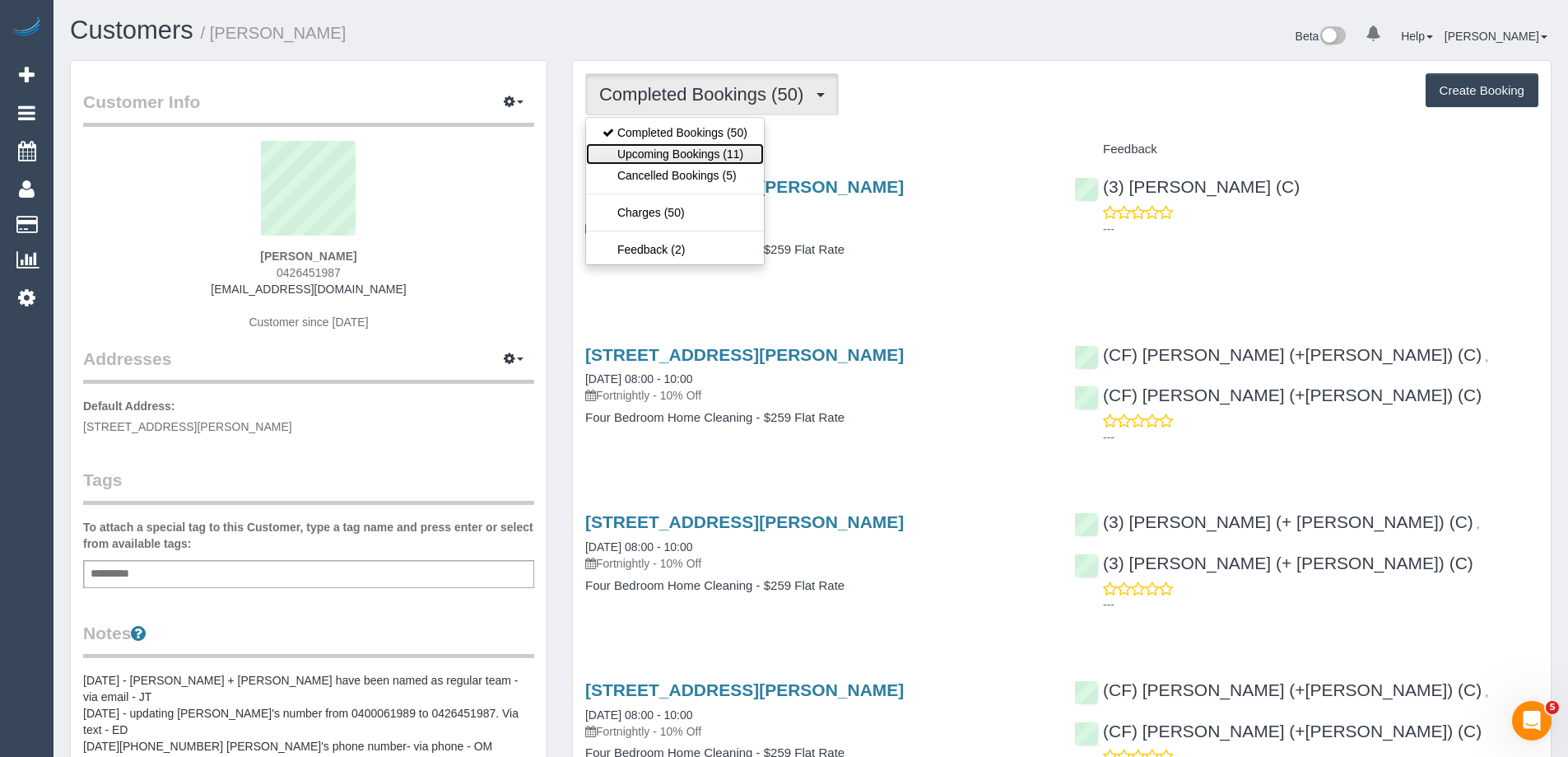
click at [641, 155] on link "Upcoming Bookings (11)" at bounding box center [674, 153] width 178 height 22
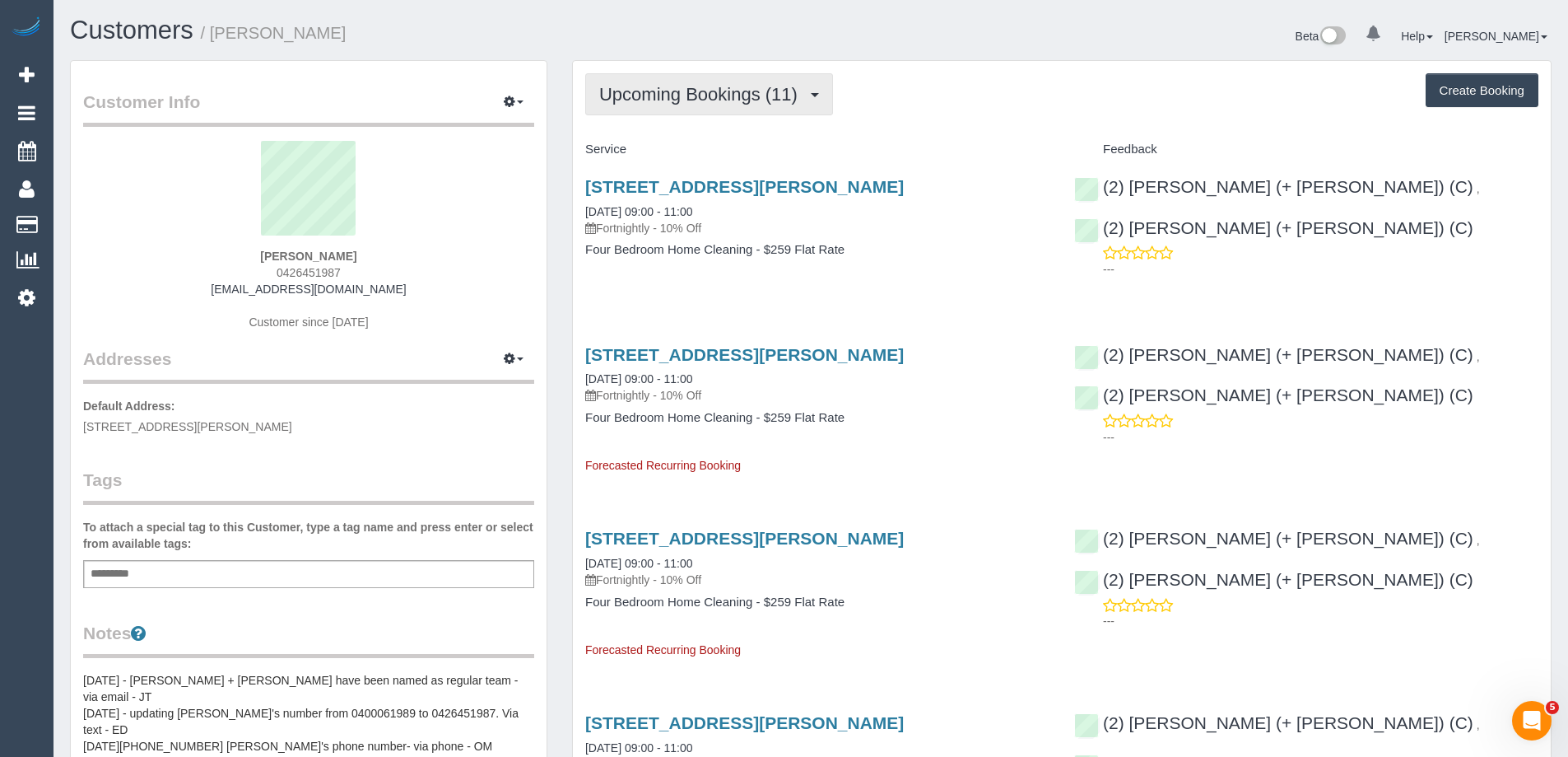
click at [669, 85] on span "Upcoming Bookings (11)" at bounding box center [702, 94] width 207 height 21
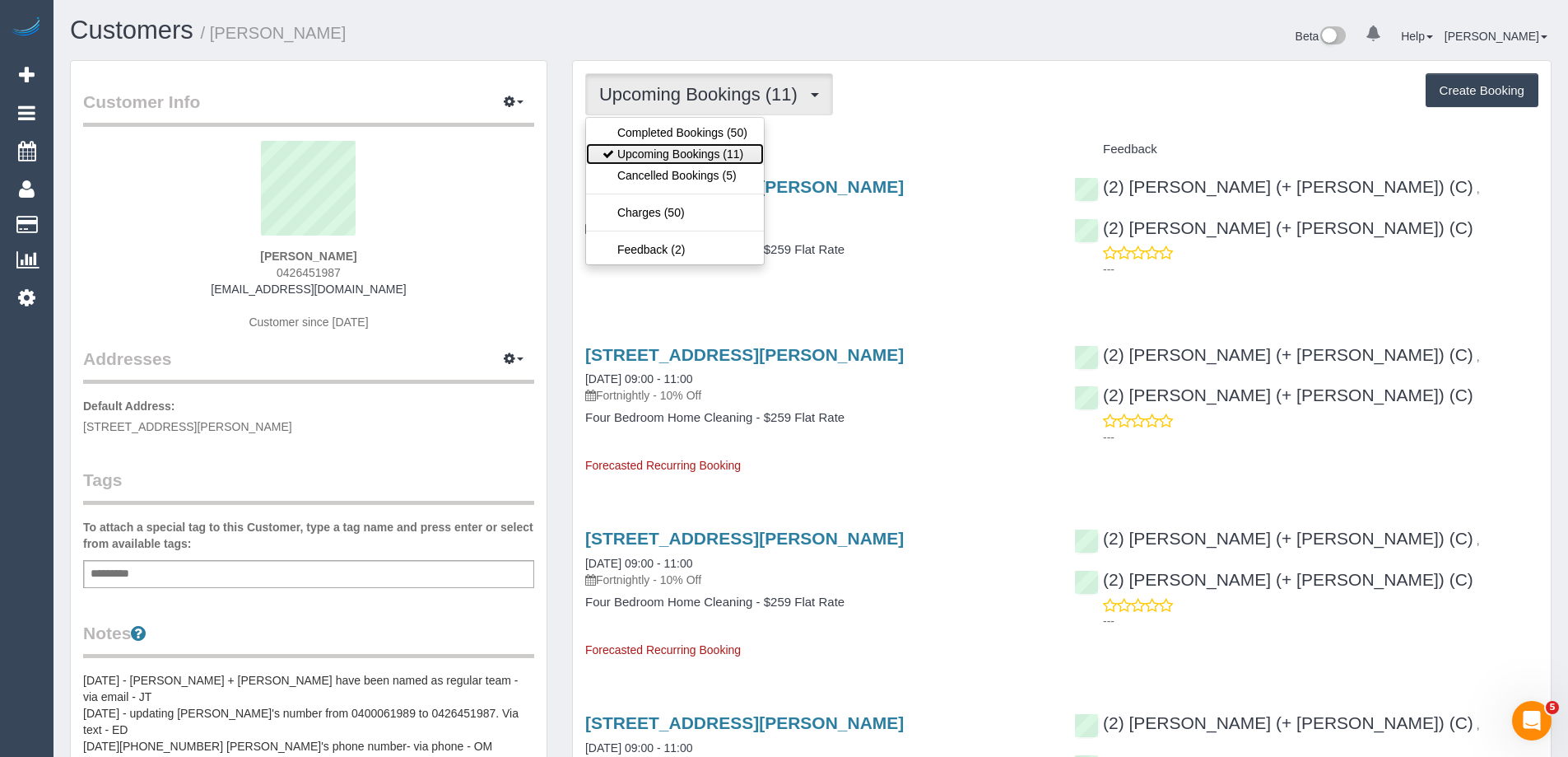
click at [677, 149] on link "Upcoming Bookings (11)" at bounding box center [674, 153] width 178 height 22
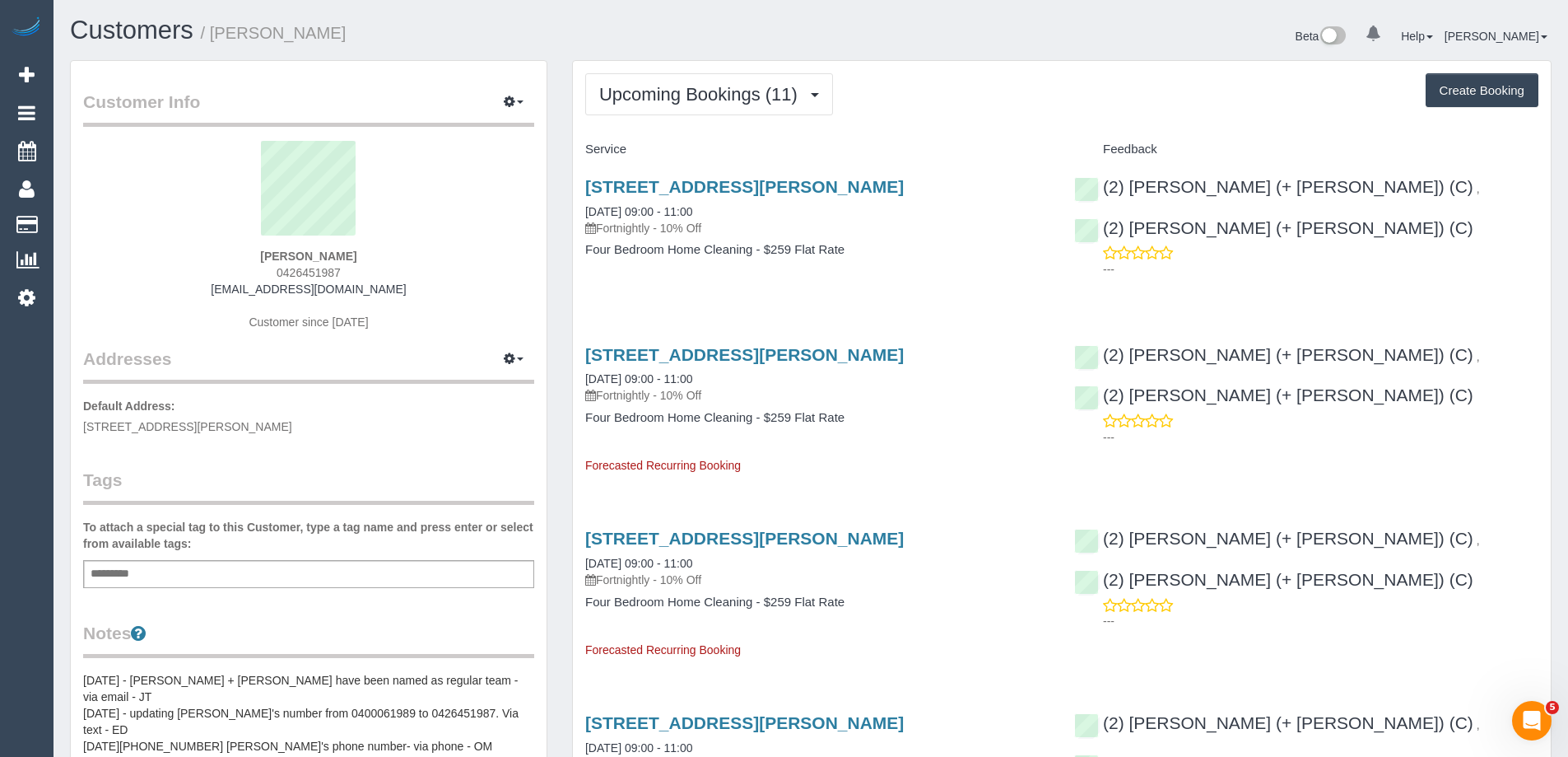
click at [677, 96] on span "Upcoming Bookings (11)" at bounding box center [702, 94] width 207 height 21
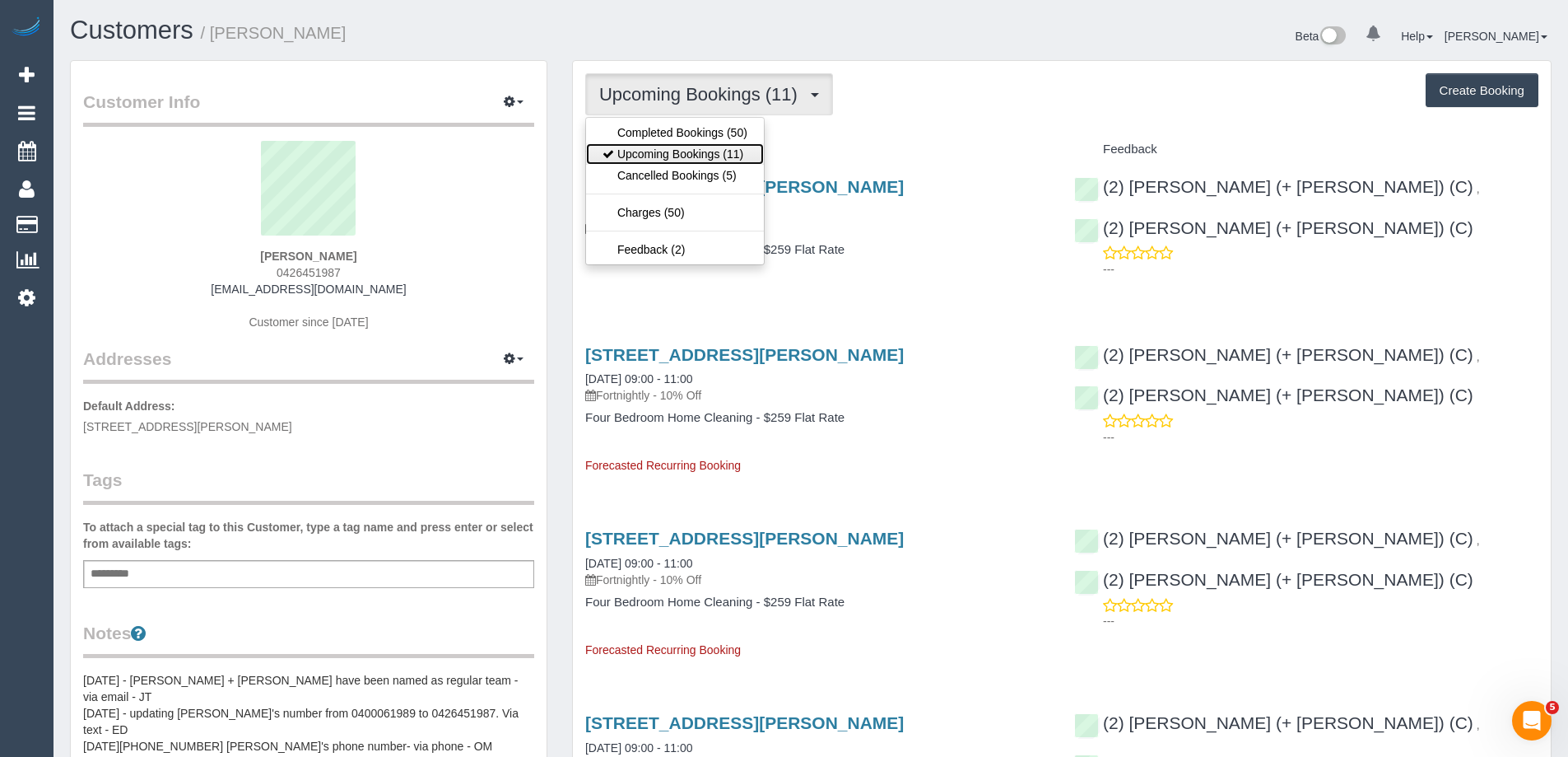
click at [677, 162] on link "Upcoming Bookings (11)" at bounding box center [674, 153] width 178 height 22
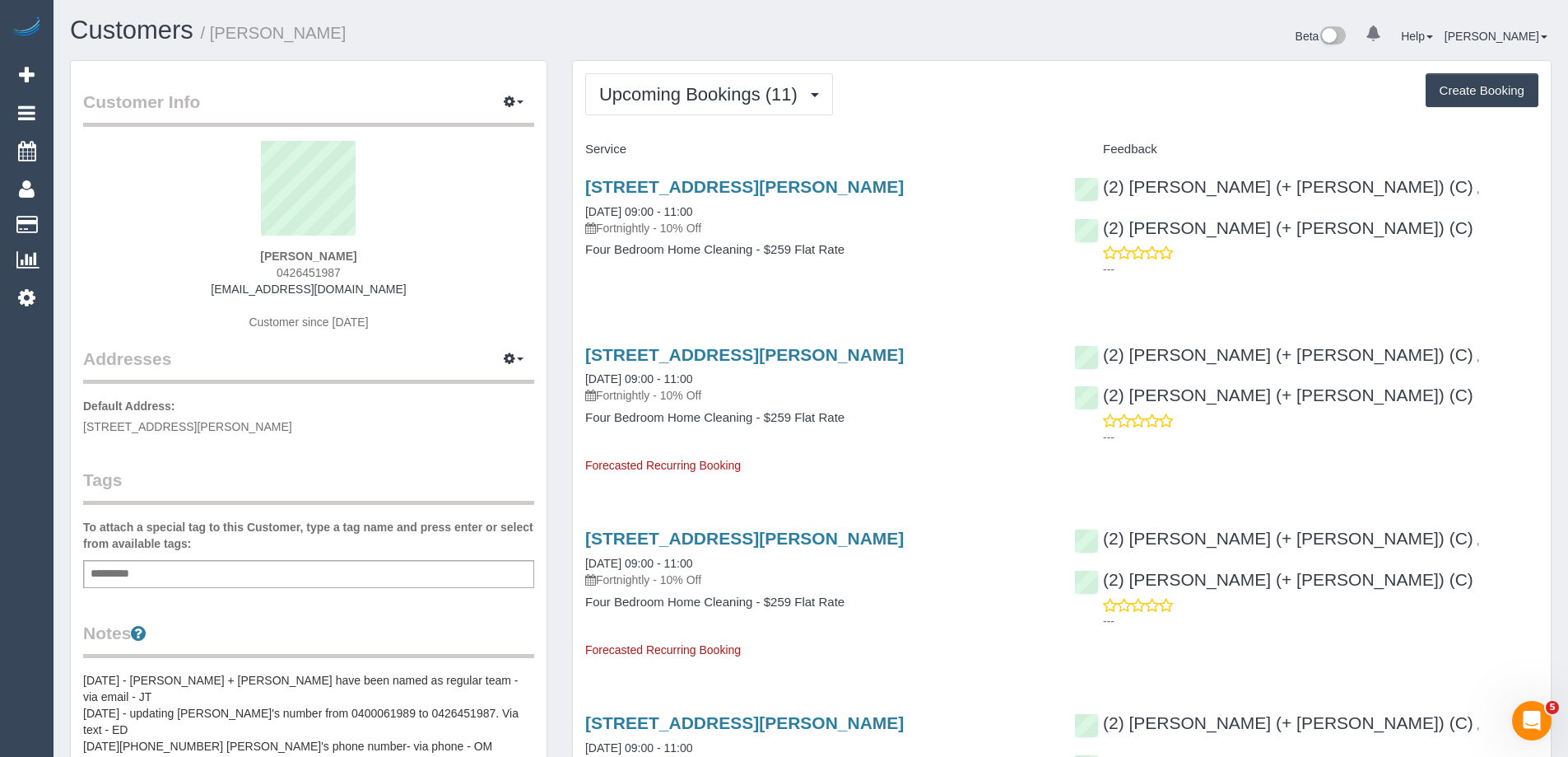
drag, startPoint x: 396, startPoint y: 293, endPoint x: 194, endPoint y: 291, distance: 202.0
click at [194, 291] on div "[PERSON_NAME] 0426451987 [EMAIL_ADDRESS][DOMAIN_NAME] Customer since [DATE]" at bounding box center [308, 244] width 451 height 206
copy link "[EMAIL_ADDRESS][DOMAIN_NAME]"
click at [737, 73] on button "Upcoming Bookings (11)" at bounding box center [709, 94] width 248 height 42
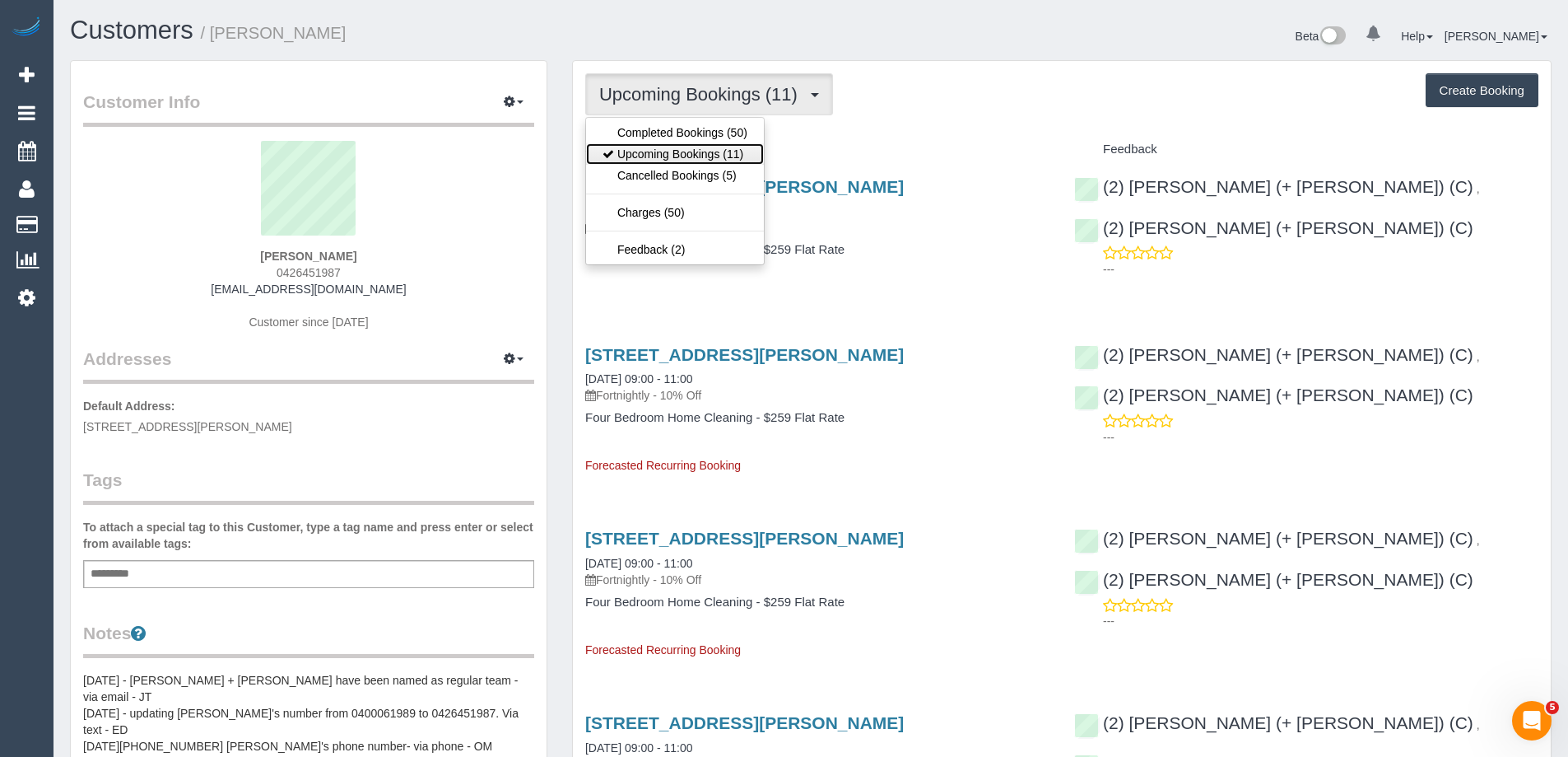
click at [682, 151] on link "Upcoming Bookings (11)" at bounding box center [674, 153] width 178 height 22
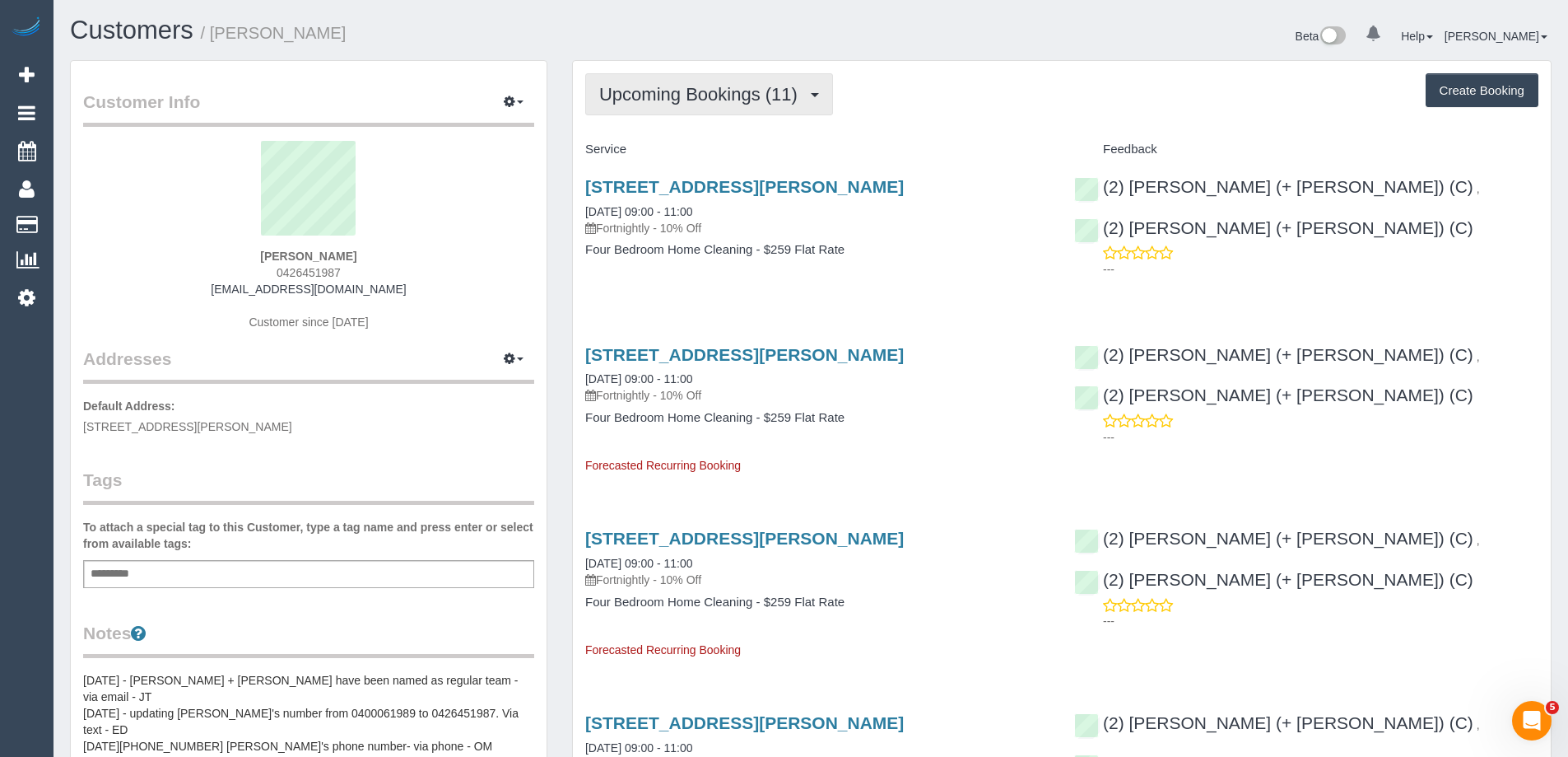
click at [645, 88] on span "Upcoming Bookings (11)" at bounding box center [702, 94] width 207 height 21
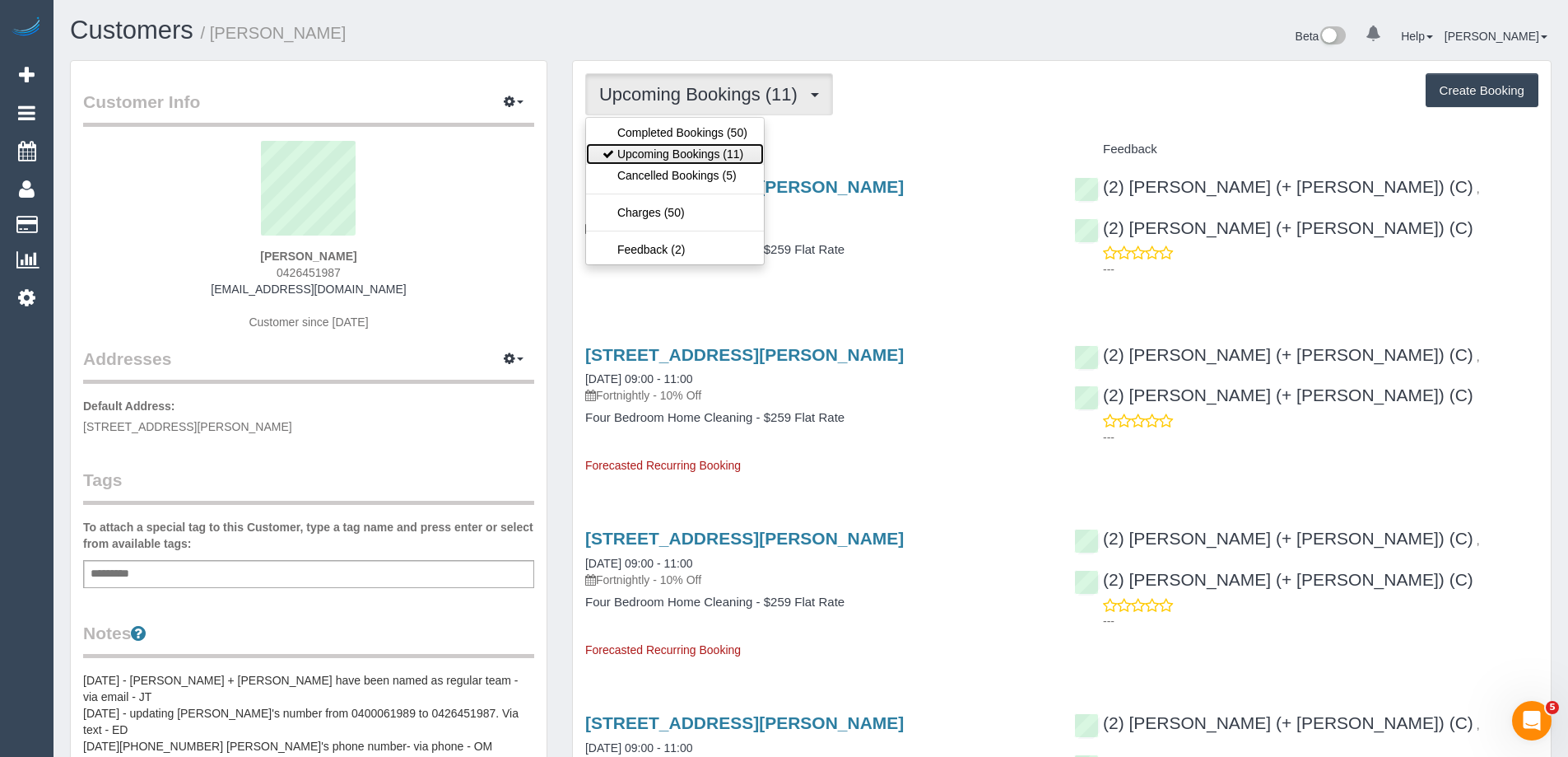
click at [654, 160] on link "Upcoming Bookings (11)" at bounding box center [674, 153] width 178 height 22
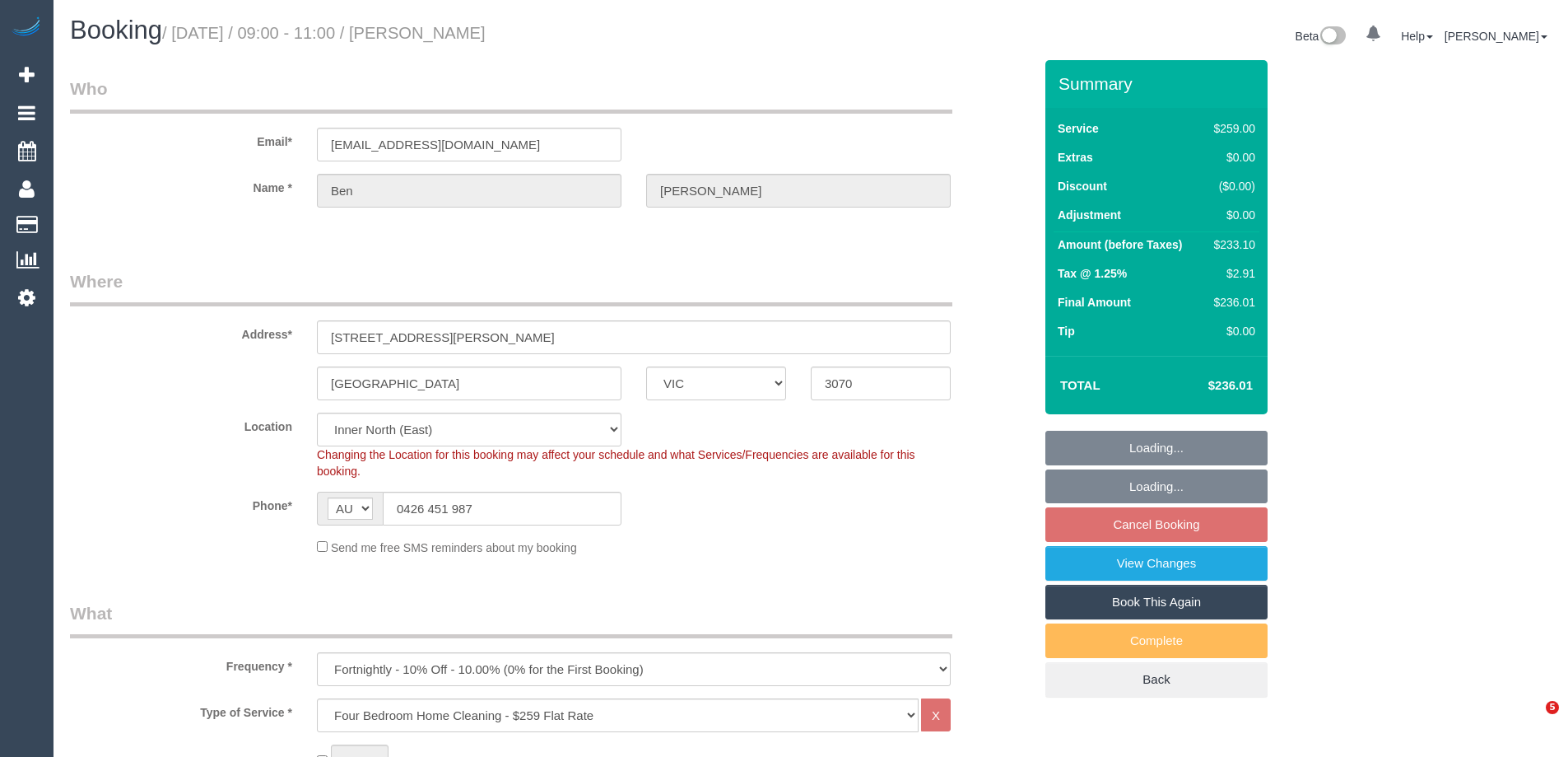
select select "VIC"
select select "number:30"
select select "number:14"
select select "number:19"
select select "number:25"
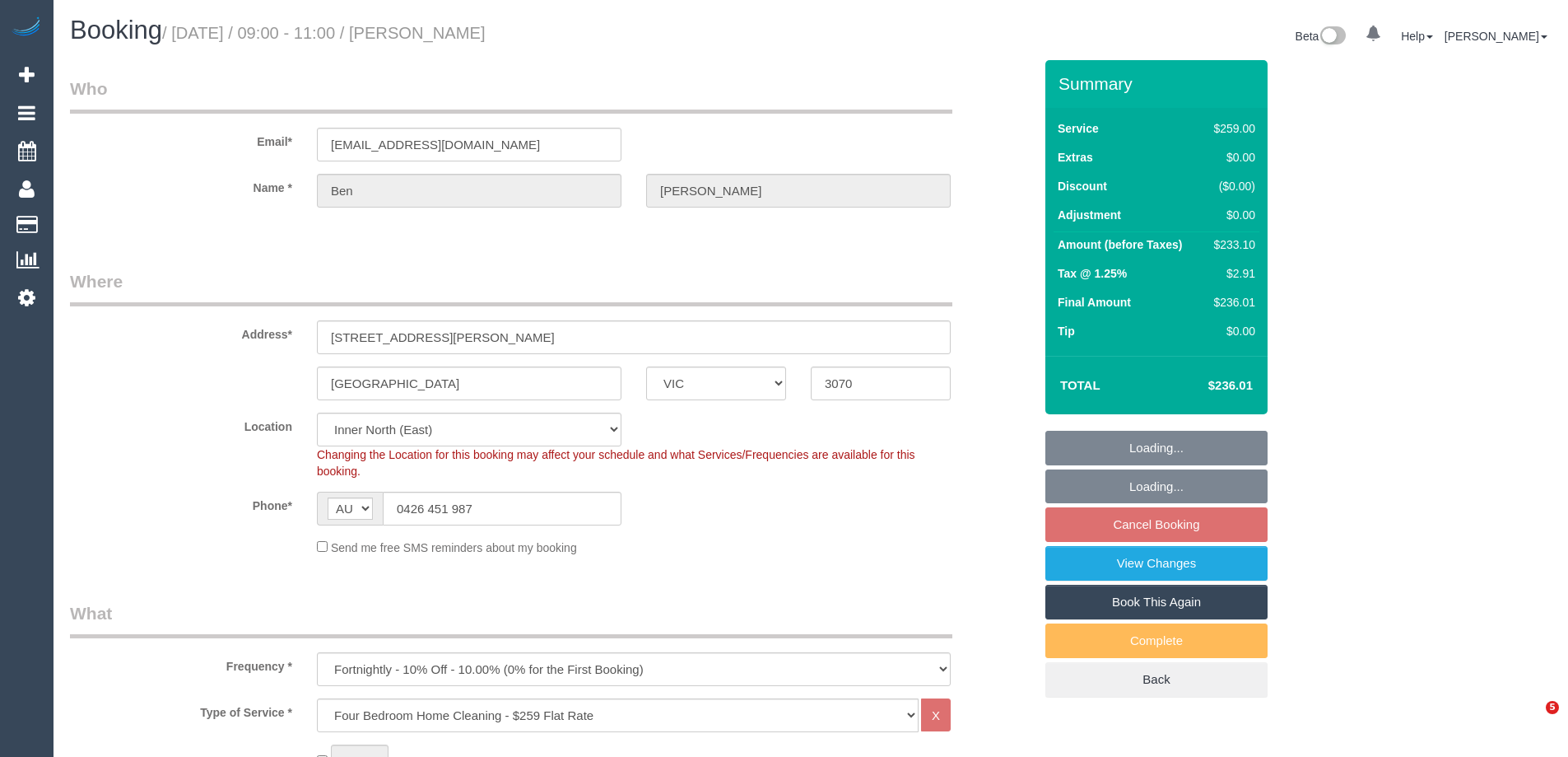
select select "number:34"
select select "number:13"
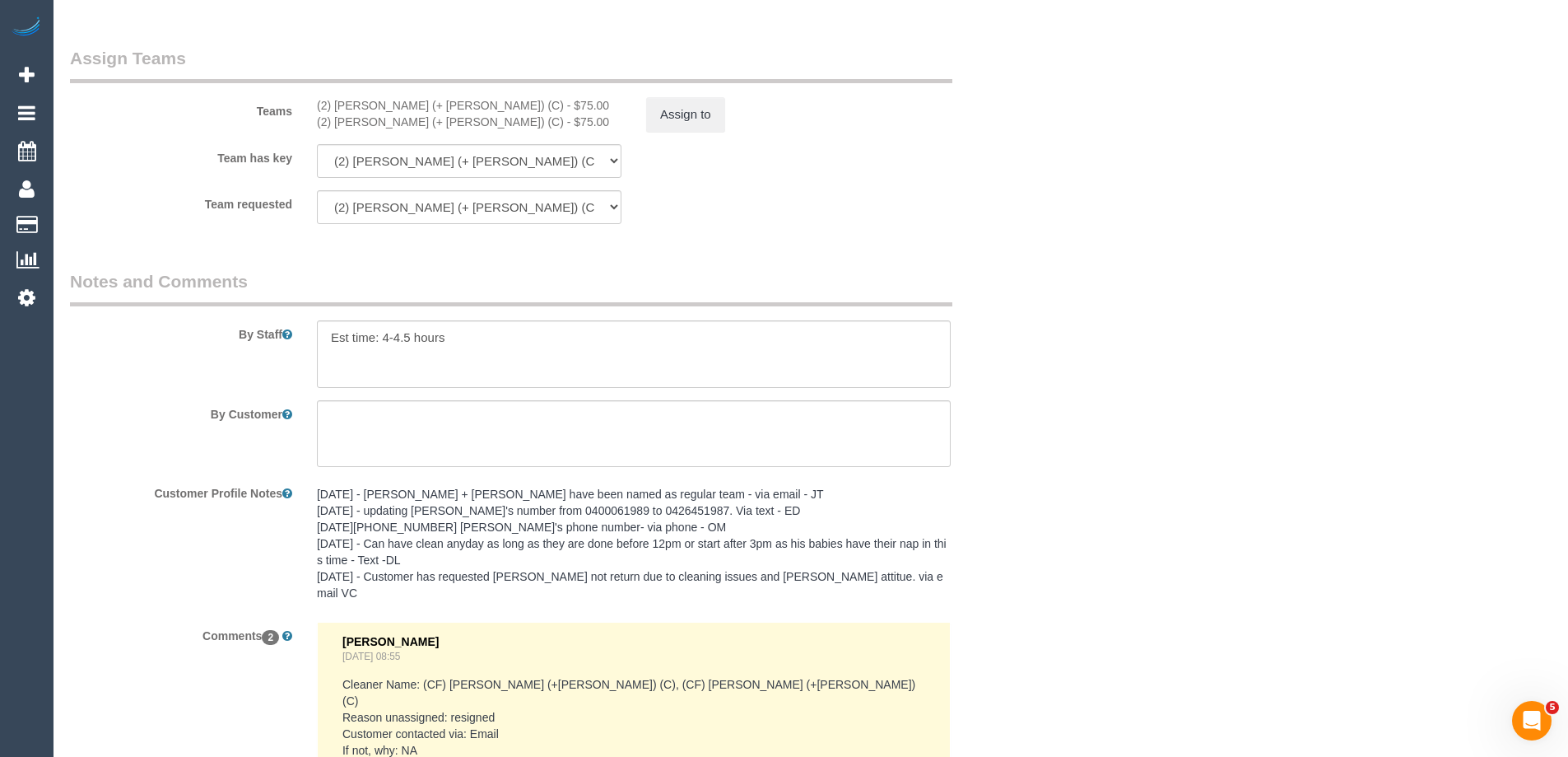
scroll to position [2305, 0]
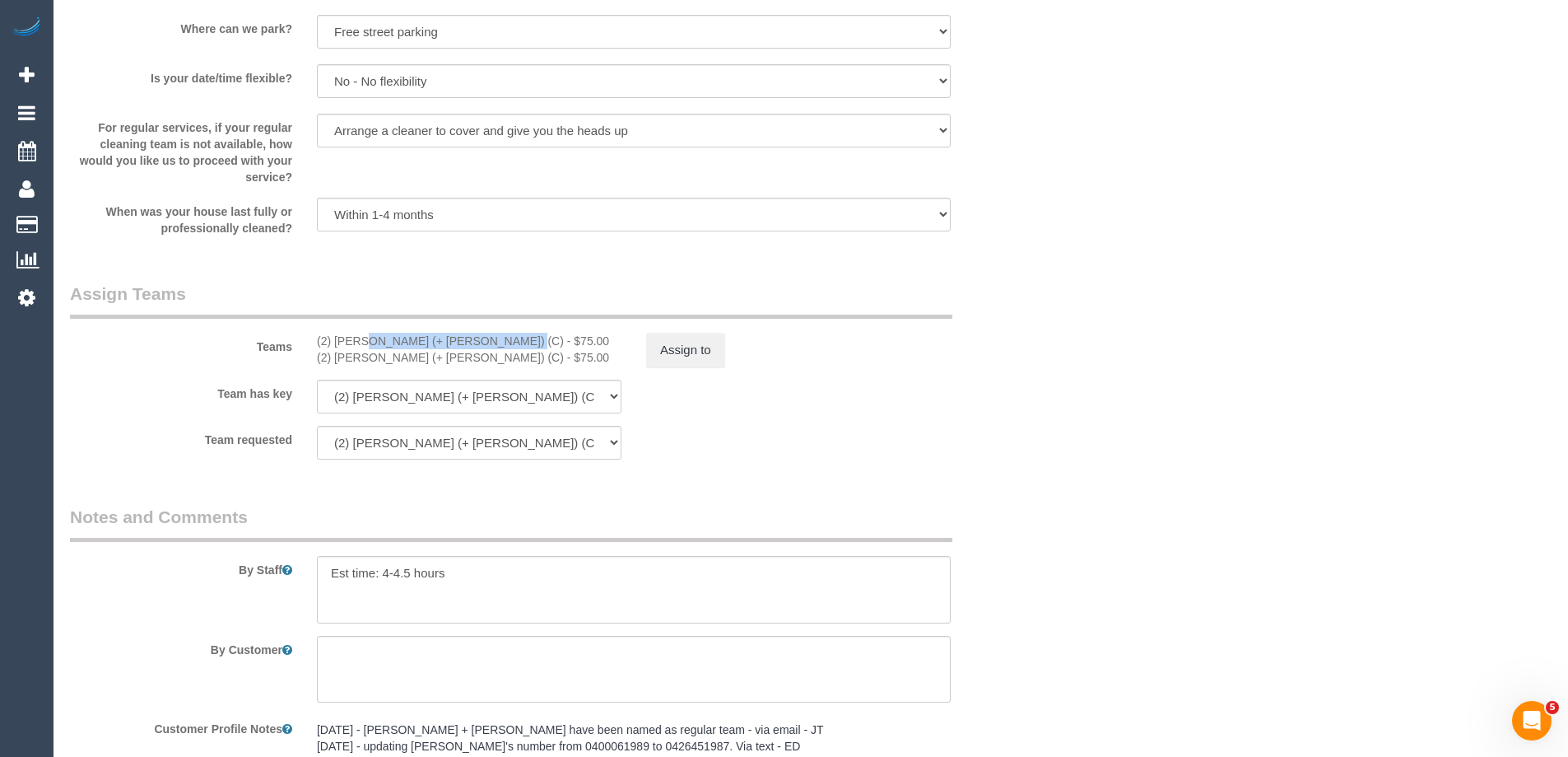
drag, startPoint x: 447, startPoint y: 340, endPoint x: 316, endPoint y: 346, distance: 131.1
click at [317, 346] on div "(2) [PERSON_NAME] (+ [PERSON_NAME]) (C) - $75.00" at bounding box center [469, 341] width 305 height 17
click at [431, 362] on div "(2) [PERSON_NAME] (+ [PERSON_NAME]) (C) - $75.00" at bounding box center [469, 357] width 305 height 17
drag, startPoint x: 442, startPoint y: 358, endPoint x: 317, endPoint y: 358, distance: 125.0
click at [317, 358] on div "(2) [PERSON_NAME] (+ [PERSON_NAME]) (C) - $75.00" at bounding box center [469, 357] width 305 height 17
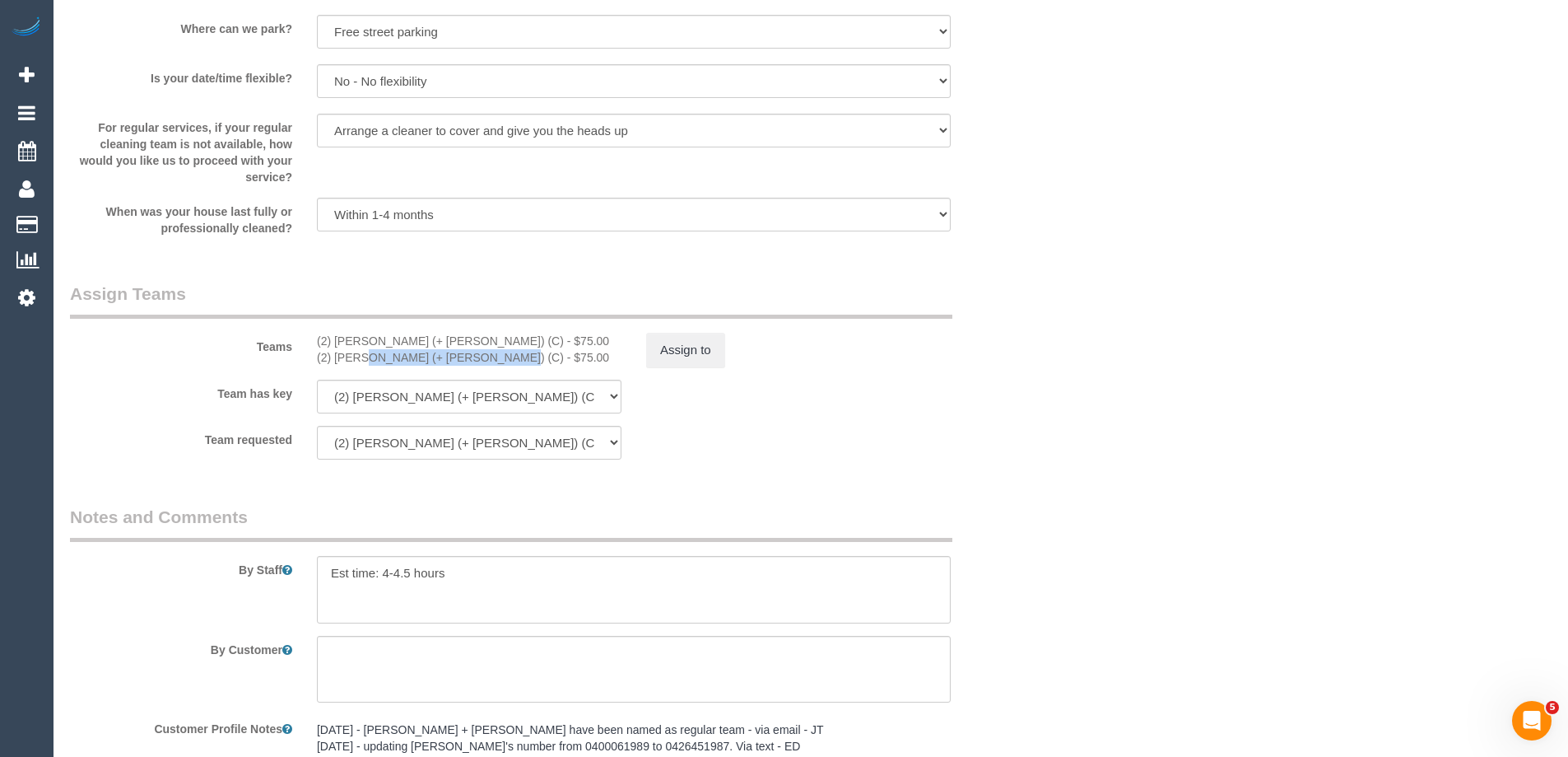
copy div "(2) [PERSON_NAME] (+ [PERSON_NAME]) (C)"
click at [683, 346] on button "Assign to" at bounding box center [685, 350] width 79 height 35
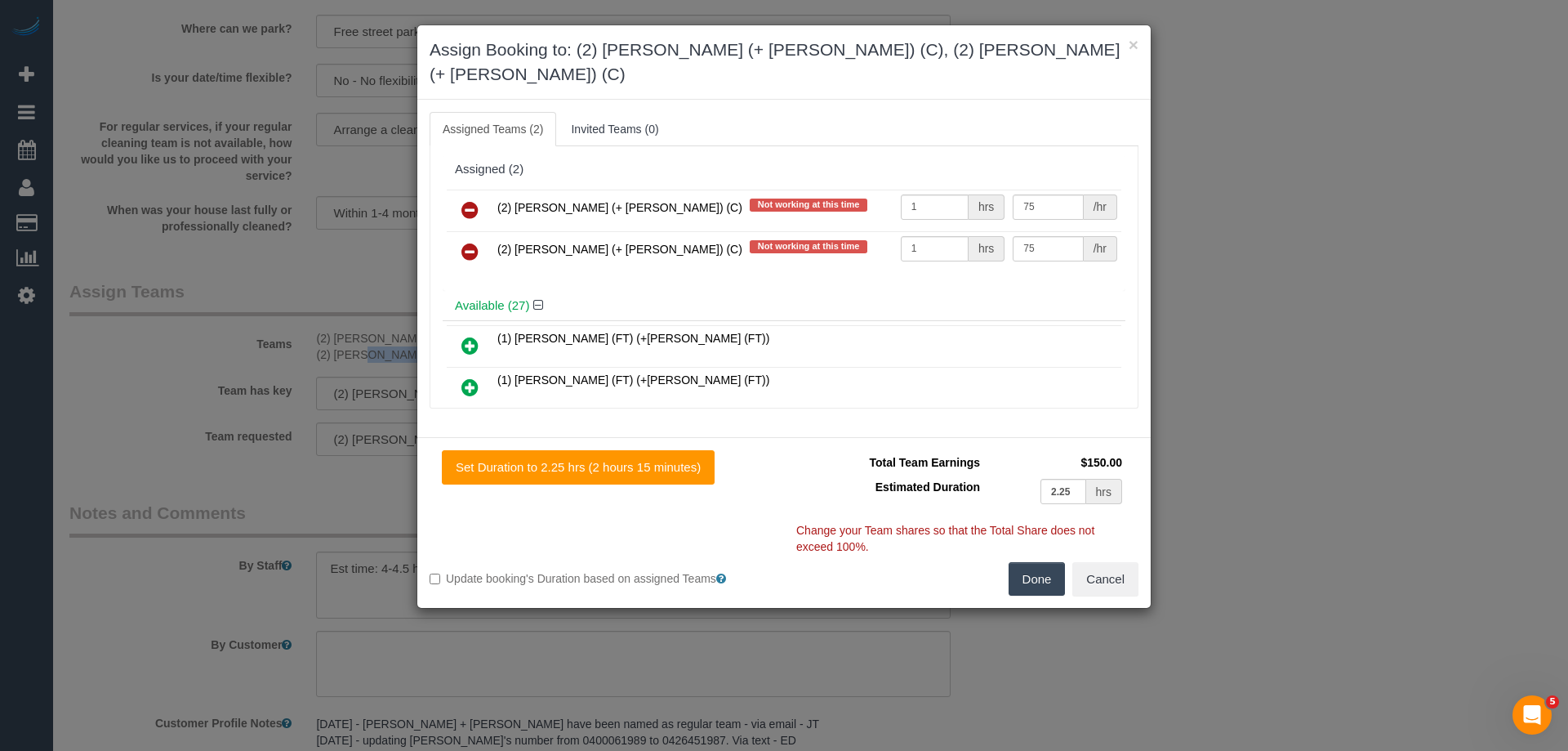
click at [465, 200] on icon at bounding box center [470, 209] width 17 height 20
click at [465, 242] on icon at bounding box center [470, 251] width 17 height 20
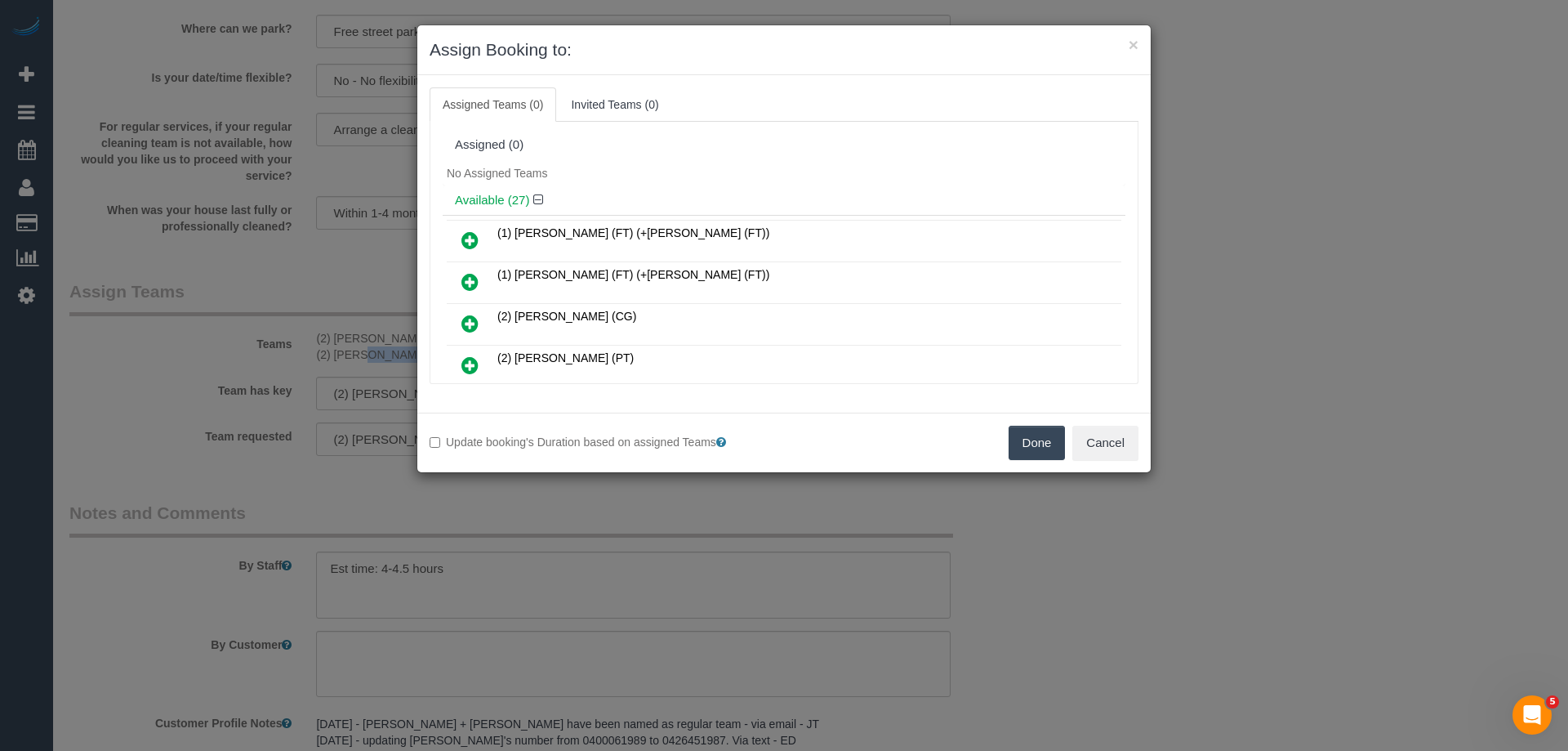
click at [1025, 444] on button "Done" at bounding box center [1036, 442] width 57 height 35
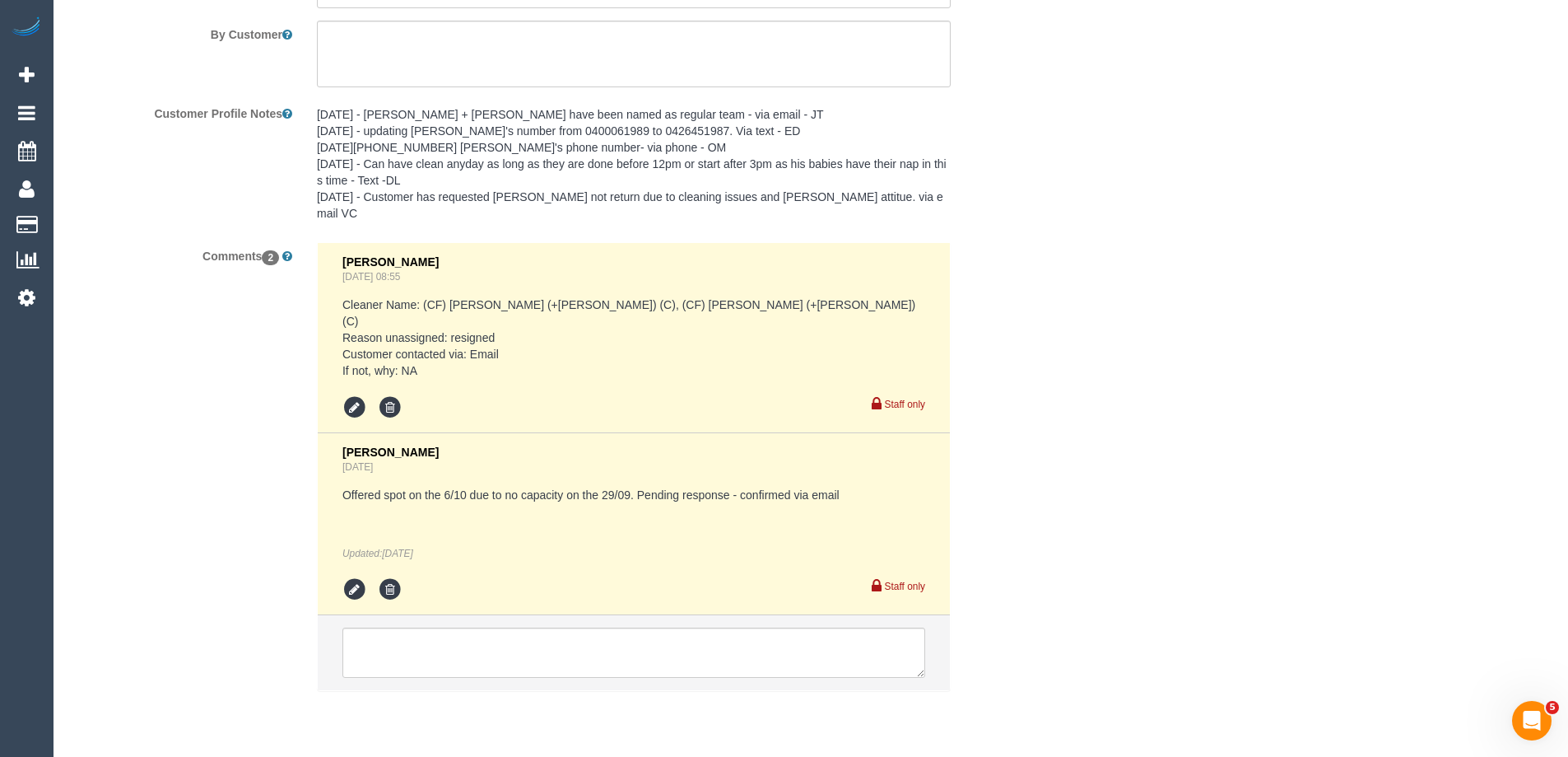
scroll to position [2941, 0]
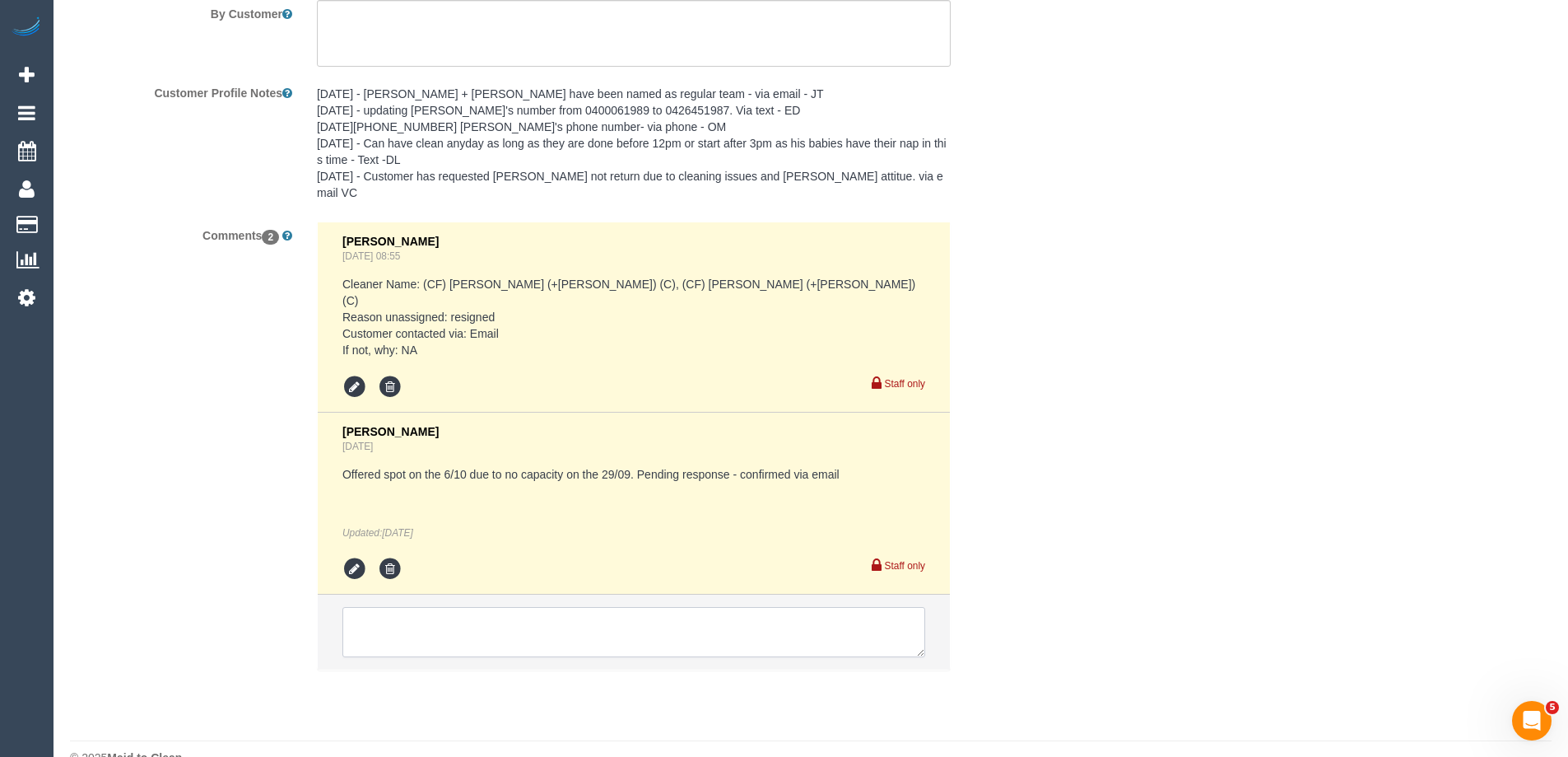
click at [439, 607] on textarea at bounding box center [634, 632] width 583 height 51
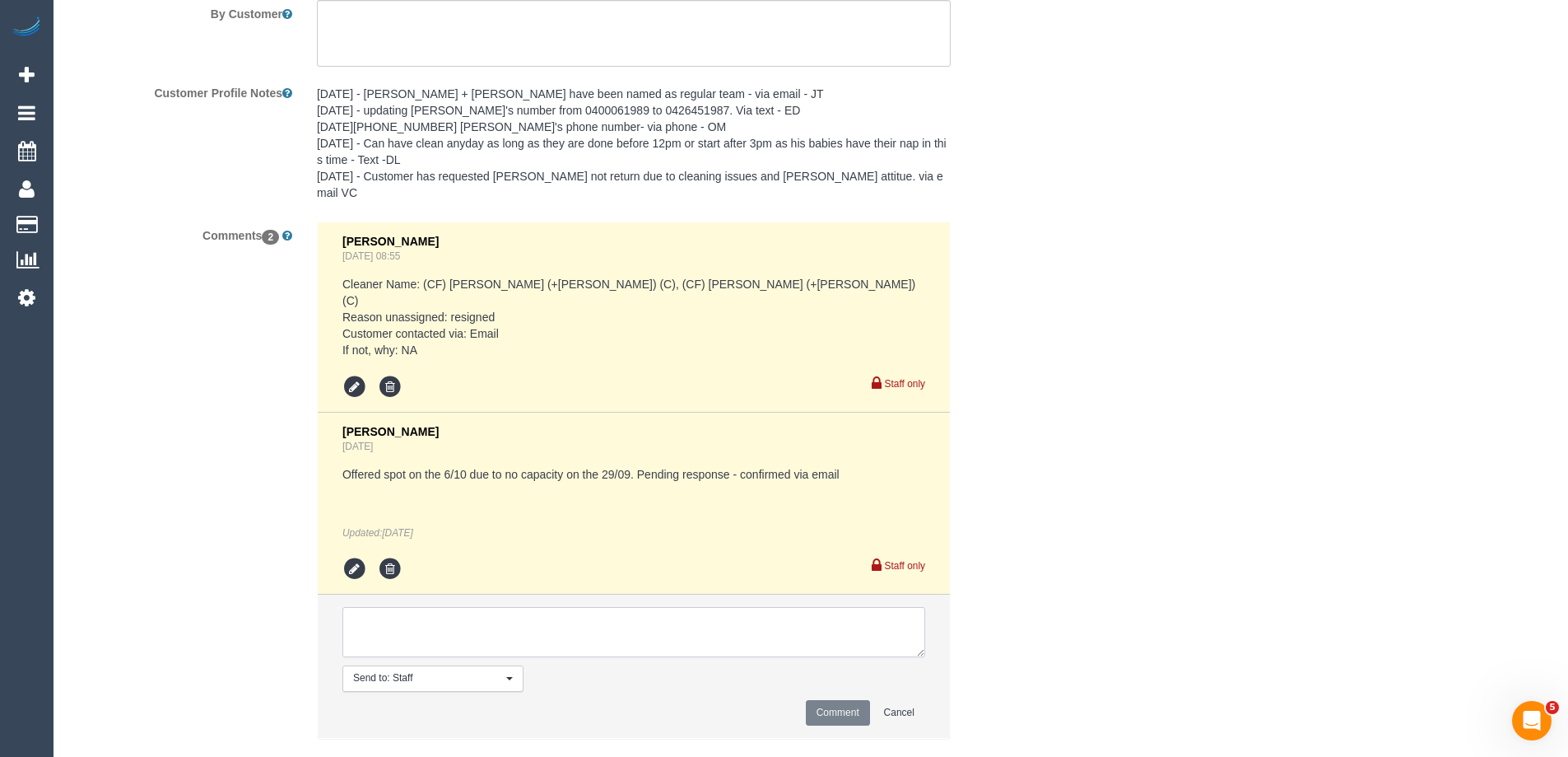
click at [564, 607] on textarea at bounding box center [634, 632] width 583 height 51
paste textarea "(2) [PERSON_NAME] (+ [PERSON_NAME]) (C)"
click at [604, 607] on textarea at bounding box center [634, 632] width 583 height 51
paste textarea "UA ongoing - Resigned Customer not contacted, never attended."
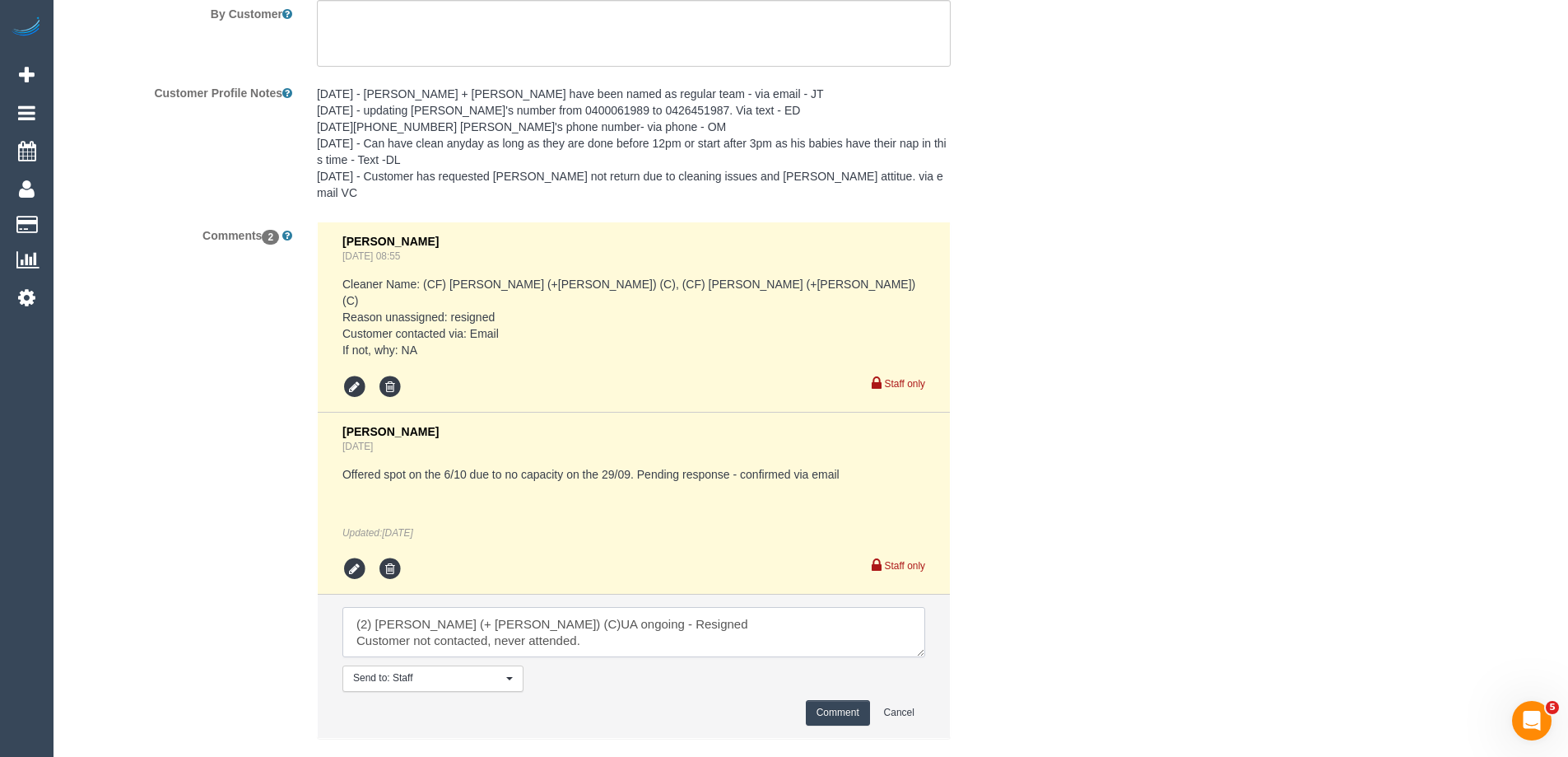
click at [487, 607] on textarea at bounding box center [634, 632] width 583 height 51
click at [492, 607] on textarea at bounding box center [634, 632] width 583 height 51
click at [541, 607] on textarea at bounding box center [634, 632] width 583 height 51
click at [587, 607] on textarea at bounding box center [634, 632] width 583 height 51
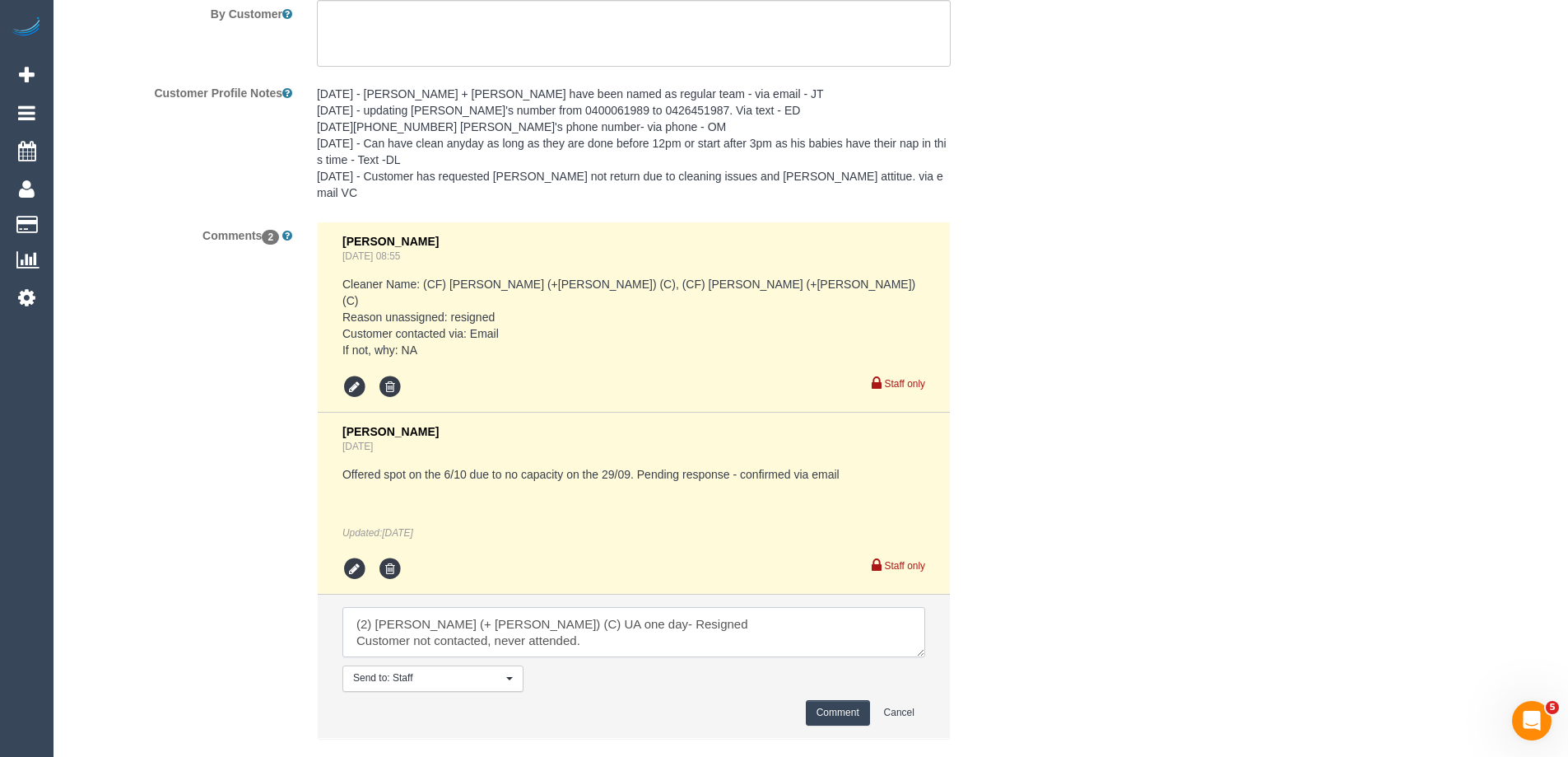
click at [587, 607] on textarea at bounding box center [634, 632] width 583 height 51
click at [557, 607] on textarea at bounding box center [634, 632] width 583 height 51
click at [574, 607] on textarea at bounding box center [634, 632] width 583 height 51
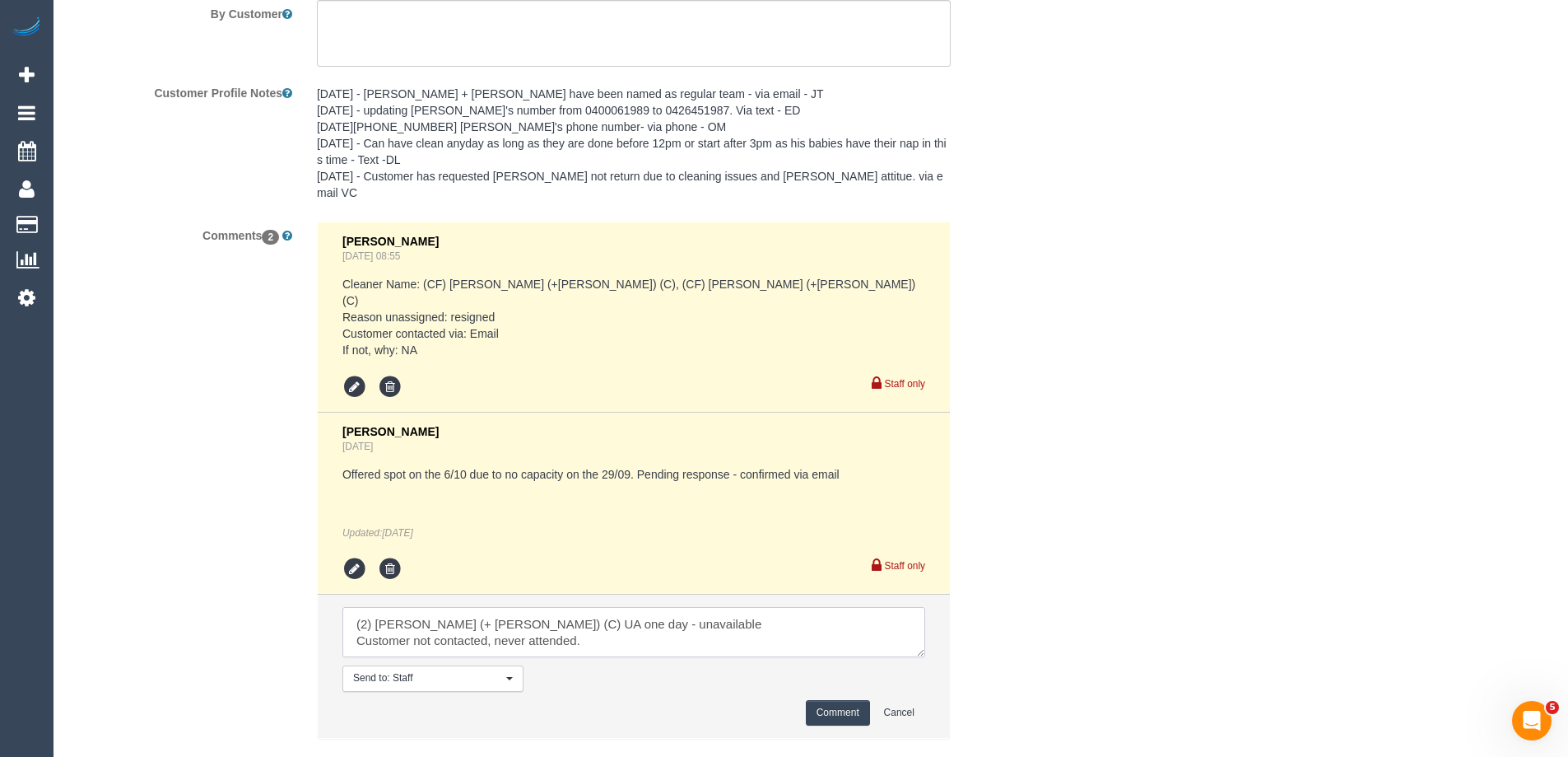
drag, startPoint x: 611, startPoint y: 611, endPoint x: 599, endPoint y: 611, distance: 12.0
click at [599, 611] on textarea at bounding box center [634, 632] width 583 height 51
click at [591, 608] on textarea at bounding box center [634, 632] width 583 height 51
drag, startPoint x: 430, startPoint y: 597, endPoint x: 703, endPoint y: 599, distance: 273.0
click at [703, 607] on textarea at bounding box center [634, 632] width 583 height 51
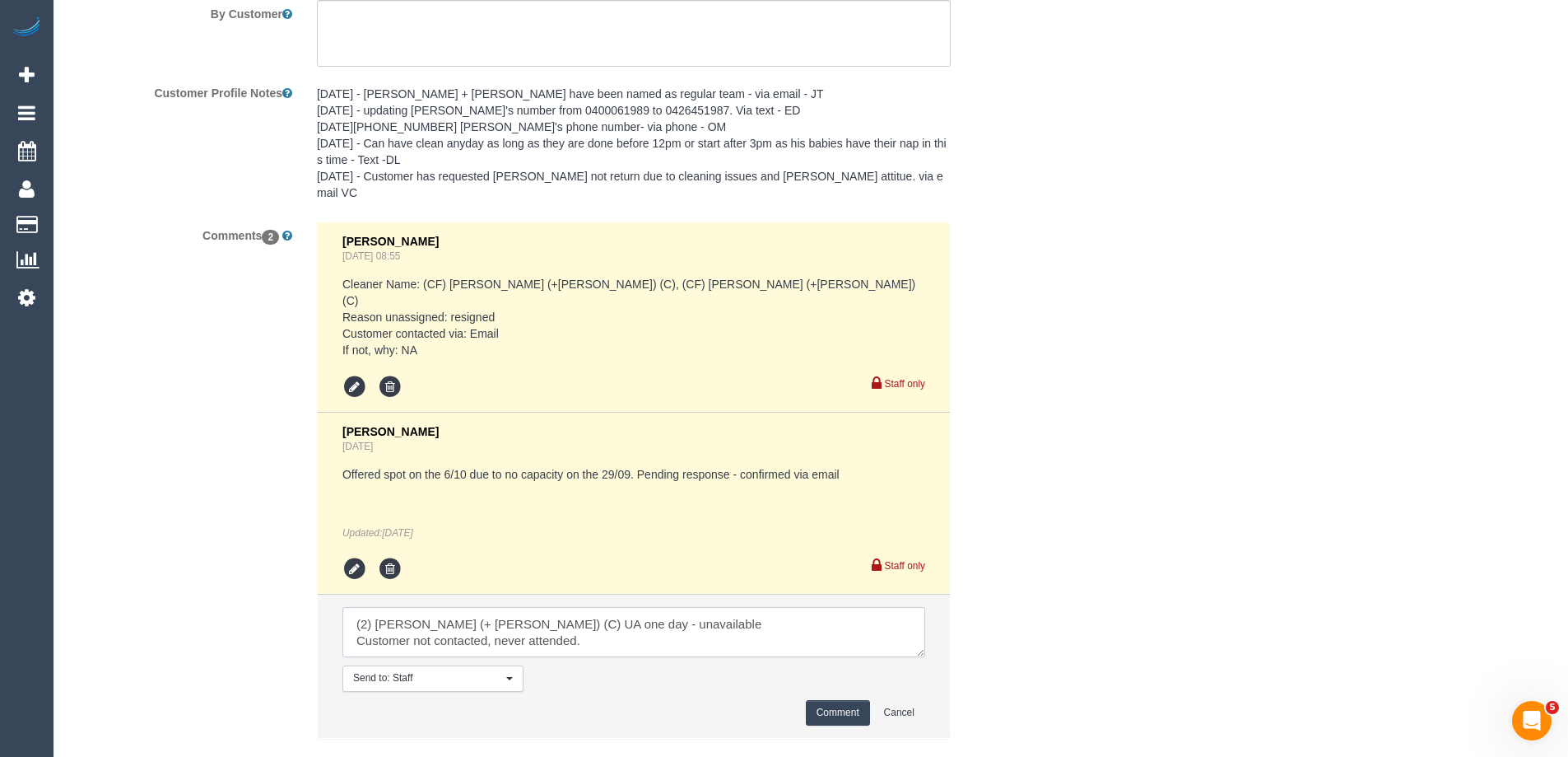
click at [669, 607] on textarea at bounding box center [634, 632] width 583 height 51
click at [551, 607] on textarea at bounding box center [634, 632] width 583 height 51
drag, startPoint x: 351, startPoint y: 589, endPoint x: 732, endPoint y: 632, distance: 383.4
click at [732, 632] on li "Send to: Staff Nothing selected Send to: Staff Send to: Customer Send to: Team …" at bounding box center [634, 666] width 632 height 143
click at [565, 607] on textarea at bounding box center [634, 632] width 583 height 51
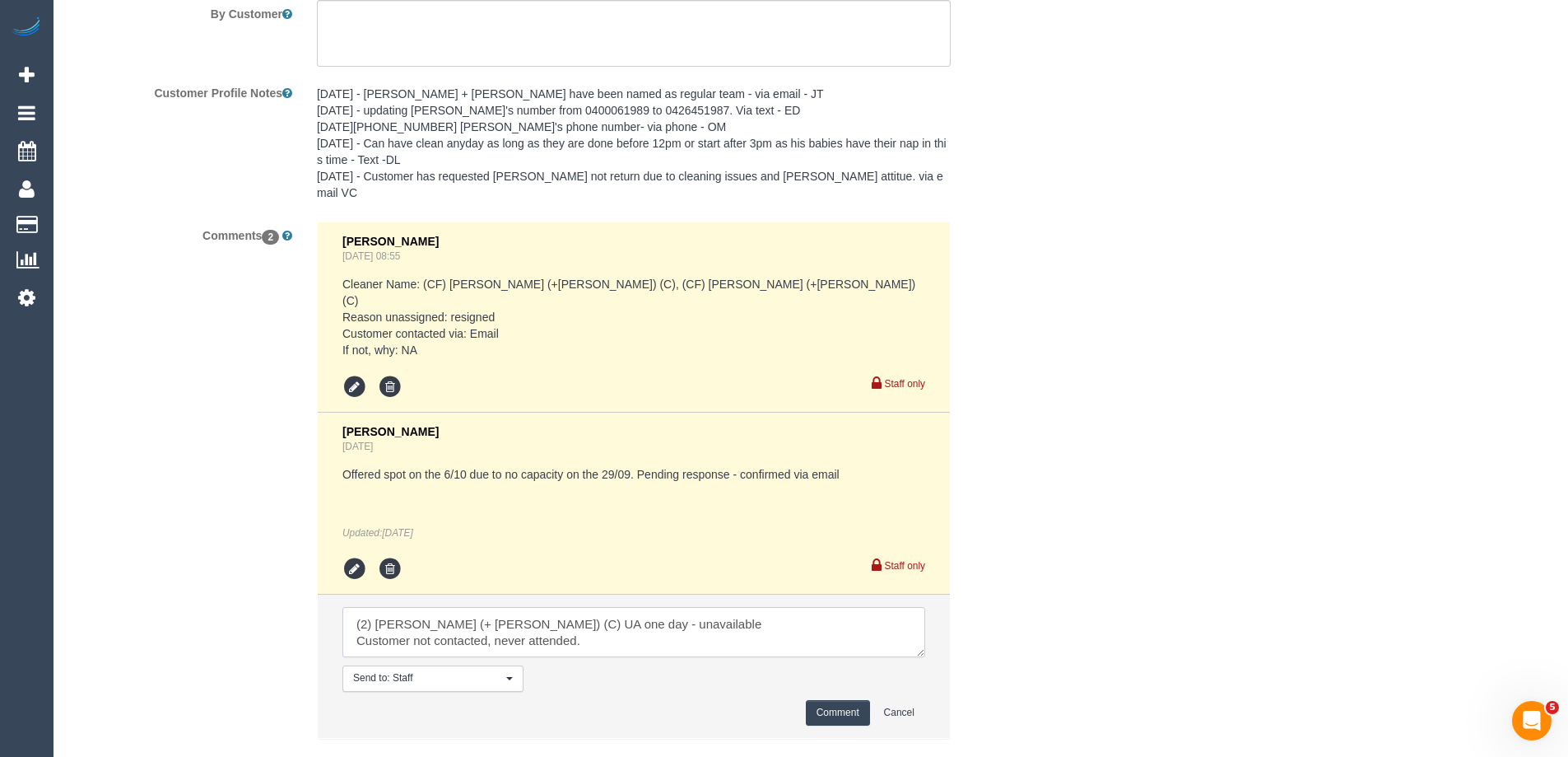
click at [472, 607] on textarea at bounding box center [634, 632] width 583 height 51
click at [510, 607] on textarea at bounding box center [634, 632] width 583 height 51
drag, startPoint x: 591, startPoint y: 607, endPoint x: 150, endPoint y: 571, distance: 442.5
click at [150, 571] on div "Comments 2 Eleni Diacos Sep 11, 2025 08:55 Cleaner Name: (CF) Lokesh (+Manvi) (…" at bounding box center [551, 487] width 988 height 532
click at [644, 617] on textarea at bounding box center [634, 632] width 583 height 51
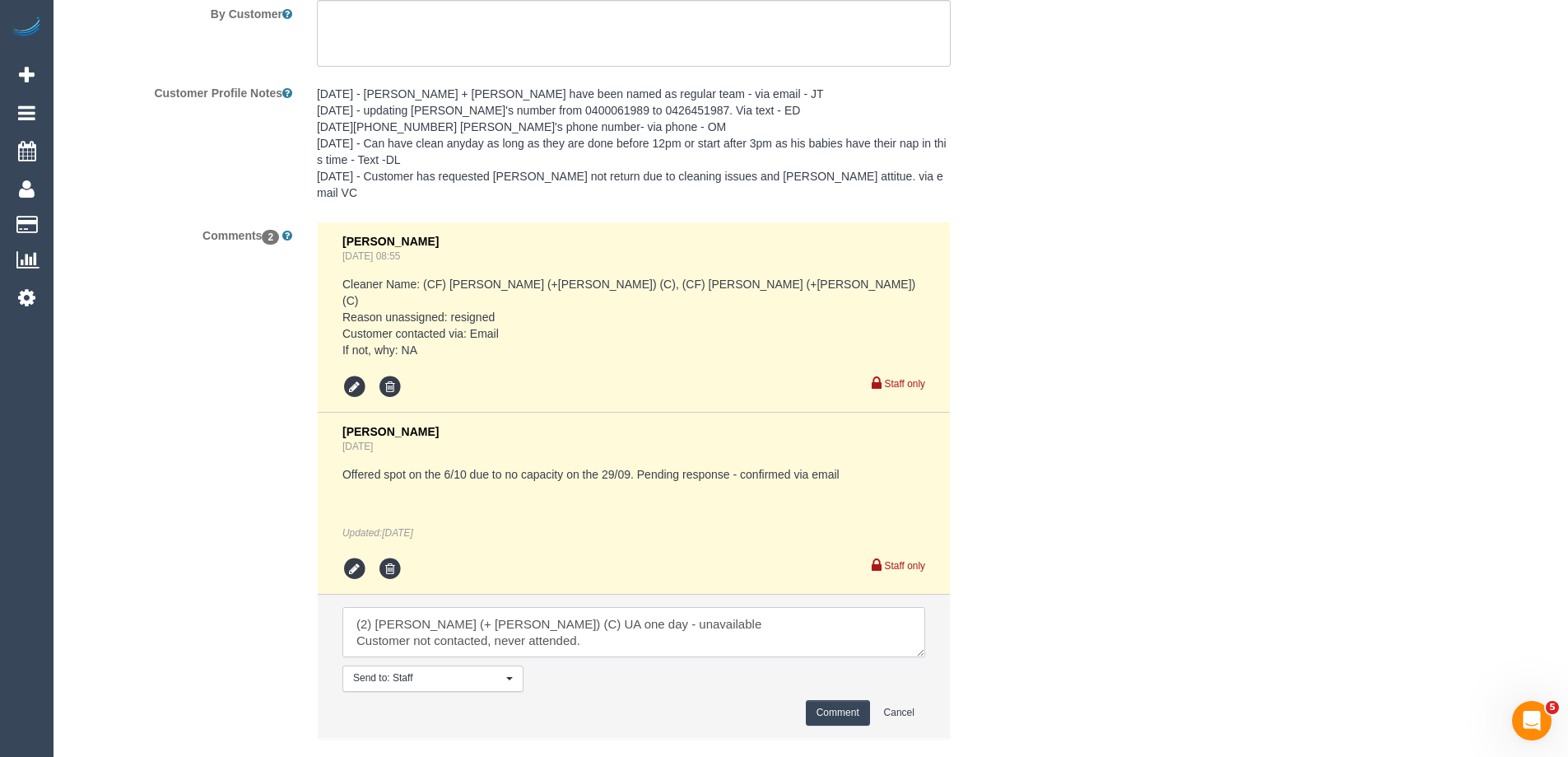
drag, startPoint x: 602, startPoint y: 610, endPoint x: 482, endPoint y: 564, distance: 128.5
click at [491, 594] on li "Send to: Staff Nothing selected Send to: Staff Send to: Customer Send to: Team …" at bounding box center [634, 666] width 632 height 143
click at [634, 607] on textarea at bounding box center [634, 632] width 583 height 51
drag, startPoint x: 645, startPoint y: 612, endPoint x: 0, endPoint y: 537, distance: 649.3
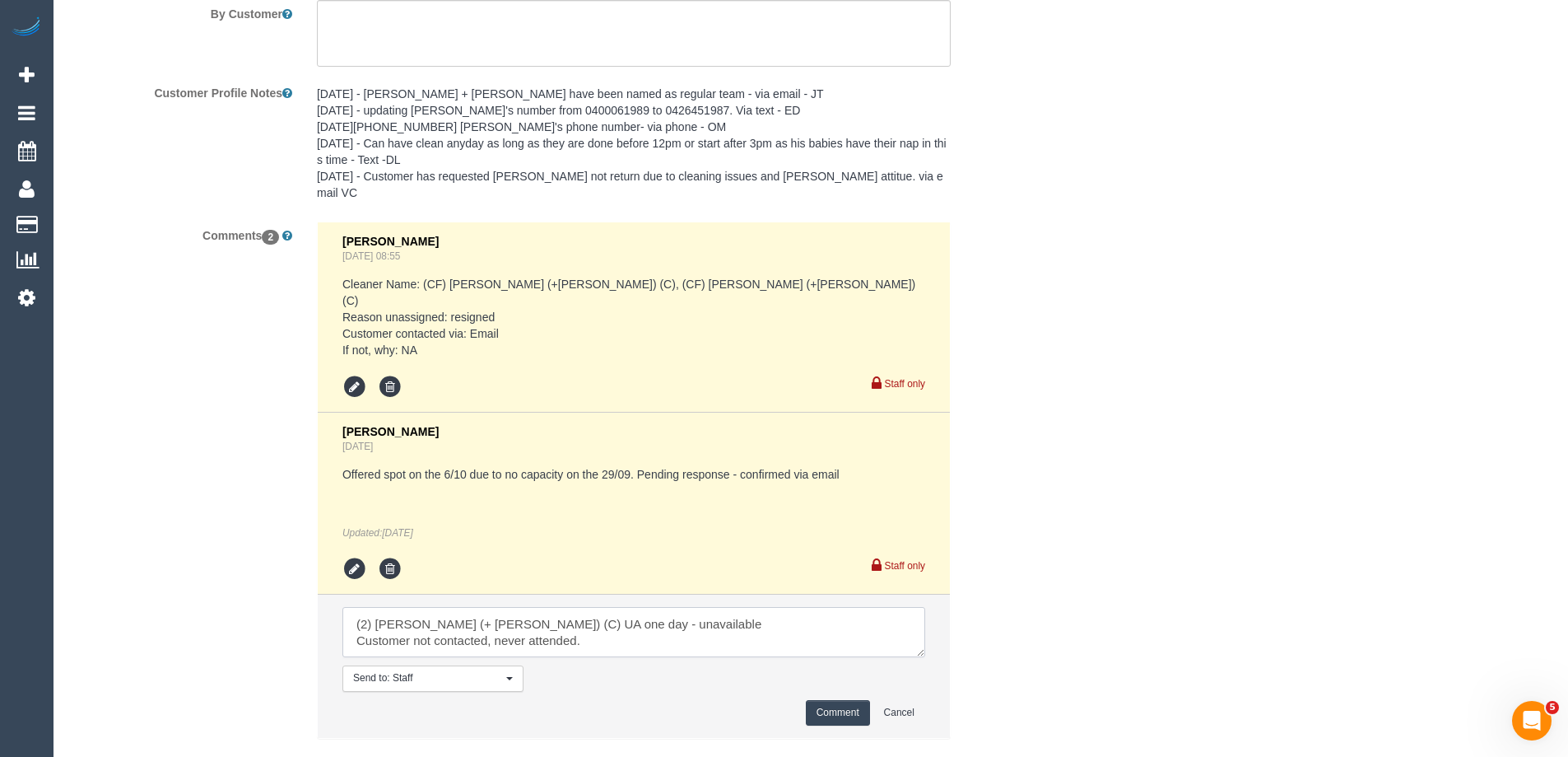
paste textarea "contacted via email"
type textarea "(2) Kevin (+ Daniela) (C) UA one day - unavailable Customer contacted via email"
click at [823, 700] on button "Comment" at bounding box center [838, 712] width 64 height 25
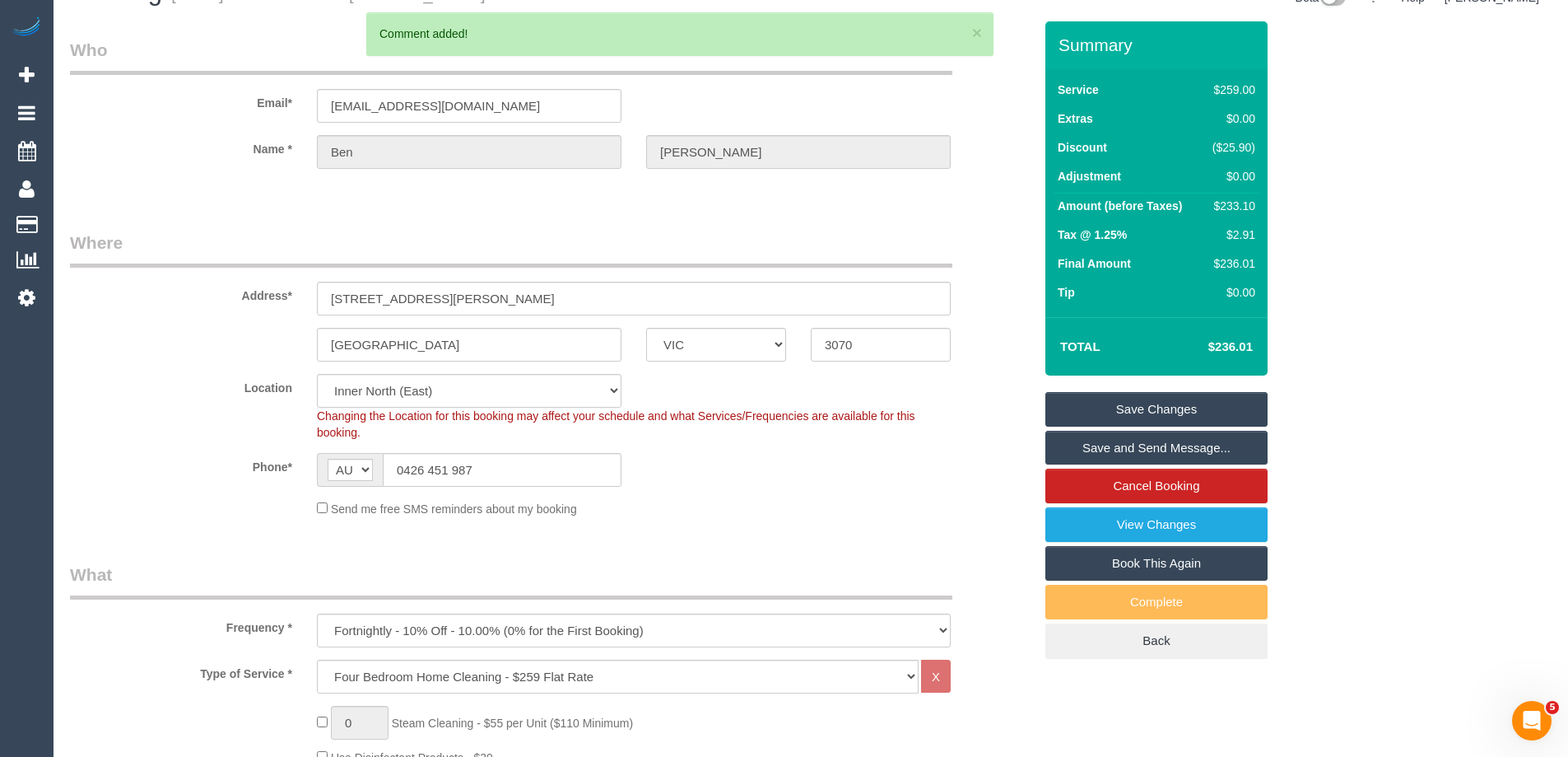
scroll to position [0, 0]
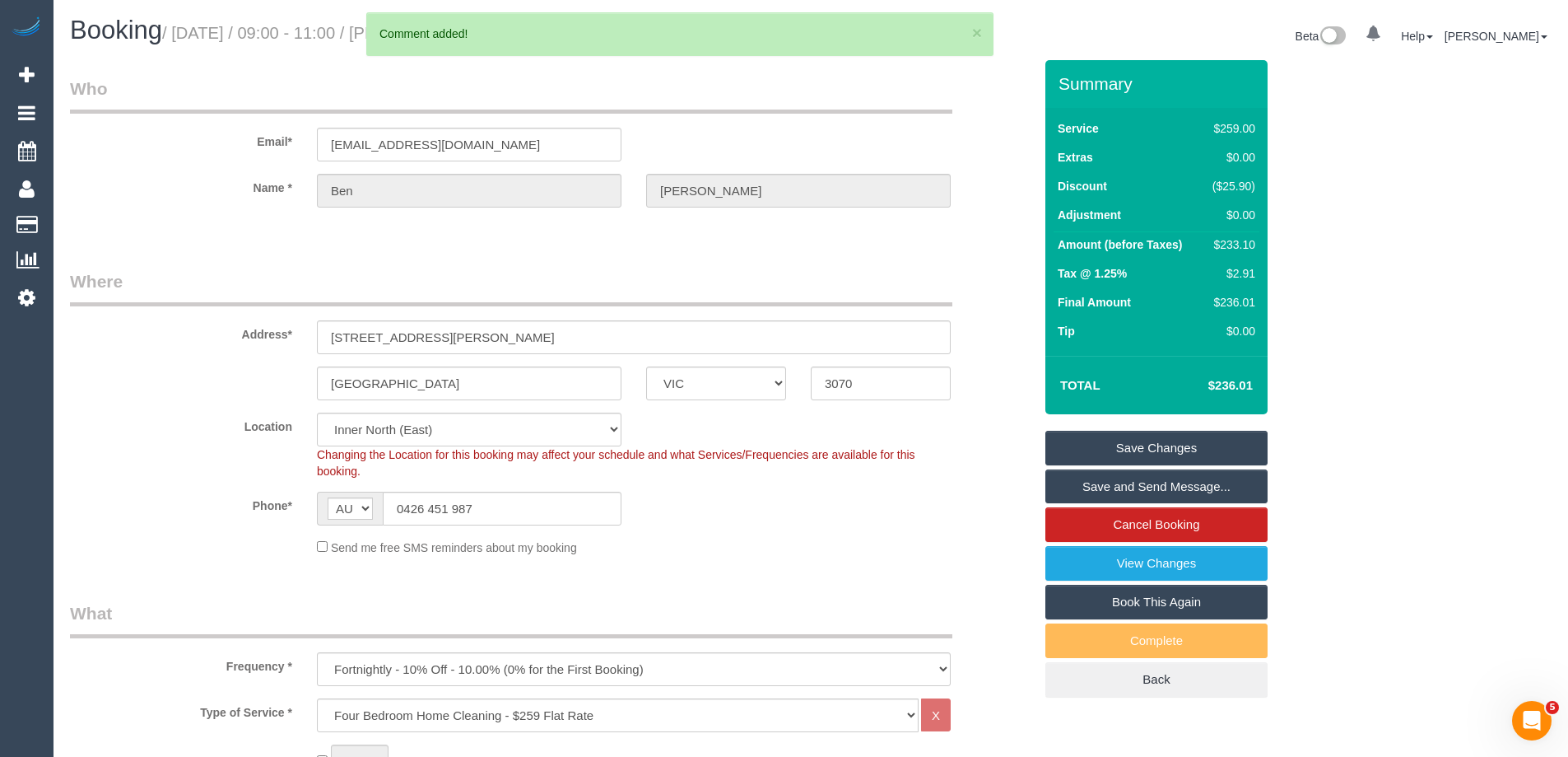
click at [1125, 446] on link "Save Changes" at bounding box center [1156, 448] width 222 height 35
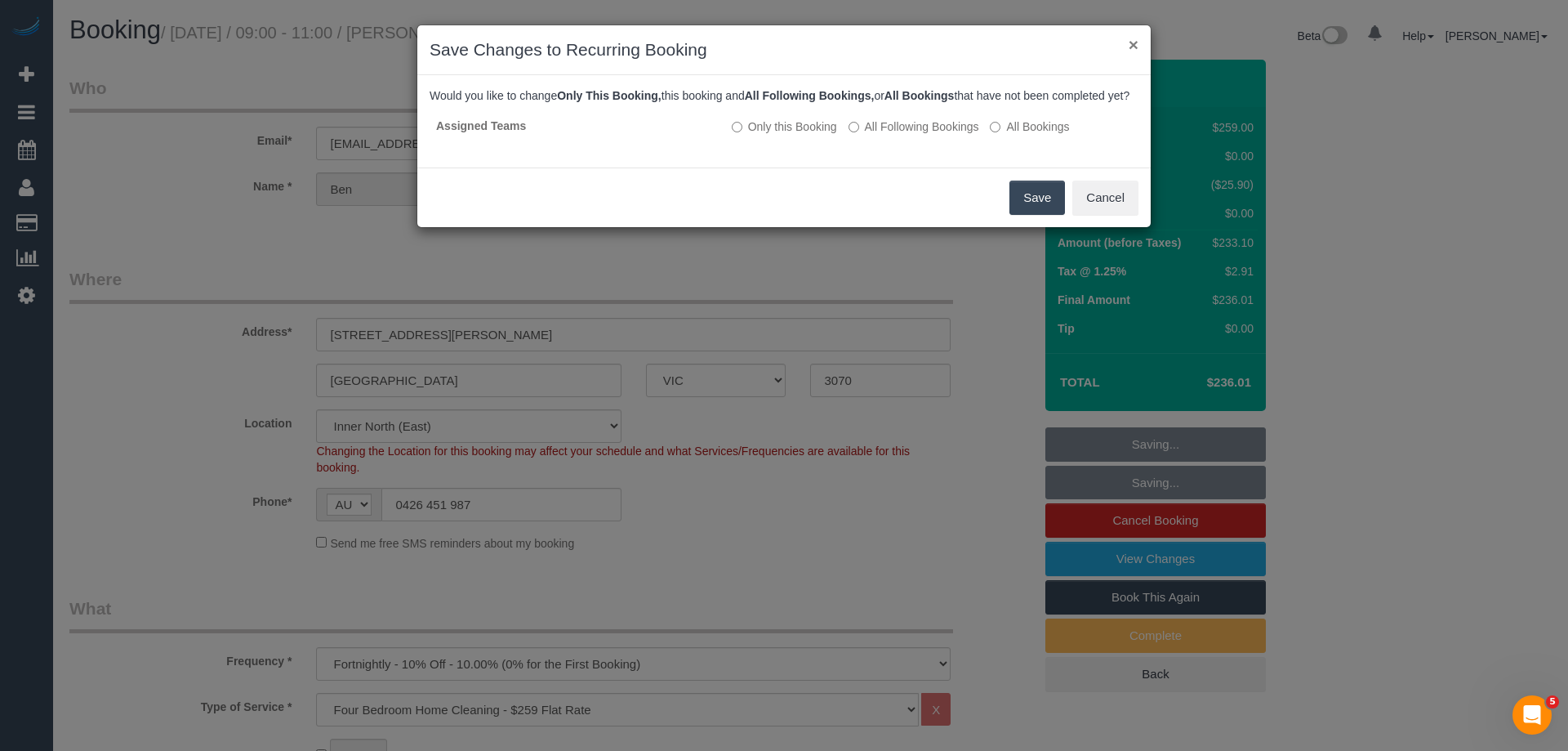
click at [1134, 36] on button "×" at bounding box center [1133, 45] width 10 height 17
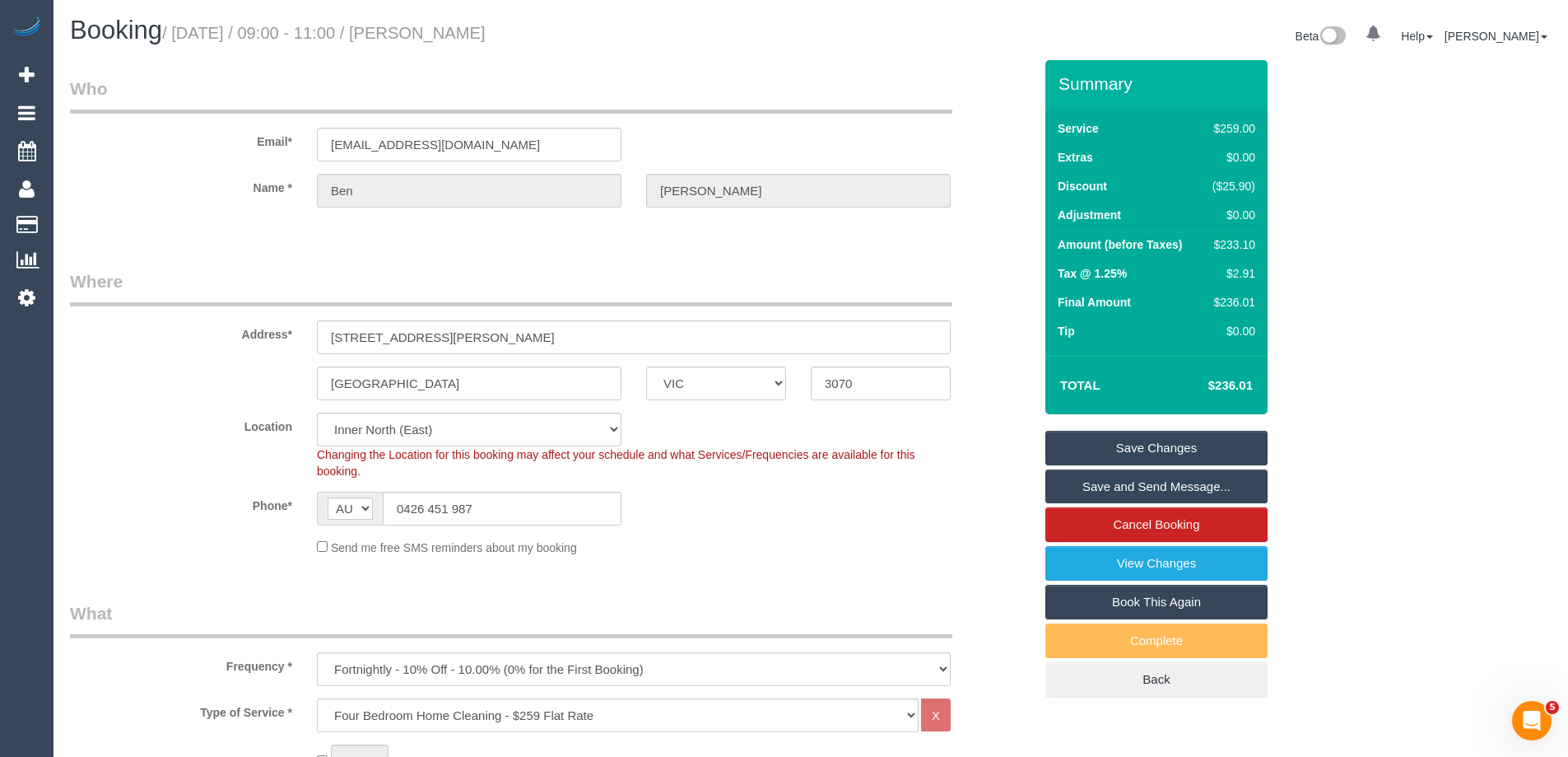
click at [1131, 450] on link "Save Changes" at bounding box center [1156, 448] width 222 height 35
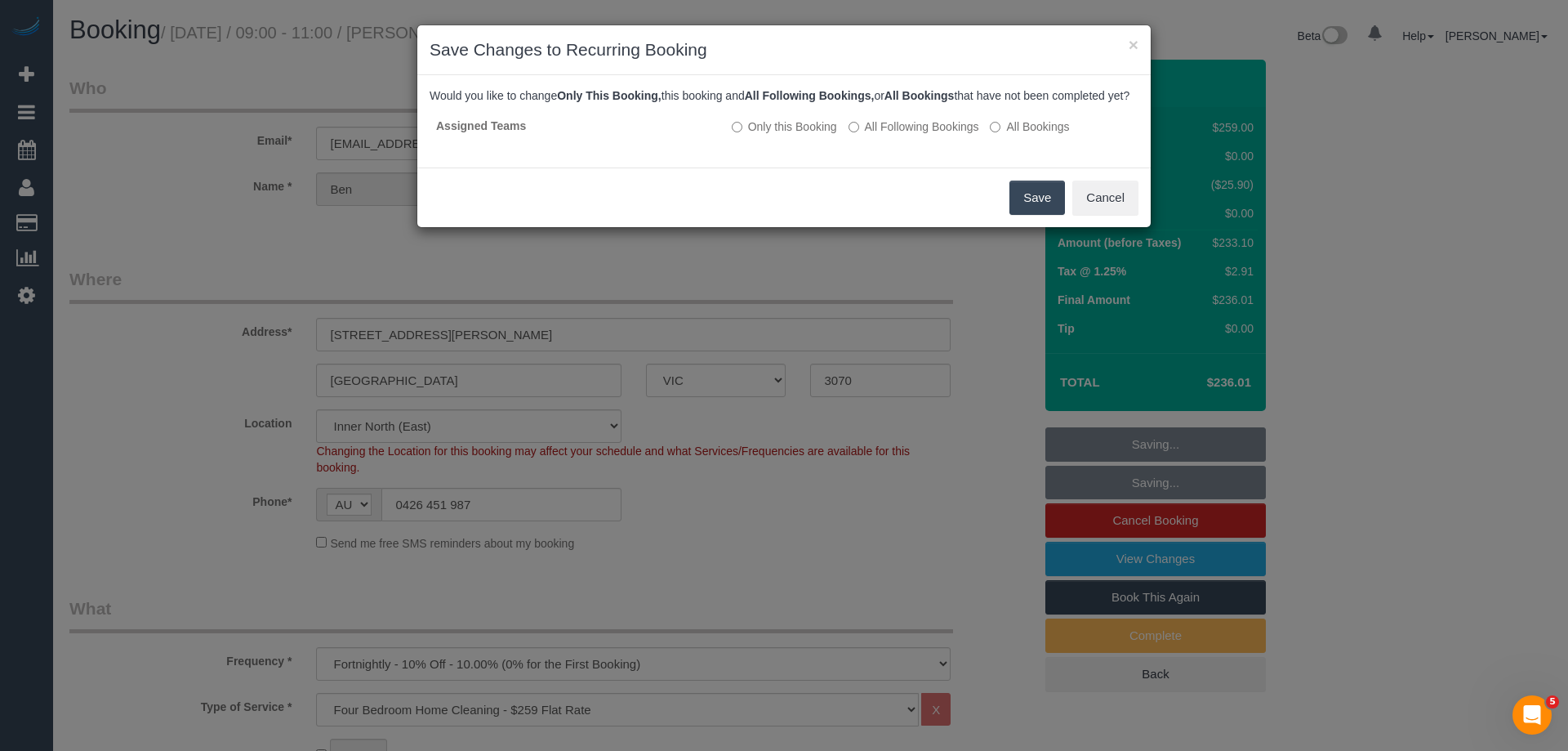
click at [1040, 215] on button "Save" at bounding box center [1037, 197] width 56 height 35
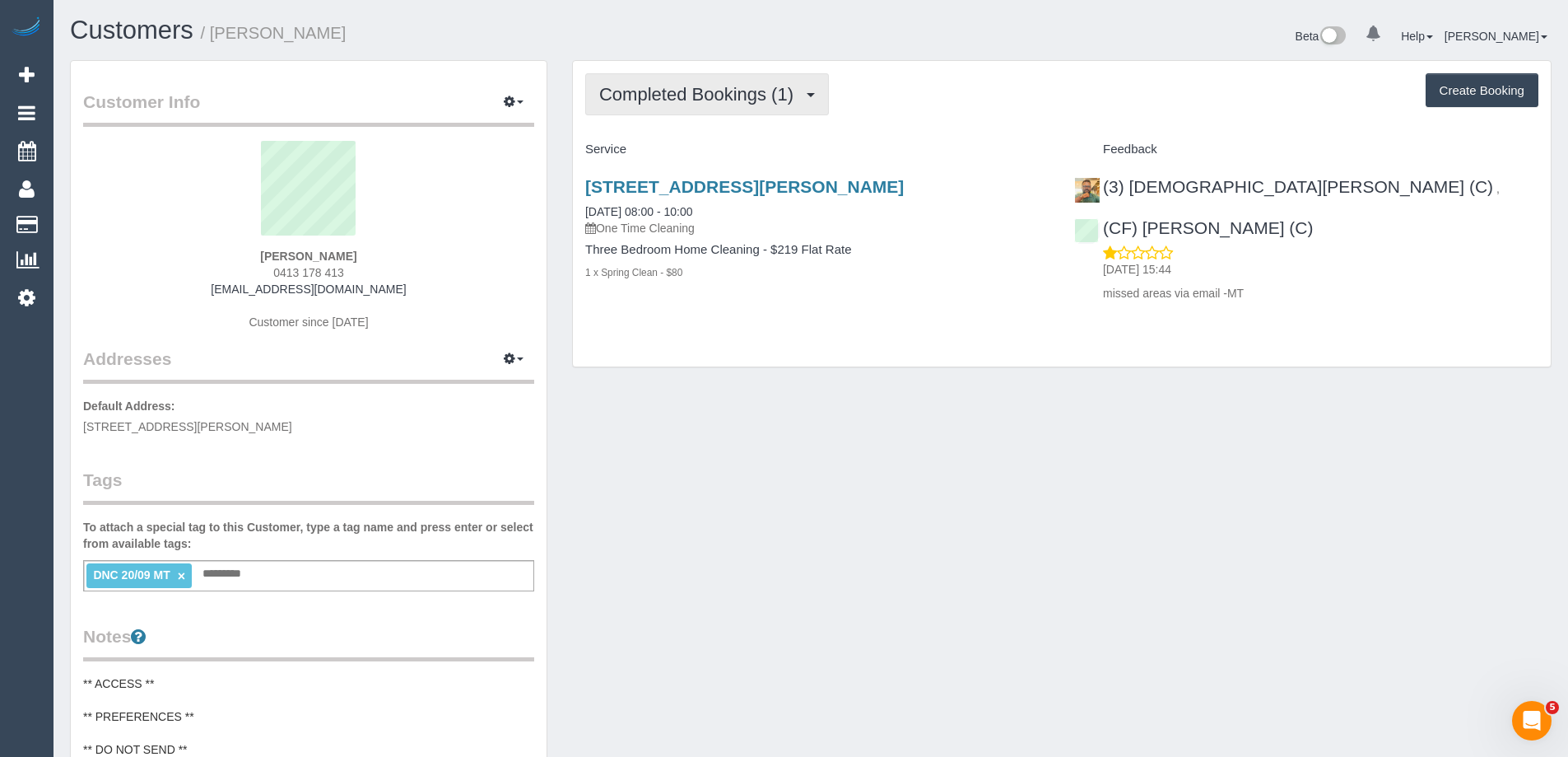
click at [676, 107] on button "Completed Bookings (1)" at bounding box center [706, 94] width 243 height 42
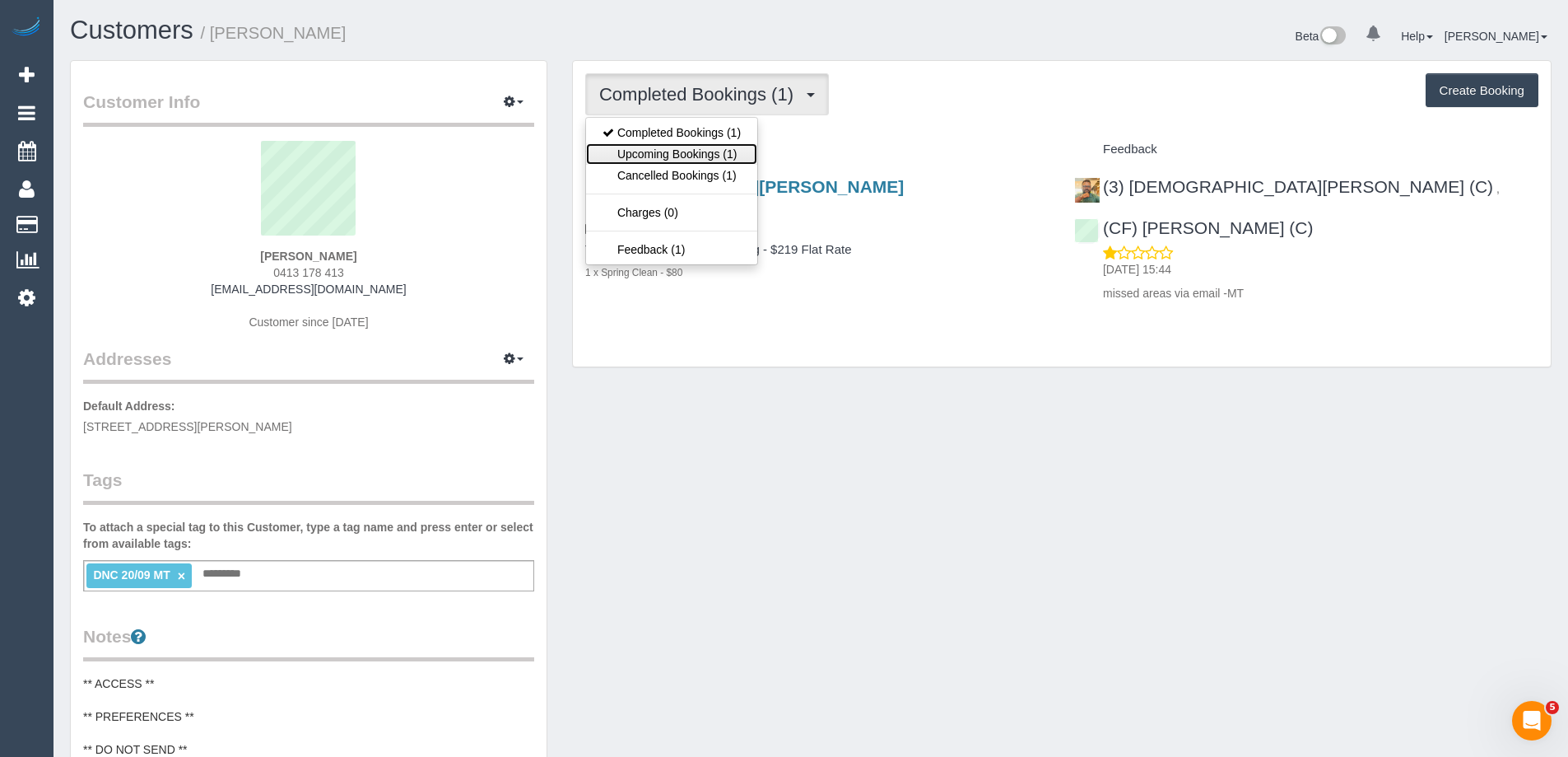
click at [683, 157] on link "Upcoming Bookings (1)" at bounding box center [671, 153] width 171 height 22
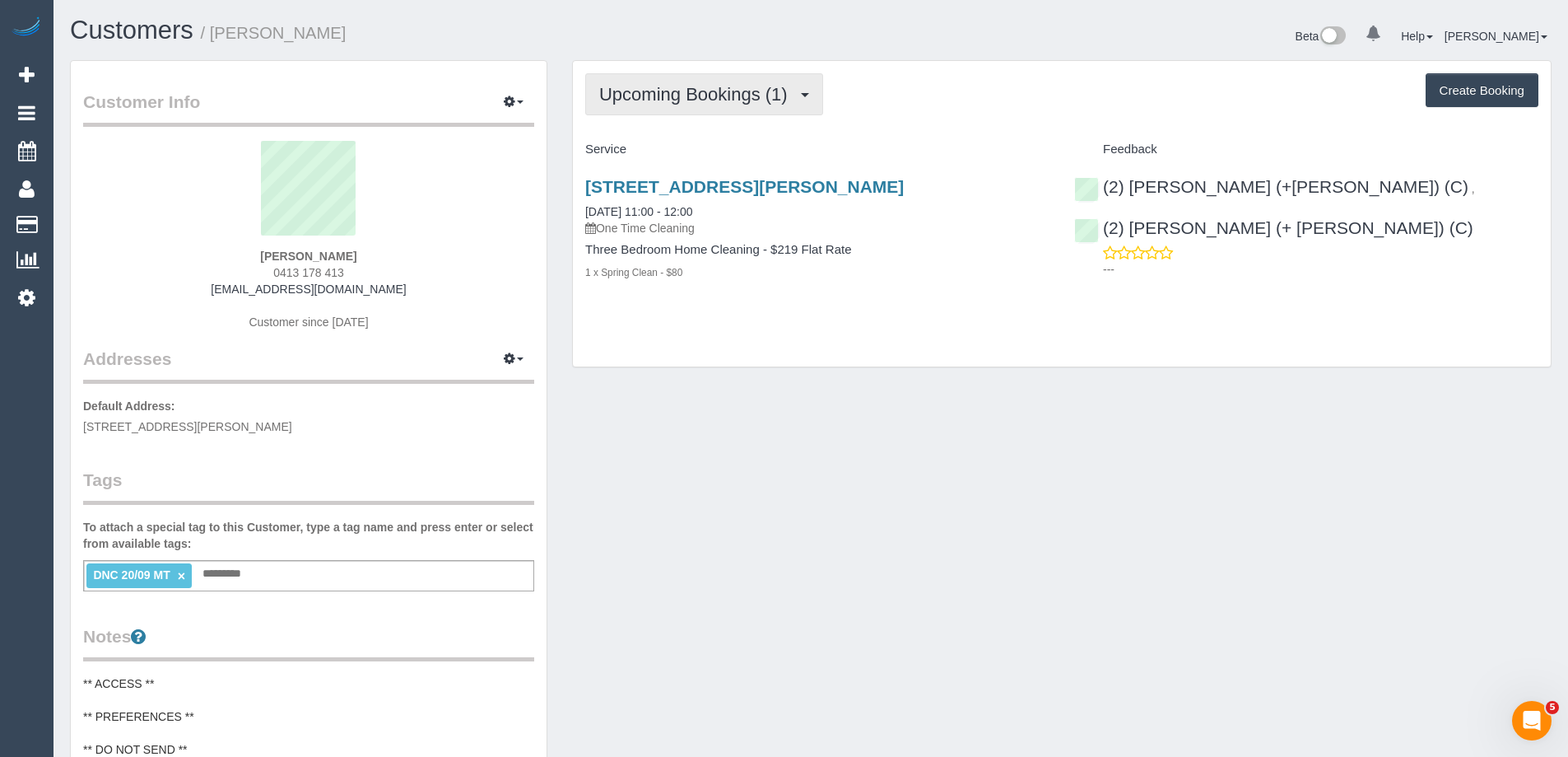
click at [697, 107] on button "Upcoming Bookings (1)" at bounding box center [703, 94] width 238 height 42
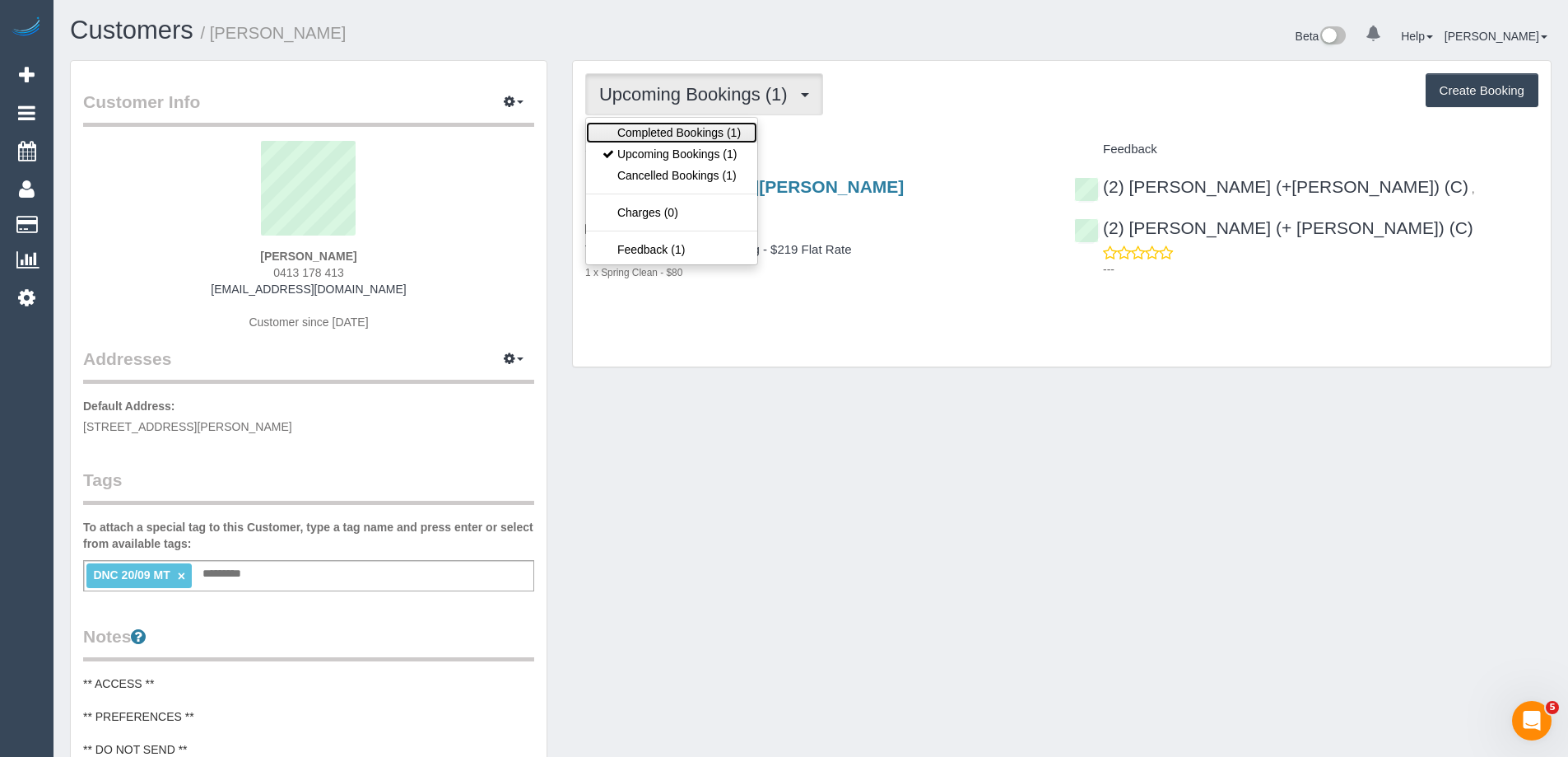
click at [696, 140] on link "Completed Bookings (1)" at bounding box center [671, 133] width 171 height 22
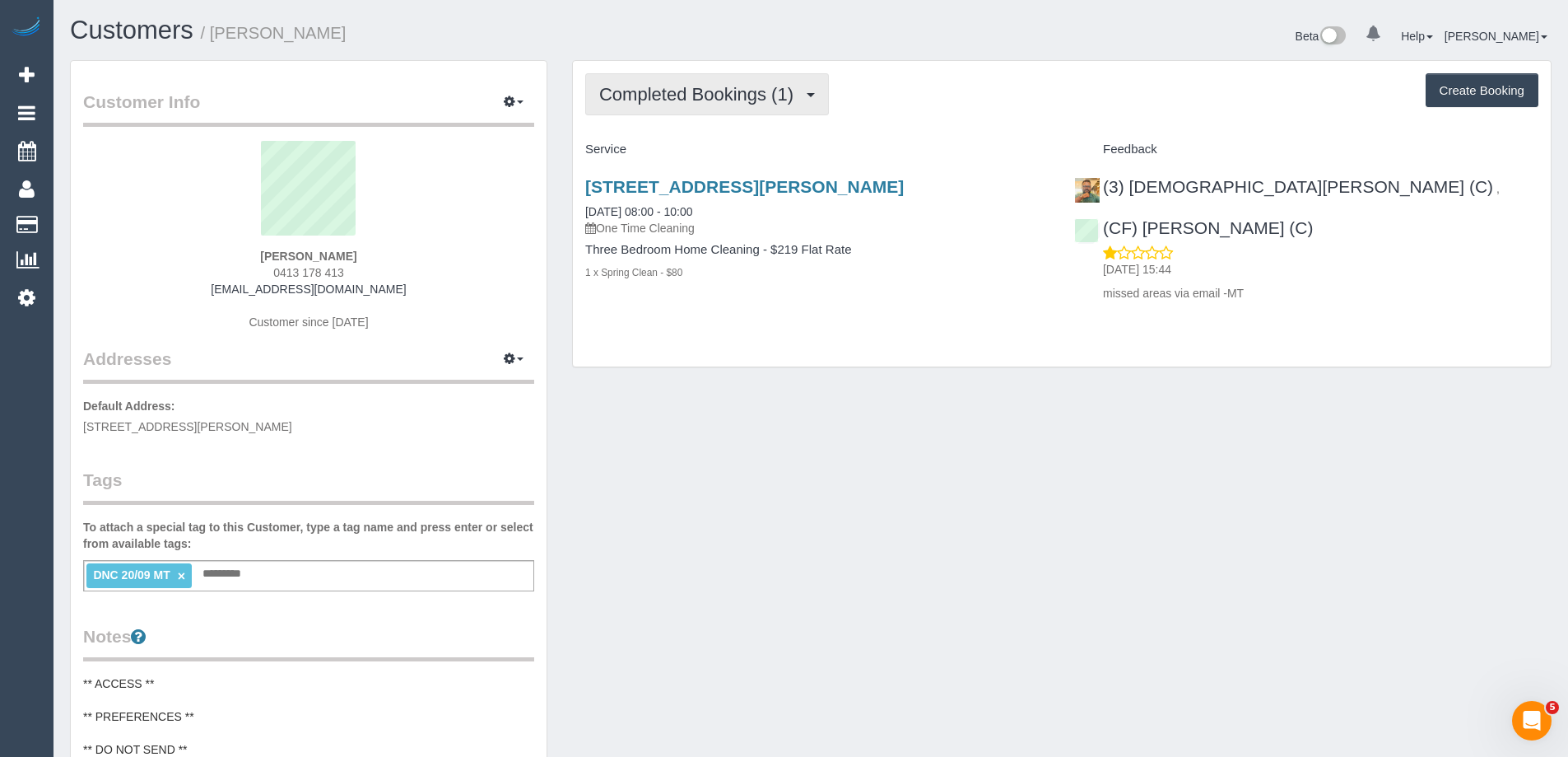
click at [721, 100] on span "Completed Bookings (1)" at bounding box center [699, 94] width 202 height 21
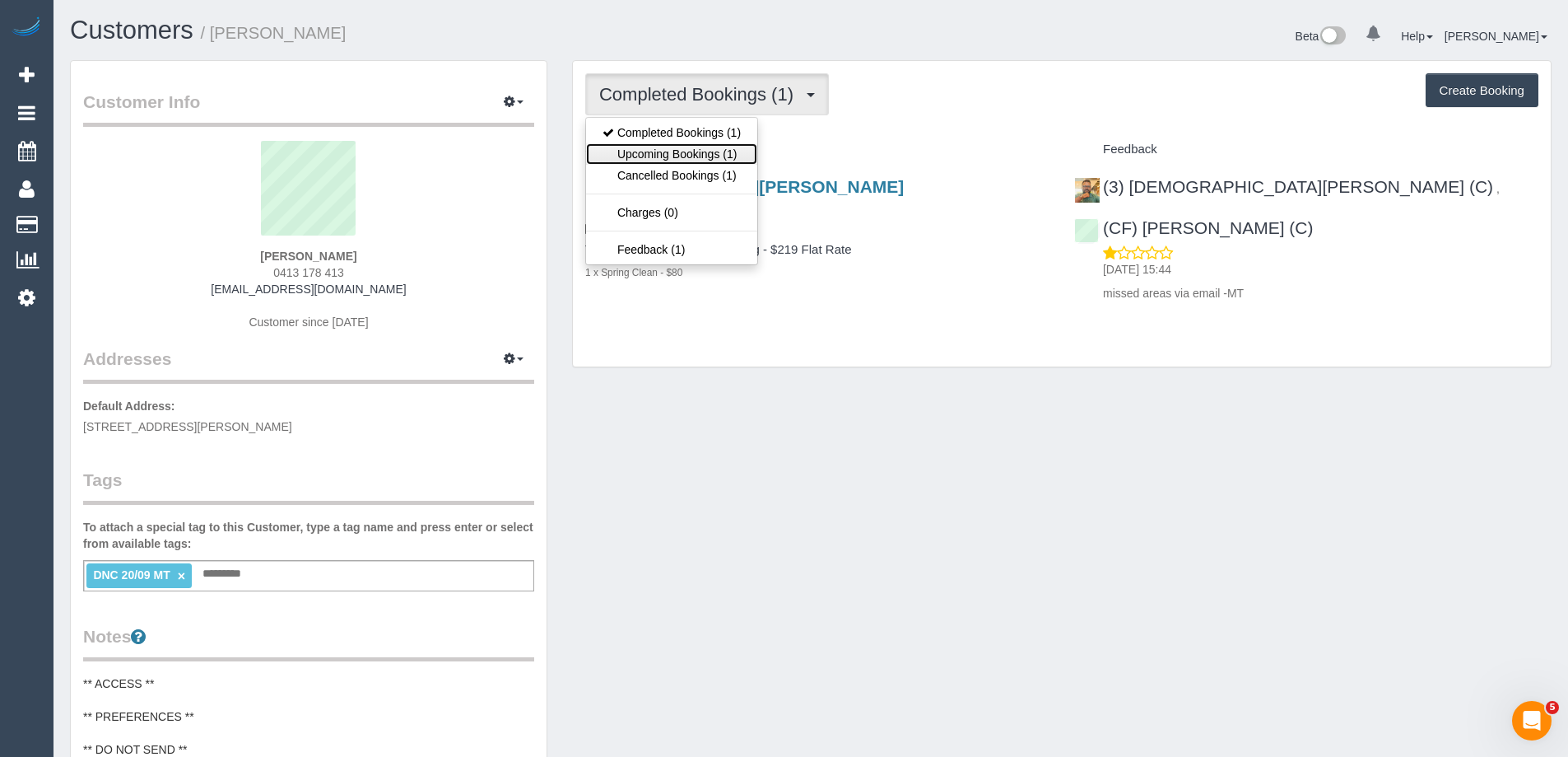
click at [698, 151] on link "Upcoming Bookings (1)" at bounding box center [671, 153] width 171 height 22
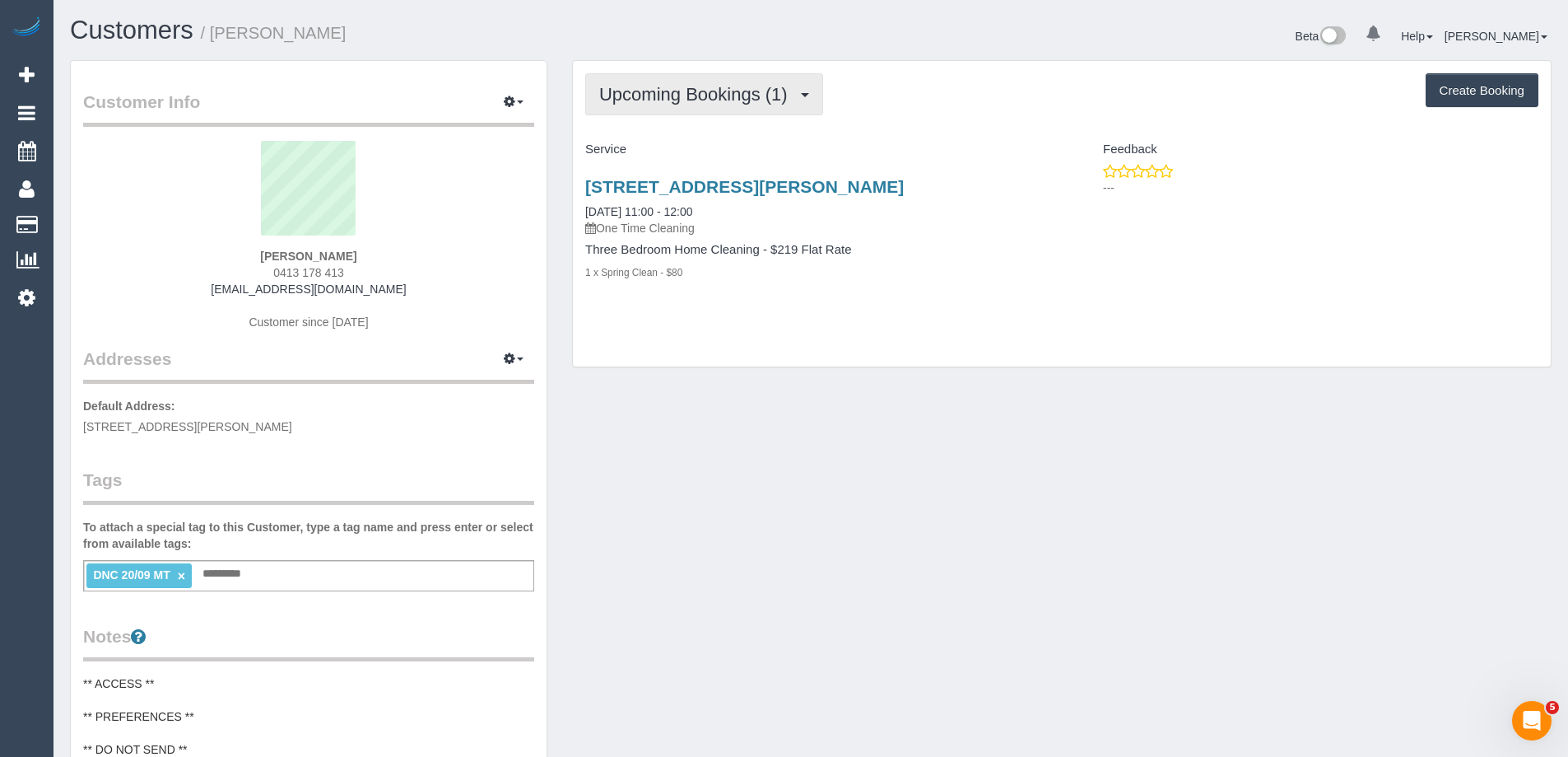
click at [718, 103] on span "Upcoming Bookings (1)" at bounding box center [697, 94] width 196 height 21
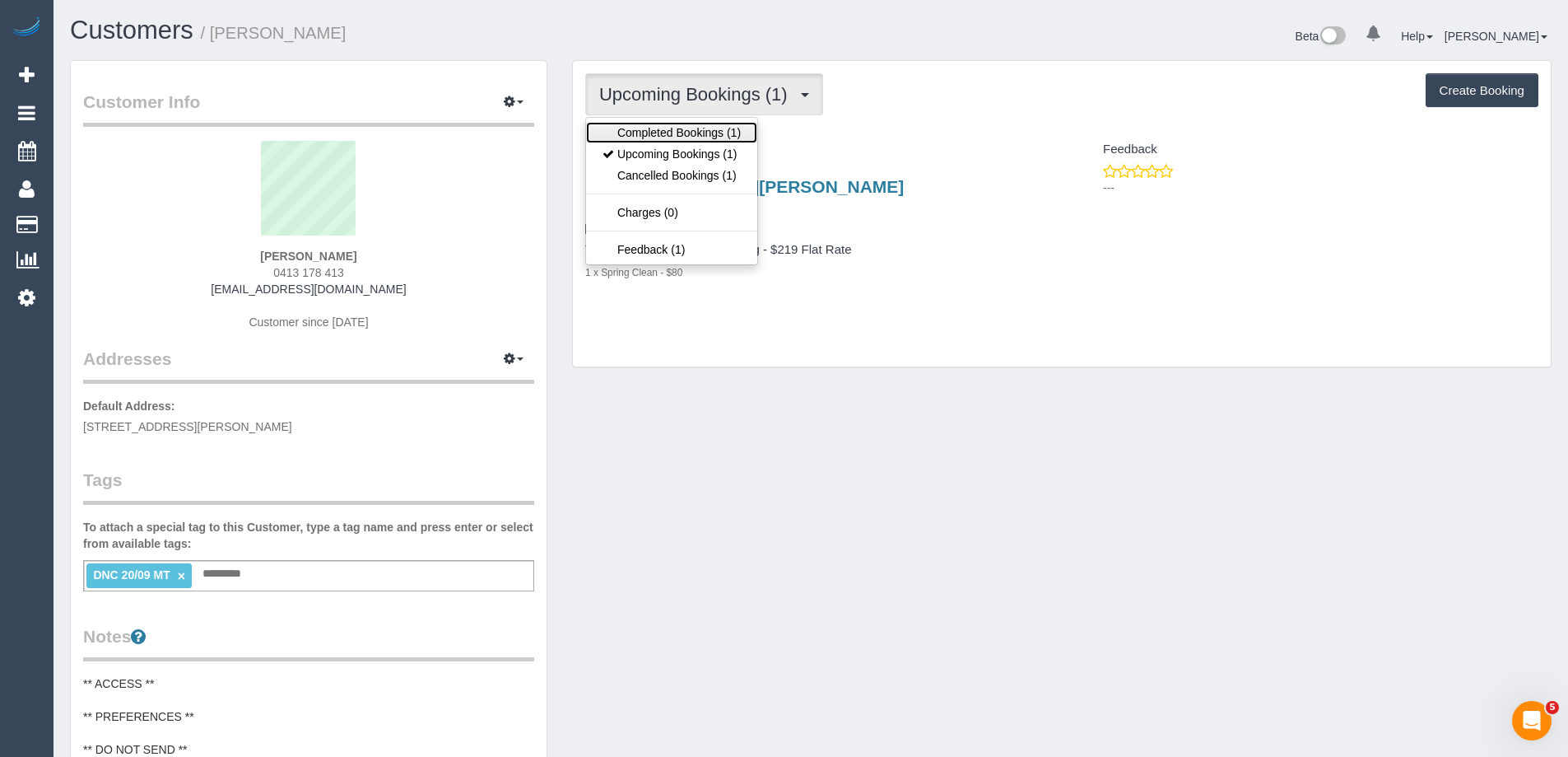
click at [678, 142] on ul "Completed Bookings (1) Upcoming Bookings (1) Cancelled Bookings (1) Charges (0)…" at bounding box center [671, 191] width 173 height 149
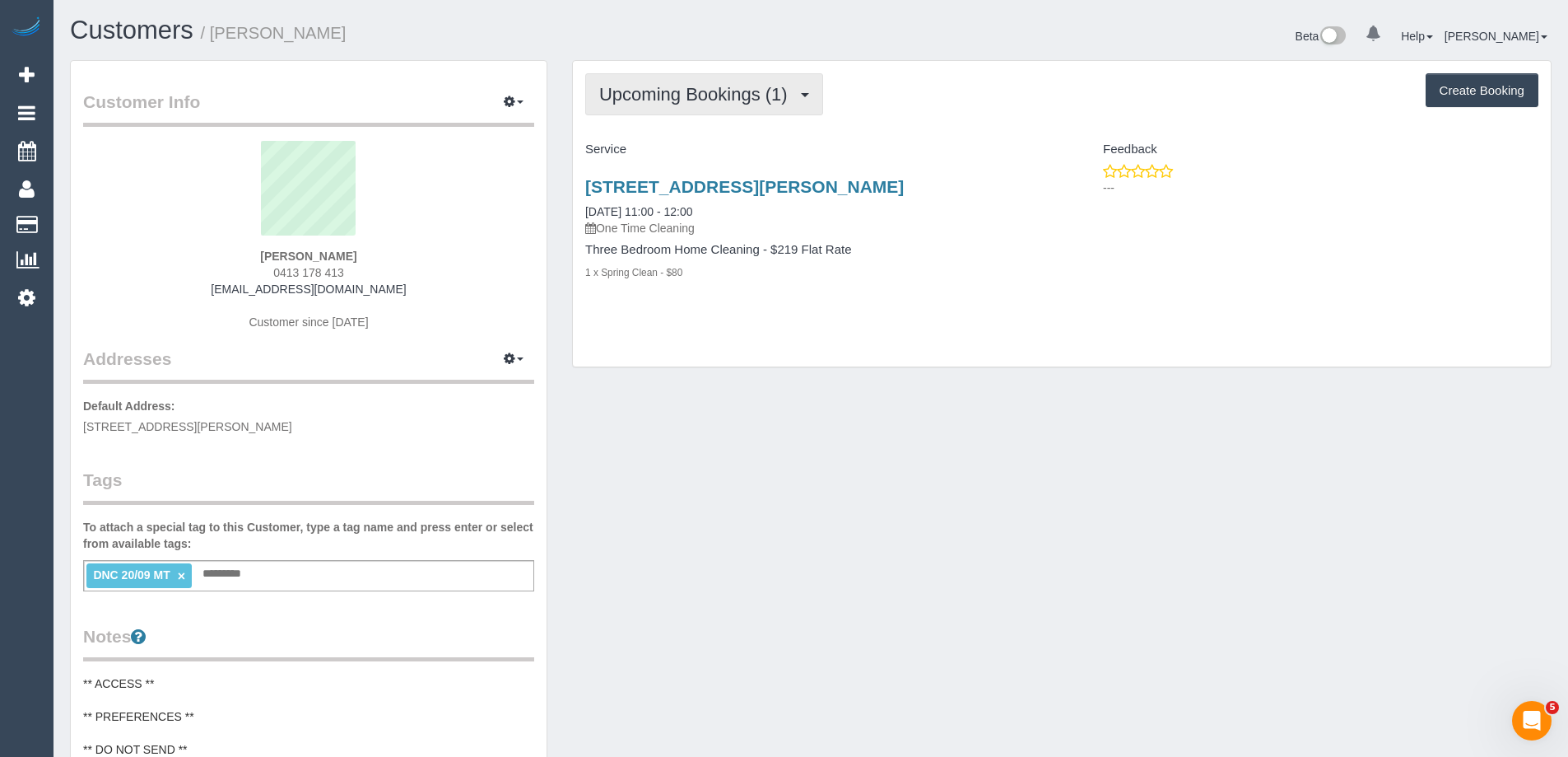
click at [698, 99] on span "Upcoming Bookings (1)" at bounding box center [697, 94] width 196 height 21
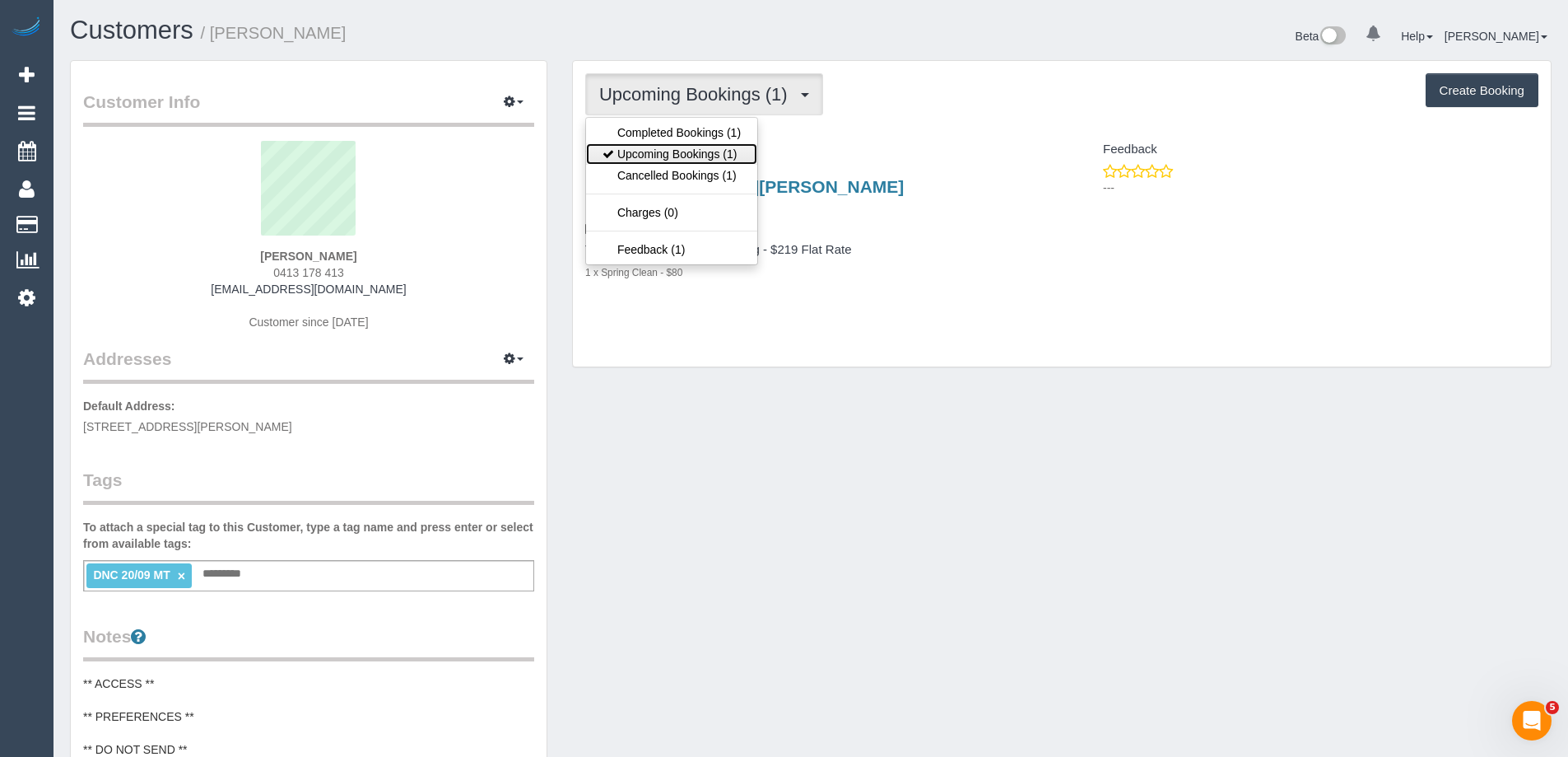
click at [704, 146] on link "Upcoming Bookings (1)" at bounding box center [671, 153] width 171 height 22
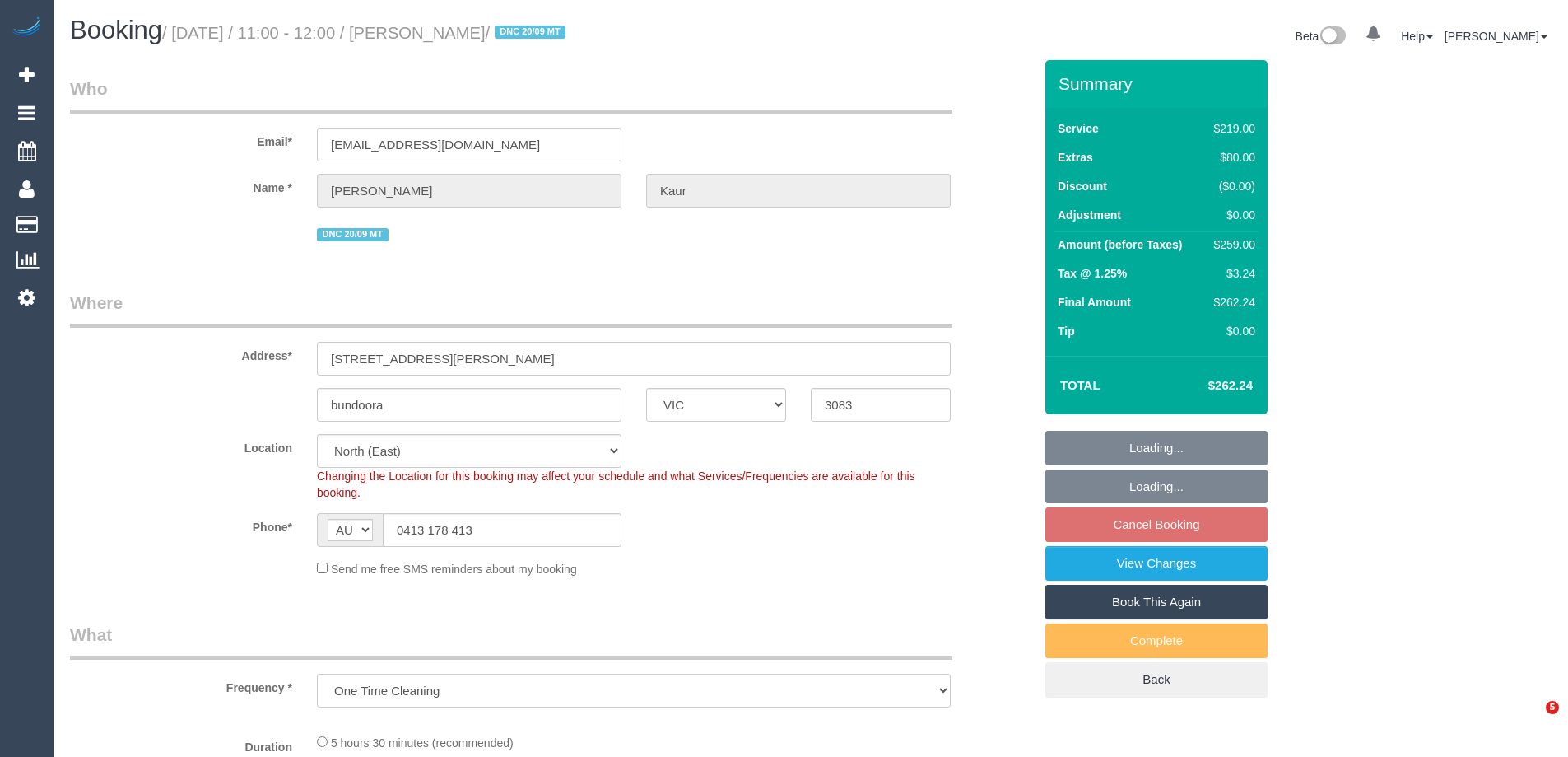
select select "VIC"
select select "number:27"
select select "number:14"
select select "number:19"
select select "number:23"
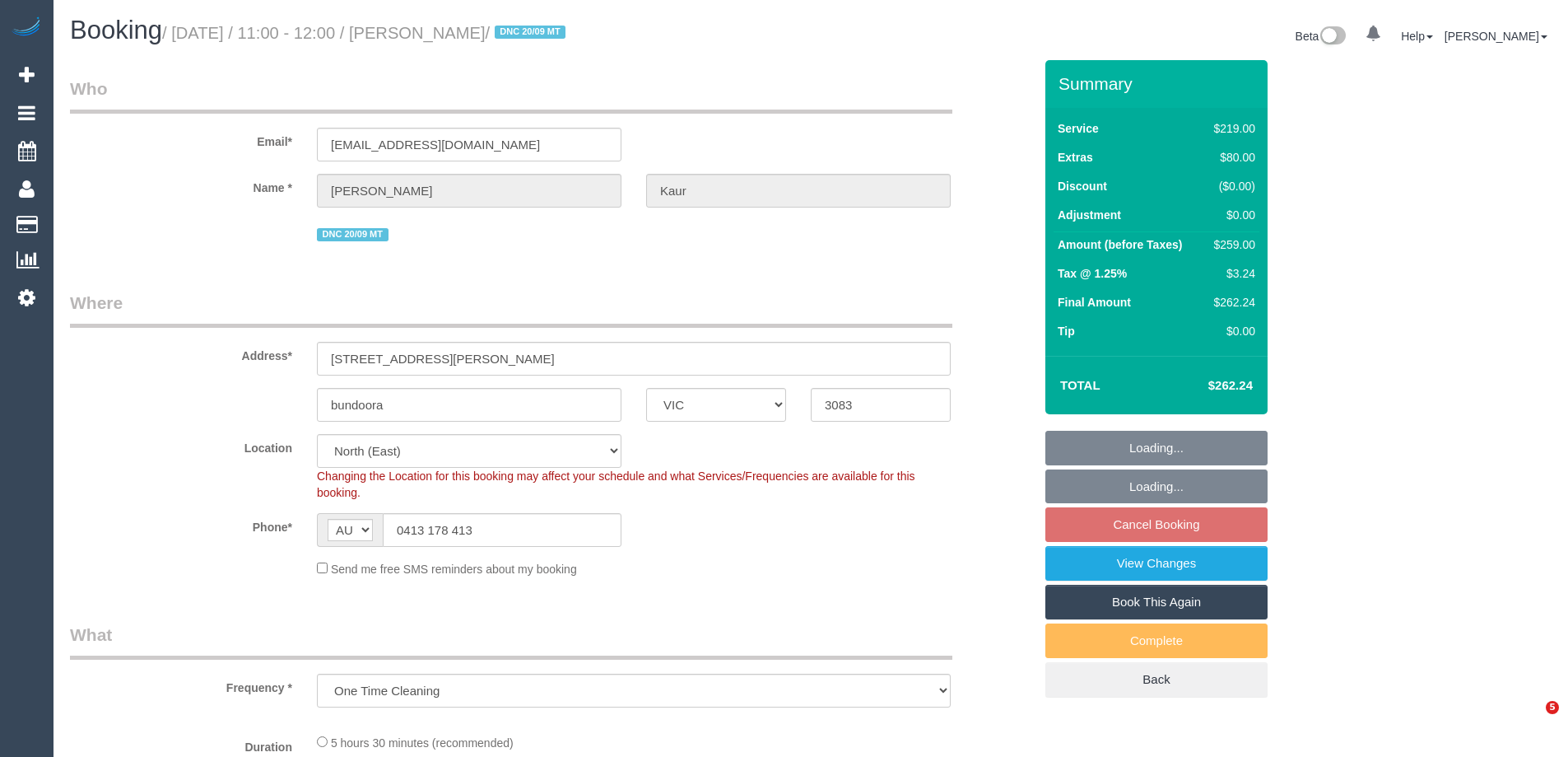
select select "number:35"
select select "number:13"
select select "object:1459"
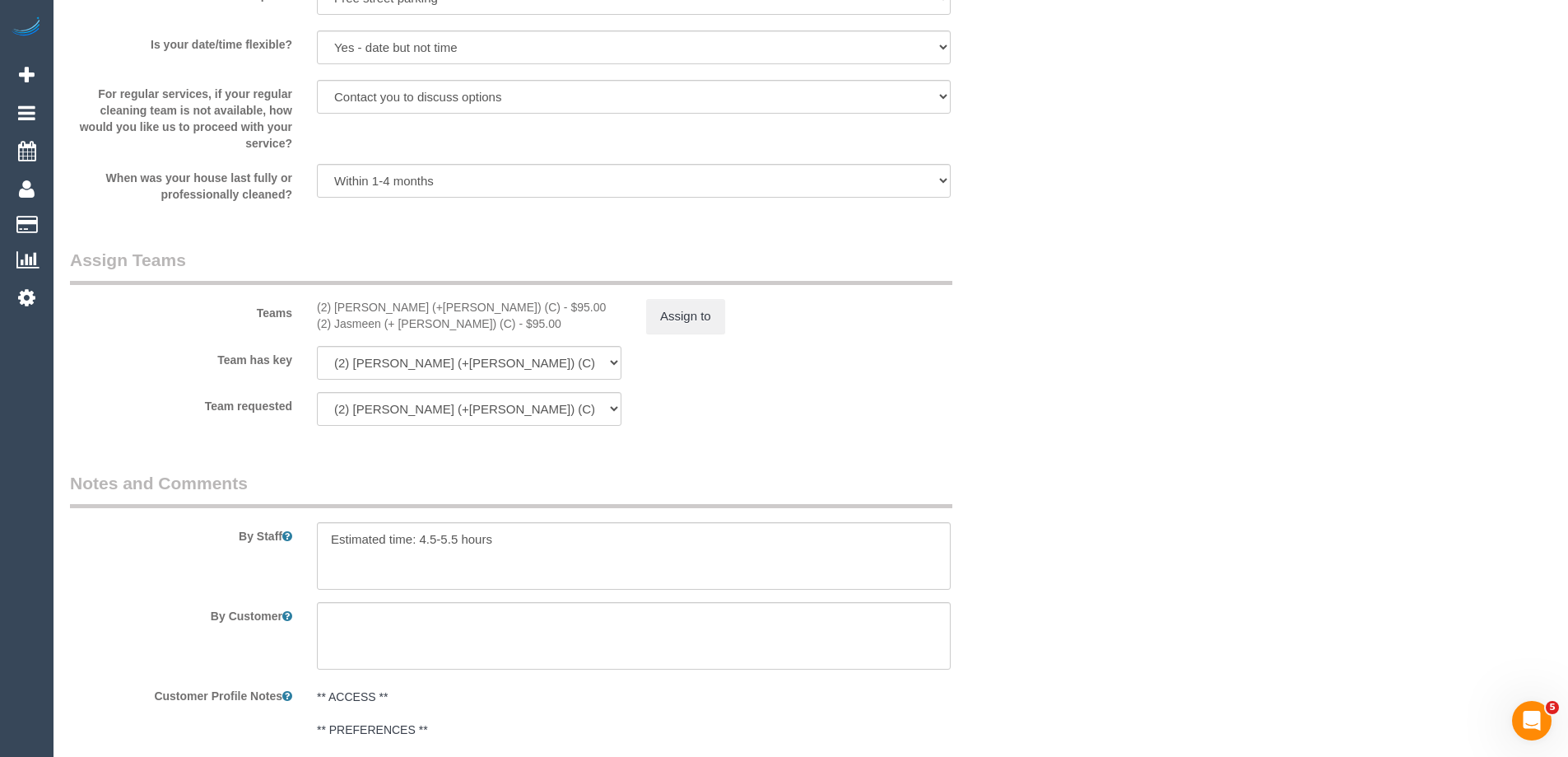
scroll to position [2552, 0]
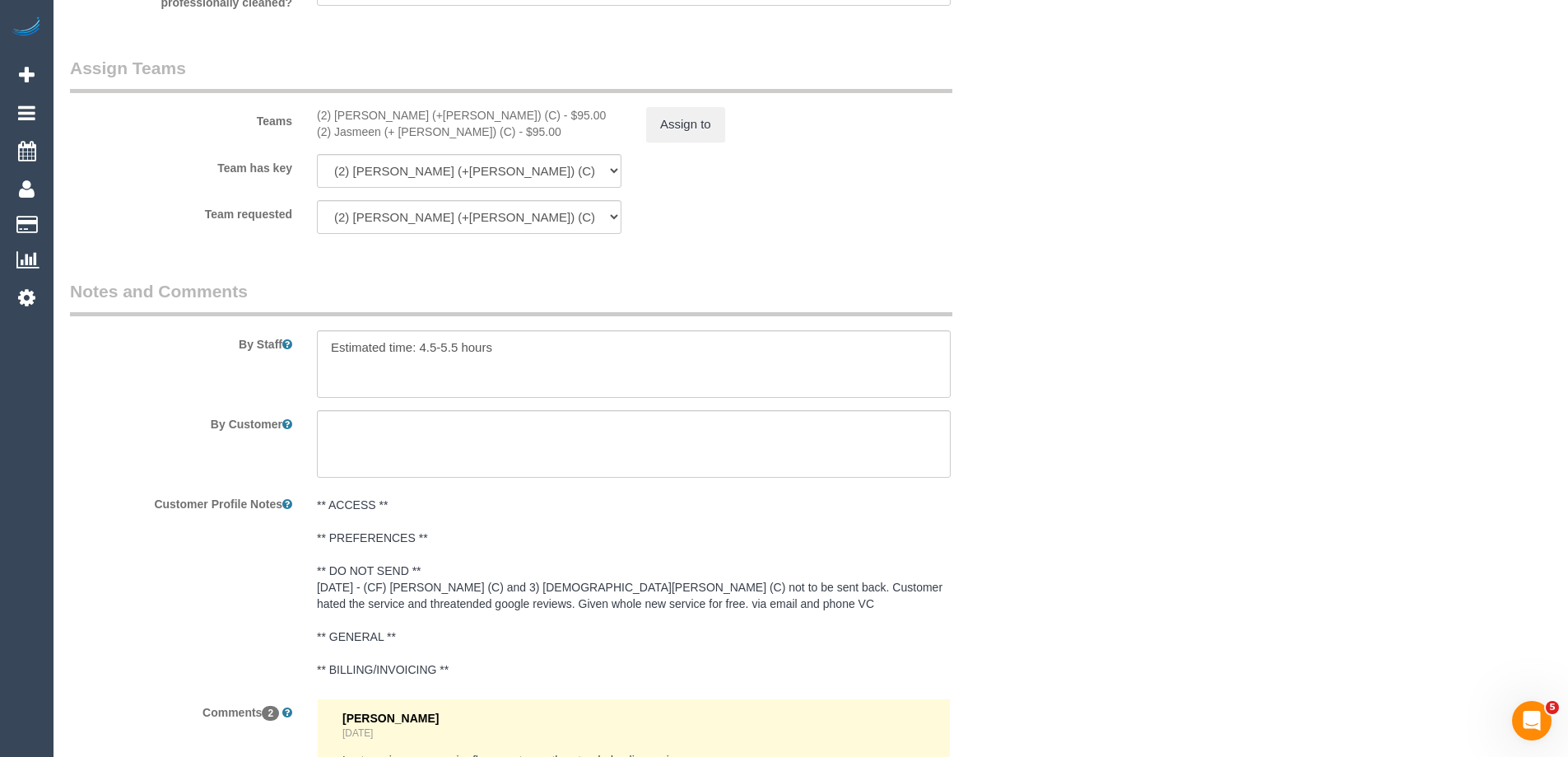
drag, startPoint x: 462, startPoint y: 110, endPoint x: 266, endPoint y: 134, distance: 197.5
click at [266, 134] on div "Teams (2) Harpreet (+Jasmeen) (C) - $95.00 (2) Jasmeen (+ Harpreet) (C) - $95.0…" at bounding box center [551, 99] width 988 height 86
click at [415, 120] on div "(2) Harpreet (+Jasmeen) (C) - $95.00" at bounding box center [469, 116] width 305 height 17
drag, startPoint x: 310, startPoint y: 117, endPoint x: 464, endPoint y: 120, distance: 154.0
click at [464, 120] on div "(2) Harpreet (+Jasmeen) (C) - $95.00 (2) Jasmeen (+ Harpreet) (C) - $95.00" at bounding box center [469, 123] width 329 height 33
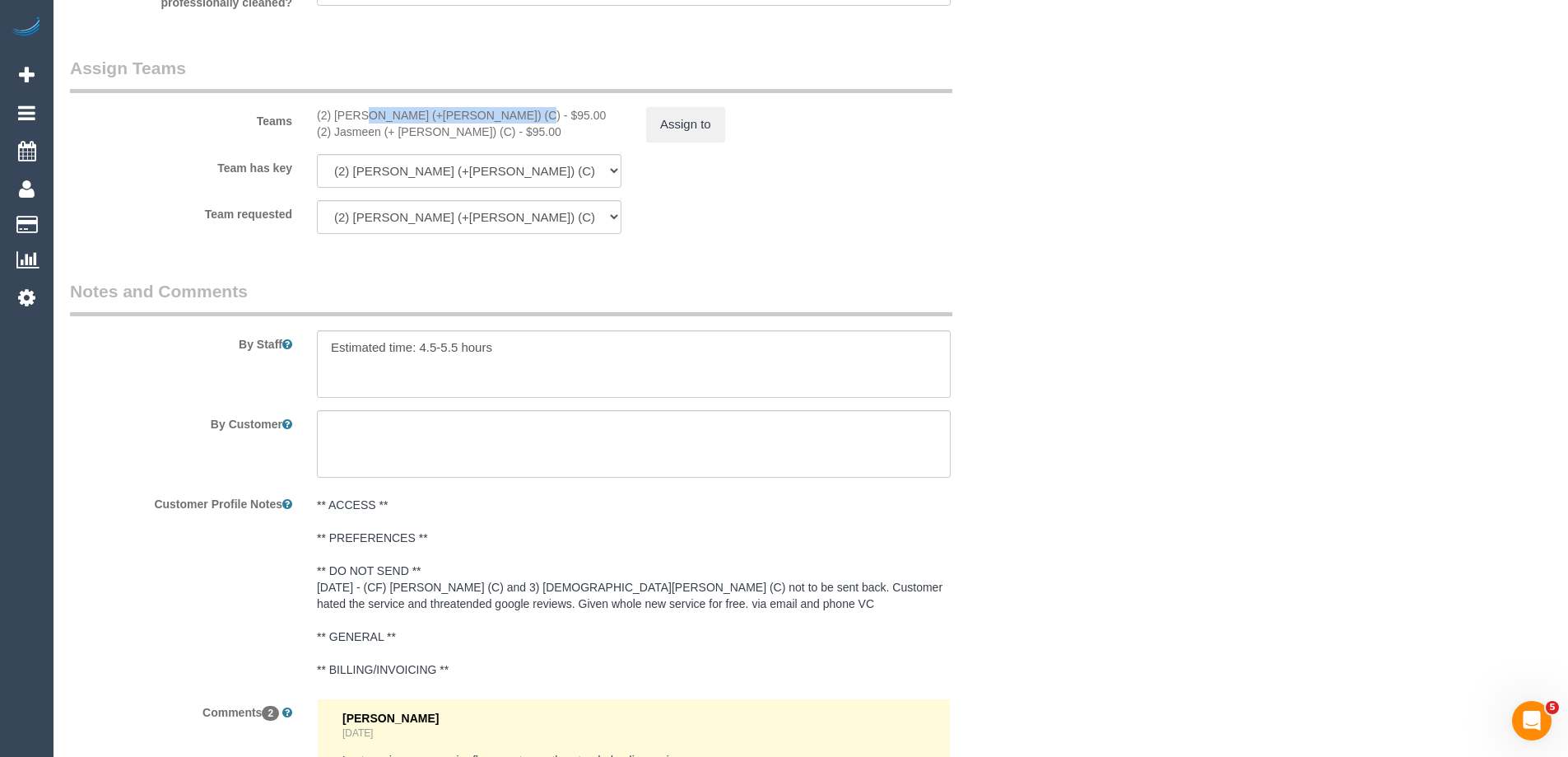
copy div "(2) [PERSON_NAME] (+[PERSON_NAME]) (C)"
click at [666, 122] on button "Assign to" at bounding box center [685, 124] width 79 height 35
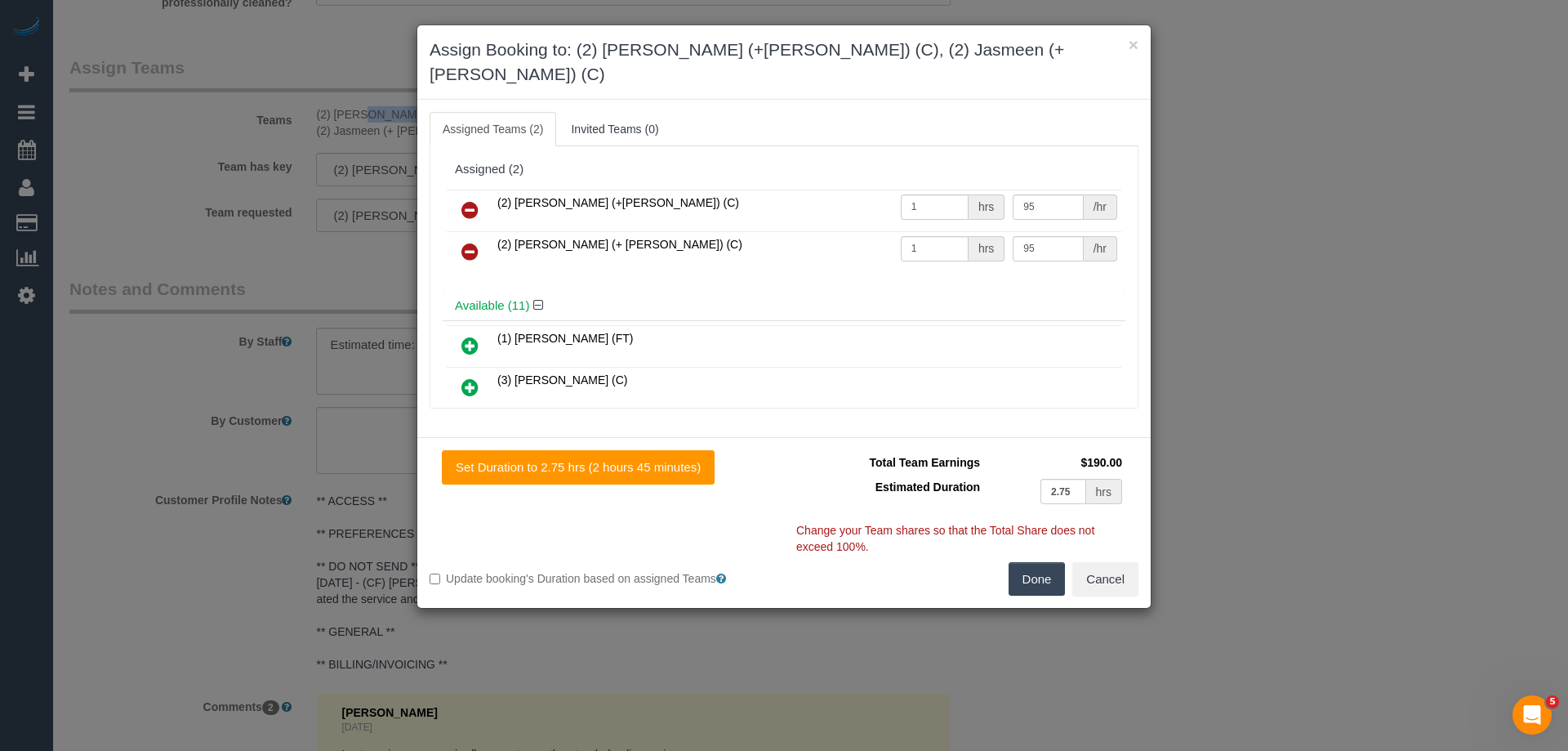
click at [471, 200] on icon at bounding box center [470, 209] width 17 height 20
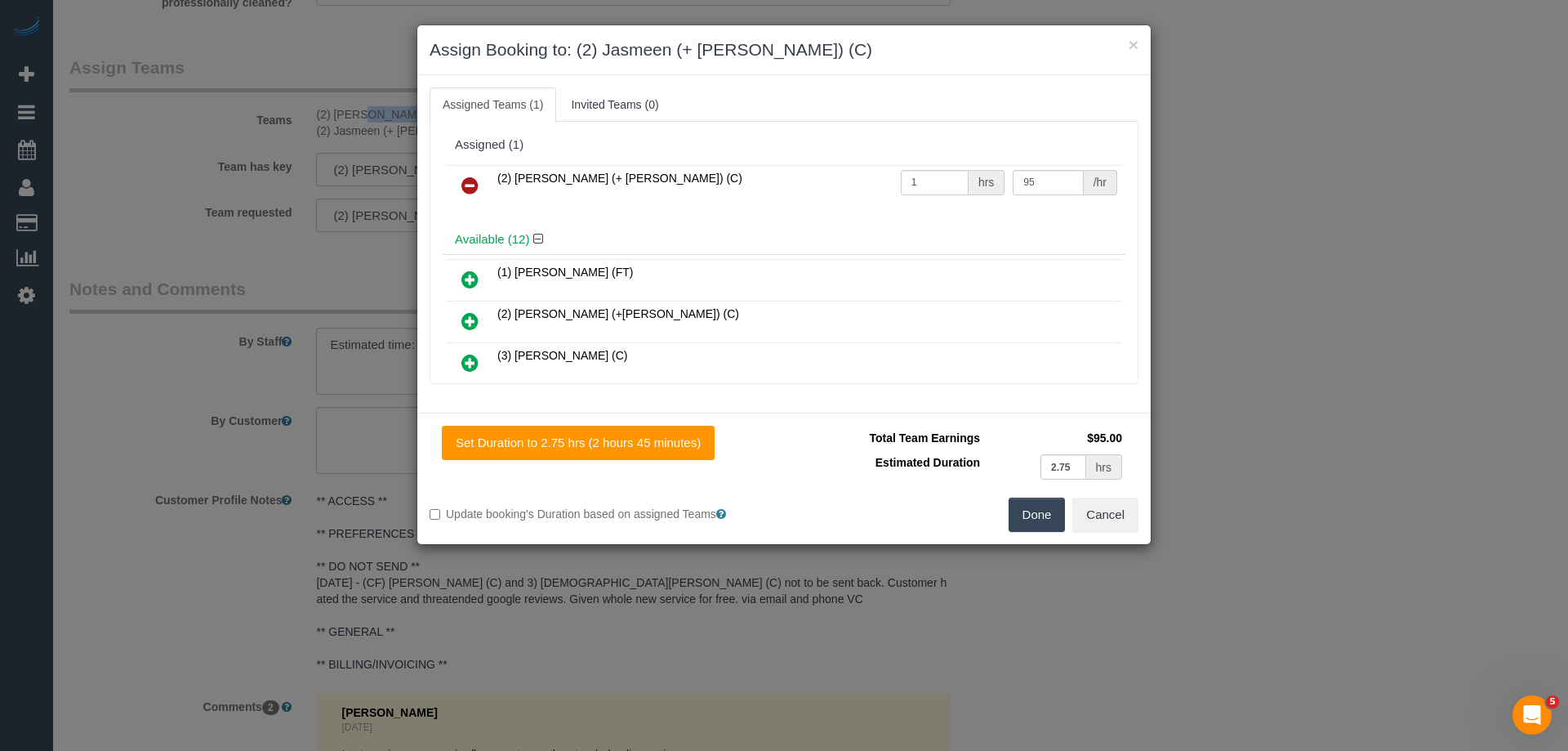
click at [472, 176] on icon at bounding box center [470, 185] width 17 height 20
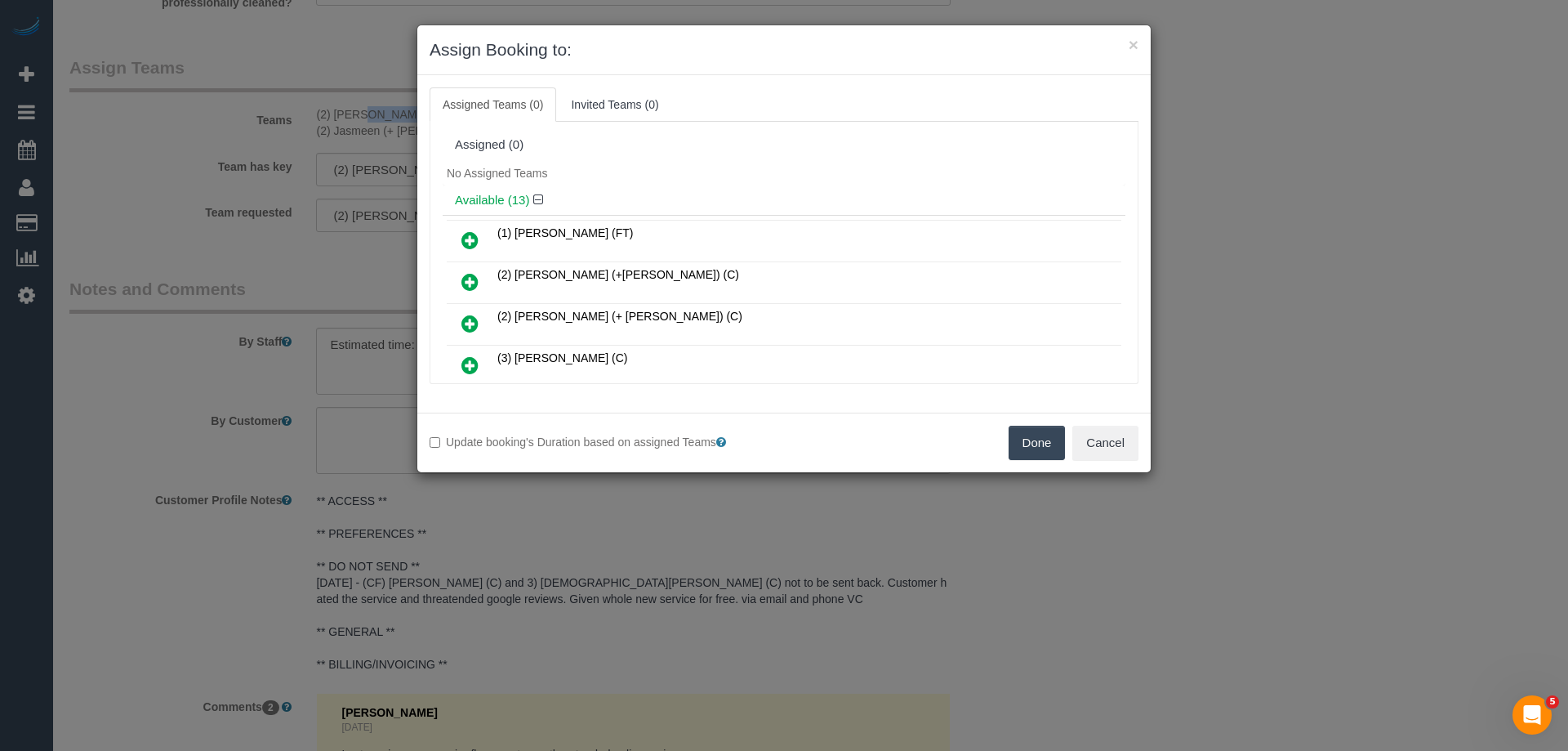
click at [1032, 436] on button "Done" at bounding box center [1036, 442] width 57 height 35
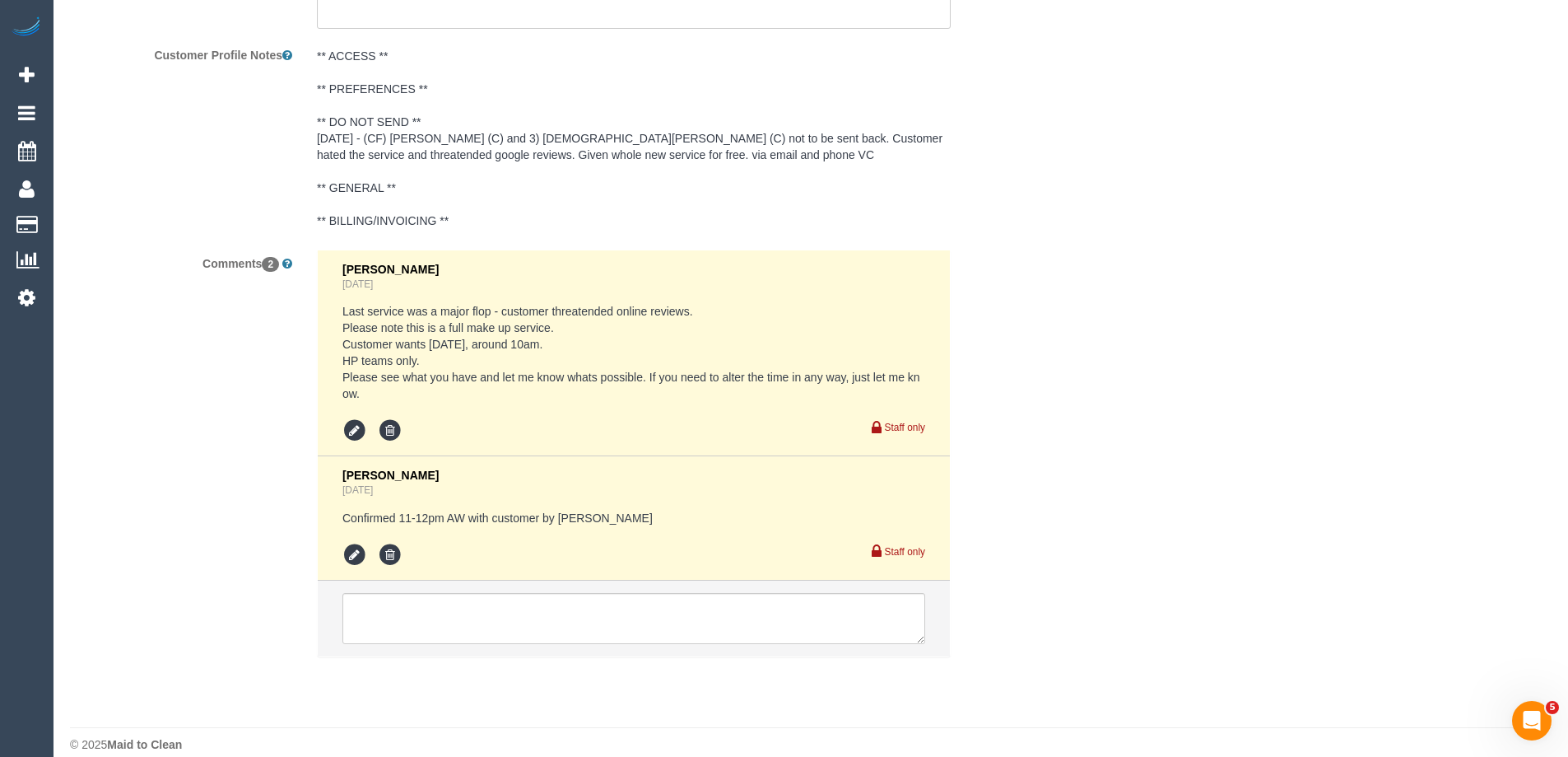
scroll to position [3020, 0]
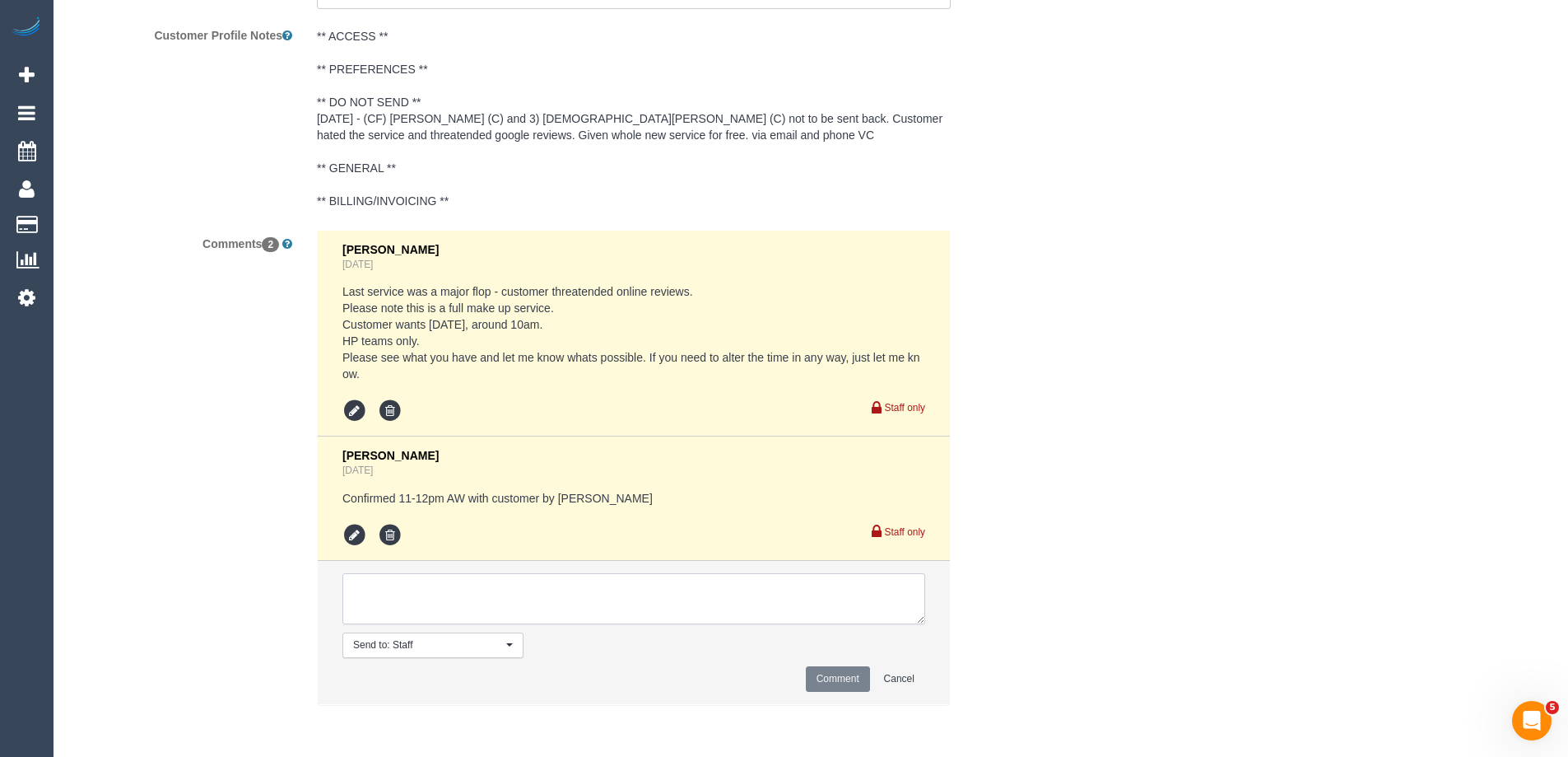
click at [422, 584] on textarea at bounding box center [634, 598] width 583 height 51
paste textarea "(2) [PERSON_NAME] (+[PERSON_NAME]) (C)"
click at [351, 598] on textarea at bounding box center [634, 598] width 583 height 51
click at [358, 591] on textarea at bounding box center [634, 598] width 583 height 51
paste textarea "Cleaner(s) Unassigned: Reason Unassigned: One Off/Ongoing: Flexibility: Close a…"
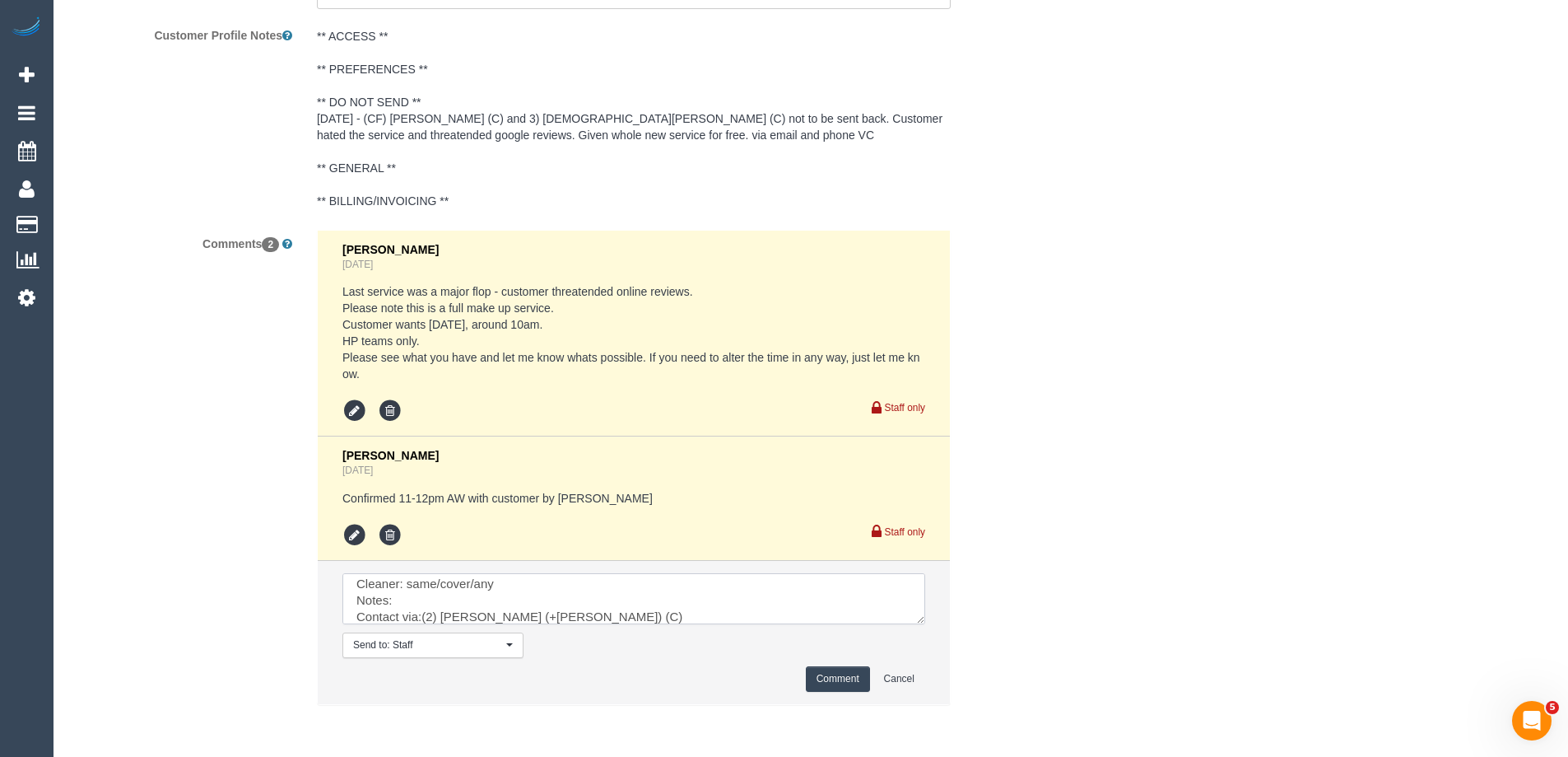
scroll to position [99, 0]
drag, startPoint x: 421, startPoint y: 617, endPoint x: 623, endPoint y: 618, distance: 202.0
click at [623, 618] on textarea at bounding box center [634, 598] width 583 height 51
drag, startPoint x: 919, startPoint y: 618, endPoint x: 1179, endPoint y: 789, distance: 311.2
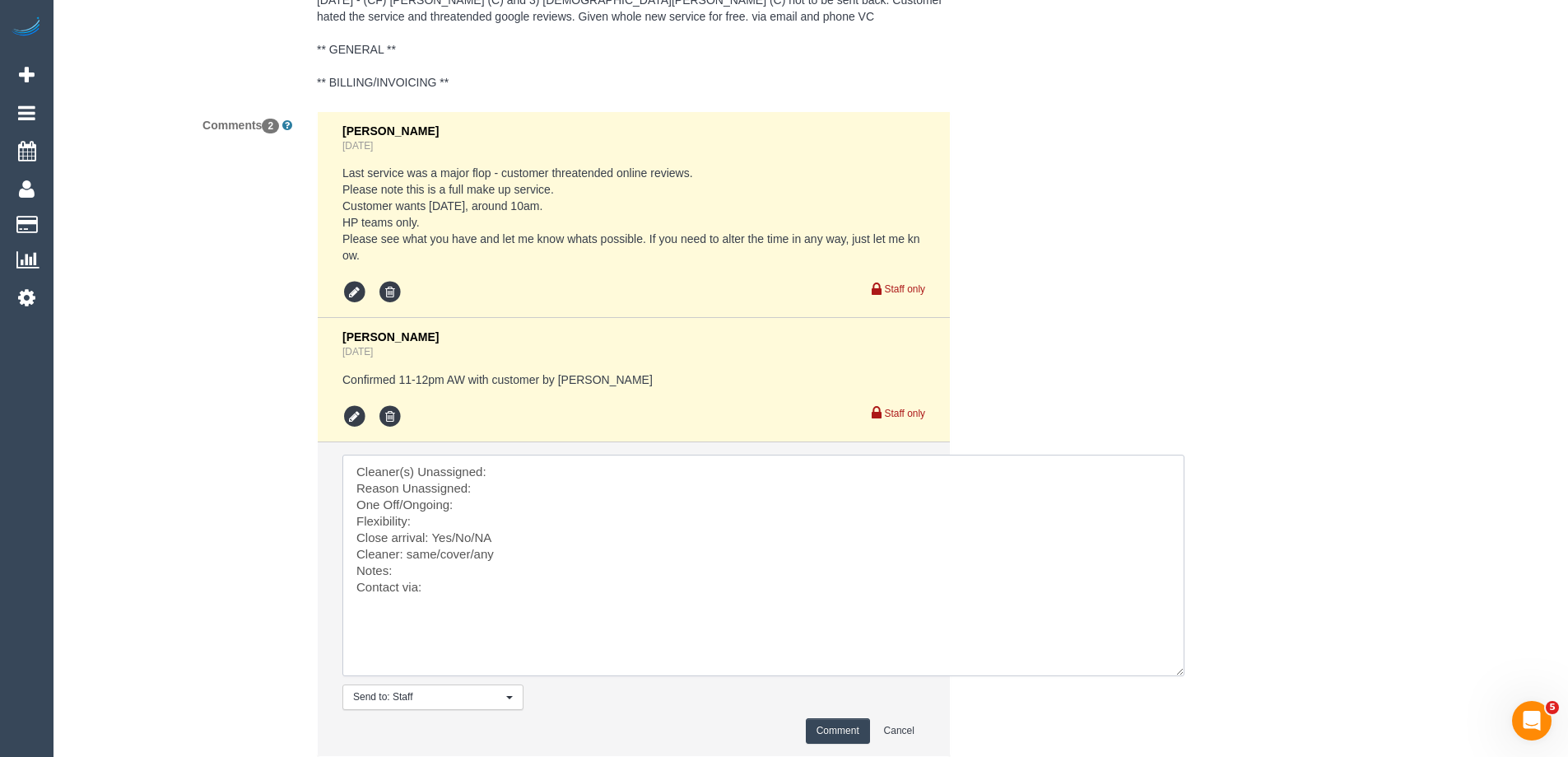
scroll to position [3258, 0]
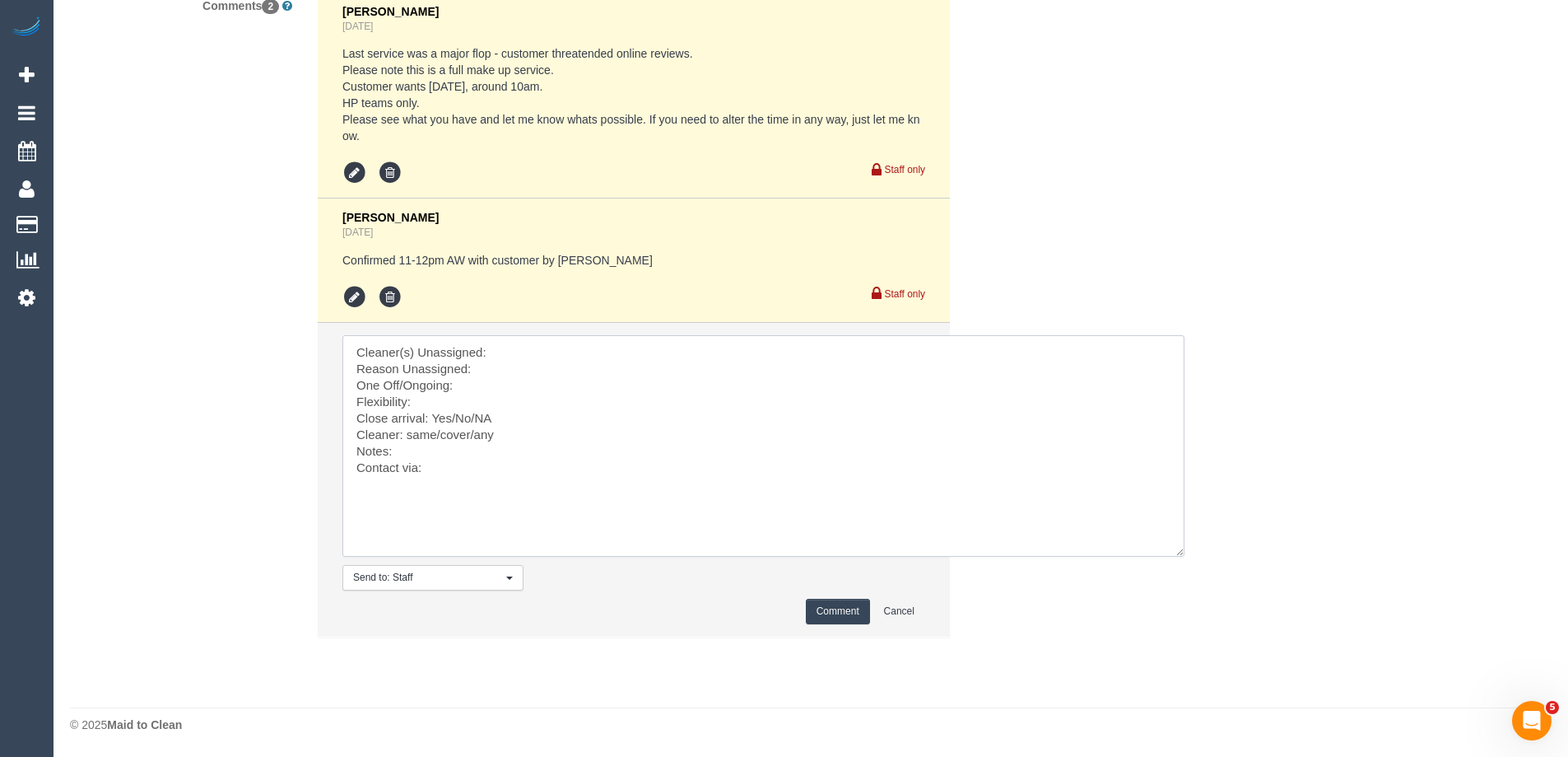
click at [502, 347] on textarea at bounding box center [763, 445] width 842 height 221
paste textarea "(2) [PERSON_NAME] (+[PERSON_NAME]) (C)"
click at [504, 375] on textarea at bounding box center [763, 445] width 842 height 221
click at [713, 369] on textarea at bounding box center [763, 445] width 842 height 221
click at [465, 390] on textarea at bounding box center [763, 445] width 842 height 221
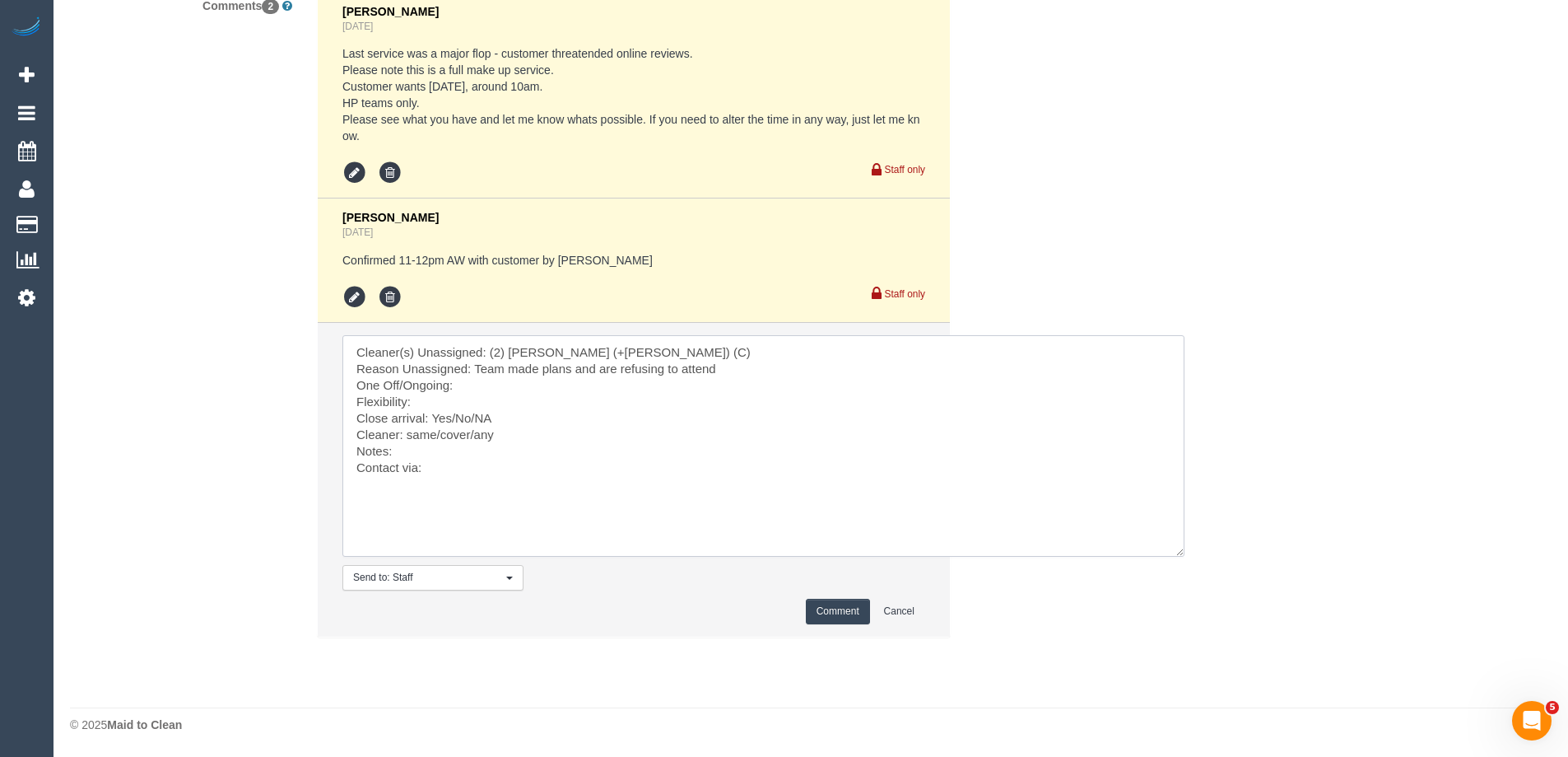
click at [490, 389] on textarea at bounding box center [763, 445] width 842 height 221
click at [448, 401] on textarea at bounding box center [763, 445] width 842 height 221
drag, startPoint x: 475, startPoint y: 416, endPoint x: 434, endPoint y: 416, distance: 41.0
click at [434, 416] on textarea at bounding box center [763, 445] width 842 height 221
drag, startPoint x: 475, startPoint y: 433, endPoint x: 409, endPoint y: 436, distance: 66.1
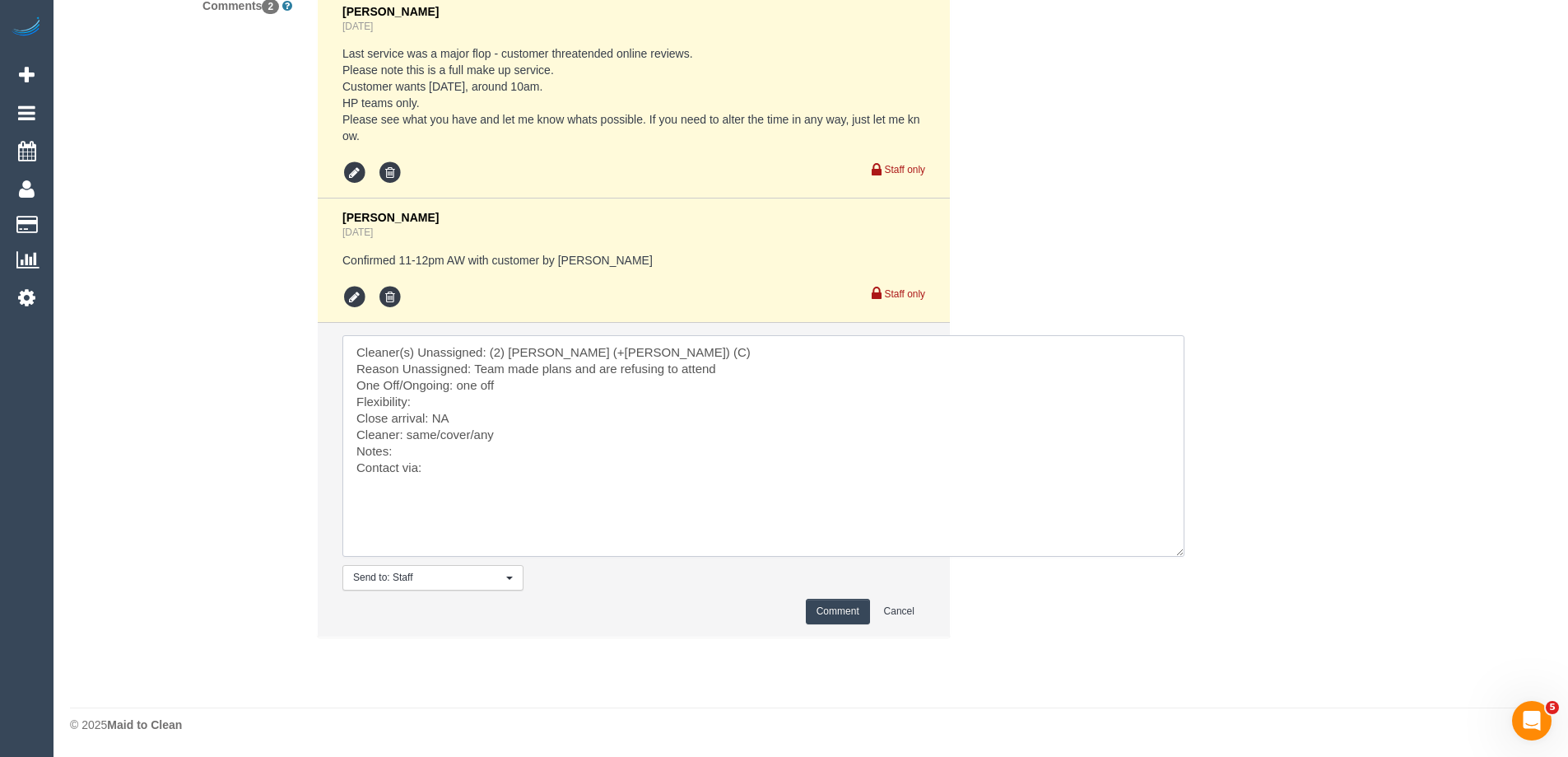
click at [409, 436] on textarea at bounding box center [763, 445] width 842 height 221
click at [440, 466] on textarea at bounding box center [763, 445] width 842 height 221
click at [435, 472] on textarea at bounding box center [763, 445] width 842 height 221
click at [413, 438] on textarea at bounding box center [763, 445] width 842 height 221
click at [435, 469] on textarea at bounding box center [763, 445] width 842 height 221
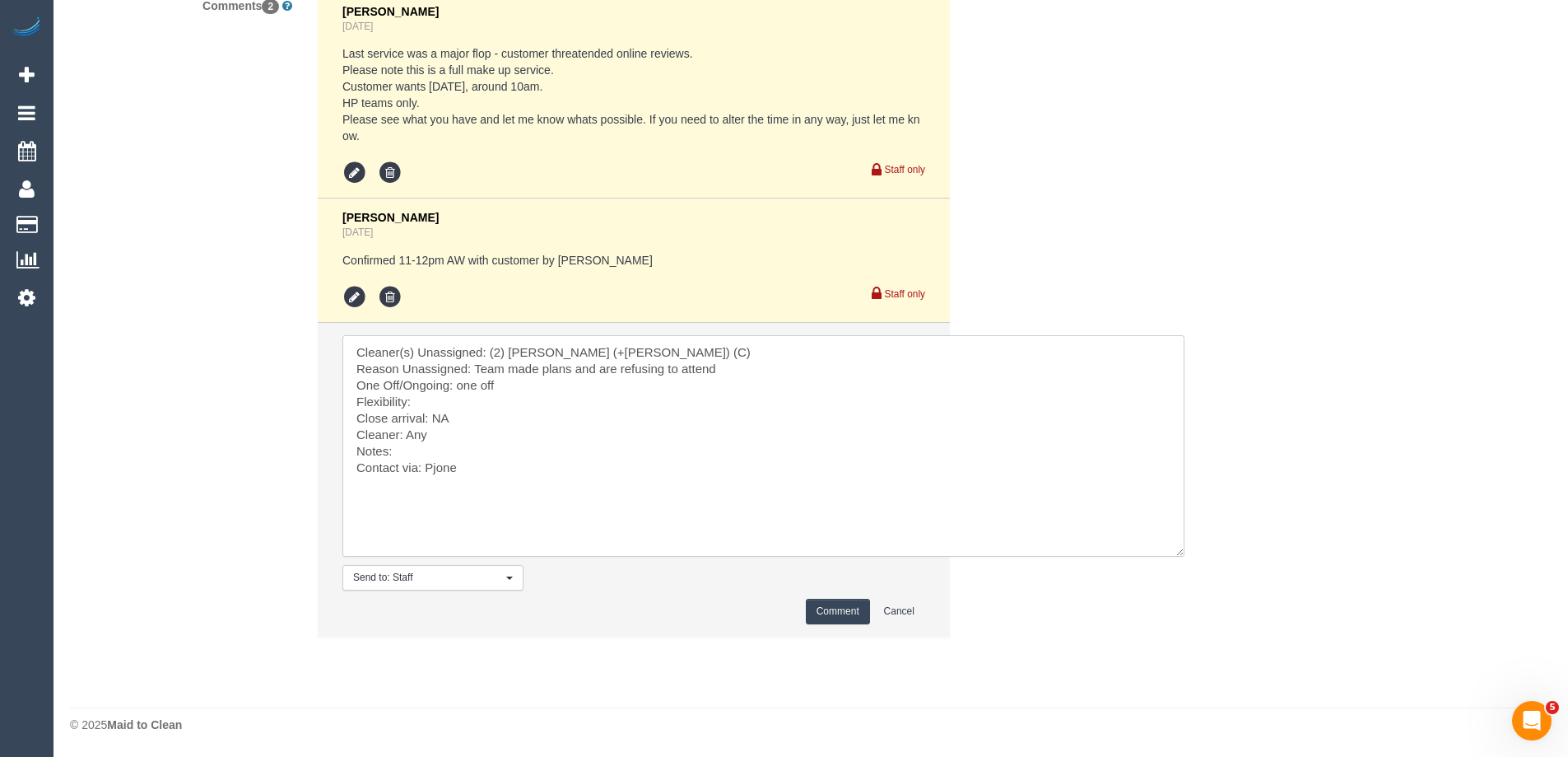
click at [436, 467] on textarea at bounding box center [763, 445] width 842 height 221
drag, startPoint x: 473, startPoint y: 467, endPoint x: 427, endPoint y: 467, distance: 46.0
click at [427, 467] on textarea at bounding box center [763, 445] width 842 height 221
type textarea "Cleaner(s) Unassigned: (2) Harpreet (+Jasmeen) (C) Reason Unassigned: Team made…"
click at [811, 614] on button "Comment" at bounding box center [838, 610] width 64 height 25
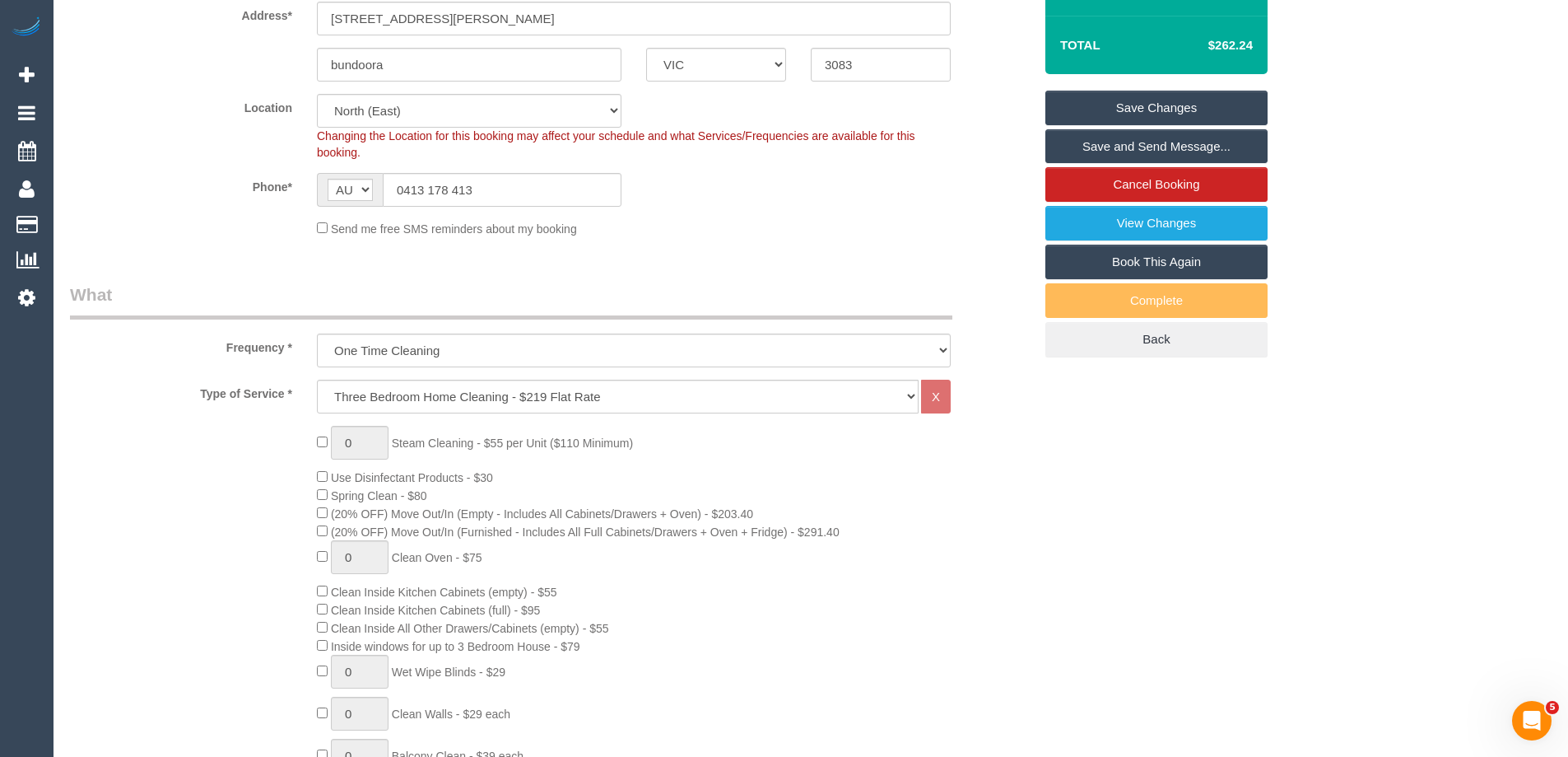
scroll to position [247, 0]
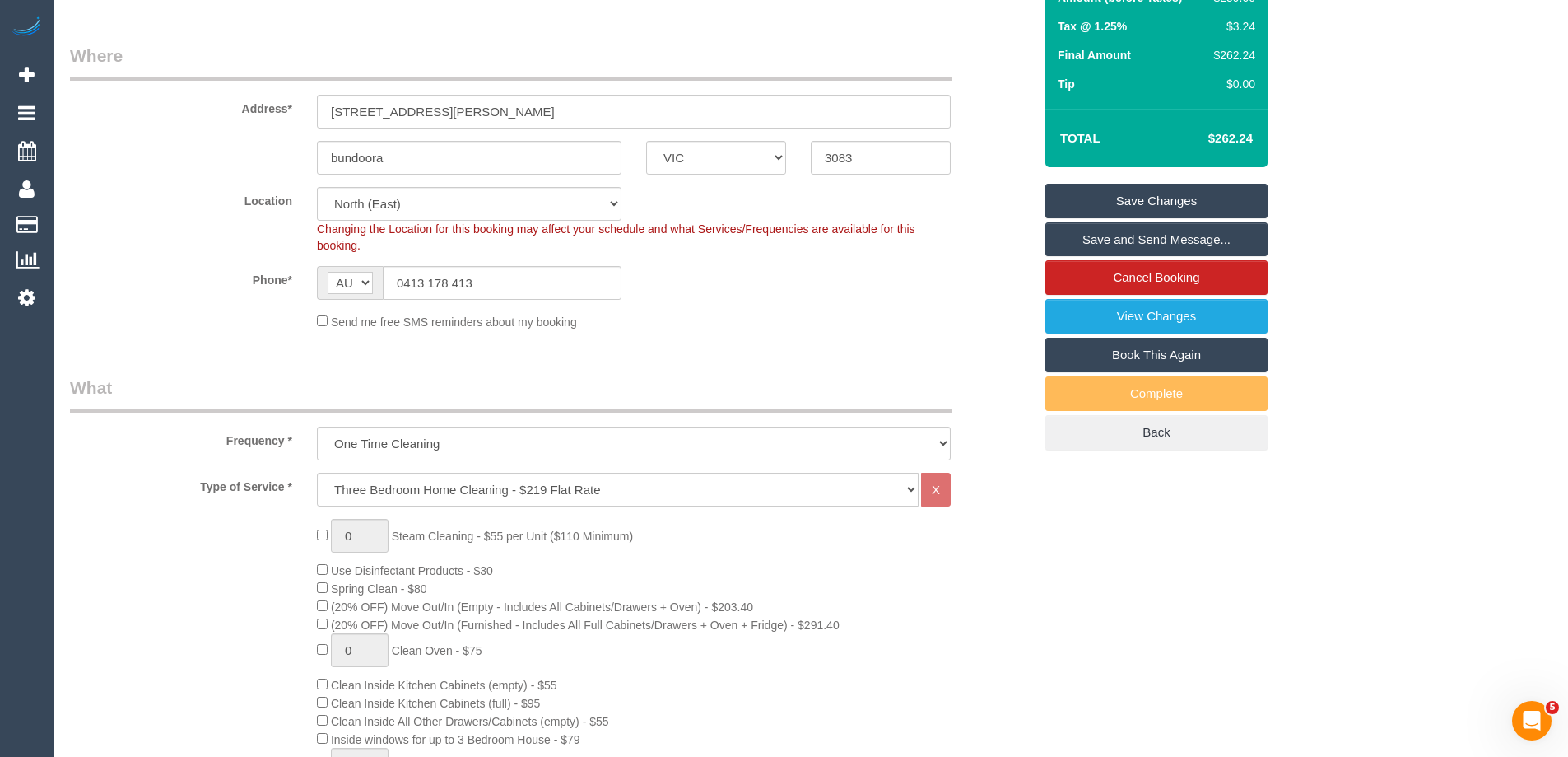
click at [1141, 200] on link "Save Changes" at bounding box center [1156, 200] width 222 height 35
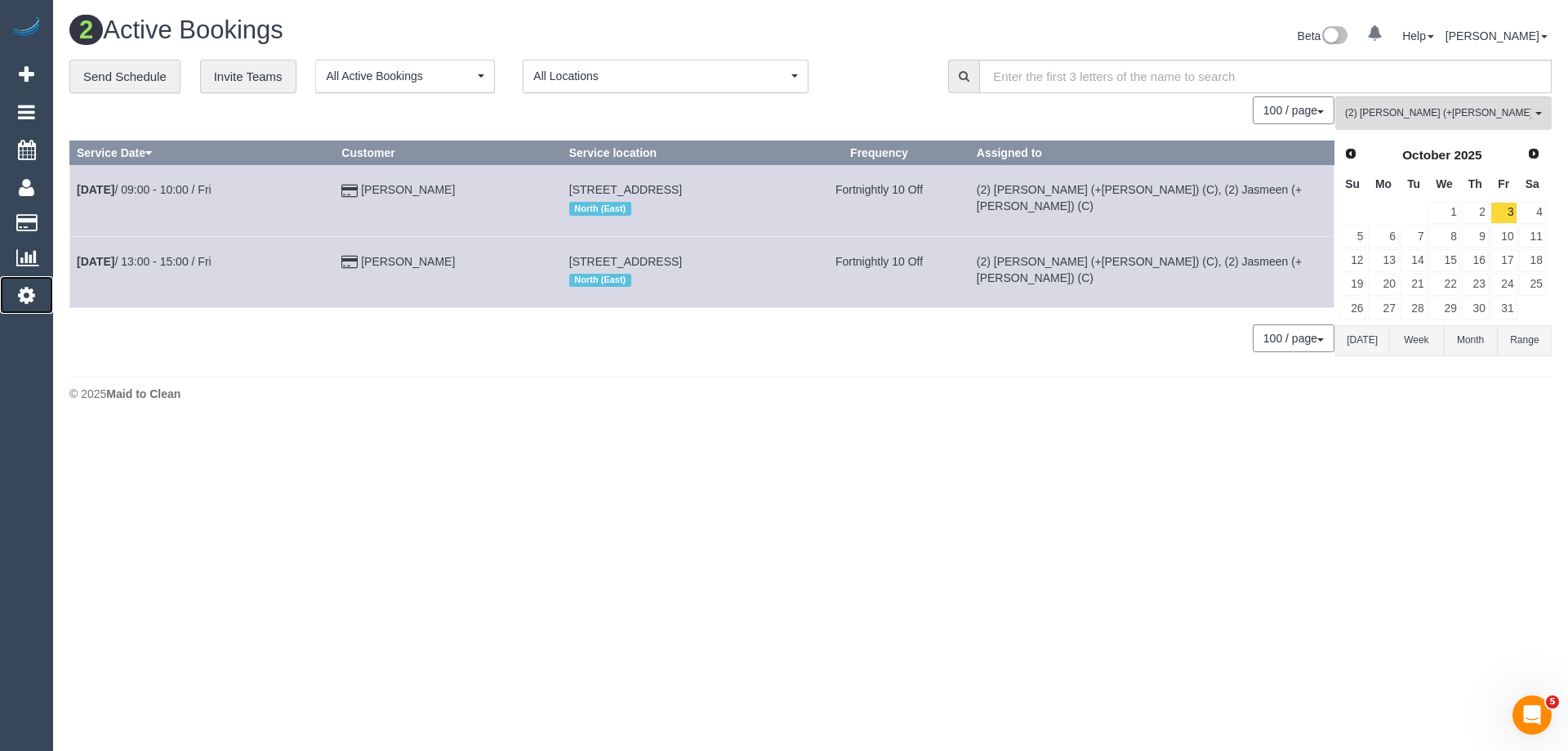
click at [29, 298] on icon at bounding box center [26, 295] width 17 height 20
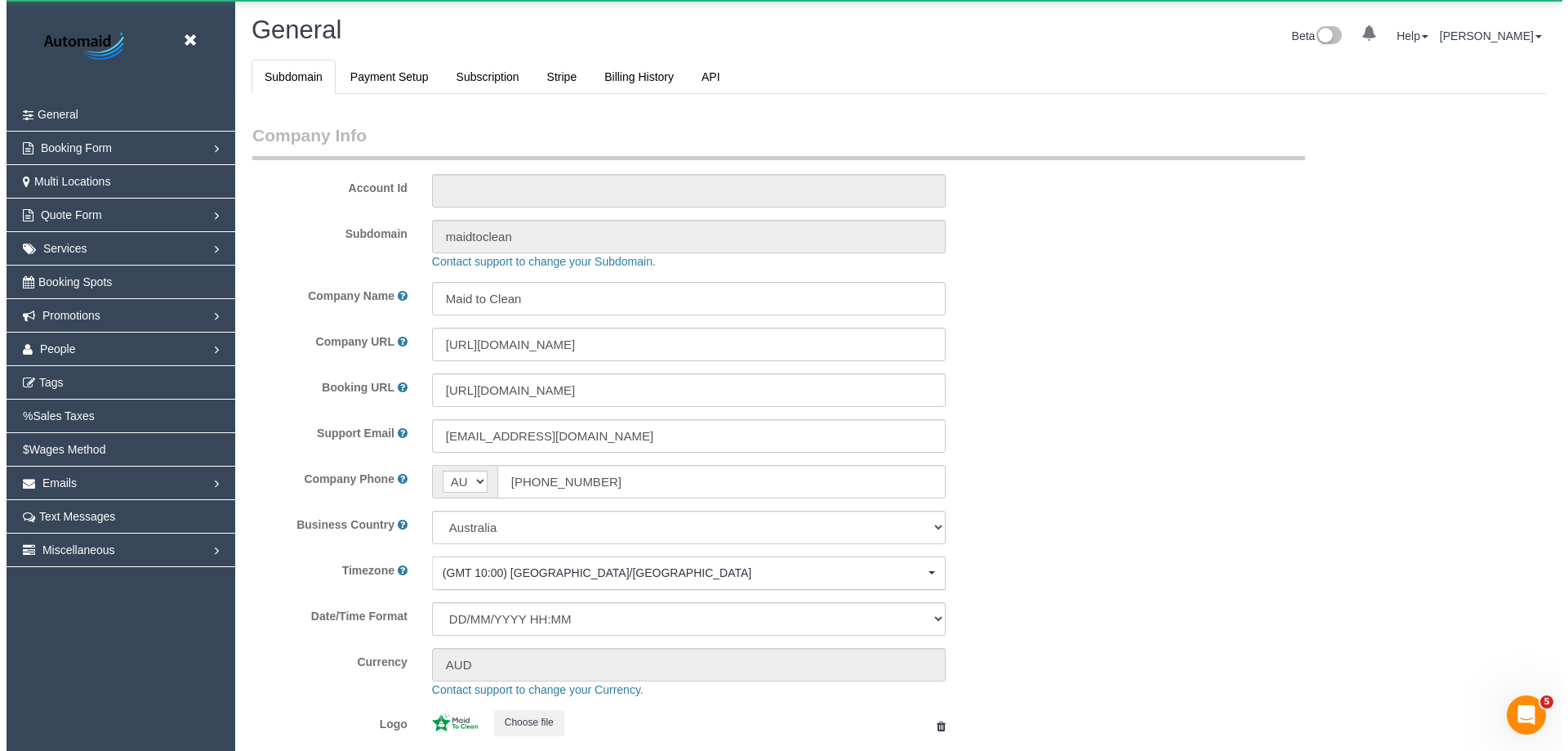
scroll to position [3701, 1556]
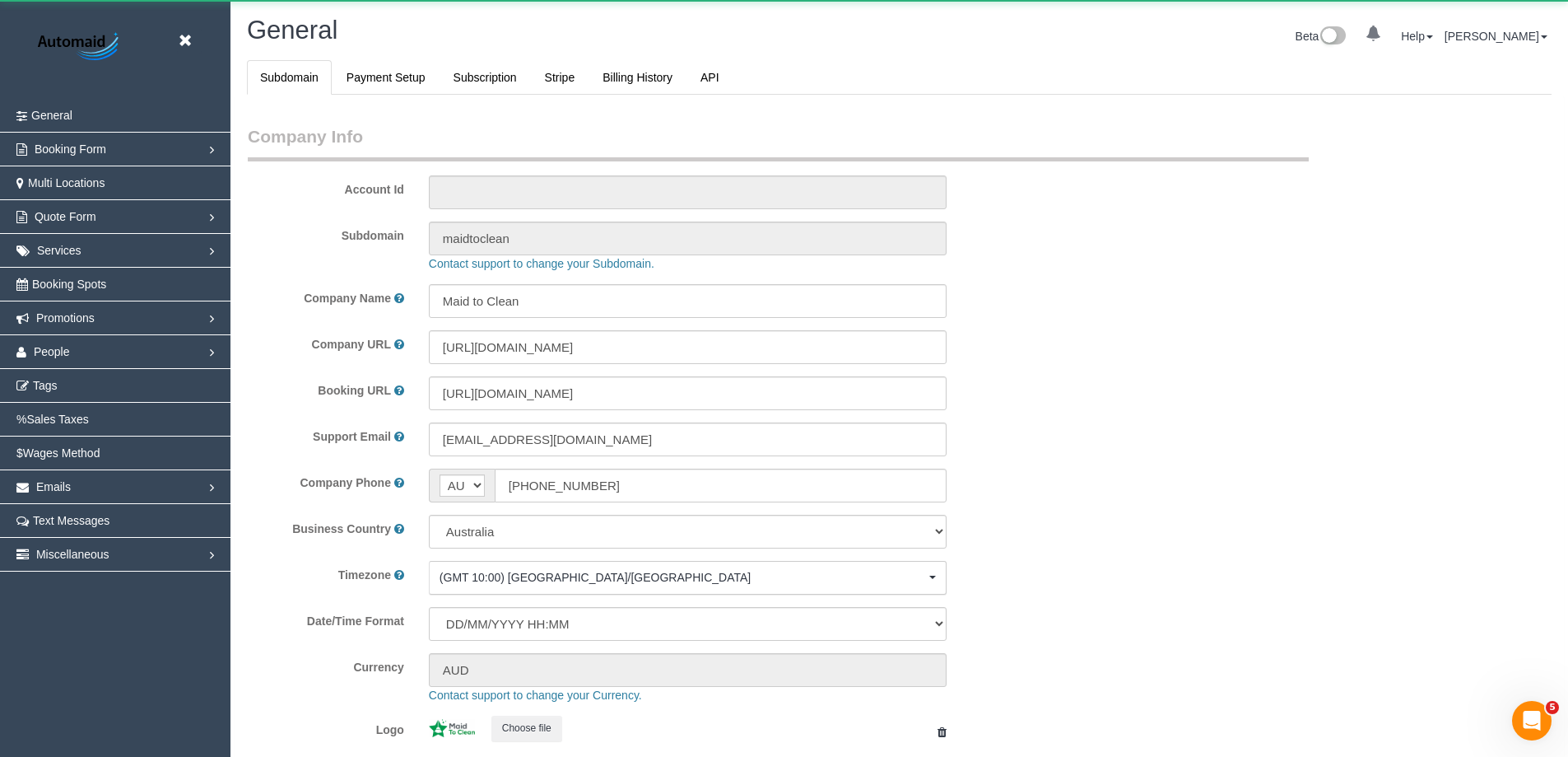
select select "1"
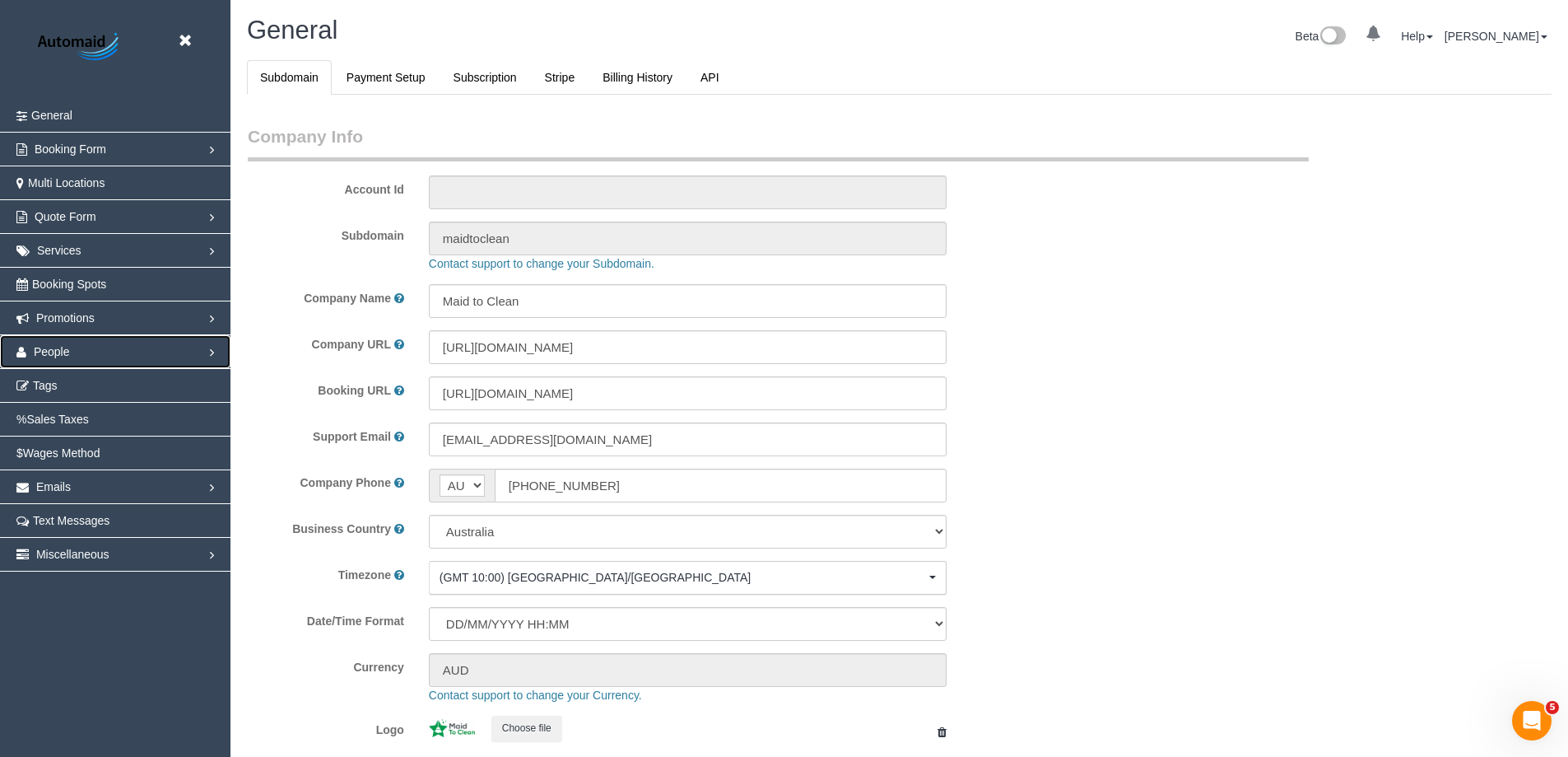
click at [69, 347] on span "People" at bounding box center [52, 352] width 37 height 13
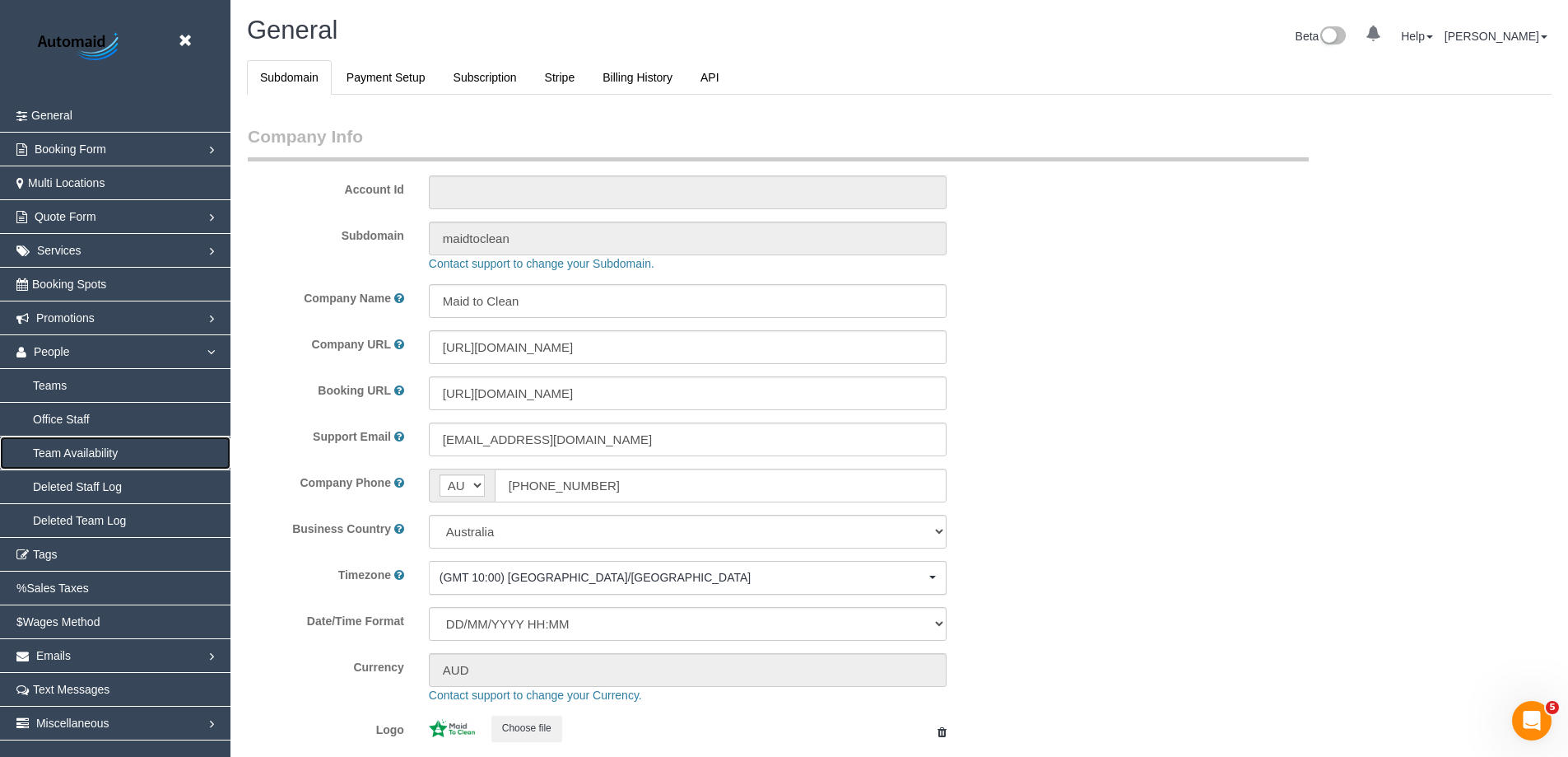
click at [69, 450] on link "Team Availability" at bounding box center [115, 452] width 230 height 33
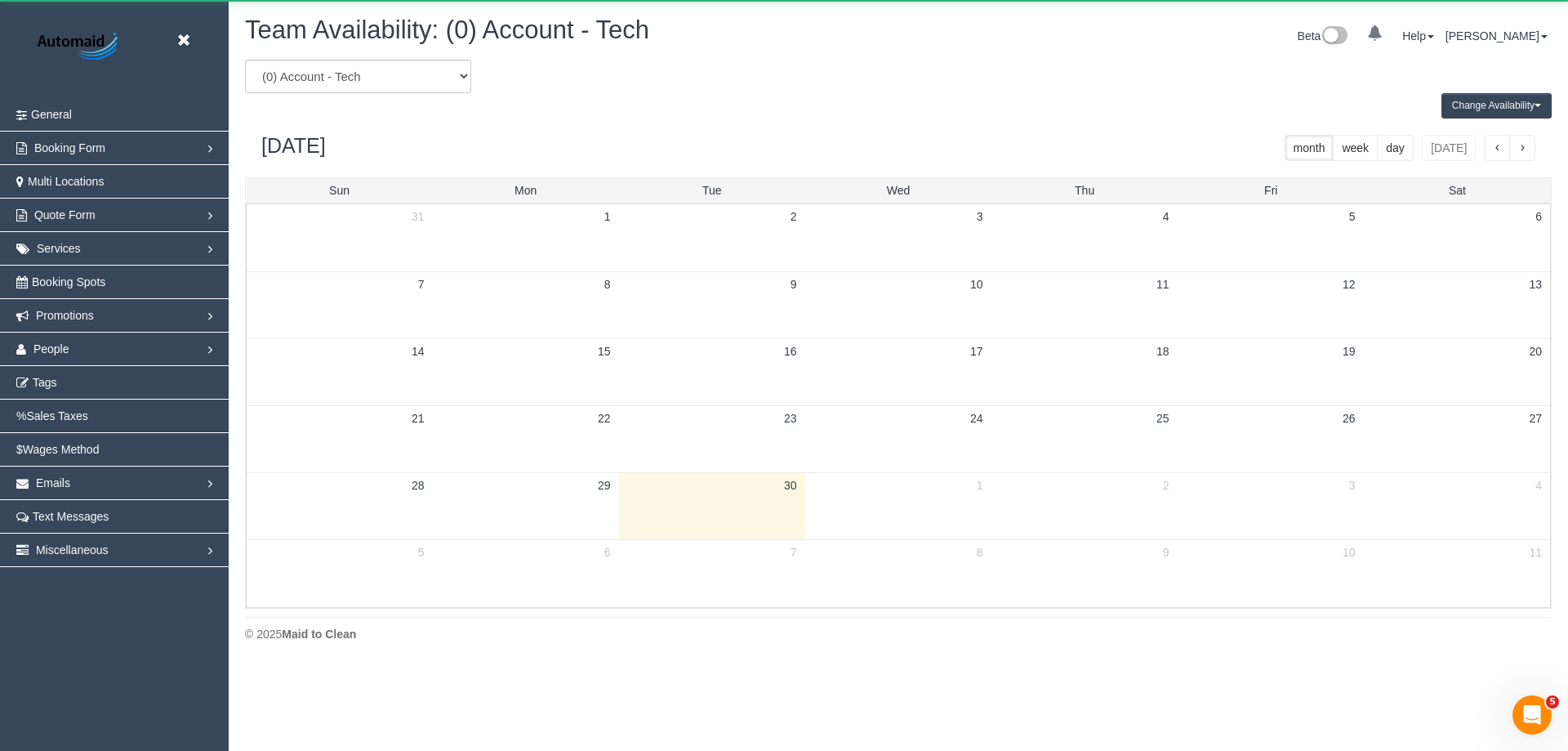
scroll to position [665, 1568]
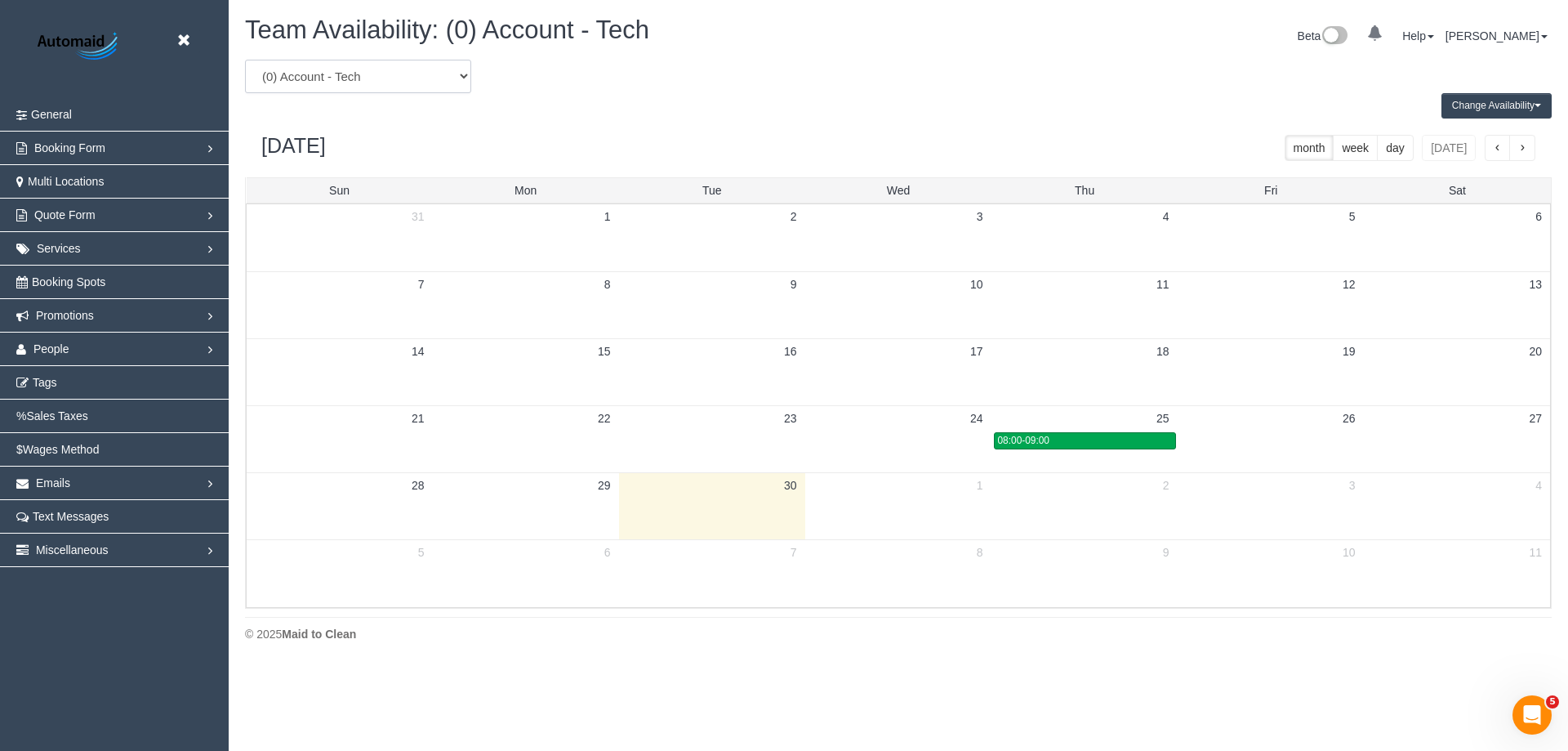
click at [383, 78] on select "(0) Account - Tech (0) Office (0) Raunak Test Account (1) Debbie Brodjanac (FT)…" at bounding box center [358, 76] width 226 height 34
select select "number:23653"
click at [245, 60] on select "(0) Account - Tech (0) Office (0) Raunak Test Account (1) Debbie Brodjanac (FT)…" at bounding box center [358, 76] width 226 height 34
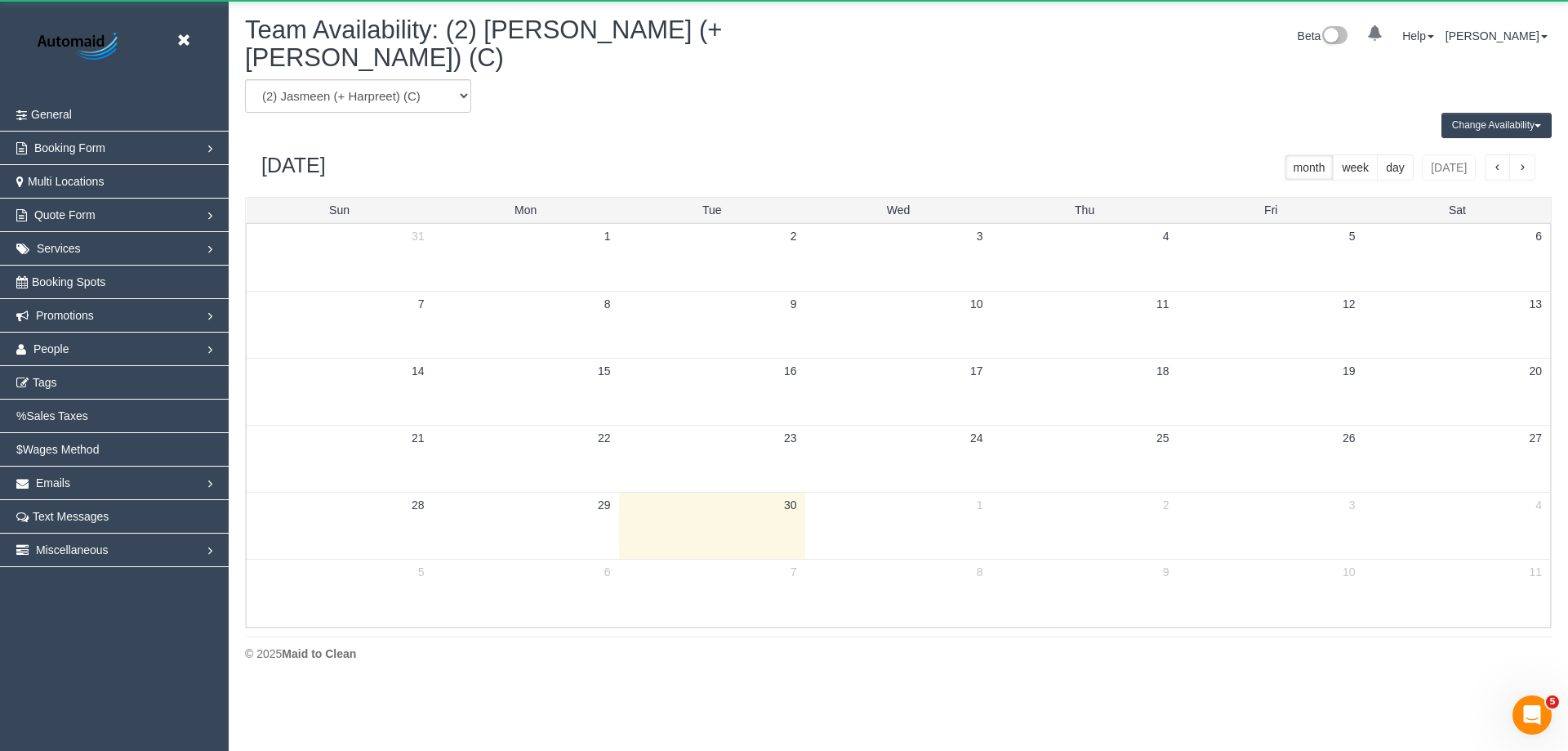
scroll to position [81005, 80090]
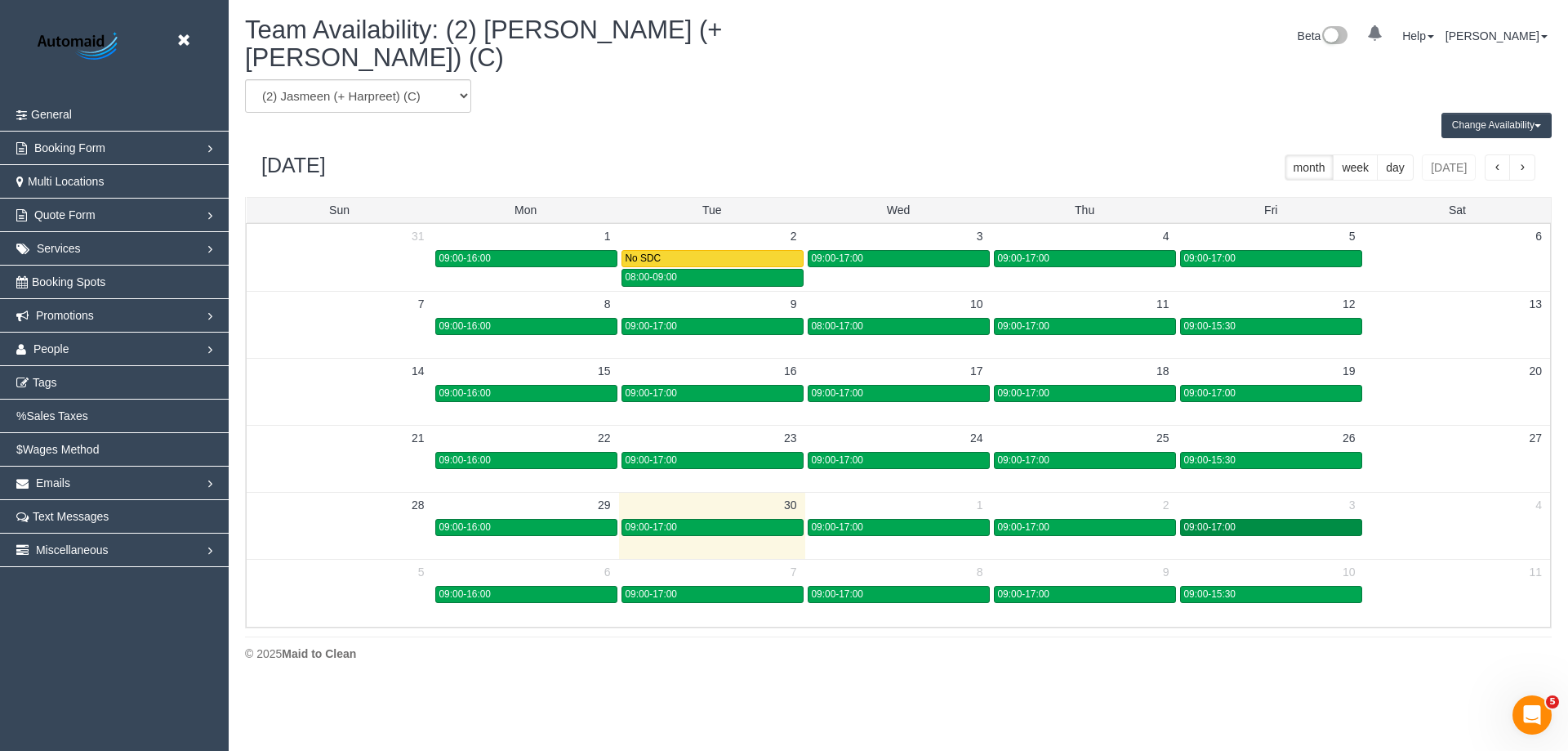
click at [1205, 522] on span "09:00-17:00" at bounding box center [1209, 527] width 51 height 11
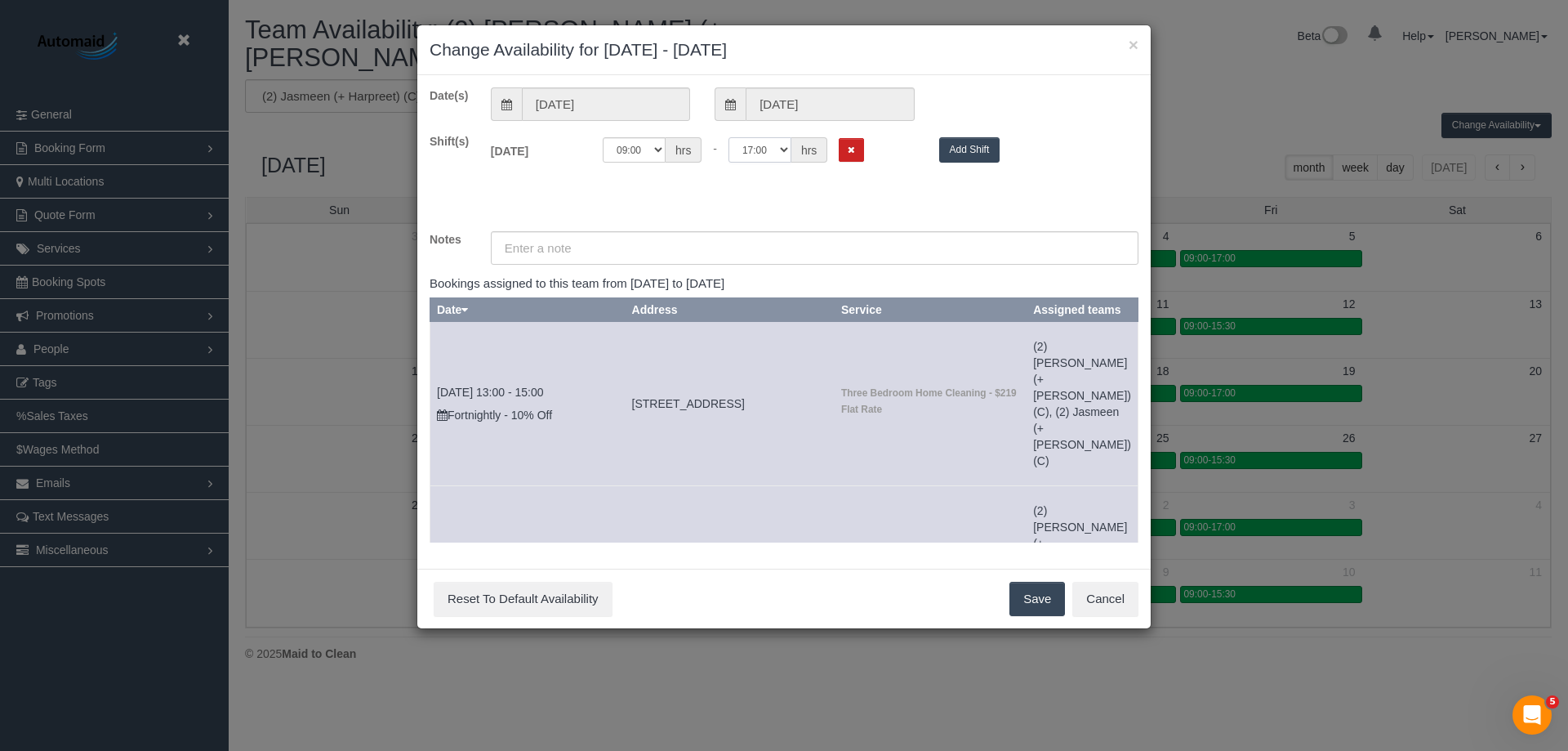
click at [741, 147] on select "00:00 00:05 00:10 00:15 00:20 00:25 00:30 00:35 00:40 00:45 00:50 00:55 01:00 0…" at bounding box center [759, 149] width 62 height 25
click at [617, 155] on select "00:00 00:05 00:10 00:15 00:20 00:25 00:30 00:35 00:40 00:45 00:50 00:55 01:00 0…" at bounding box center [633, 149] width 62 height 25
select select "string:08:00"
click at [603, 137] on select "00:00 00:05 00:10 00:15 00:20 00:25 00:30 00:35 00:40 00:45 00:50 00:55 01:00 0…" at bounding box center [633, 149] width 62 height 25
click at [753, 145] on select "00:00 00:05 00:10 00:15 00:20 00:25 00:30 00:35 00:40 00:45 00:50 00:55 01:00 0…" at bounding box center [759, 149] width 62 height 25
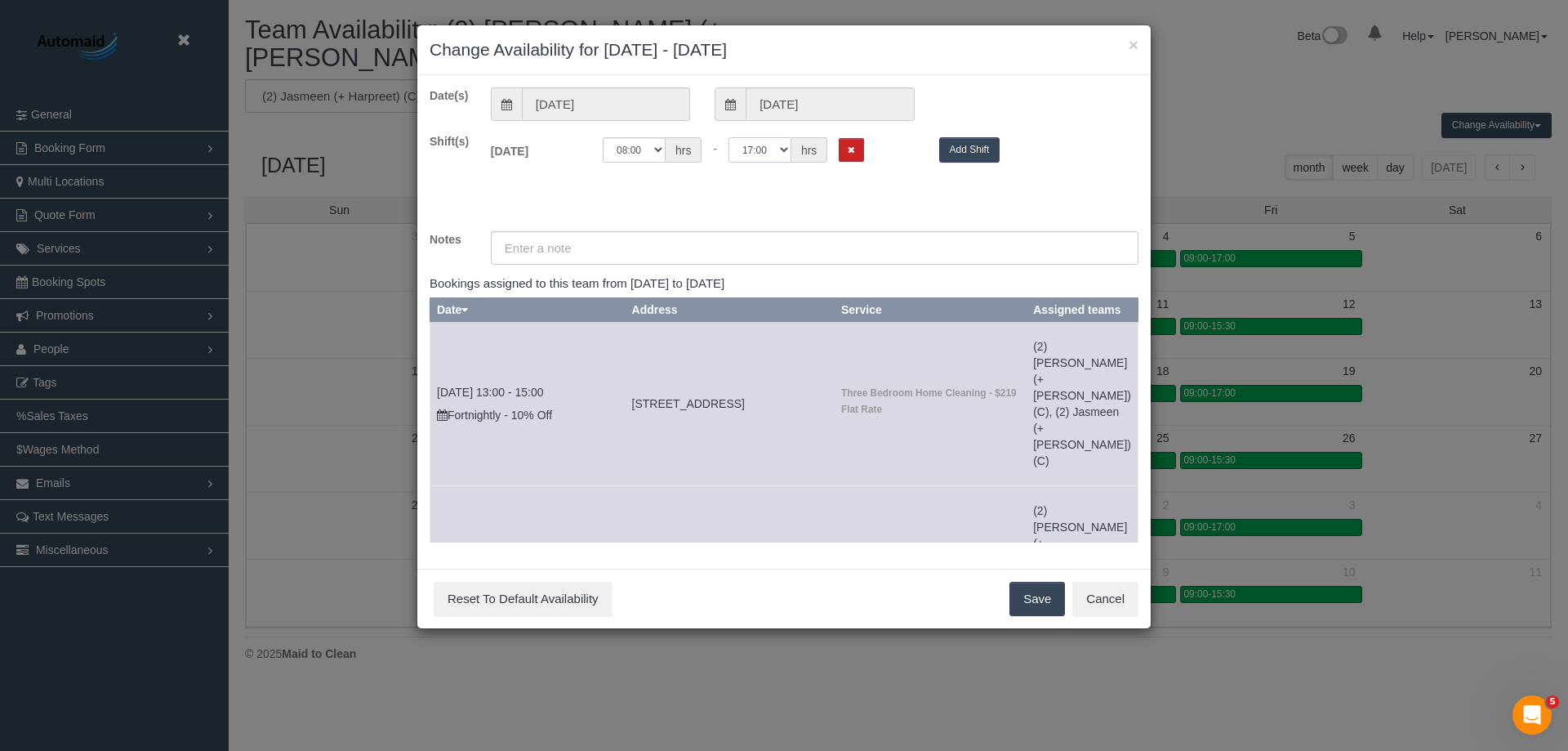
select select "string:09:00"
click at [728, 137] on select "00:00 00:05 00:10 00:15 00:20 00:25 00:30 00:35 00:40 00:45 00:50 00:55 01:00 0…" at bounding box center [759, 149] width 62 height 25
click at [1034, 594] on button "Save" at bounding box center [1037, 598] width 56 height 35
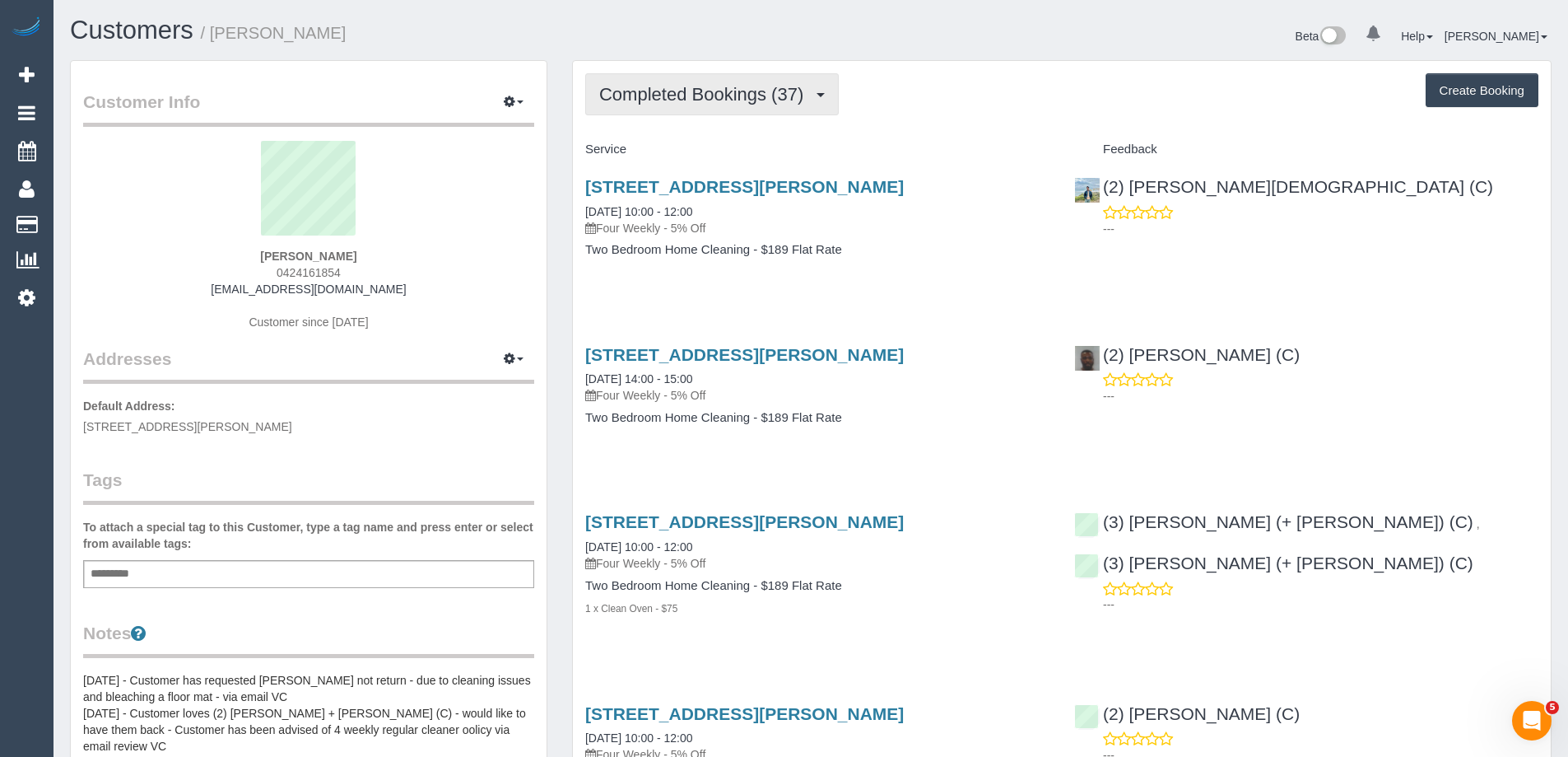
click at [662, 89] on span "Completed Bookings (37)" at bounding box center [705, 94] width 212 height 21
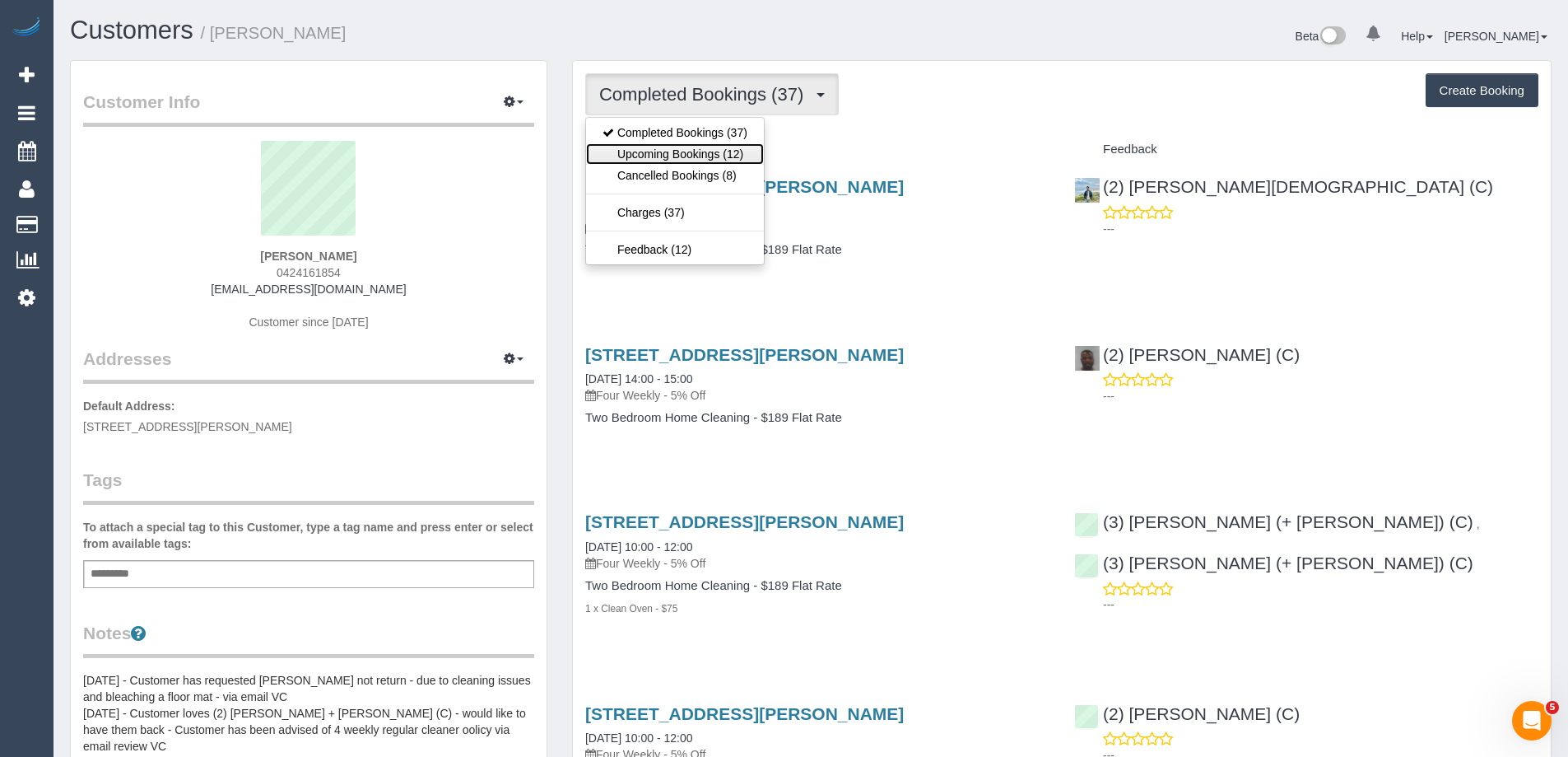
click at [665, 148] on link "Upcoming Bookings (12)" at bounding box center [674, 153] width 178 height 22
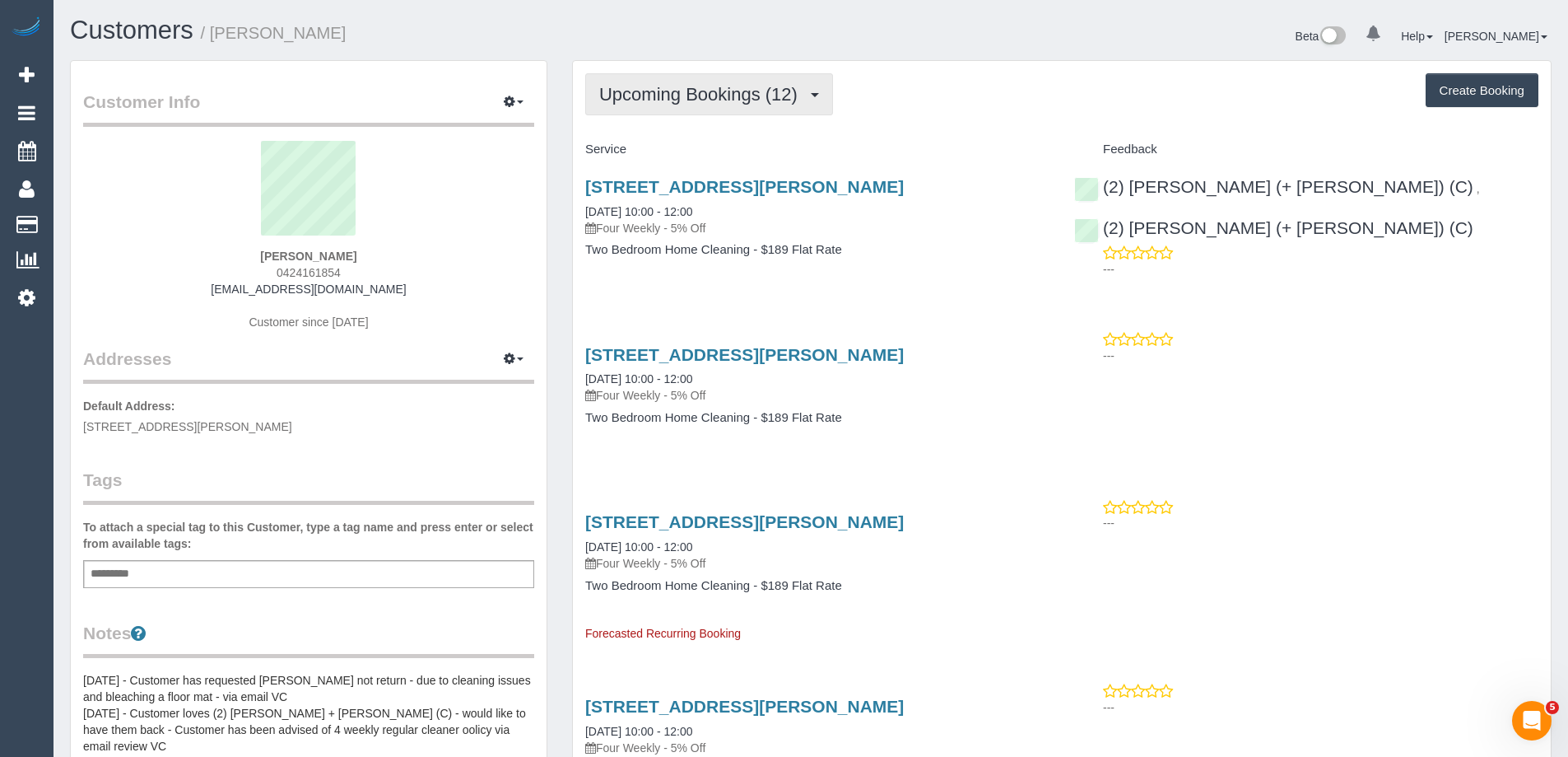
click at [666, 104] on button "Upcoming Bookings (12)" at bounding box center [709, 94] width 248 height 42
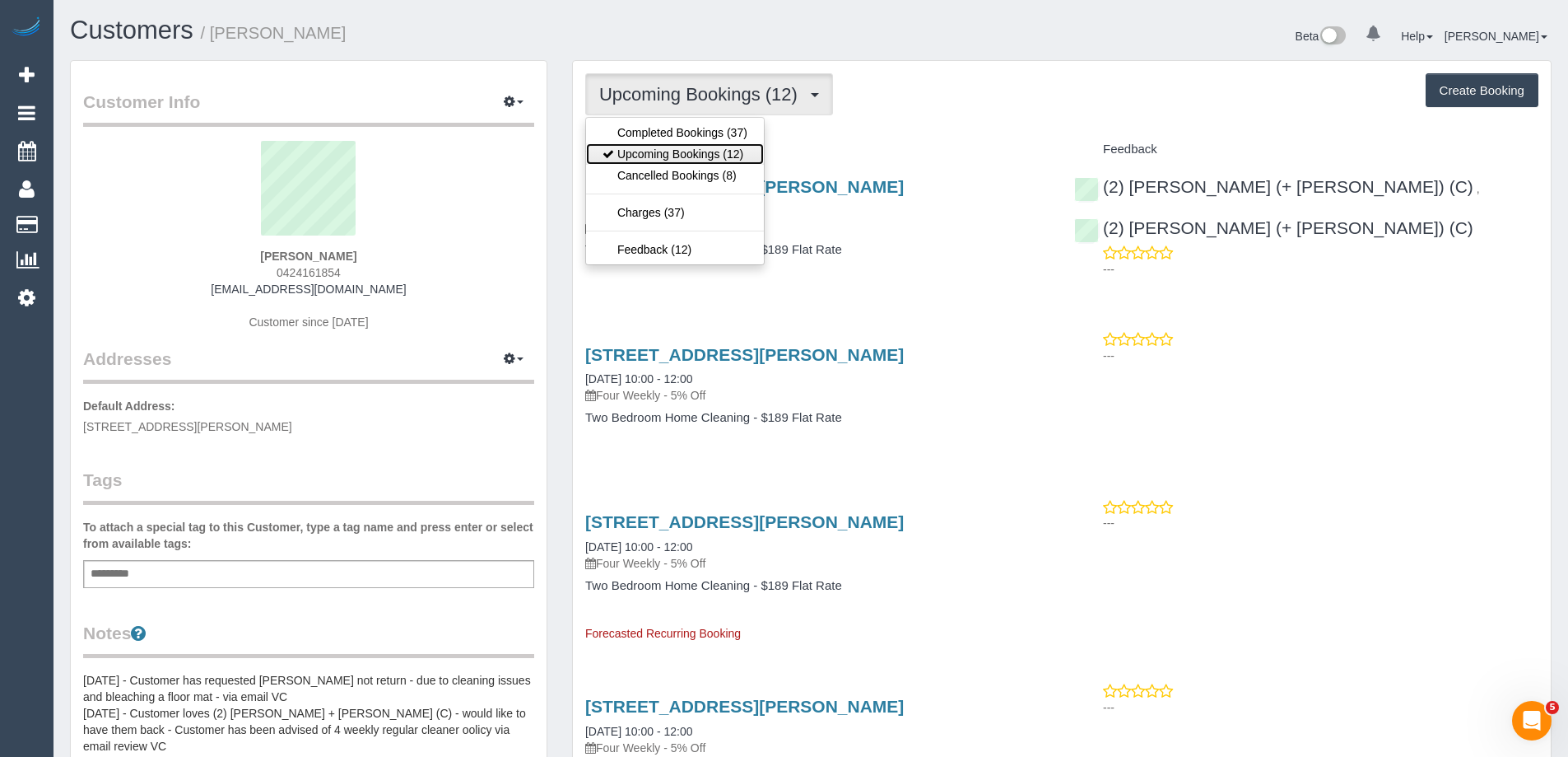
click at [682, 159] on link "Upcoming Bookings (12)" at bounding box center [674, 153] width 178 height 22
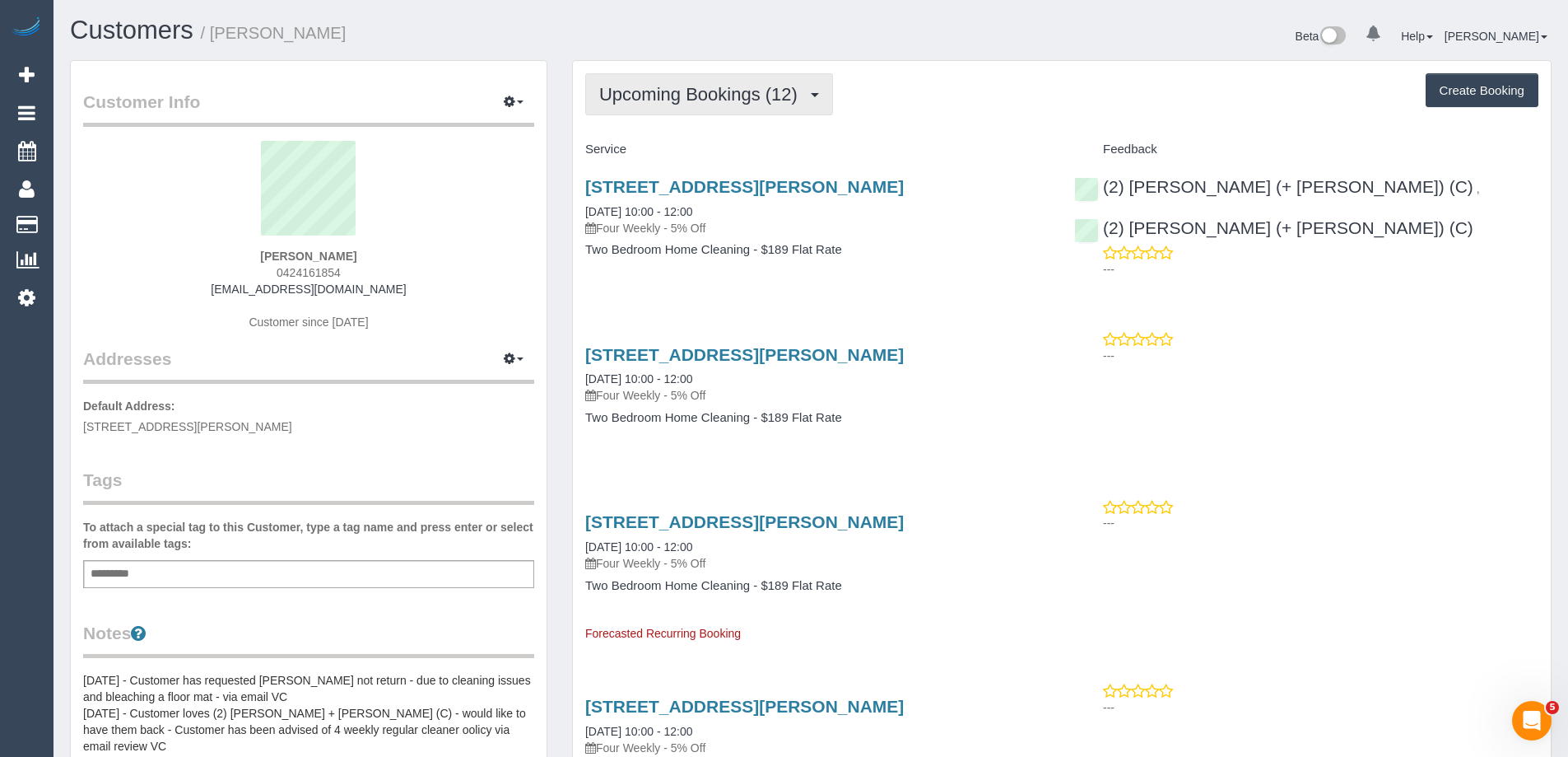
click at [643, 82] on button "Upcoming Bookings (12)" at bounding box center [709, 94] width 248 height 42
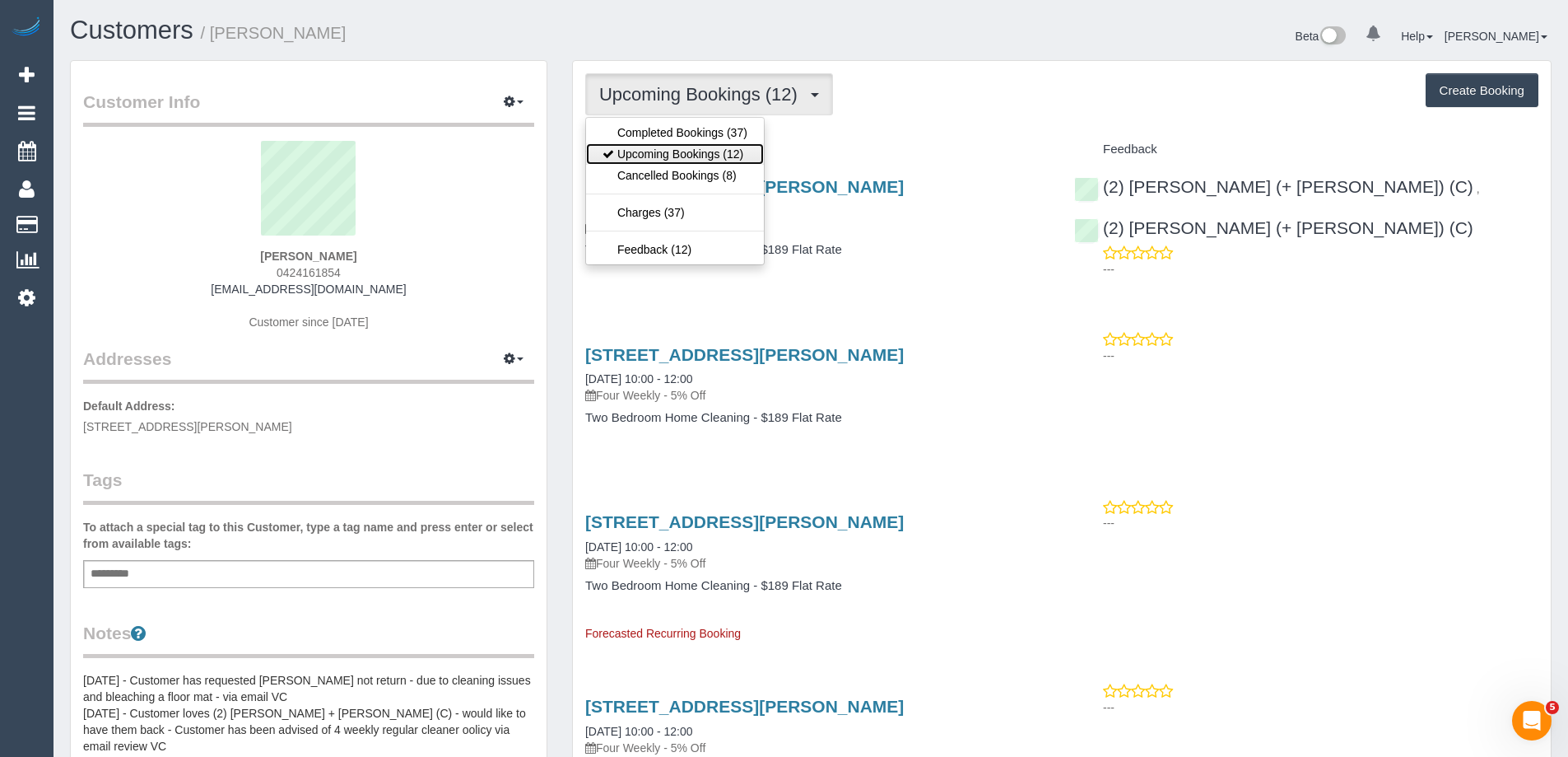
click at [670, 150] on link "Upcoming Bookings (12)" at bounding box center [674, 153] width 178 height 22
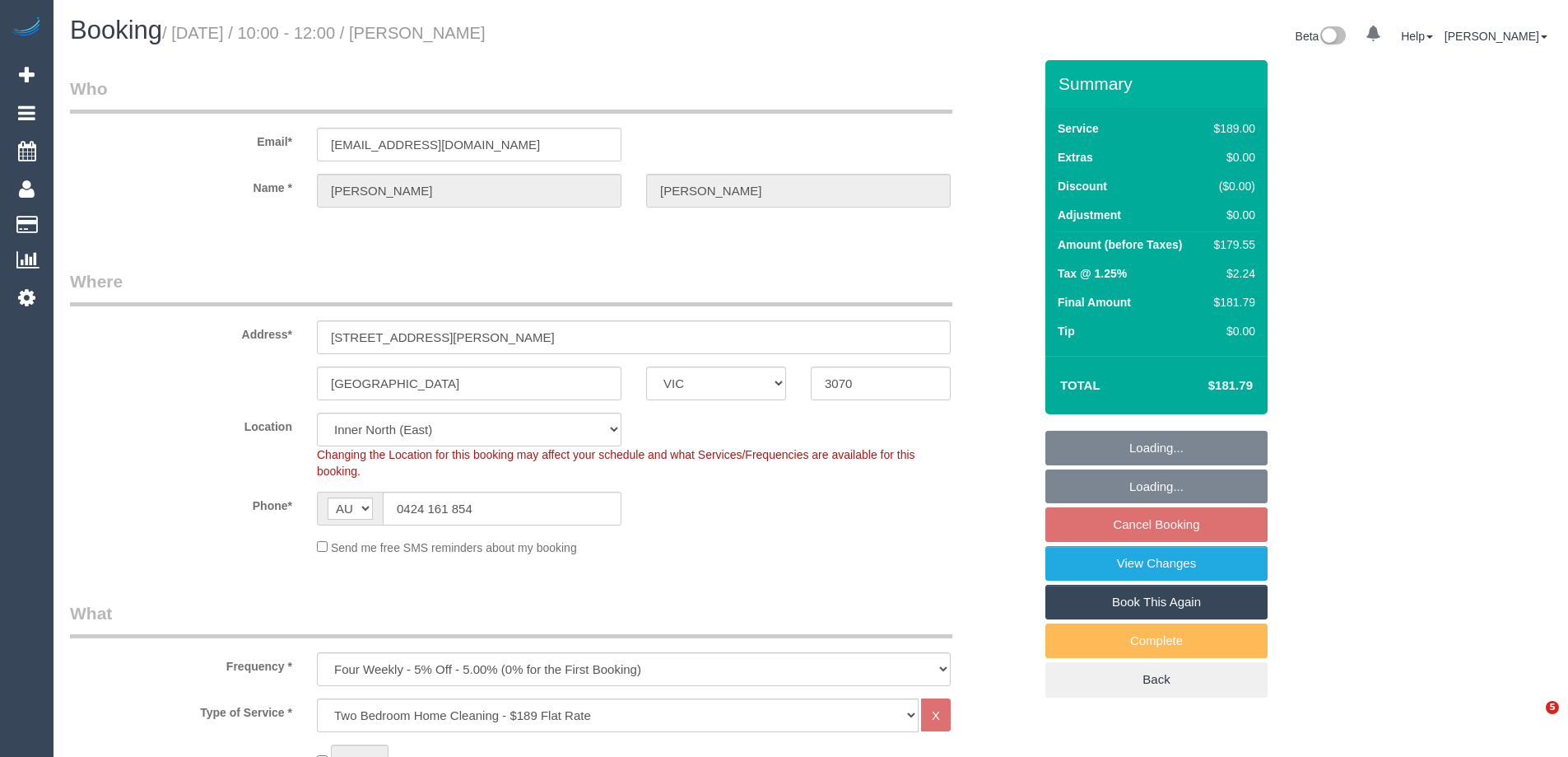
select select "VIC"
select select "number:29"
select select "number:14"
select select "number:19"
select select "number:22"
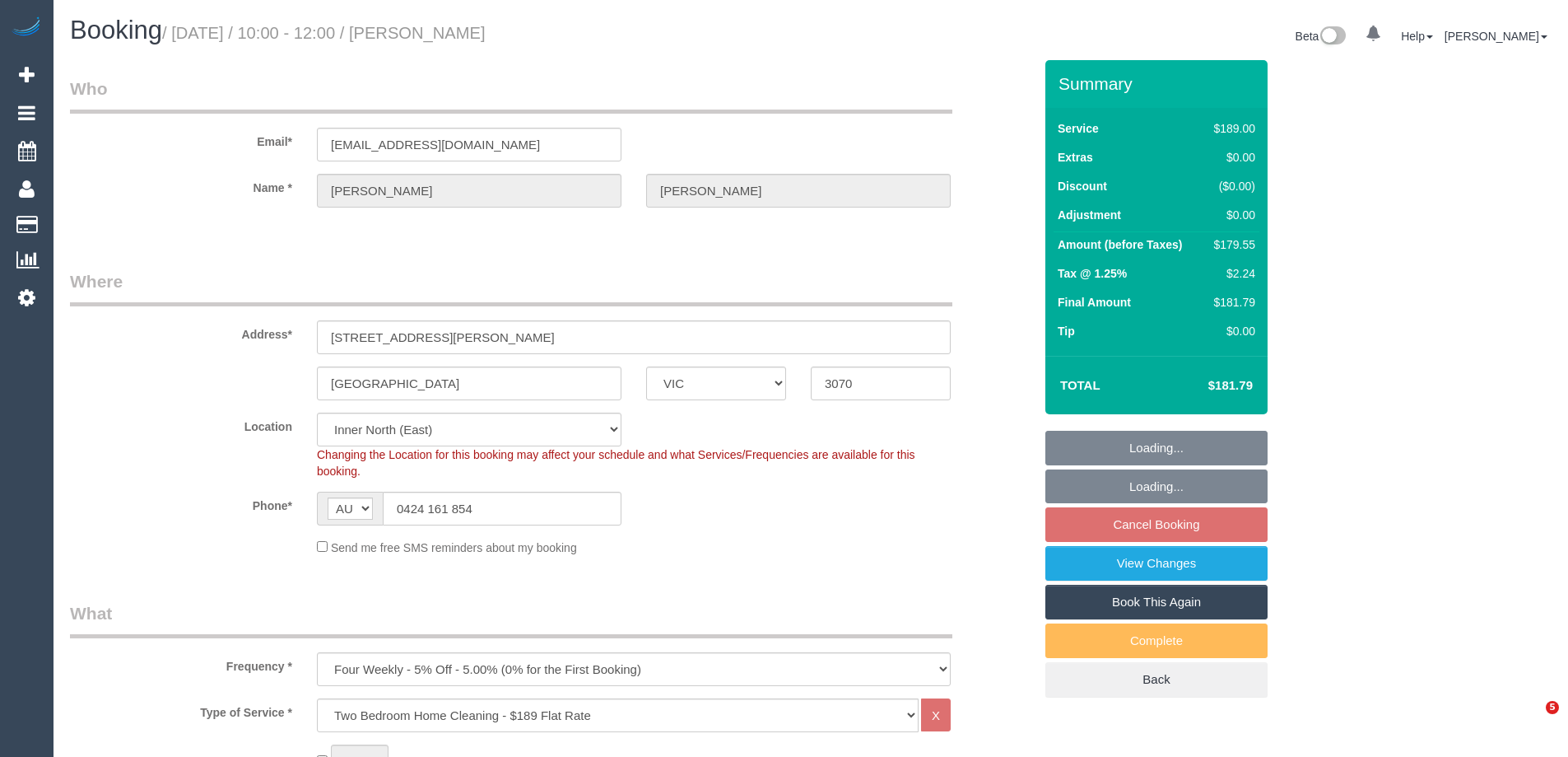
select select "number:12"
select select "spot3"
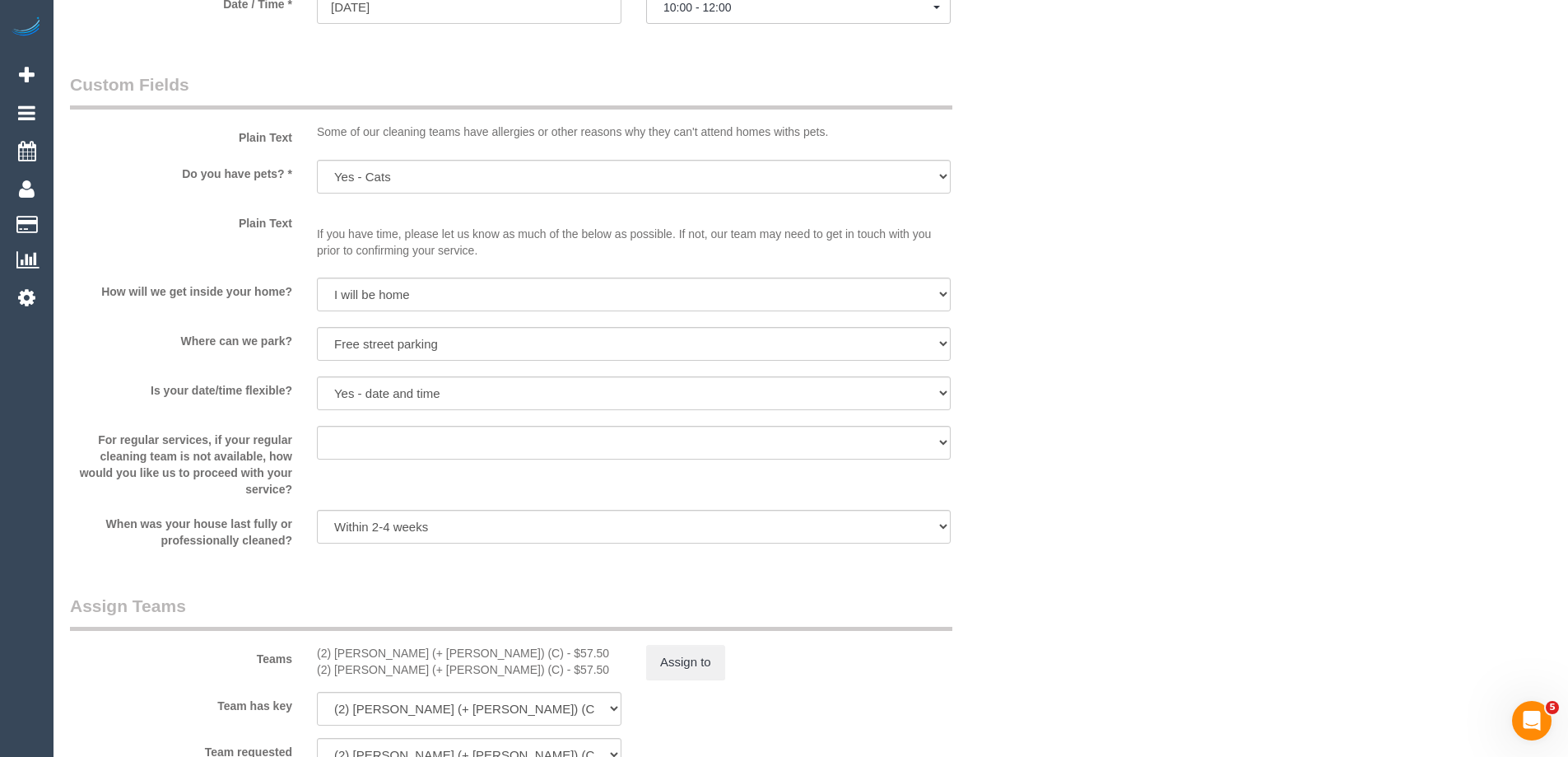
scroll to position [2223, 0]
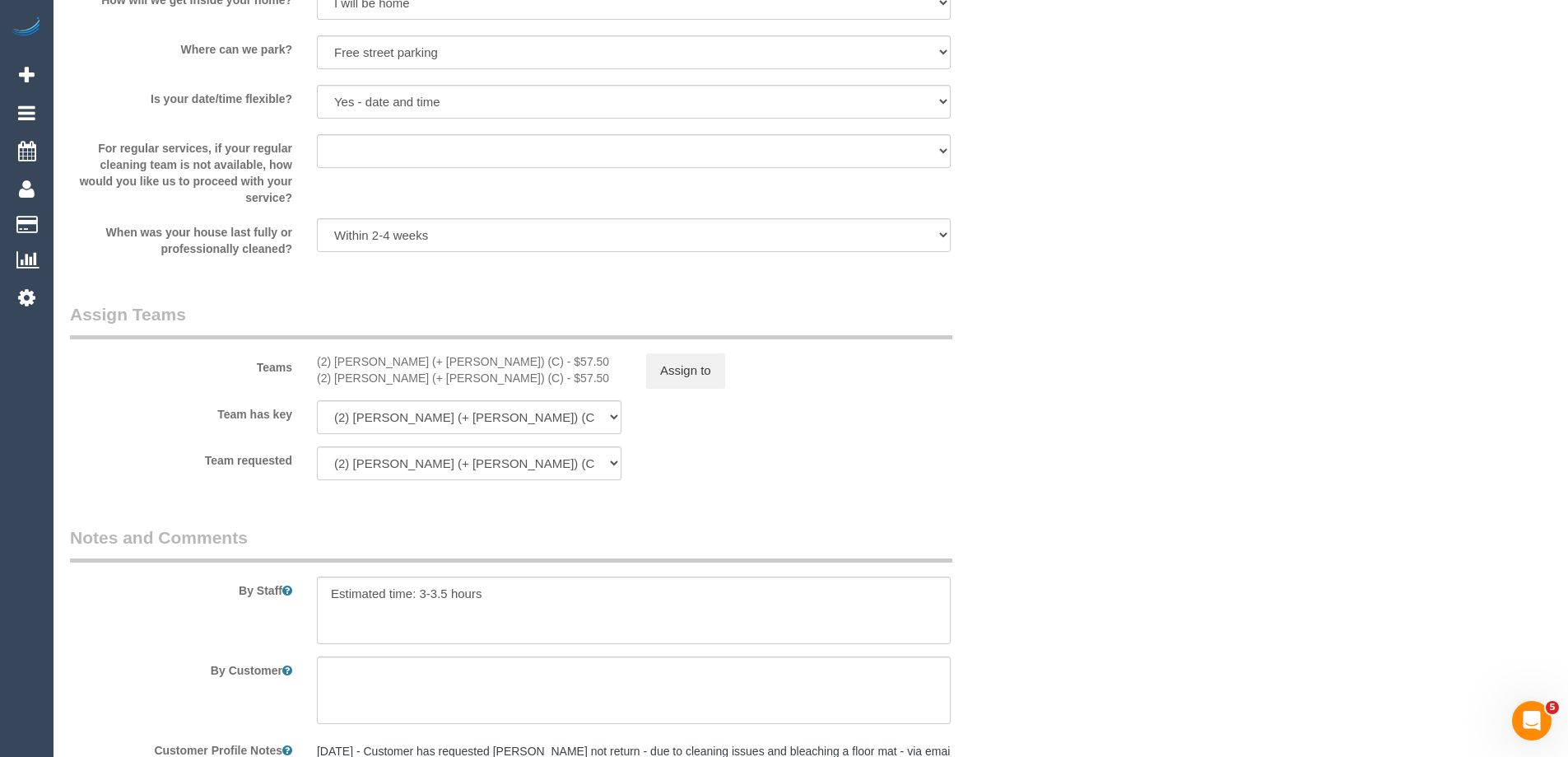
click at [728, 359] on div "Assign to" at bounding box center [798, 371] width 329 height 35
drag, startPoint x: 683, startPoint y: 342, endPoint x: 687, endPoint y: 353, distance: 11.7
click at [687, 351] on div "Teams (2) [PERSON_NAME] (+ [PERSON_NAME]) (C) - $57.50 (2) [PERSON_NAME] (+ [PE…" at bounding box center [551, 344] width 988 height 86
click at [692, 368] on button "Assign to" at bounding box center [685, 371] width 79 height 35
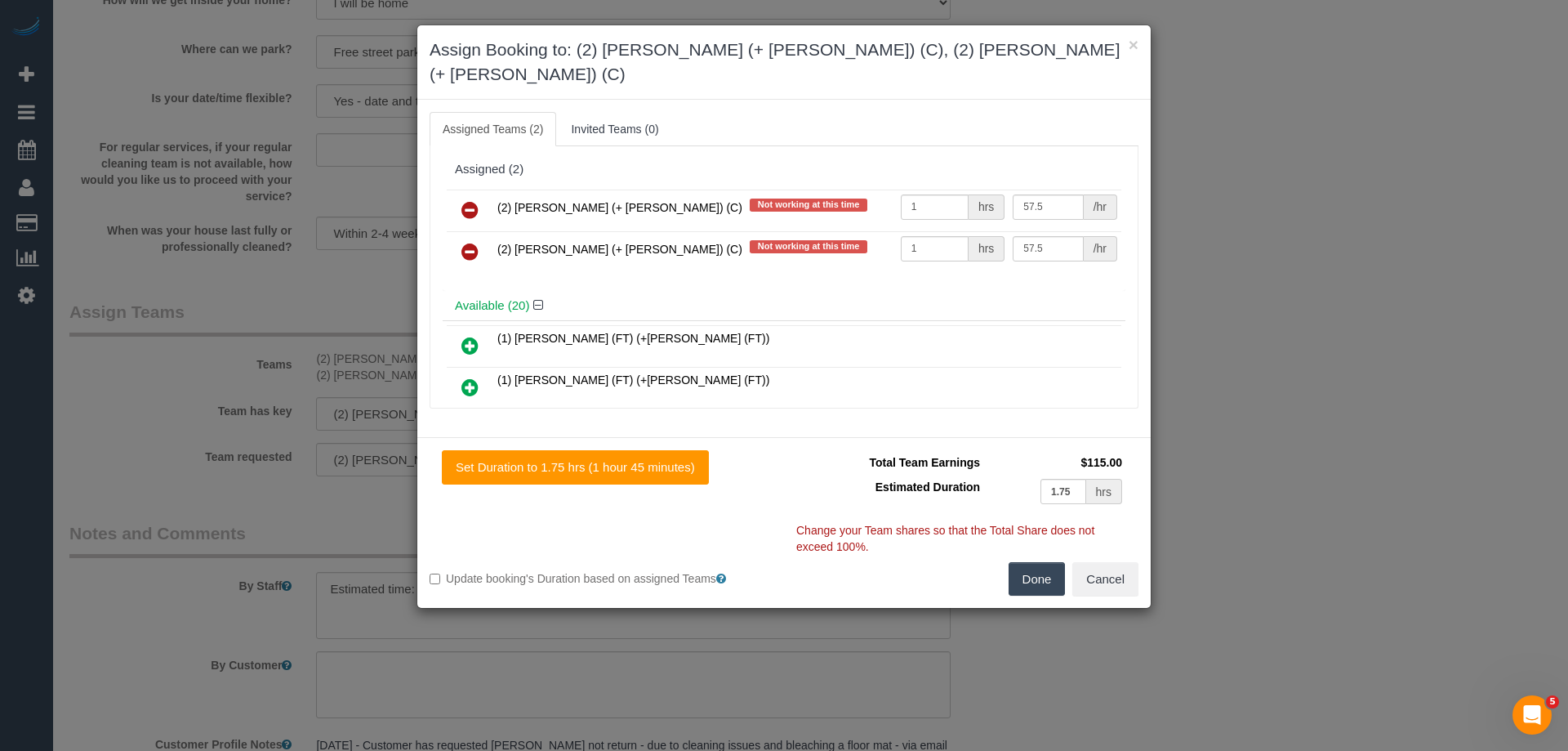
click at [472, 200] on icon at bounding box center [470, 209] width 17 height 20
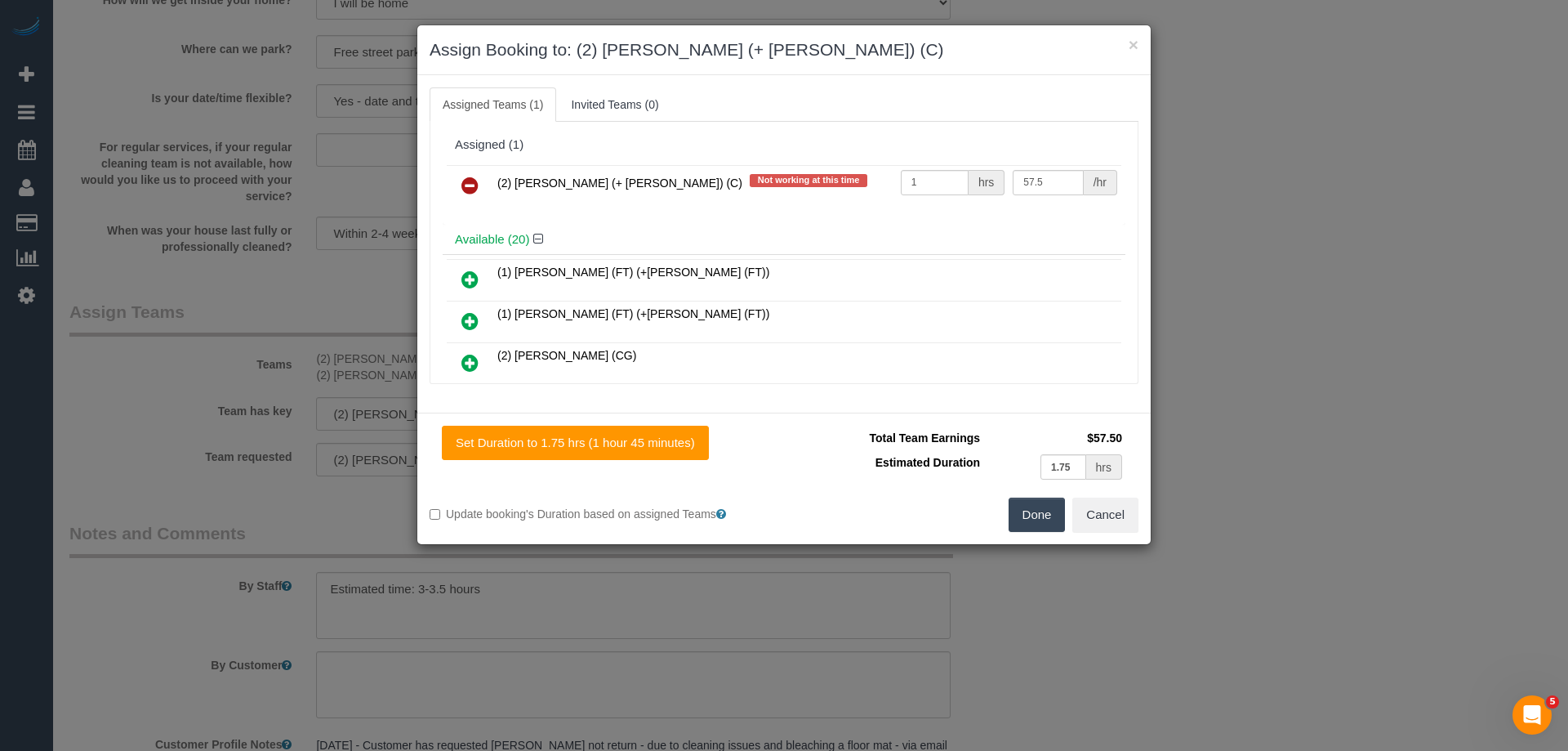
click at [472, 177] on icon at bounding box center [470, 185] width 17 height 20
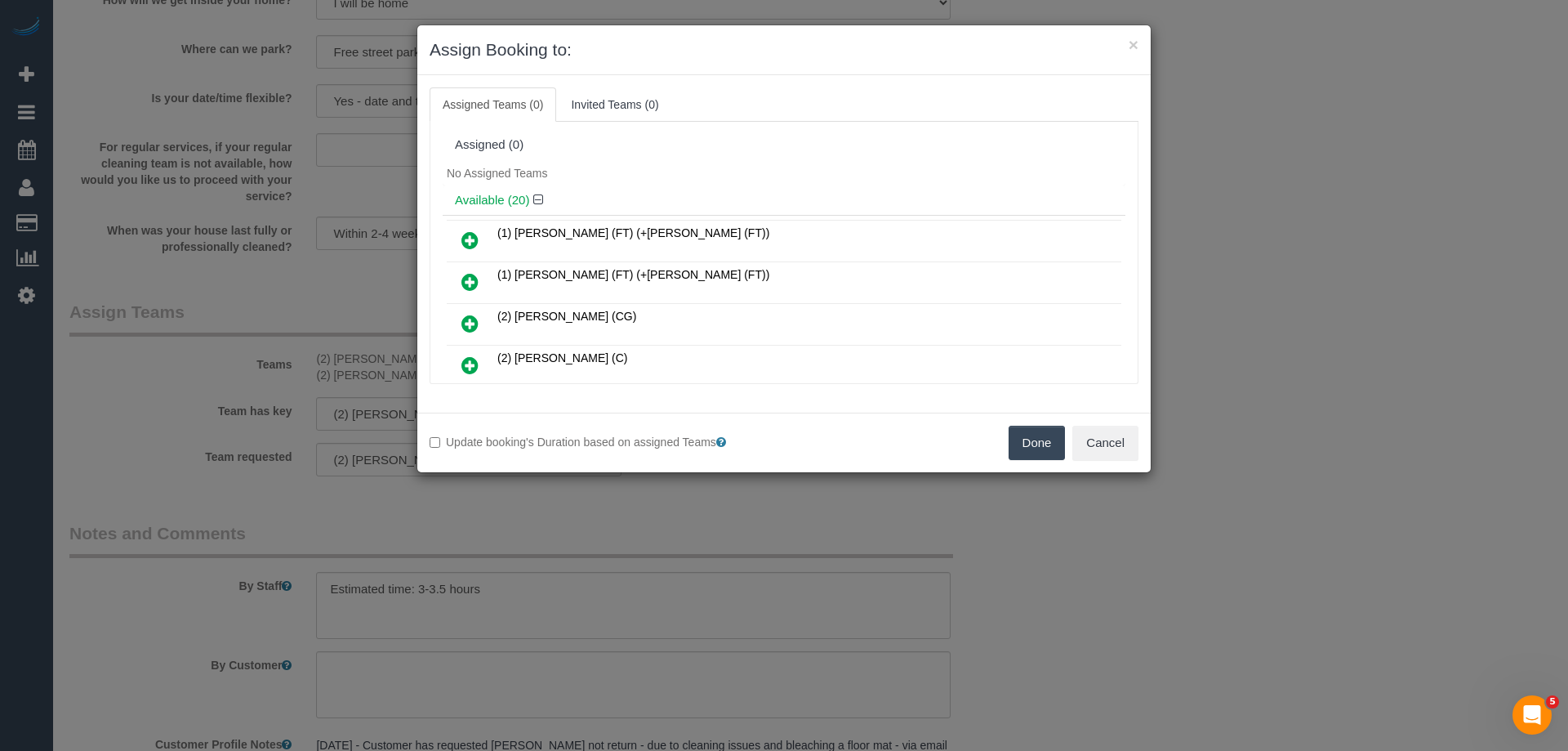
click at [1020, 436] on button "Done" at bounding box center [1036, 442] width 57 height 35
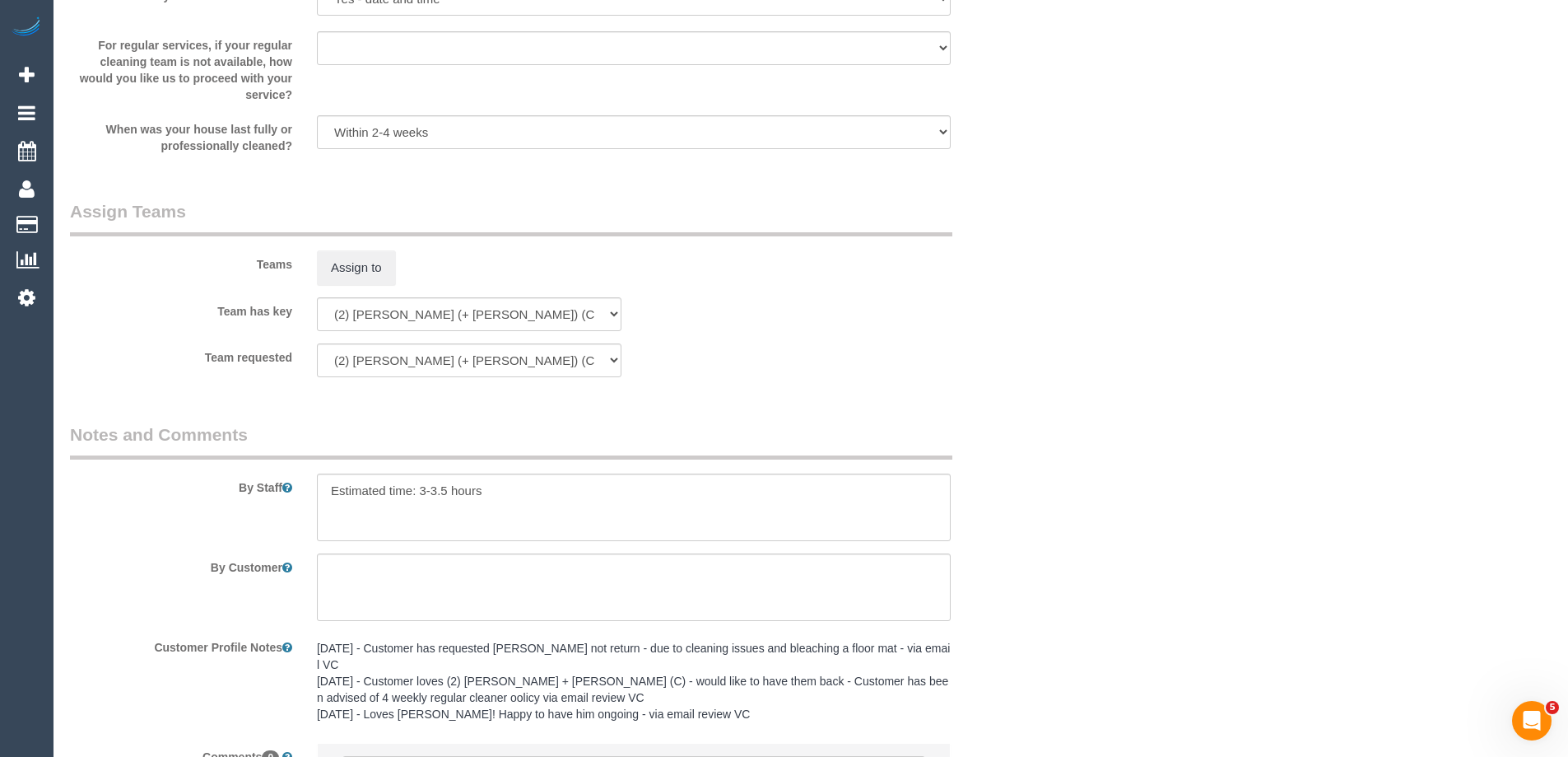
scroll to position [2492, 0]
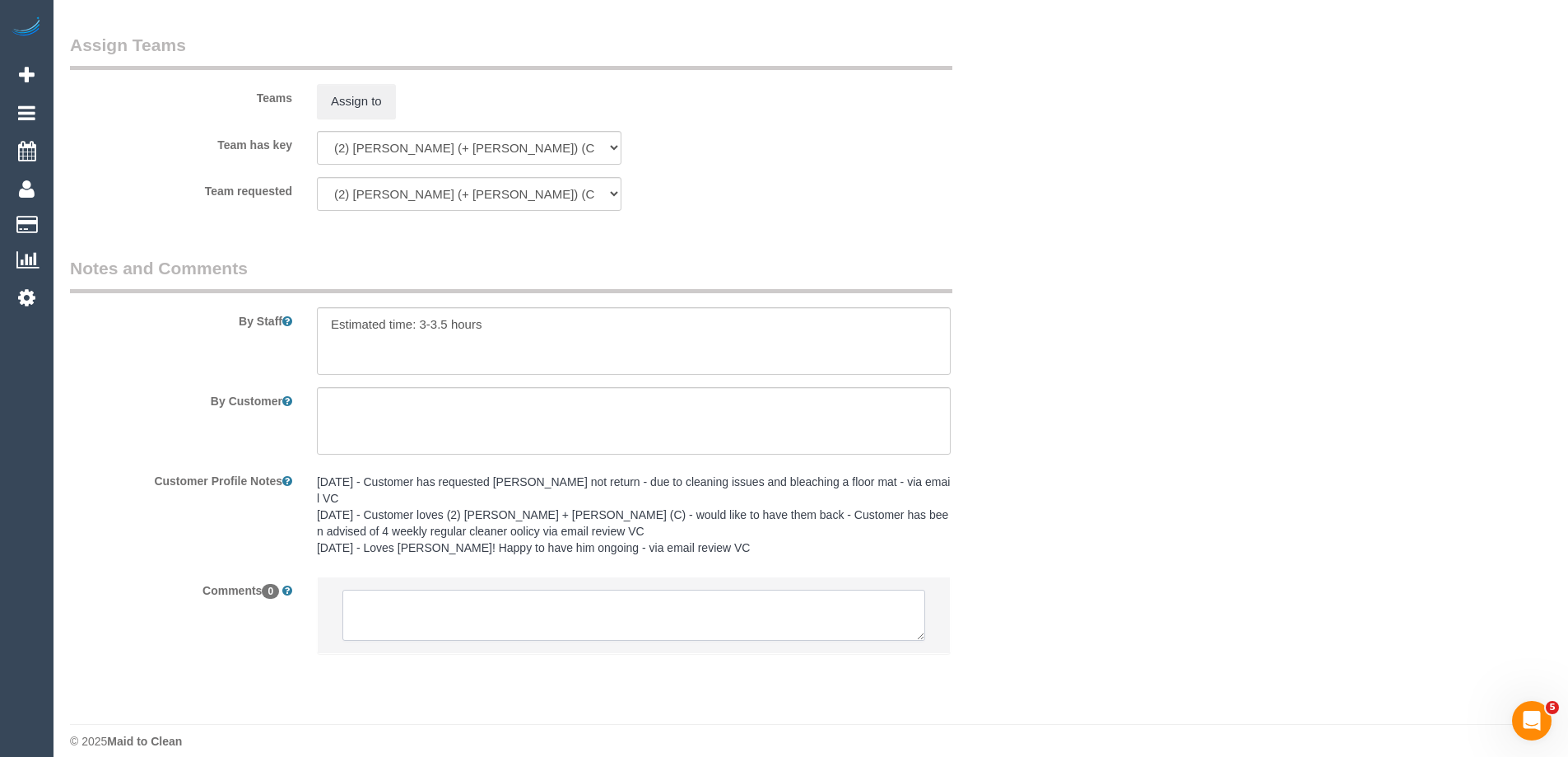
click at [462, 590] on textarea at bounding box center [634, 615] width 583 height 51
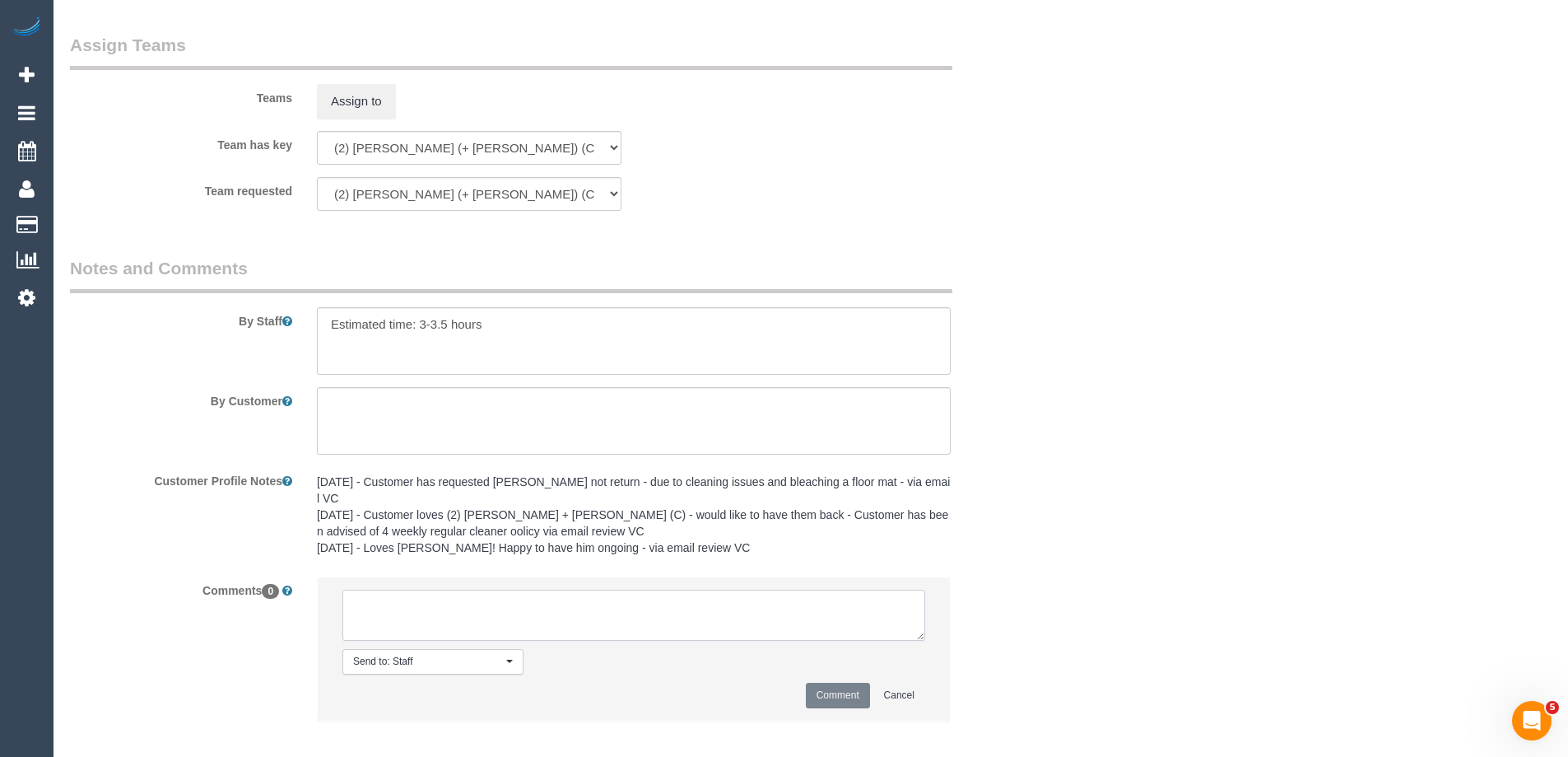
paste textarea "(2) [PERSON_NAME] (+ [PERSON_NAME]) (C) UA one day - unavailable Customer not c…"
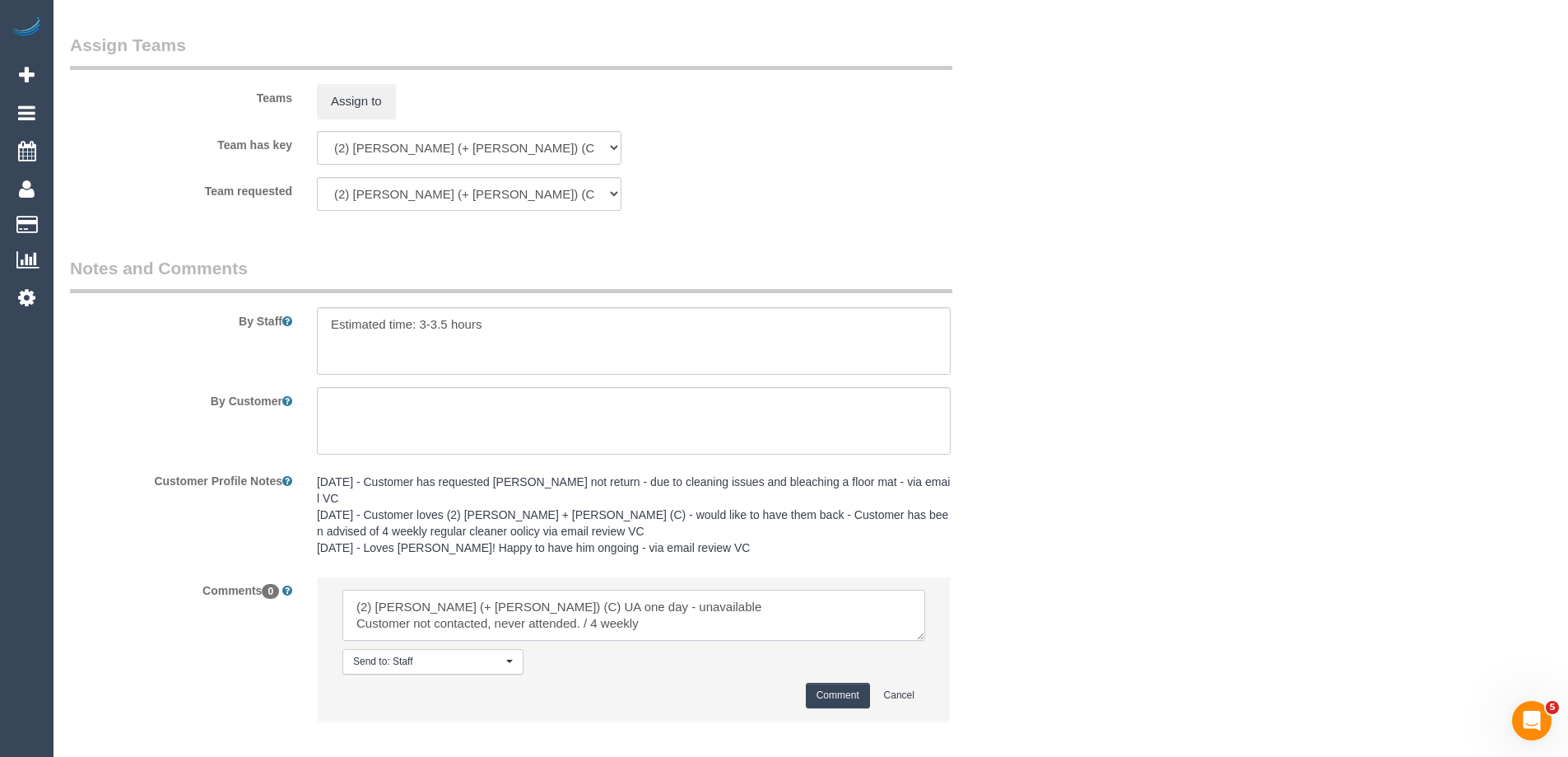
type textarea "(2) [PERSON_NAME] (+ [PERSON_NAME]) (C) UA one day - unavailable Customer not c…"
click at [823, 684] on button "Comment" at bounding box center [838, 695] width 64 height 25
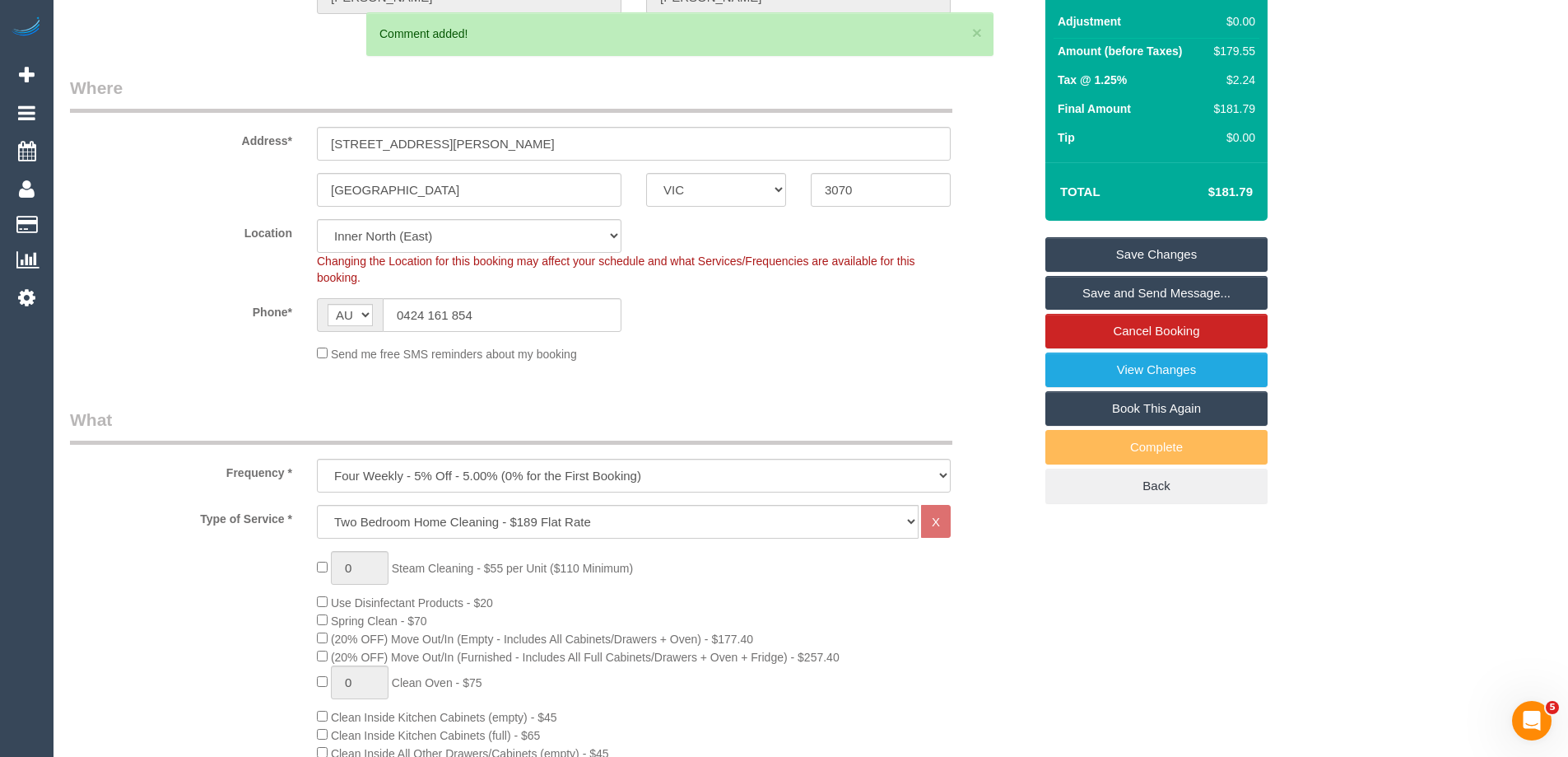
scroll to position [23, 0]
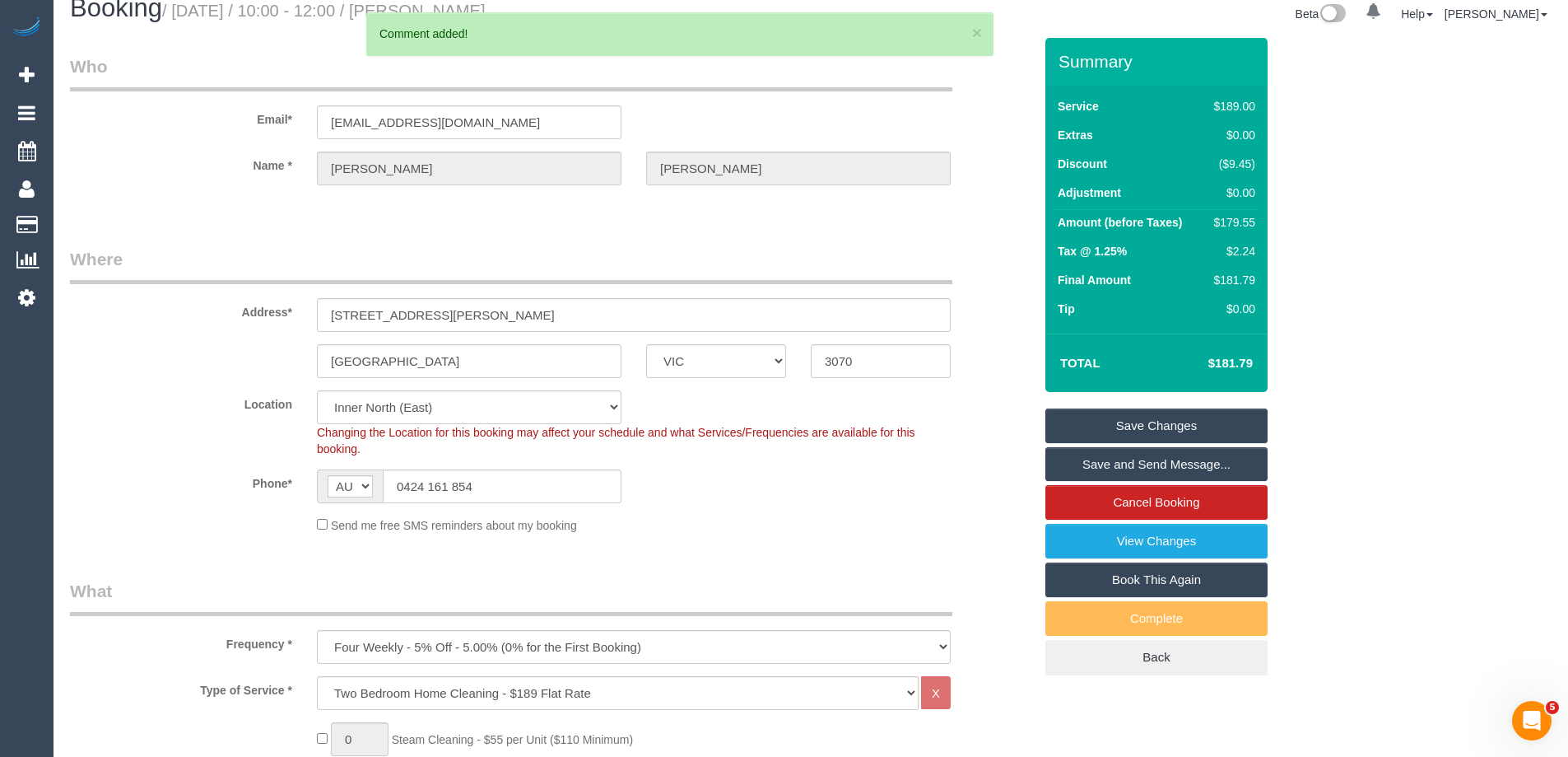
click at [1152, 429] on link "Save Changes" at bounding box center [1156, 425] width 222 height 35
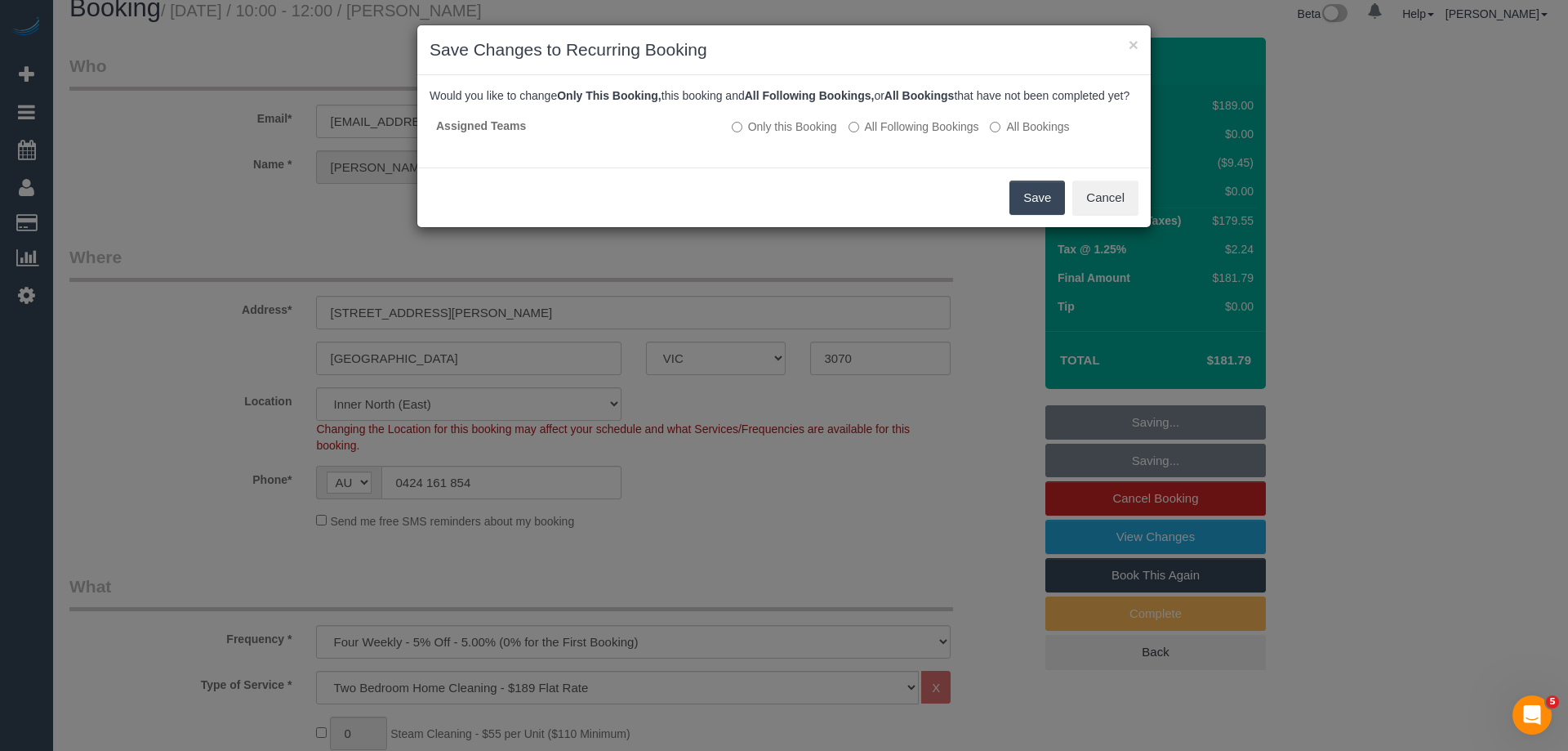
click at [1034, 215] on button "Save" at bounding box center [1037, 197] width 56 height 35
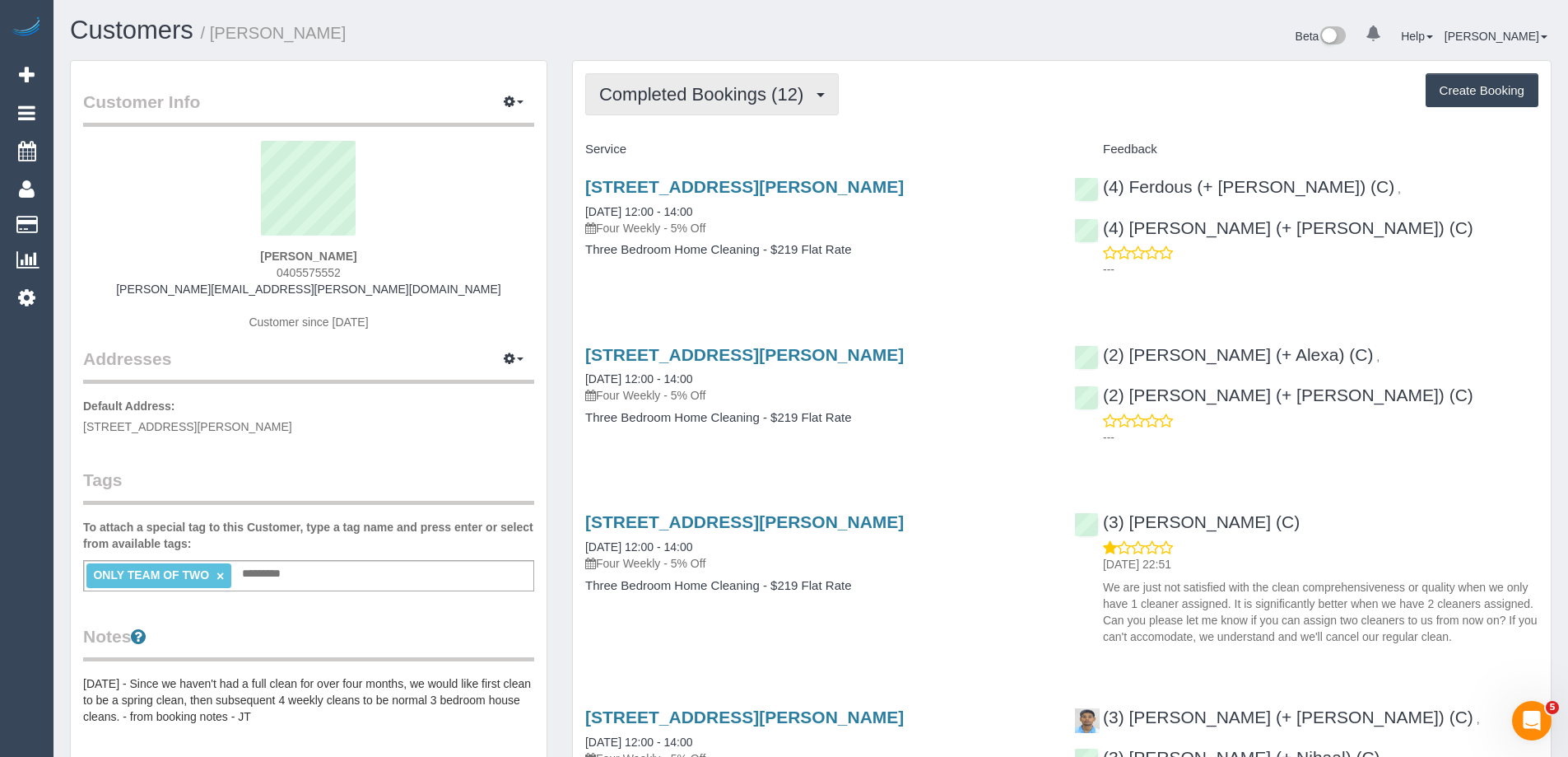
click at [645, 100] on span "Completed Bookings (12)" at bounding box center [705, 94] width 212 height 21
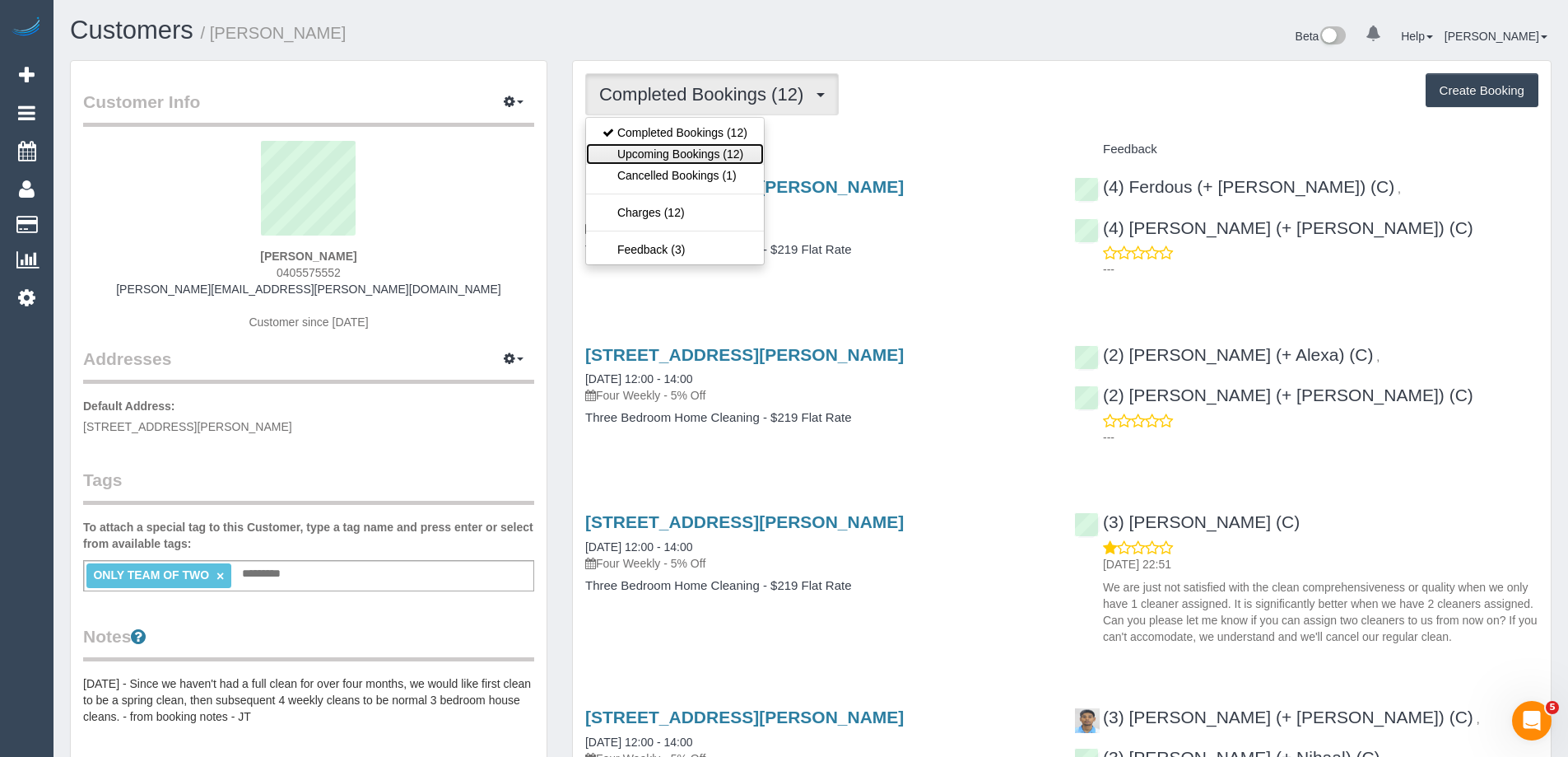
click at [653, 147] on link "Upcoming Bookings (12)" at bounding box center [674, 153] width 178 height 22
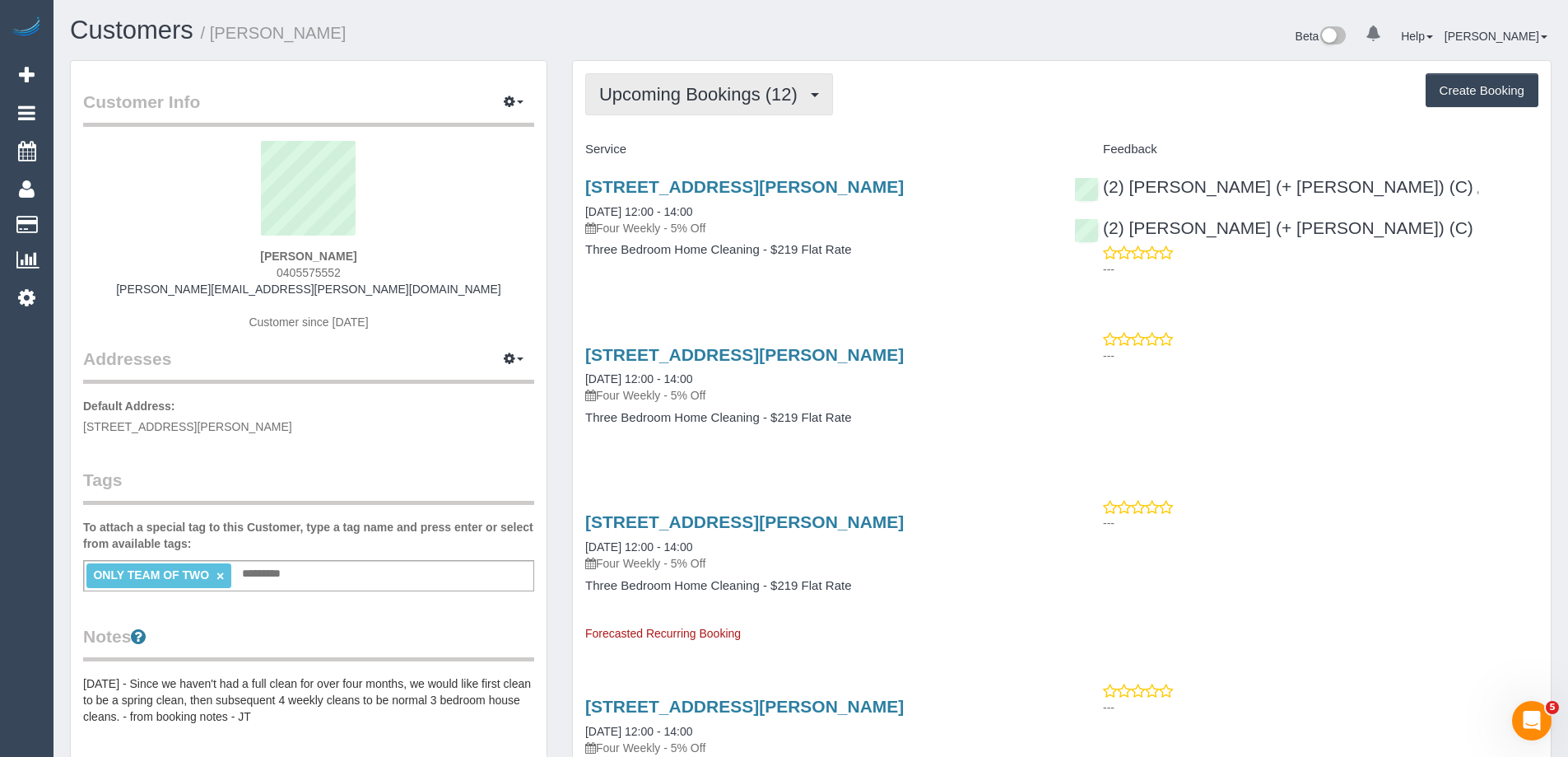
click at [660, 89] on span "Upcoming Bookings (12)" at bounding box center [702, 94] width 207 height 21
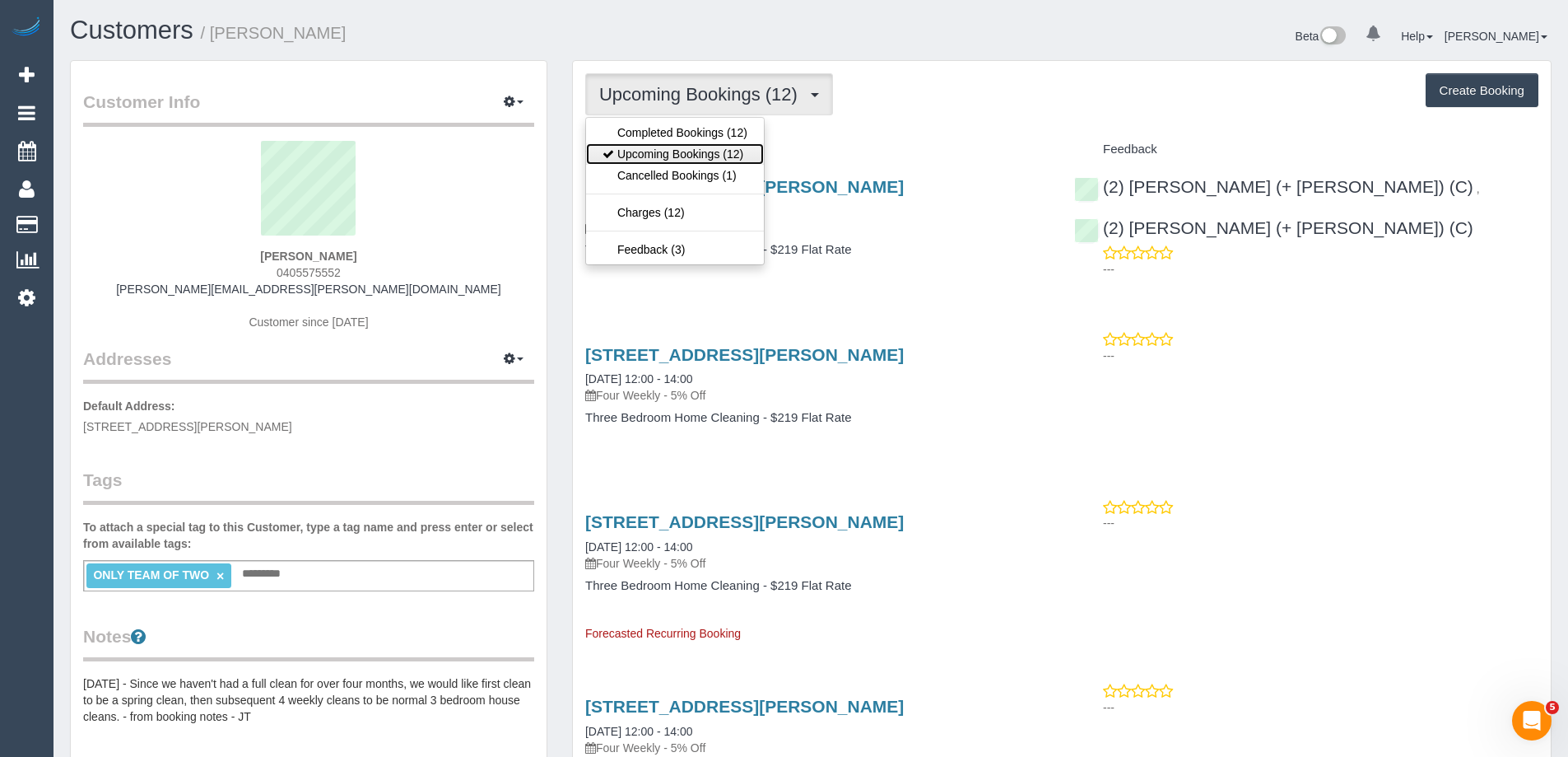
click at [670, 158] on link "Upcoming Bookings (12)" at bounding box center [674, 153] width 178 height 22
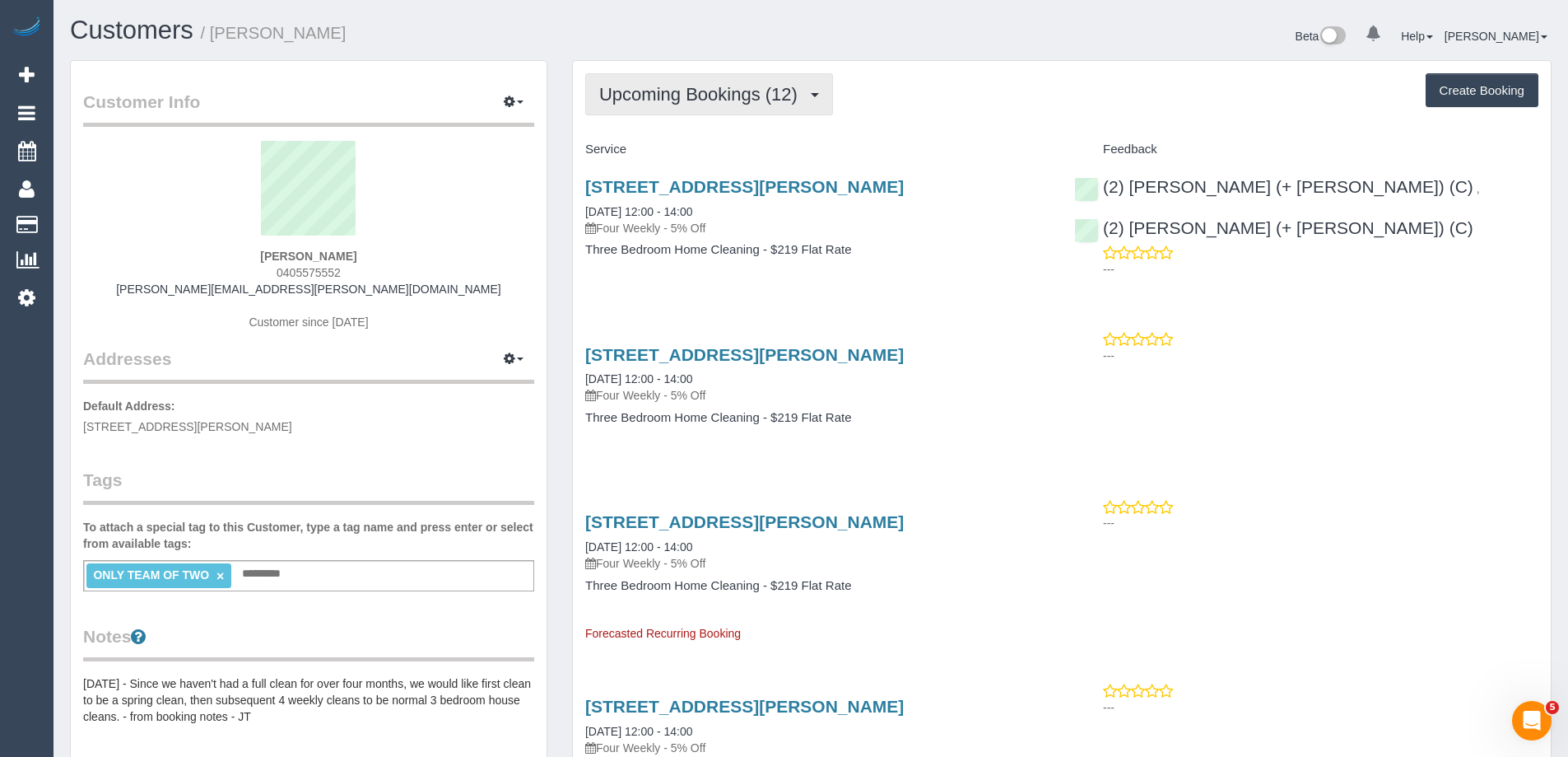
click at [723, 103] on span "Upcoming Bookings (12)" at bounding box center [702, 94] width 207 height 21
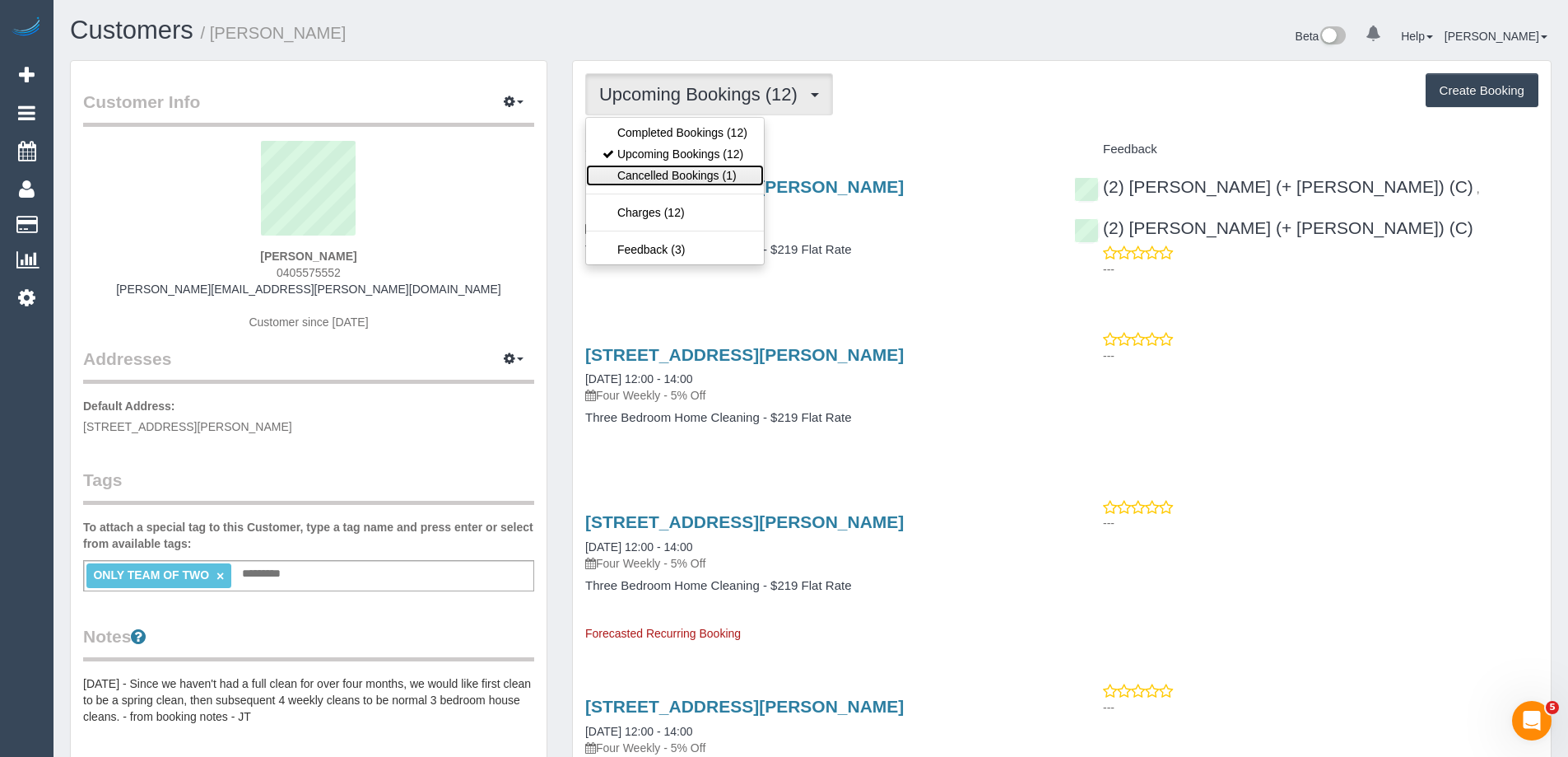
click at [684, 165] on link "Cancelled Bookings (1)" at bounding box center [674, 175] width 178 height 22
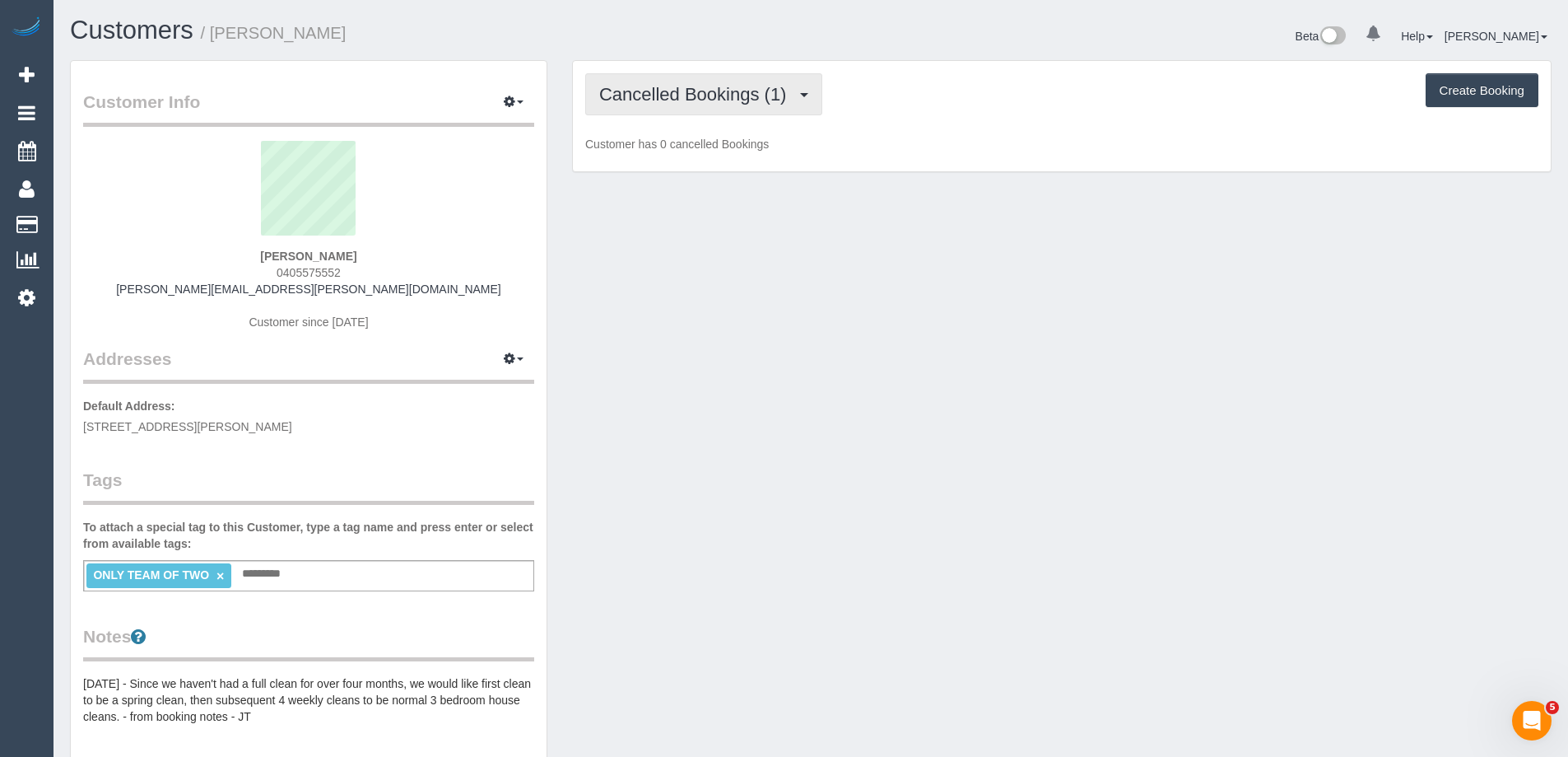
click at [682, 101] on span "Cancelled Bookings (1)" at bounding box center [696, 94] width 195 height 21
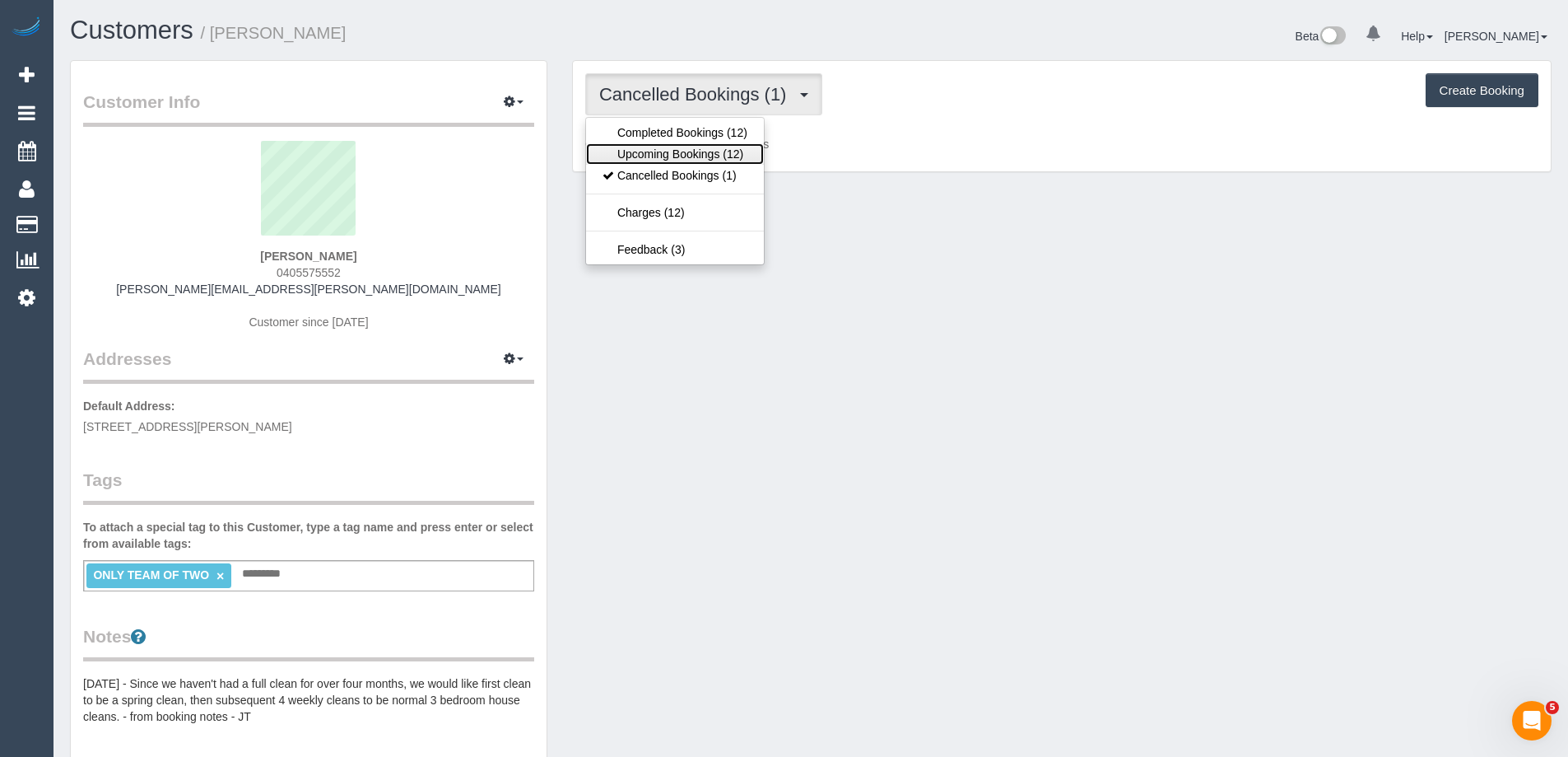
click at [682, 150] on link "Upcoming Bookings (12)" at bounding box center [674, 153] width 178 height 22
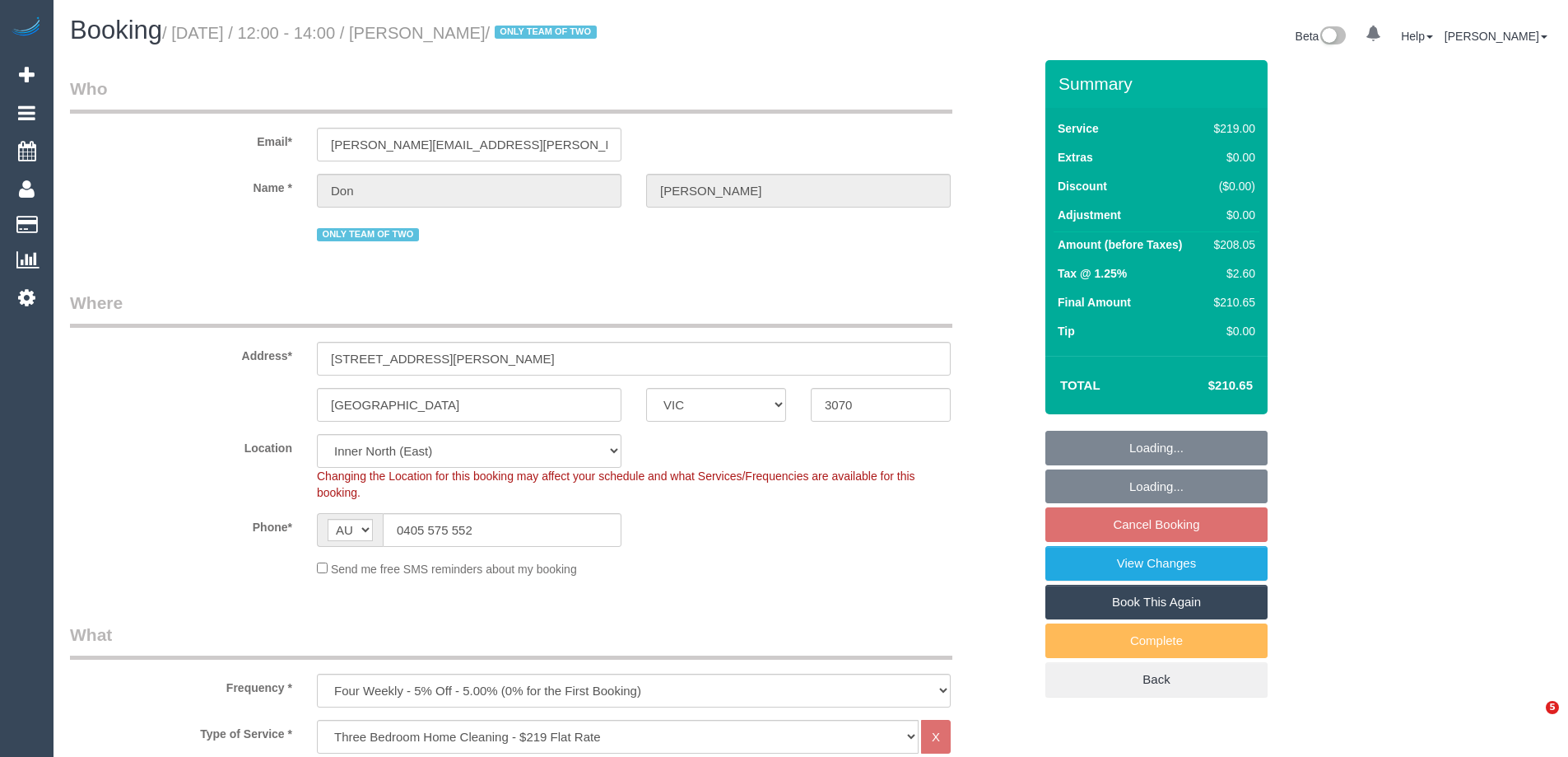
select select "VIC"
select select "number:29"
select select "number:14"
select select "number:19"
select select "number:23"
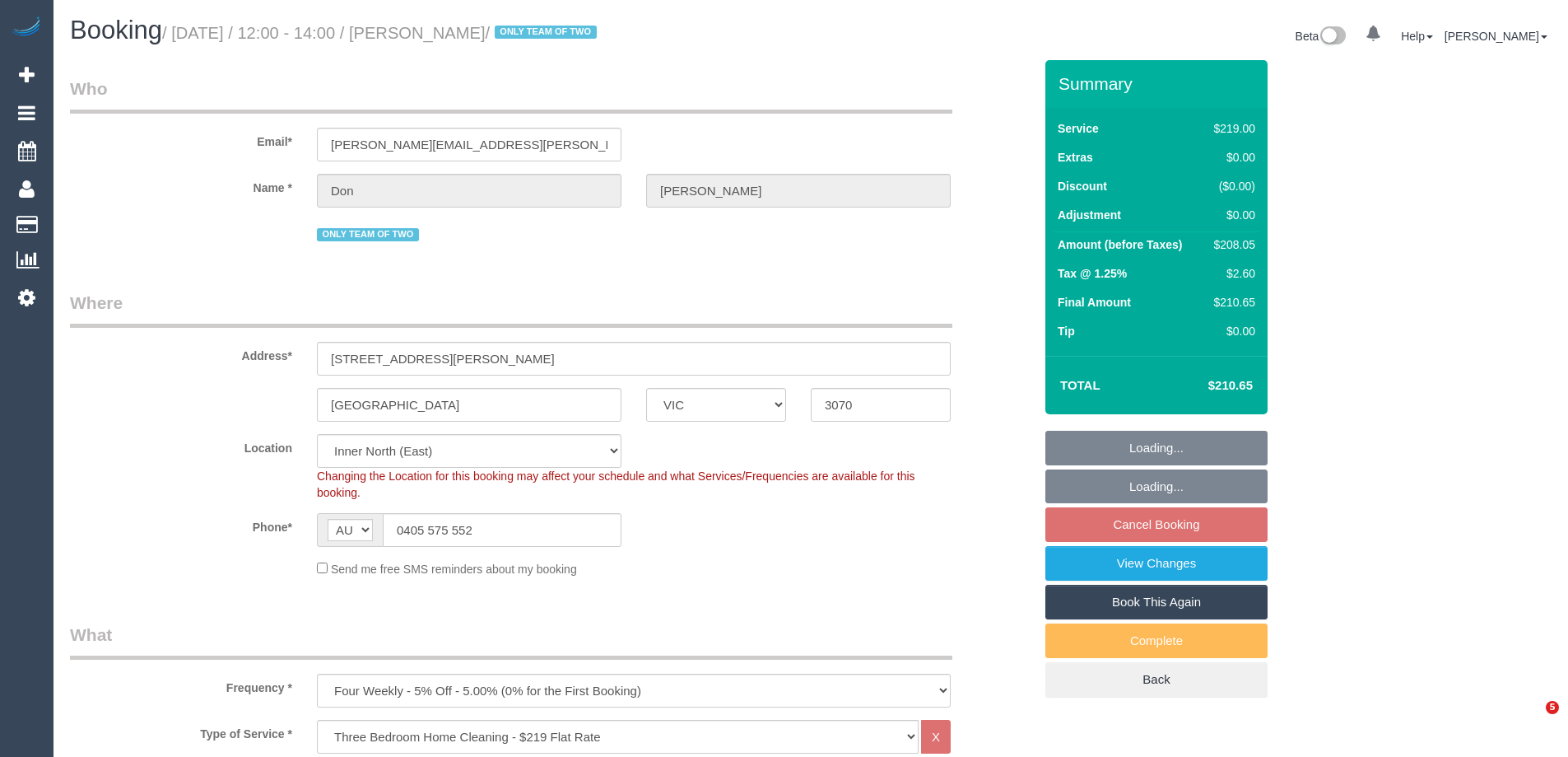
select select "number:34"
select select "number:26"
select select "spot3"
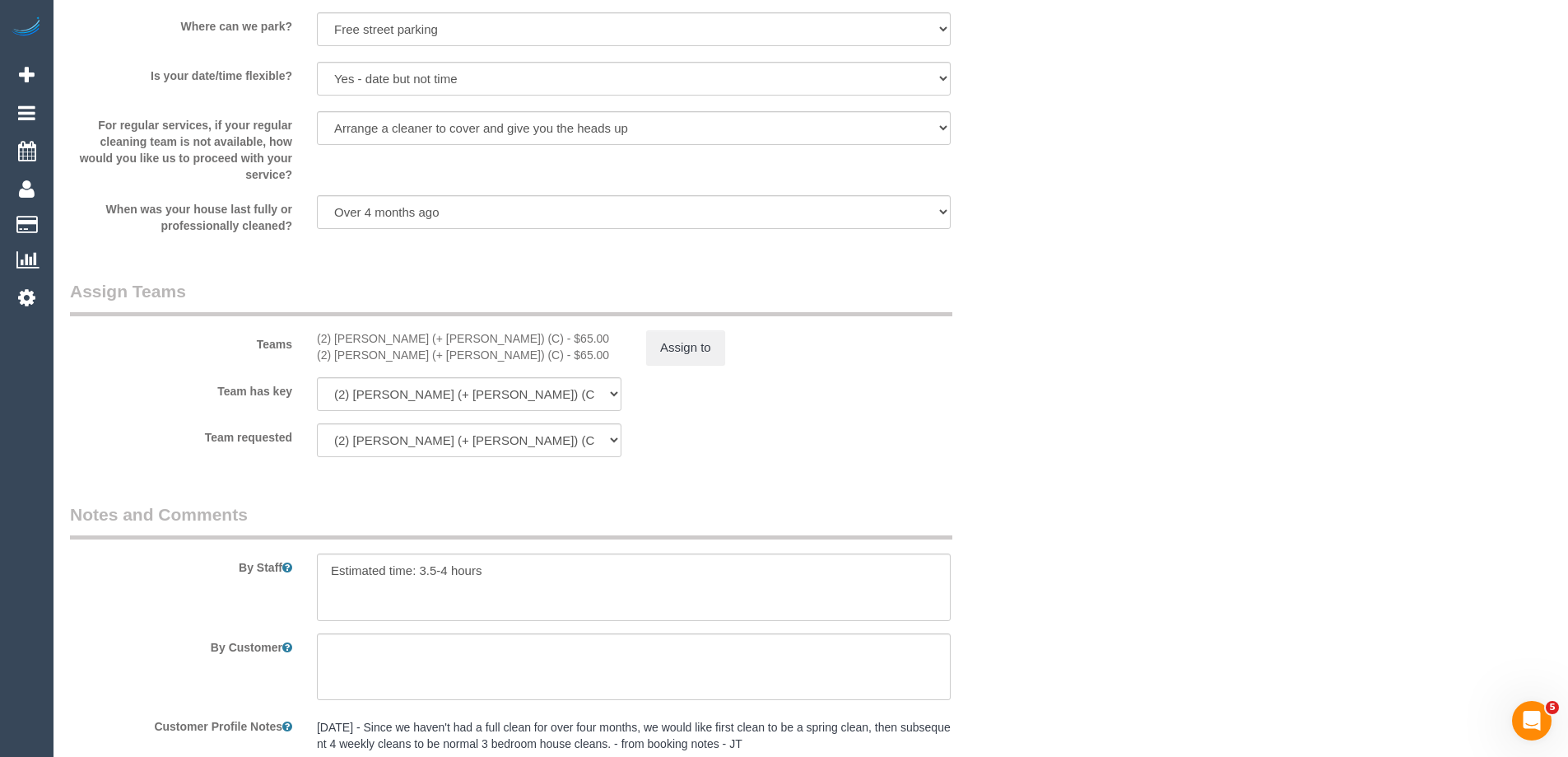
scroll to position [2481, 0]
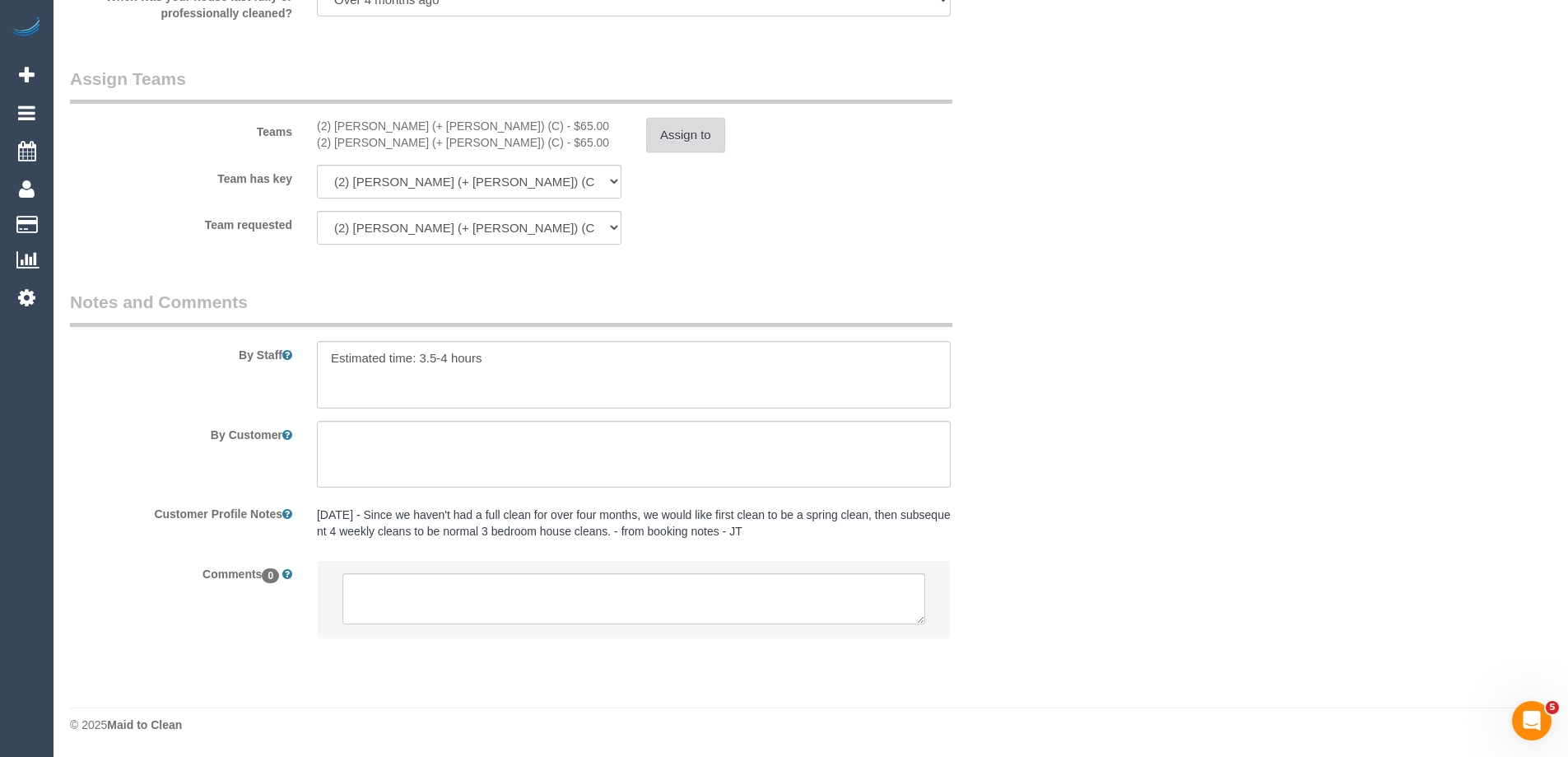
click at [669, 136] on button "Assign to" at bounding box center [685, 134] width 79 height 35
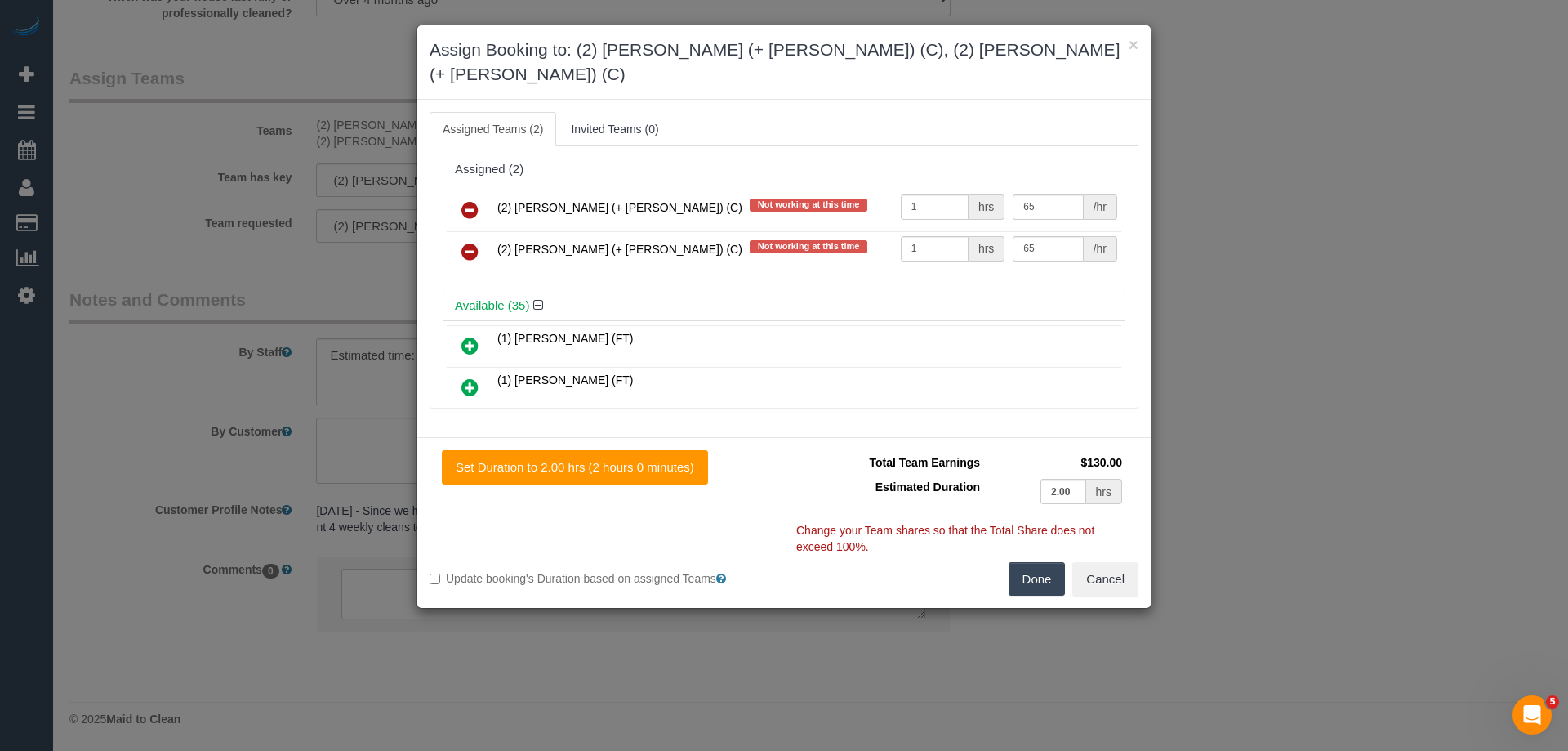
click at [471, 200] on icon at bounding box center [470, 209] width 17 height 20
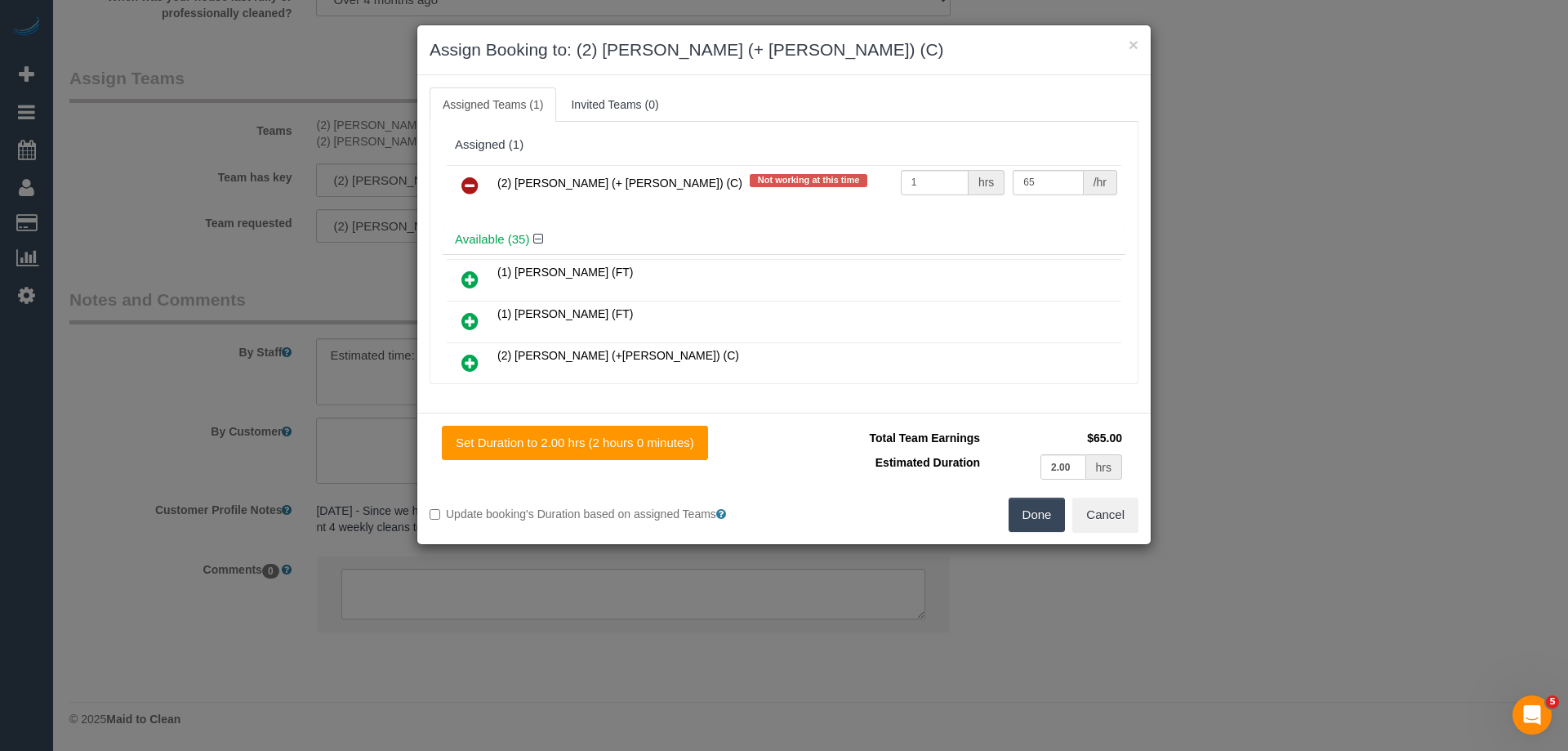
click at [471, 186] on icon at bounding box center [470, 185] width 17 height 20
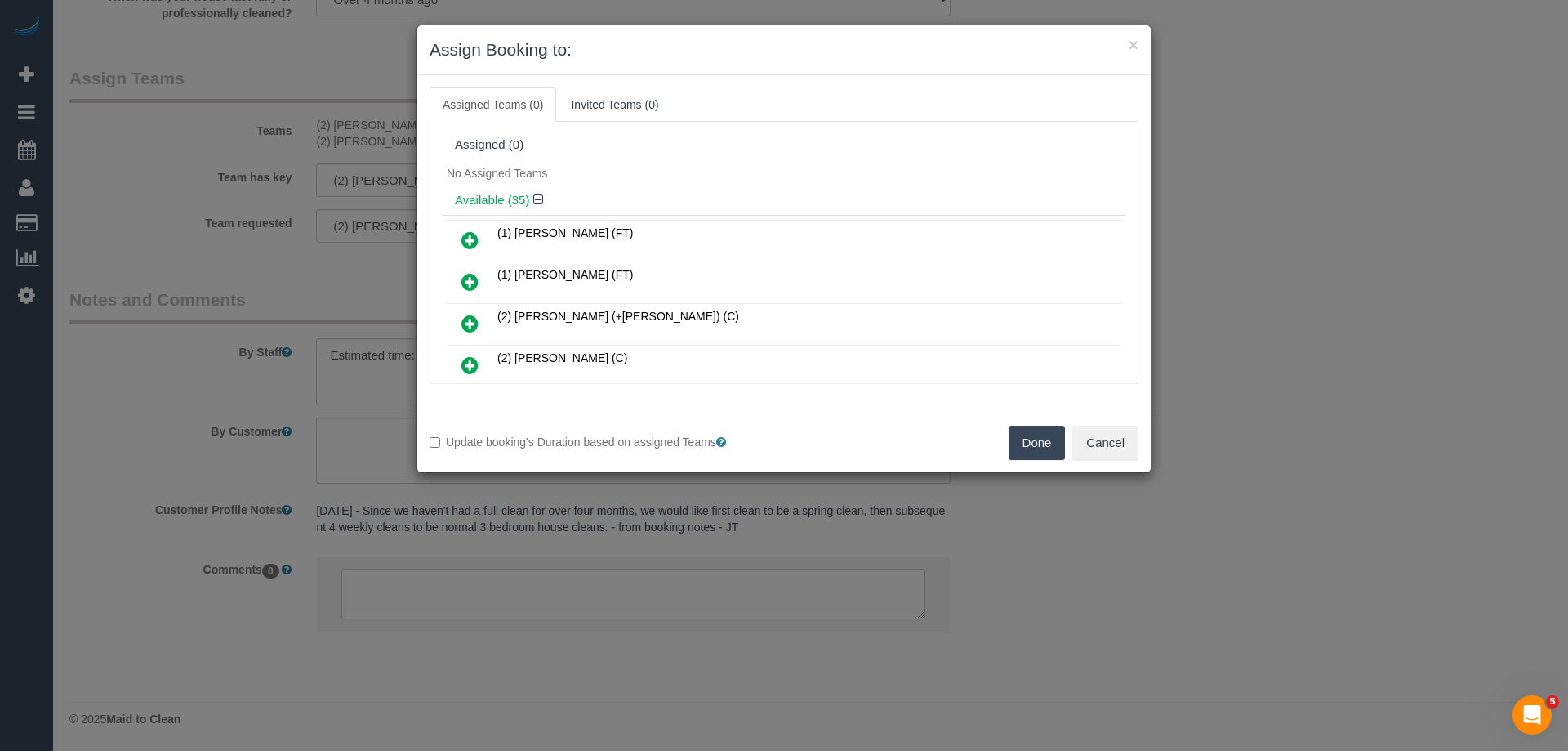
drag, startPoint x: 1043, startPoint y: 449, endPoint x: 881, endPoint y: 459, distance: 162.3
click at [1039, 449] on button "Done" at bounding box center [1036, 442] width 57 height 35
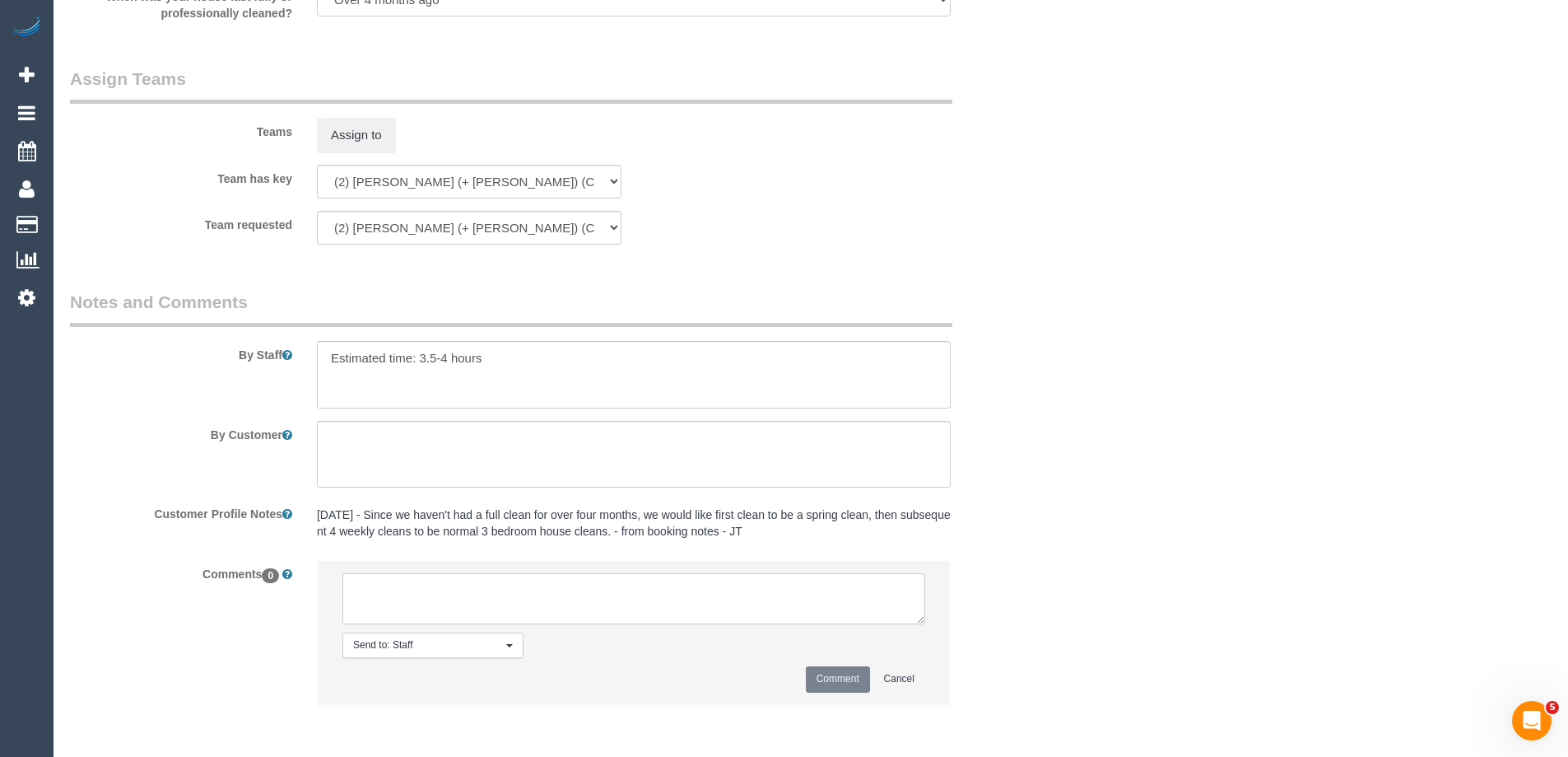
click at [682, 589] on textarea at bounding box center [634, 598] width 583 height 51
paste textarea "(2) [PERSON_NAME] (+ [PERSON_NAME]) (C) UA one day - unavailable Customer not c…"
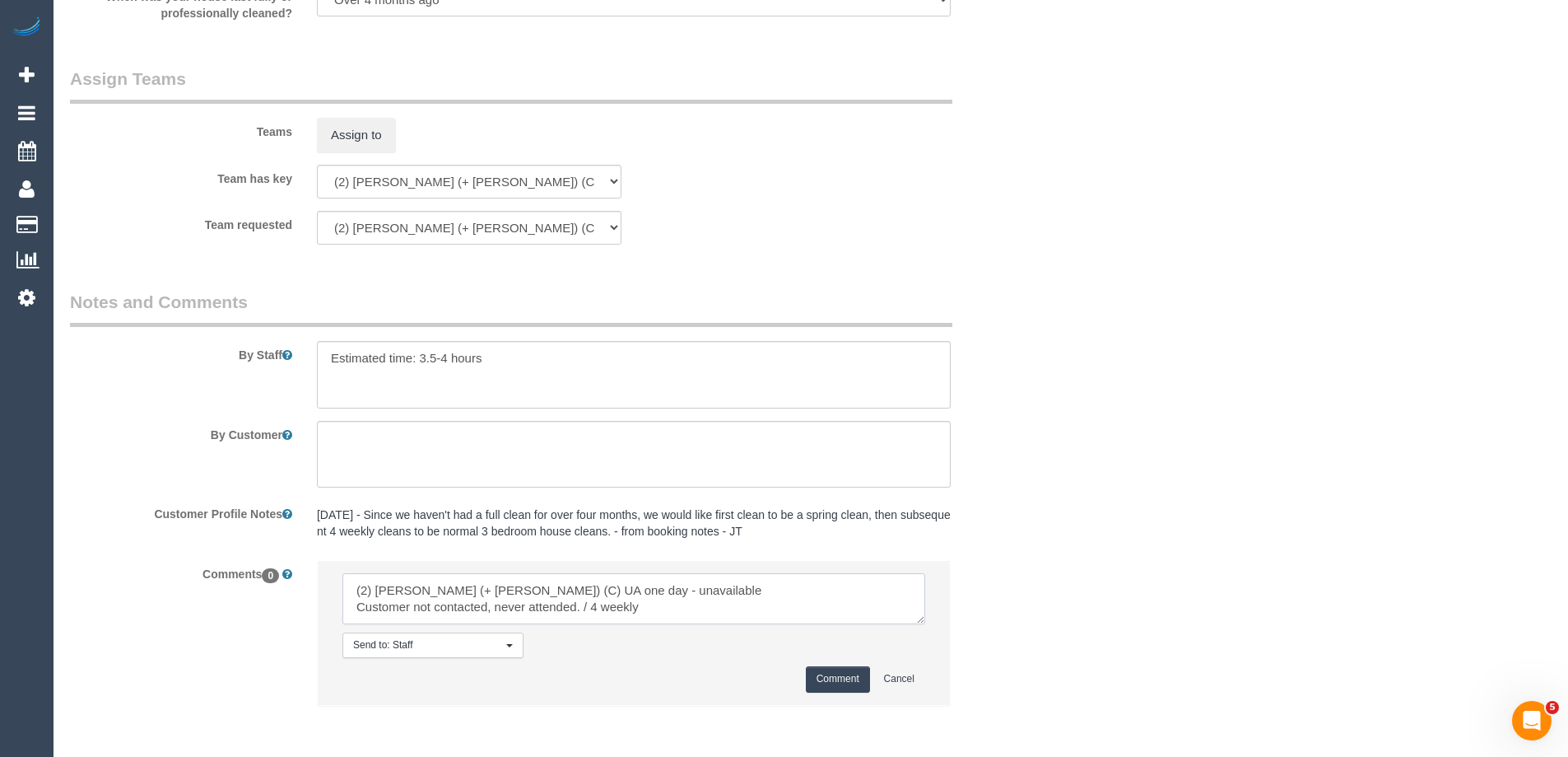
type textarea "(2) [PERSON_NAME] (+ [PERSON_NAME]) (C) UA one day - unavailable Customer not c…"
click at [842, 683] on button "Comment" at bounding box center [838, 678] width 64 height 25
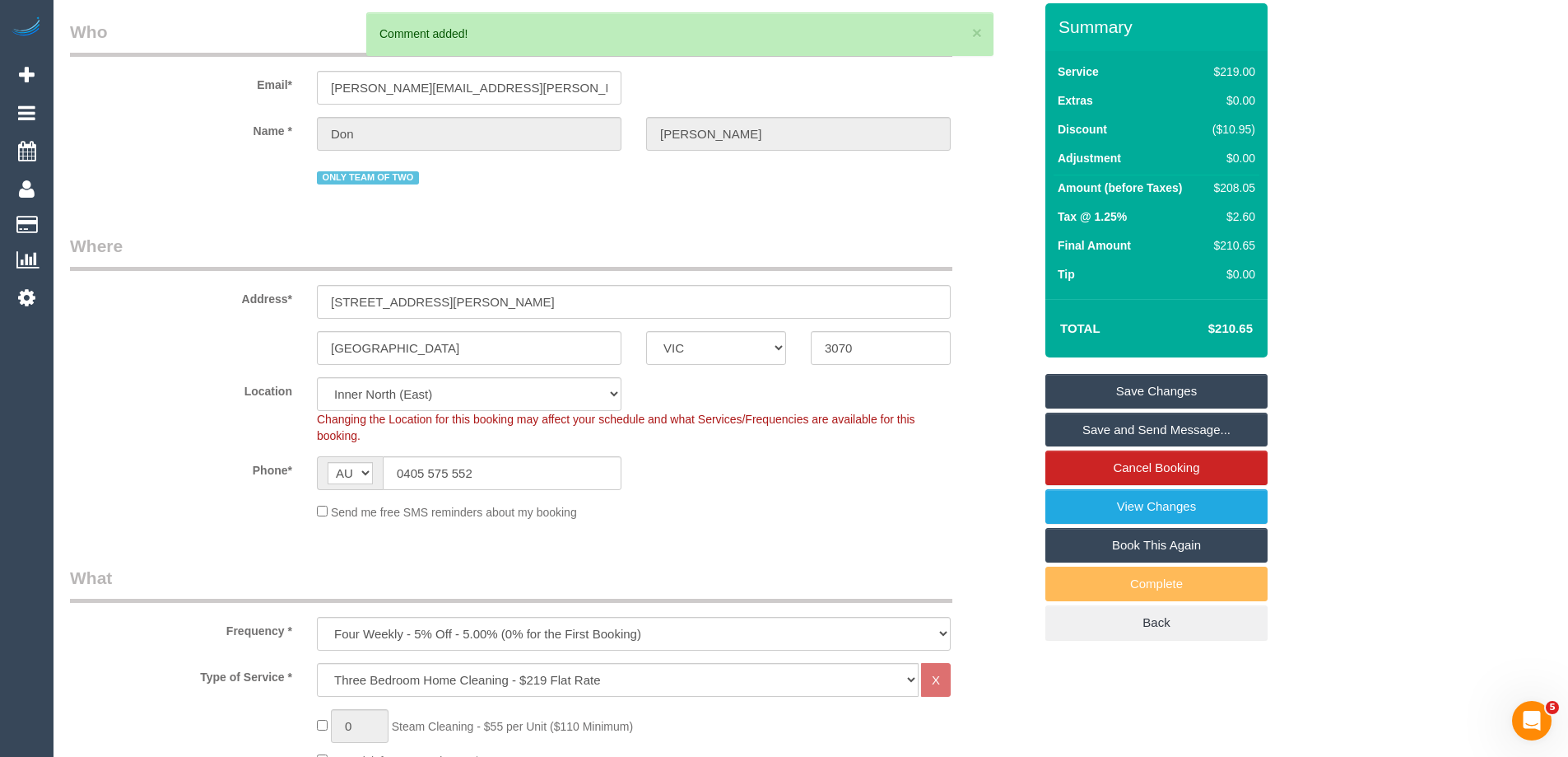
scroll to position [10, 0]
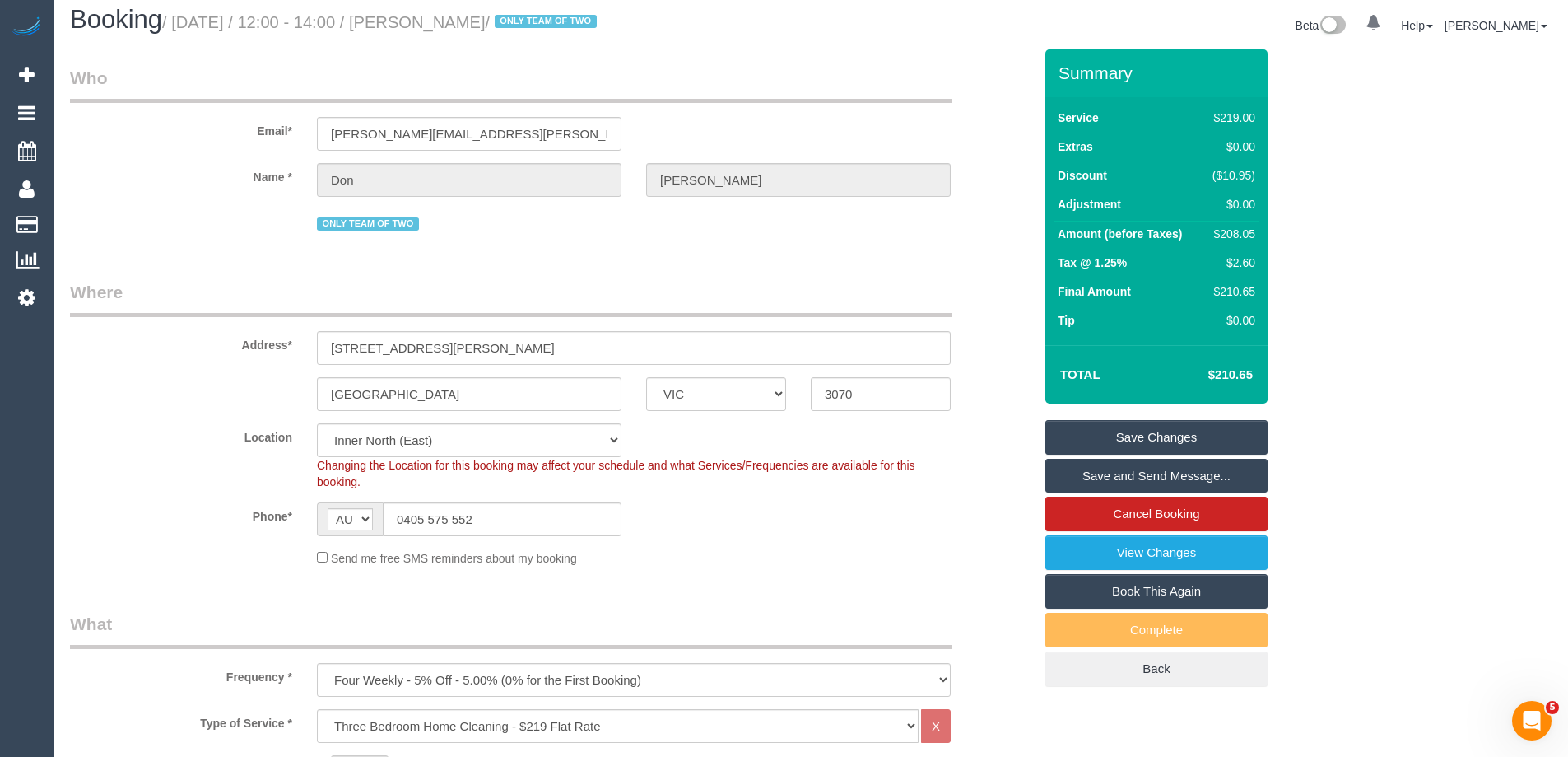
click at [1163, 429] on link "Save Changes" at bounding box center [1156, 436] width 222 height 35
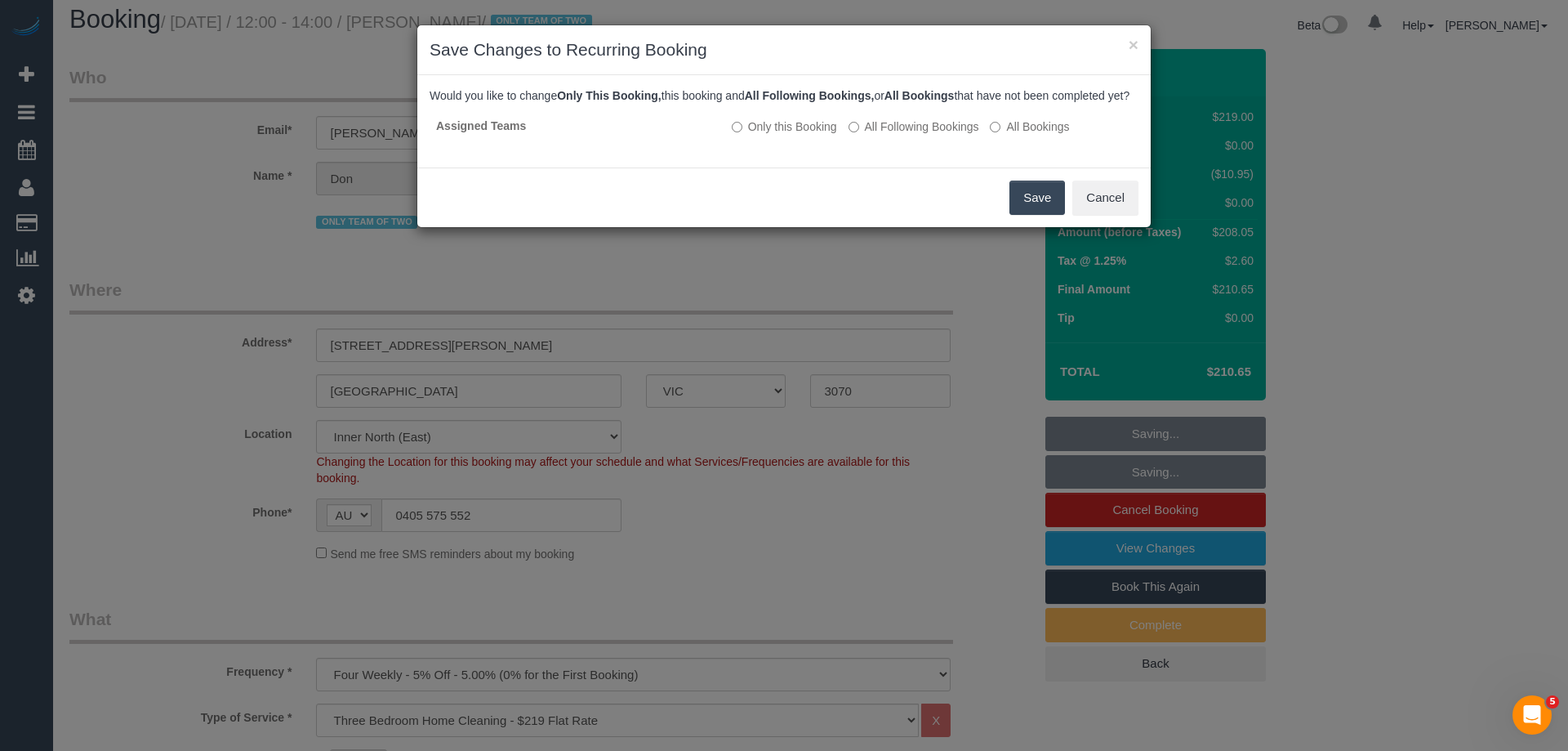
click at [1026, 213] on button "Save" at bounding box center [1037, 197] width 56 height 35
